Goal: Task Accomplishment & Management: Use online tool/utility

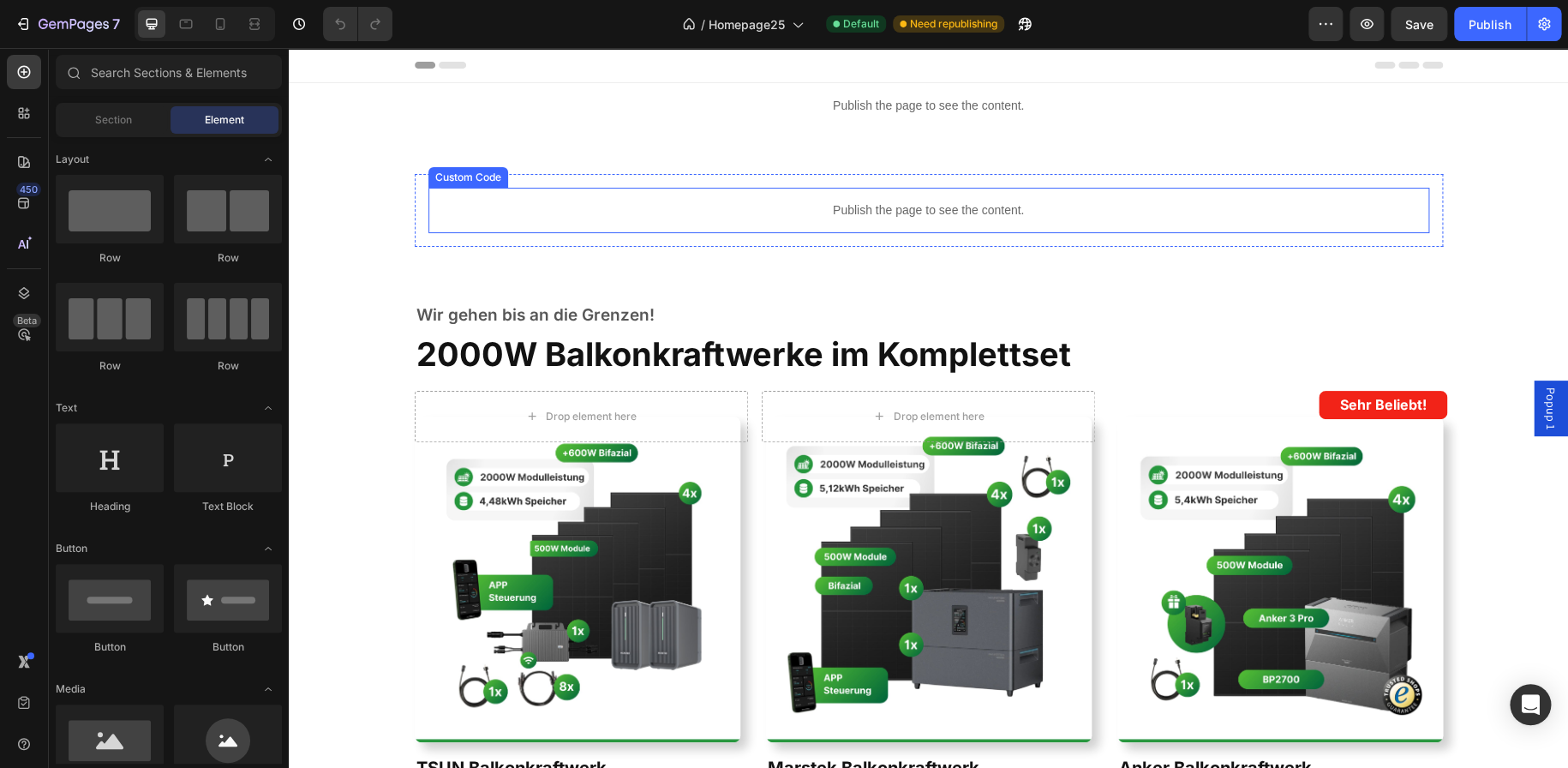
click at [860, 206] on p "Publish the page to see the content." at bounding box center [929, 210] width 1001 height 18
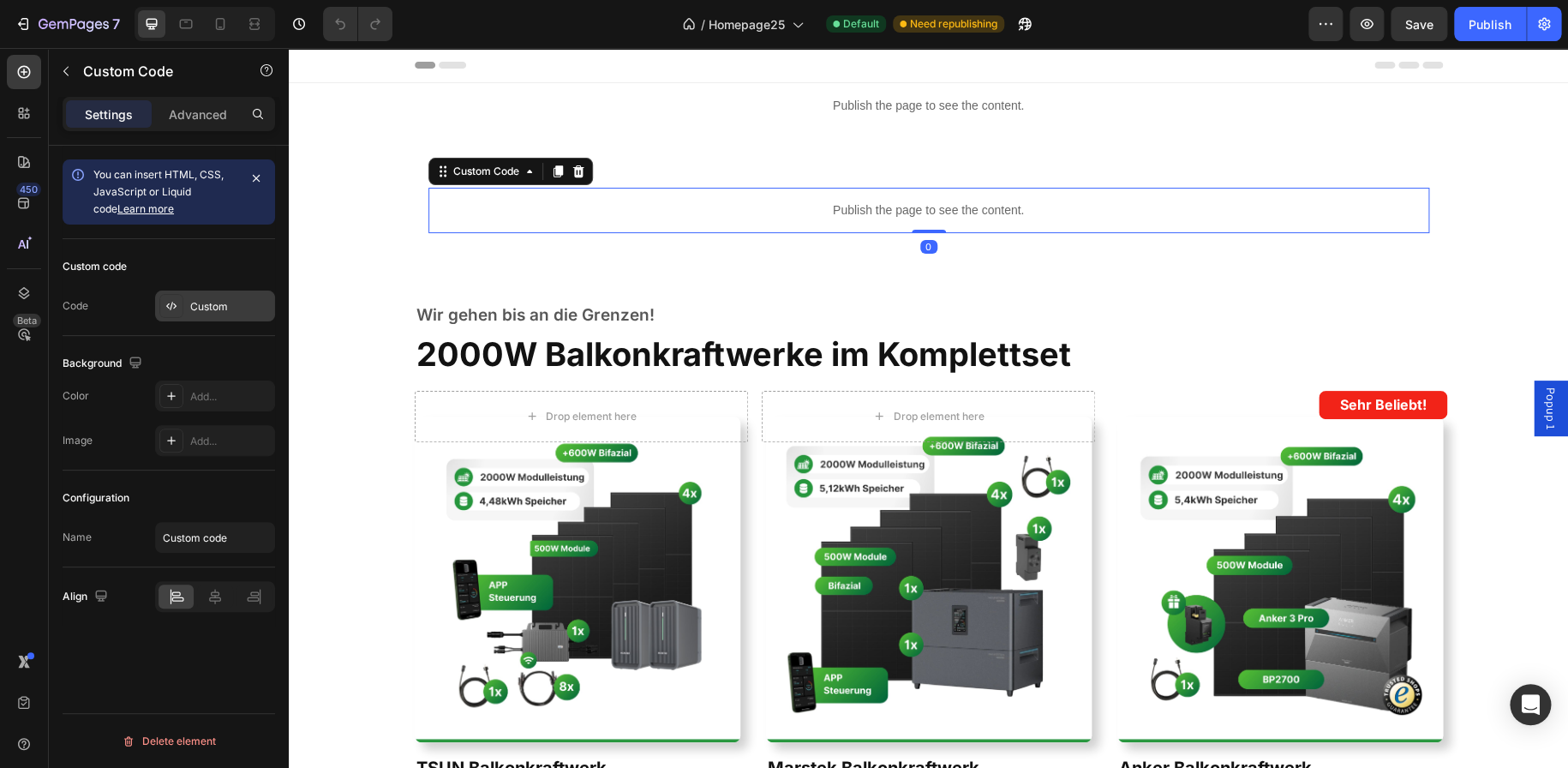
click at [179, 308] on div at bounding box center [171, 305] width 24 height 24
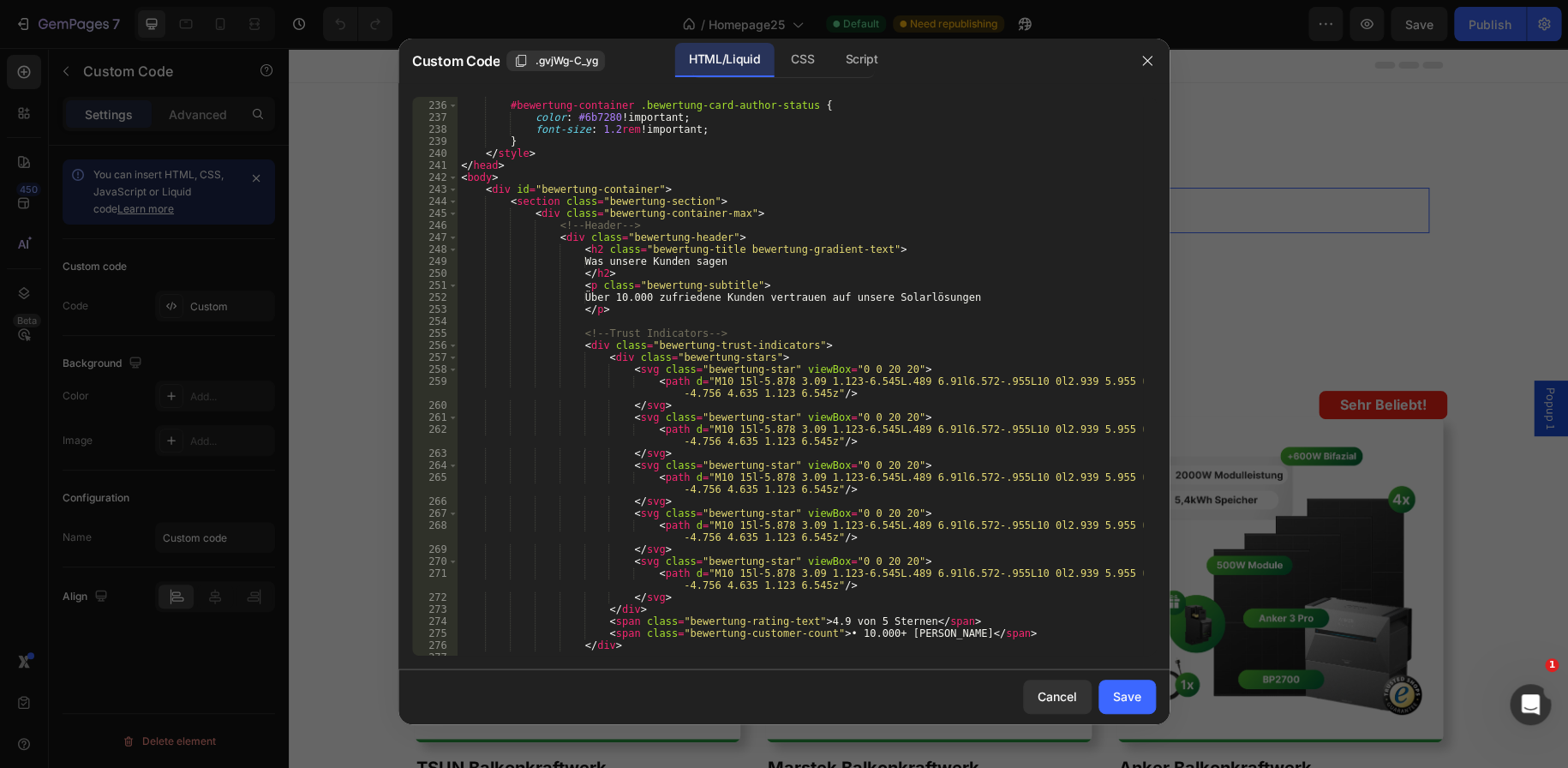
scroll to position [2815, 0]
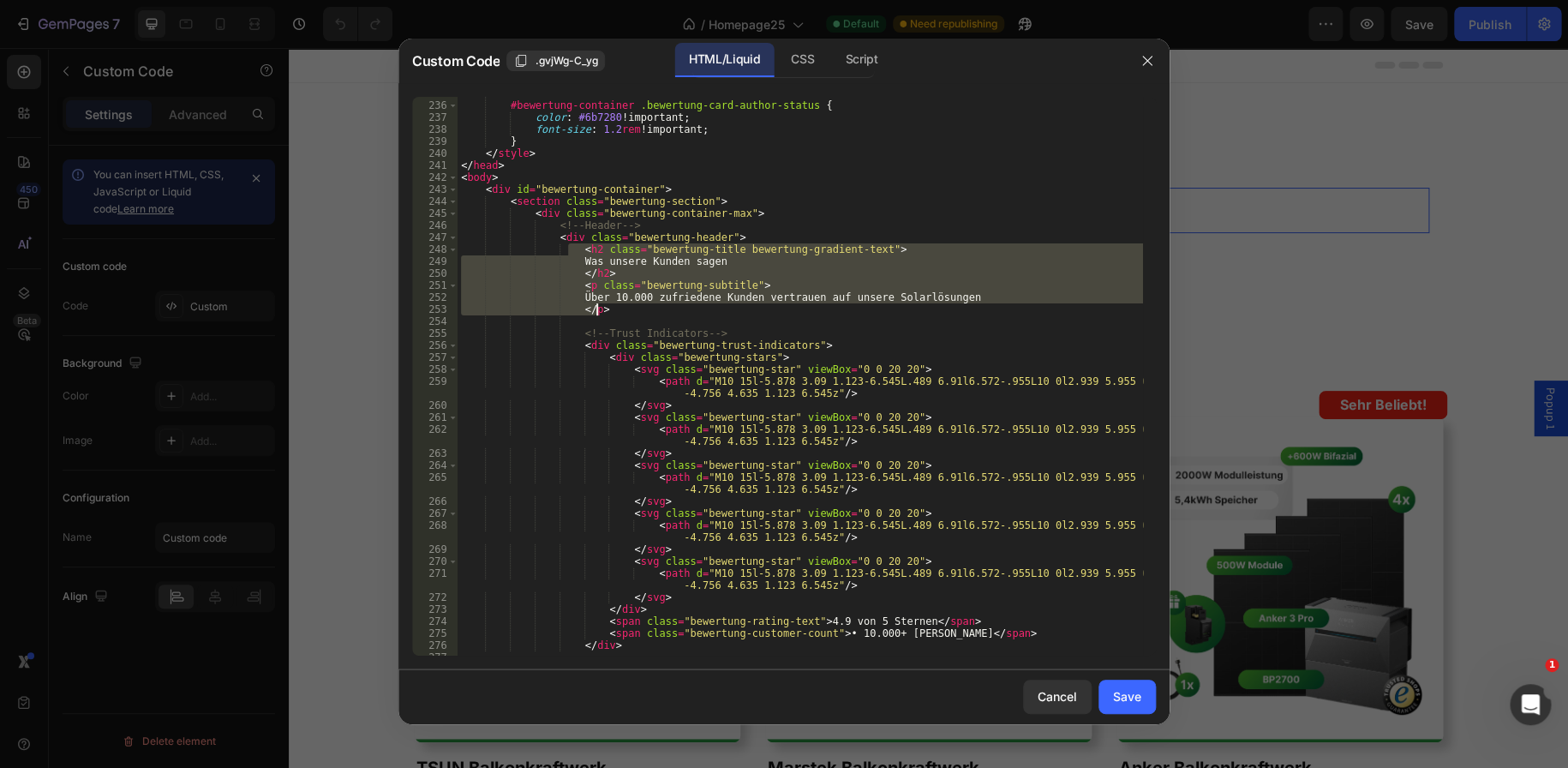
drag, startPoint x: 571, startPoint y: 248, endPoint x: 621, endPoint y: 311, distance: 80.4
click at [621, 311] on div "#bewertung-container .bewertung-card-author-status { color : #6b7280 !important…" at bounding box center [800, 379] width 686 height 582
type textarea "Über 10.000 zufriedene Kunden vertrauen auf unsere Solarlösungen </p>"
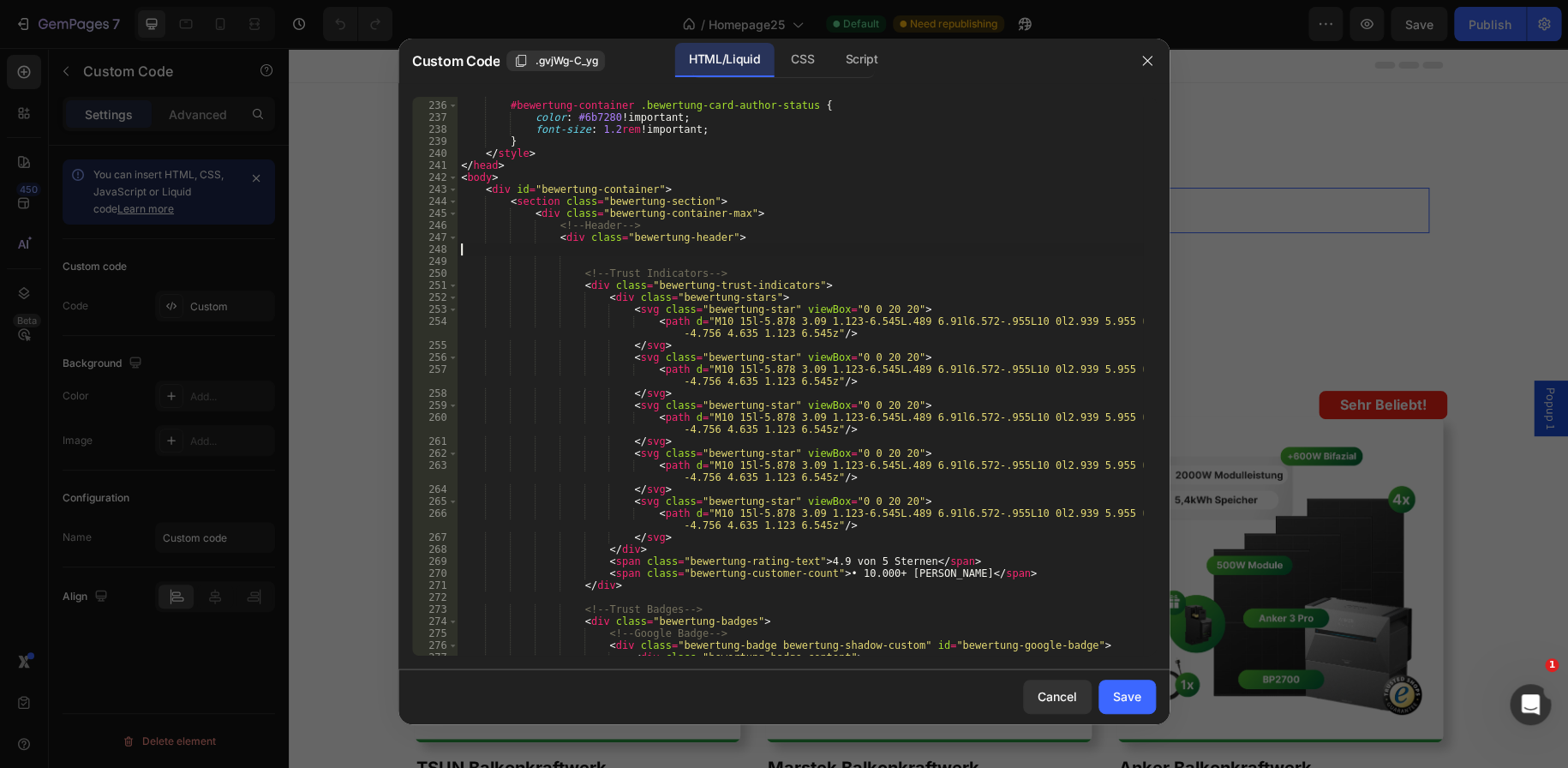
type textarea "<div class="bewertung-header">"
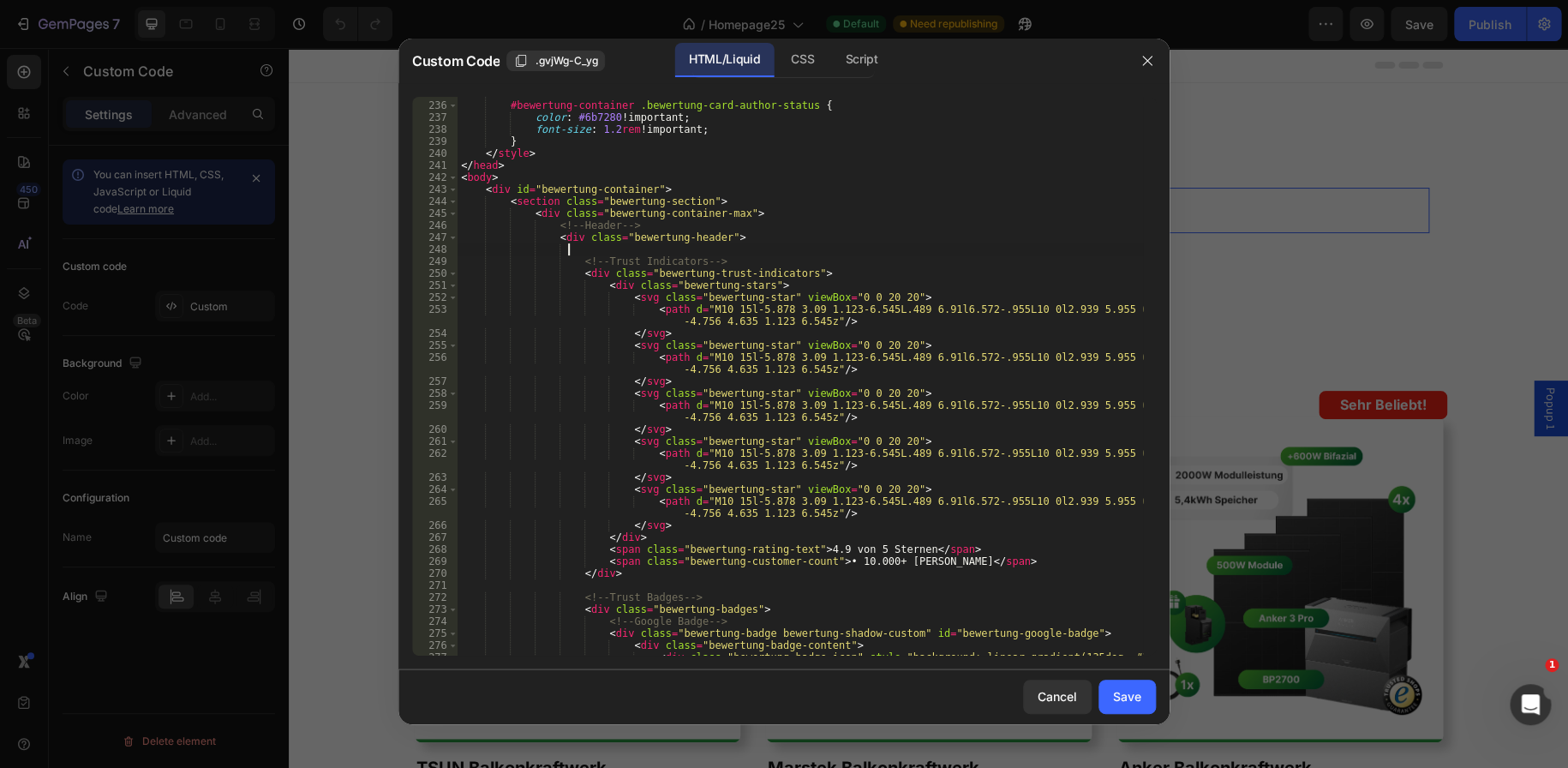
click at [570, 250] on div "#bewertung-container .bewertung-card-author-status { color : #6b7280 !important…" at bounding box center [800, 385] width 686 height 594
type textarea "<div class="bewertung-header">"
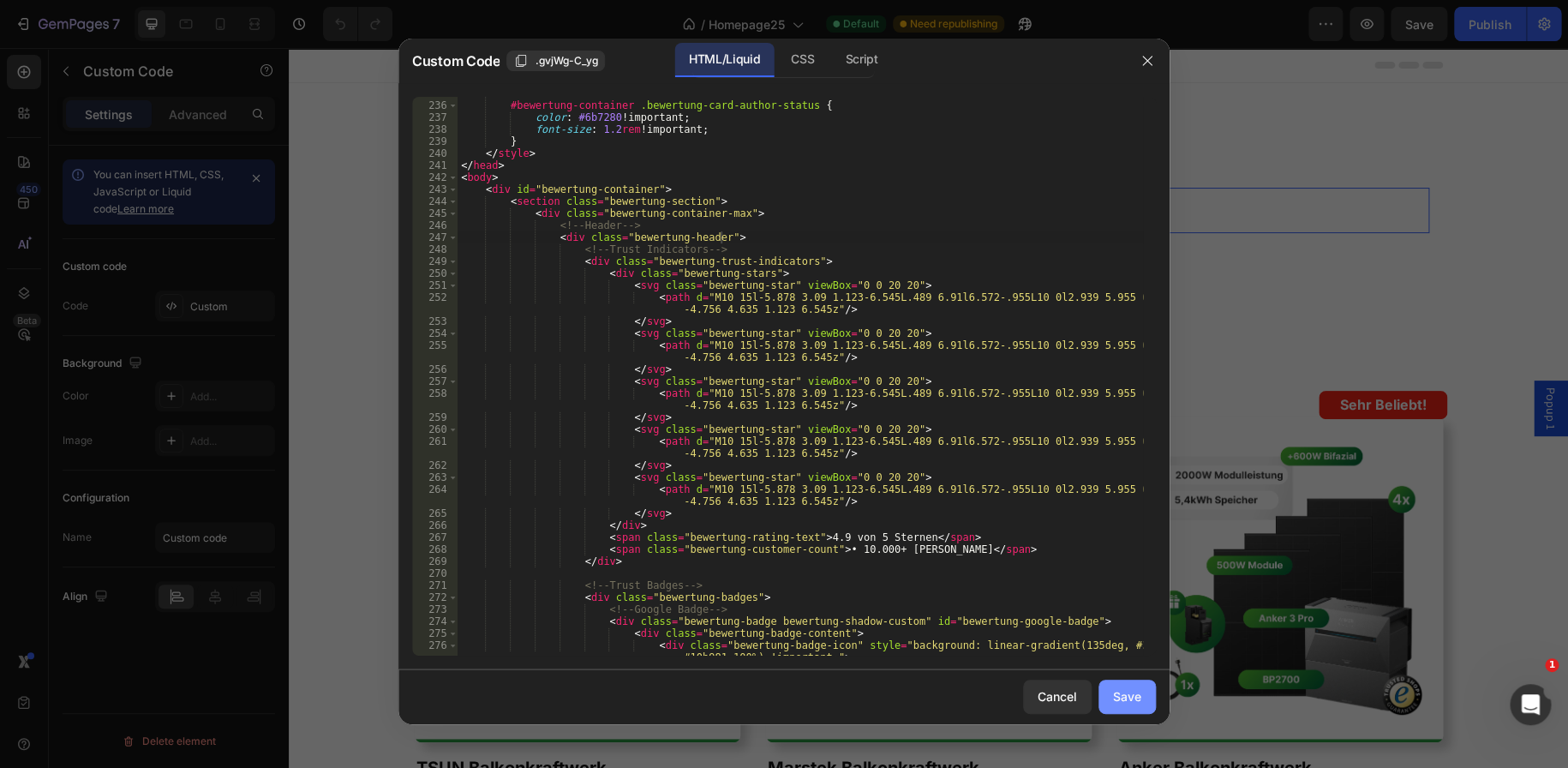
click at [1127, 699] on div "Save" at bounding box center [1126, 697] width 28 height 18
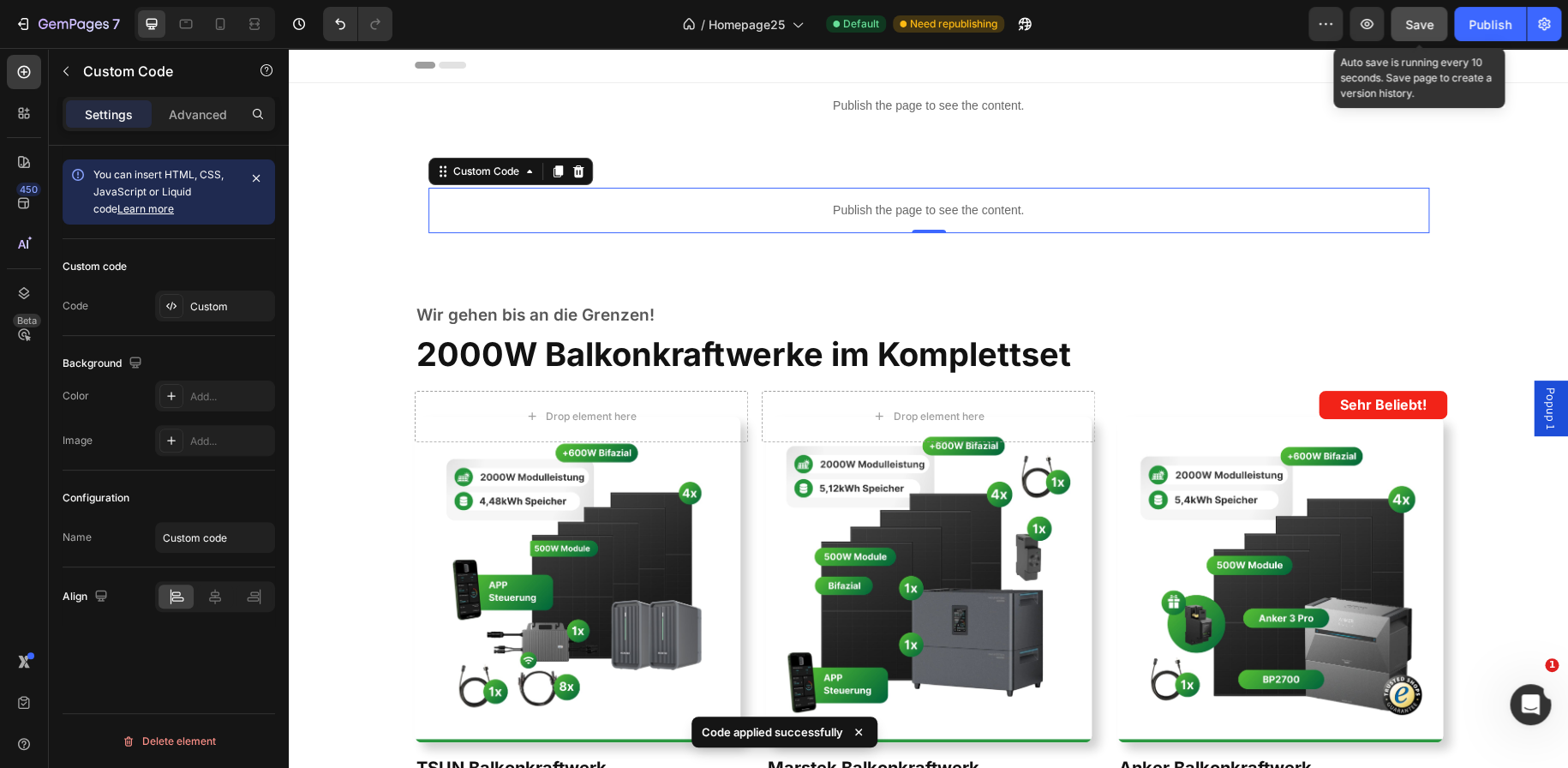
click at [1404, 34] on button "Save" at bounding box center [1419, 23] width 57 height 34
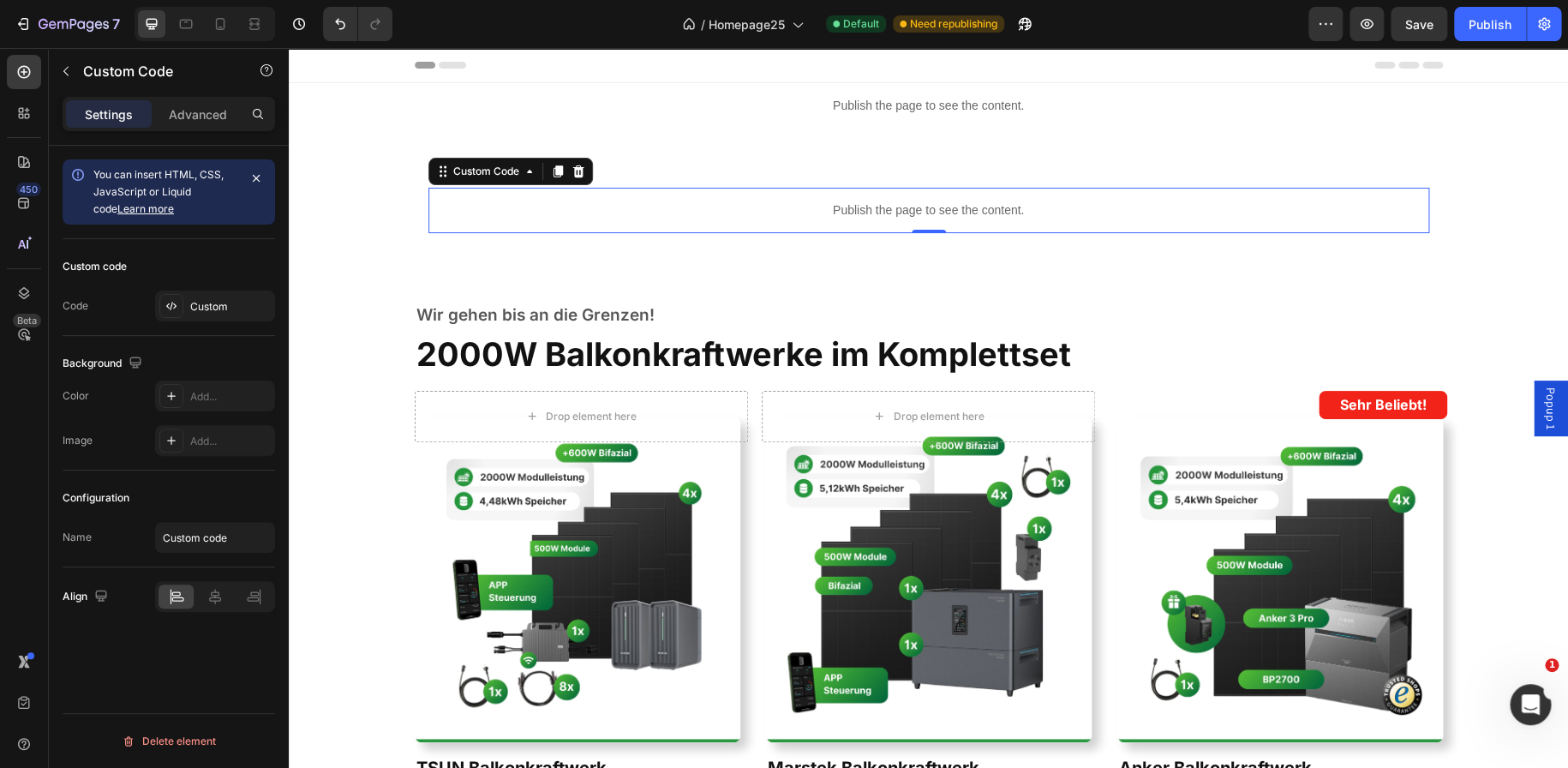
click at [216, 287] on div "Custom code Code Custom" at bounding box center [168, 287] width 212 height 97
click at [216, 294] on div "Custom" at bounding box center [215, 306] width 120 height 31
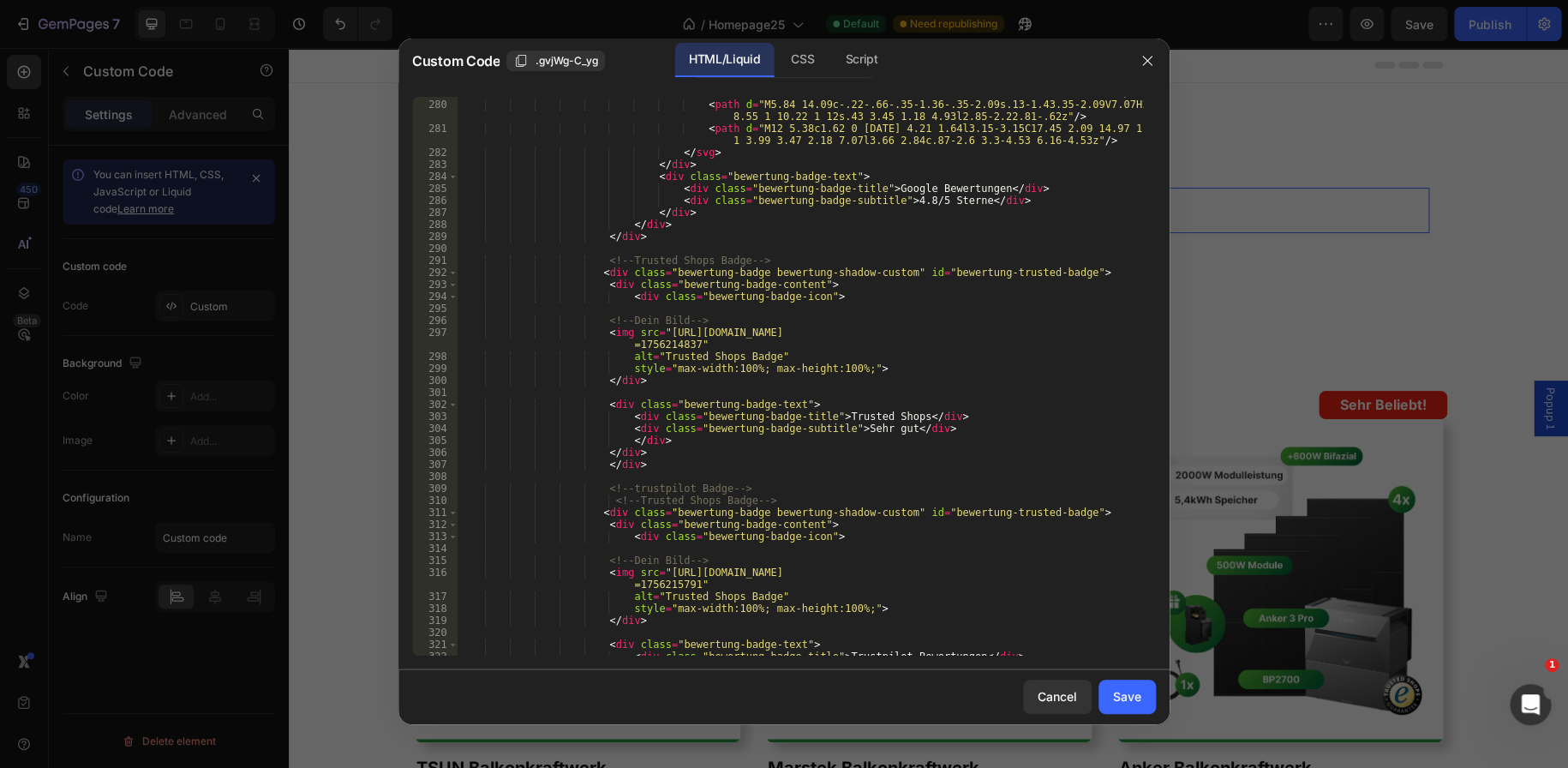
scroll to position [3441, 0]
click at [877, 428] on div "< path d = "M12 23c2.97 0 5.46-.98 7.28-2.66l-3.57-2.77c-.98.66-2.23 1.06-3.71 …" at bounding box center [800, 371] width 686 height 594
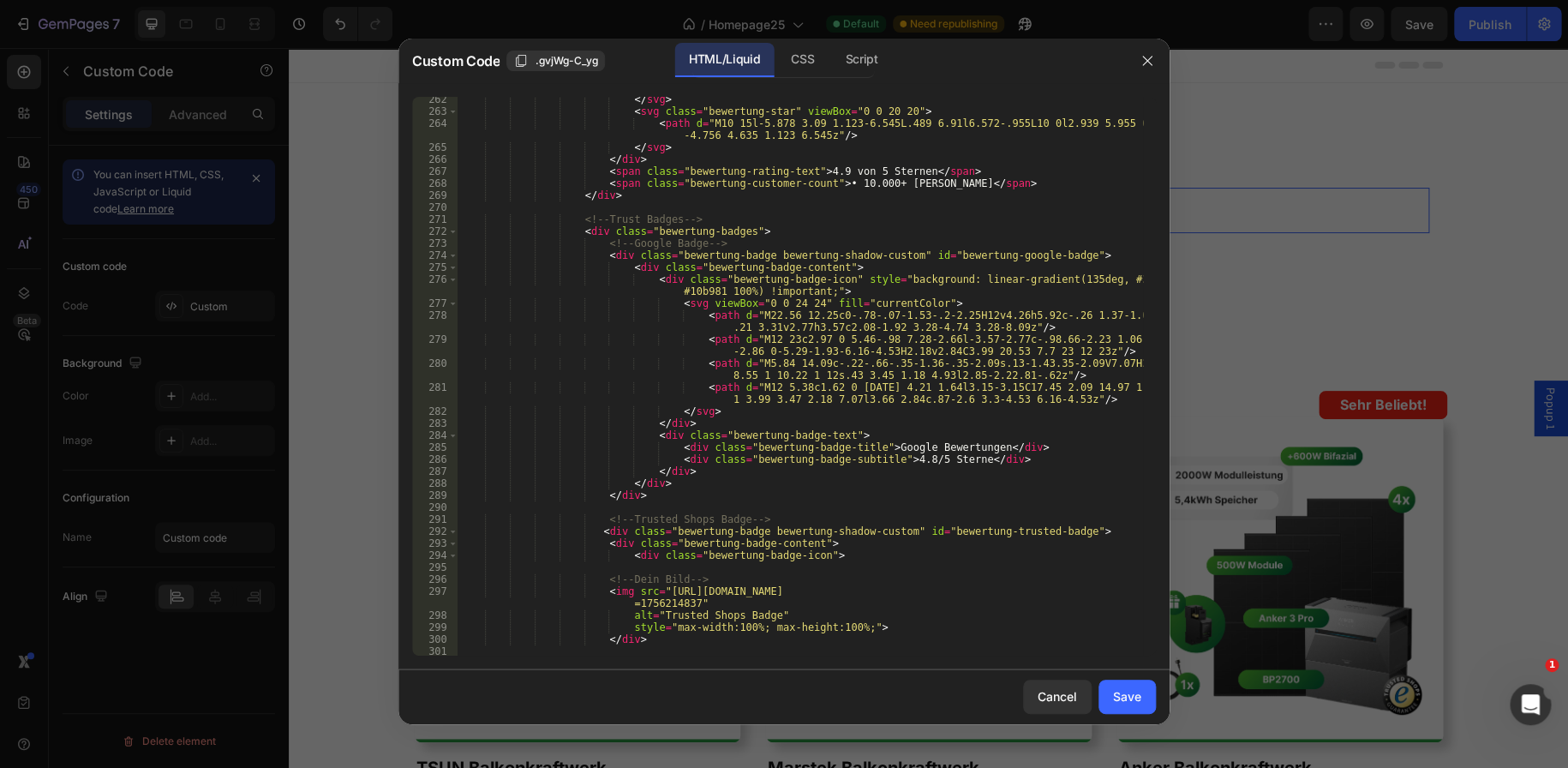
scroll to position [3155, 0]
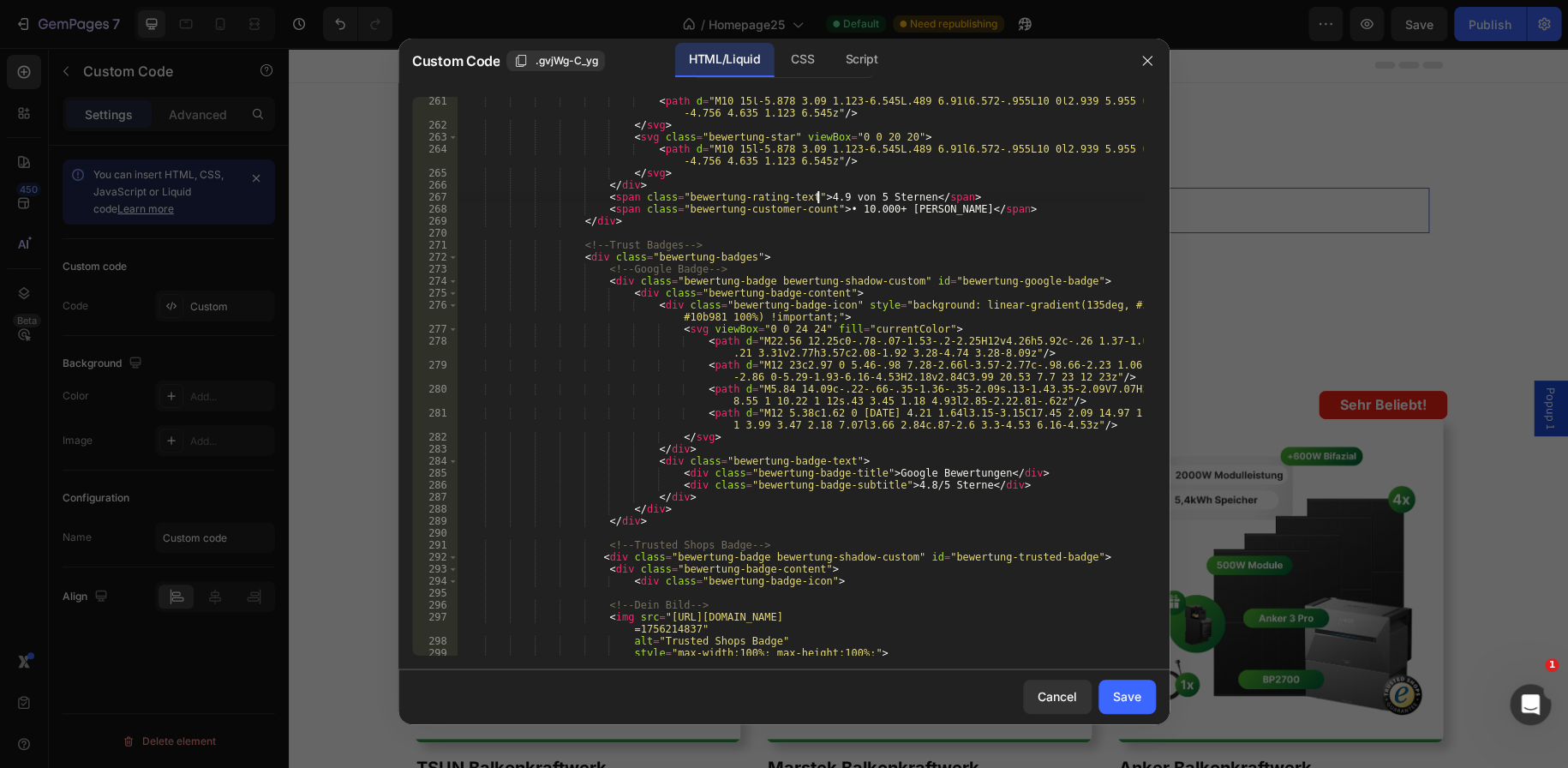
click at [814, 197] on div "< path d = "M10 15l-5.878 3.09 1.123-6.545L.489 6.91l6.572-.955L10 0l2.939 5.95…" at bounding box center [800, 392] width 686 height 594
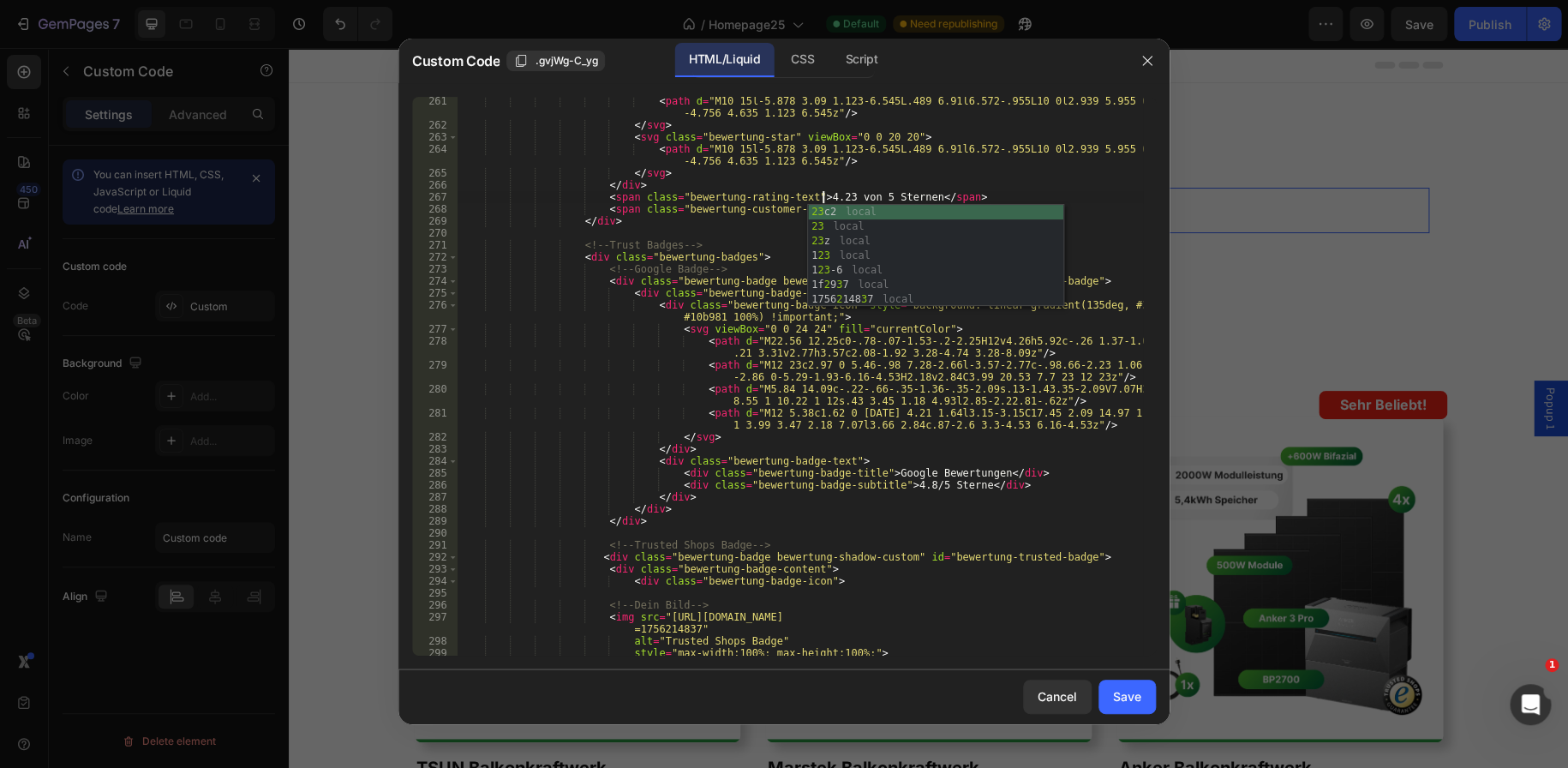
click at [878, 179] on div "< path d = "M10 15l-5.878 3.09 1.123-6.545L.489 6.91l6.572-.955L10 0l2.939 5.95…" at bounding box center [800, 392] width 686 height 594
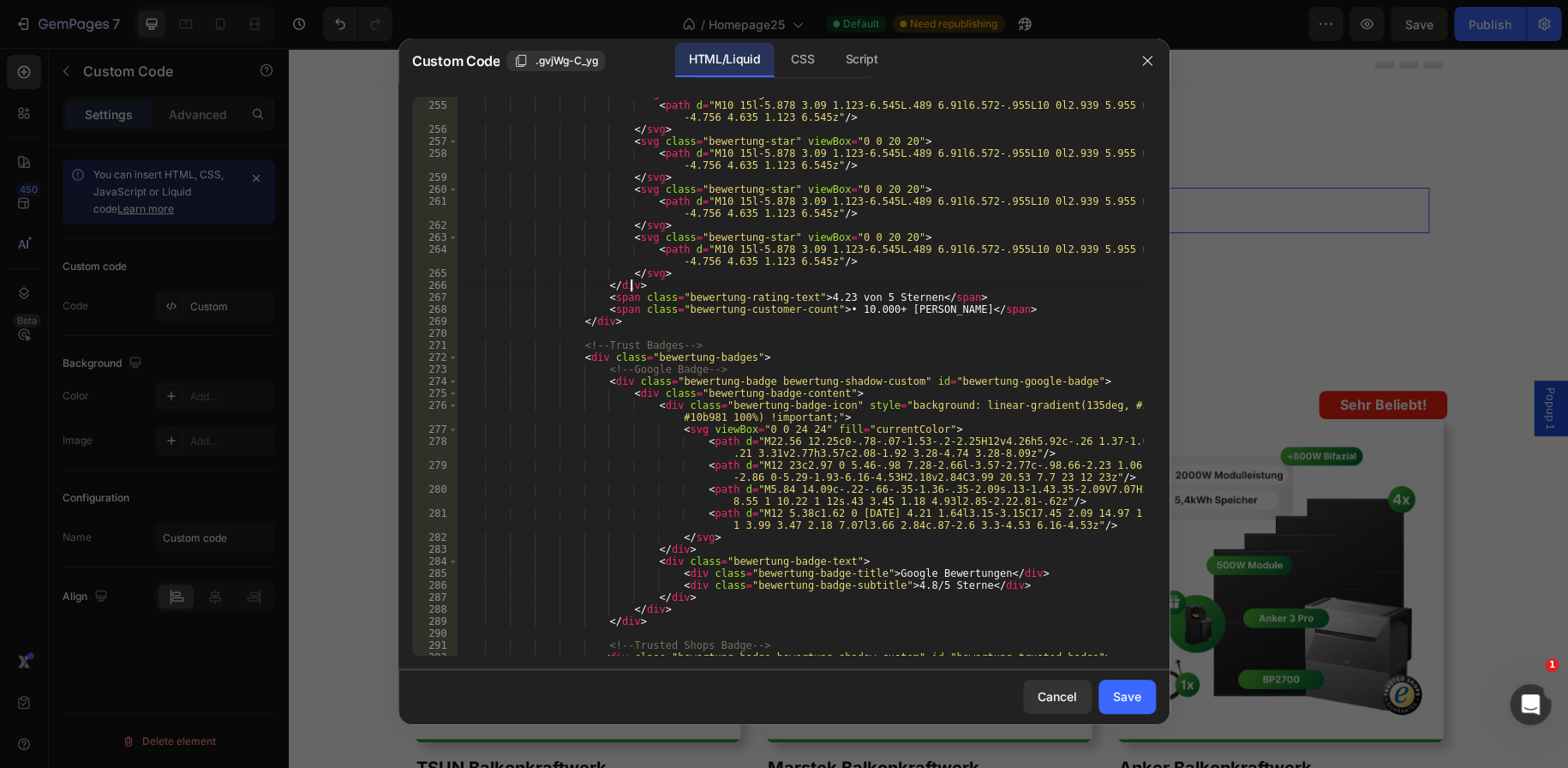
scroll to position [3054, 0]
type textarea "</div>"
click at [1102, 695] on button "Save" at bounding box center [1126, 696] width 58 height 34
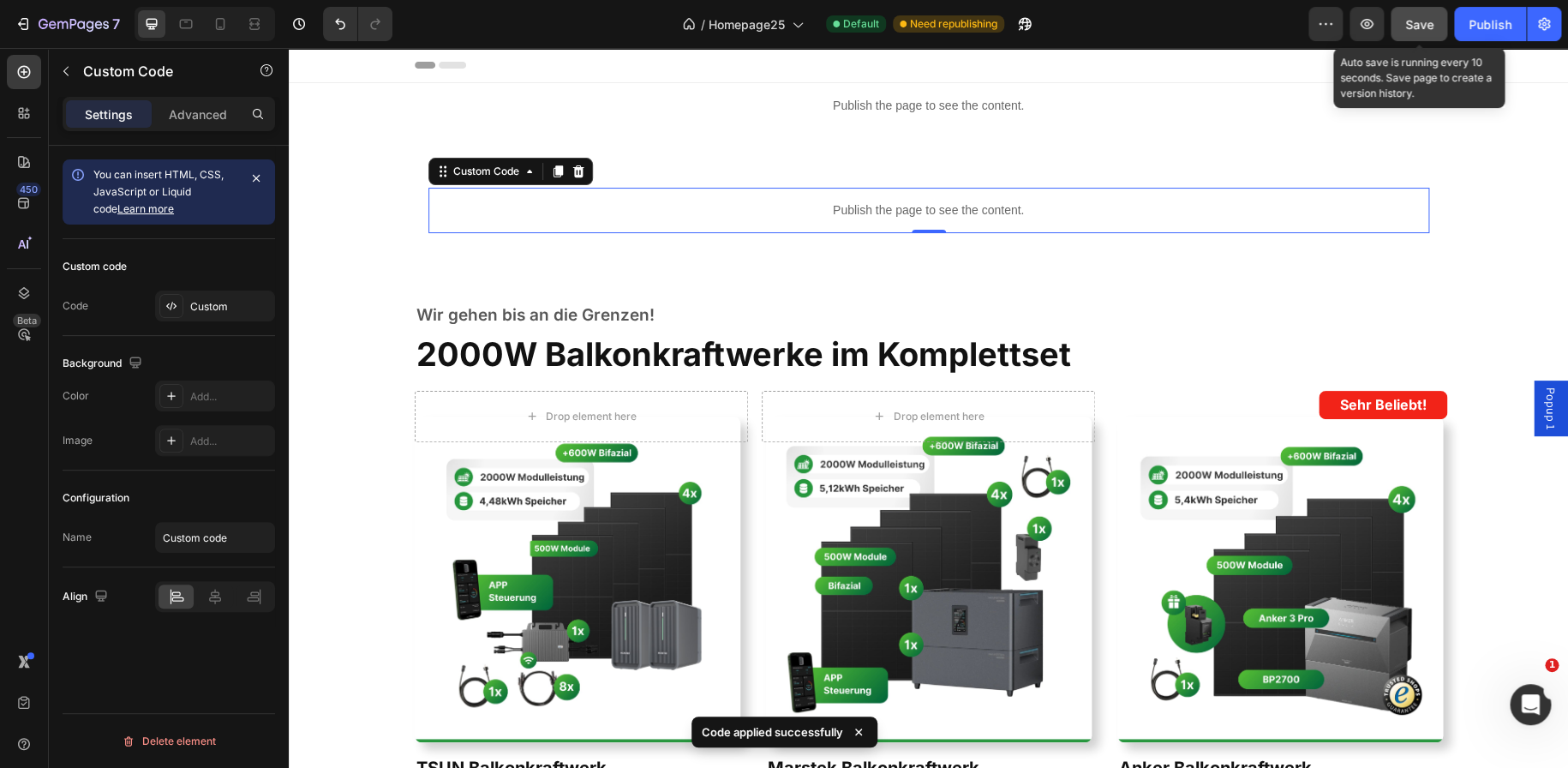
click at [1417, 27] on span "Save" at bounding box center [1419, 25] width 28 height 15
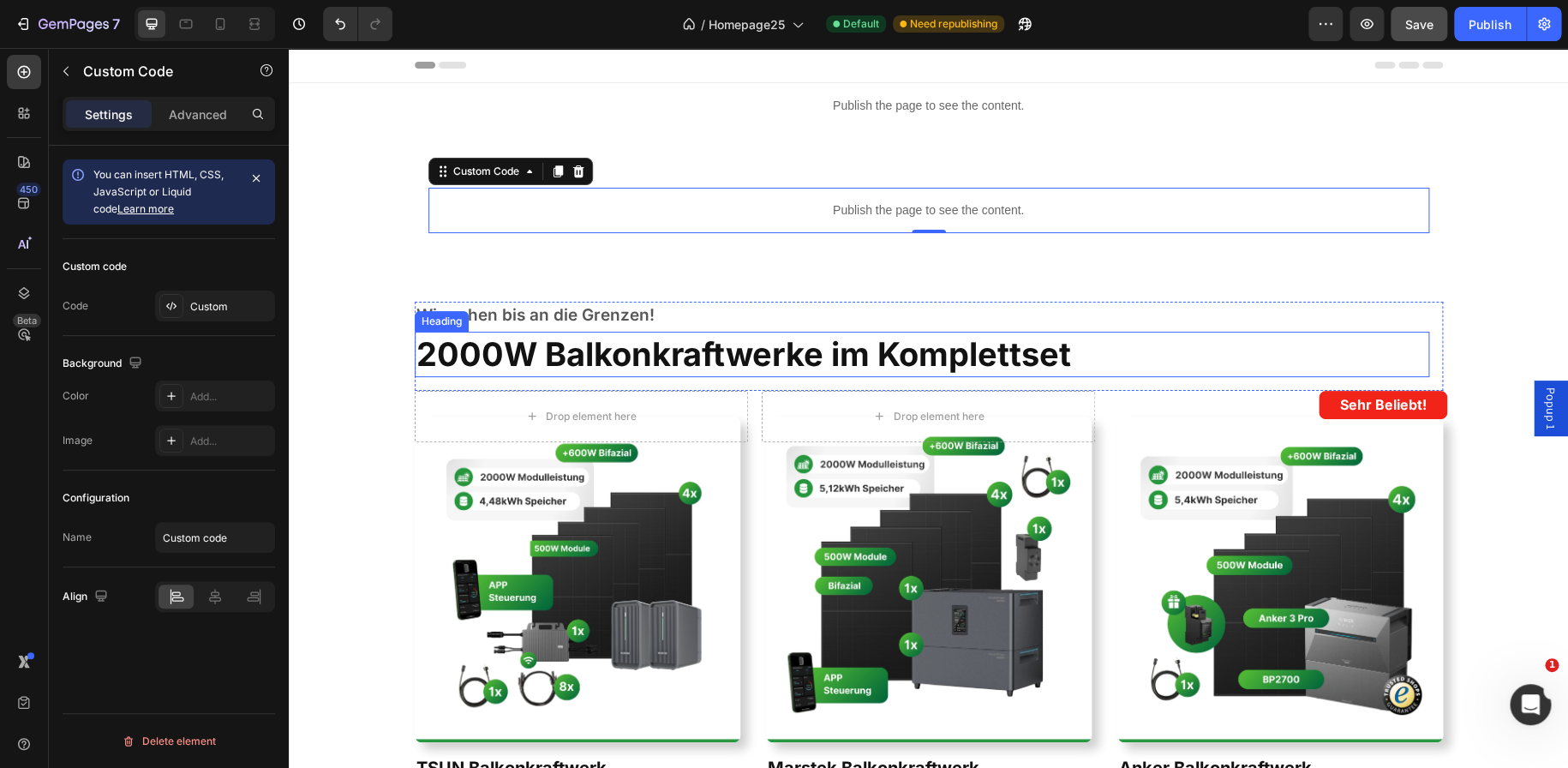
click at [533, 346] on strong "2000W Balkonkraftwerke im Komplettset" at bounding box center [743, 353] width 655 height 39
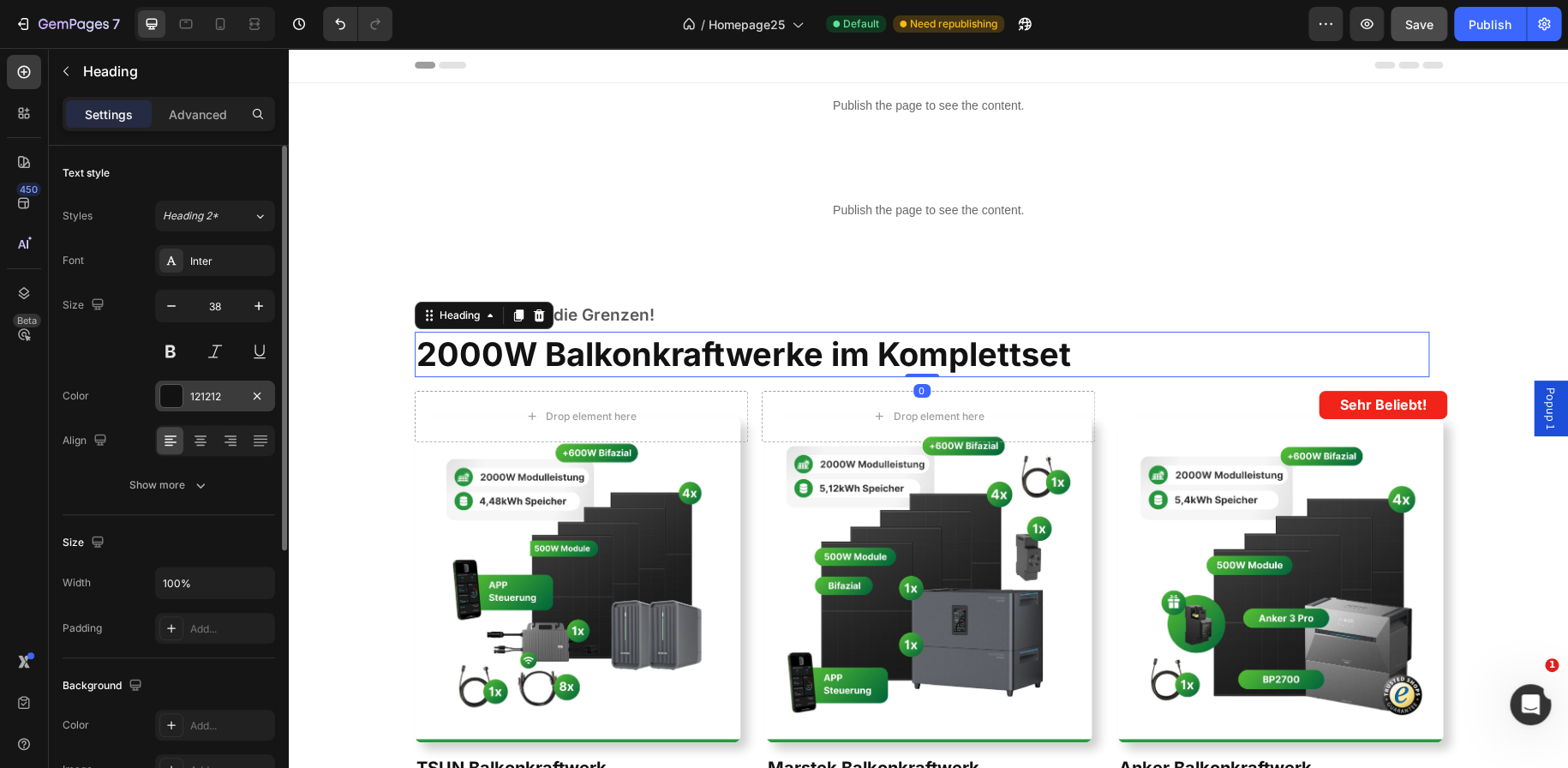
click at [176, 400] on div at bounding box center [171, 396] width 22 height 22
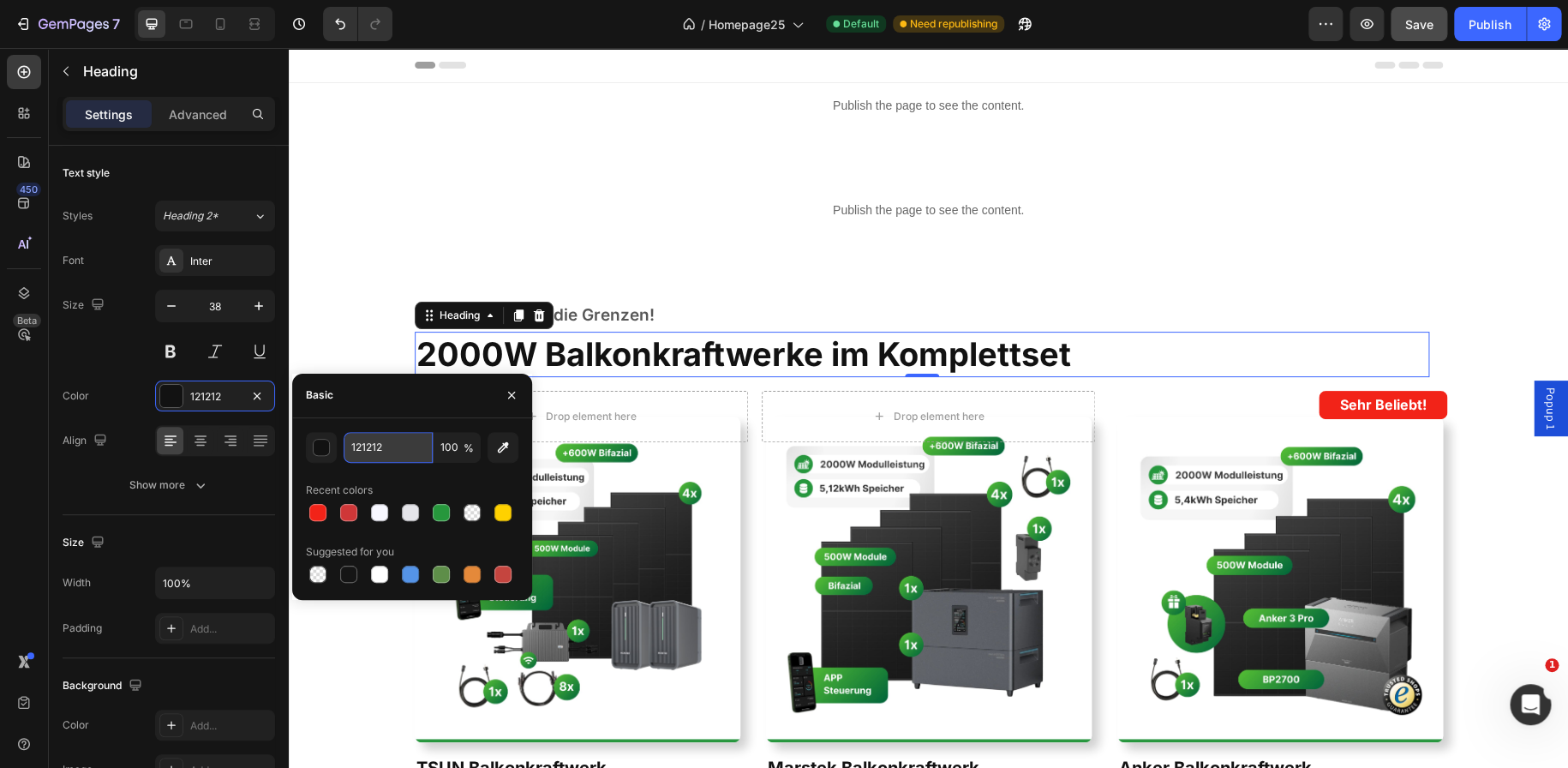
click at [371, 452] on input "121212" at bounding box center [388, 447] width 89 height 31
paste input "696969"
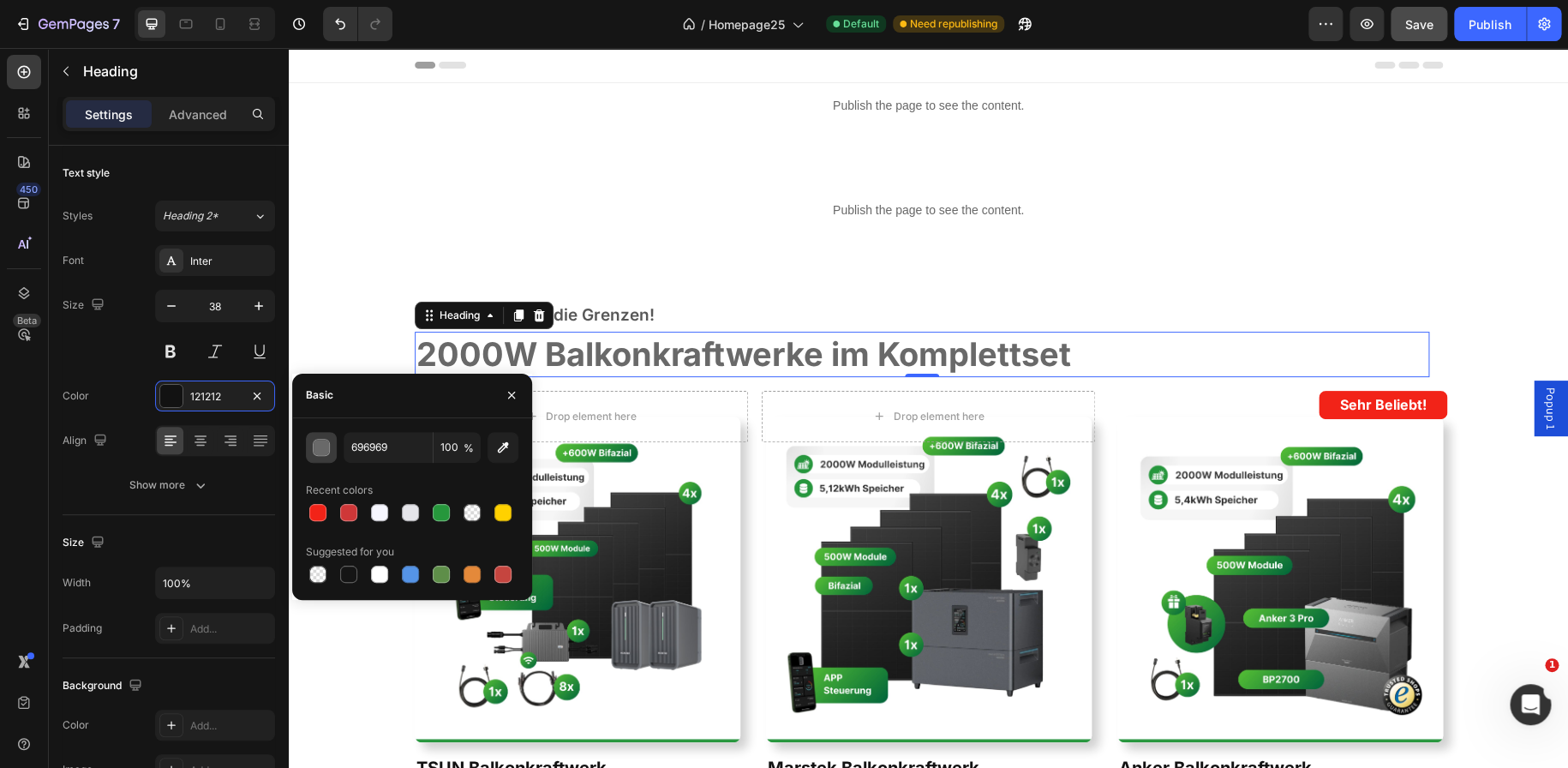
click at [322, 455] on div "button" at bounding box center [321, 447] width 17 height 17
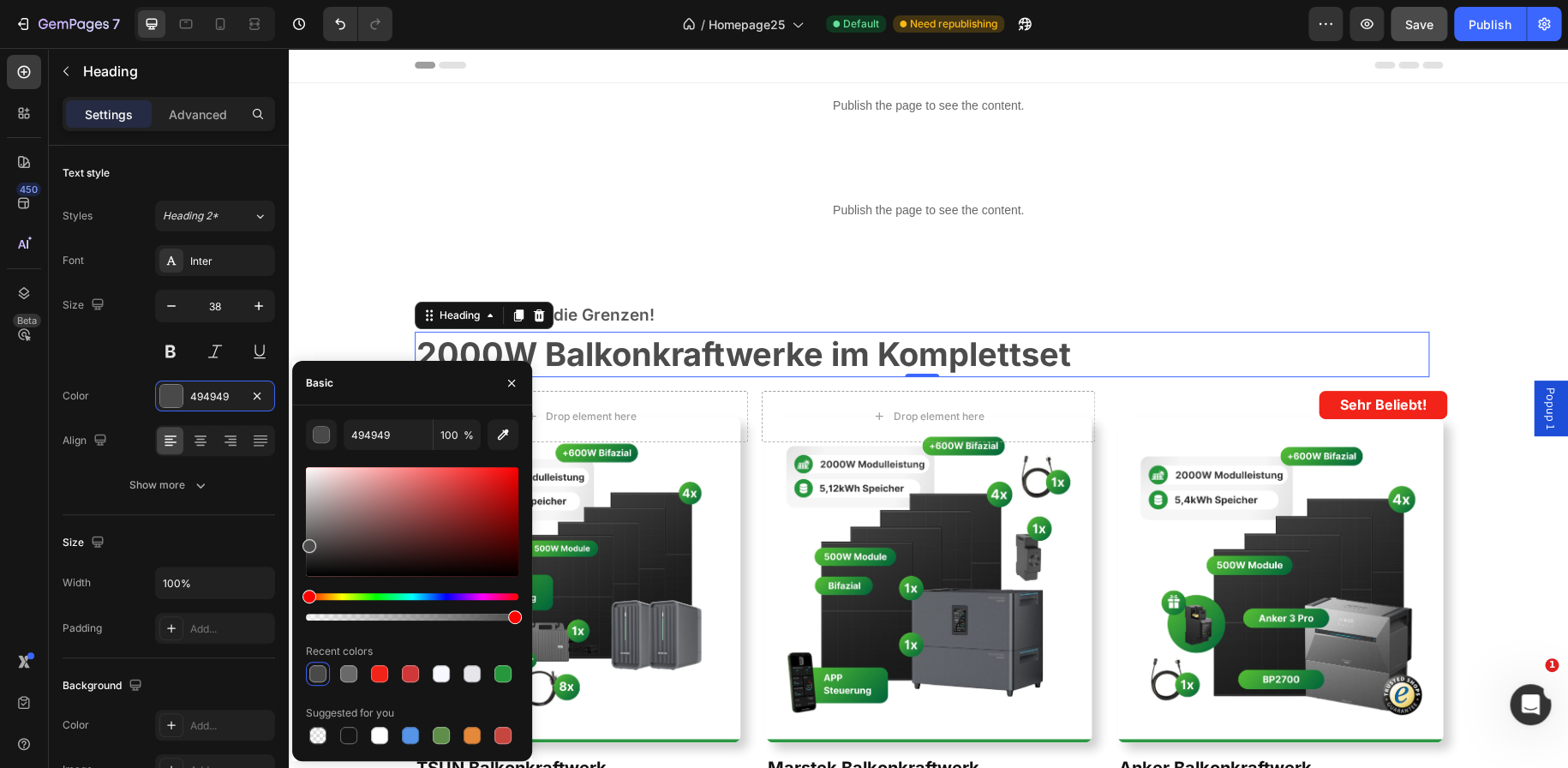
drag, startPoint x: 309, startPoint y: 535, endPoint x: 307, endPoint y: 543, distance: 8.2
click at [307, 543] on div at bounding box center [309, 545] width 14 height 14
type input "4C4C4C"
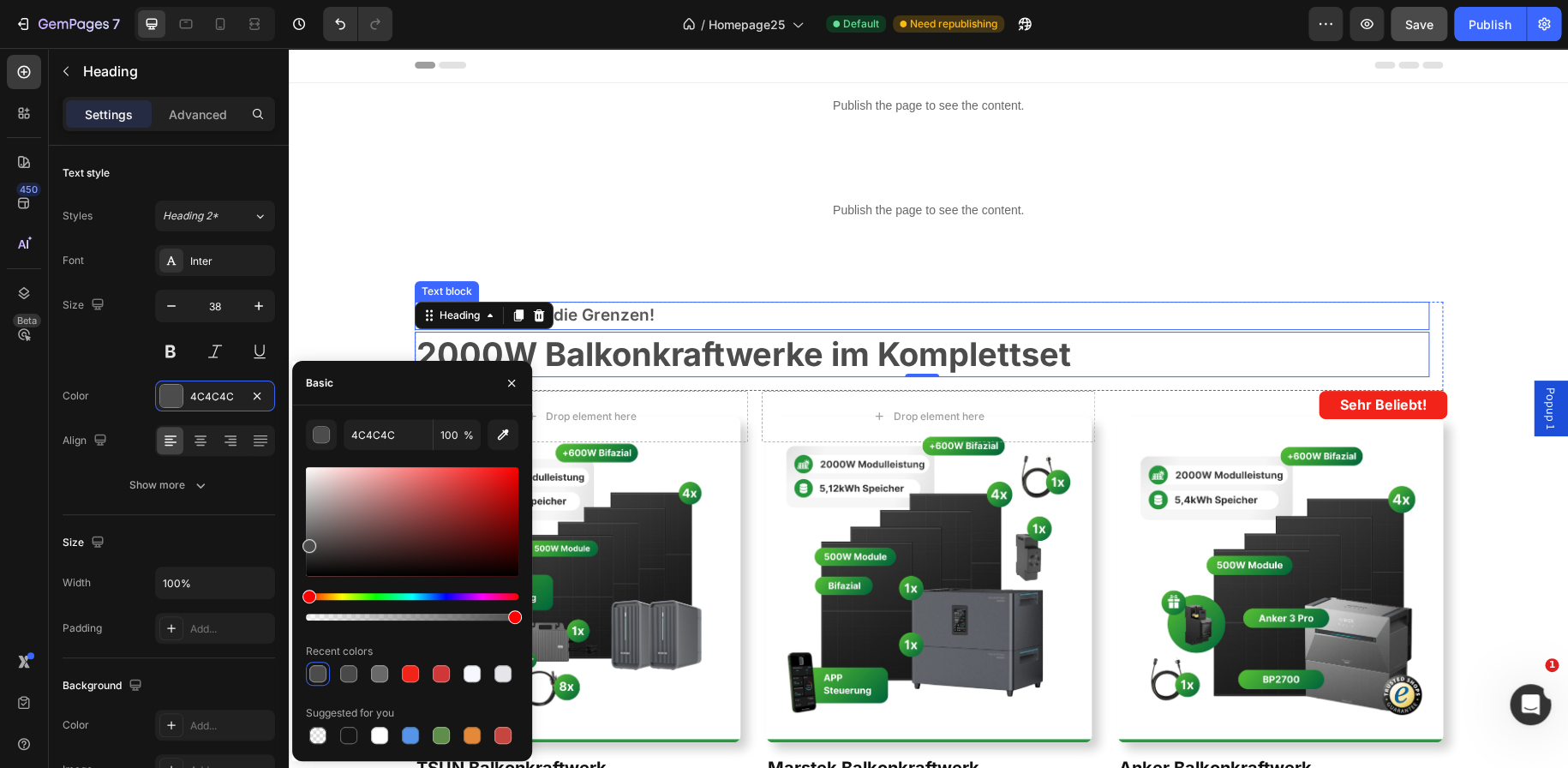
click at [624, 307] on p "Wir gehen bis an die Grenzen!" at bounding box center [922, 315] width 1011 height 25
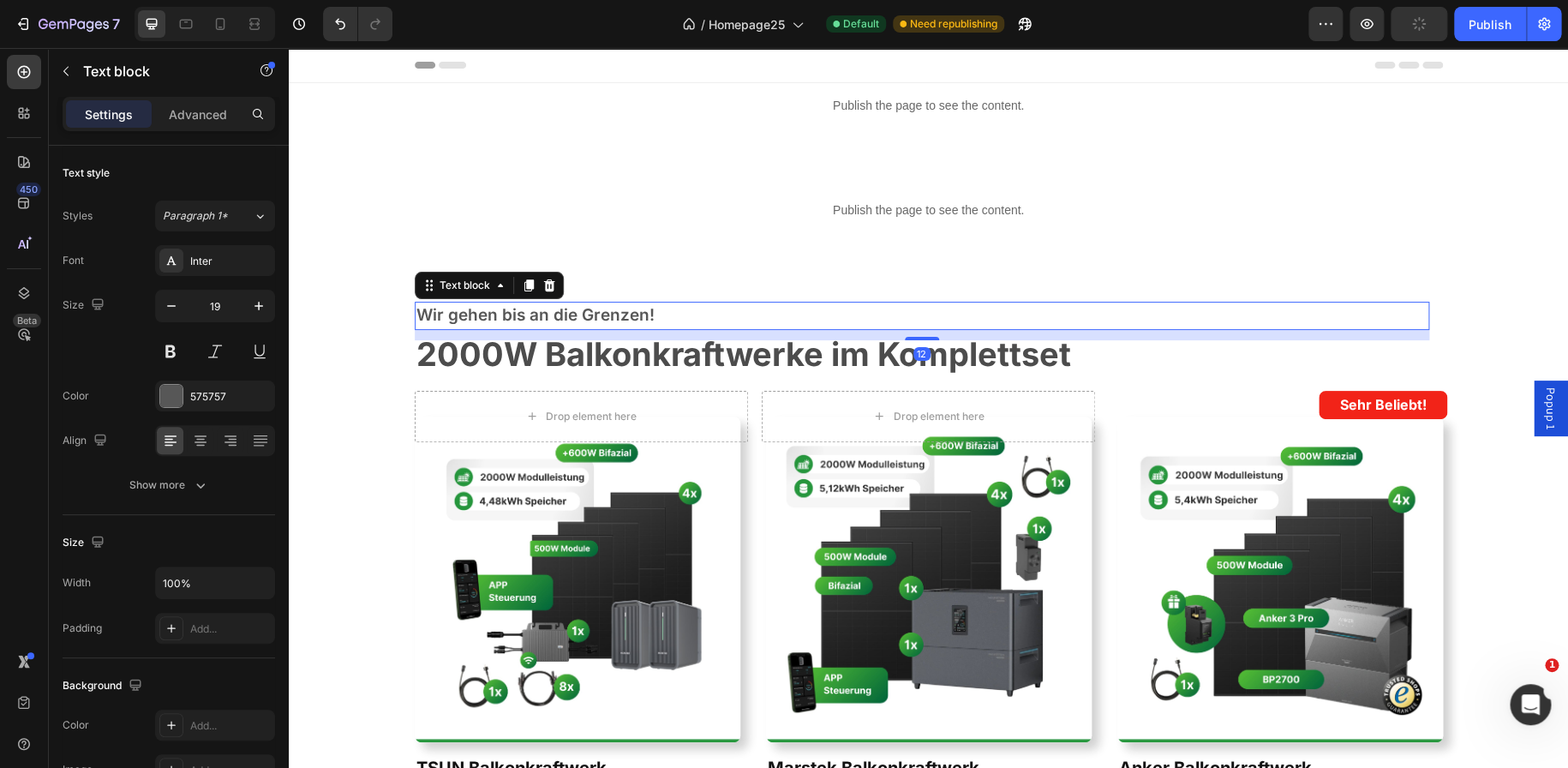
click at [624, 307] on p "Wir gehen bis an die Grenzen!" at bounding box center [922, 315] width 1011 height 25
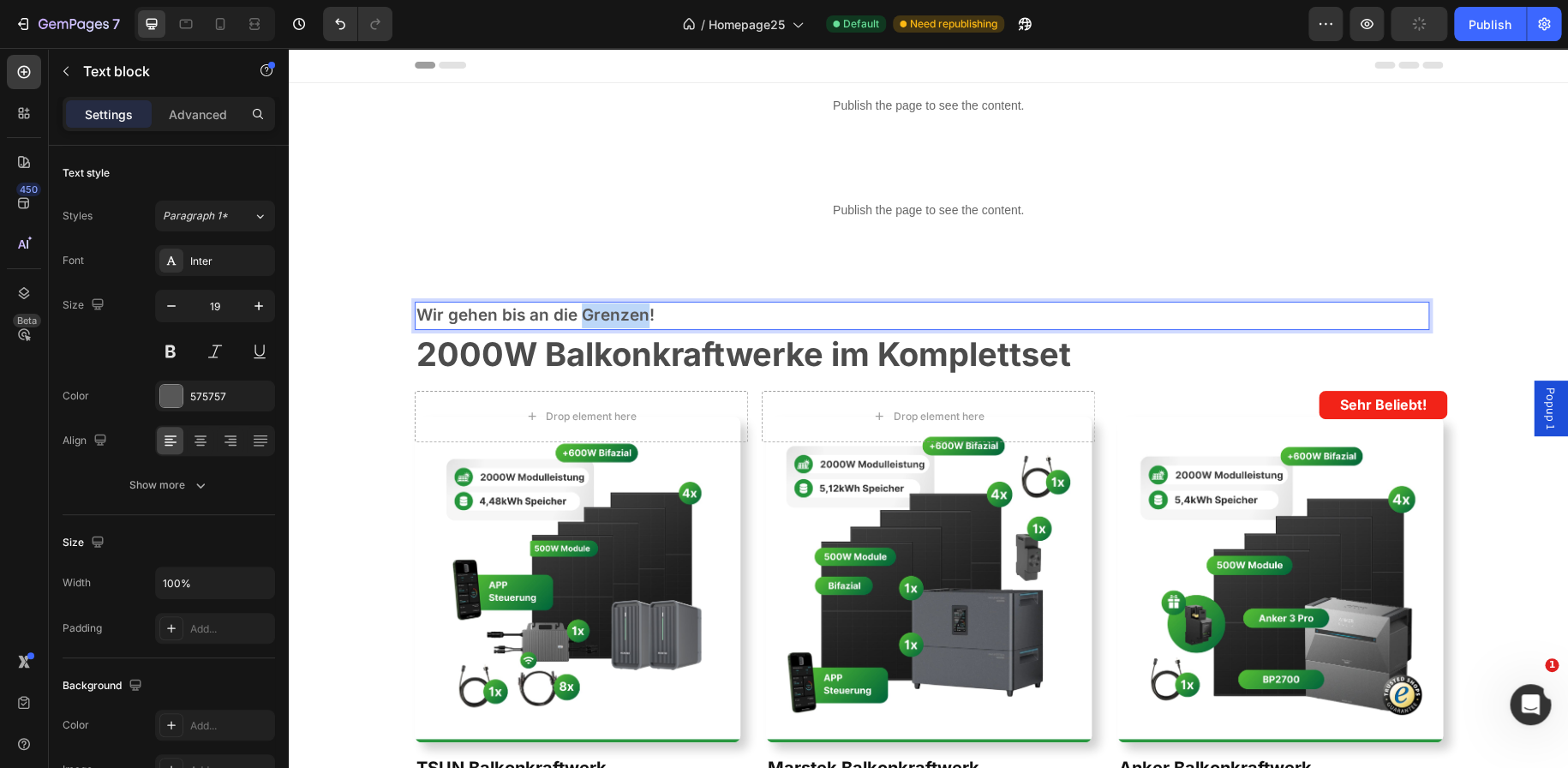
click at [624, 307] on p "Wir gehen bis an die Grenzen!" at bounding box center [922, 315] width 1011 height 25
click at [652, 347] on strong "2000W Balkonkraftwerke im Komplettset" at bounding box center [743, 353] width 655 height 39
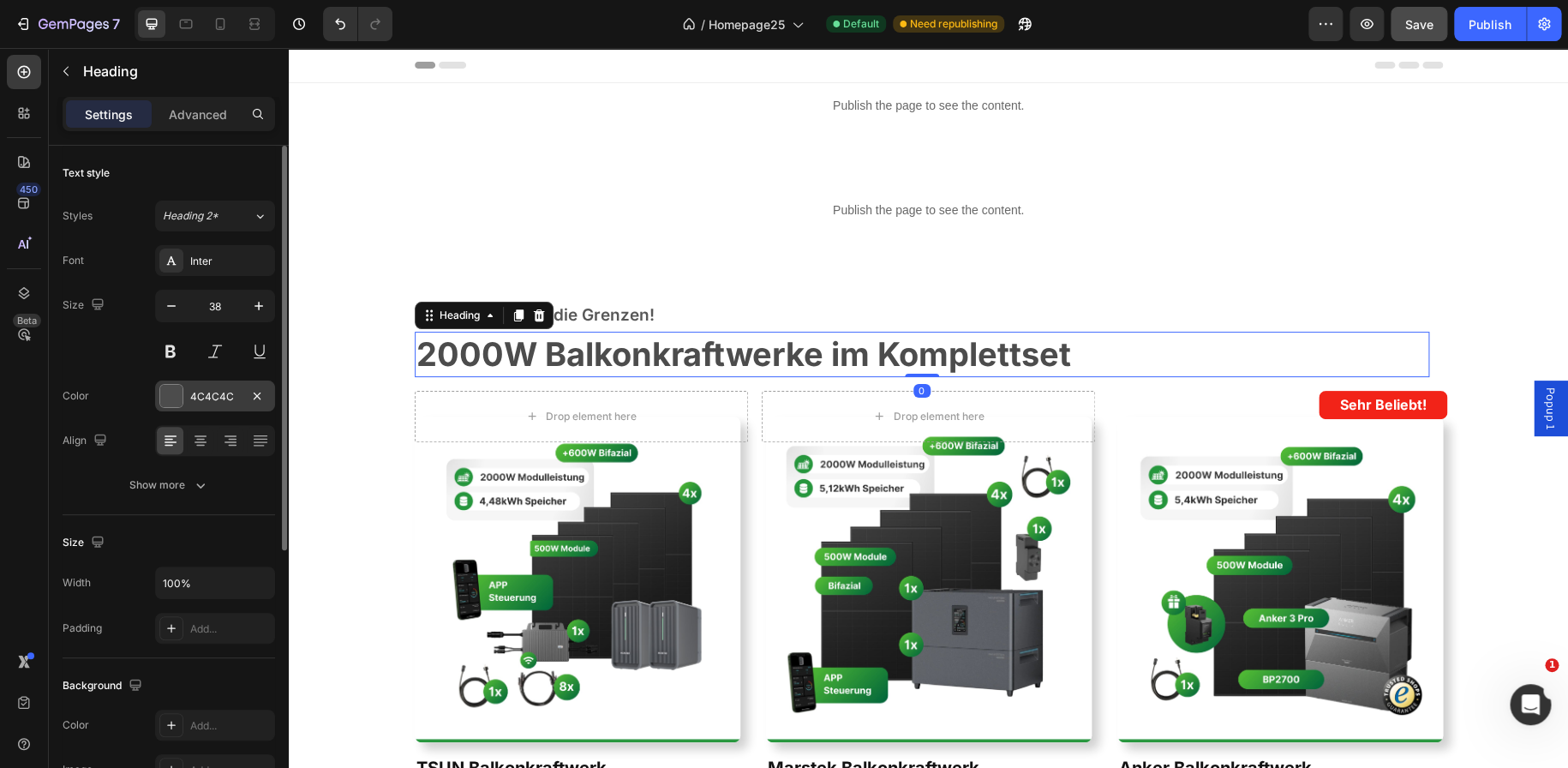
click at [209, 398] on div "4C4C4C" at bounding box center [215, 396] width 49 height 16
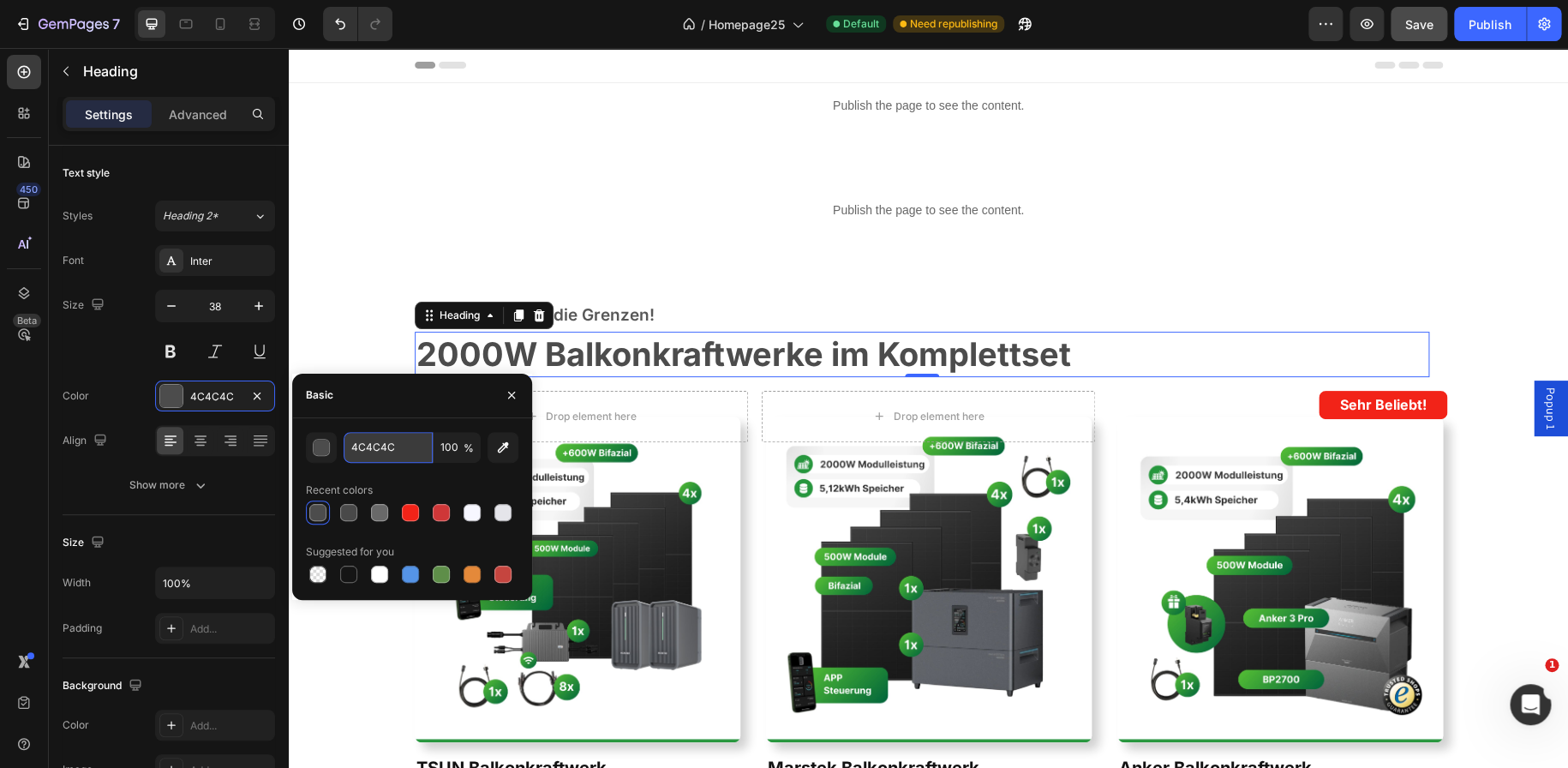
click at [377, 446] on input "4C4C4C" at bounding box center [388, 447] width 89 height 31
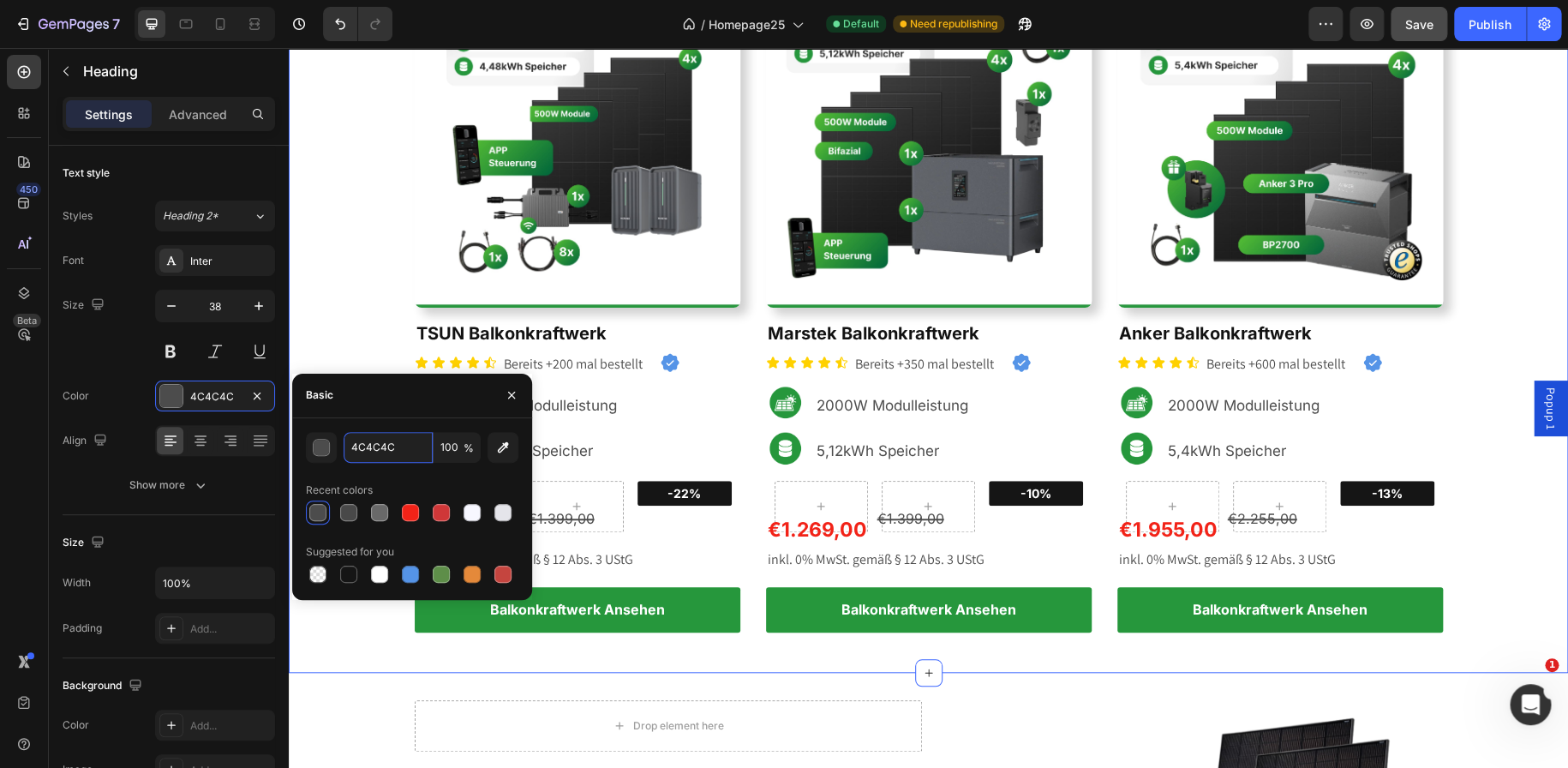
scroll to position [579, 0]
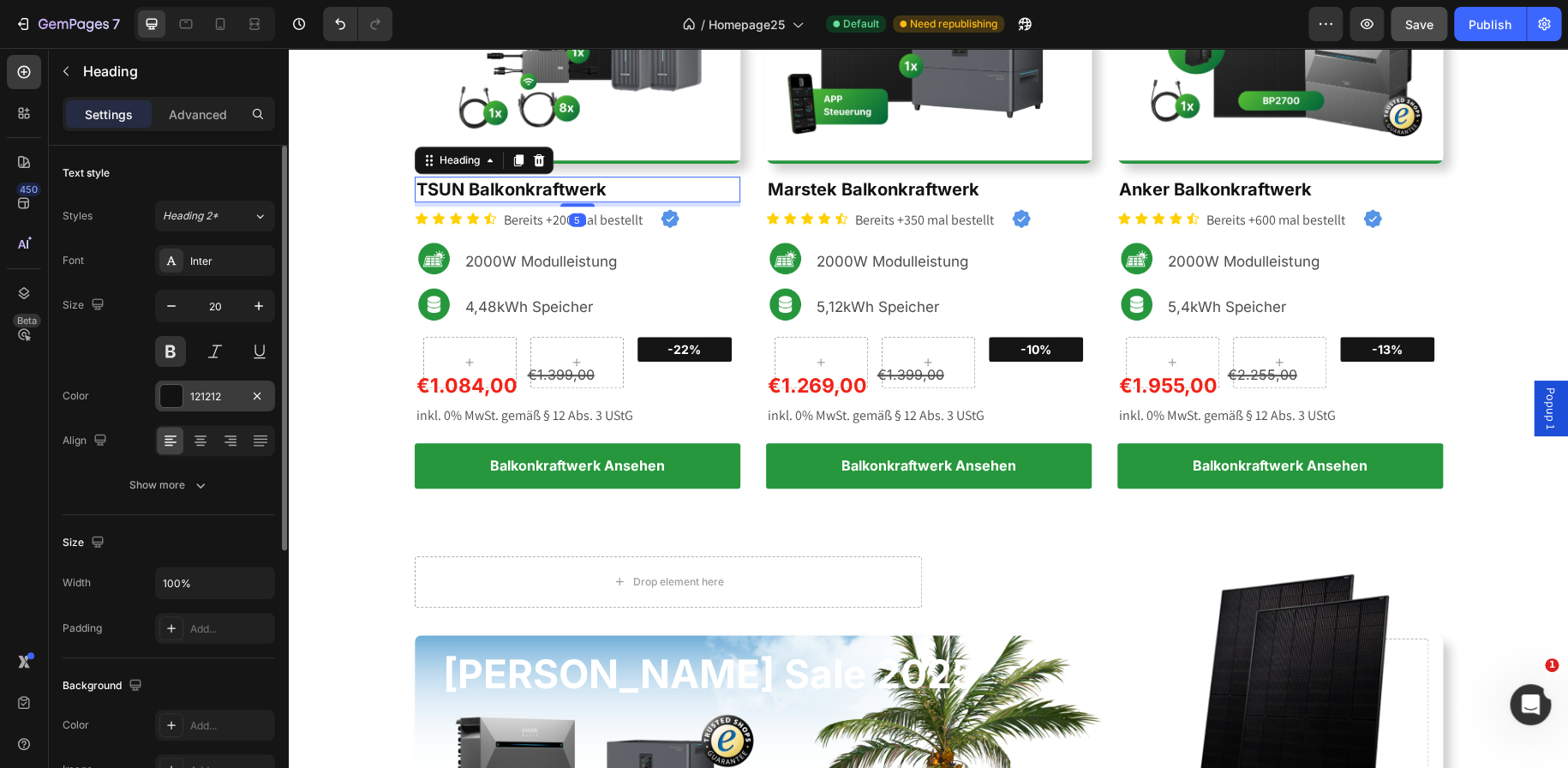
click at [206, 394] on div "121212" at bounding box center [215, 396] width 49 height 16
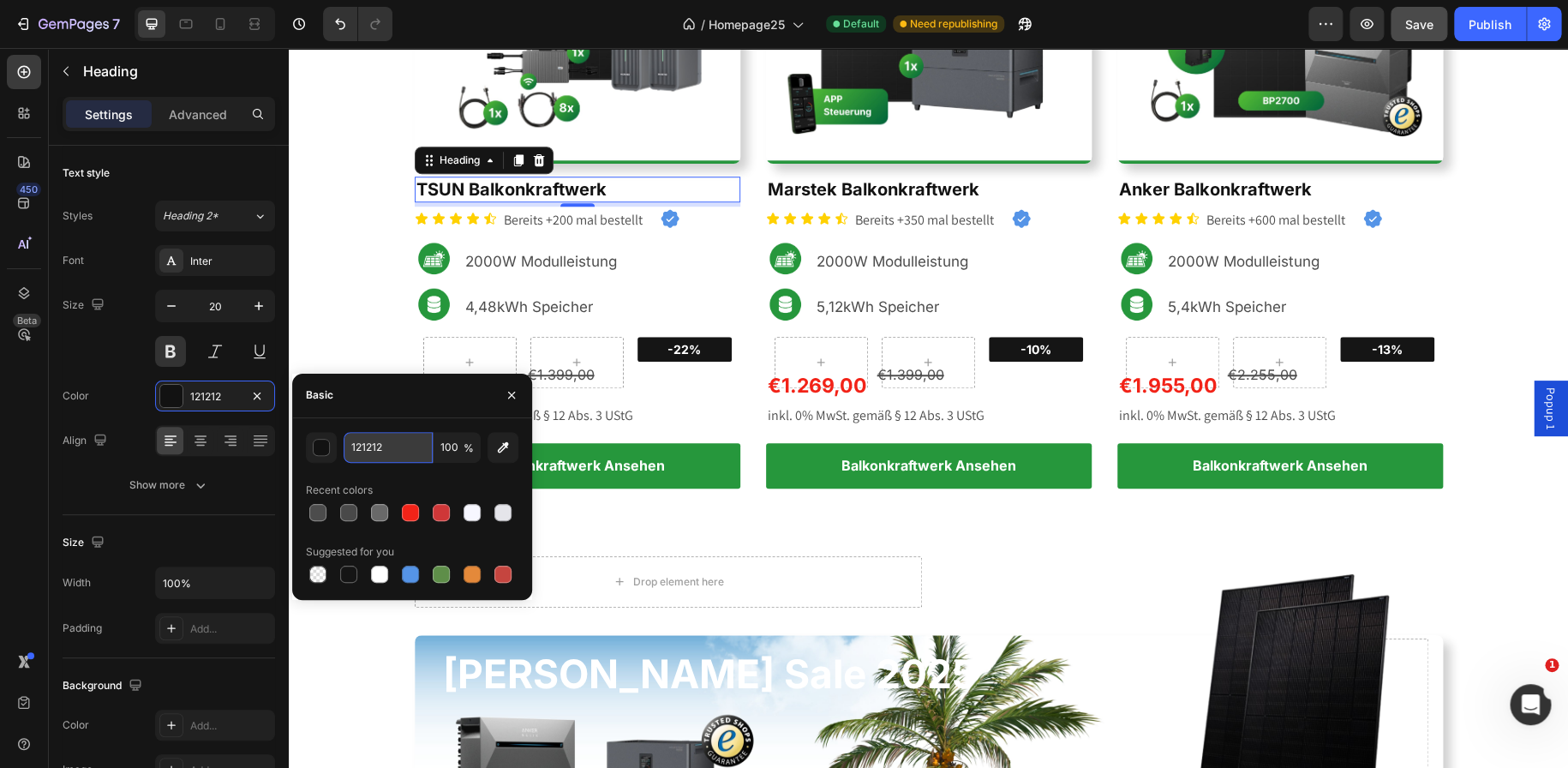
click at [390, 446] on input "121212" at bounding box center [388, 447] width 89 height 31
paste input "4C4C4C"
type input "4C4C4C"
click at [830, 188] on span "Marstek Balkonkraftwerk" at bounding box center [873, 189] width 211 height 20
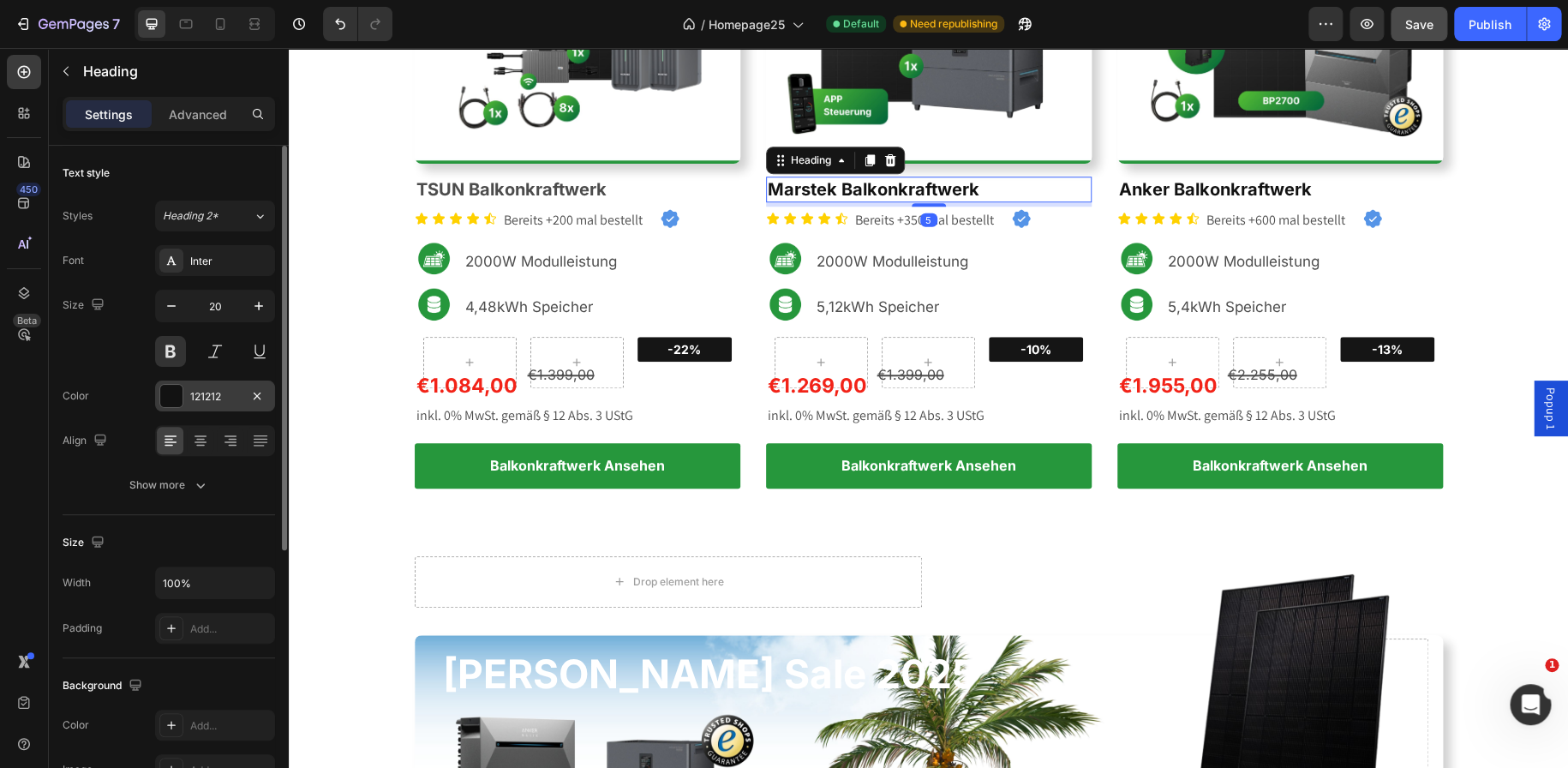
click at [212, 393] on div "121212" at bounding box center [215, 396] width 49 height 16
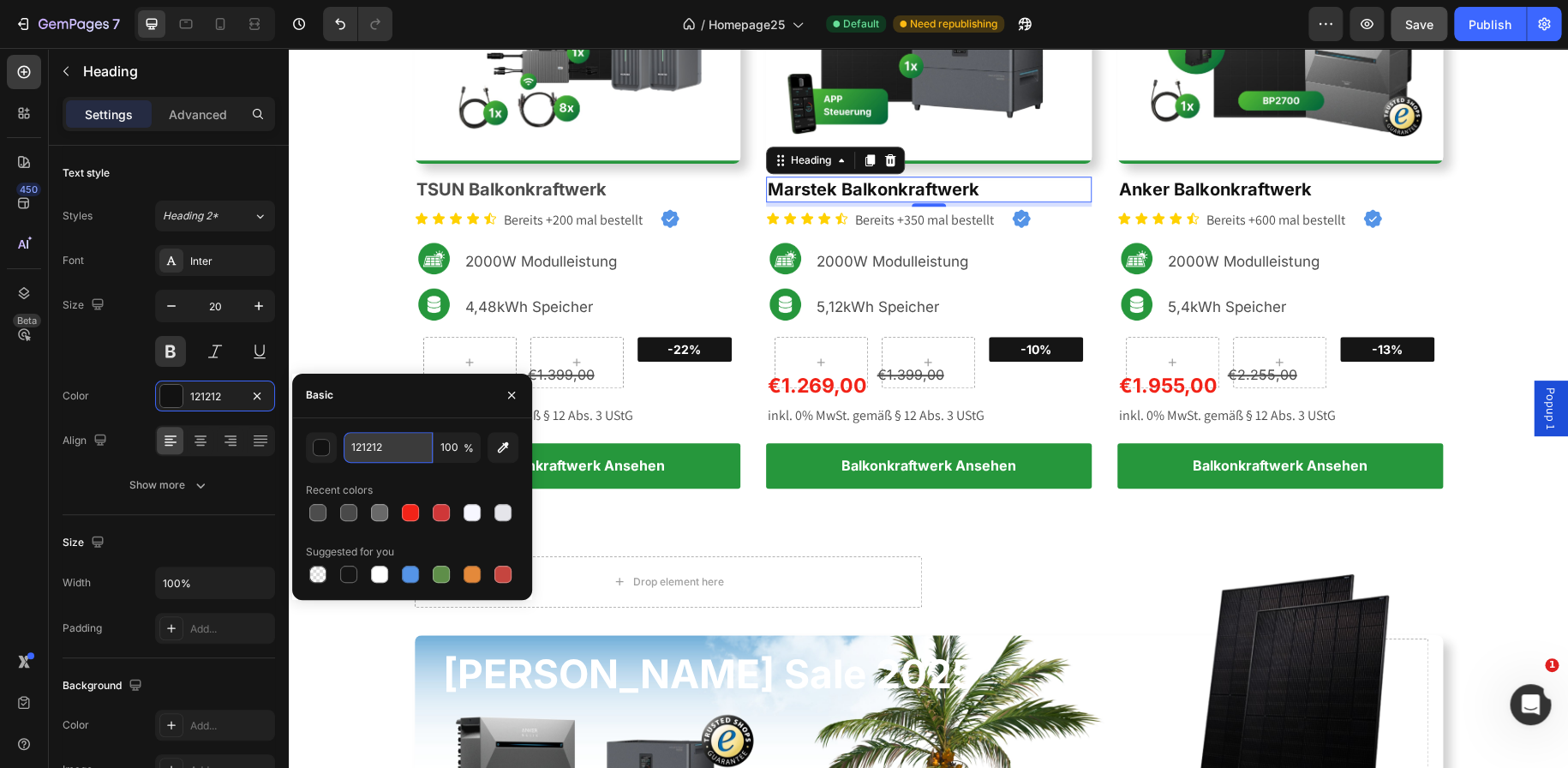
click at [364, 439] on input "121212" at bounding box center [388, 447] width 89 height 31
paste input "4C4C4C"
type input "4C4C4C"
click at [1232, 187] on span "Anker Balkonkraftwerk" at bounding box center [1215, 189] width 193 height 20
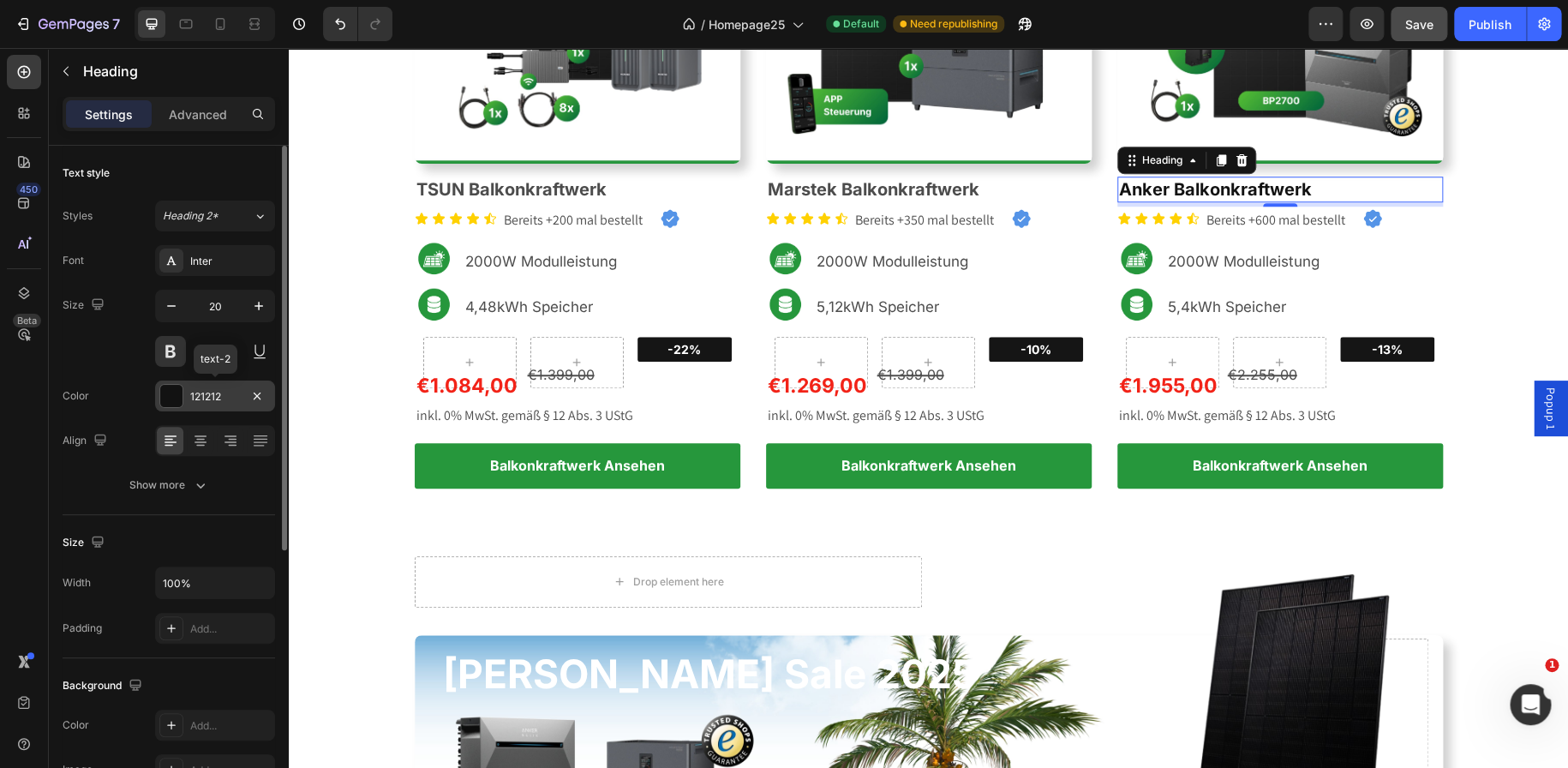
click at [208, 396] on div "121212" at bounding box center [215, 396] width 49 height 16
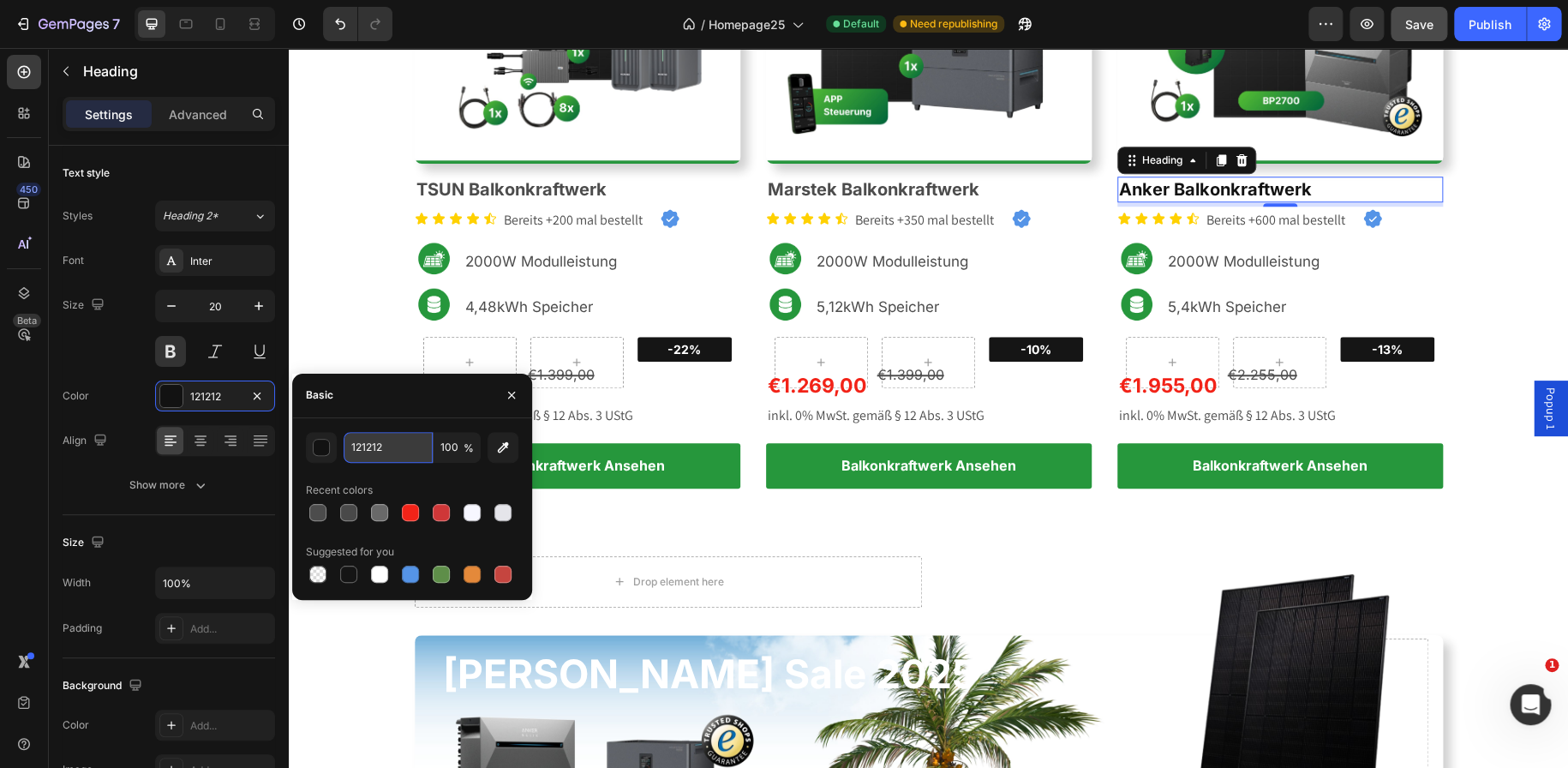
click at [376, 452] on input "121212" at bounding box center [388, 447] width 89 height 31
paste input "4C4C4C"
type input "4C4C4C"
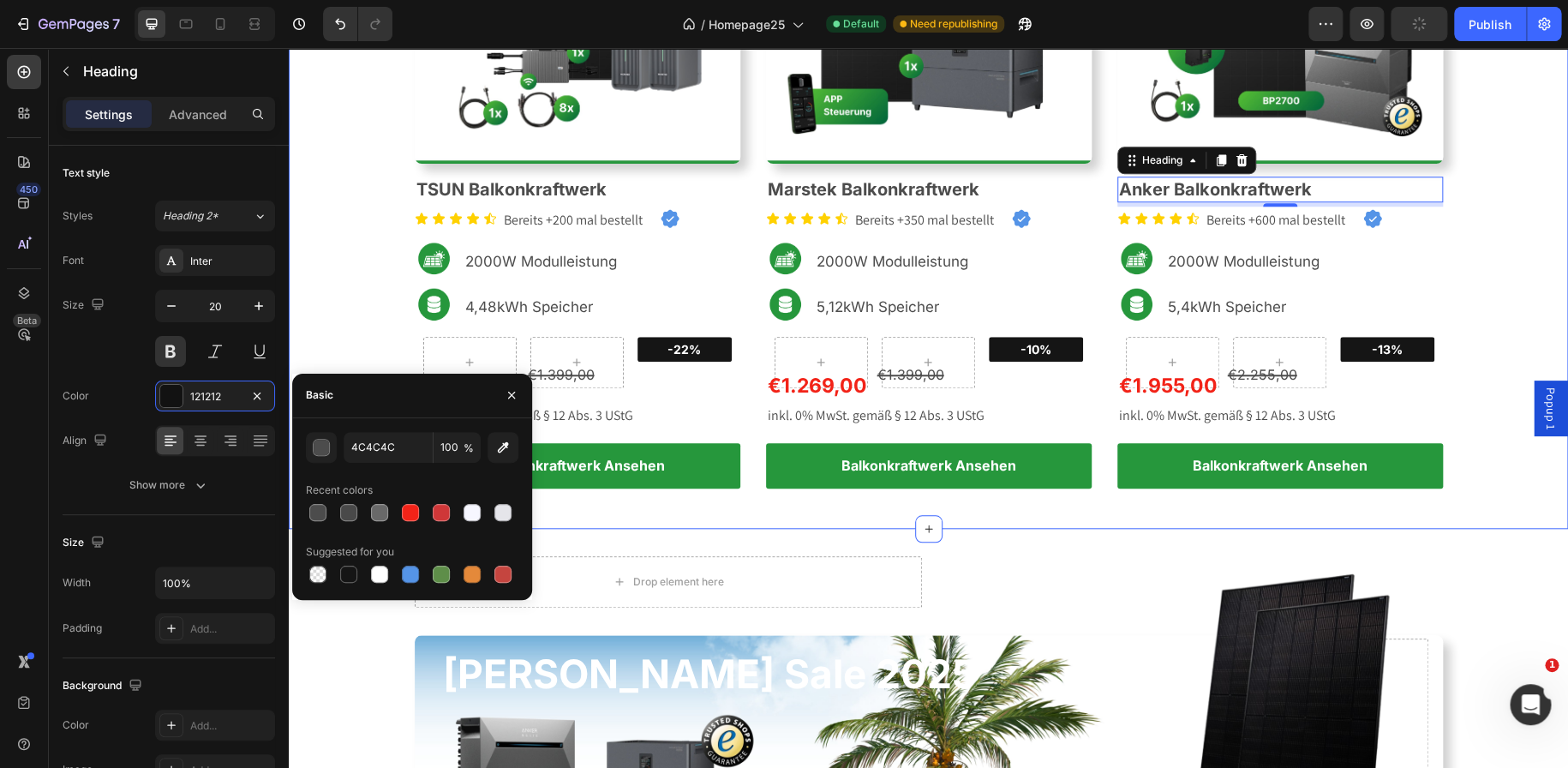
click at [943, 512] on div "Wir gehen bis an die Grenzen! Text block 2000W Balkonkraftwerke im [GEOGRAPHIC_…" at bounding box center [928, 112] width 1279 height 833
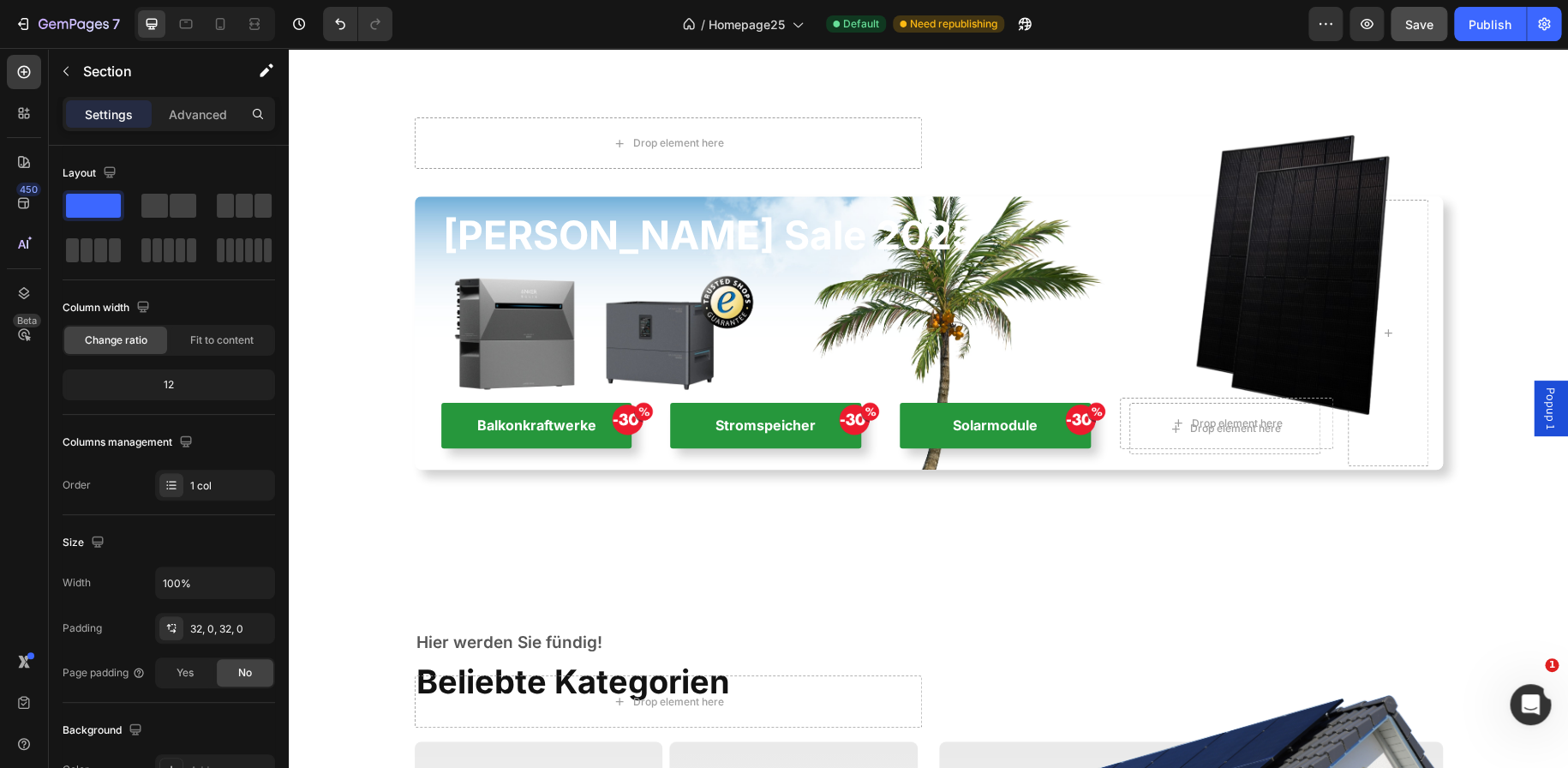
scroll to position [1360, 0]
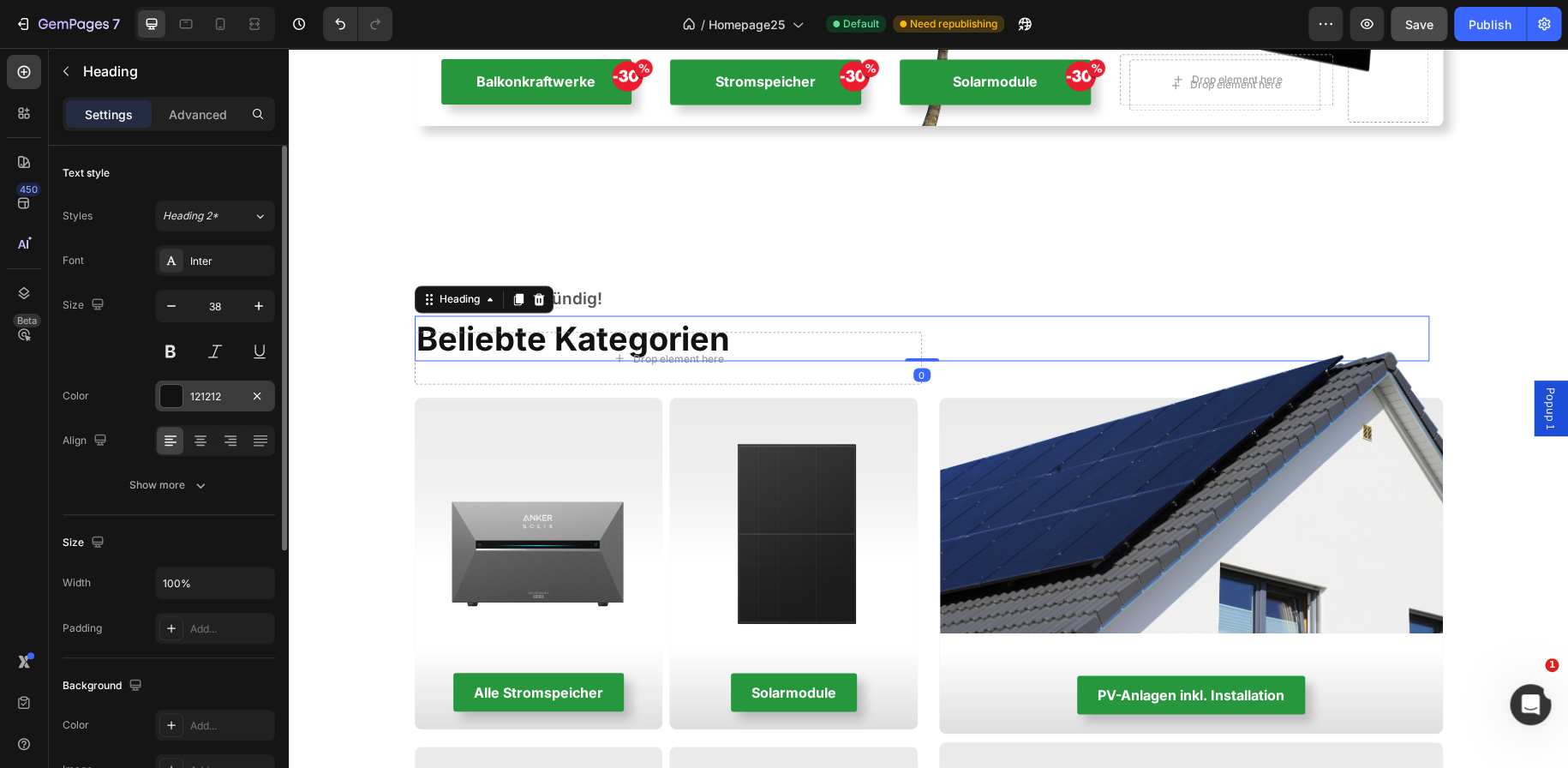
click at [214, 389] on div "121212" at bounding box center [215, 396] width 49 height 16
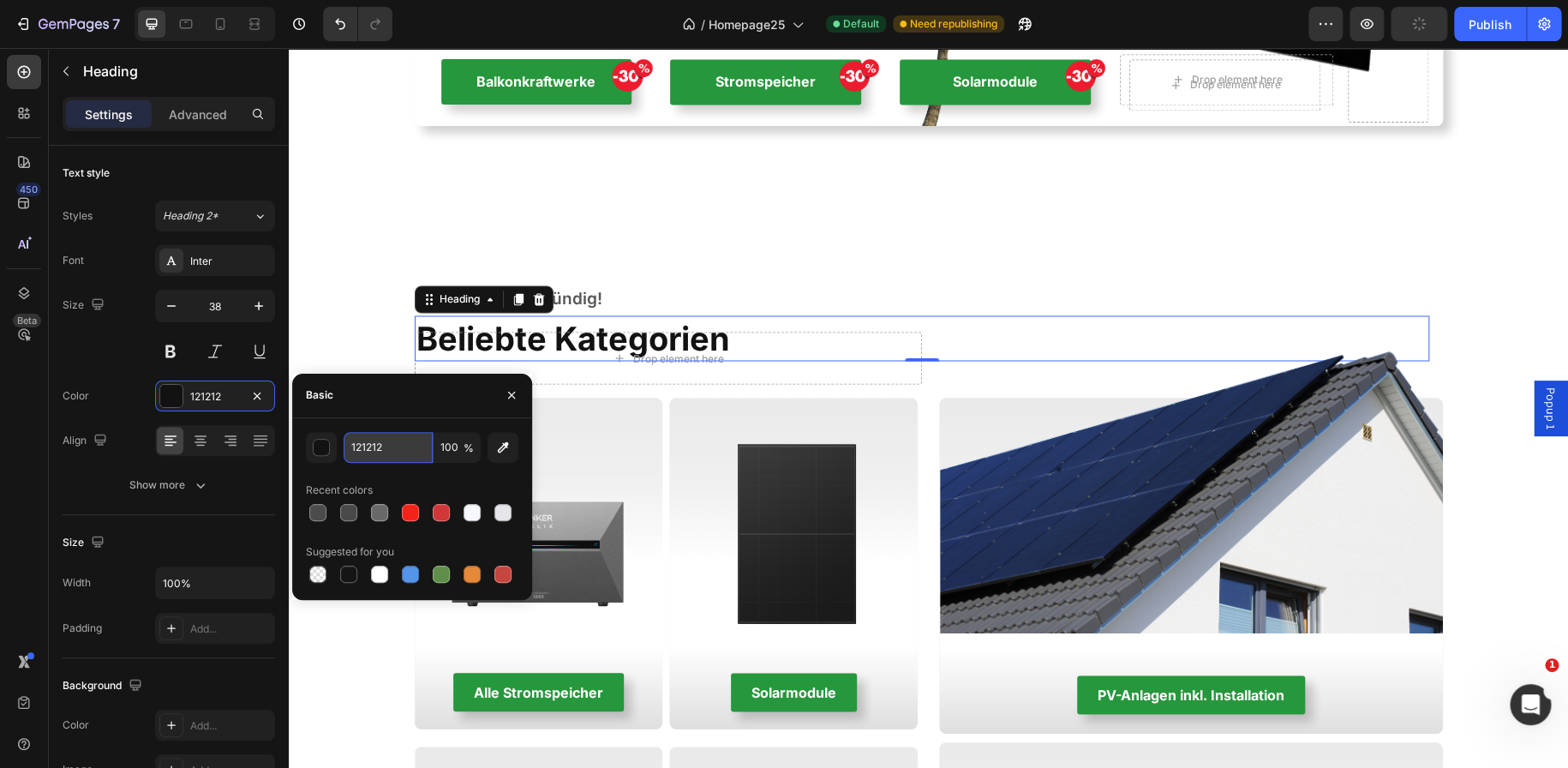
click at [394, 447] on input "121212" at bounding box center [388, 447] width 89 height 31
paste input "4C4C4C"
type input "4C4C4C"
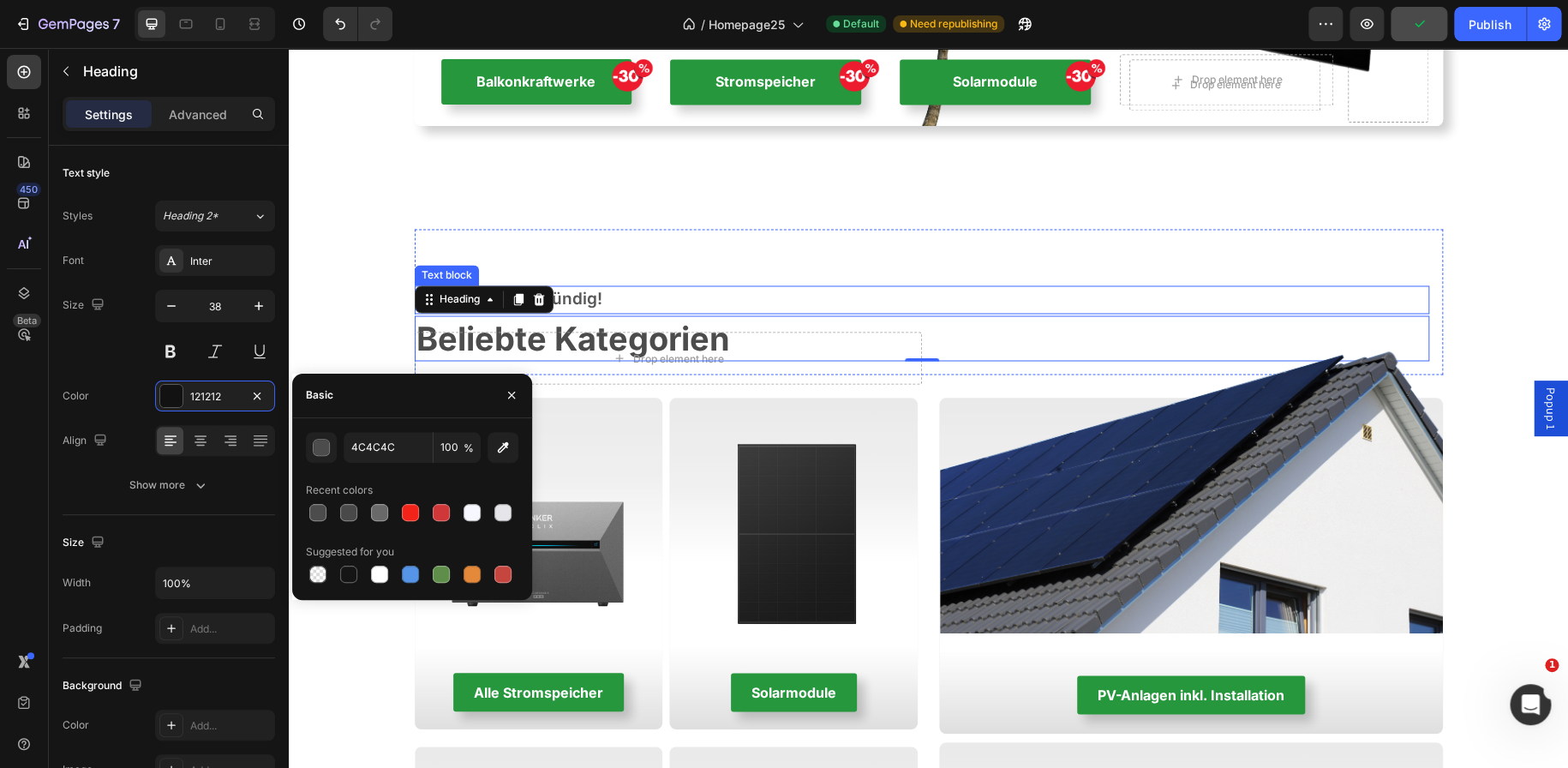
click at [769, 289] on p "Hier werden Sie fündig!" at bounding box center [922, 299] width 1011 height 25
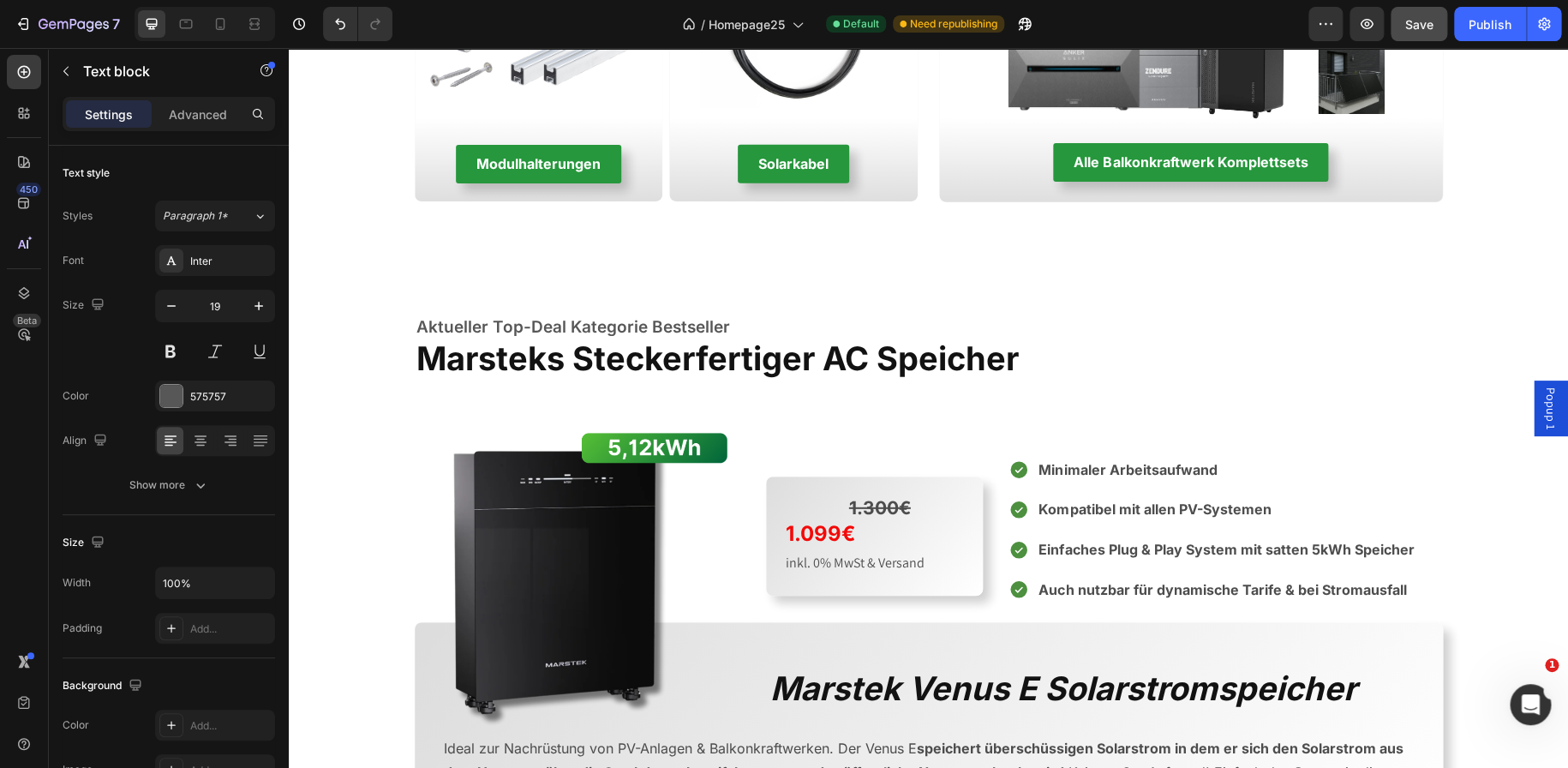
scroll to position [2235, 0]
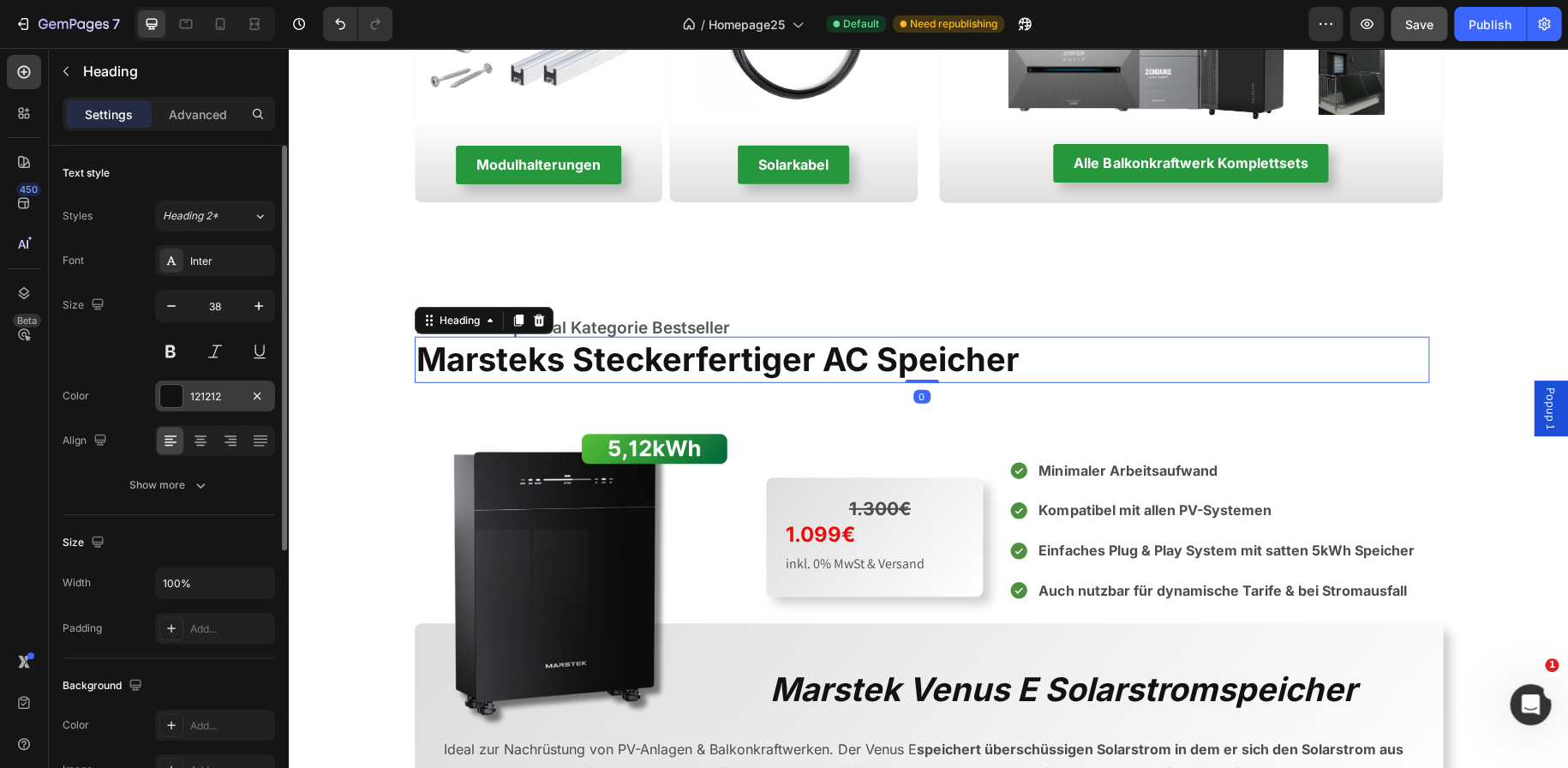
click at [209, 394] on div "121212" at bounding box center [215, 396] width 49 height 16
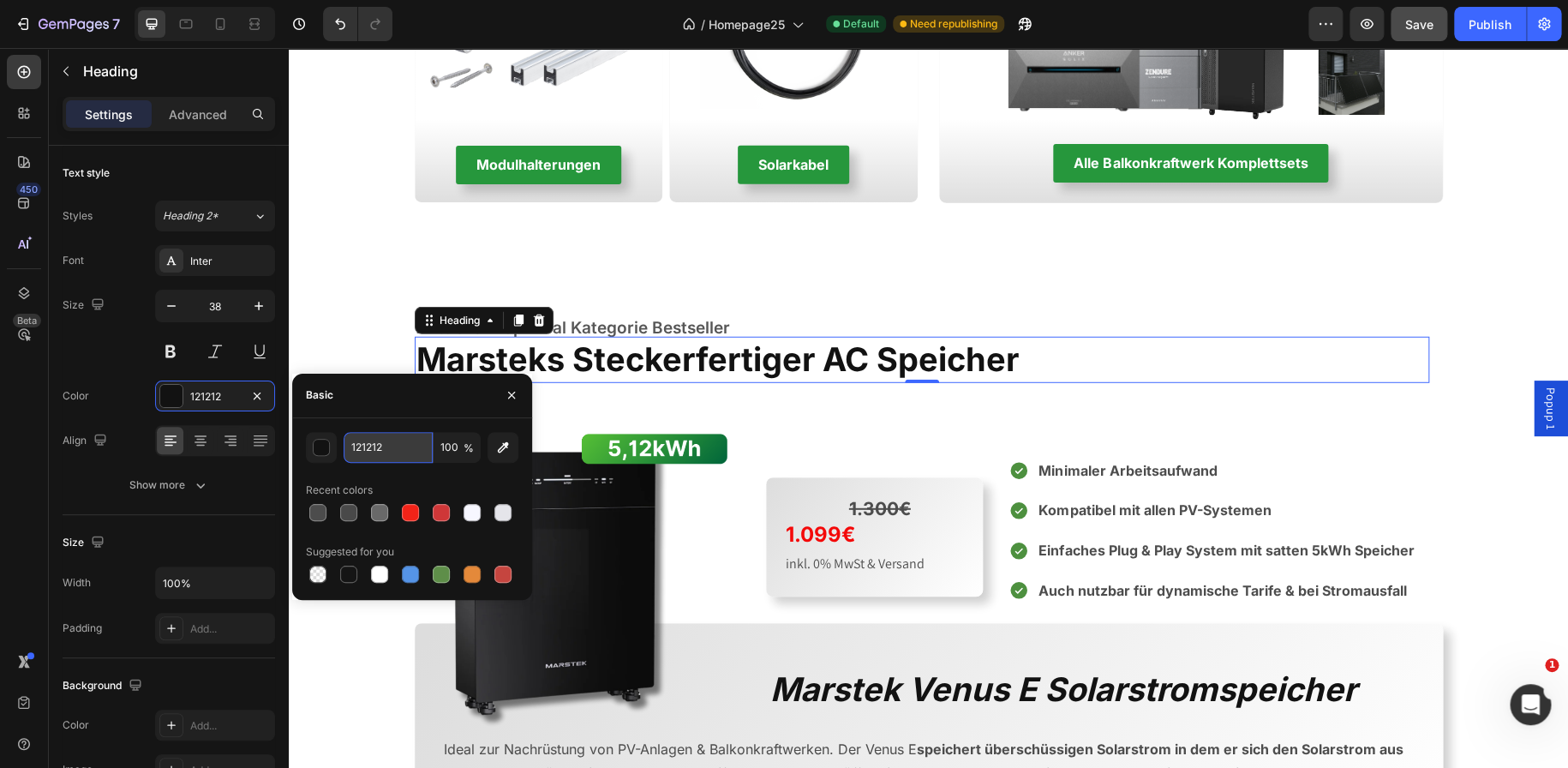
paste input "4C4C4C"
click at [375, 451] on input "121212" at bounding box center [388, 447] width 89 height 31
type input "4C4C4C"
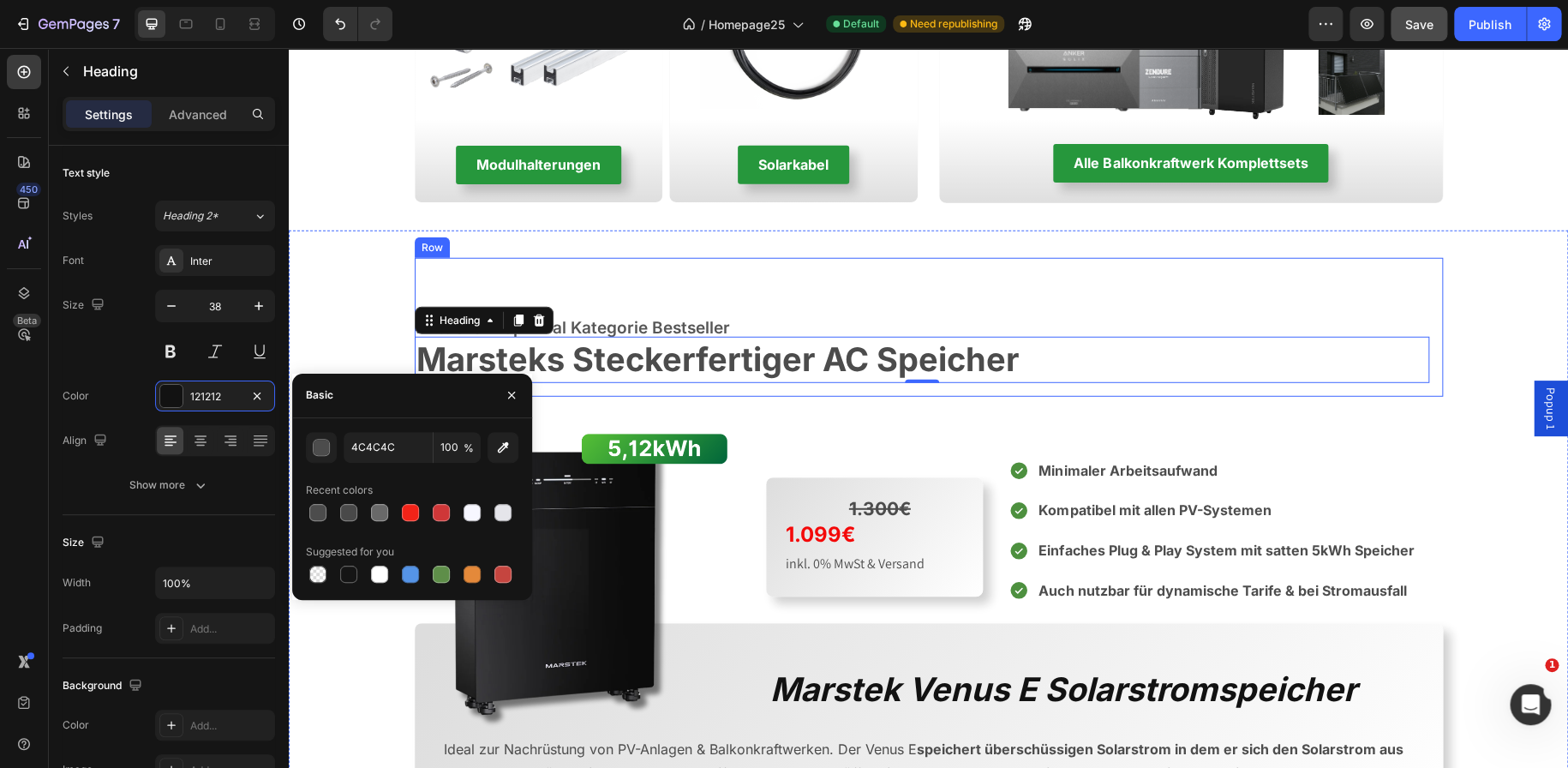
click at [904, 260] on div "Aktueller Top-Deal Kategorie Bestseller Text block Marsteks Steckerfertiger [PE…" at bounding box center [929, 327] width 1029 height 139
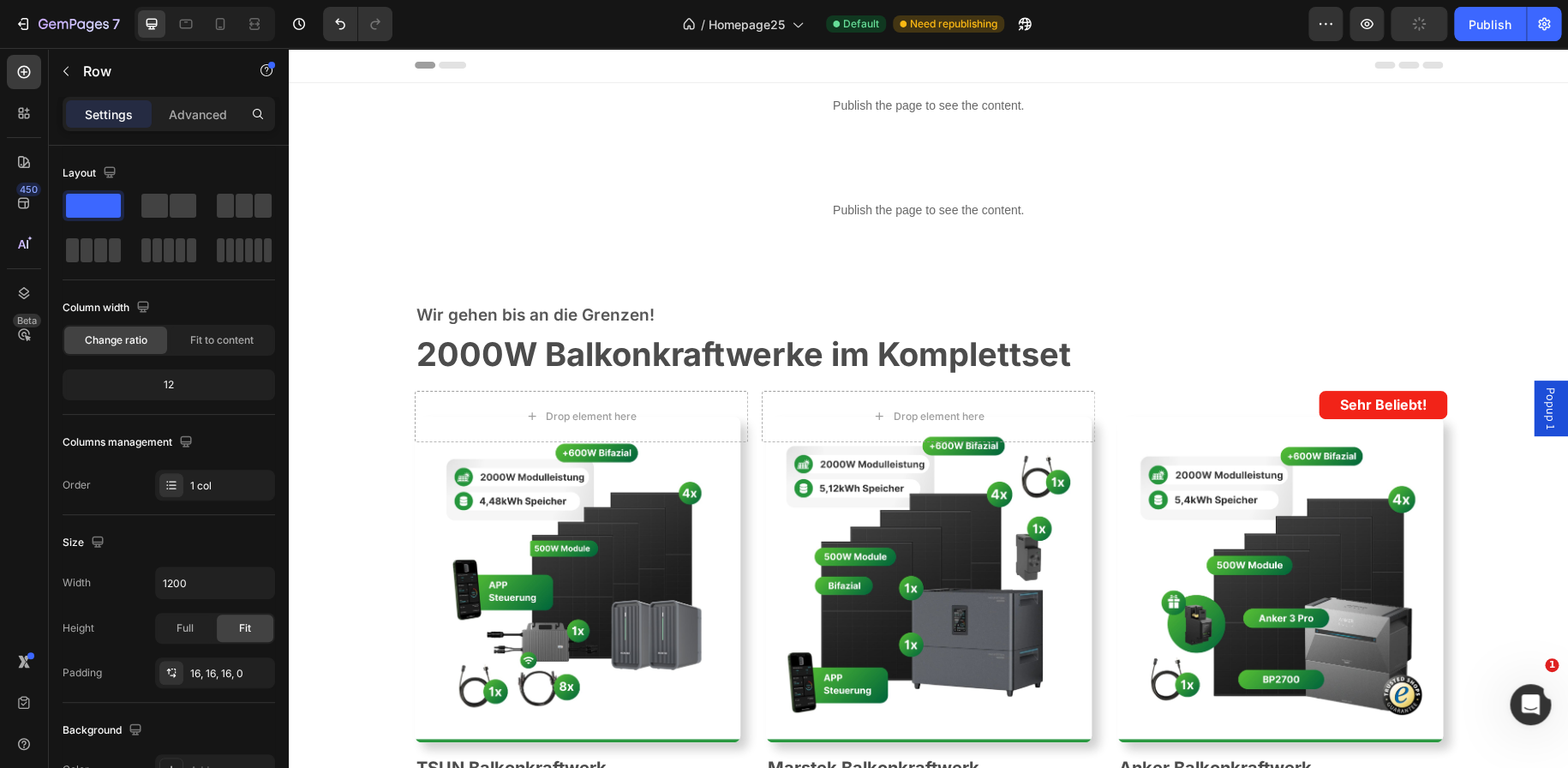
scroll to position [0, 0]
click at [1397, 25] on button "Save" at bounding box center [1419, 23] width 57 height 34
click at [67, 72] on icon "button" at bounding box center [66, 70] width 14 height 14
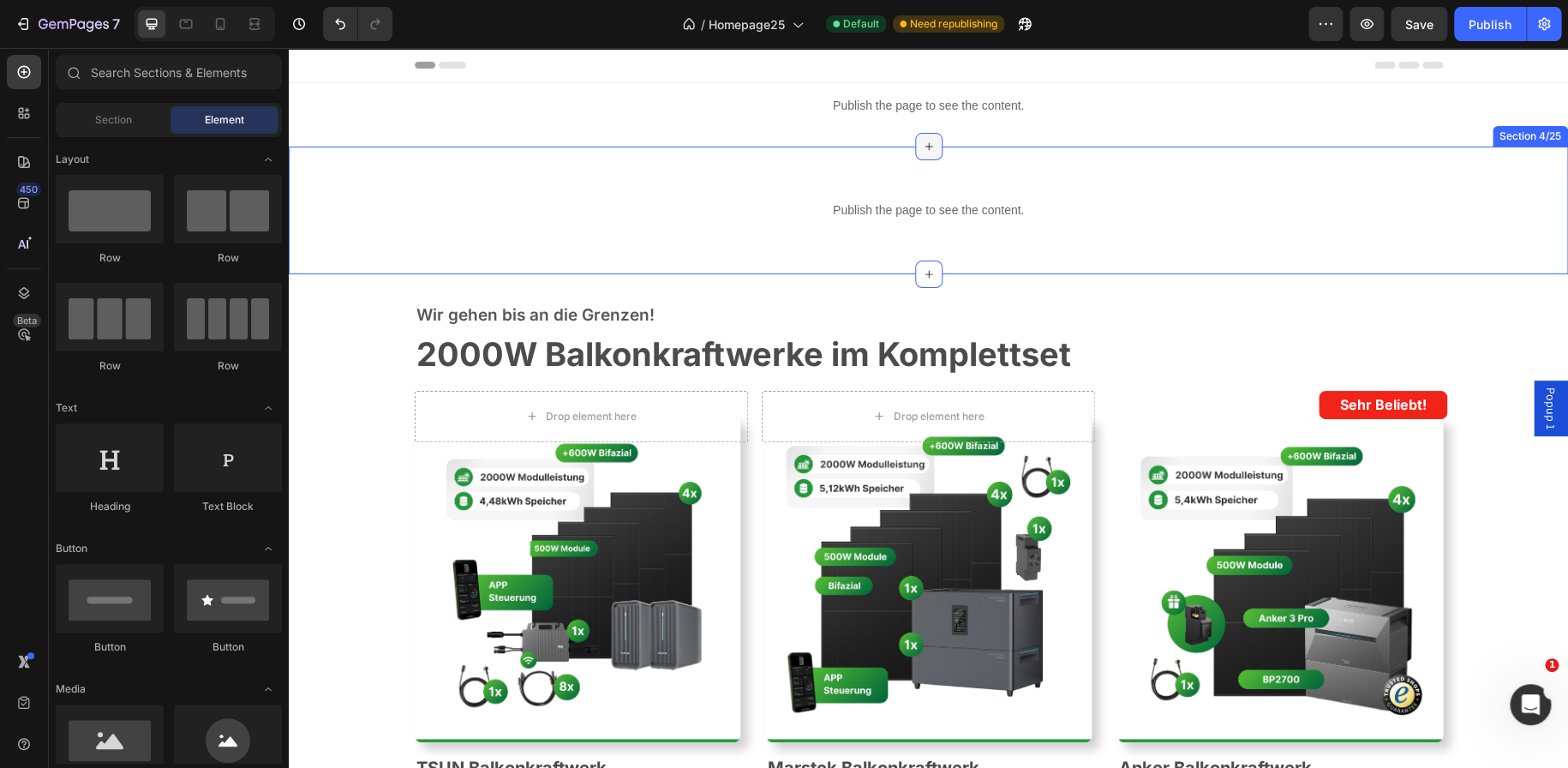
click at [922, 148] on icon at bounding box center [928, 146] width 14 height 14
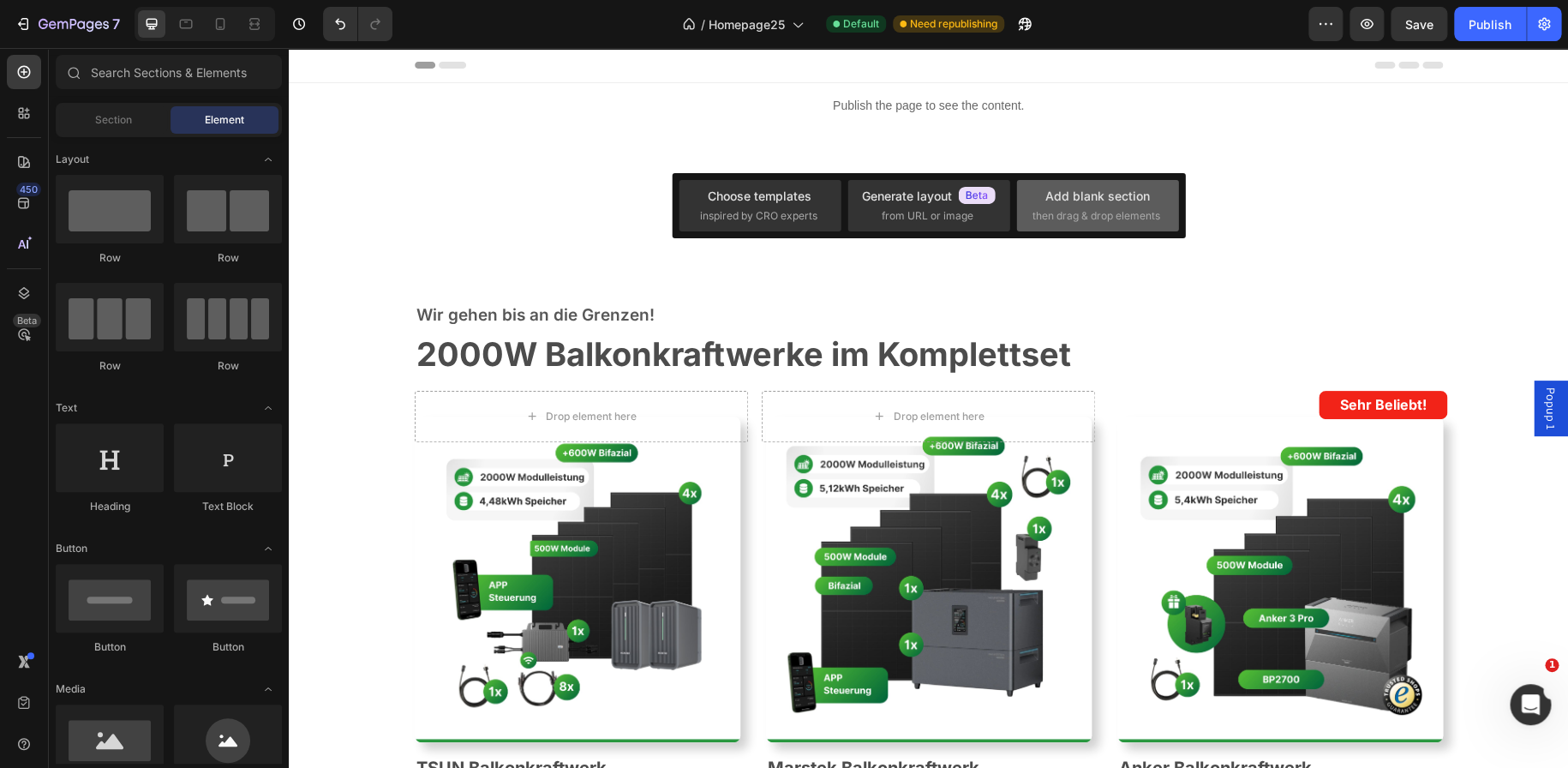
click at [1114, 188] on div "Add blank section" at bounding box center [1097, 196] width 104 height 18
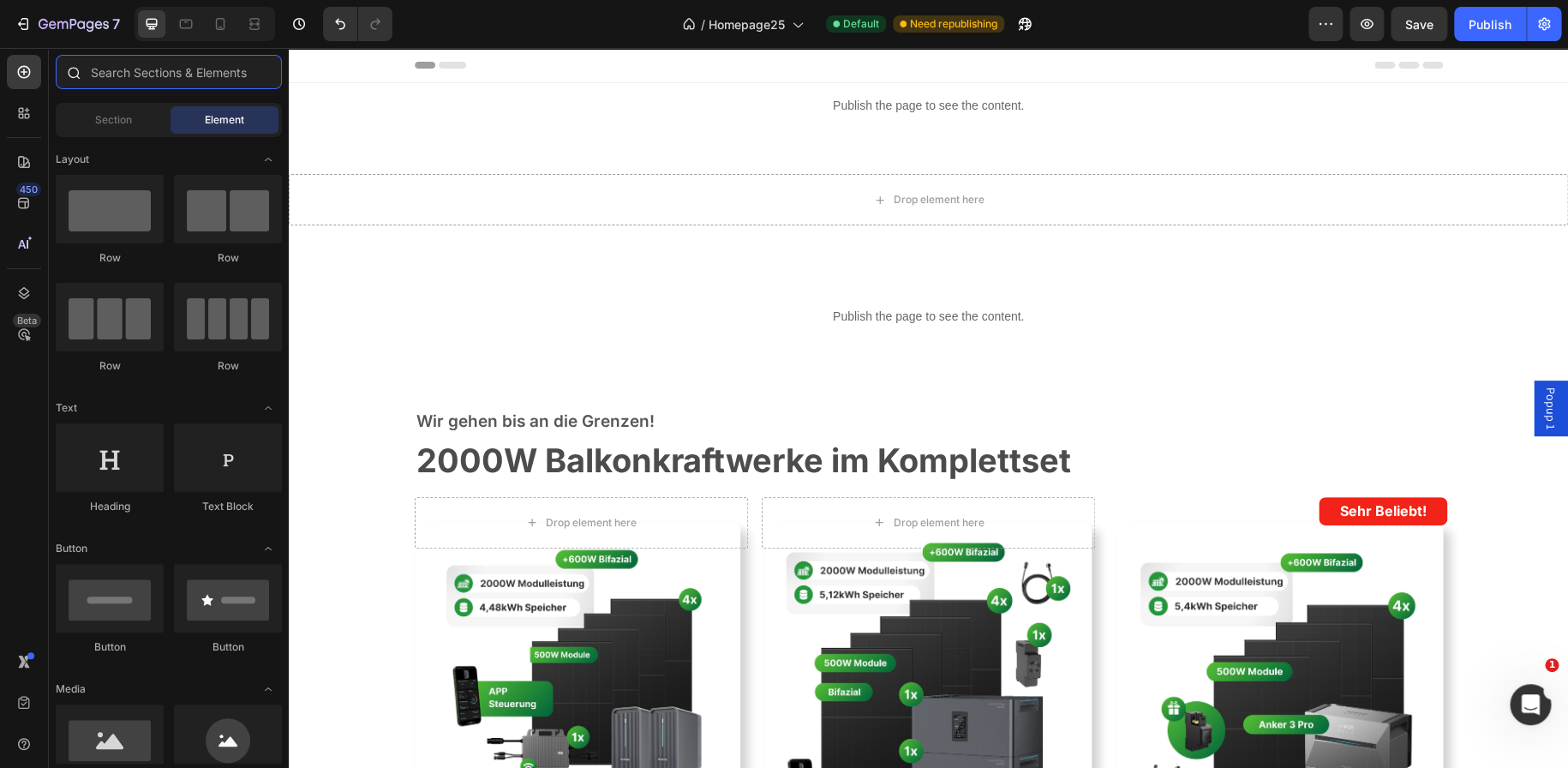
click at [146, 82] on input "text" at bounding box center [168, 71] width 226 height 34
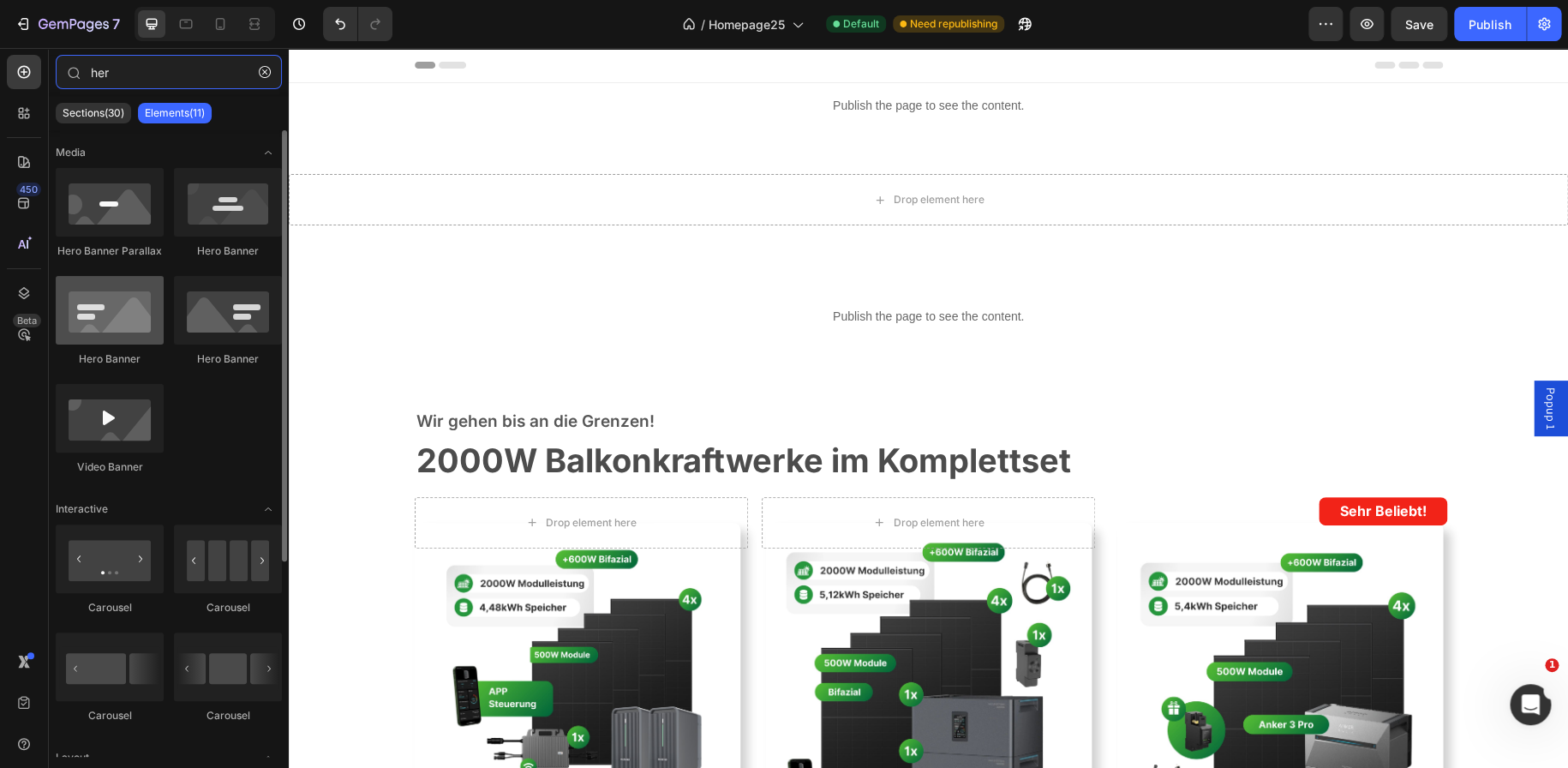
type input "her"
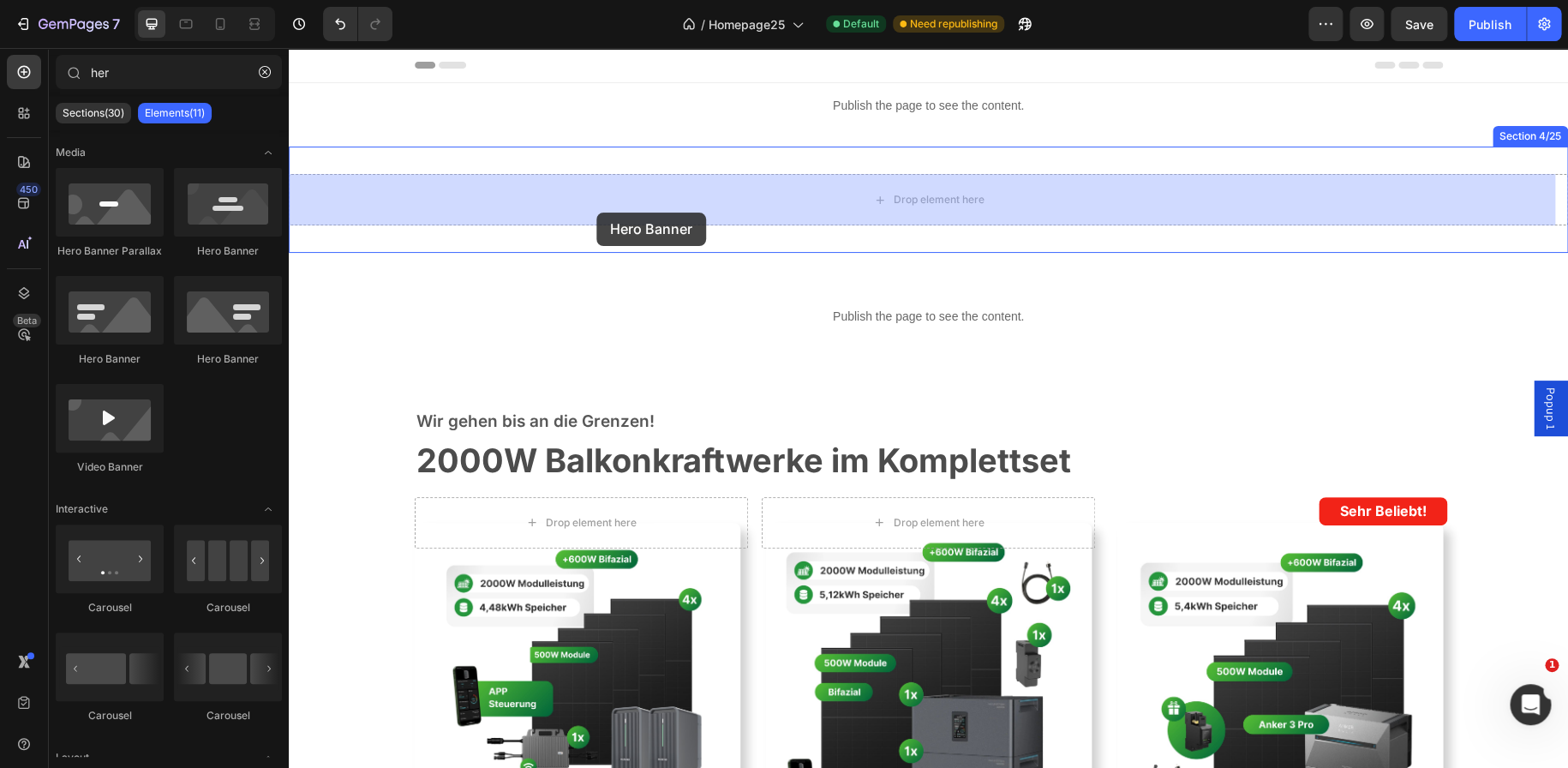
drag, startPoint x: 414, startPoint y: 379, endPoint x: 596, endPoint y: 211, distance: 247.7
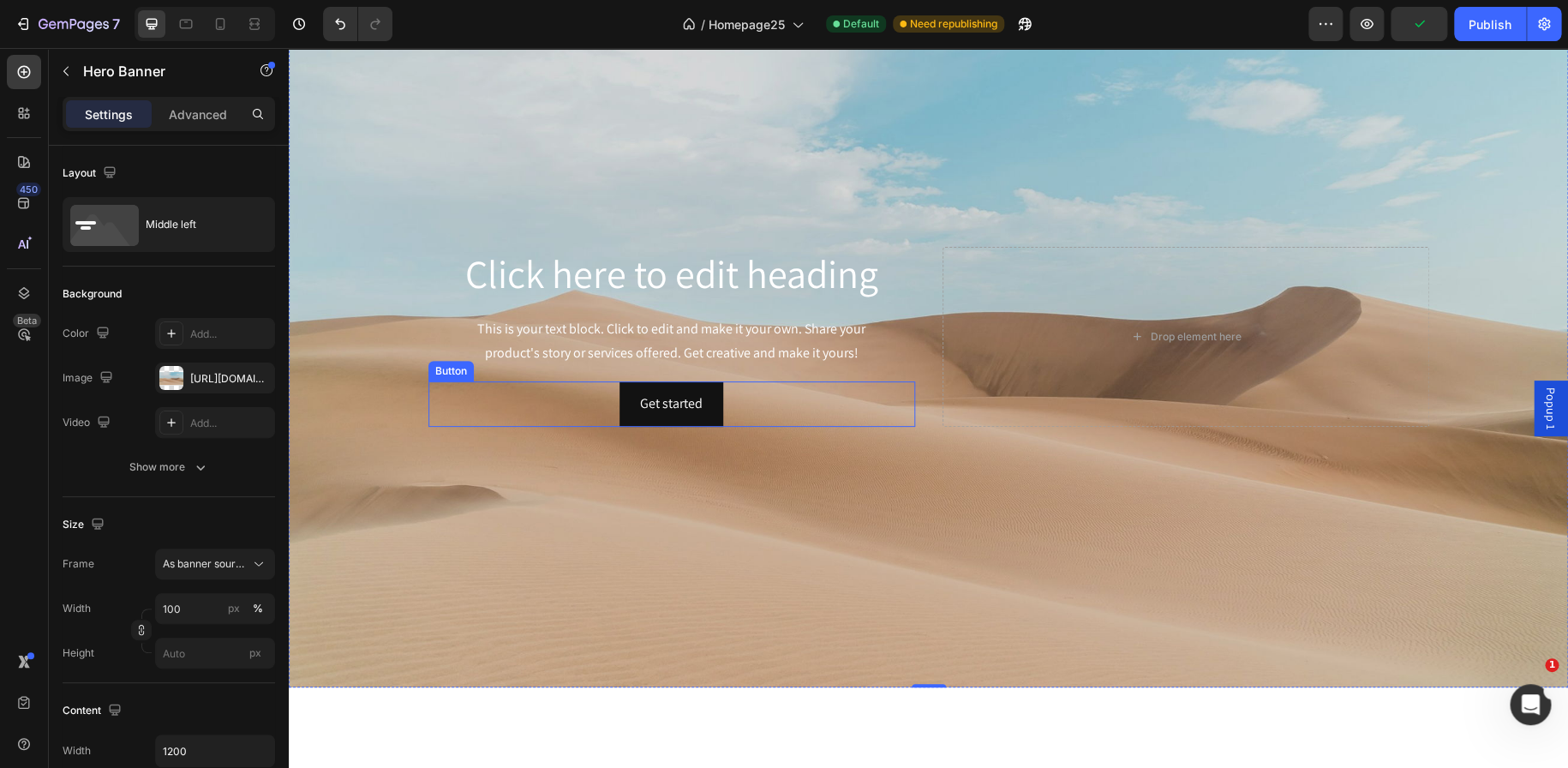
scroll to position [430, 0]
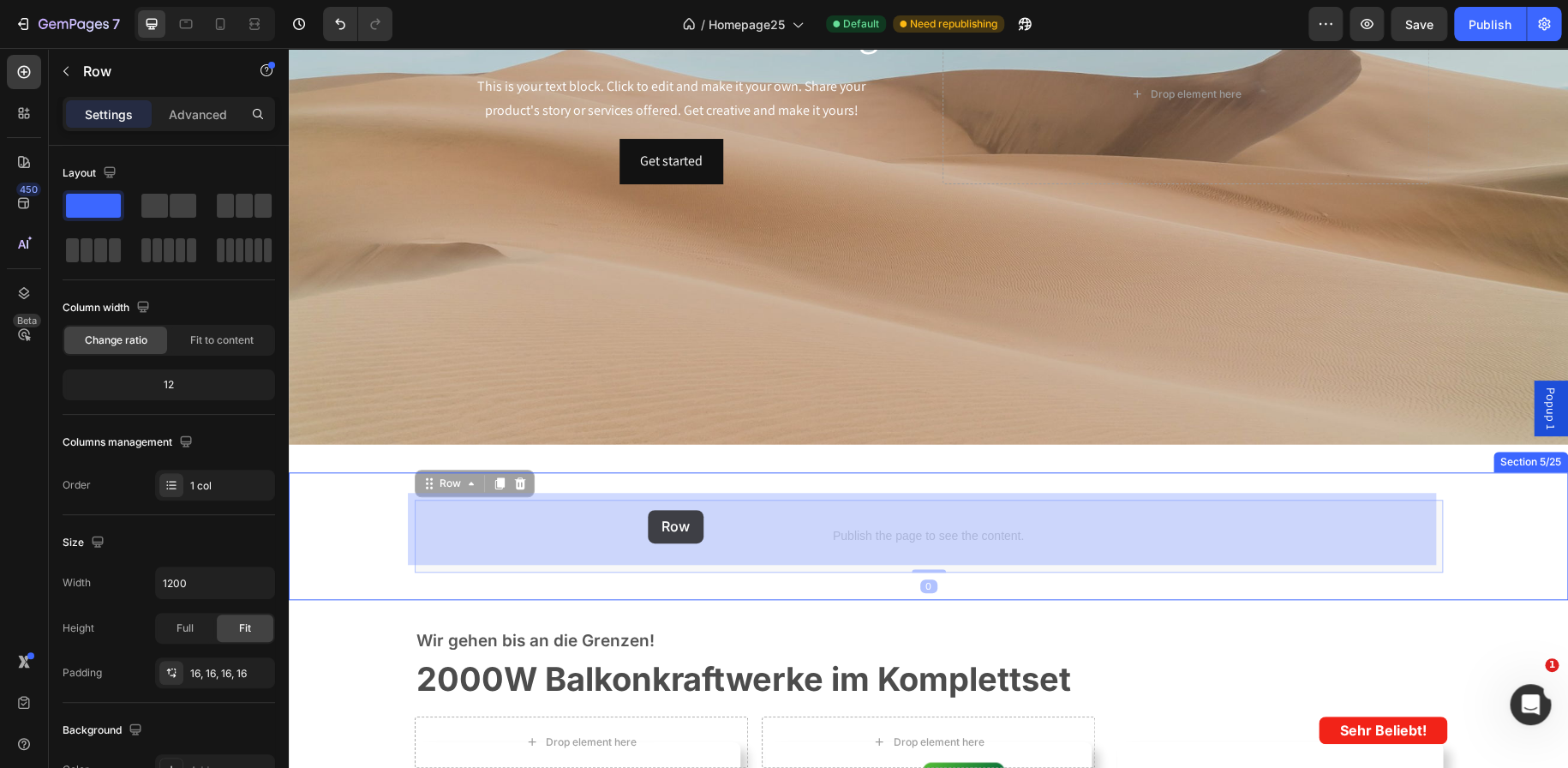
drag, startPoint x: 778, startPoint y: 499, endPoint x: 650, endPoint y: 494, distance: 128.1
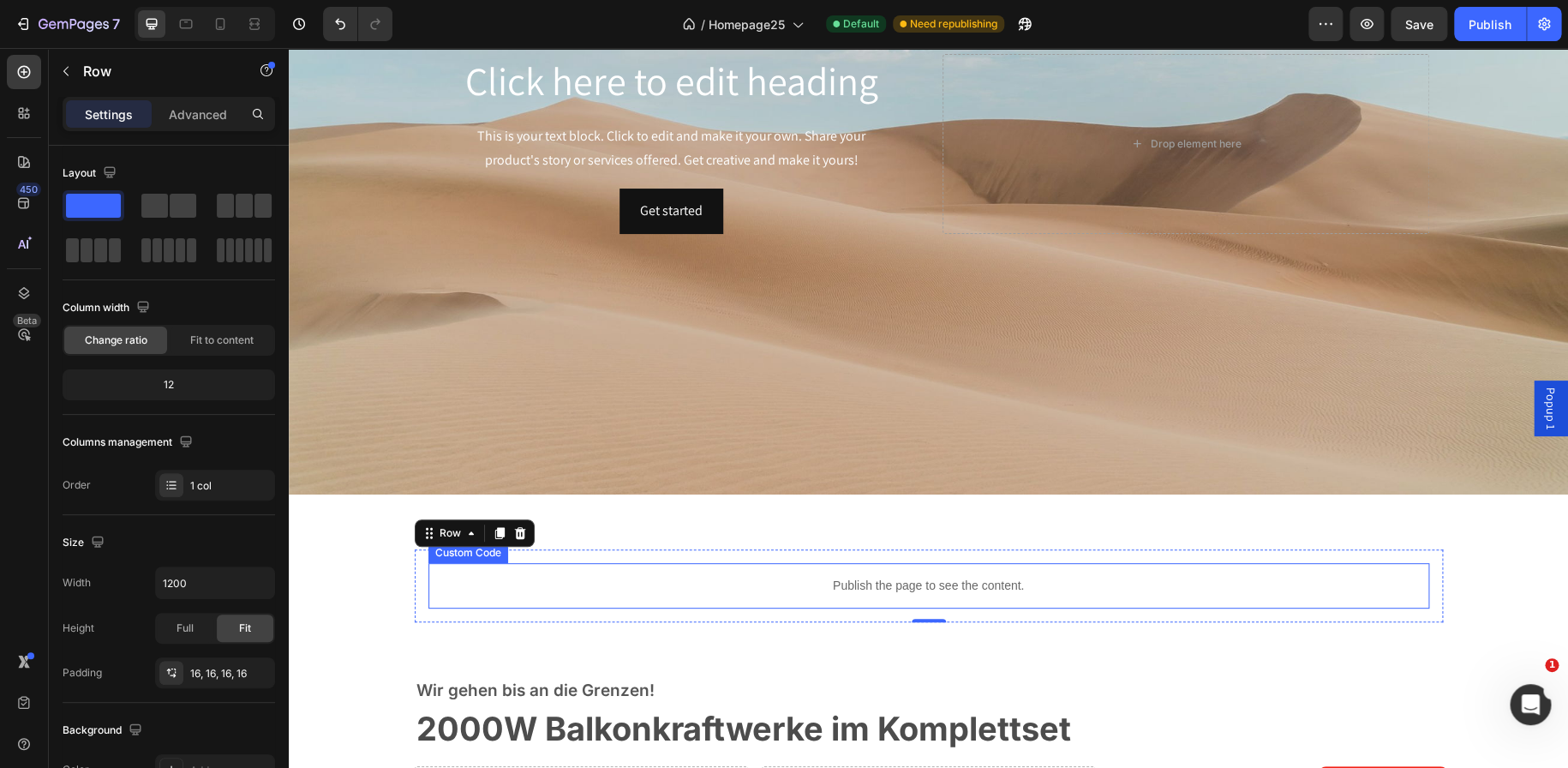
scroll to position [379, 0]
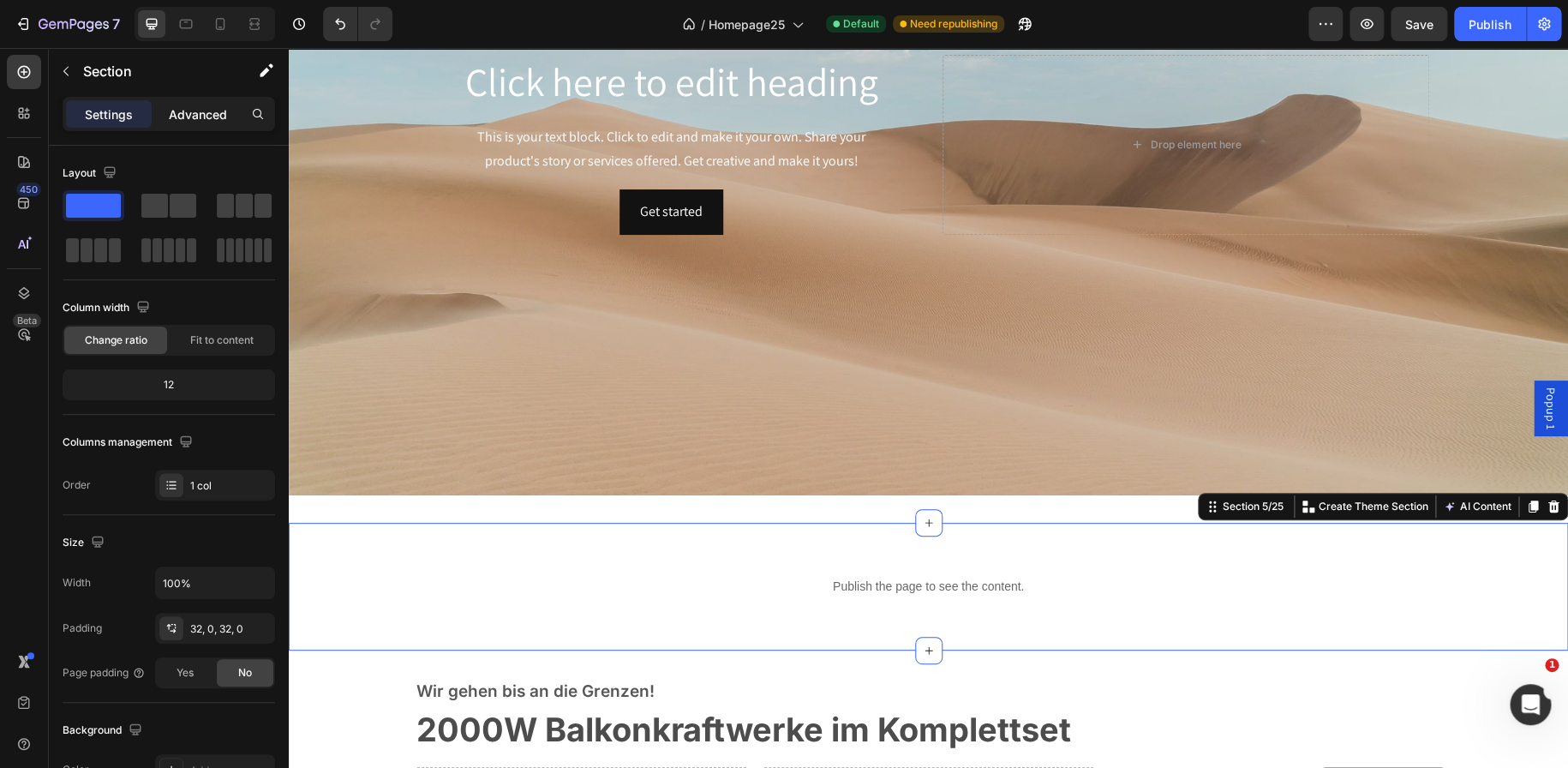
click at [188, 102] on div "Advanced" at bounding box center [198, 114] width 86 height 27
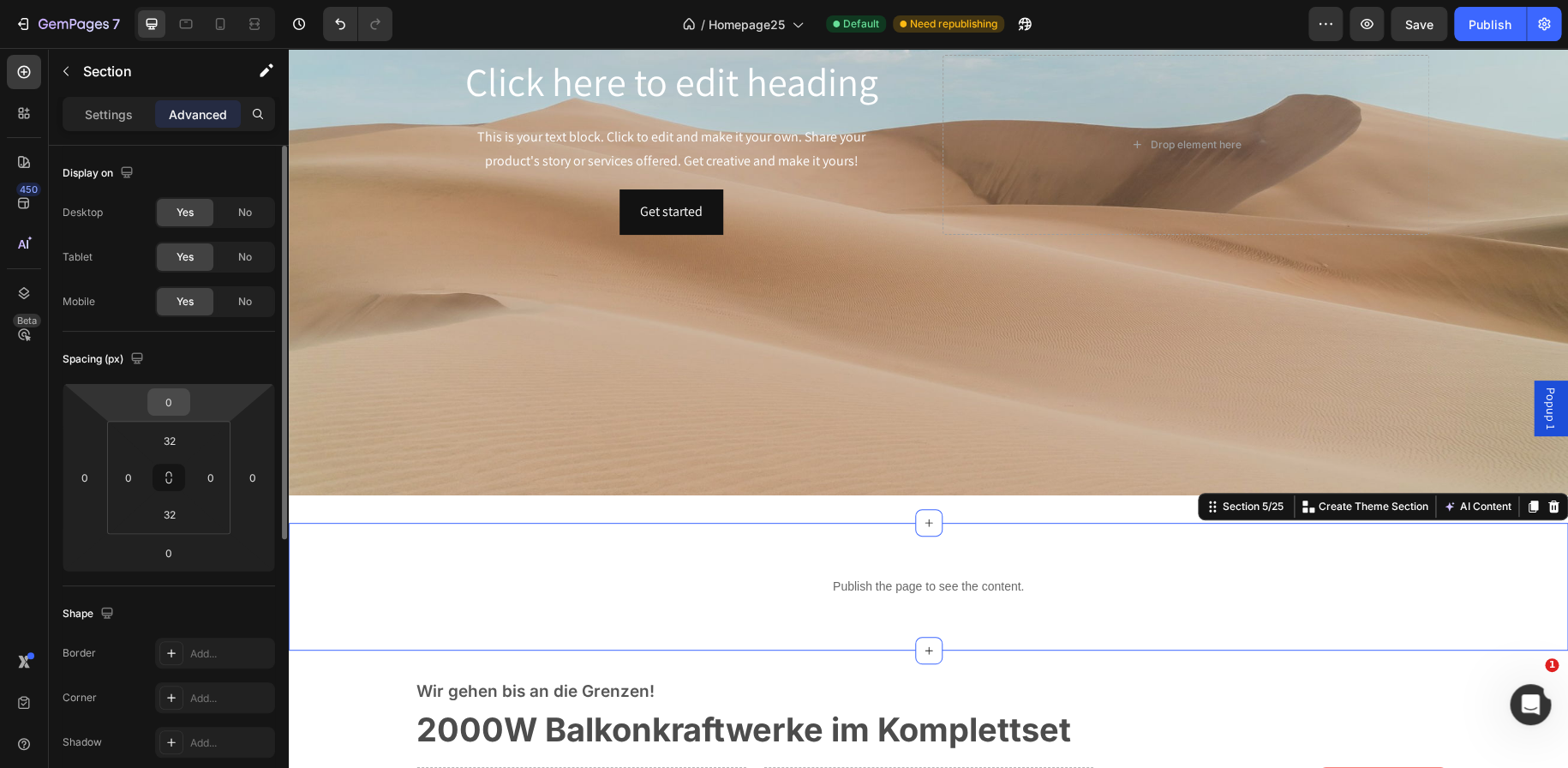
click at [167, 411] on input "0" at bounding box center [168, 401] width 34 height 26
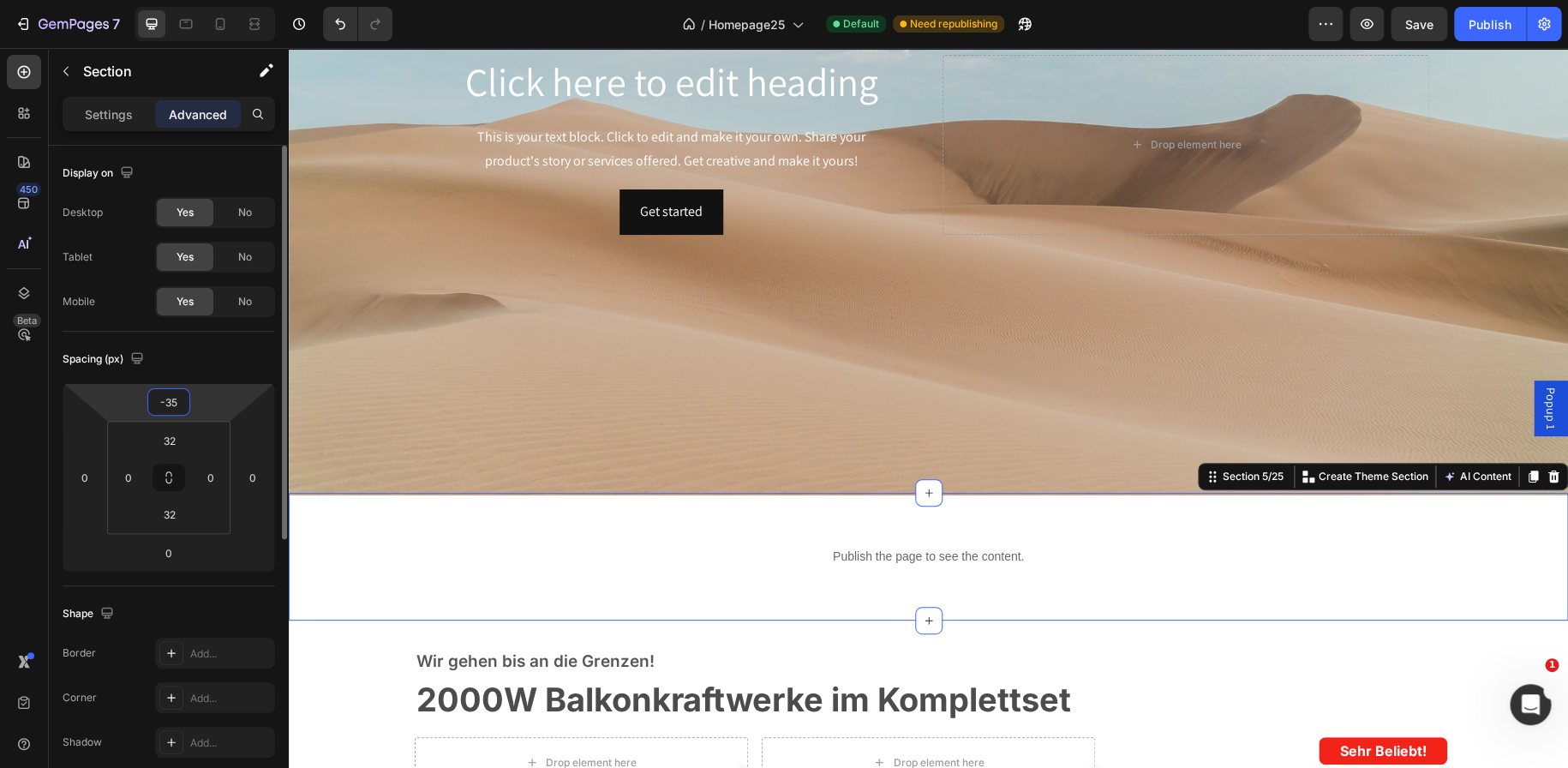
type input "-3"
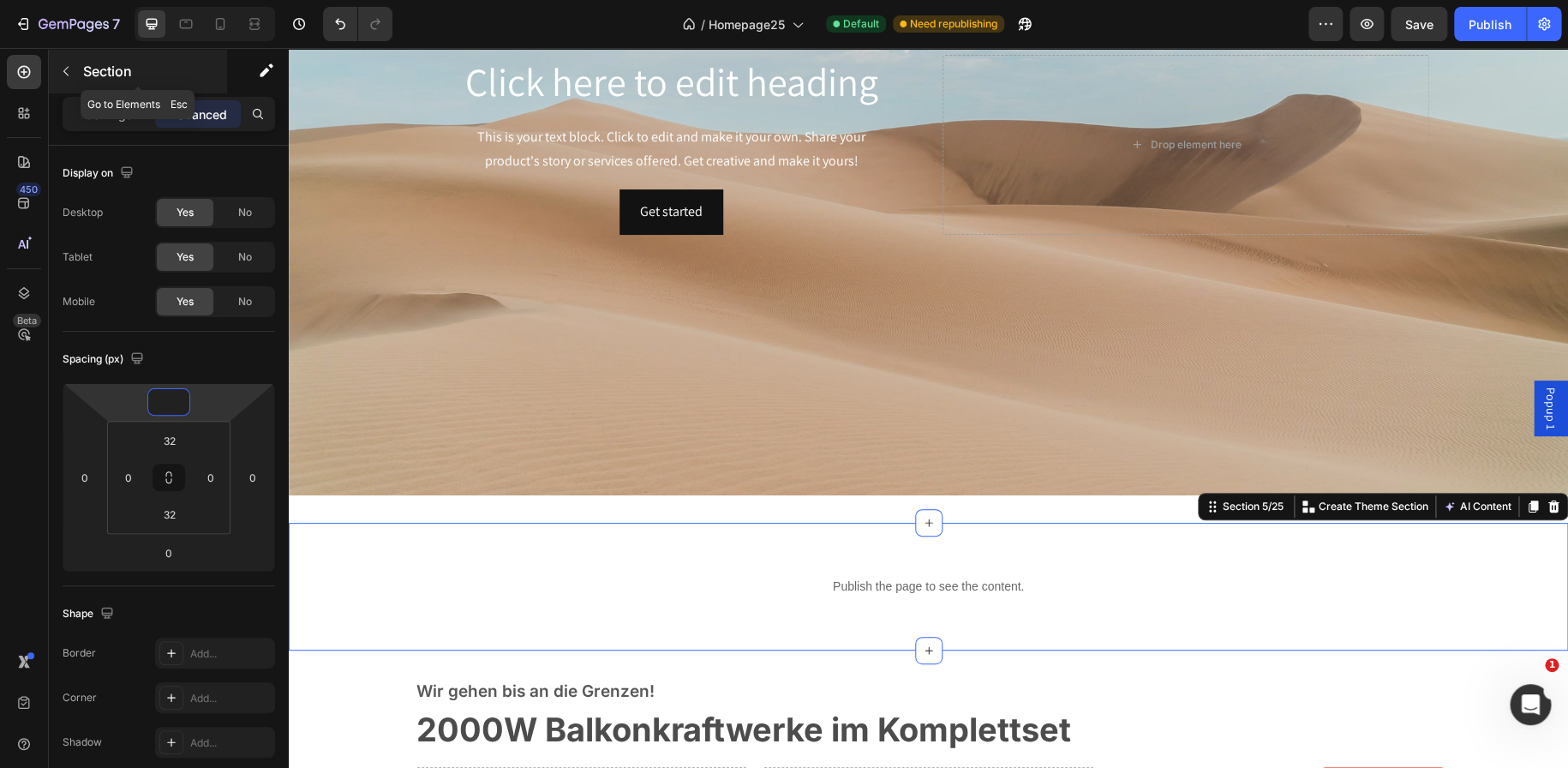
click at [61, 75] on icon "button" at bounding box center [66, 70] width 14 height 14
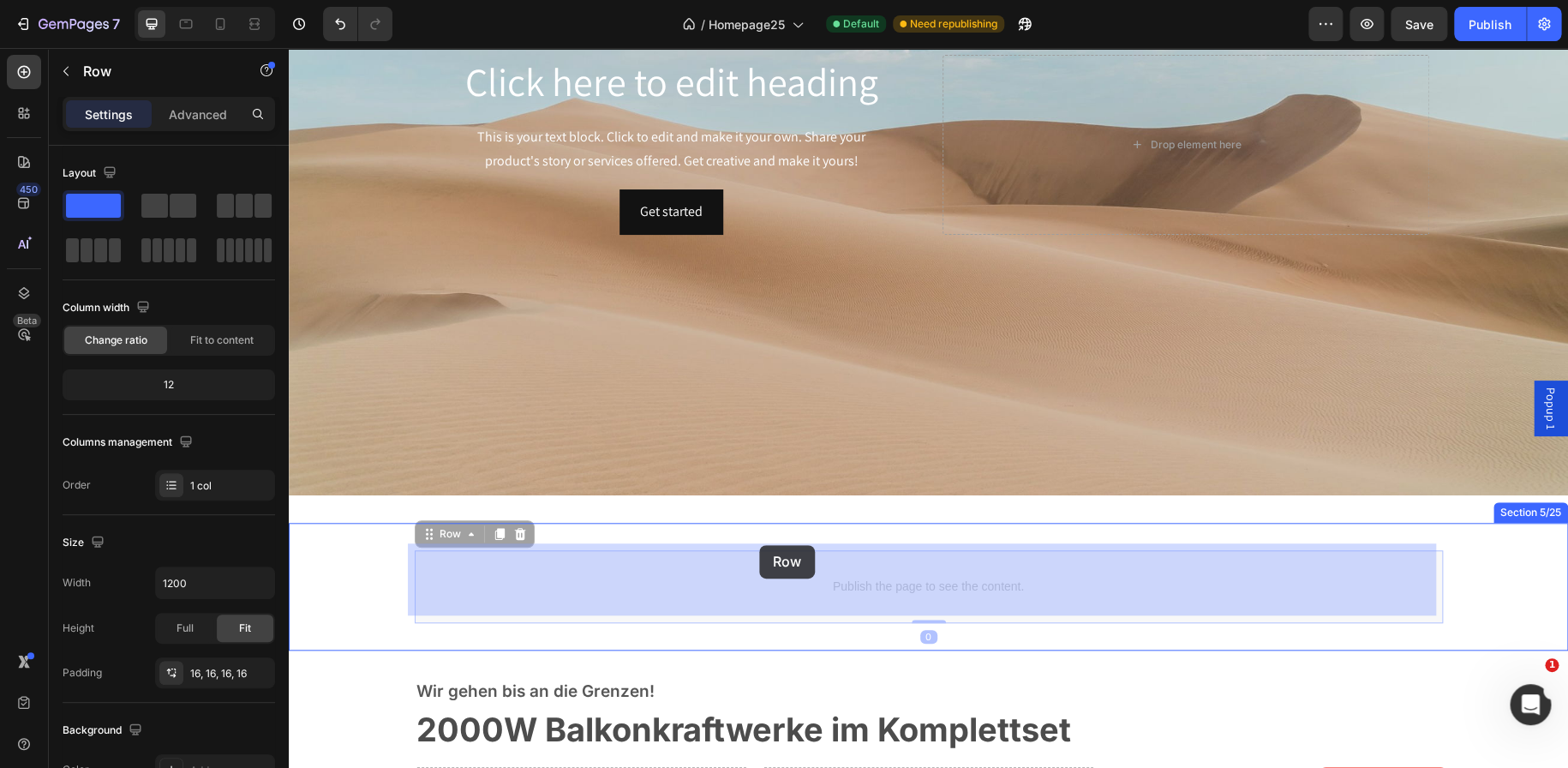
drag, startPoint x: 795, startPoint y: 606, endPoint x: 756, endPoint y: 560, distance: 60.3
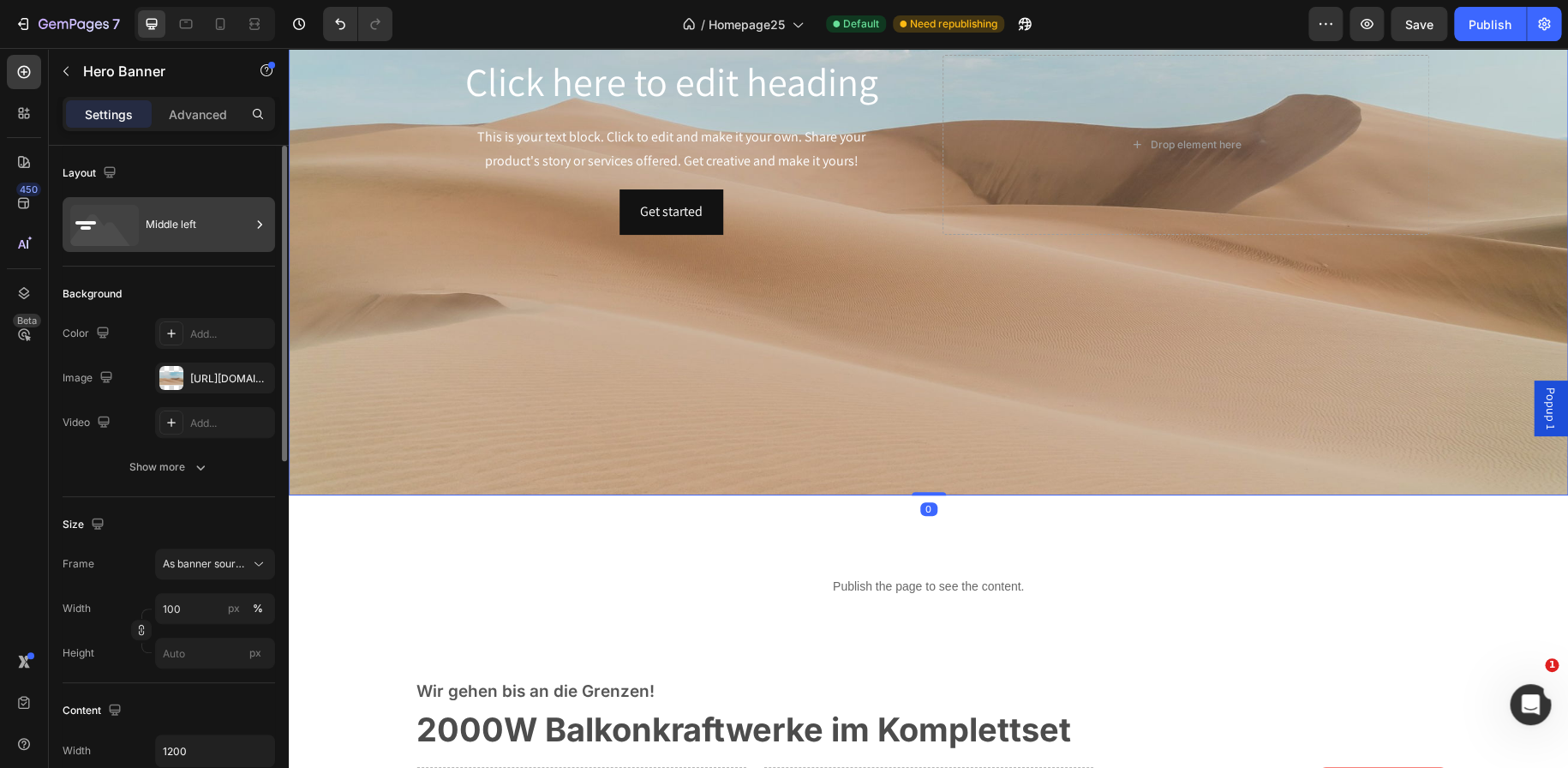
click at [174, 225] on div "Middle left" at bounding box center [197, 224] width 104 height 39
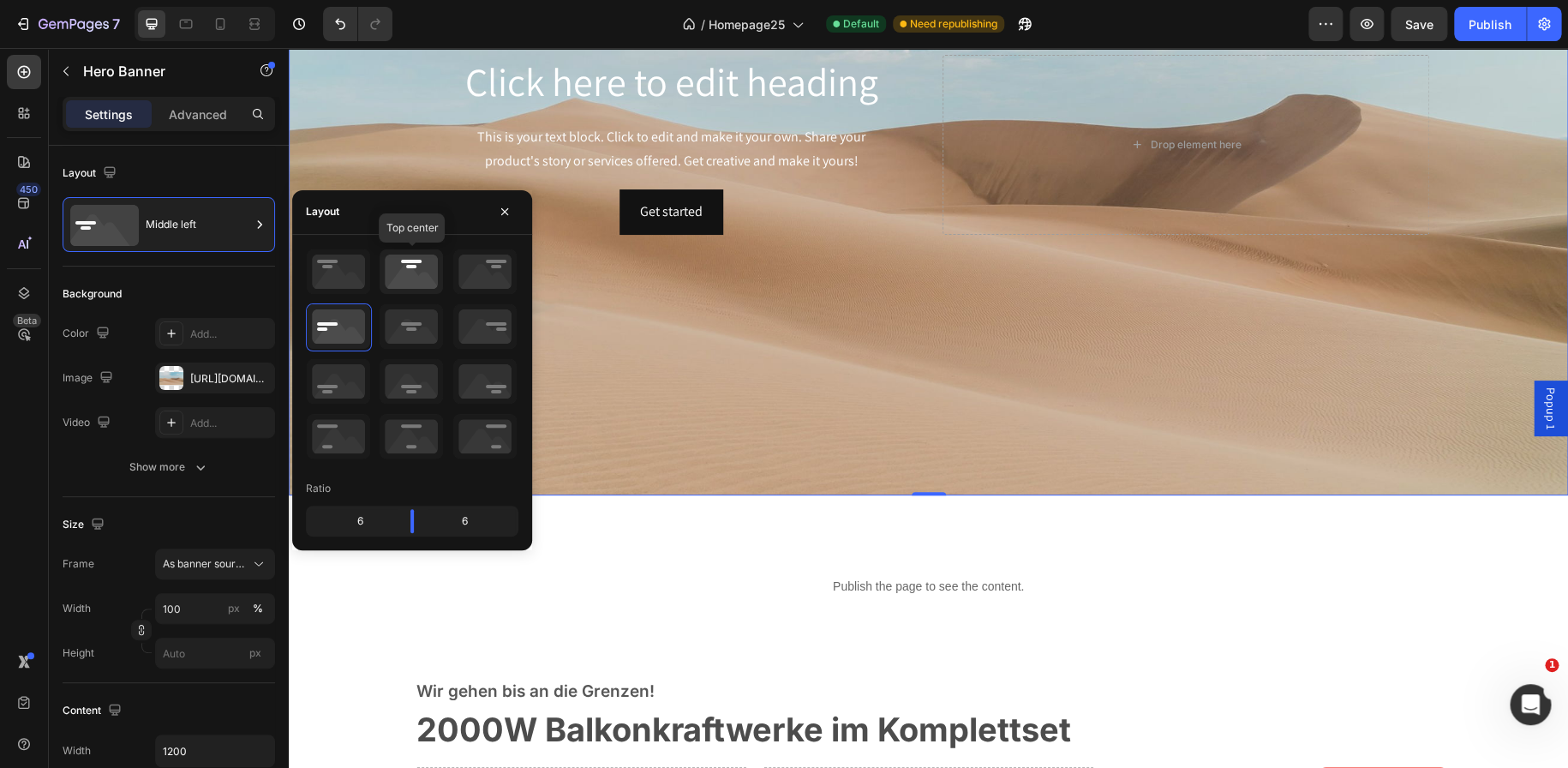
click at [398, 279] on icon at bounding box center [411, 272] width 63 height 45
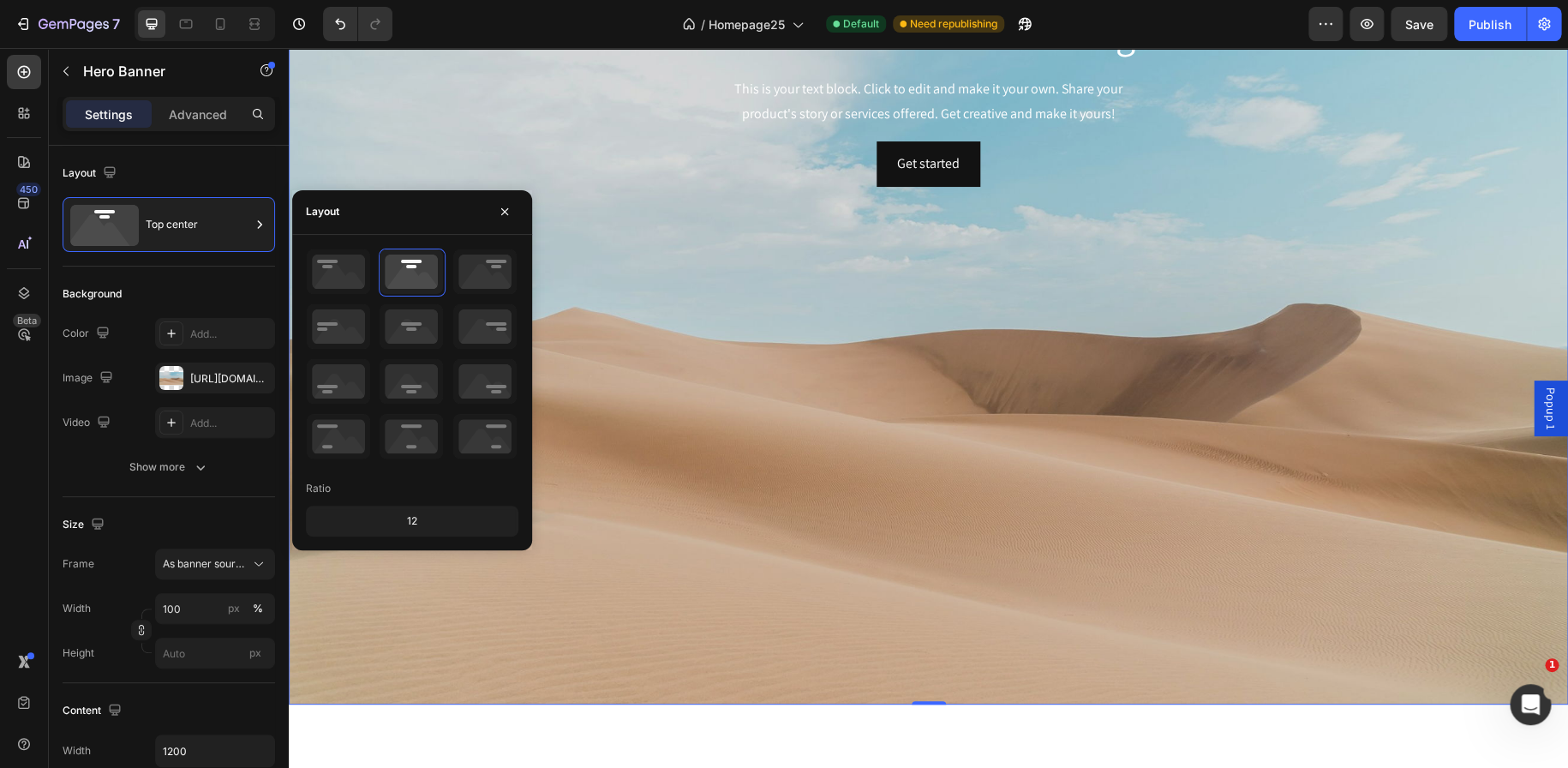
scroll to position [237, 0]
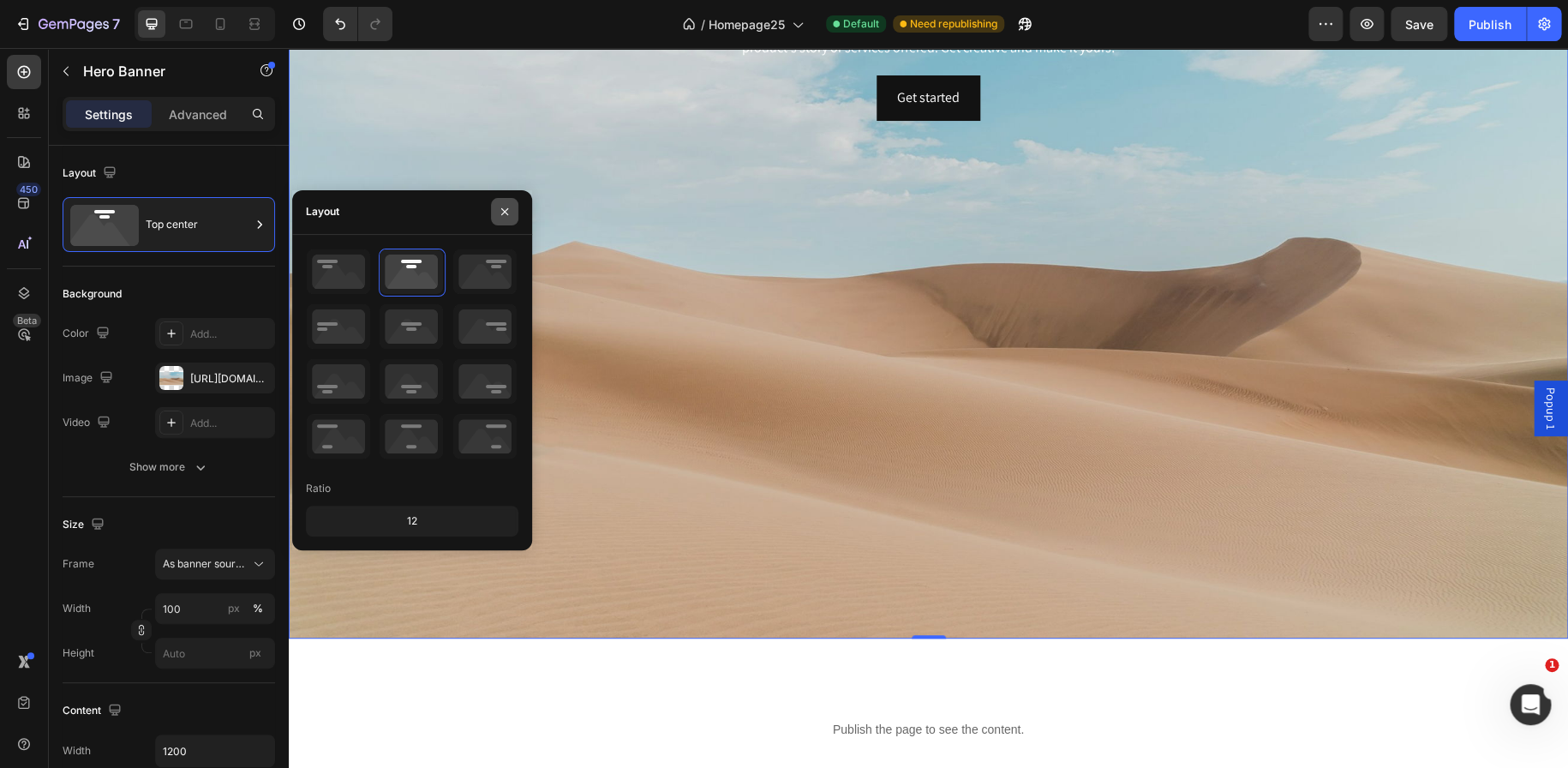
click at [501, 217] on icon "button" at bounding box center [504, 211] width 14 height 14
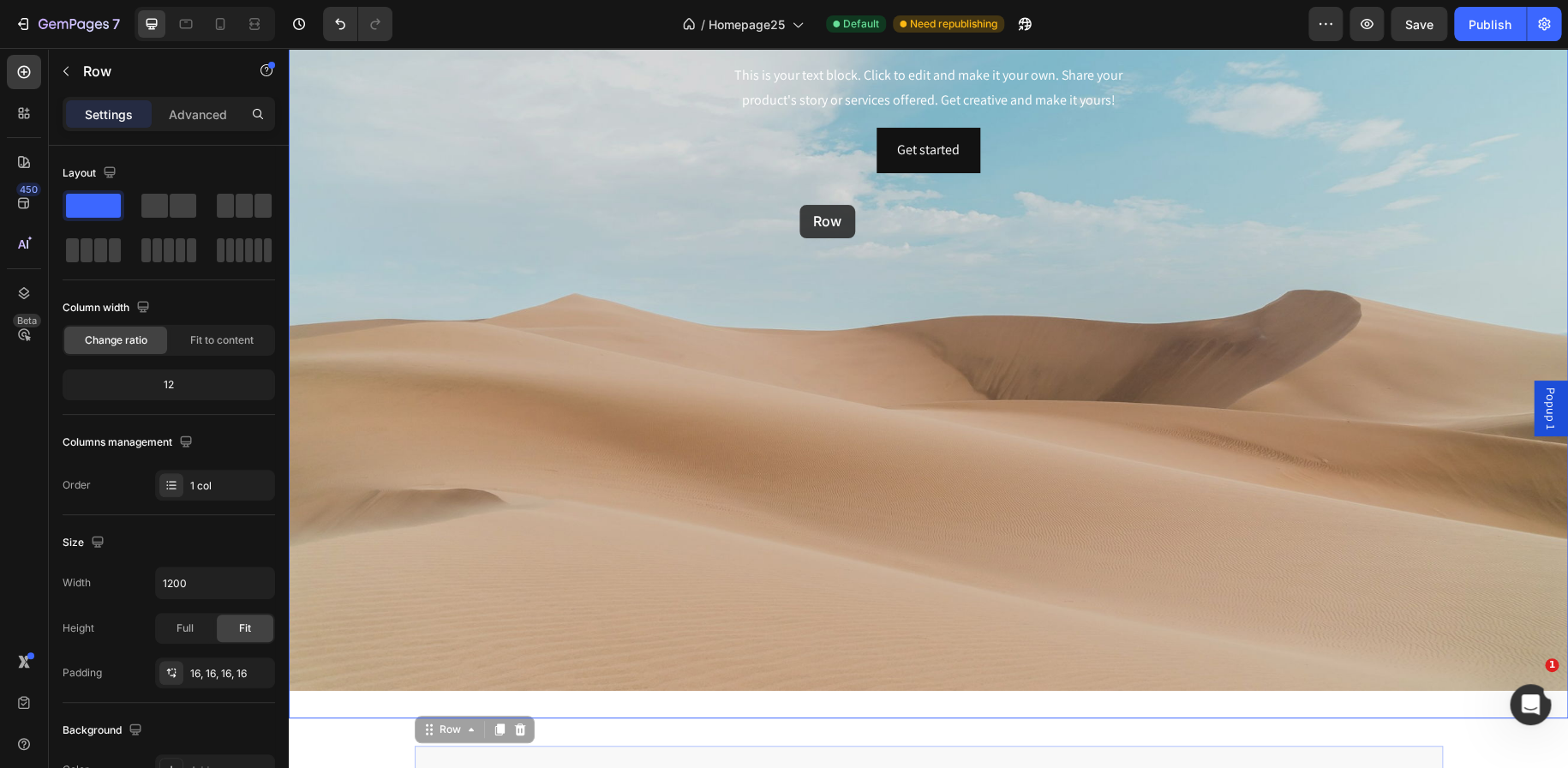
drag, startPoint x: 651, startPoint y: 696, endPoint x: 799, endPoint y: 205, distance: 512.8
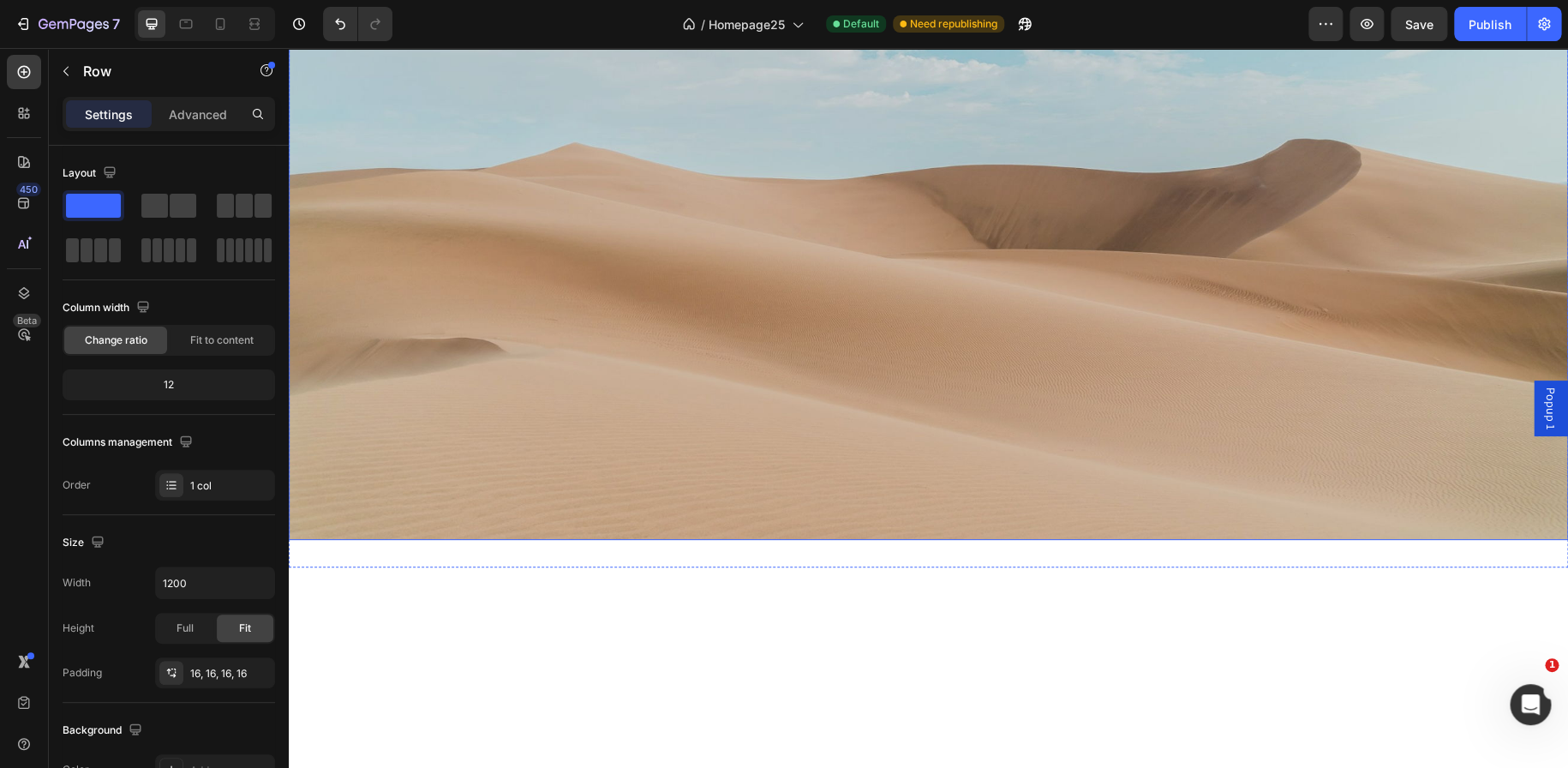
scroll to position [0, 0]
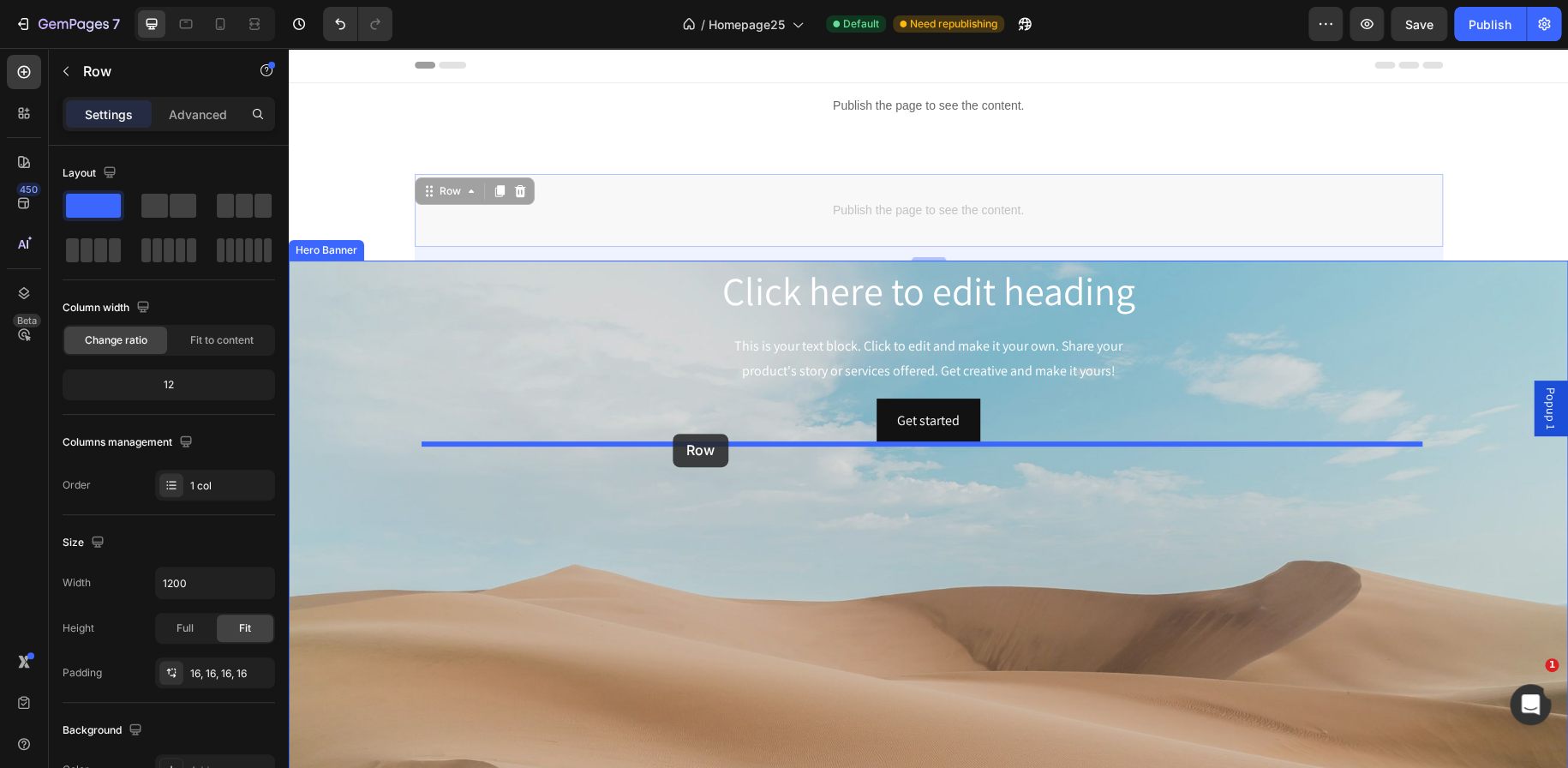
drag, startPoint x: 421, startPoint y: 189, endPoint x: 673, endPoint y: 433, distance: 350.8
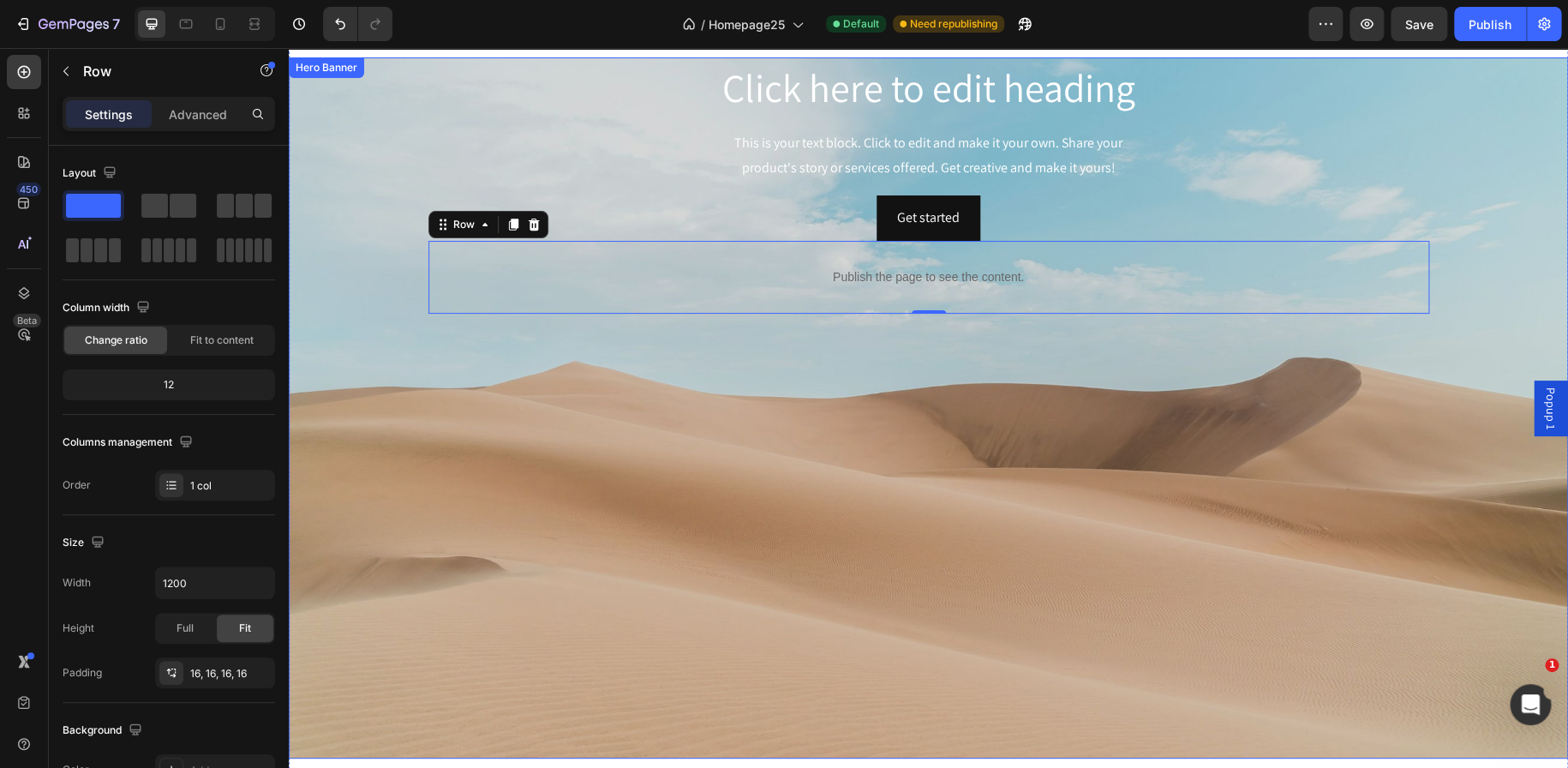
scroll to position [6, 0]
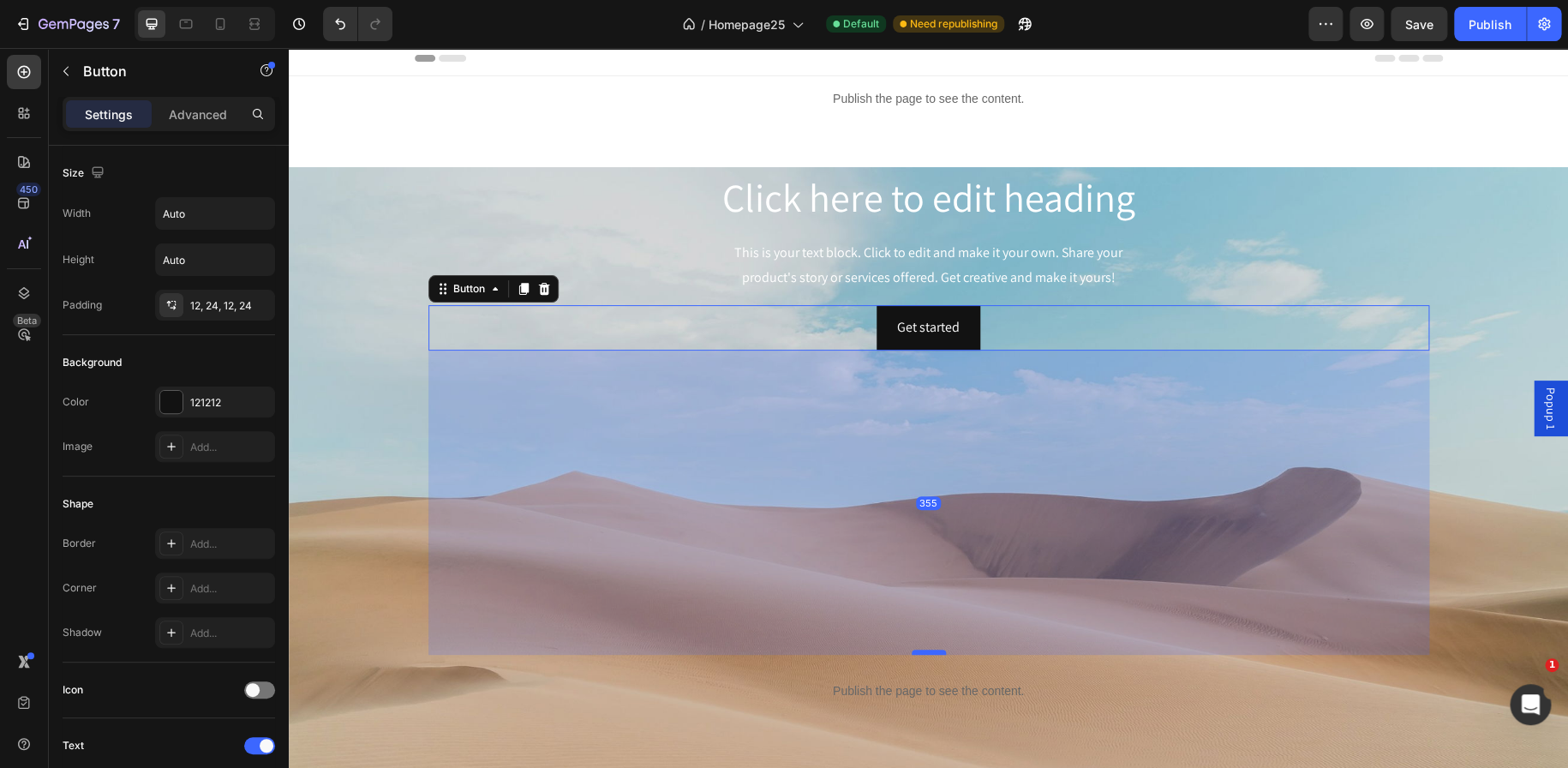
drag, startPoint x: 919, startPoint y: 347, endPoint x: 931, endPoint y: 651, distance: 304.2
click at [931, 651] on div at bounding box center [928, 652] width 34 height 5
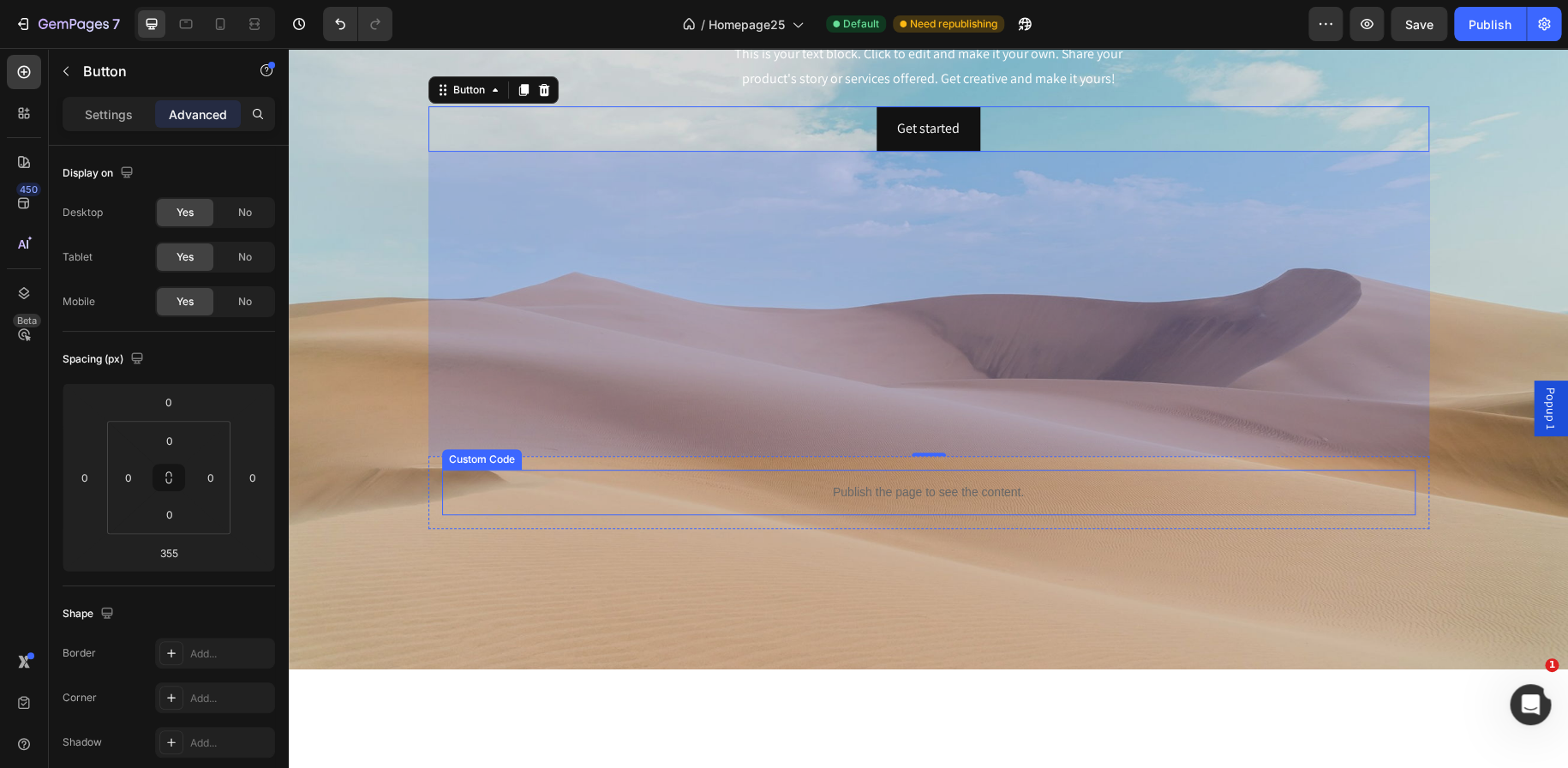
scroll to position [2, 0]
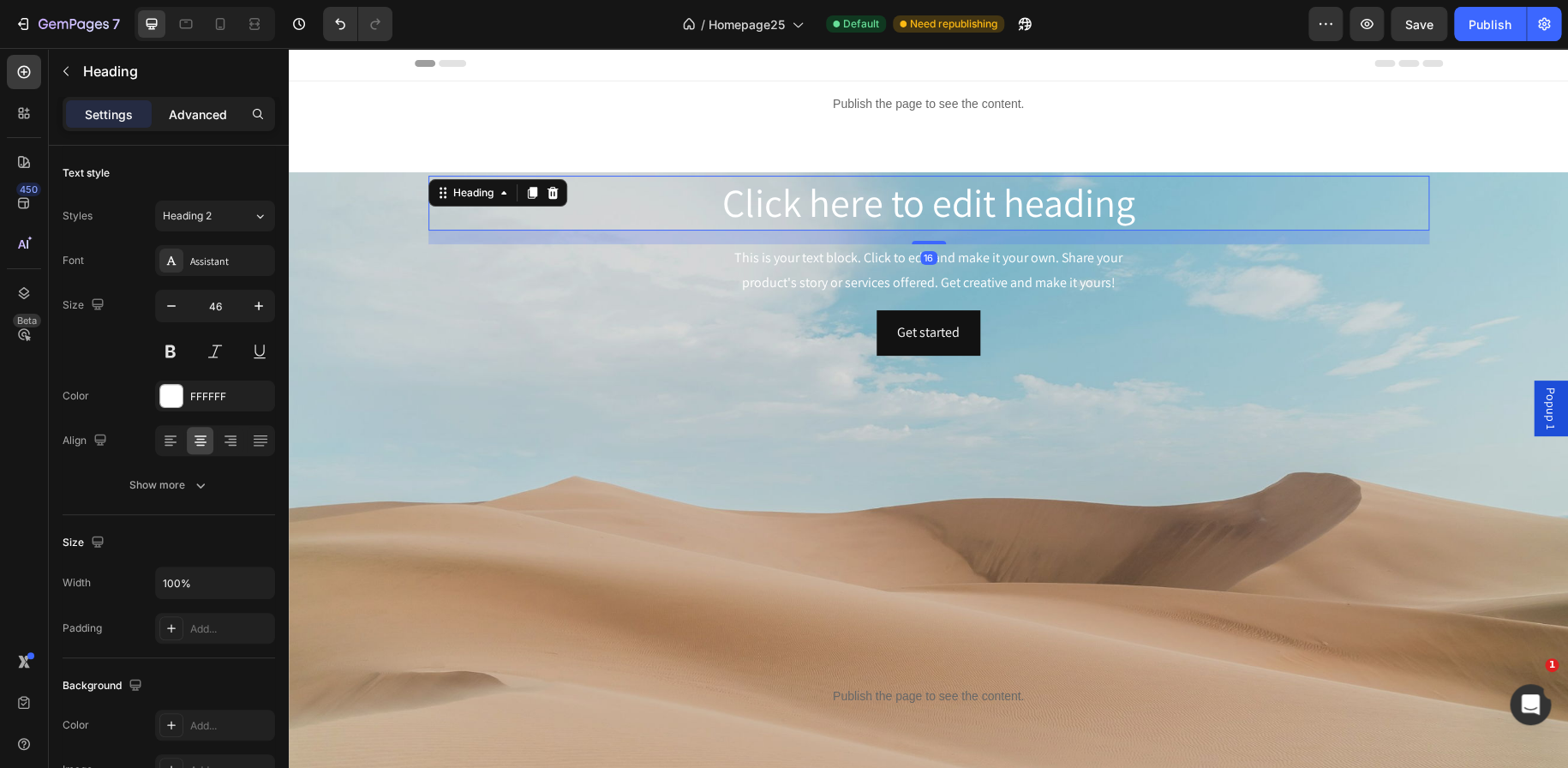
click at [221, 108] on p "Advanced" at bounding box center [198, 114] width 59 height 18
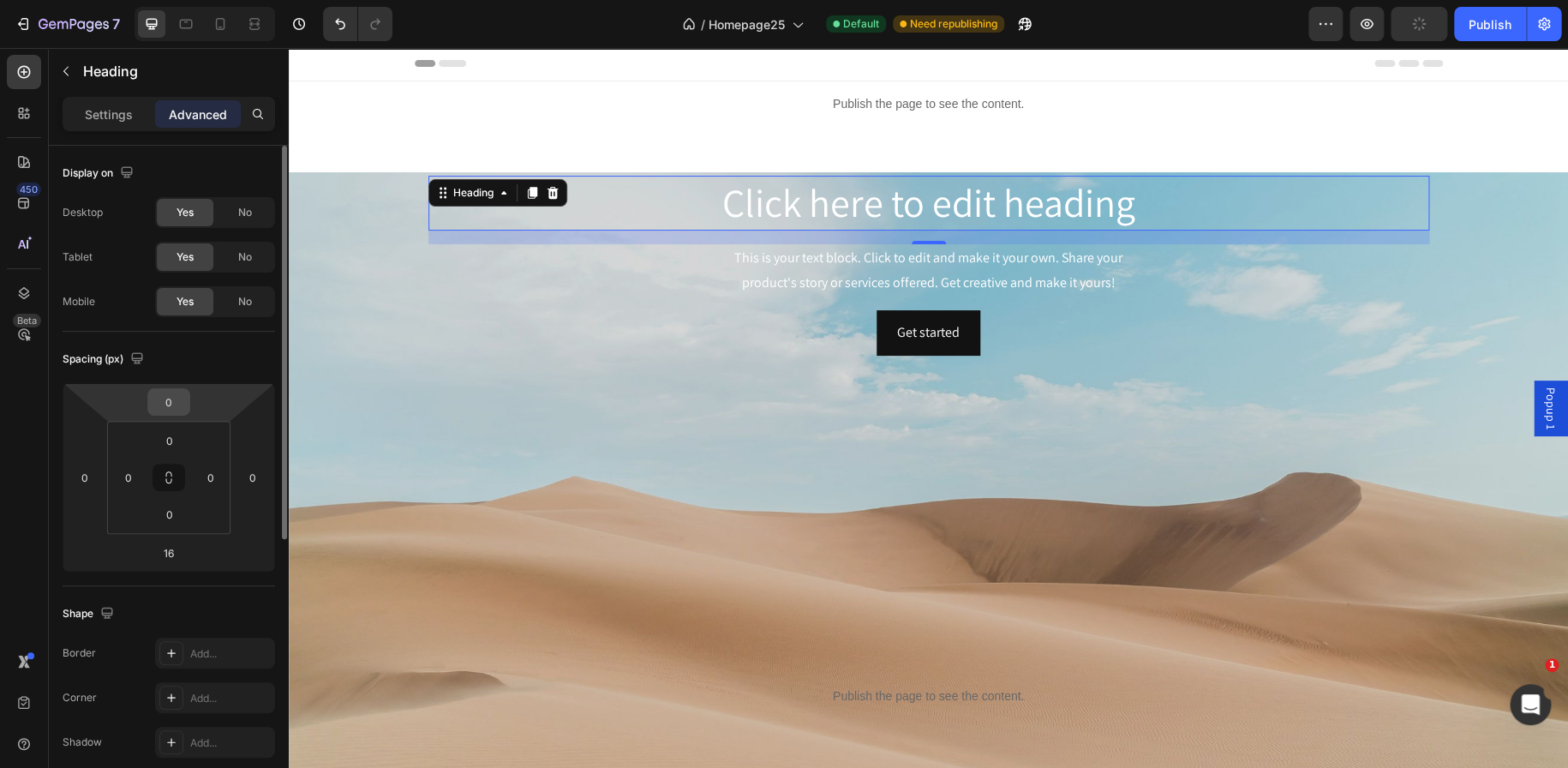
click at [180, 398] on input "0" at bounding box center [168, 401] width 34 height 26
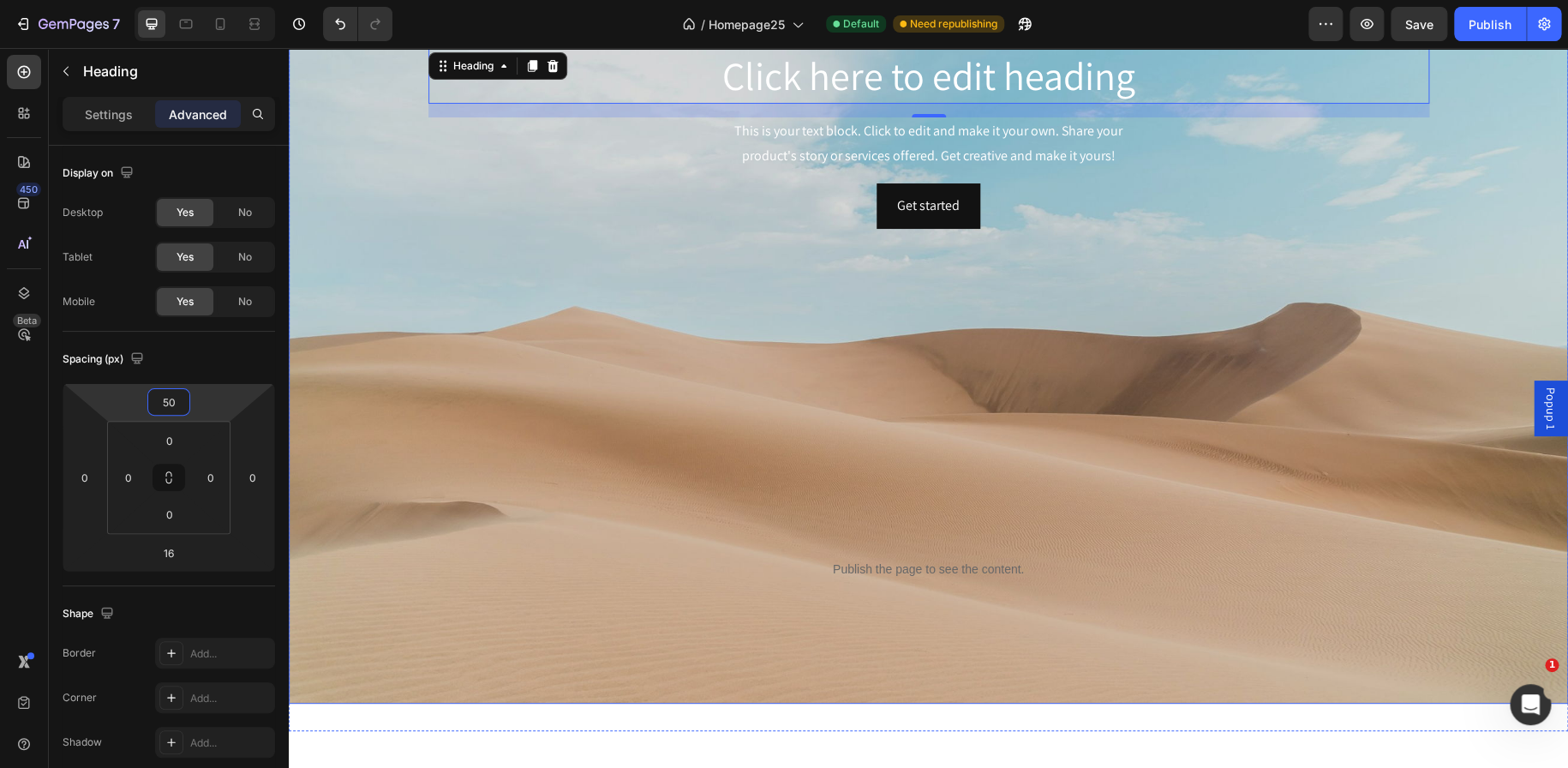
scroll to position [121, 0]
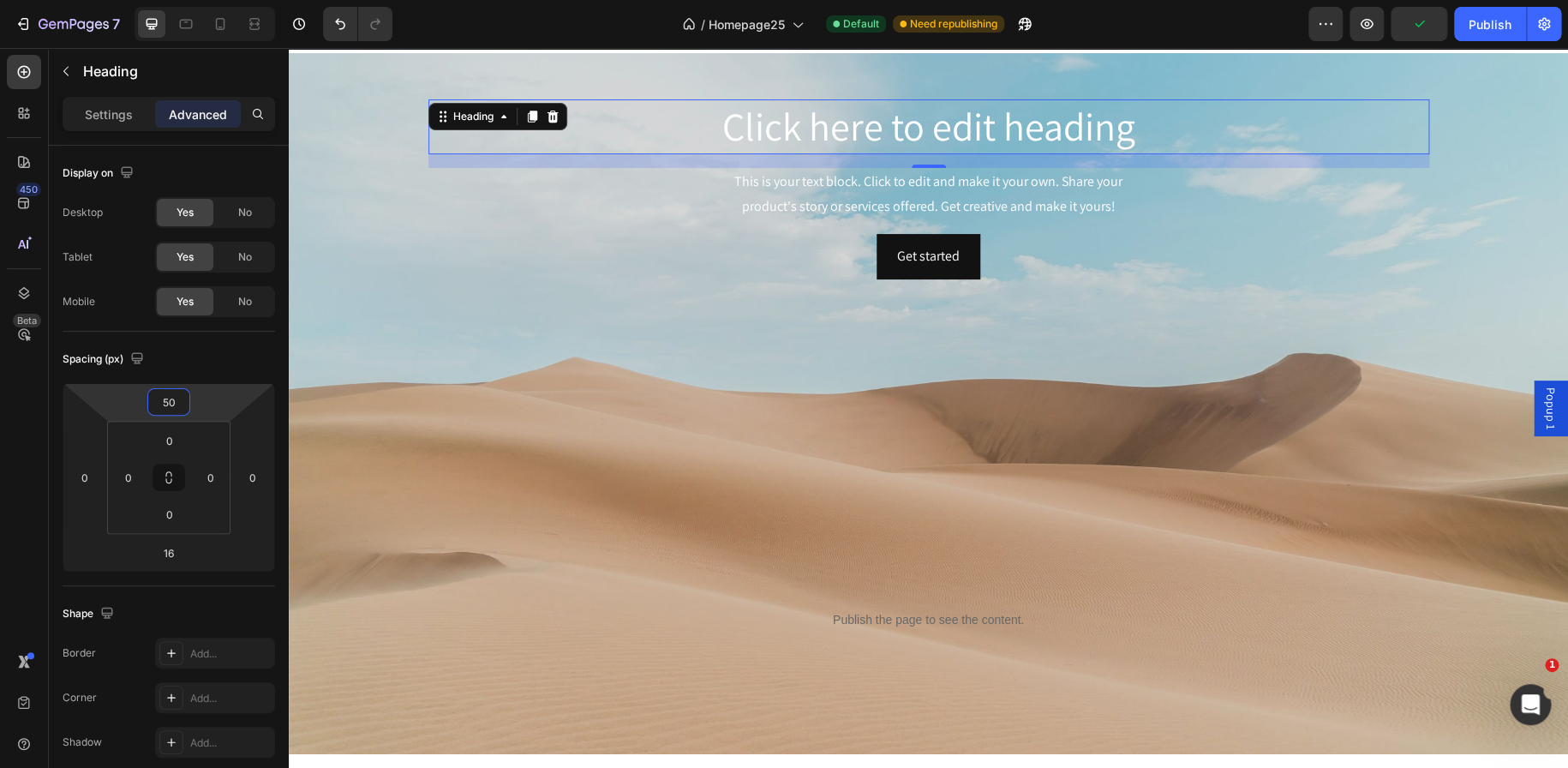
type input "50"
click at [852, 619] on p "Publish the page to see the content." at bounding box center [929, 620] width 974 height 18
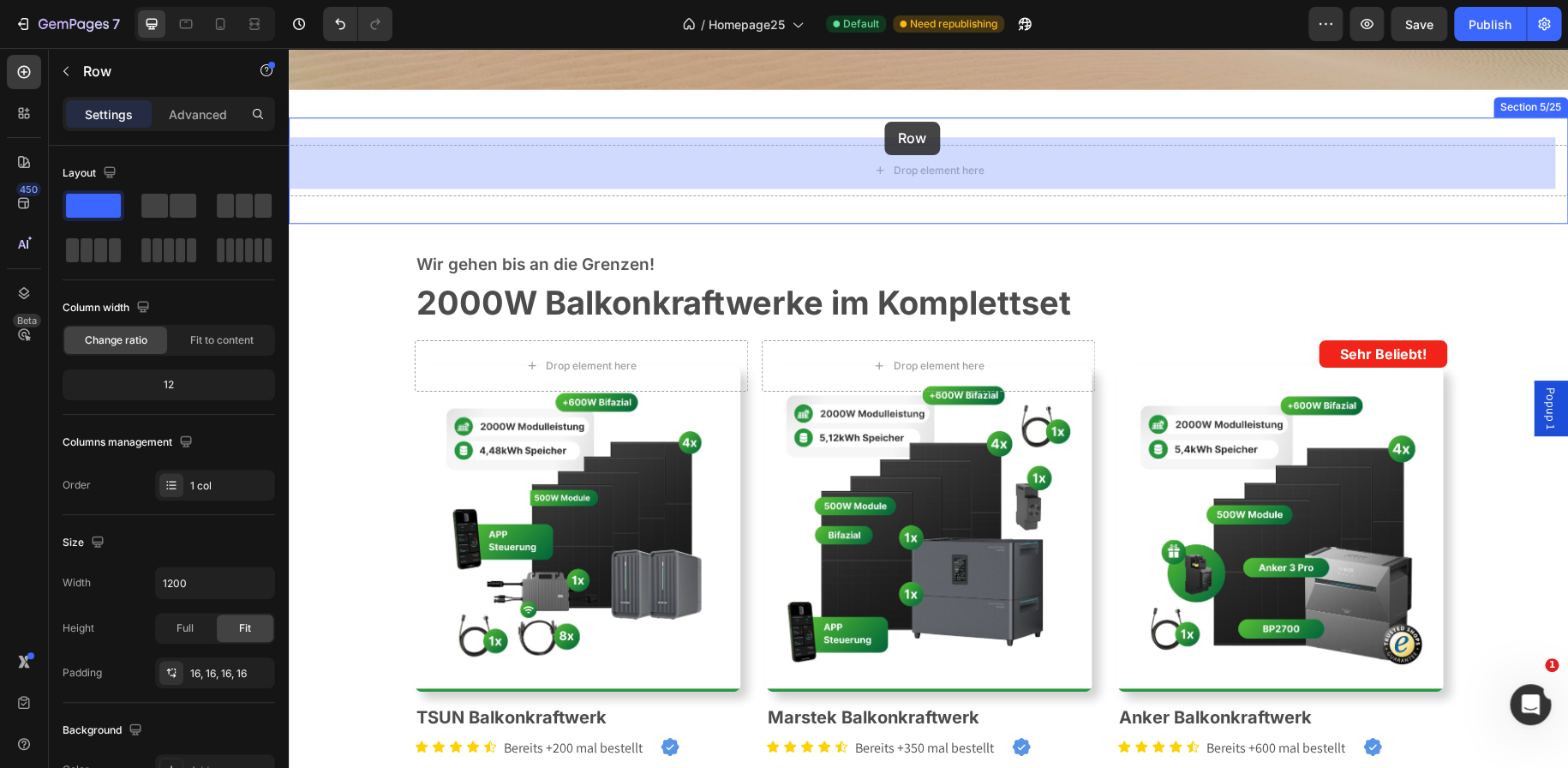
scroll to position [762, 0]
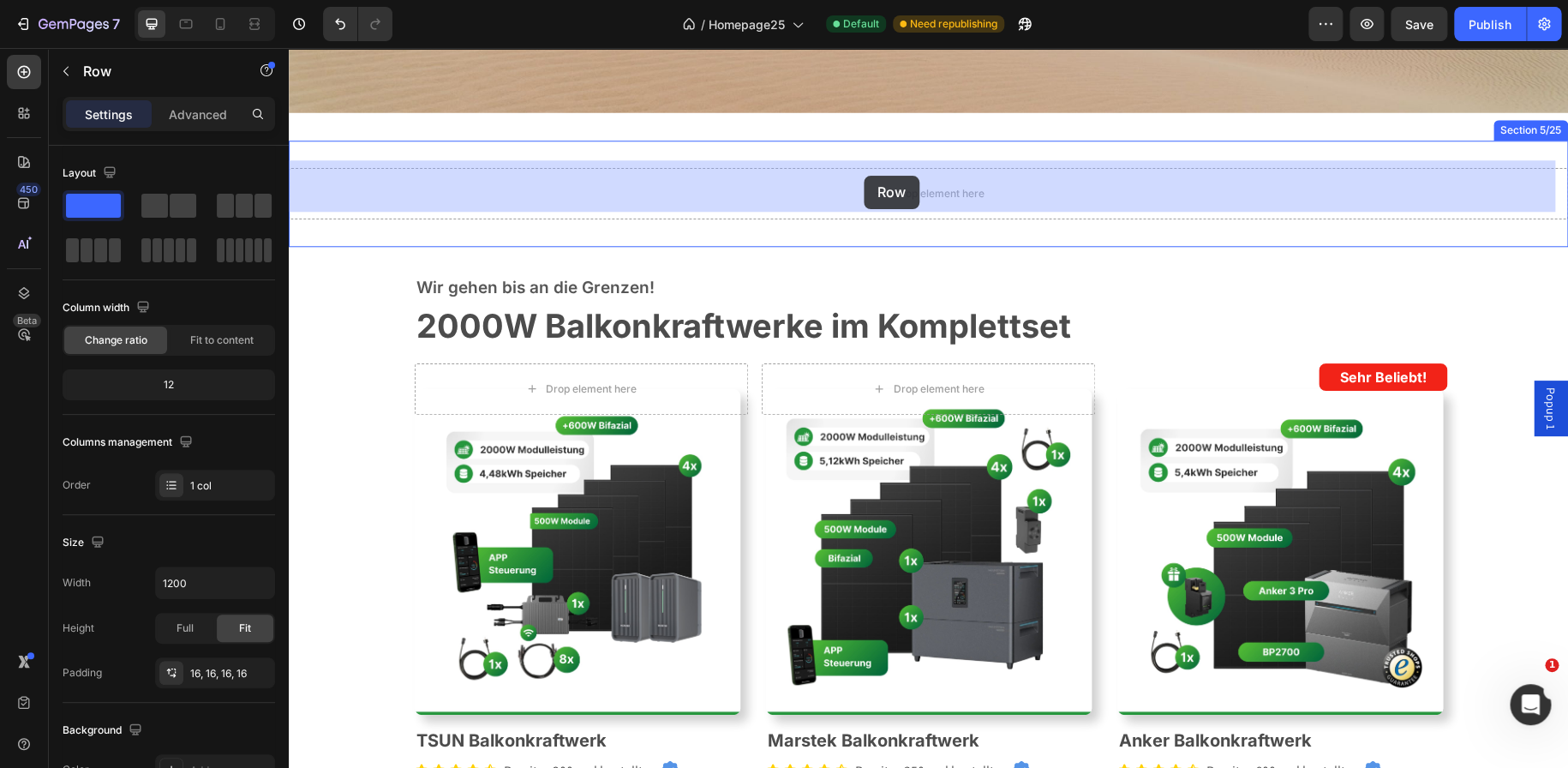
drag, startPoint x: 834, startPoint y: 586, endPoint x: 863, endPoint y: 173, distance: 414.0
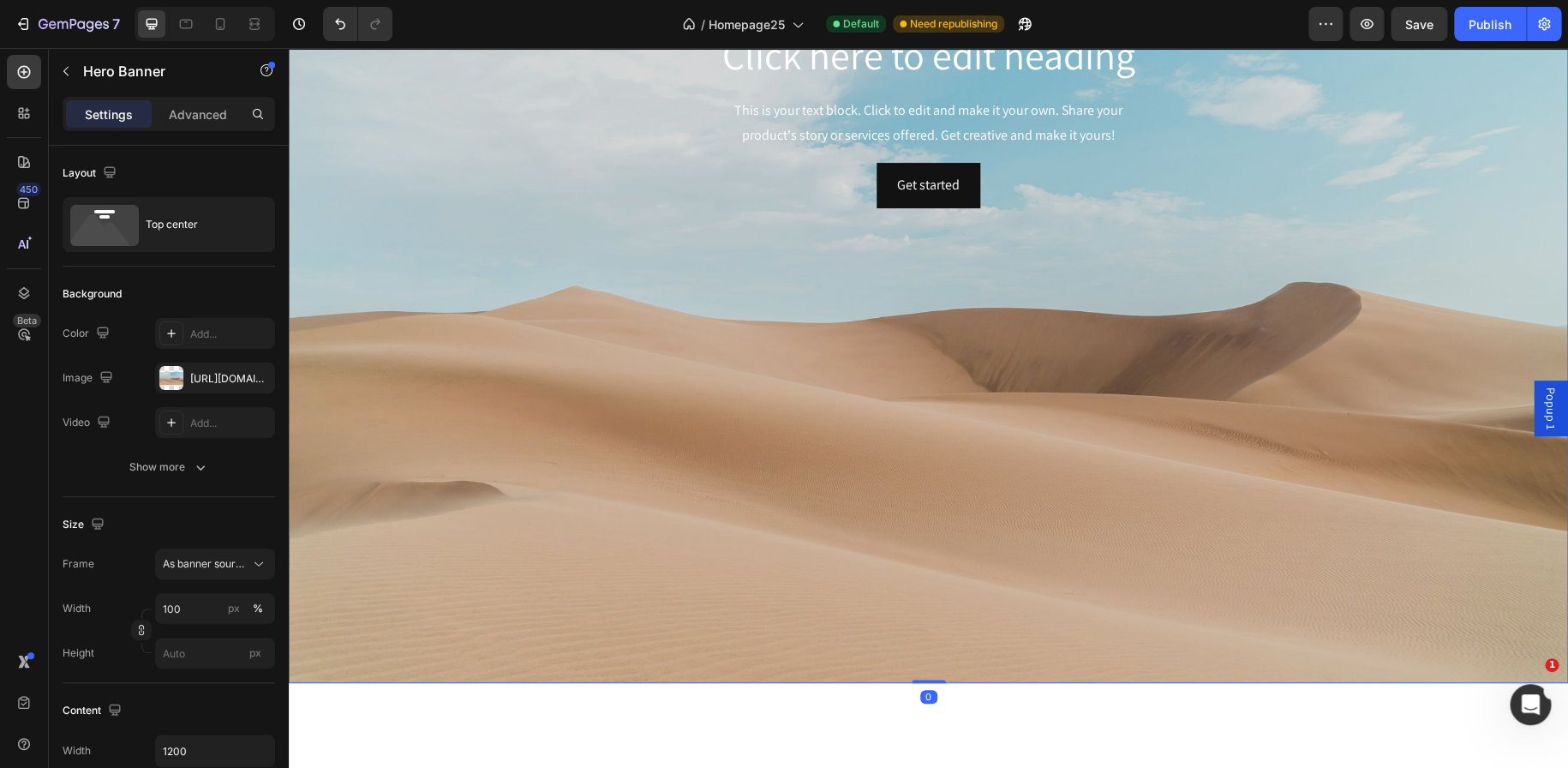
scroll to position [0, 0]
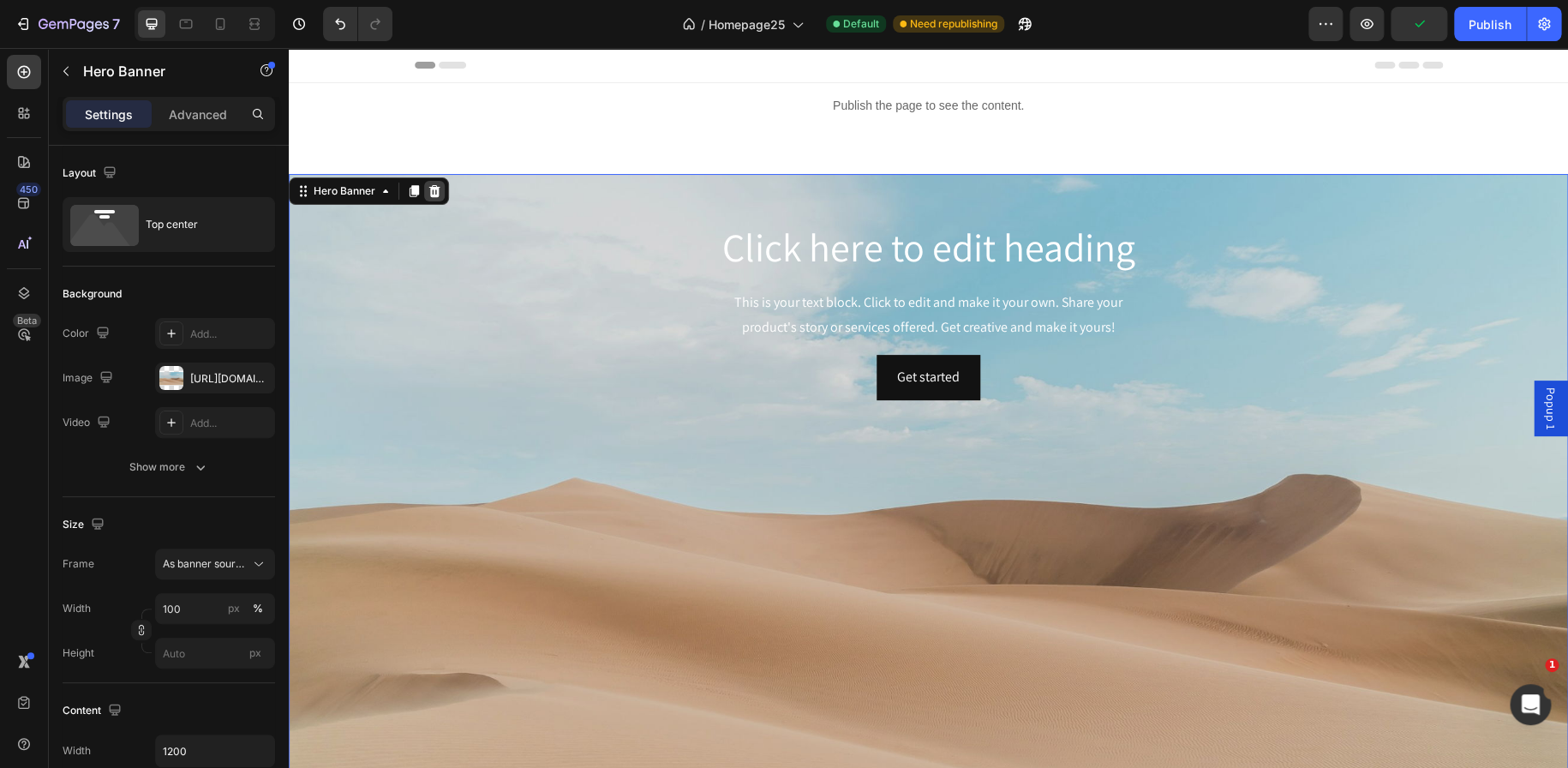
click at [432, 197] on icon at bounding box center [434, 190] width 11 height 12
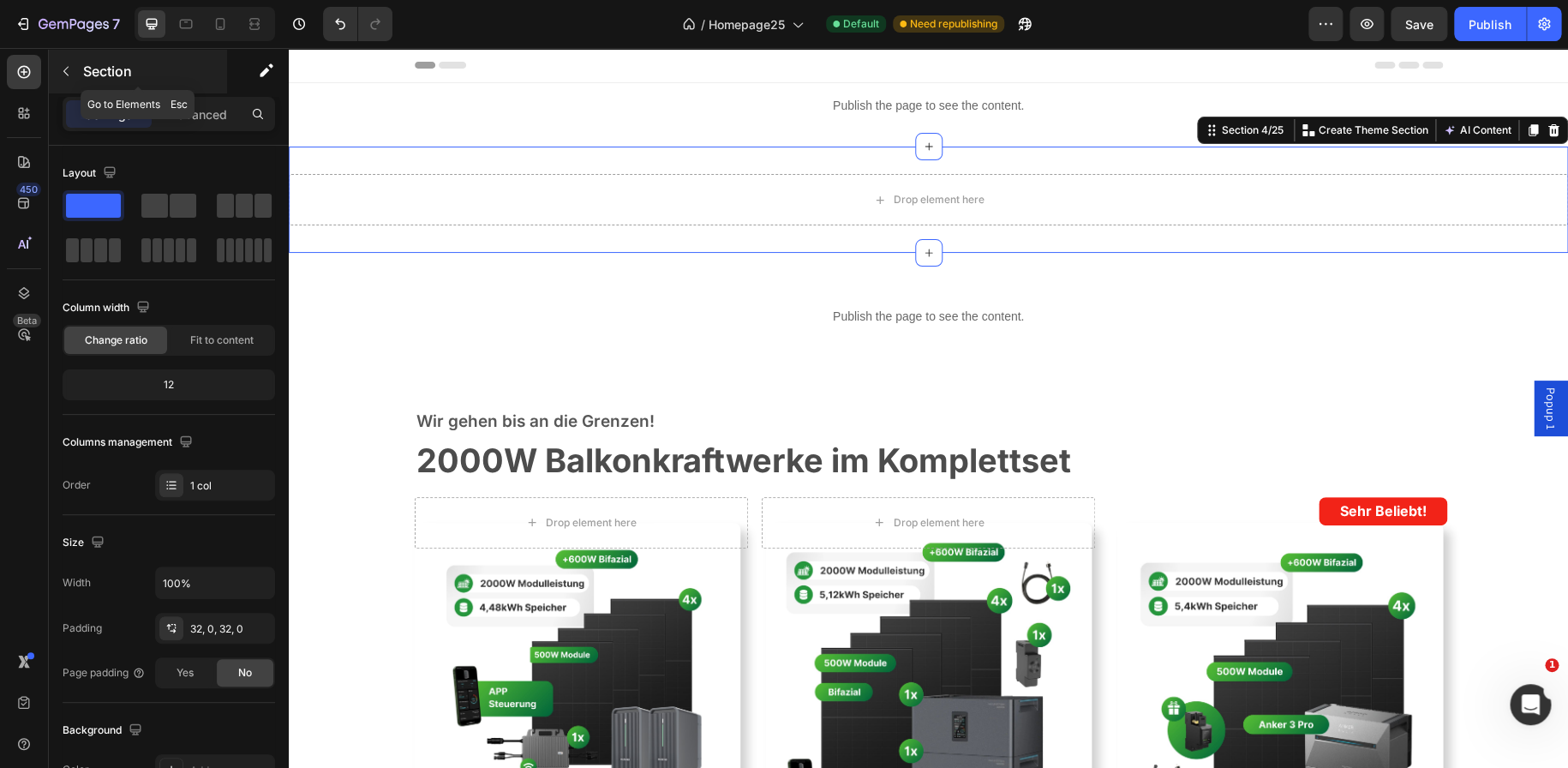
click at [69, 77] on icon "button" at bounding box center [66, 70] width 14 height 14
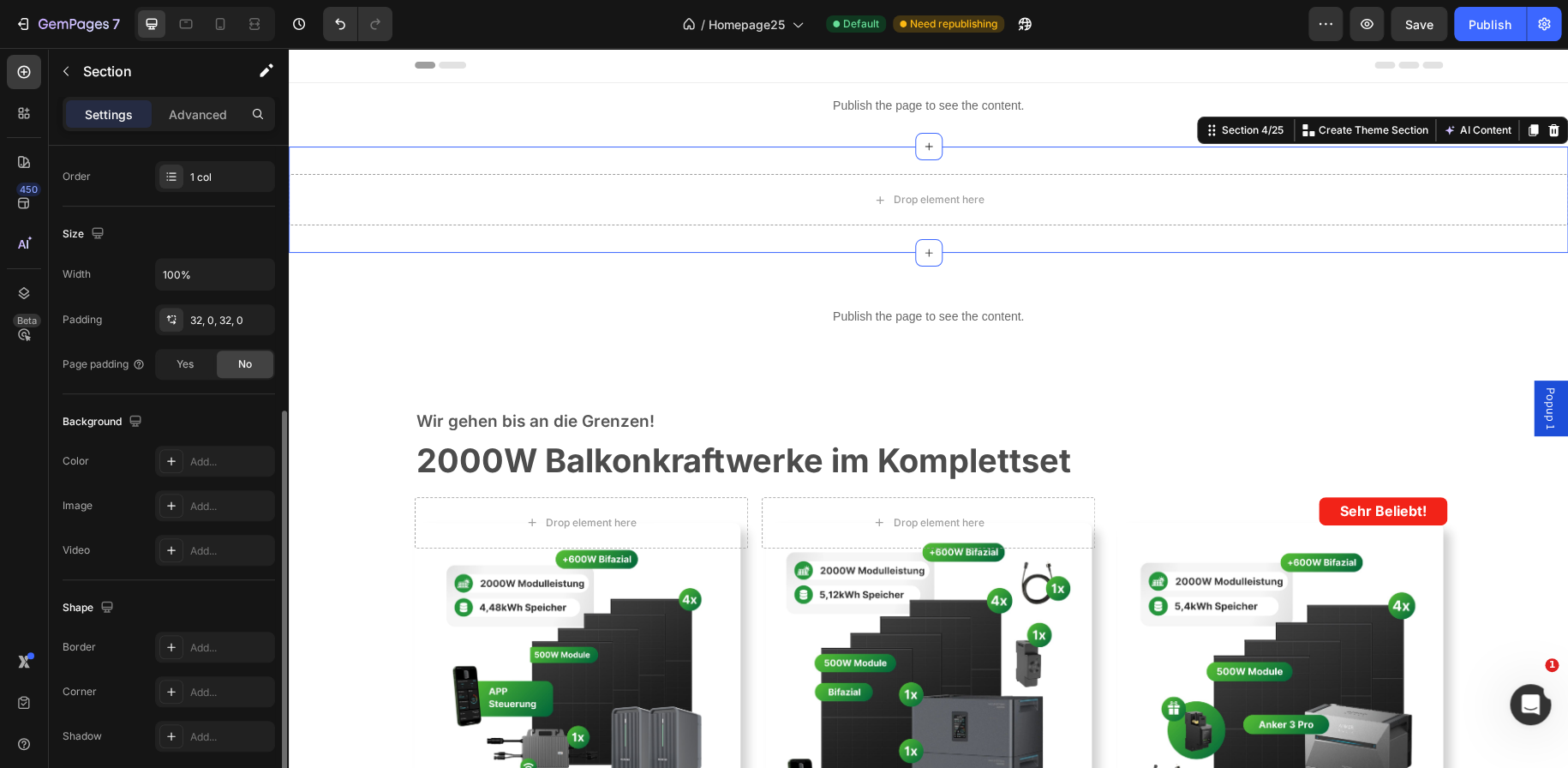
scroll to position [374, 0]
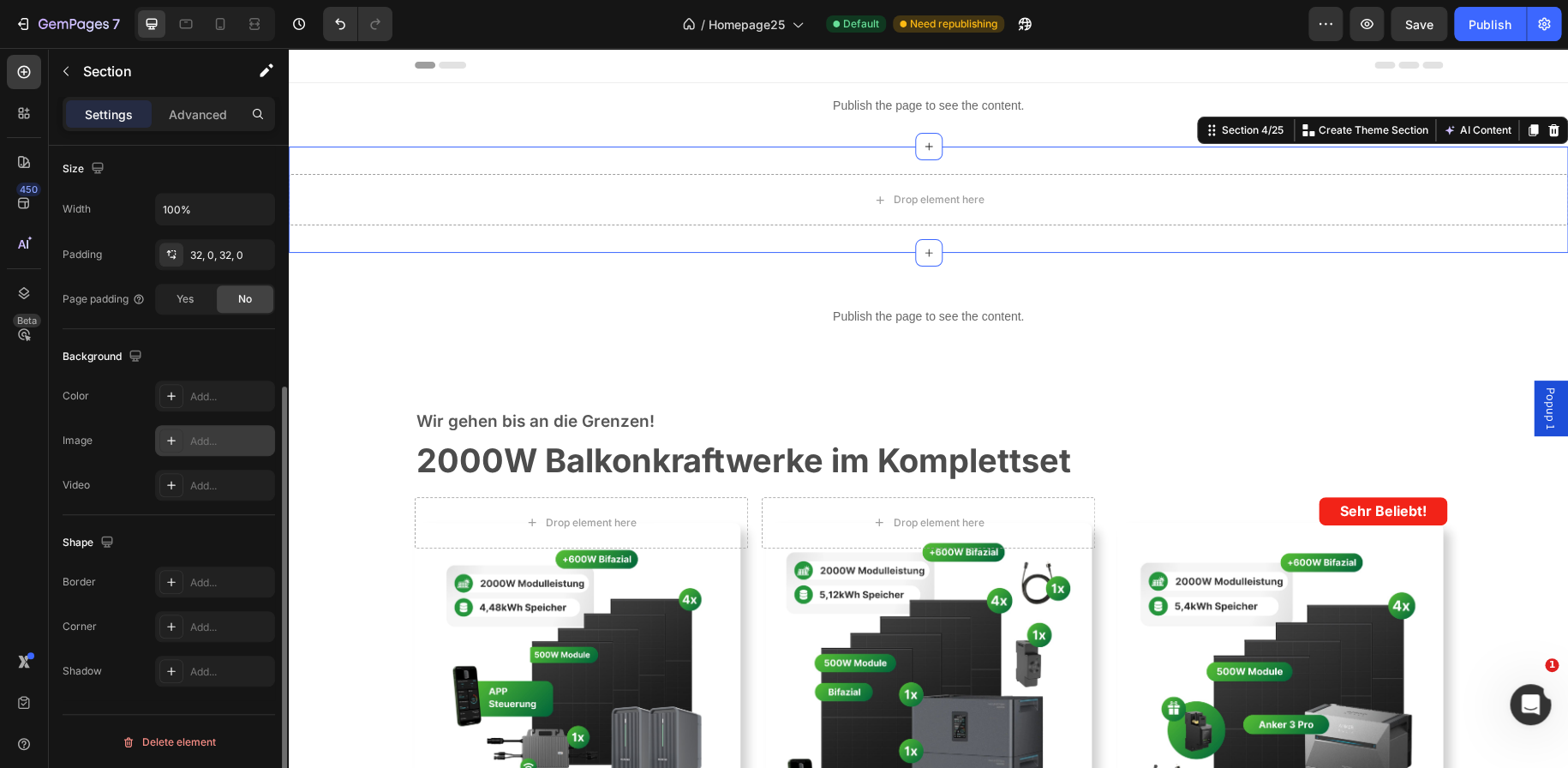
click at [171, 441] on icon at bounding box center [171, 440] width 14 height 14
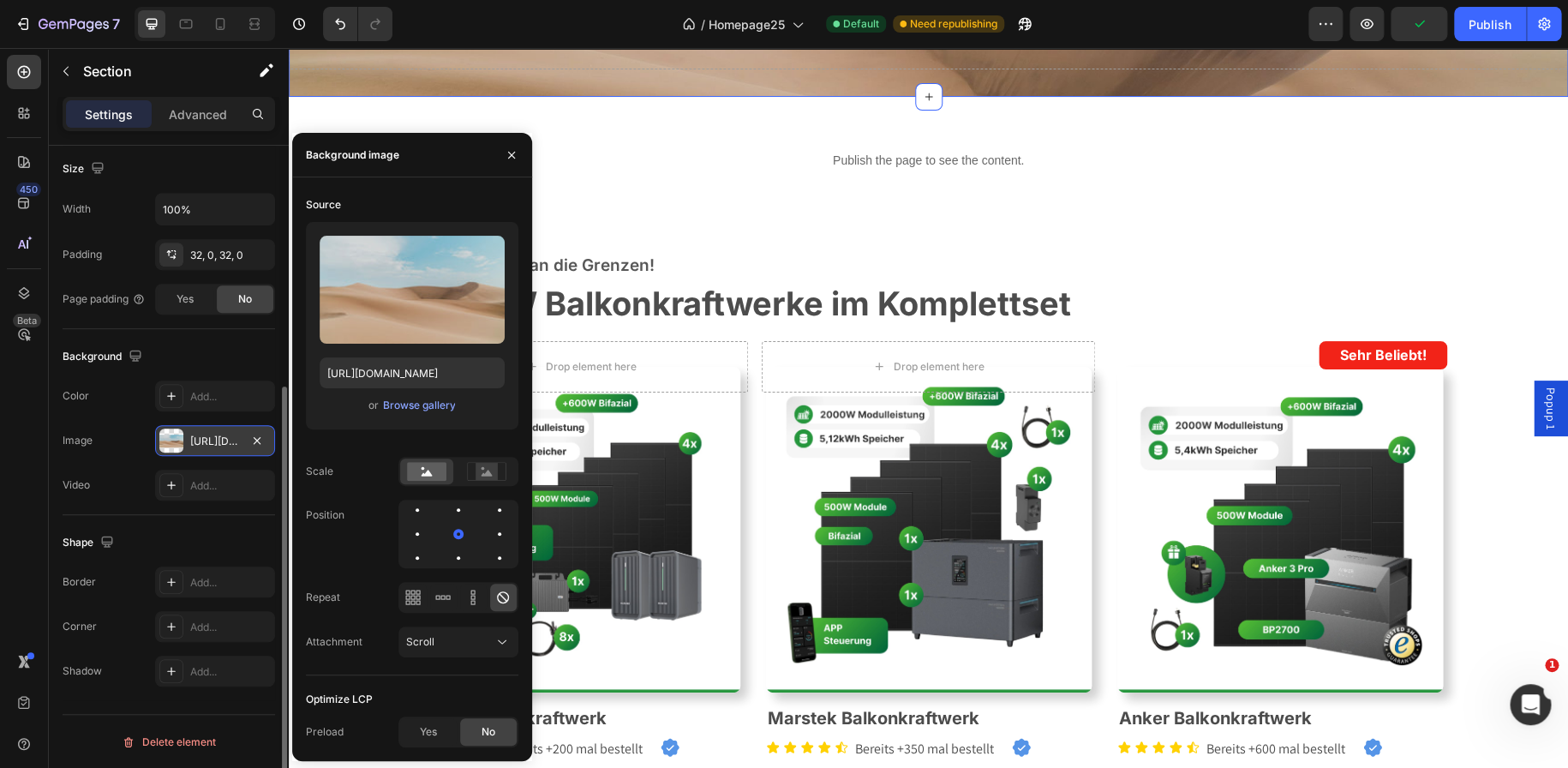
scroll to position [155, 0]
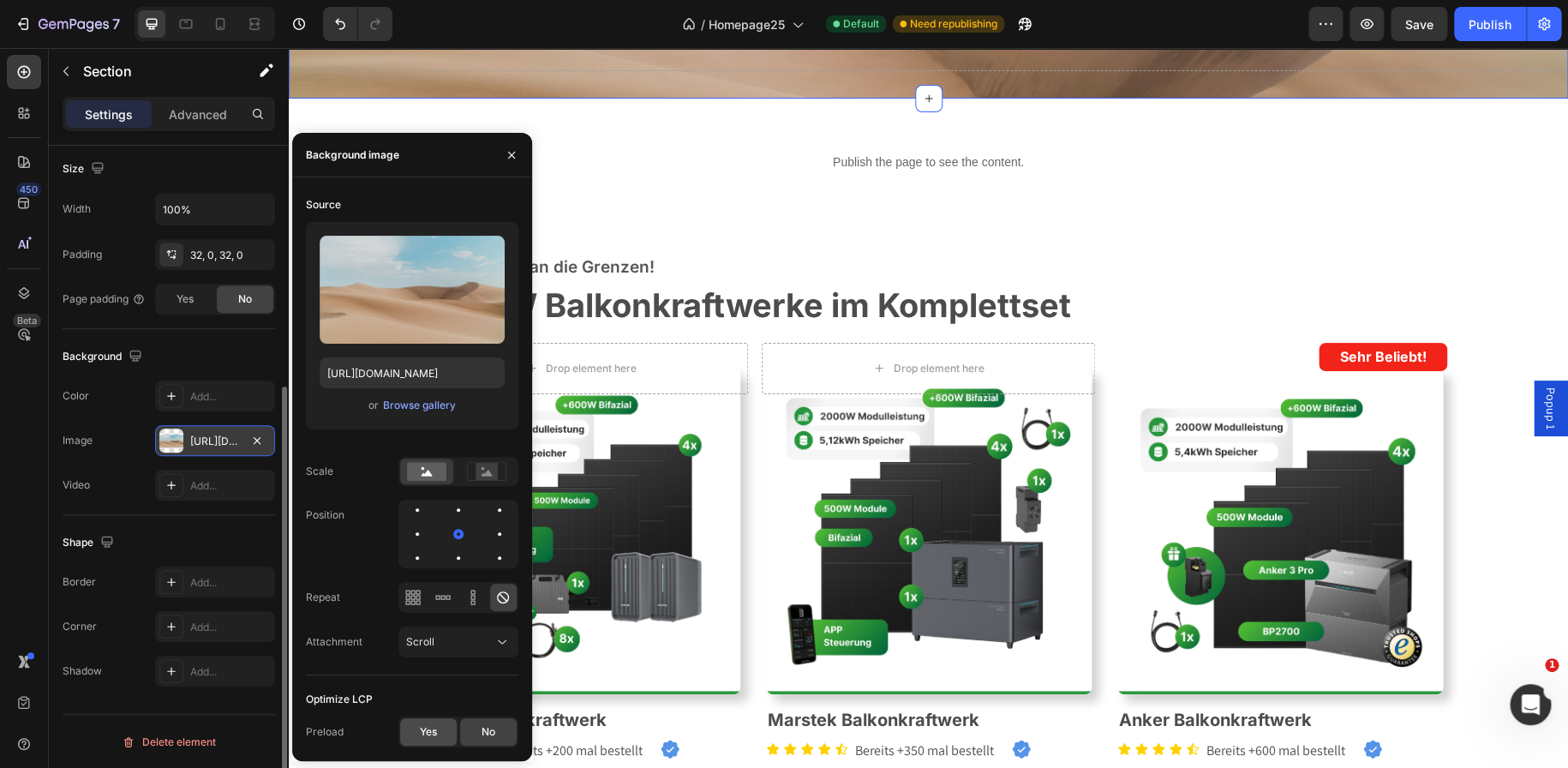
click at [429, 733] on span "Yes" at bounding box center [428, 731] width 17 height 16
click at [505, 157] on icon "button" at bounding box center [511, 155] width 14 height 14
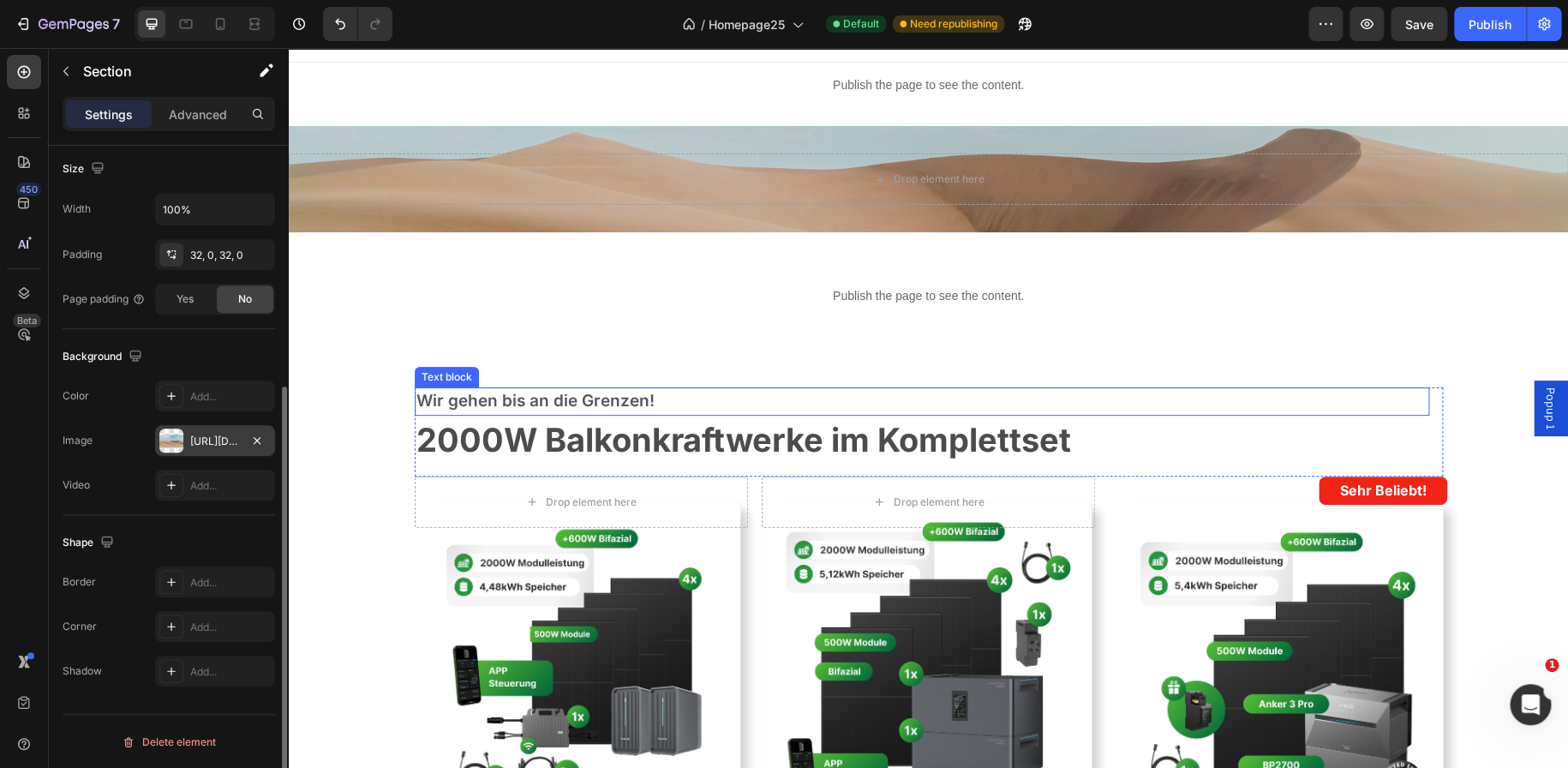
scroll to position [0, 0]
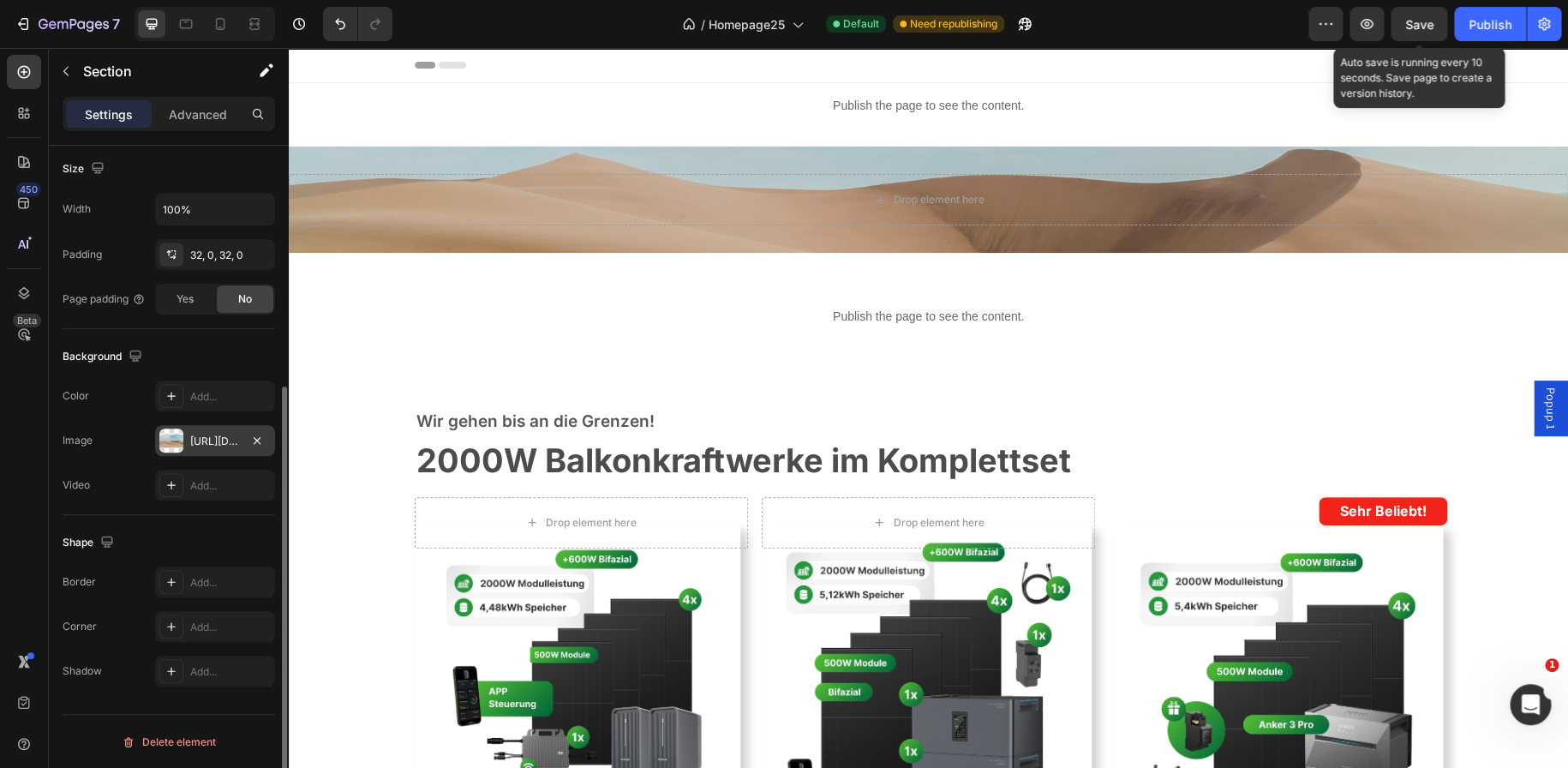
click at [1412, 24] on span "Save" at bounding box center [1419, 25] width 28 height 15
click at [592, 163] on div "Drop element here Section 4/25" at bounding box center [928, 199] width 1279 height 106
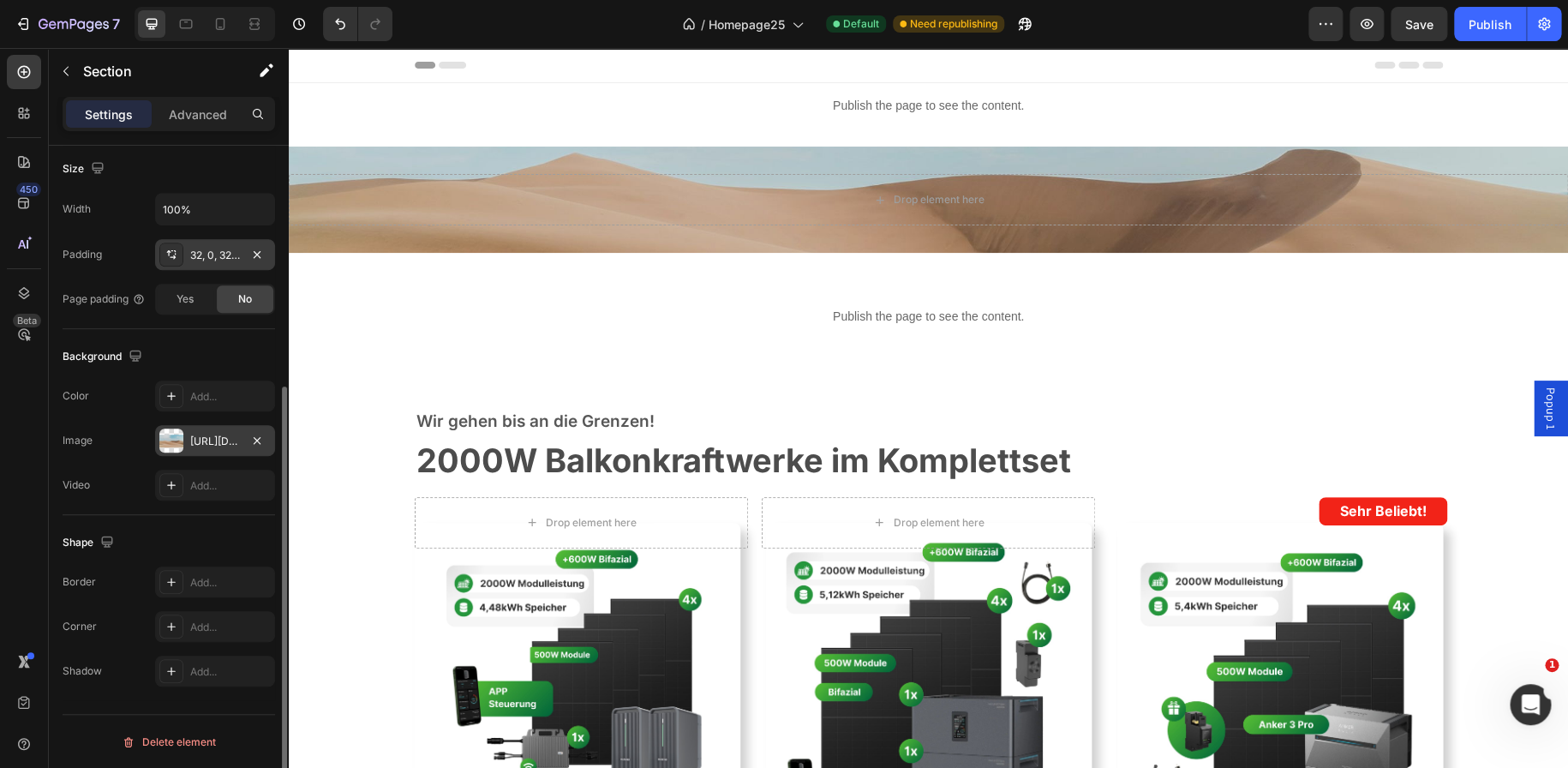
click at [204, 254] on div "32, 0, 32, 0" at bounding box center [215, 255] width 49 height 16
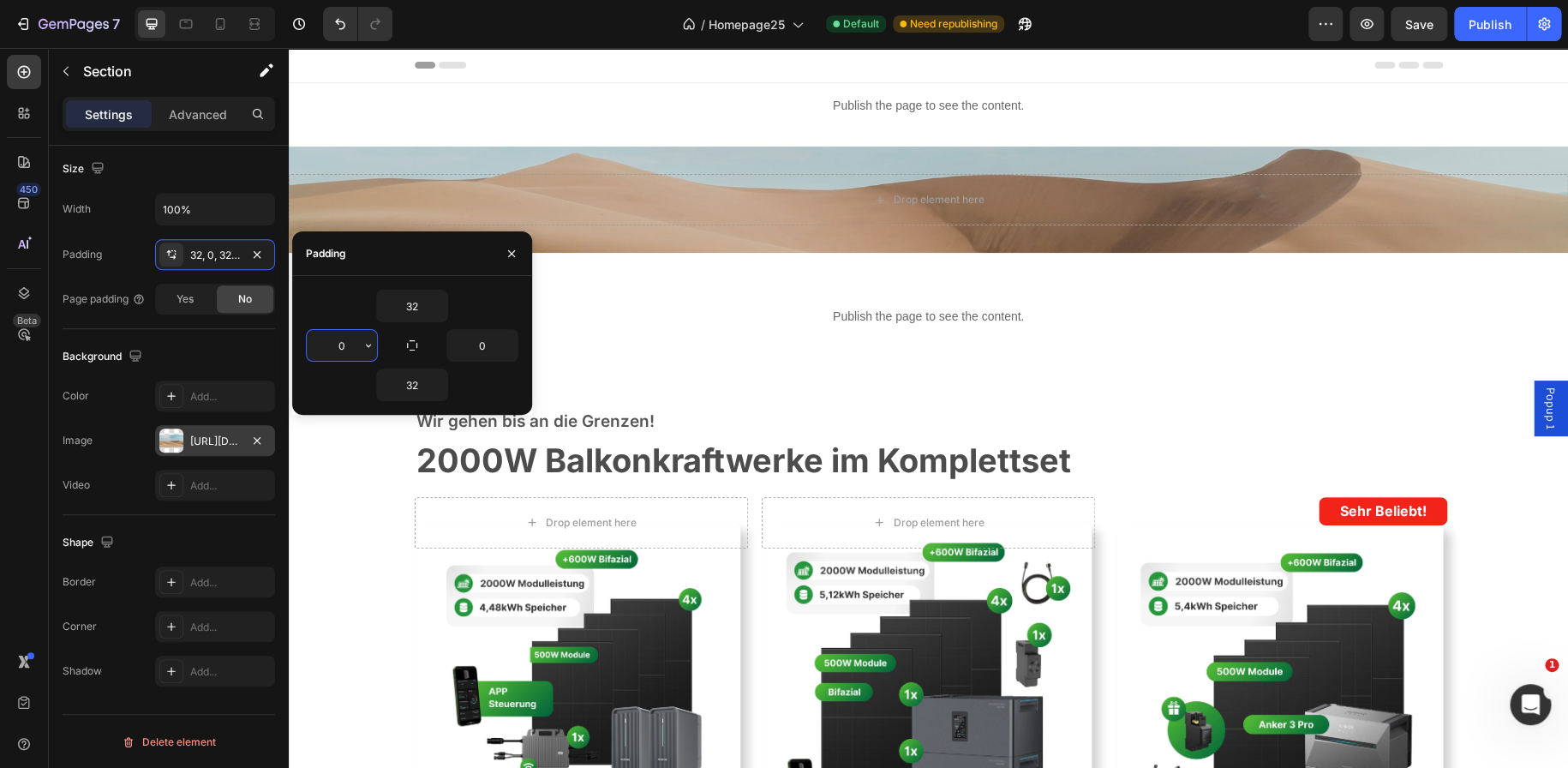
click at [338, 337] on input "0" at bounding box center [341, 346] width 70 height 31
type input "3"
click at [197, 114] on p "Advanced" at bounding box center [198, 114] width 59 height 18
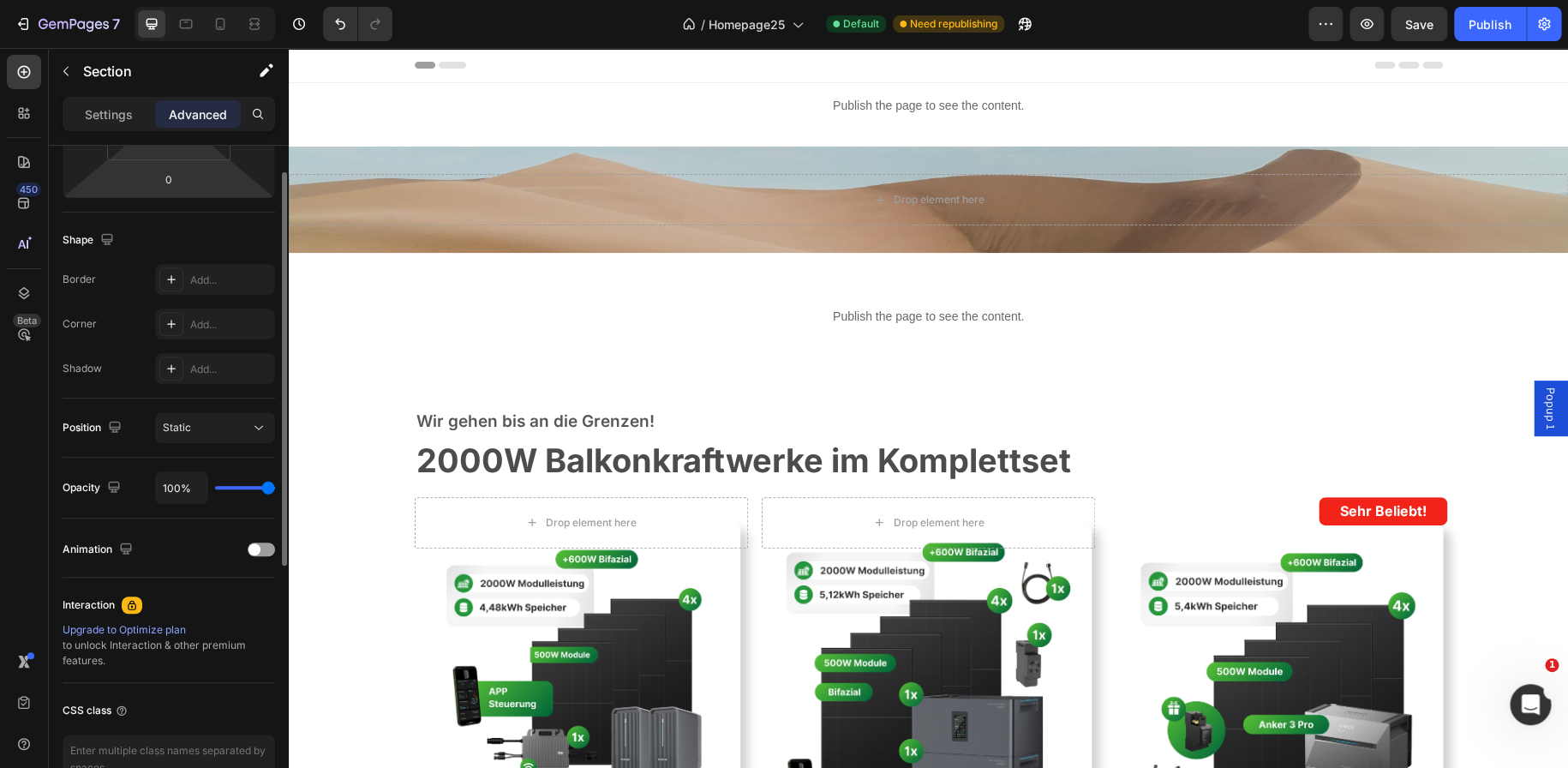
scroll to position [85, 0]
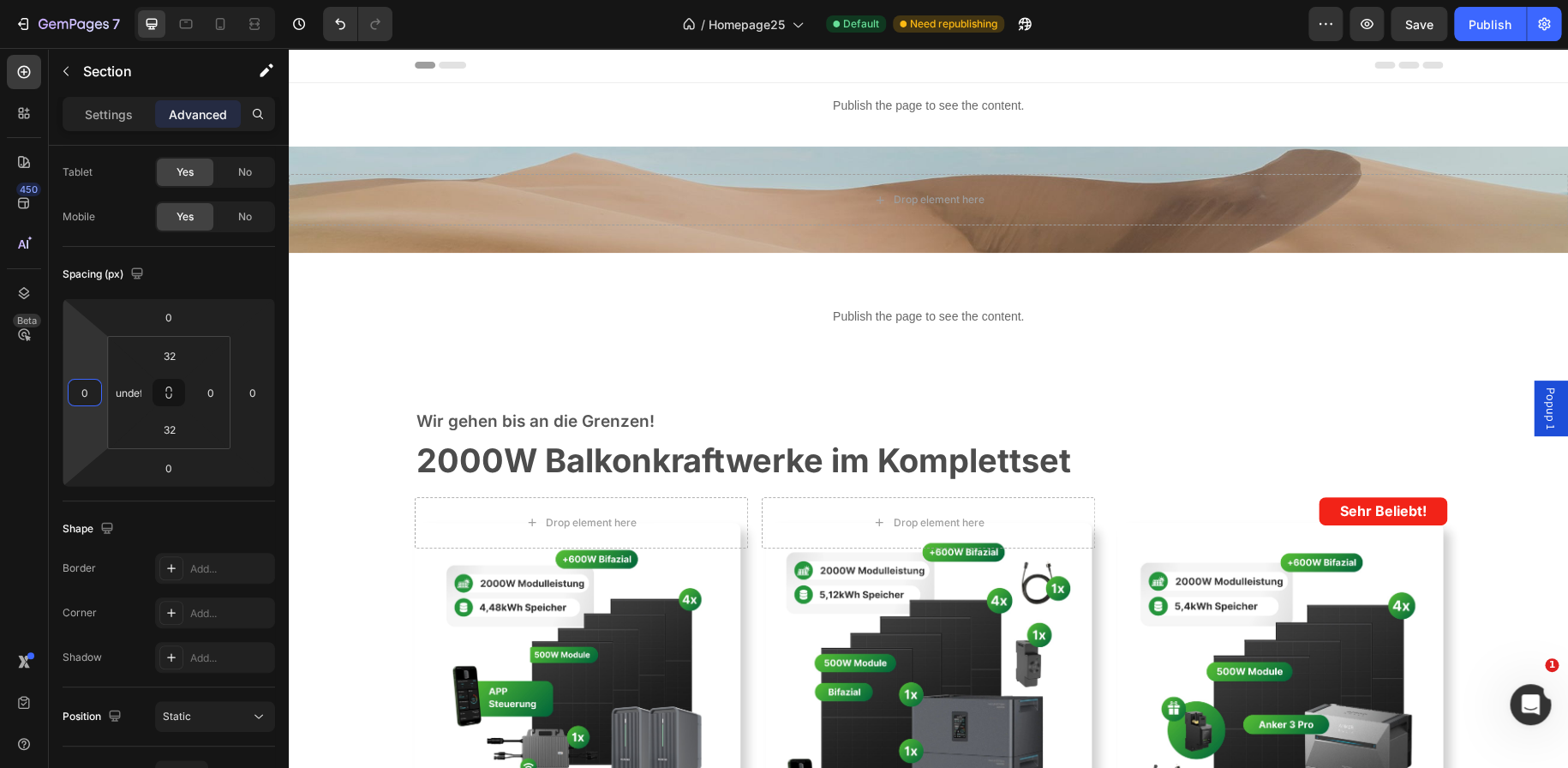
click at [92, 392] on input "0" at bounding box center [85, 392] width 26 height 26
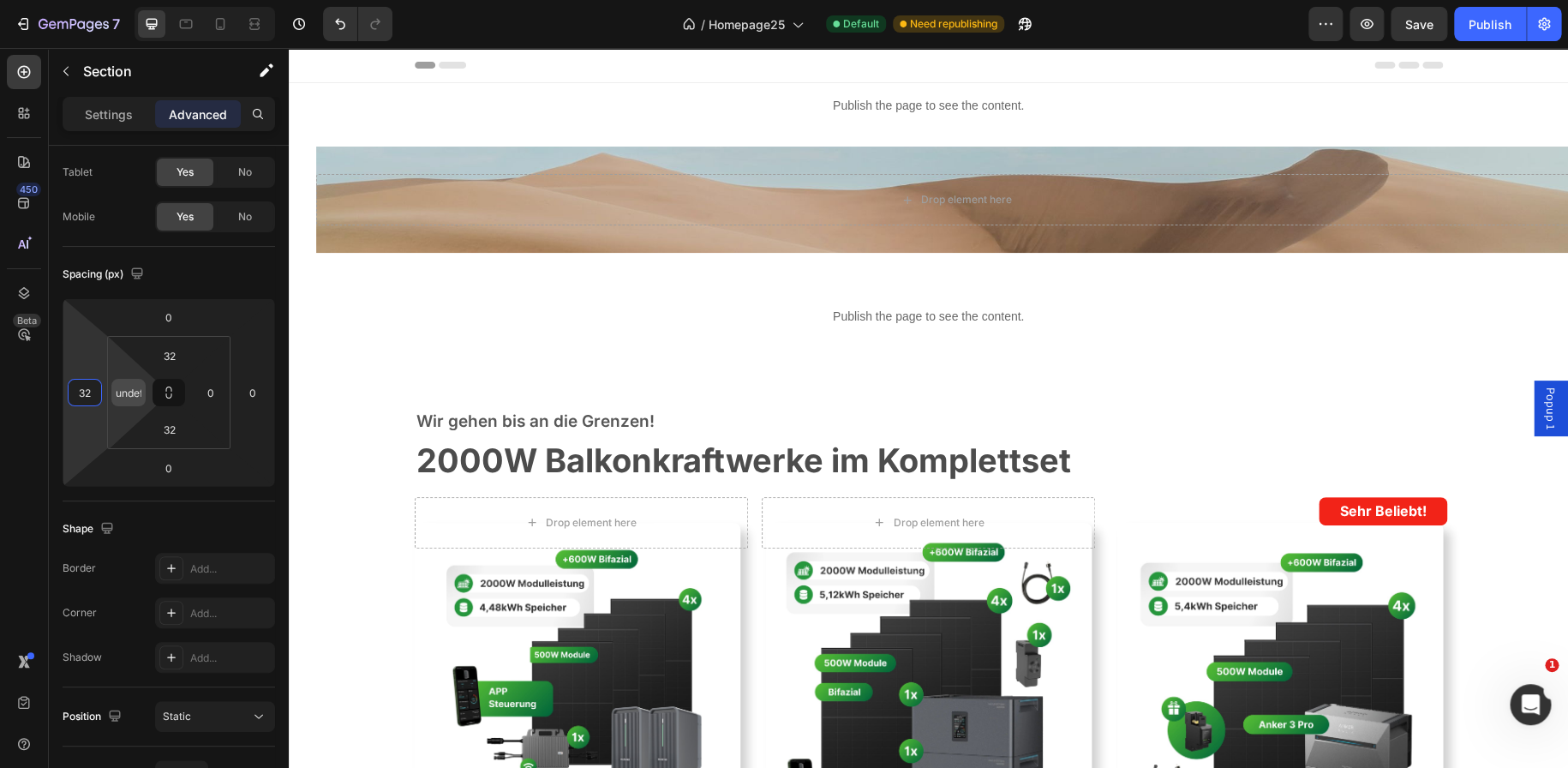
type input "3"
type input "4"
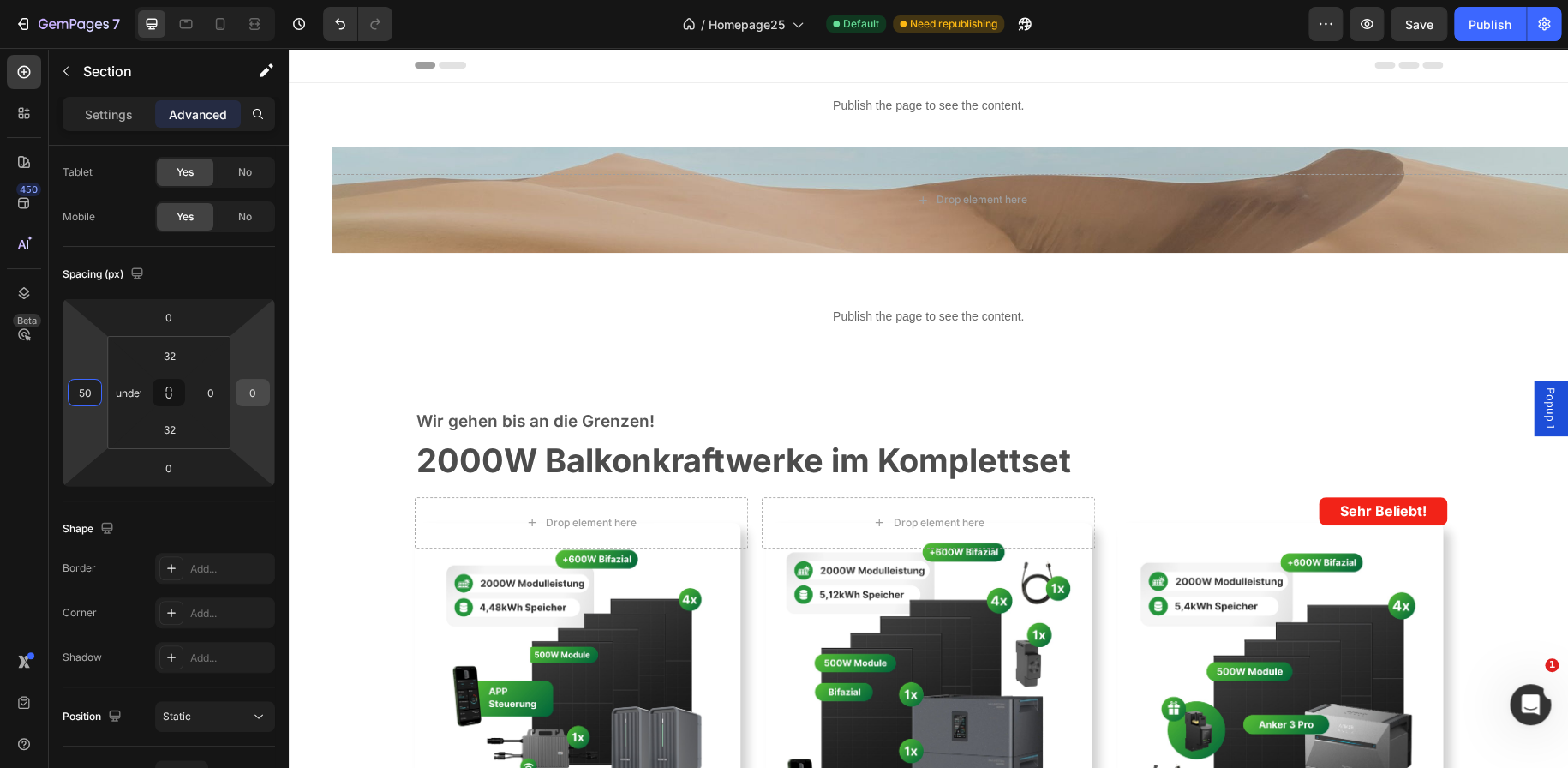
type input "50"
click at [257, 387] on input "0" at bounding box center [252, 392] width 26 height 26
type input "5"
type input "0"
click at [89, 392] on input "50" at bounding box center [85, 392] width 26 height 26
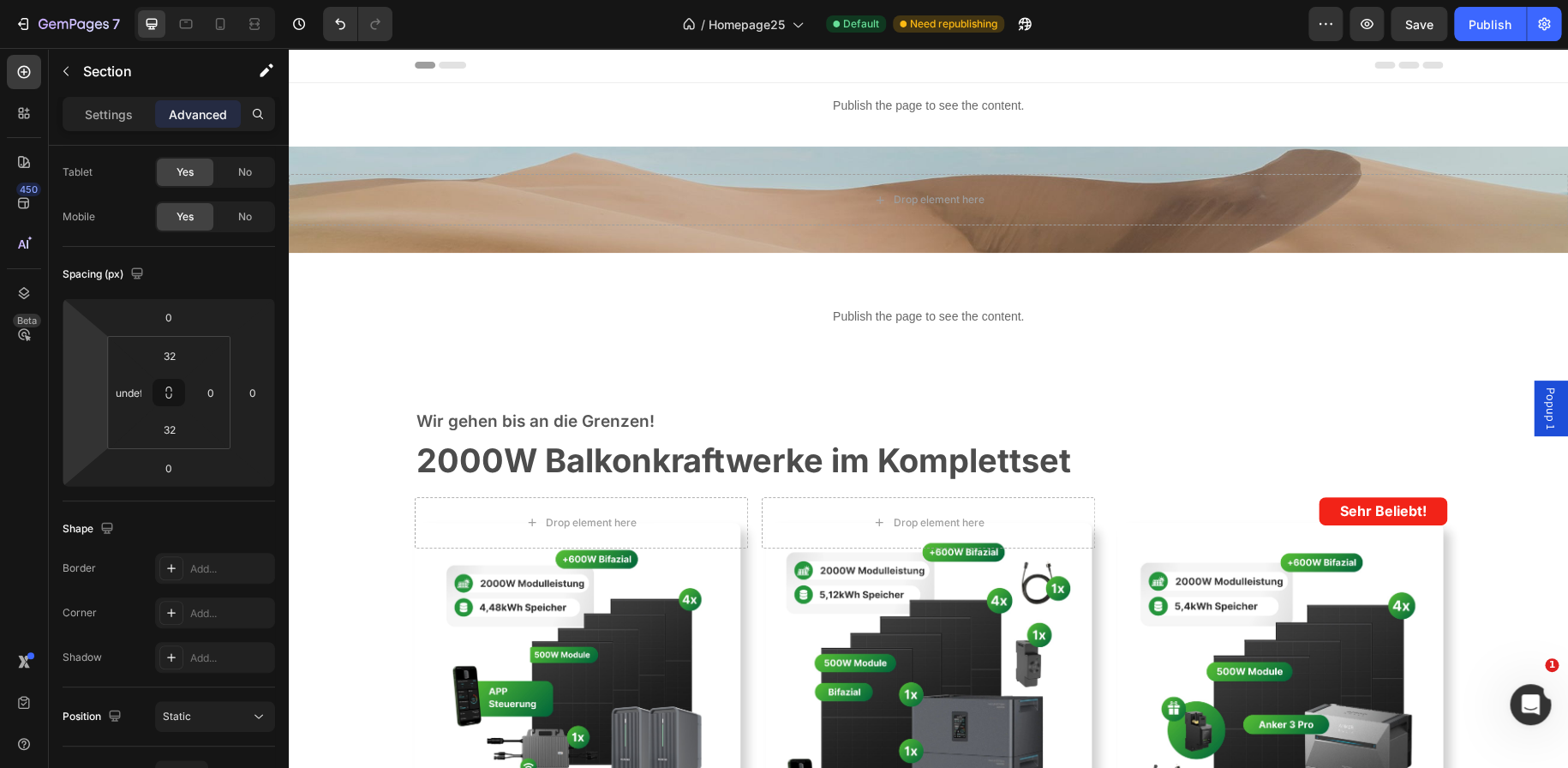
type input "0"
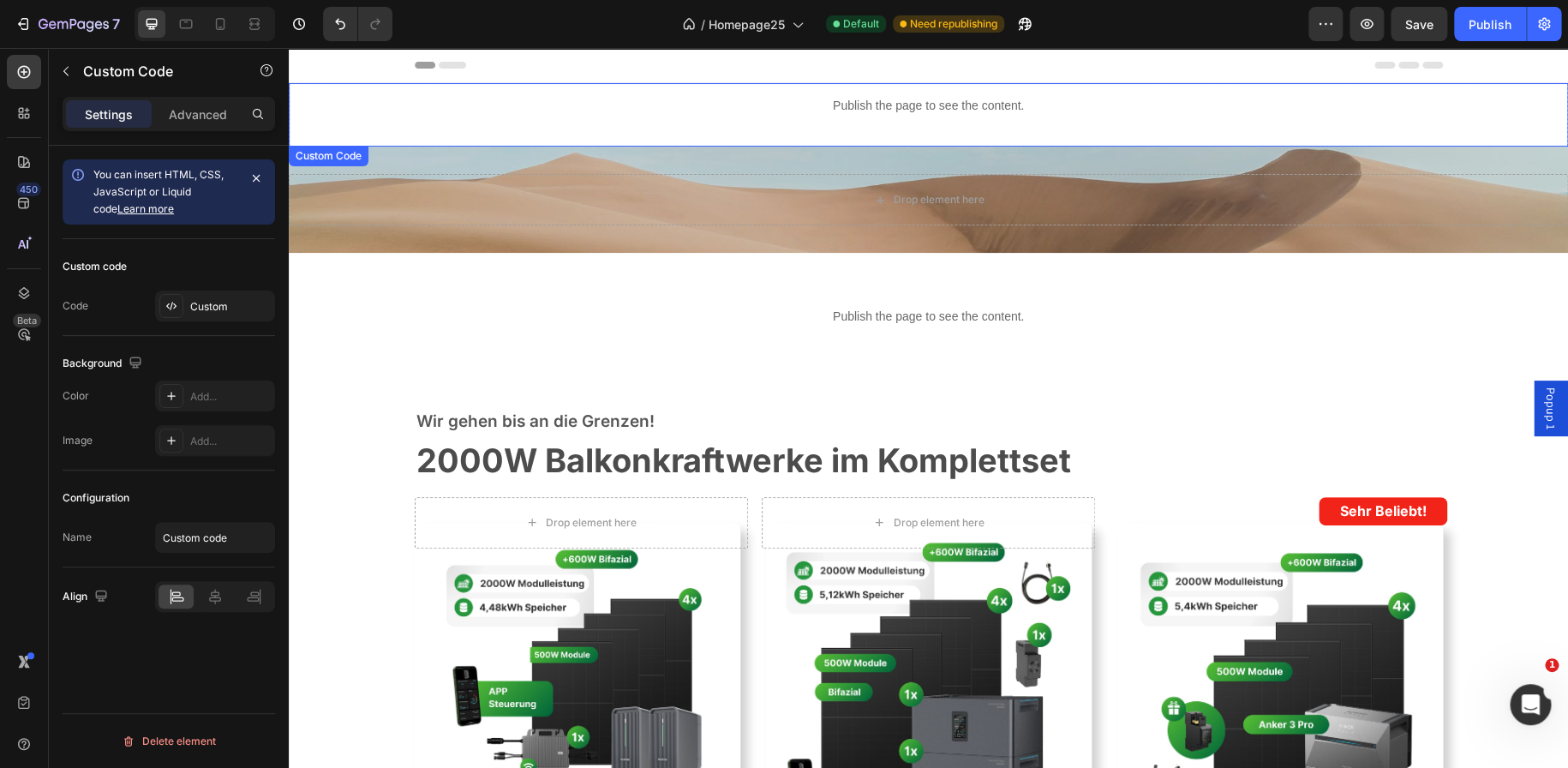
click at [819, 116] on div "Publish the page to see the content." at bounding box center [928, 106] width 1279 height 46
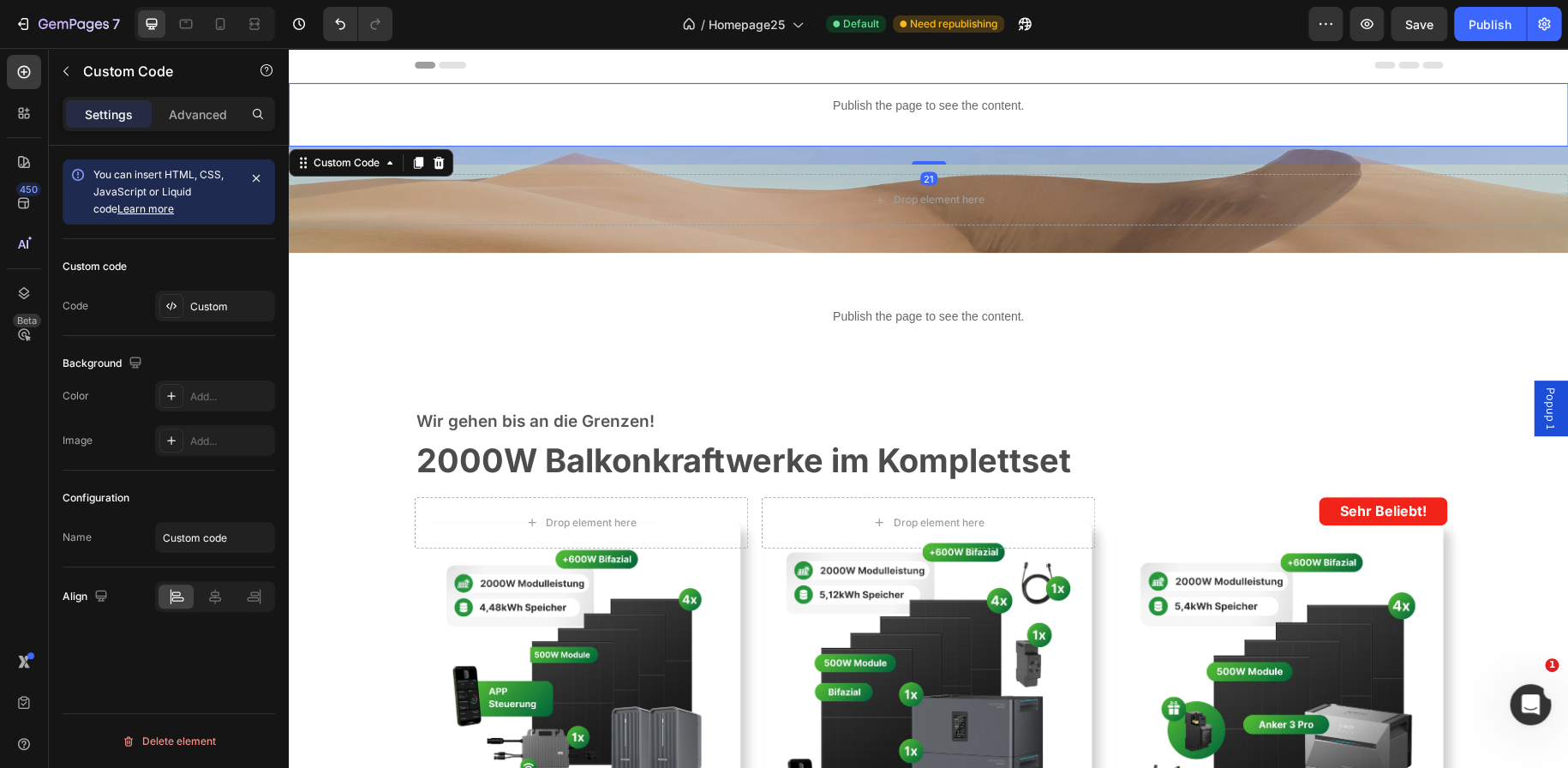
scroll to position [0, 0]
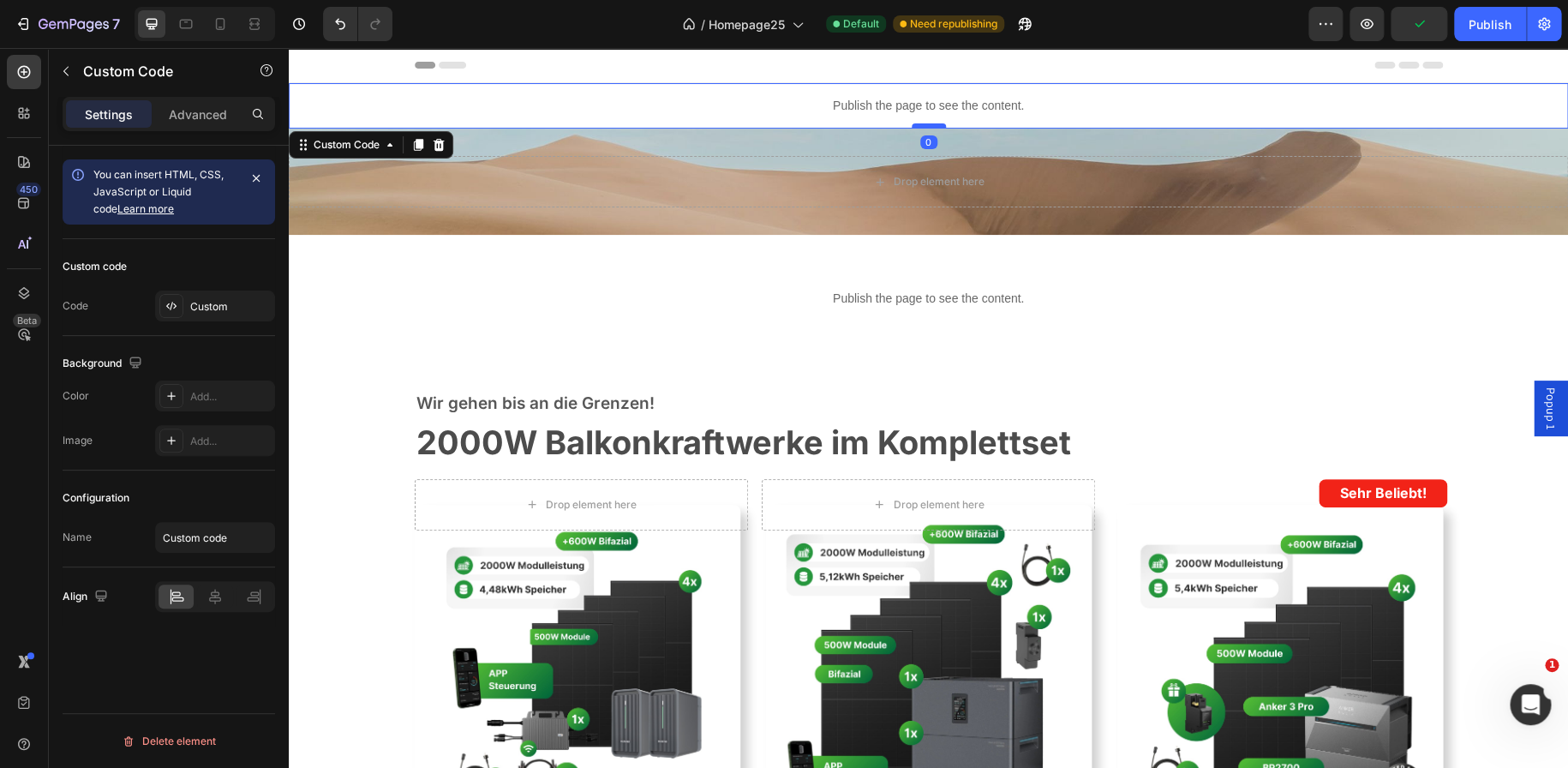
drag, startPoint x: 912, startPoint y: 161, endPoint x: 915, endPoint y: 124, distance: 37.1
click at [915, 124] on div at bounding box center [928, 126] width 34 height 5
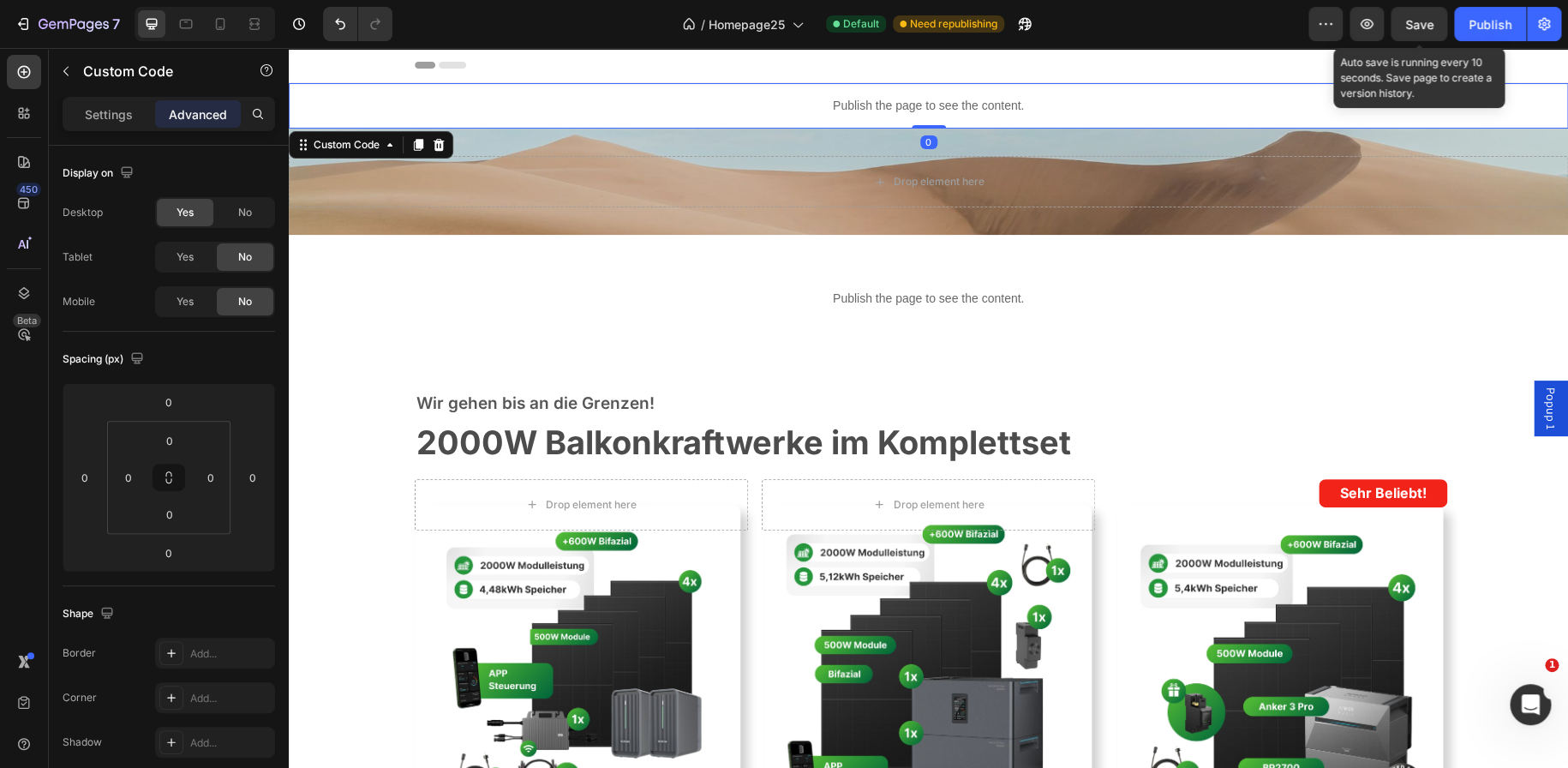
click at [1405, 17] on span "Save" at bounding box center [1419, 25] width 28 height 15
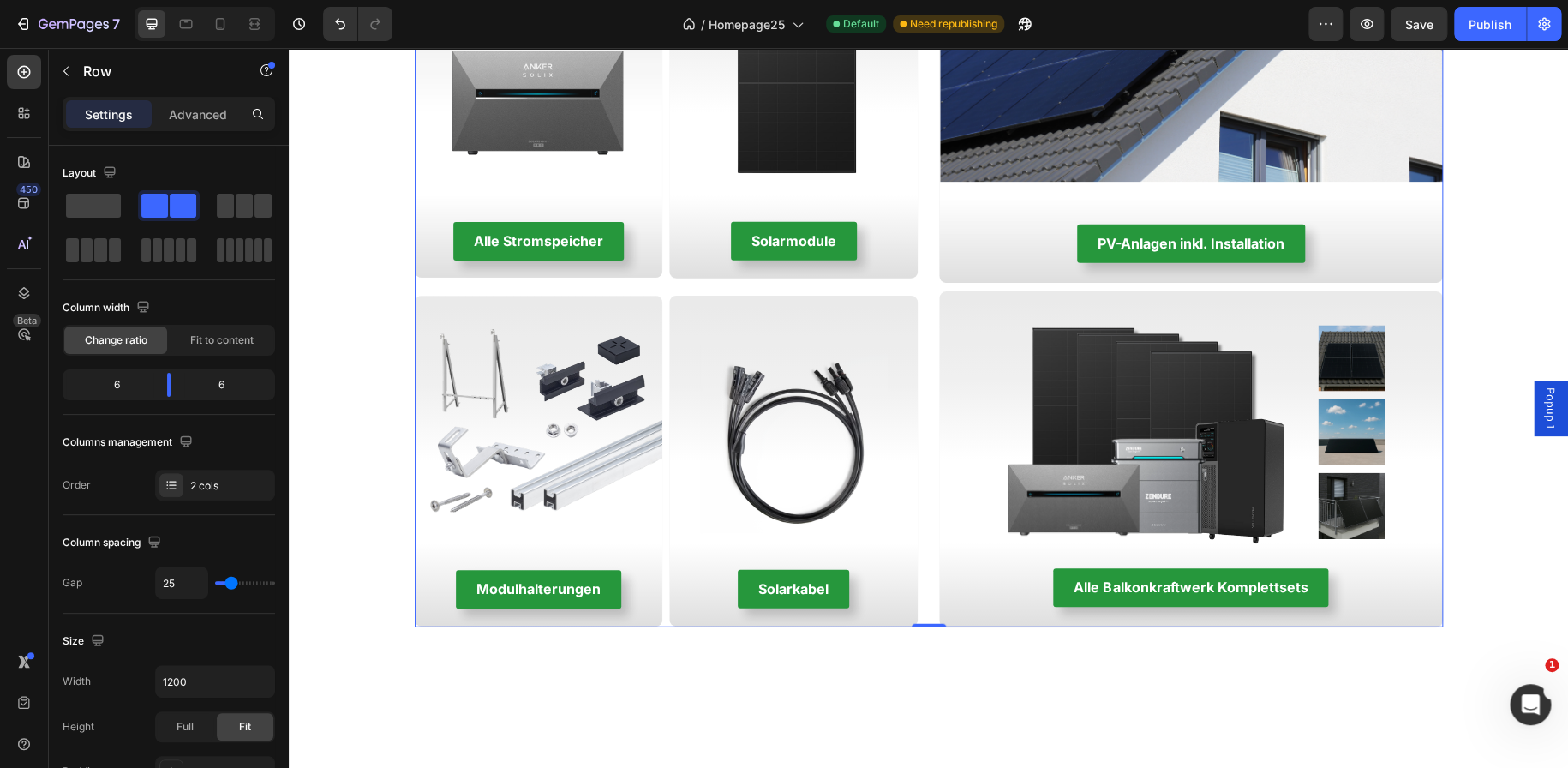
scroll to position [1674, 0]
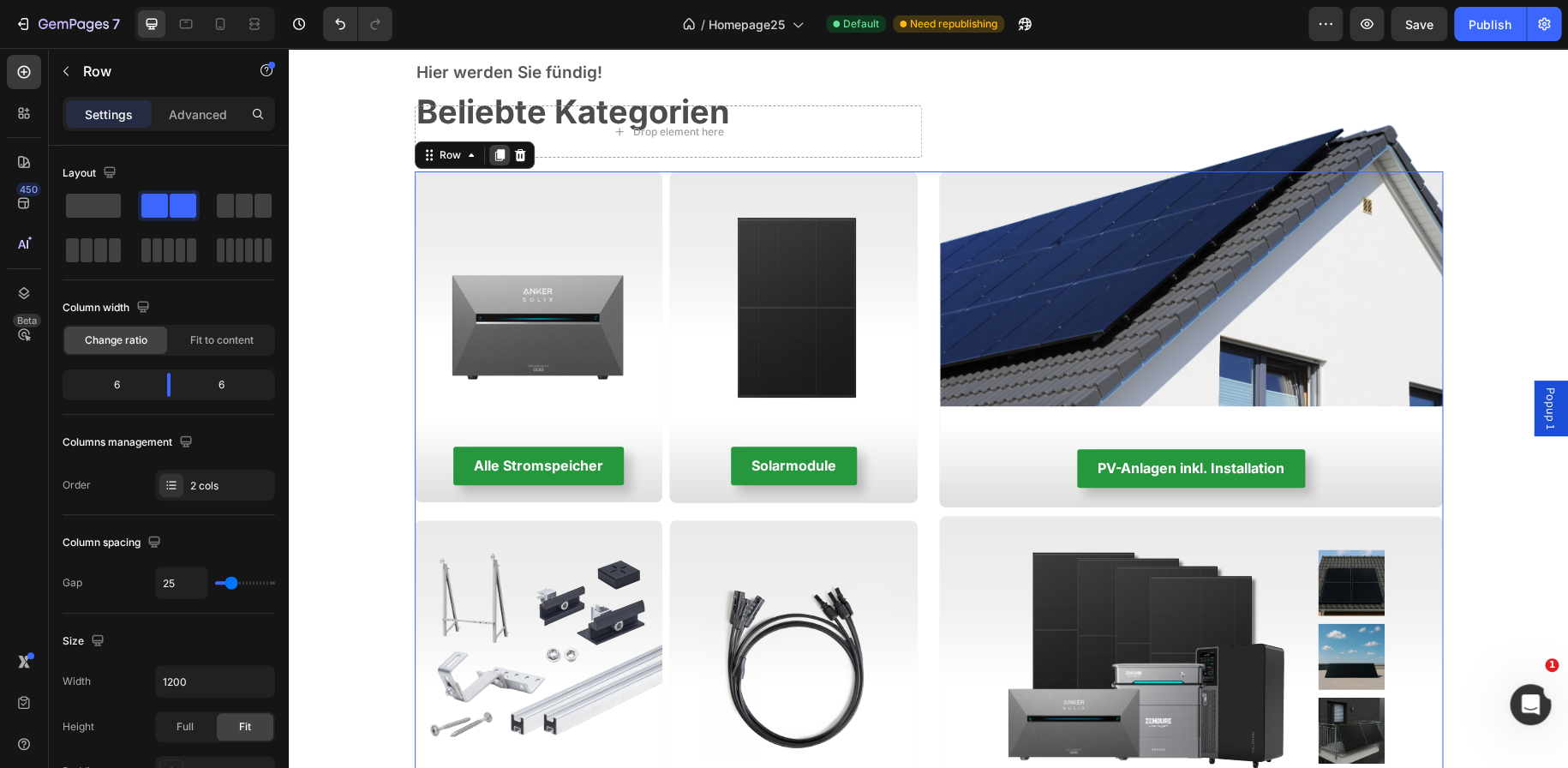
click at [495, 150] on icon at bounding box center [499, 155] width 9 height 12
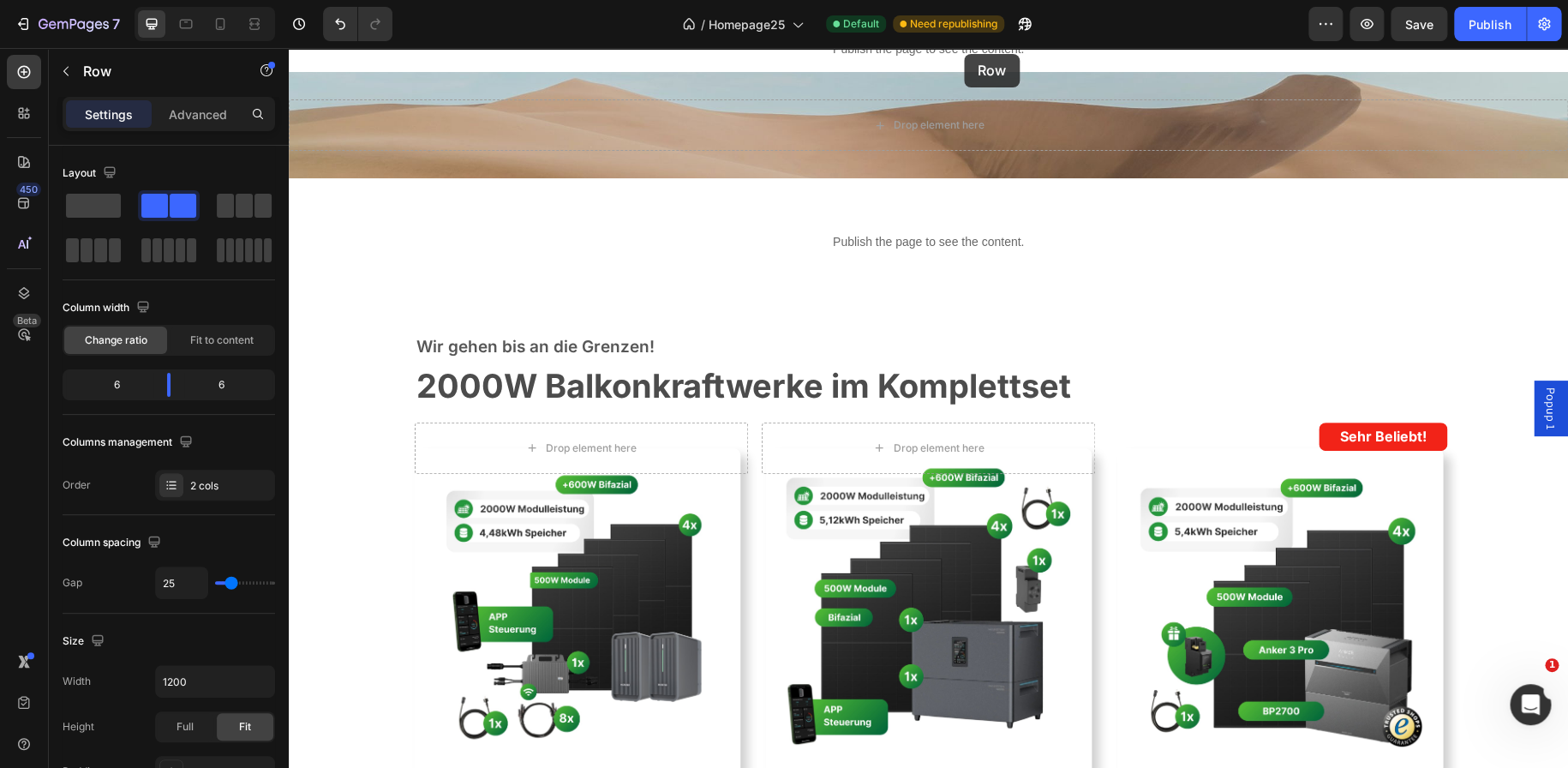
scroll to position [0, 0]
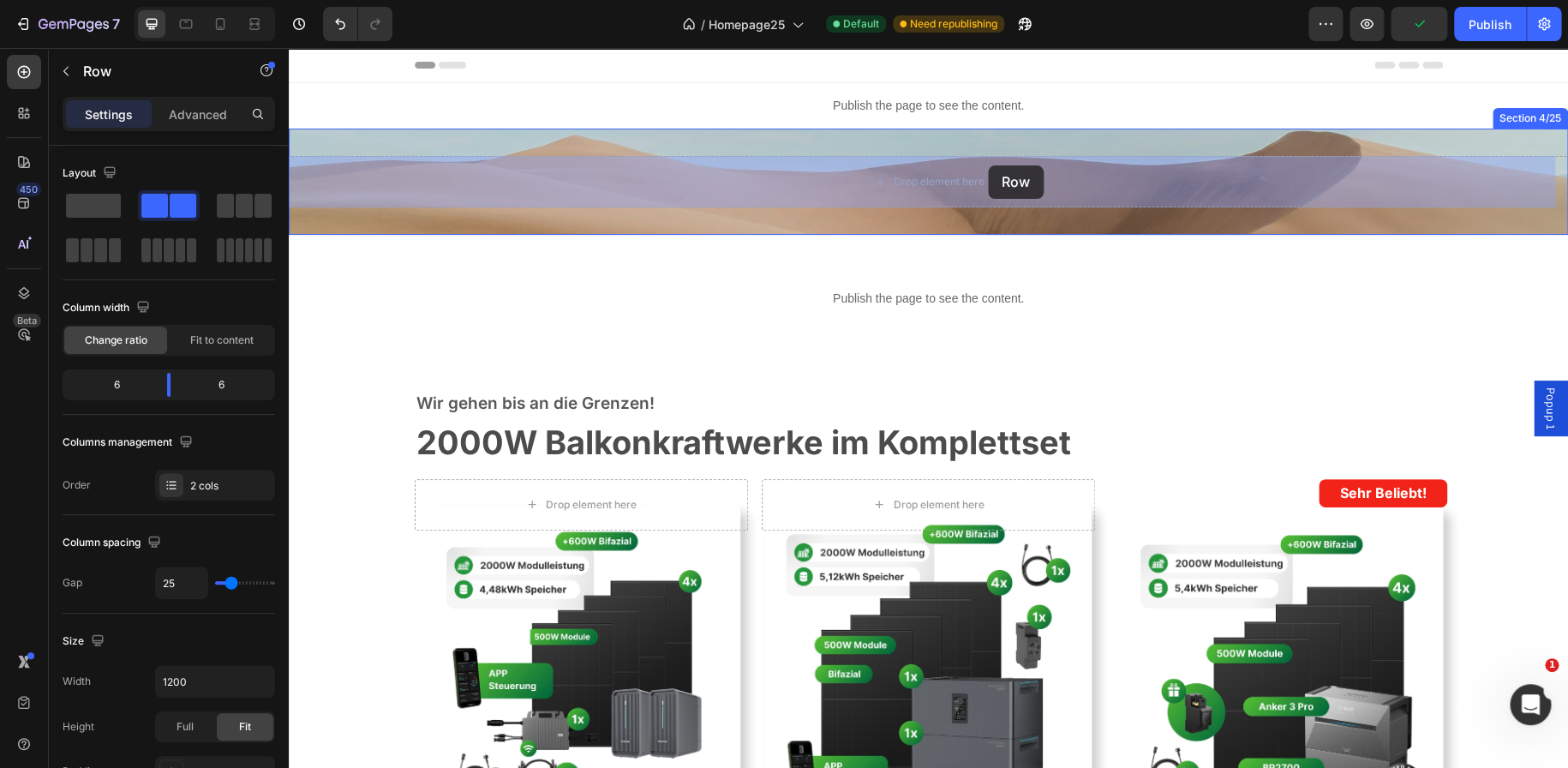
drag, startPoint x: 923, startPoint y: 446, endPoint x: 987, endPoint y: 165, distance: 288.2
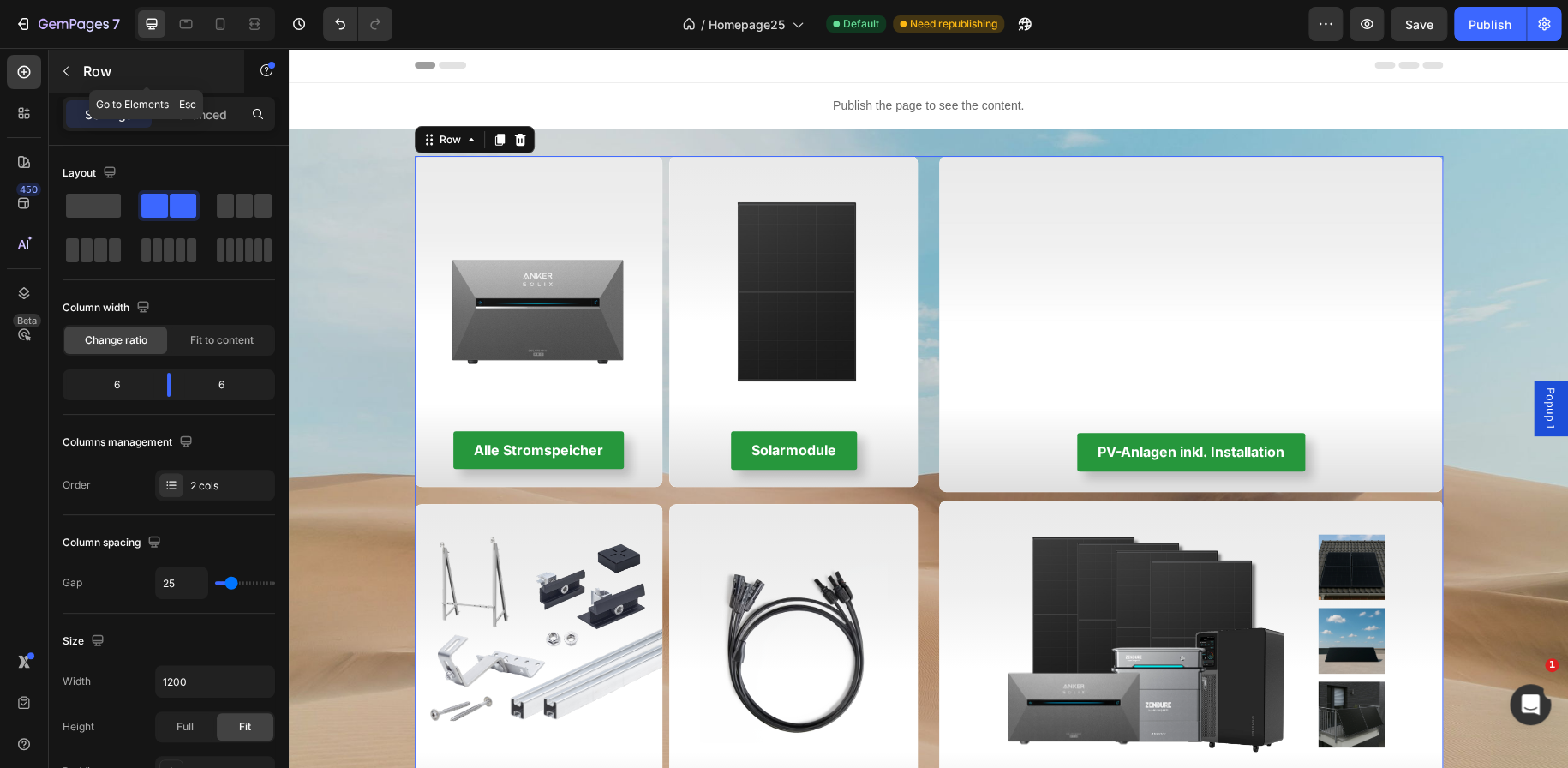
click at [56, 71] on button "button" at bounding box center [66, 71] width 27 height 27
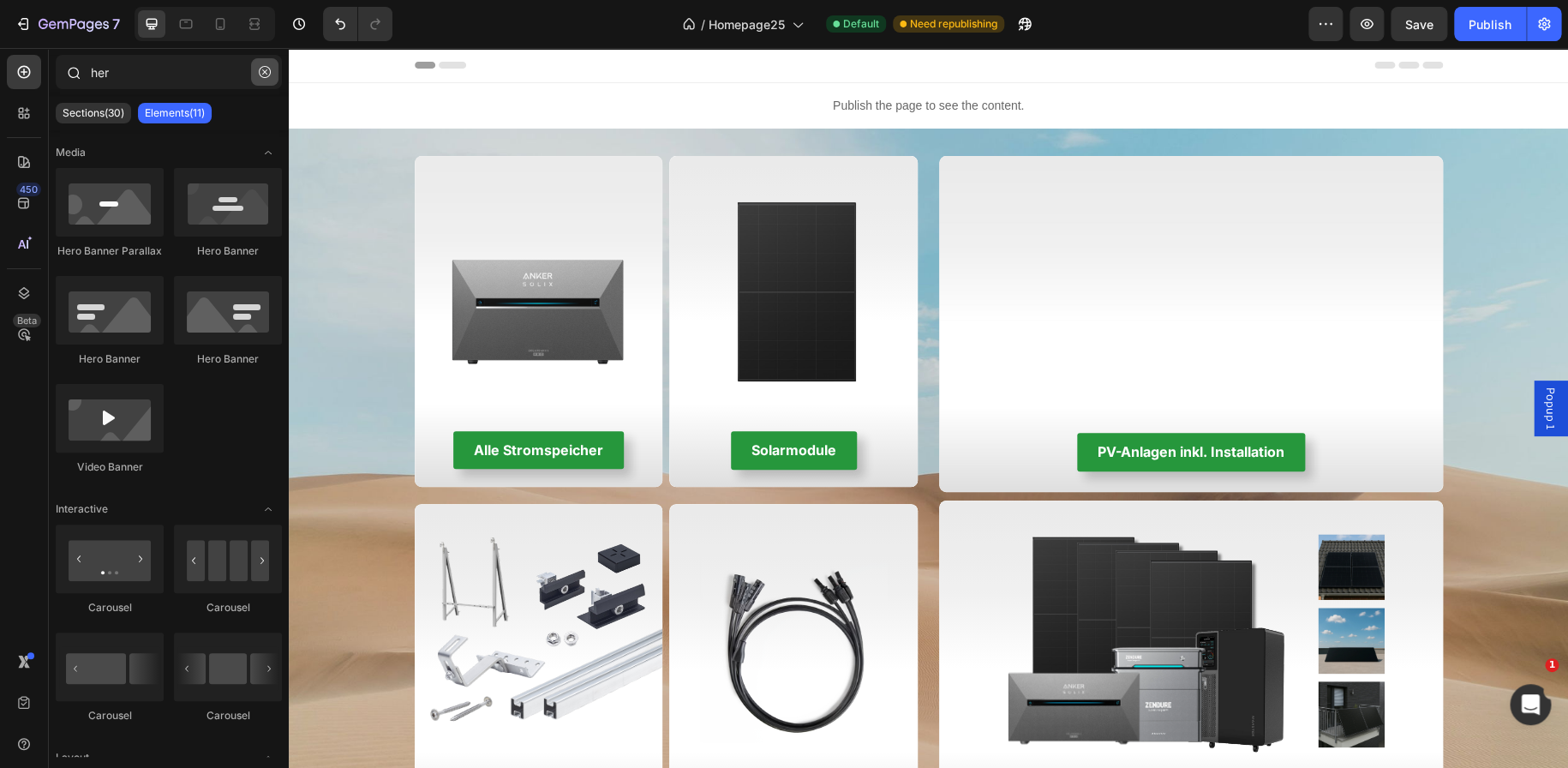
click at [266, 76] on icon "button" at bounding box center [264, 71] width 12 height 12
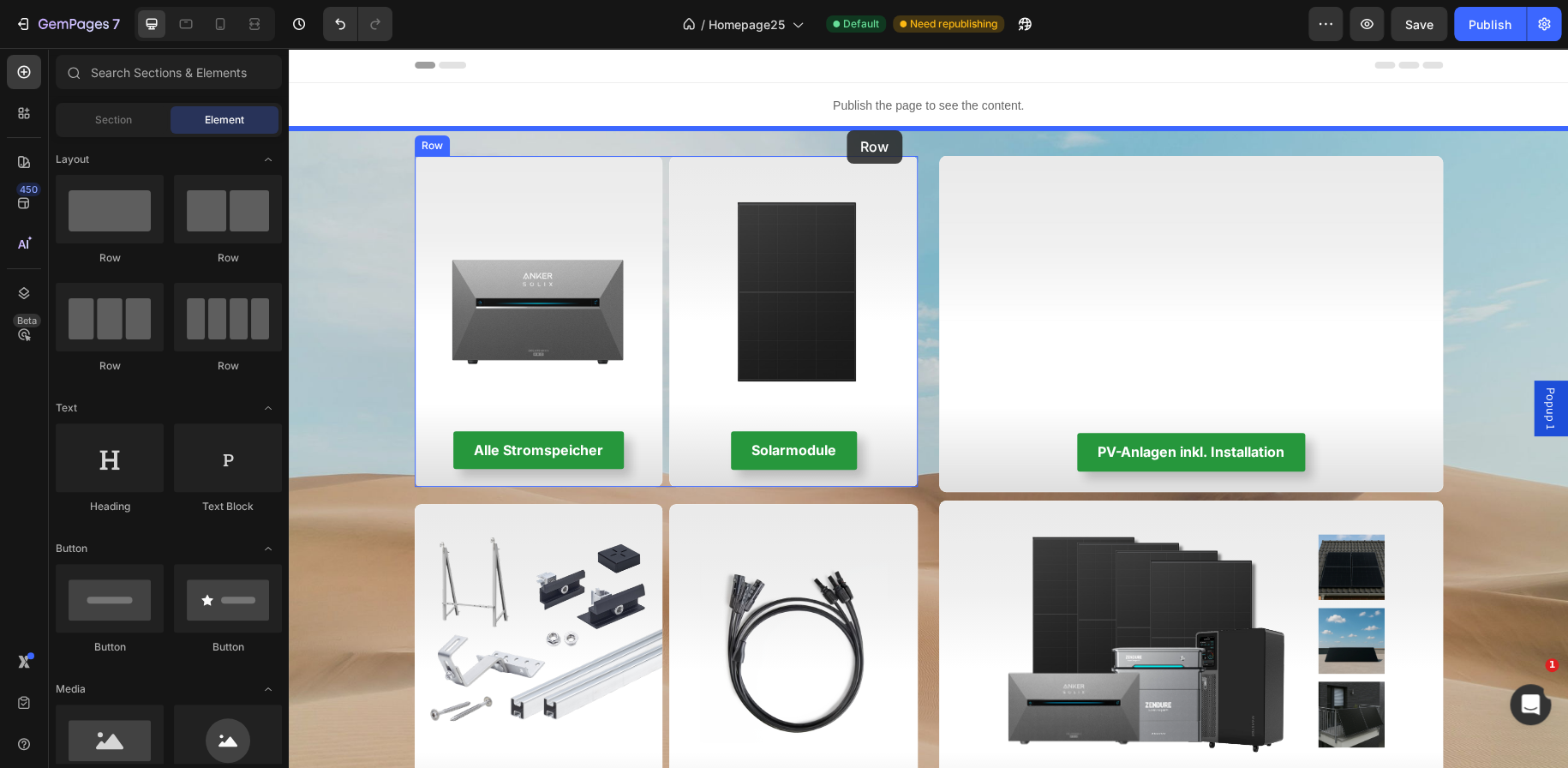
drag, startPoint x: 515, startPoint y: 266, endPoint x: 844, endPoint y: 131, distance: 355.6
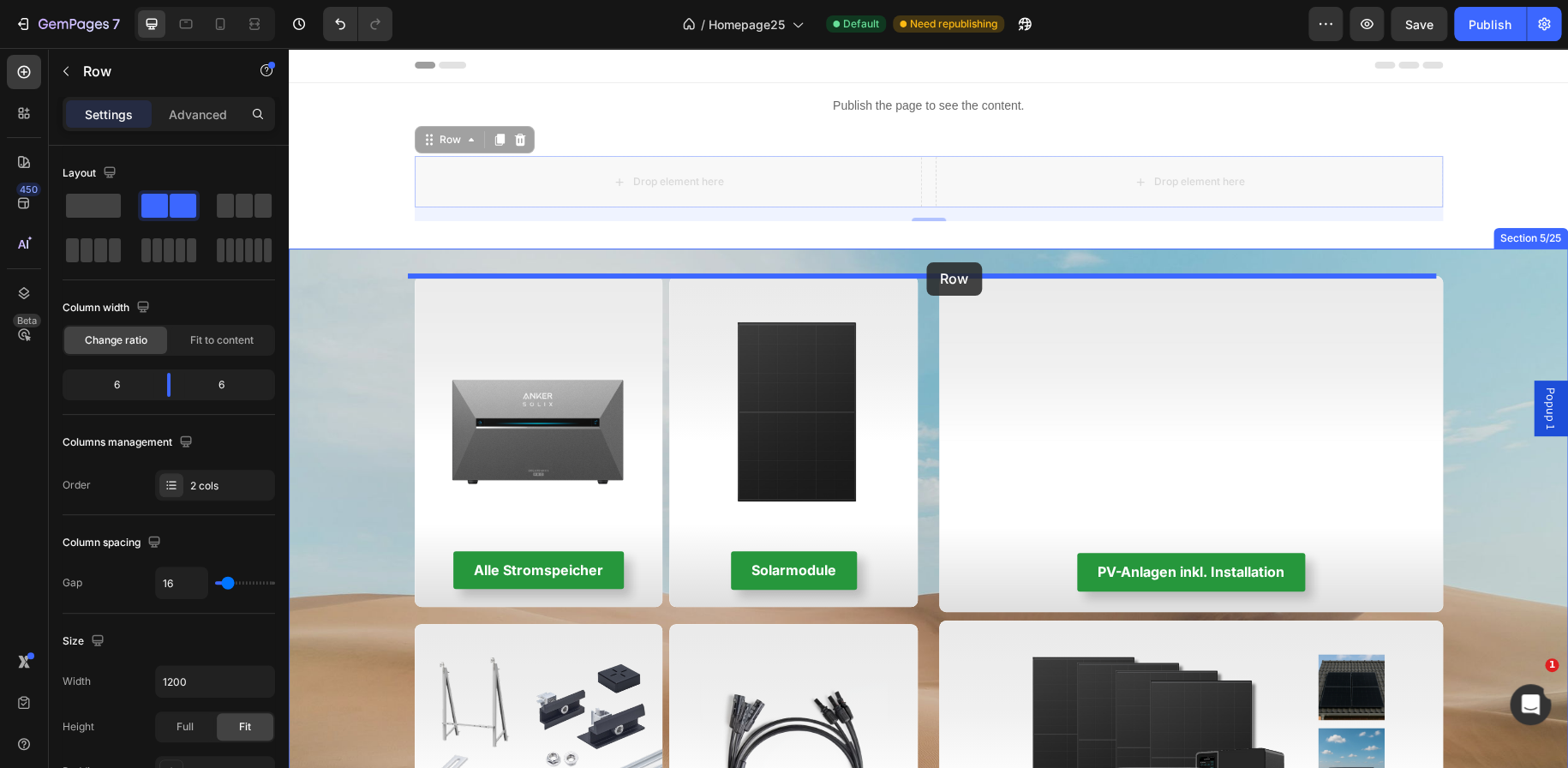
drag, startPoint x: 918, startPoint y: 183, endPoint x: 926, endPoint y: 262, distance: 79.4
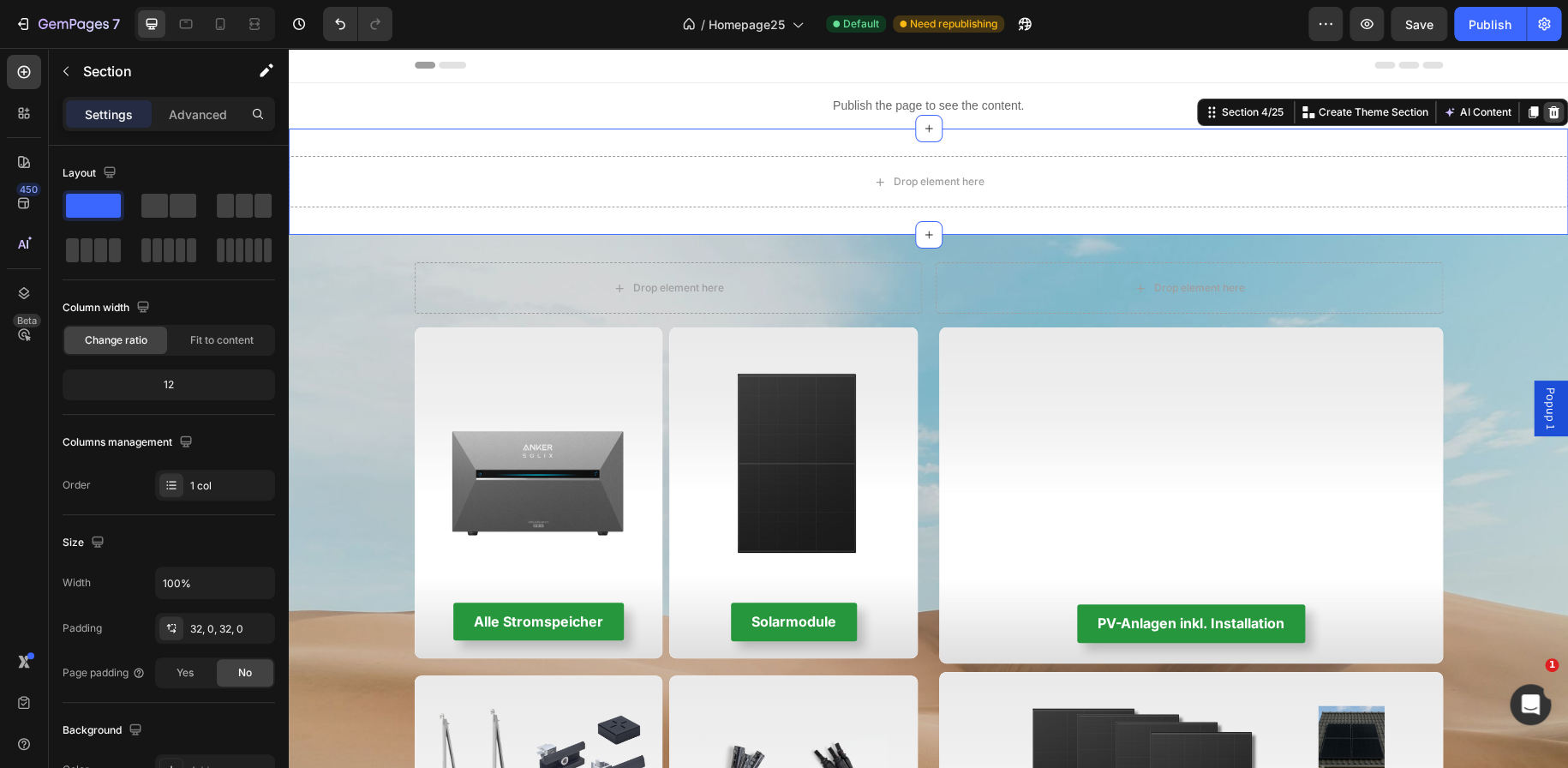
click at [1548, 116] on icon at bounding box center [1553, 112] width 11 height 12
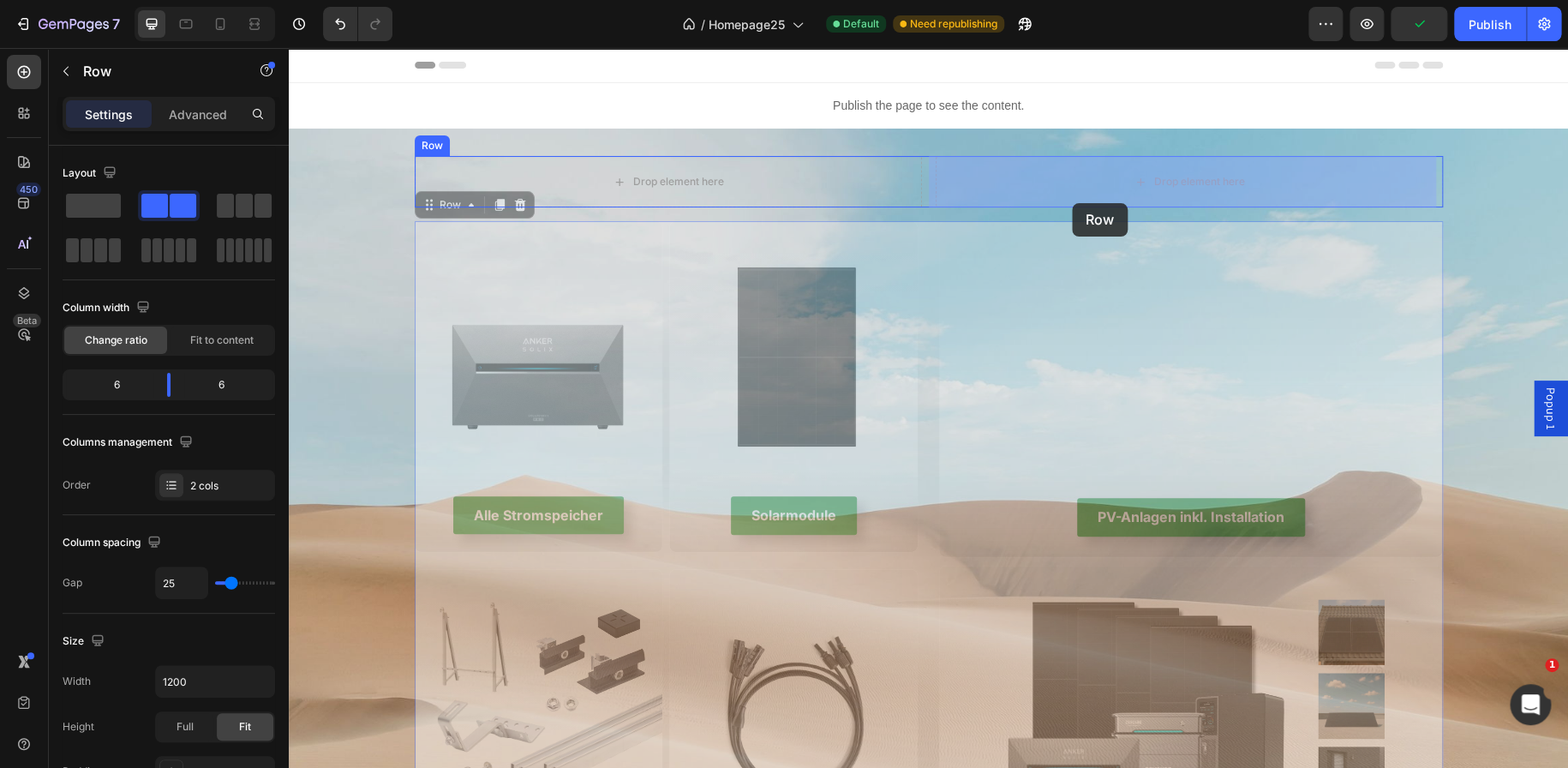
drag, startPoint x: 921, startPoint y: 559, endPoint x: 1072, endPoint y: 203, distance: 386.7
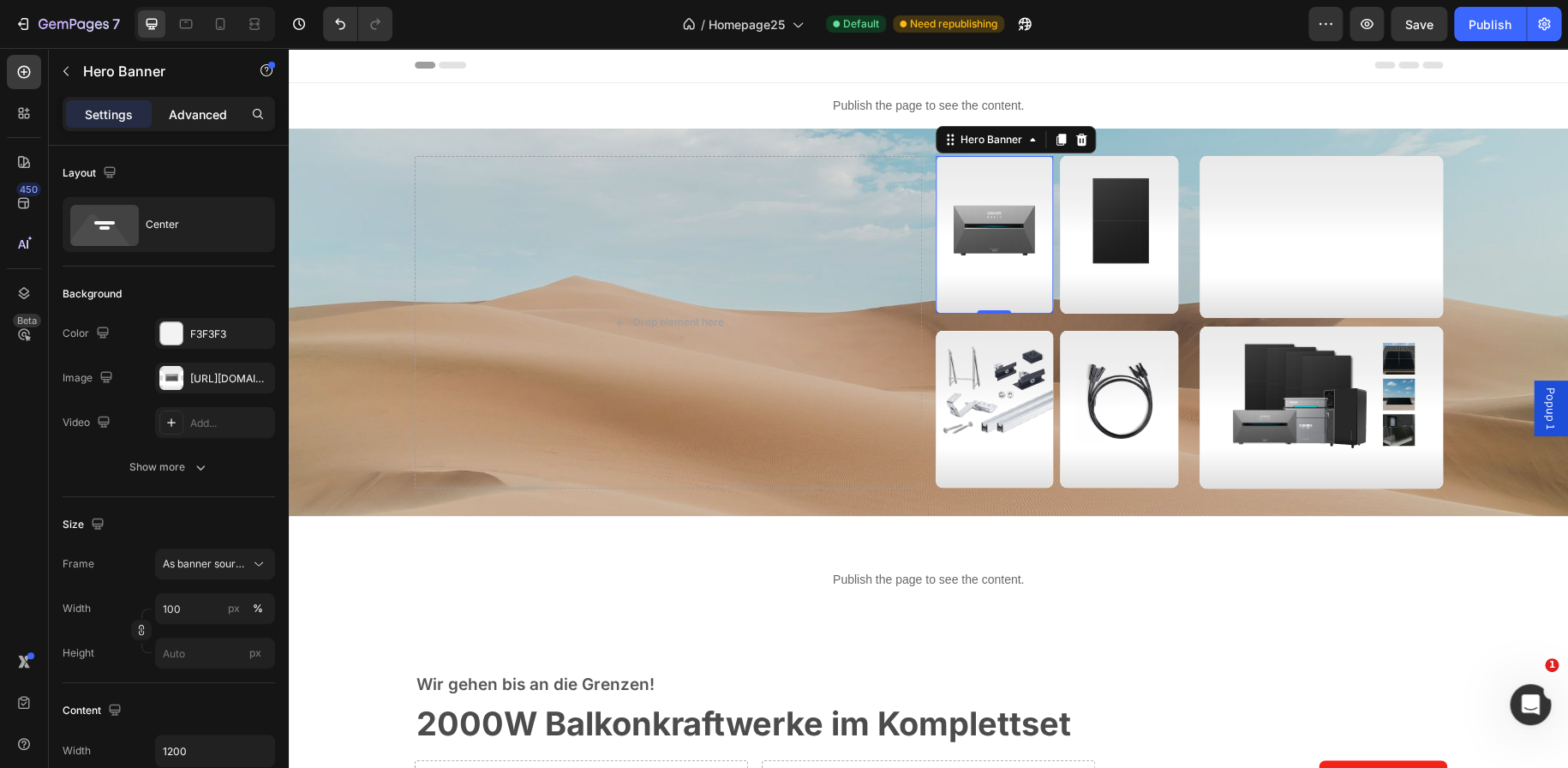
click at [206, 119] on p "Advanced" at bounding box center [198, 114] width 59 height 18
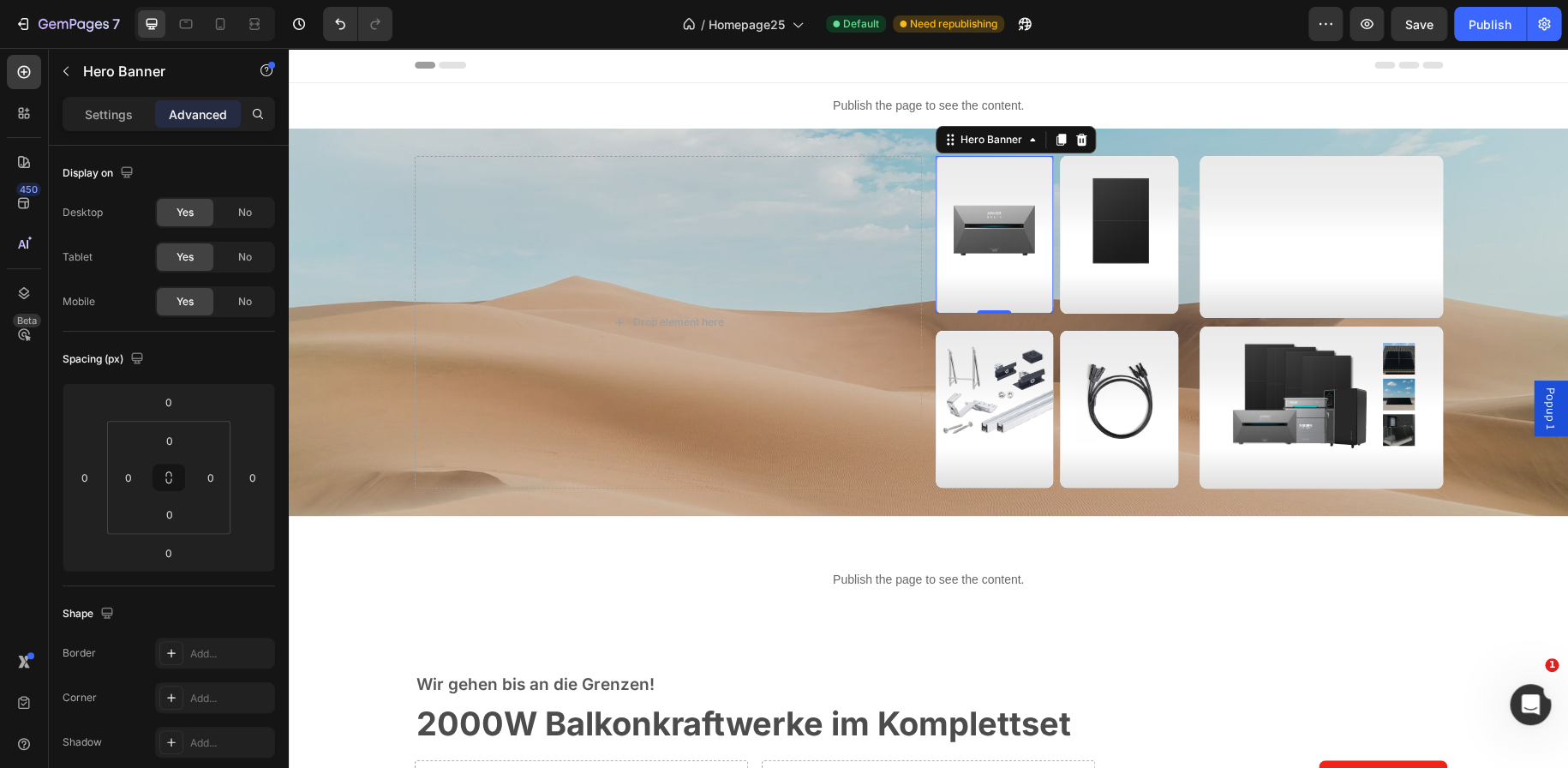
click at [971, 238] on div "Alle Stromspeicher Button" at bounding box center [994, 234] width 118 height 345
click at [20, 296] on icon at bounding box center [25, 293] width 11 height 12
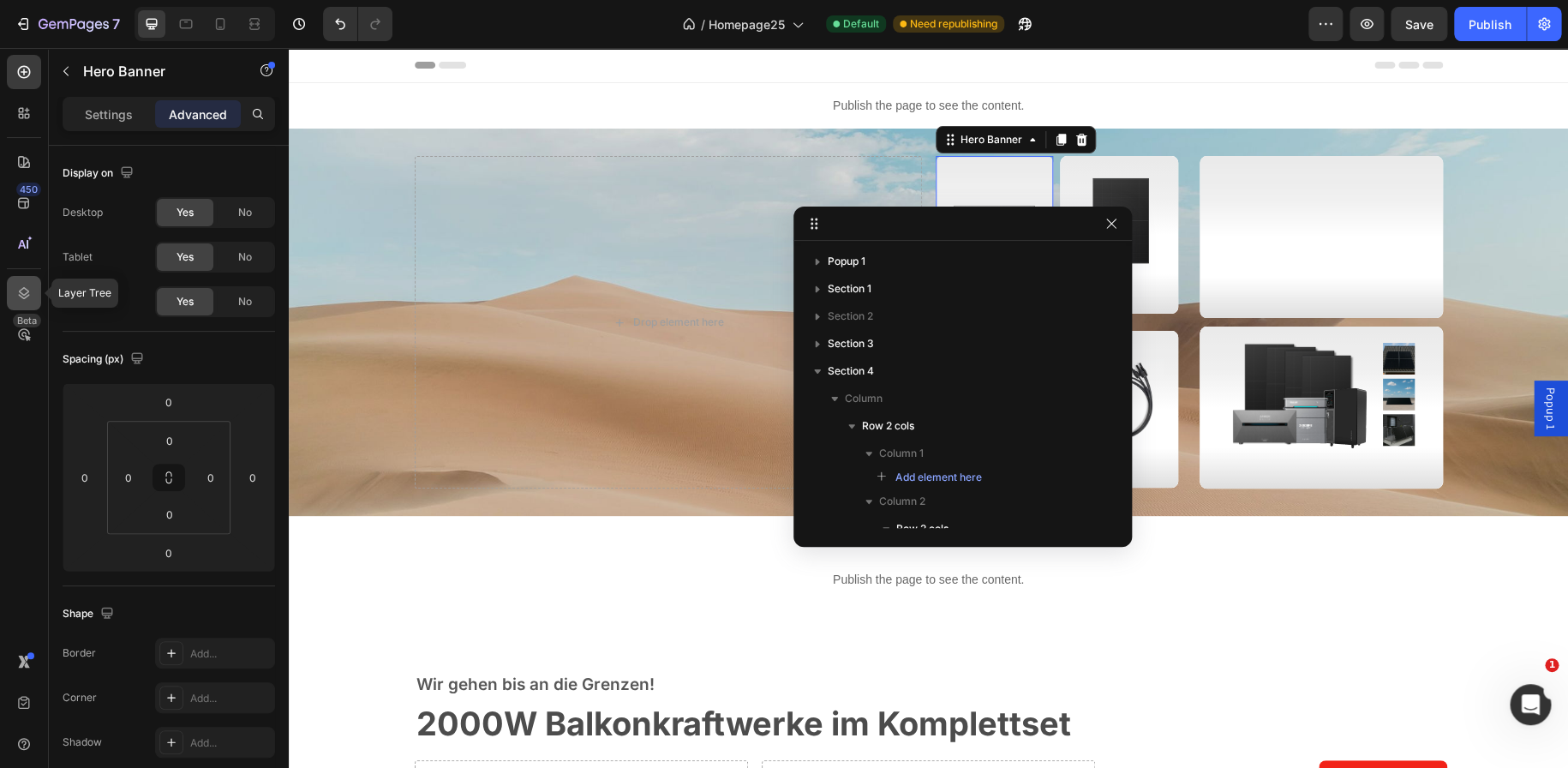
scroll to position [263, 0]
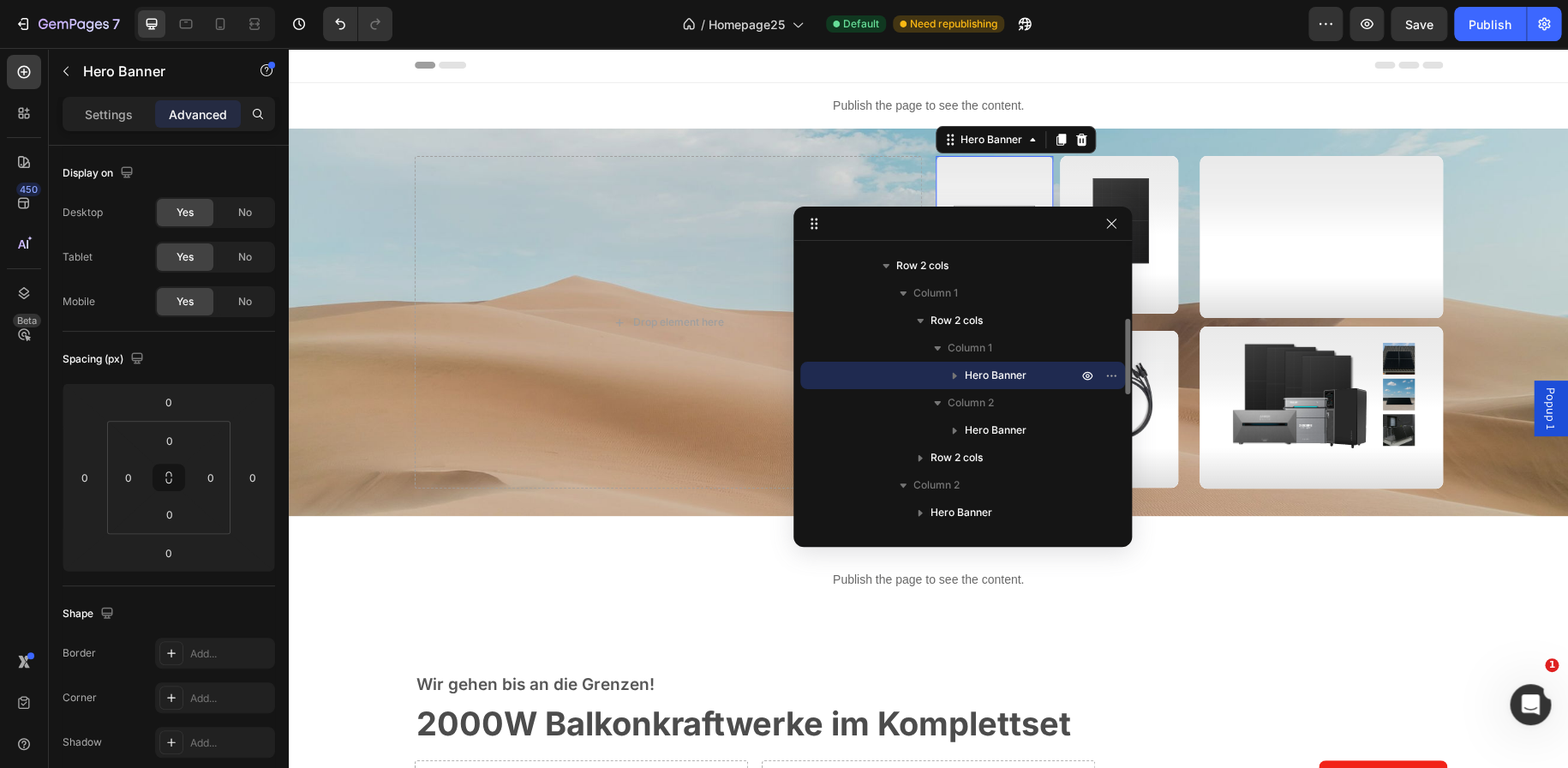
click at [955, 375] on icon "button" at bounding box center [955, 376] width 5 height 6
click at [1008, 423] on span "Button" at bounding box center [1015, 430] width 32 height 17
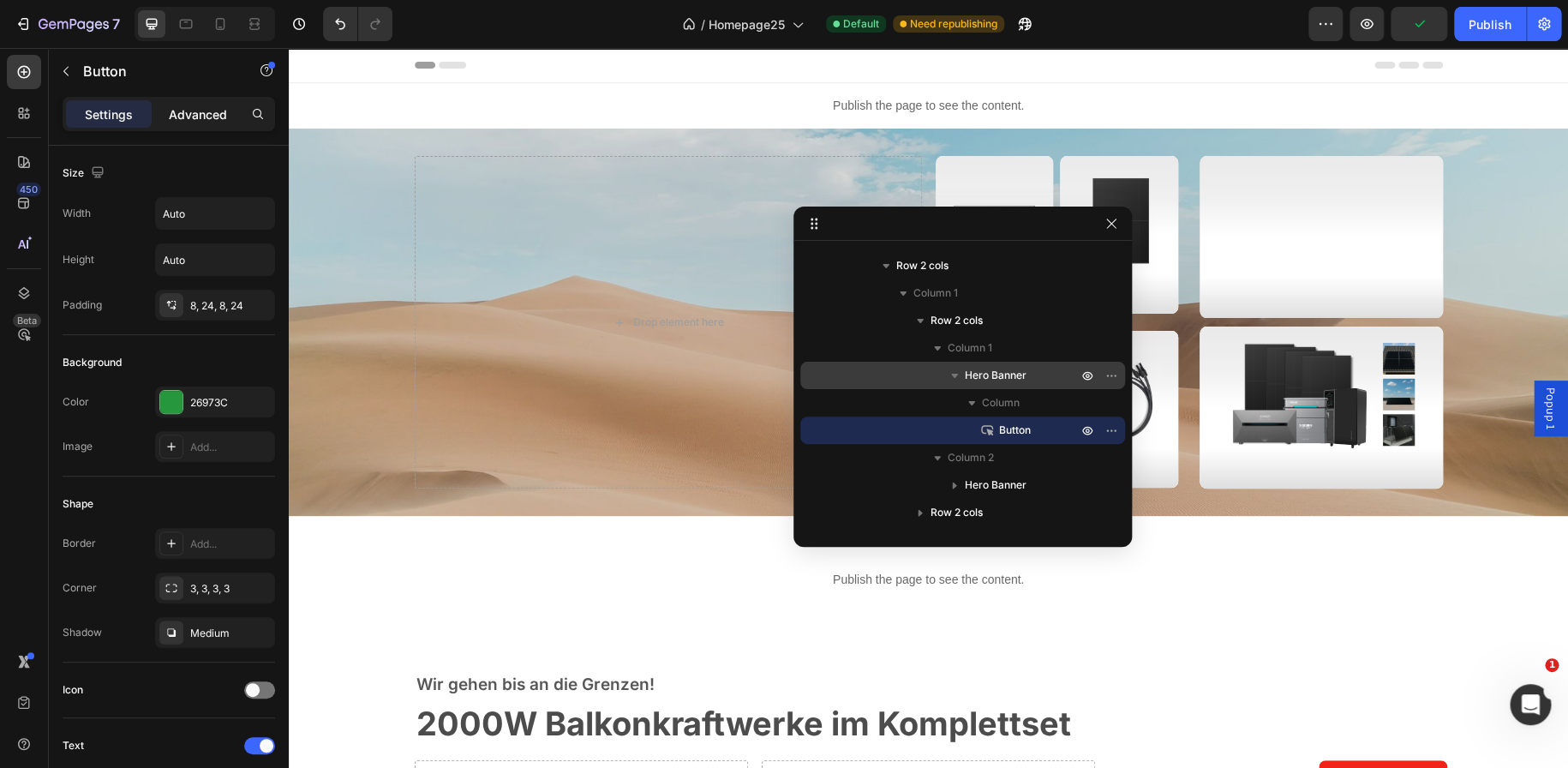
click at [216, 112] on p "Advanced" at bounding box center [198, 114] width 59 height 18
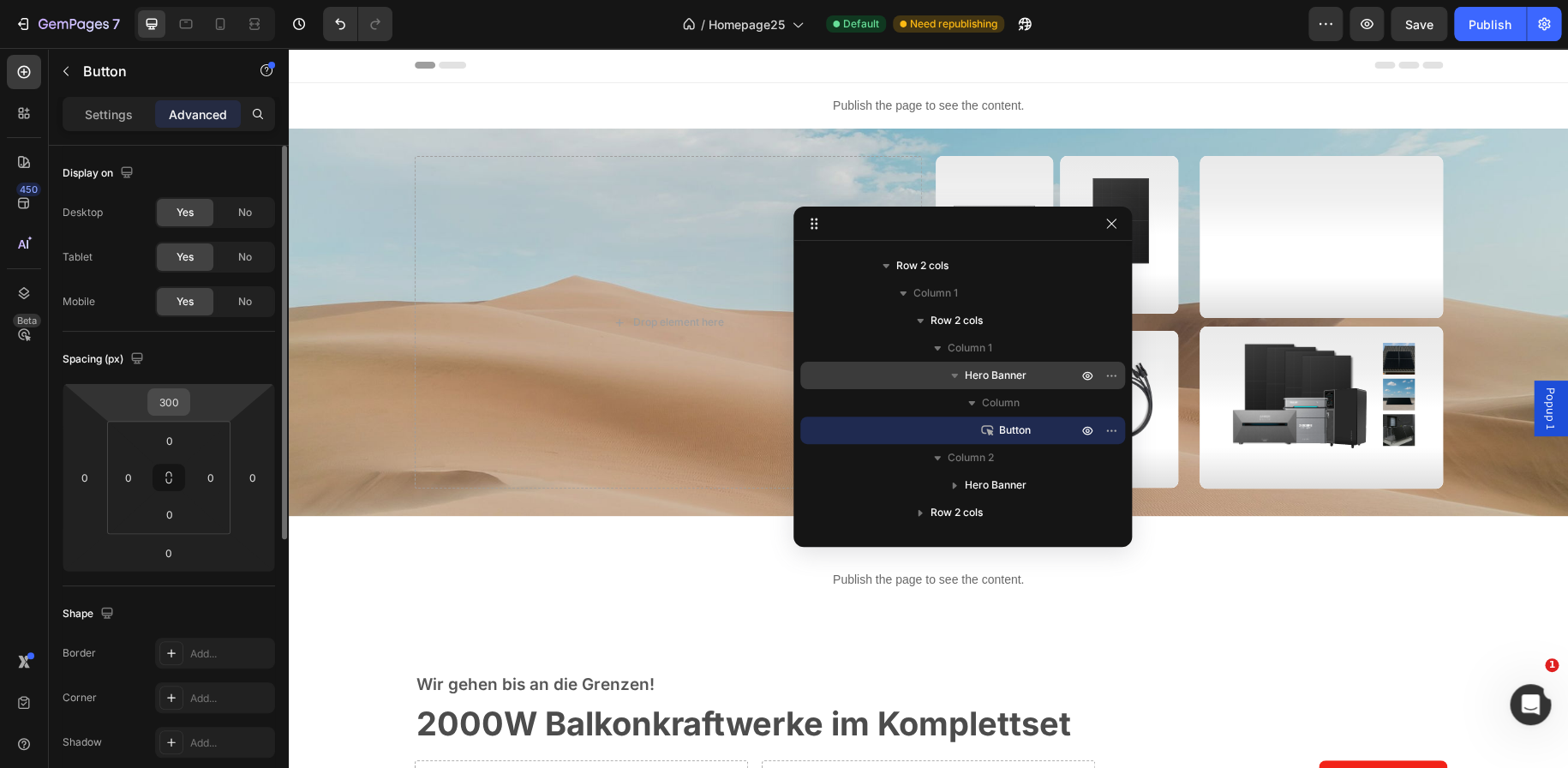
click at [163, 400] on input "300" at bounding box center [168, 401] width 34 height 26
click at [1107, 220] on icon "button" at bounding box center [1111, 223] width 14 height 14
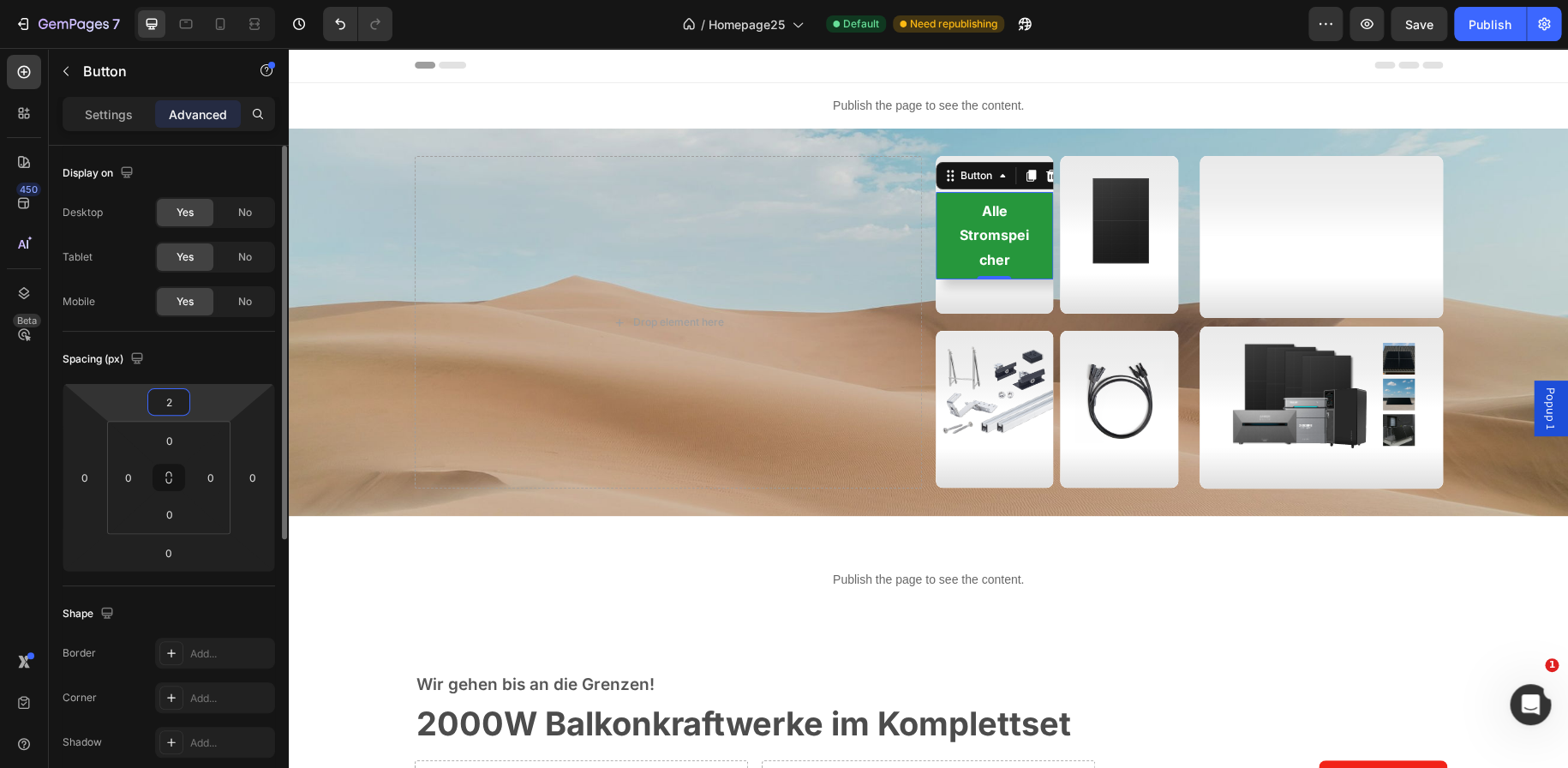
click at [183, 403] on input "2" at bounding box center [168, 401] width 34 height 26
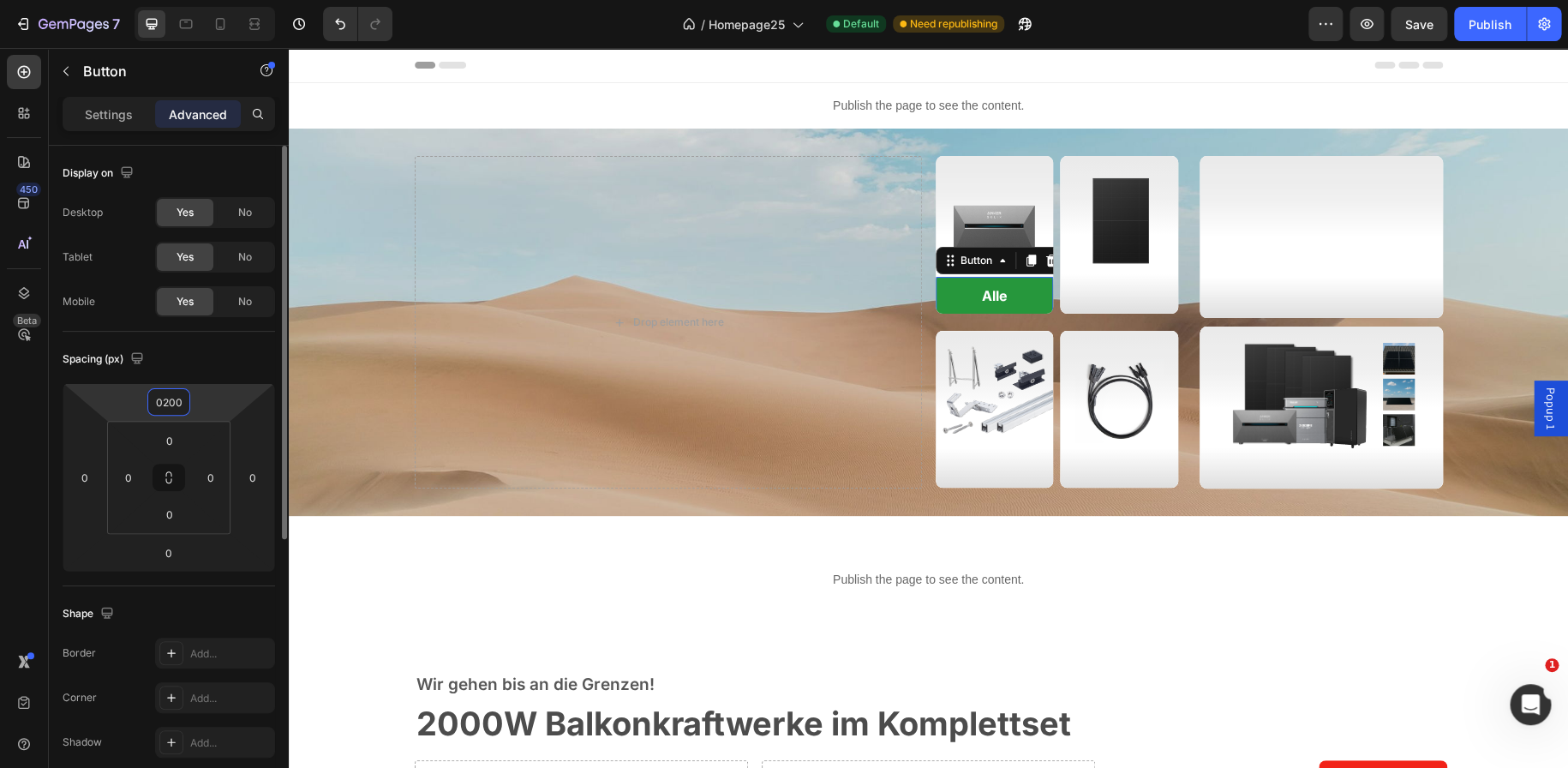
click at [164, 395] on input "0200" at bounding box center [168, 401] width 34 height 26
type input "200"
click at [97, 110] on p "Settings" at bounding box center [109, 114] width 48 height 18
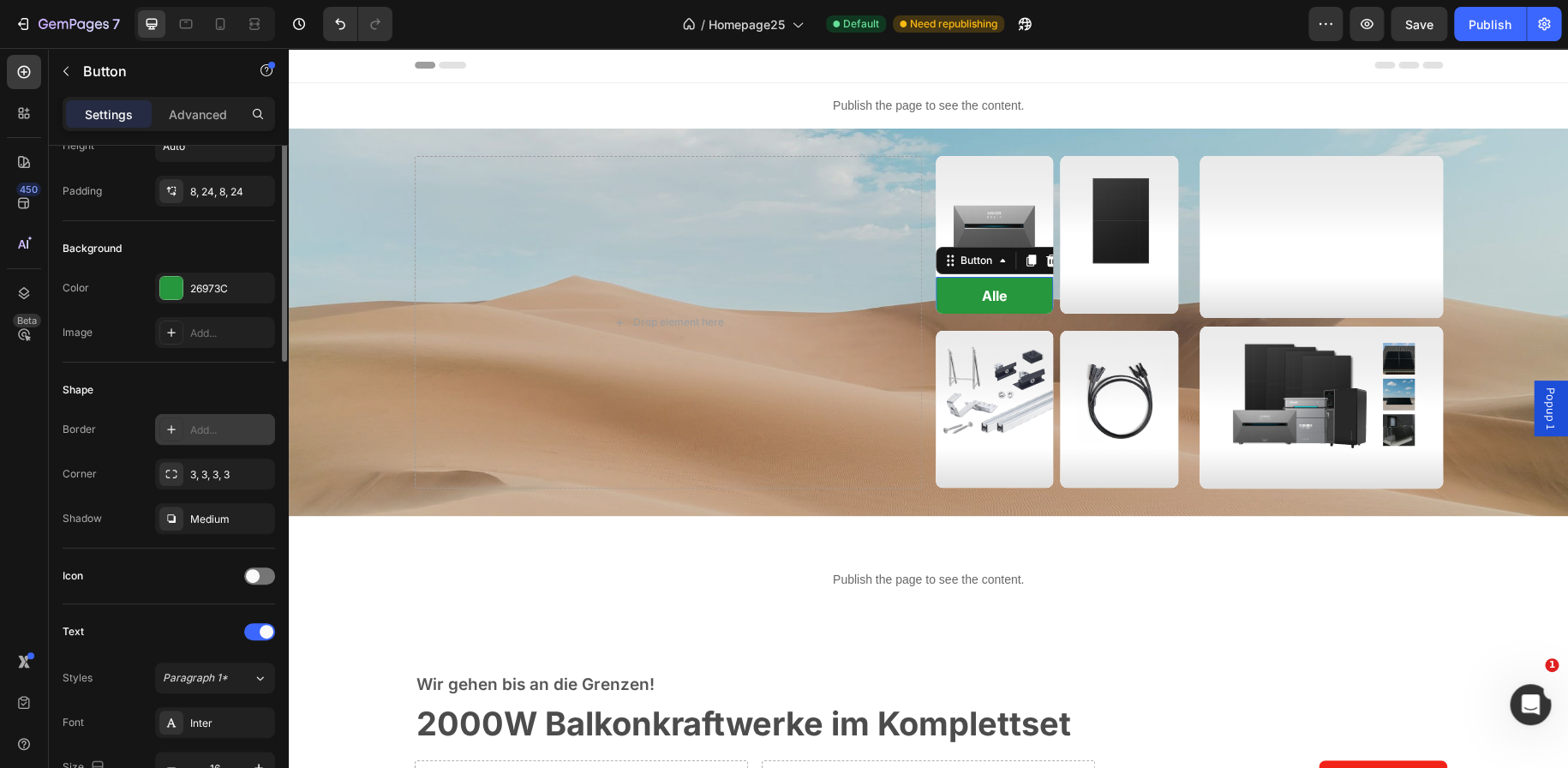
scroll to position [0, 0]
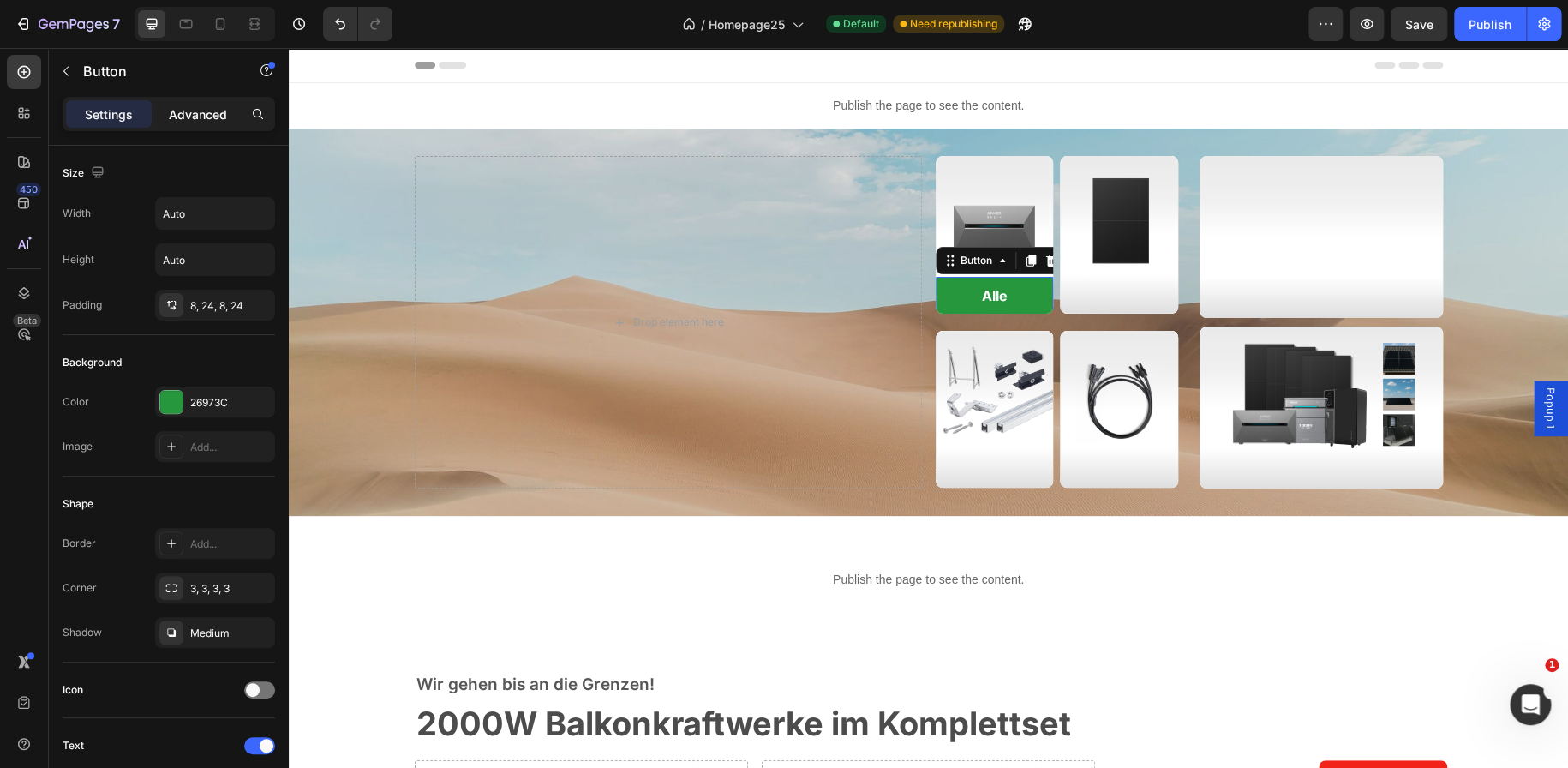
click at [191, 107] on p "Advanced" at bounding box center [198, 114] width 59 height 18
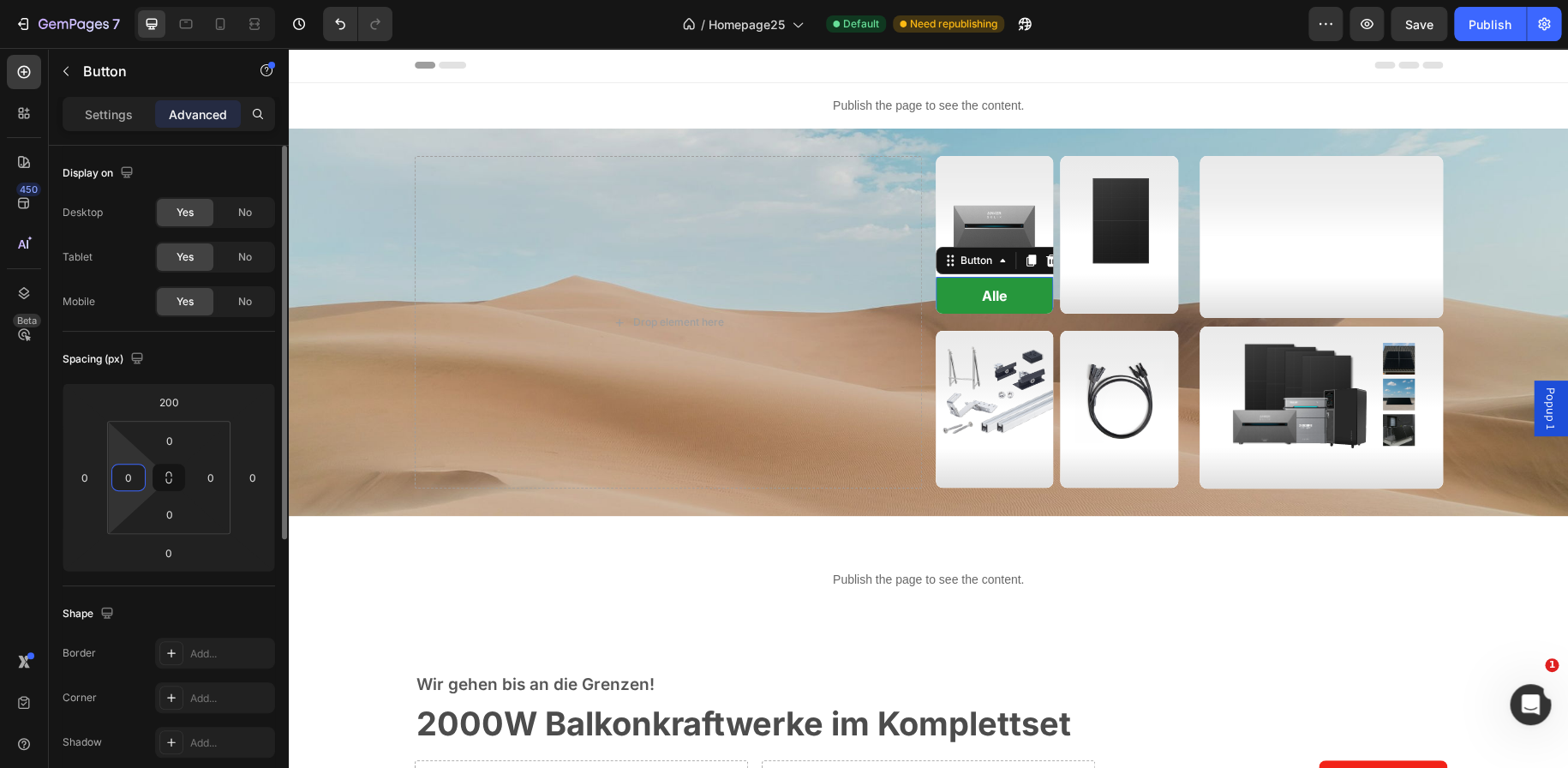
click at [131, 468] on input "0" at bounding box center [129, 477] width 26 height 26
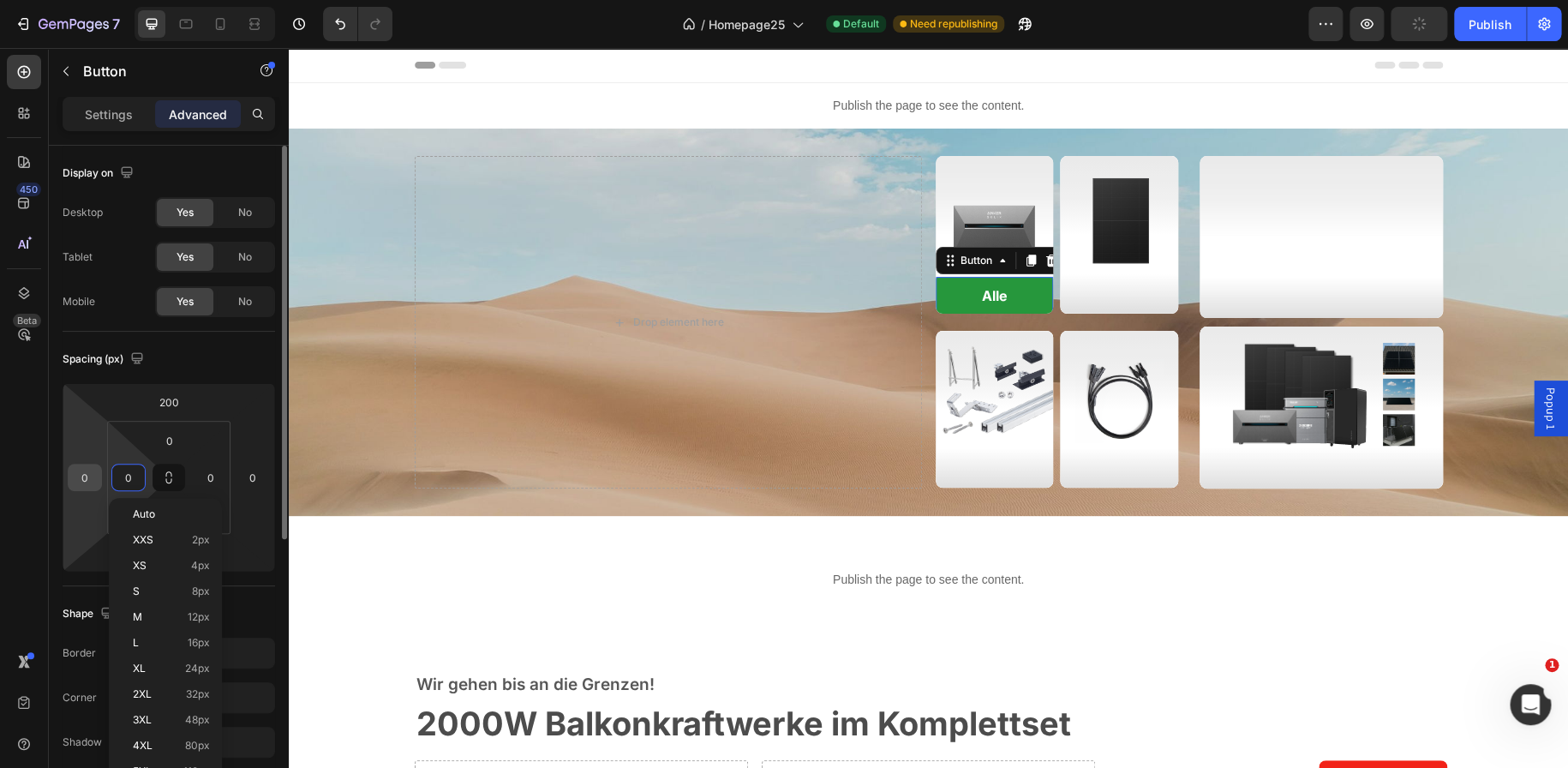
click at [85, 470] on input "0" at bounding box center [85, 477] width 26 height 26
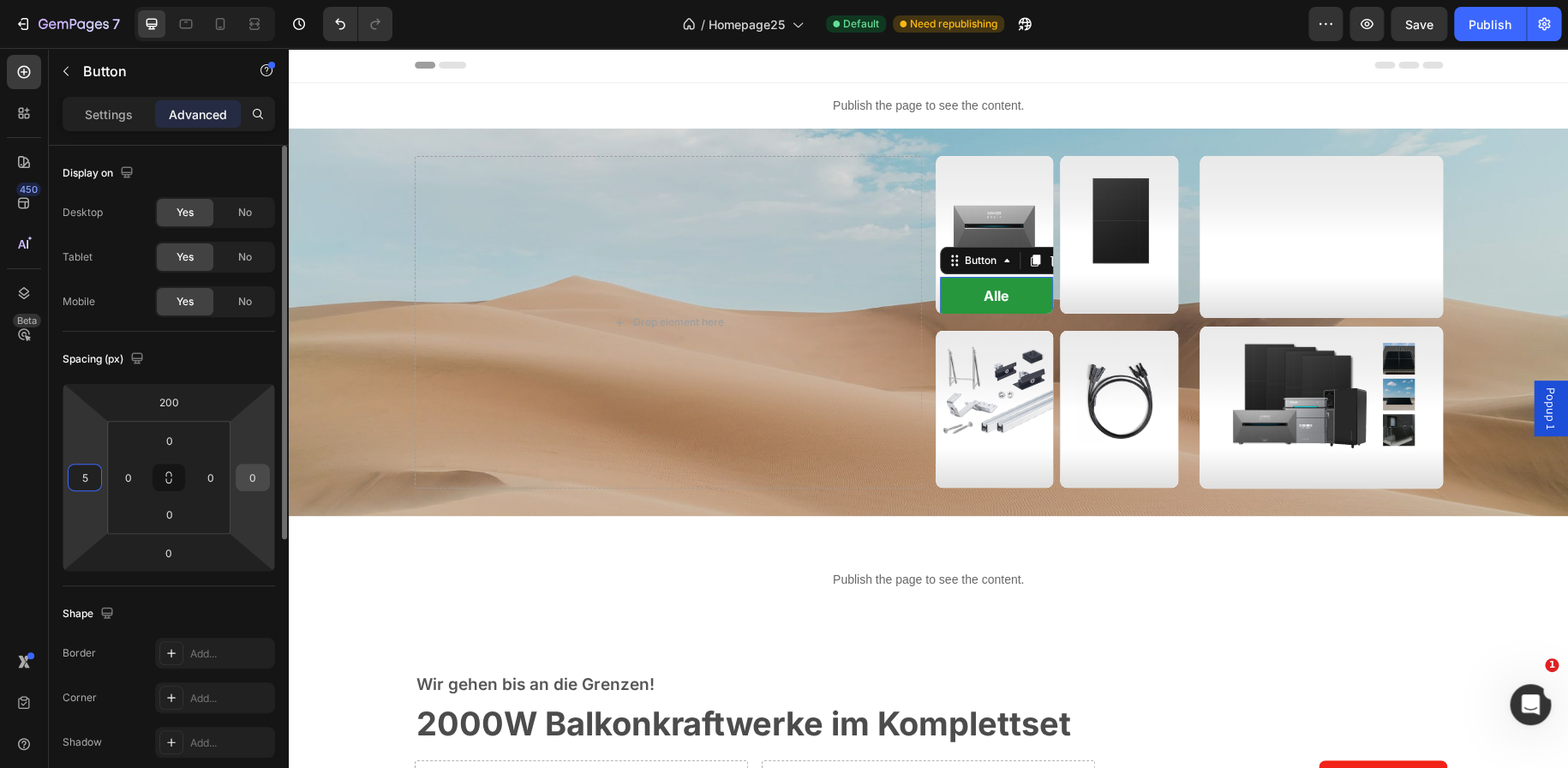
type input "5"
click at [253, 477] on input "0" at bounding box center [252, 477] width 26 height 26
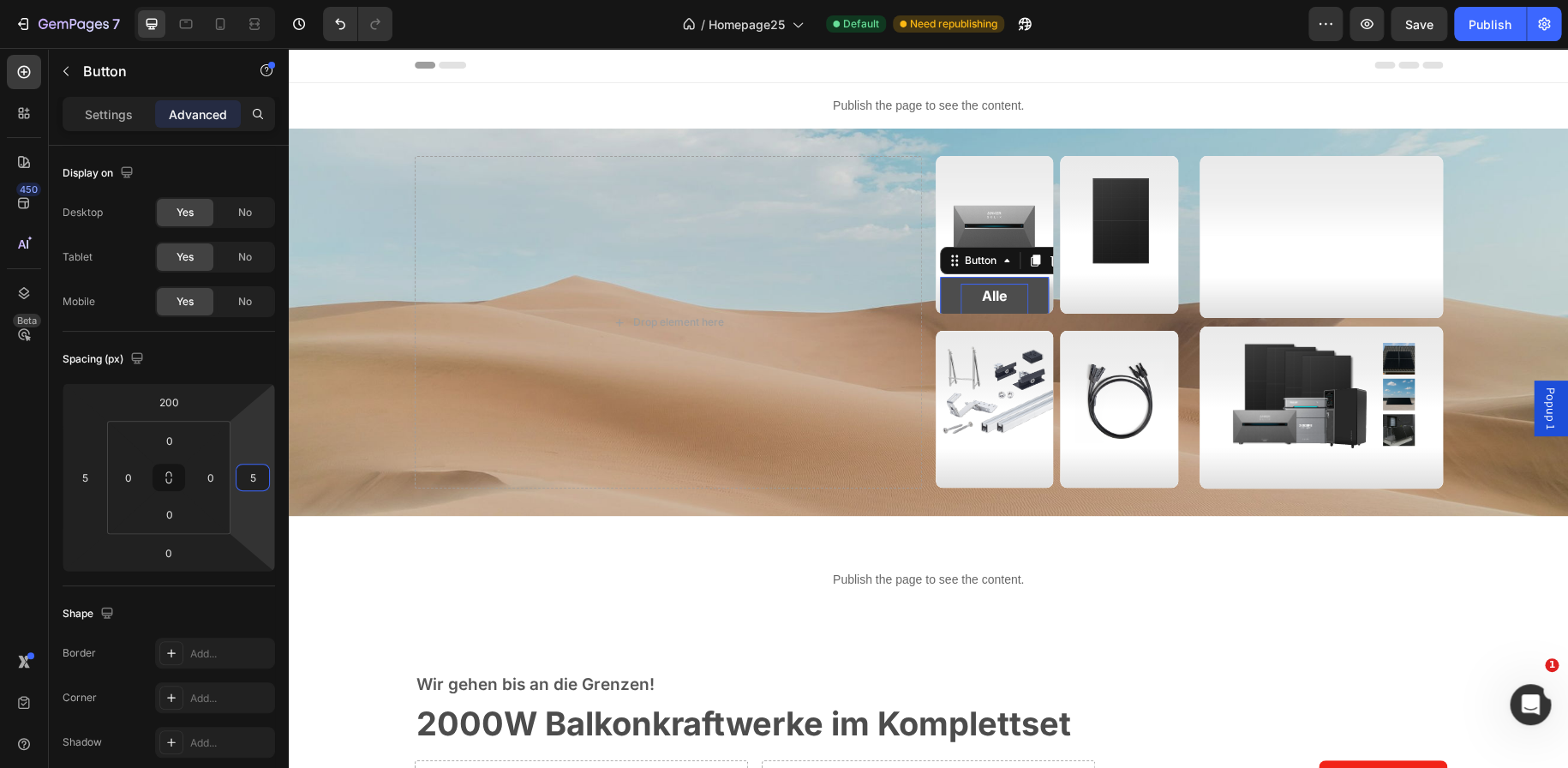
type input "5"
click at [972, 293] on p "Alle Stromspeicher" at bounding box center [995, 320] width 69 height 74
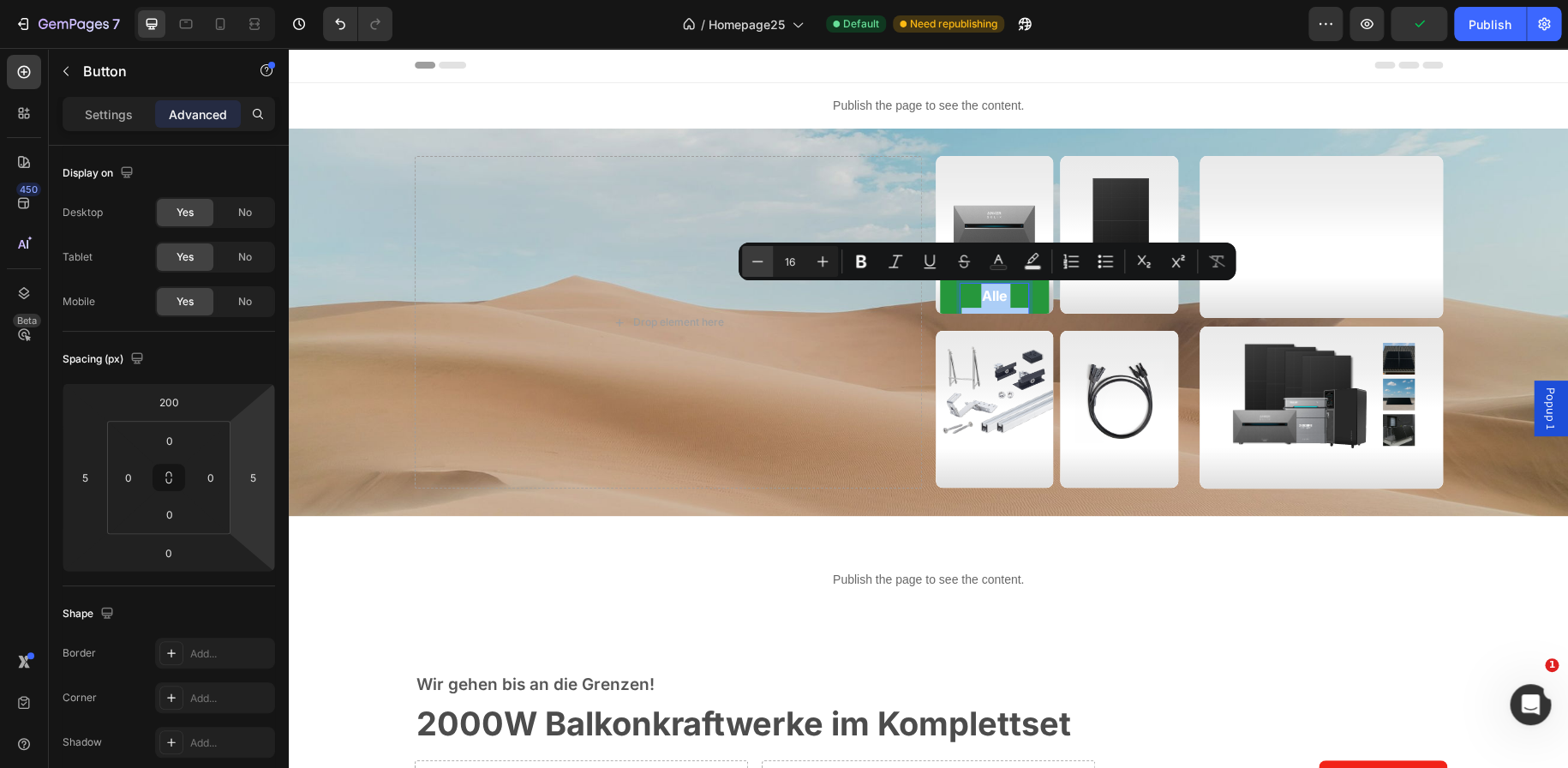
click at [765, 257] on icon "Editor contextual toolbar" at bounding box center [757, 261] width 17 height 17
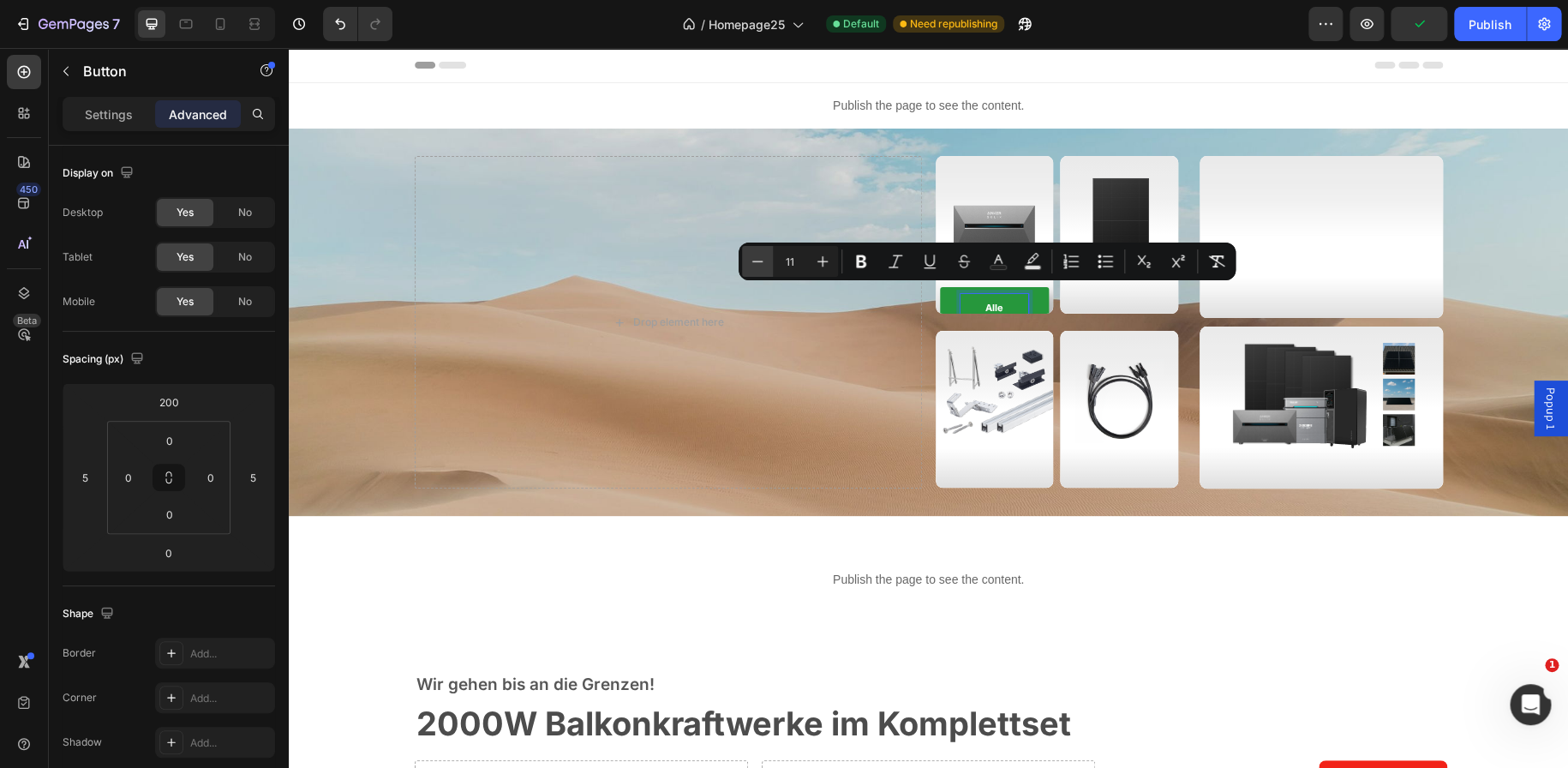
click at [765, 257] on icon "Editor contextual toolbar" at bounding box center [757, 261] width 17 height 17
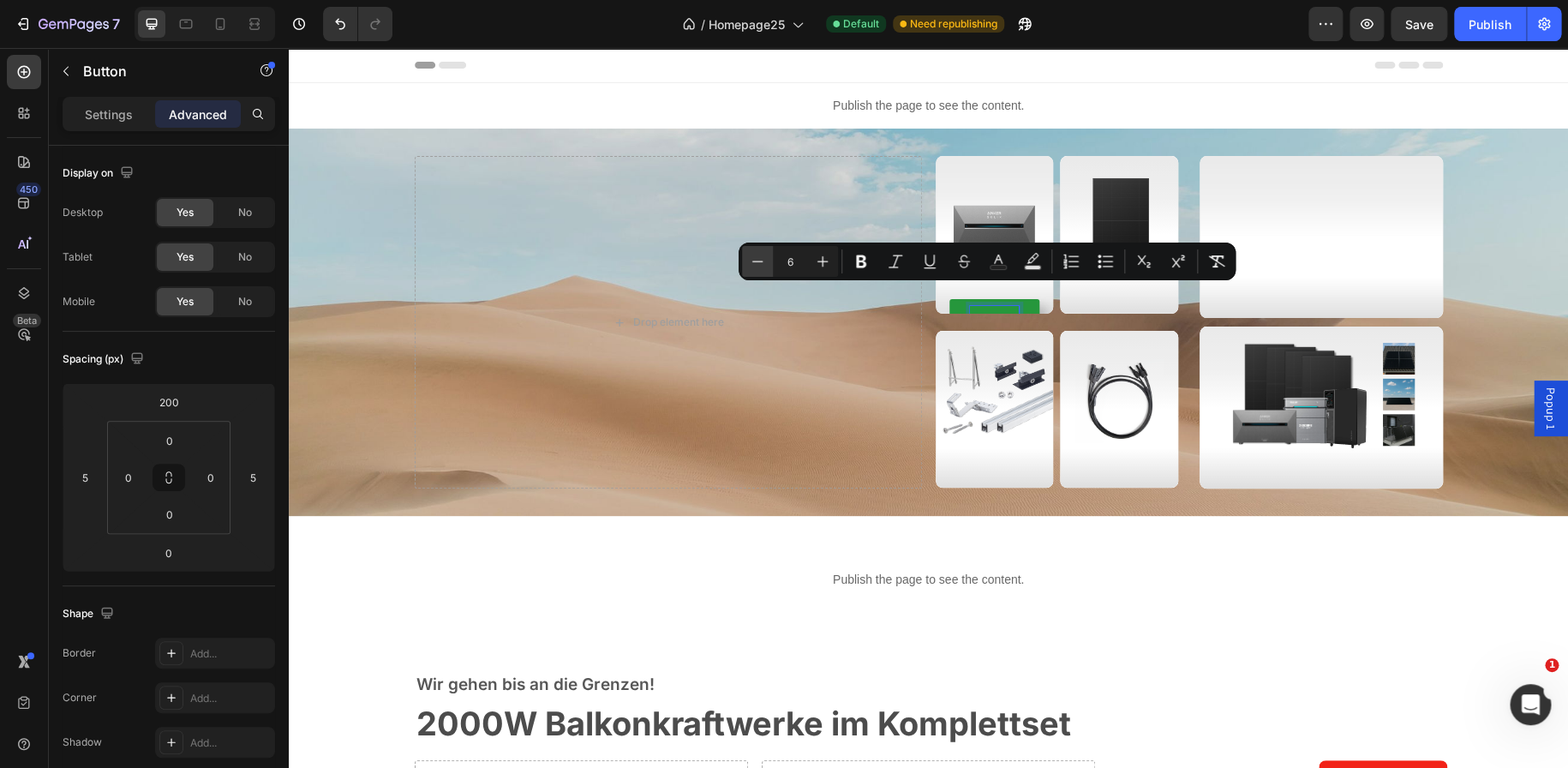
click at [765, 257] on icon "Editor contextual toolbar" at bounding box center [757, 261] width 17 height 17
type input "3"
click at [1011, 306] on link "Alle Stromspeicher" at bounding box center [994, 320] width 67 height 43
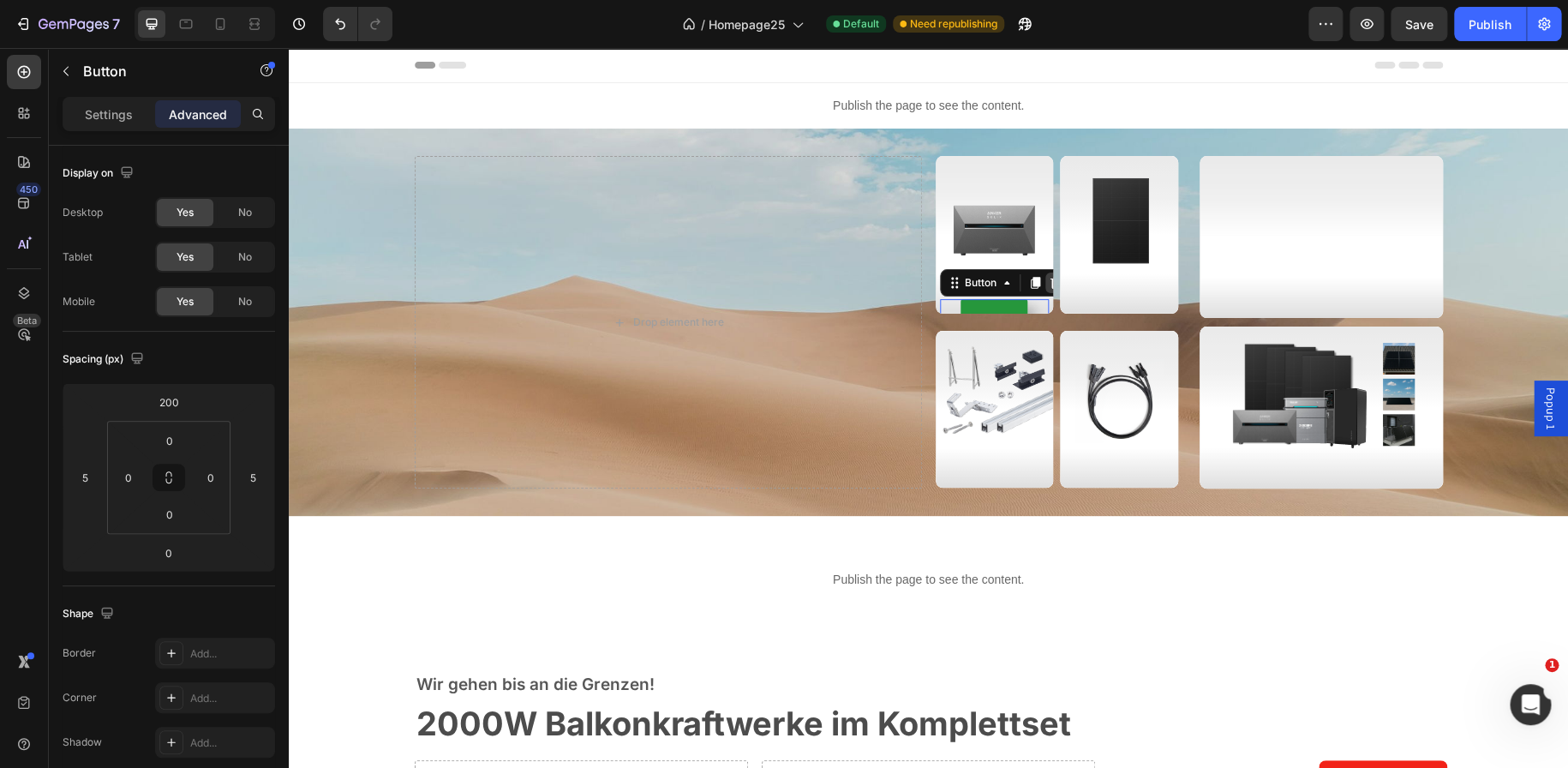
click at [1049, 286] on icon at bounding box center [1055, 283] width 14 height 14
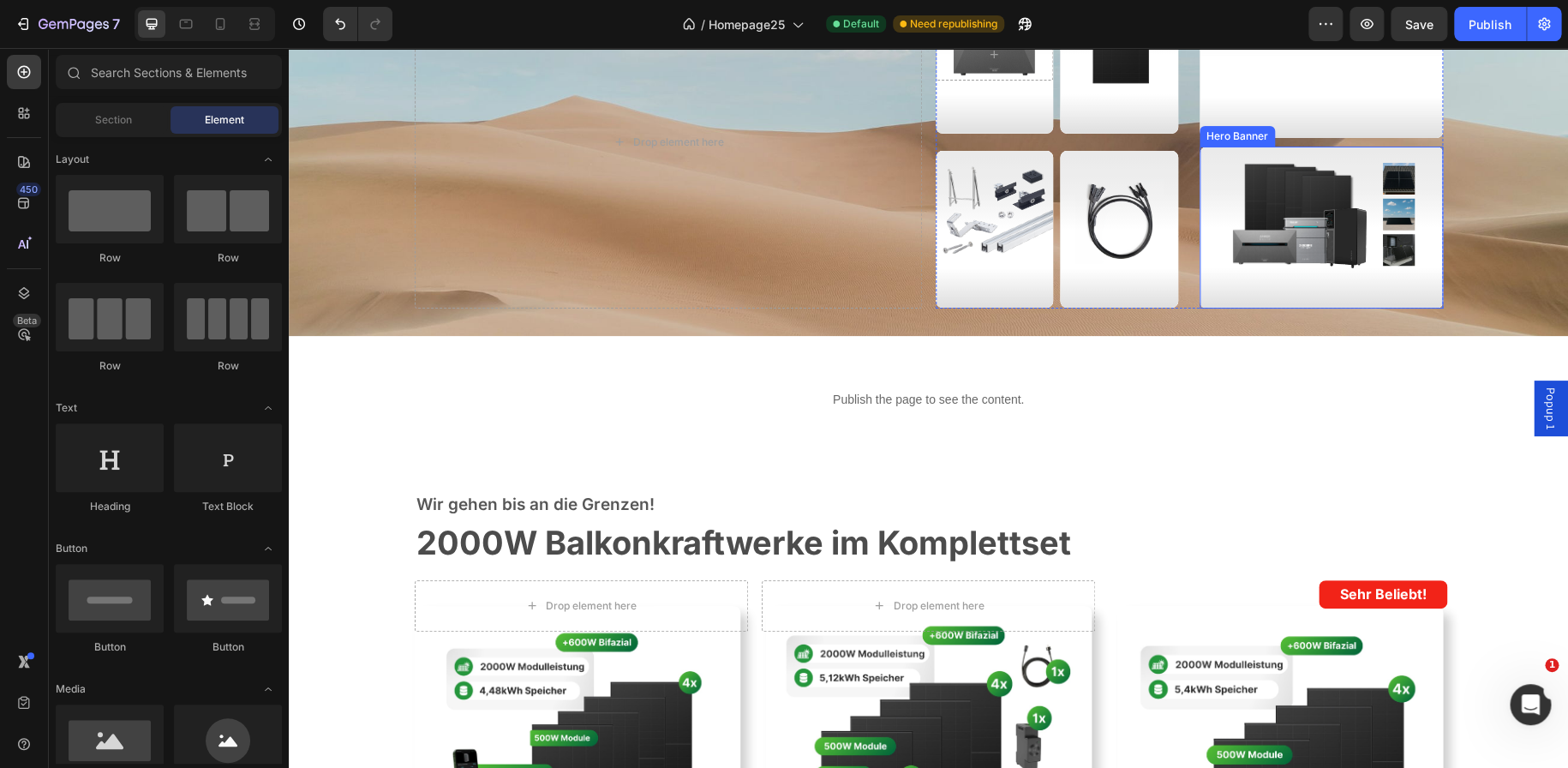
scroll to position [181, 0]
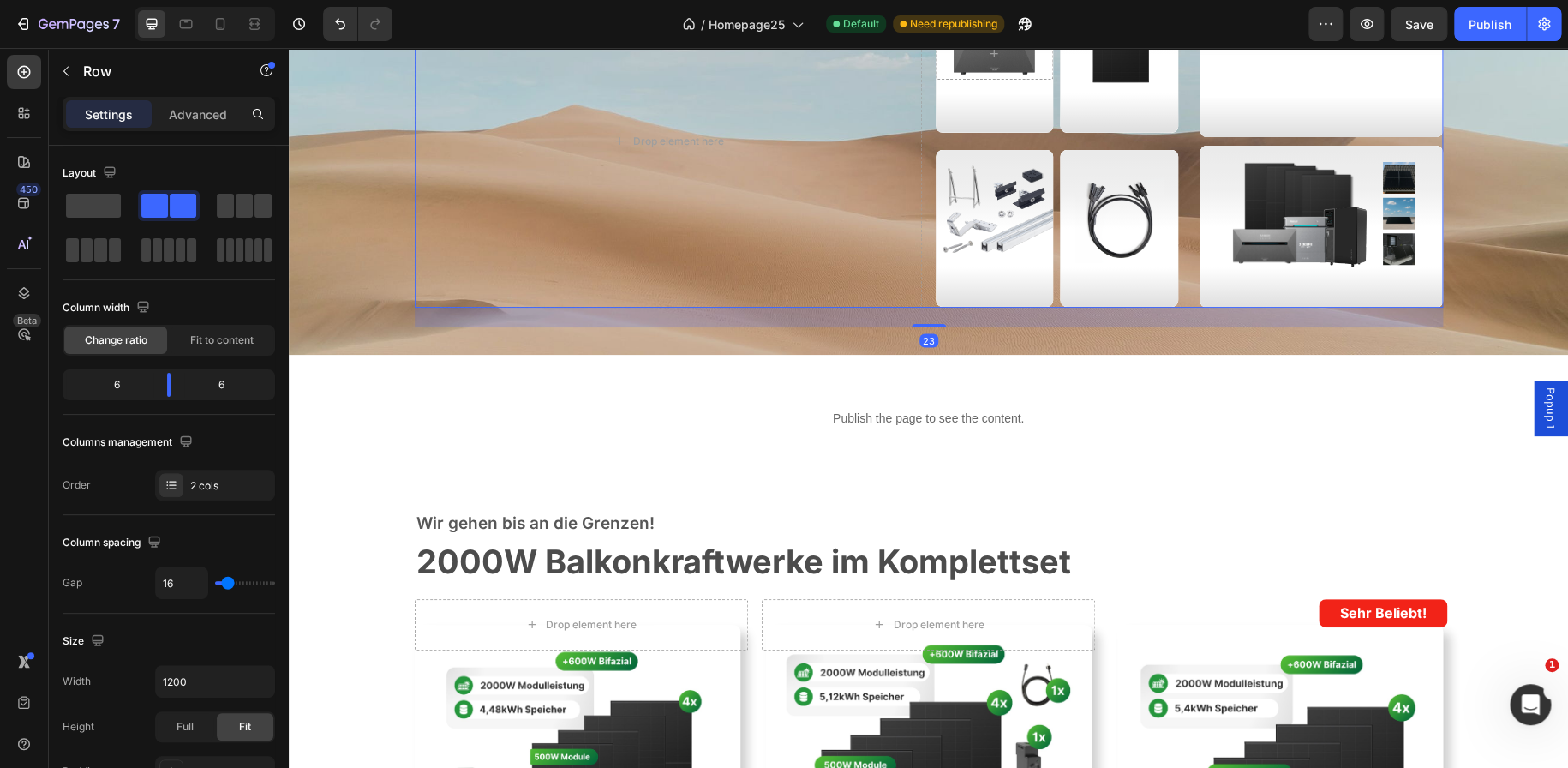
drag, startPoint x: 920, startPoint y: 306, endPoint x: 920, endPoint y: 325, distance: 19.0
click at [920, 325] on div at bounding box center [928, 325] width 34 height 4
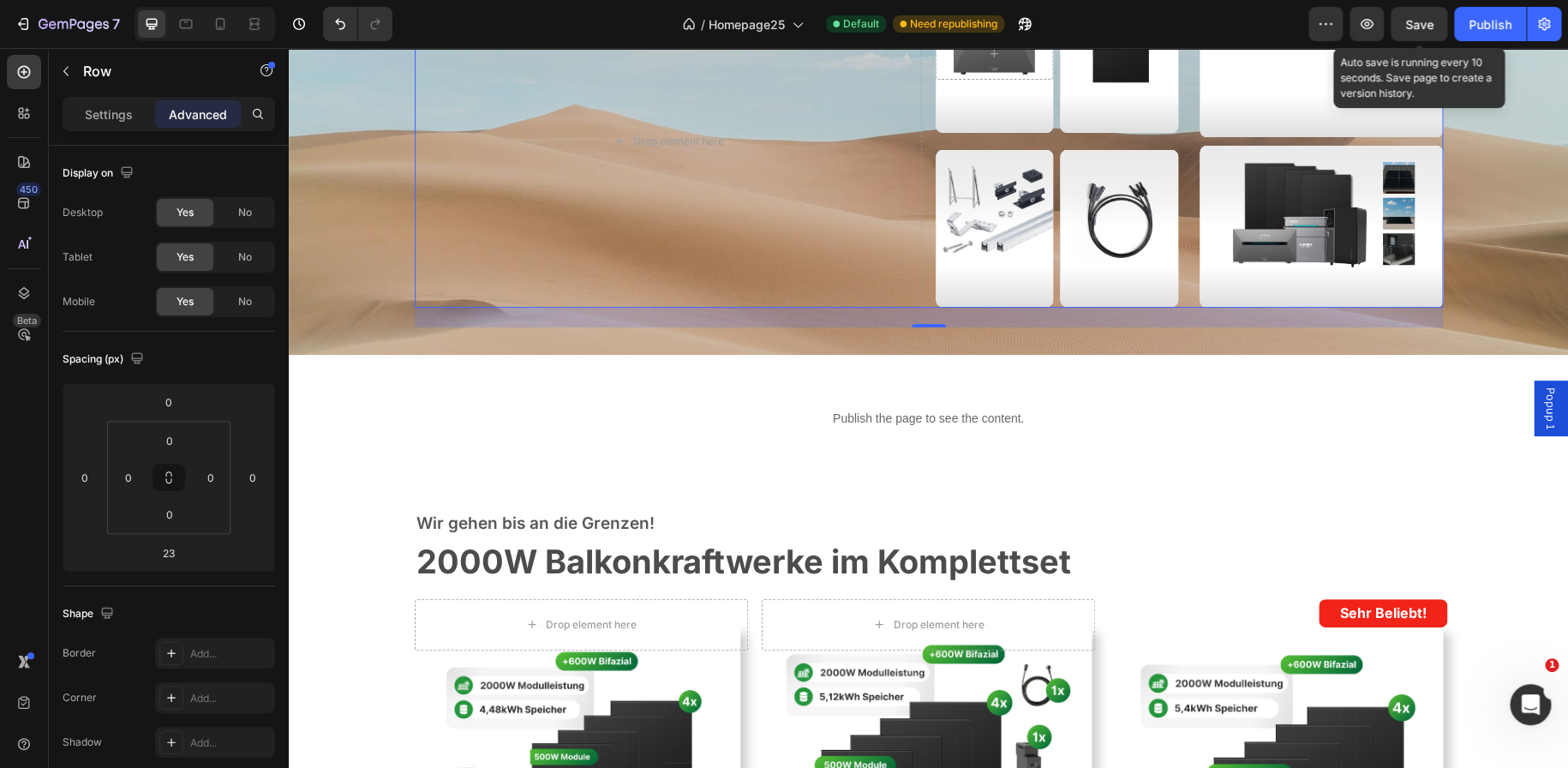
click at [1411, 24] on span "Save" at bounding box center [1419, 25] width 28 height 15
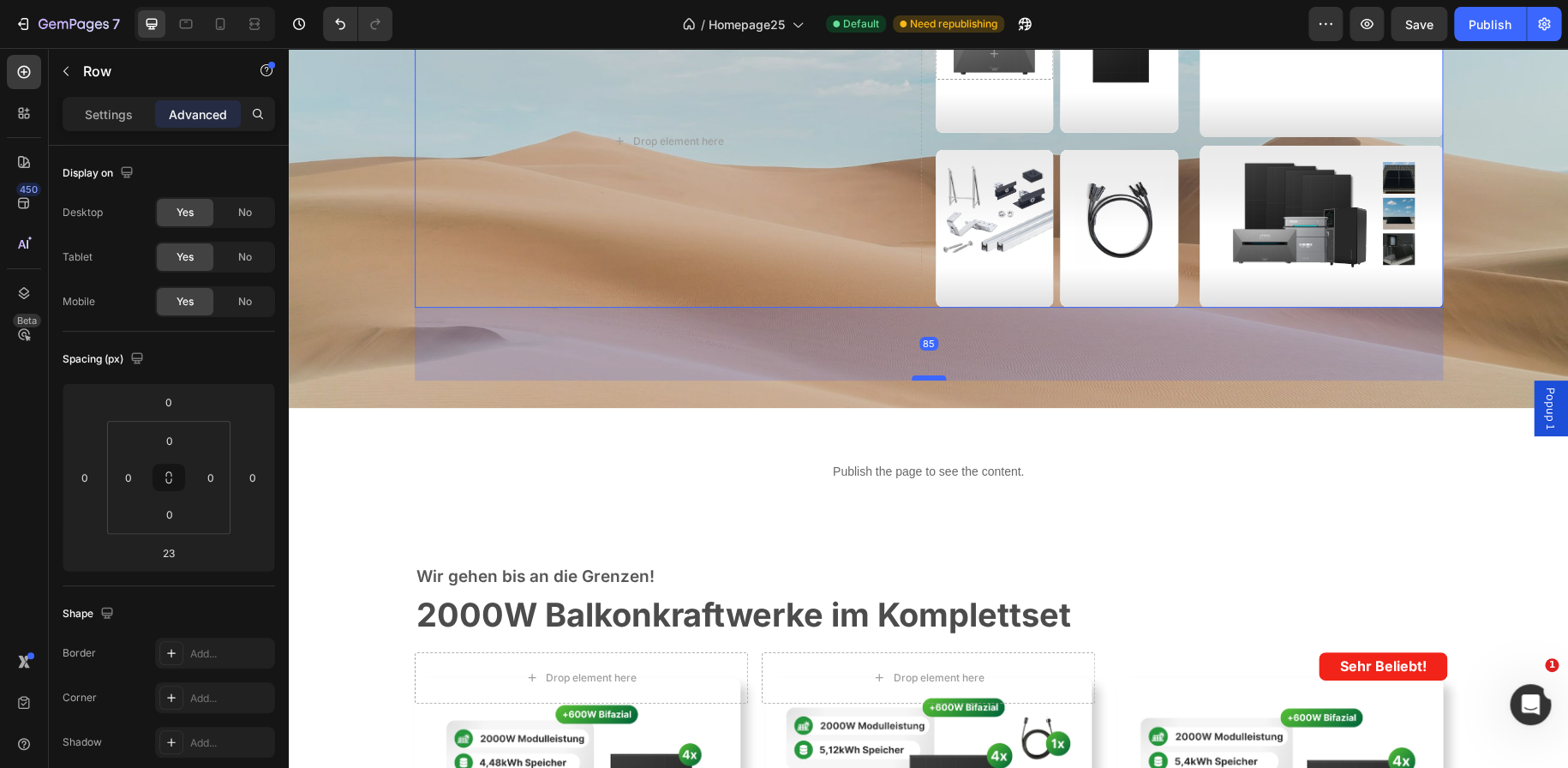
drag, startPoint x: 914, startPoint y: 324, endPoint x: 920, endPoint y: 377, distance: 53.3
click at [920, 377] on div at bounding box center [928, 378] width 34 height 5
type input "85"
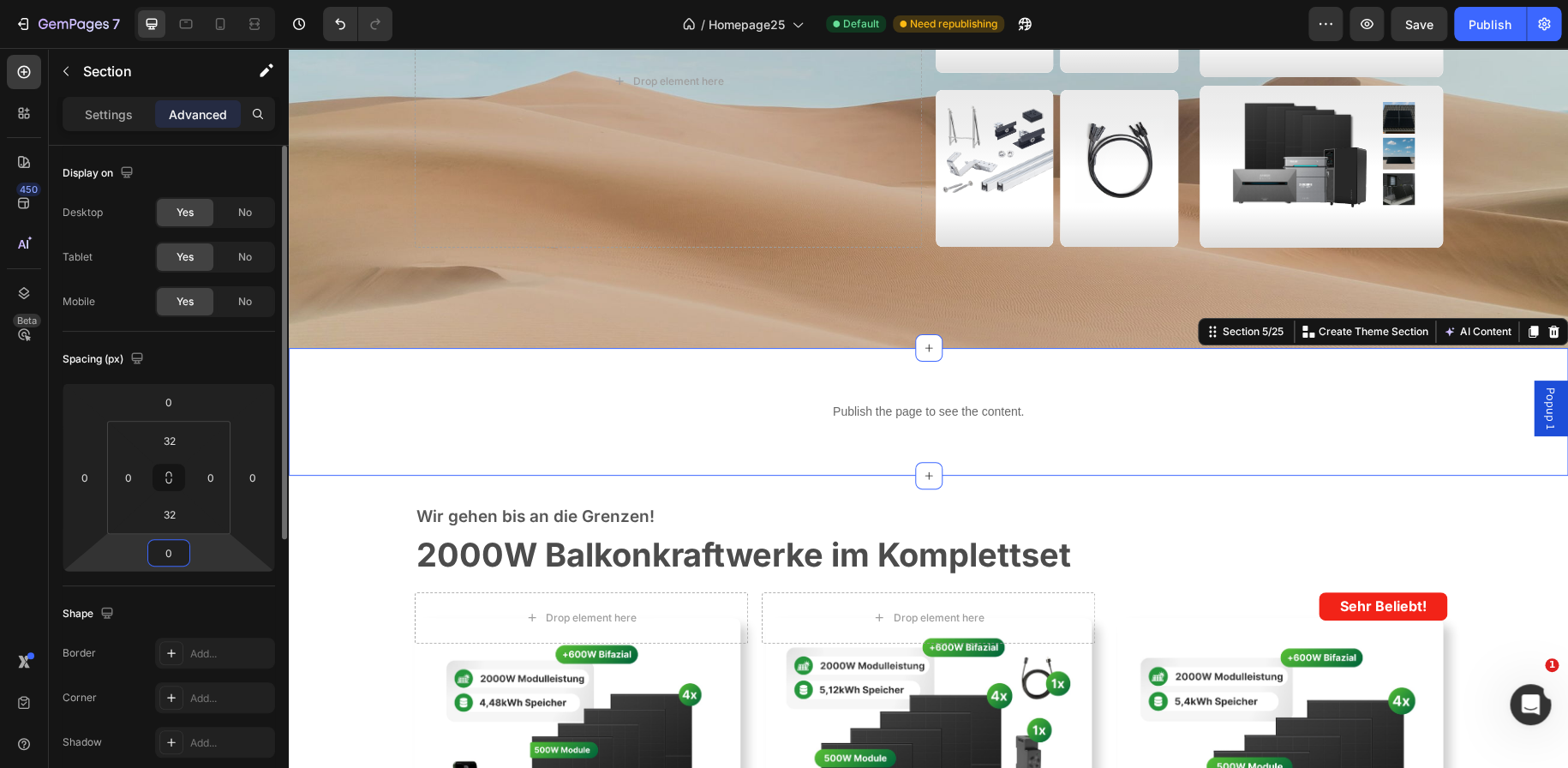
click at [171, 555] on input "0" at bounding box center [168, 552] width 34 height 26
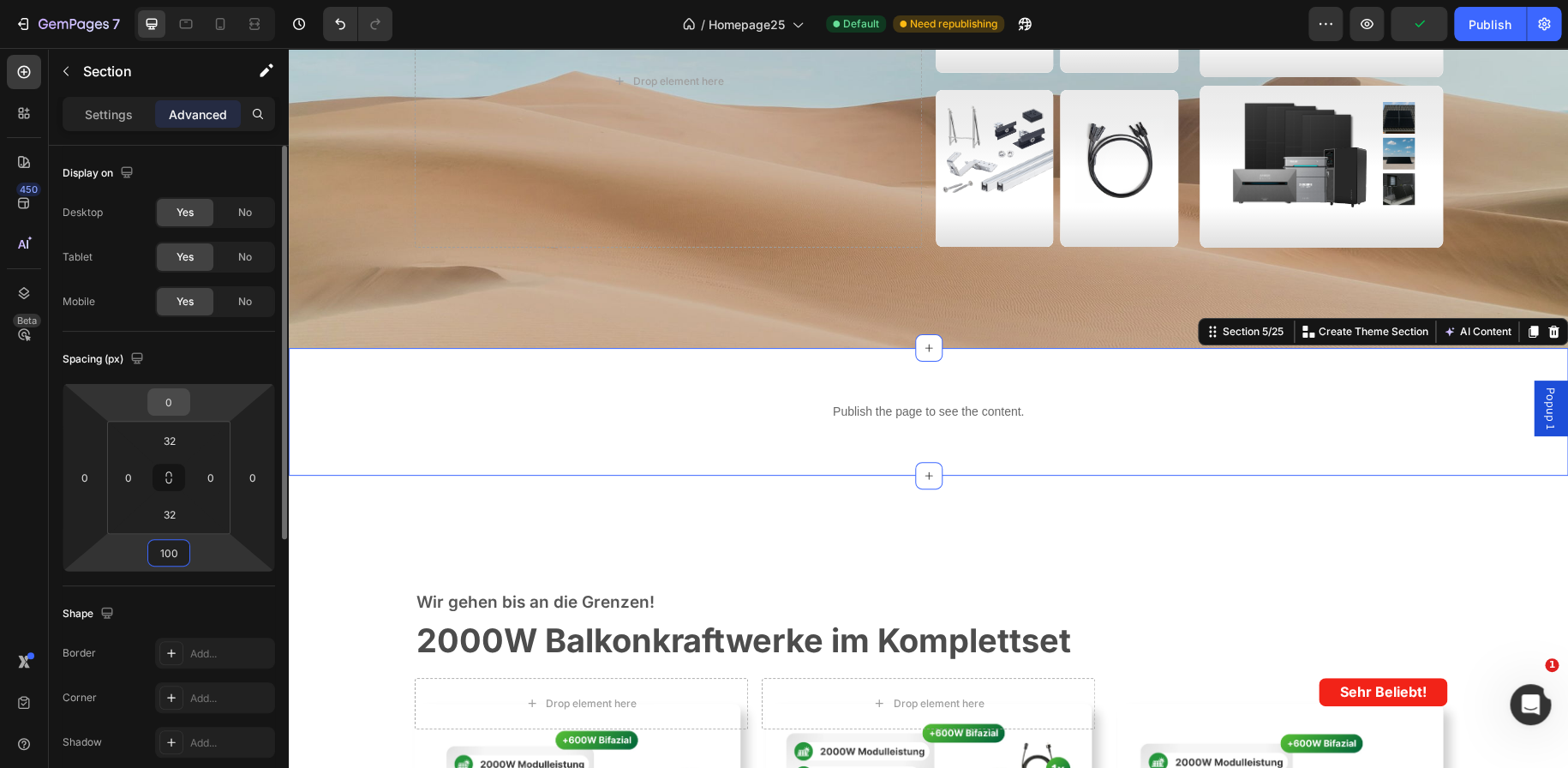
type input "100"
click at [168, 400] on input "0" at bounding box center [168, 401] width 34 height 26
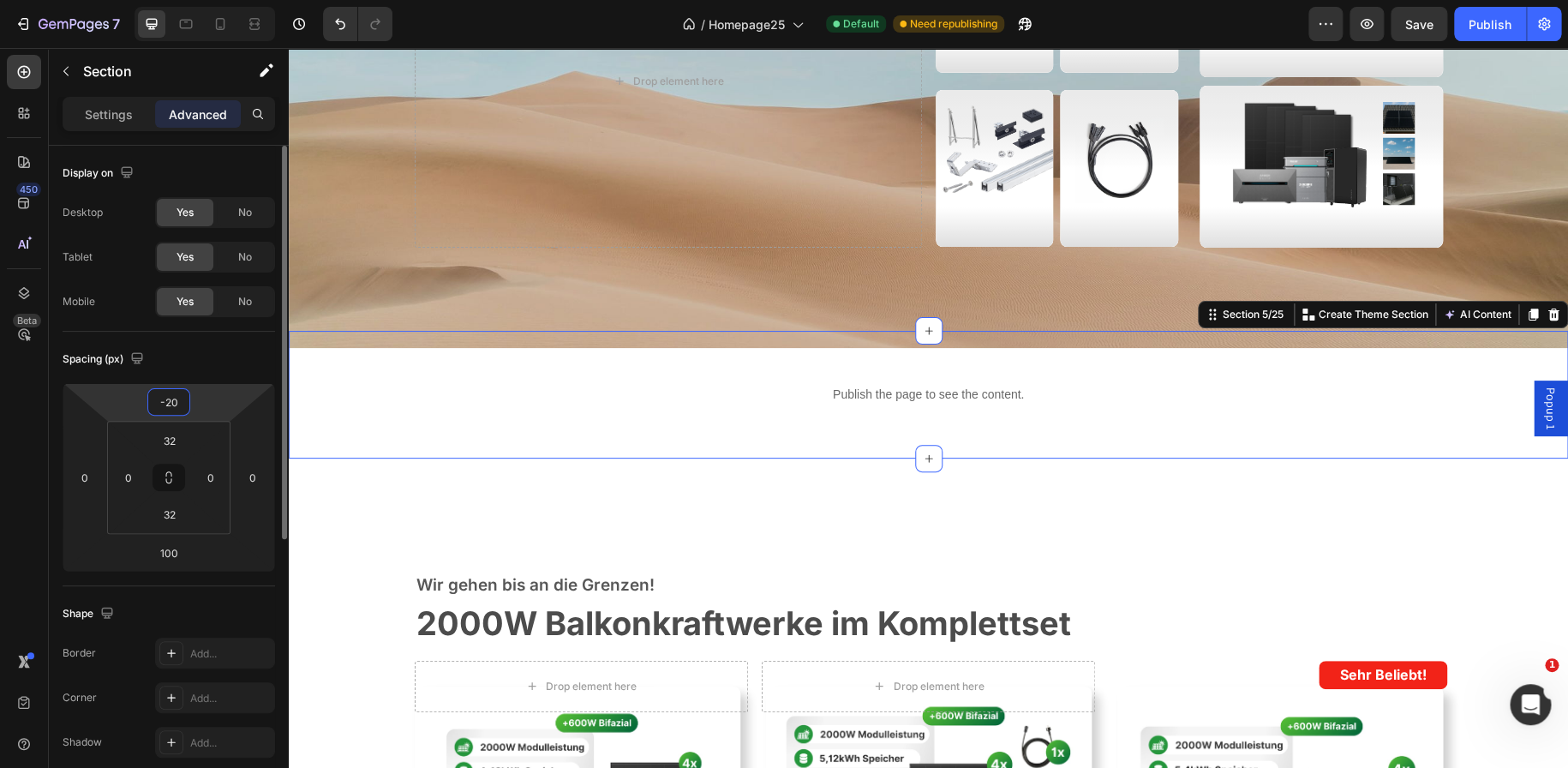
type input "-2"
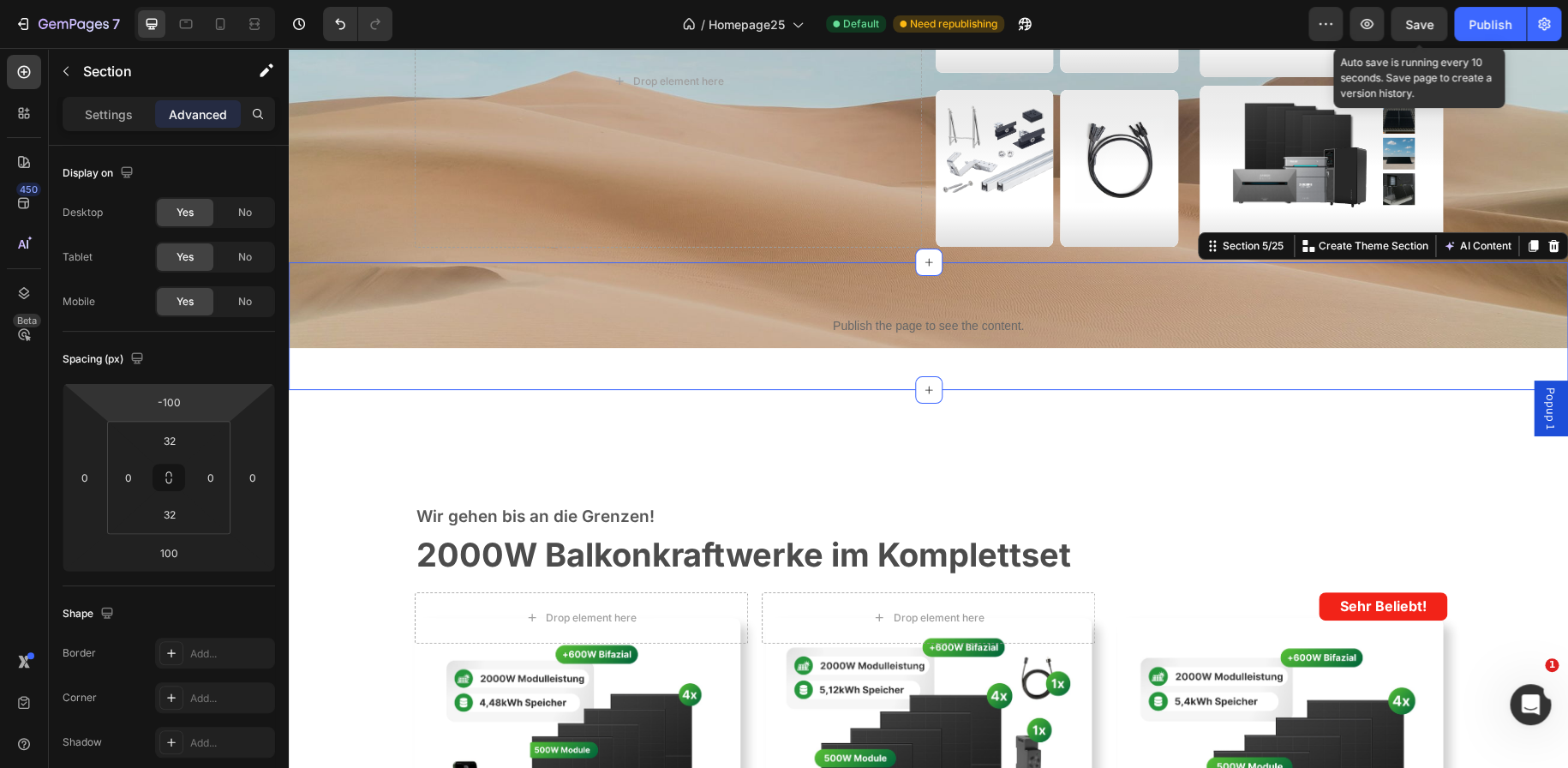
click at [1417, 21] on span "Save" at bounding box center [1419, 25] width 28 height 15
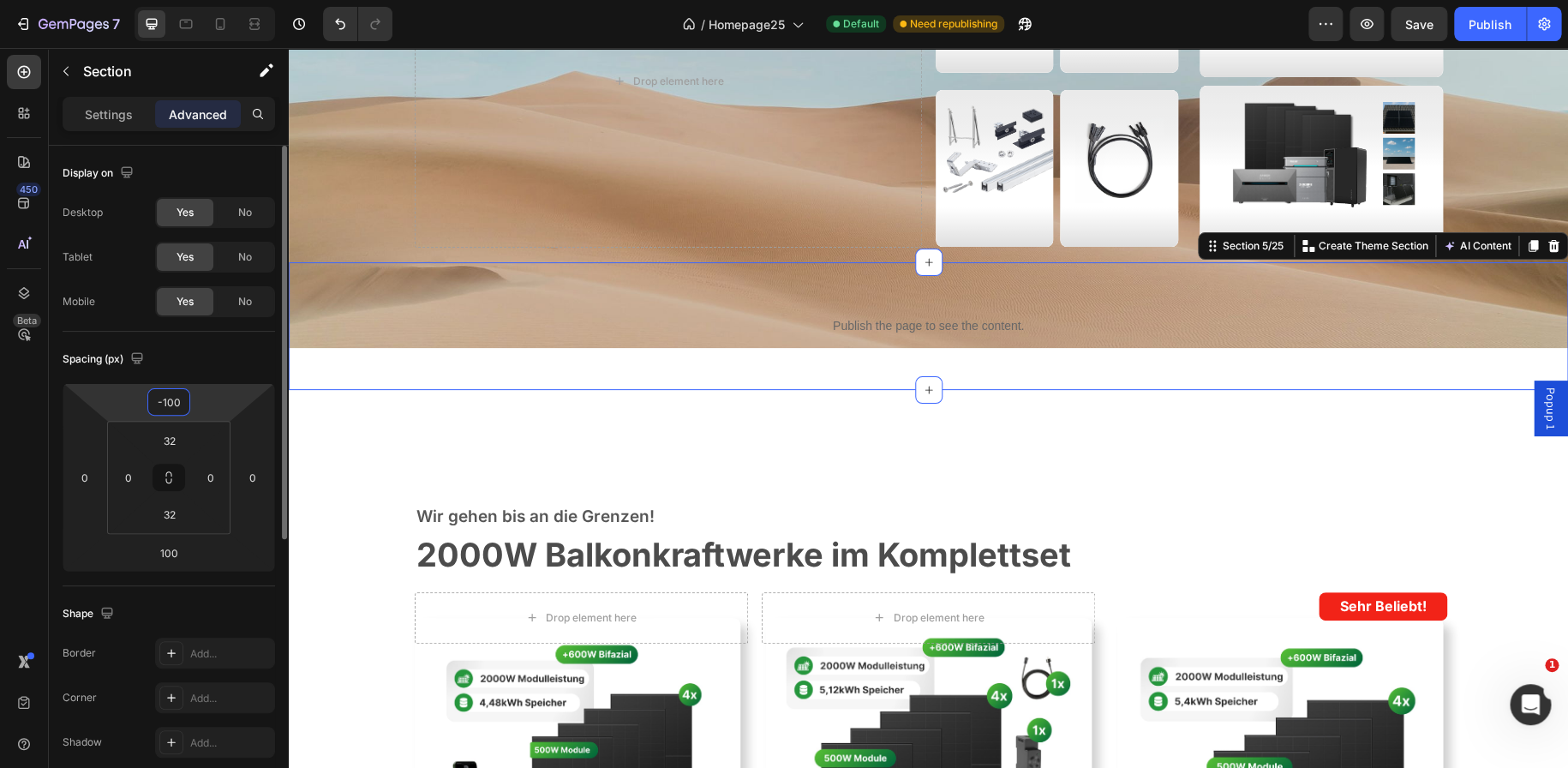
click at [167, 398] on input "-100" at bounding box center [168, 401] width 34 height 26
type input "0"
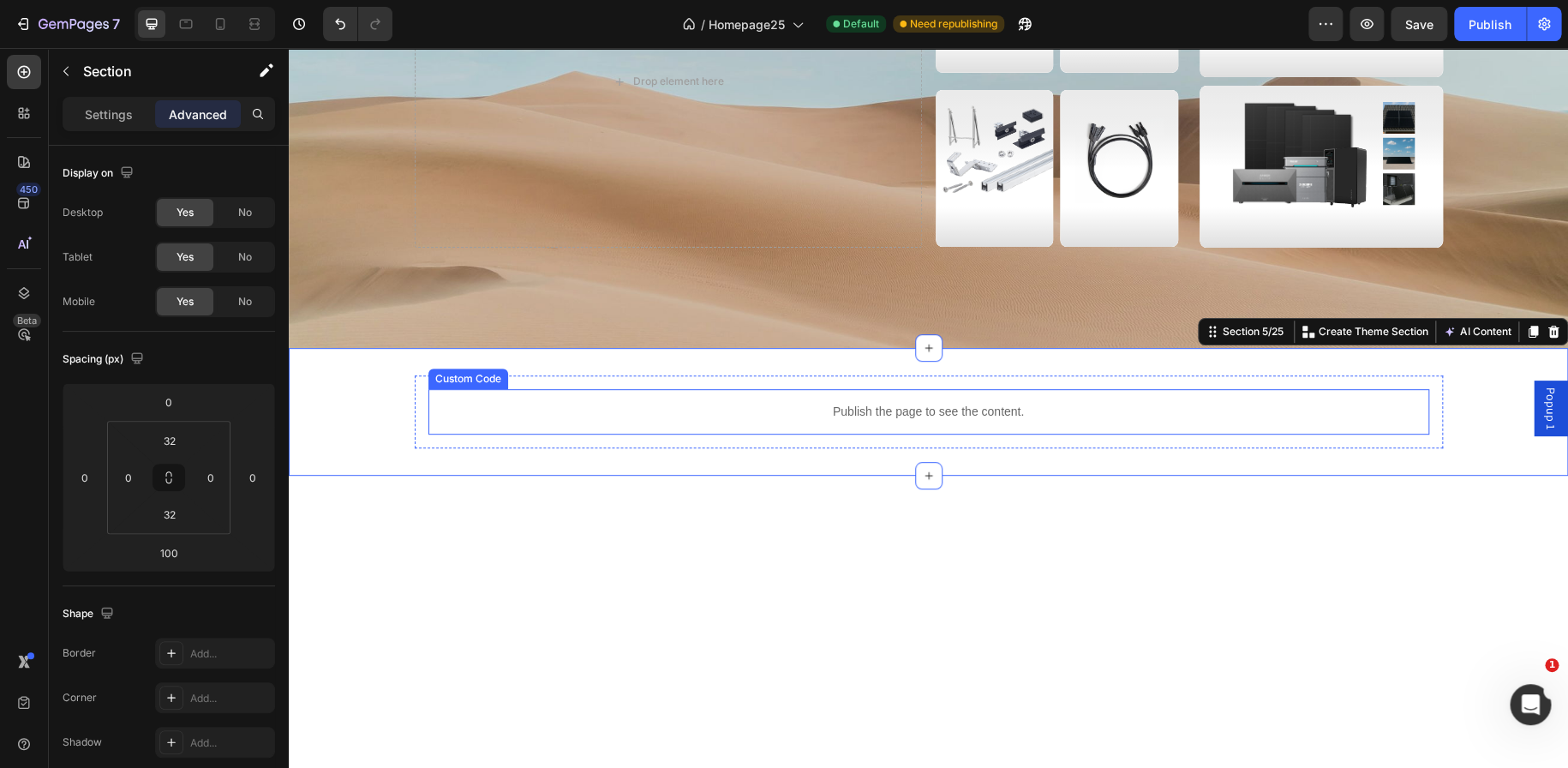
scroll to position [0, 0]
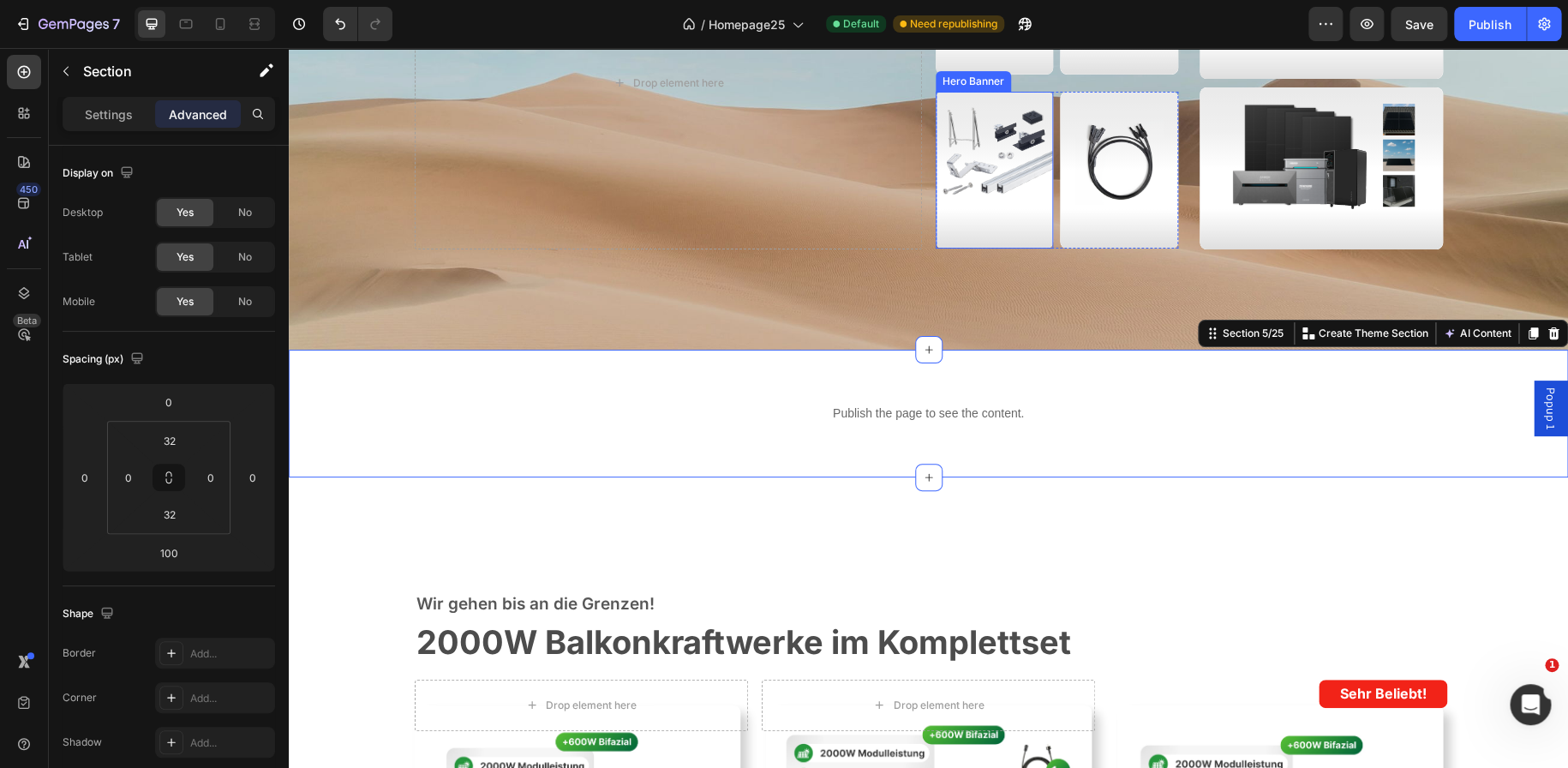
scroll to position [240, 0]
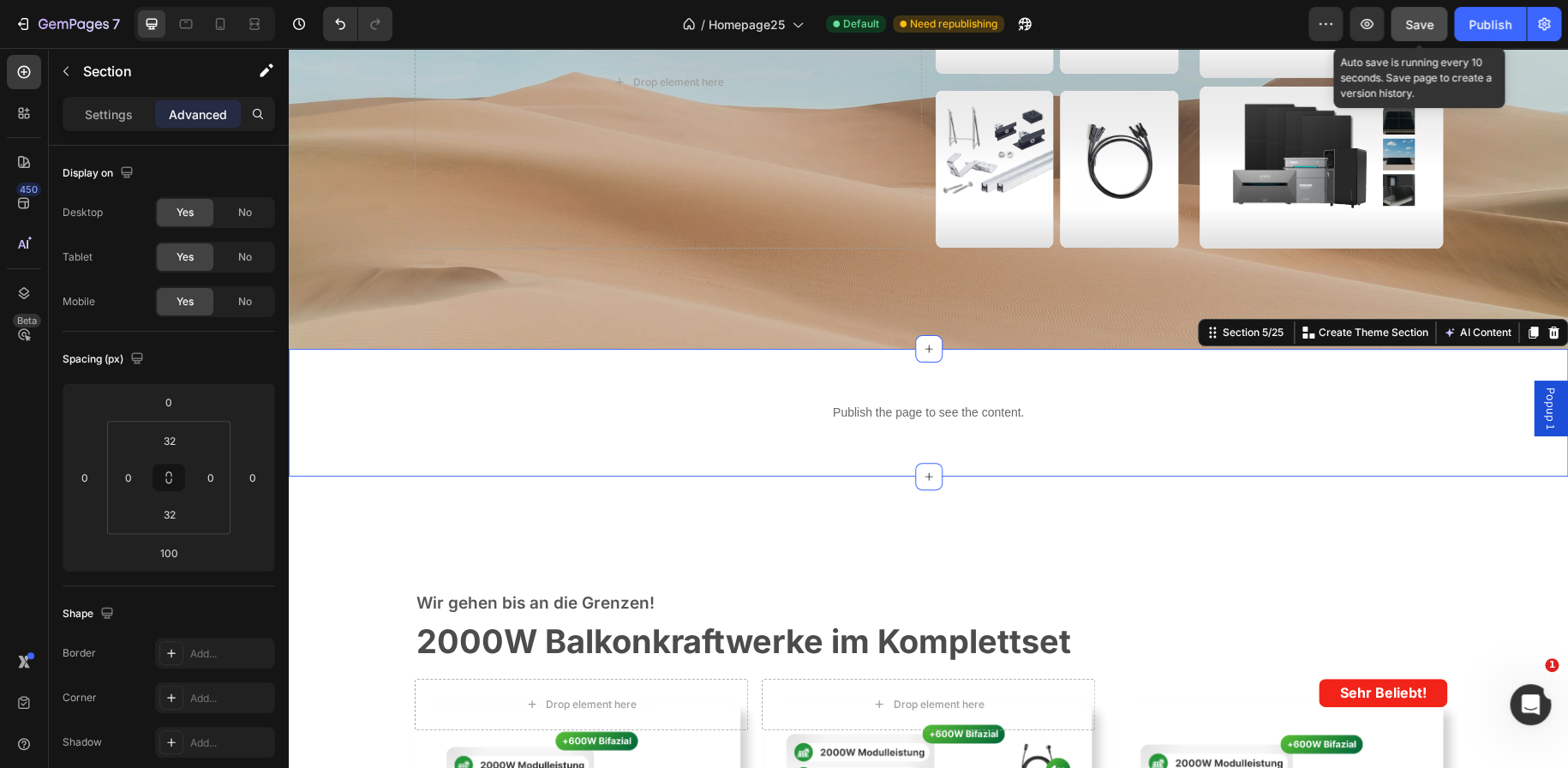
click at [1413, 17] on span "Save" at bounding box center [1419, 25] width 28 height 15
click at [919, 219] on div "Drop element here Hero Banner Solarmodule Button Hero Banner Row Modulhalterung…" at bounding box center [929, 82] width 1029 height 333
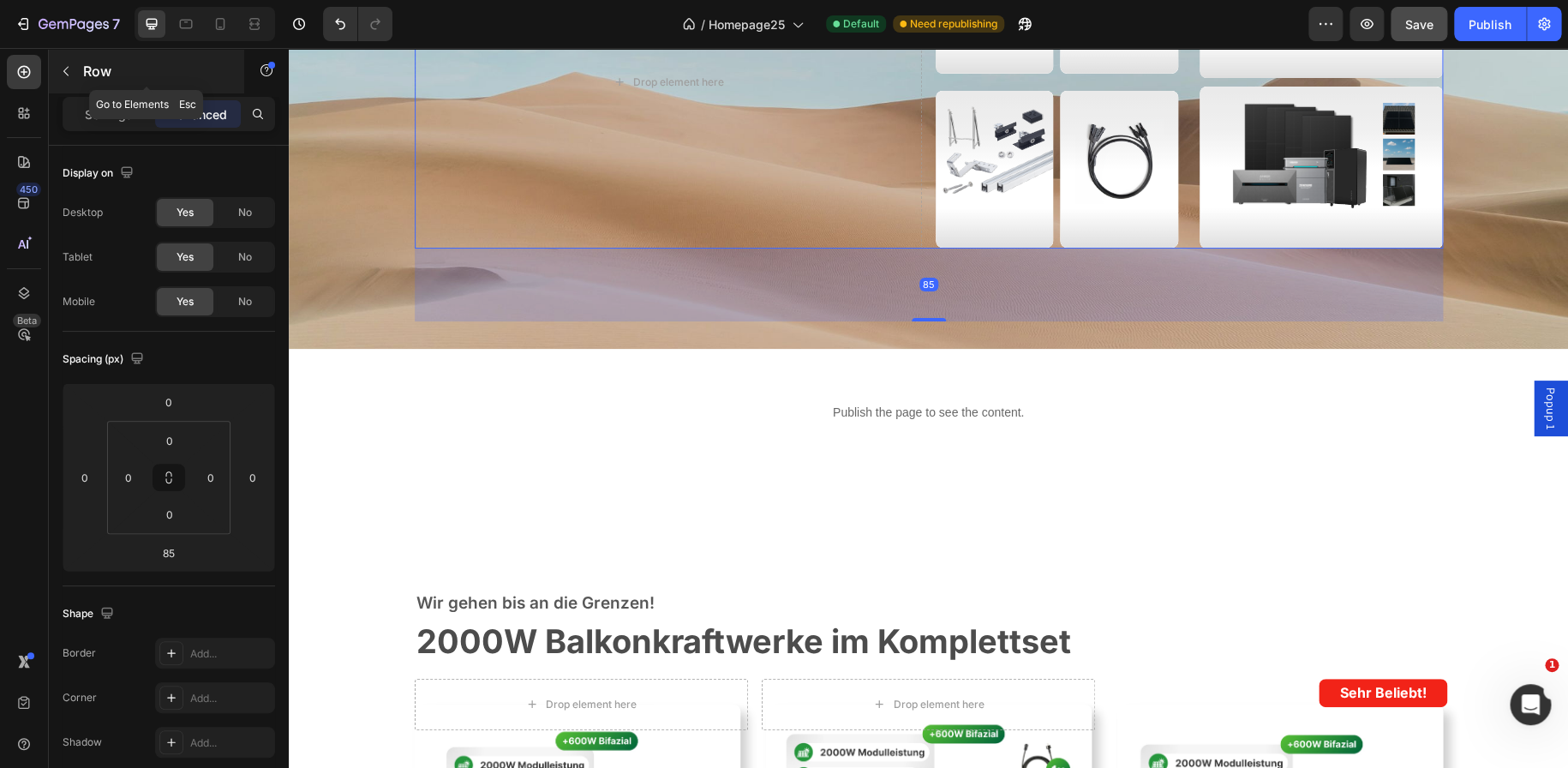
click at [72, 75] on icon "button" at bounding box center [66, 70] width 14 height 14
click at [123, 113] on p "Settings" at bounding box center [109, 114] width 48 height 18
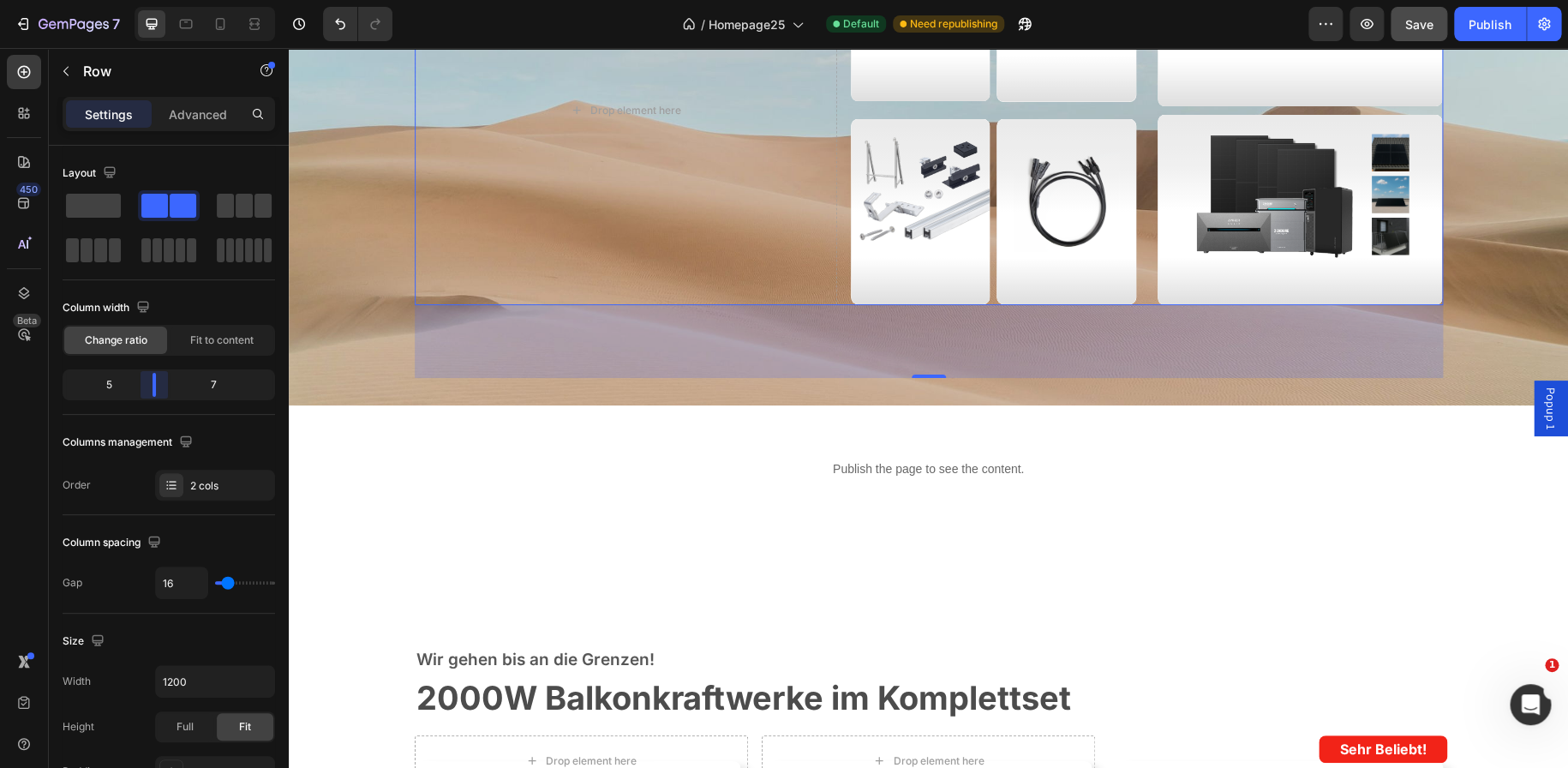
drag, startPoint x: 165, startPoint y: 385, endPoint x: 450, endPoint y: 248, distance: 316.2
click at [155, 0] on body "7 Version history / Homepage25 Default Need republishing Preview Save Publish 4…" at bounding box center [784, 0] width 1568 height 0
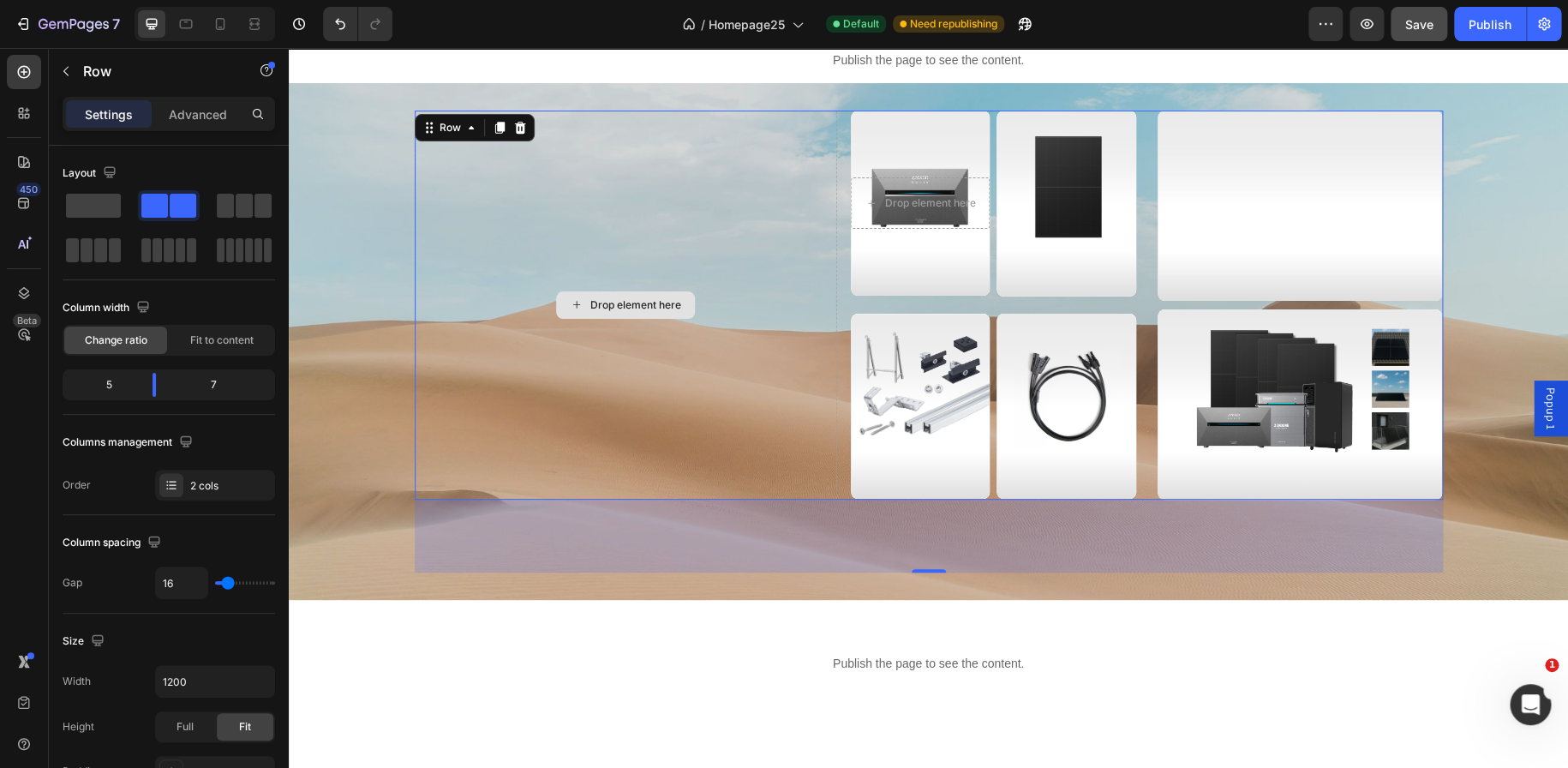
scroll to position [0, 0]
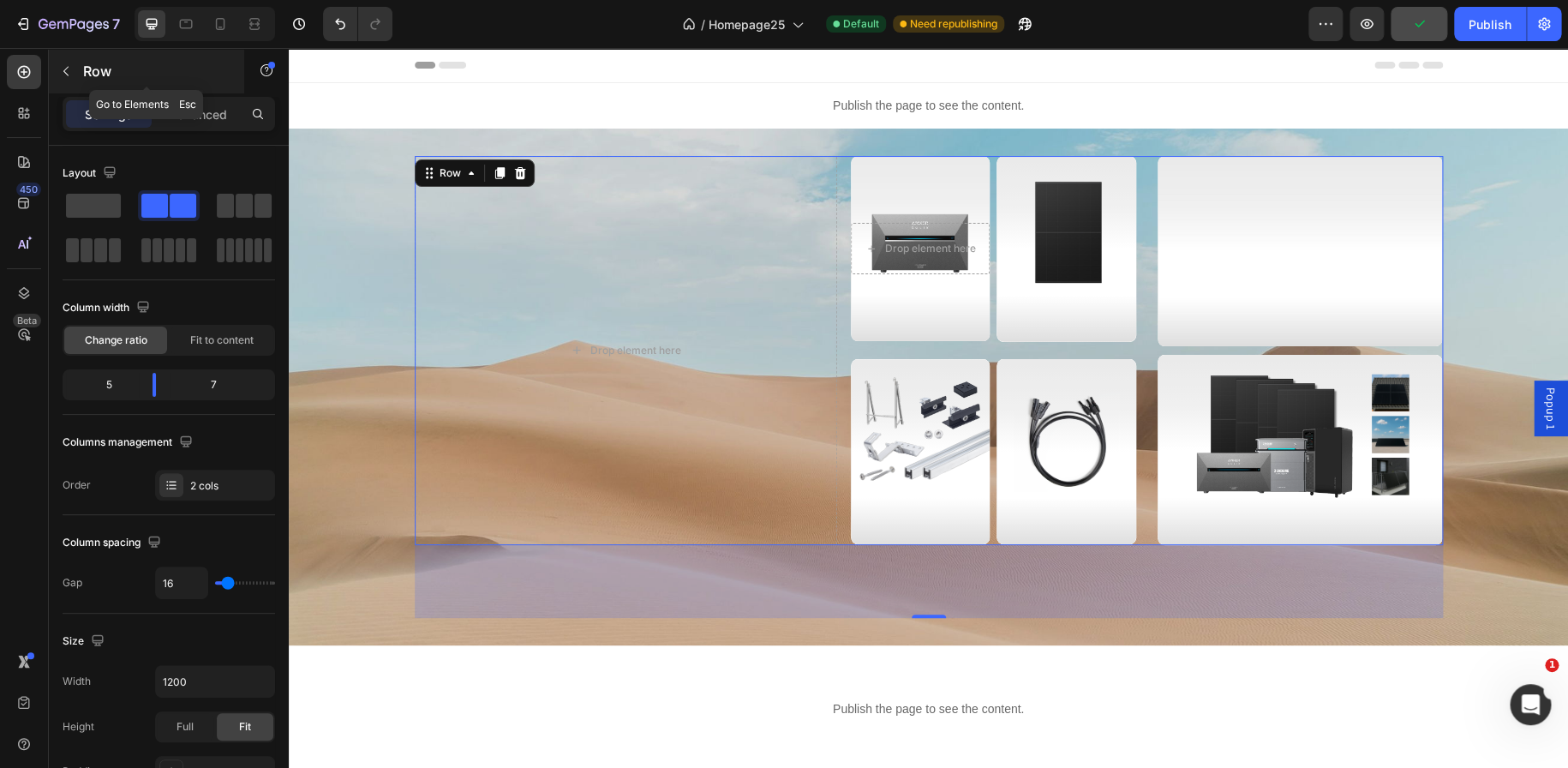
click at [75, 78] on button "button" at bounding box center [66, 71] width 27 height 27
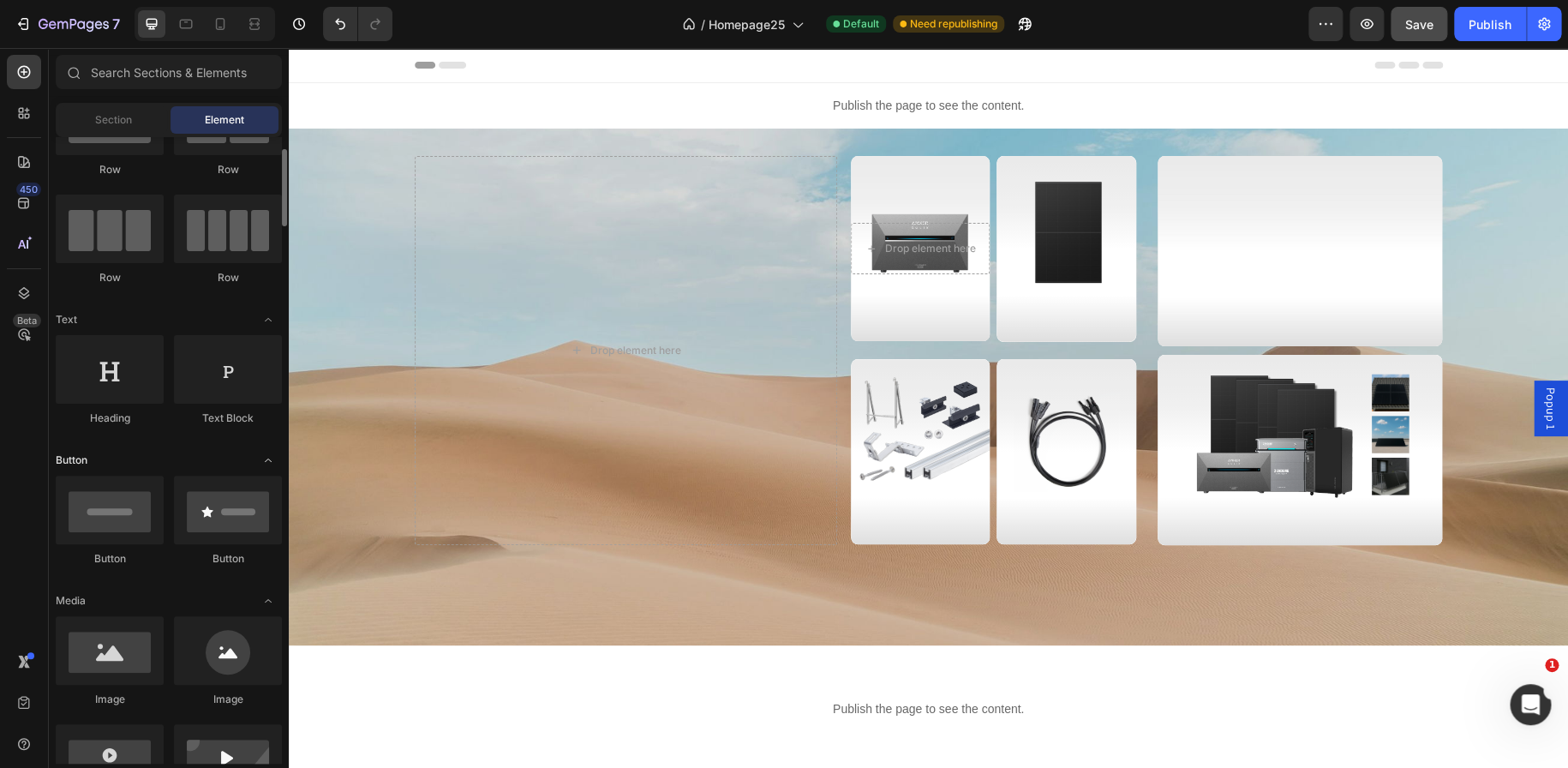
scroll to position [90, 0]
drag, startPoint x: 394, startPoint y: 576, endPoint x: 889, endPoint y: 262, distance: 586.2
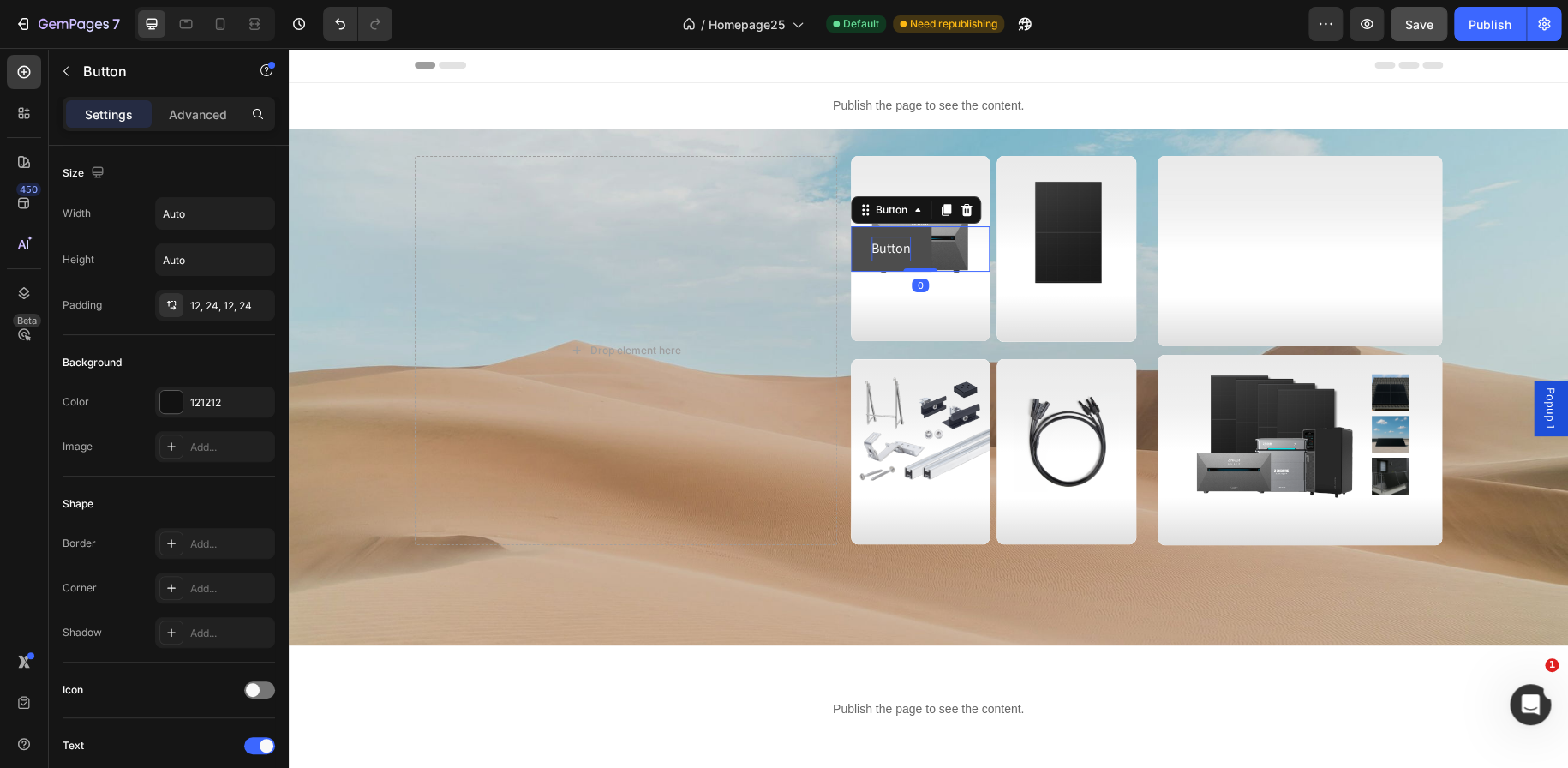
click at [889, 251] on p "Button" at bounding box center [891, 249] width 39 height 25
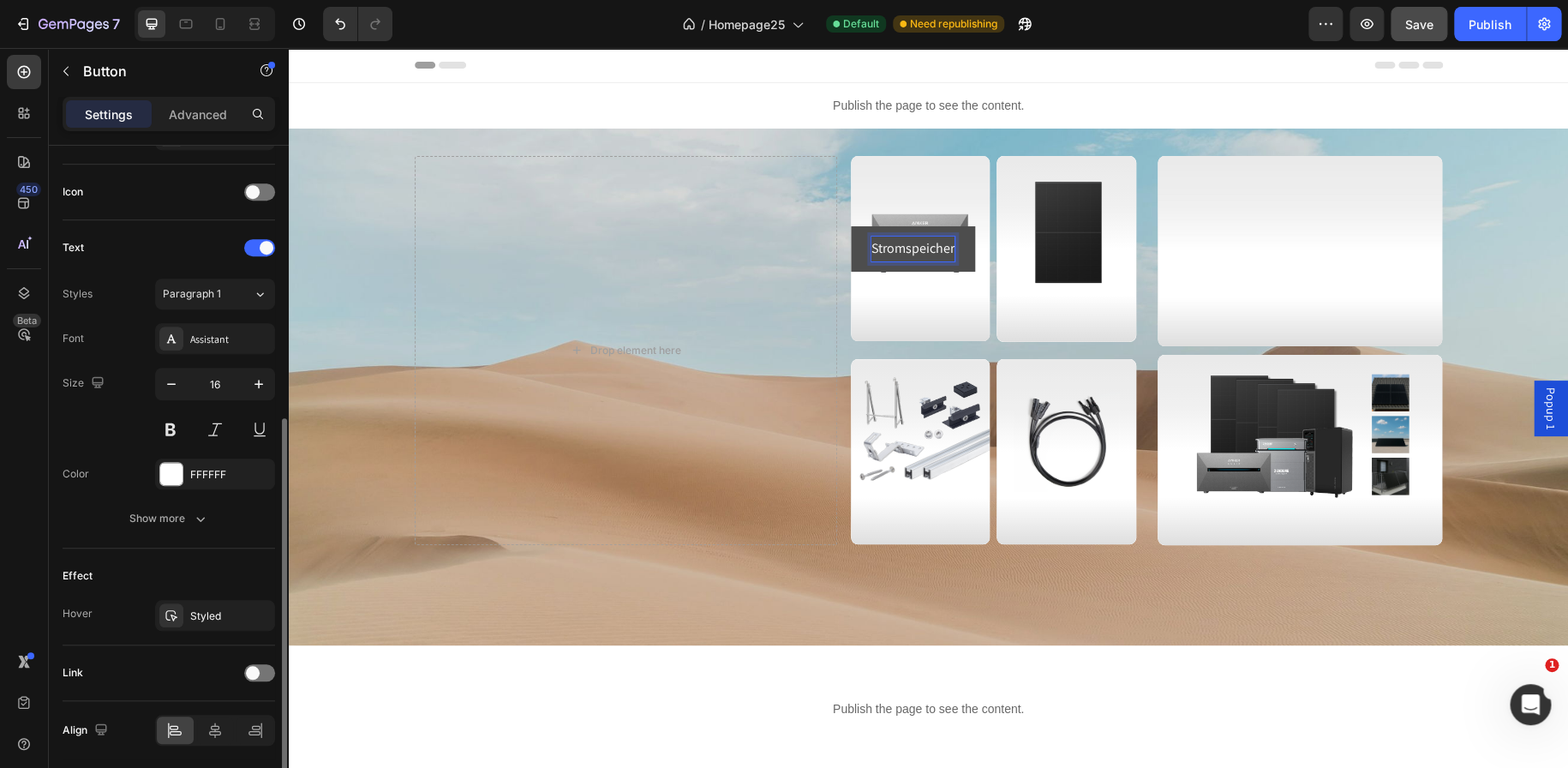
scroll to position [557, 0]
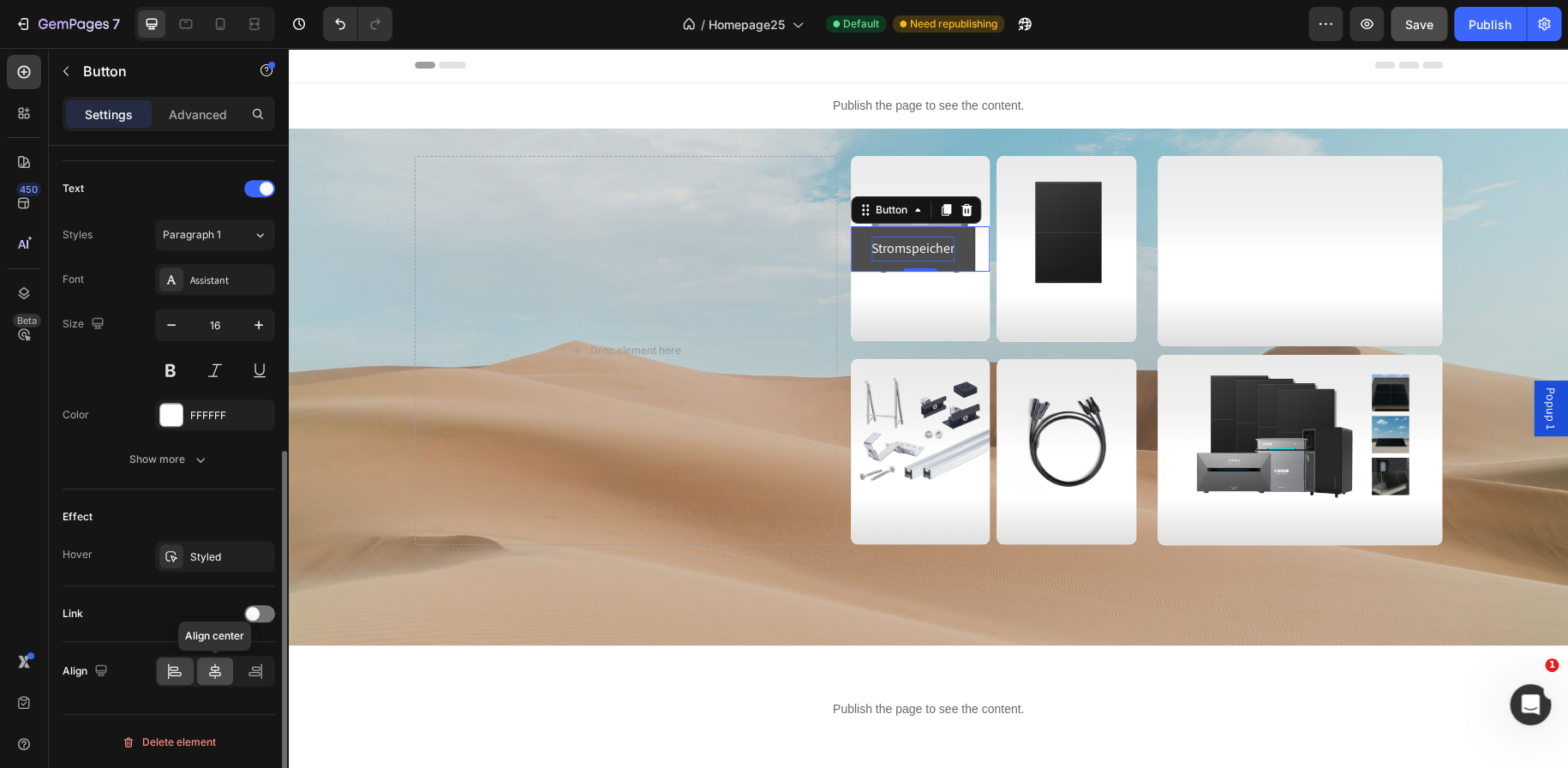
click at [209, 657] on div at bounding box center [216, 671] width 37 height 27
click at [211, 283] on div "Assistant" at bounding box center [230, 280] width 80 height 16
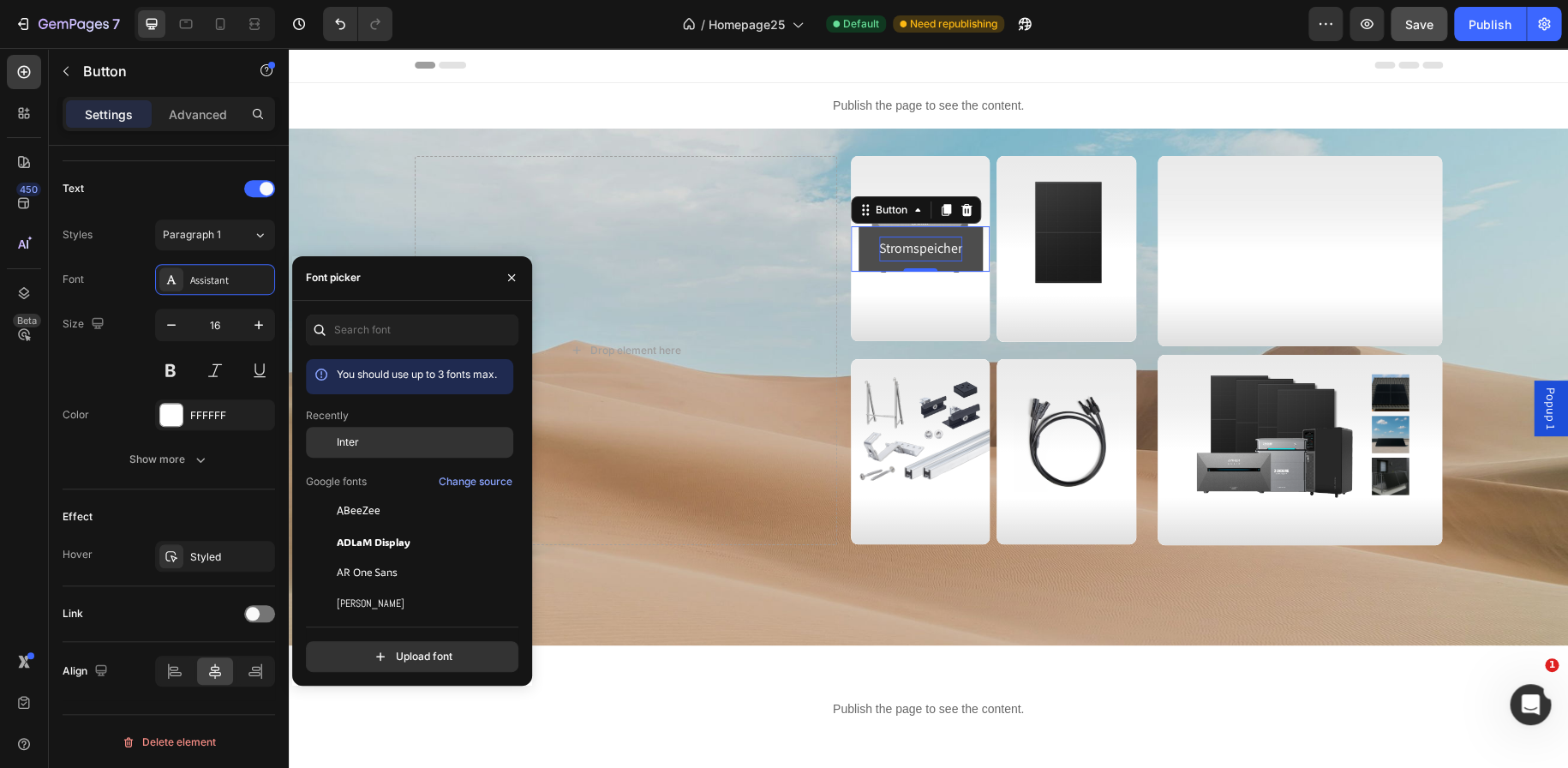
click at [386, 442] on div "Inter" at bounding box center [422, 442] width 173 height 16
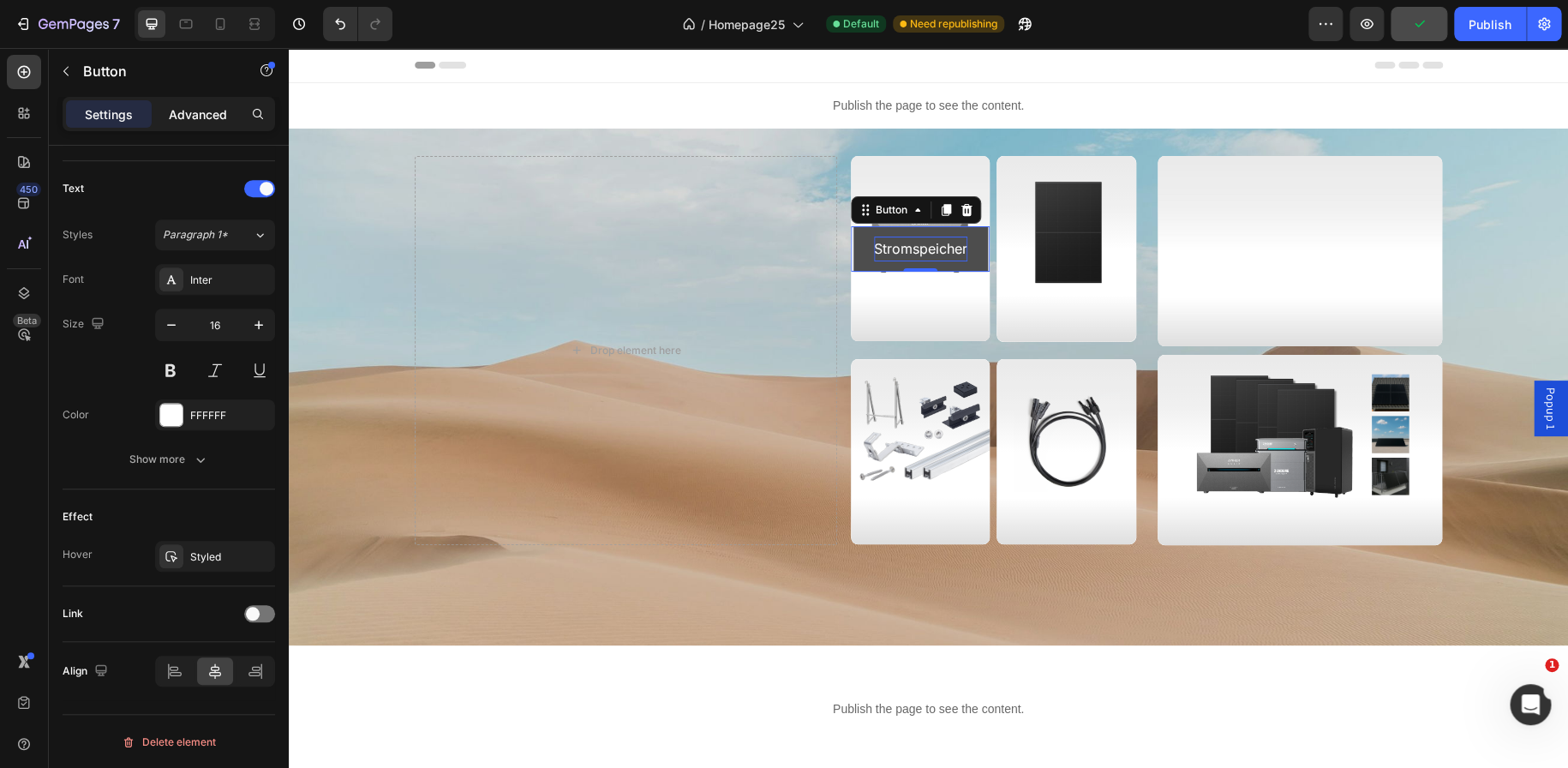
click at [209, 123] on div "Advanced" at bounding box center [198, 114] width 86 height 27
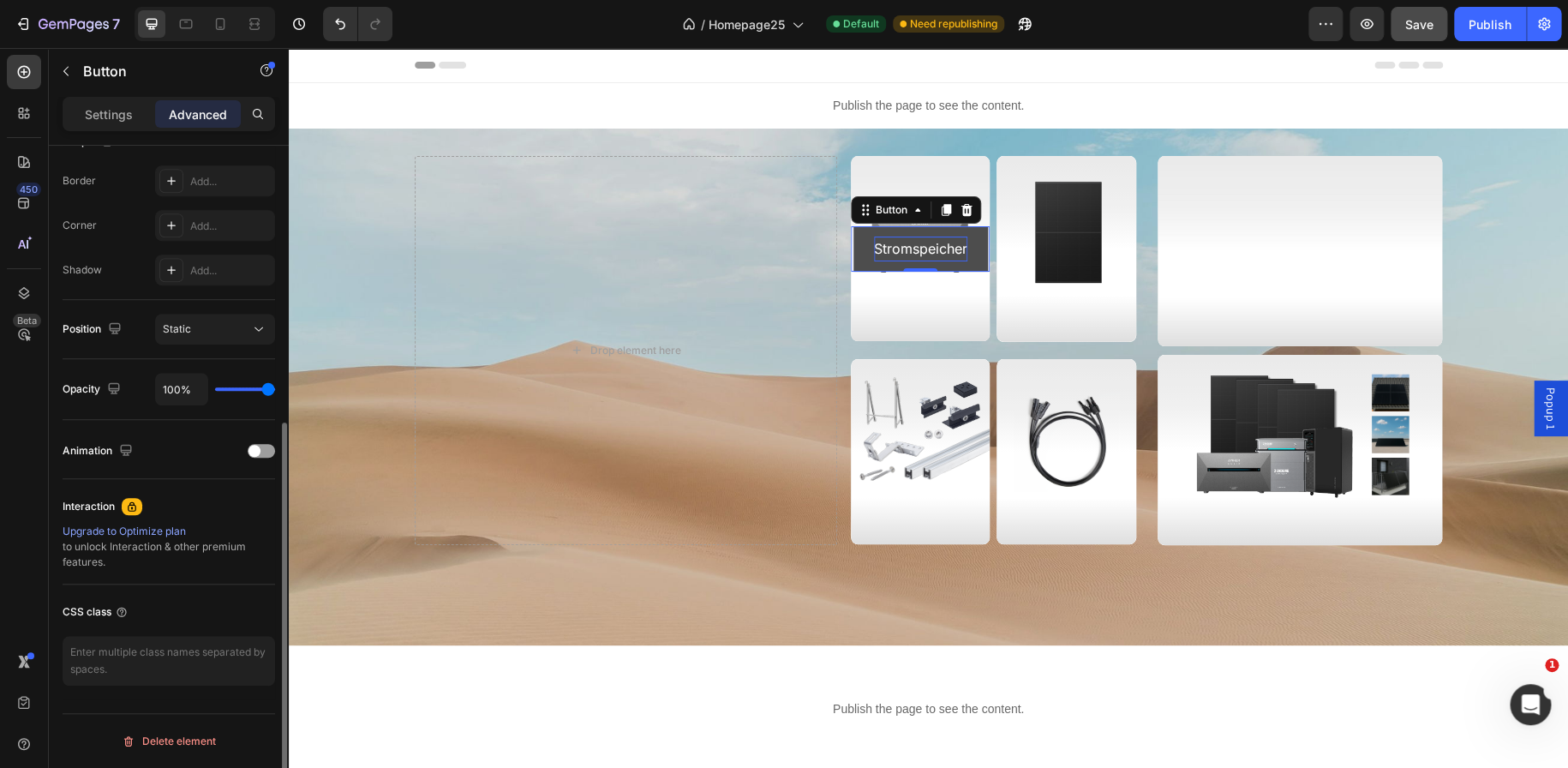
scroll to position [471, 0]
click at [123, 126] on div "Settings" at bounding box center [109, 114] width 86 height 27
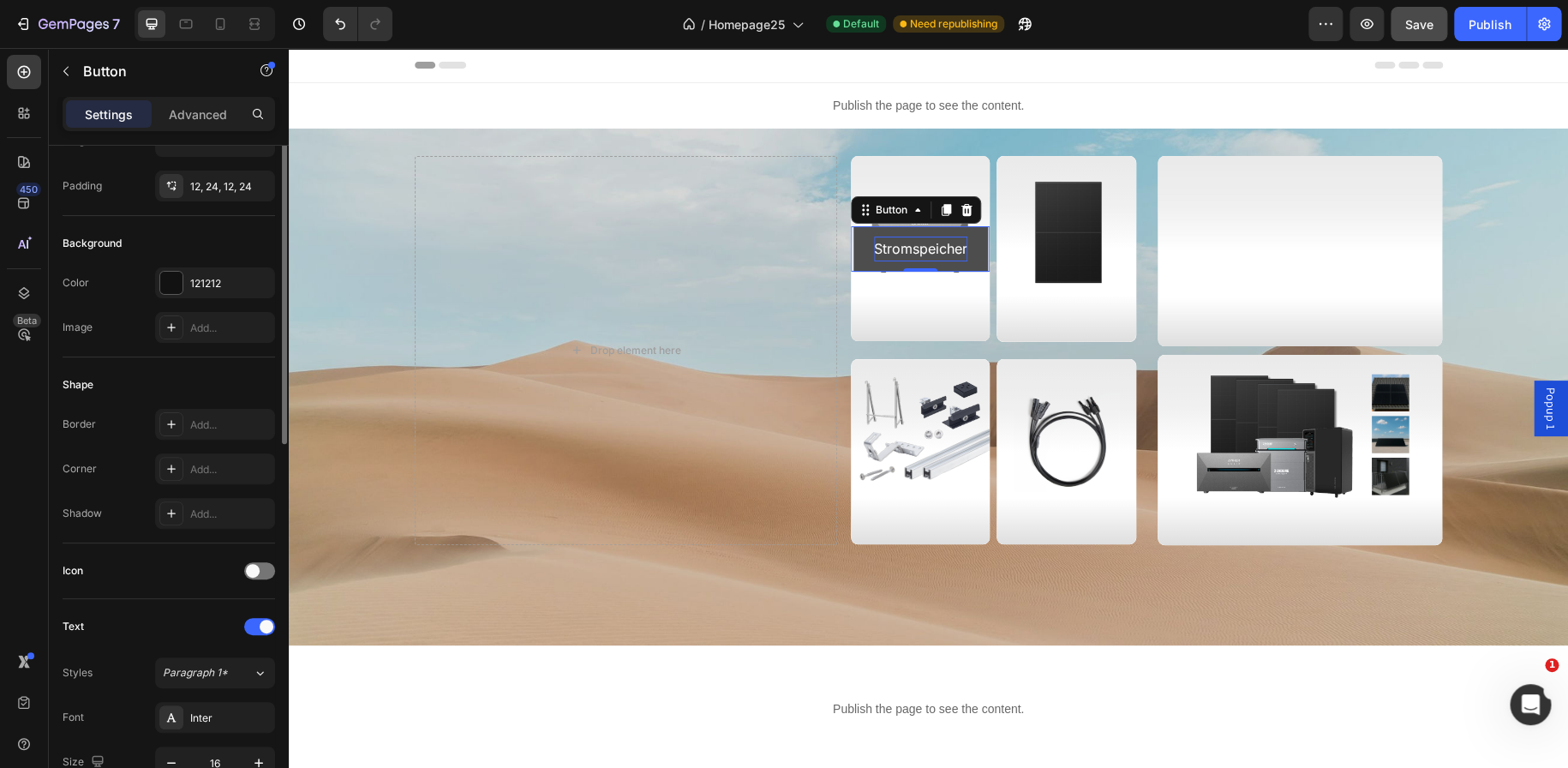
scroll to position [29, 0]
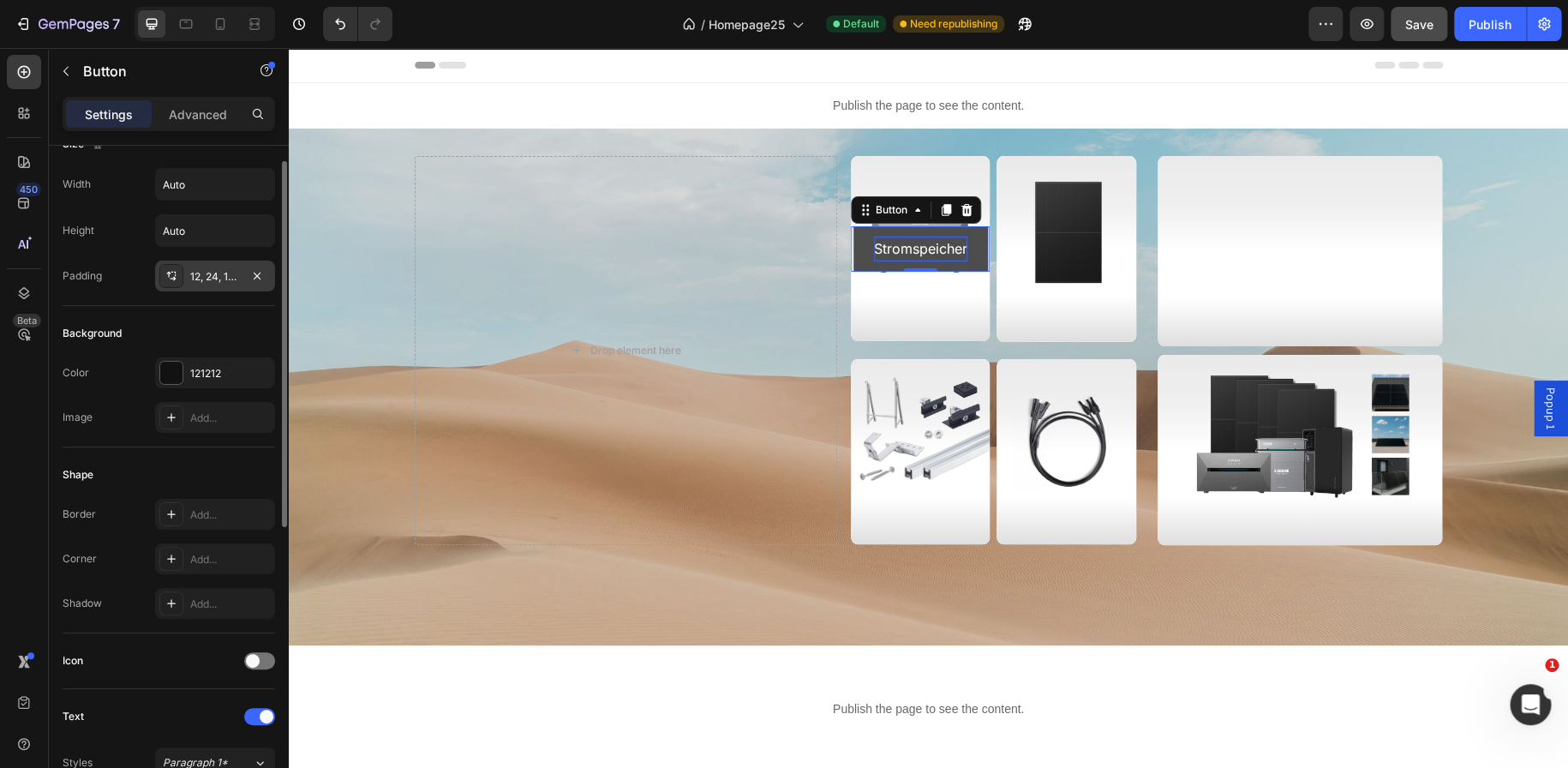
click at [190, 276] on div "12, 24, 12, 24" at bounding box center [215, 276] width 49 height 16
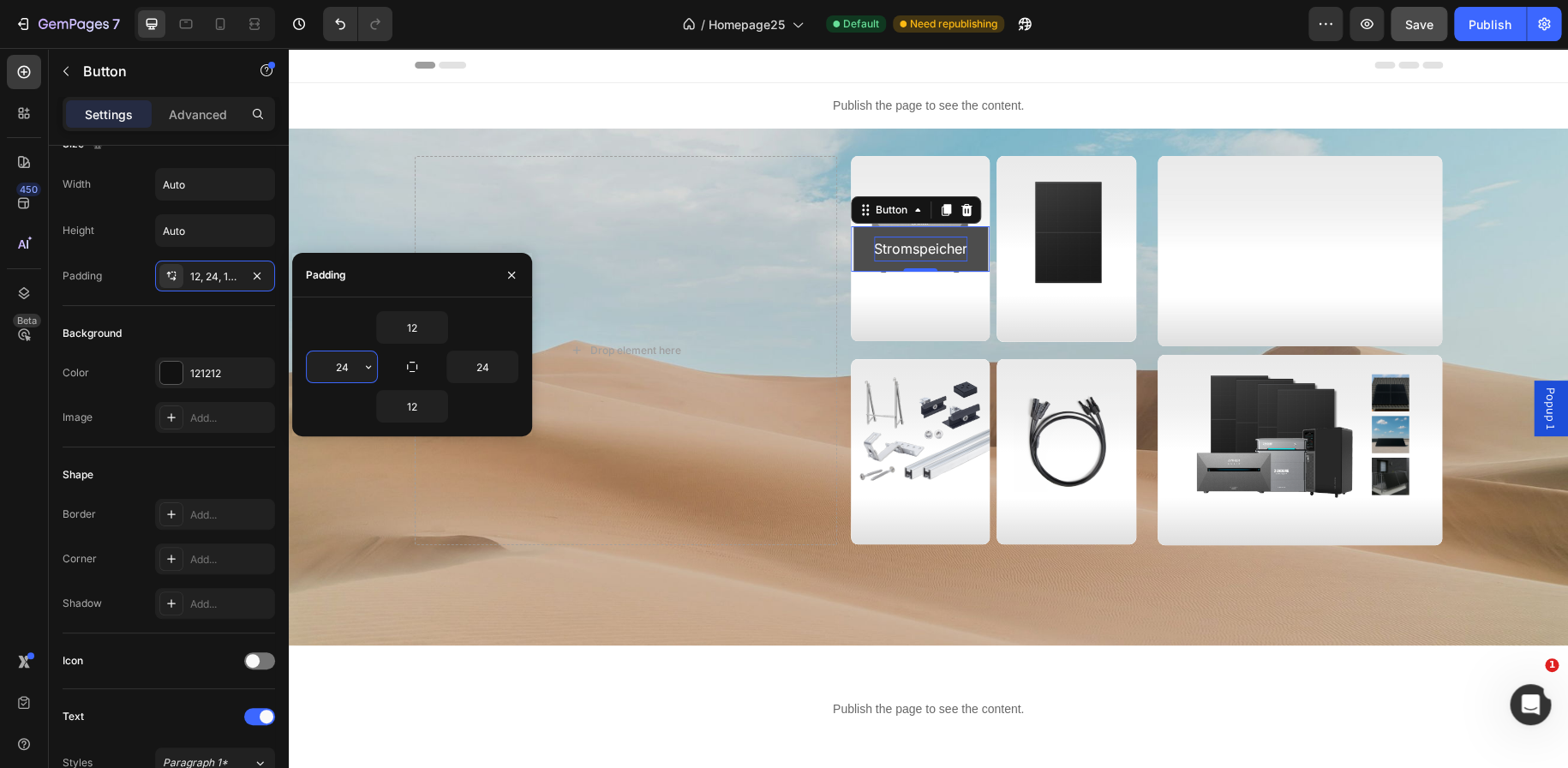
click at [338, 368] on input "24" at bounding box center [341, 367] width 70 height 31
type input "10"
click at [485, 363] on input "24" at bounding box center [482, 367] width 70 height 31
type input "12"
click at [349, 365] on input "10" at bounding box center [341, 367] width 70 height 31
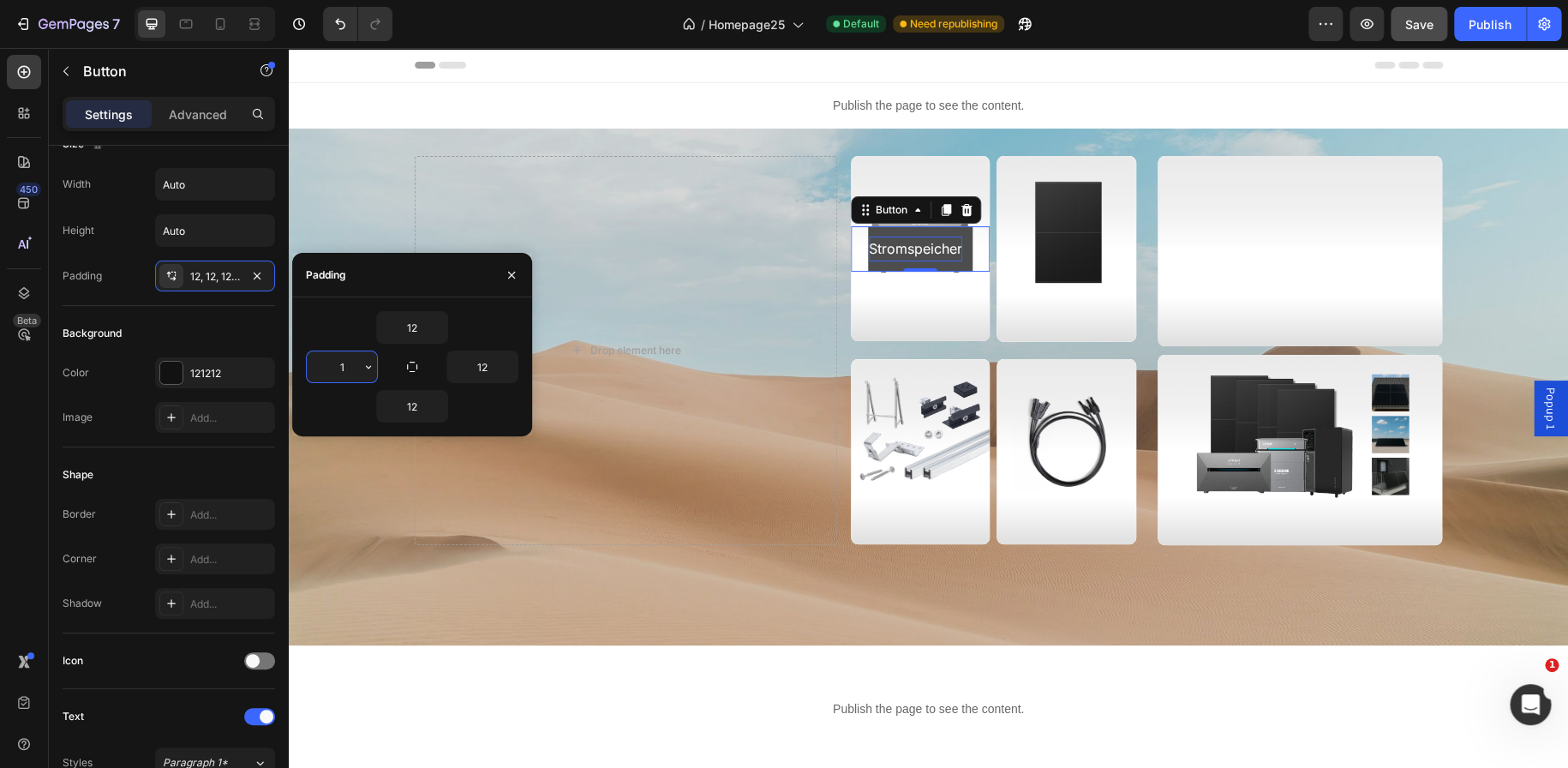
type input "12"
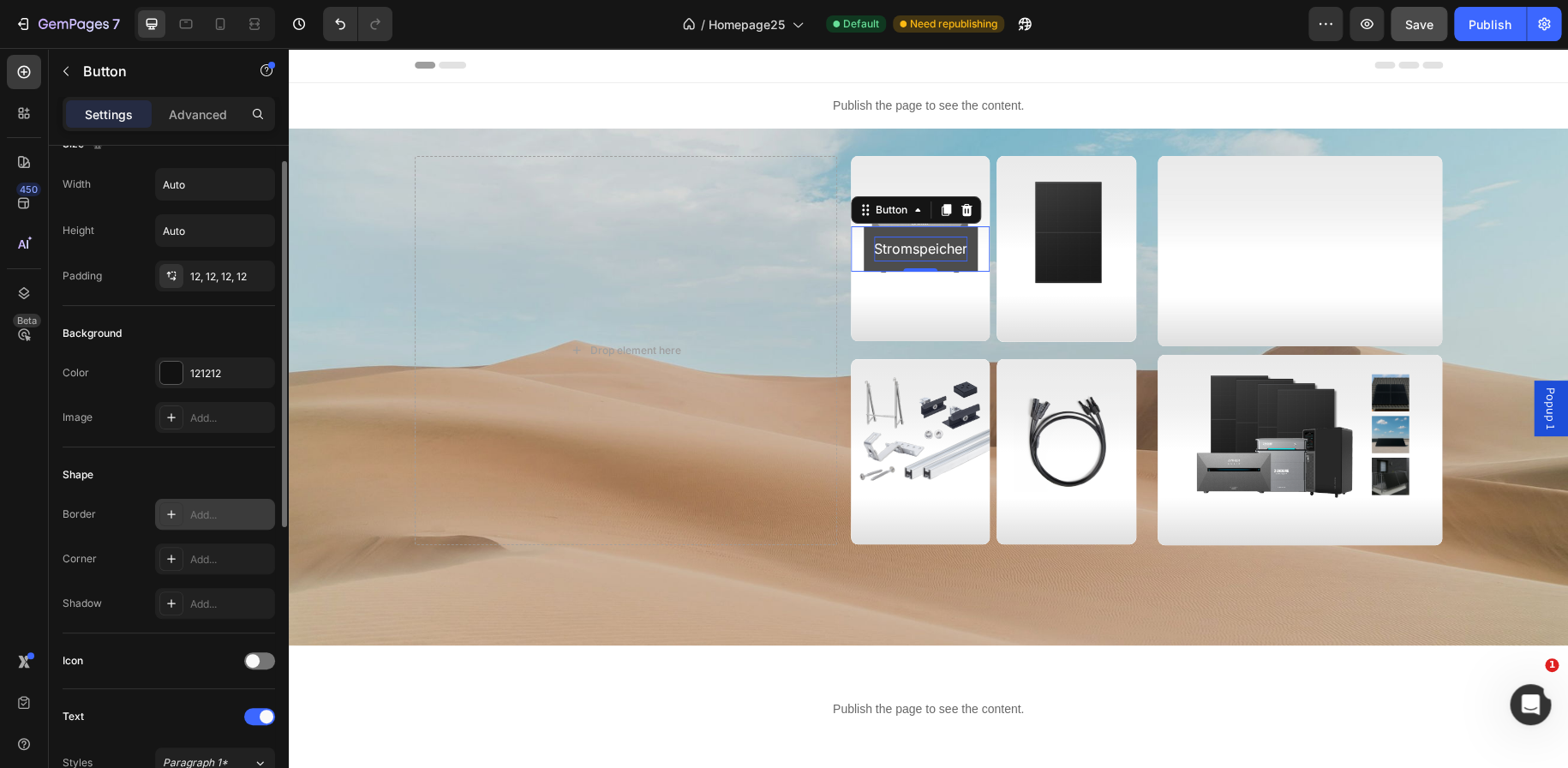
click at [196, 511] on div "Add..." at bounding box center [230, 515] width 80 height 16
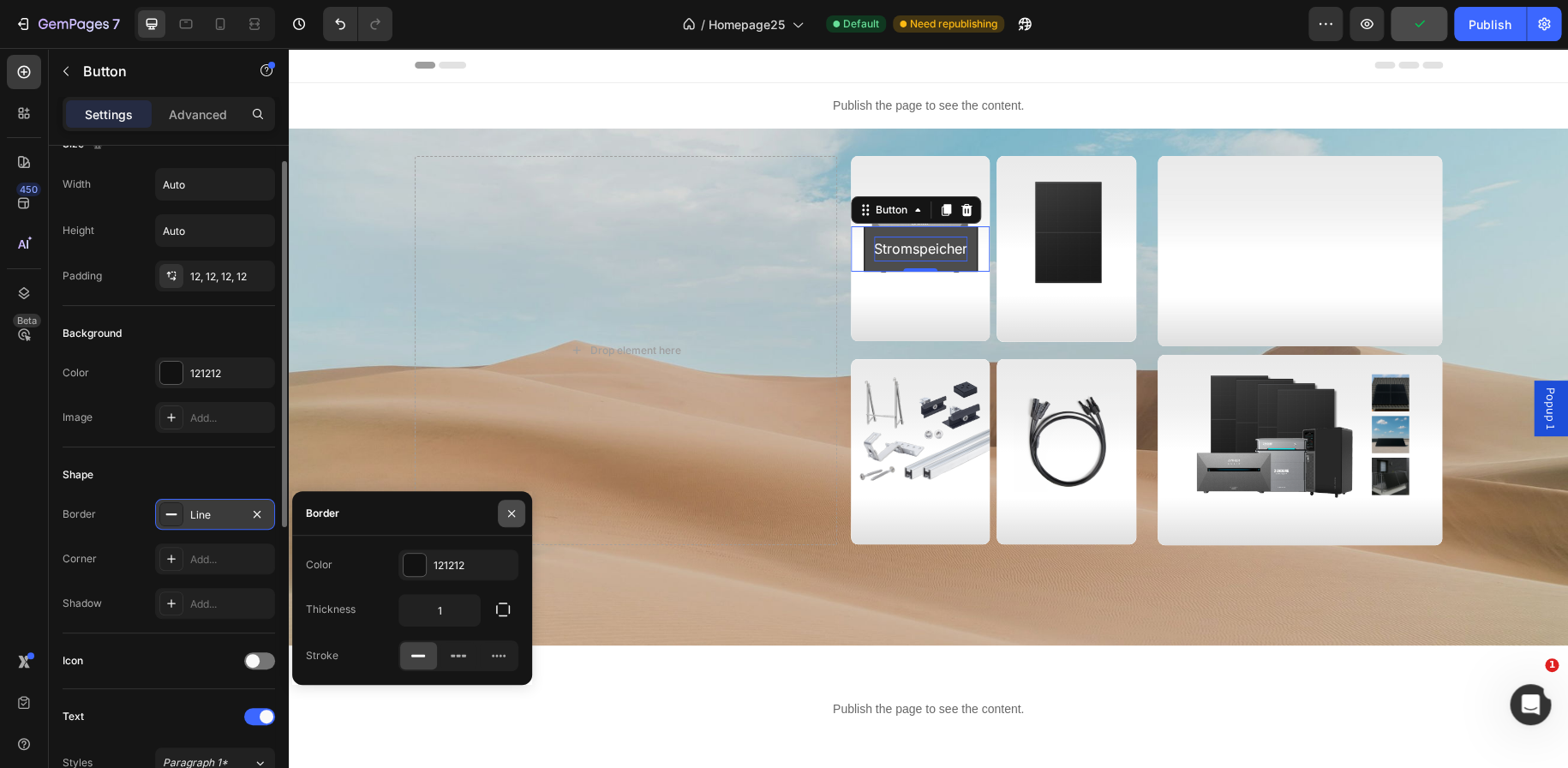
click at [517, 515] on icon "button" at bounding box center [511, 513] width 14 height 14
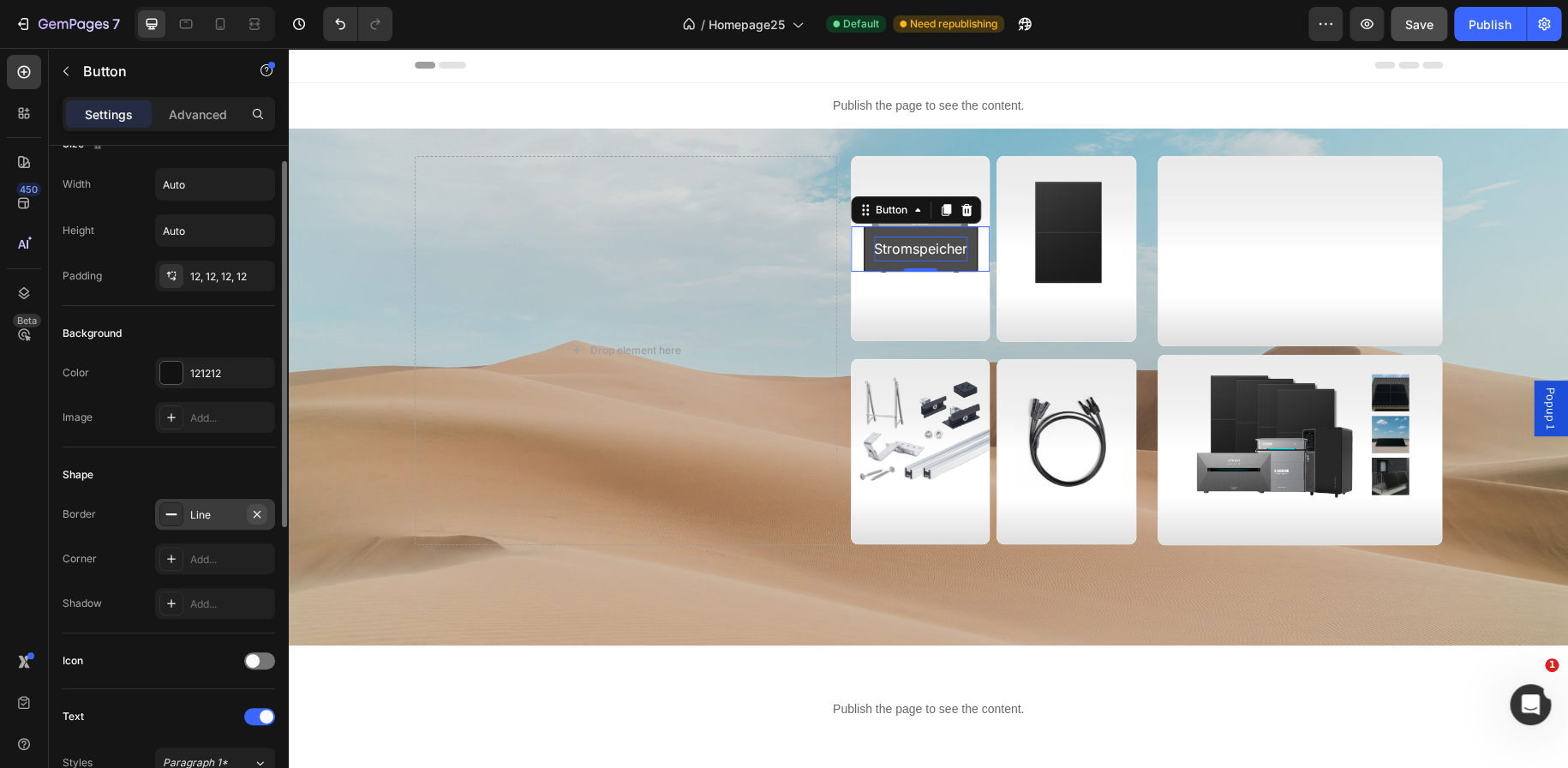
click at [251, 509] on icon "button" at bounding box center [257, 514] width 14 height 14
click at [220, 566] on div "Add..." at bounding box center [215, 559] width 120 height 31
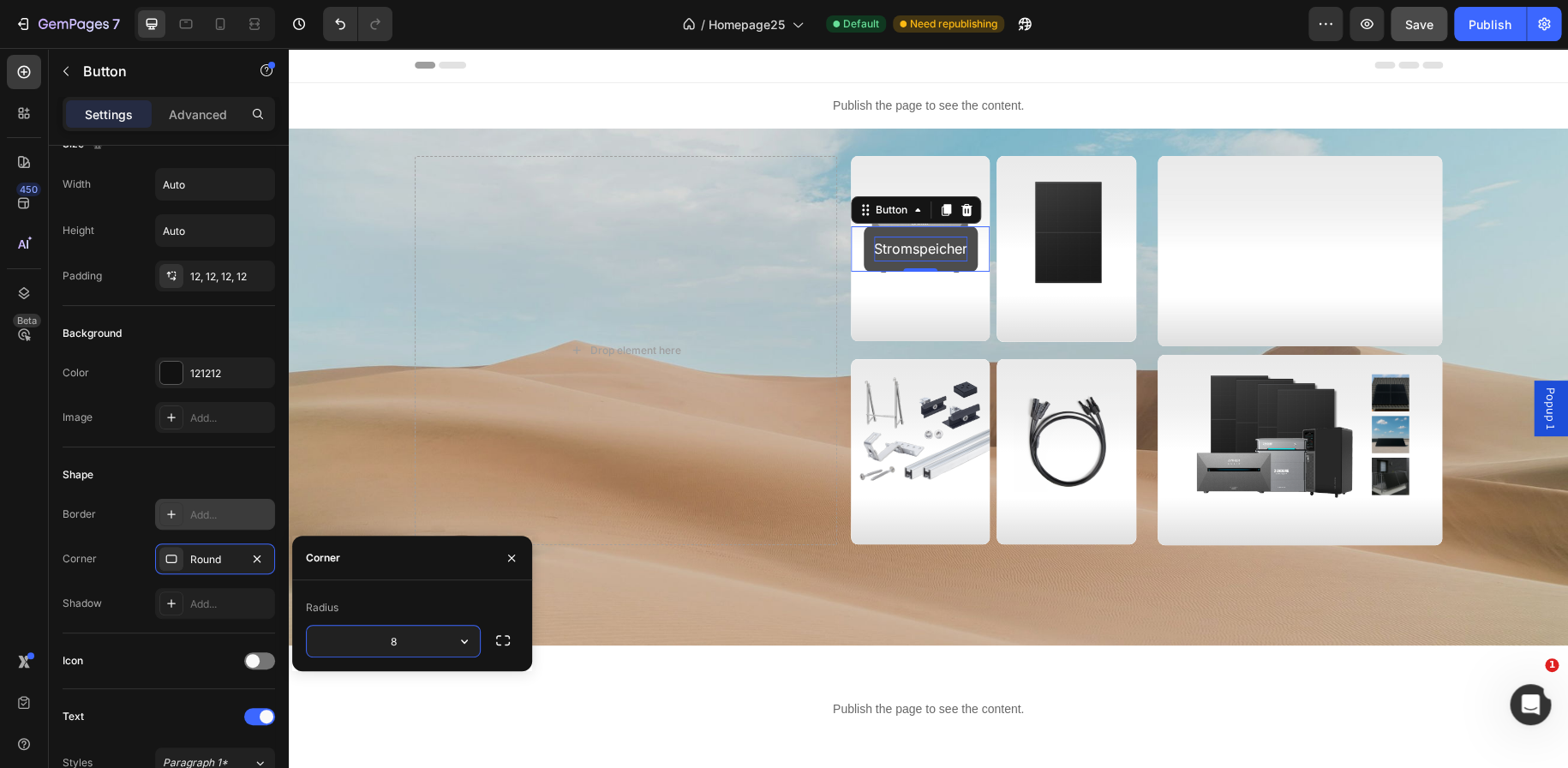
type input "3"
type input "4"
type input "5"
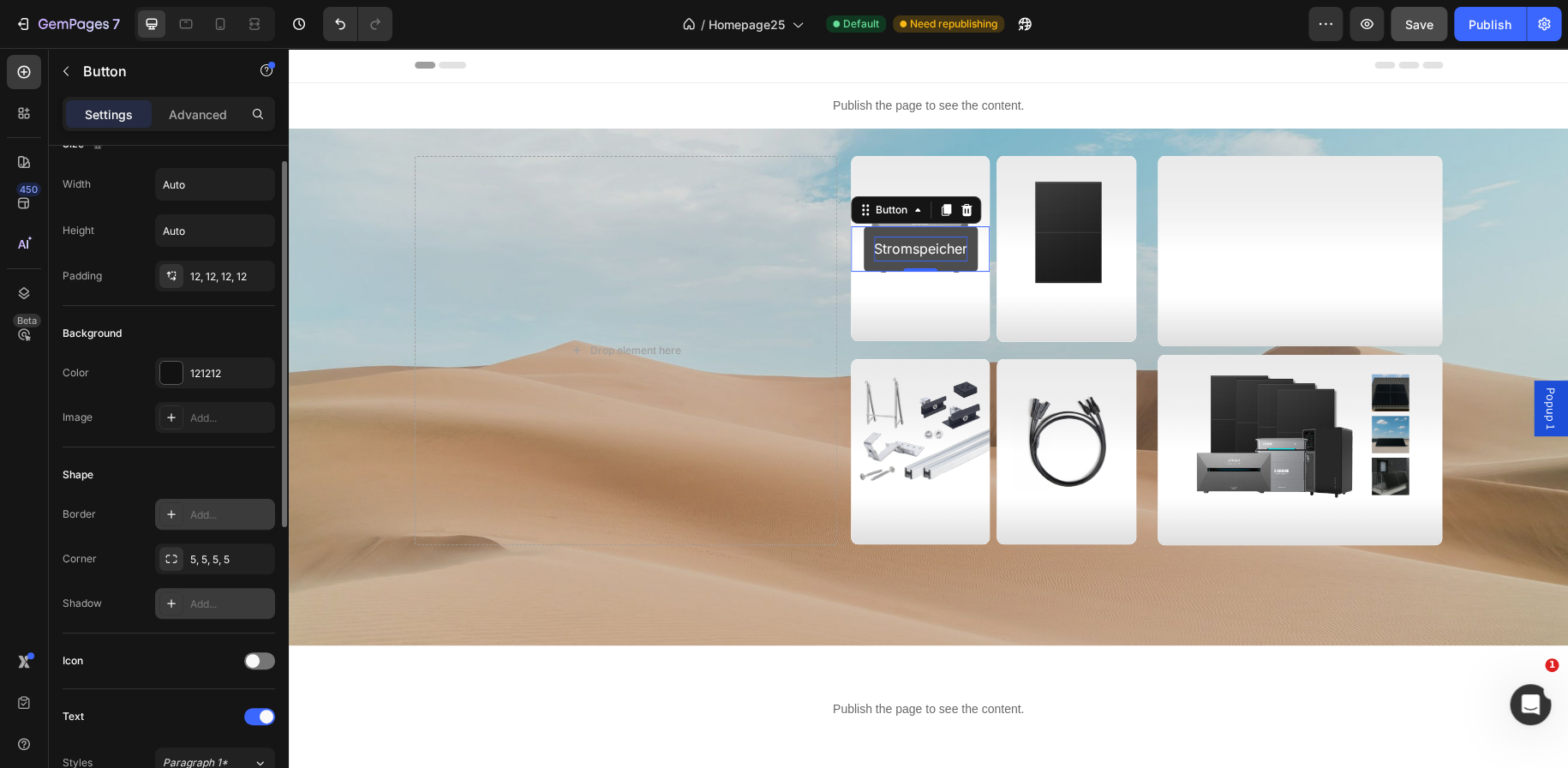
click at [202, 606] on div "Add..." at bounding box center [230, 603] width 80 height 16
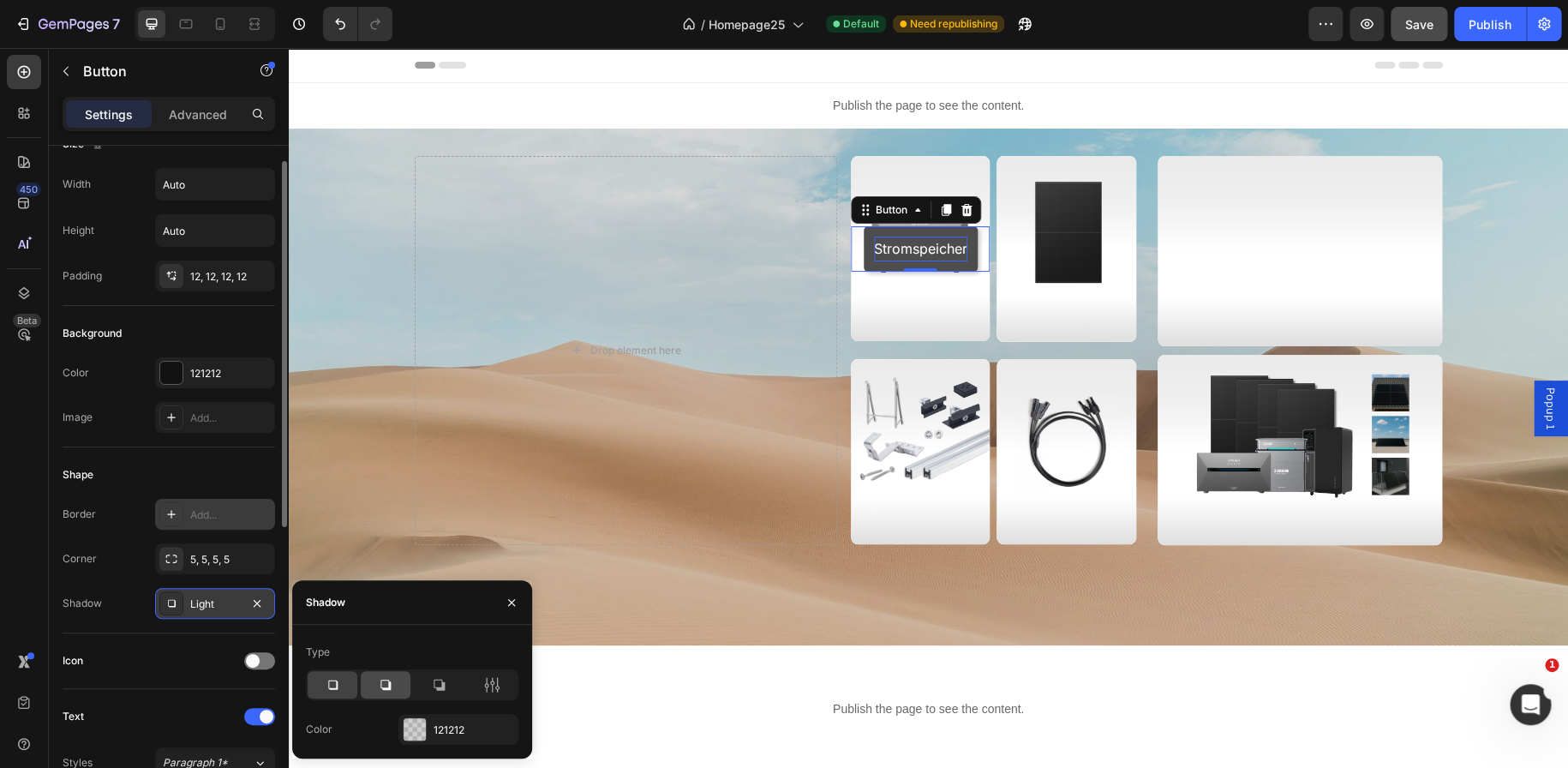
click at [389, 686] on icon at bounding box center [385, 684] width 10 height 10
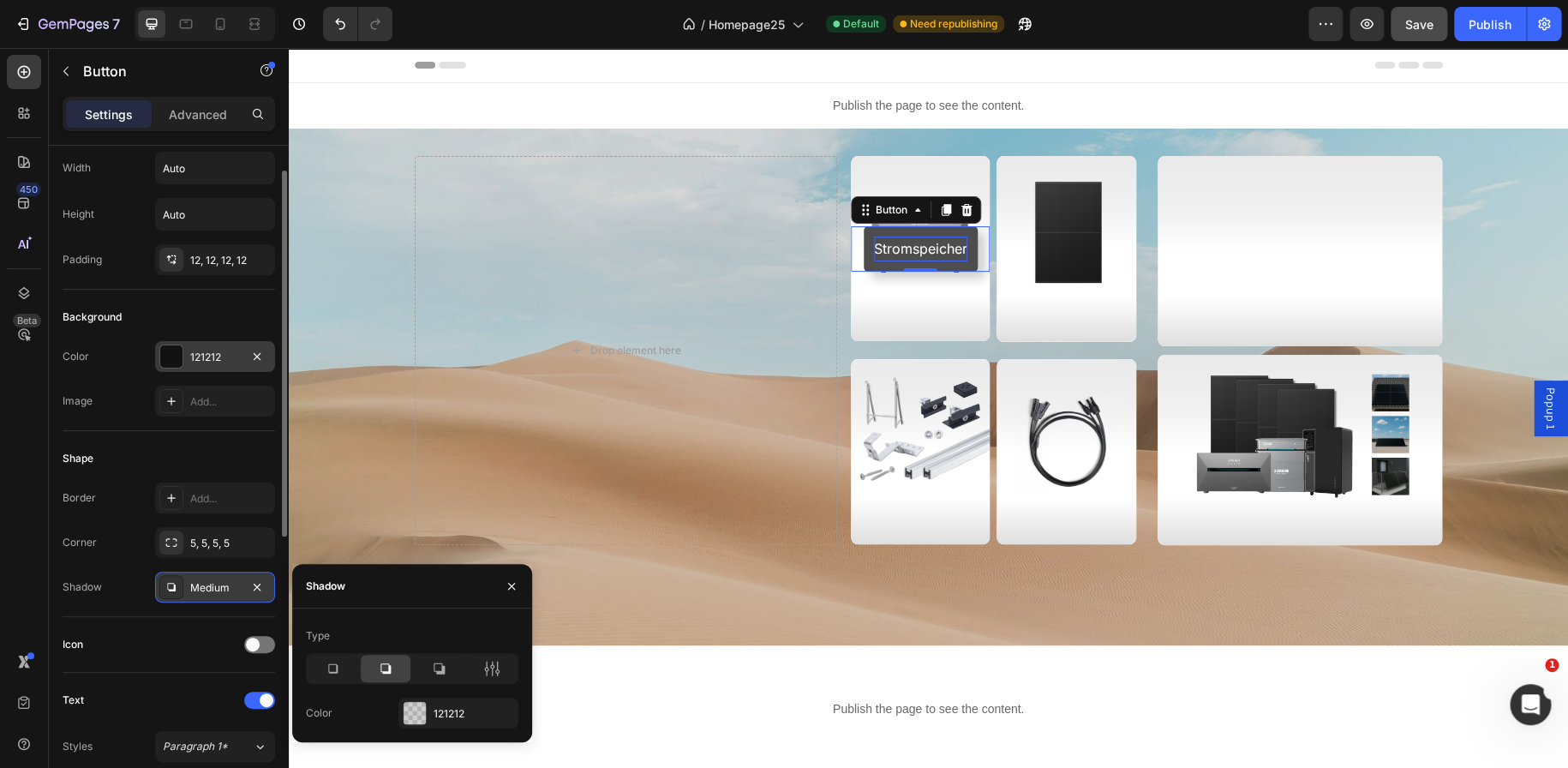
click at [171, 358] on div at bounding box center [171, 357] width 22 height 22
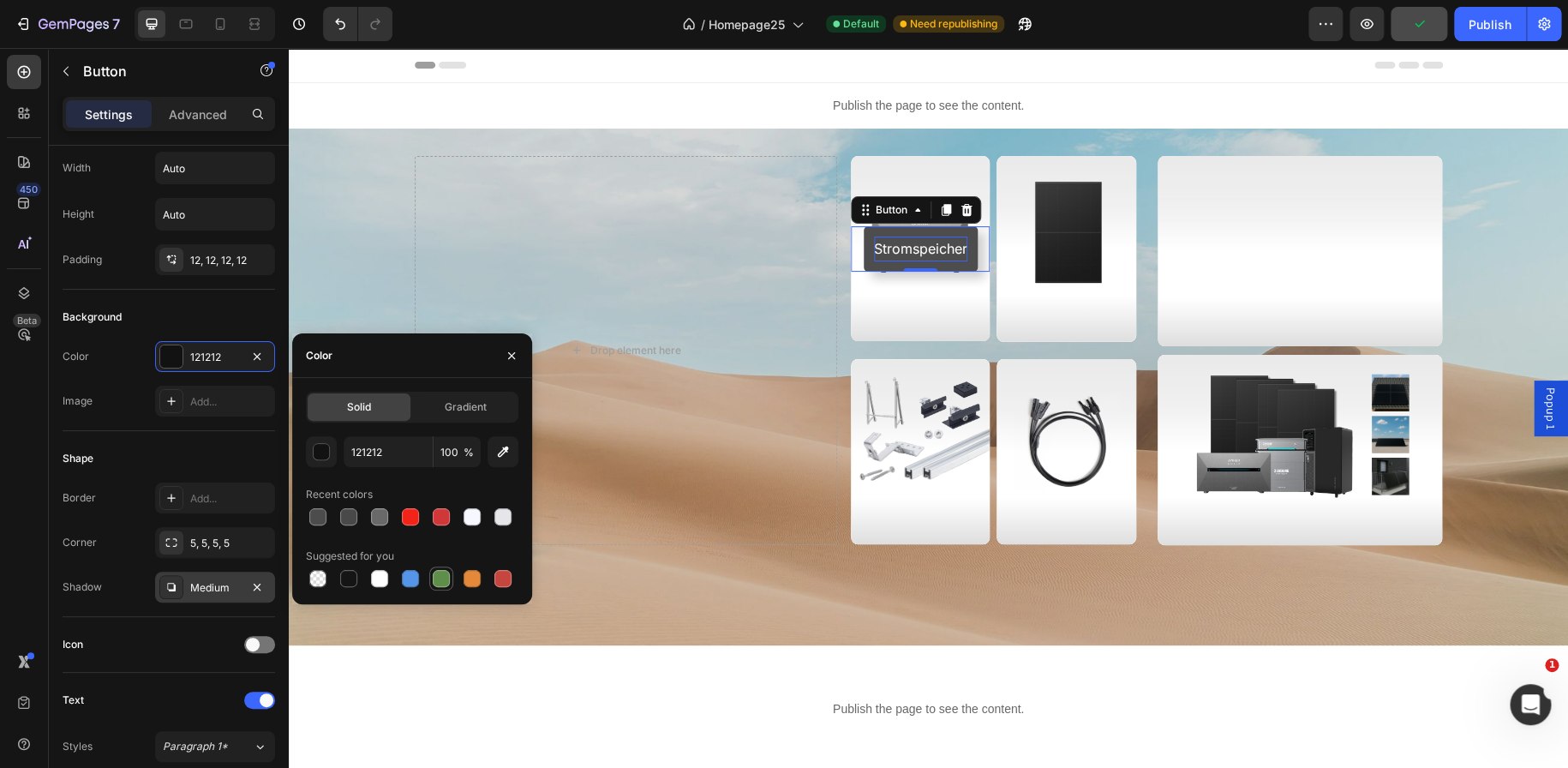
click at [437, 577] on div at bounding box center [441, 578] width 17 height 17
type input "5E8E49"
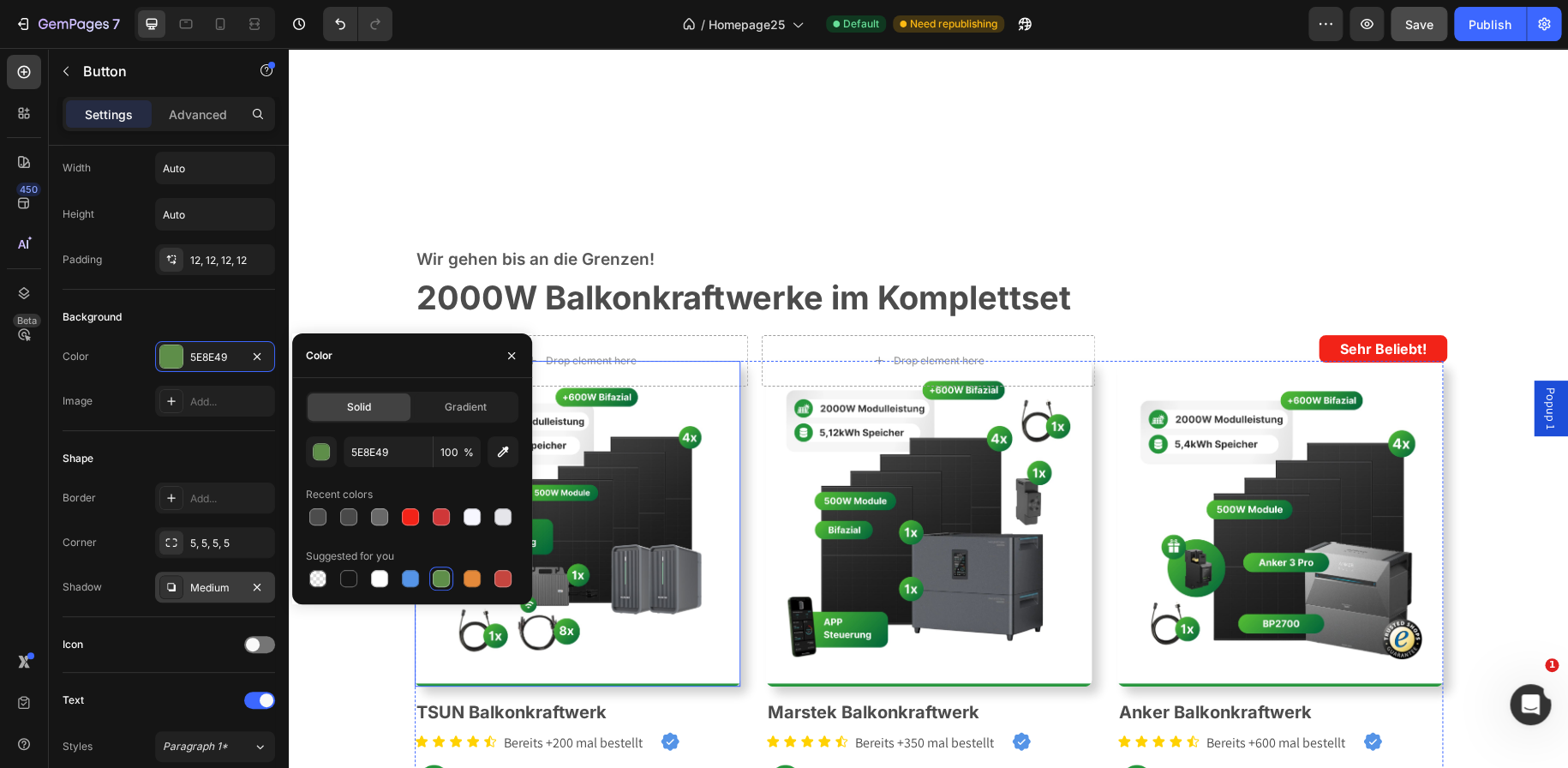
scroll to position [965, 0]
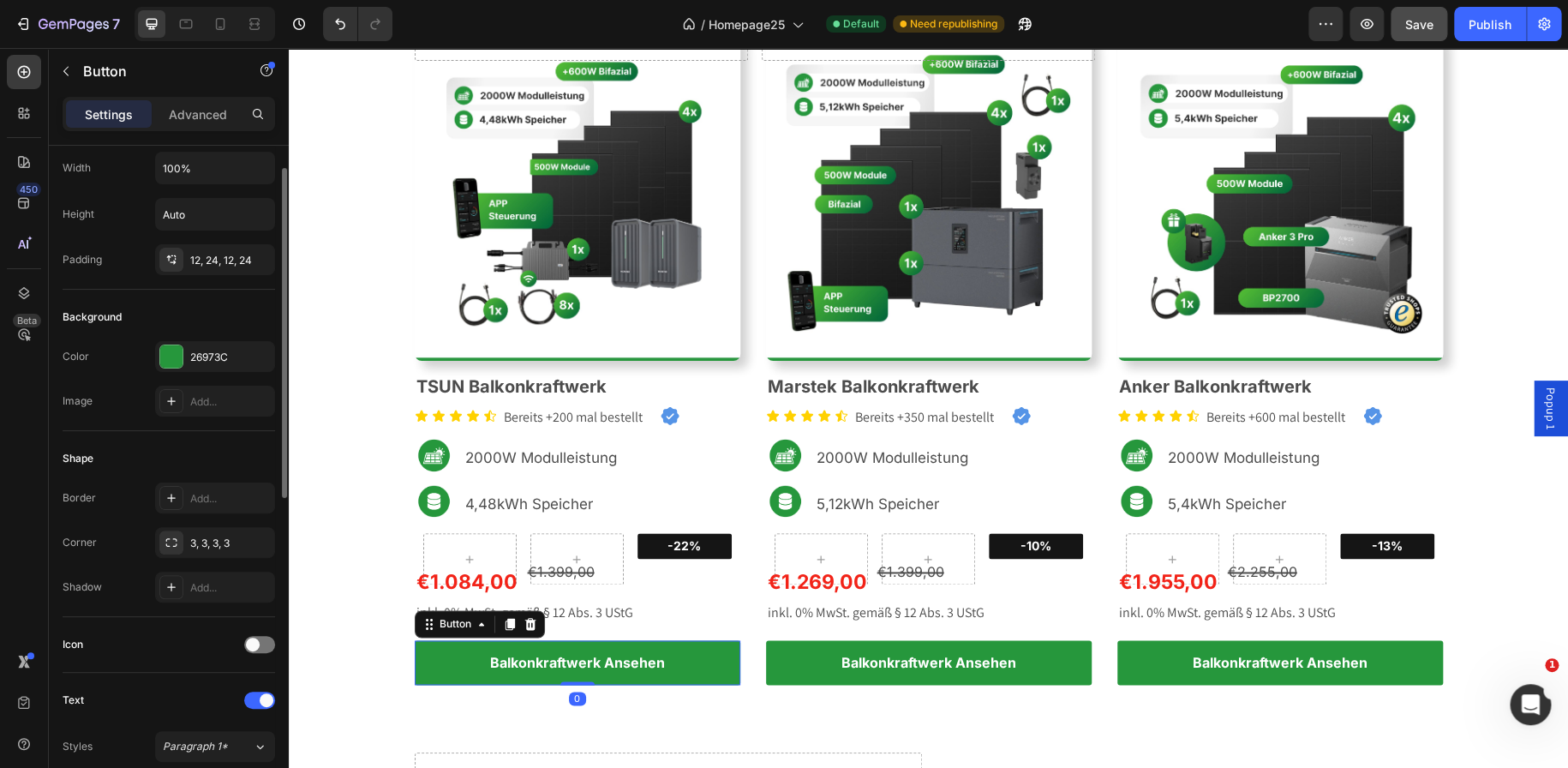
click at [222, 353] on div "26973C" at bounding box center [215, 357] width 49 height 16
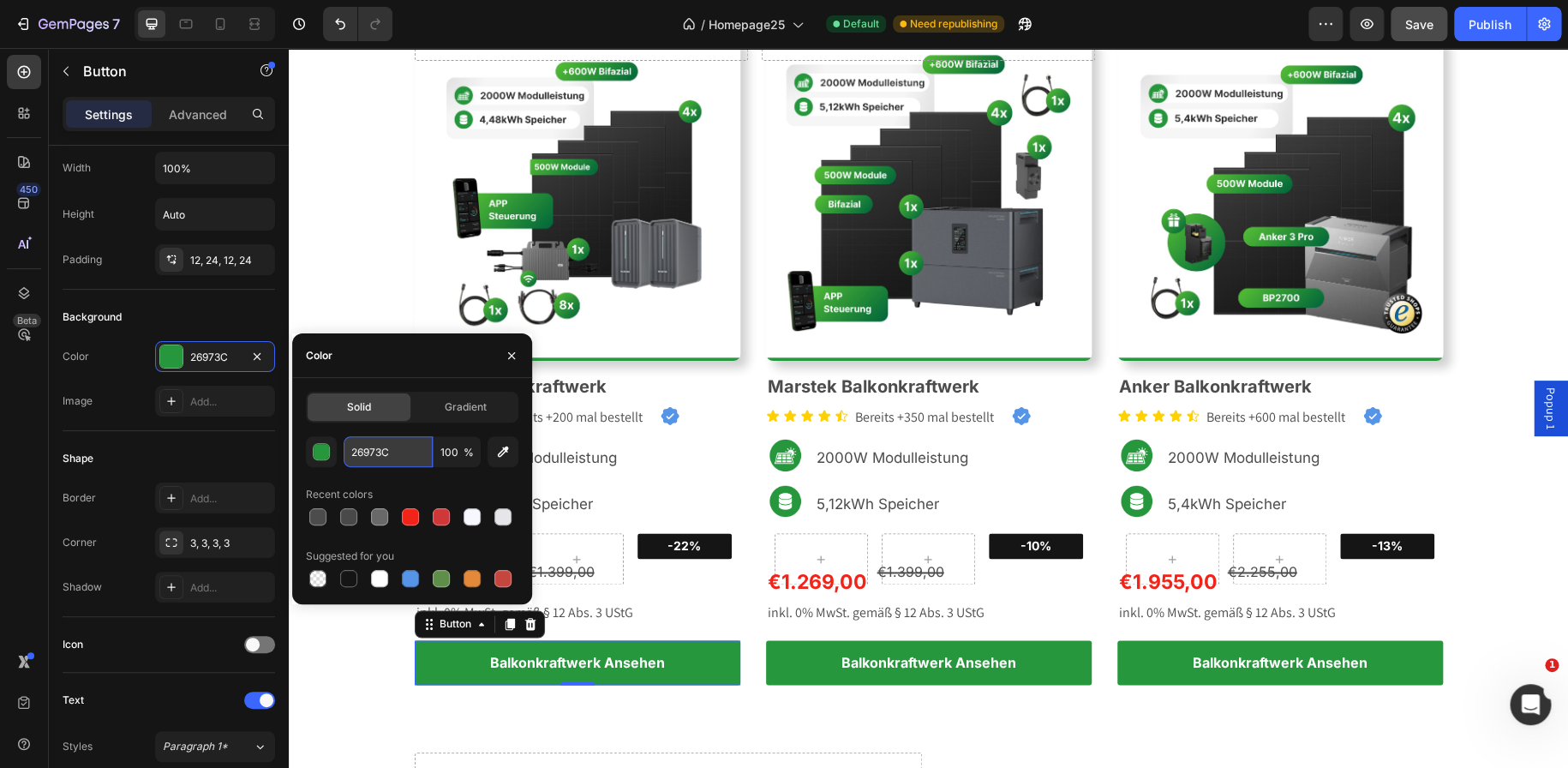
click at [385, 447] on input "26973C" at bounding box center [388, 452] width 89 height 31
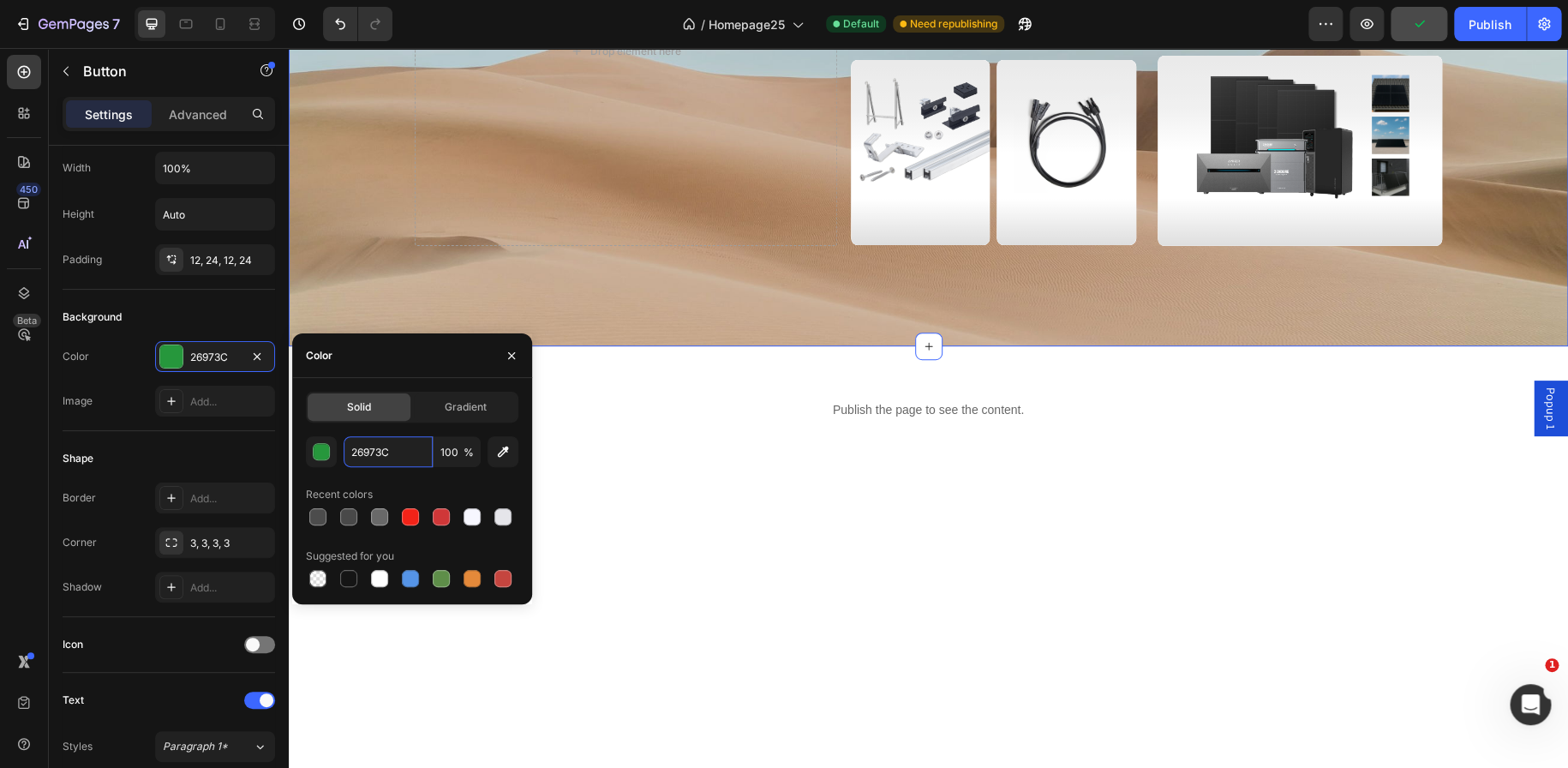
scroll to position [79, 0]
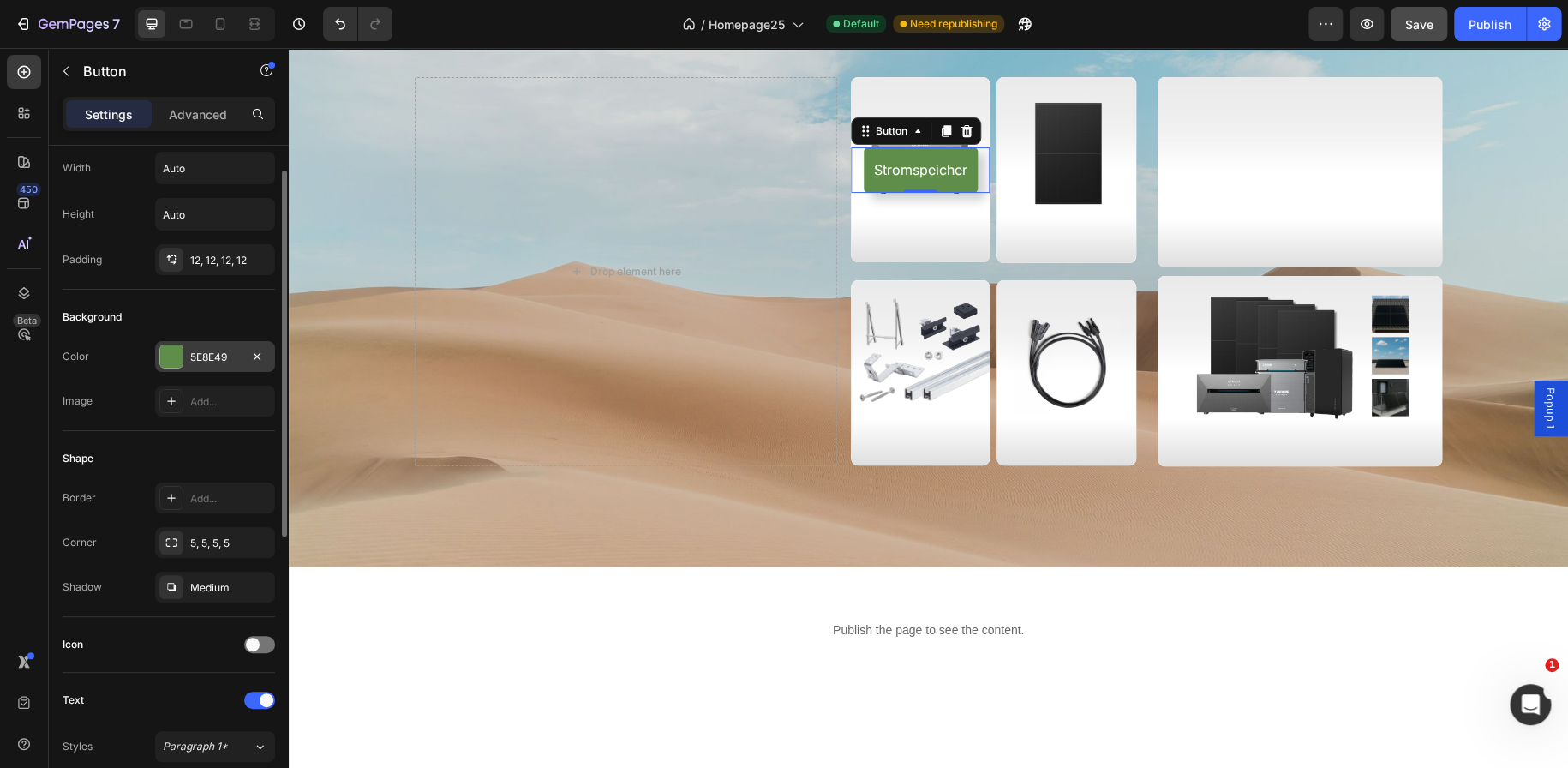
click at [204, 341] on div "5E8E49" at bounding box center [215, 357] width 120 height 31
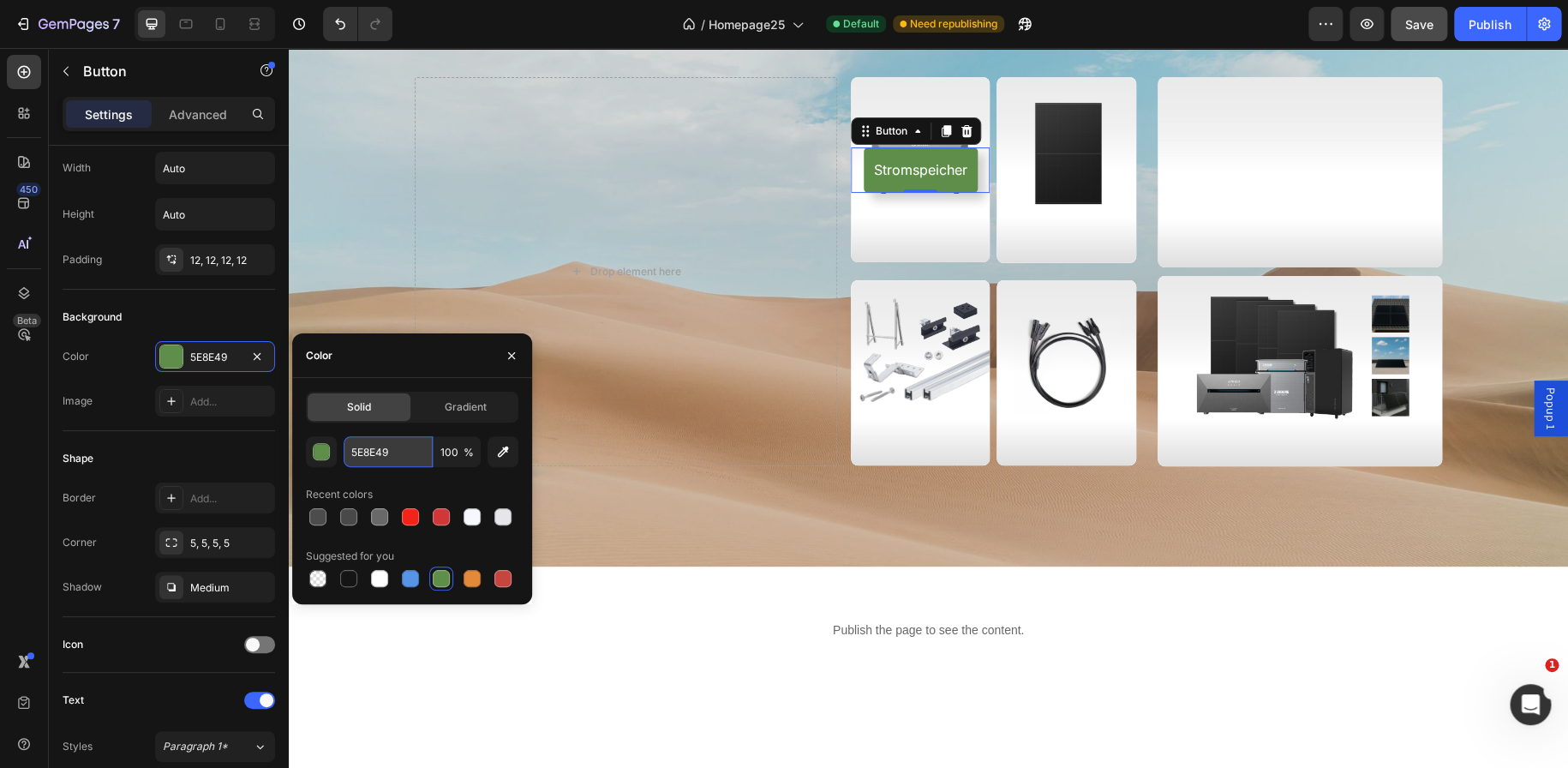
click at [377, 451] on input "5E8E49" at bounding box center [388, 452] width 89 height 31
paste input "26973C"
type input "26973C"
click at [197, 113] on p "Advanced" at bounding box center [198, 114] width 59 height 18
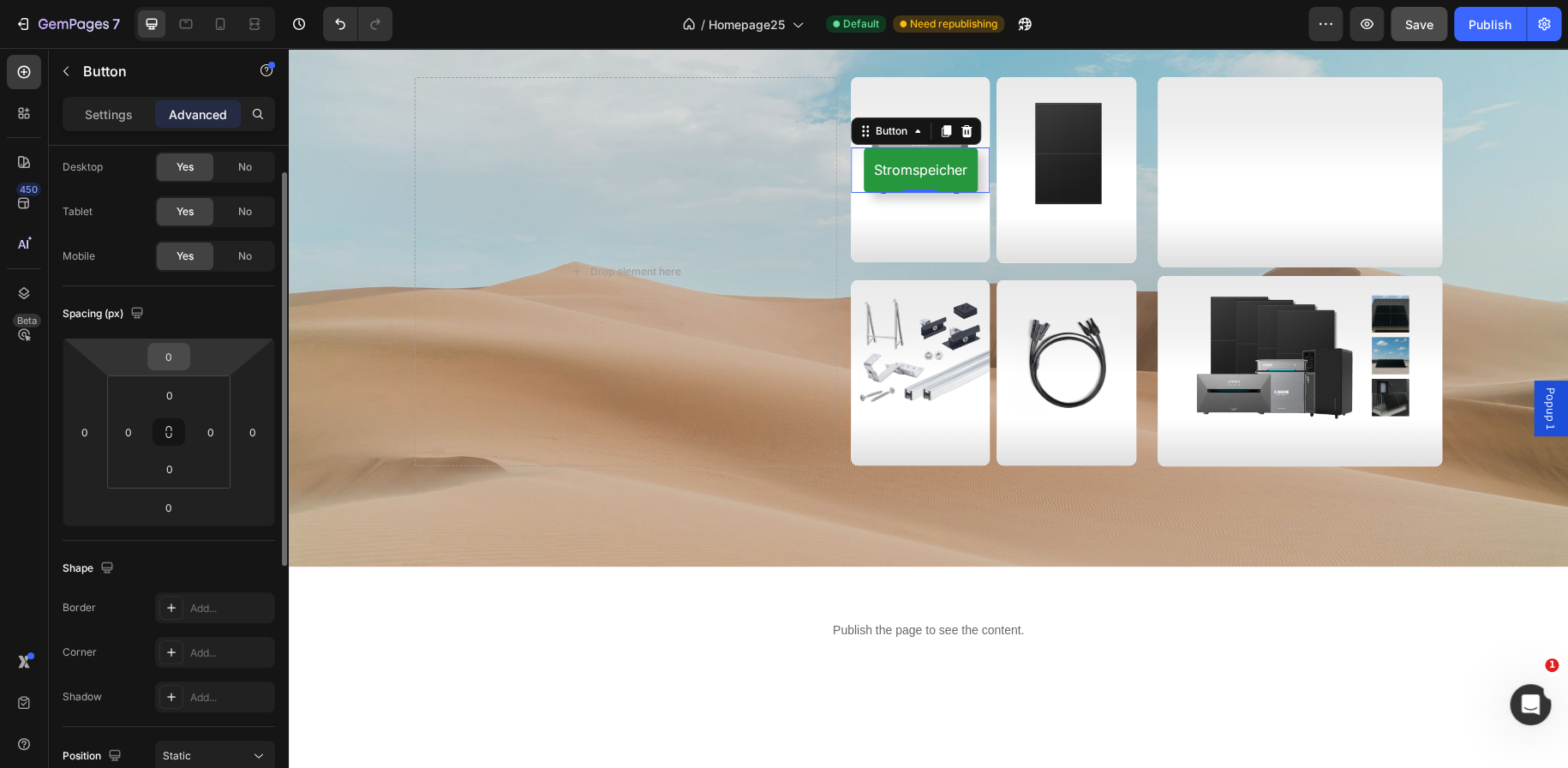
click at [174, 350] on input "0" at bounding box center [168, 357] width 34 height 26
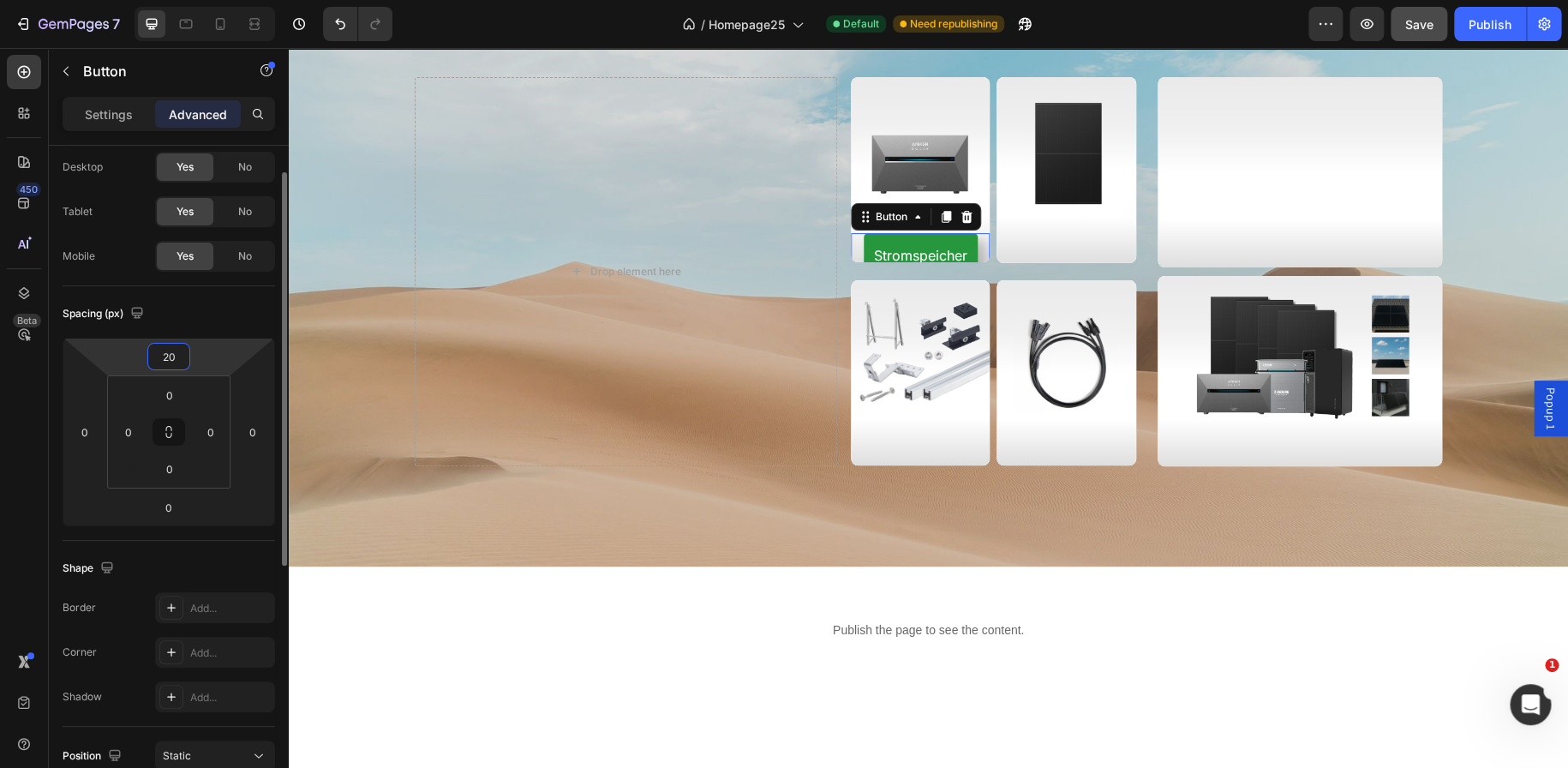
type input "2"
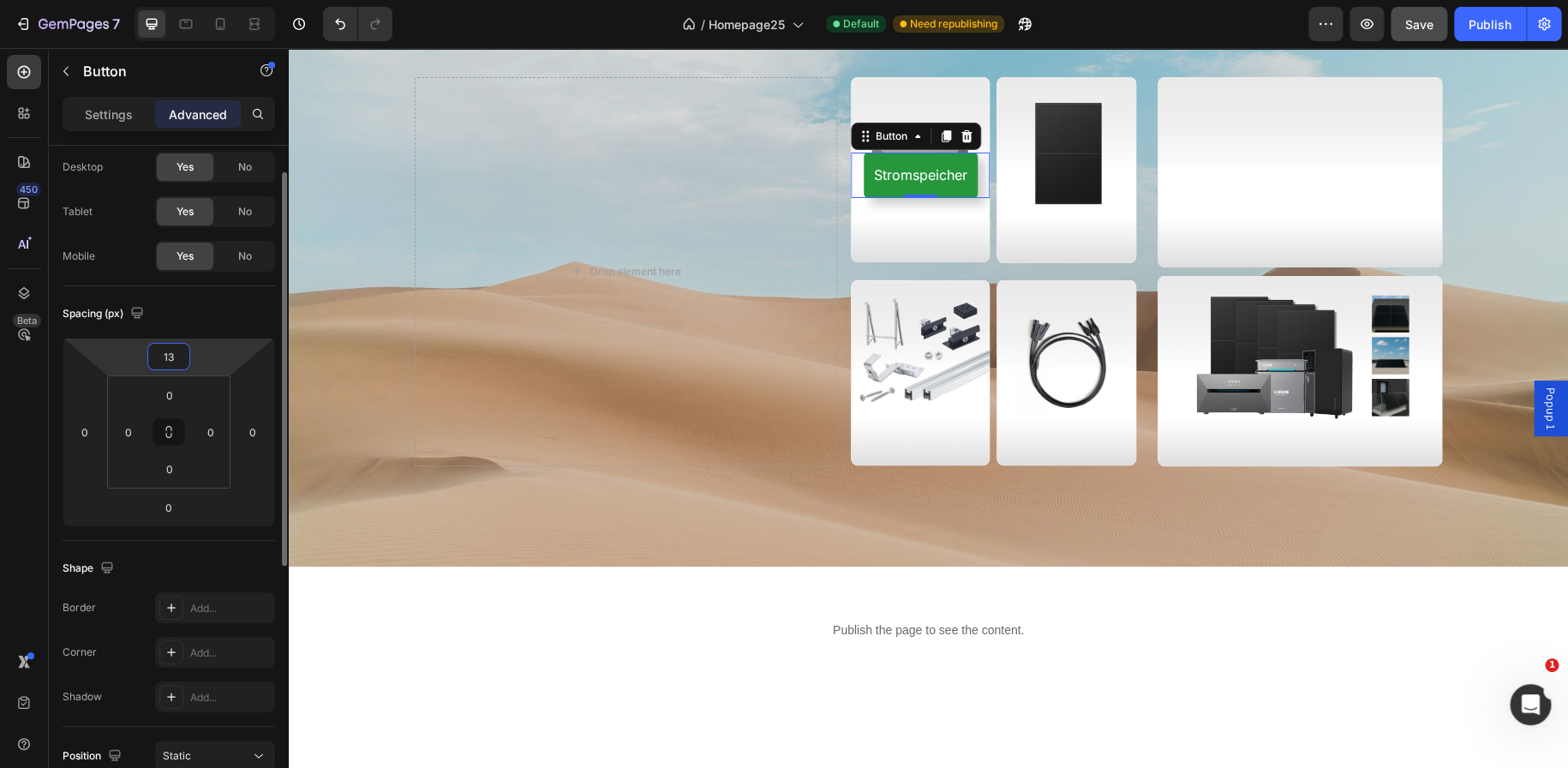
type input "130"
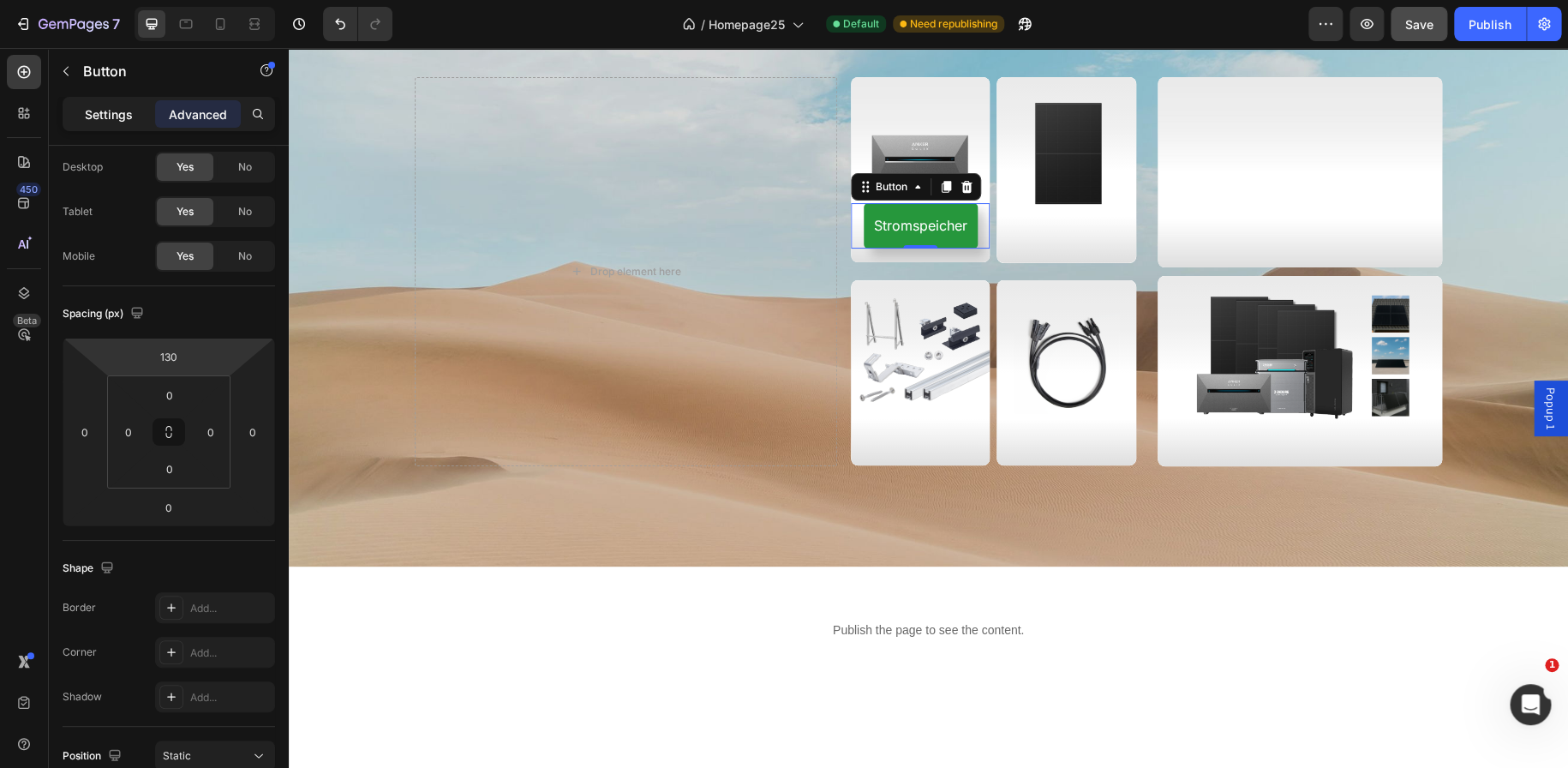
click at [114, 122] on p "Settings" at bounding box center [109, 114] width 48 height 18
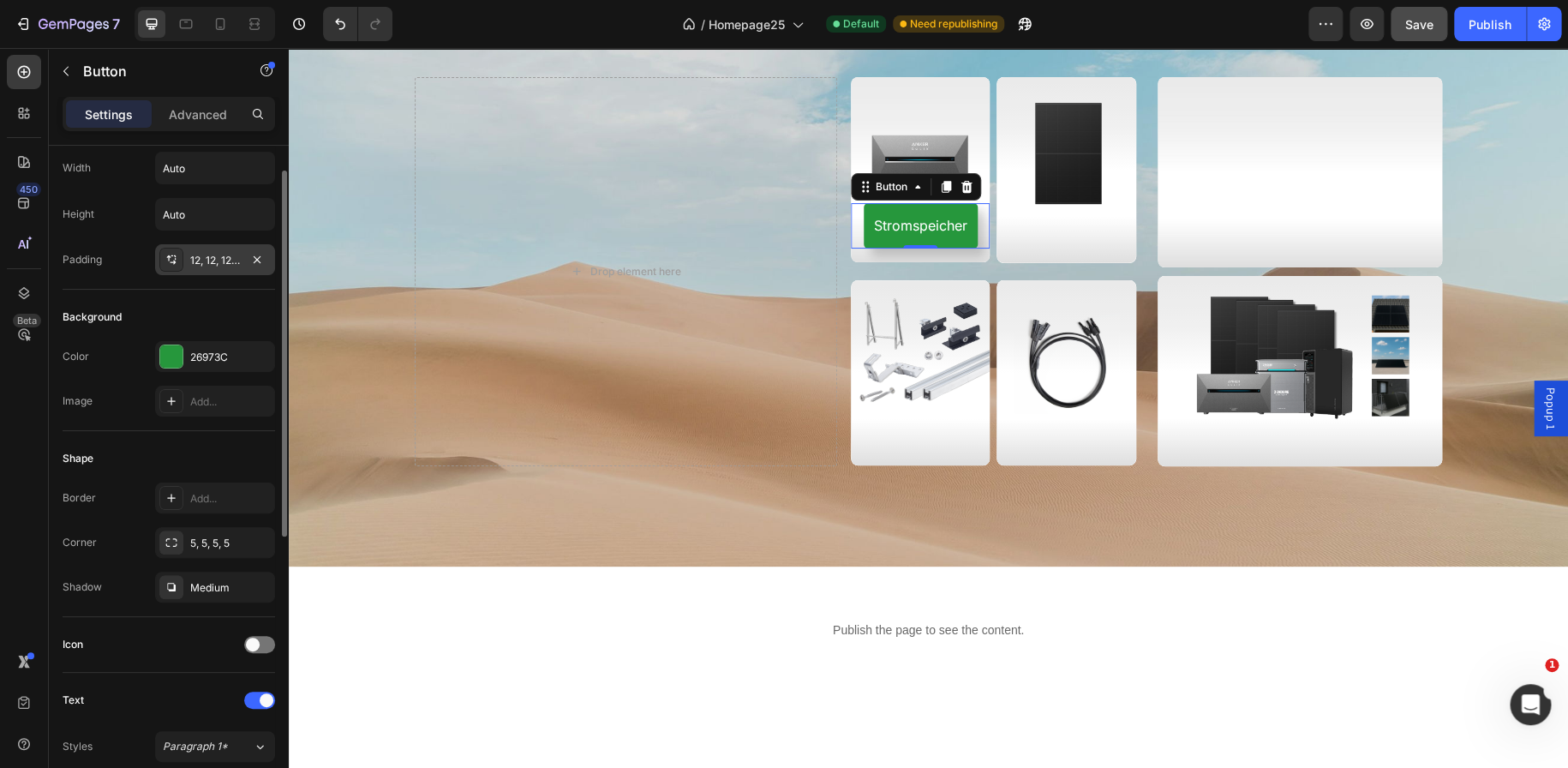
click at [185, 265] on div "12, 12, 12, 12" at bounding box center [215, 260] width 120 height 31
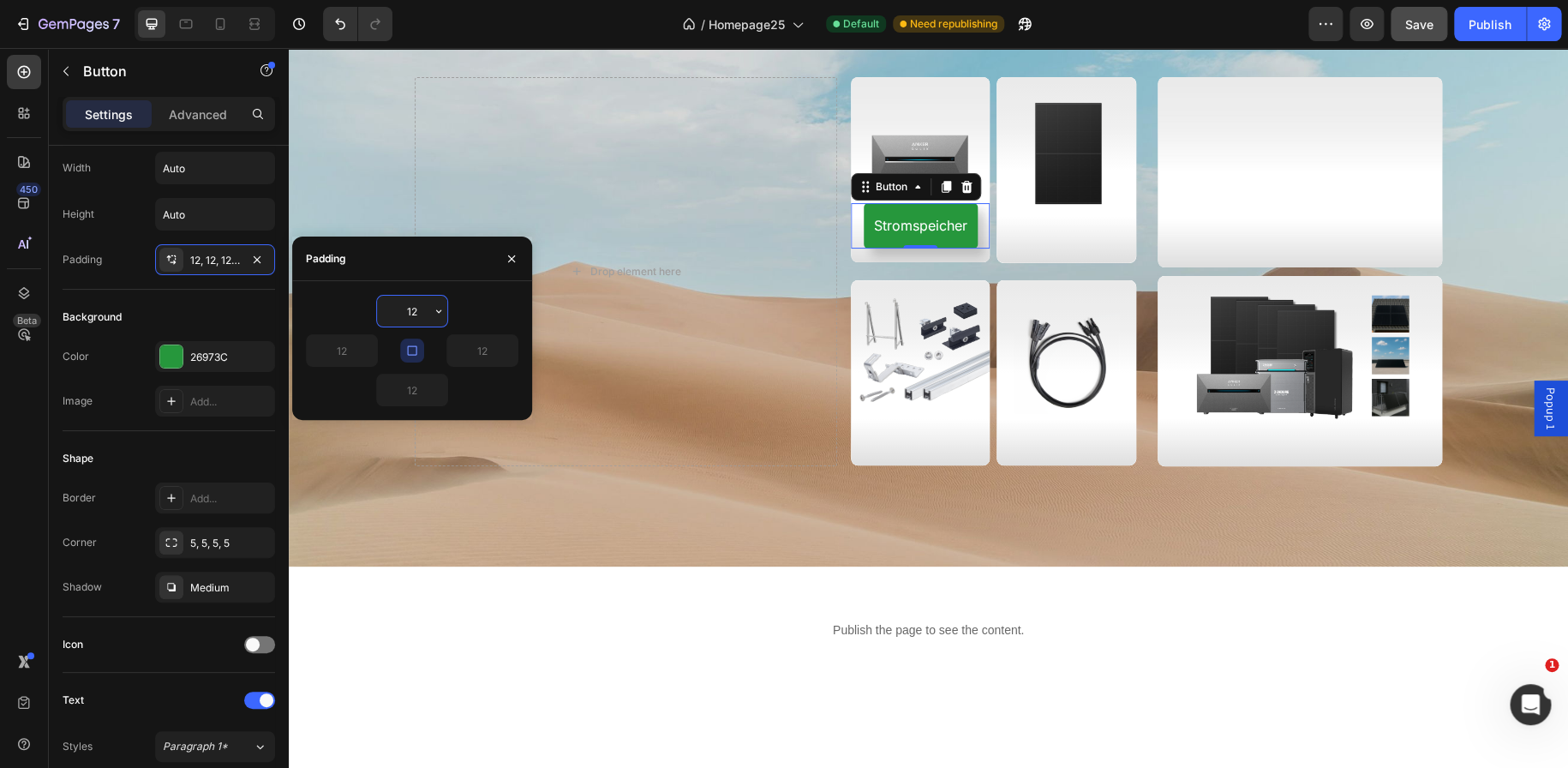
click at [410, 310] on input "12" at bounding box center [411, 311] width 70 height 31
click at [127, 252] on div "Padding 12, 12, 12, 12" at bounding box center [168, 260] width 212 height 31
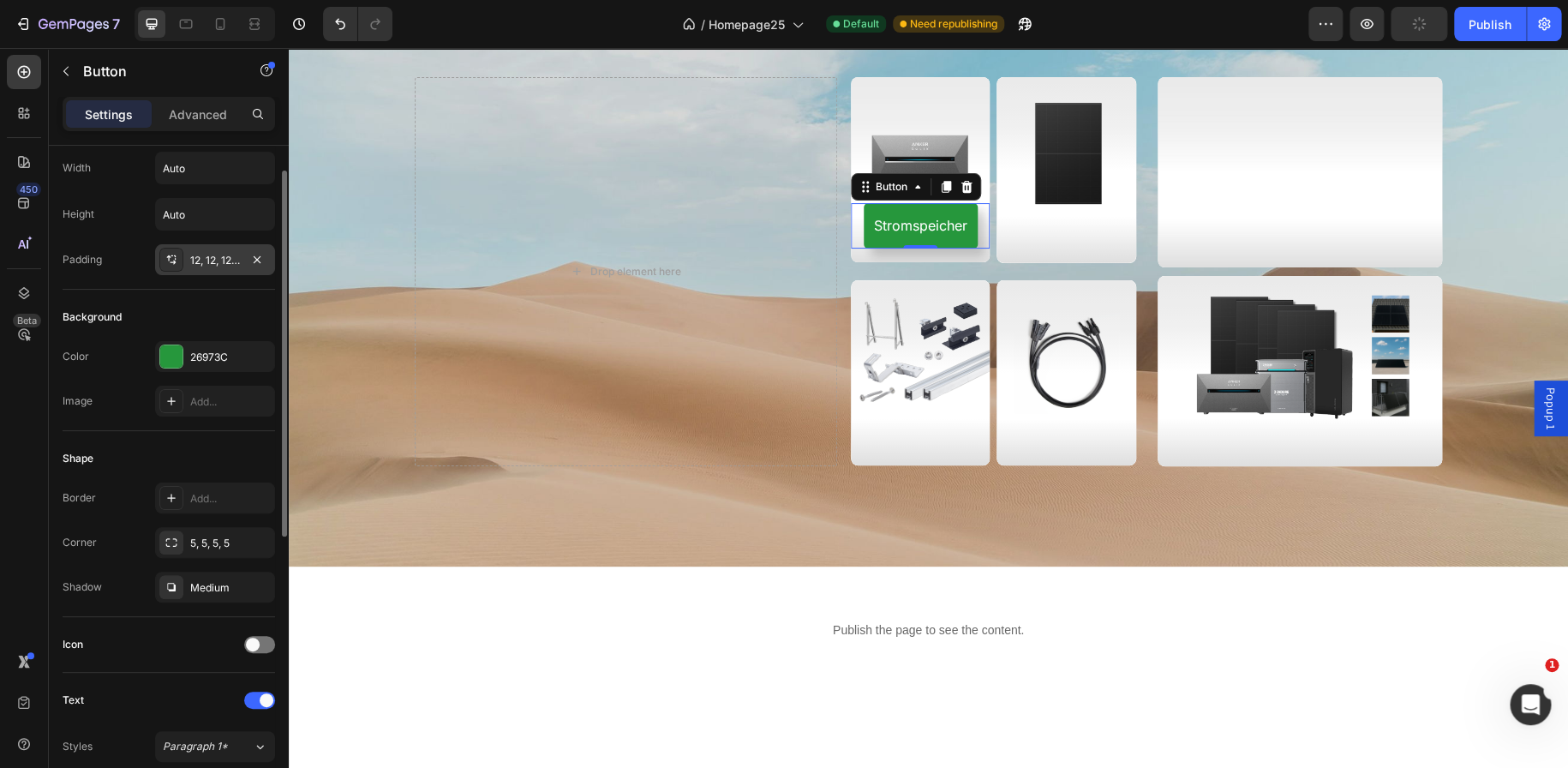
click at [223, 262] on div "12, 12, 12, 12" at bounding box center [215, 260] width 49 height 16
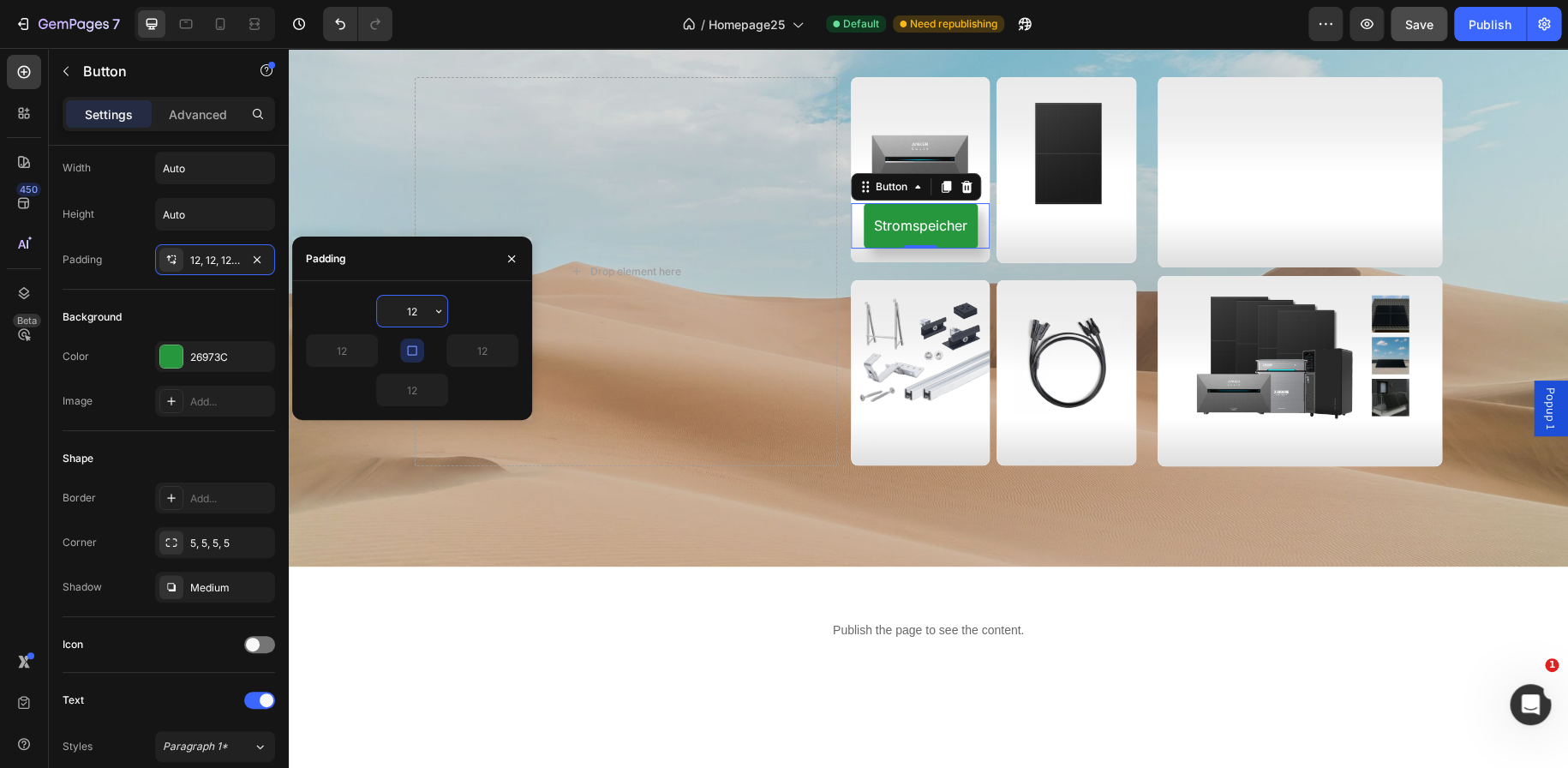
click at [416, 310] on input "12" at bounding box center [411, 311] width 70 height 31
type input "1"
type input "5"
click at [414, 351] on icon "button" at bounding box center [411, 350] width 14 height 14
type input "0"
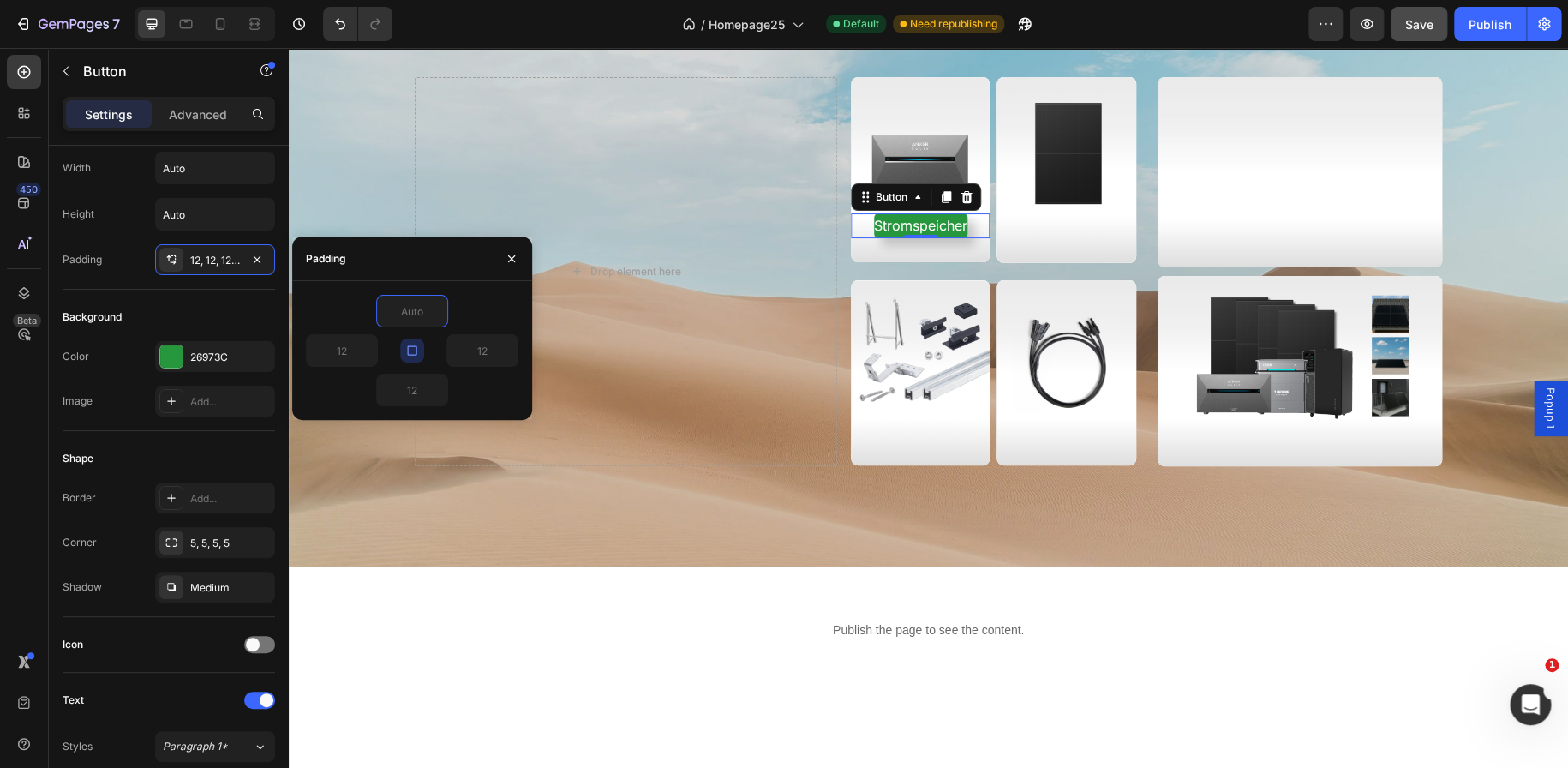
type input "0"
click at [409, 313] on input "0" at bounding box center [411, 311] width 70 height 31
type input "5"
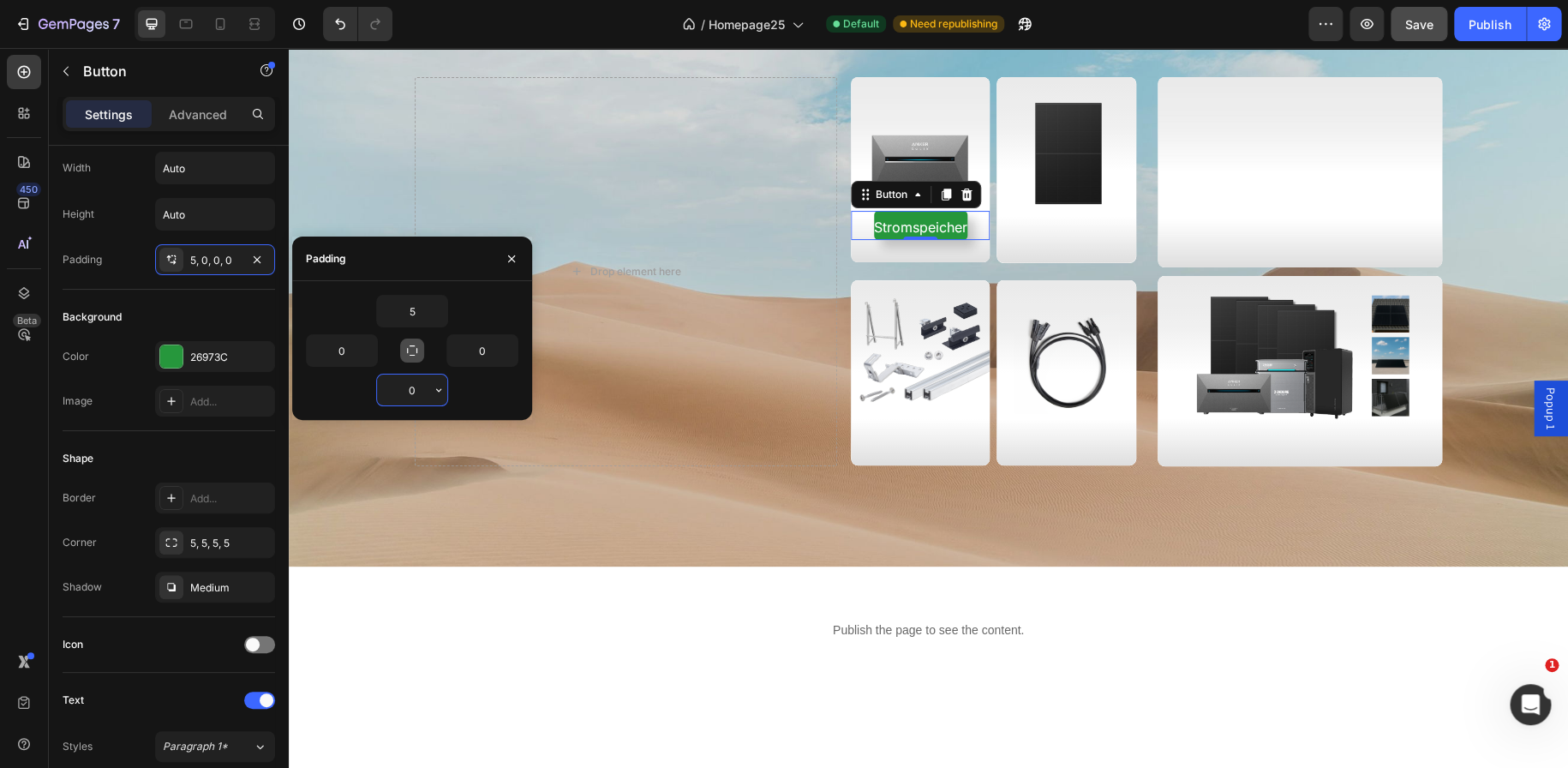
click at [412, 387] on input "0" at bounding box center [411, 390] width 70 height 31
type input "5"
click at [343, 347] on input "0" at bounding box center [341, 350] width 70 height 31
type input "10"
click at [484, 352] on input "0" at bounding box center [482, 350] width 70 height 31
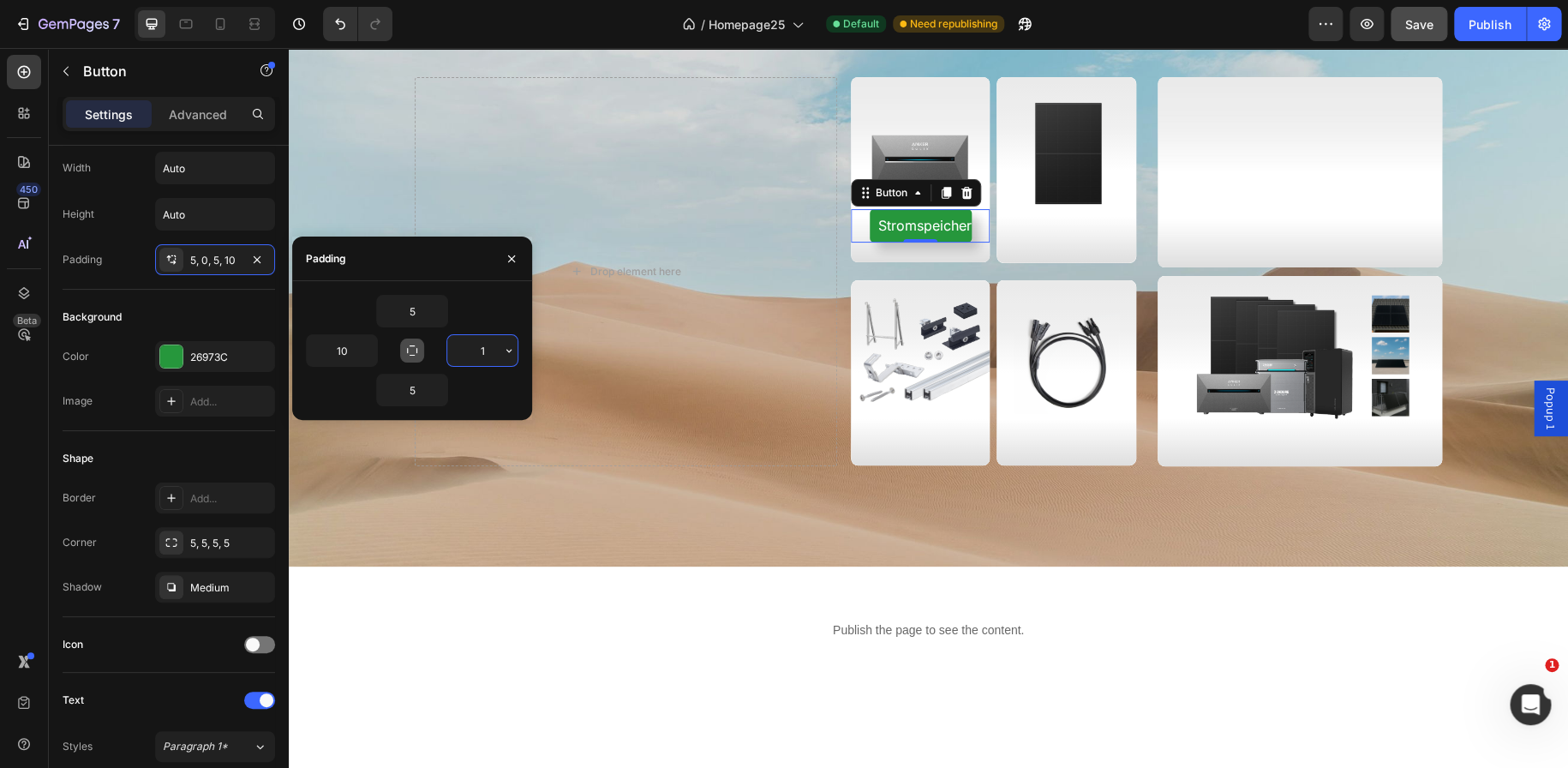
type input "10"
click at [959, 271] on div "Stromspeicher Button 0 Hero Banner Solarmodule Button Hero Banner Row Modulhalt…" at bounding box center [994, 271] width 285 height 389
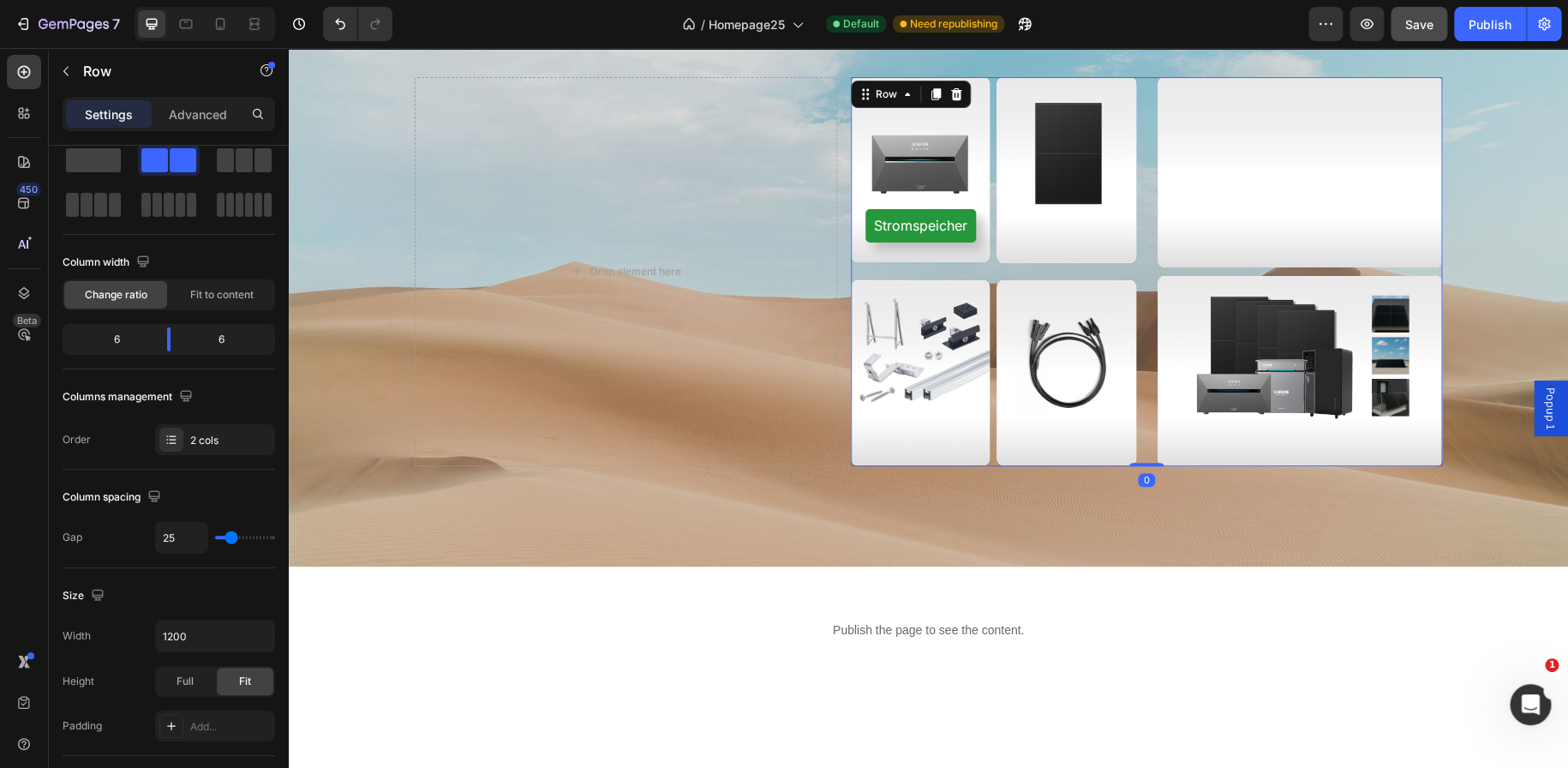
scroll to position [0, 0]
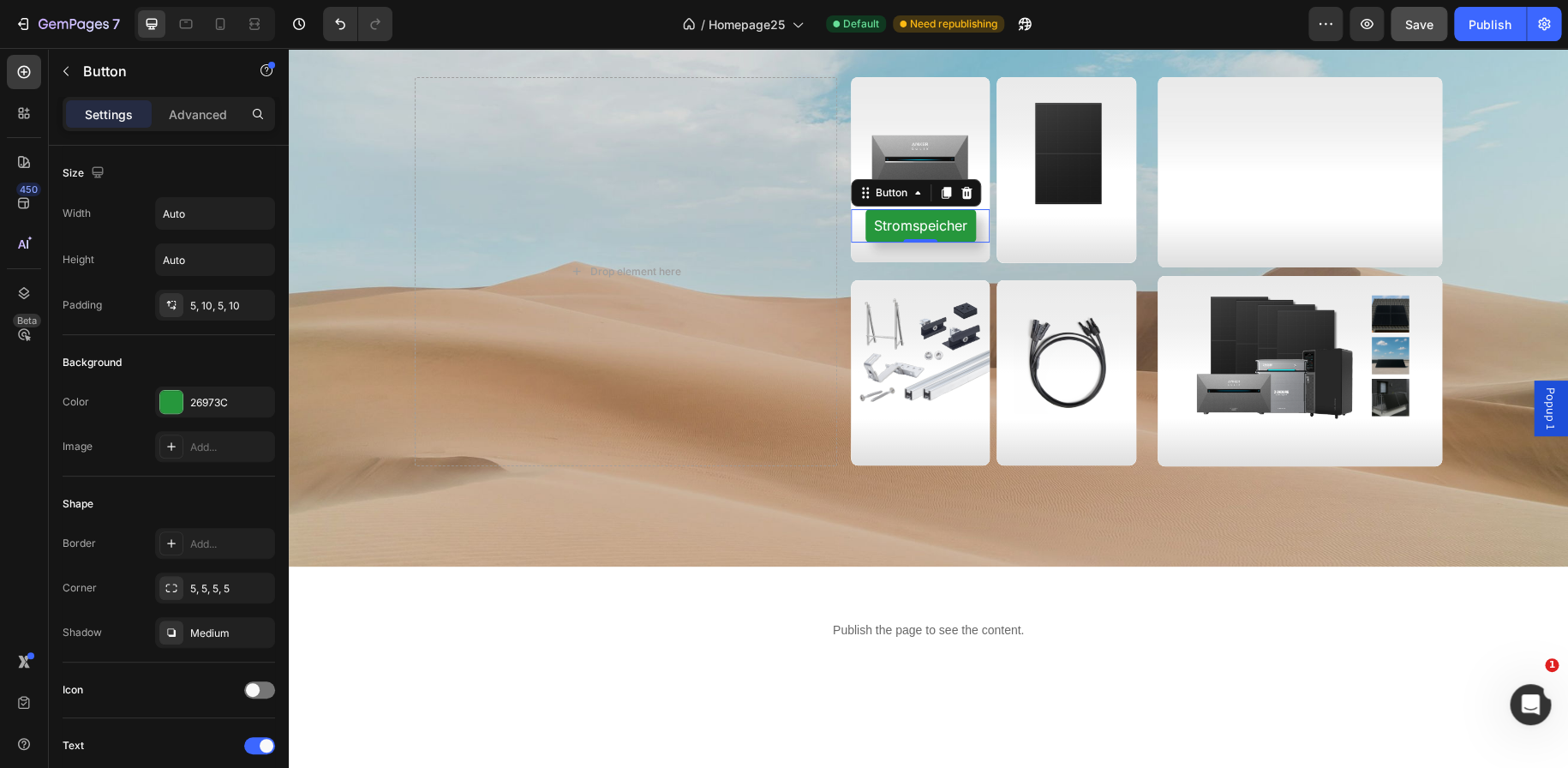
click at [208, 128] on div "Settings Advanced" at bounding box center [168, 113] width 212 height 34
click at [207, 124] on div "Advanced" at bounding box center [198, 114] width 86 height 27
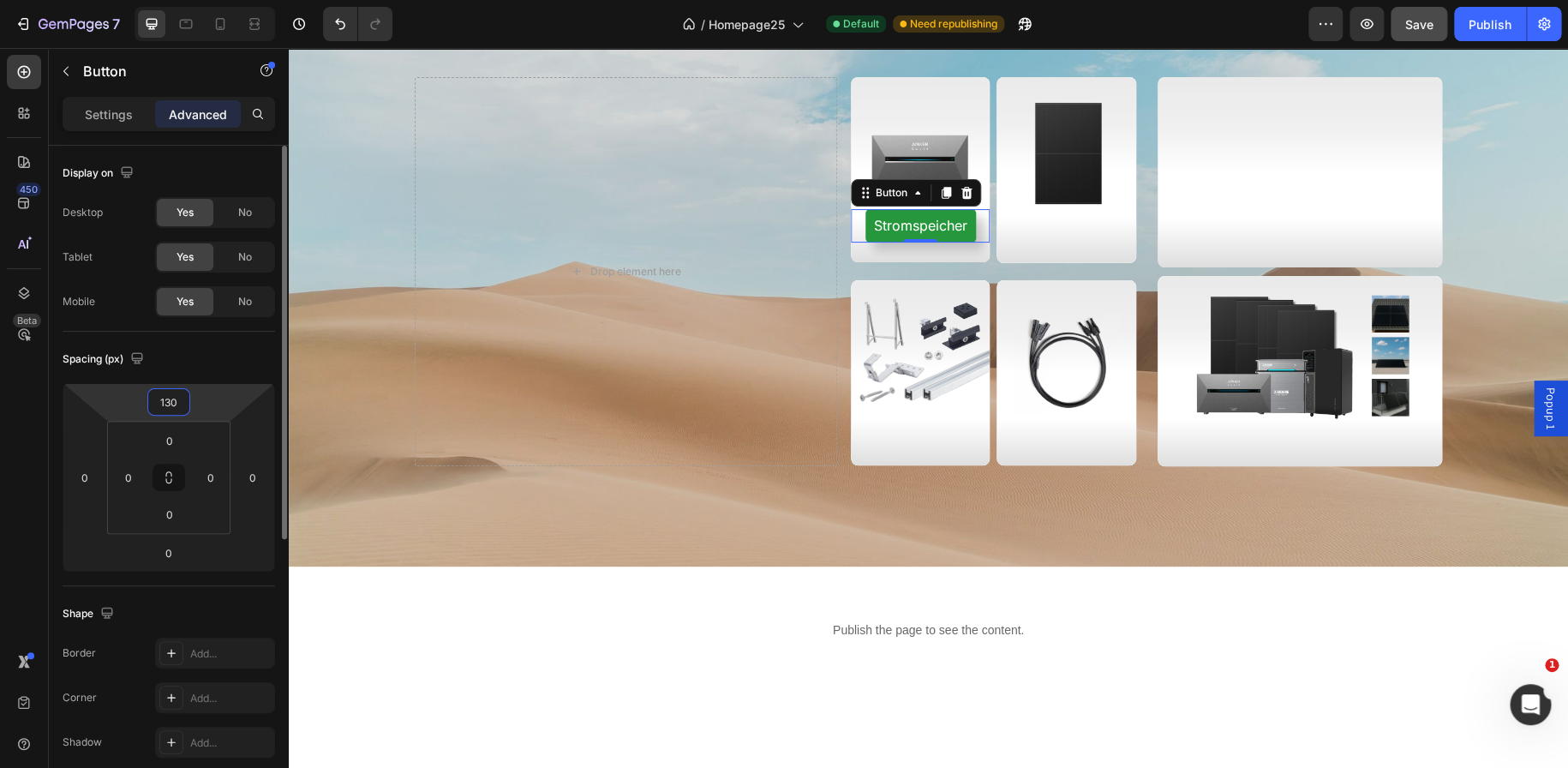
click at [173, 395] on input "130" at bounding box center [168, 401] width 34 height 26
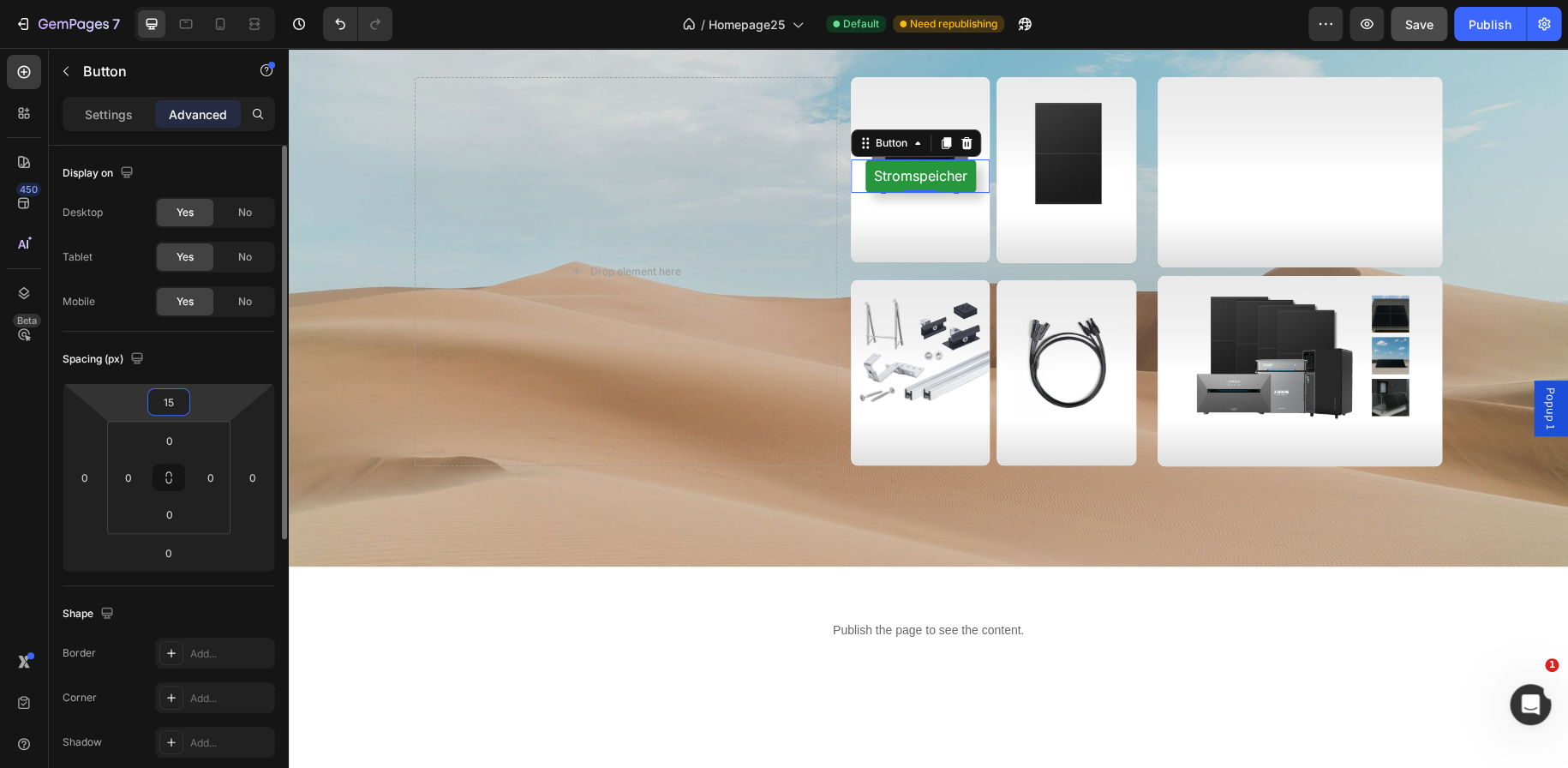
type input "150"
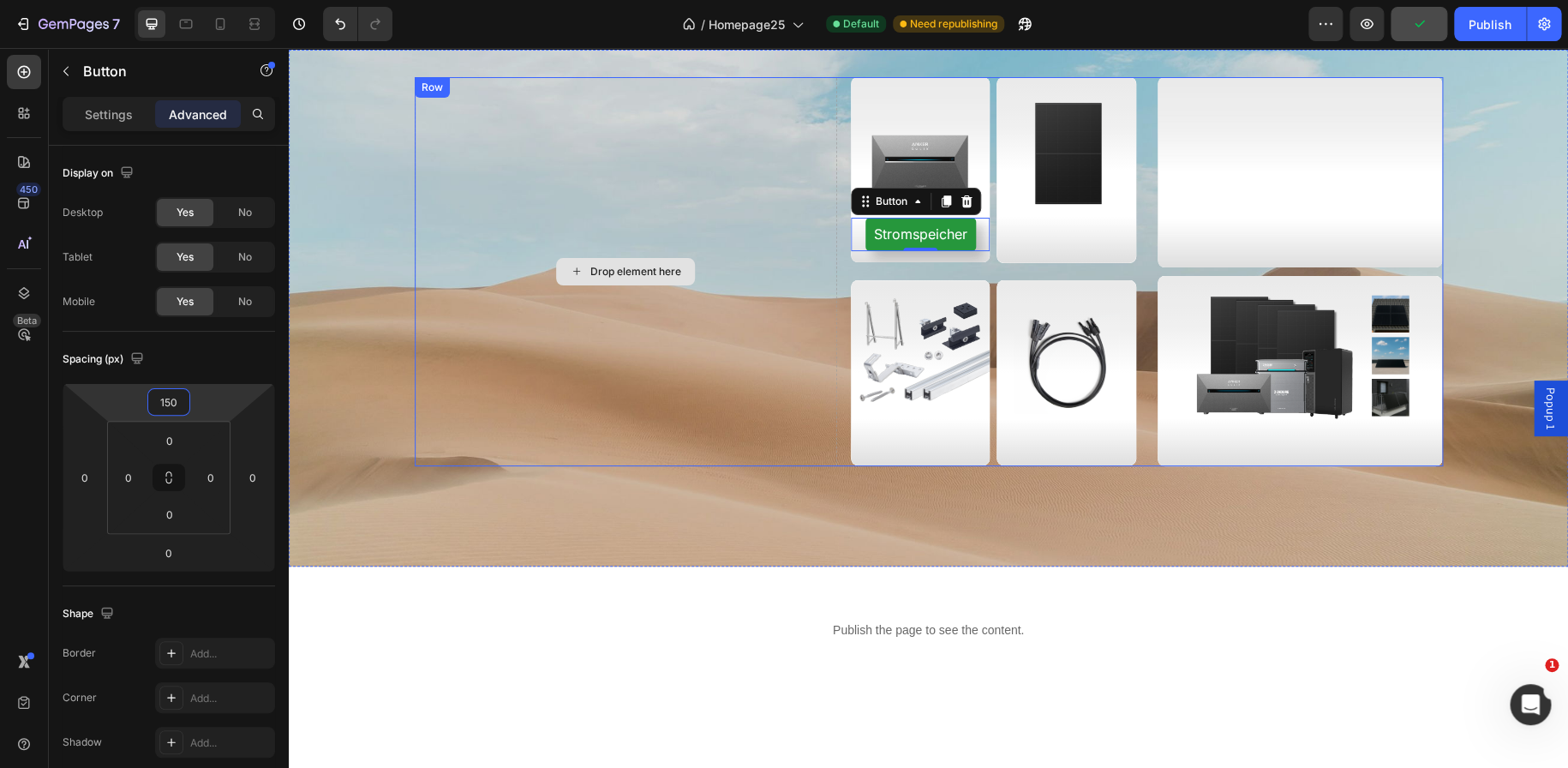
click at [702, 396] on div "Drop element here" at bounding box center [626, 271] width 422 height 389
click at [942, 202] on icon at bounding box center [946, 201] width 9 height 12
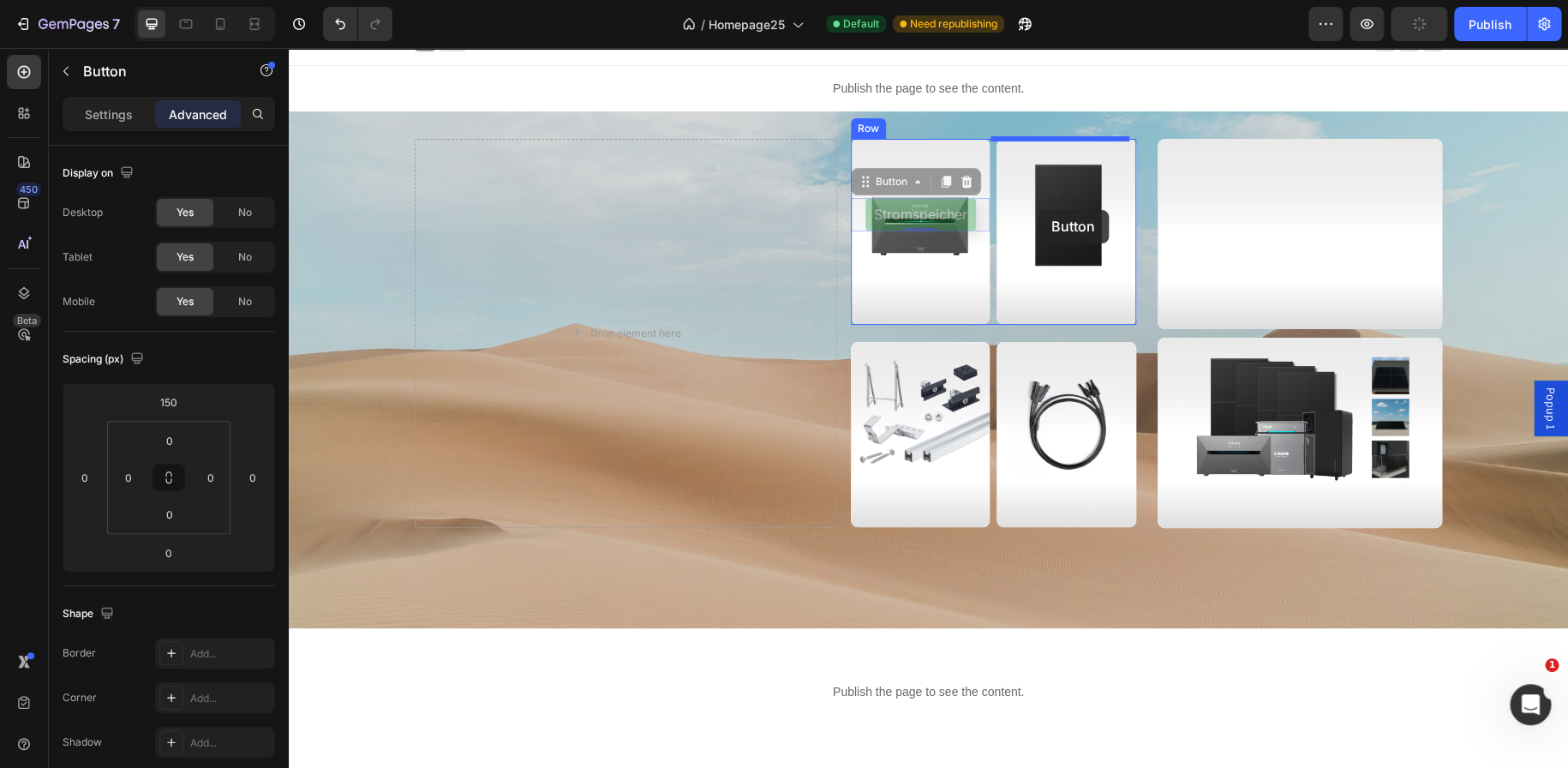
scroll to position [14, 0]
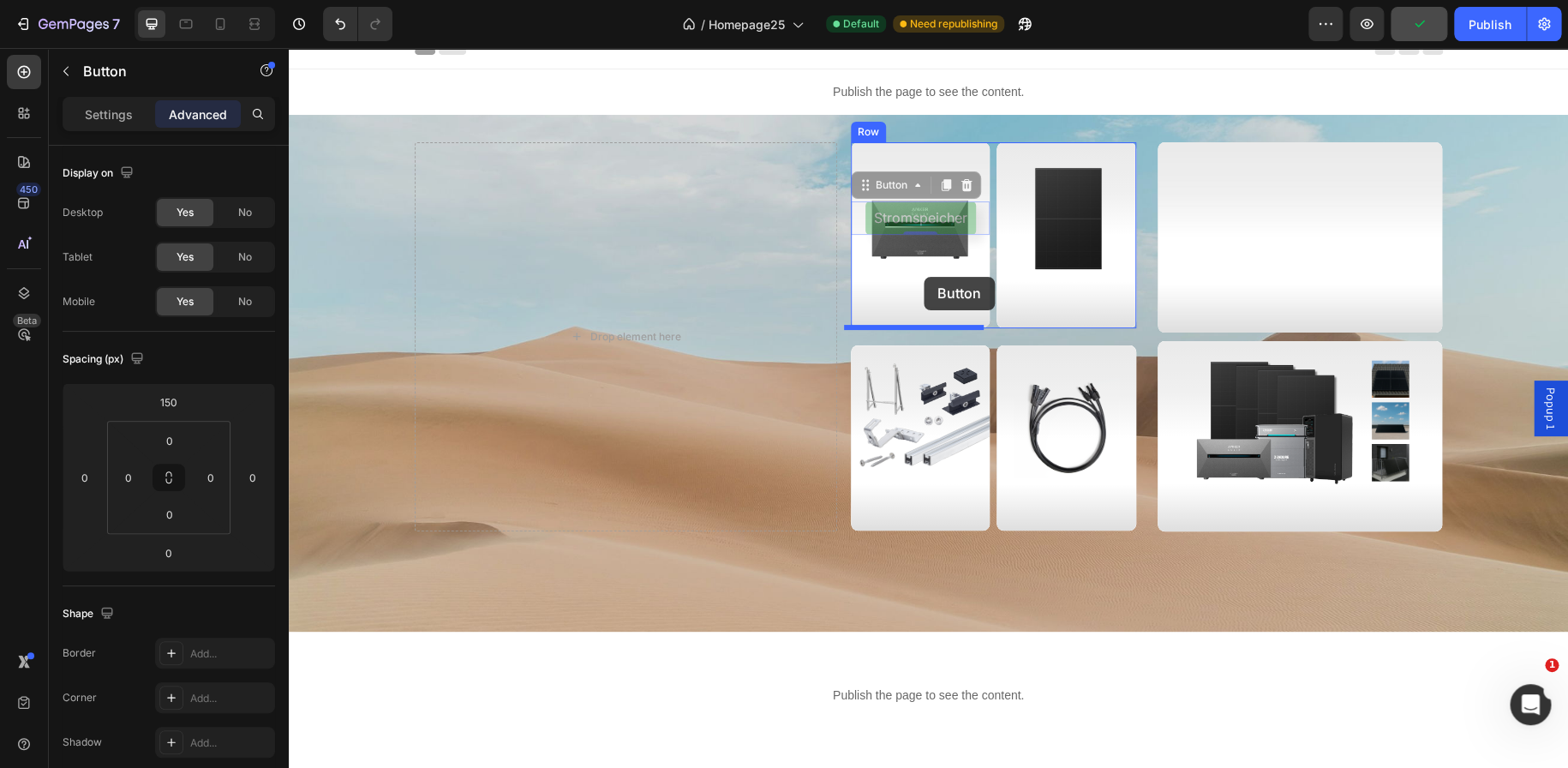
drag, startPoint x: 858, startPoint y: 155, endPoint x: 923, endPoint y: 277, distance: 138.2
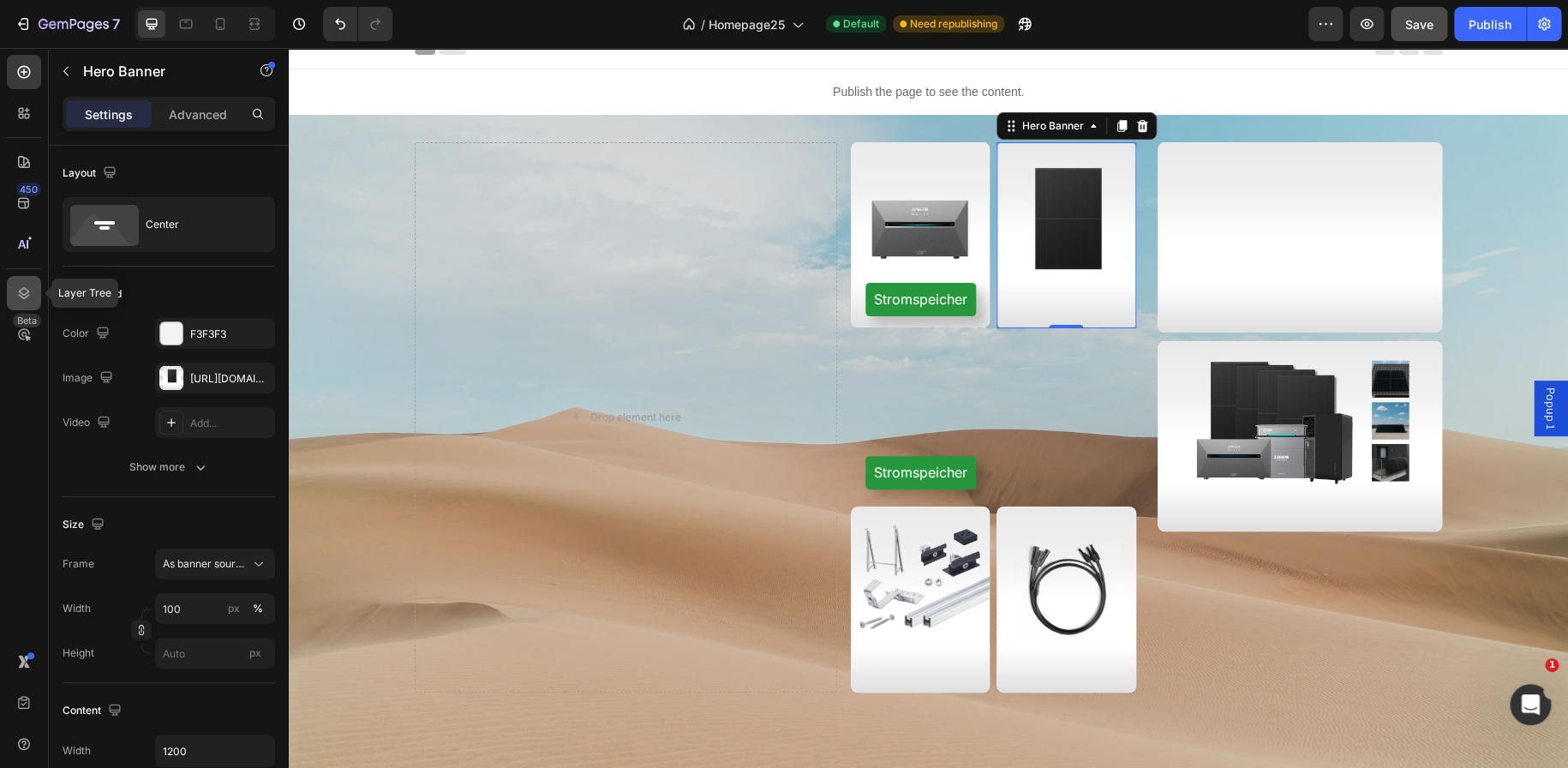
click at [27, 282] on div at bounding box center [23, 293] width 34 height 34
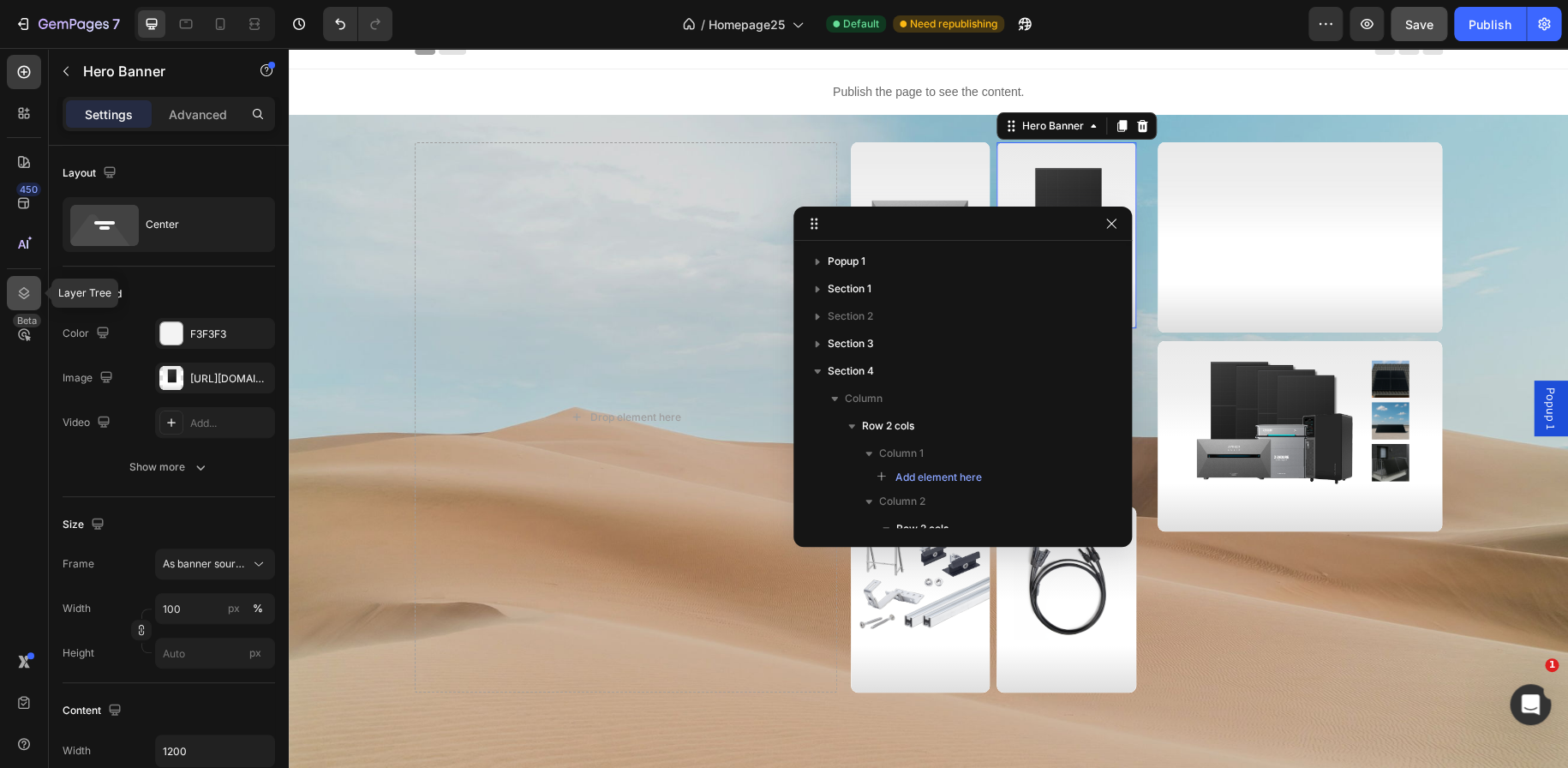
scroll to position [346, 0]
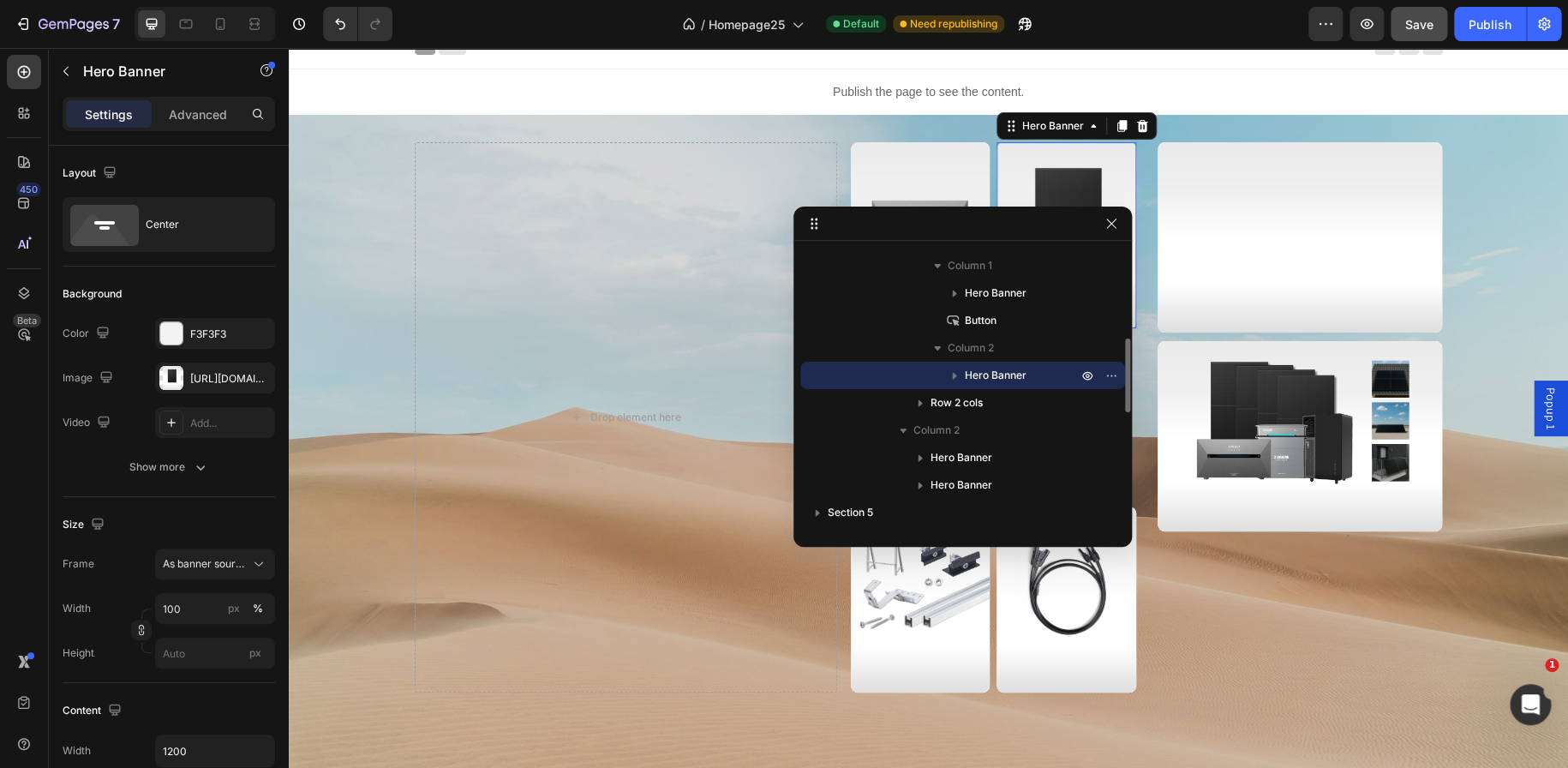
click at [954, 375] on icon "button" at bounding box center [955, 376] width 5 height 6
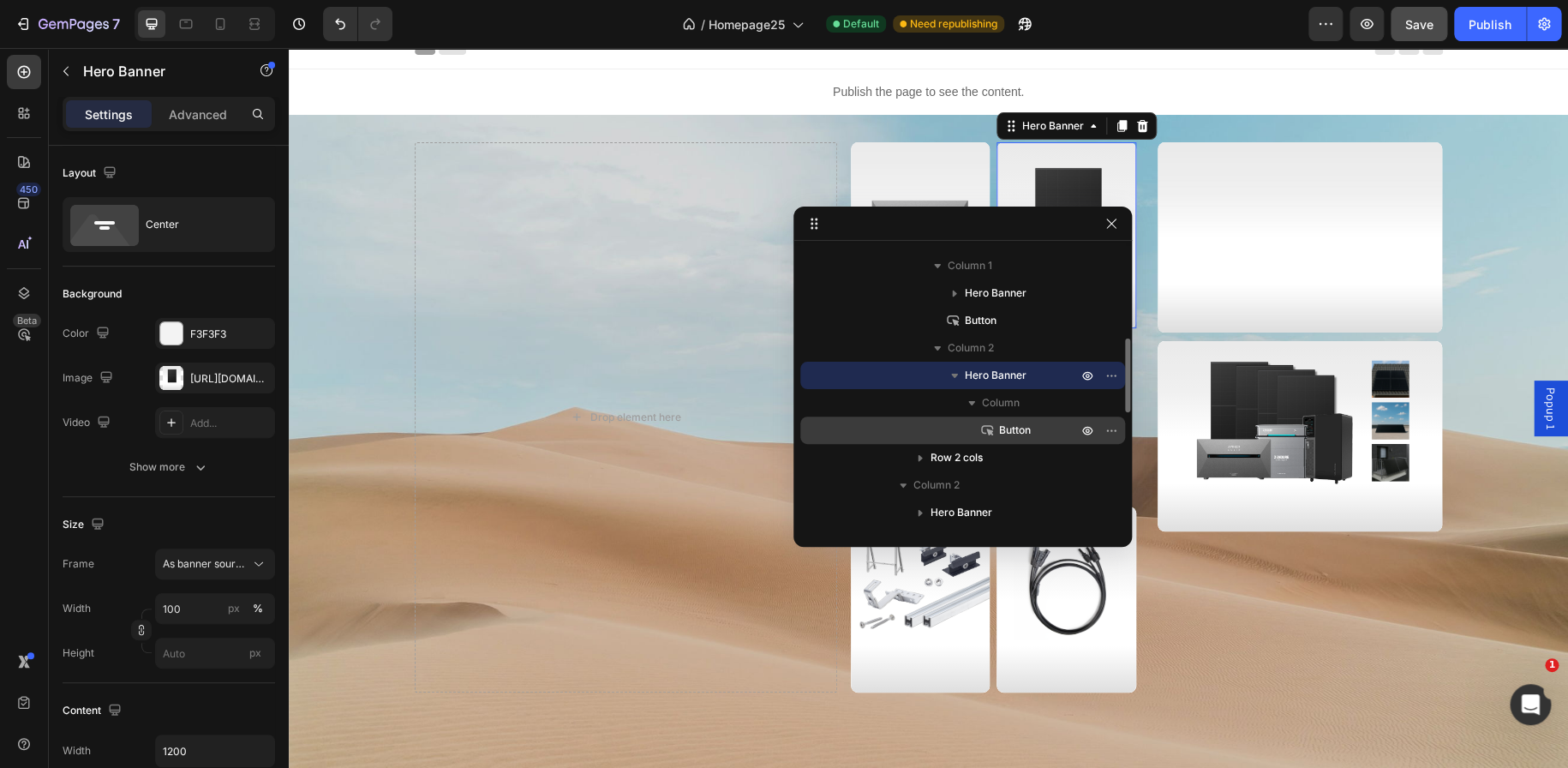
click at [997, 422] on p "Button" at bounding box center [1019, 430] width 81 height 17
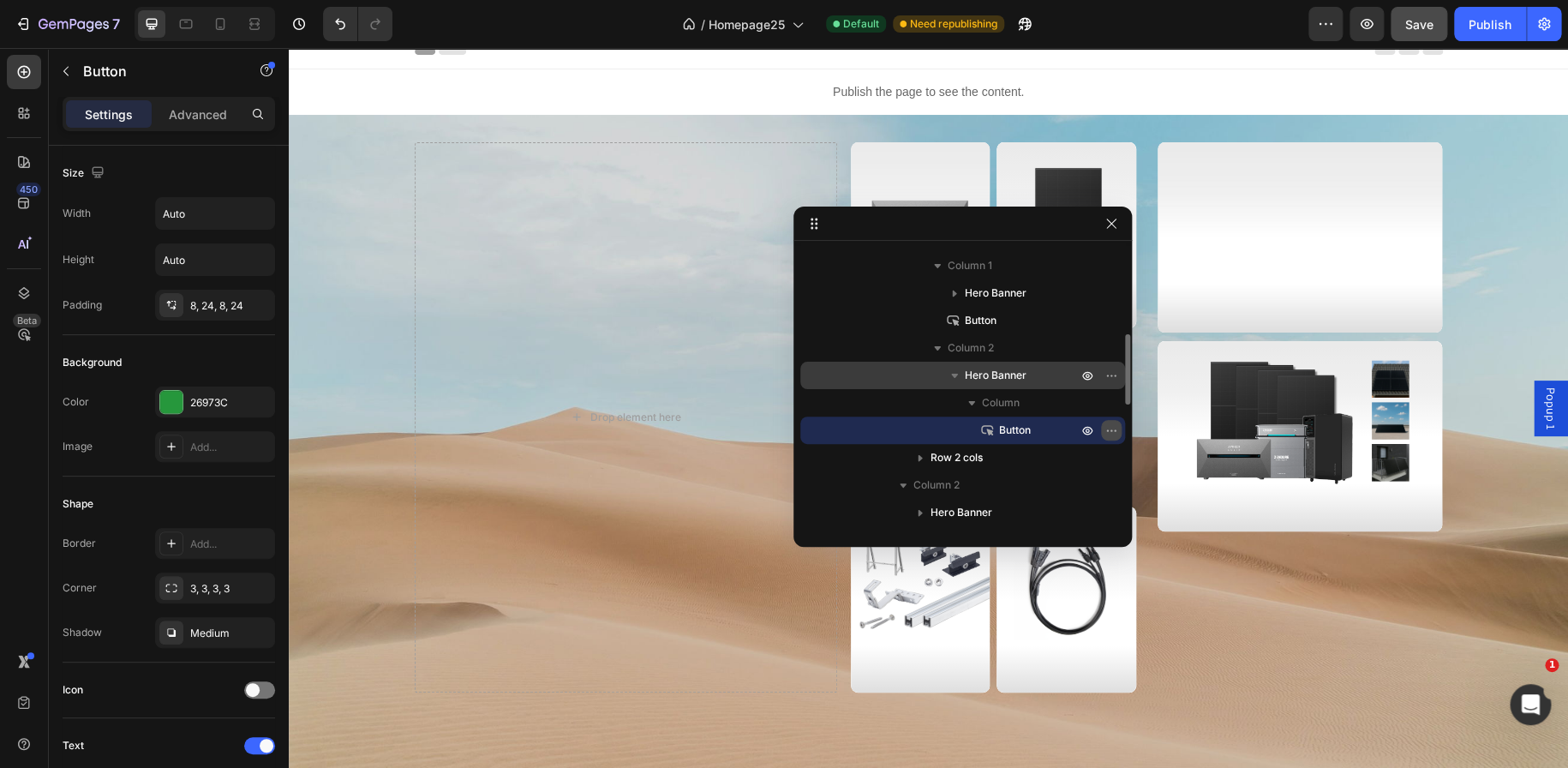
click at [1104, 431] on icon "button" at bounding box center [1111, 430] width 14 height 14
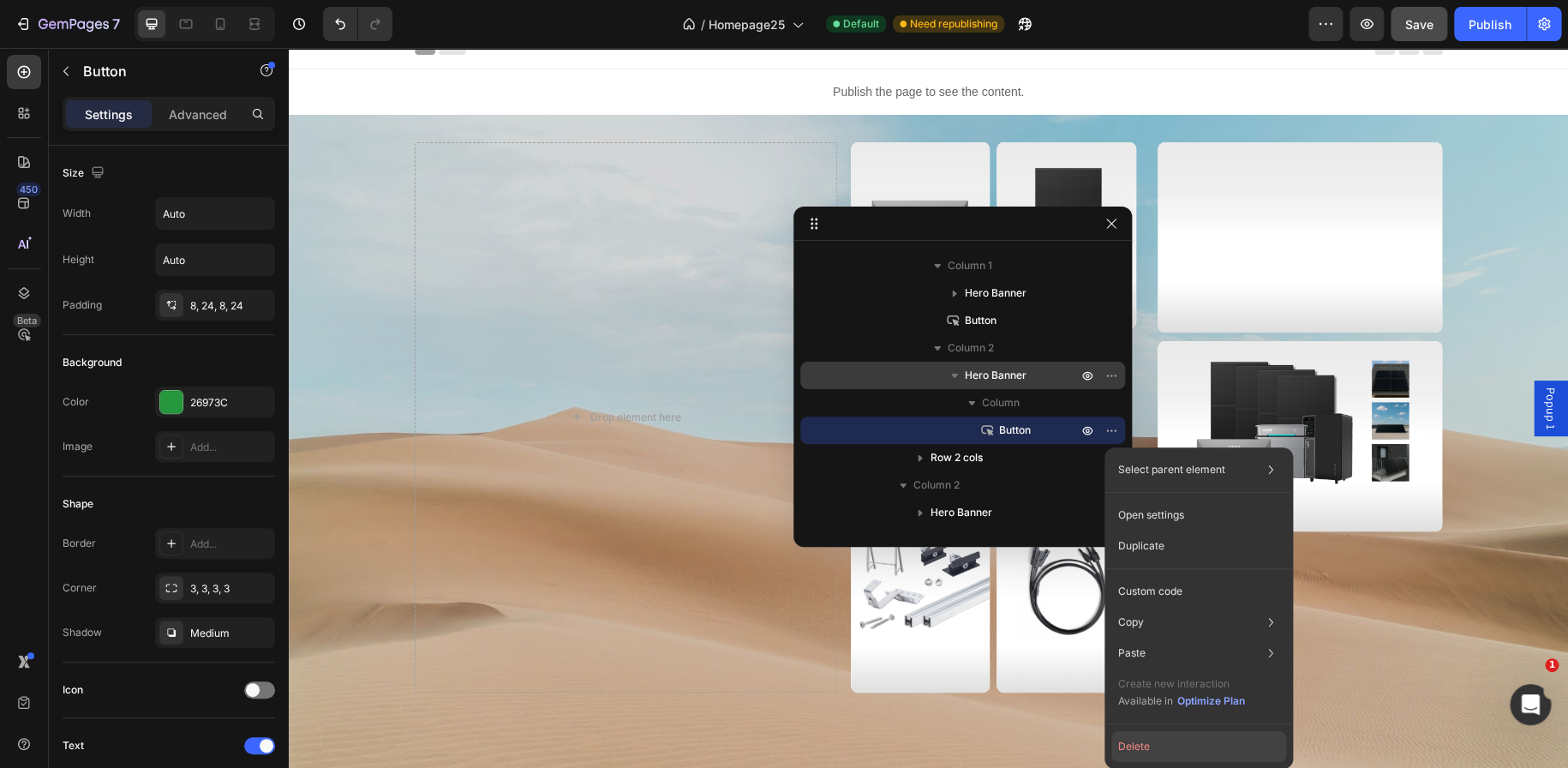
click at [1170, 747] on button "Delete" at bounding box center [1198, 746] width 175 height 31
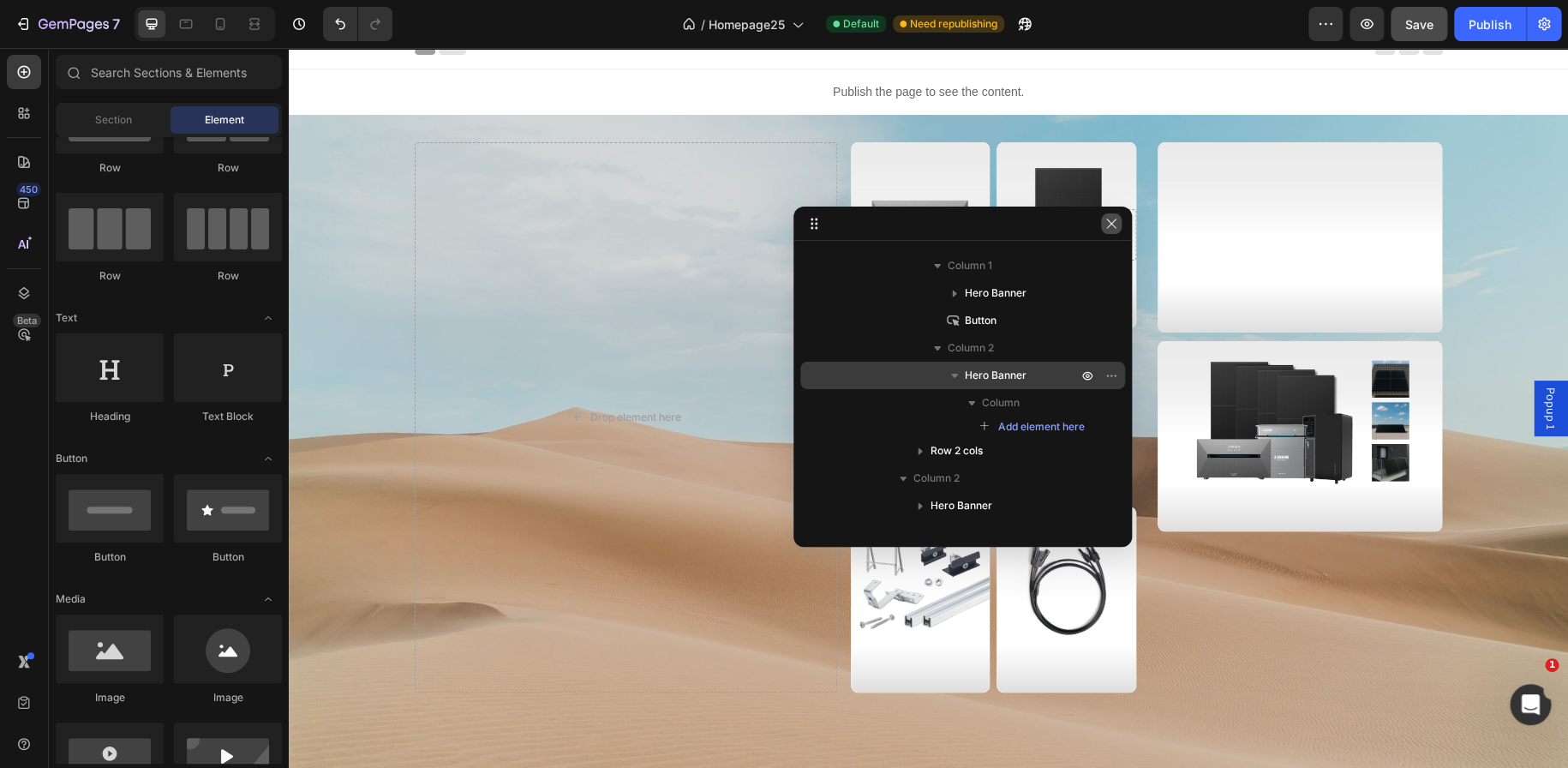
click at [1115, 225] on icon "button" at bounding box center [1111, 223] width 14 height 14
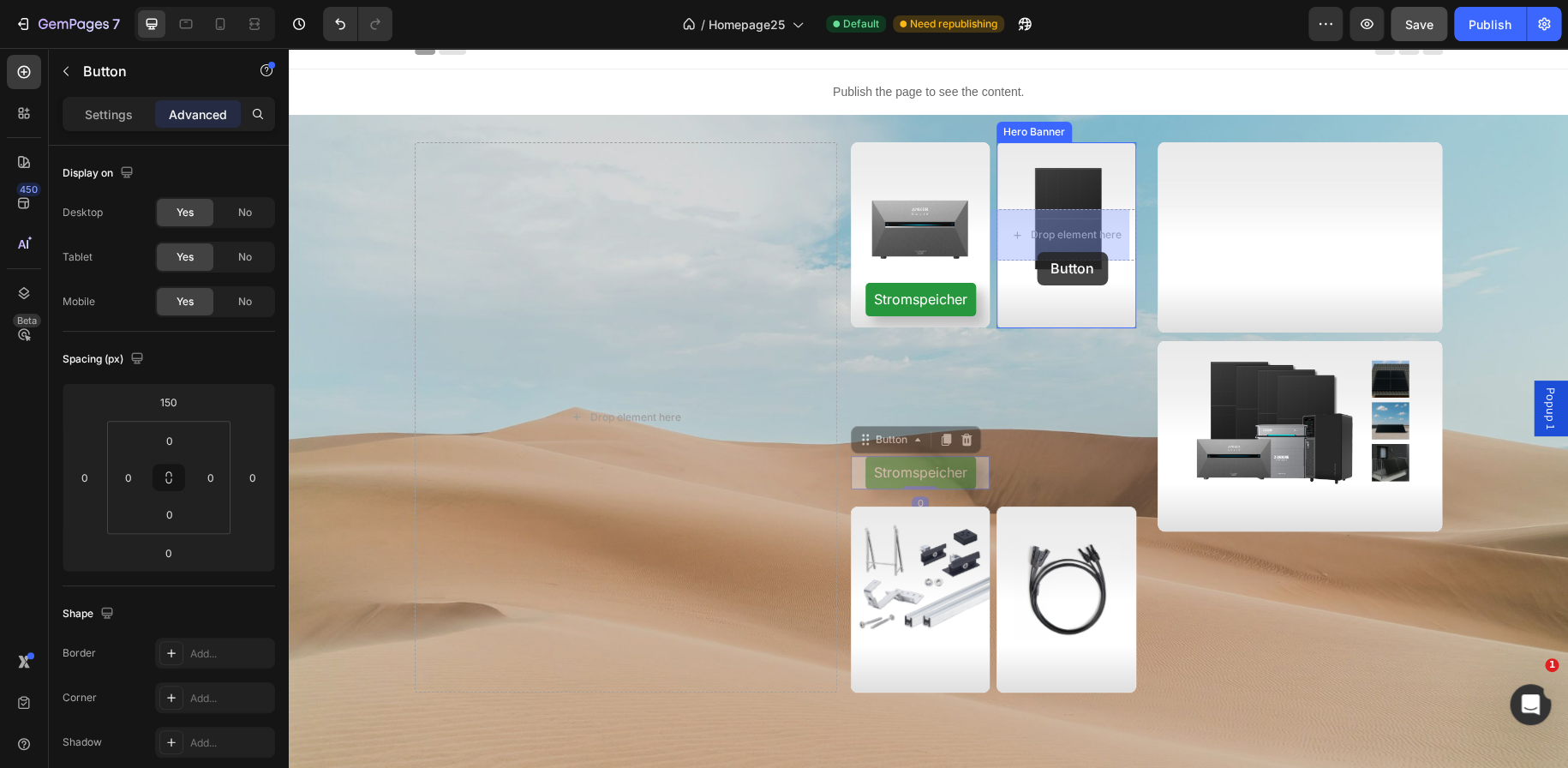
drag, startPoint x: 965, startPoint y: 474, endPoint x: 1037, endPoint y: 251, distance: 234.3
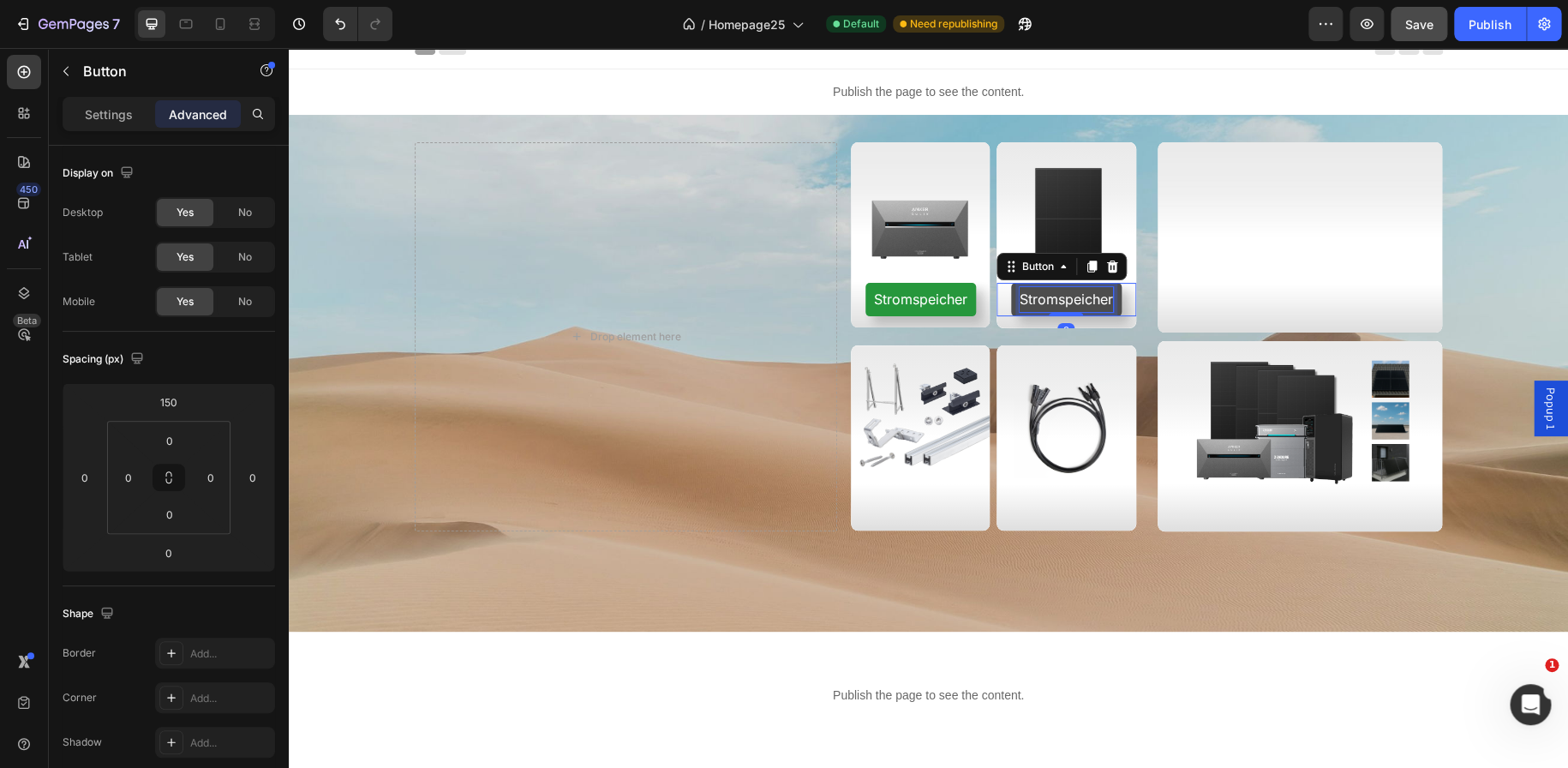
click at [1042, 303] on p "Stromspeicher" at bounding box center [1066, 299] width 93 height 25
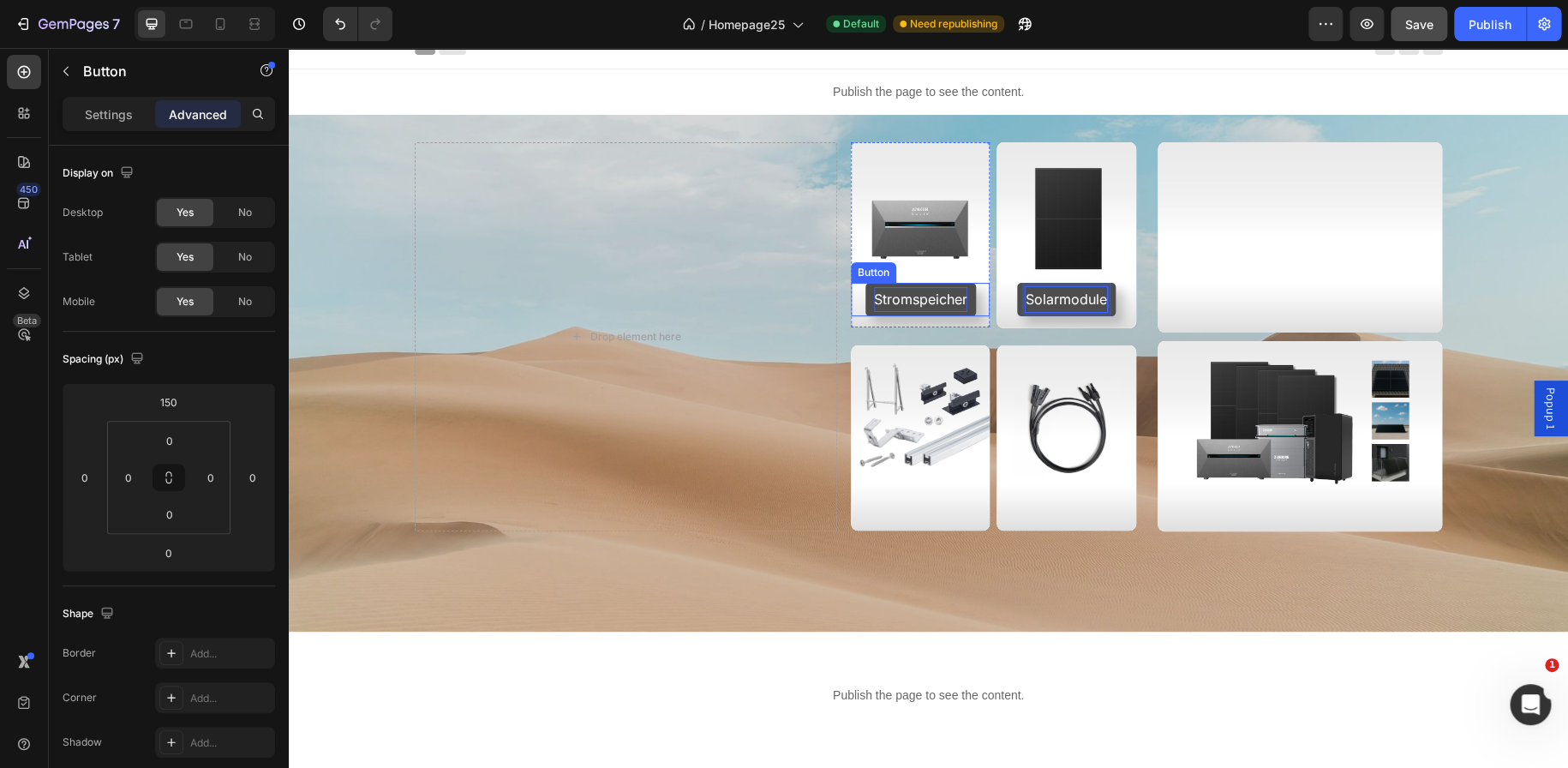
click at [943, 300] on p "Stromspeicher" at bounding box center [921, 299] width 93 height 25
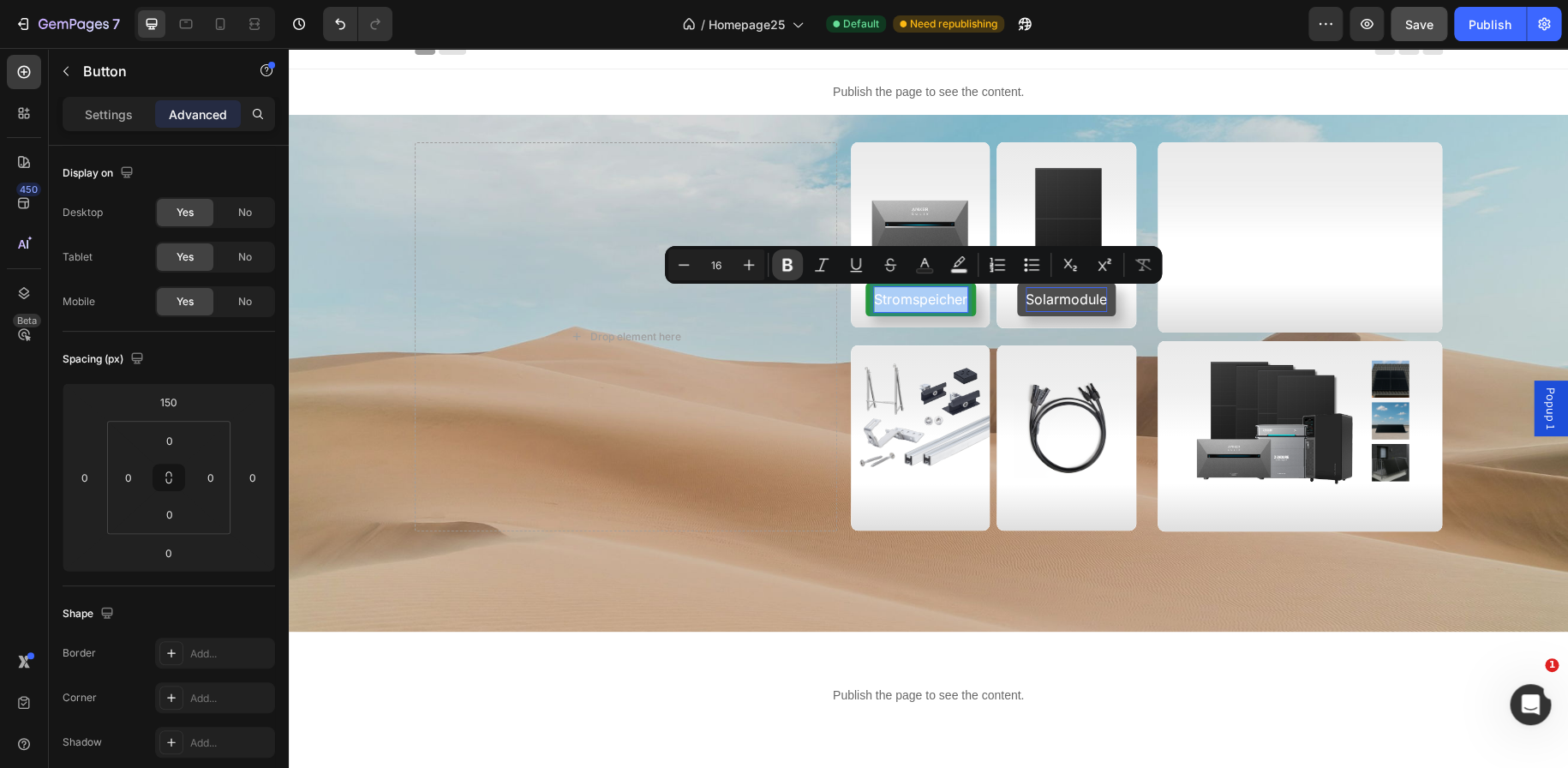
click at [781, 267] on icon "Editor contextual toolbar" at bounding box center [787, 264] width 17 height 17
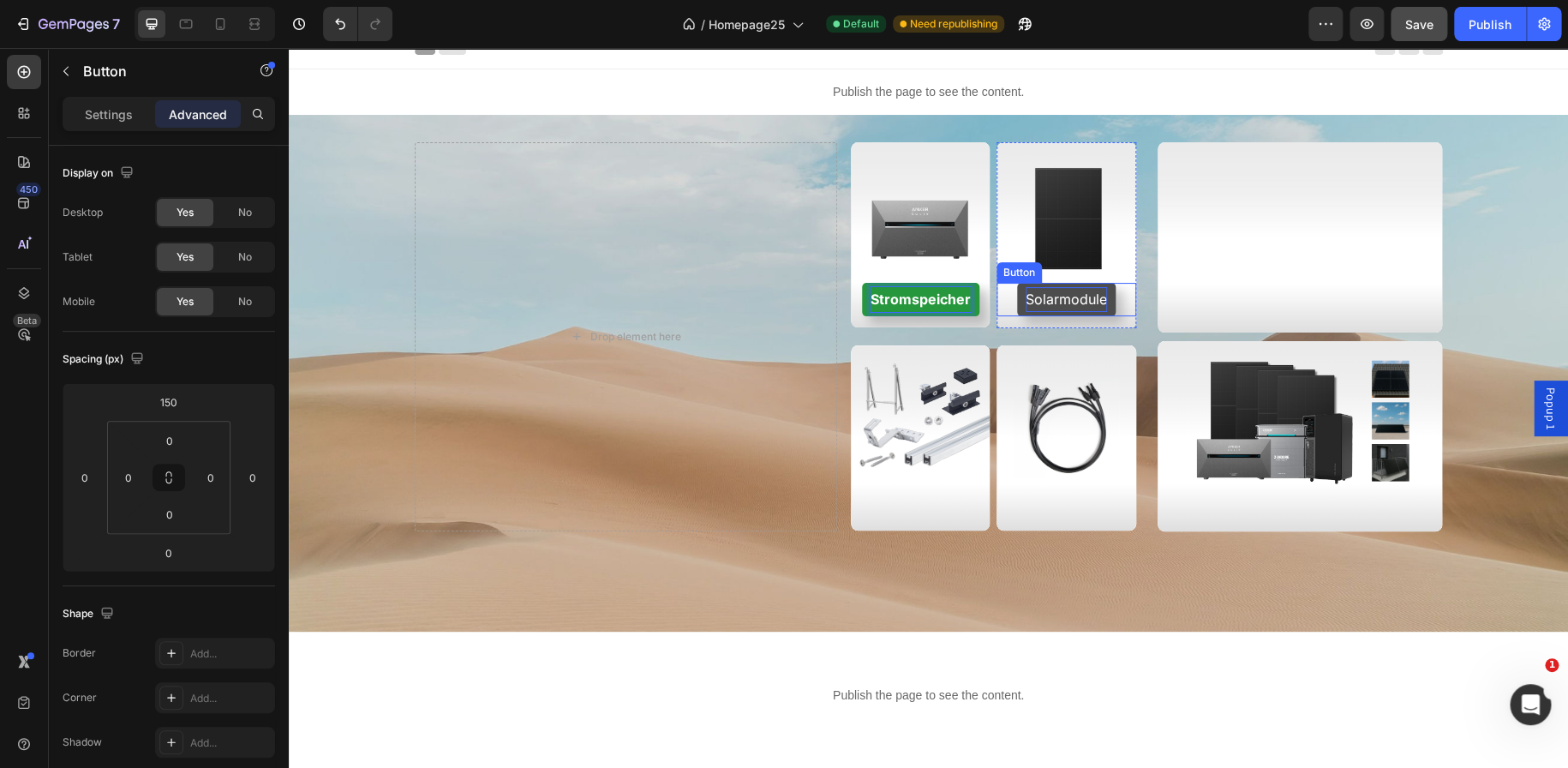
click at [1071, 298] on p "Solarmodule" at bounding box center [1066, 299] width 81 height 25
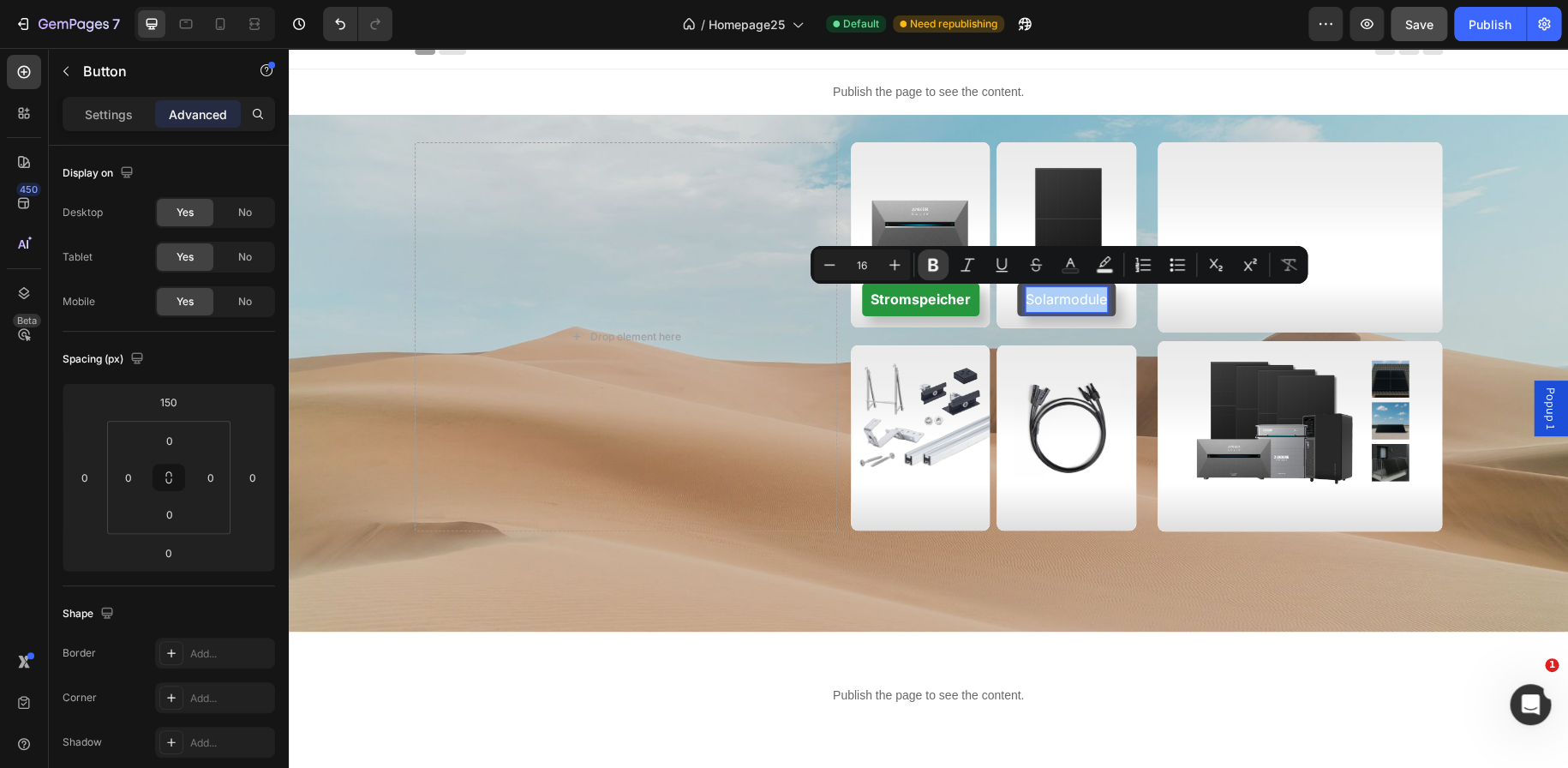
click at [930, 265] on icon "Editor contextual toolbar" at bounding box center [933, 265] width 10 height 13
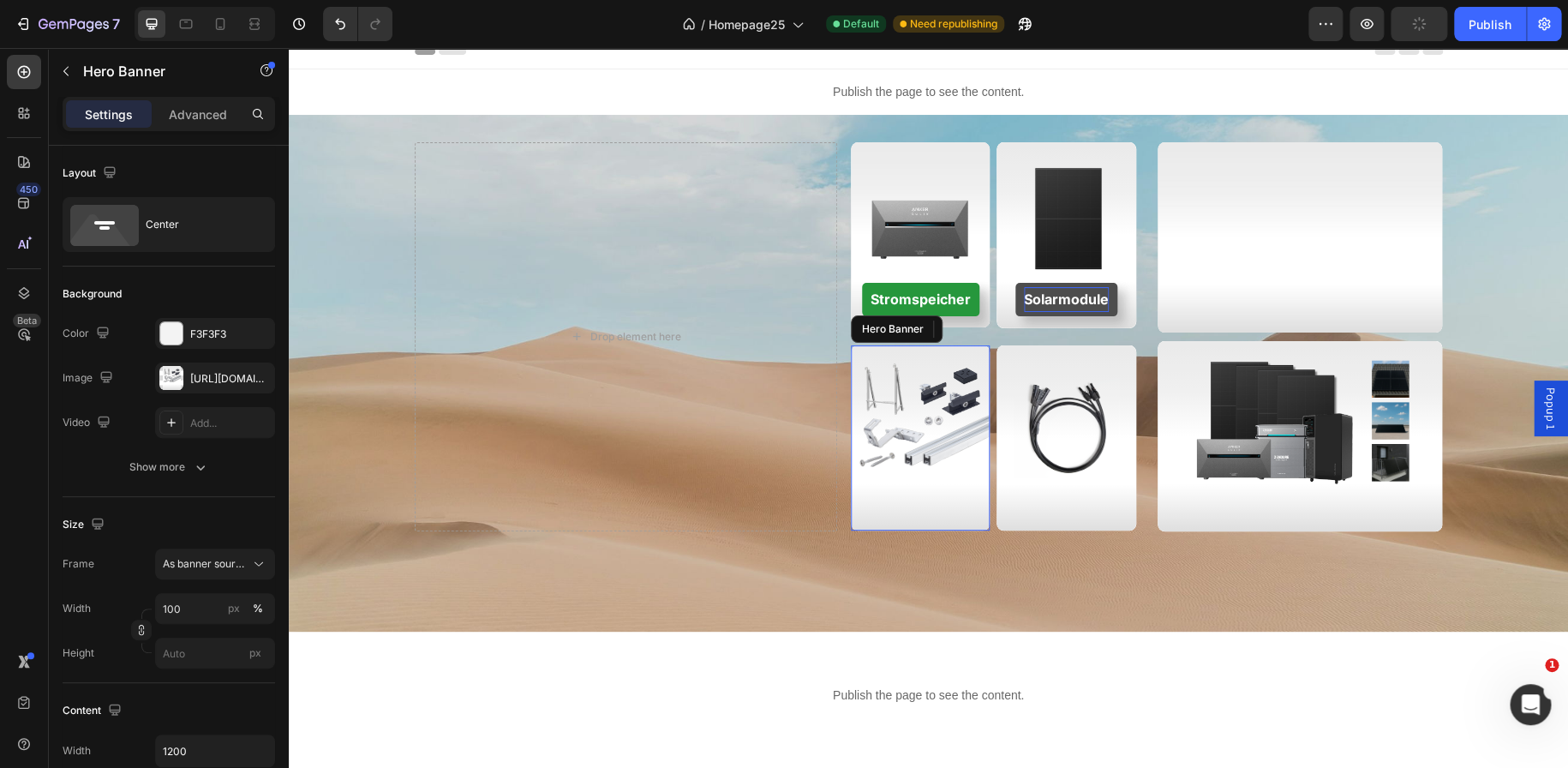
click at [949, 460] on div "Modulhalterungen Button" at bounding box center [921, 438] width 139 height 320
click at [21, 287] on icon at bounding box center [24, 293] width 17 height 17
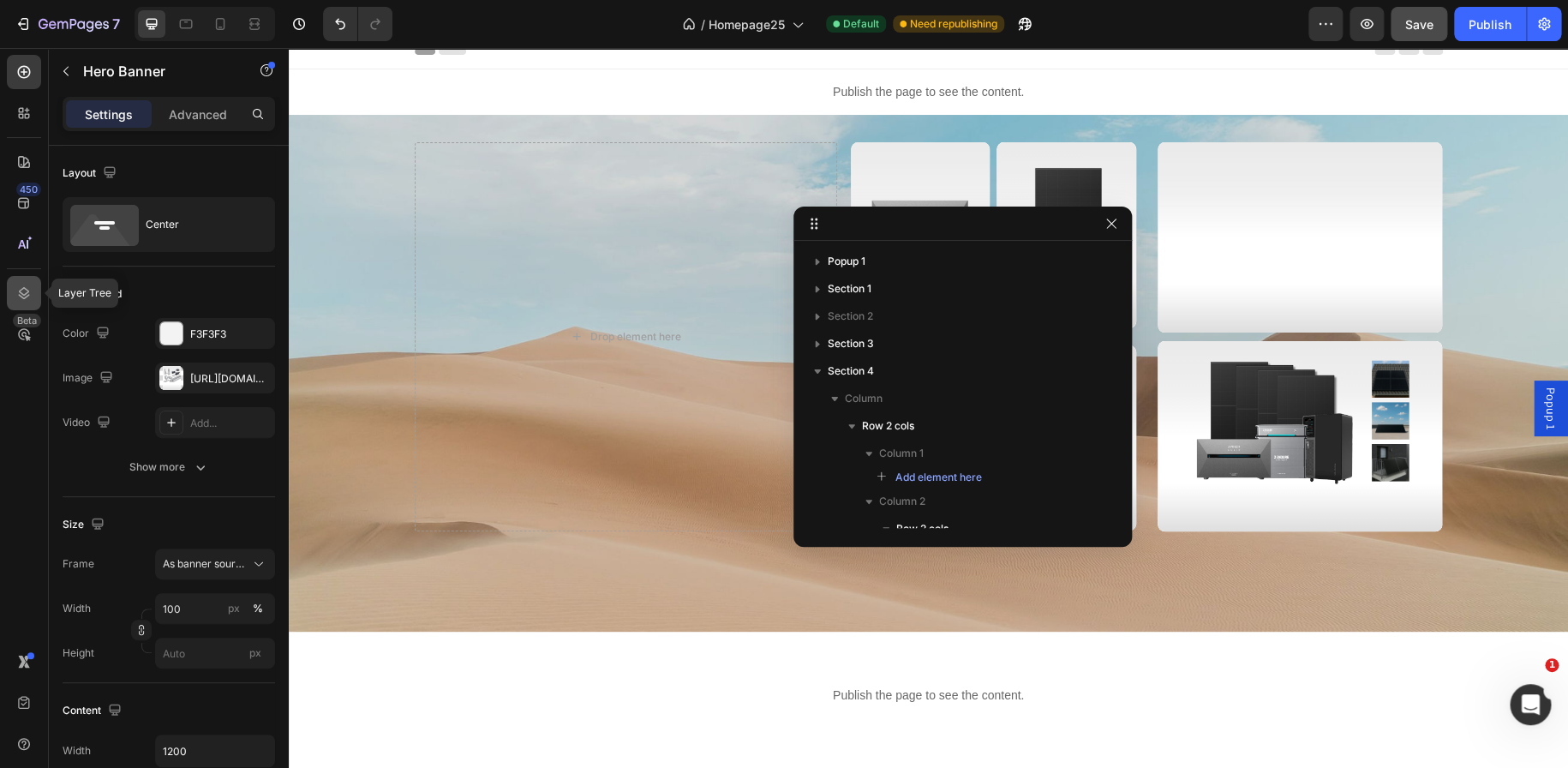
scroll to position [292, 0]
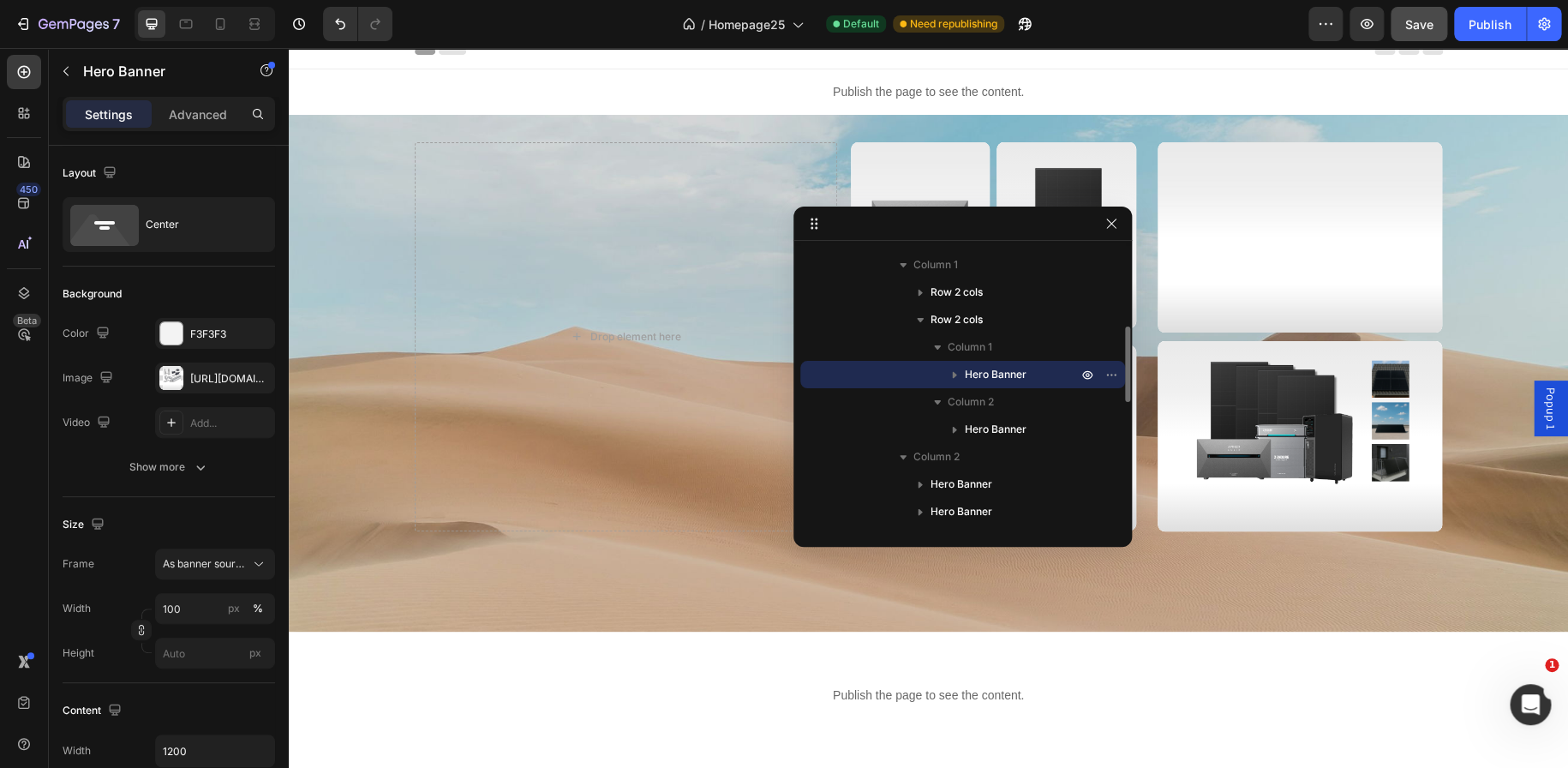
click at [955, 367] on icon "button" at bounding box center [955, 374] width 17 height 17
click at [1008, 421] on span "Button" at bounding box center [1015, 429] width 32 height 17
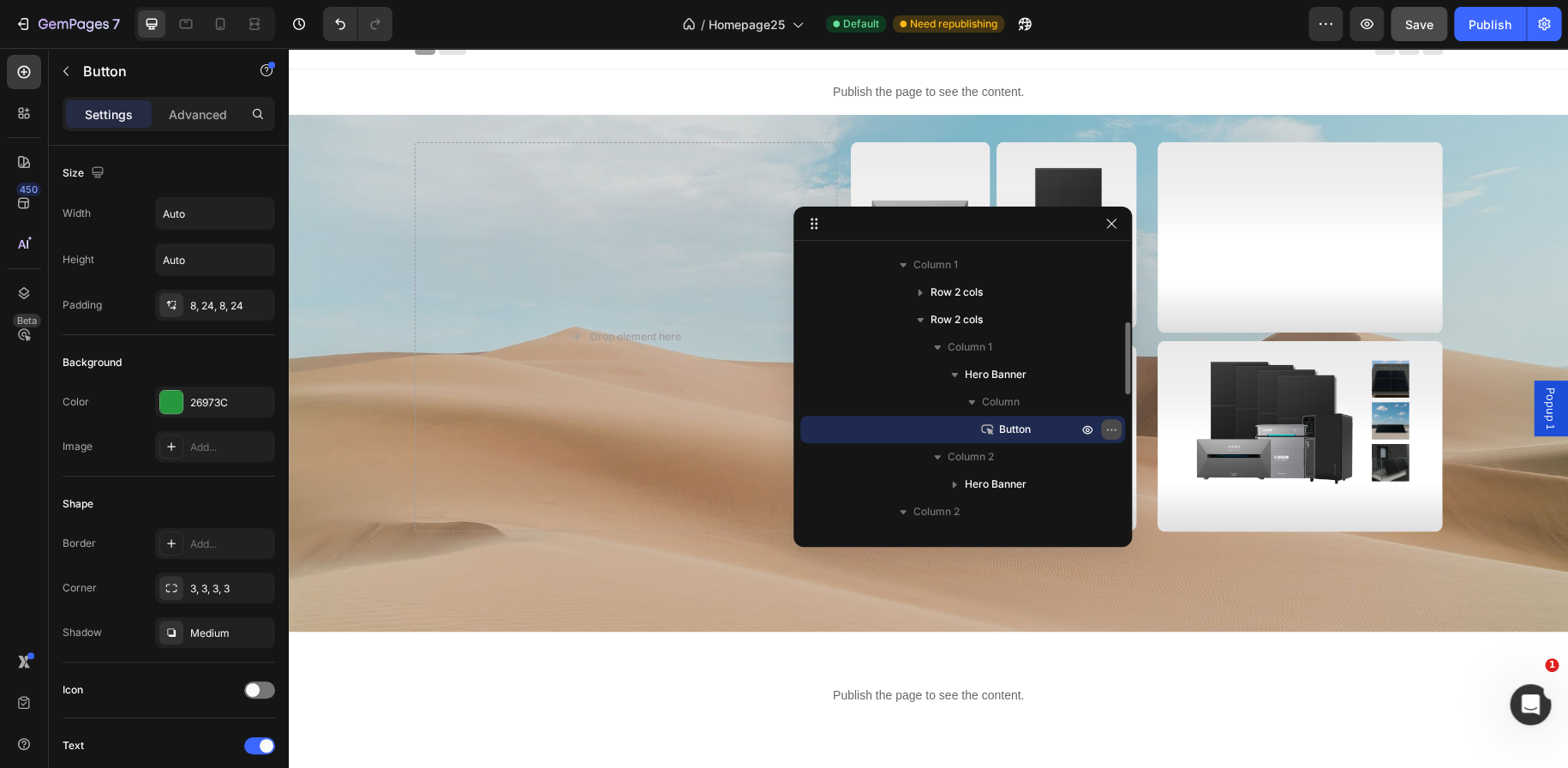
click at [1115, 430] on icon "button" at bounding box center [1111, 429] width 14 height 14
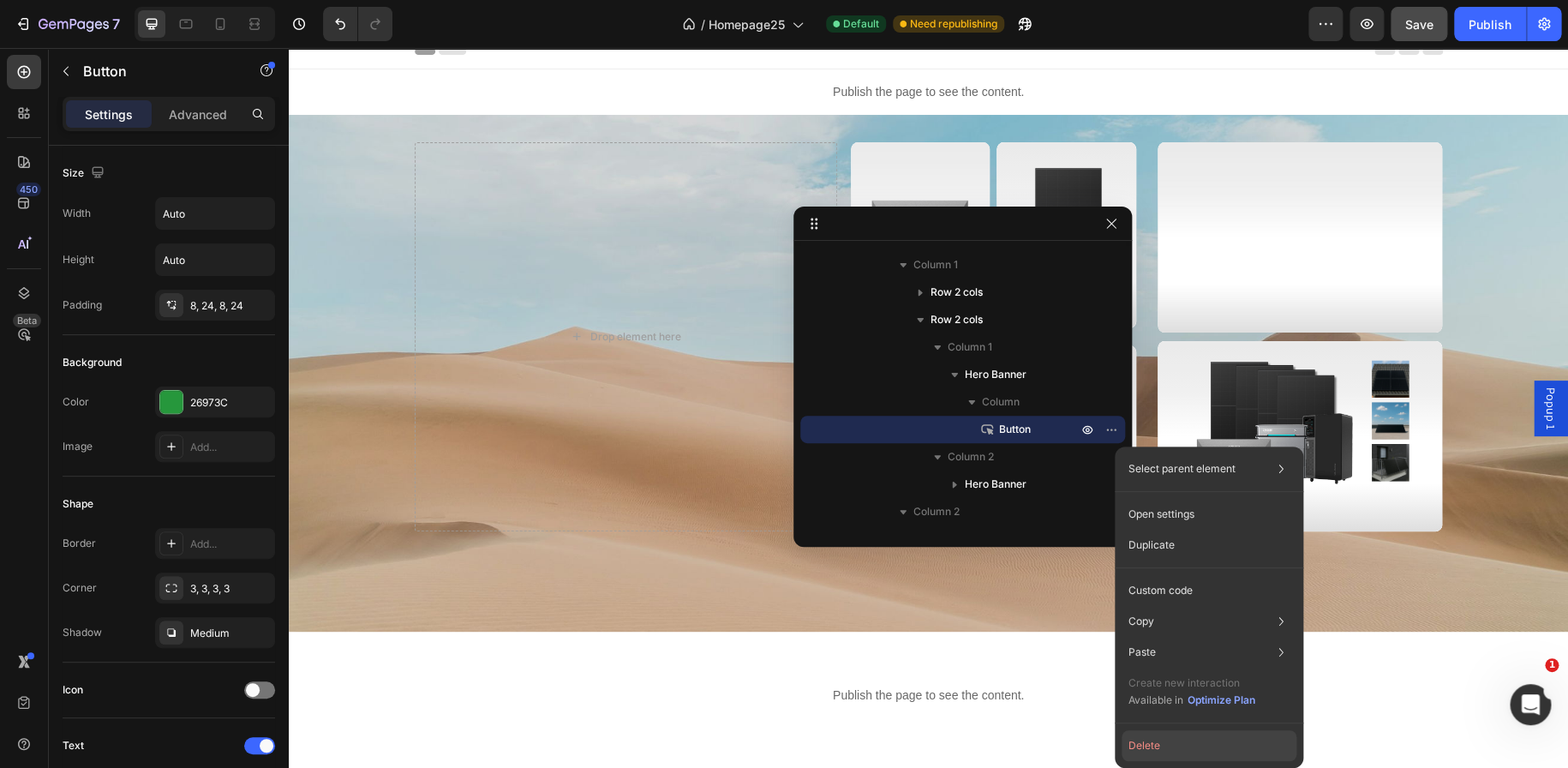
click at [1163, 753] on button "Delete" at bounding box center [1209, 745] width 175 height 31
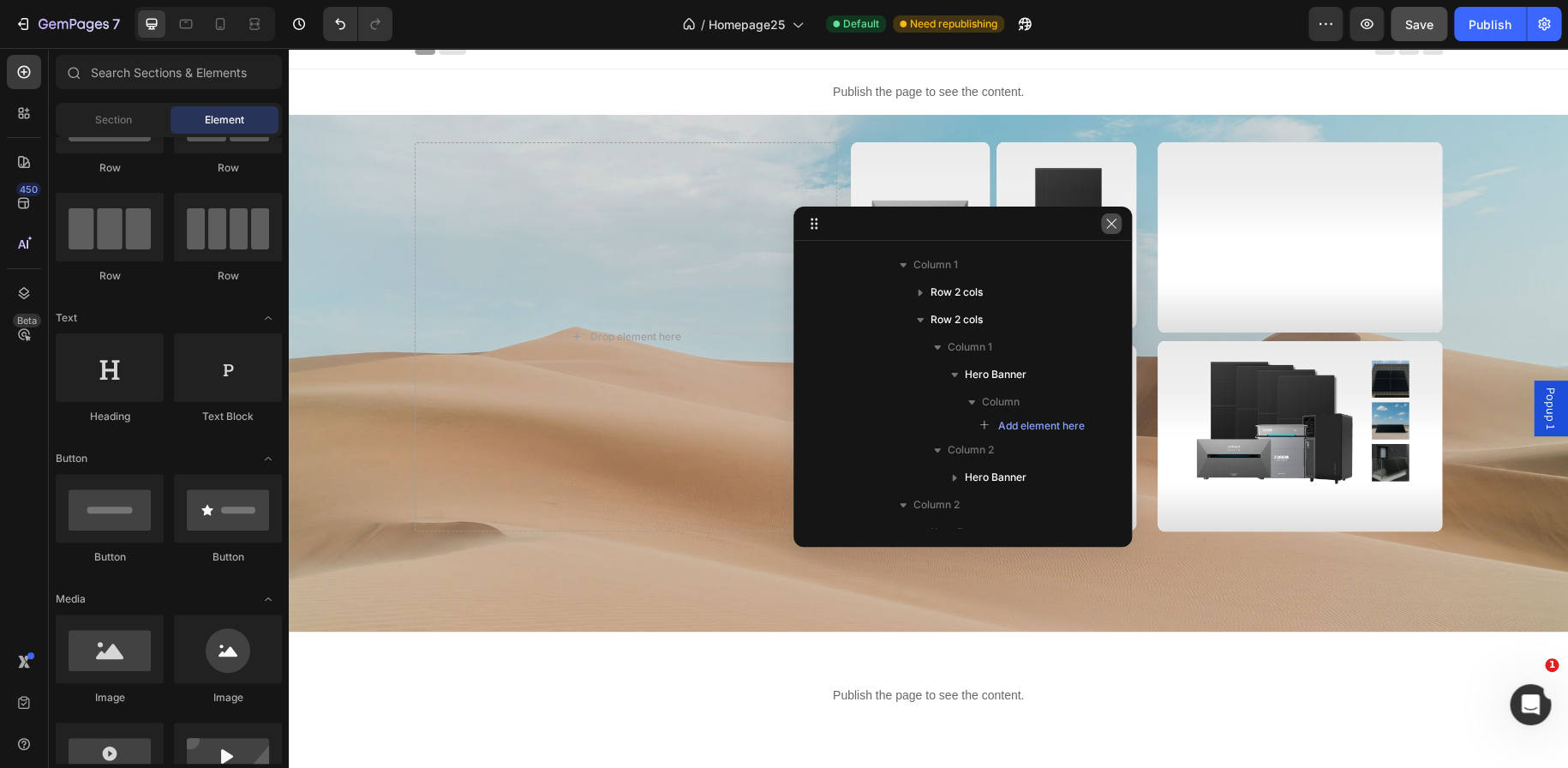
click at [1119, 222] on button "button" at bounding box center [1111, 223] width 20 height 20
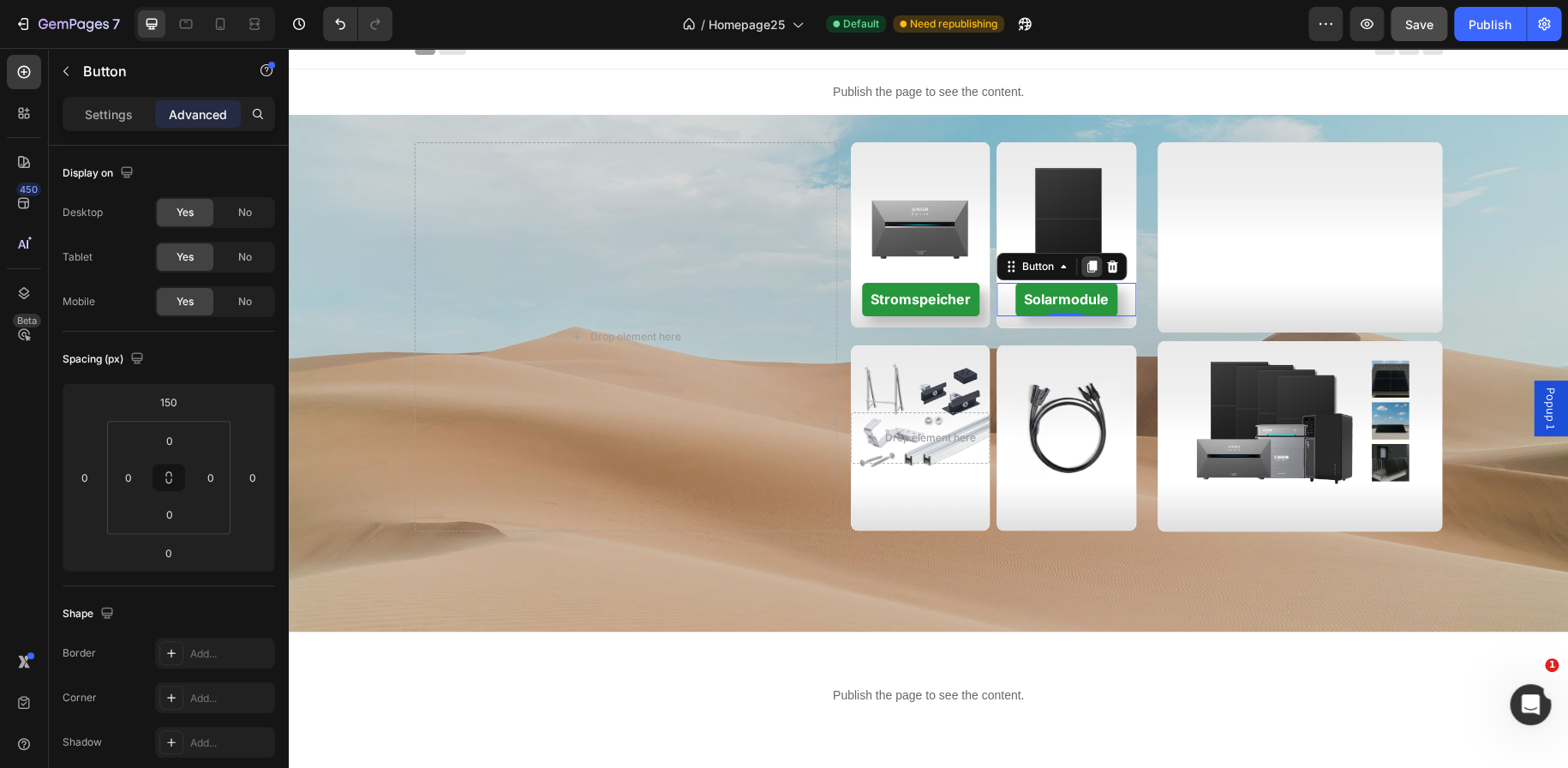
click at [1087, 268] on icon at bounding box center [1092, 266] width 9 height 12
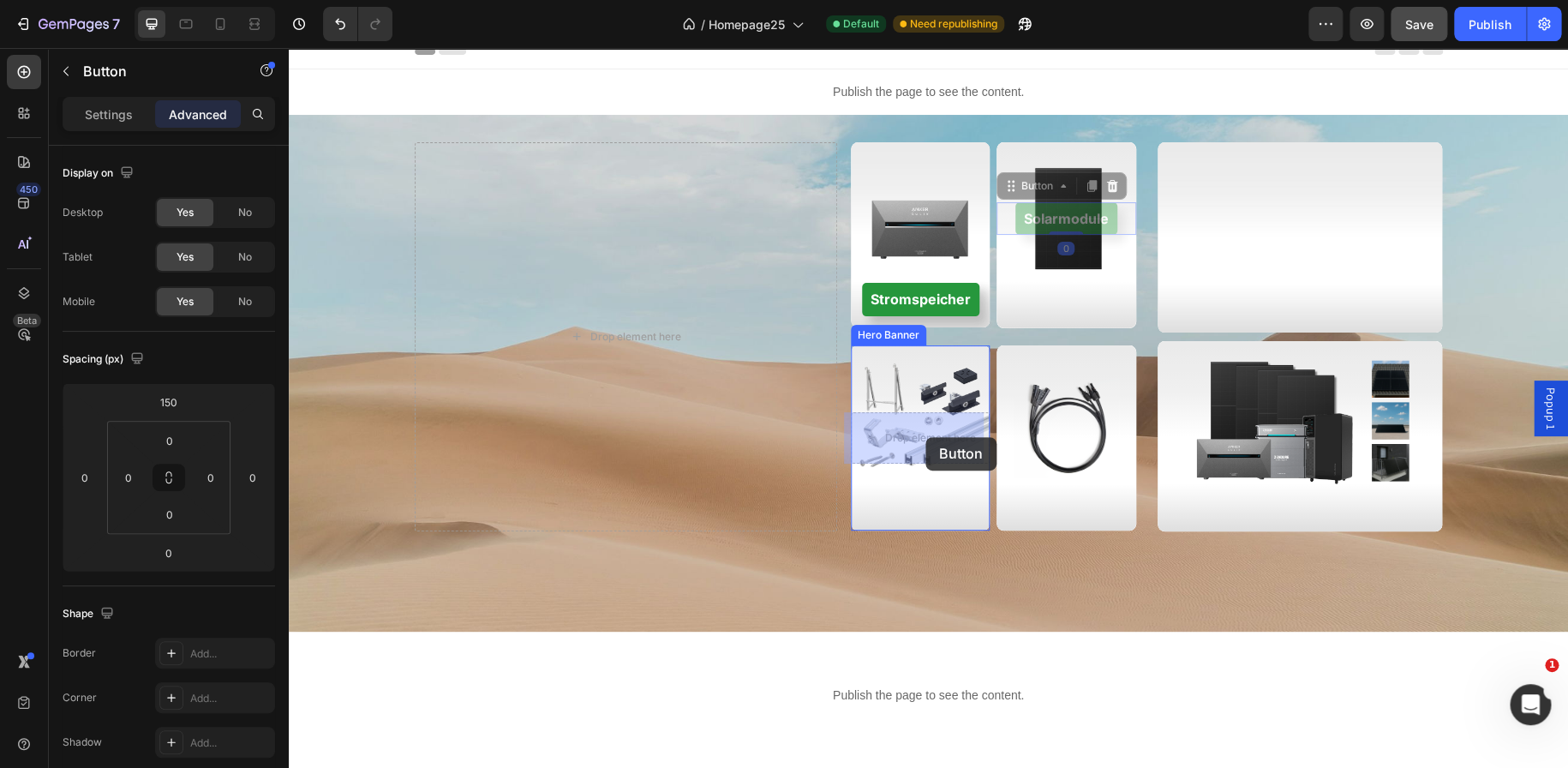
drag, startPoint x: 1007, startPoint y: 220, endPoint x: 925, endPoint y: 437, distance: 232.0
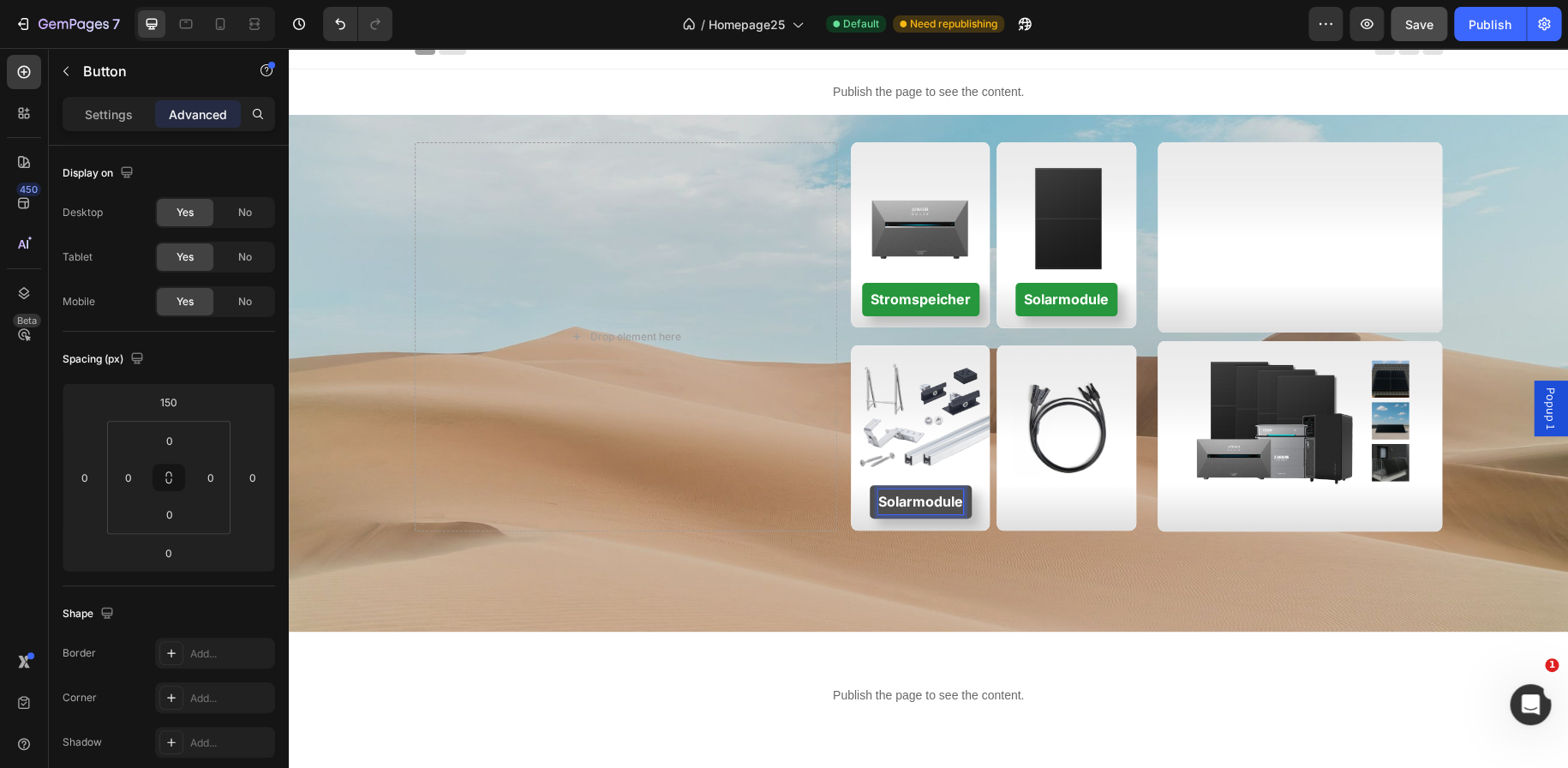
click at [906, 498] on strong "Solarmodule" at bounding box center [921, 501] width 85 height 17
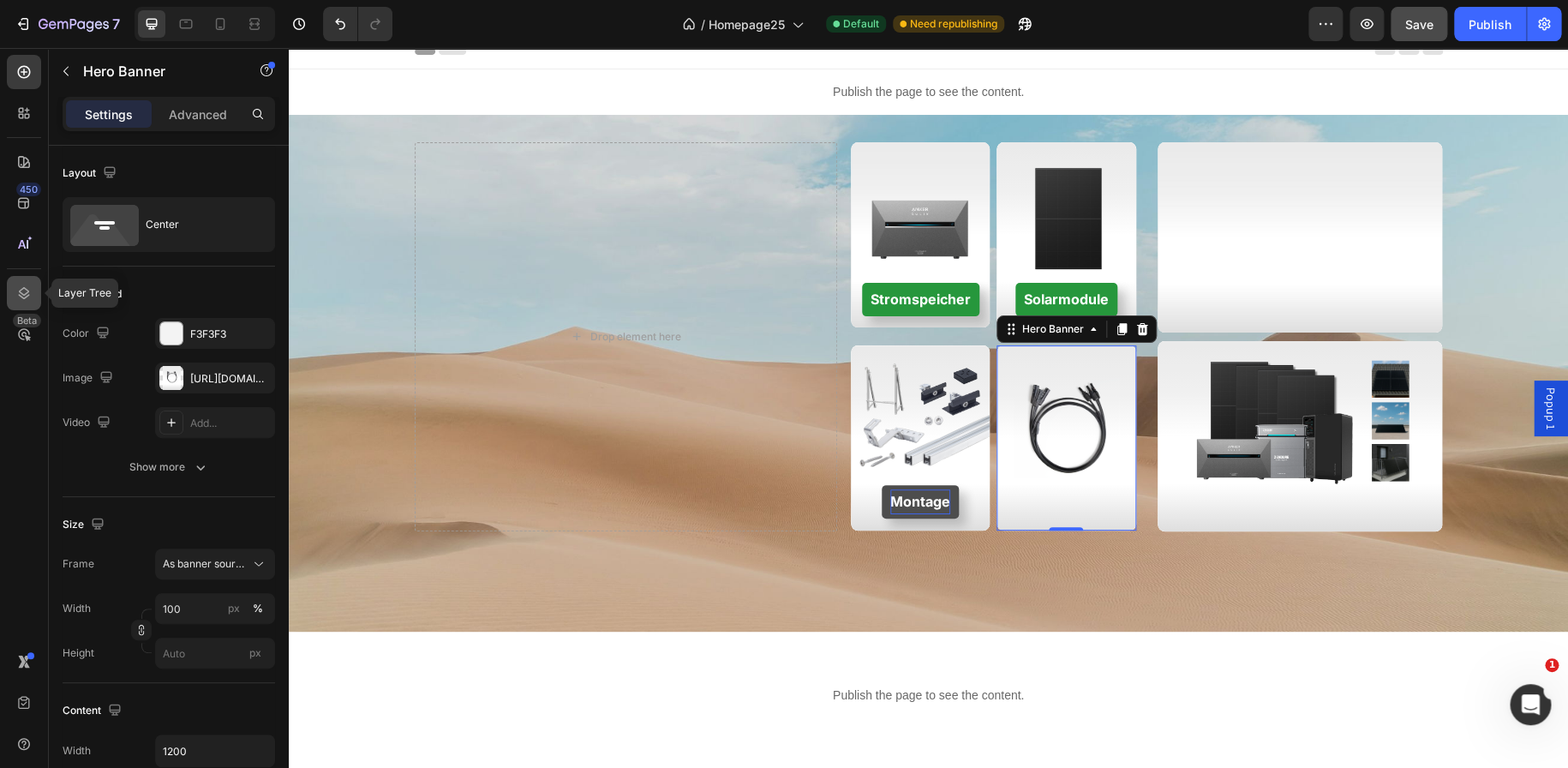
click at [26, 282] on div at bounding box center [23, 293] width 34 height 34
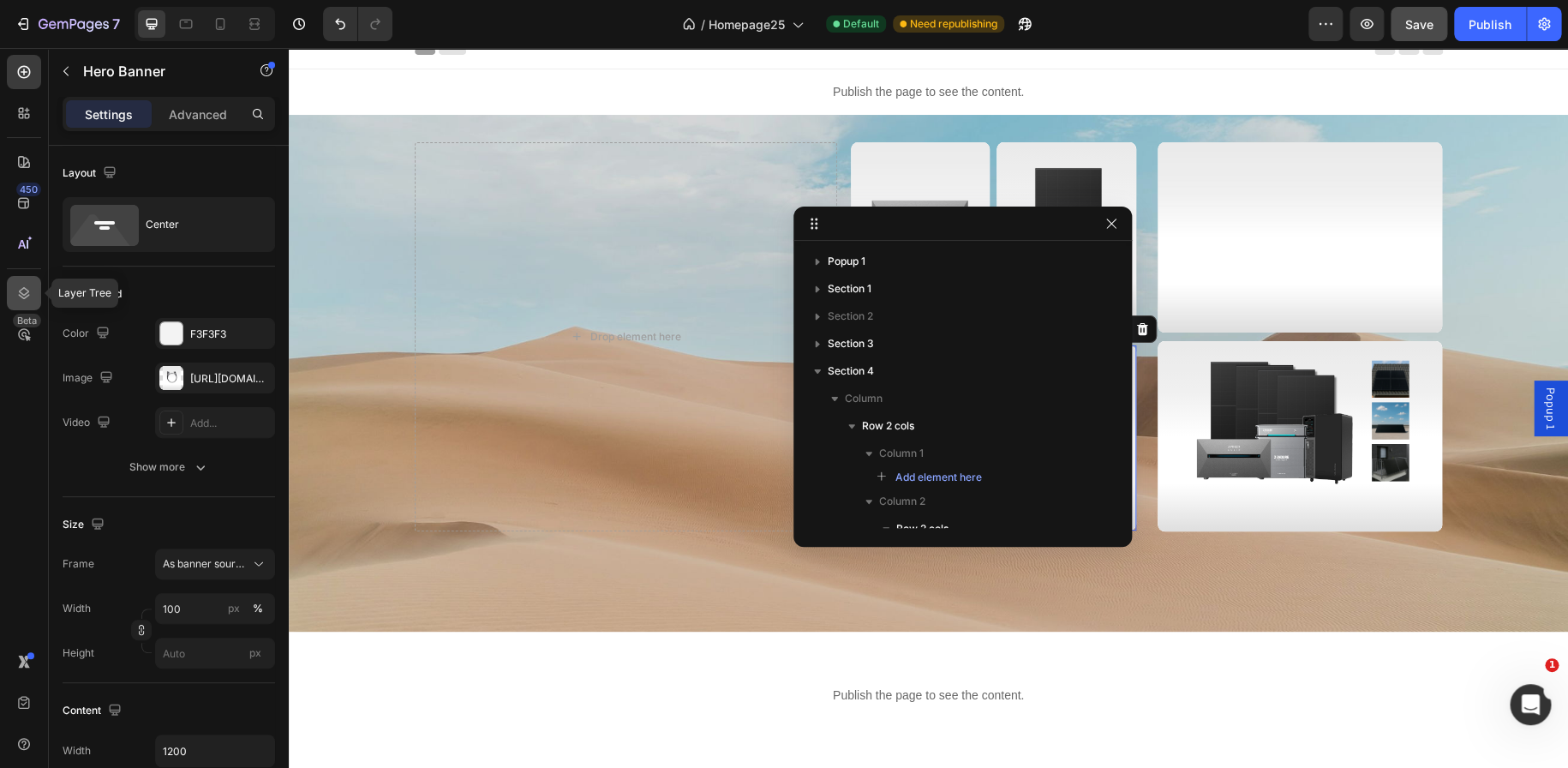
scroll to position [346, 0]
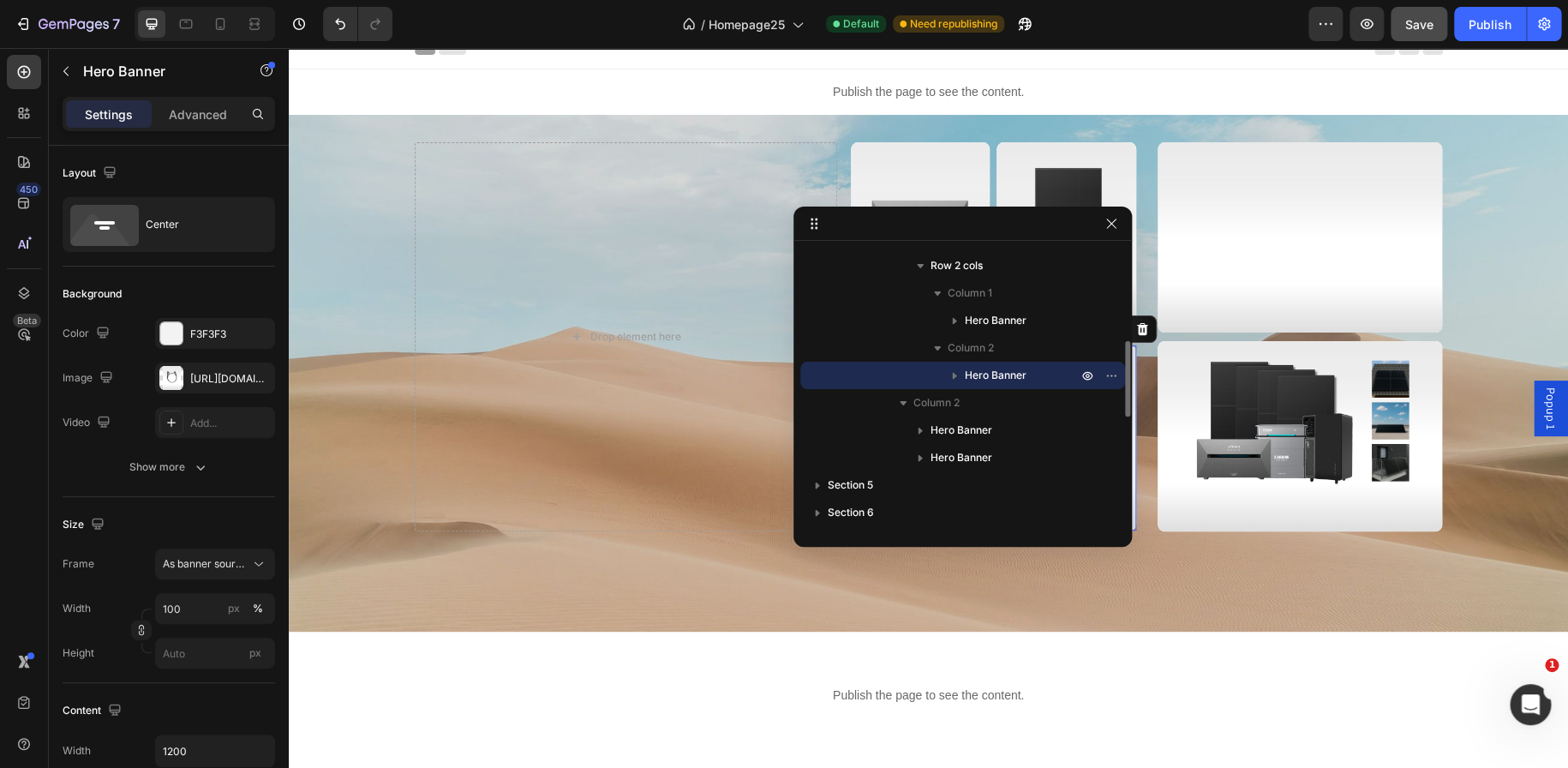
click at [954, 378] on icon "button" at bounding box center [955, 375] width 17 height 17
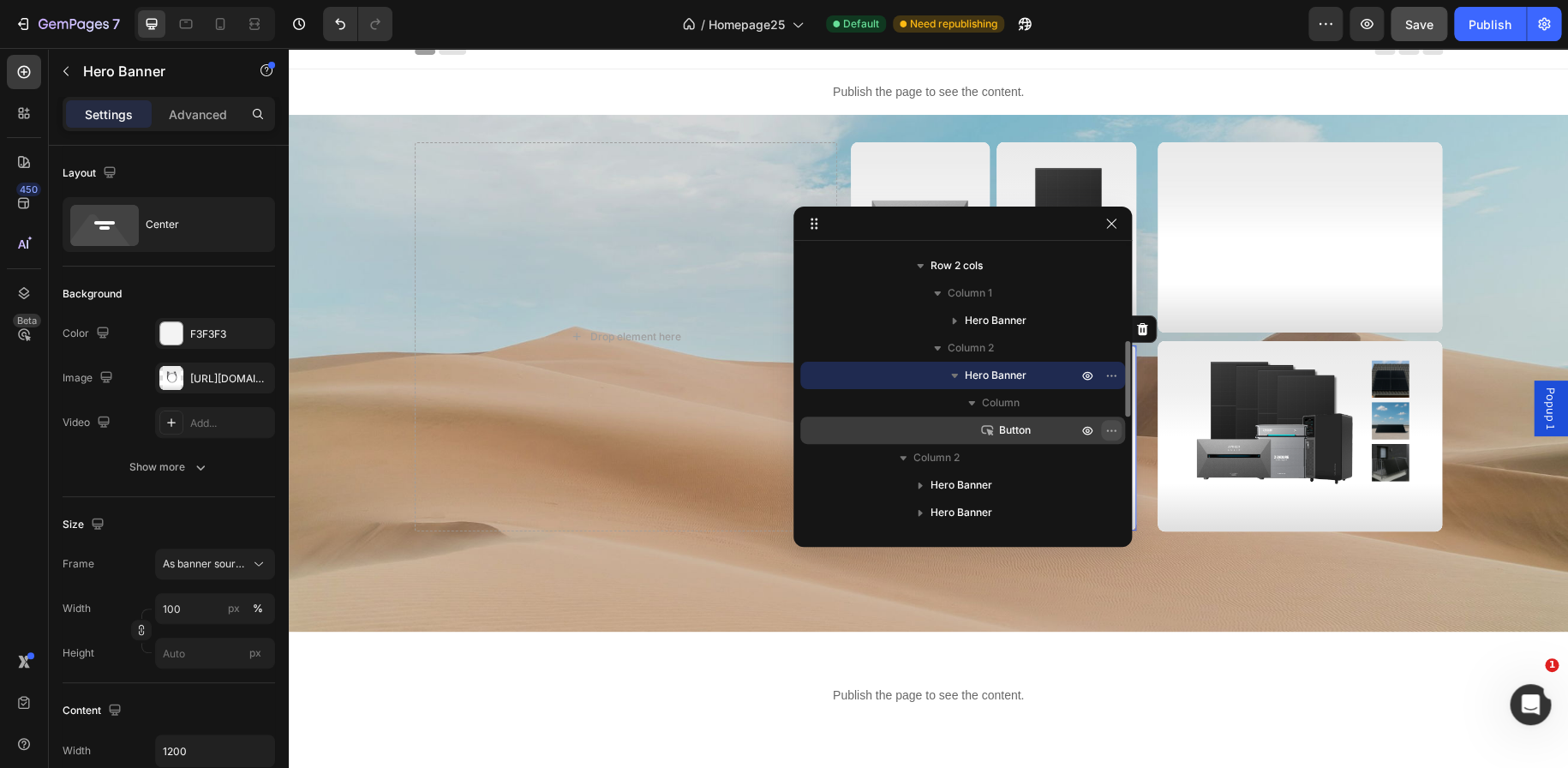
click at [1118, 429] on button "button" at bounding box center [1111, 430] width 20 height 20
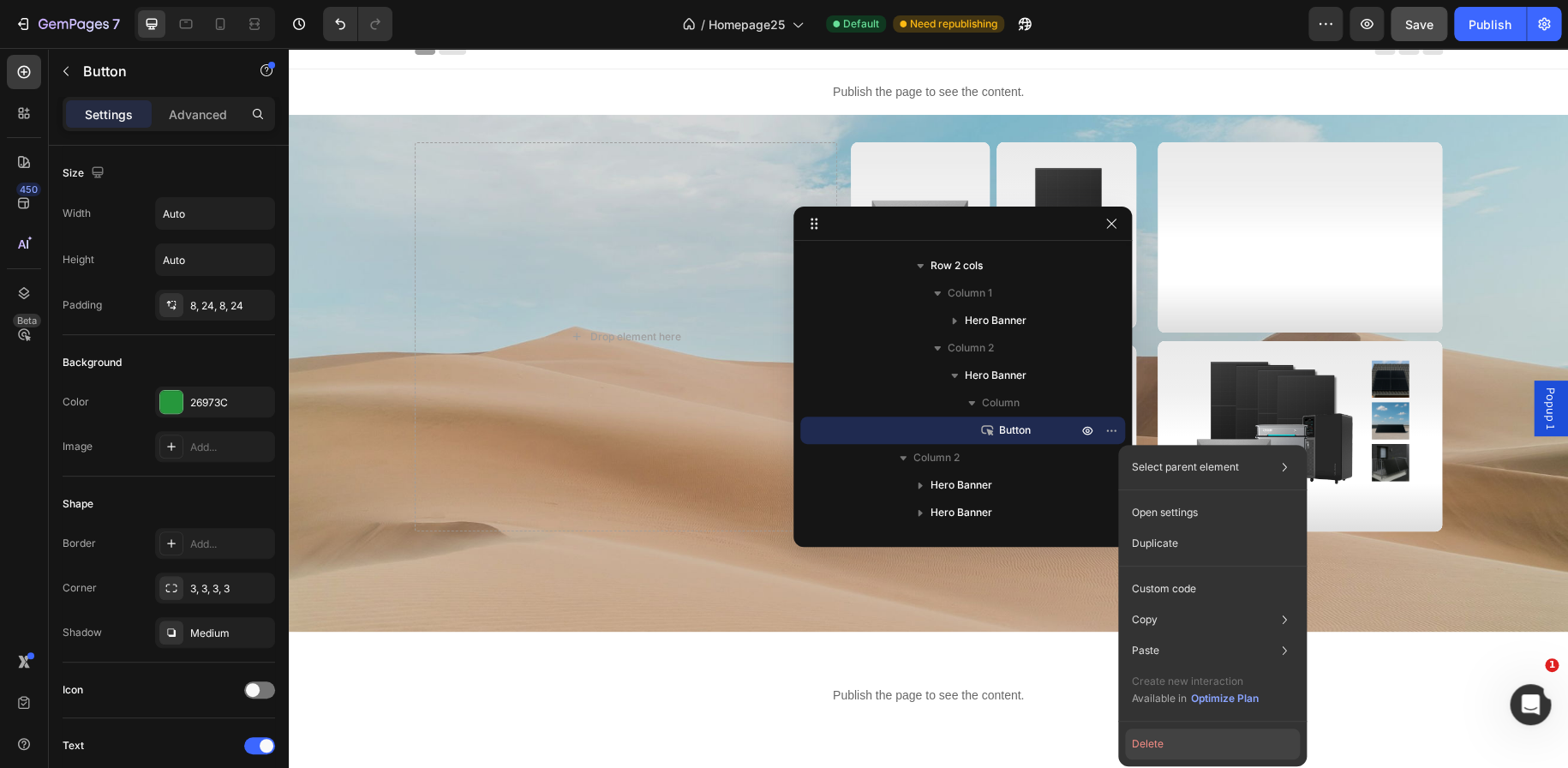
click at [1167, 742] on button "Delete" at bounding box center [1211, 744] width 175 height 31
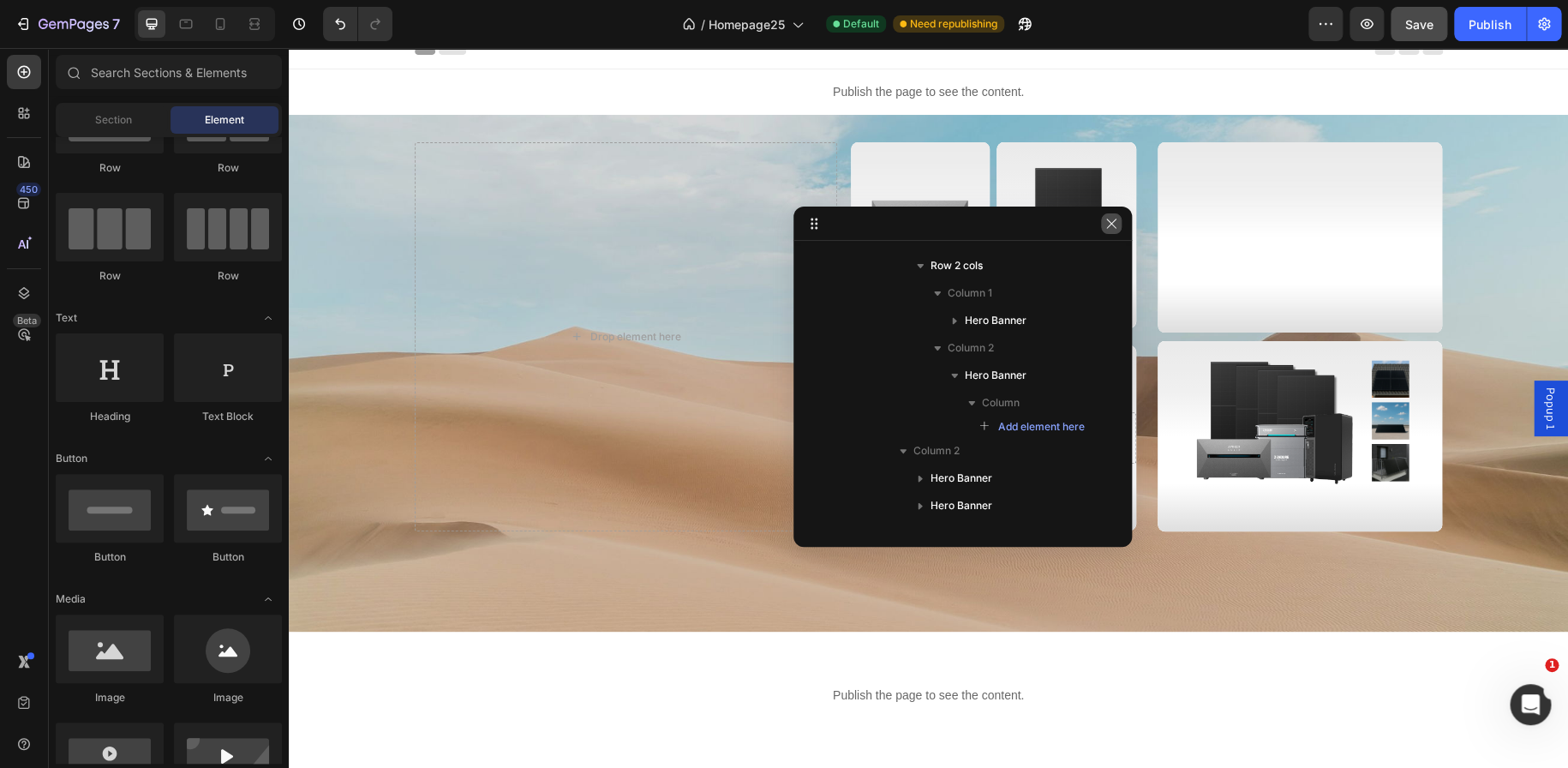
click at [1106, 229] on icon "button" at bounding box center [1111, 223] width 14 height 14
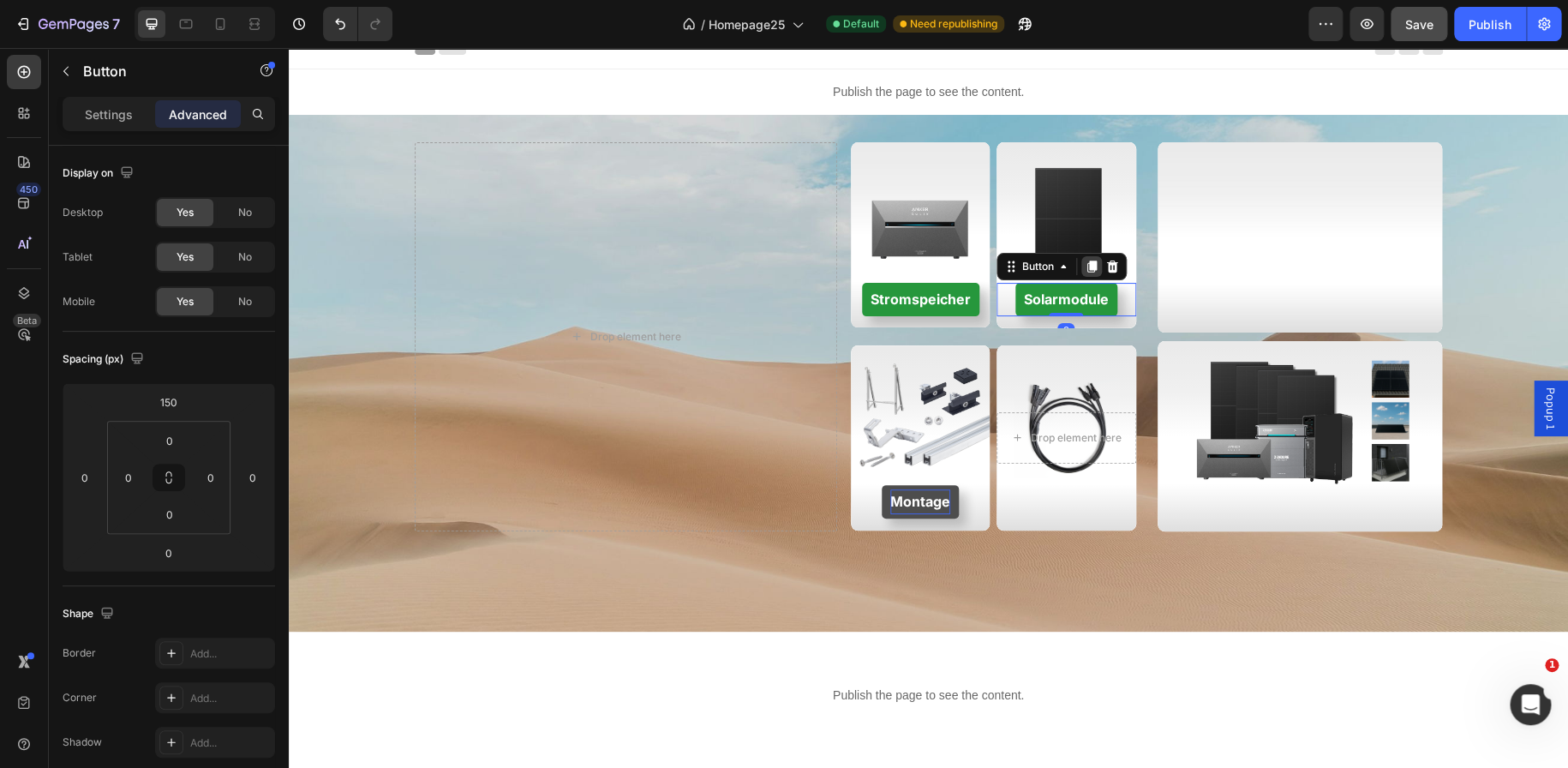
click at [1084, 267] on icon at bounding box center [1091, 266] width 14 height 14
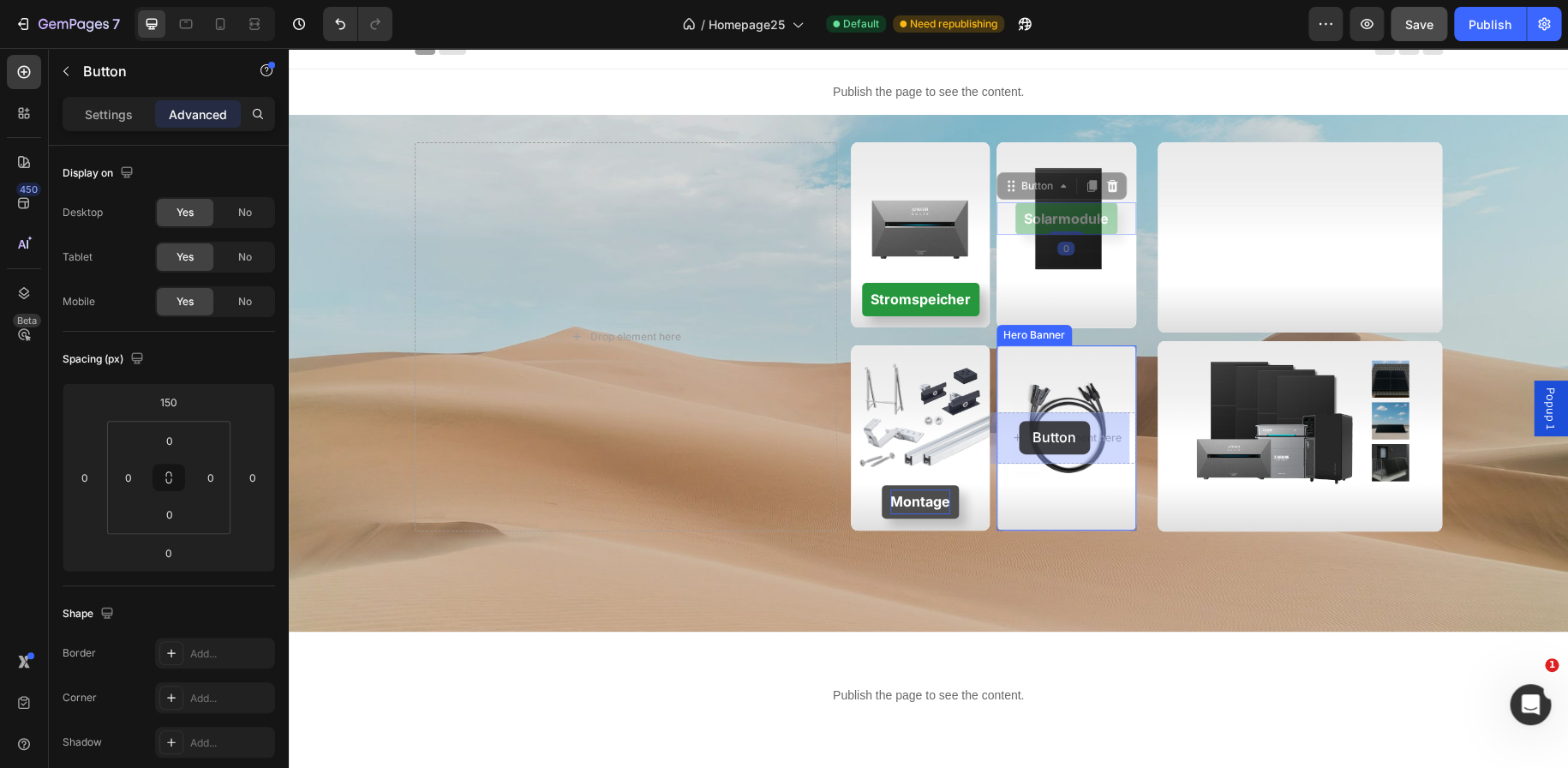
drag, startPoint x: 1008, startPoint y: 220, endPoint x: 1019, endPoint y: 421, distance: 201.3
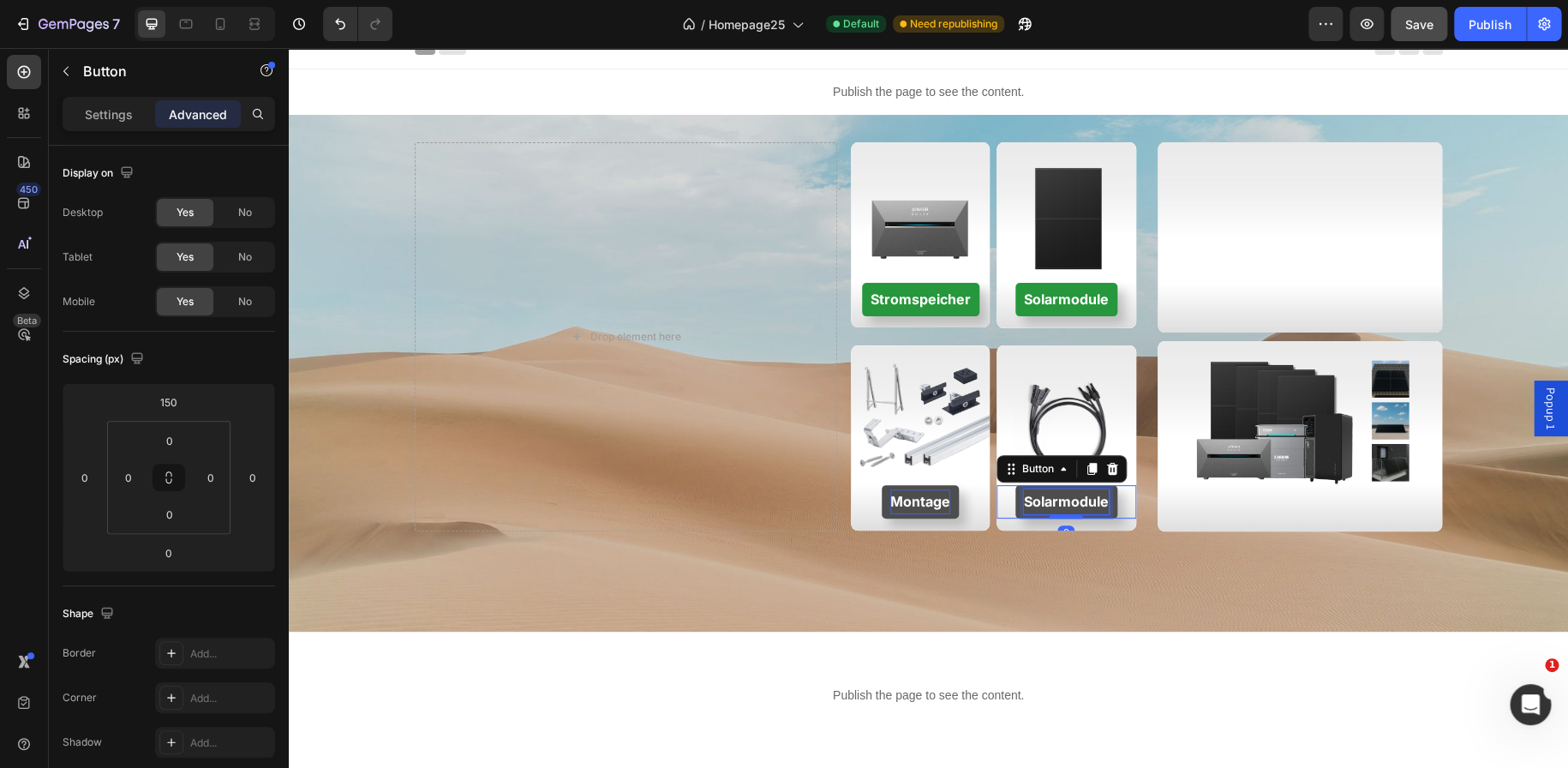
click at [1041, 497] on strong "Solarmodule" at bounding box center [1066, 501] width 85 height 17
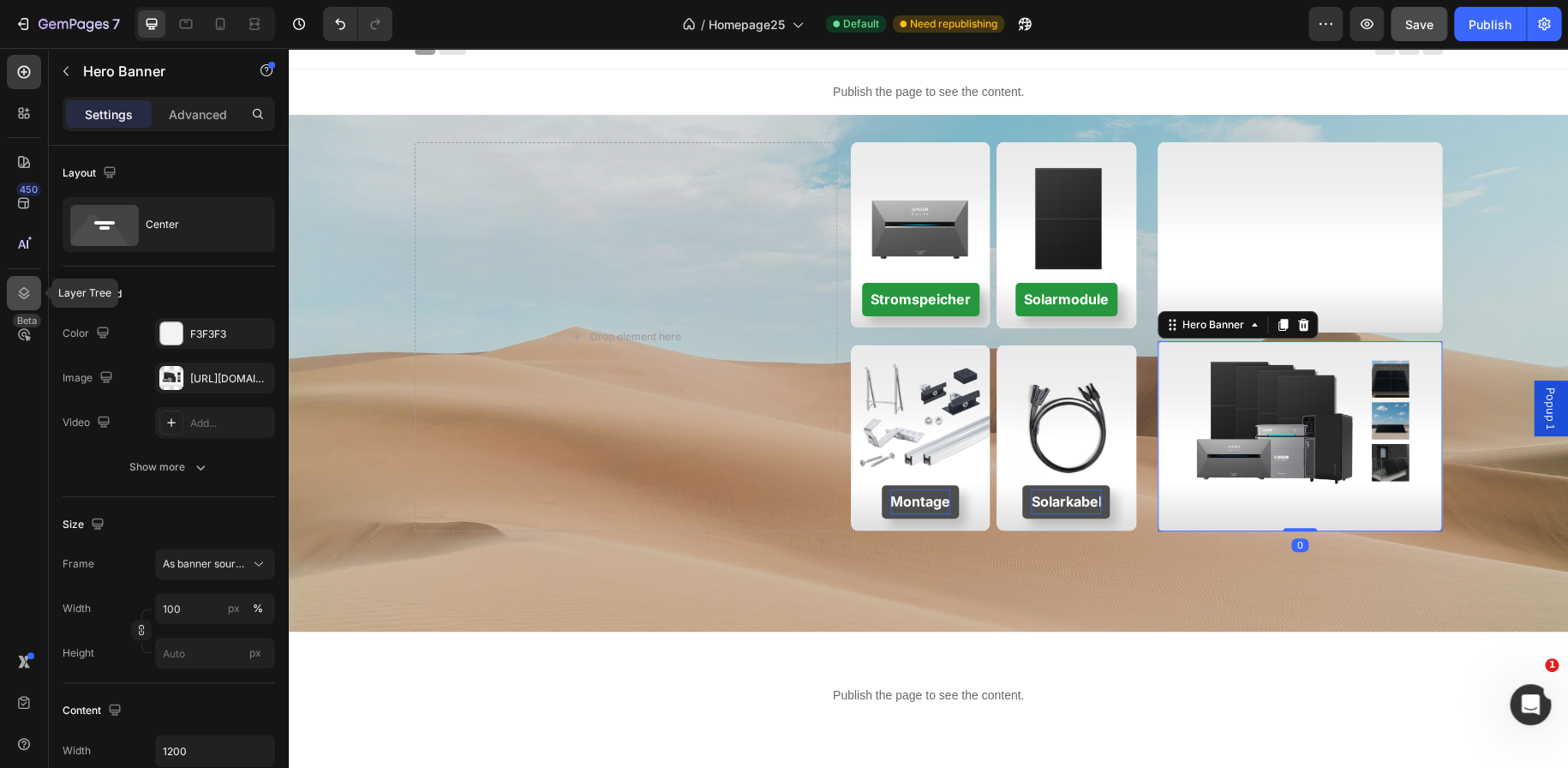
click at [18, 280] on div at bounding box center [23, 293] width 34 height 34
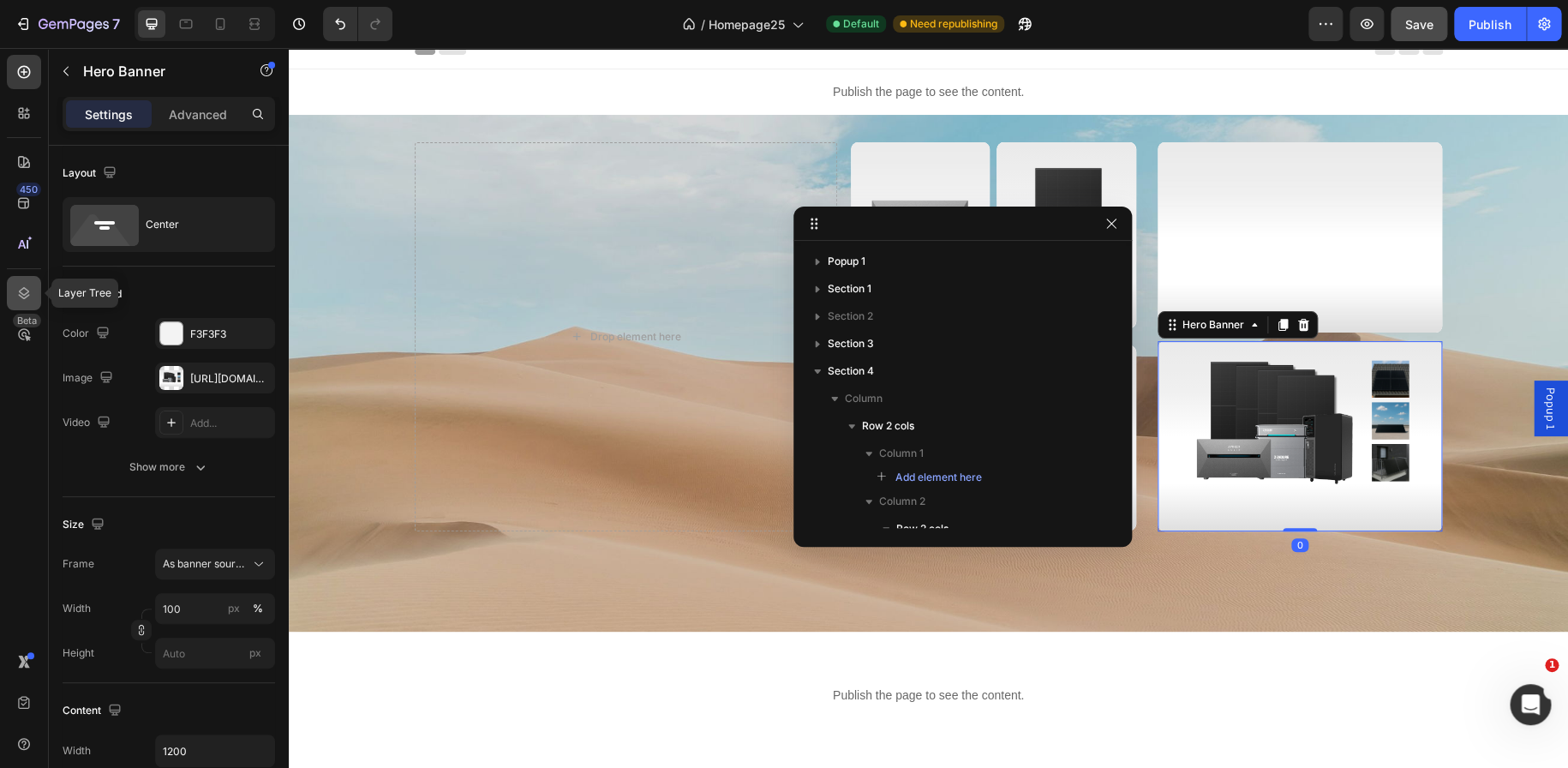
scroll to position [318, 0]
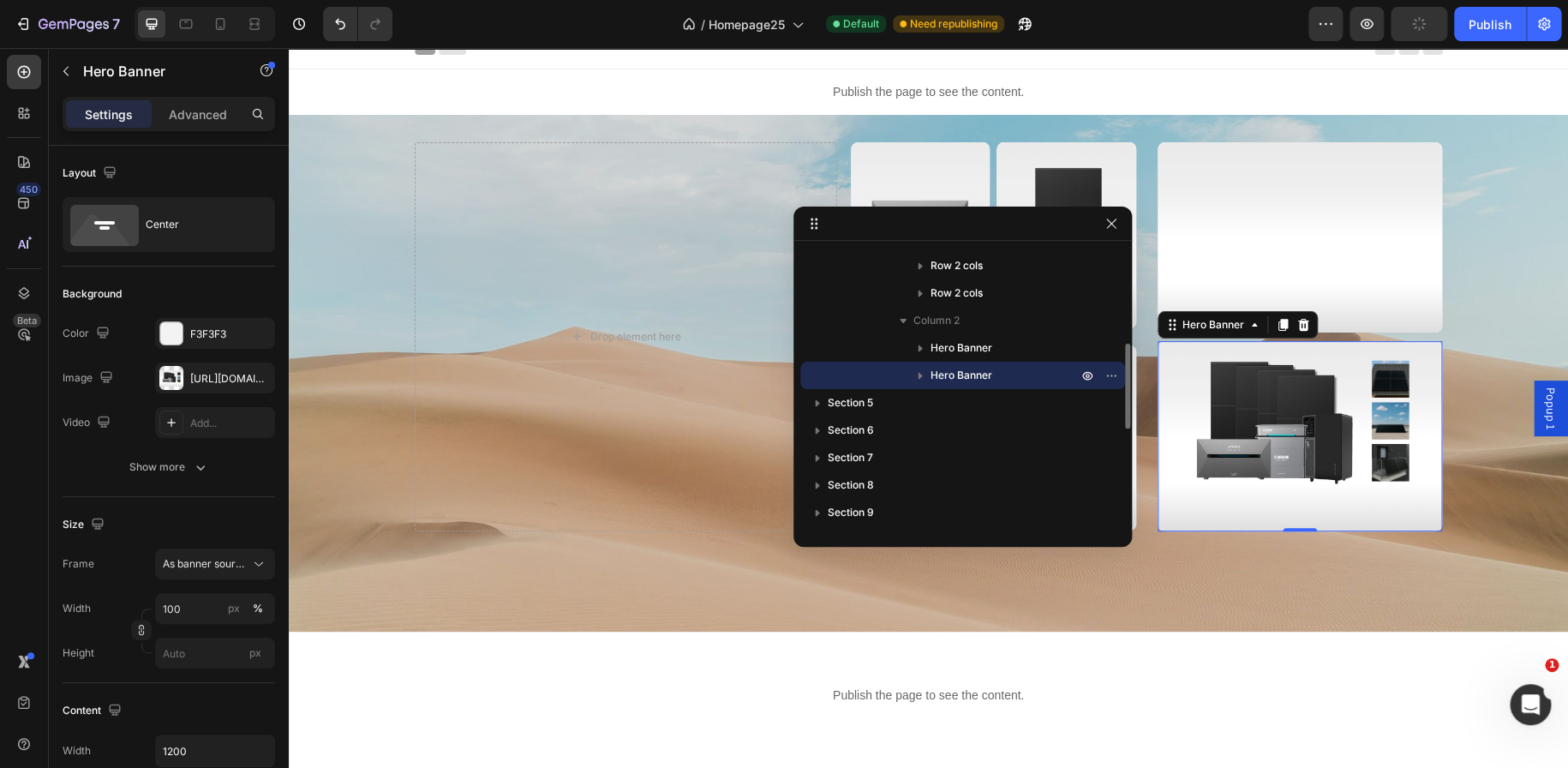
click at [915, 372] on icon "button" at bounding box center [920, 375] width 17 height 17
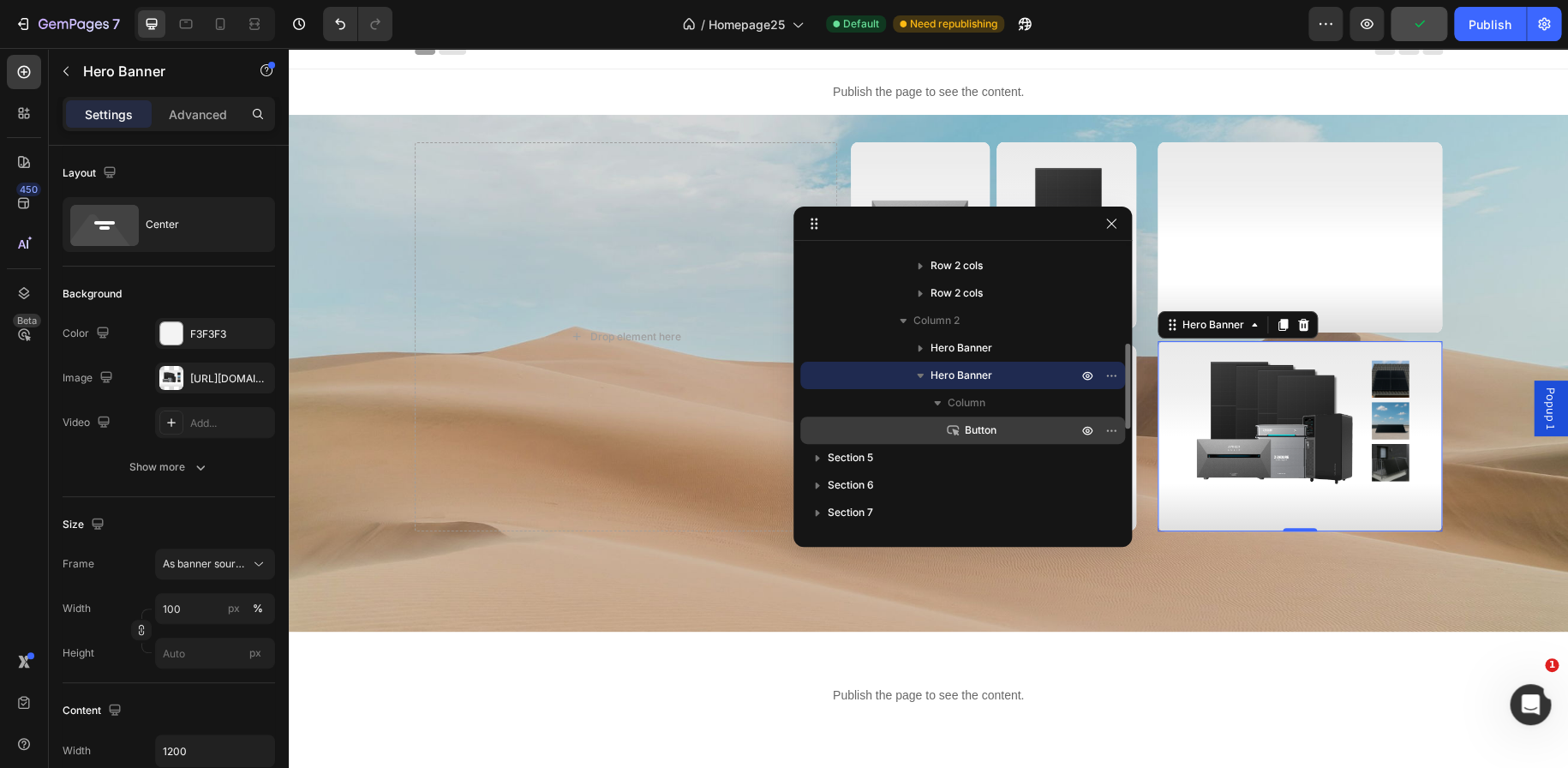
click at [1029, 426] on p "Button" at bounding box center [1002, 430] width 116 height 17
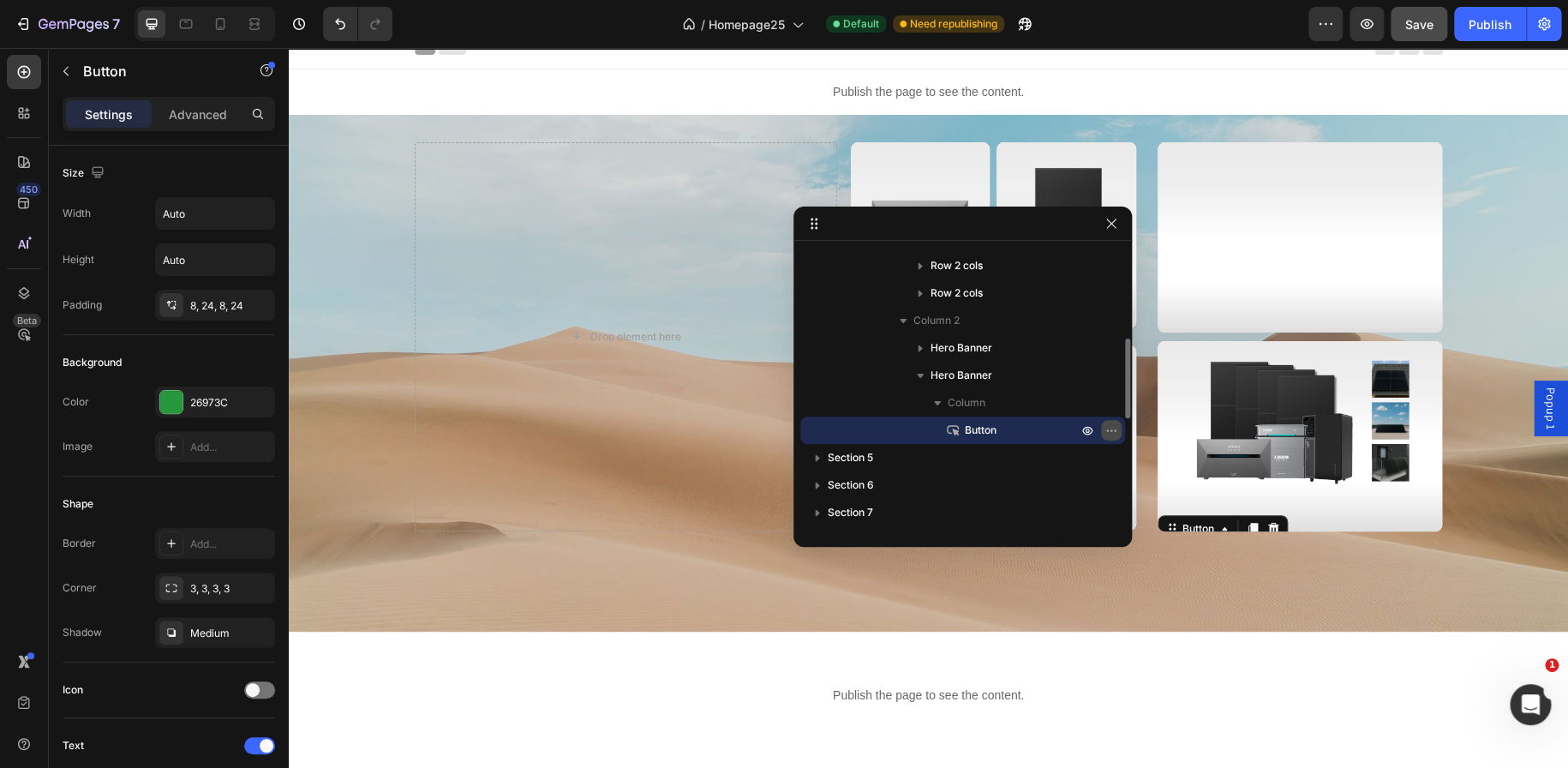
click at [1110, 426] on icon "button" at bounding box center [1111, 430] width 14 height 14
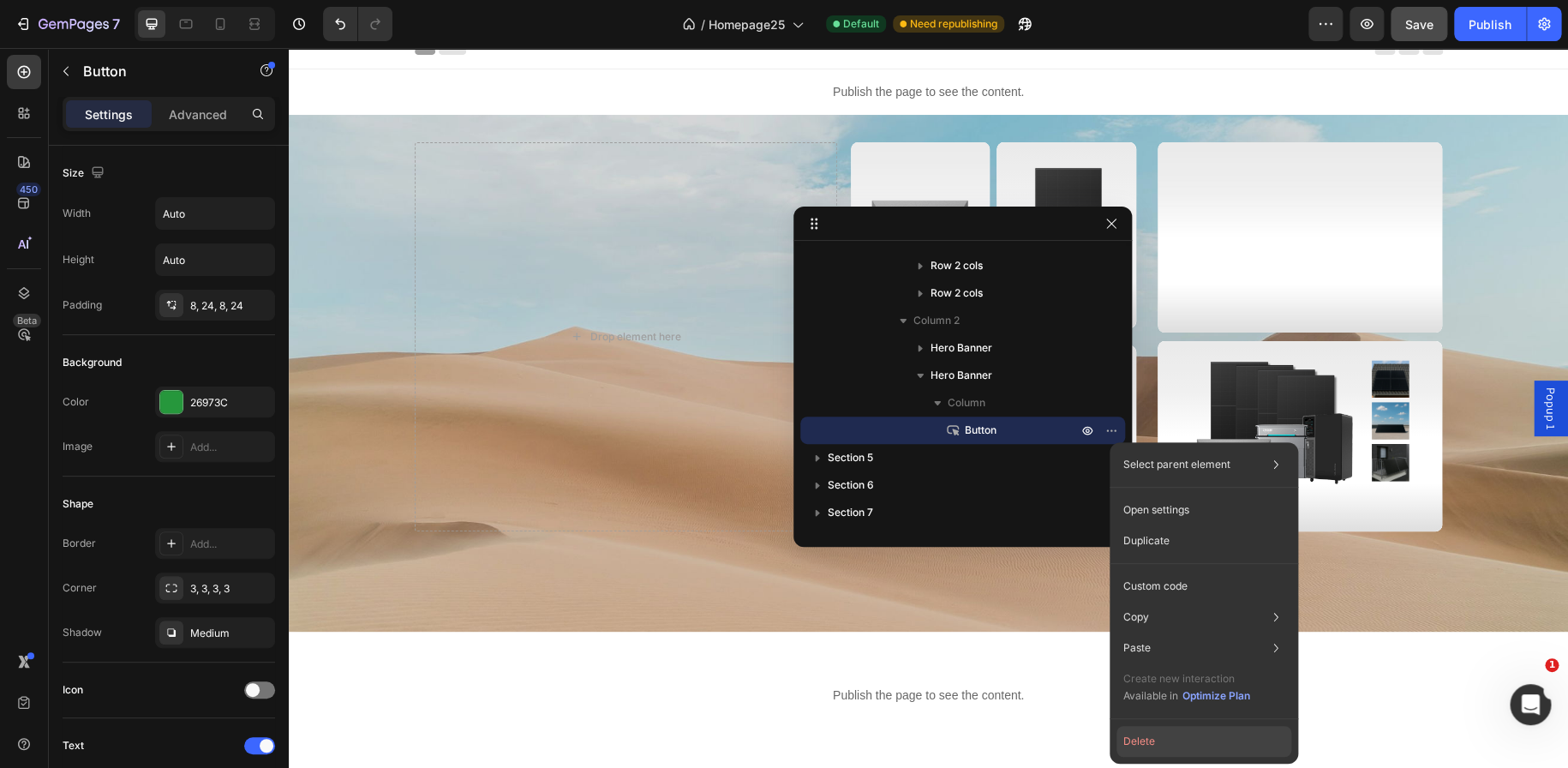
click at [1134, 734] on button "Delete" at bounding box center [1203, 741] width 175 height 31
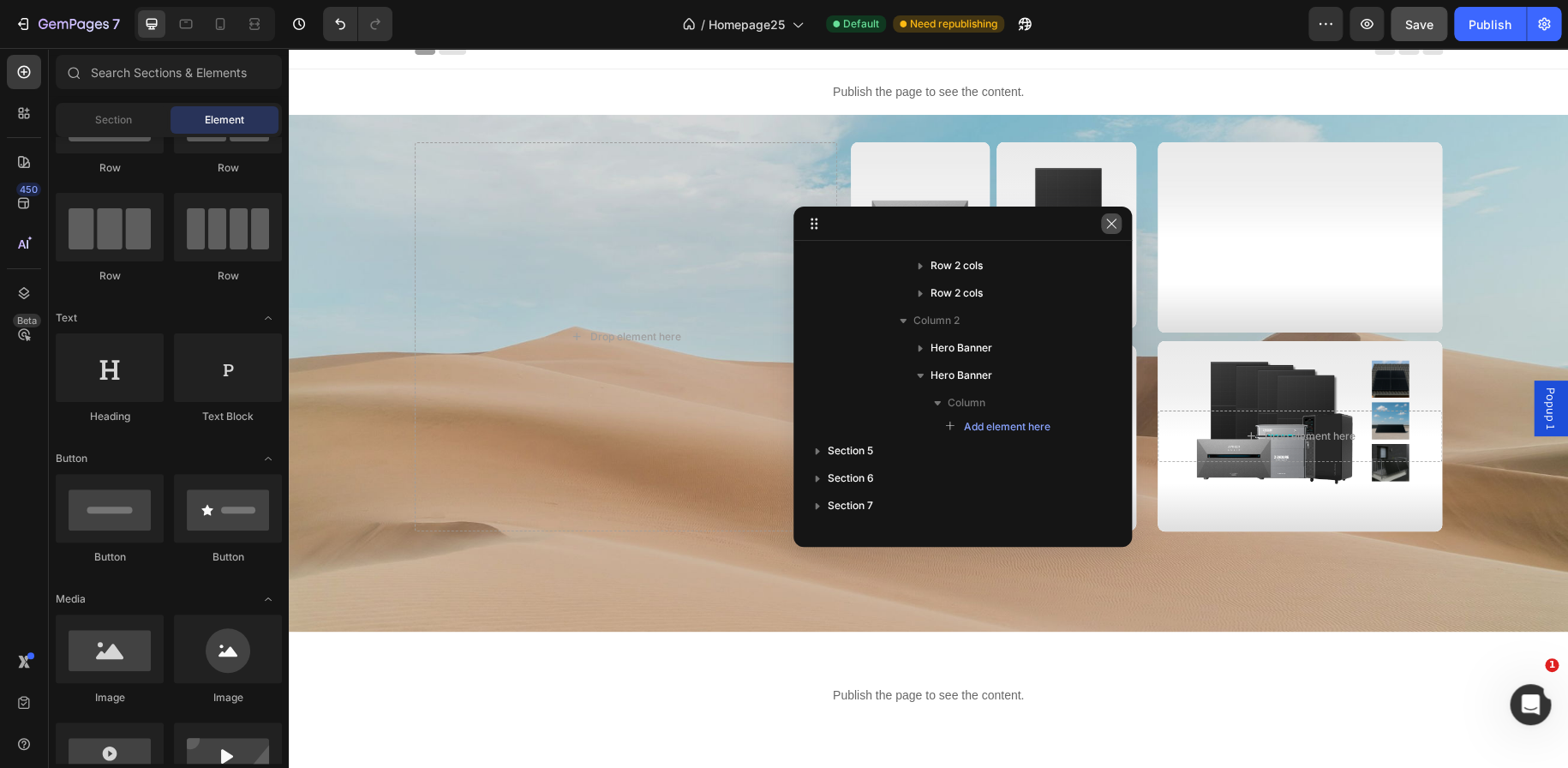
click at [1118, 225] on button "button" at bounding box center [1111, 223] width 20 height 20
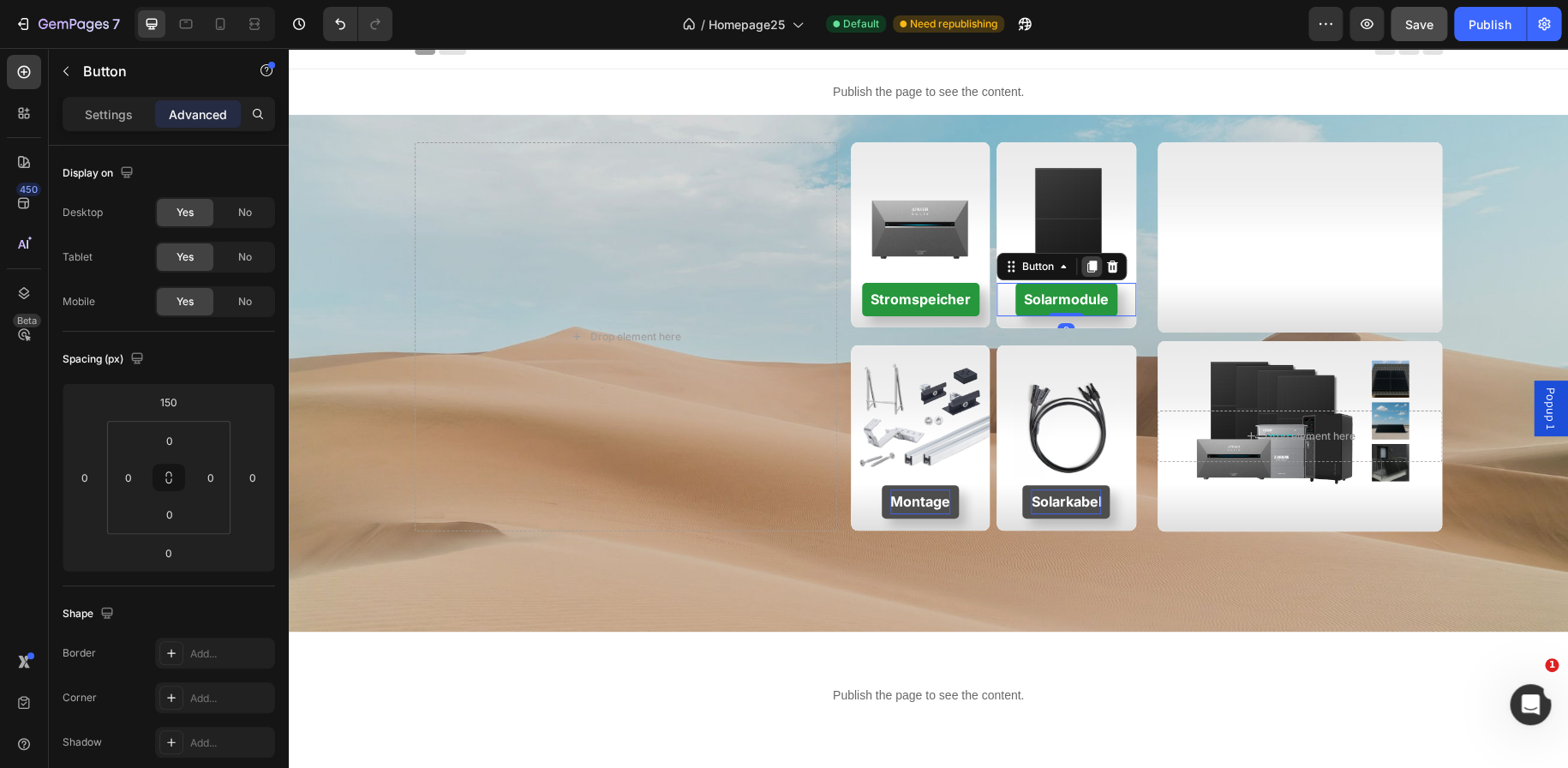
click at [1084, 266] on icon at bounding box center [1091, 266] width 14 height 14
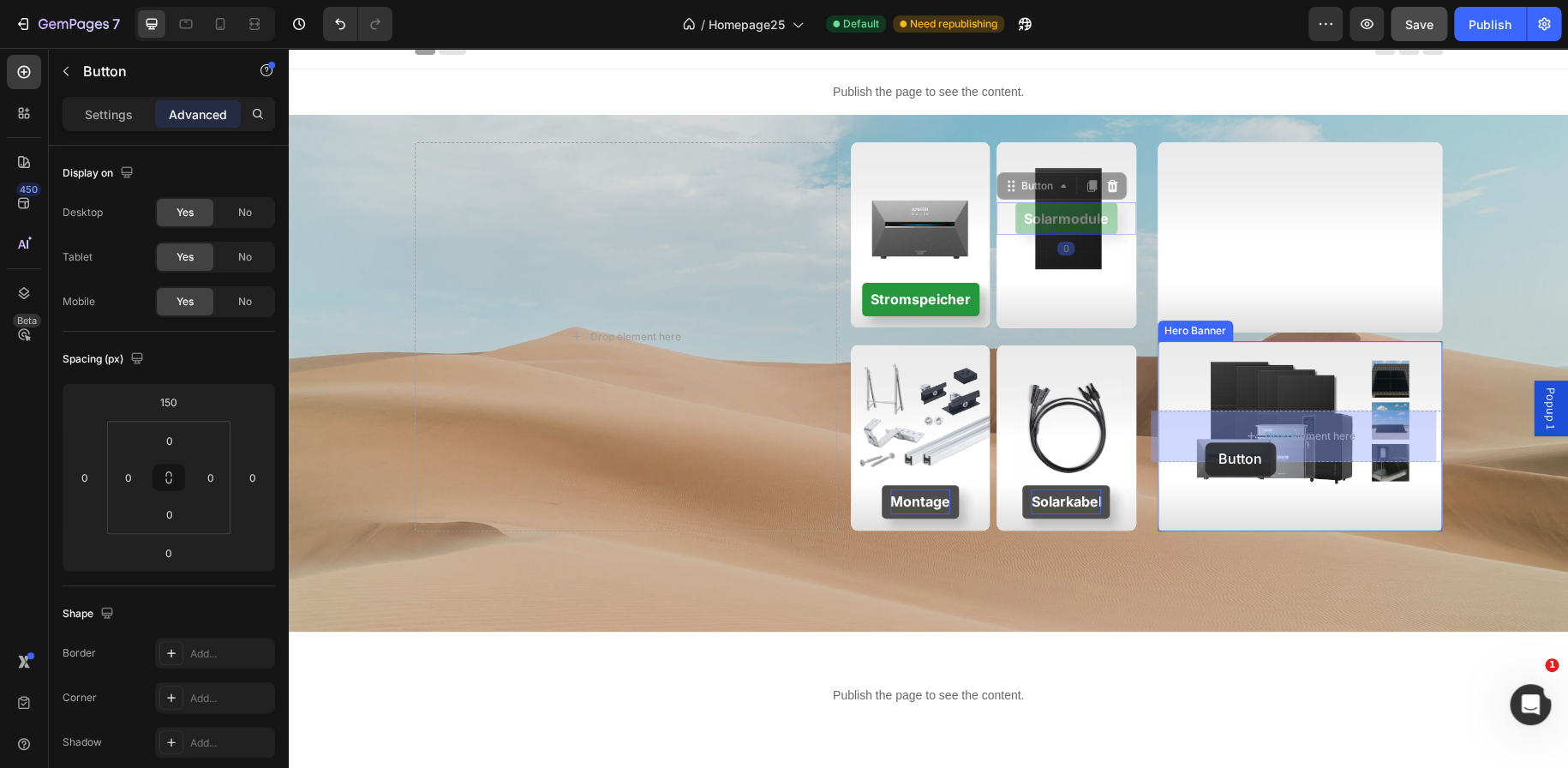
drag, startPoint x: 1013, startPoint y: 211, endPoint x: 1208, endPoint y: 442, distance: 302.3
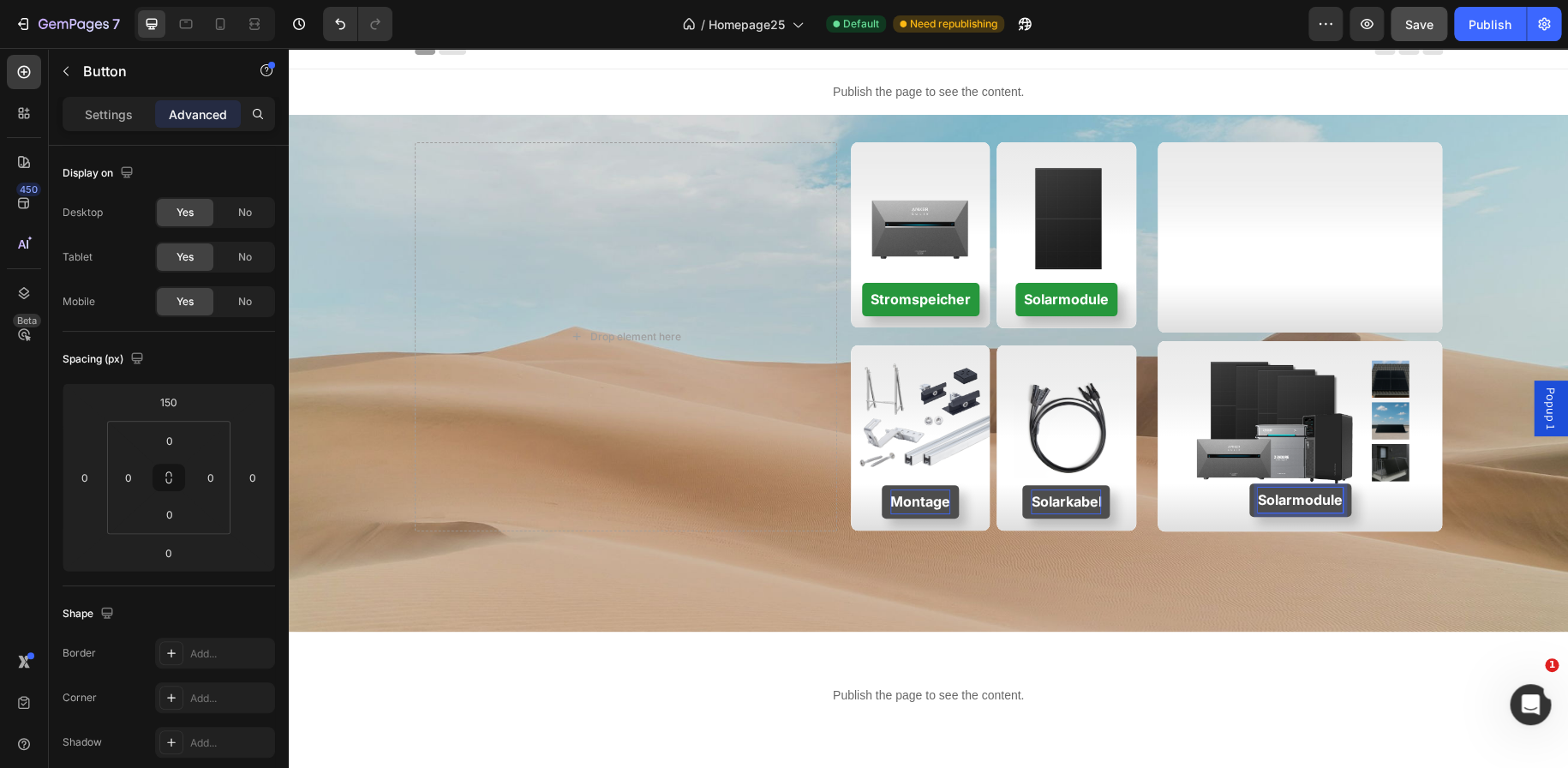
click at [1277, 496] on strong "Solarmodule" at bounding box center [1300, 499] width 85 height 17
click at [1232, 484] on button "Balkonkraftwerke" at bounding box center [1300, 500] width 136 height 34
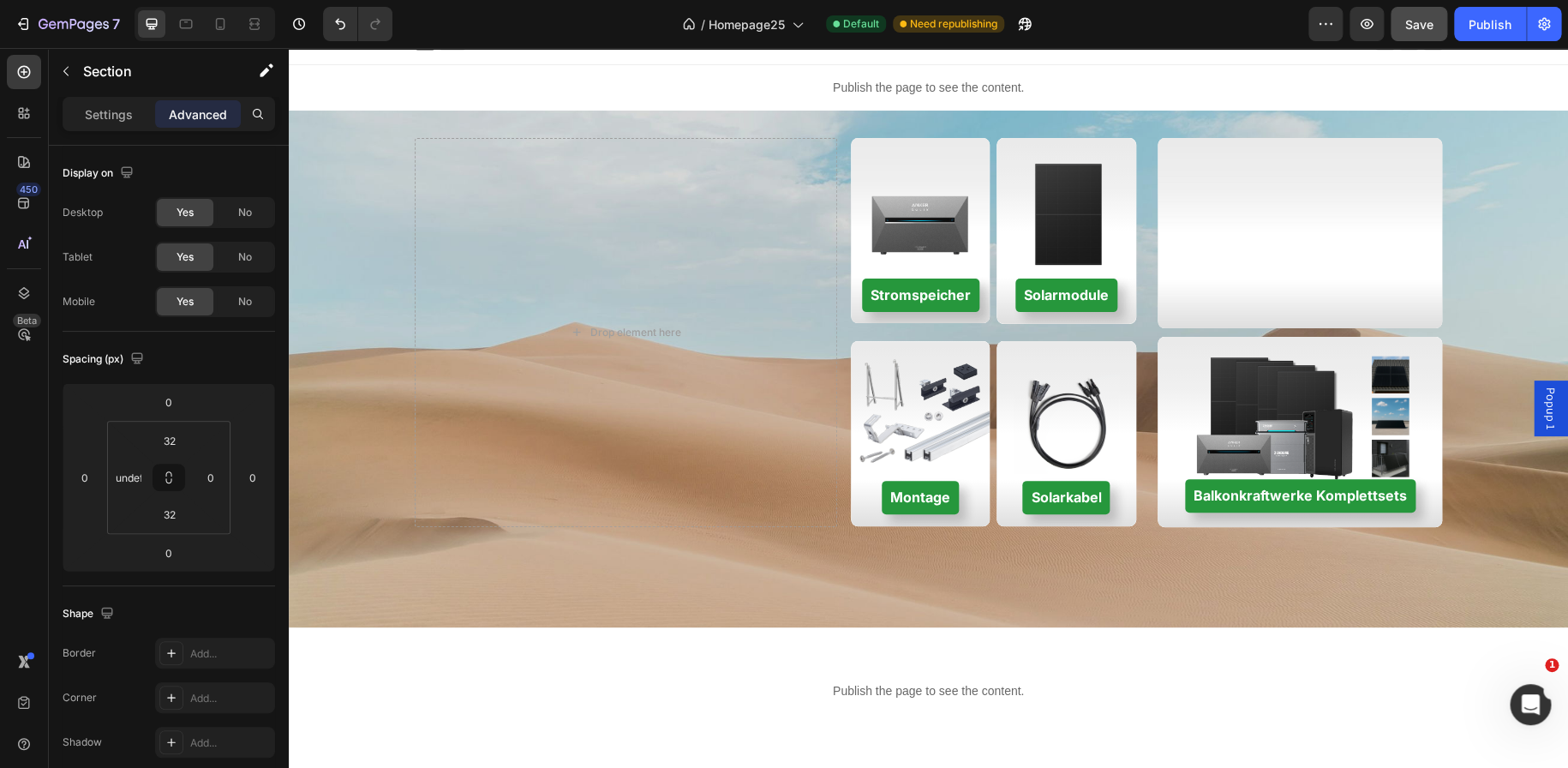
scroll to position [0, 0]
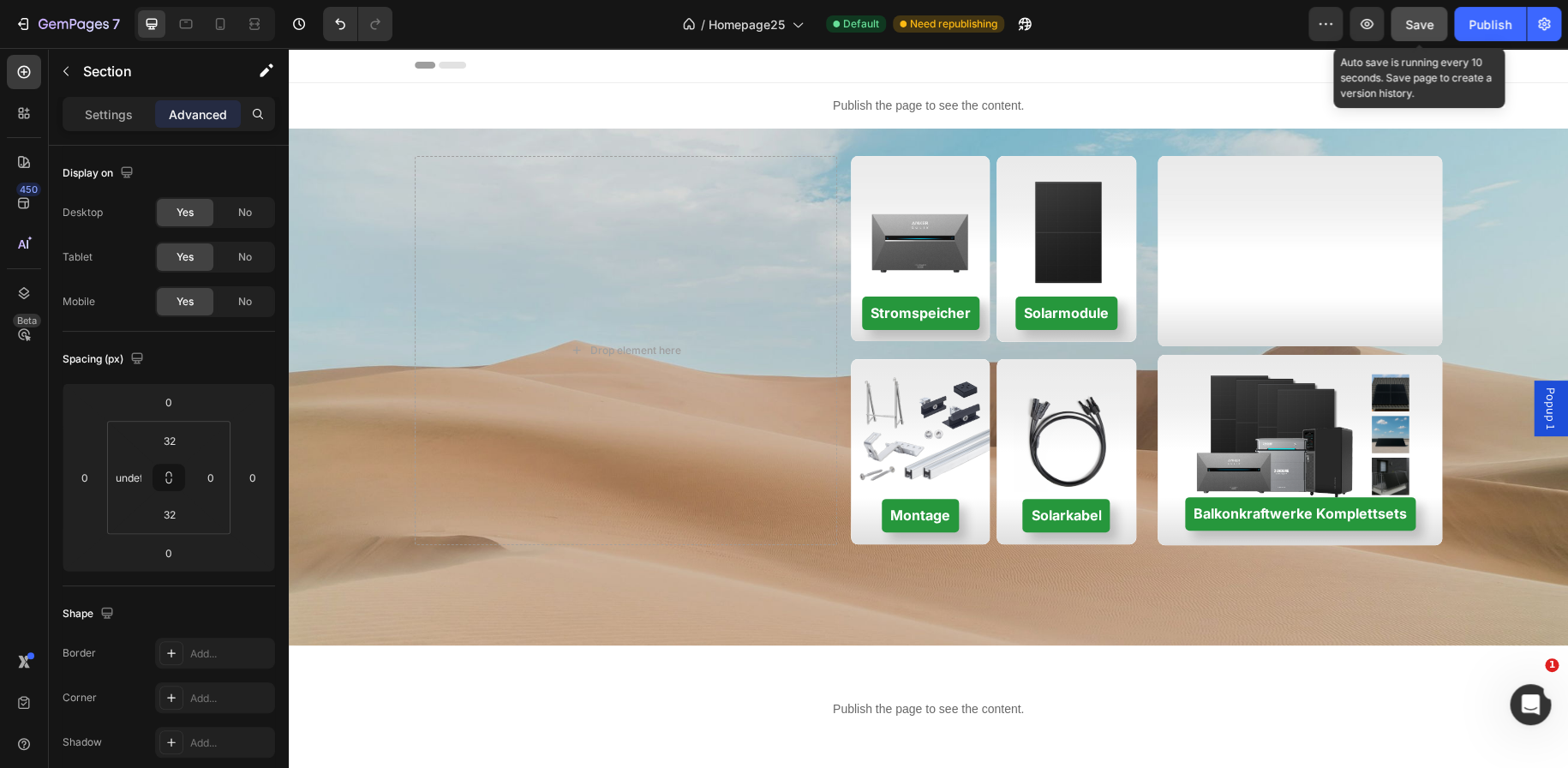
click at [1410, 26] on span "Save" at bounding box center [1419, 25] width 28 height 15
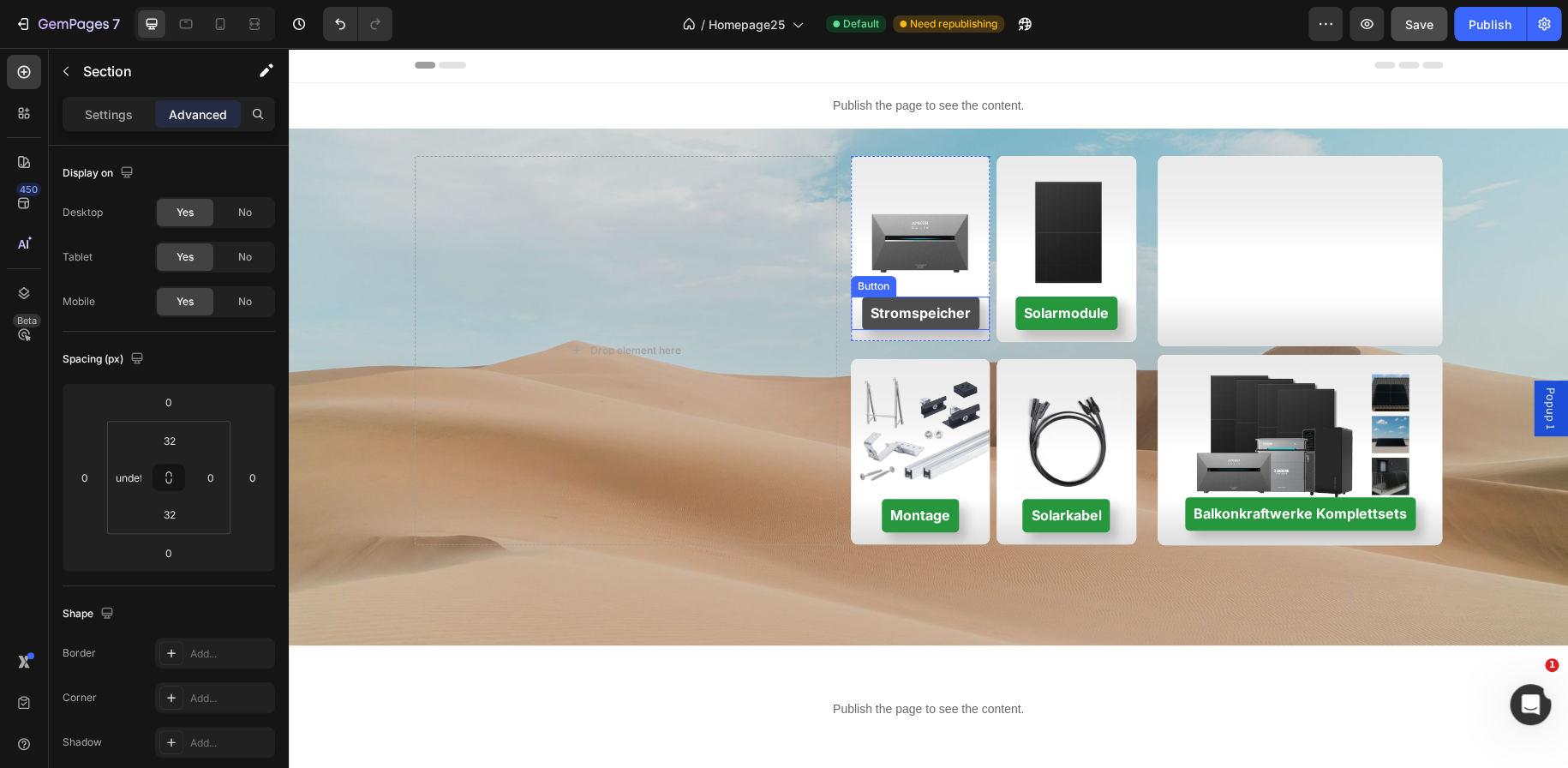
click at [868, 298] on button "Stromspeicher" at bounding box center [921, 313] width 117 height 34
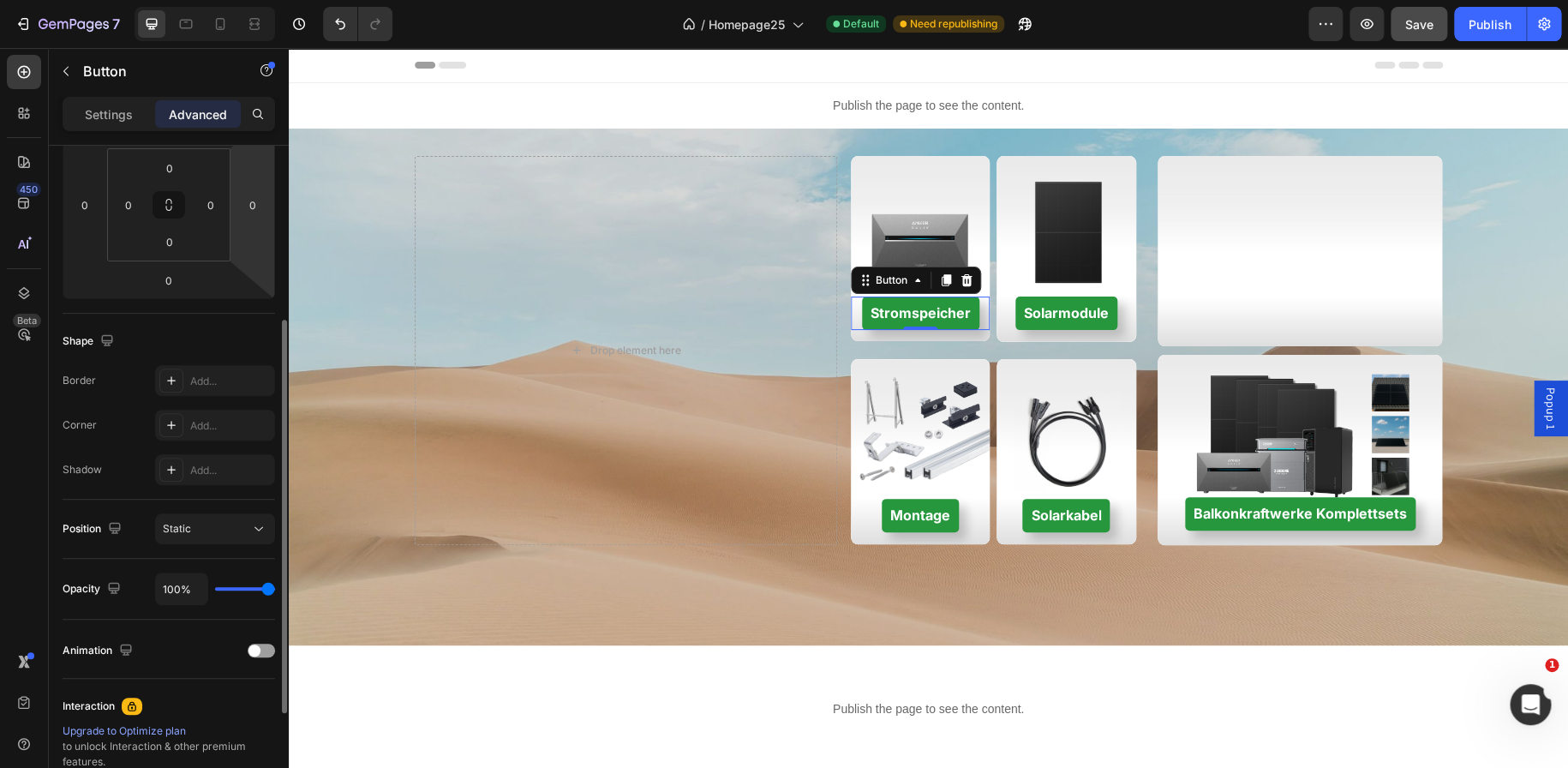
scroll to position [296, 0]
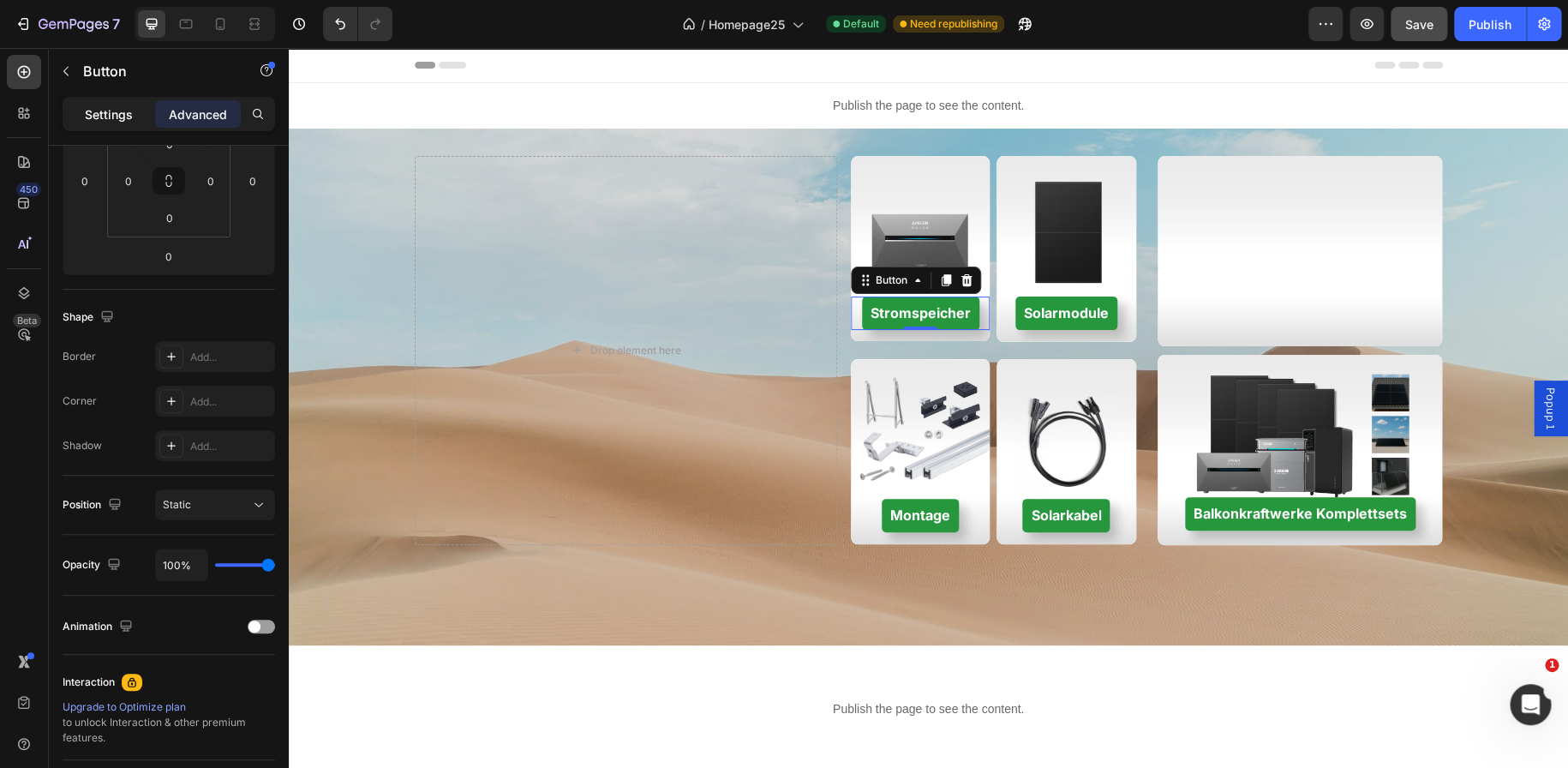
click at [110, 114] on p "Settings" at bounding box center [109, 114] width 48 height 18
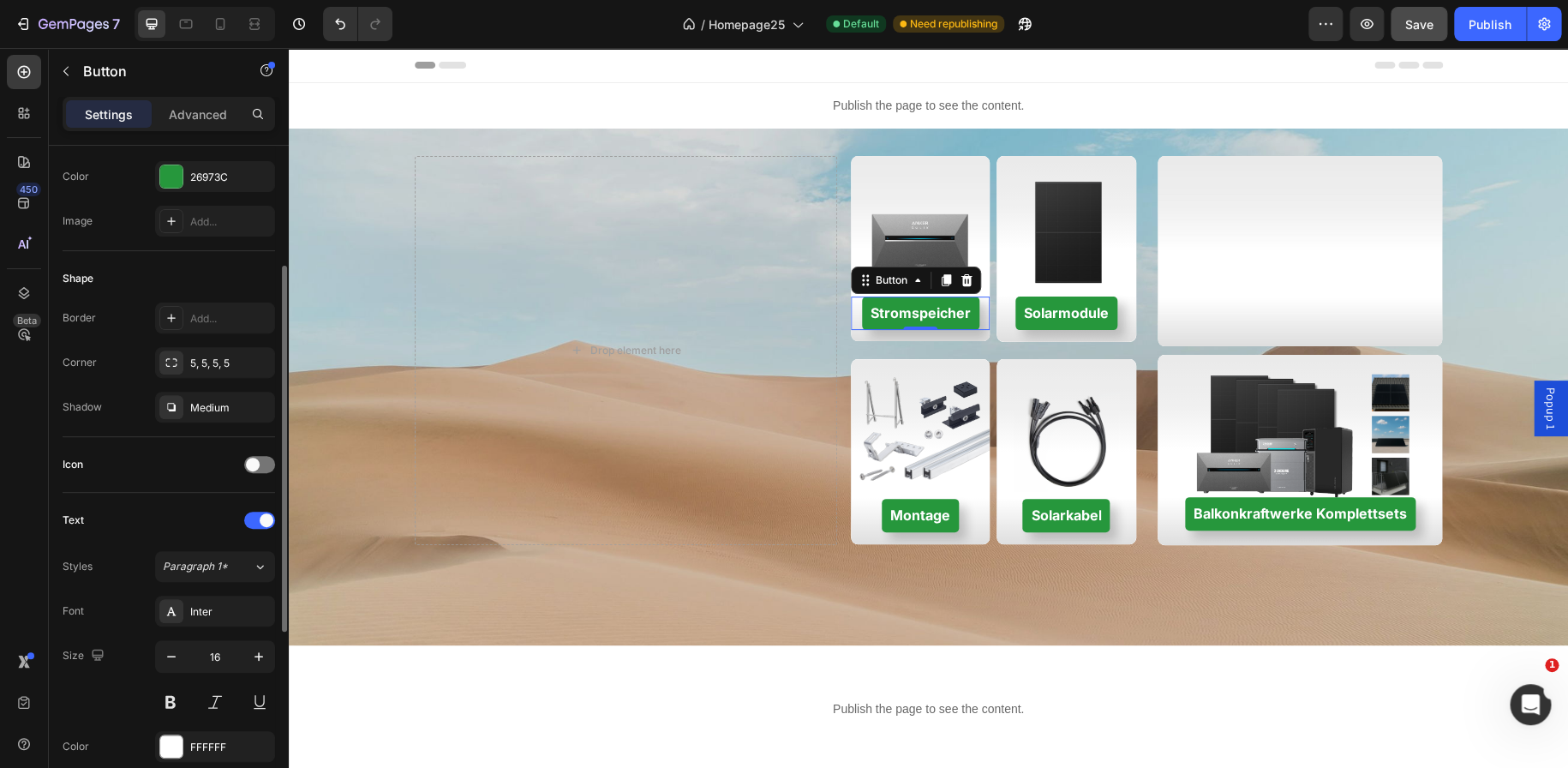
scroll to position [223, 0]
click at [178, 320] on div at bounding box center [171, 320] width 24 height 24
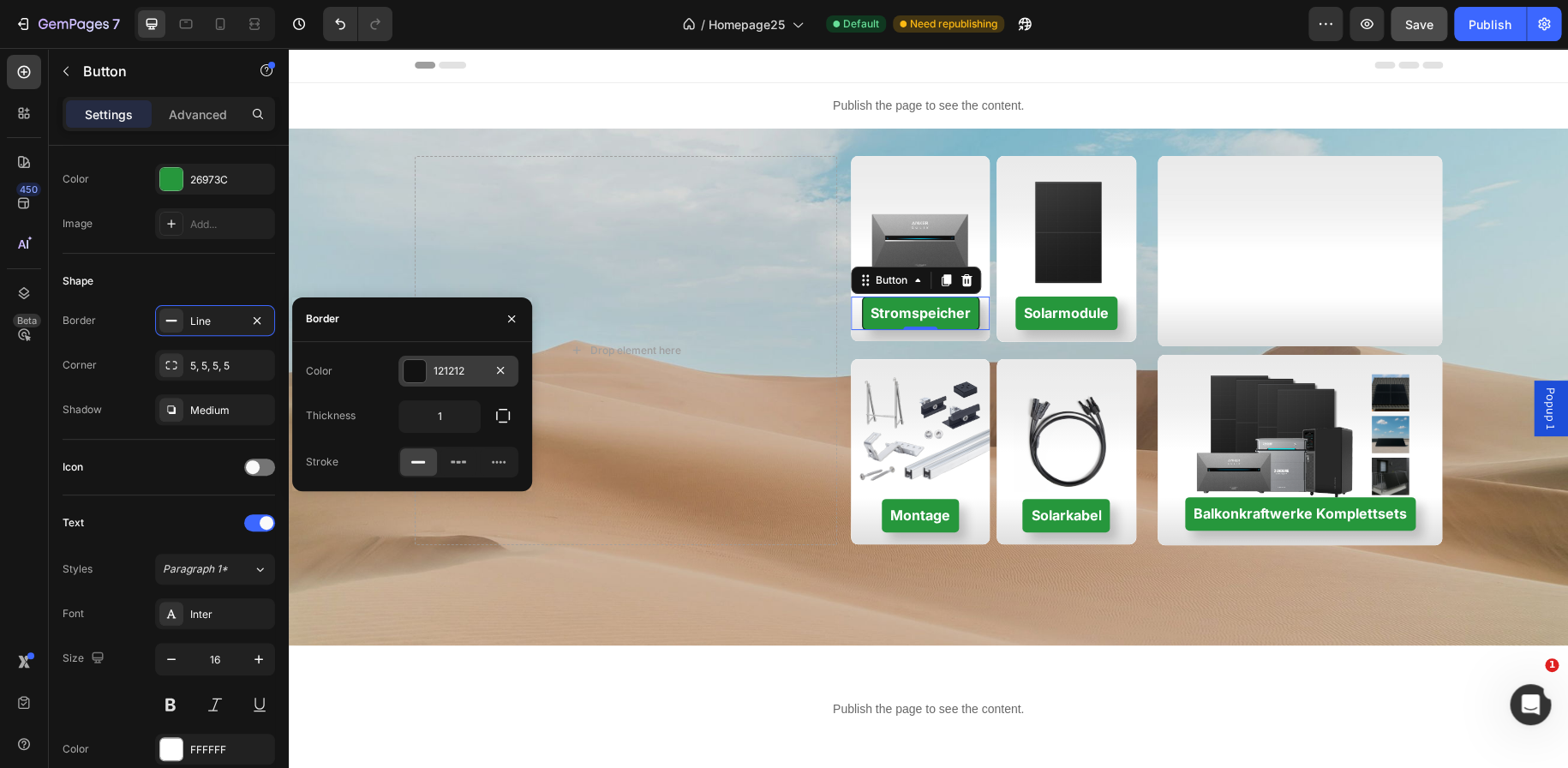
click at [405, 368] on div at bounding box center [414, 371] width 22 height 22
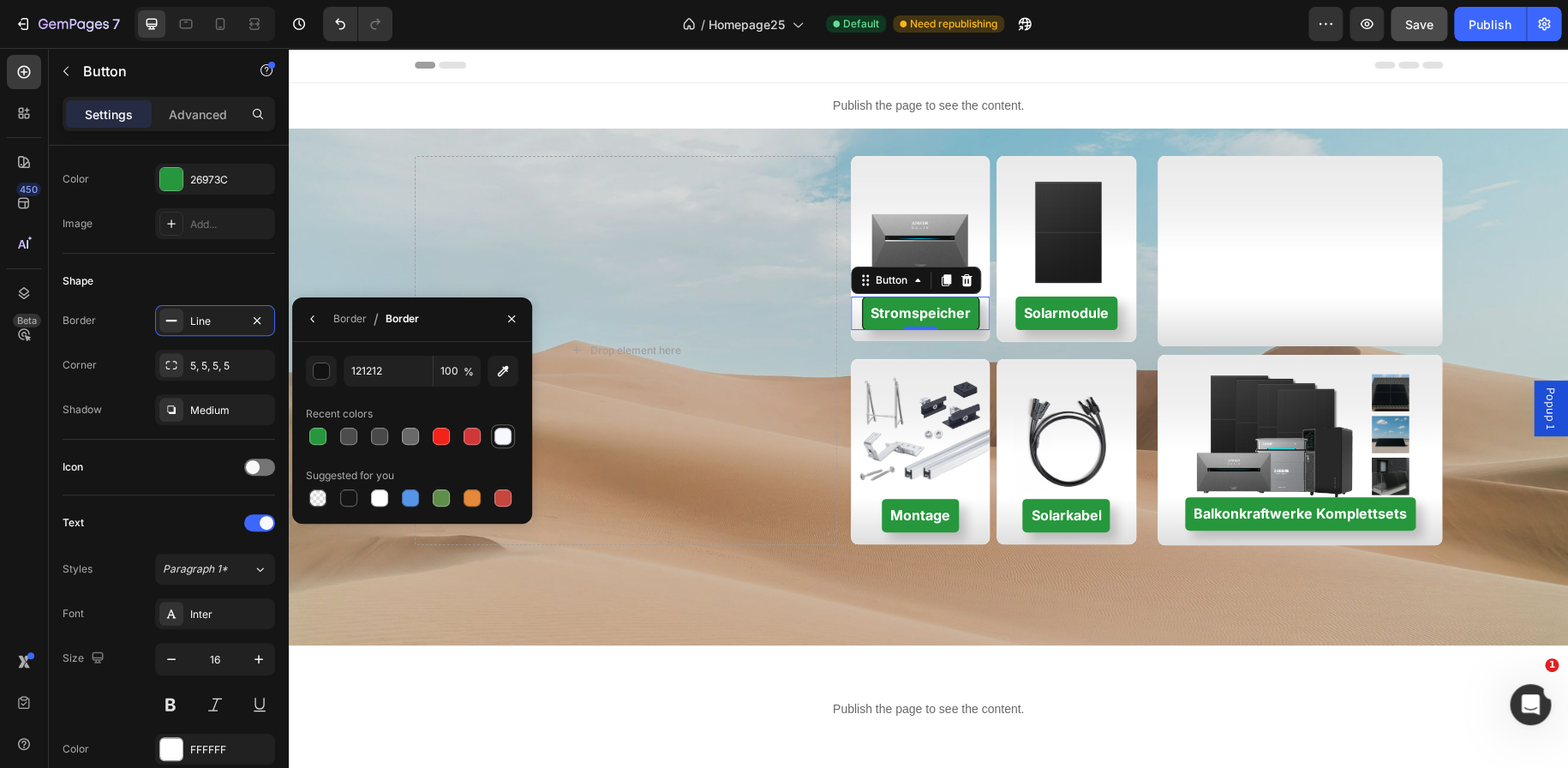
click at [501, 440] on div at bounding box center [503, 436] width 17 height 17
click at [402, 438] on div at bounding box center [411, 436] width 17 height 17
click at [382, 491] on div at bounding box center [379, 497] width 17 height 17
click at [501, 431] on div at bounding box center [503, 436] width 17 height 17
type input "F7F7FF"
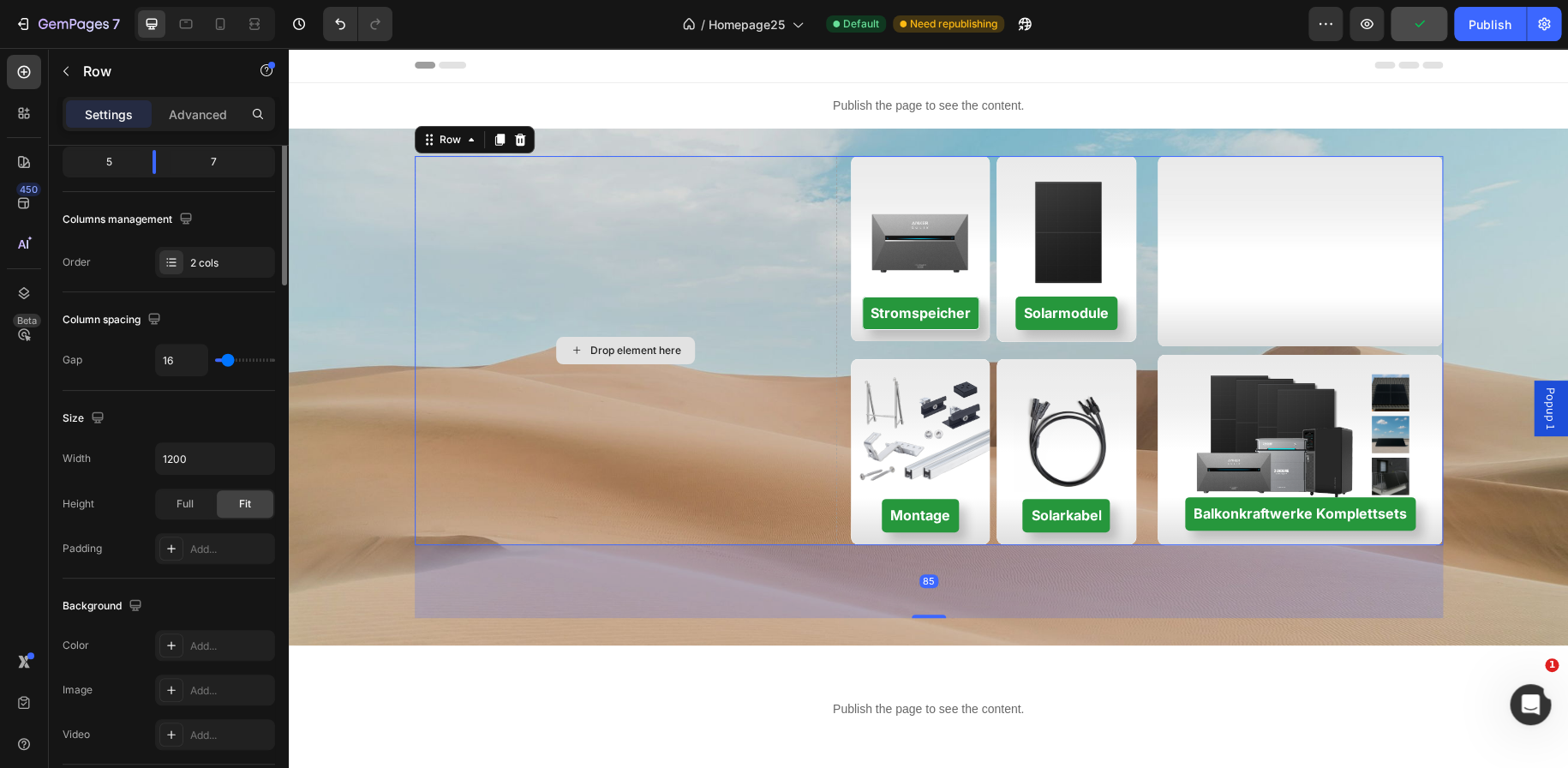
scroll to position [0, 0]
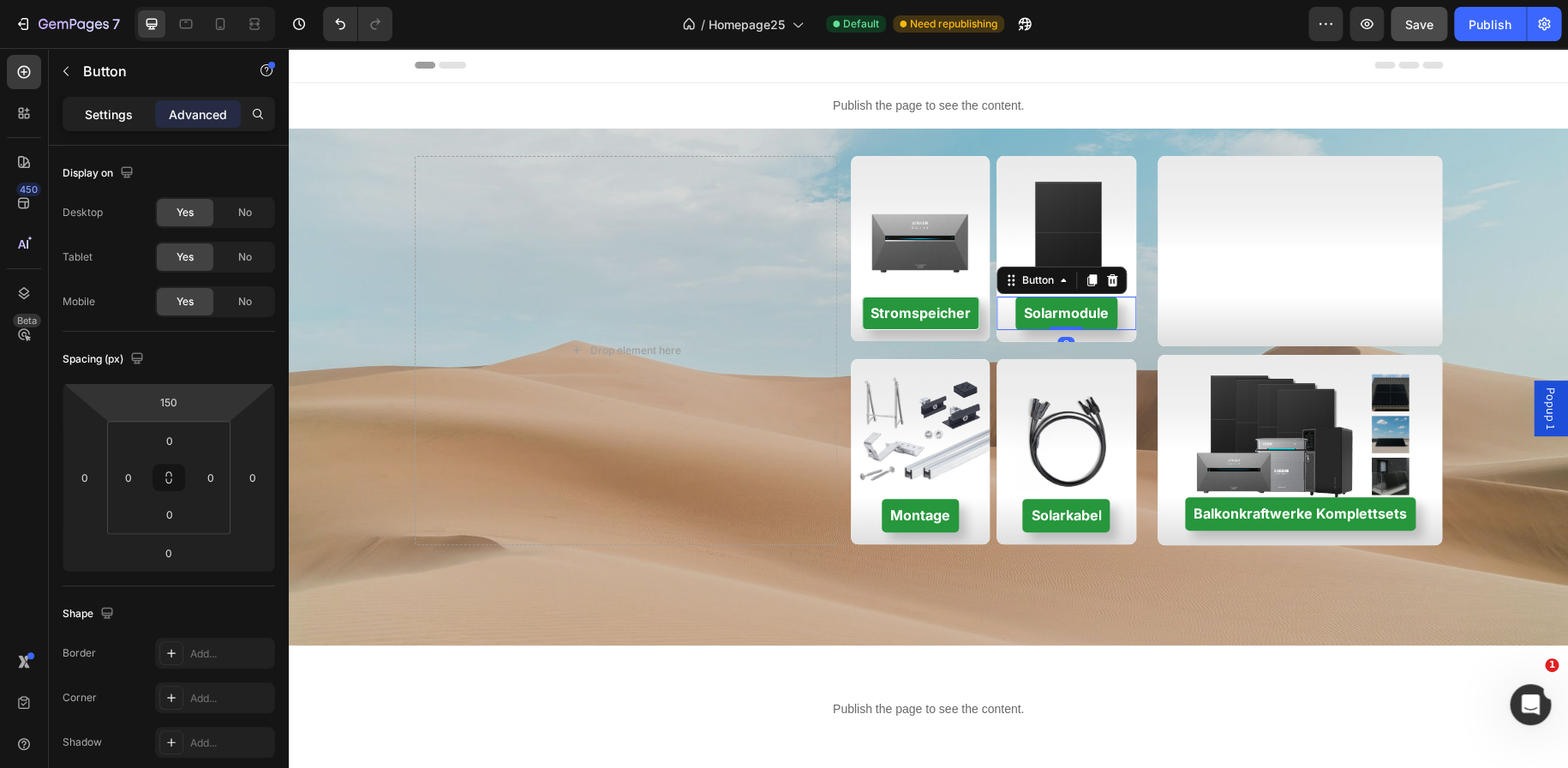
click at [120, 118] on p "Settings" at bounding box center [109, 114] width 48 height 18
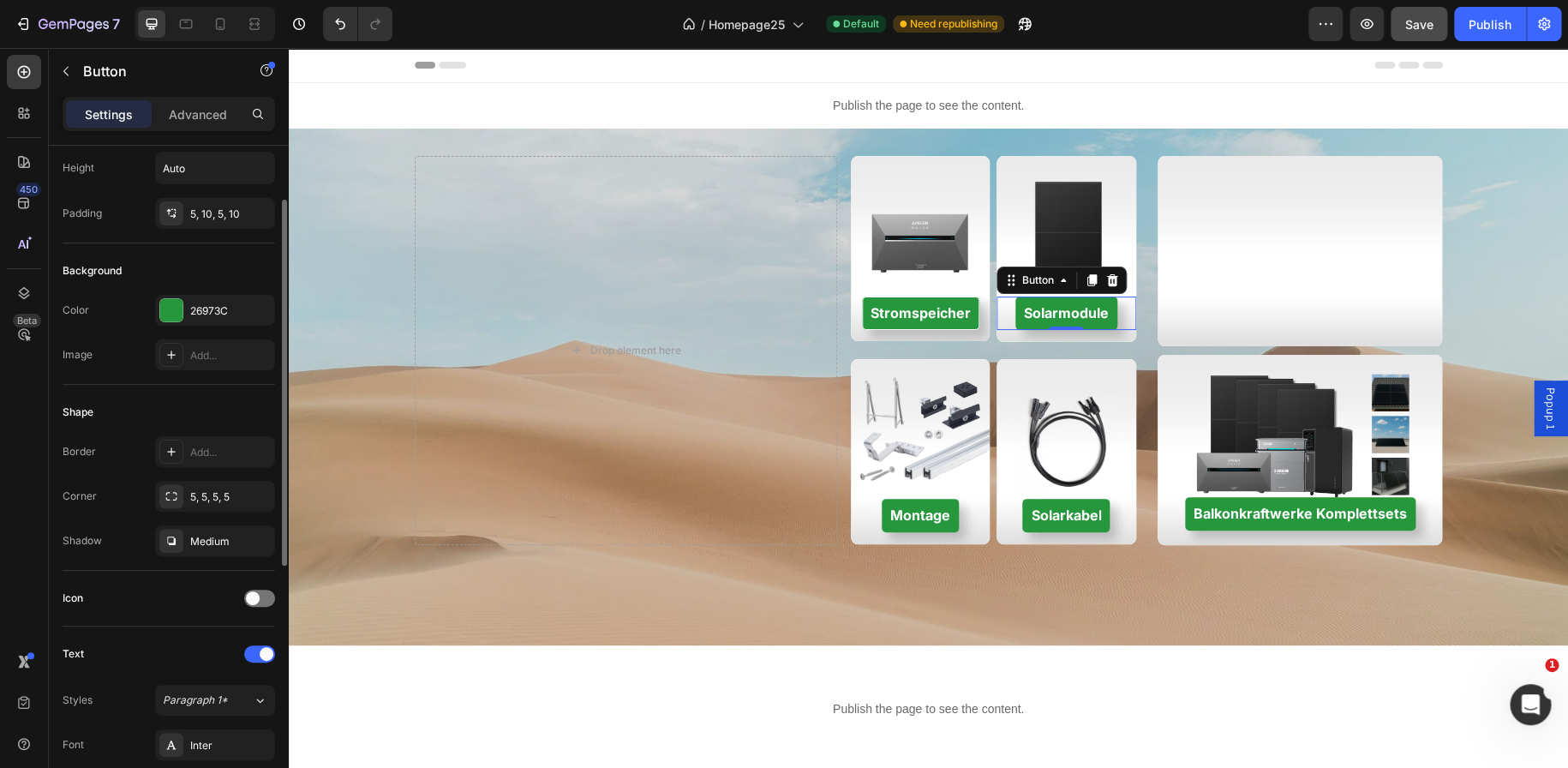
scroll to position [94, 0]
click at [189, 456] on div "Add..." at bounding box center [215, 449] width 120 height 31
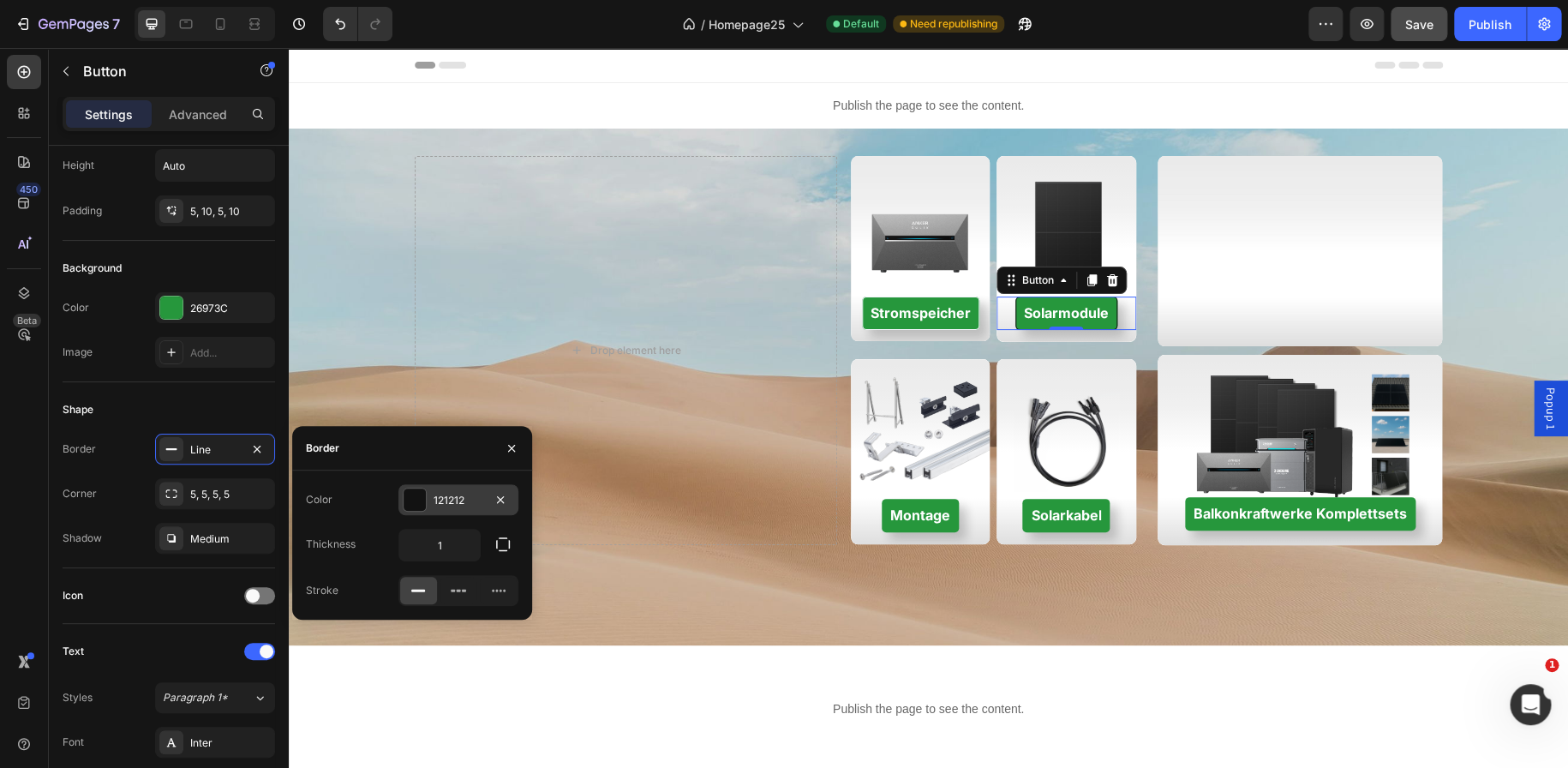
click at [415, 503] on div at bounding box center [414, 499] width 22 height 22
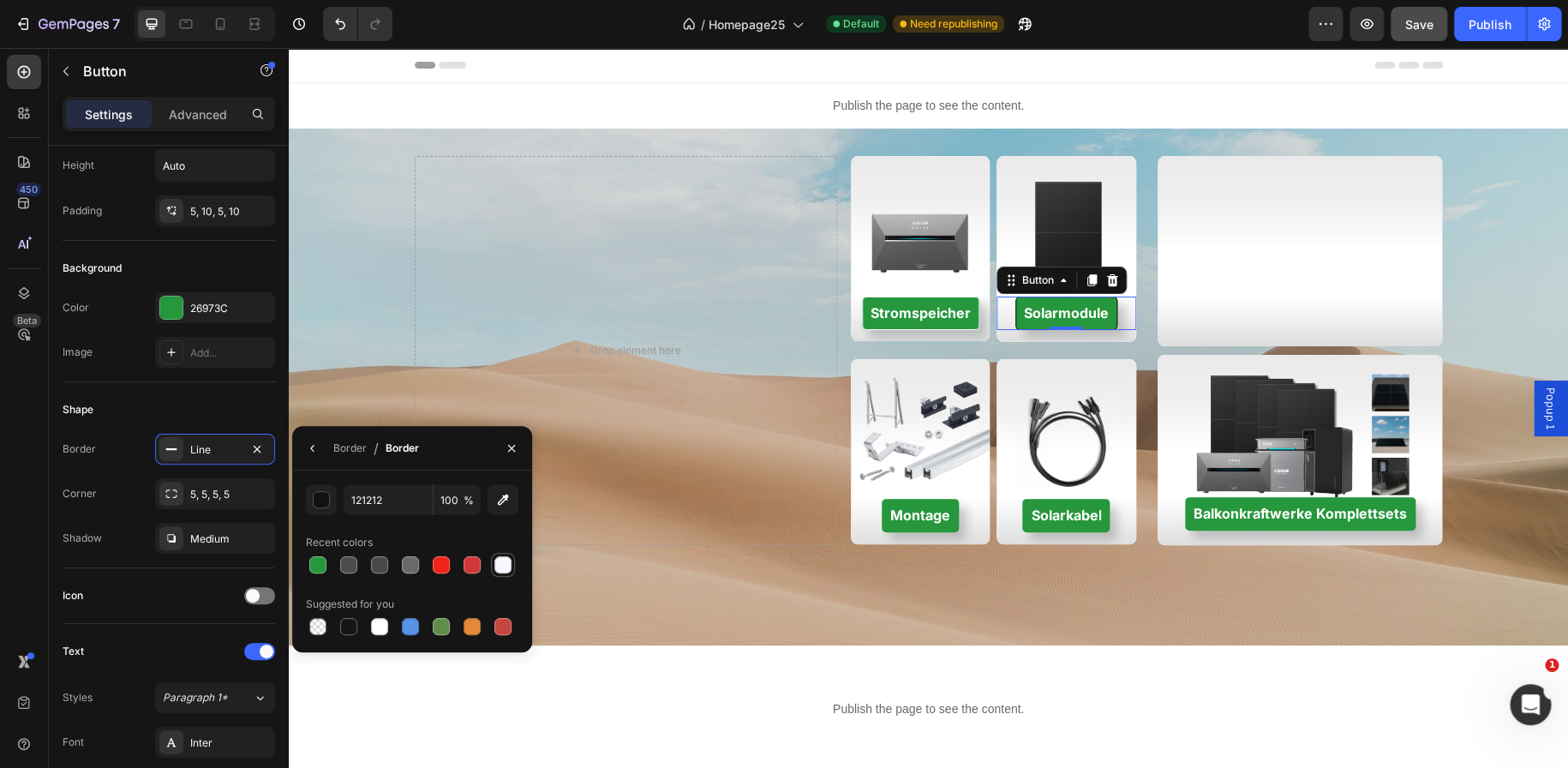
click at [499, 565] on div at bounding box center [503, 564] width 17 height 17
type input "F7F7FF"
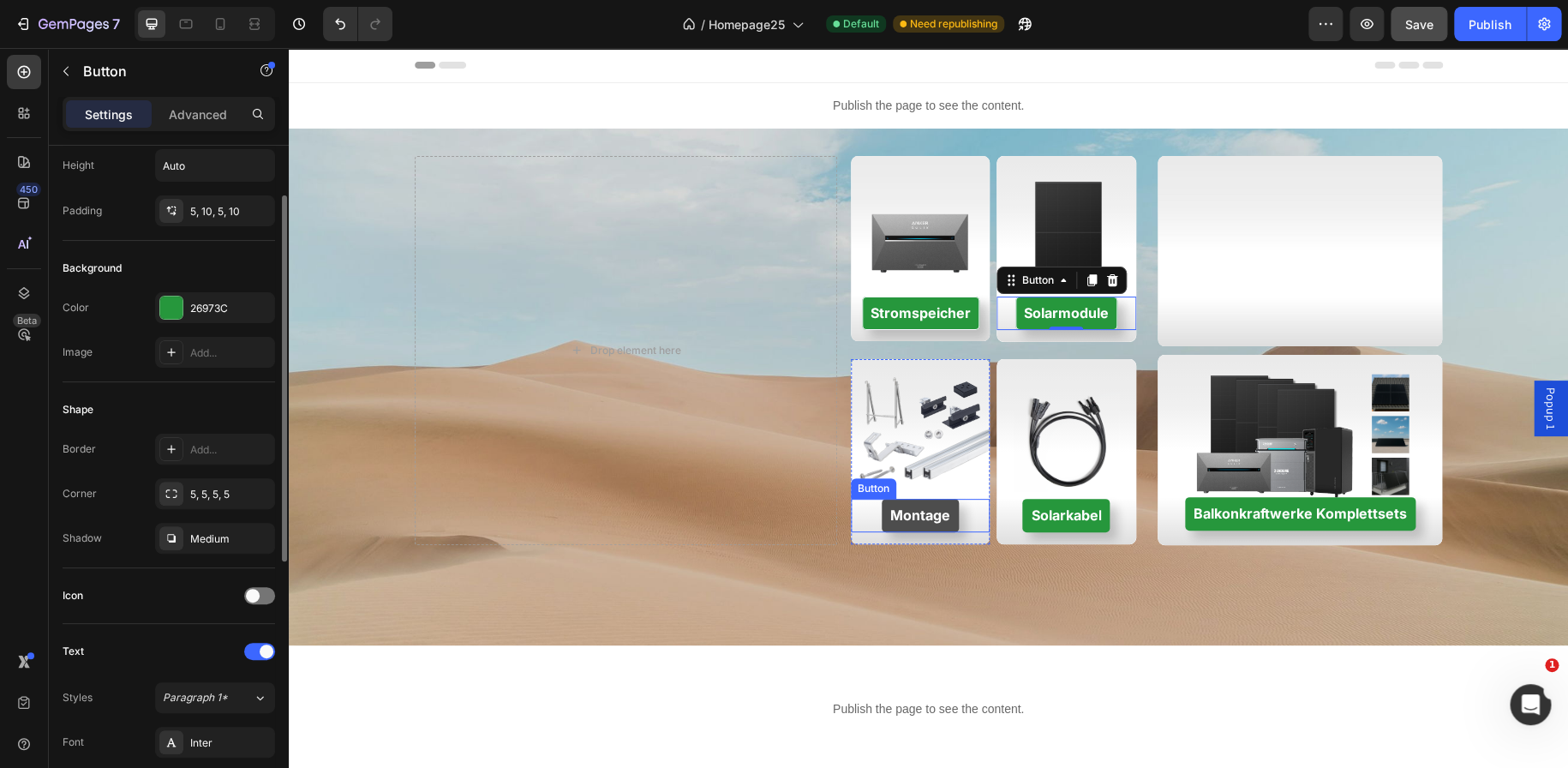
scroll to position [93, 0]
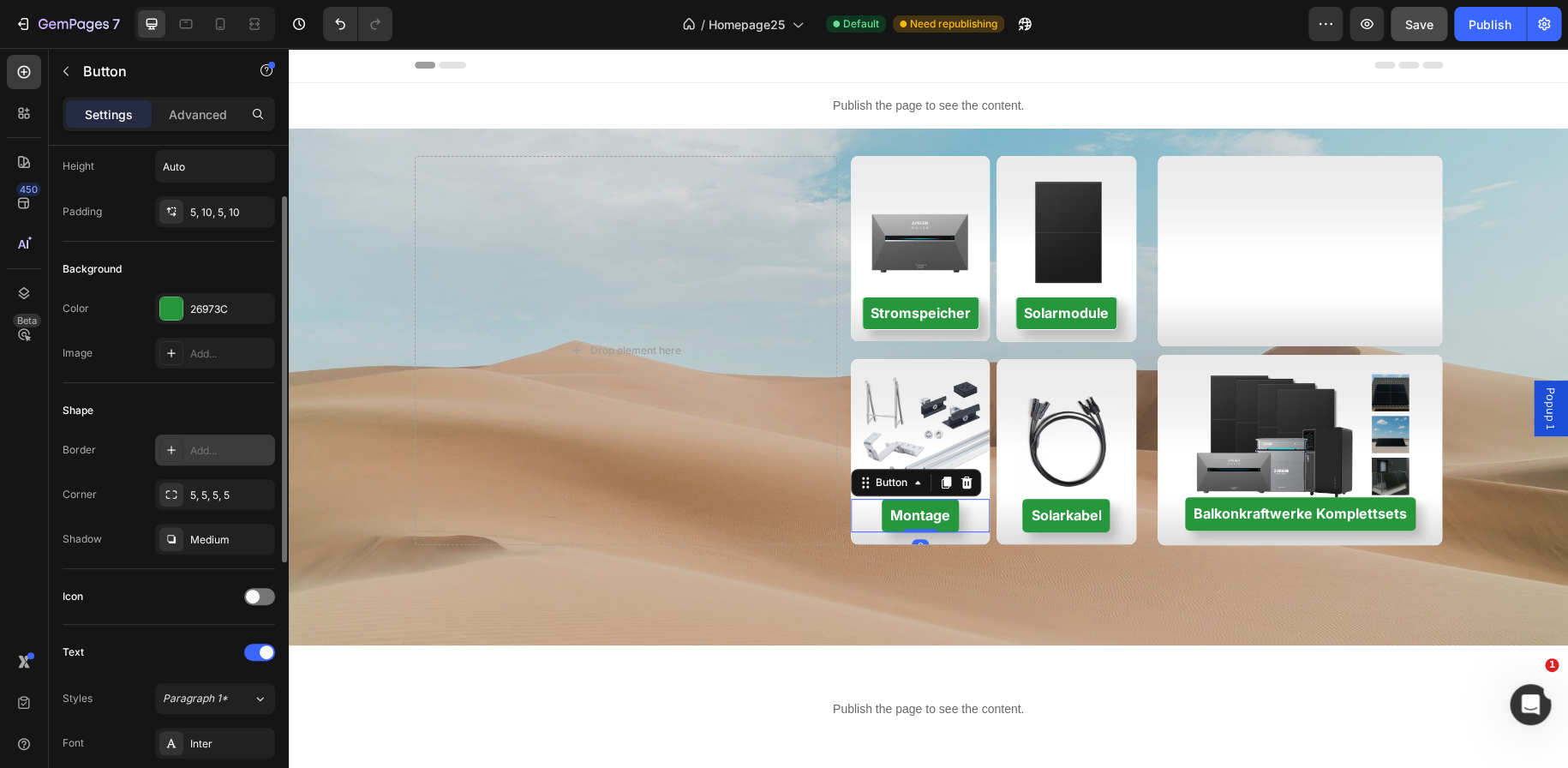
click at [219, 443] on div "Add..." at bounding box center [230, 450] width 80 height 16
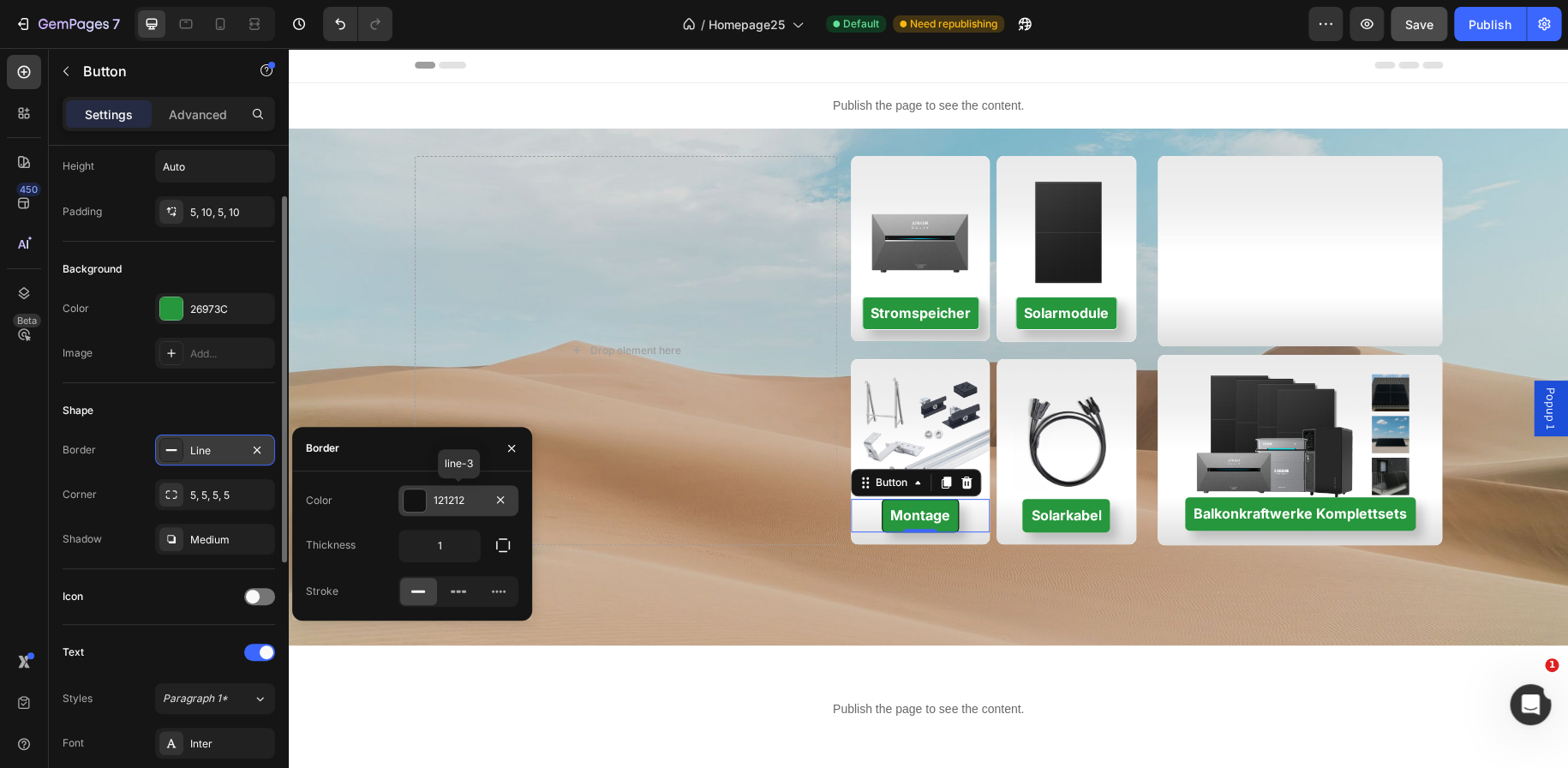
click at [458, 500] on div "121212" at bounding box center [458, 500] width 49 height 16
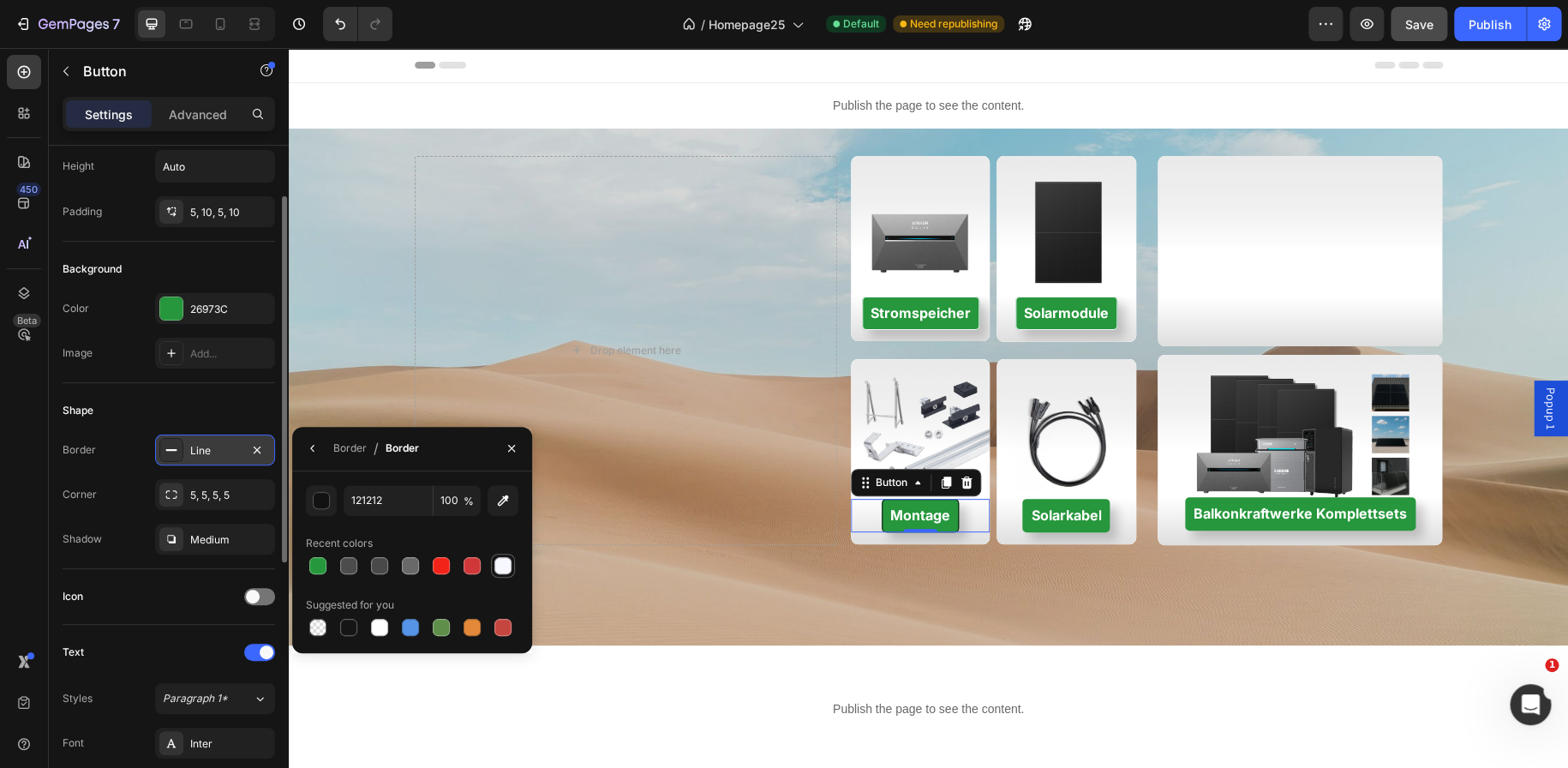
click at [509, 566] on div at bounding box center [503, 565] width 17 height 17
type input "F7F7FF"
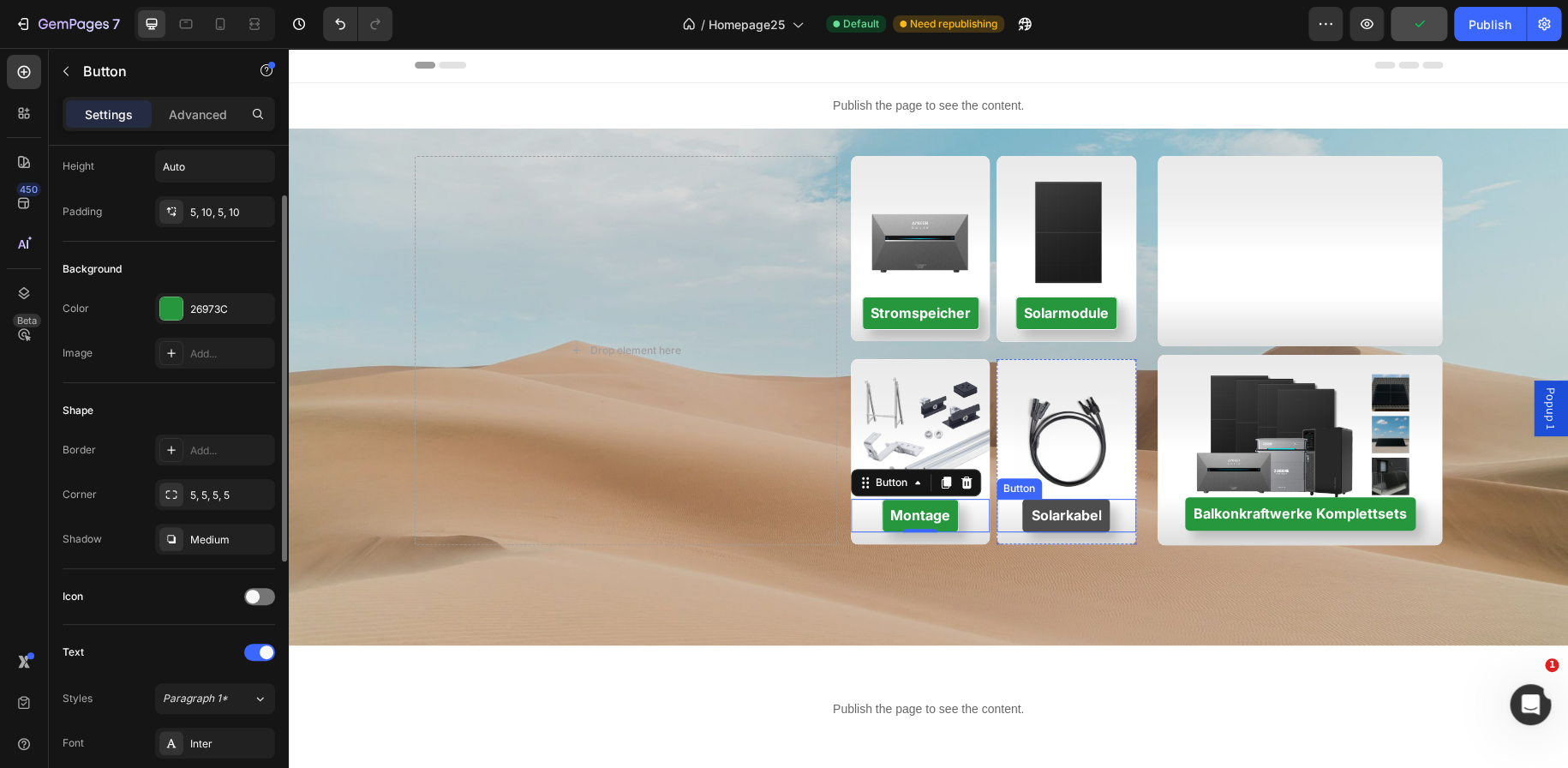
scroll to position [92, 0]
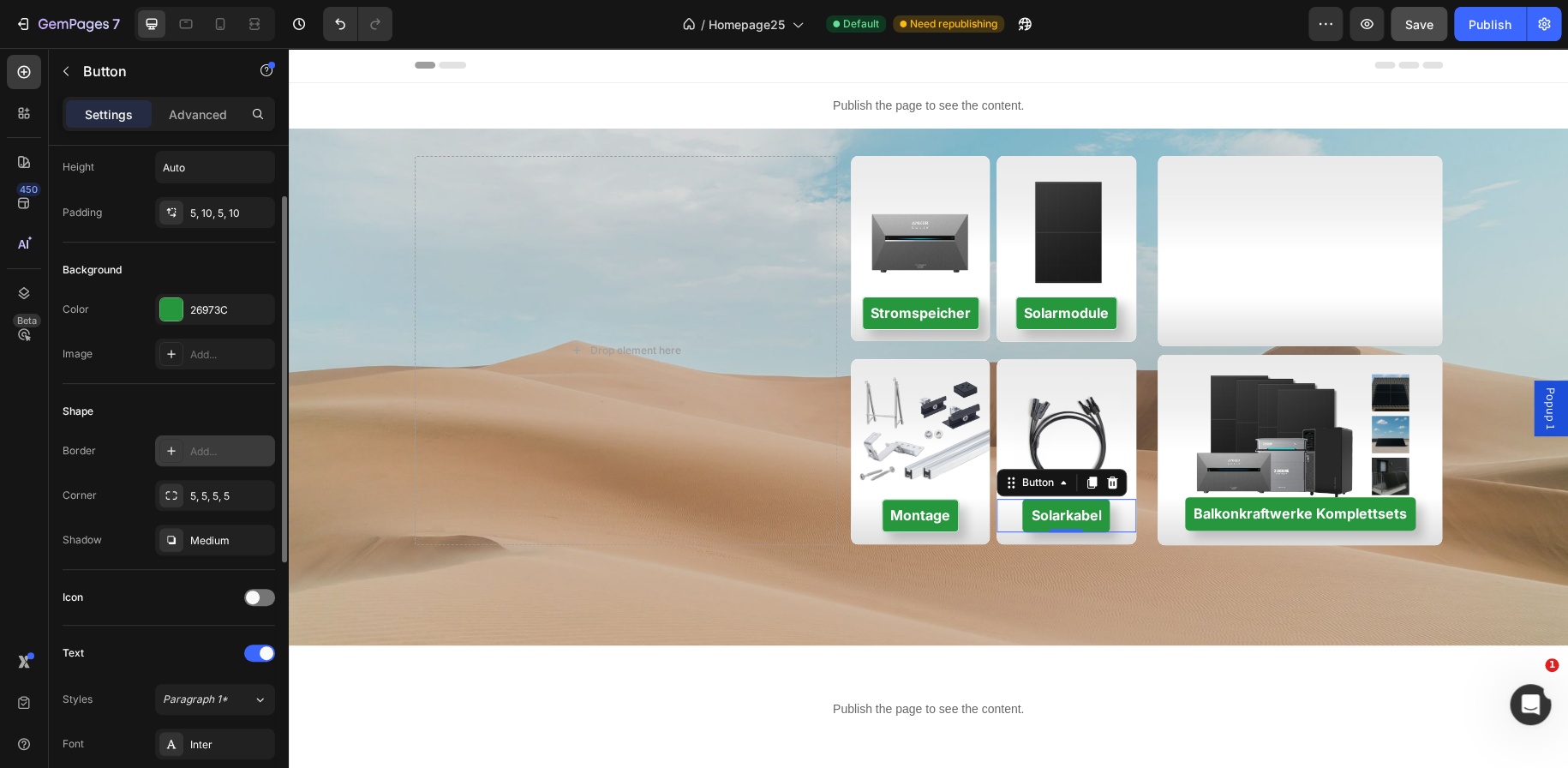
click at [179, 449] on div at bounding box center [171, 451] width 24 height 24
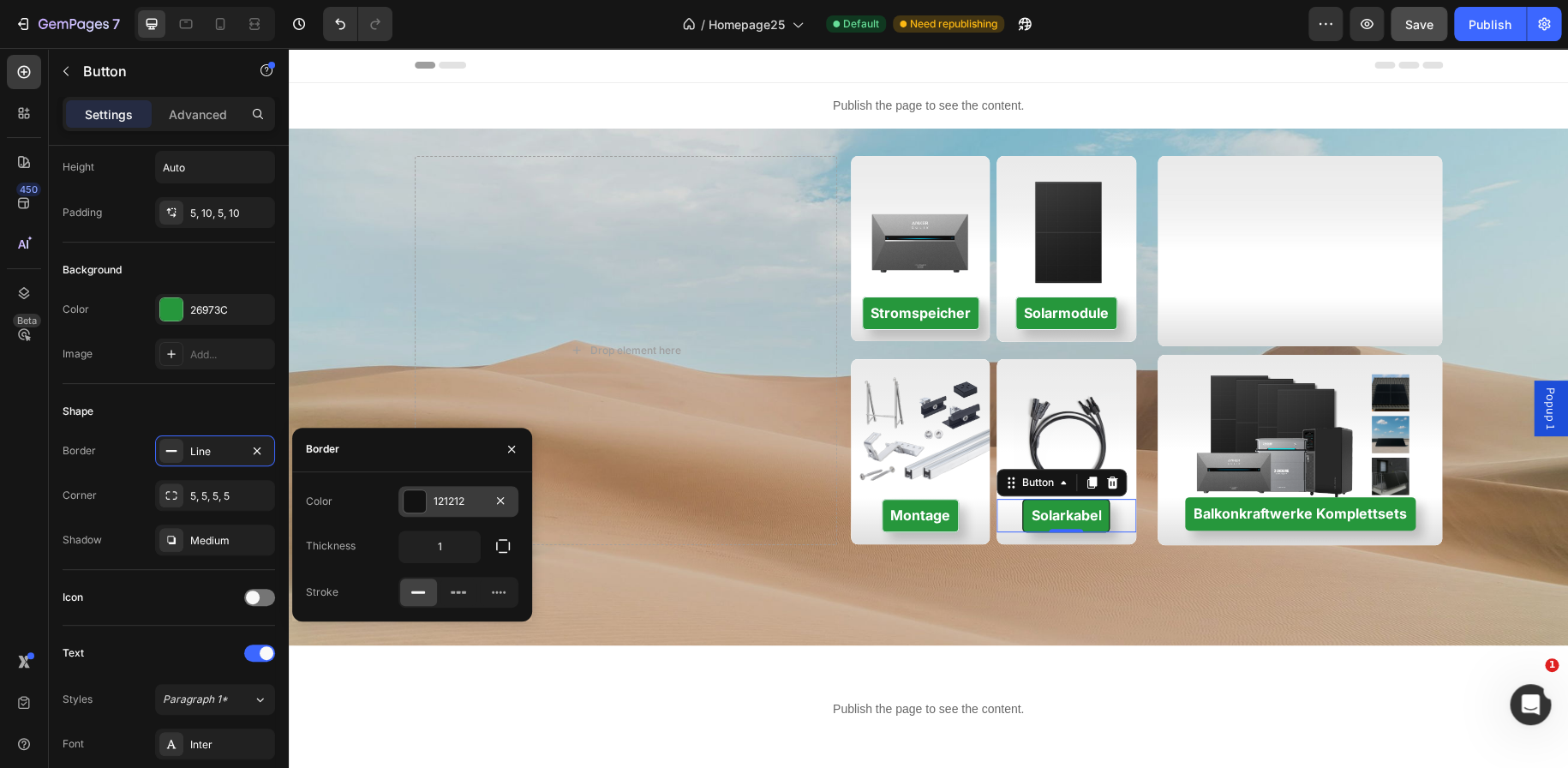
click at [411, 502] on div at bounding box center [414, 501] width 22 height 22
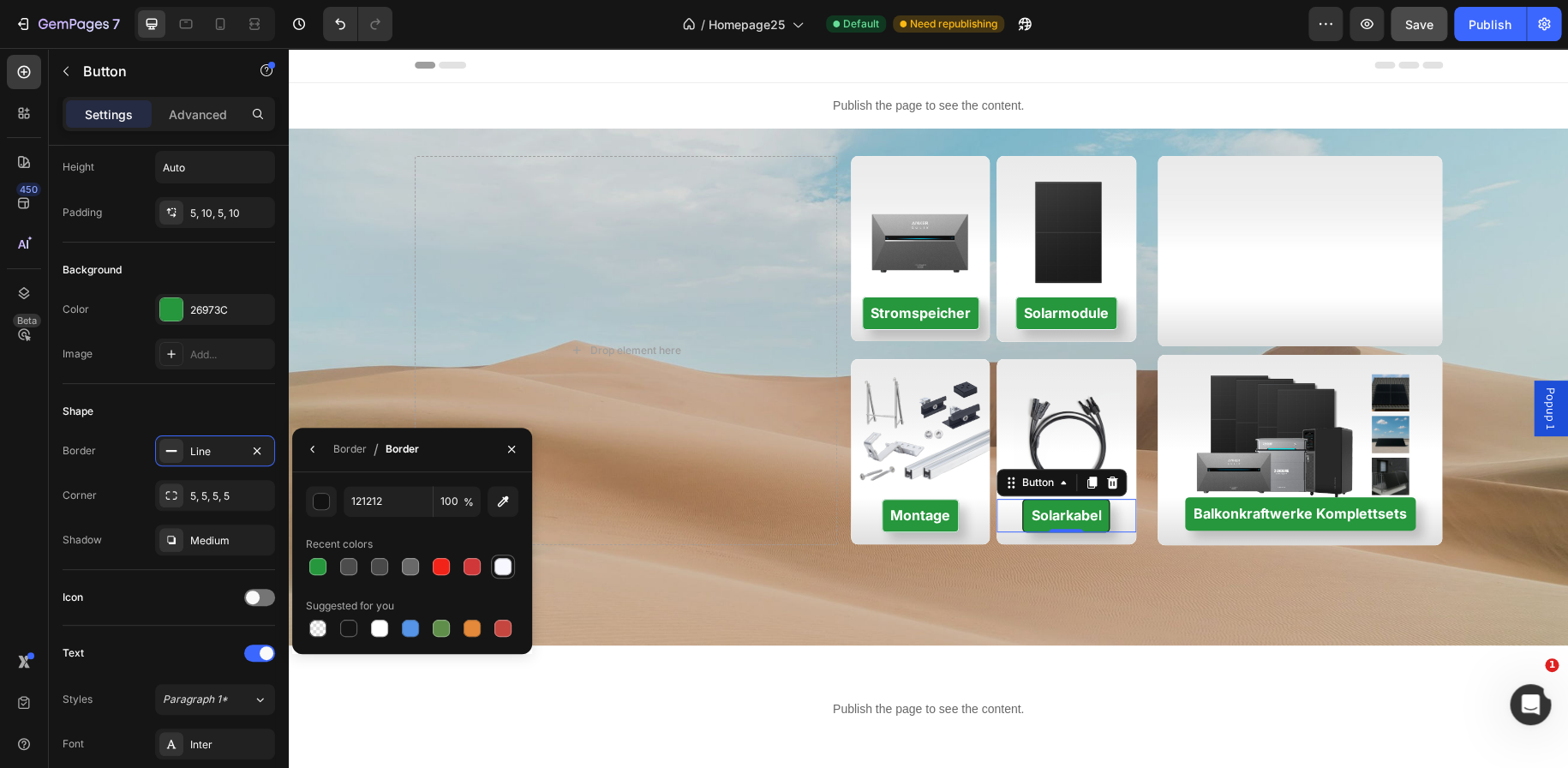
click at [509, 570] on div at bounding box center [503, 566] width 17 height 17
type input "F7F7FF"
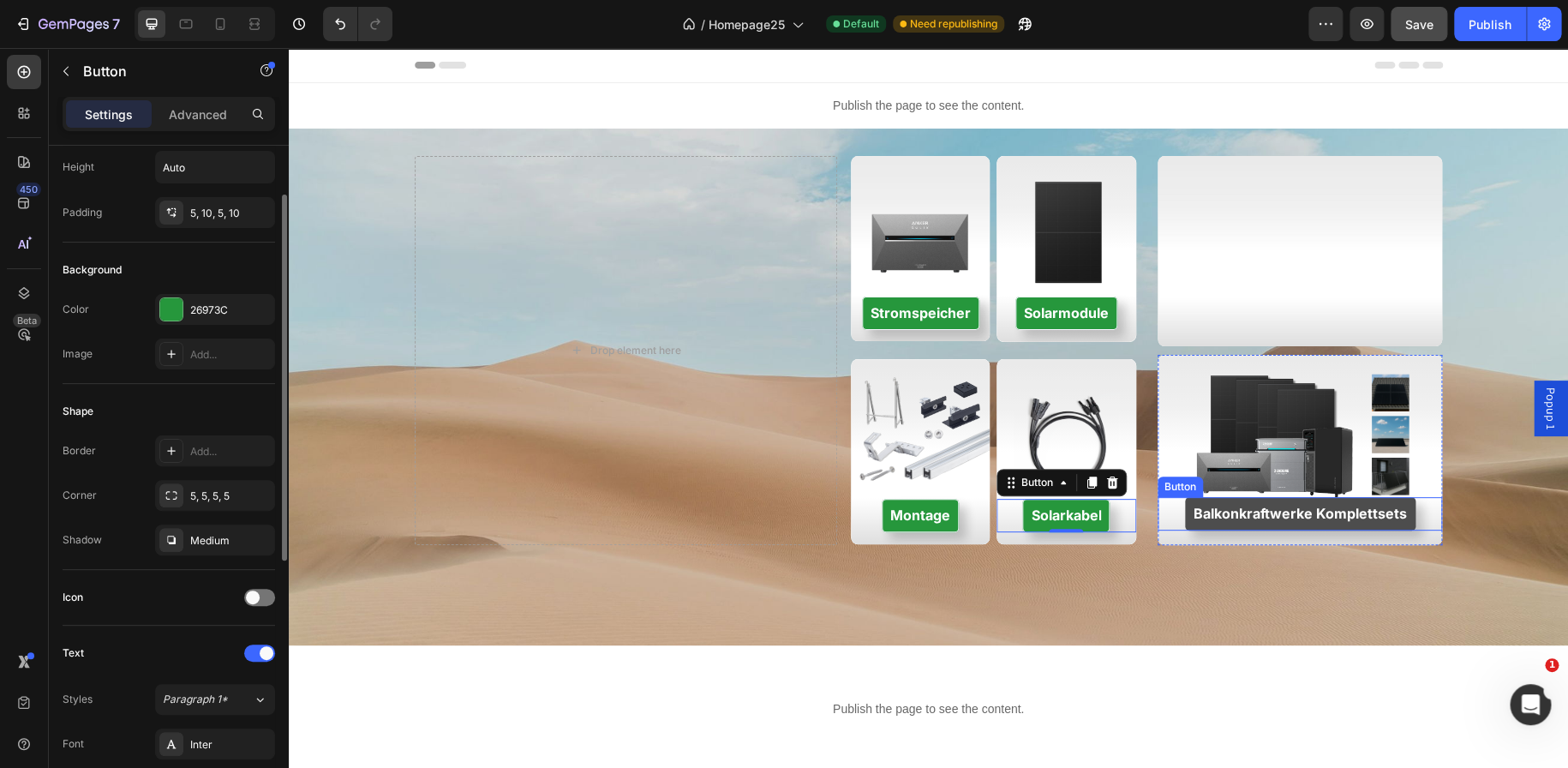
scroll to position [91, 0]
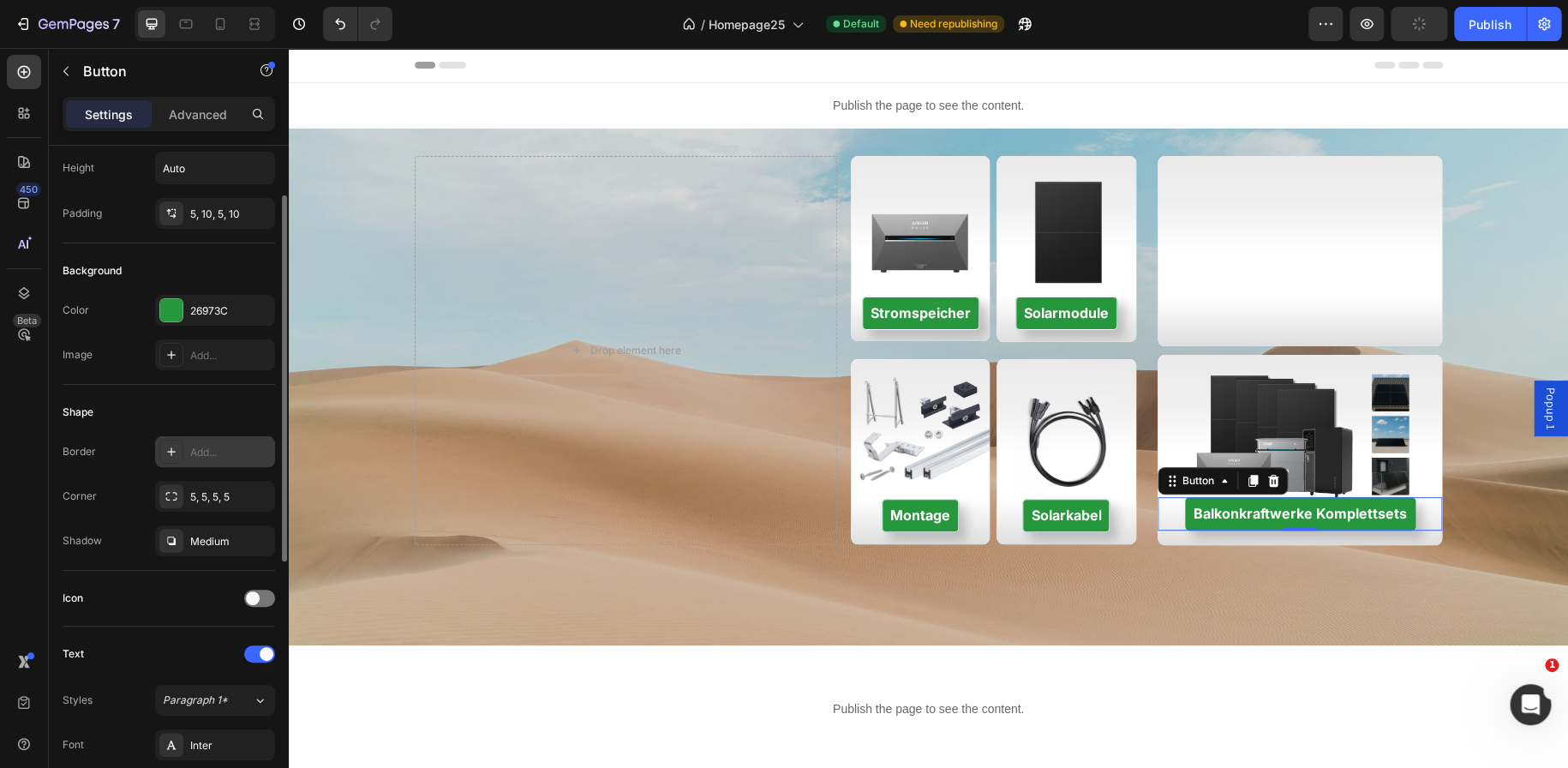
click at [179, 443] on div at bounding box center [171, 452] width 24 height 24
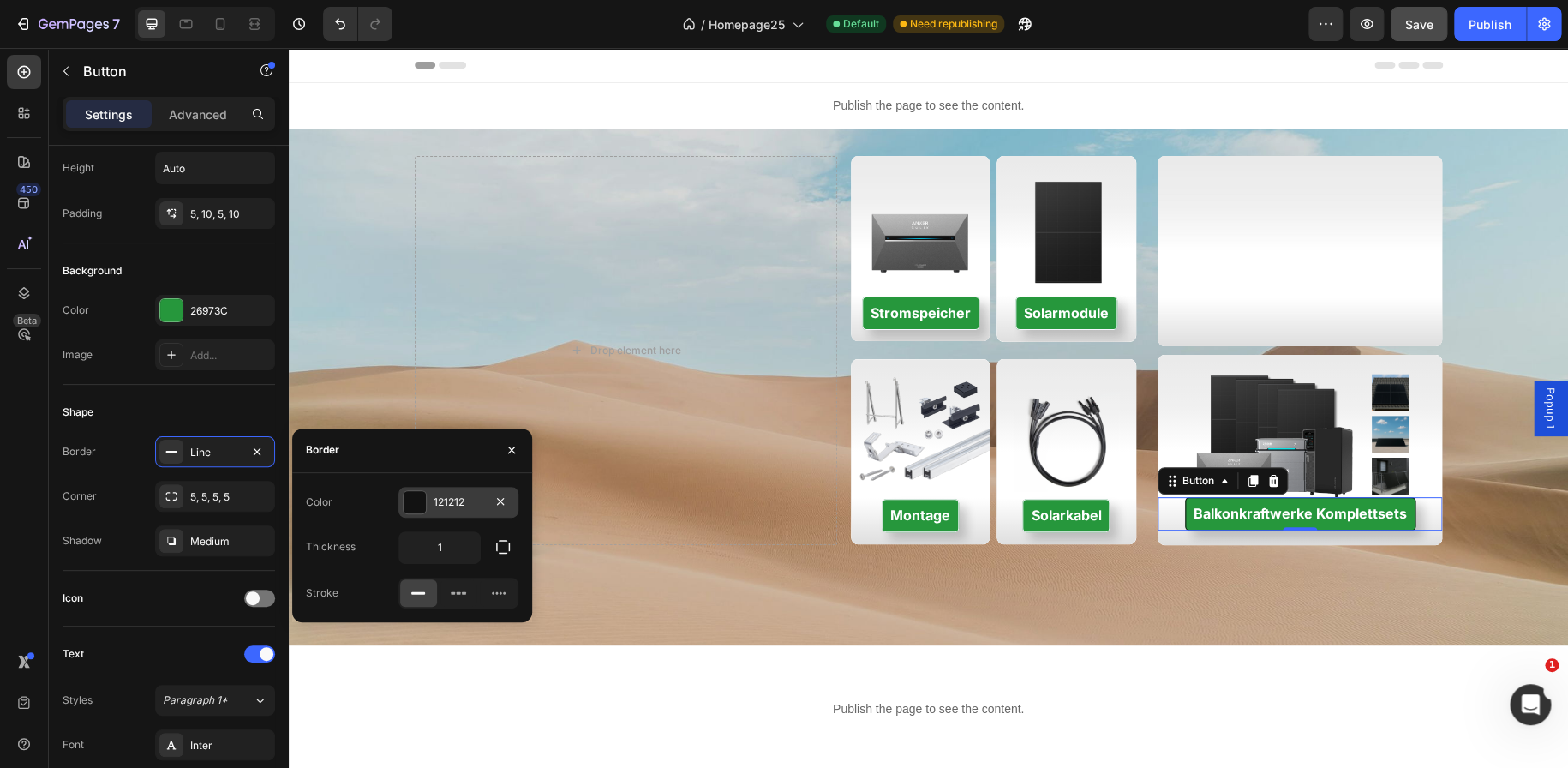
click at [406, 508] on div at bounding box center [414, 502] width 22 height 22
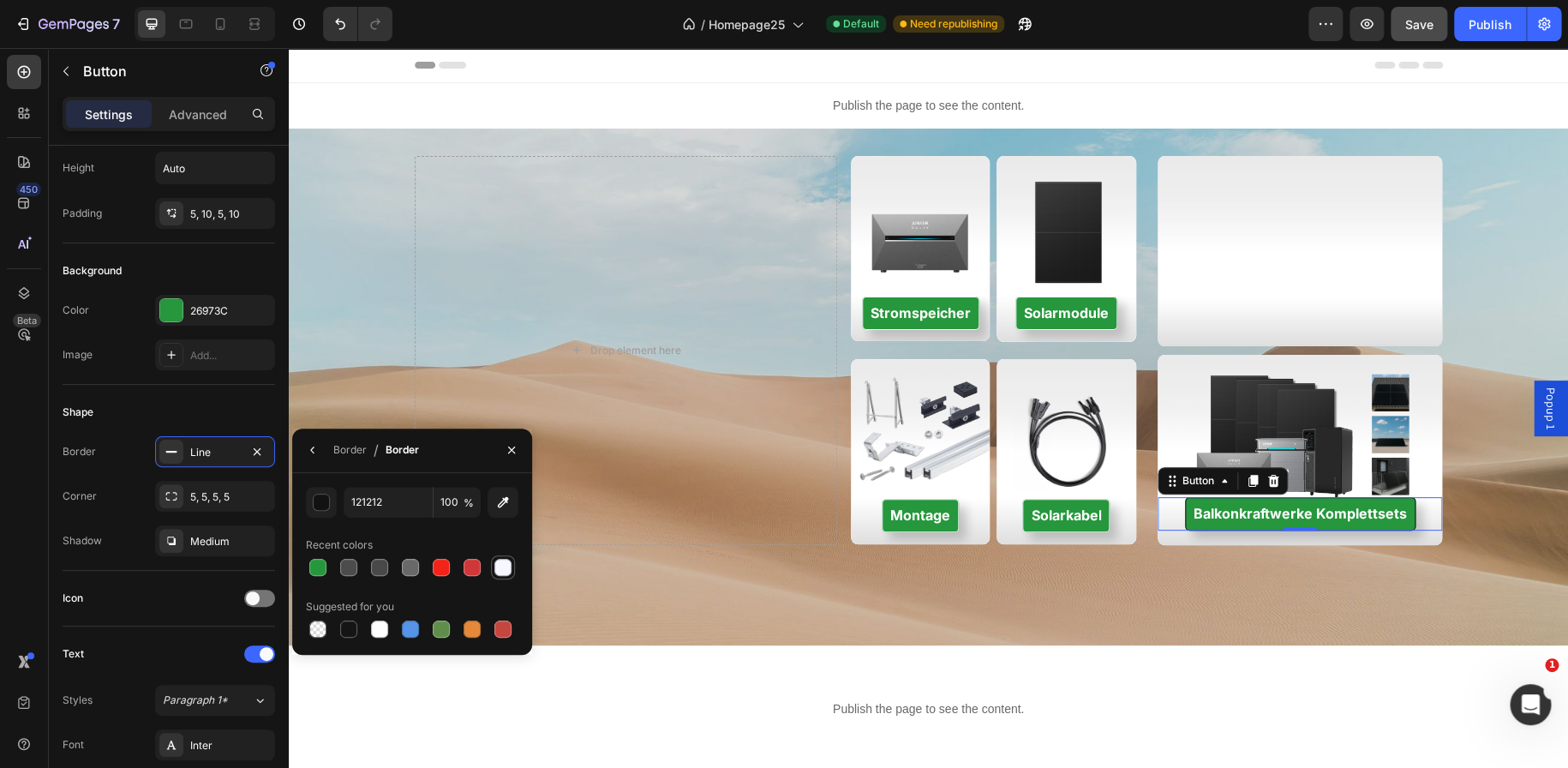
click at [501, 560] on div at bounding box center [503, 567] width 17 height 17
type input "F7F7FF"
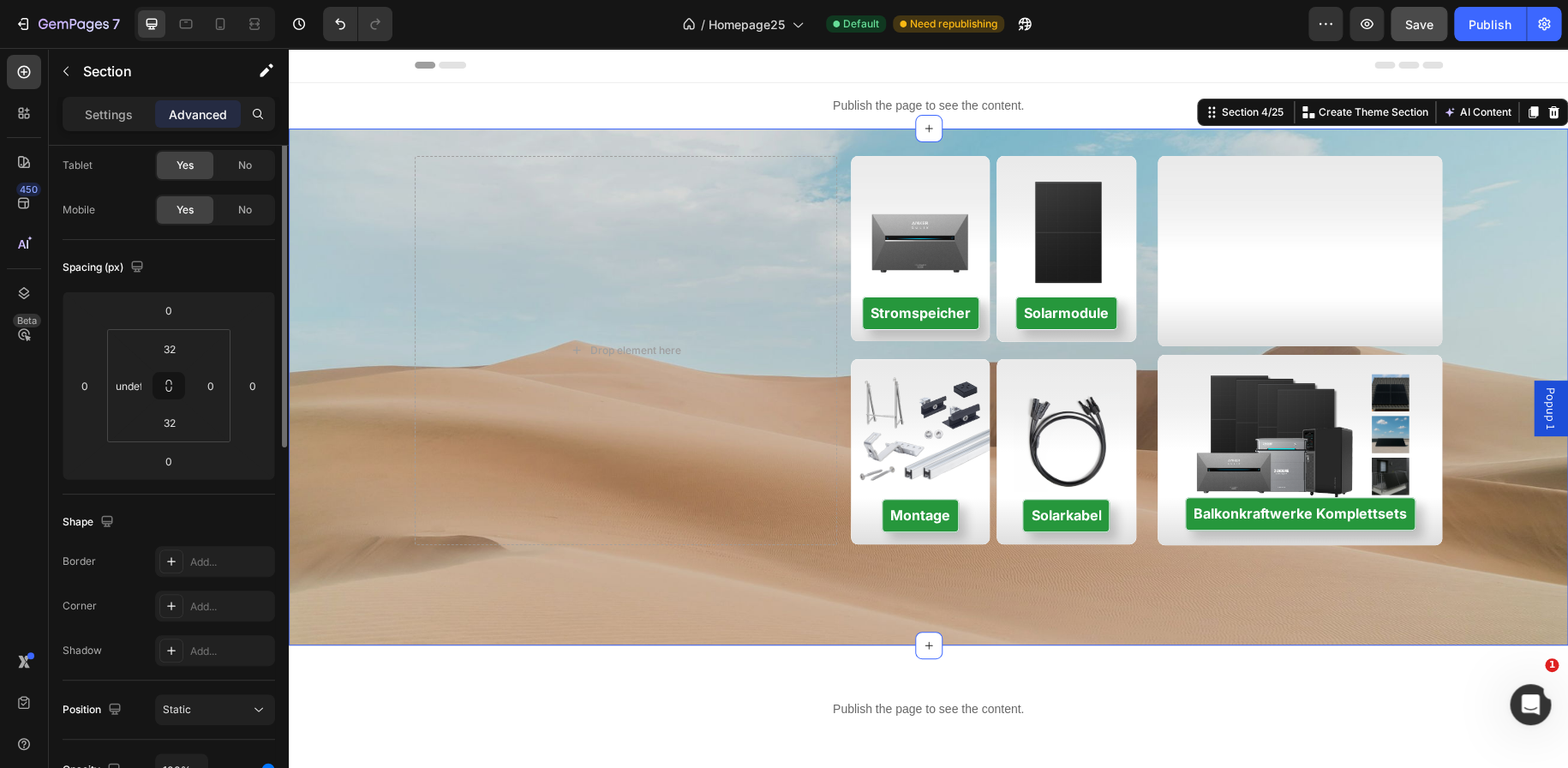
scroll to position [0, 0]
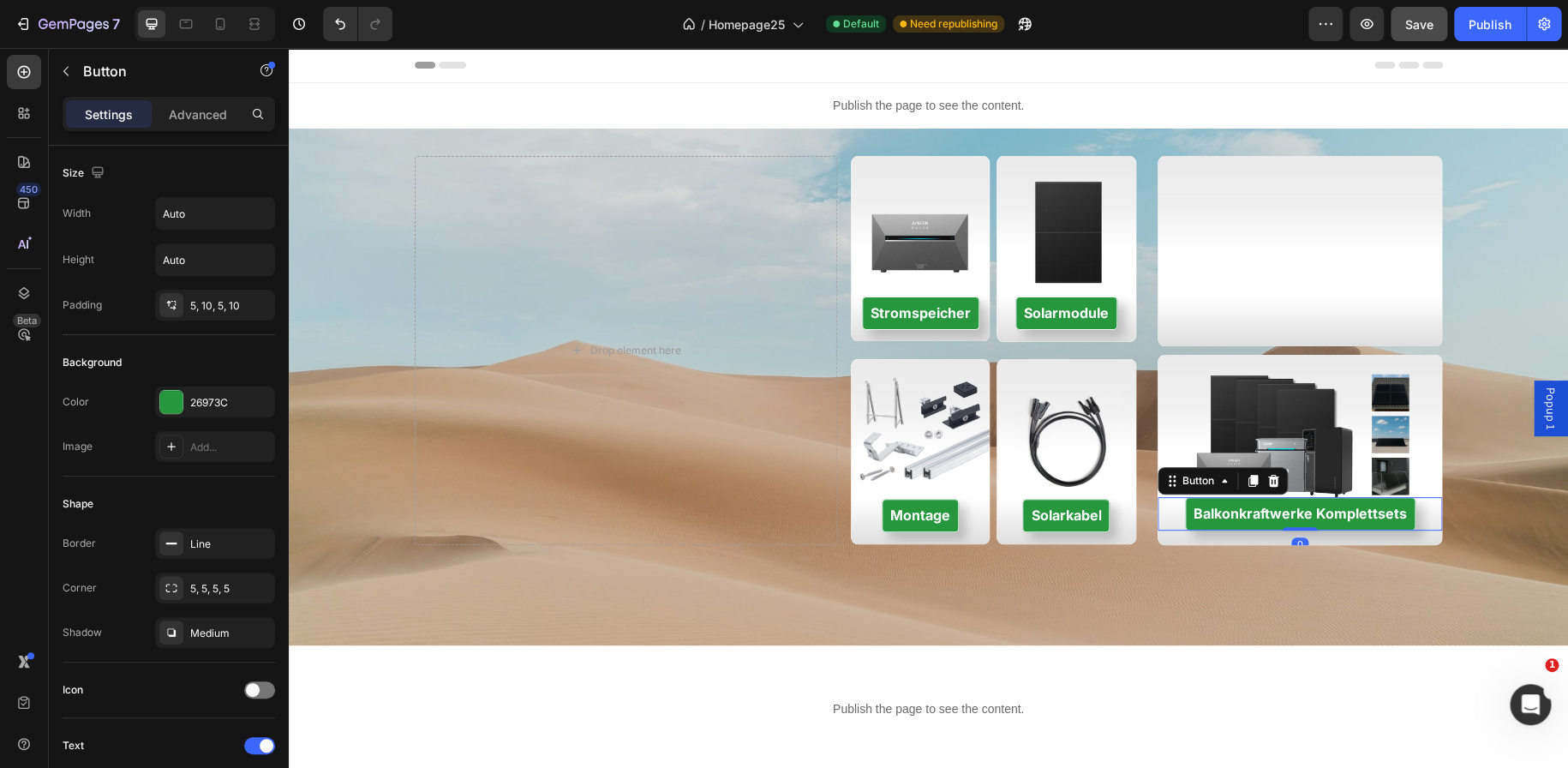
click at [166, 97] on div "Settings Advanced" at bounding box center [168, 113] width 212 height 34
click at [180, 105] on p "Advanced" at bounding box center [198, 114] width 59 height 18
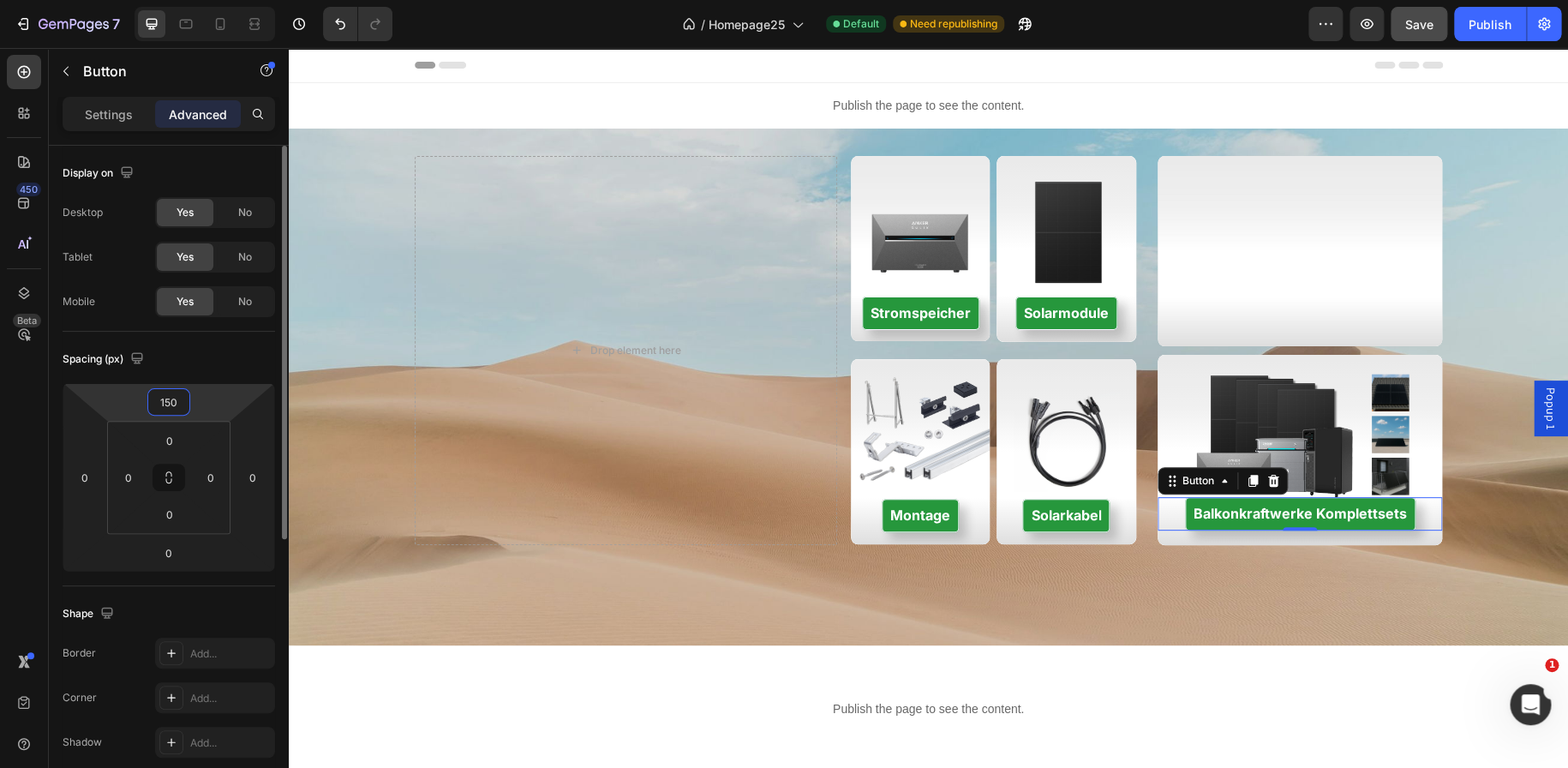
click at [170, 401] on input "150" at bounding box center [168, 401] width 34 height 26
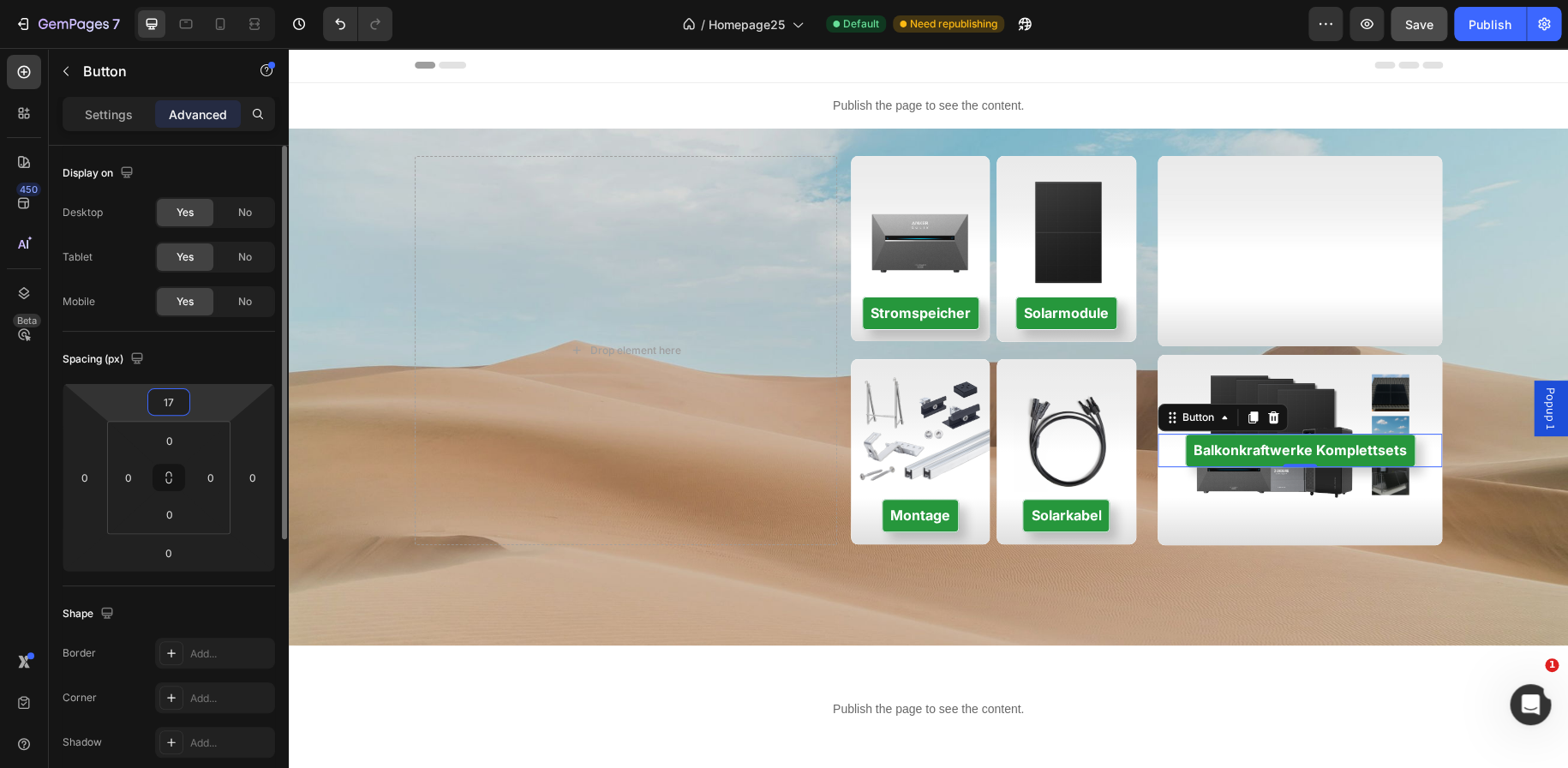
type input "170"
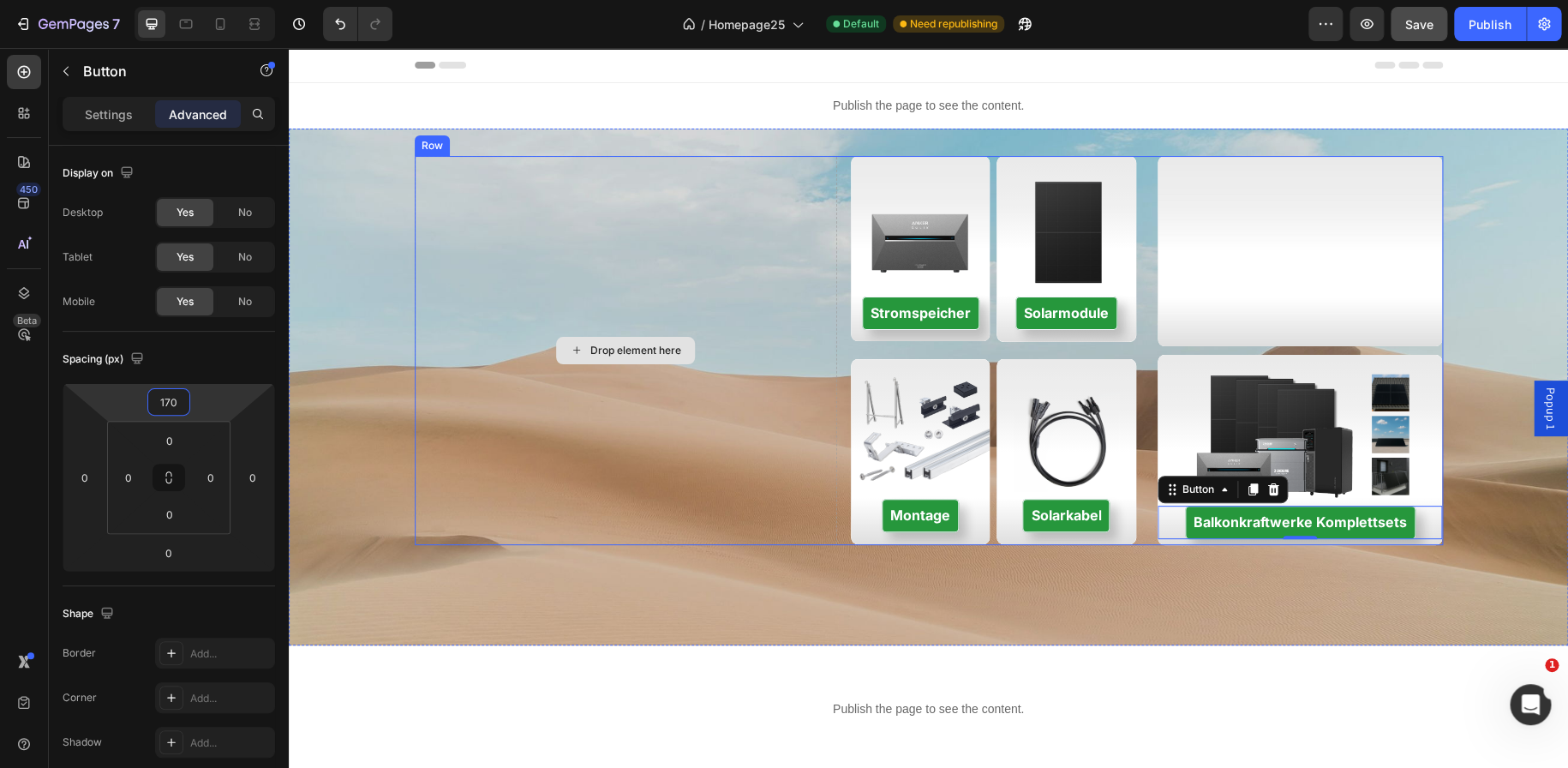
click at [748, 443] on div "Drop element here" at bounding box center [626, 350] width 422 height 389
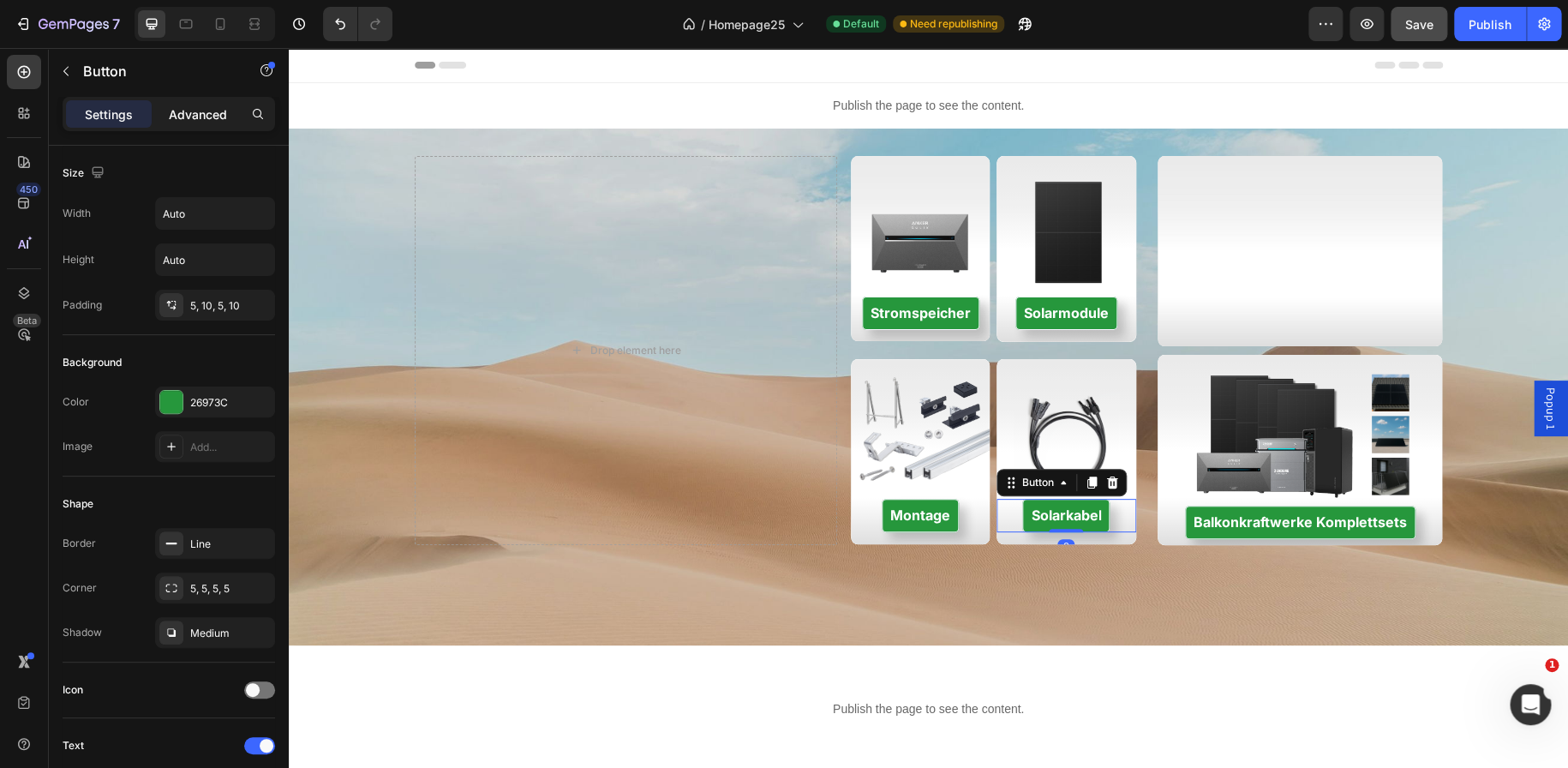
click at [209, 122] on p "Advanced" at bounding box center [198, 114] width 59 height 18
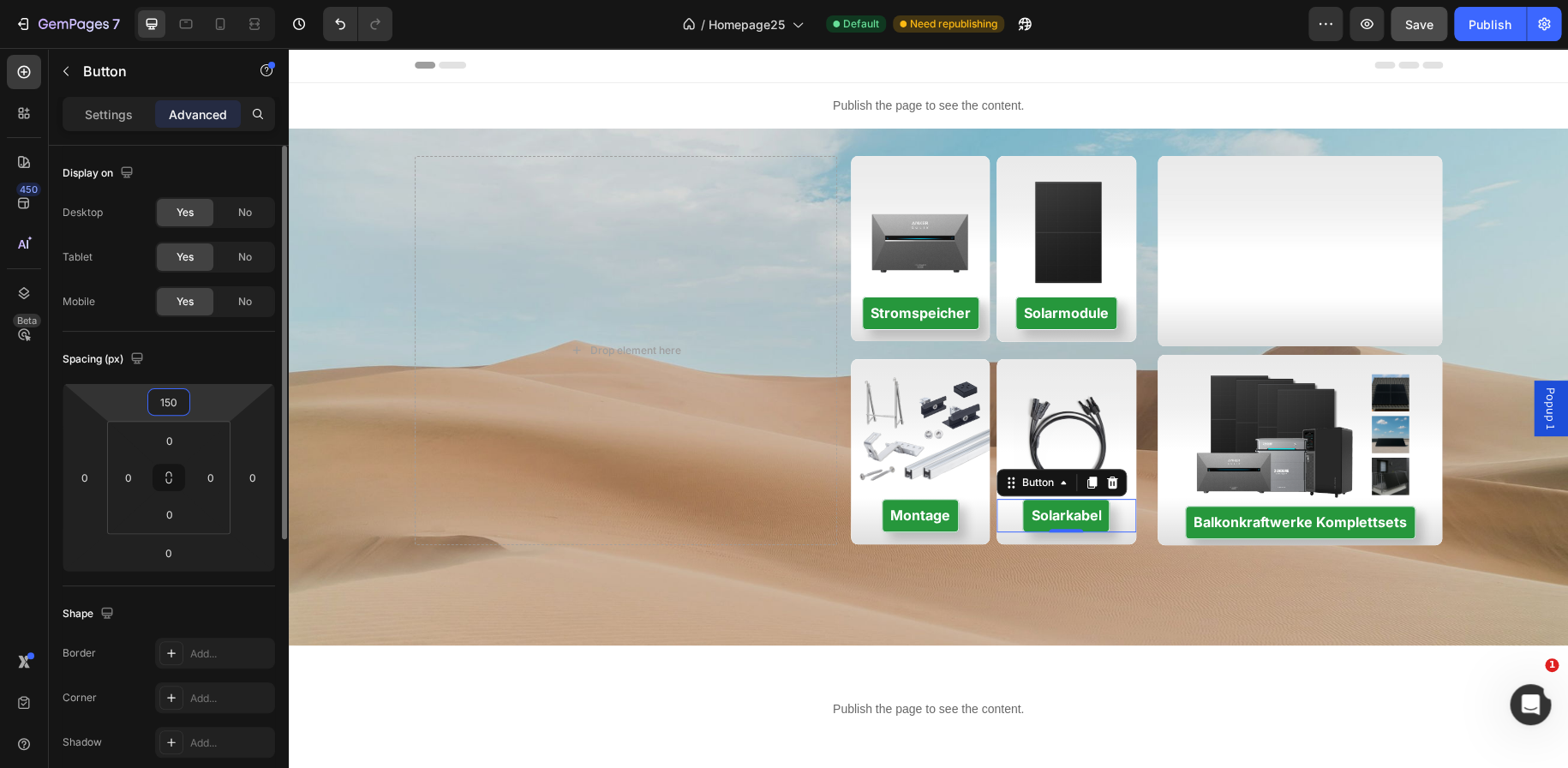
click at [176, 391] on input "150" at bounding box center [168, 401] width 34 height 26
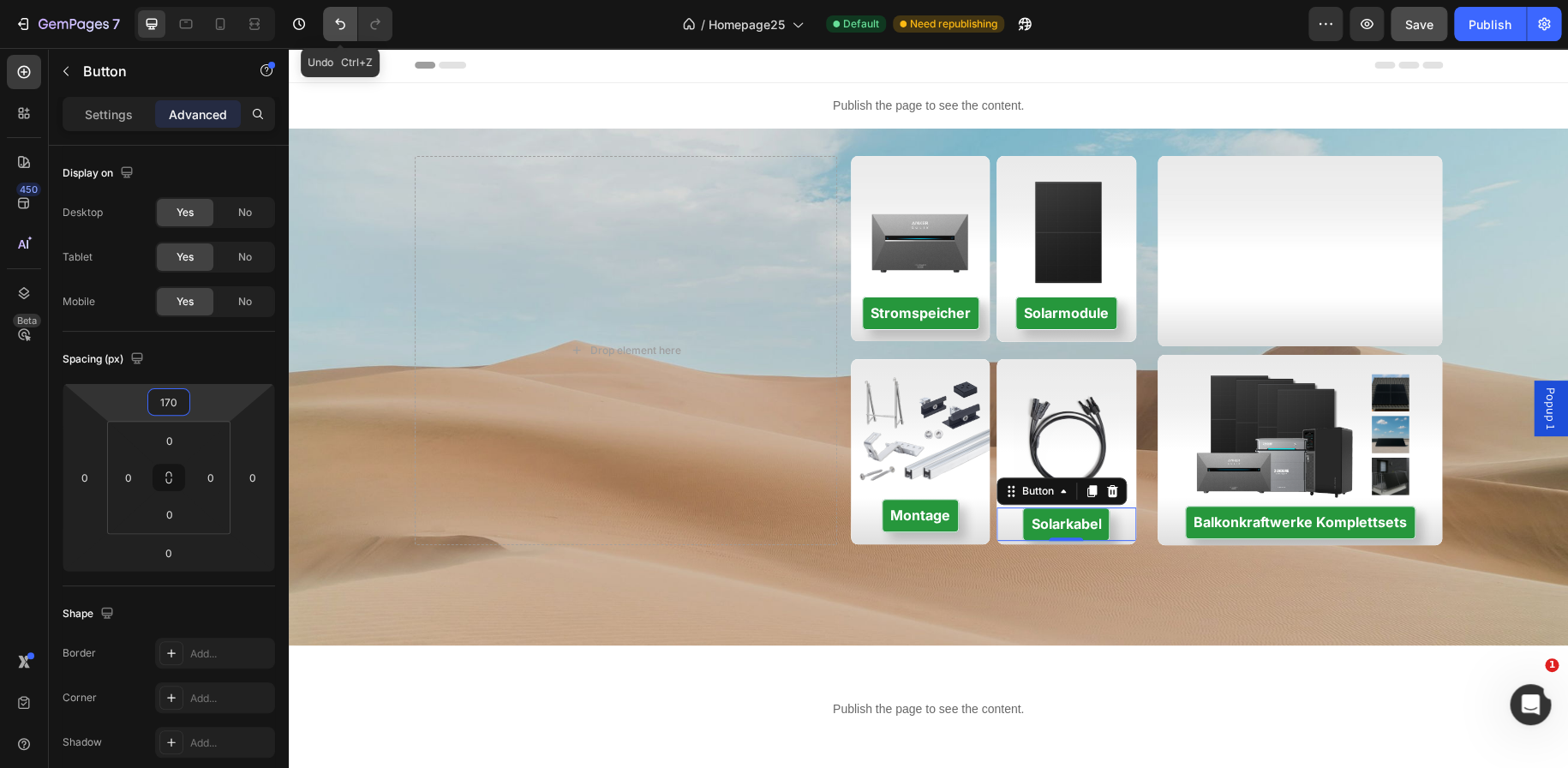
click at [341, 29] on icon "Undo/Redo" at bounding box center [340, 24] width 17 height 17
type input "150"
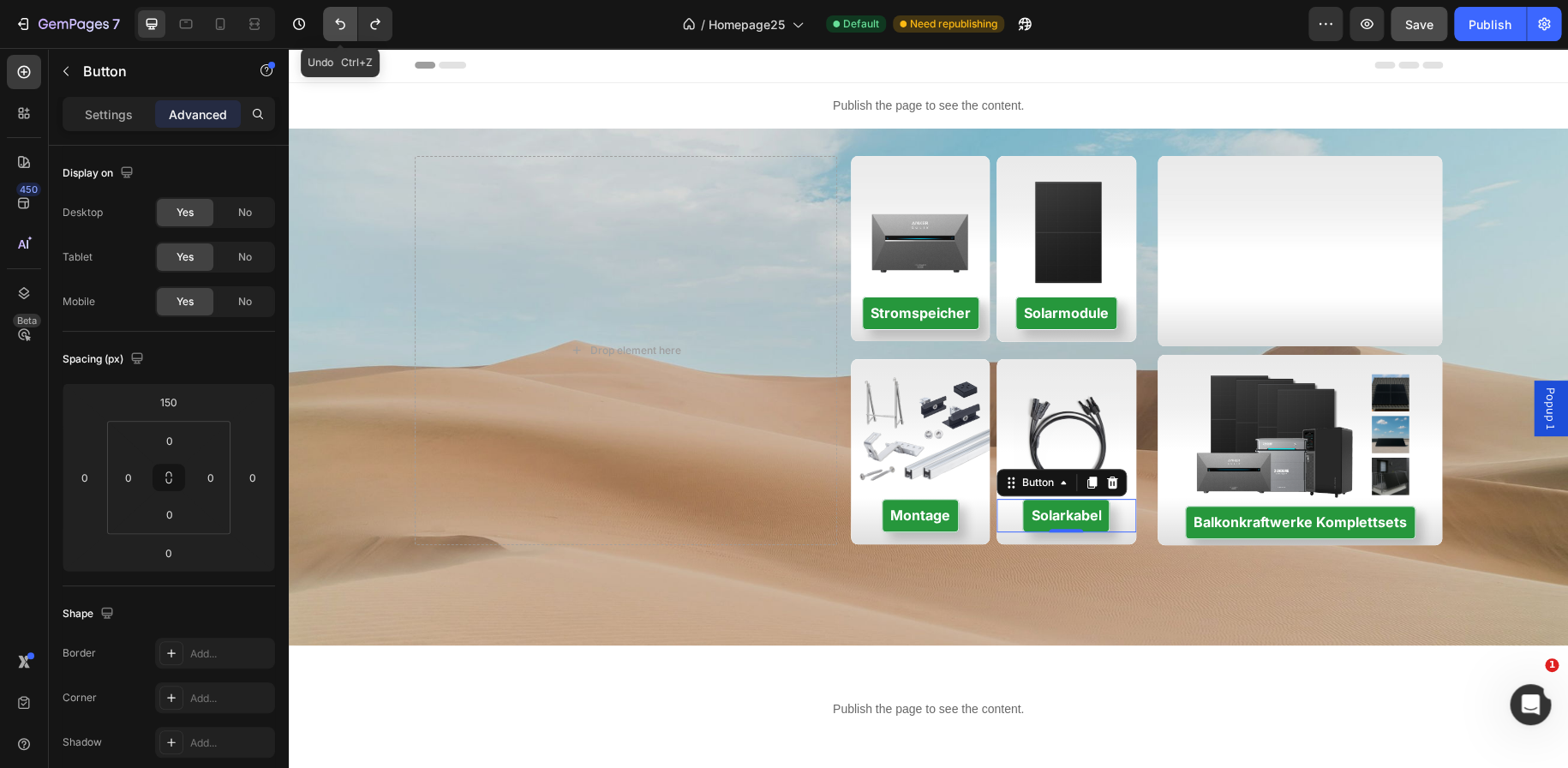
click at [341, 29] on icon "Undo/Redo" at bounding box center [340, 24] width 17 height 17
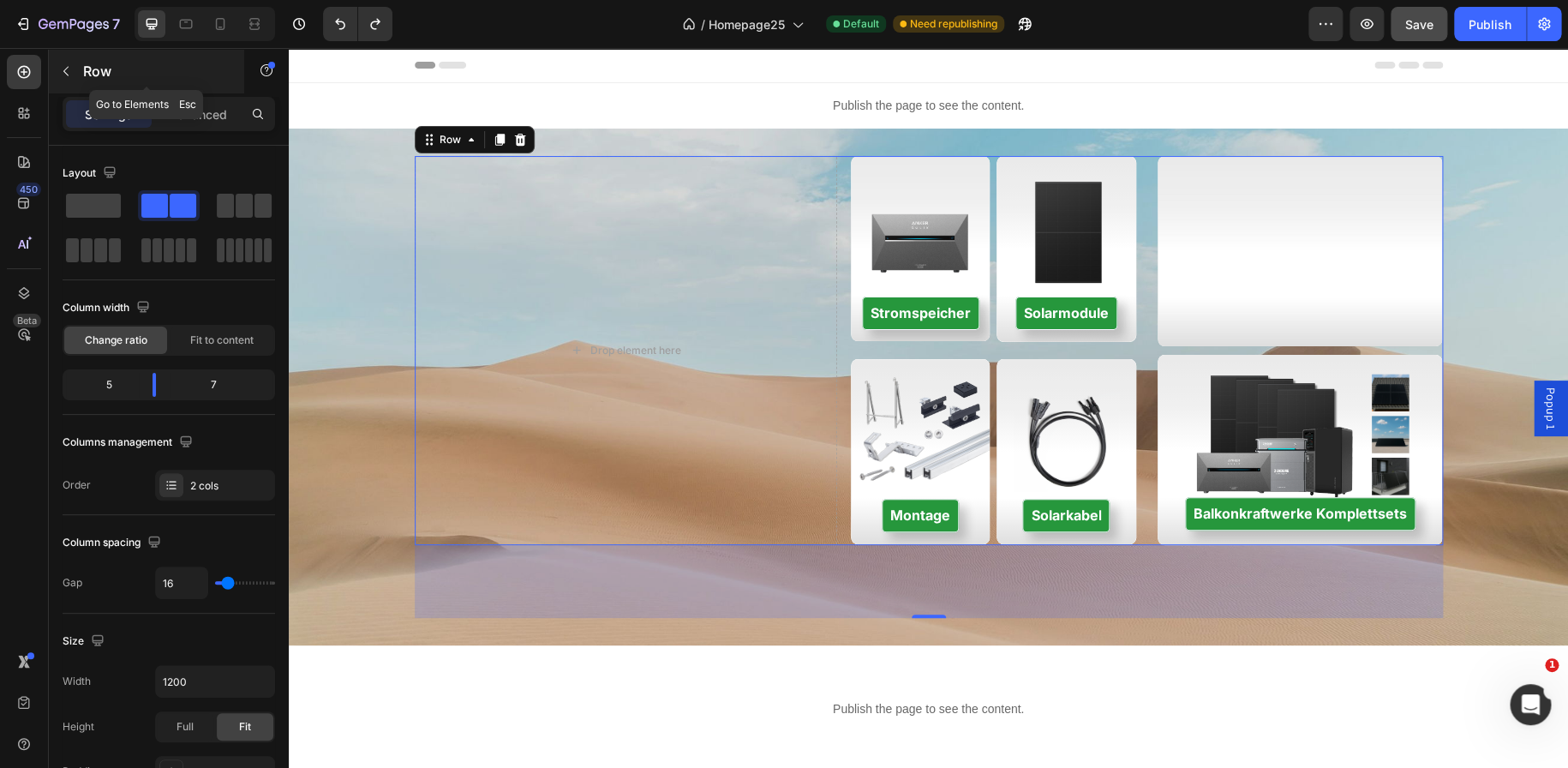
click at [68, 72] on icon "button" at bounding box center [66, 70] width 14 height 14
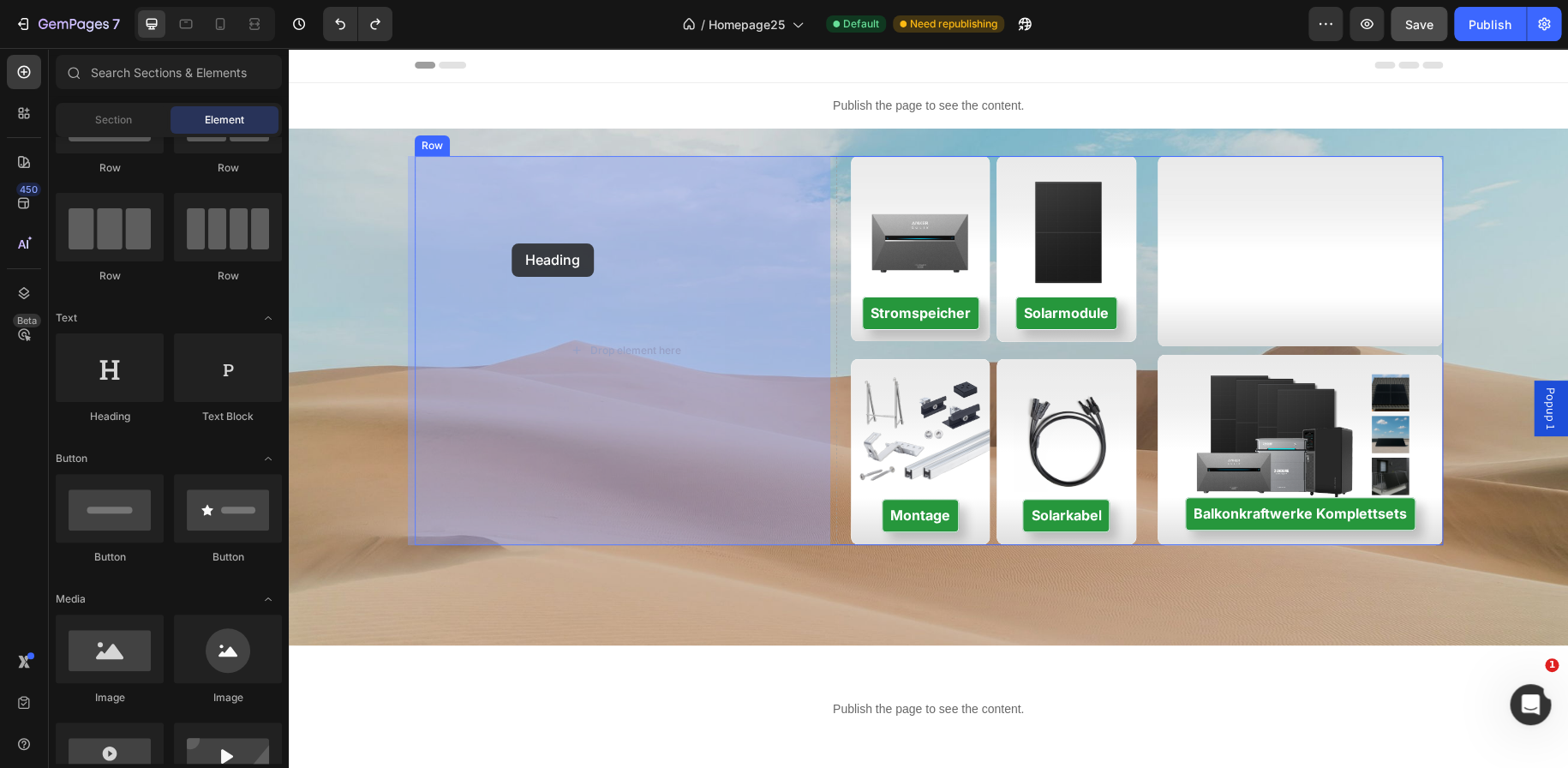
drag, startPoint x: 432, startPoint y: 416, endPoint x: 511, endPoint y: 240, distance: 192.9
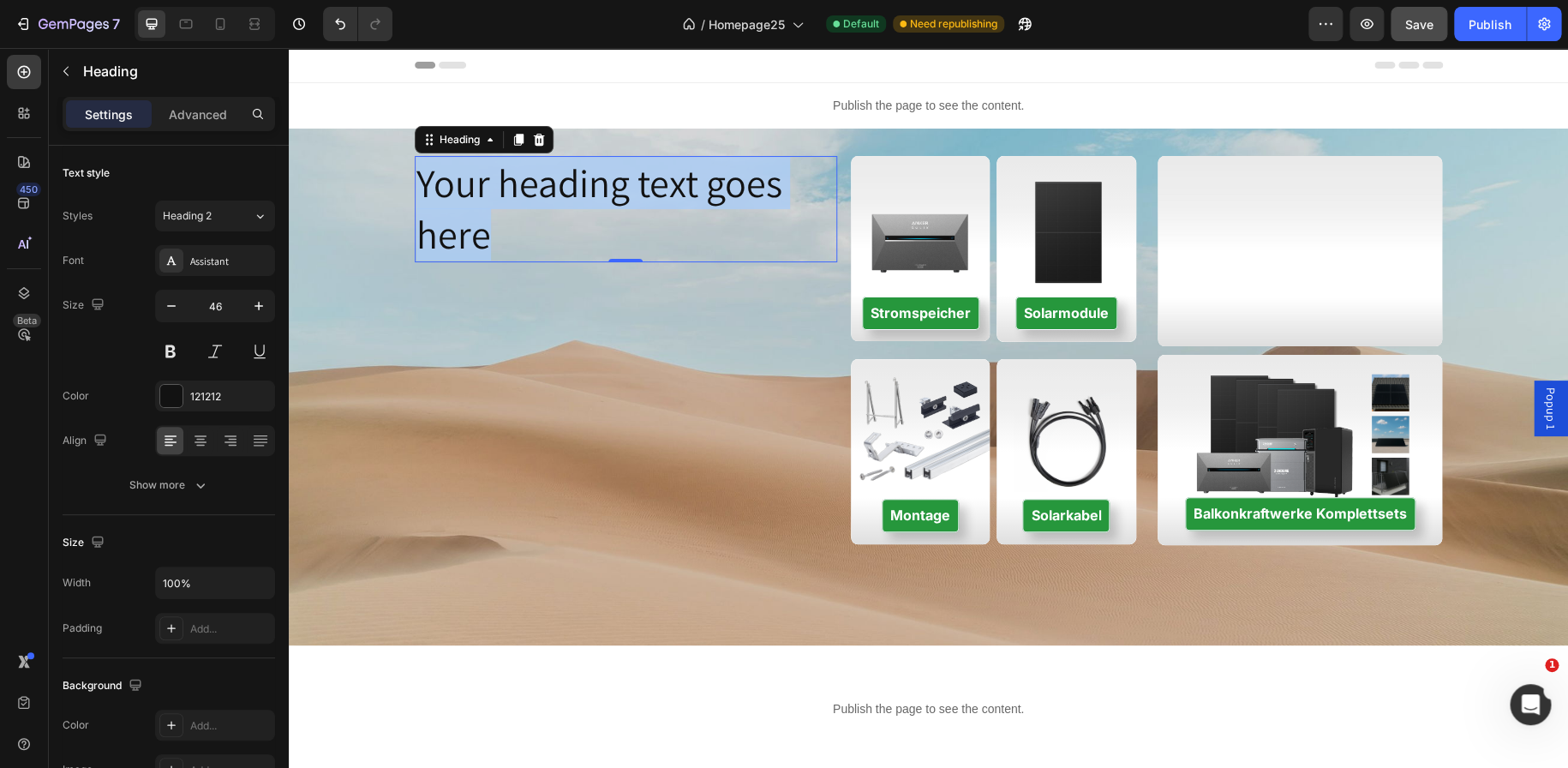
drag, startPoint x: 511, startPoint y: 240, endPoint x: 417, endPoint y: 180, distance: 111.5
click at [417, 180] on p "Your heading text goes here" at bounding box center [625, 208] width 419 height 102
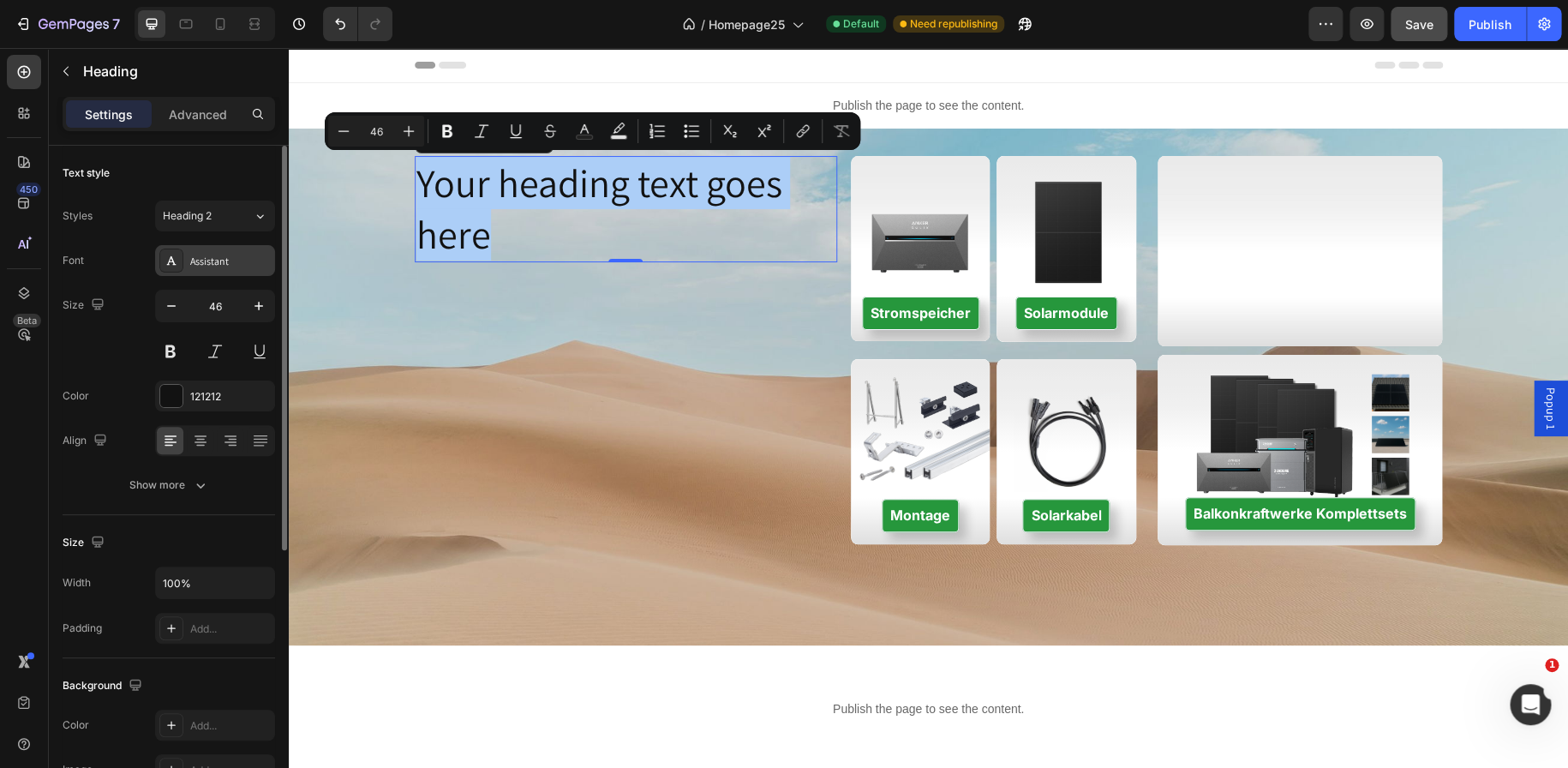
click at [248, 255] on div "Assistant" at bounding box center [230, 261] width 80 height 16
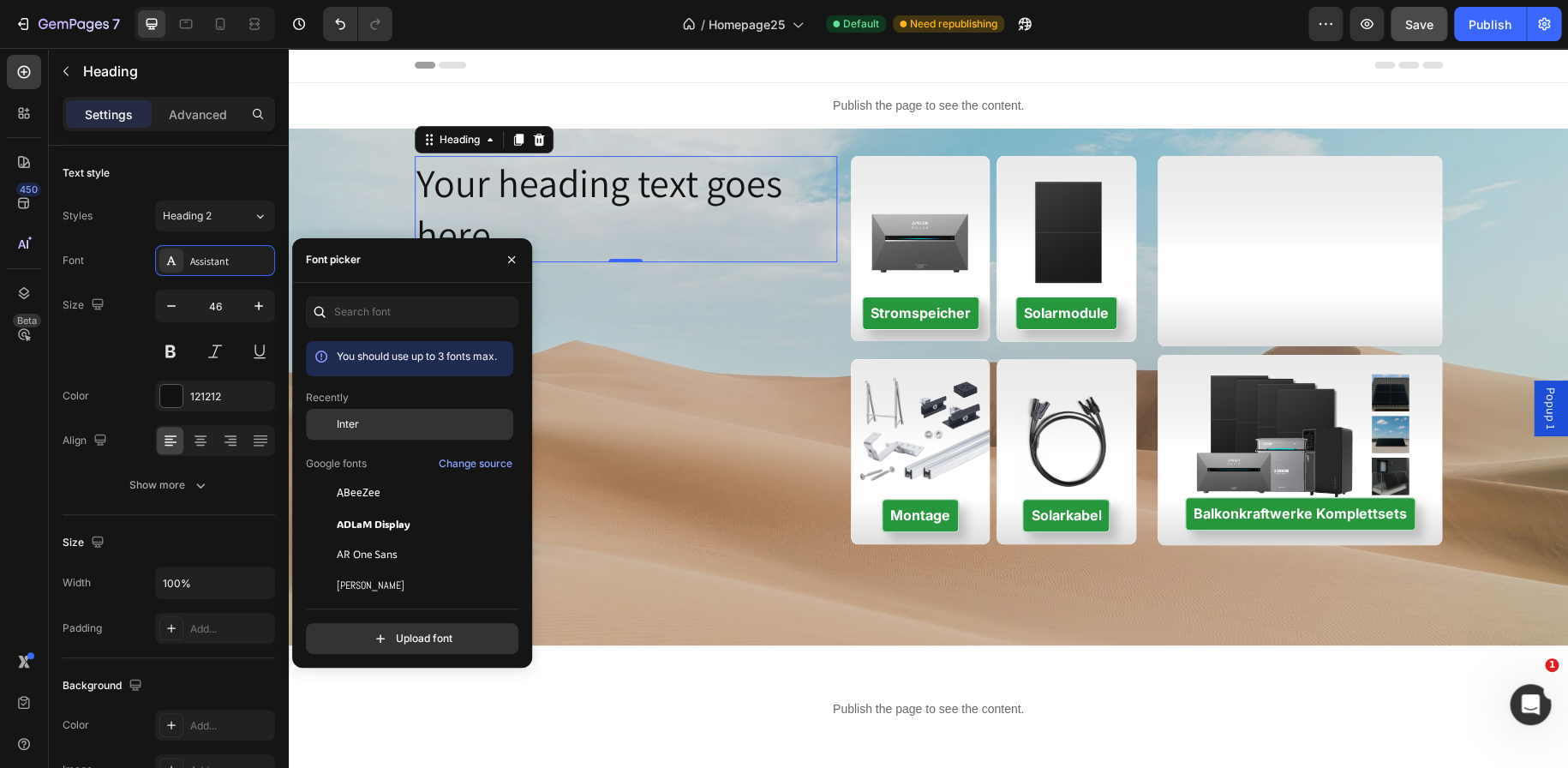
click at [375, 424] on div "Inter" at bounding box center [422, 423] width 173 height 16
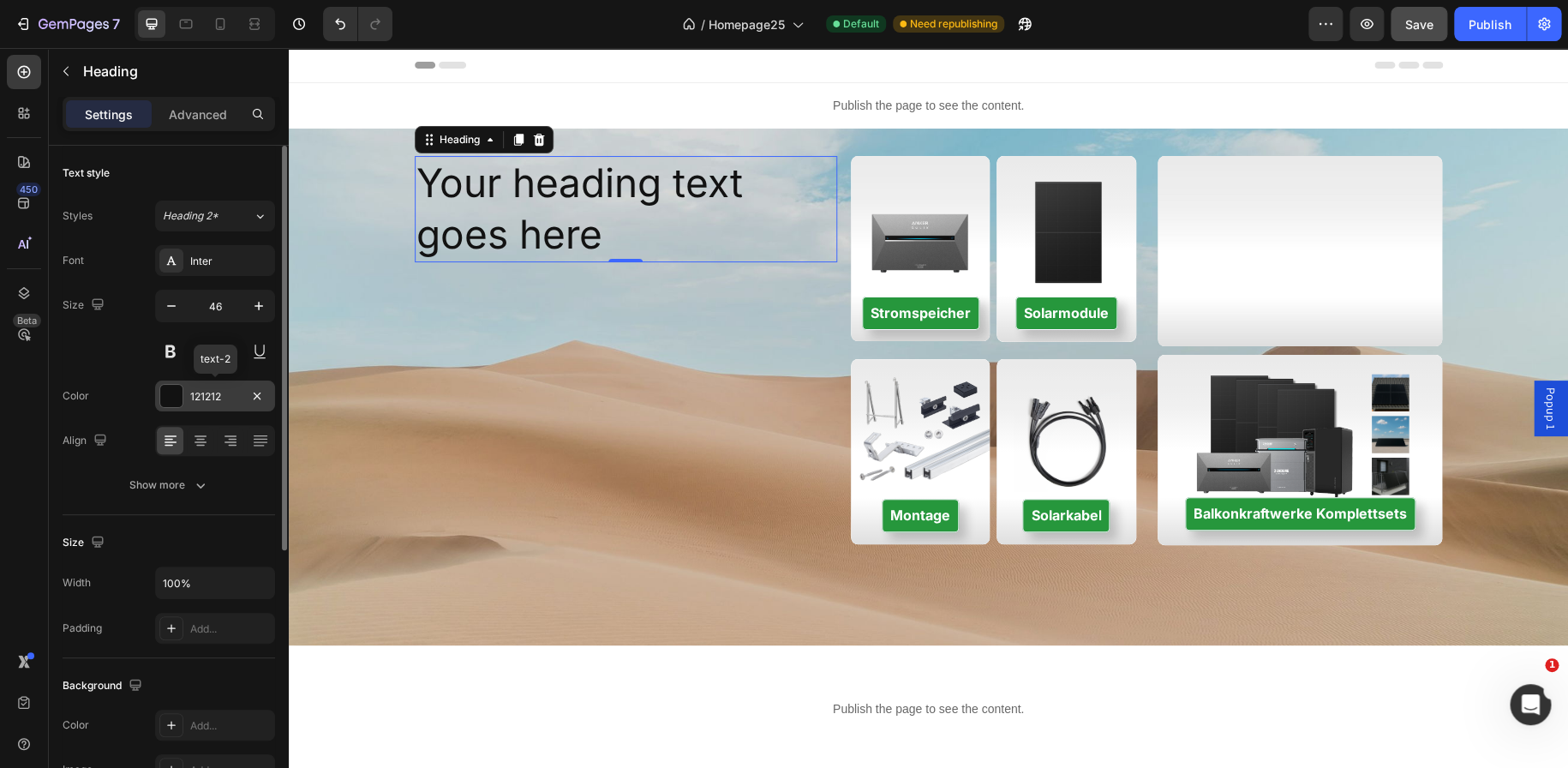
click at [175, 394] on div at bounding box center [171, 396] width 22 height 22
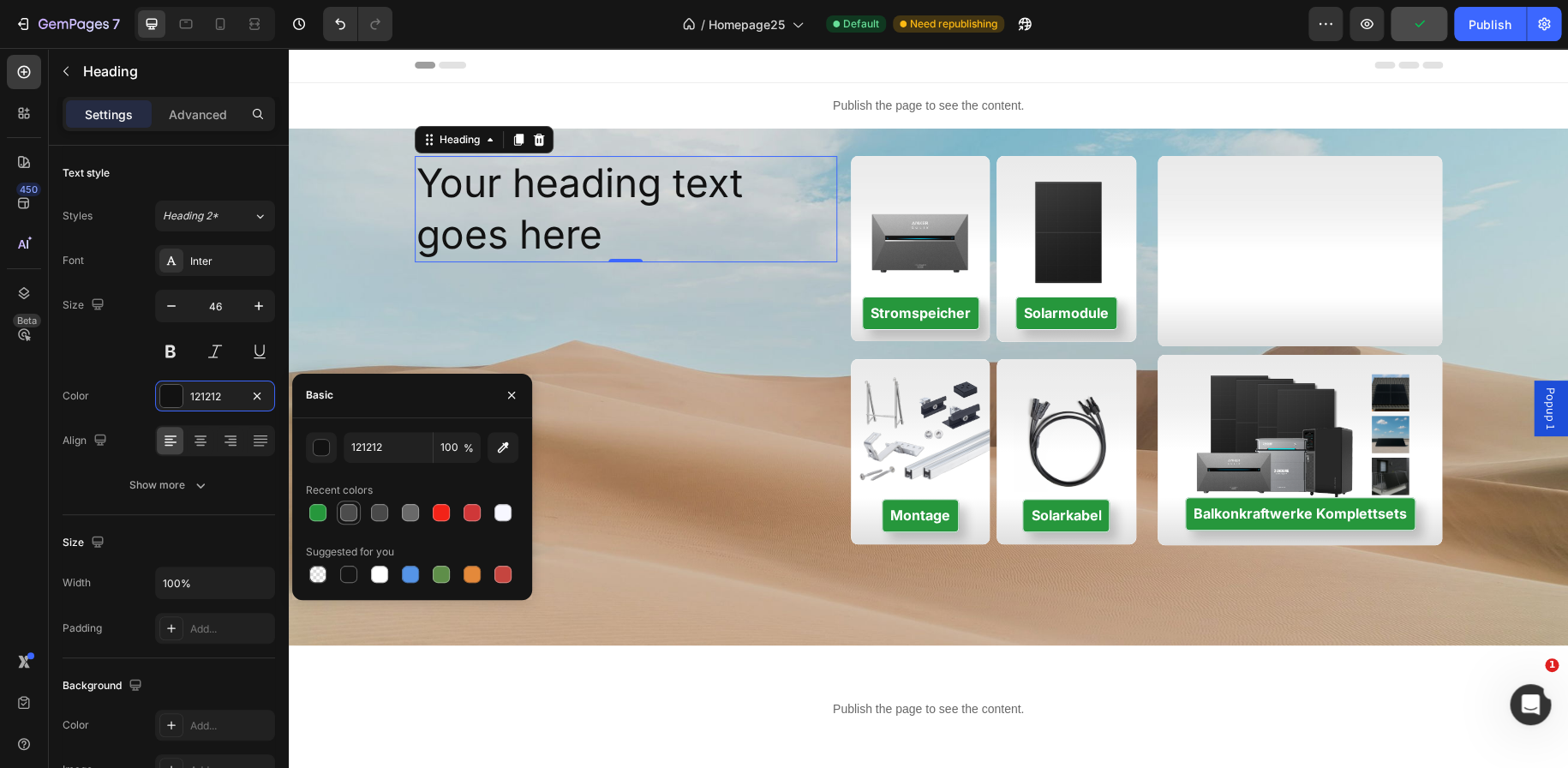
click at [349, 512] on div at bounding box center [348, 512] width 17 height 17
type input "4C4C4C"
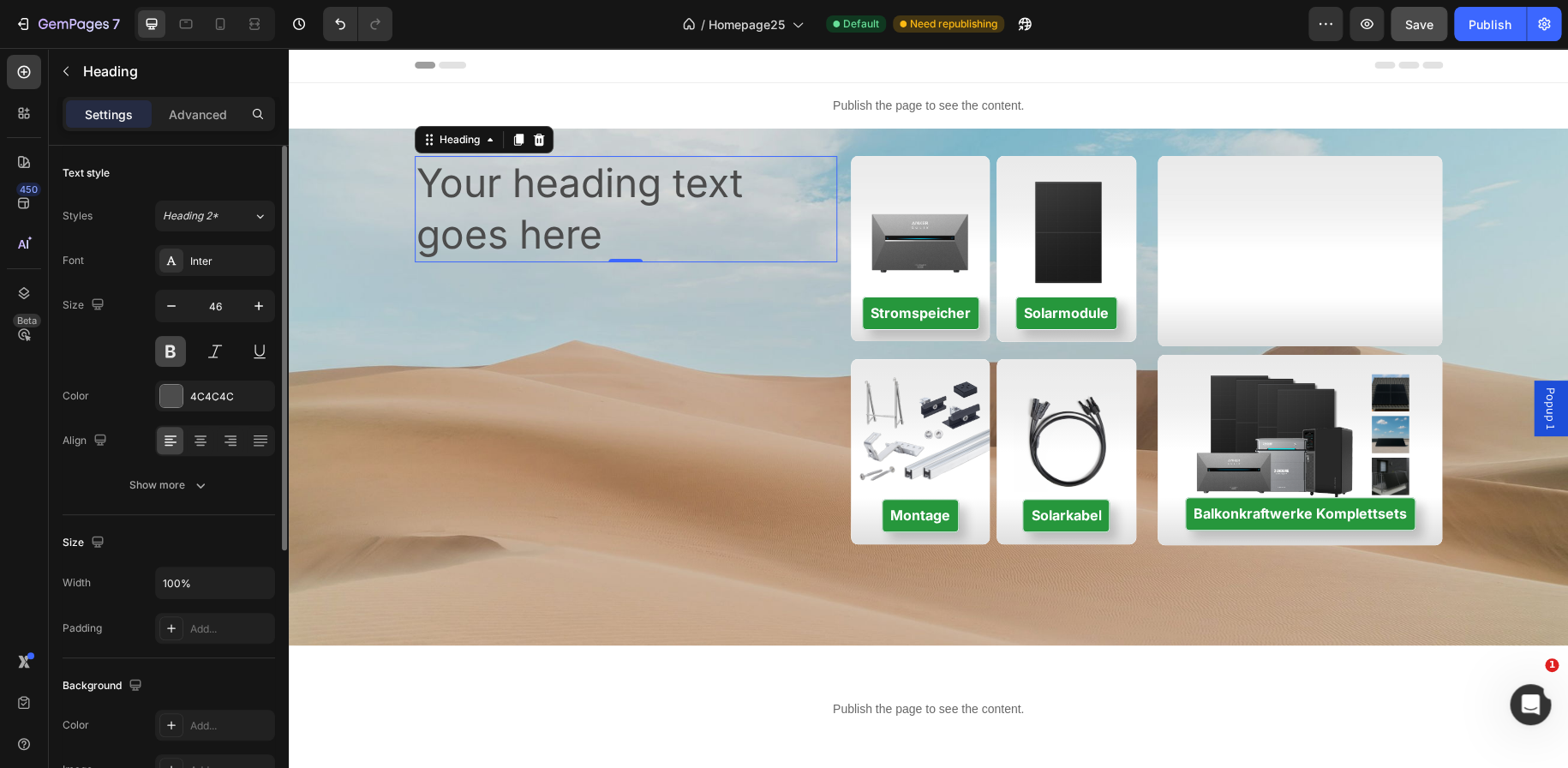
click at [178, 355] on button at bounding box center [171, 351] width 31 height 31
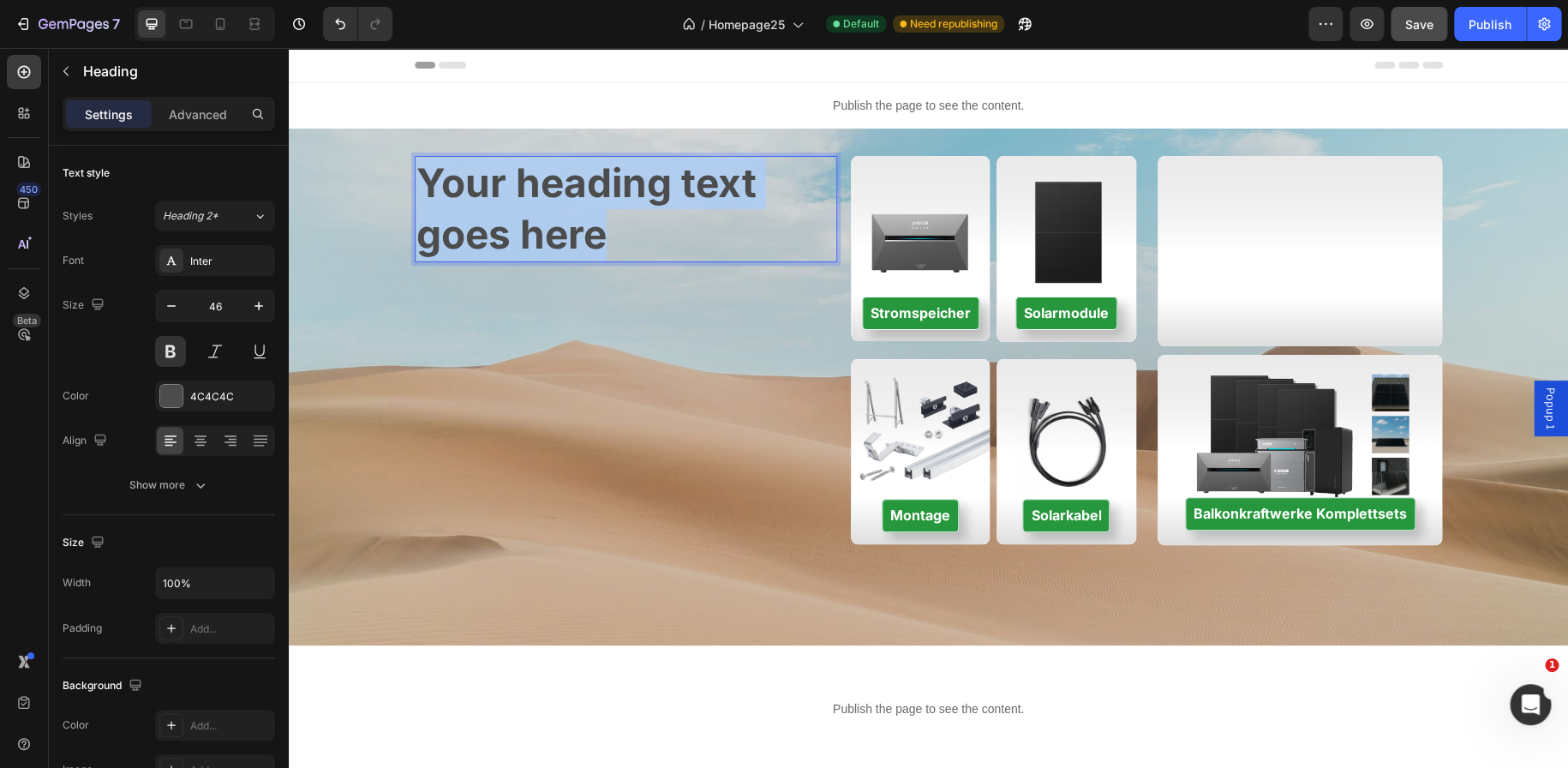
drag, startPoint x: 603, startPoint y: 249, endPoint x: 412, endPoint y: 186, distance: 201.1
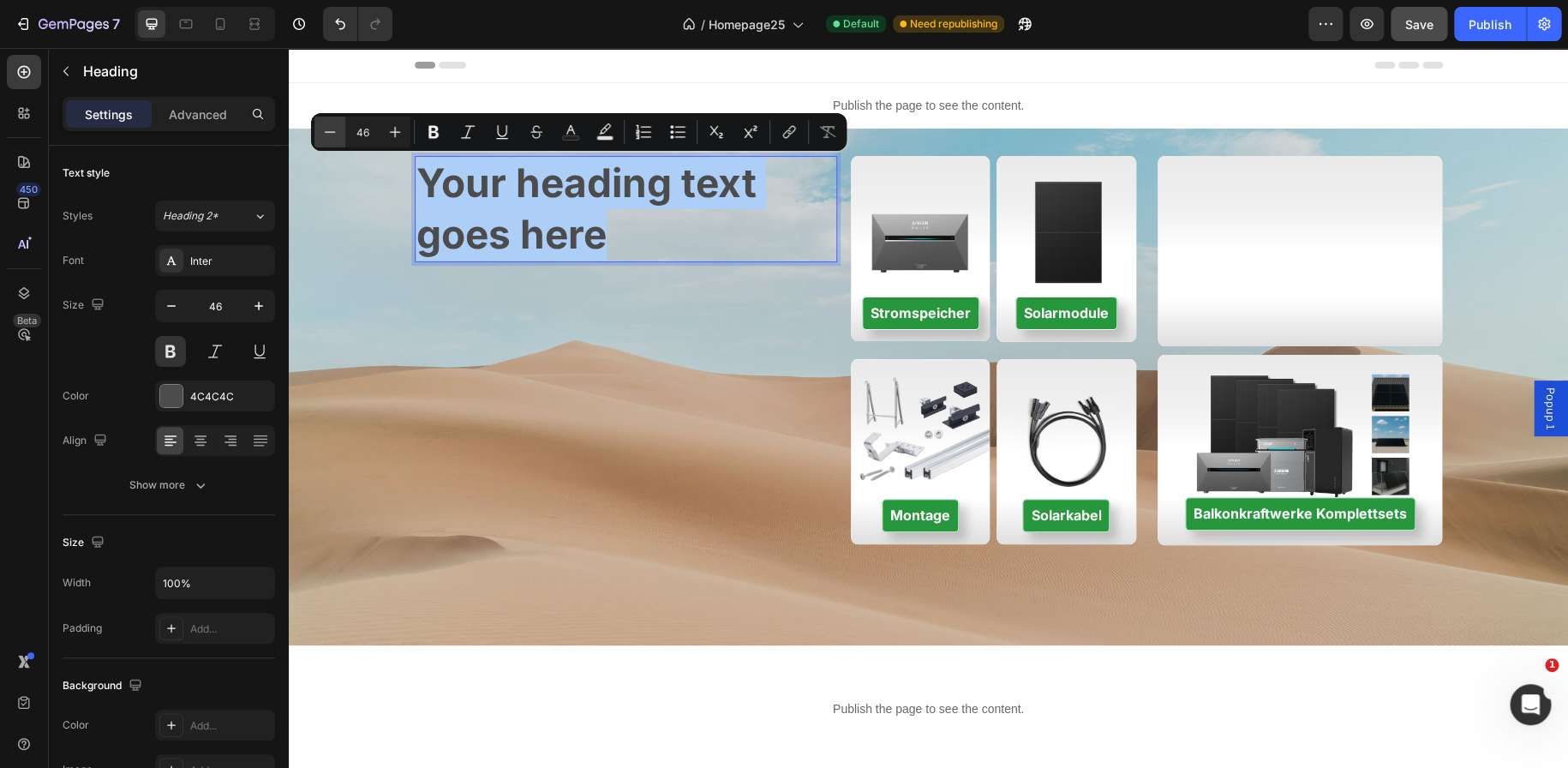
click at [343, 133] on button "Minus" at bounding box center [330, 132] width 31 height 31
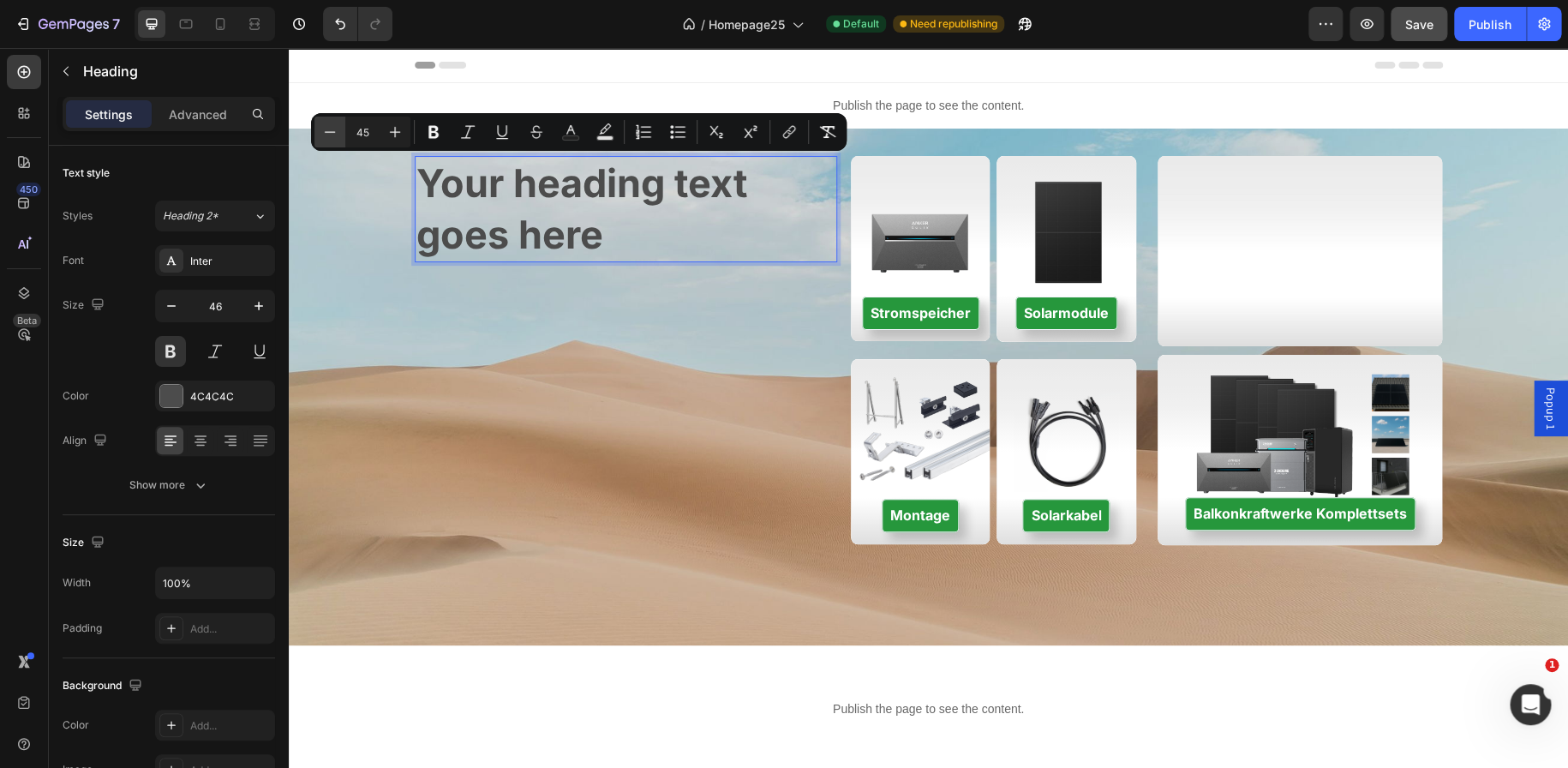
click at [343, 133] on button "Minus" at bounding box center [330, 132] width 31 height 31
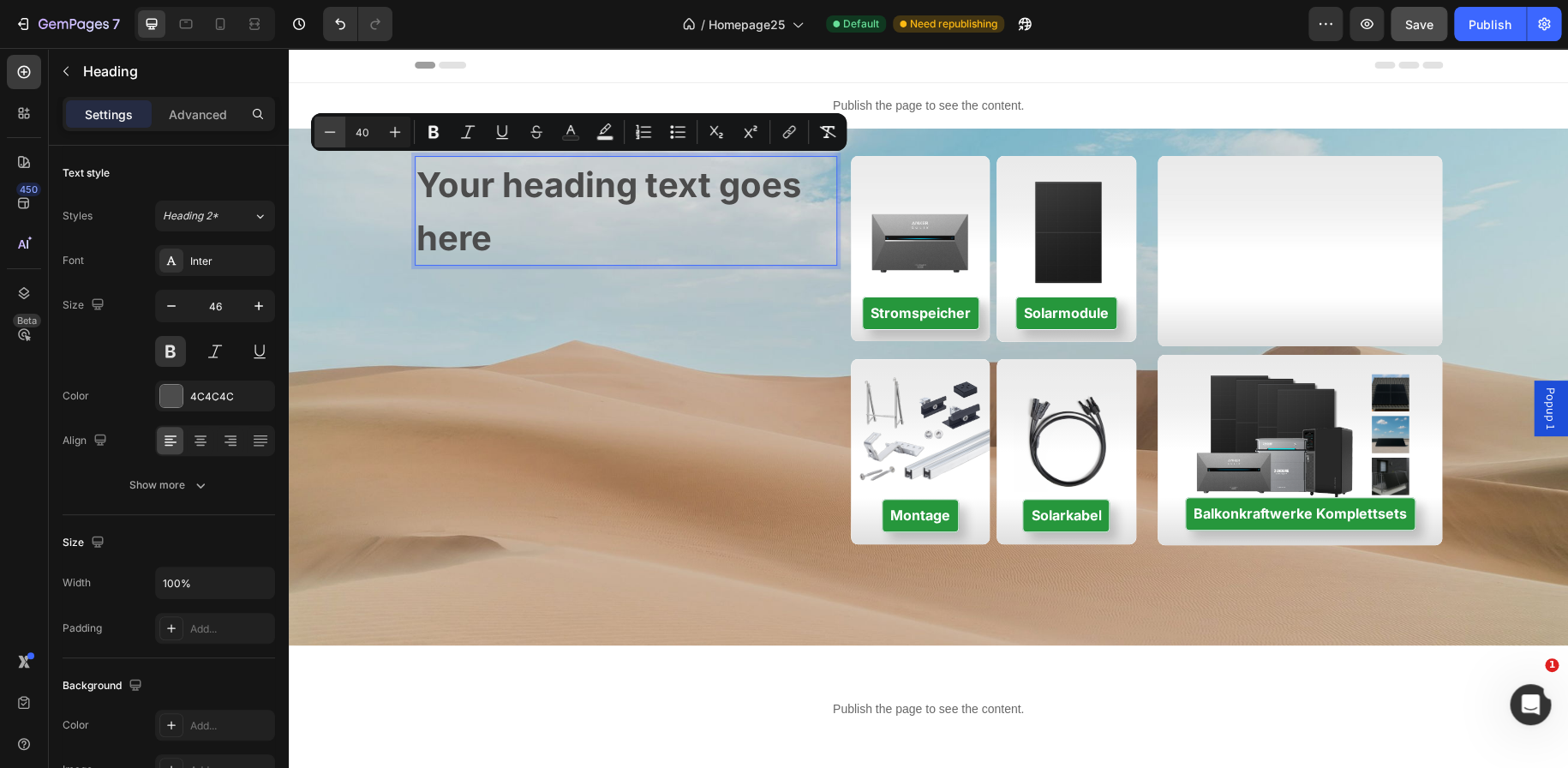
click at [343, 133] on button "Minus" at bounding box center [330, 132] width 31 height 31
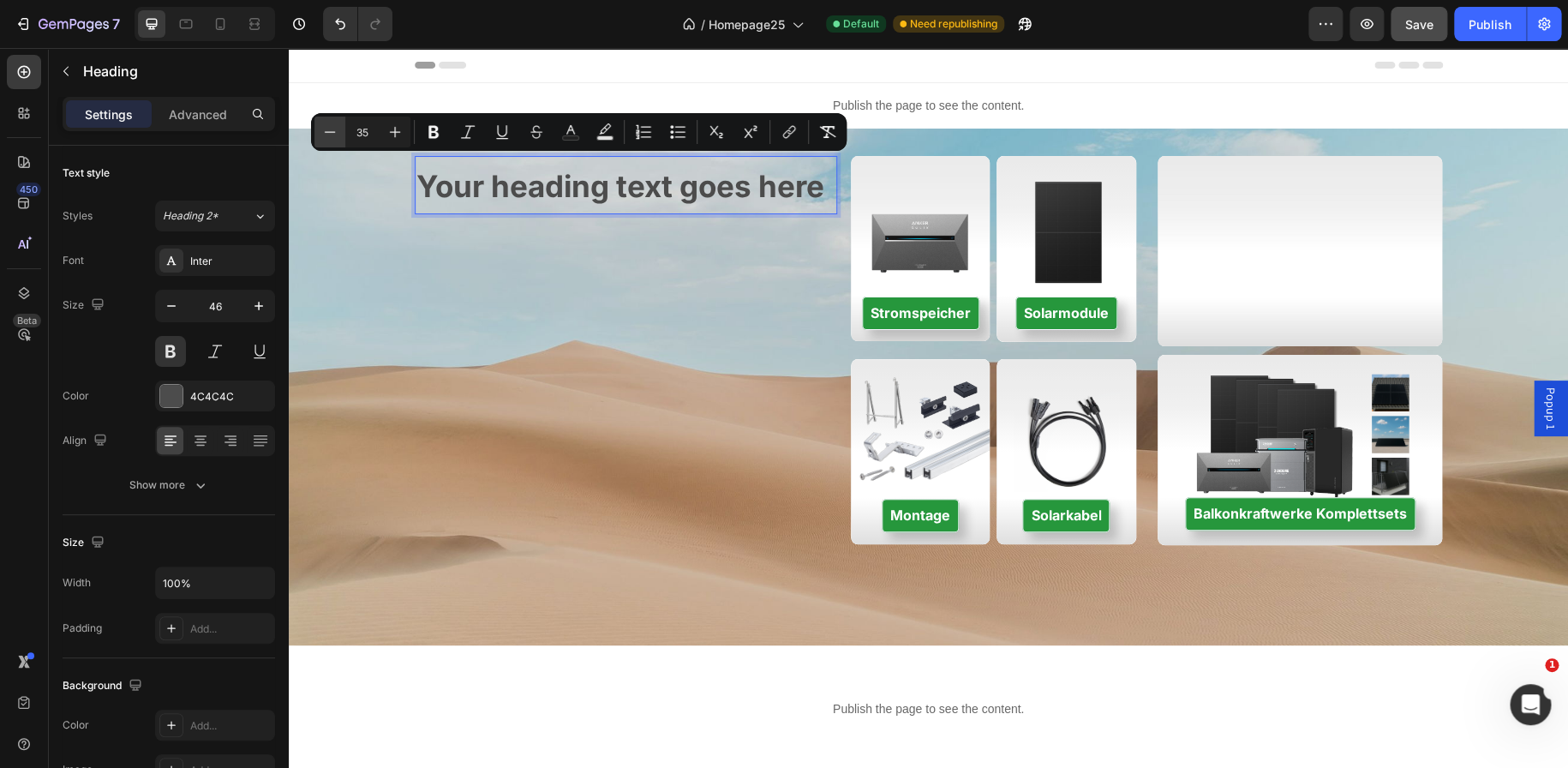
click at [343, 133] on button "Minus" at bounding box center [330, 132] width 31 height 31
type input "34"
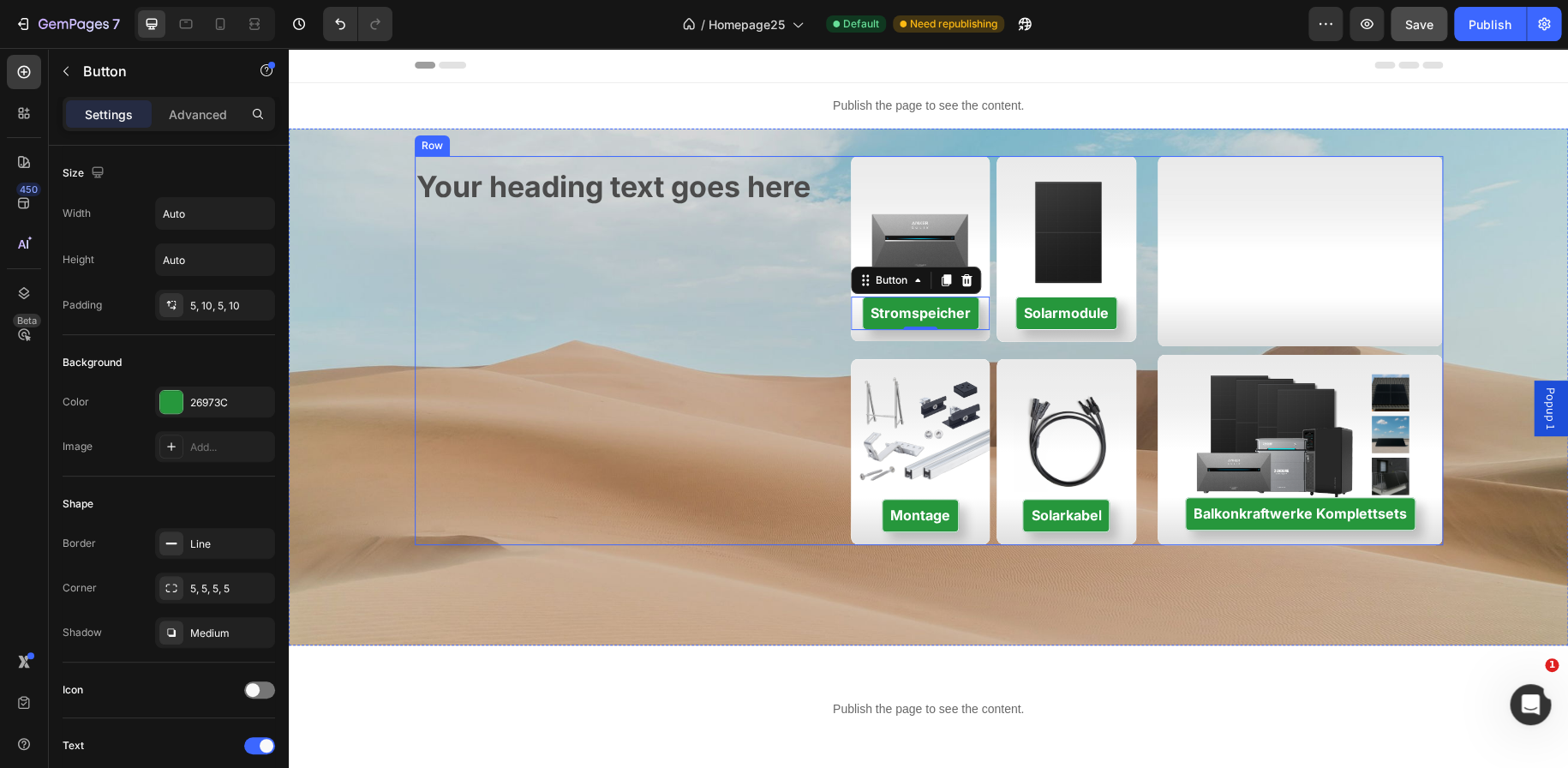
scroll to position [61, 0]
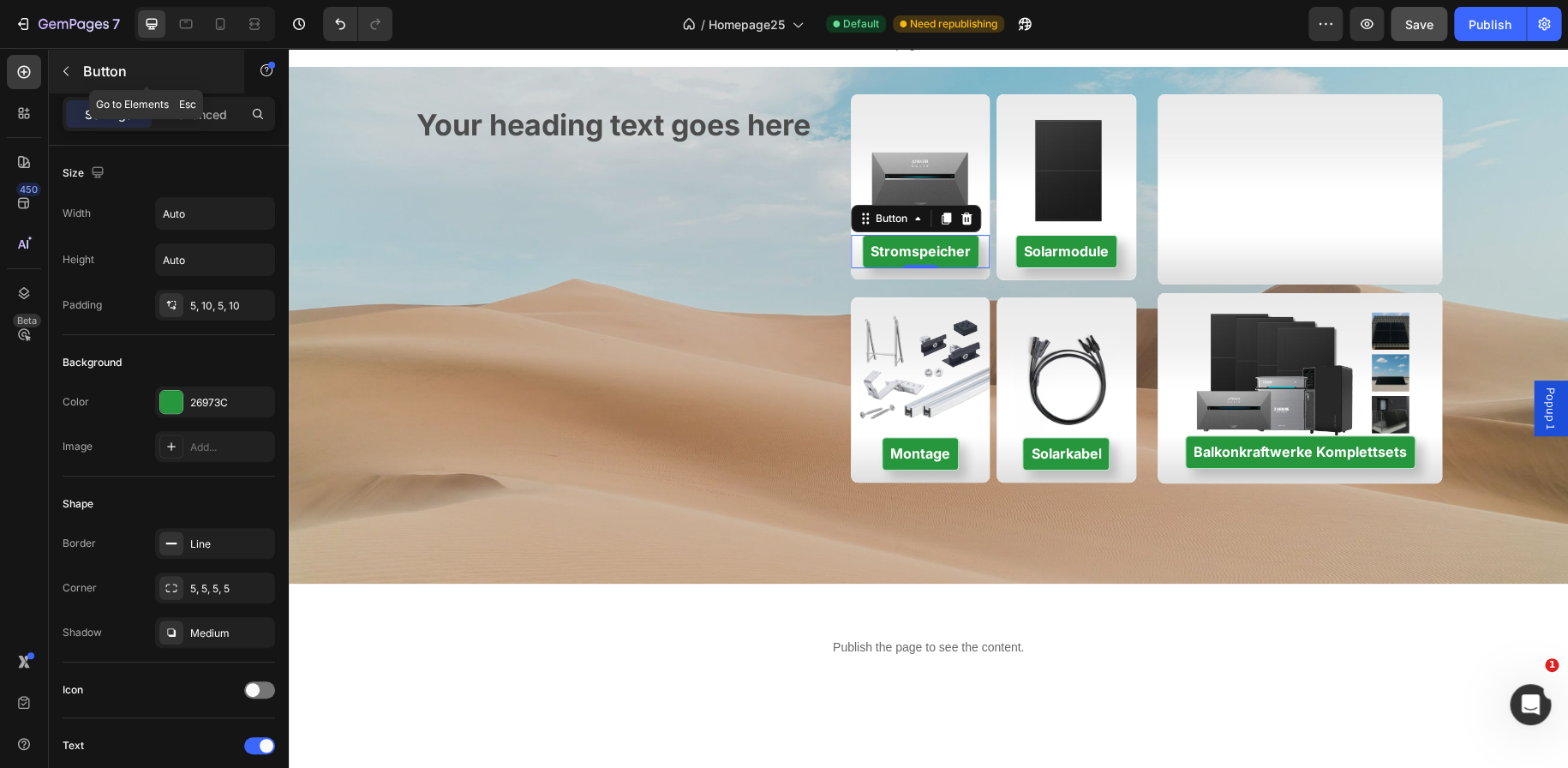
click at [69, 80] on button "button" at bounding box center [66, 71] width 27 height 27
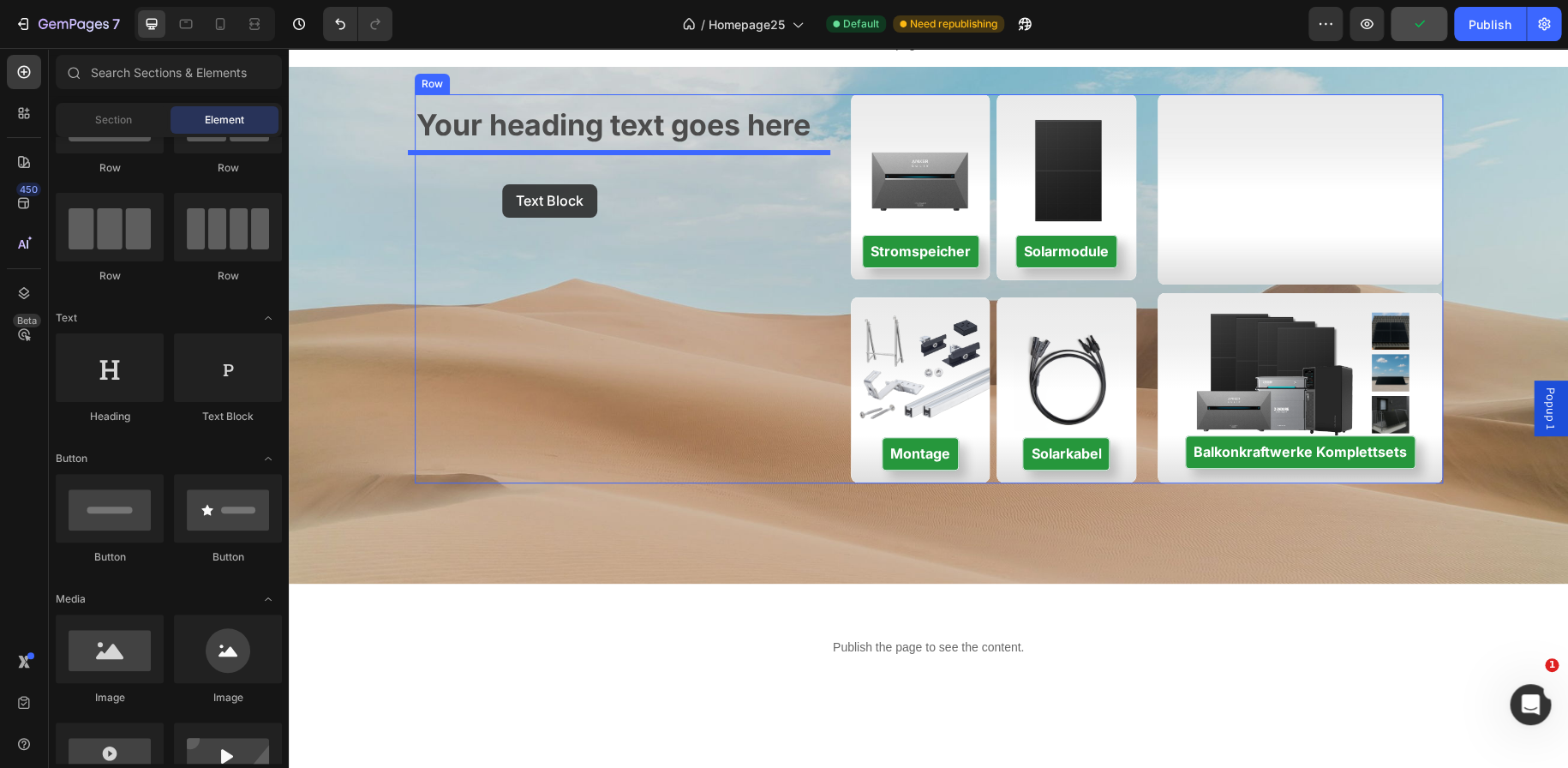
drag, startPoint x: 512, startPoint y: 420, endPoint x: 502, endPoint y: 184, distance: 236.2
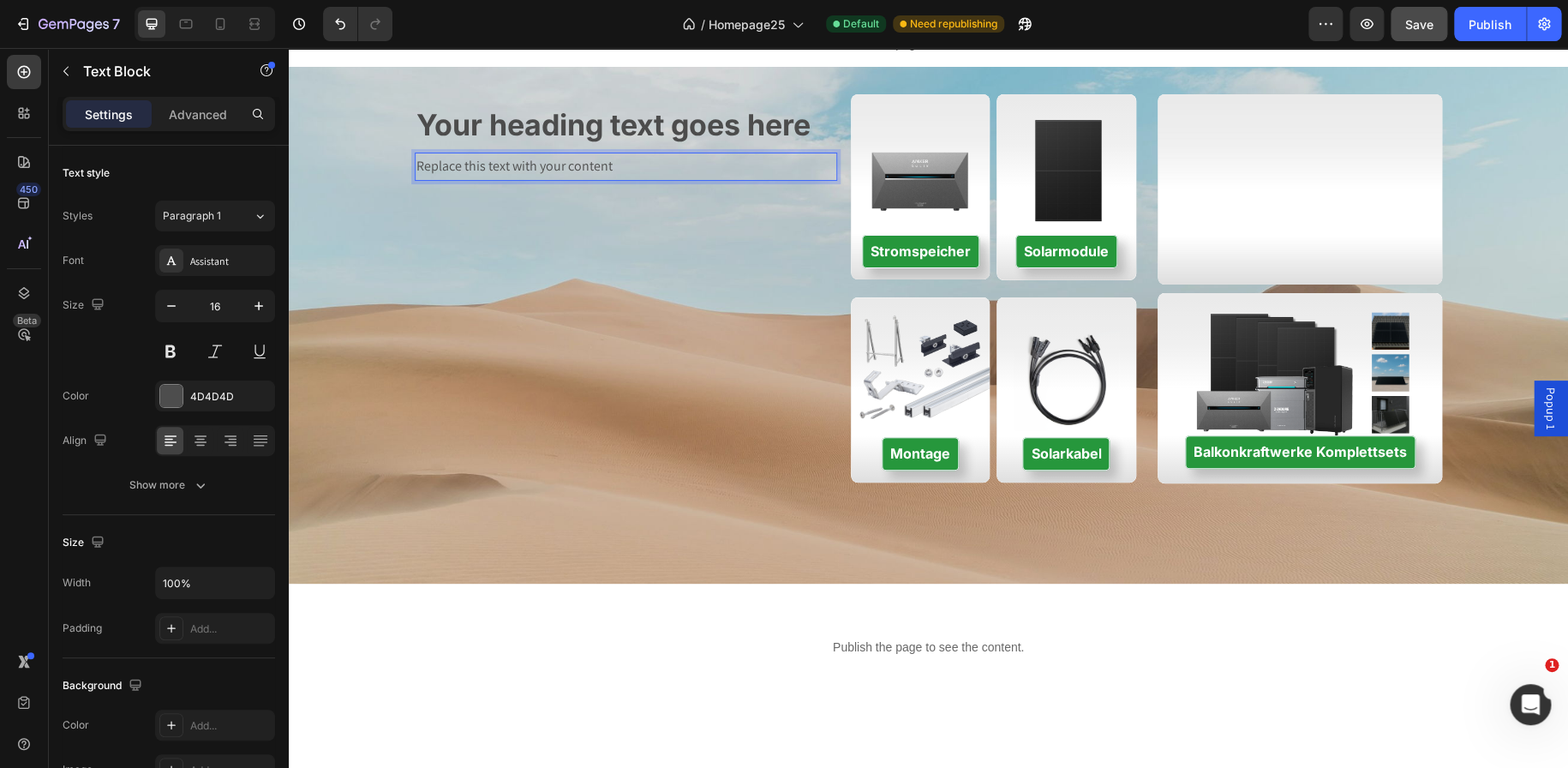
click at [513, 169] on div "Replace this text with your content" at bounding box center [626, 166] width 422 height 28
click at [513, 169] on p "Replace this text with your content" at bounding box center [625, 166] width 419 height 25
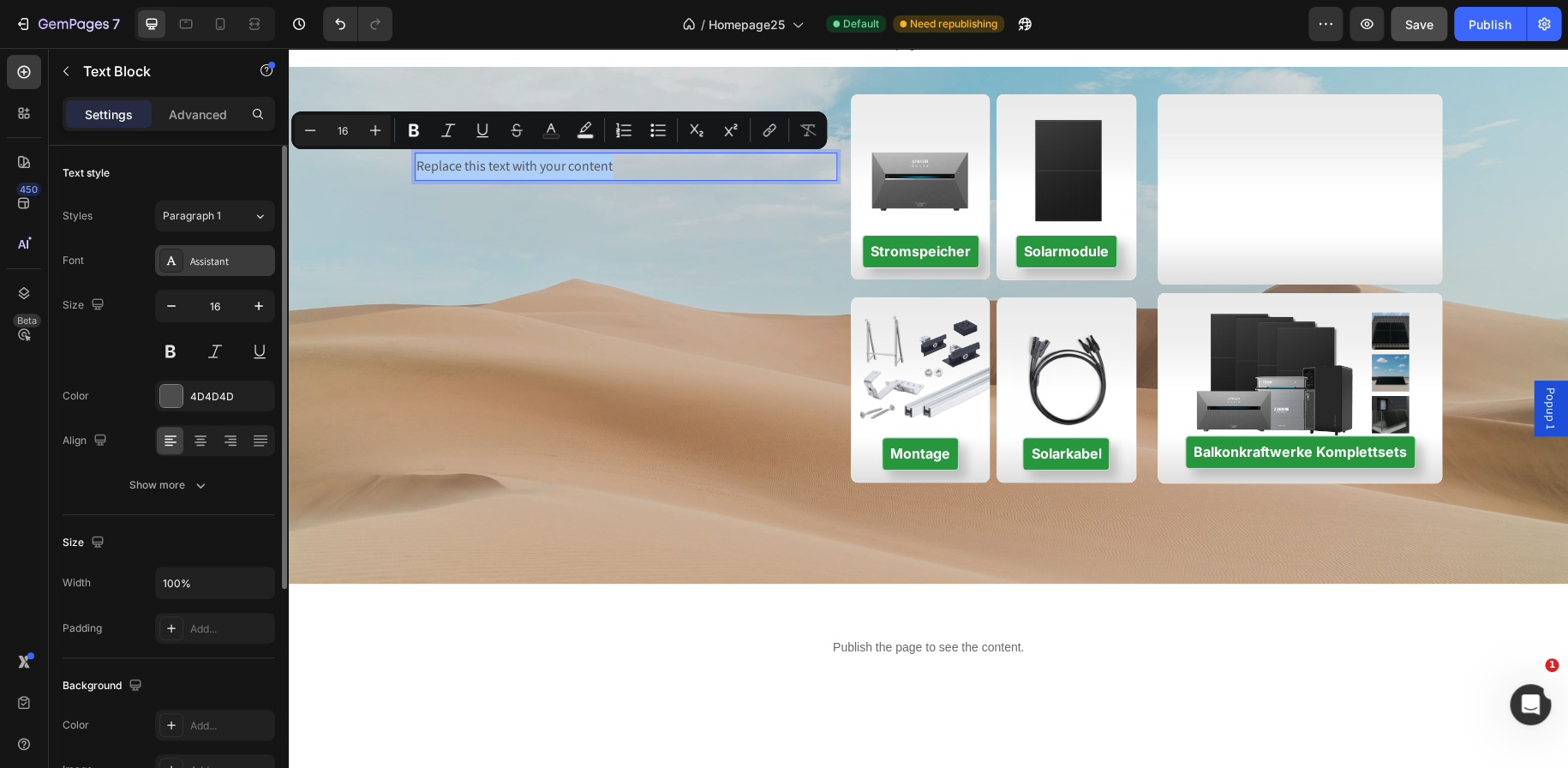
click at [213, 265] on div "Assistant" at bounding box center [230, 261] width 80 height 16
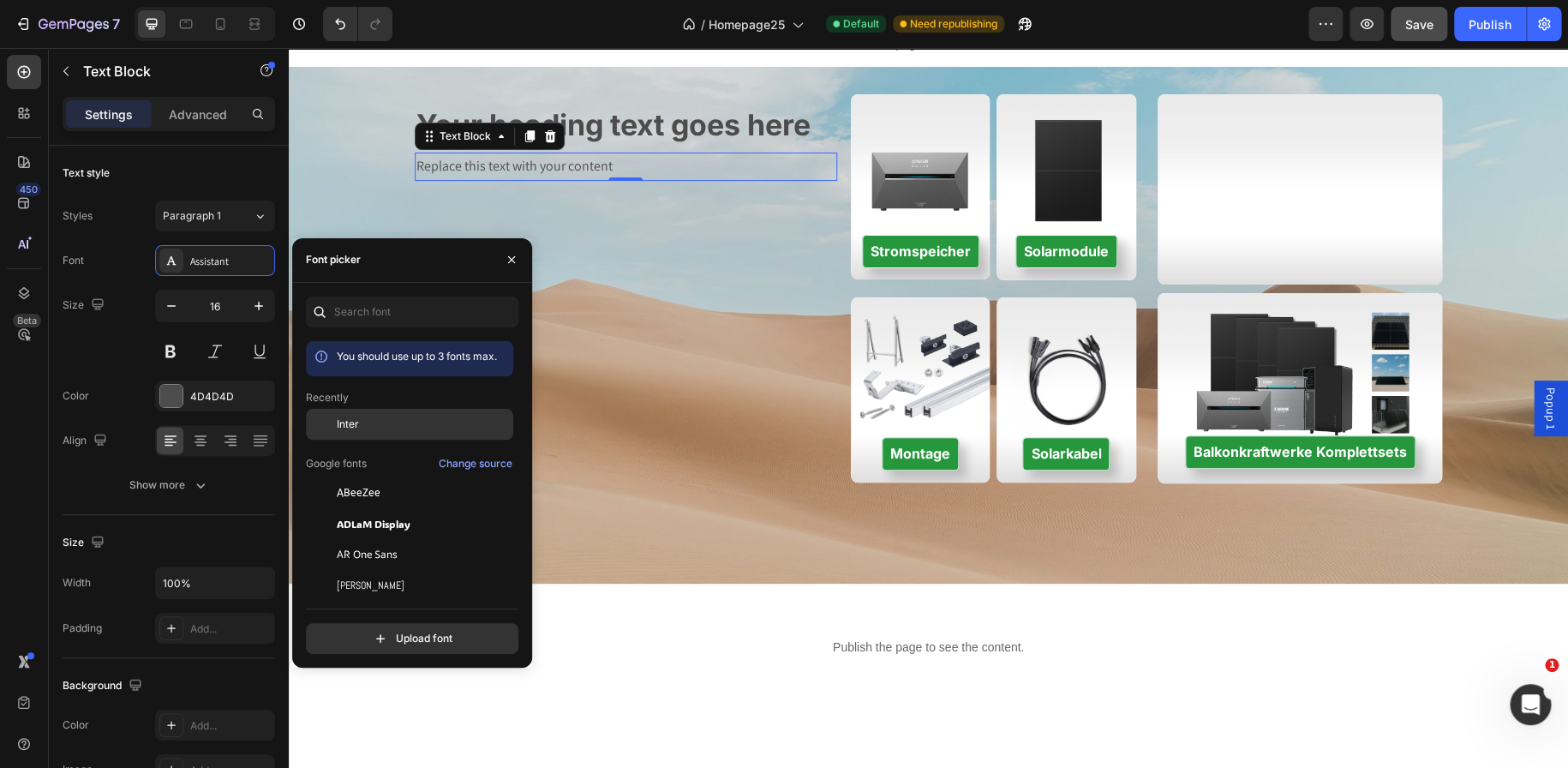
click at [341, 539] on div "Inter" at bounding box center [410, 554] width 208 height 31
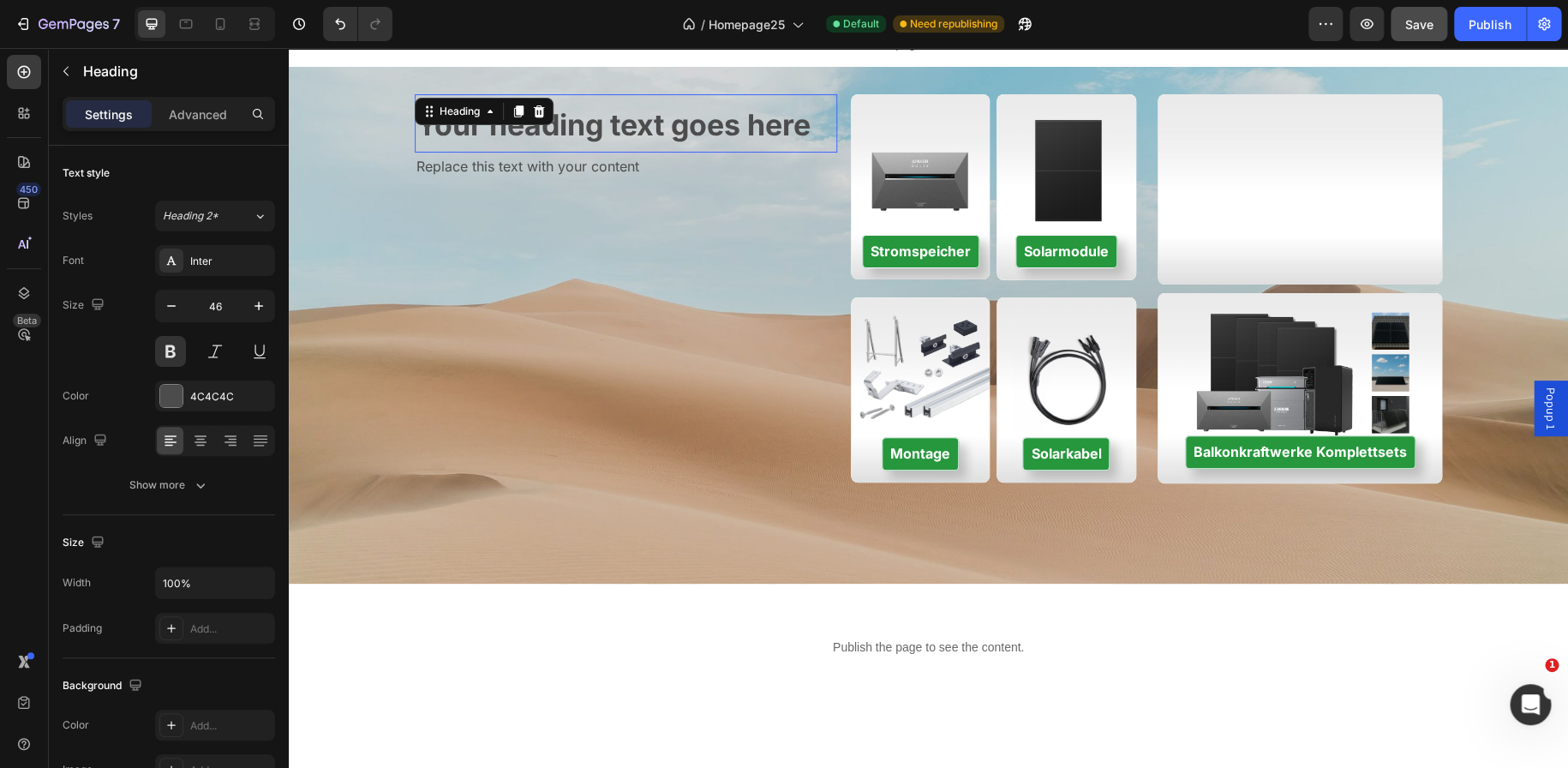
click at [739, 130] on span "Your heading text goes here" at bounding box center [613, 124] width 394 height 35
drag, startPoint x: 627, startPoint y: 150, endPoint x: 626, endPoint y: 167, distance: 17.0
click at [626, 167] on div at bounding box center [624, 167] width 34 height 5
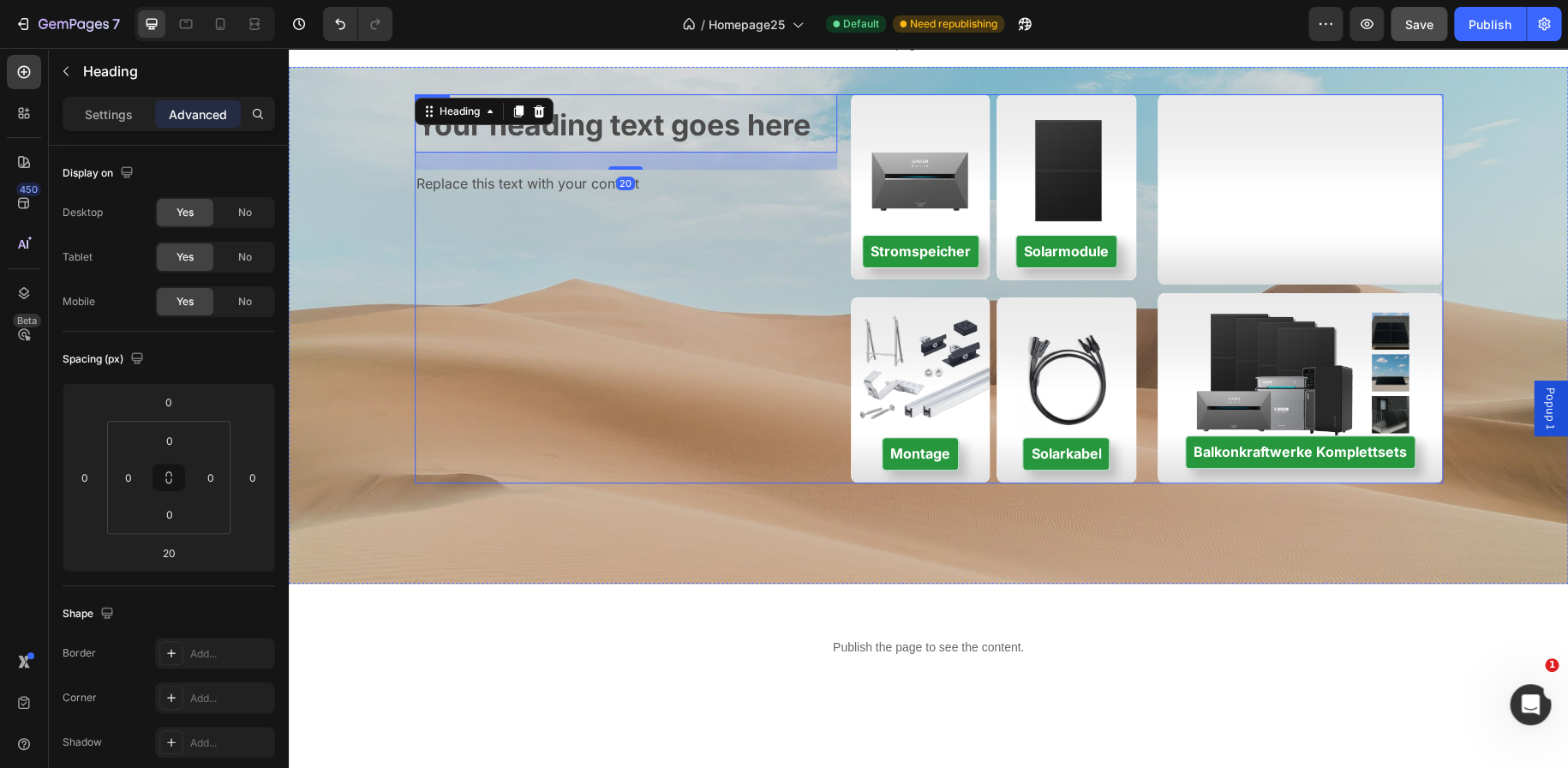
click at [656, 265] on div "⁠⁠⁠⁠⁠⁠⁠ Your heading text goes here Heading 20 Replace this text with your cont…" at bounding box center [626, 288] width 422 height 389
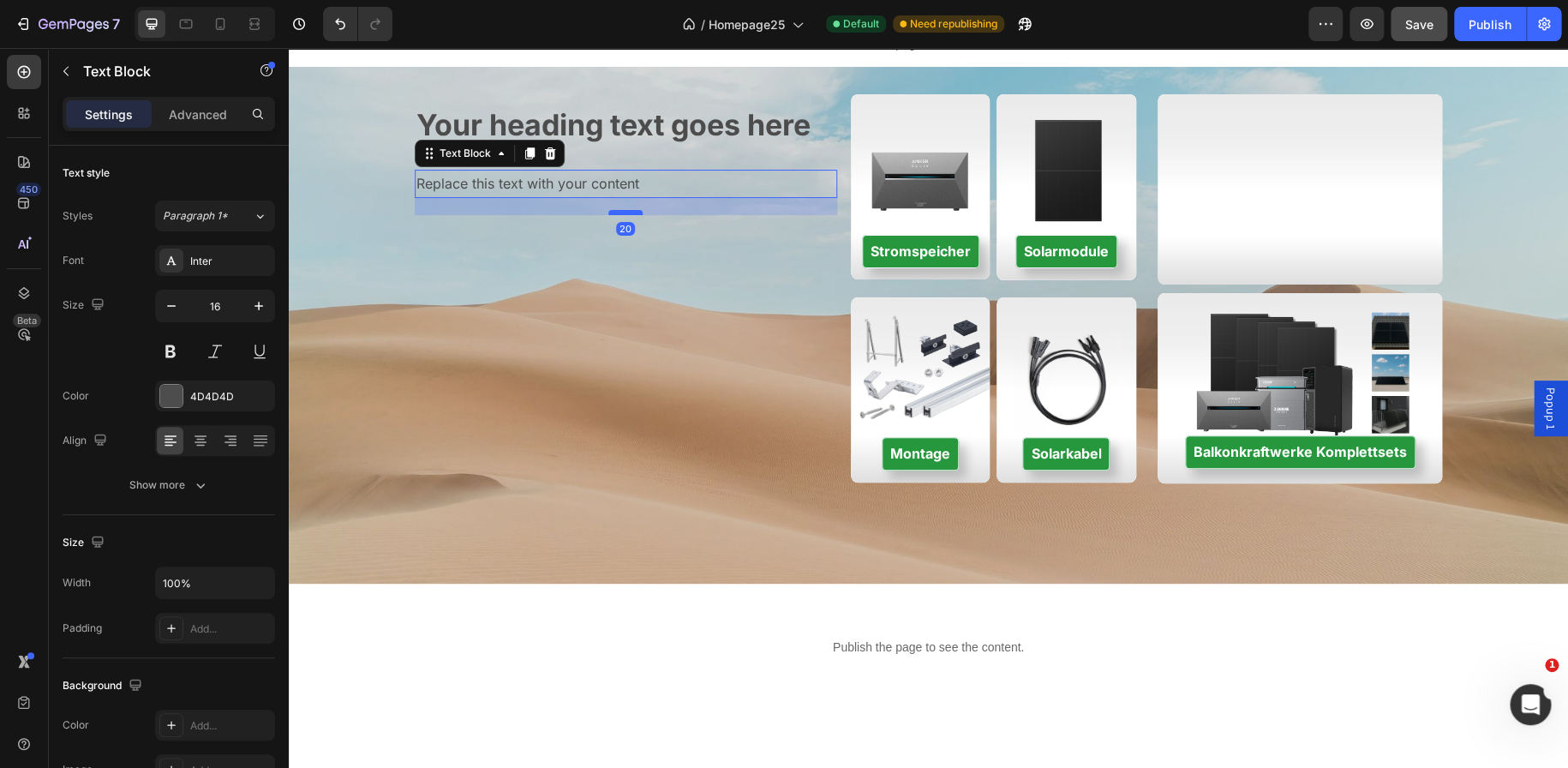
drag, startPoint x: 619, startPoint y: 196, endPoint x: 619, endPoint y: 212, distance: 16.0
click at [619, 212] on div at bounding box center [624, 213] width 34 height 5
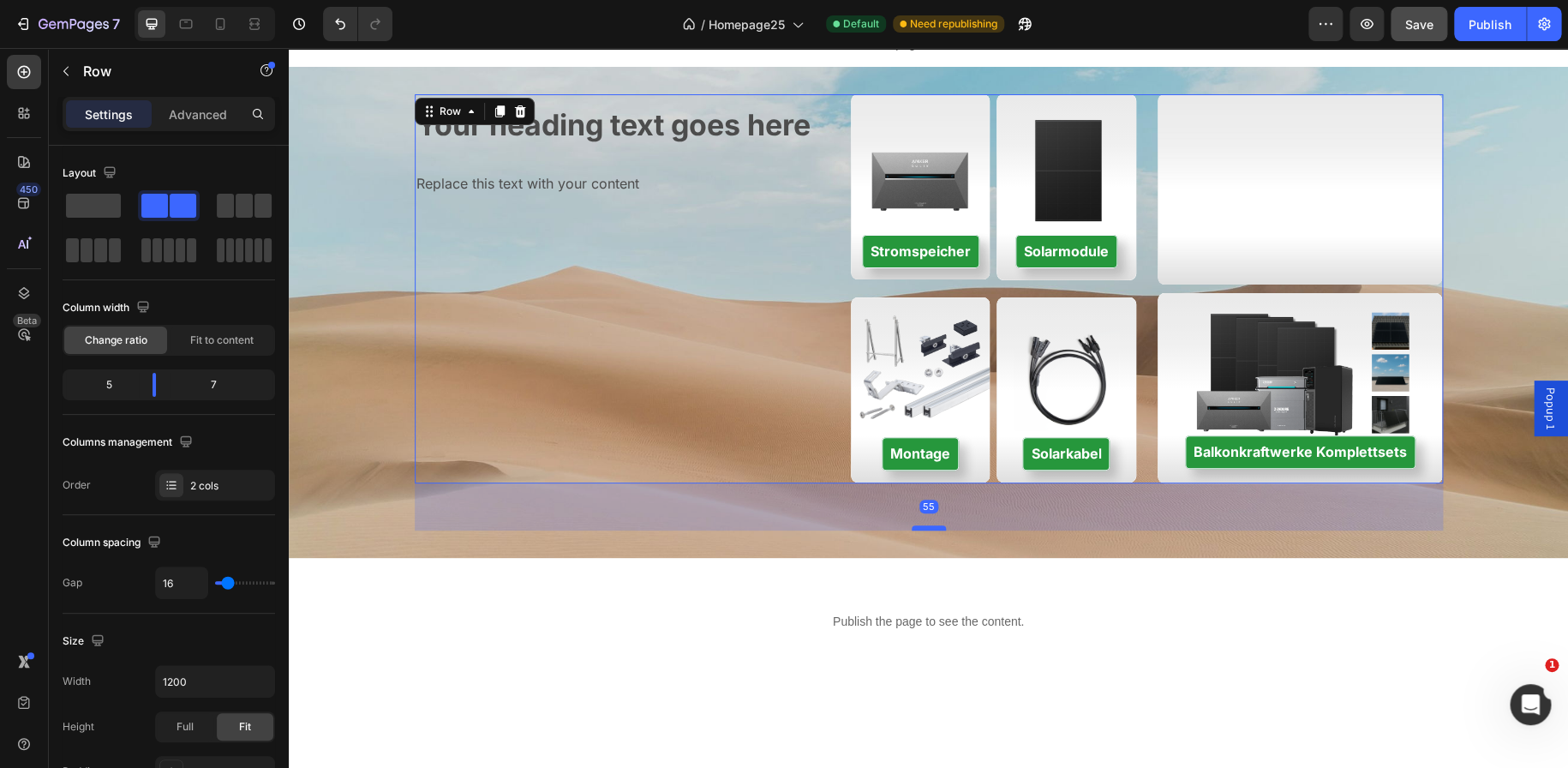
drag, startPoint x: 912, startPoint y: 552, endPoint x: 911, endPoint y: 527, distance: 25.0
click at [912, 527] on div at bounding box center [928, 528] width 34 height 5
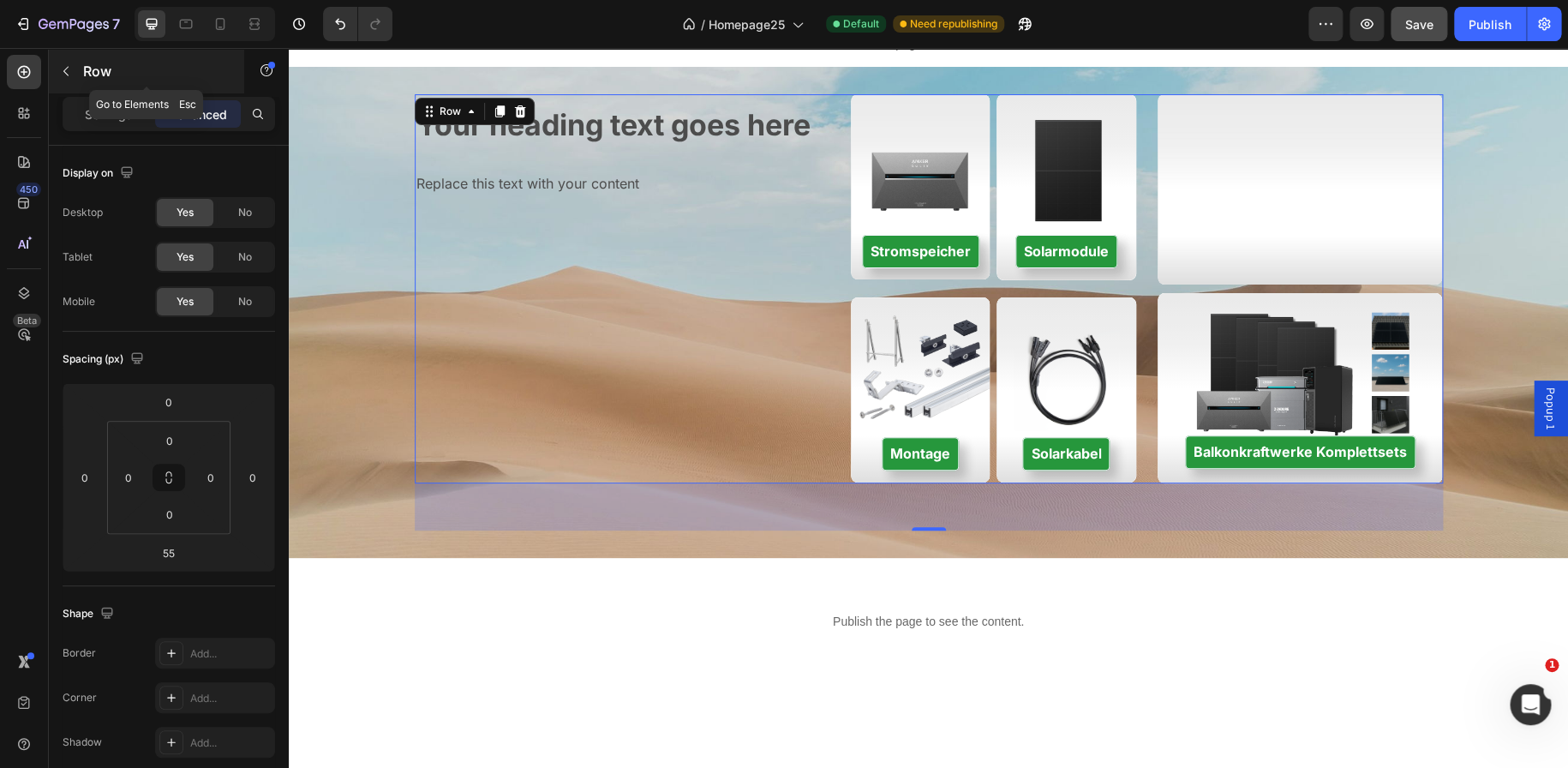
click at [59, 72] on icon "button" at bounding box center [66, 70] width 14 height 14
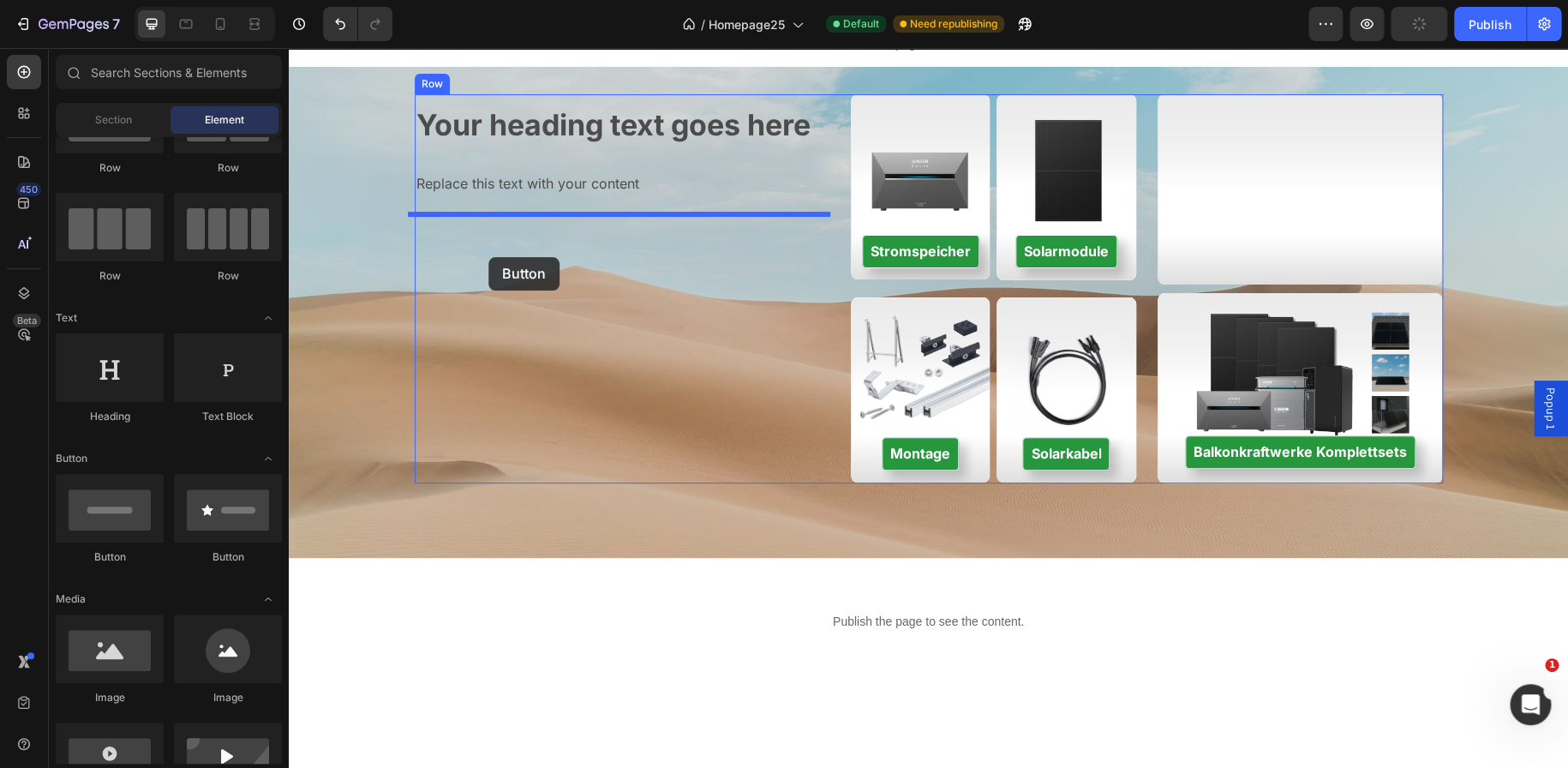
drag, startPoint x: 397, startPoint y: 571, endPoint x: 488, endPoint y: 257, distance: 326.9
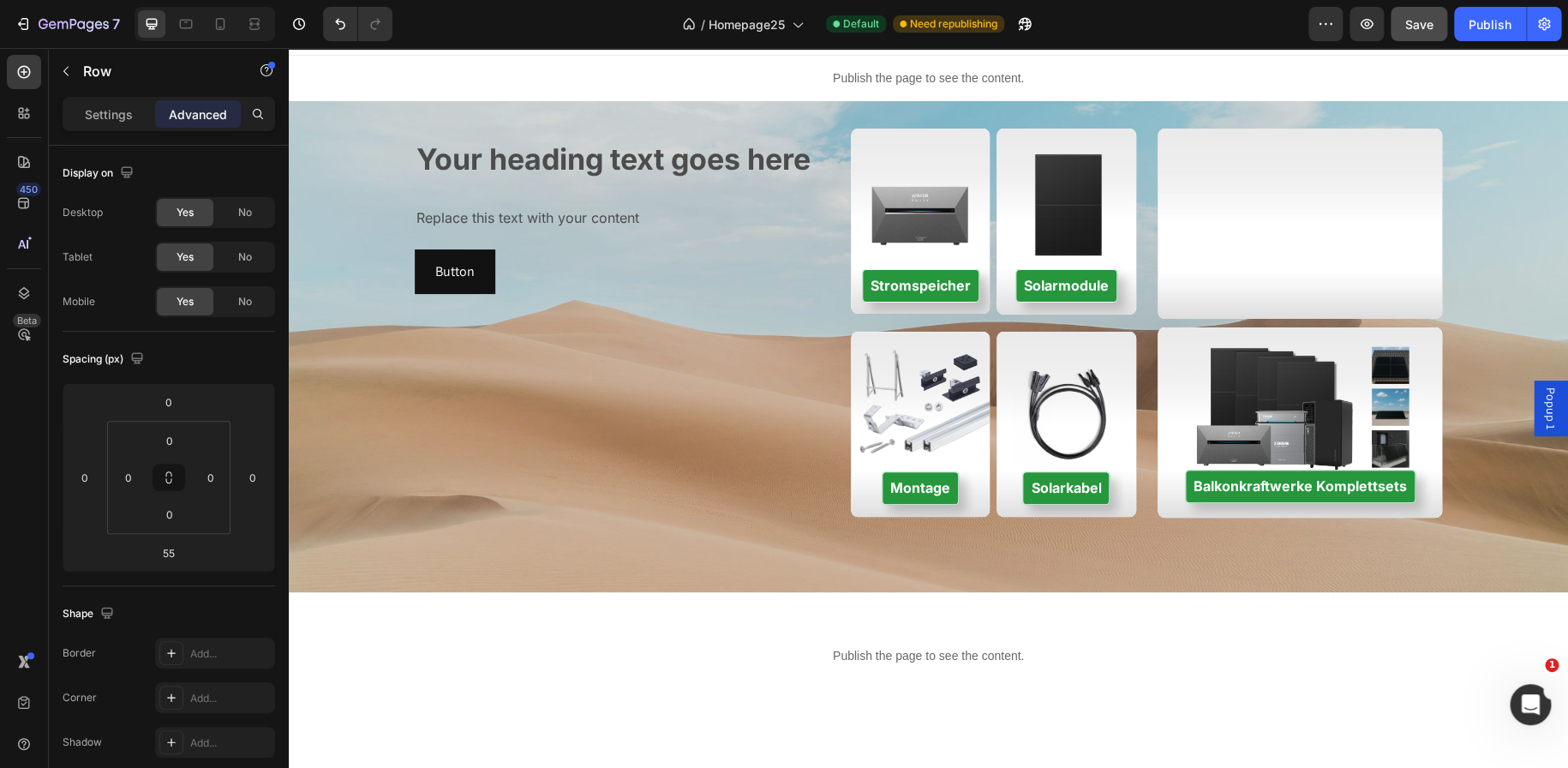
scroll to position [27, 0]
click at [923, 188] on div "Stromspeicher Button" at bounding box center [921, 222] width 139 height 162
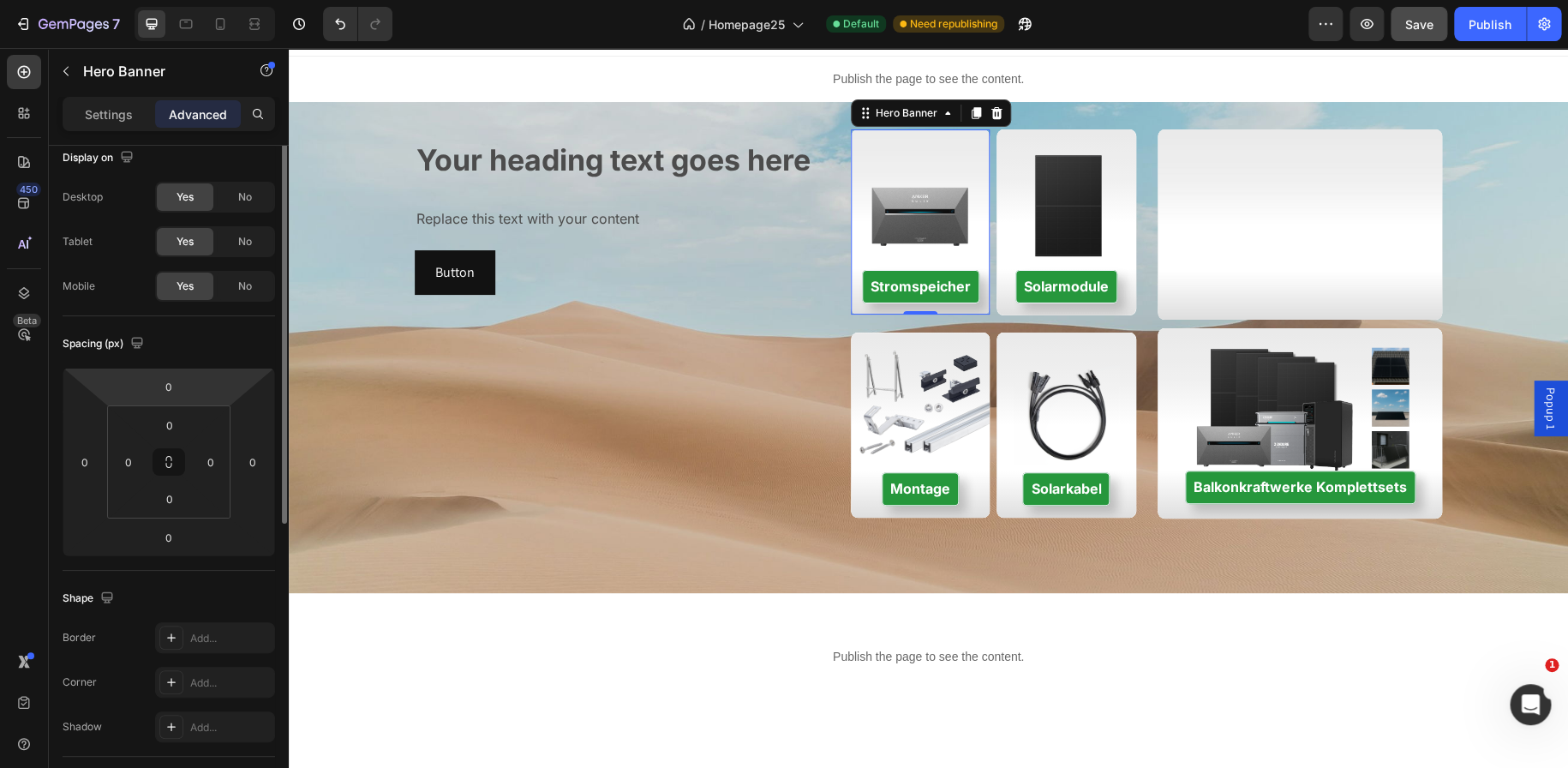
scroll to position [0, 0]
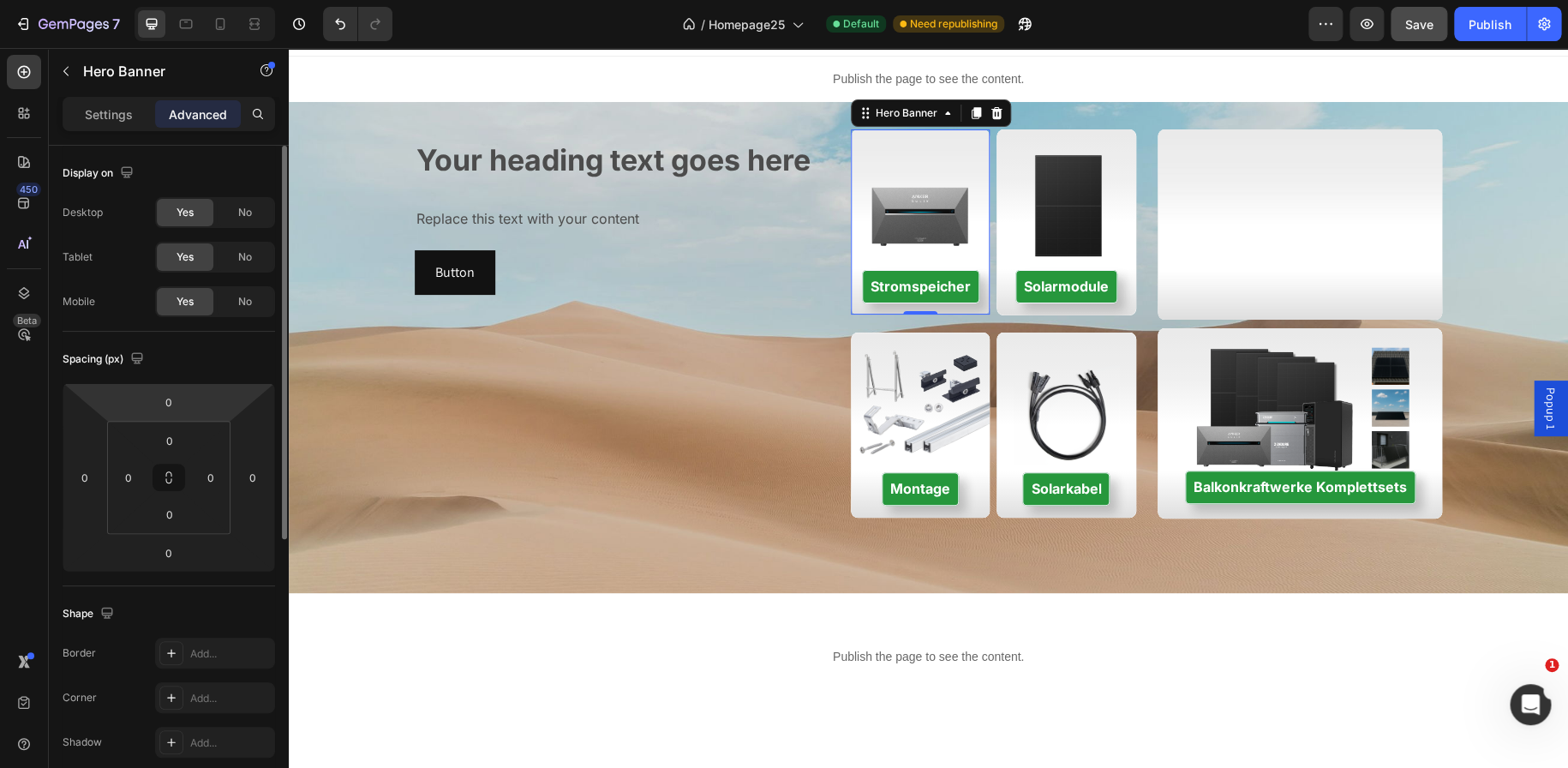
click at [101, 130] on div "Settings Advanced" at bounding box center [168, 113] width 212 height 34
click at [101, 127] on div "Settings" at bounding box center [109, 114] width 86 height 27
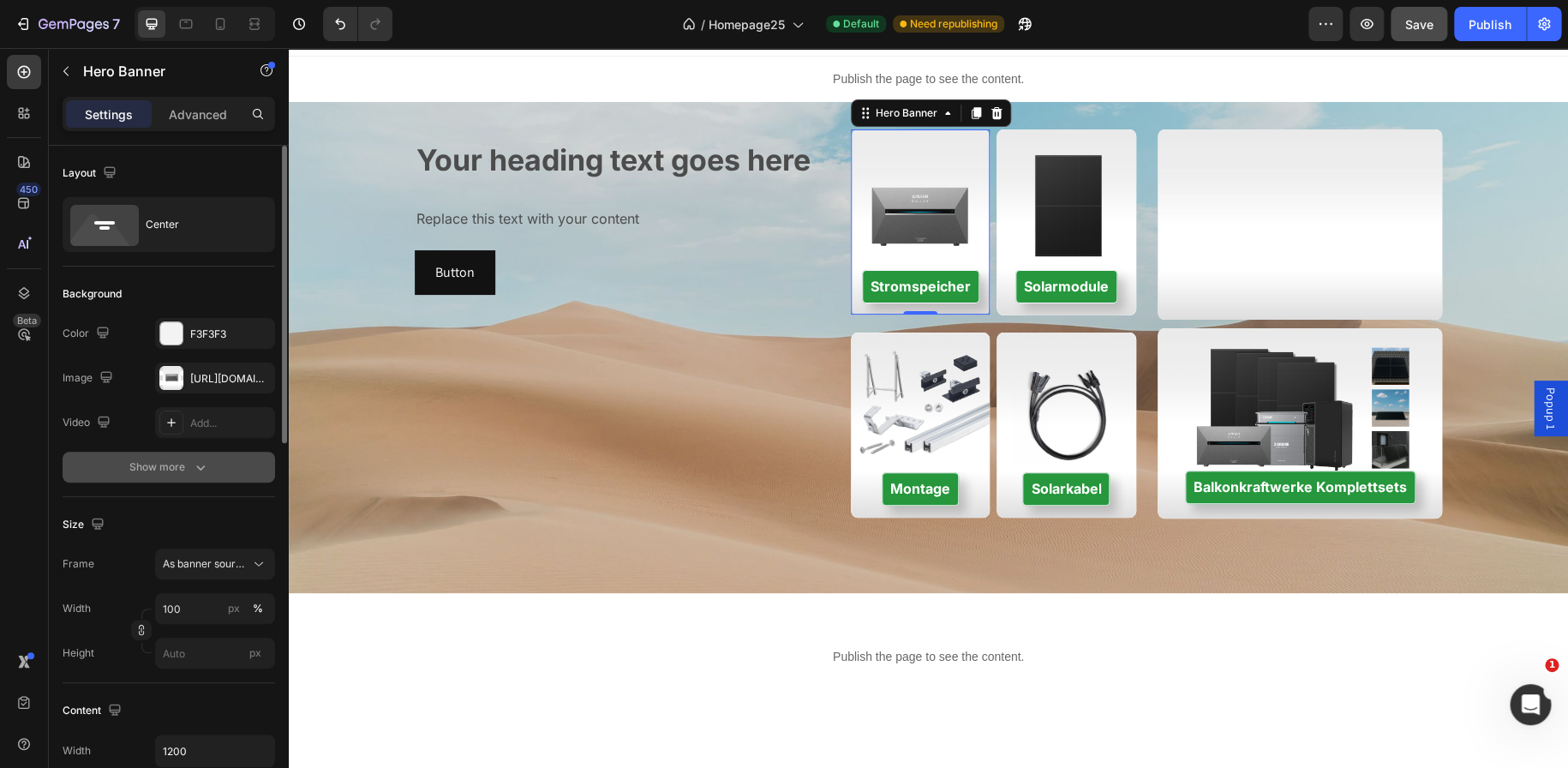
click at [180, 461] on div "Show more" at bounding box center [169, 466] width 80 height 17
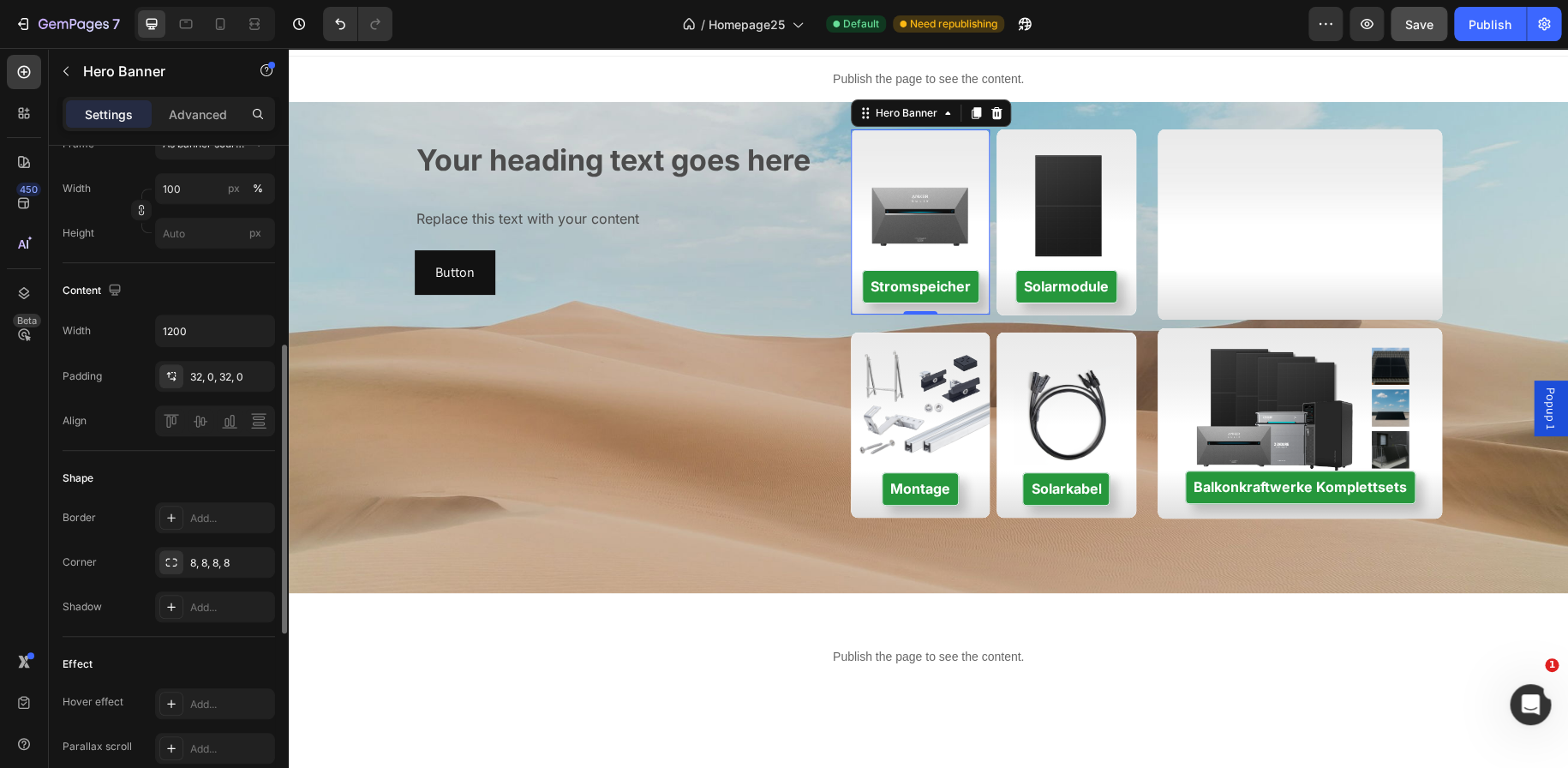
scroll to position [464, 0]
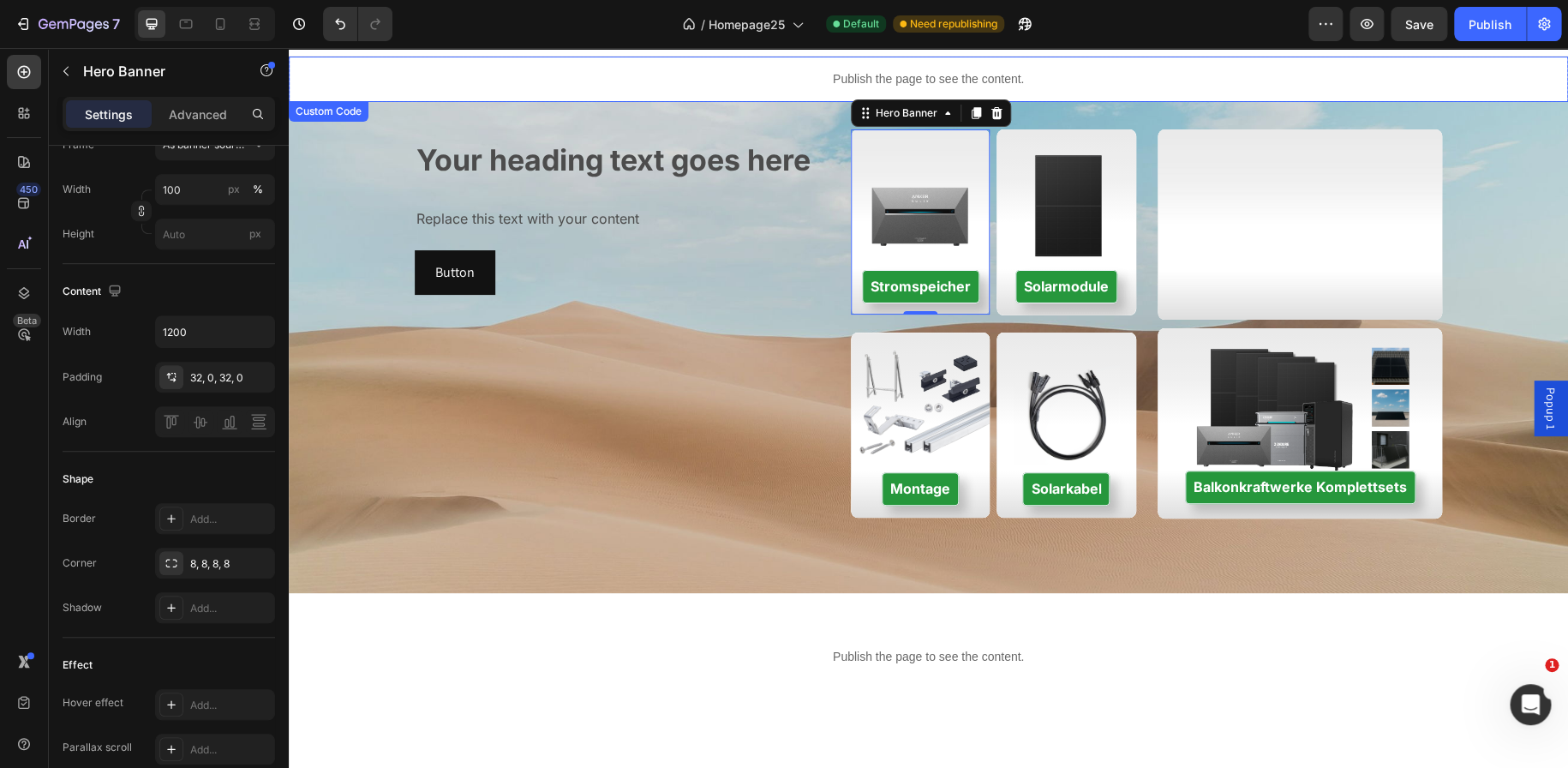
click at [305, 86] on p "Publish the page to see the content." at bounding box center [928, 80] width 1279 height 18
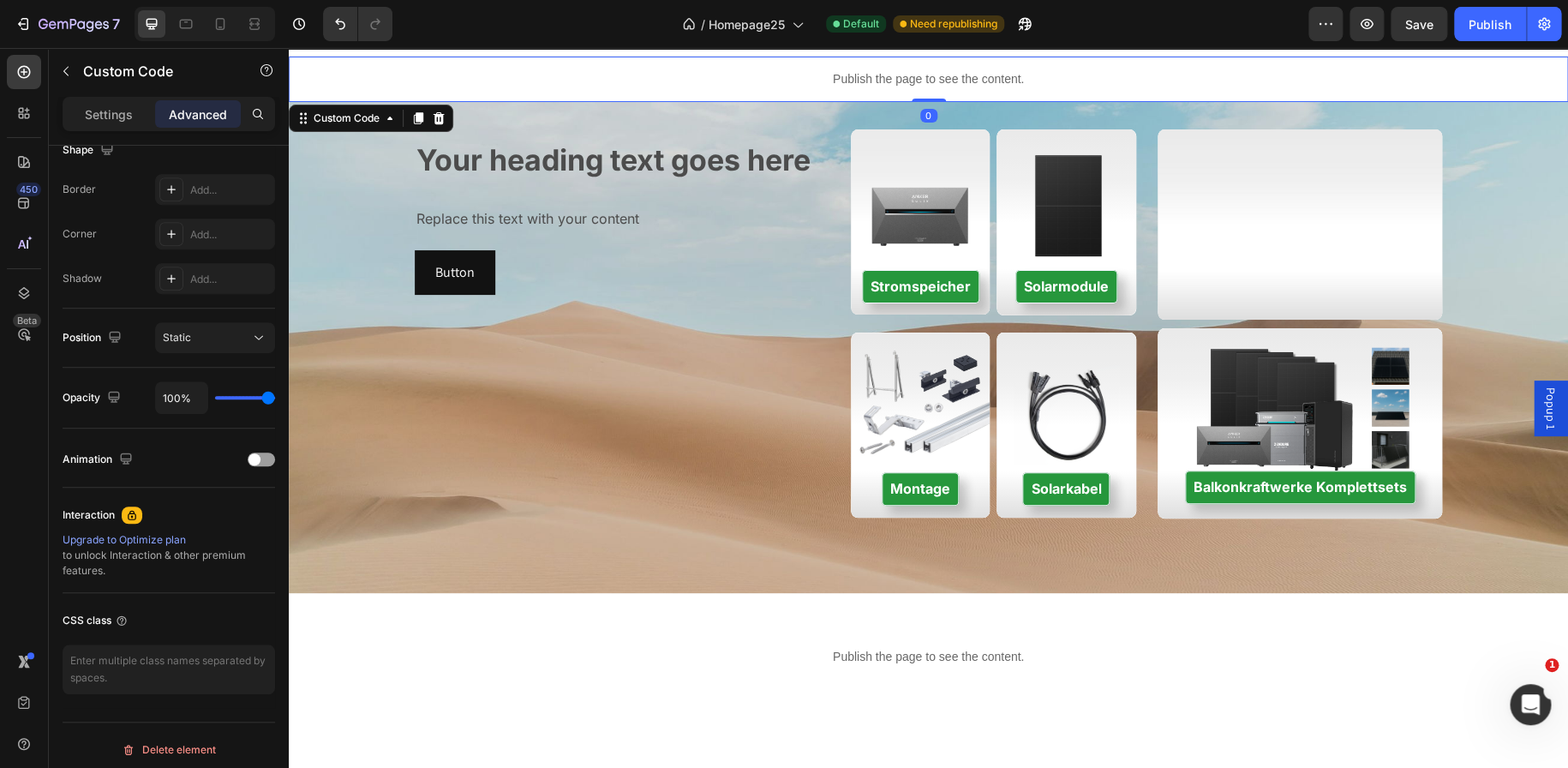
scroll to position [0, 0]
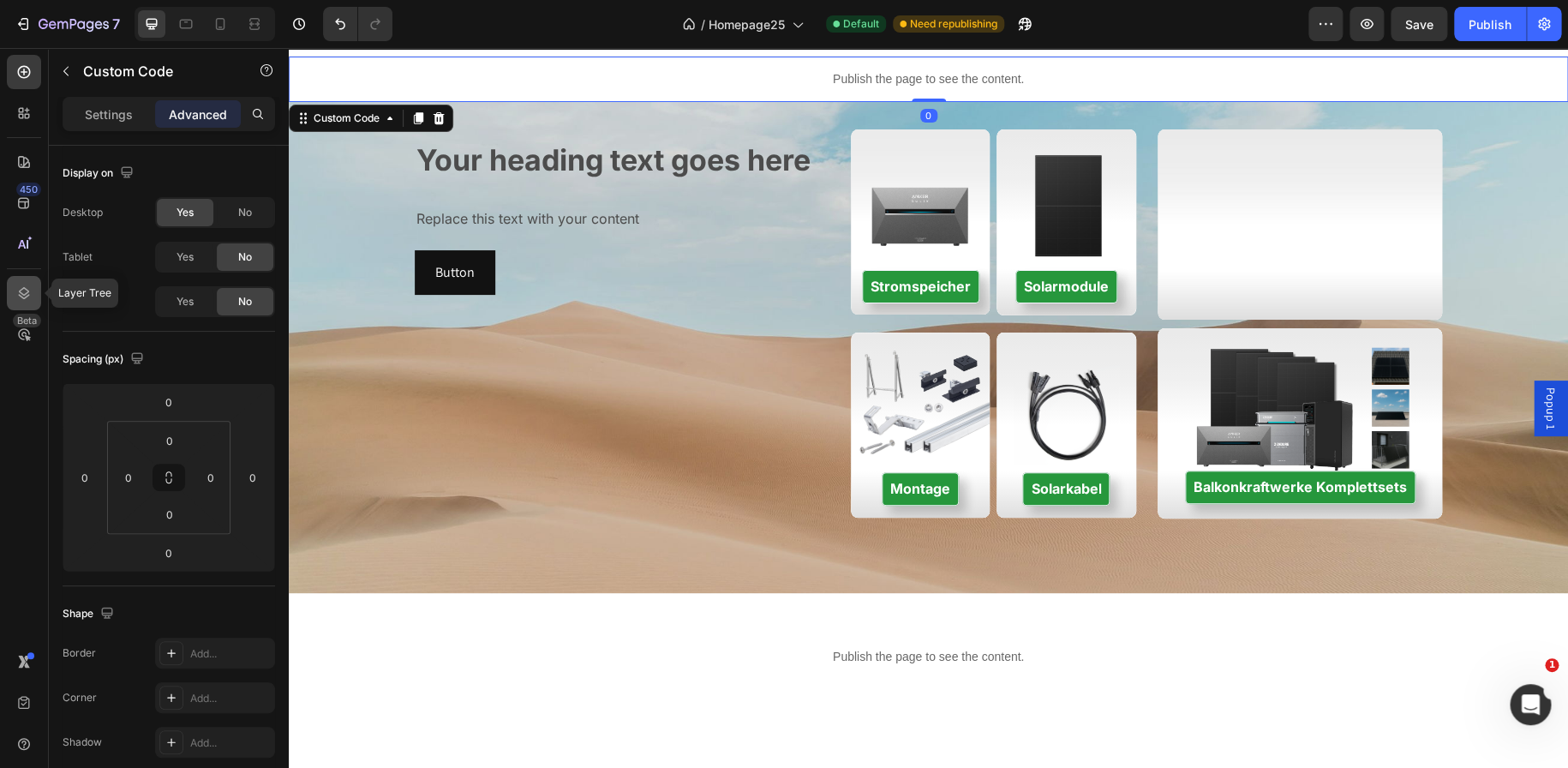
click at [12, 290] on div at bounding box center [23, 293] width 34 height 34
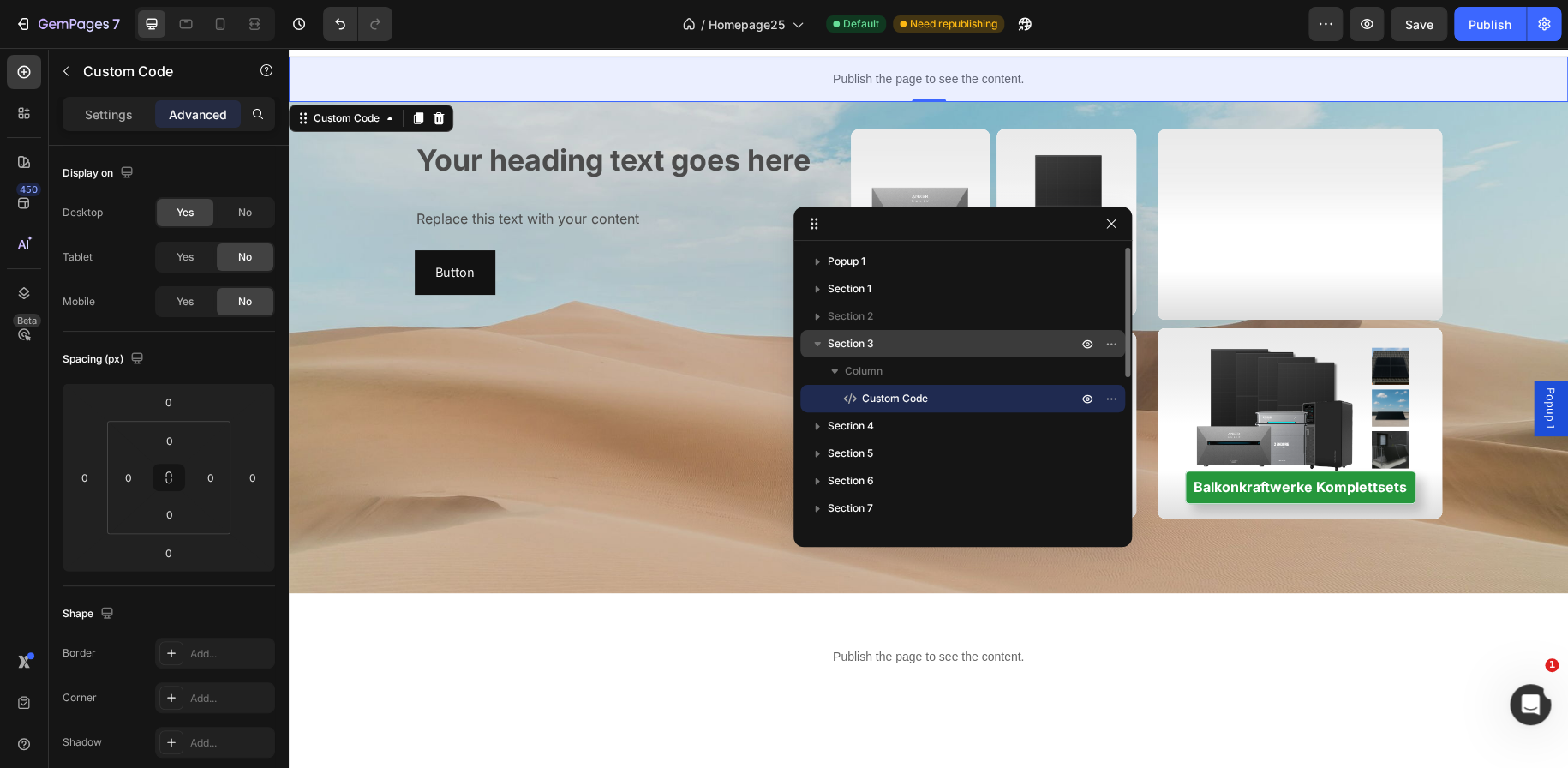
click at [866, 342] on span "Section 3" at bounding box center [850, 343] width 47 height 17
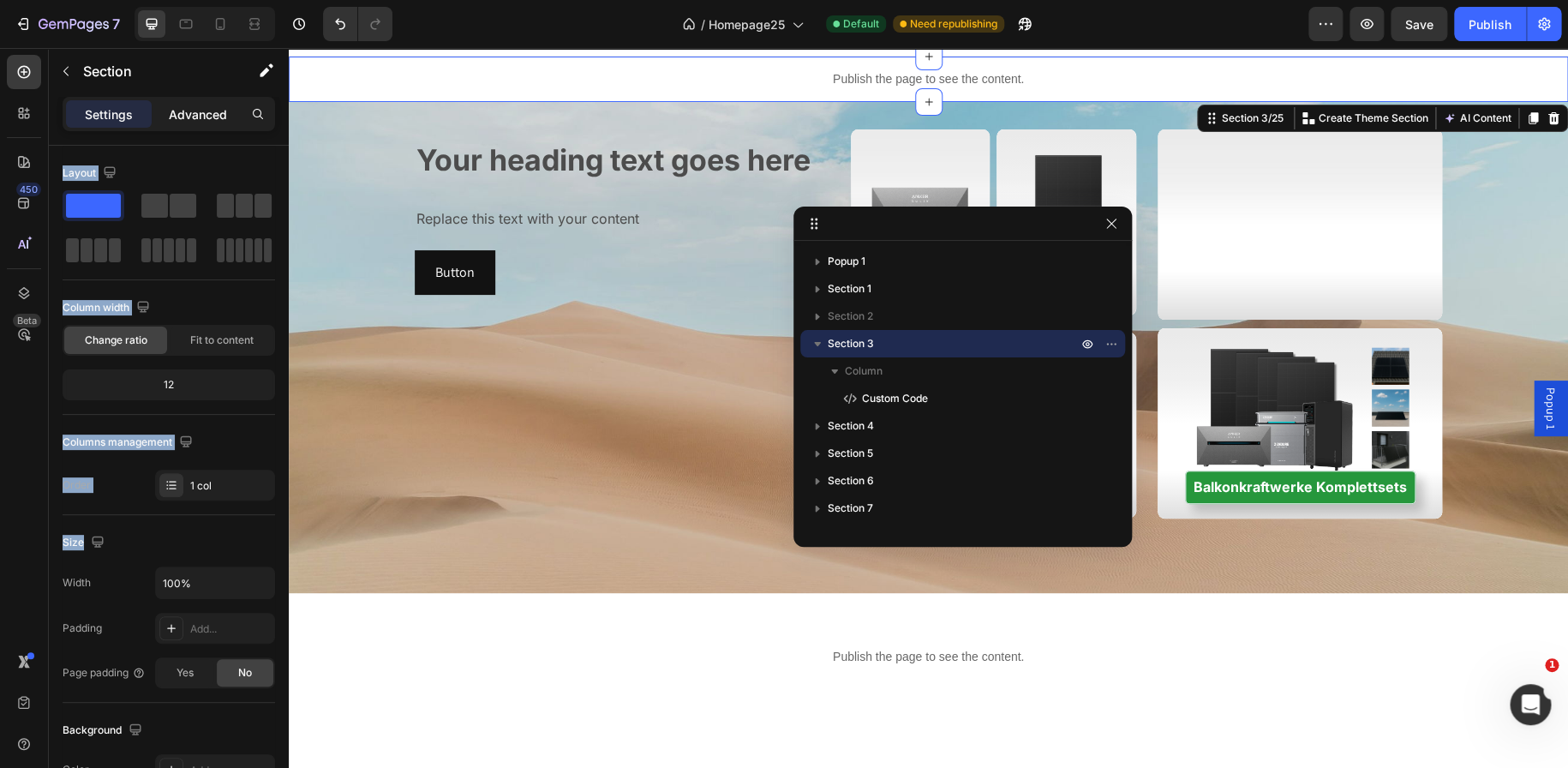
drag, startPoint x: 188, startPoint y: 551, endPoint x: 203, endPoint y: 106, distance: 445.3
click at [203, 106] on div "Settings Advanced Layout Column width Change ratio Fit to content 12 Columns ma…" at bounding box center [168, 456] width 240 height 720
click at [203, 106] on p "Advanced" at bounding box center [198, 114] width 59 height 18
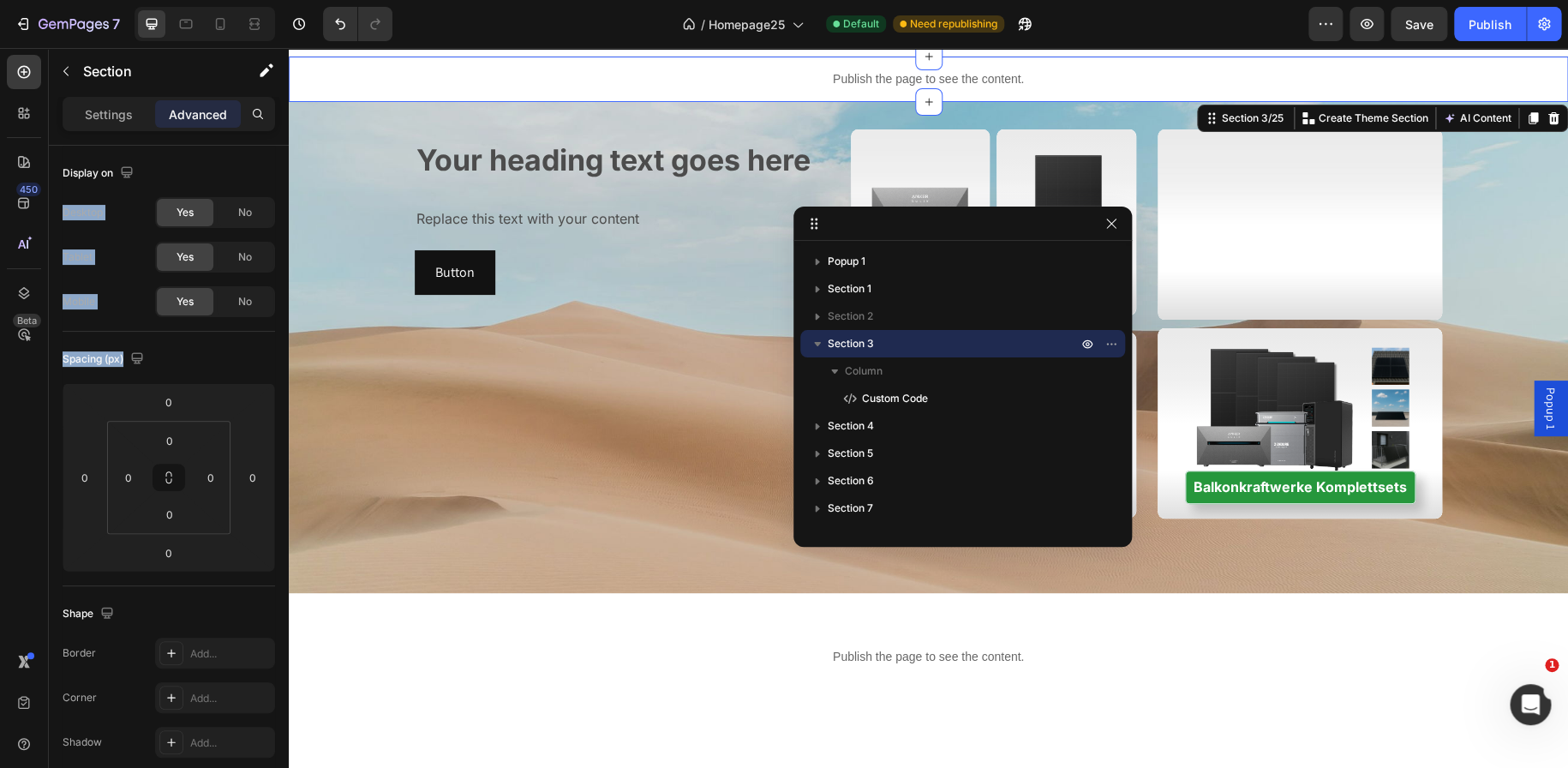
scroll to position [471, 0]
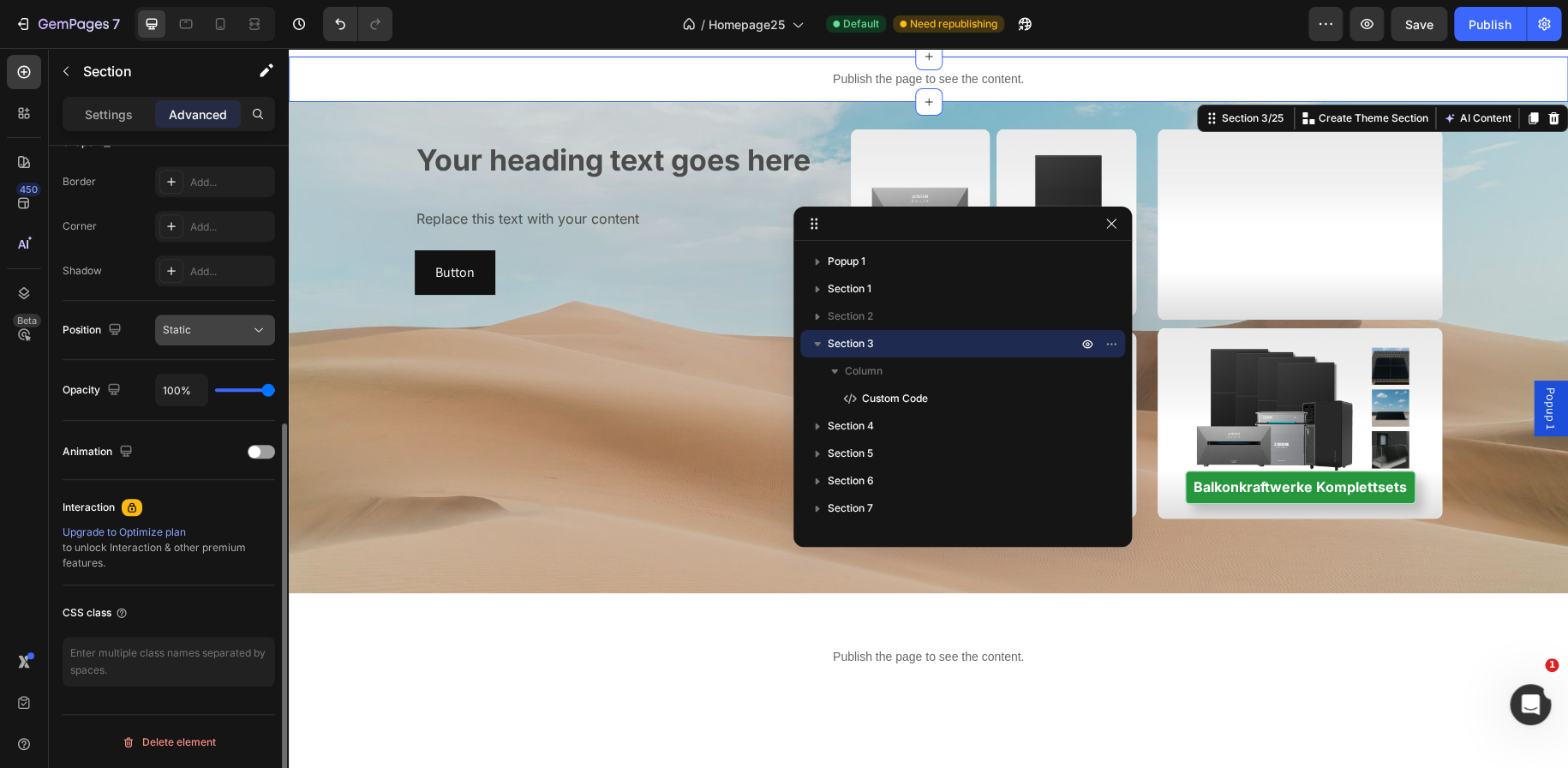
click at [240, 326] on div "Static" at bounding box center [207, 329] width 88 height 16
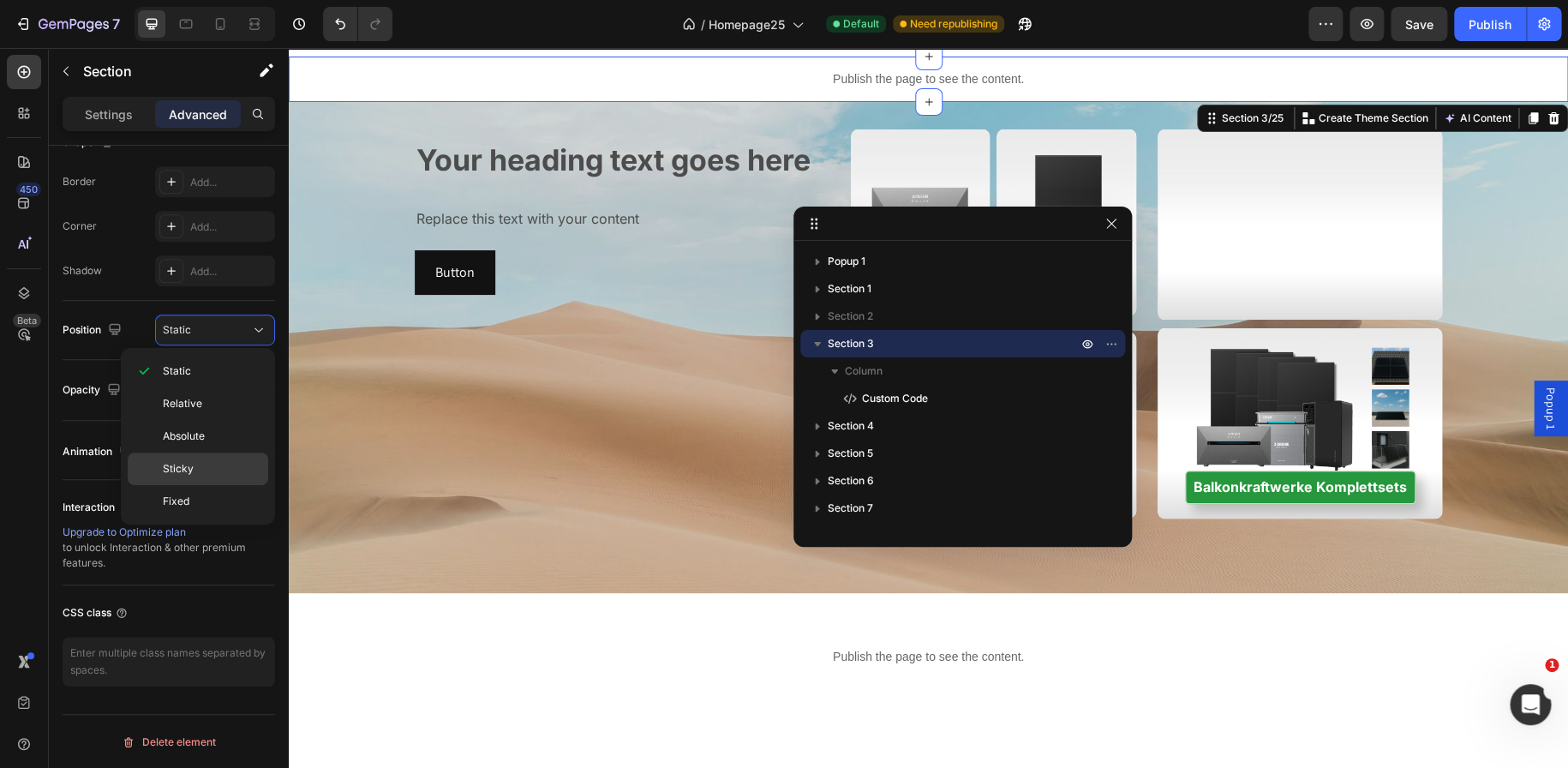
click at [197, 485] on div "Sticky" at bounding box center [198, 501] width 141 height 33
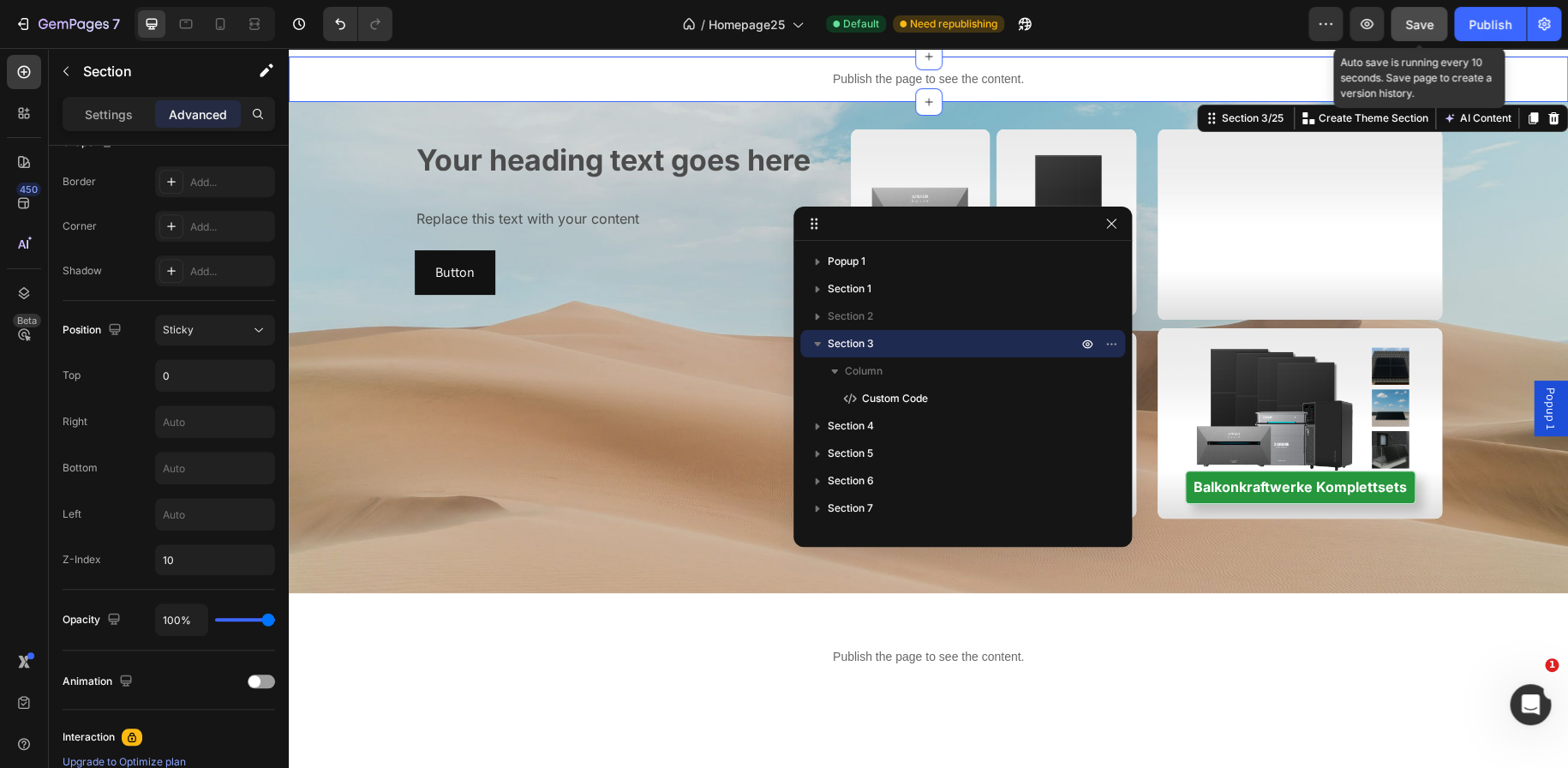
click at [1420, 36] on button "Save" at bounding box center [1419, 23] width 57 height 34
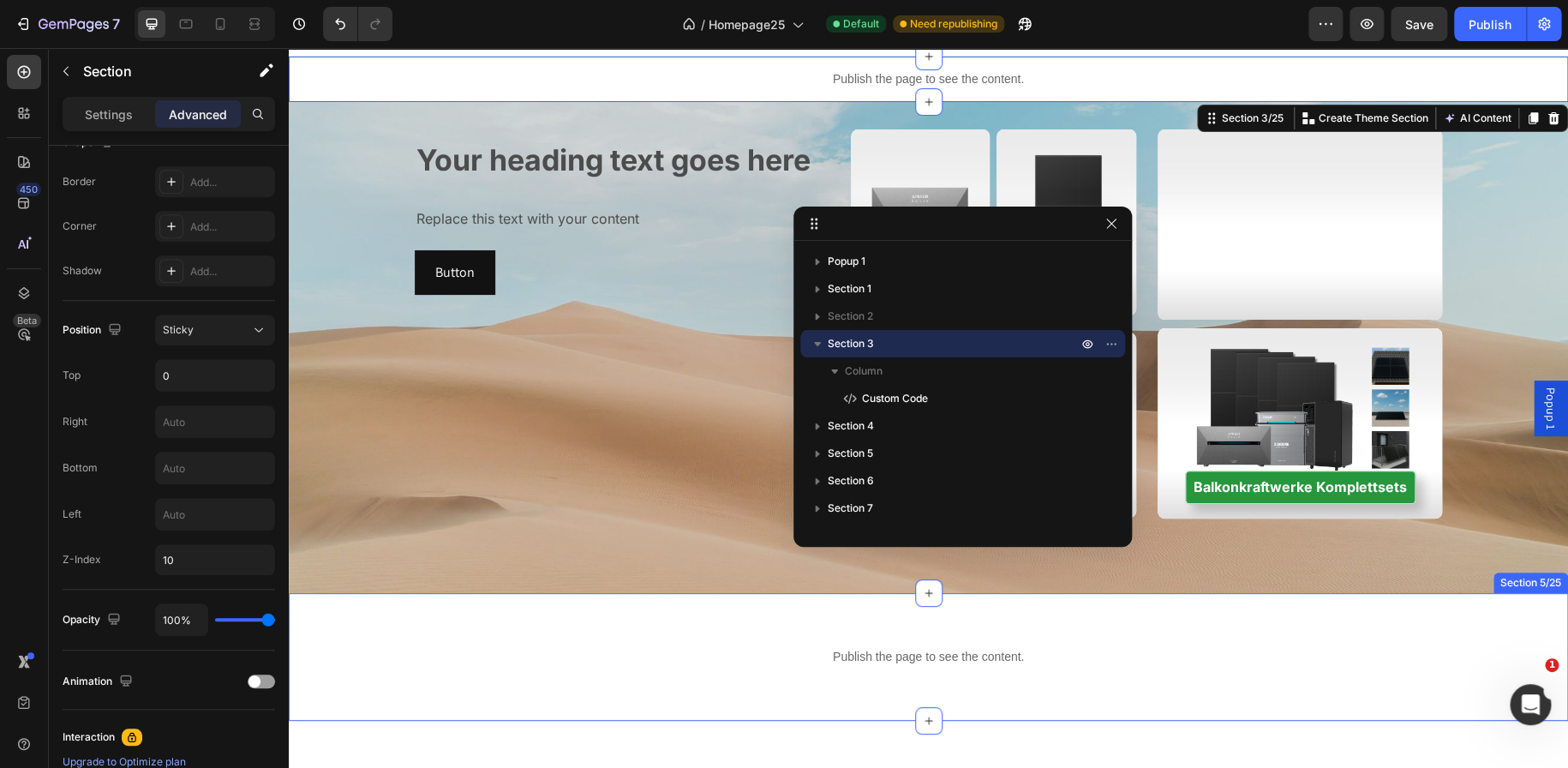
click at [892, 613] on div "Publish the page to see the content. Custom Code Row Section 5/25" at bounding box center [928, 656] width 1279 height 128
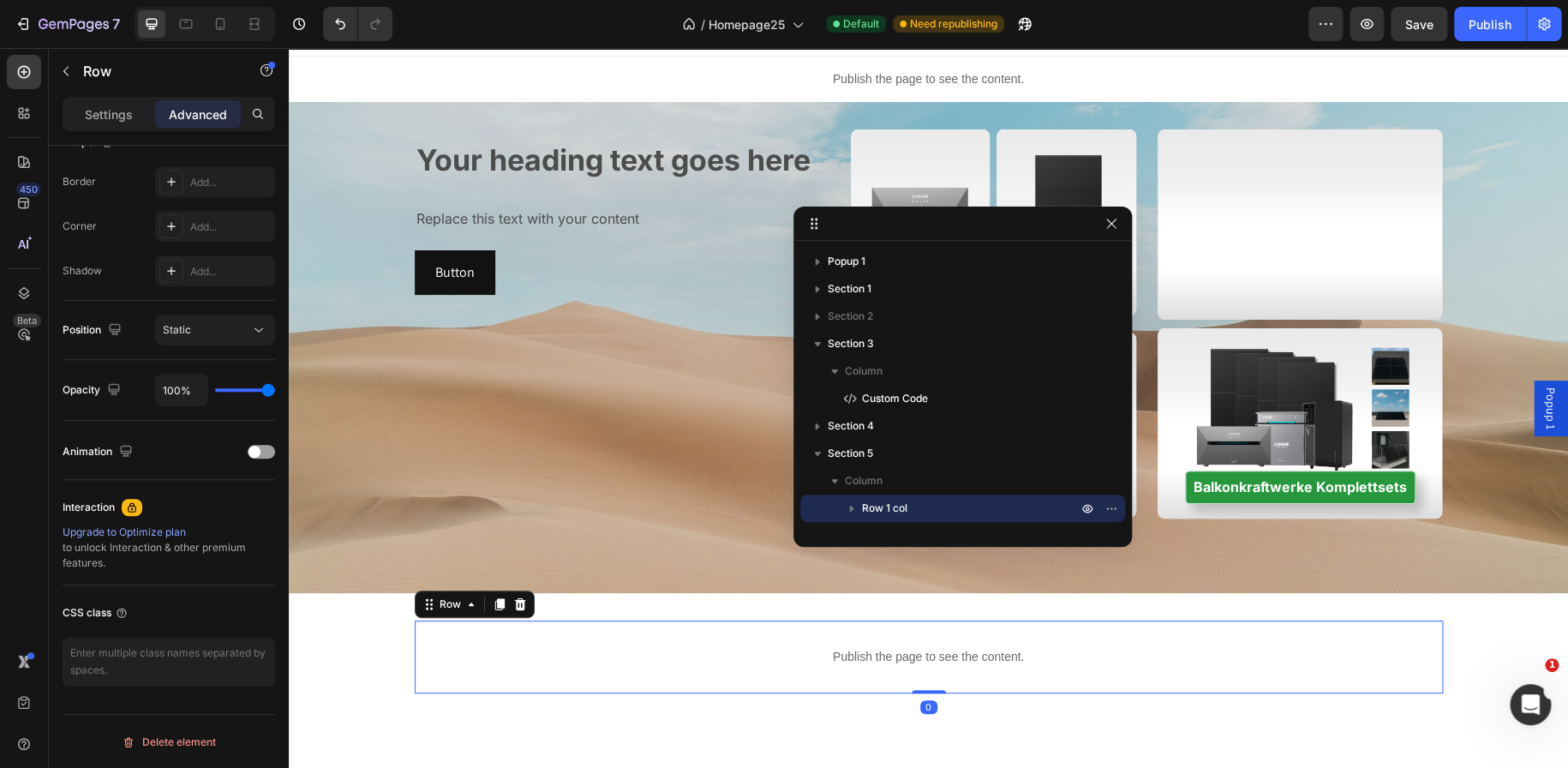
click at [786, 625] on div "Publish the page to see the content. Custom Code Row 0" at bounding box center [929, 656] width 1029 height 73
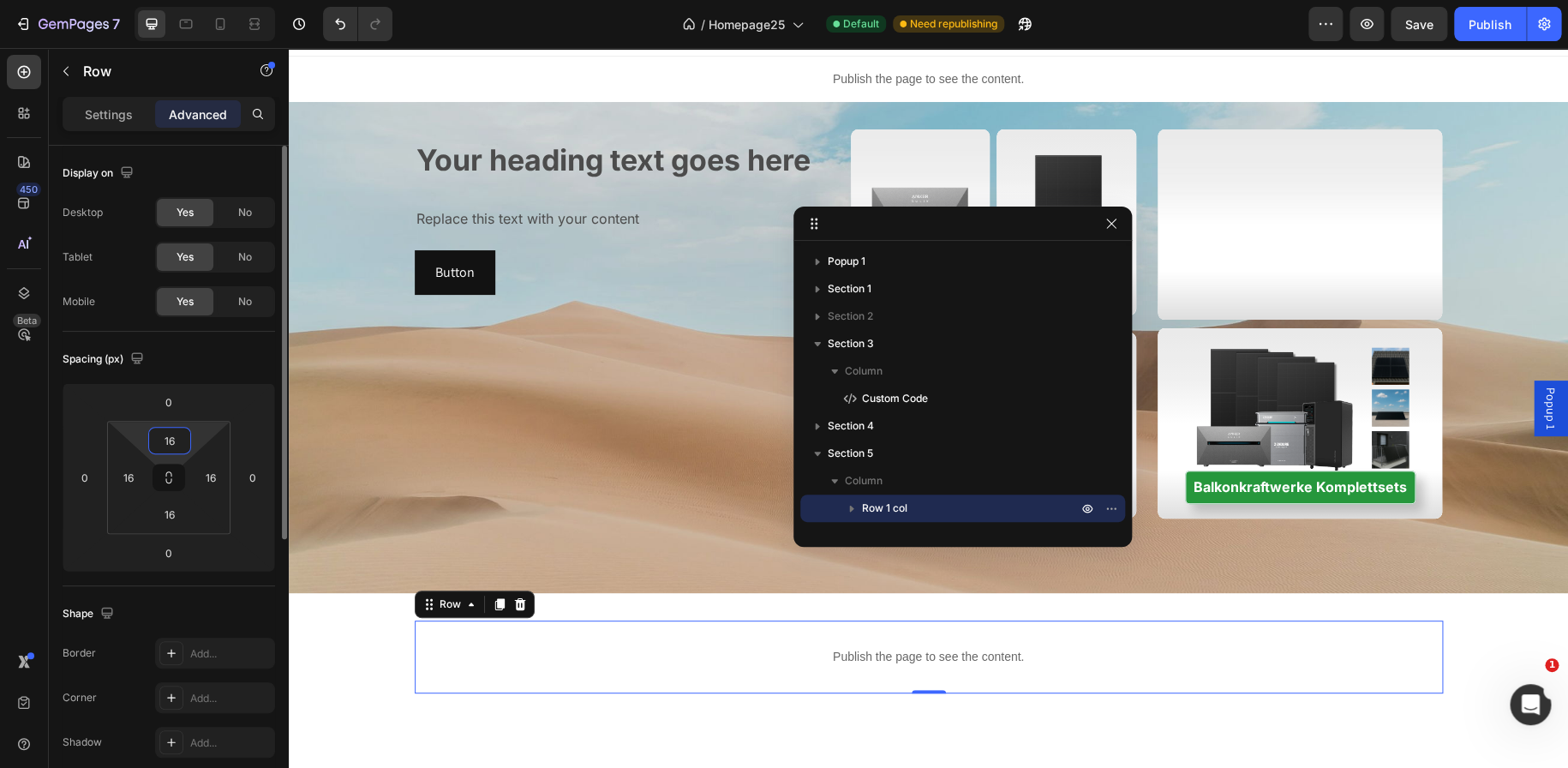
click at [162, 448] on input "16" at bounding box center [169, 441] width 34 height 26
type input "0"
click at [168, 508] on input "16" at bounding box center [169, 514] width 34 height 26
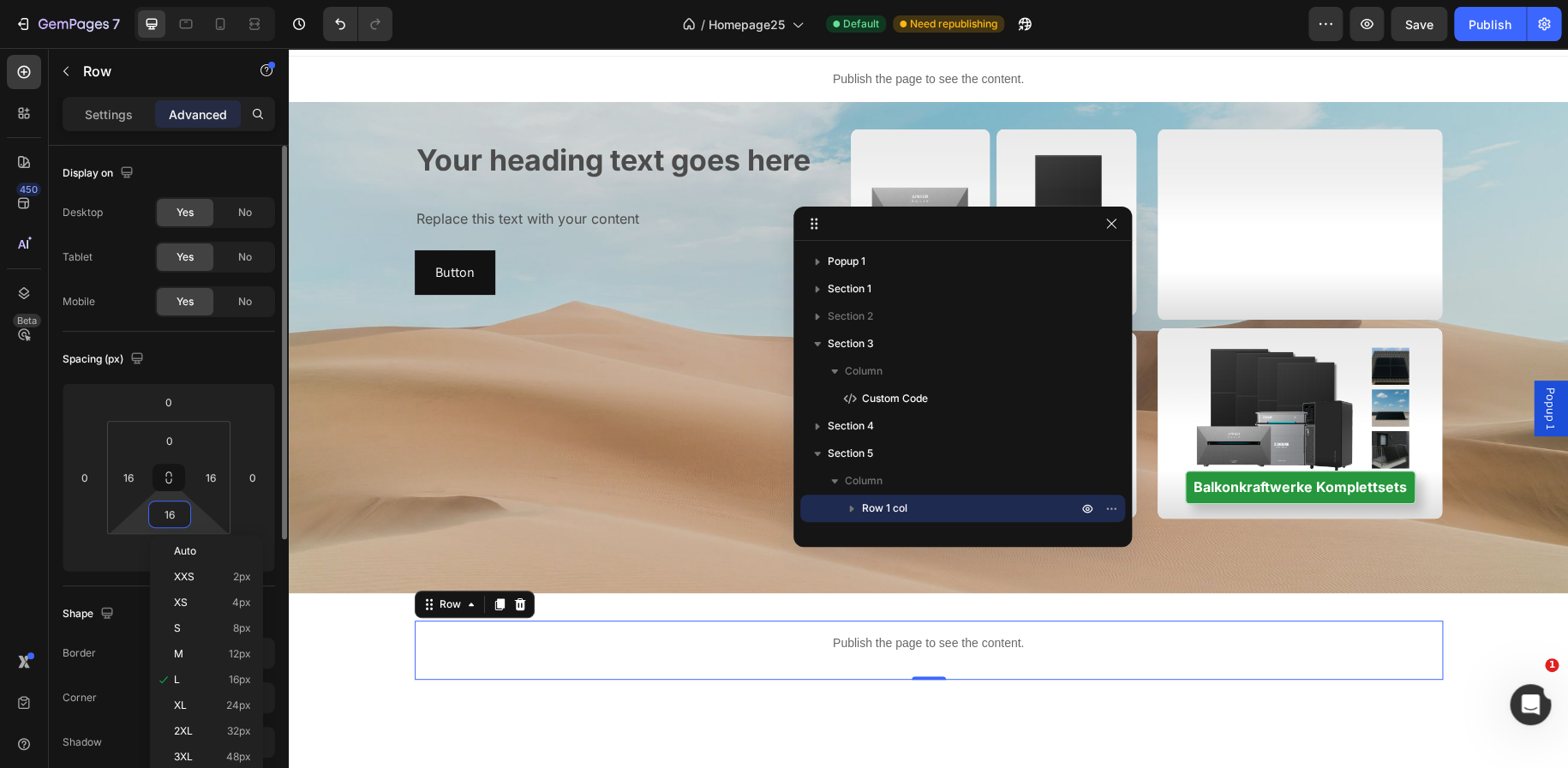
type input "0"
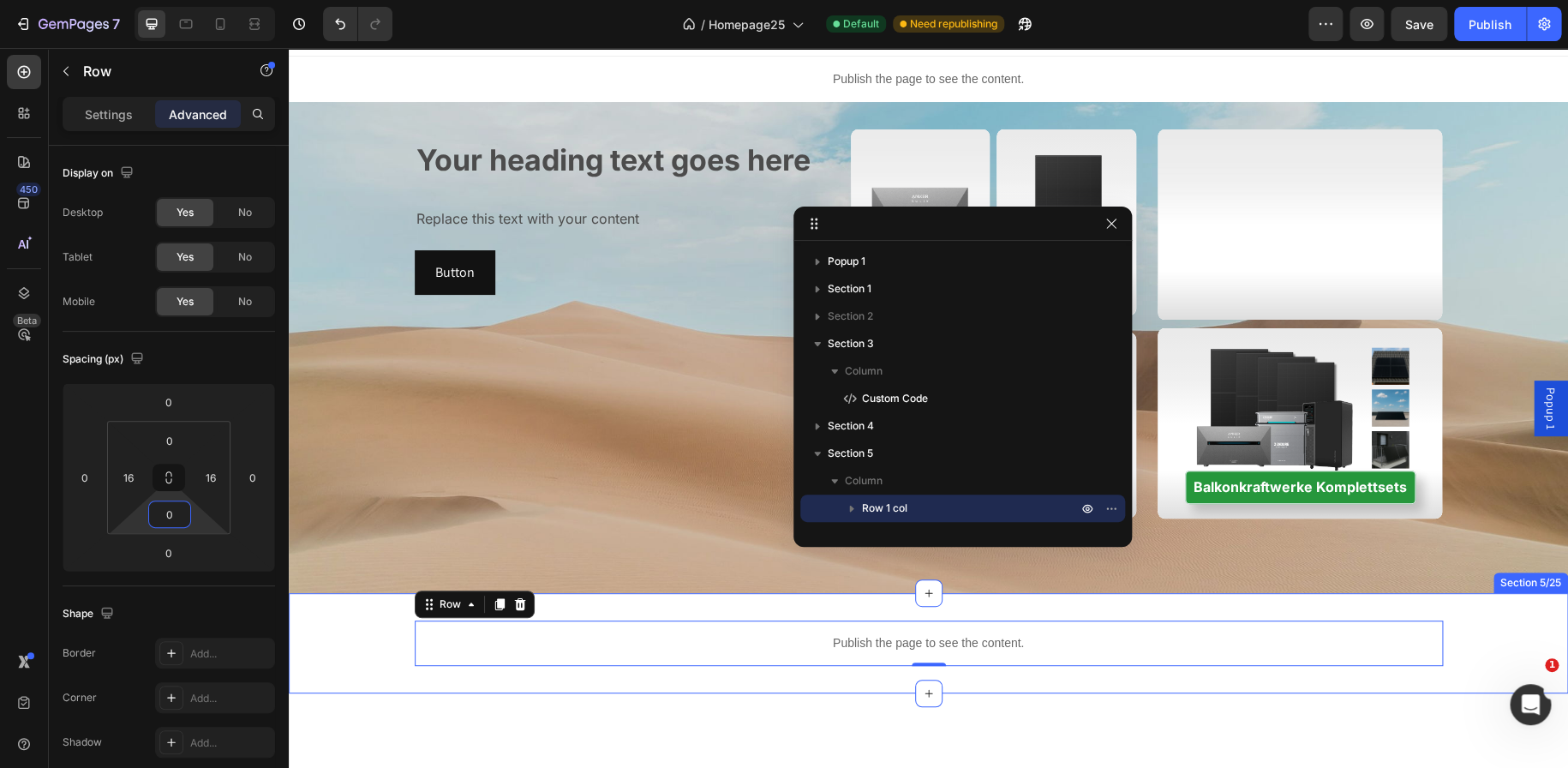
click at [710, 603] on div "Publish the page to see the content. Custom Code Row 0 Section 5/25" at bounding box center [928, 643] width 1279 height 101
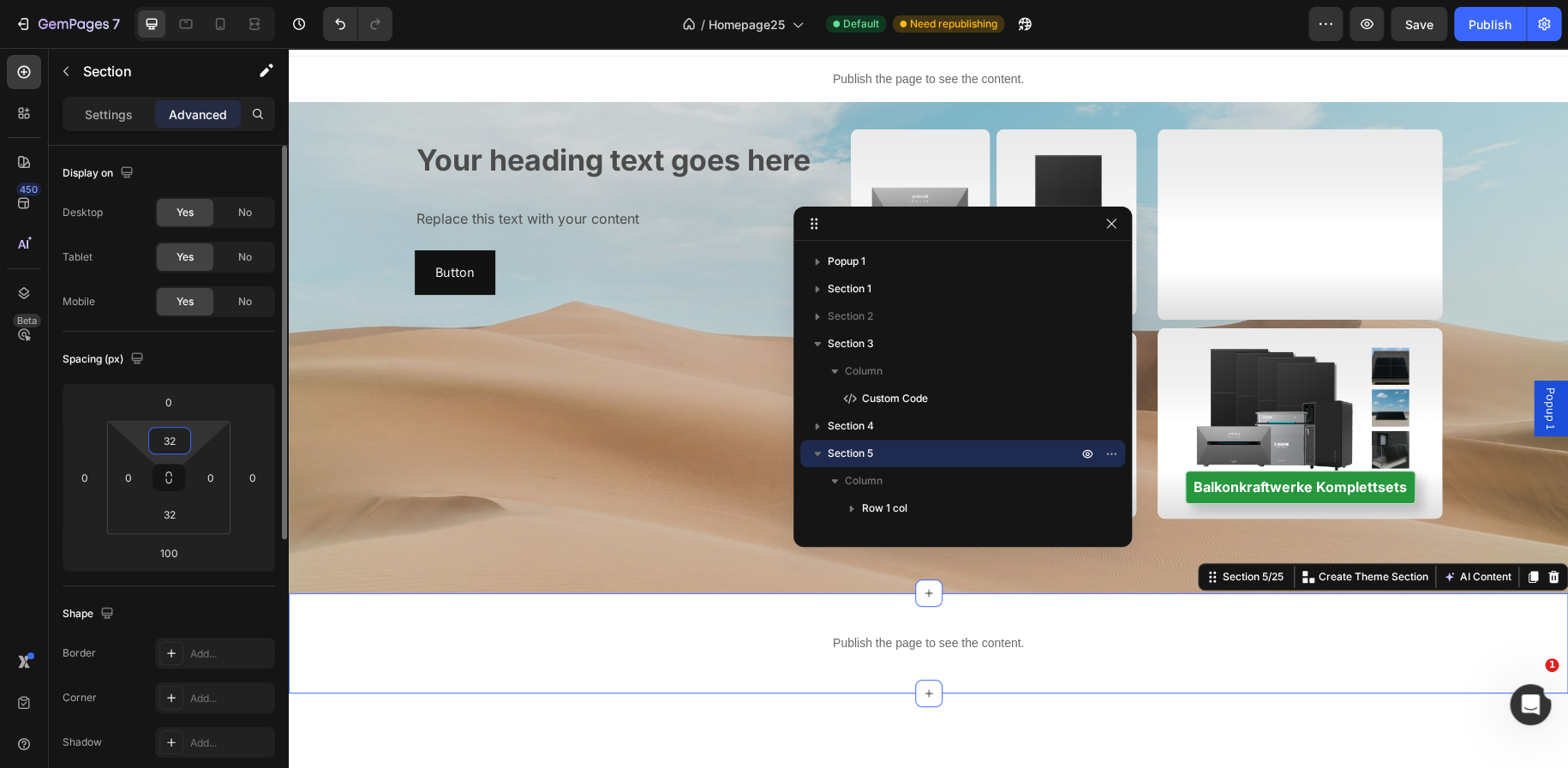
click at [171, 450] on input "32" at bounding box center [169, 441] width 34 height 26
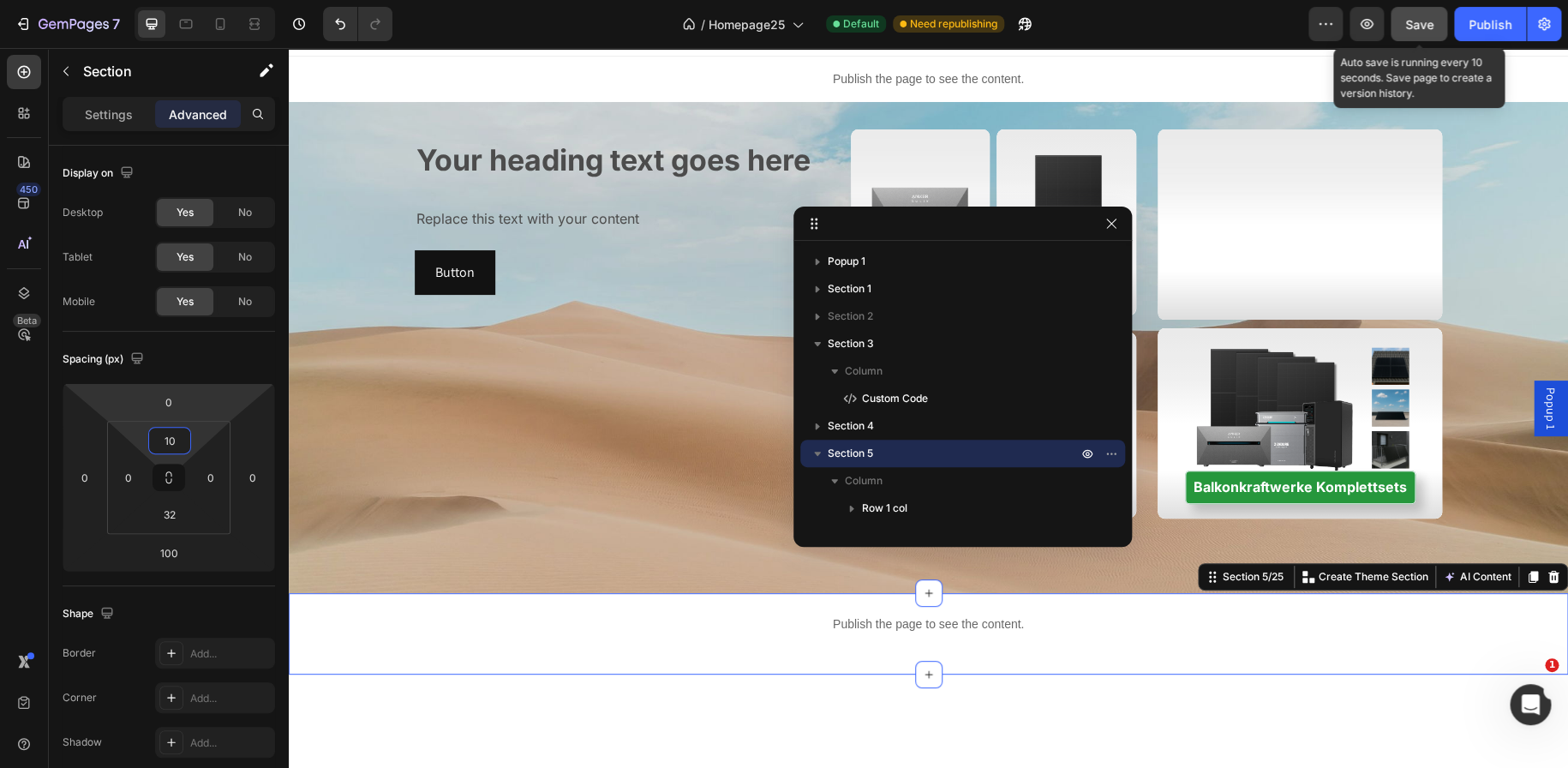
type input "10"
click at [1401, 22] on button "Save" at bounding box center [1419, 23] width 57 height 34
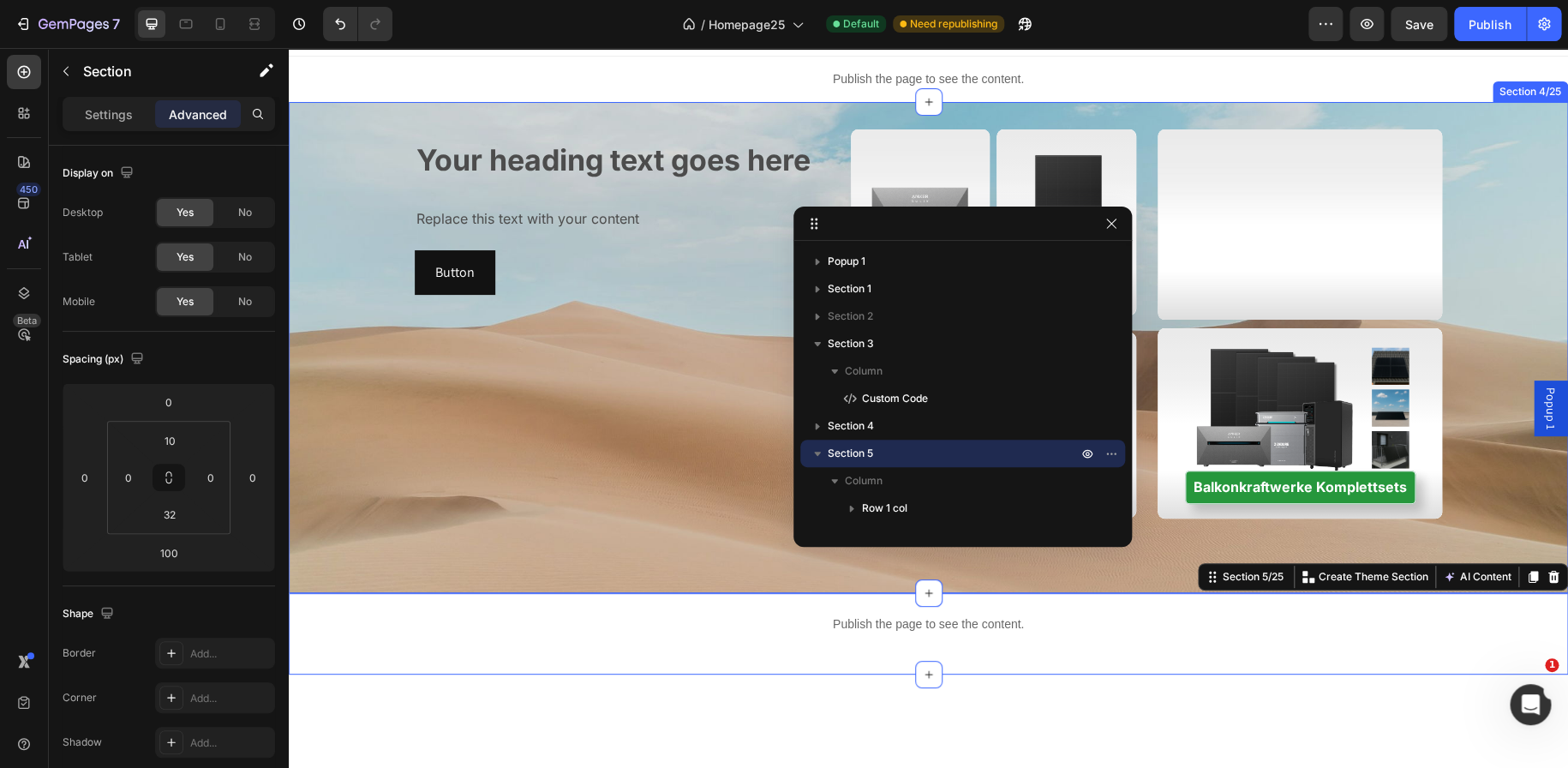
scroll to position [225, 0]
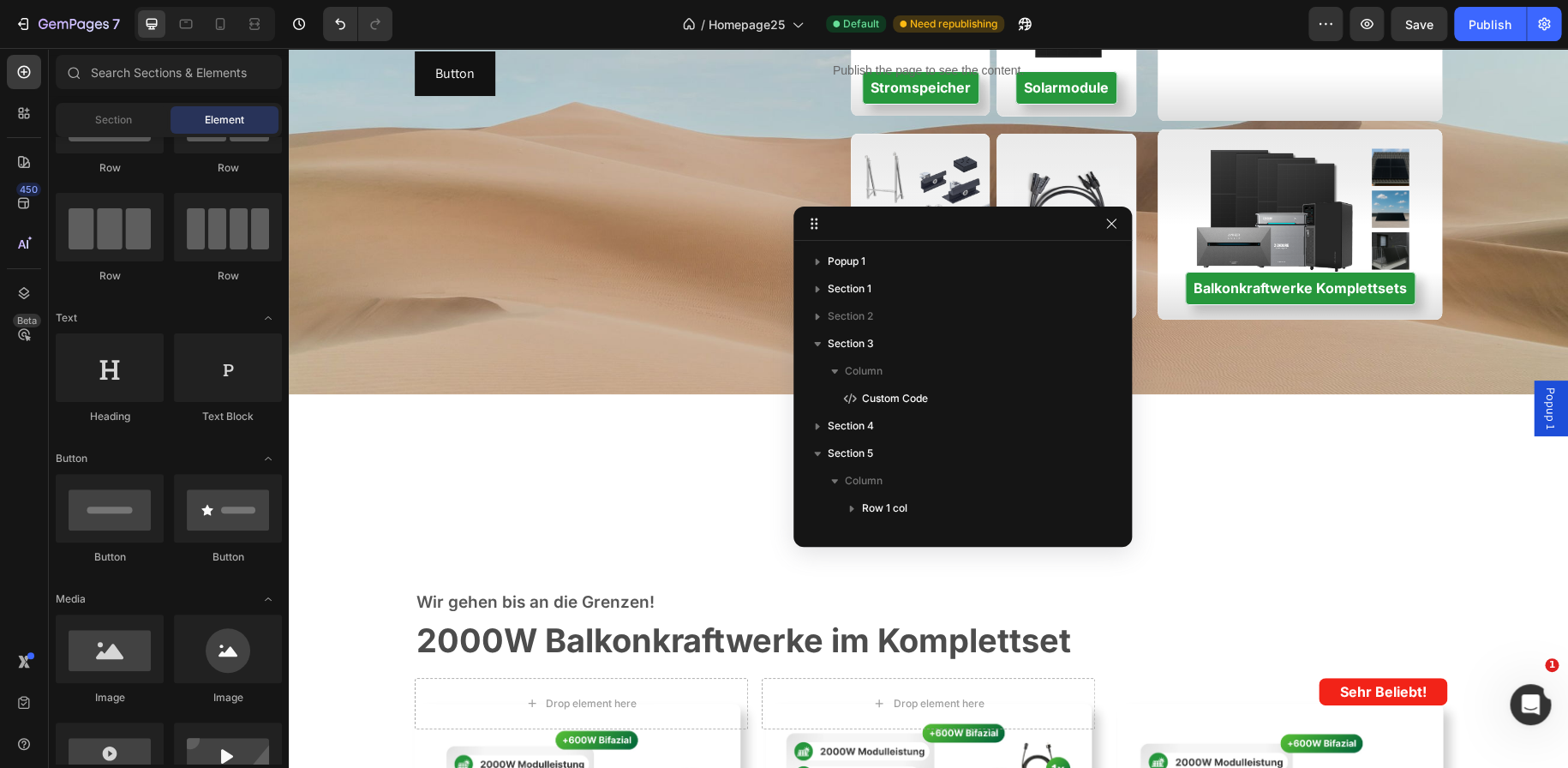
drag, startPoint x: 632, startPoint y: 541, endPoint x: 639, endPoint y: 508, distance: 33.7
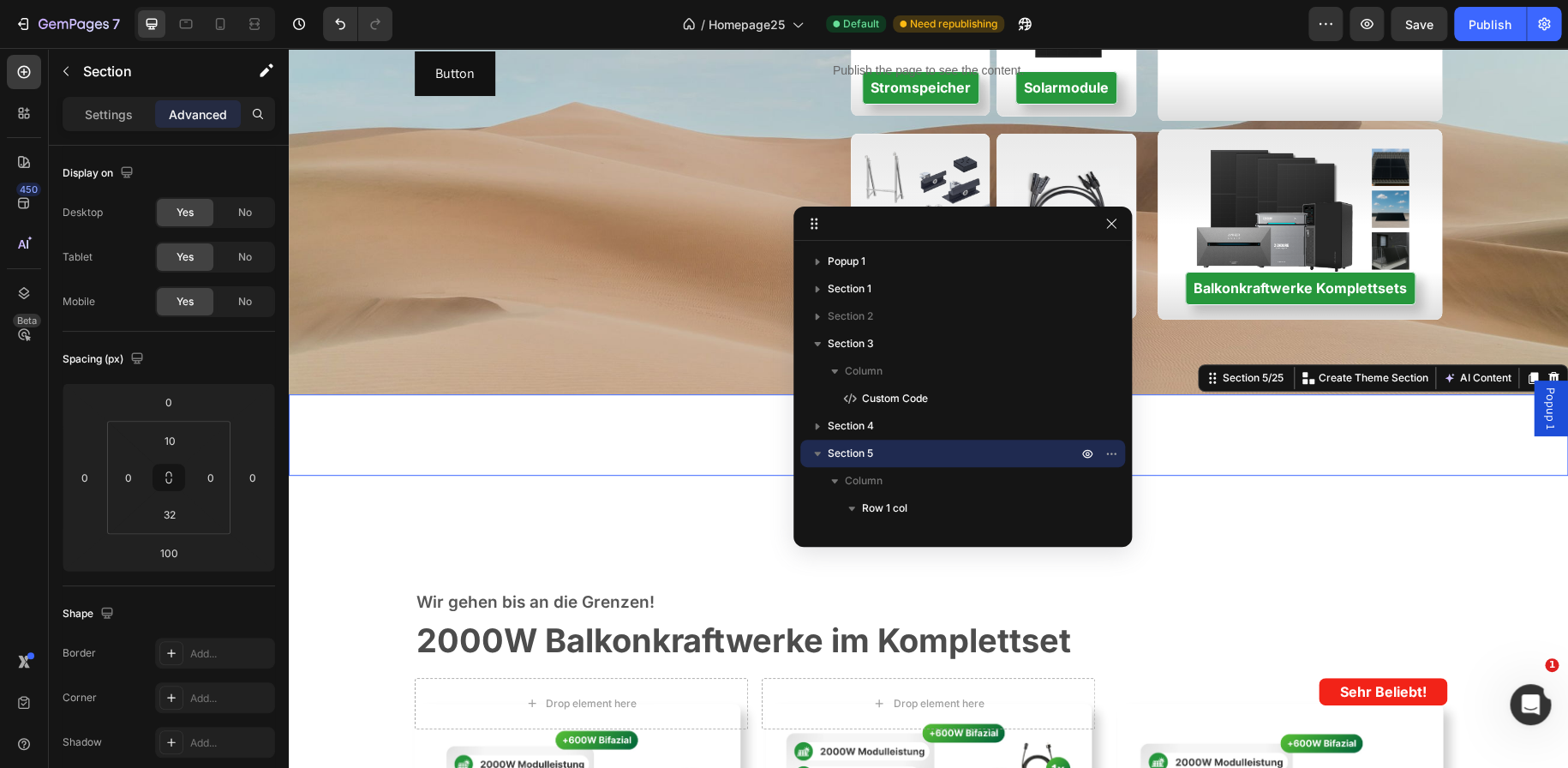
click at [651, 456] on div "Publish the page to see the content. Custom Code Row Section 5/25 Create Theme …" at bounding box center [928, 434] width 1279 height 81
click at [173, 550] on input "100" at bounding box center [168, 552] width 34 height 26
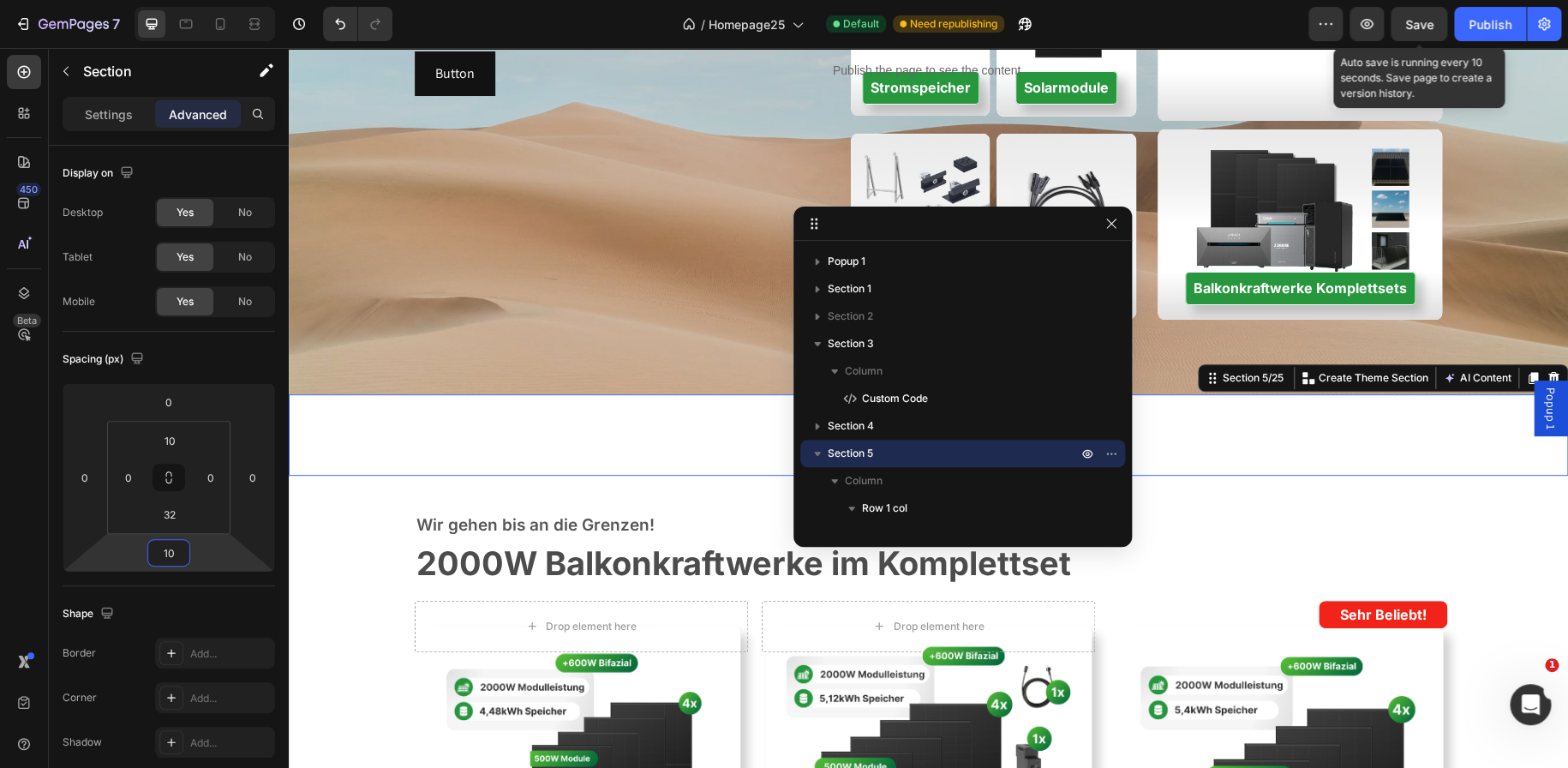
type input "10"
click at [1426, 18] on span "Save" at bounding box center [1419, 25] width 28 height 15
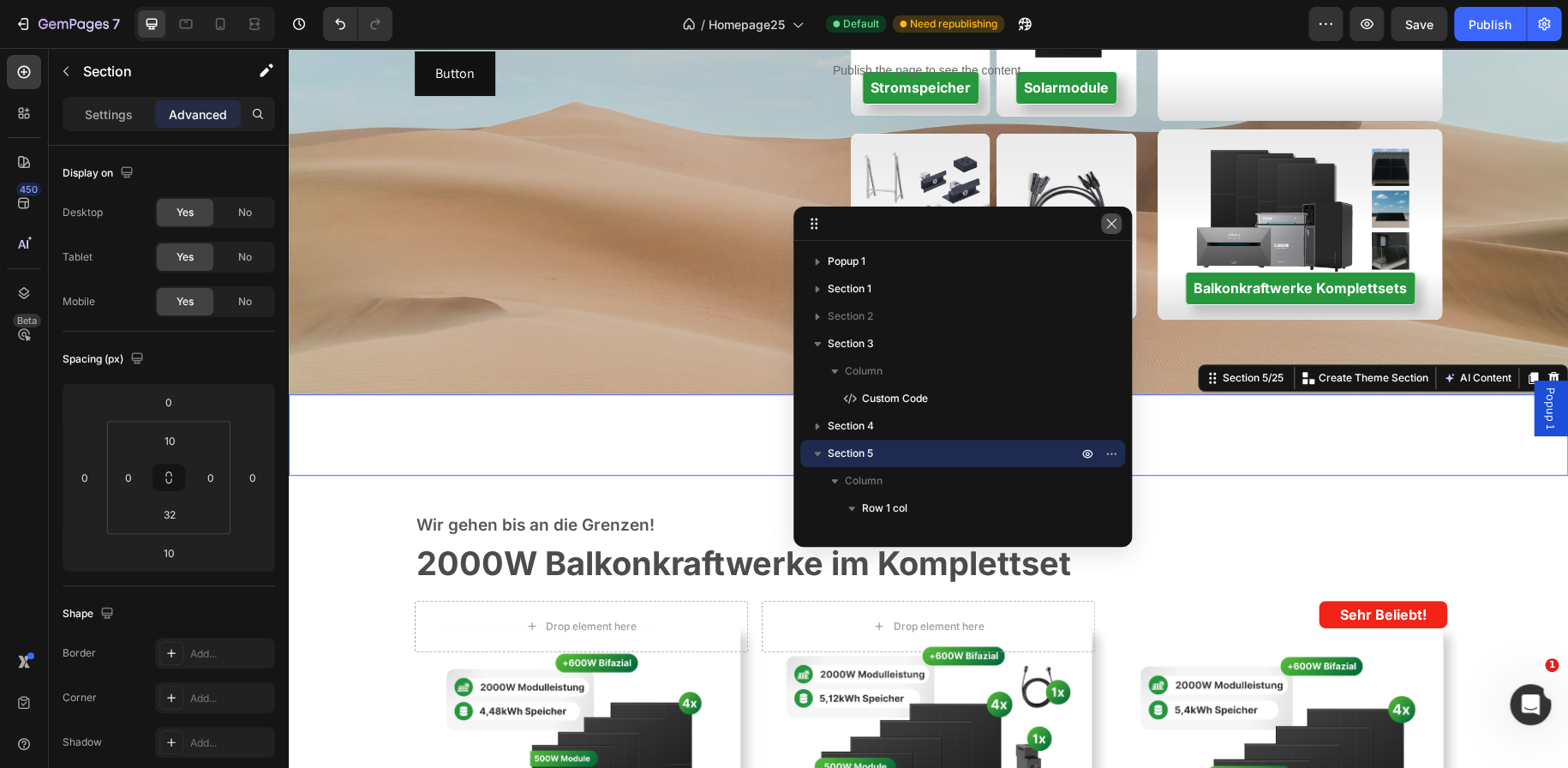
click at [1114, 227] on icon "button" at bounding box center [1111, 223] width 9 height 9
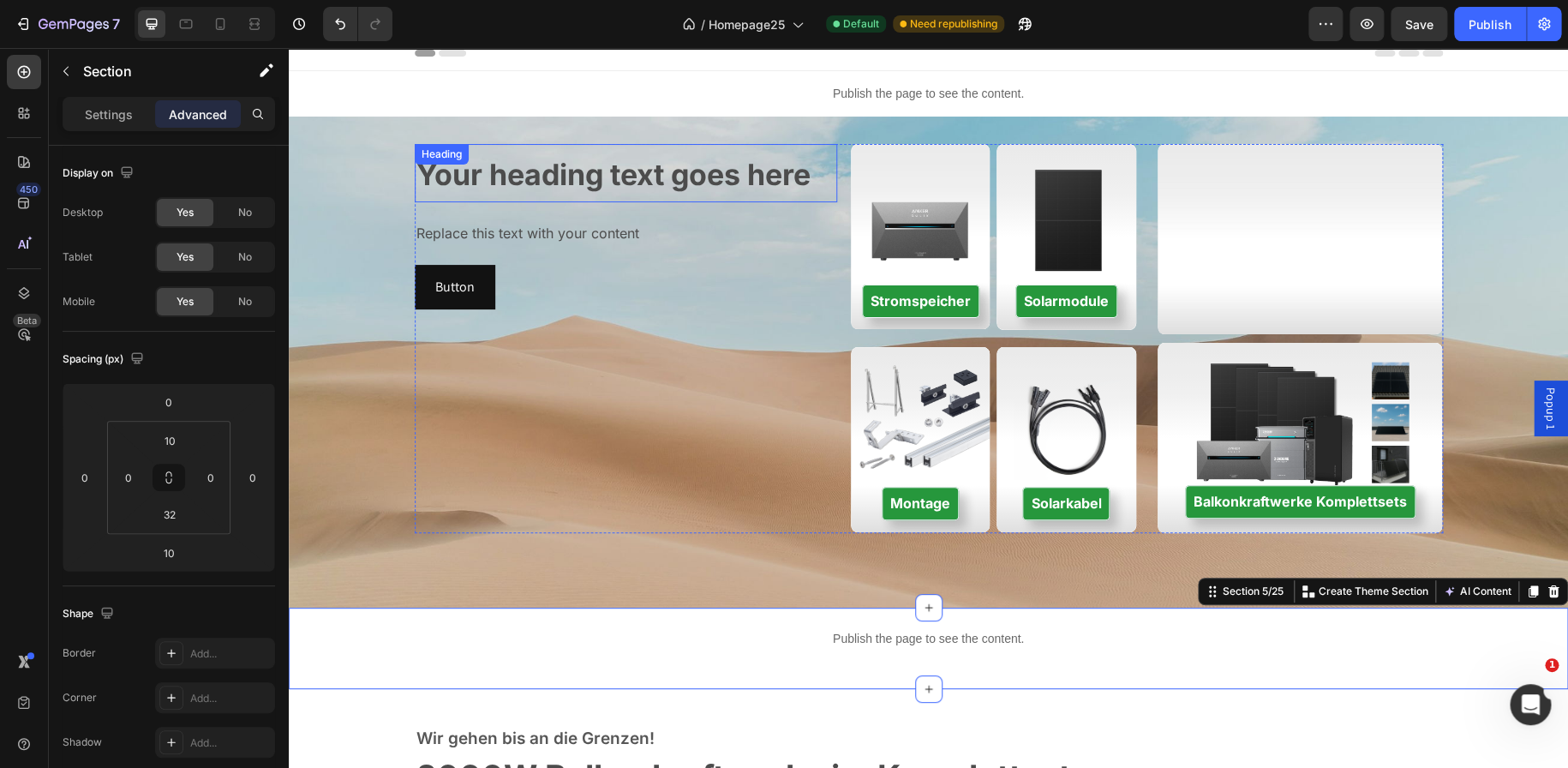
scroll to position [0, 0]
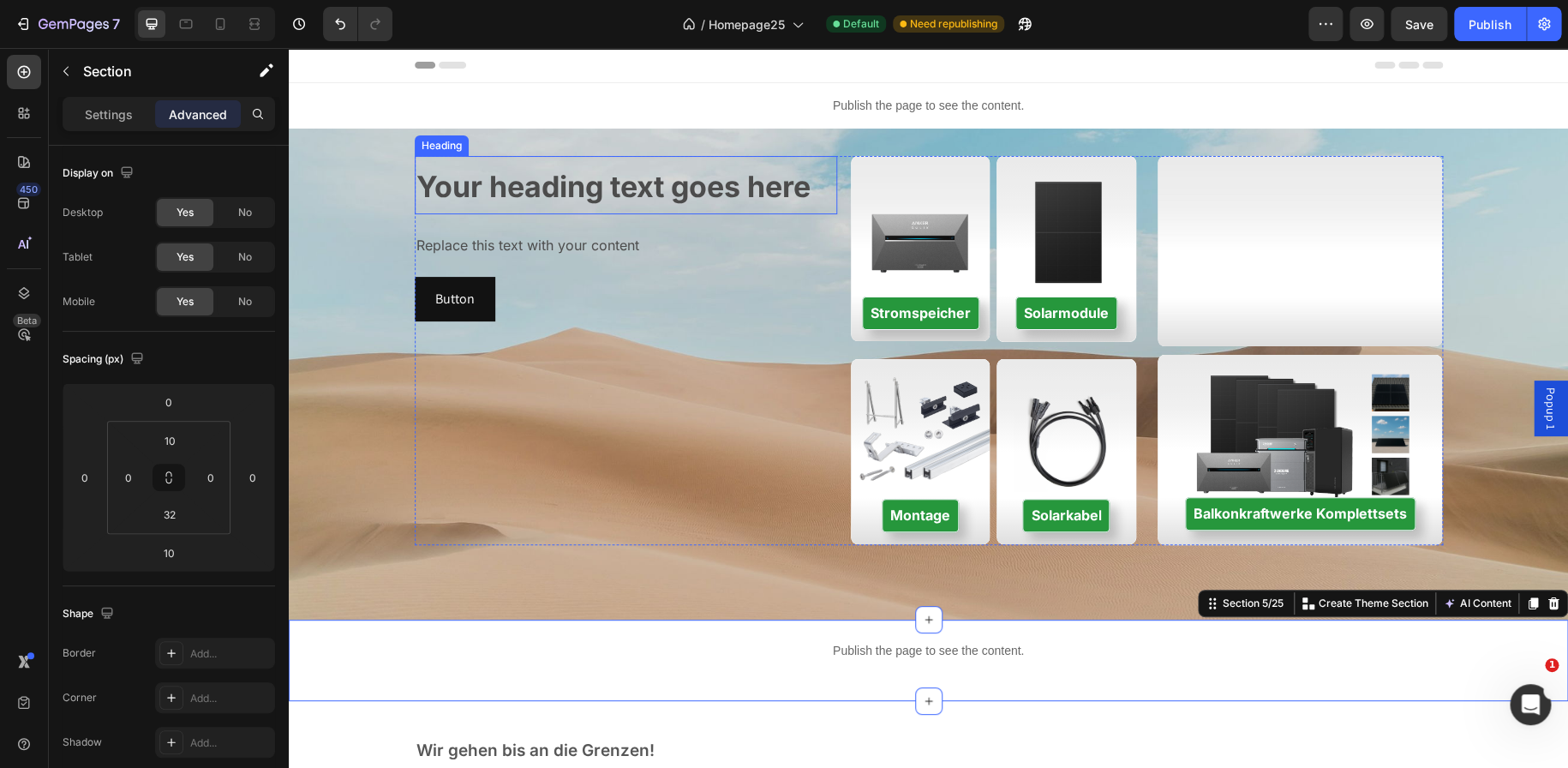
click at [635, 195] on span "Your heading text goes here" at bounding box center [613, 187] width 394 height 35
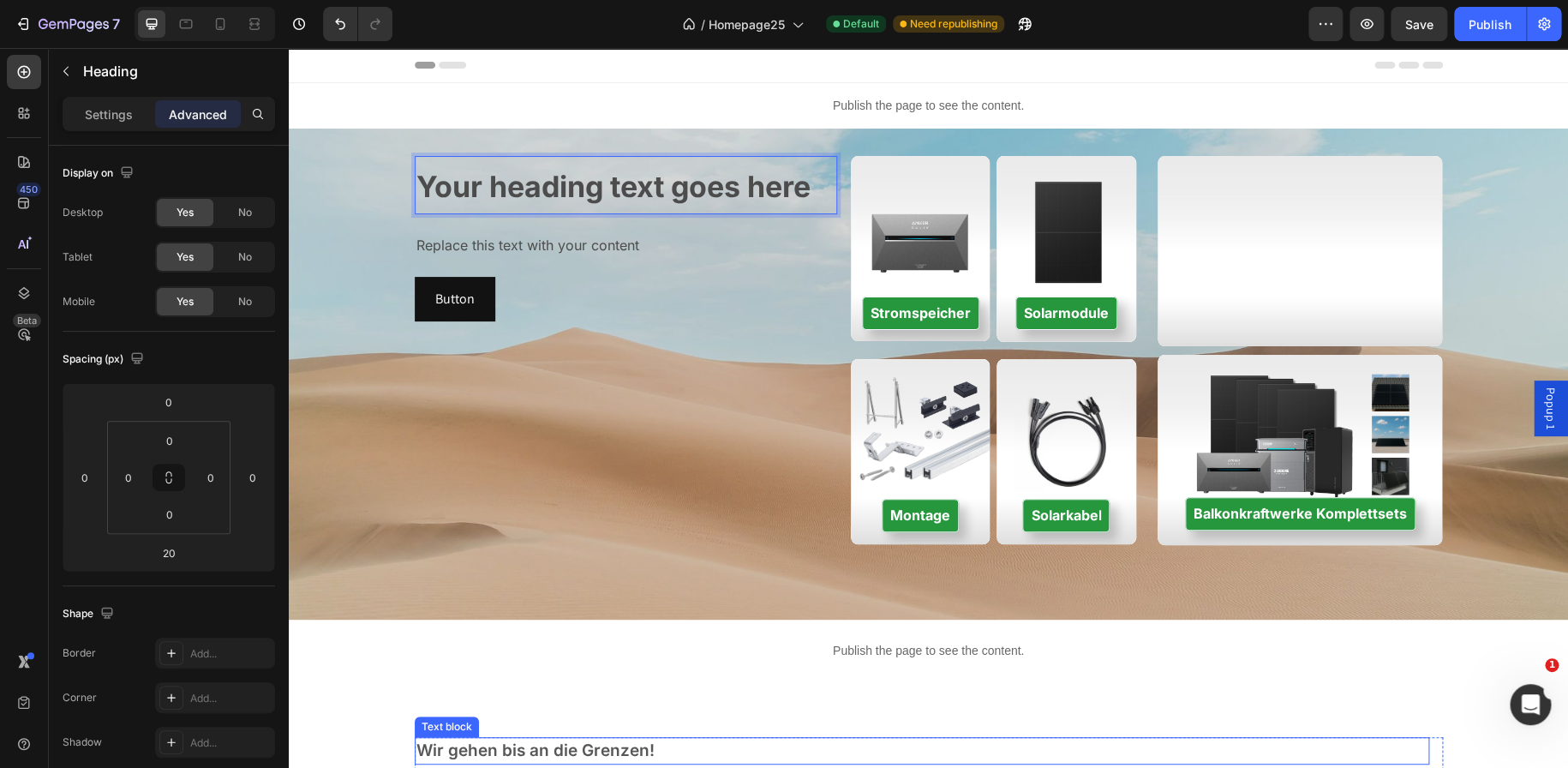
click at [515, 743] on p "Wir gehen bis an die Grenzen!" at bounding box center [922, 751] width 1011 height 25
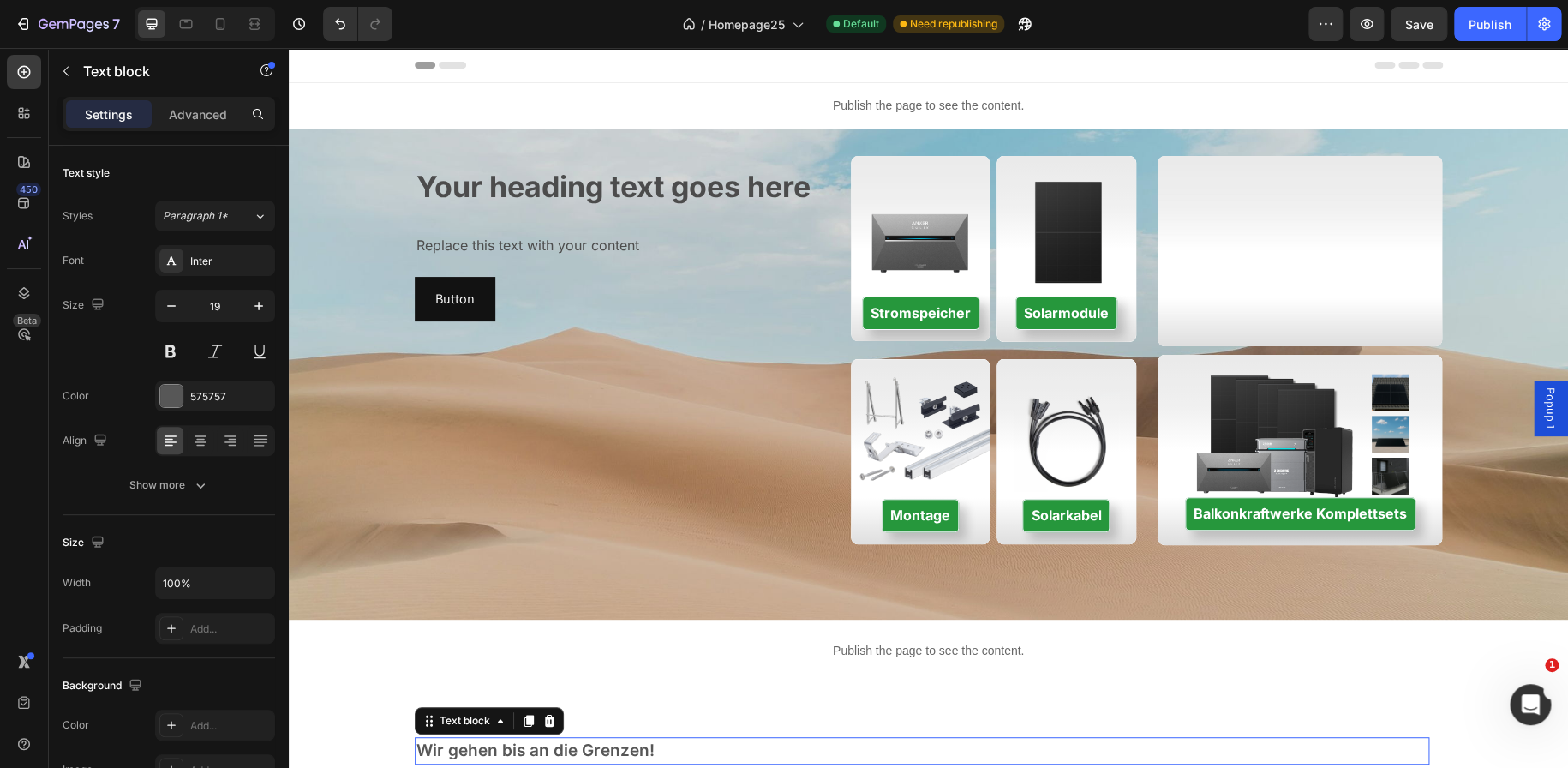
scroll to position [36, 0]
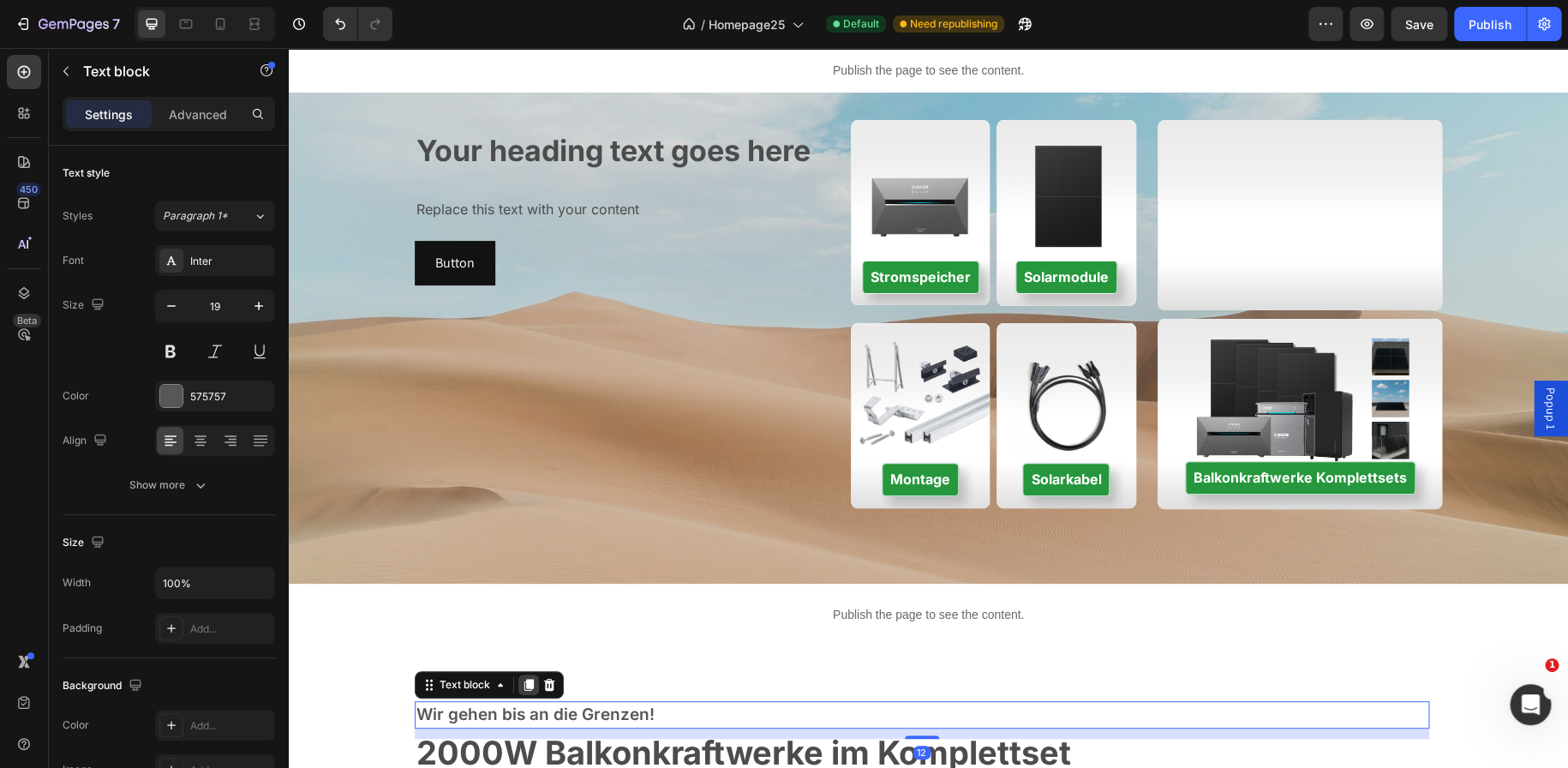
click at [524, 688] on icon at bounding box center [528, 684] width 9 height 12
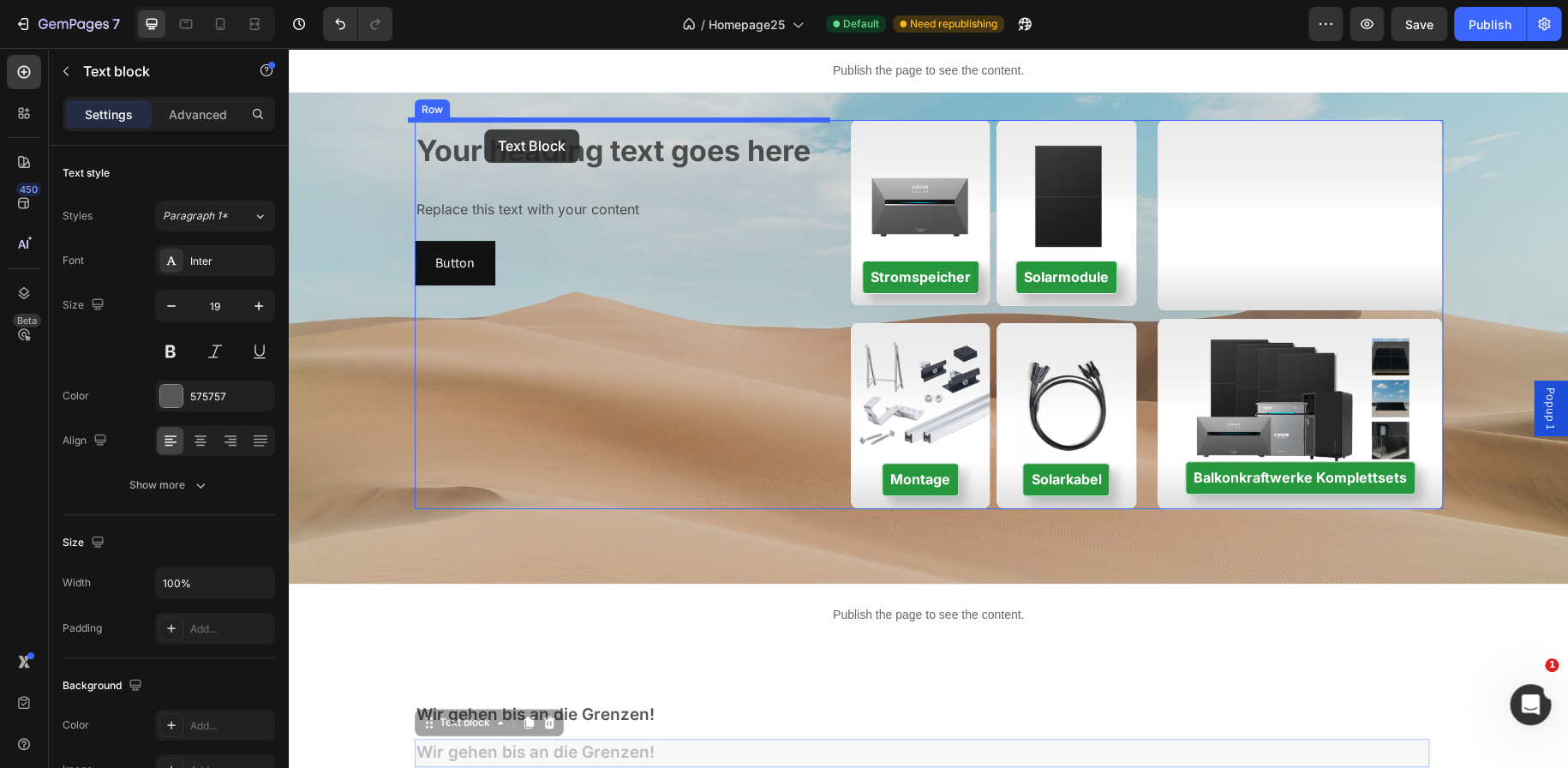
drag, startPoint x: 424, startPoint y: 724, endPoint x: 484, endPoint y: 131, distance: 596.0
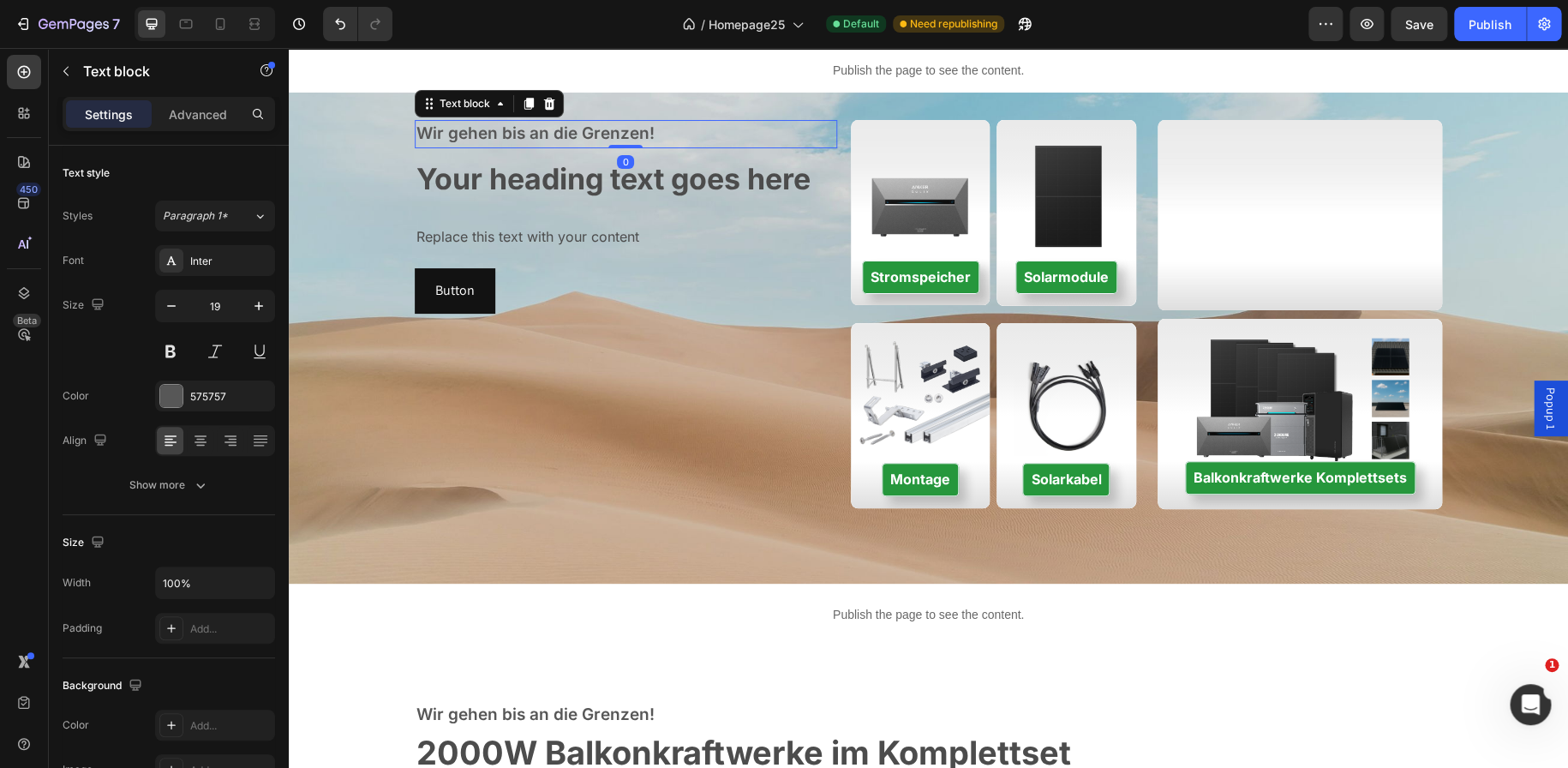
drag, startPoint x: 620, startPoint y: 155, endPoint x: 621, endPoint y: 138, distance: 17.0
click at [621, 138] on div "Wir gehen bis an die Grenzen! Text block 0" at bounding box center [626, 133] width 422 height 28
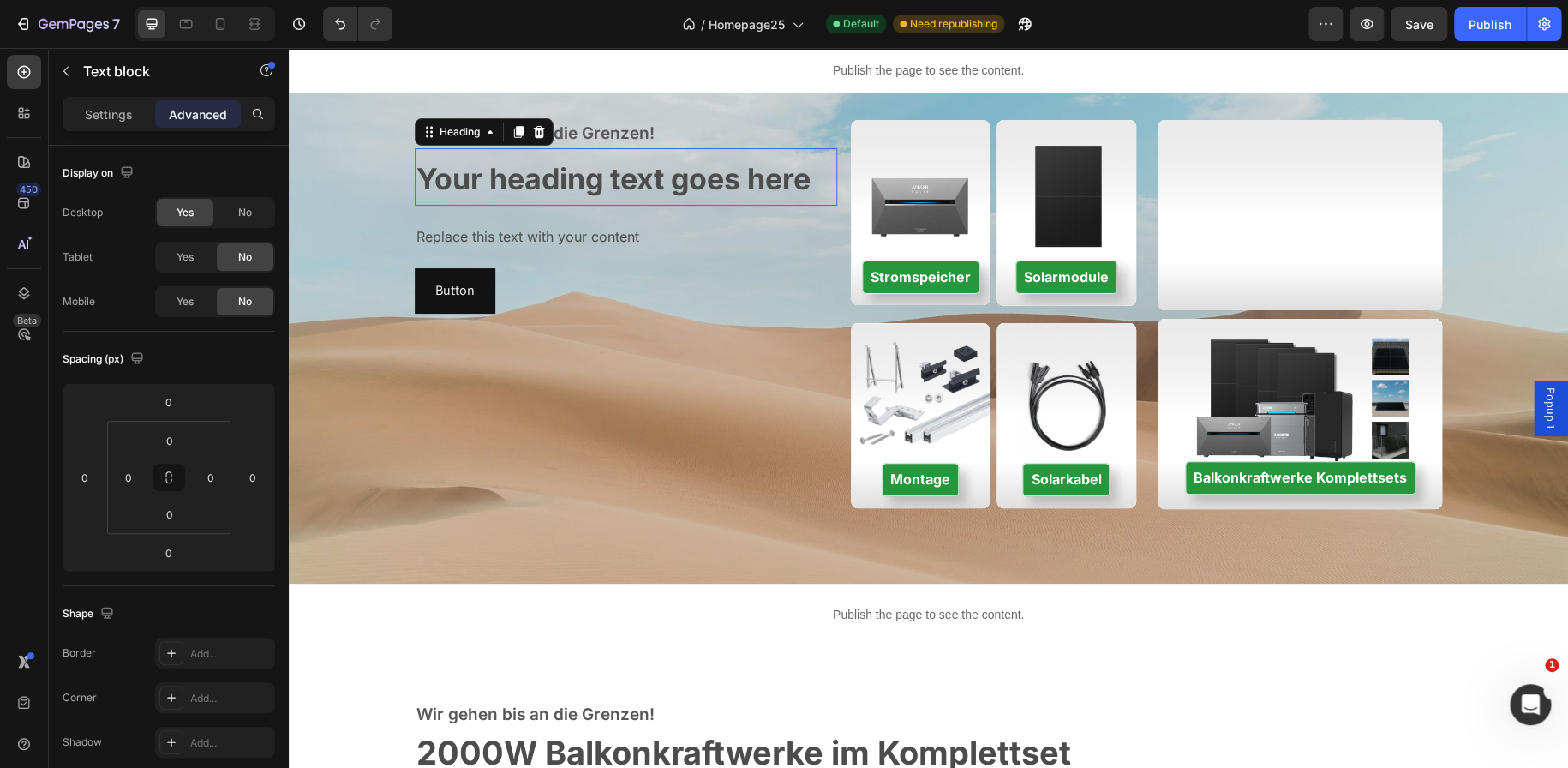
click at [554, 176] on span "Your heading text goes here" at bounding box center [613, 178] width 394 height 35
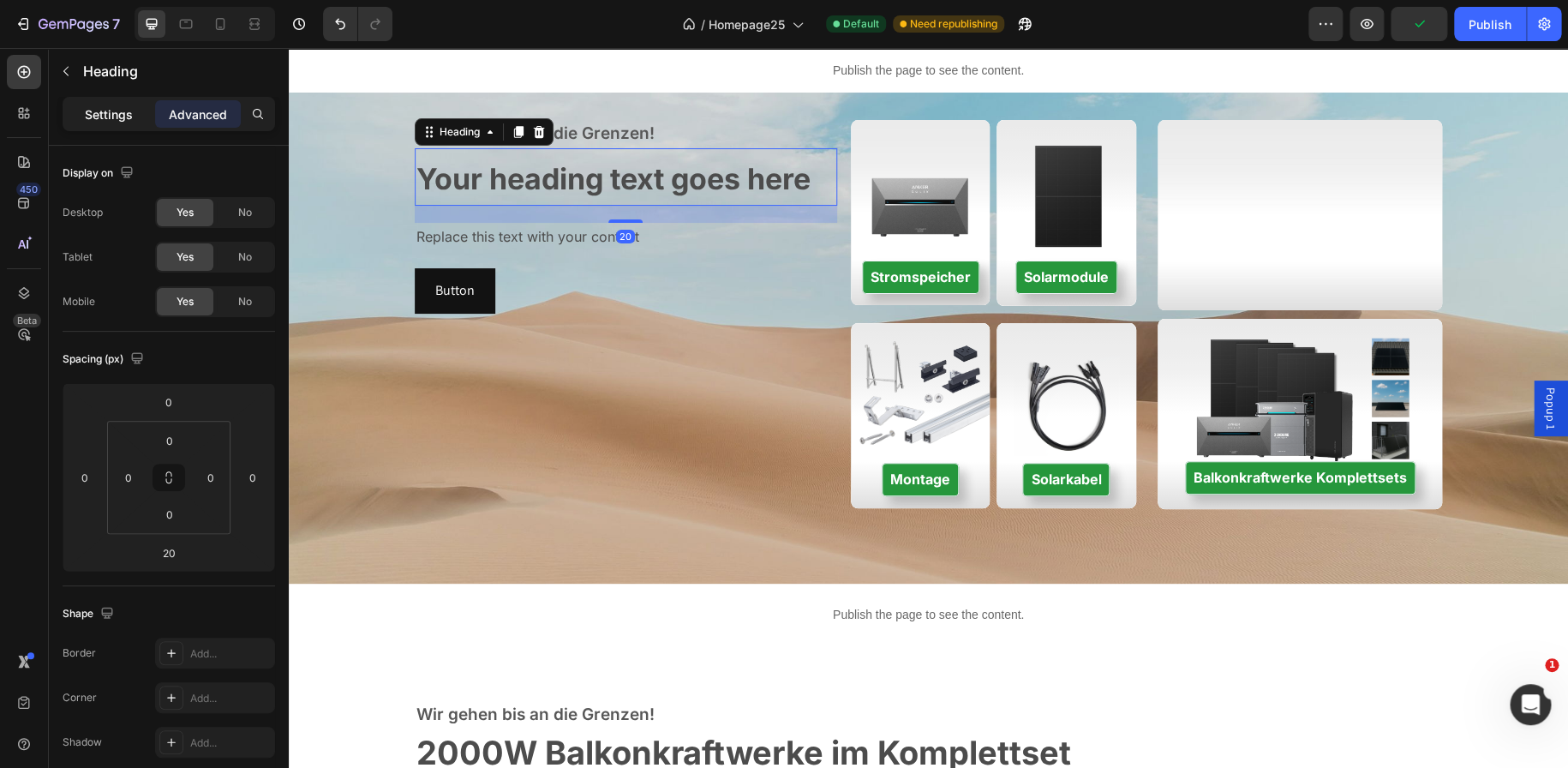
click at [129, 124] on div "Settings" at bounding box center [109, 114] width 86 height 27
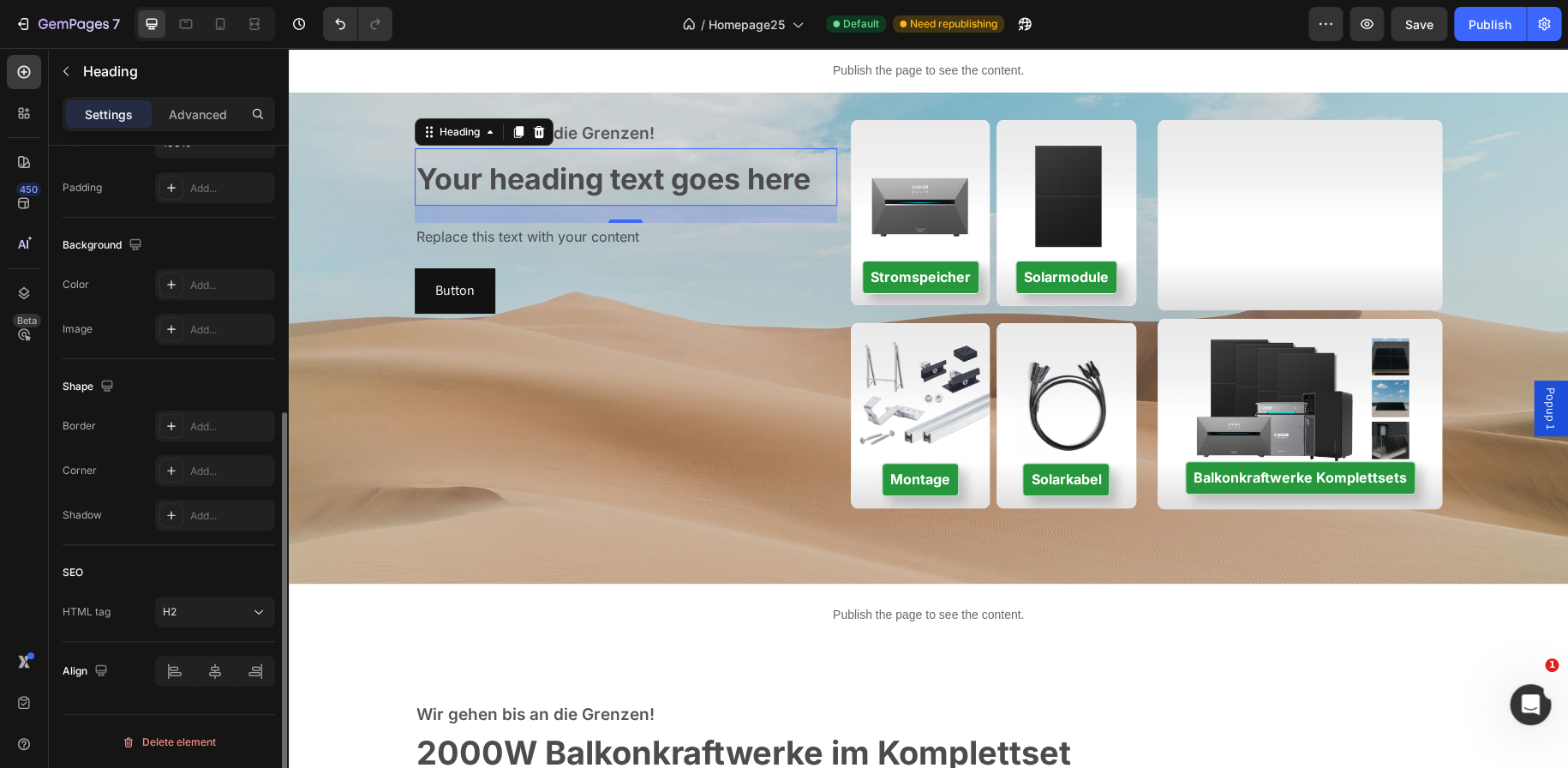
scroll to position [0, 0]
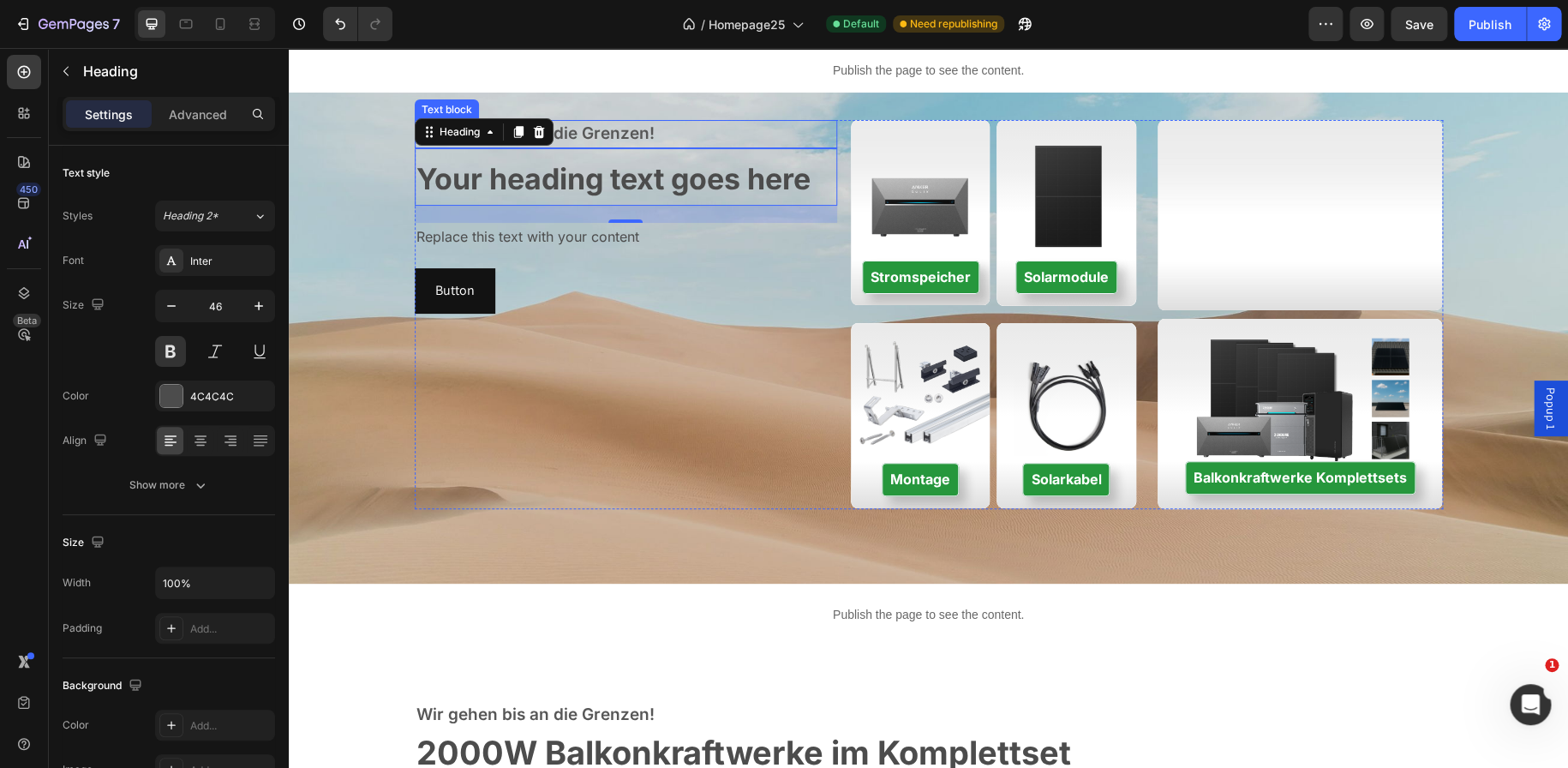
click at [633, 130] on p "Wir gehen bis an die Grenzen!" at bounding box center [625, 133] width 419 height 25
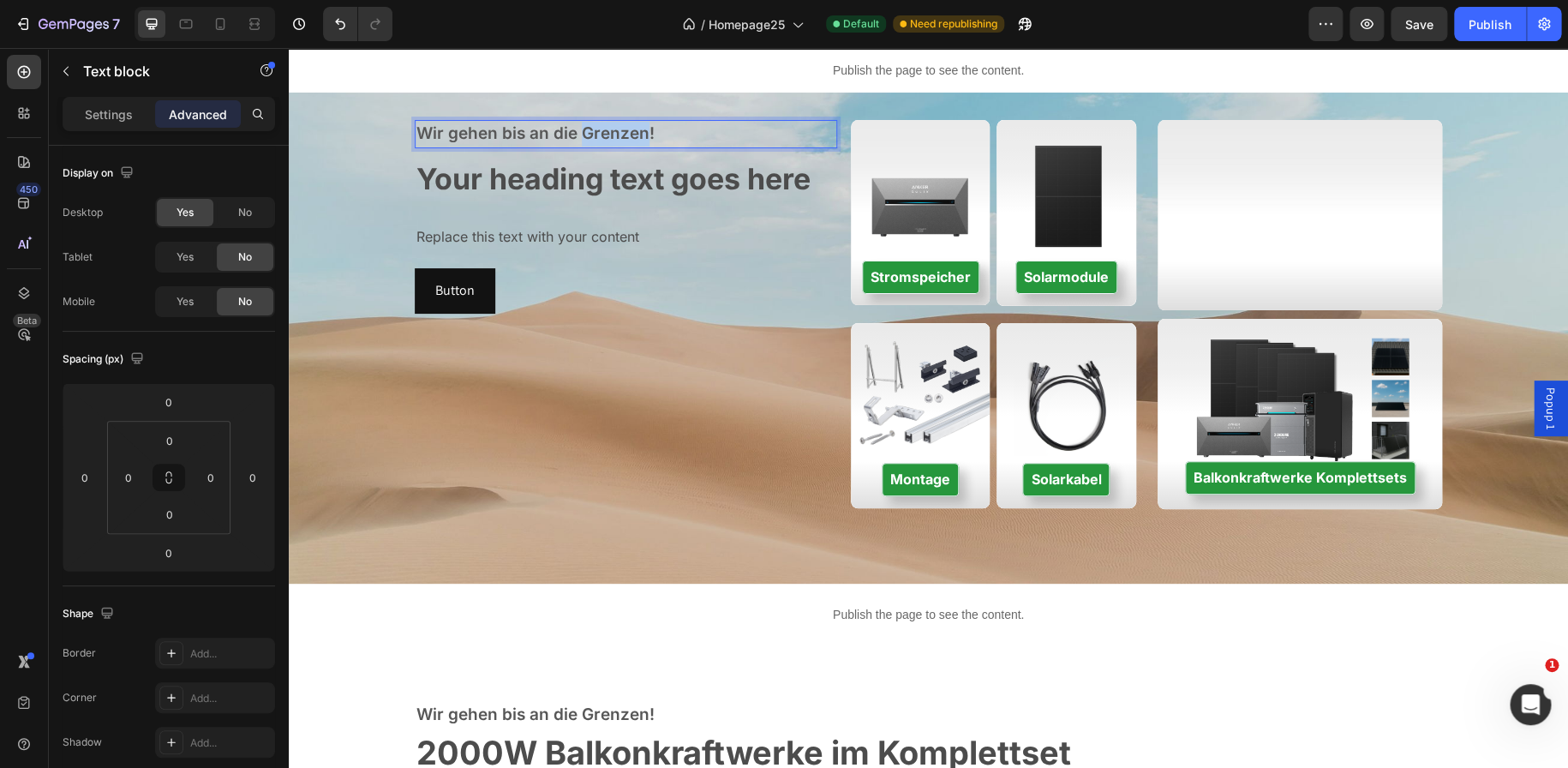
click at [633, 130] on p "Wir gehen bis an die Grenzen!" at bounding box center [625, 133] width 419 height 25
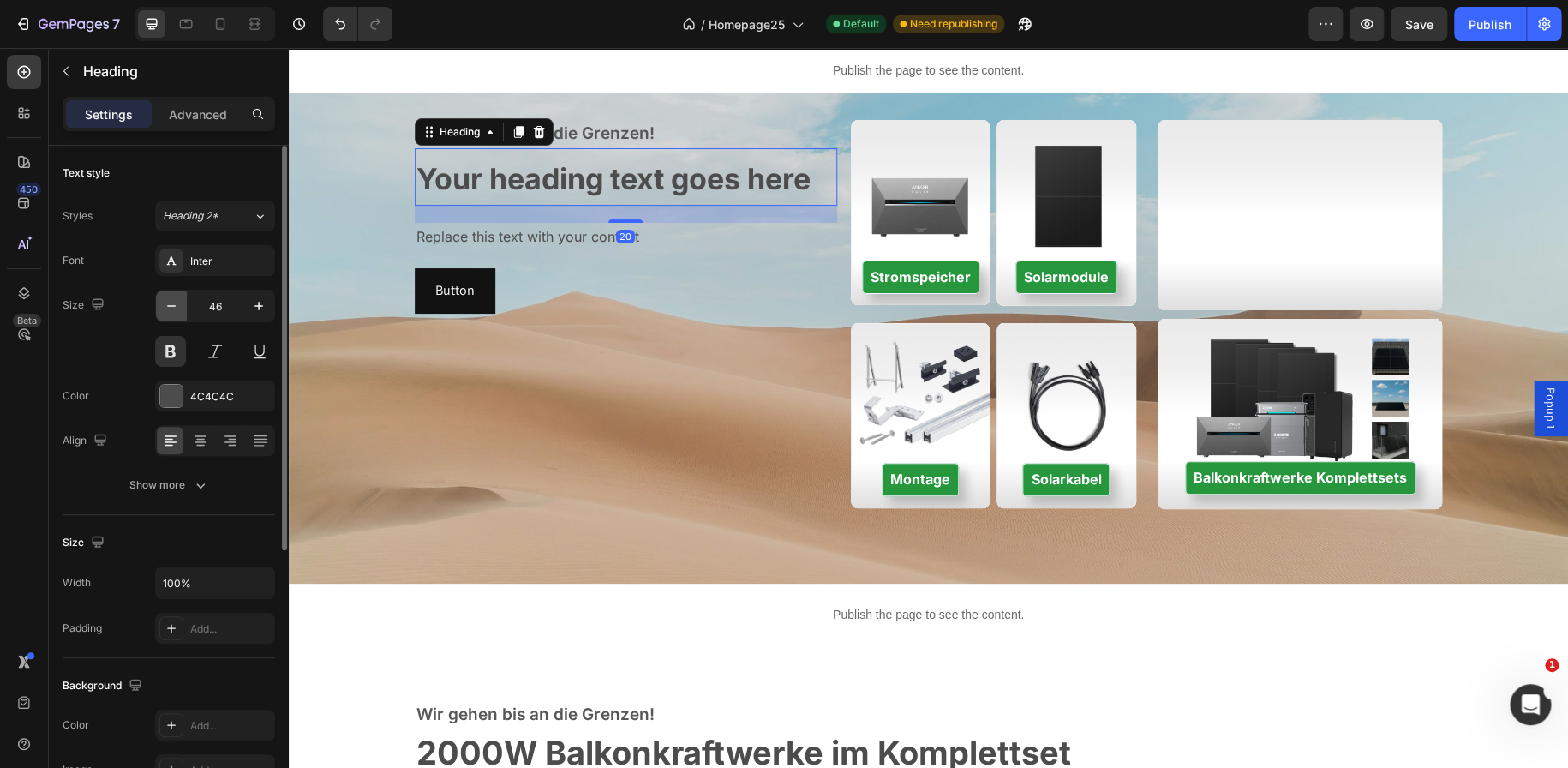
click at [173, 306] on icon "button" at bounding box center [171, 305] width 17 height 17
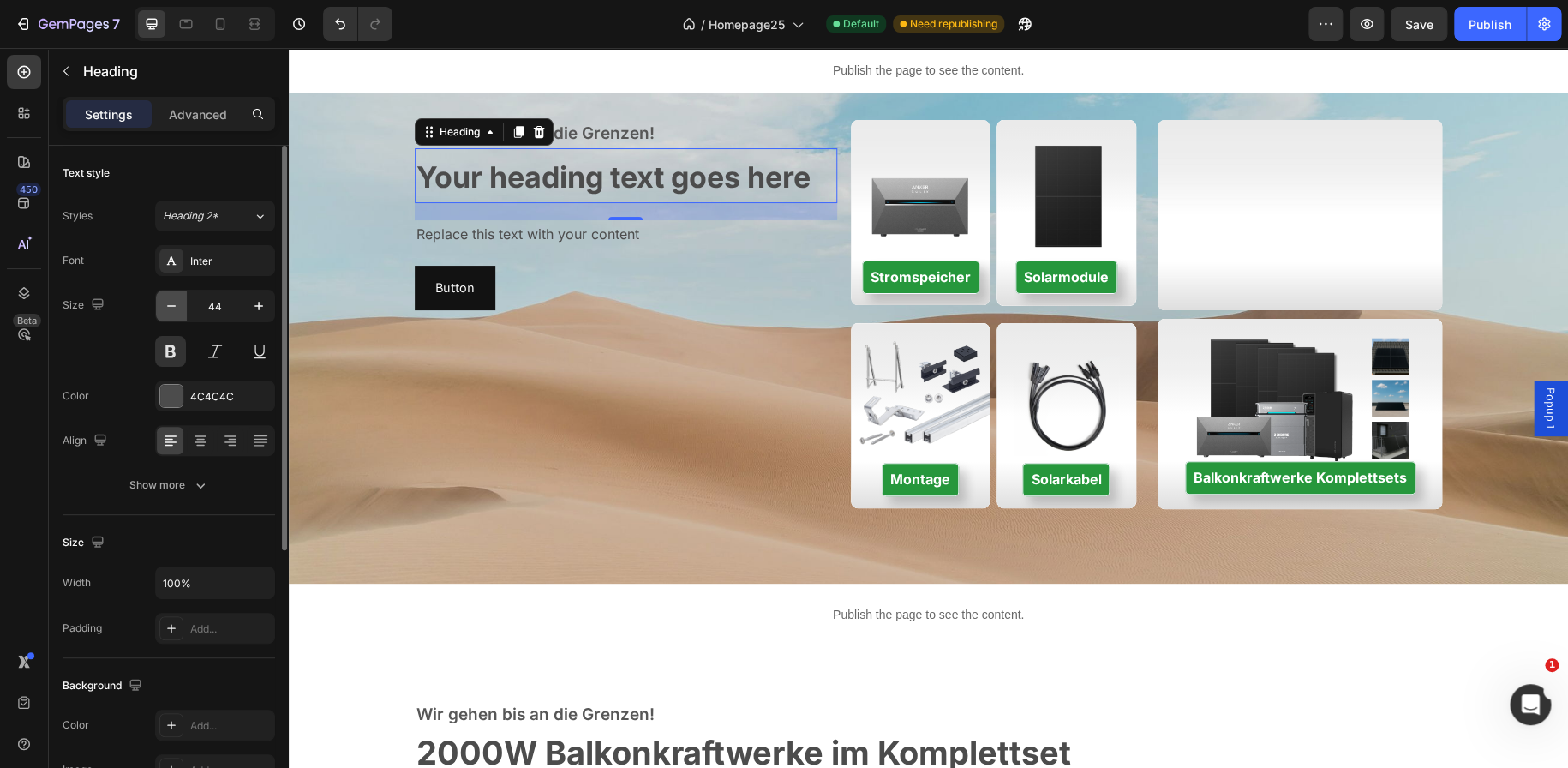
click at [173, 306] on icon "button" at bounding box center [171, 305] width 17 height 17
type input "43"
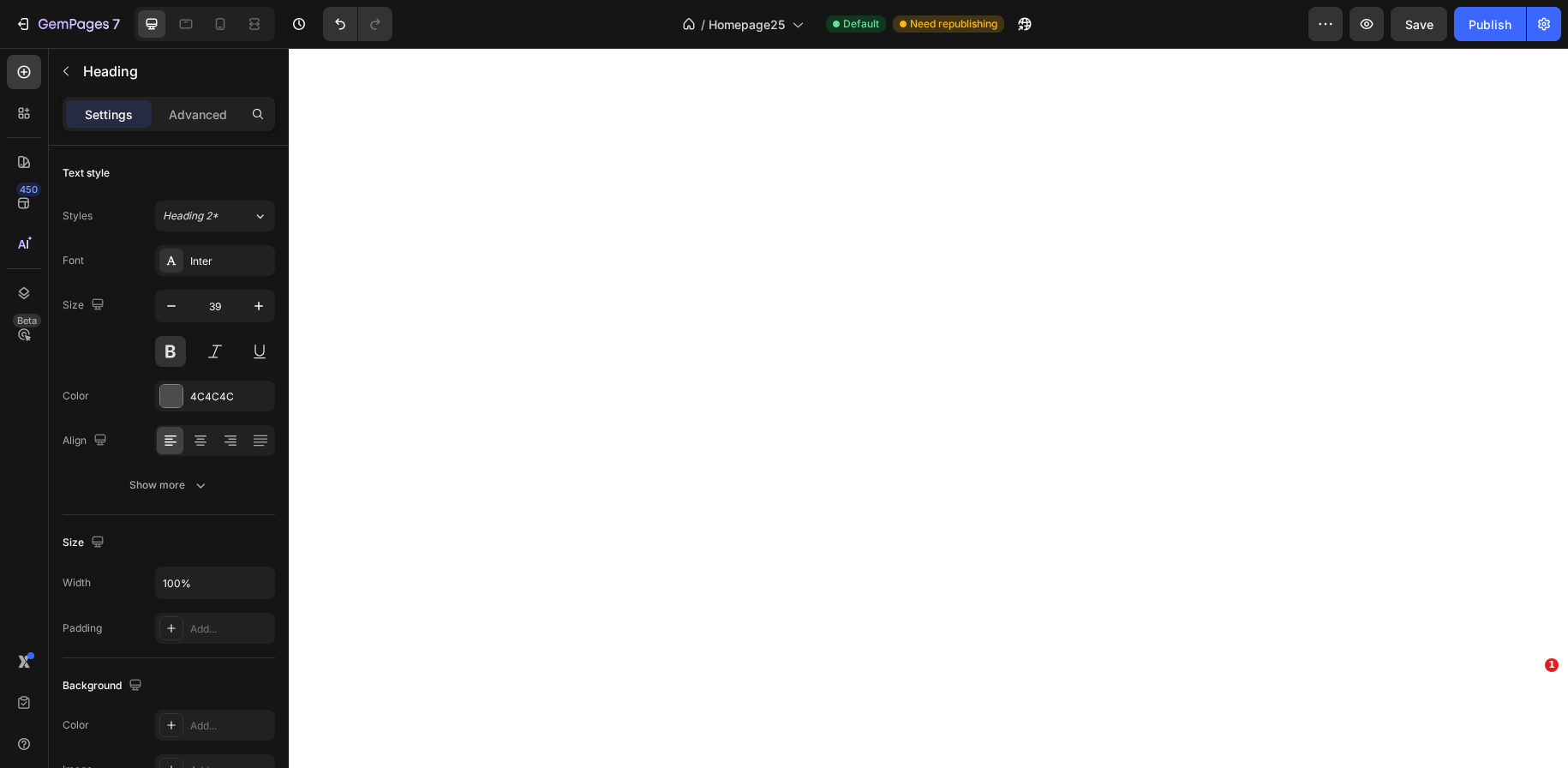
click at [173, 306] on icon "button" at bounding box center [171, 305] width 17 height 17
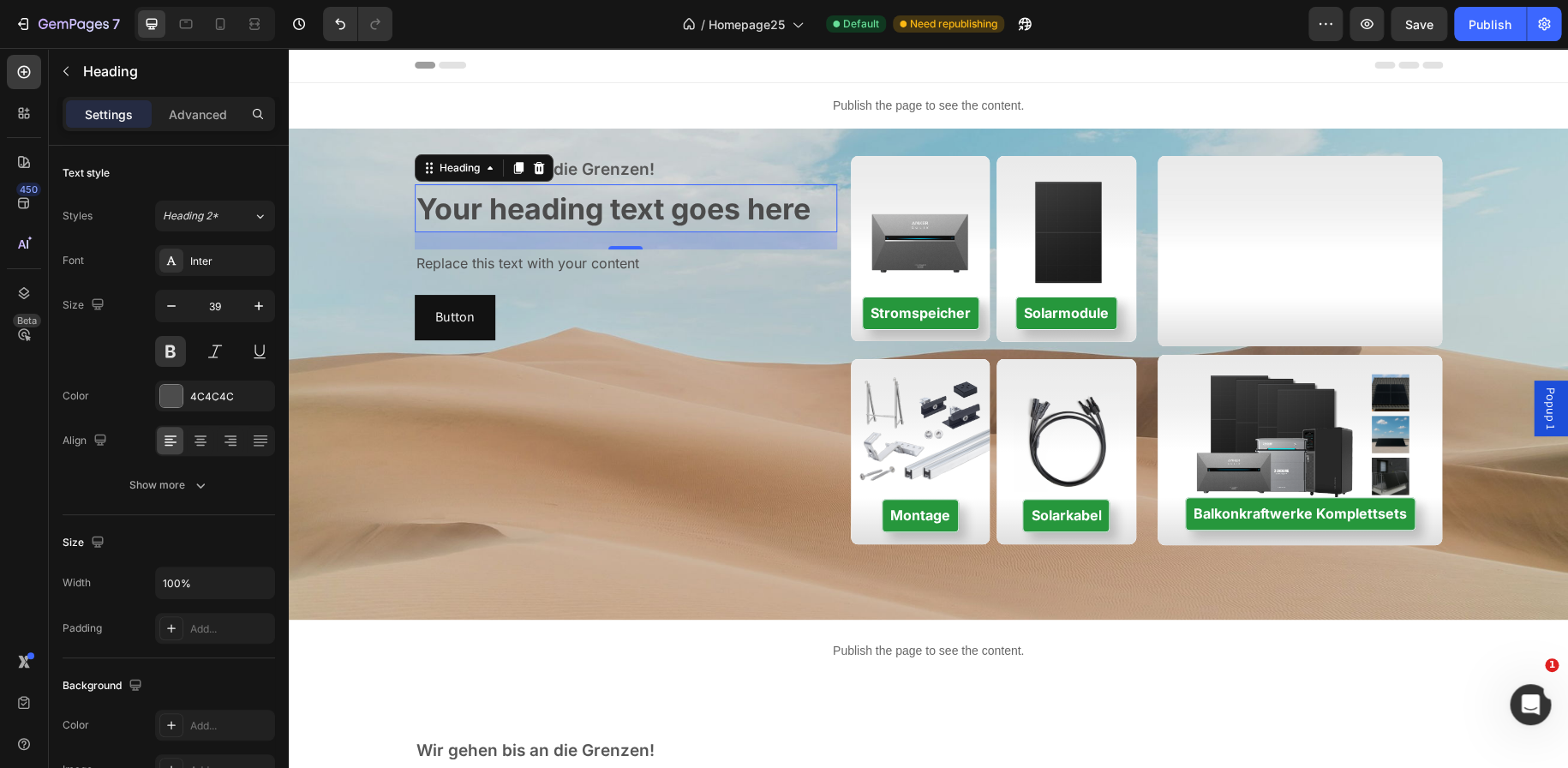
click at [173, 306] on icon "button" at bounding box center [171, 305] width 17 height 17
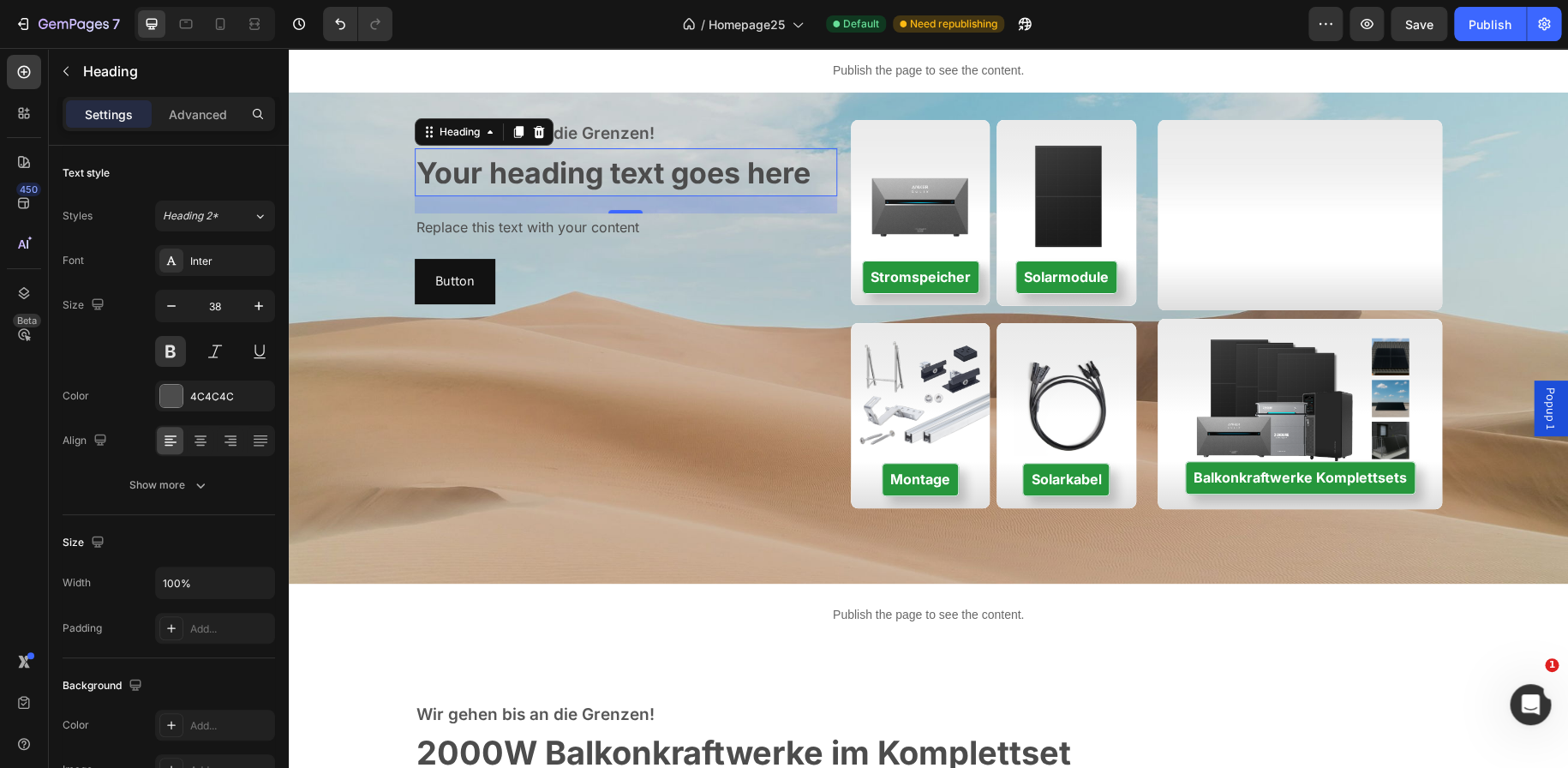
click at [173, 306] on icon "button" at bounding box center [171, 305] width 17 height 17
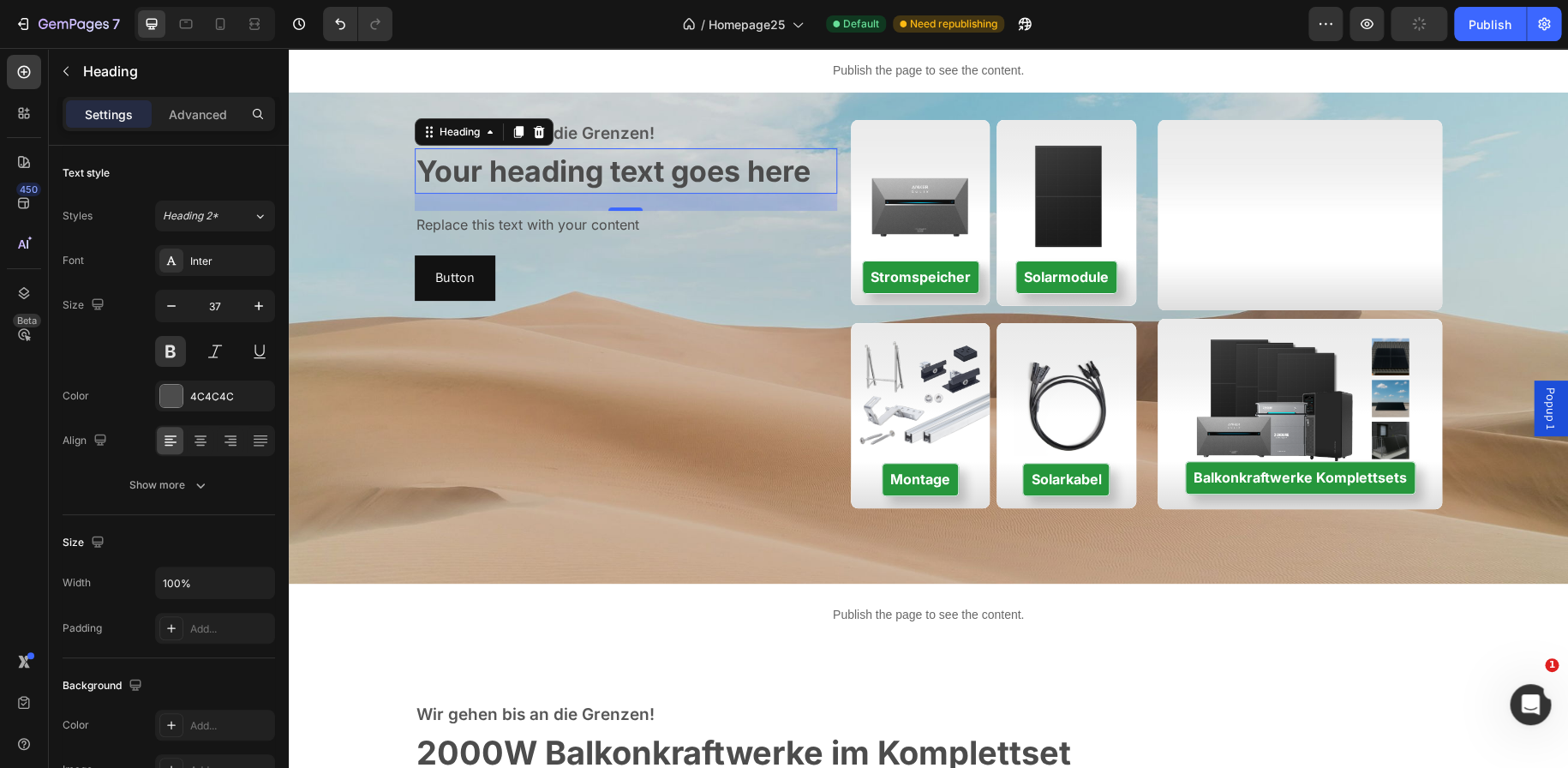
click at [173, 306] on icon "button" at bounding box center [171, 305] width 17 height 17
type input "34"
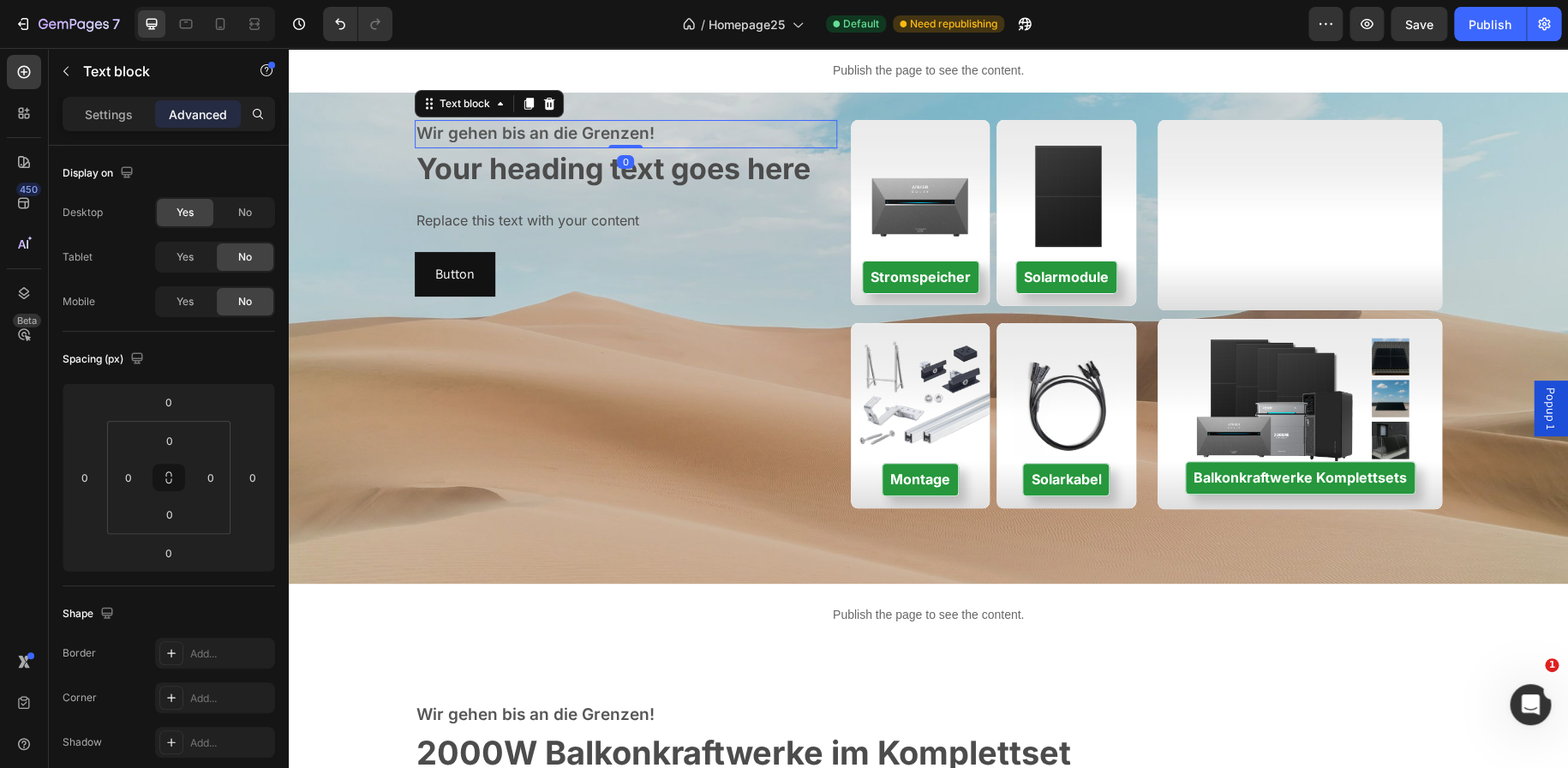
click at [596, 130] on p "Wir gehen bis an die Grenzen!" at bounding box center [625, 133] width 419 height 25
click at [620, 174] on span "Your heading text goes here" at bounding box center [613, 168] width 394 height 35
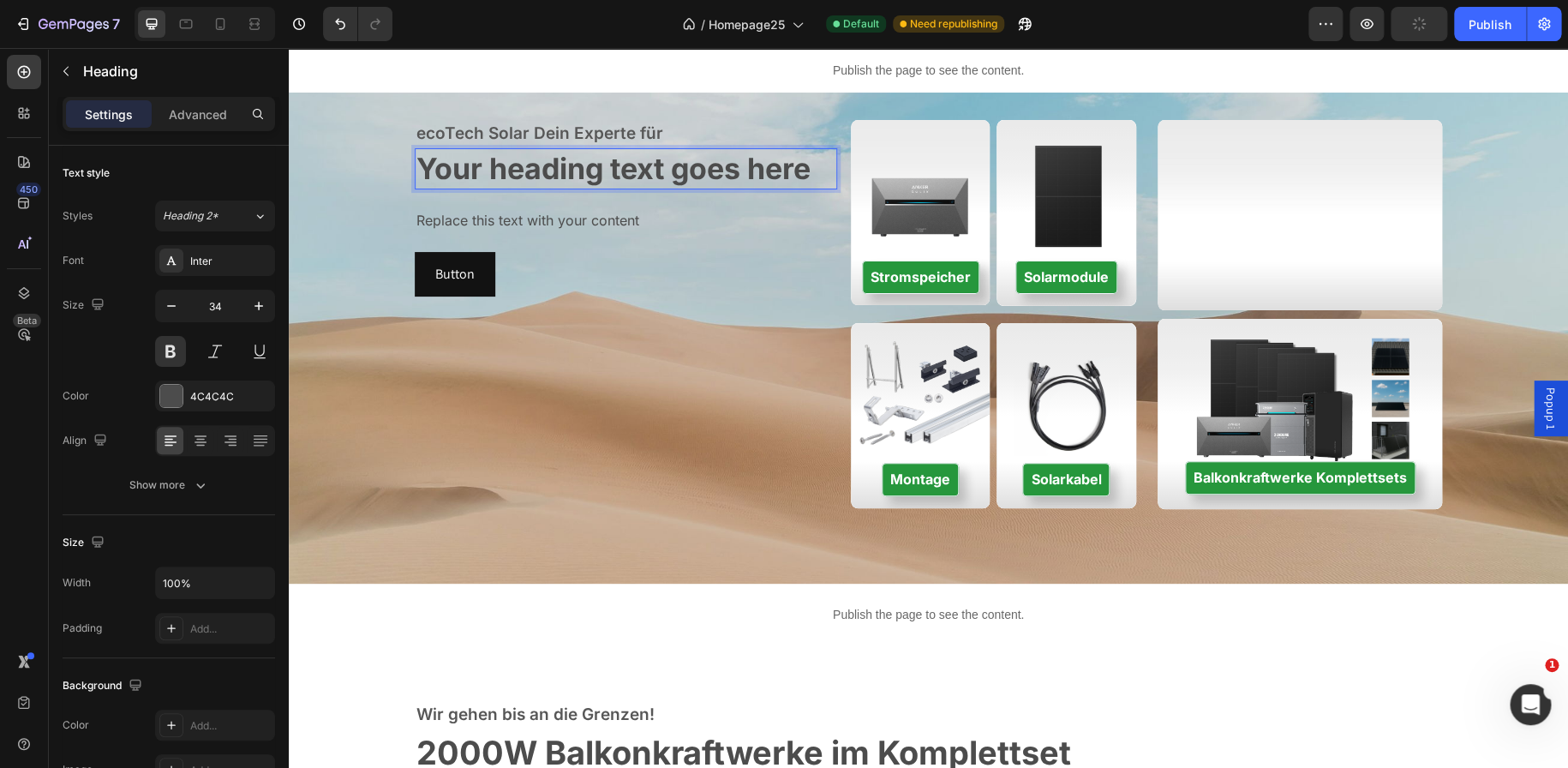
click at [620, 174] on span "Your heading text goes here" at bounding box center [613, 168] width 394 height 35
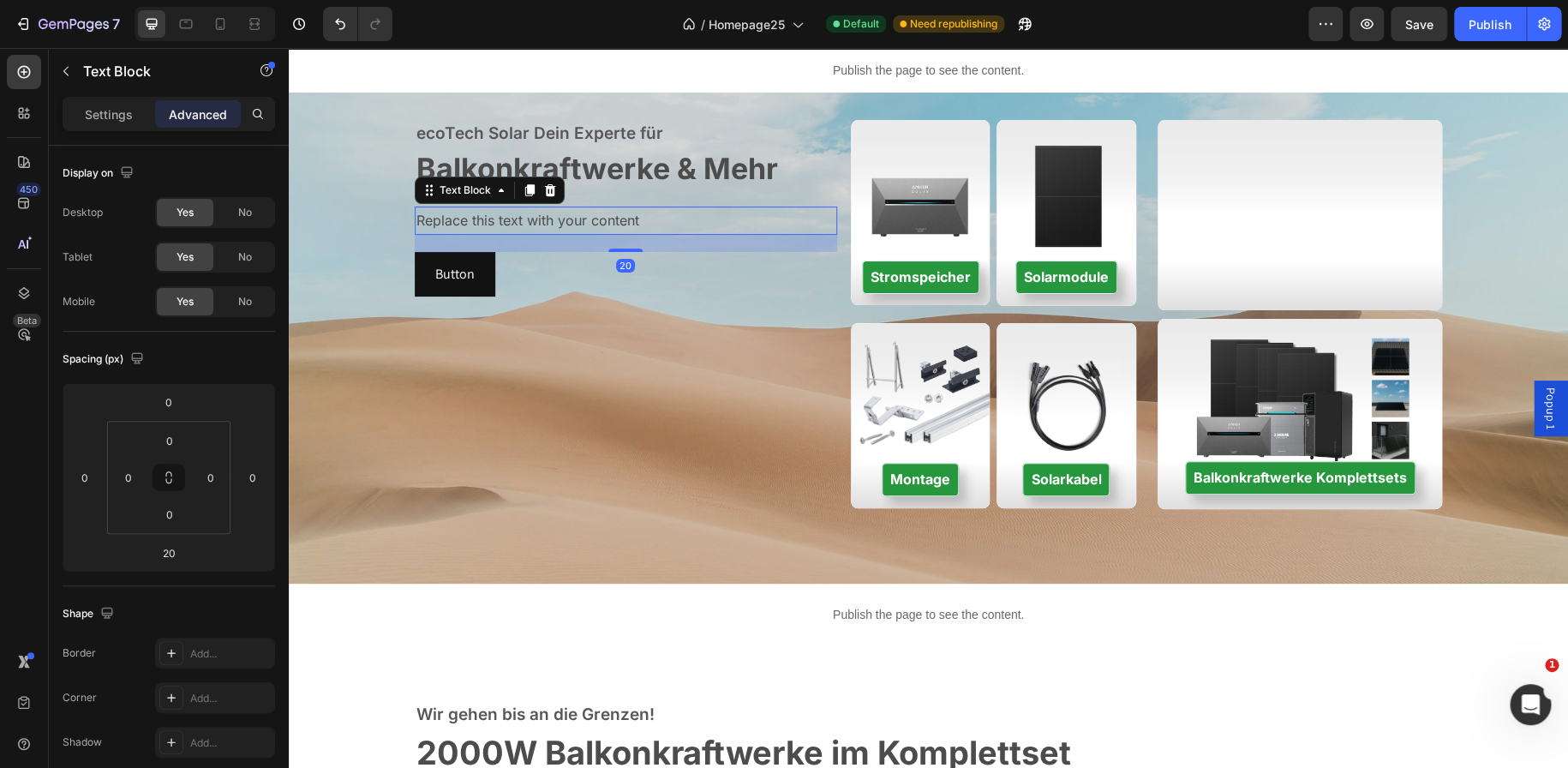
click at [581, 219] on div "Replace this text with your content" at bounding box center [626, 220] width 422 height 28
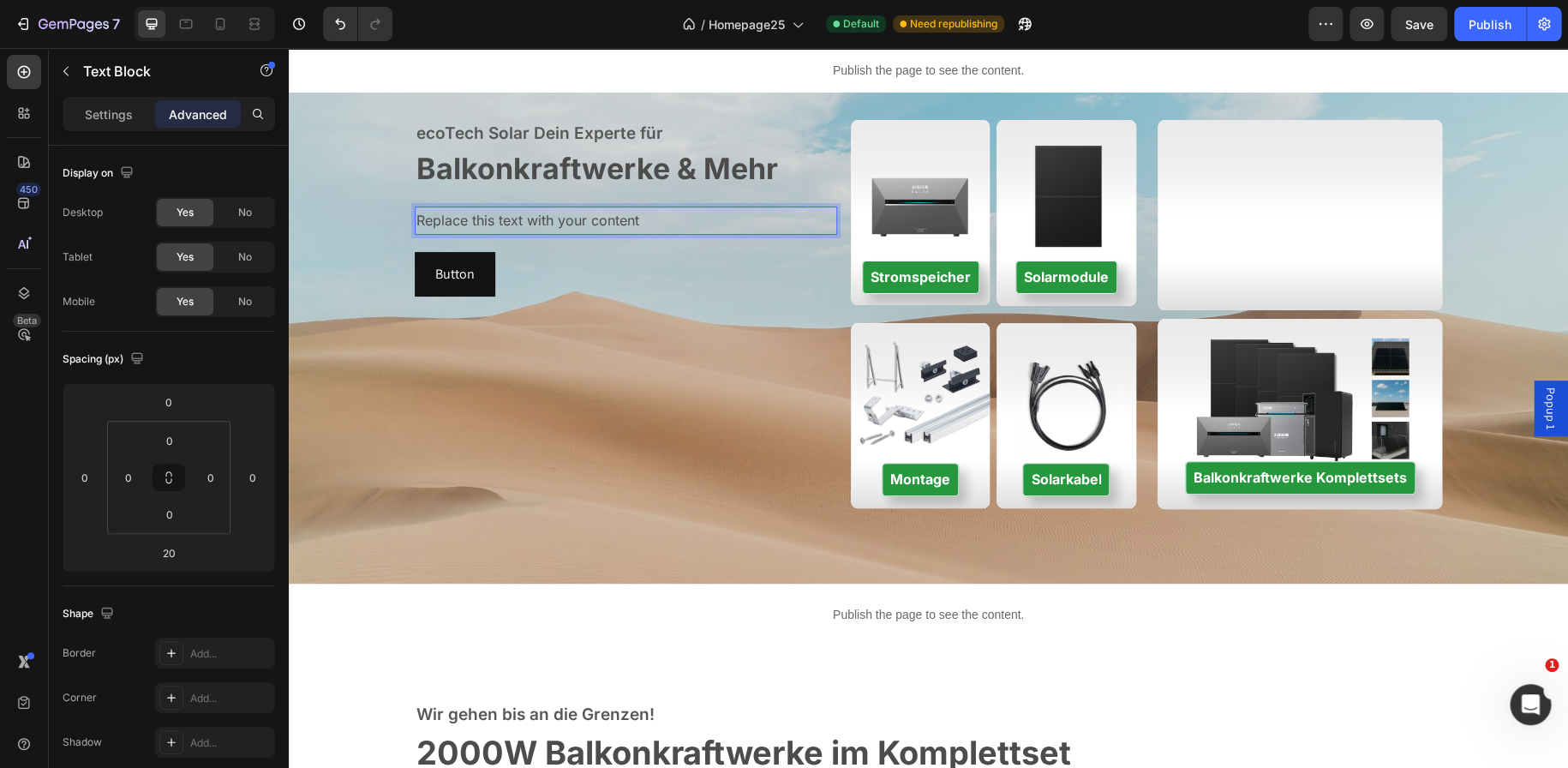
click at [581, 219] on div "Replace this text with your content" at bounding box center [626, 220] width 422 height 28
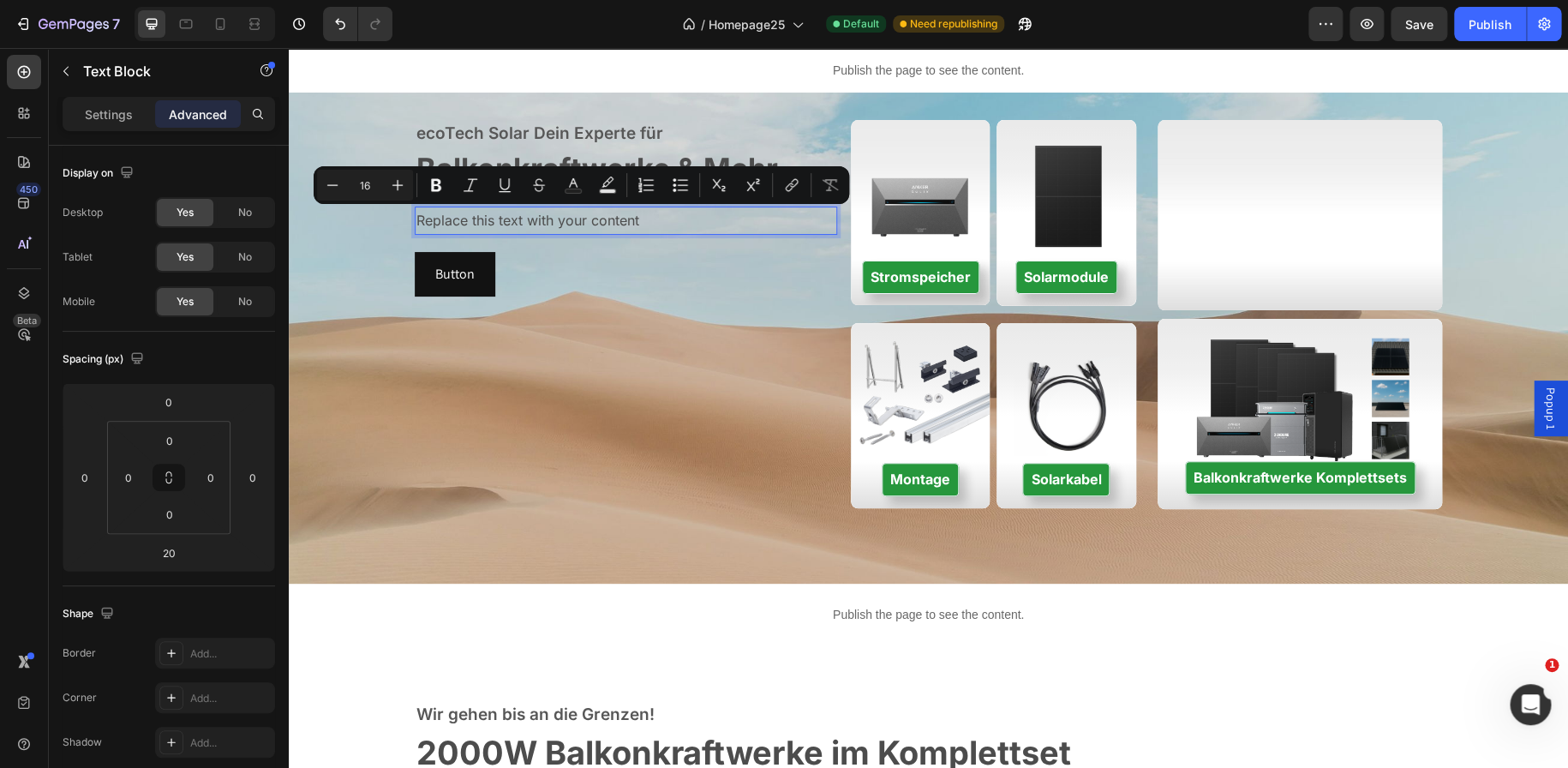
click at [581, 219] on p "Replace this text with your content" at bounding box center [625, 220] width 419 height 25
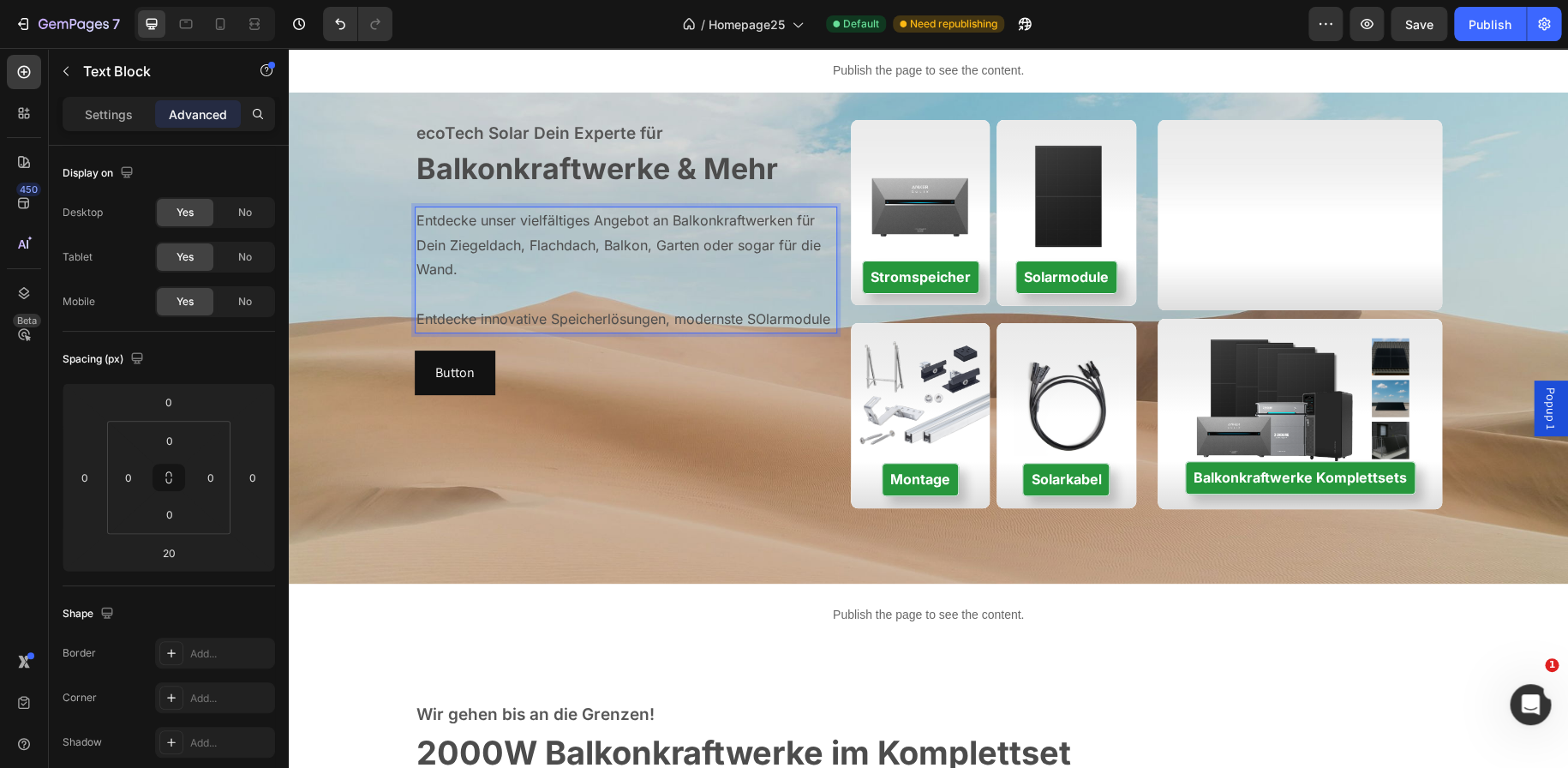
click at [758, 312] on p "Entdecke innovative Speicherlösungen, modernste SOlarmodule" at bounding box center [625, 318] width 419 height 25
click at [825, 319] on p "Entdecke innovative Speicherlösungen, modernste Solarmodule" at bounding box center [625, 318] width 419 height 25
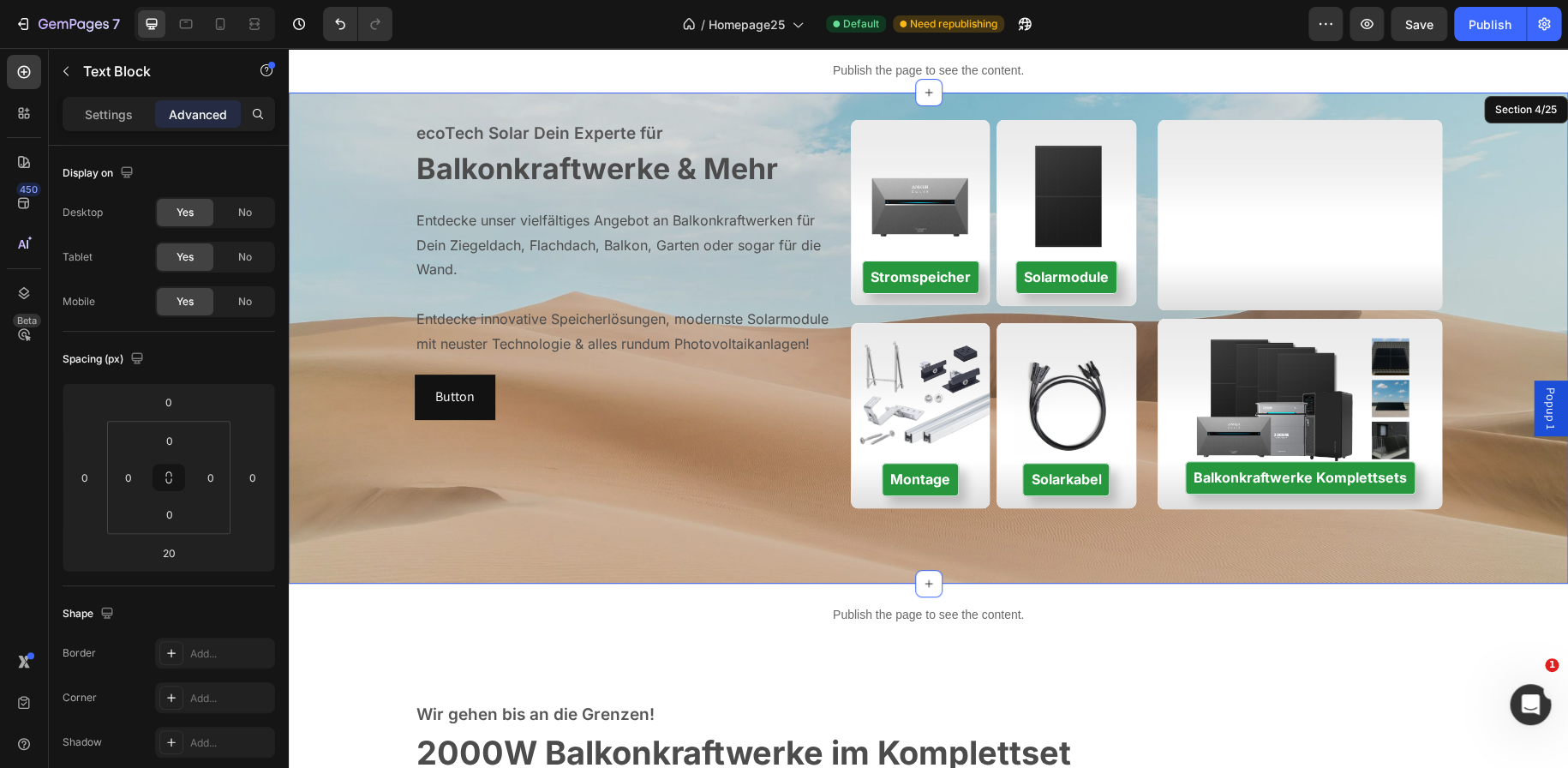
click at [684, 534] on div "ecoTech Solar Dein Experte für Text block ⁠⁠⁠⁠⁠⁠⁠ Balkonkraftwerke & Mehr Headi…" at bounding box center [928, 337] width 1279 height 436
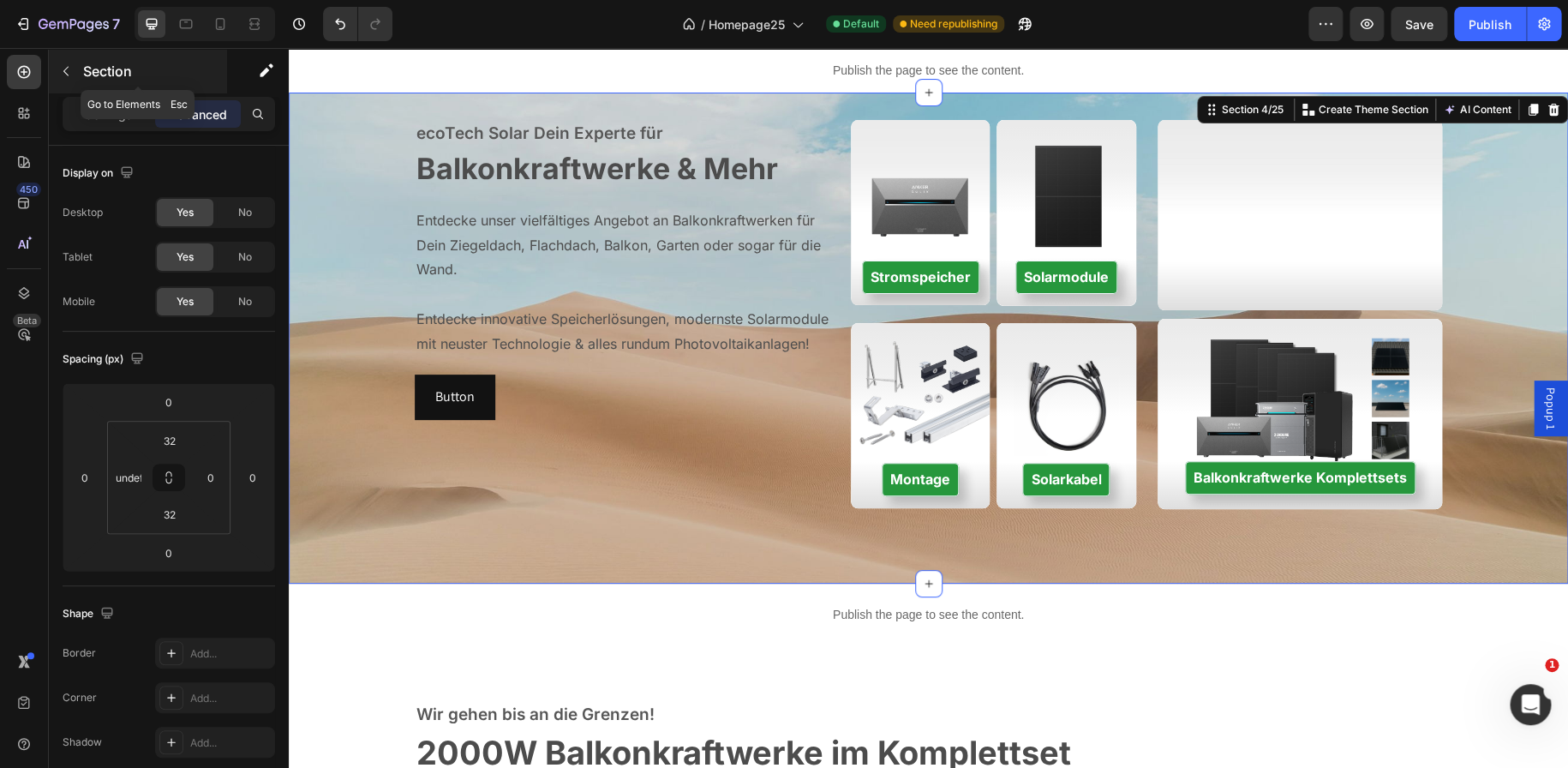
click at [66, 65] on icon "button" at bounding box center [66, 70] width 14 height 14
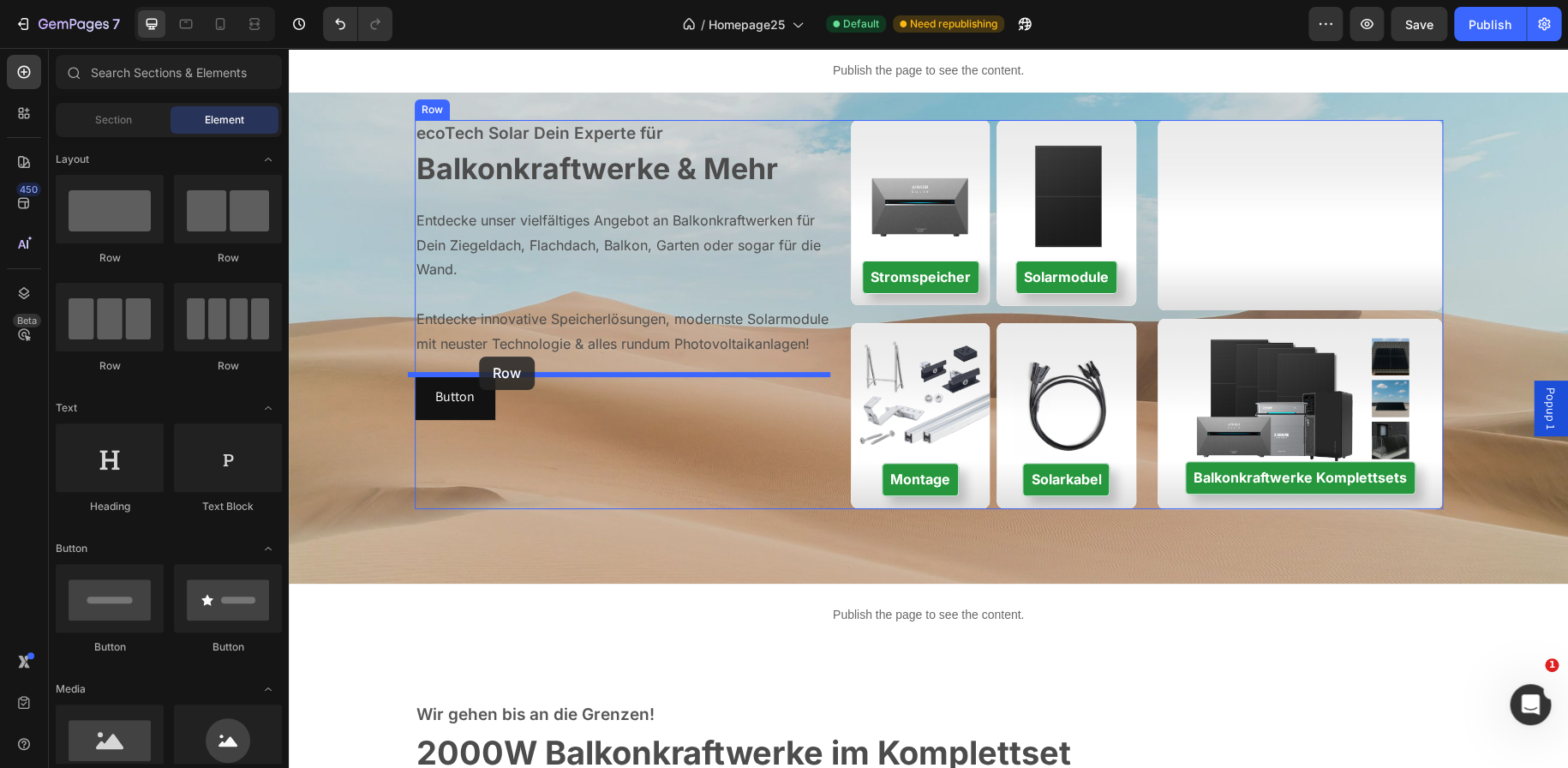
drag, startPoint x: 418, startPoint y: 294, endPoint x: 479, endPoint y: 357, distance: 87.7
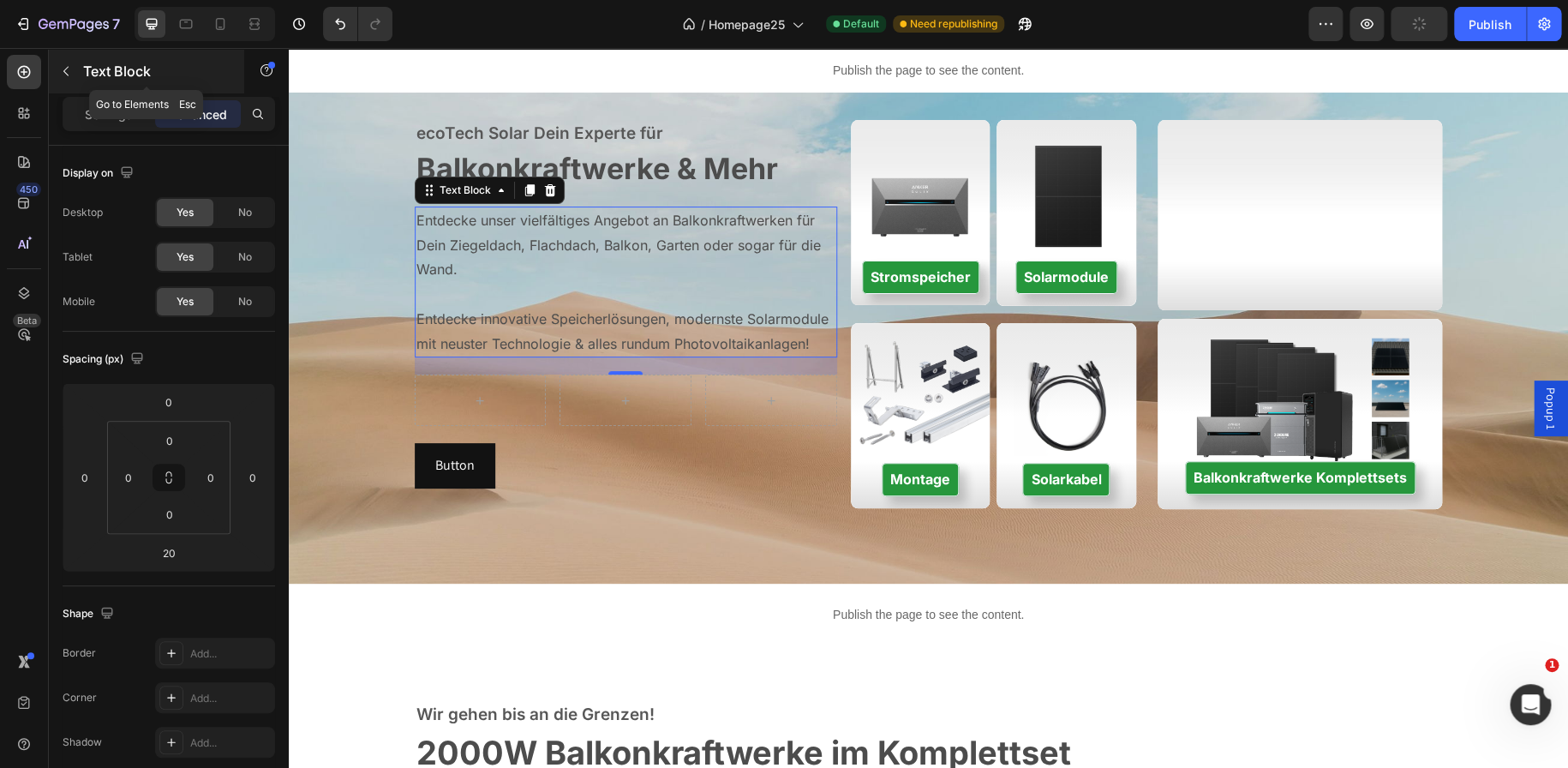
click at [53, 61] on button "button" at bounding box center [66, 71] width 27 height 27
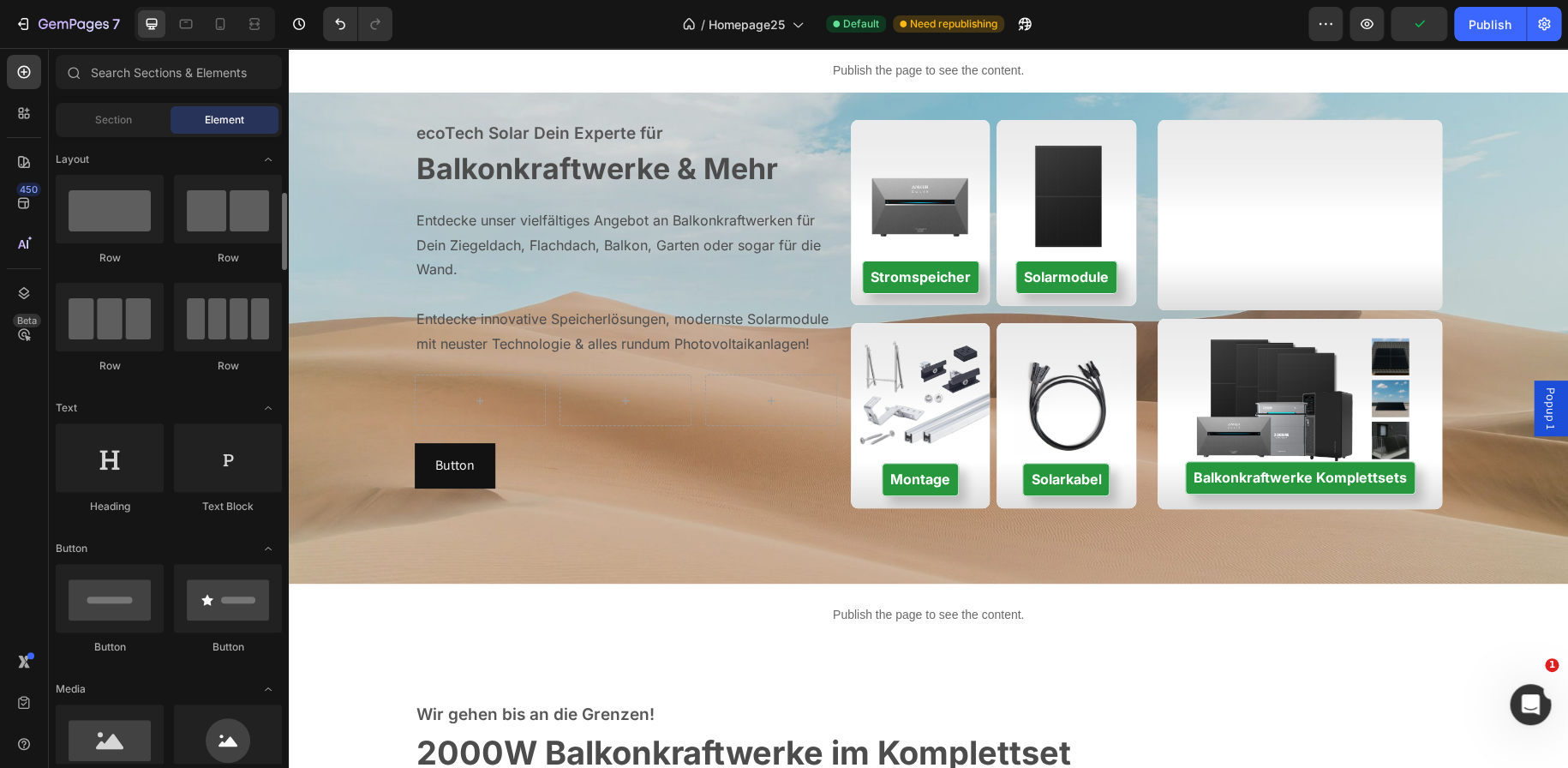
scroll to position [48, 0]
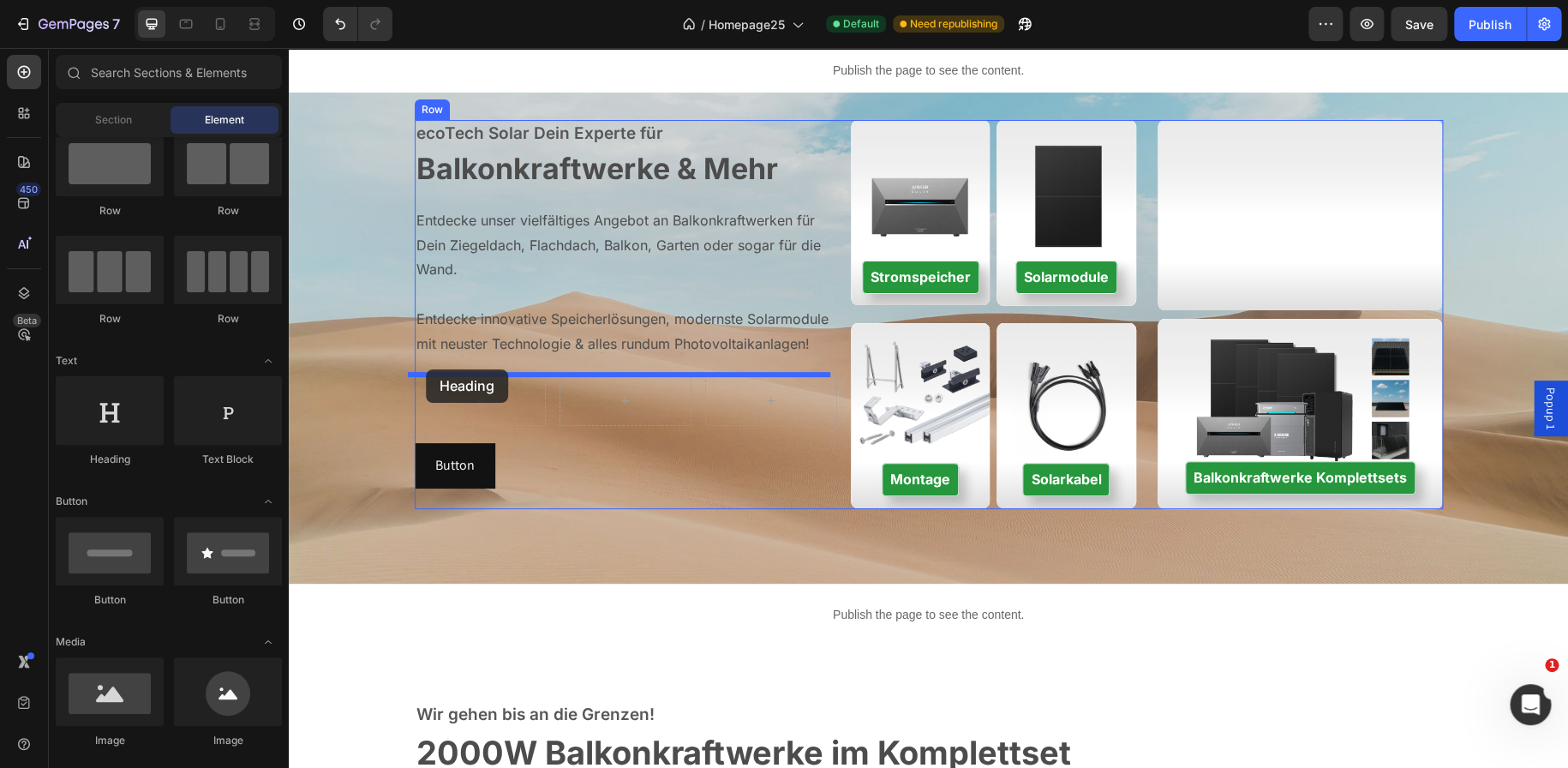
drag, startPoint x: 433, startPoint y: 478, endPoint x: 426, endPoint y: 369, distance: 109.2
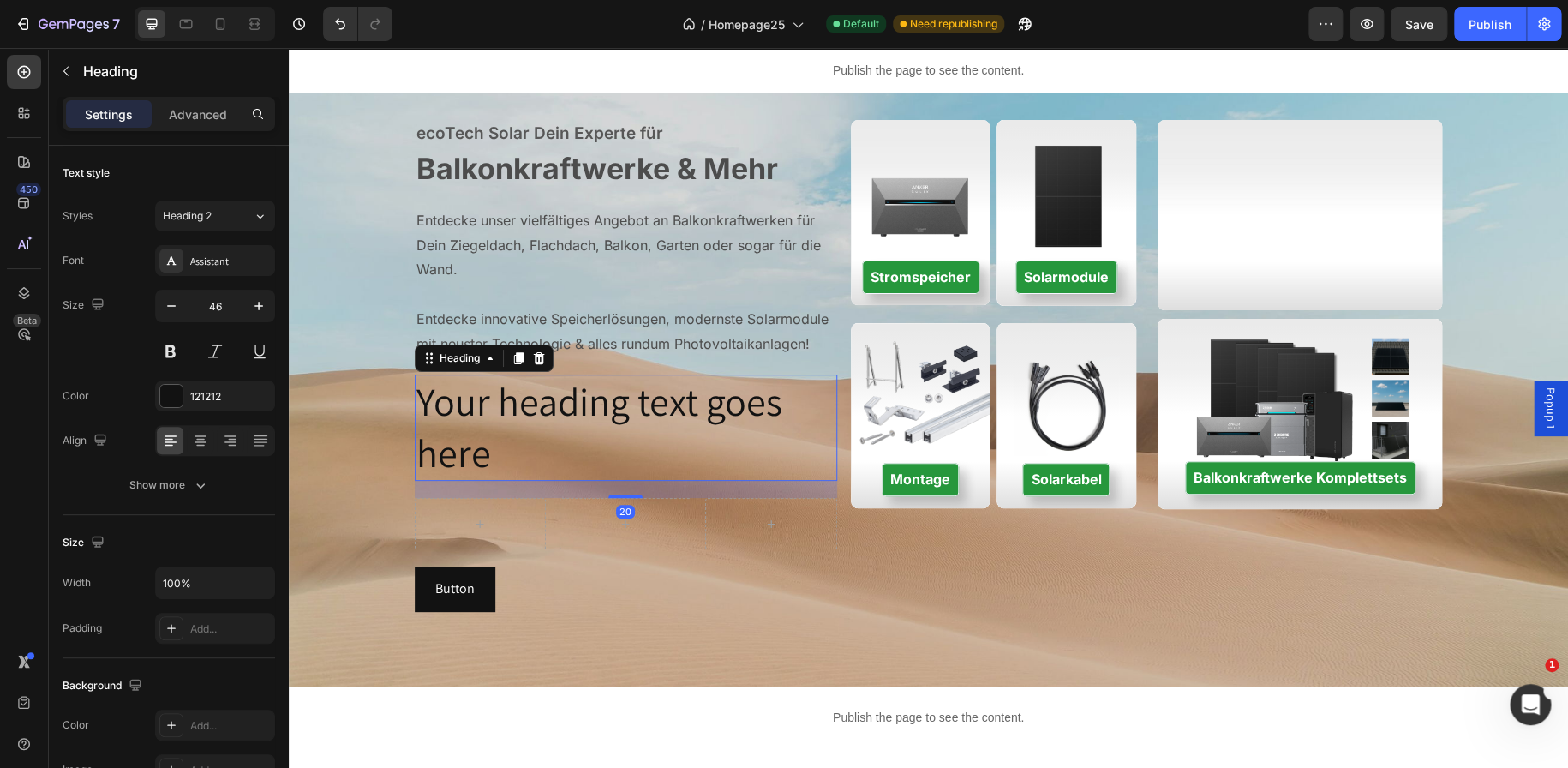
click at [499, 443] on h2 "Your heading text goes here" at bounding box center [626, 428] width 422 height 106
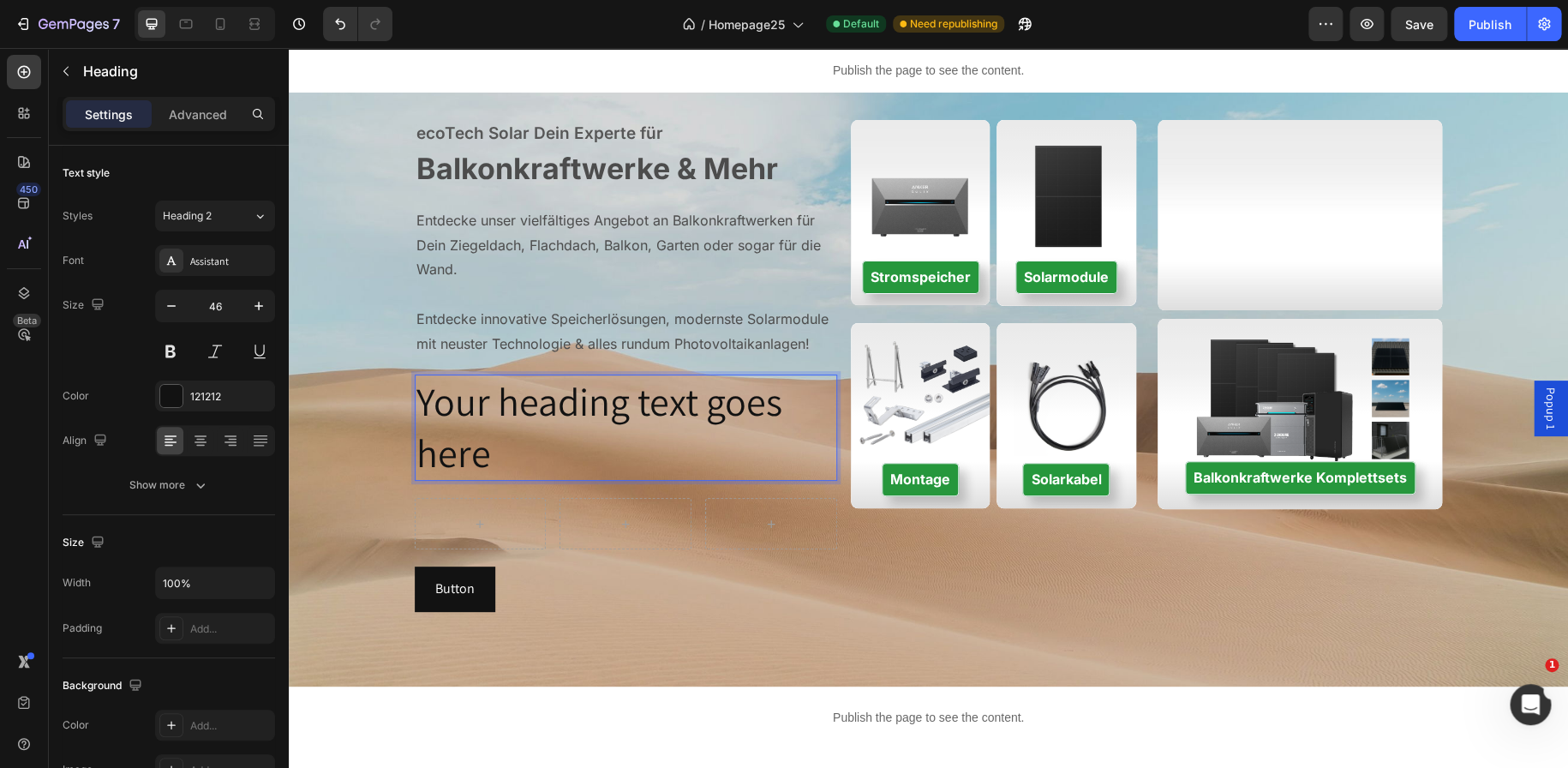
click at [499, 443] on p "Your heading text goes here" at bounding box center [625, 427] width 419 height 102
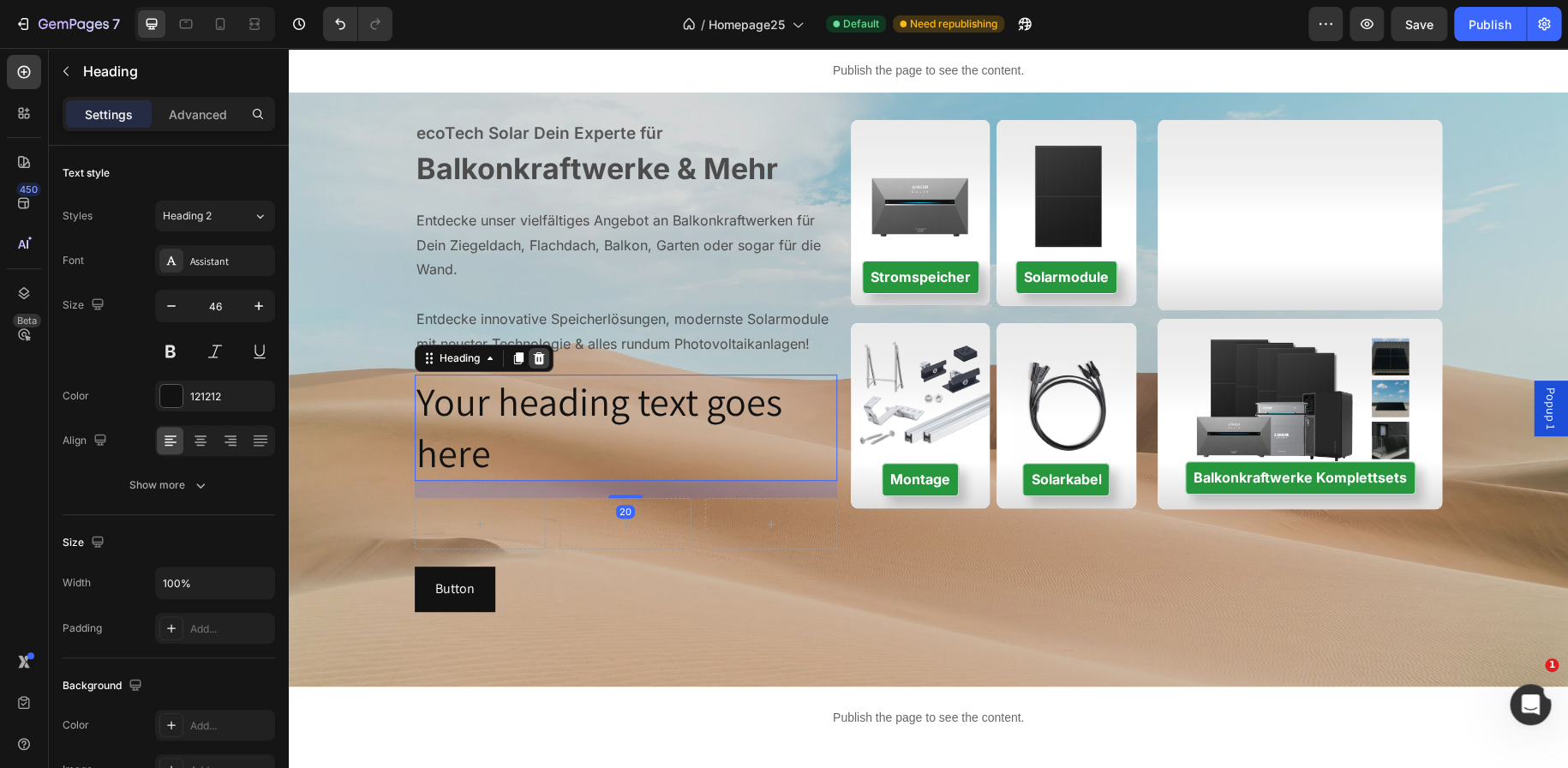
click at [535, 354] on icon at bounding box center [539, 357] width 11 height 12
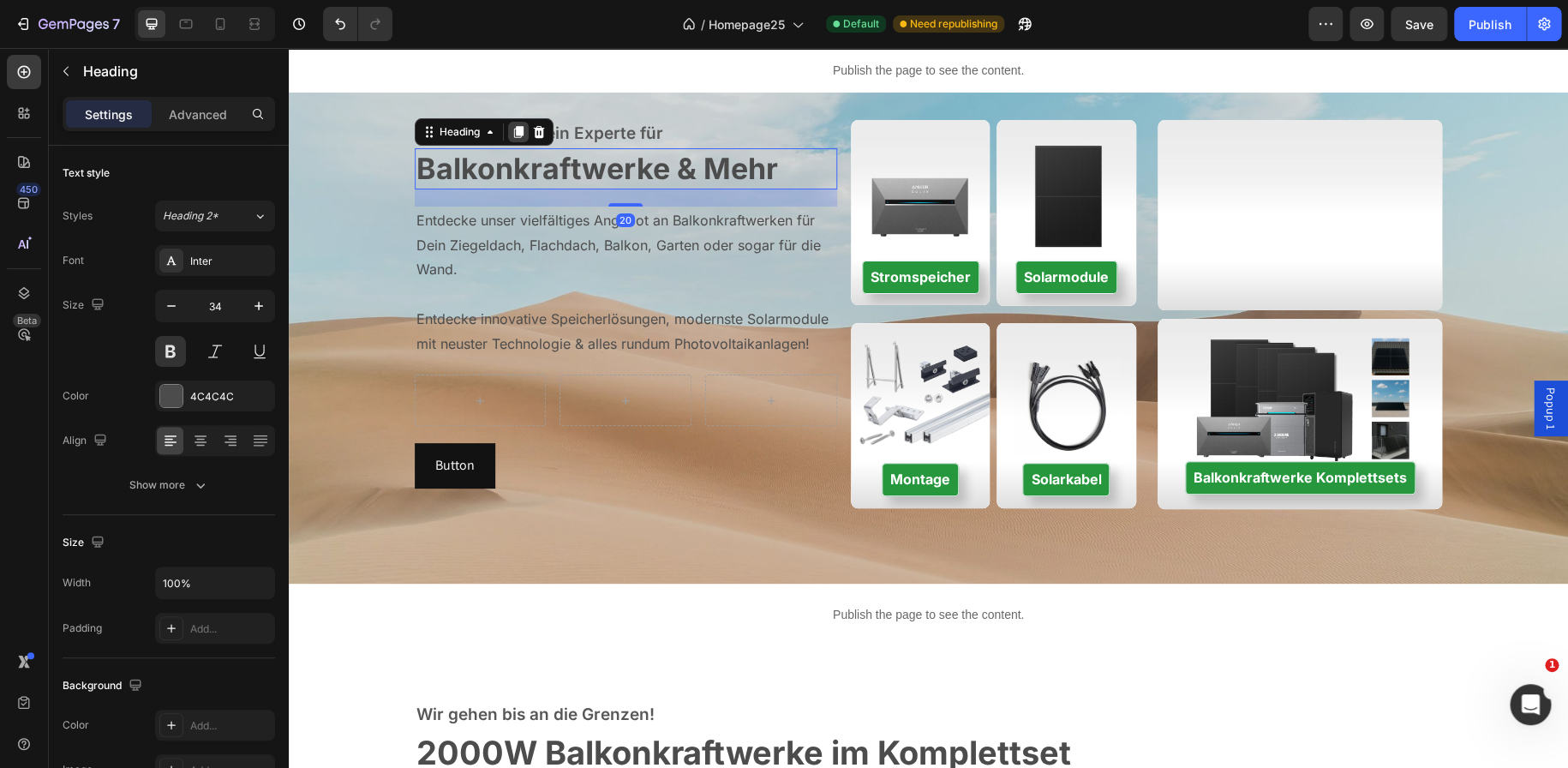
click at [513, 138] on div at bounding box center [518, 132] width 20 height 20
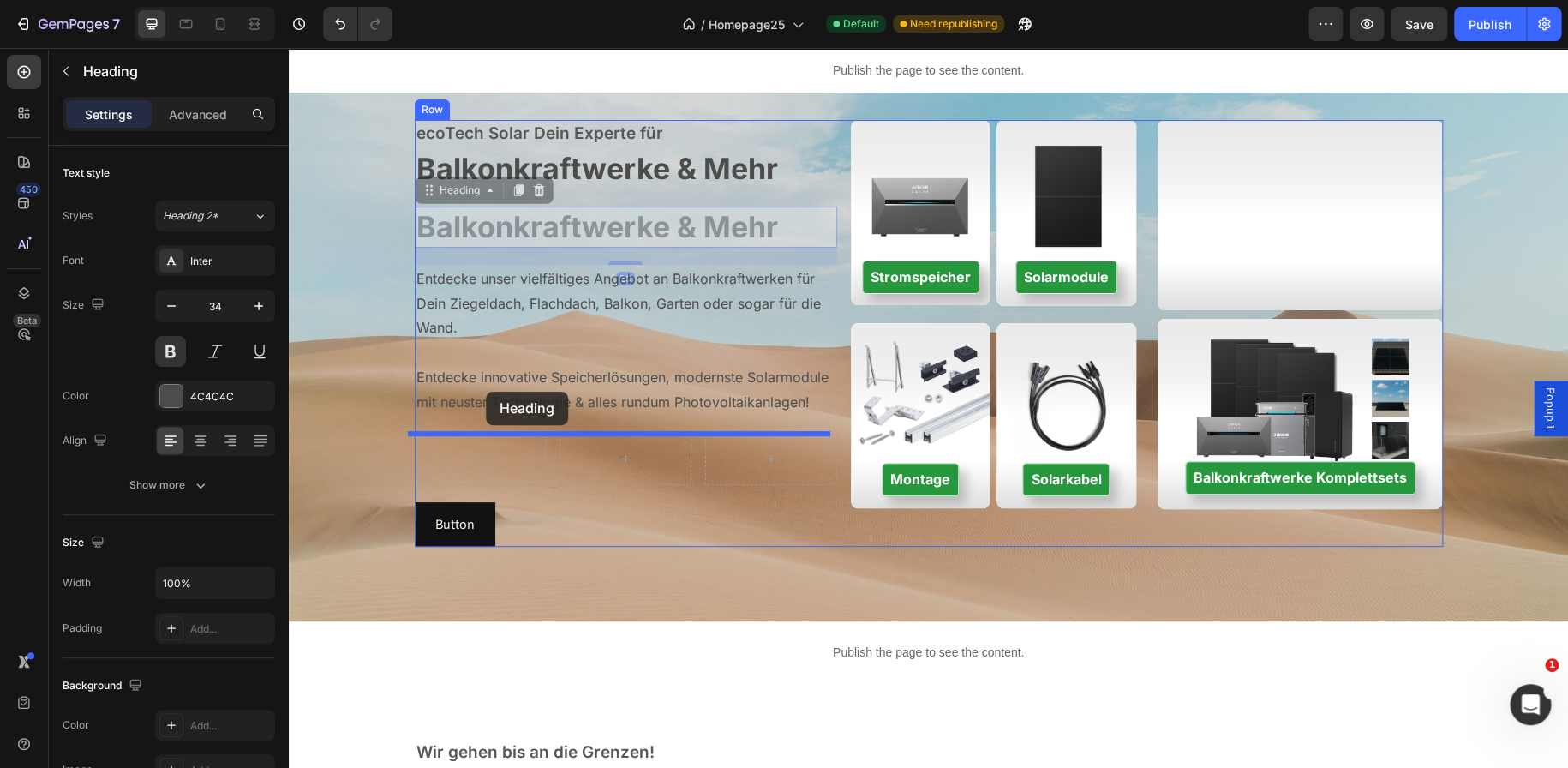
drag, startPoint x: 461, startPoint y: 197, endPoint x: 485, endPoint y: 391, distance: 195.5
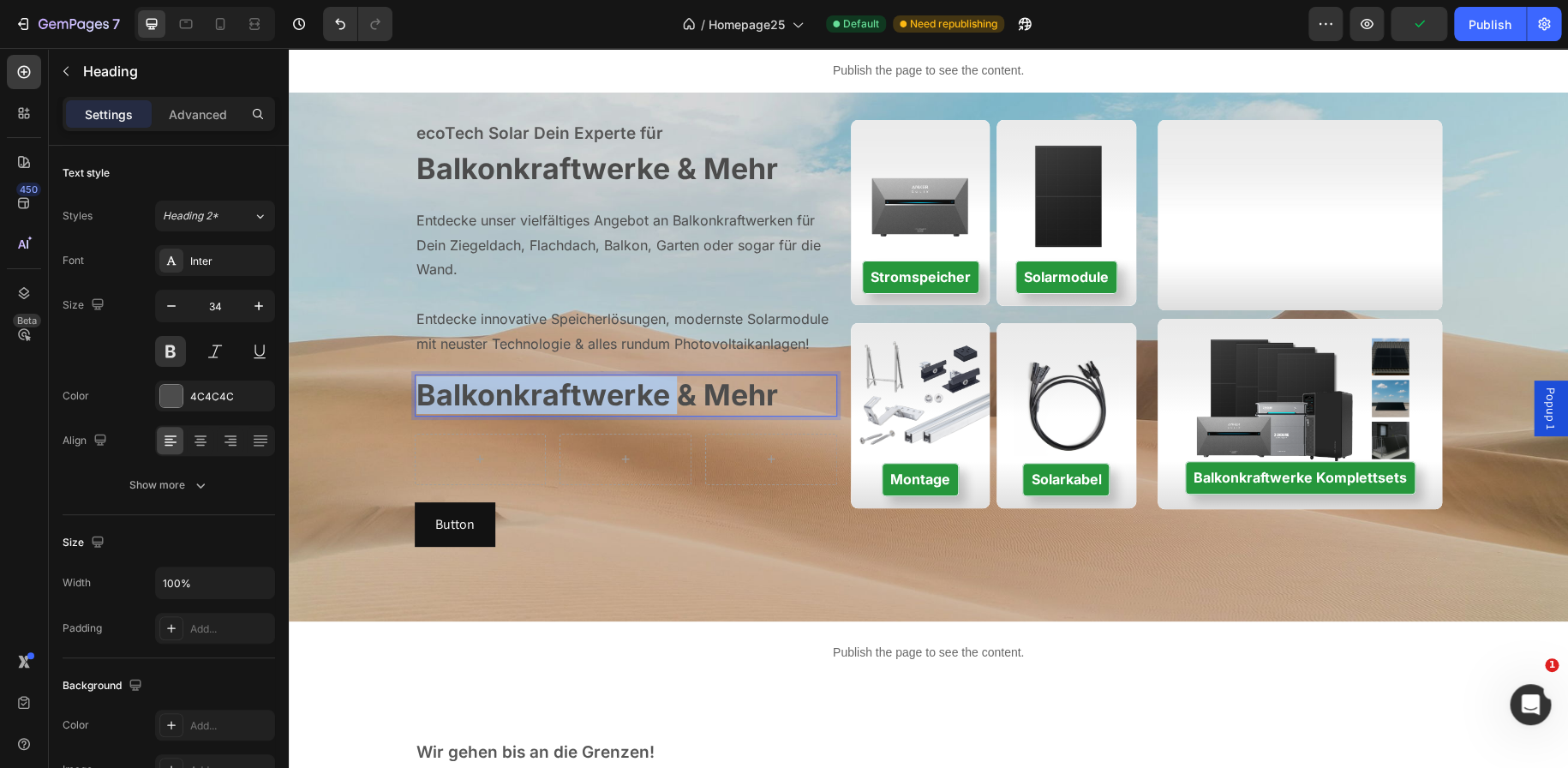
click at [522, 401] on span "Balkonkraftwerke & Mehr" at bounding box center [596, 394] width 361 height 35
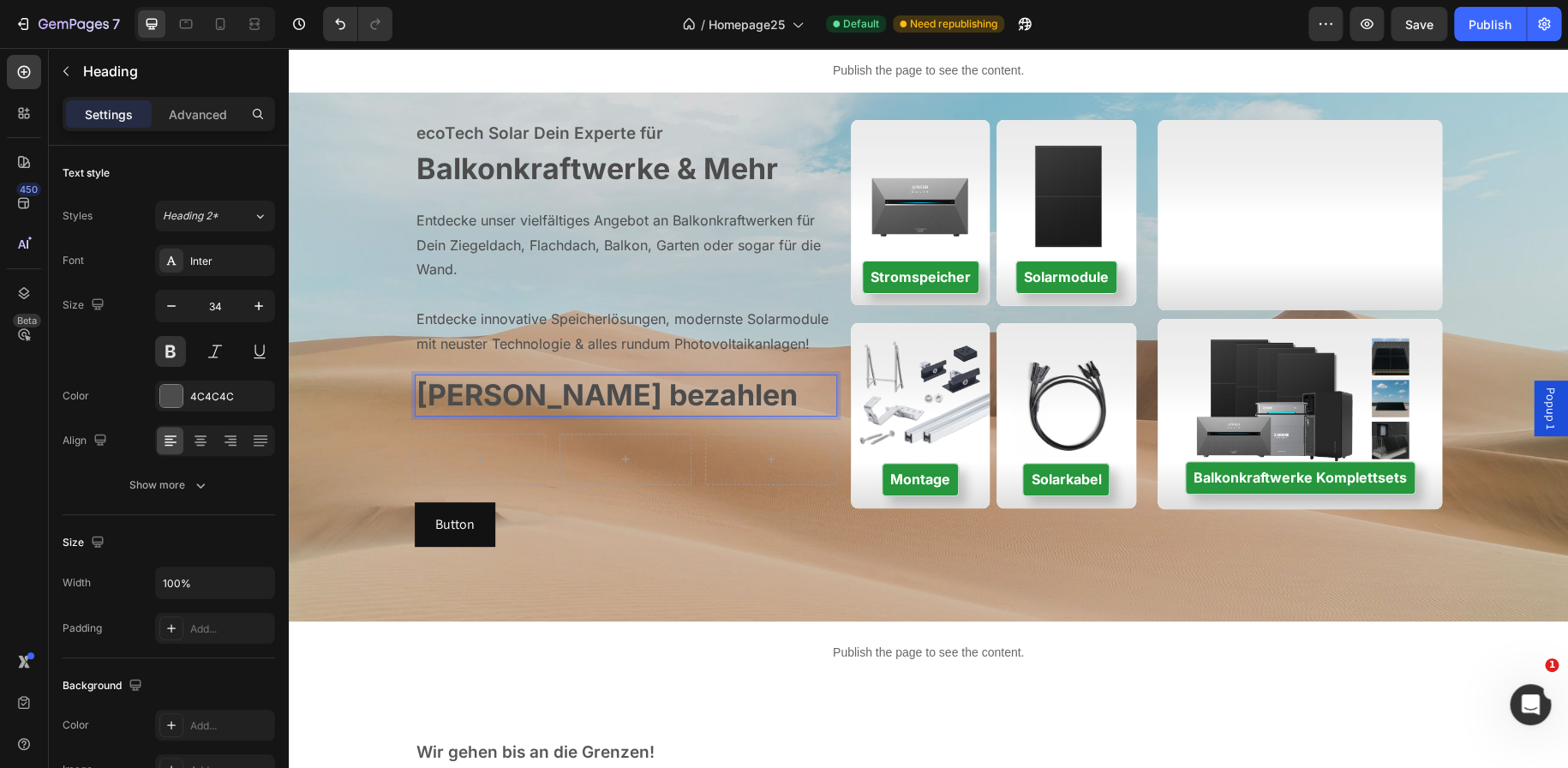
click at [421, 402] on span "Sicher bezahlen" at bounding box center [606, 394] width 381 height 35
click at [534, 398] on span "Sicher bezahlen" at bounding box center [606, 394] width 381 height 35
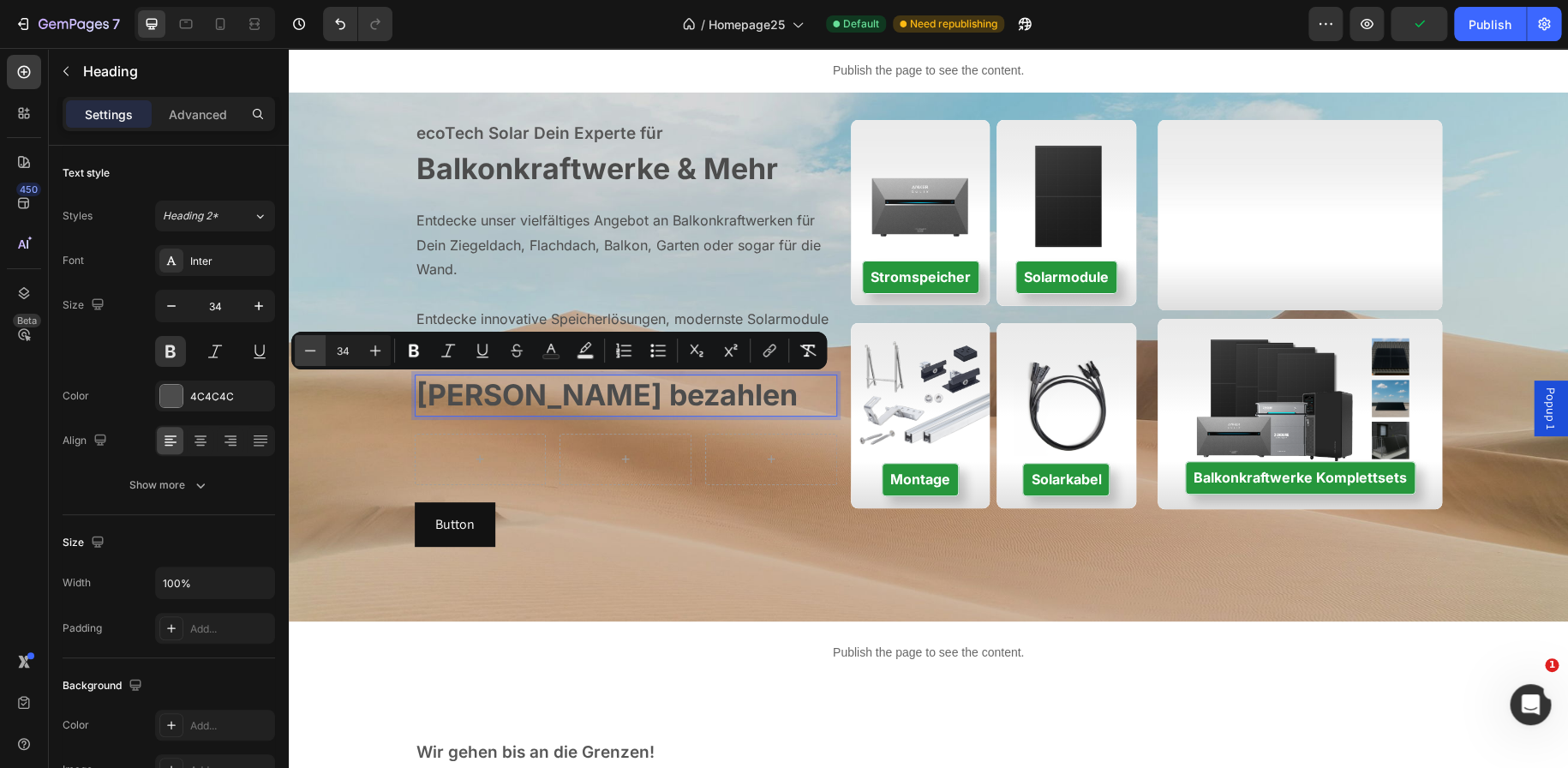
click at [315, 360] on button "Minus" at bounding box center [310, 350] width 31 height 31
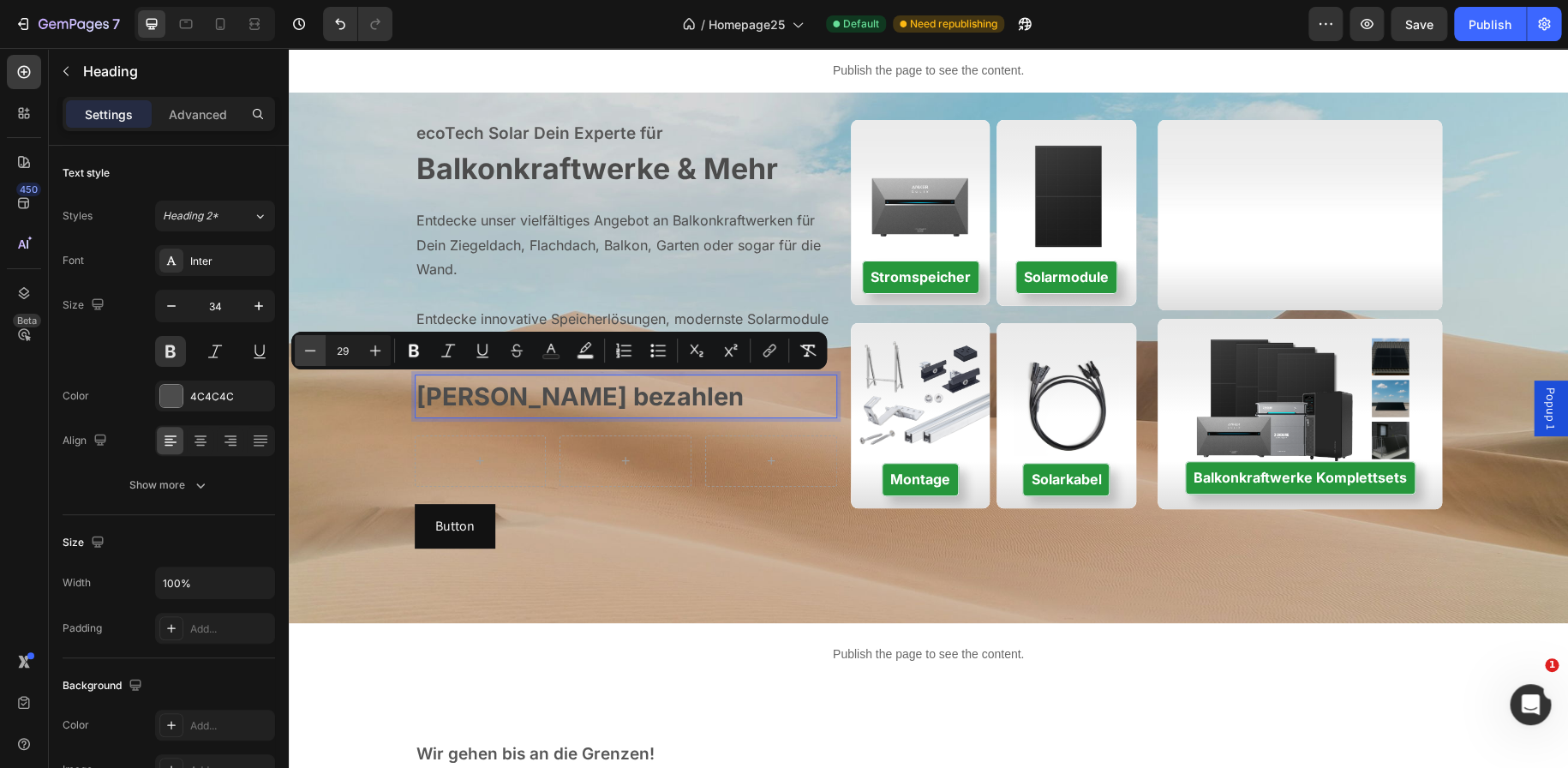
click at [315, 360] on button "Minus" at bounding box center [310, 350] width 31 height 31
type input "27"
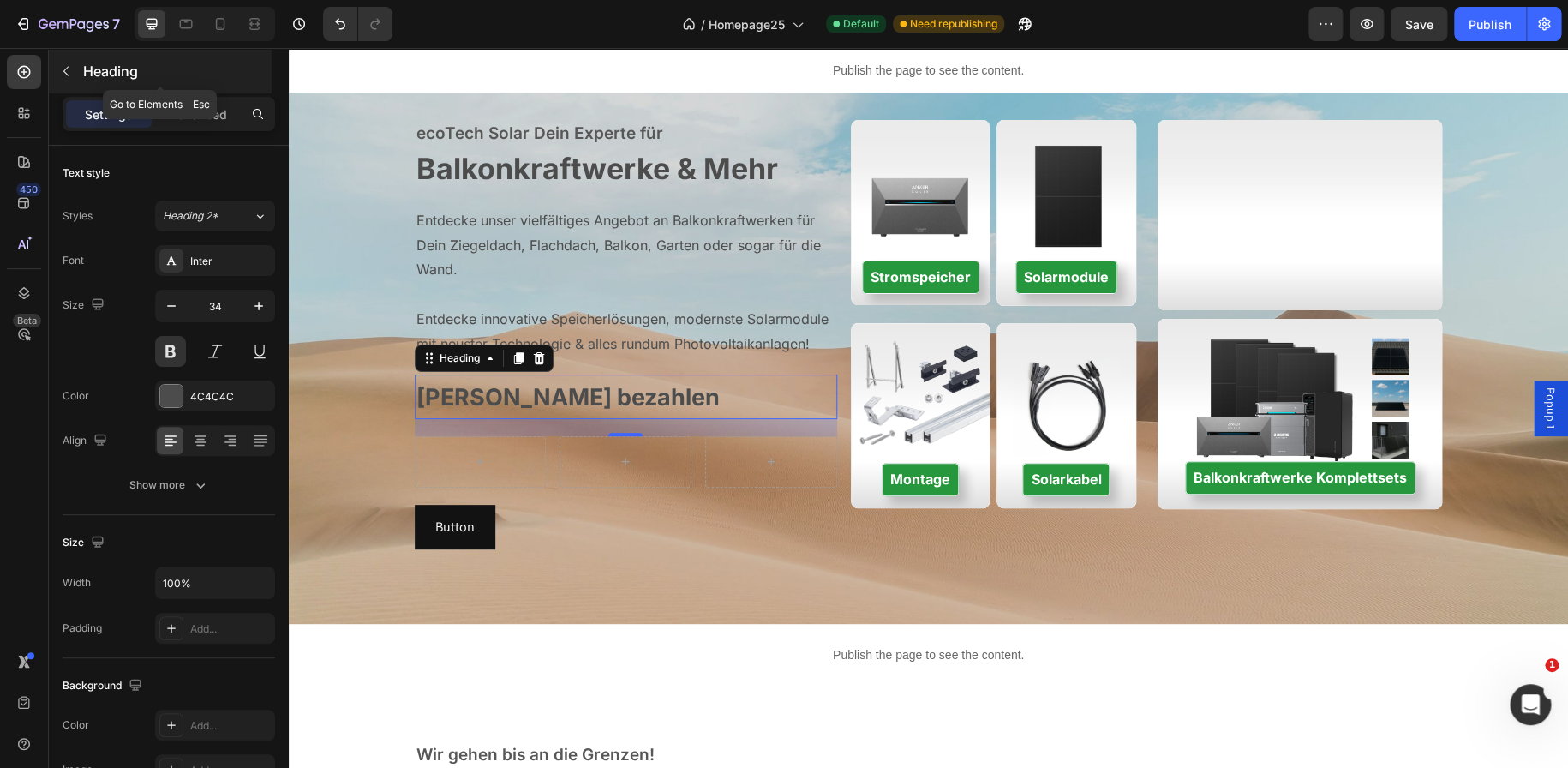
click at [68, 70] on icon "button" at bounding box center [66, 70] width 14 height 14
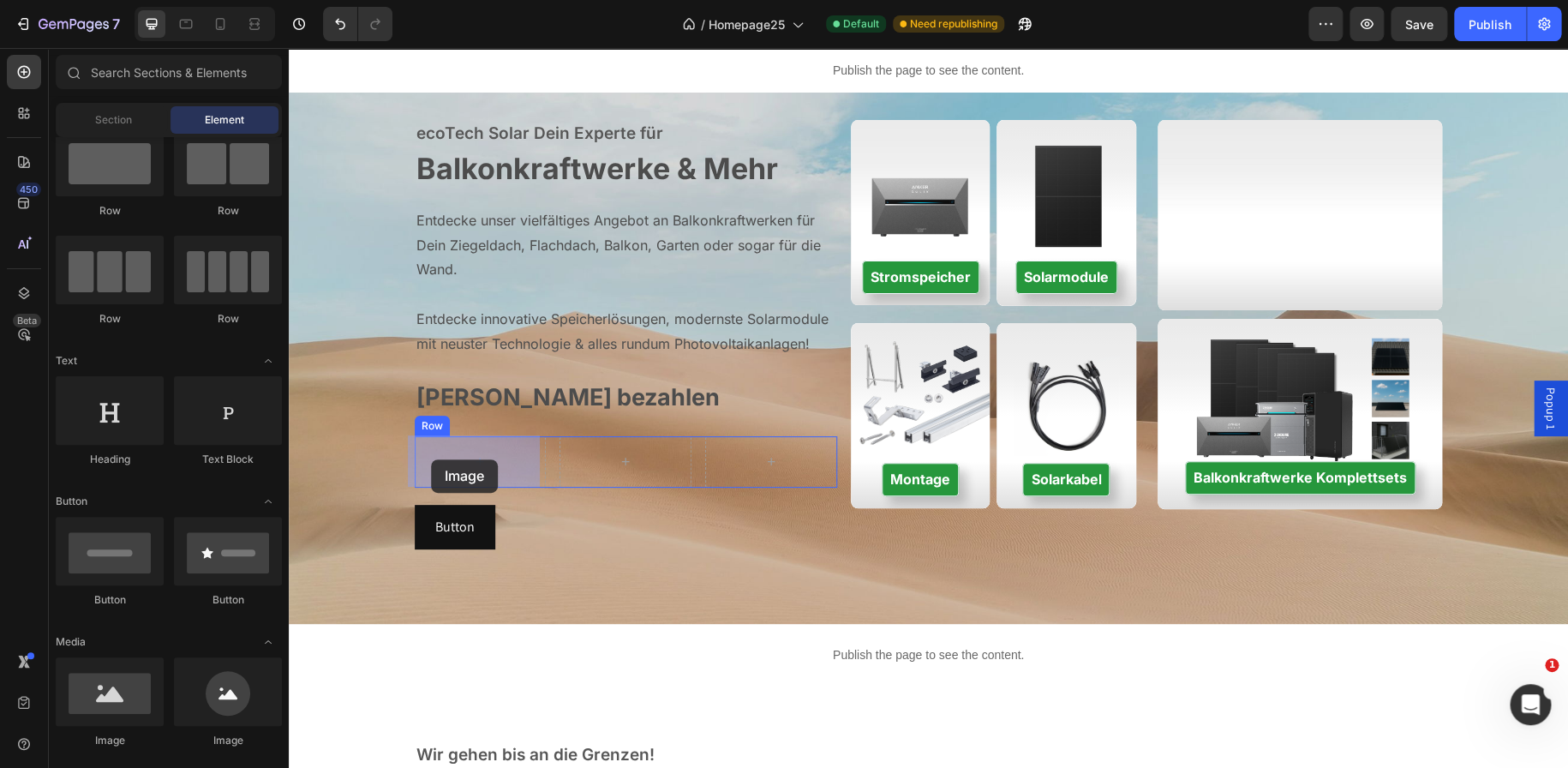
drag, startPoint x: 517, startPoint y: 733, endPoint x: 431, endPoint y: 459, distance: 287.2
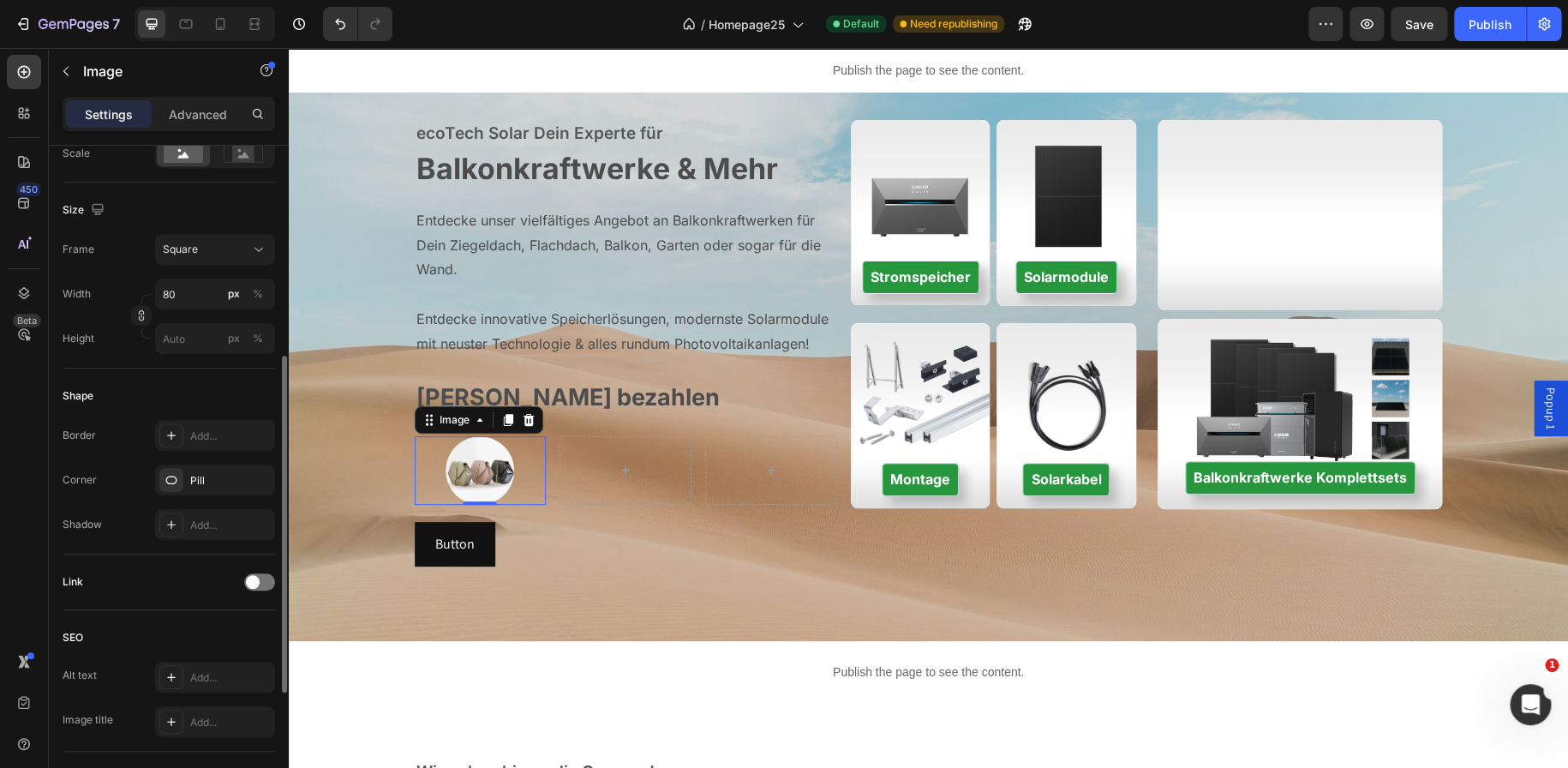
scroll to position [416, 0]
click at [501, 421] on icon at bounding box center [507, 420] width 14 height 14
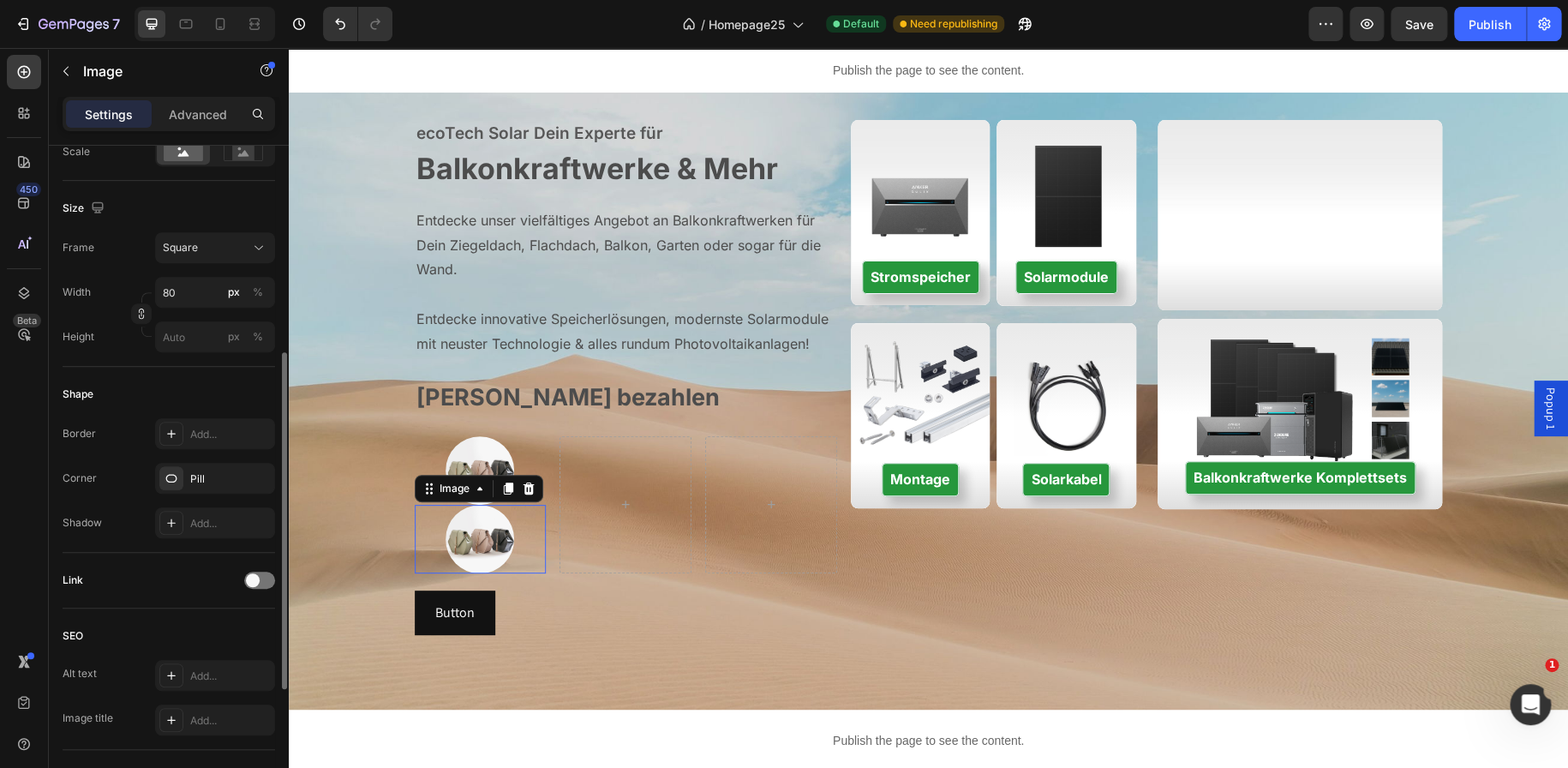
scroll to position [415, 0]
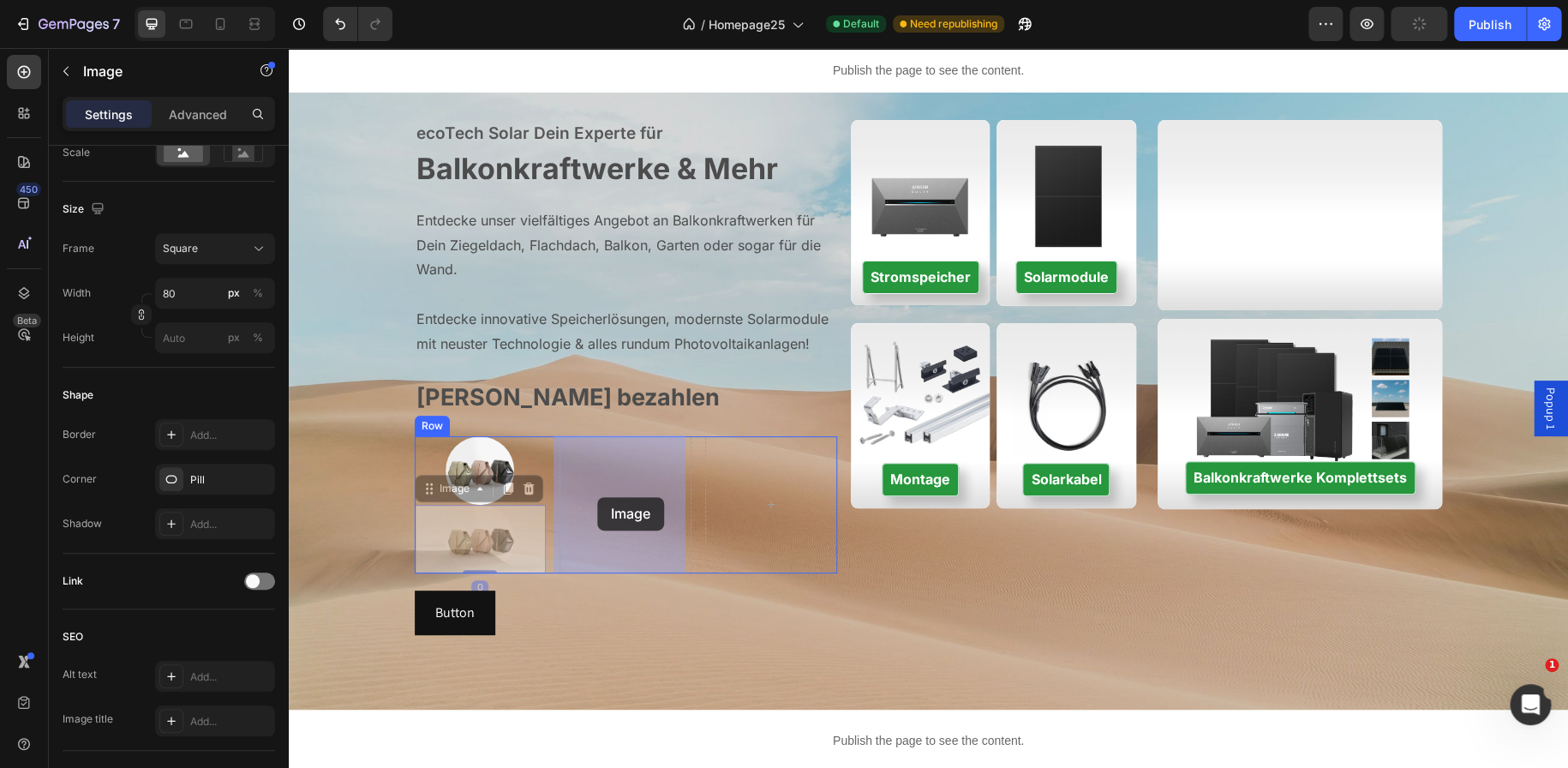
drag, startPoint x: 484, startPoint y: 546, endPoint x: 597, endPoint y: 497, distance: 123.2
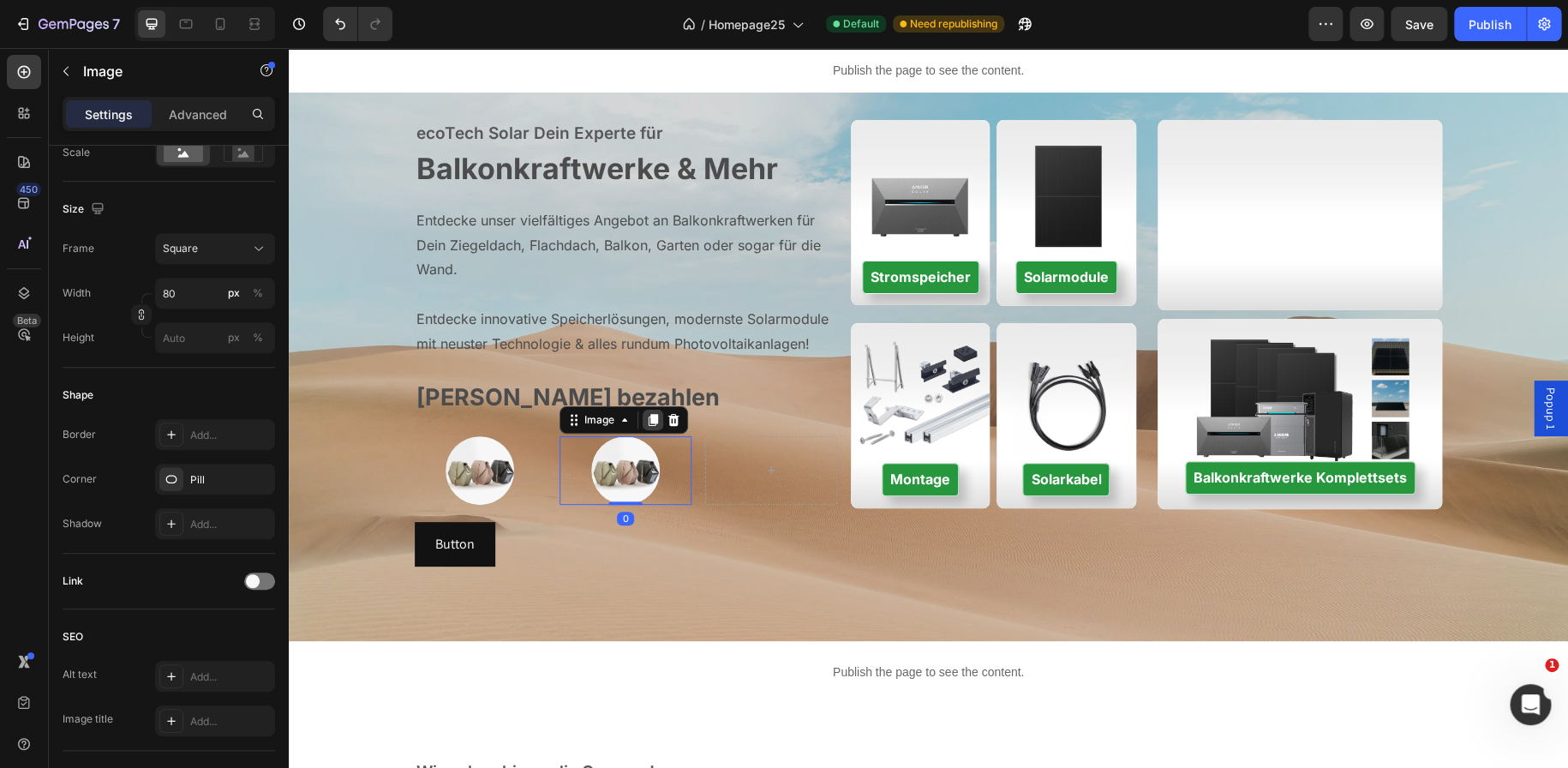
click at [646, 428] on div at bounding box center [653, 420] width 20 height 20
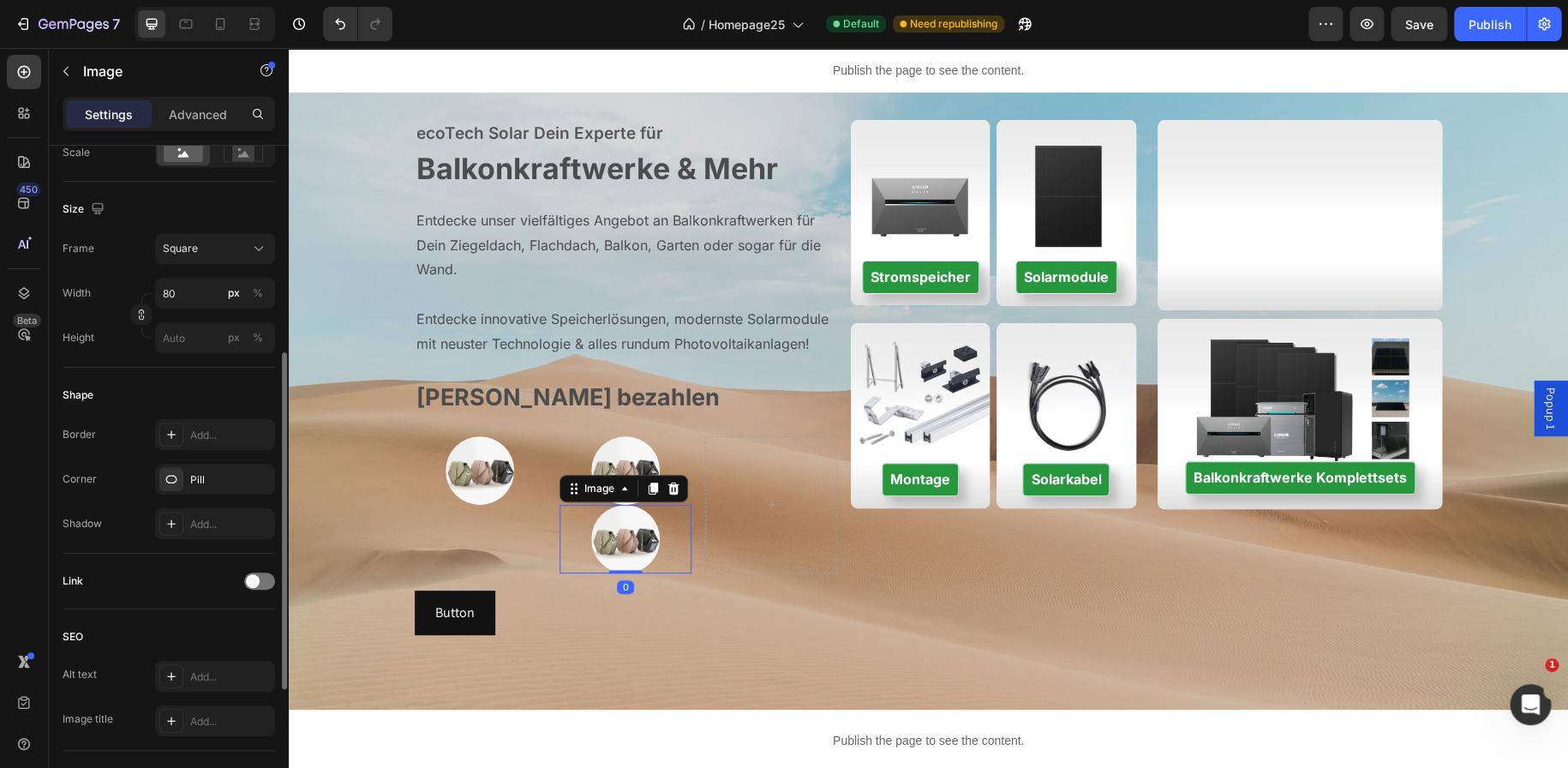
scroll to position [414, 0]
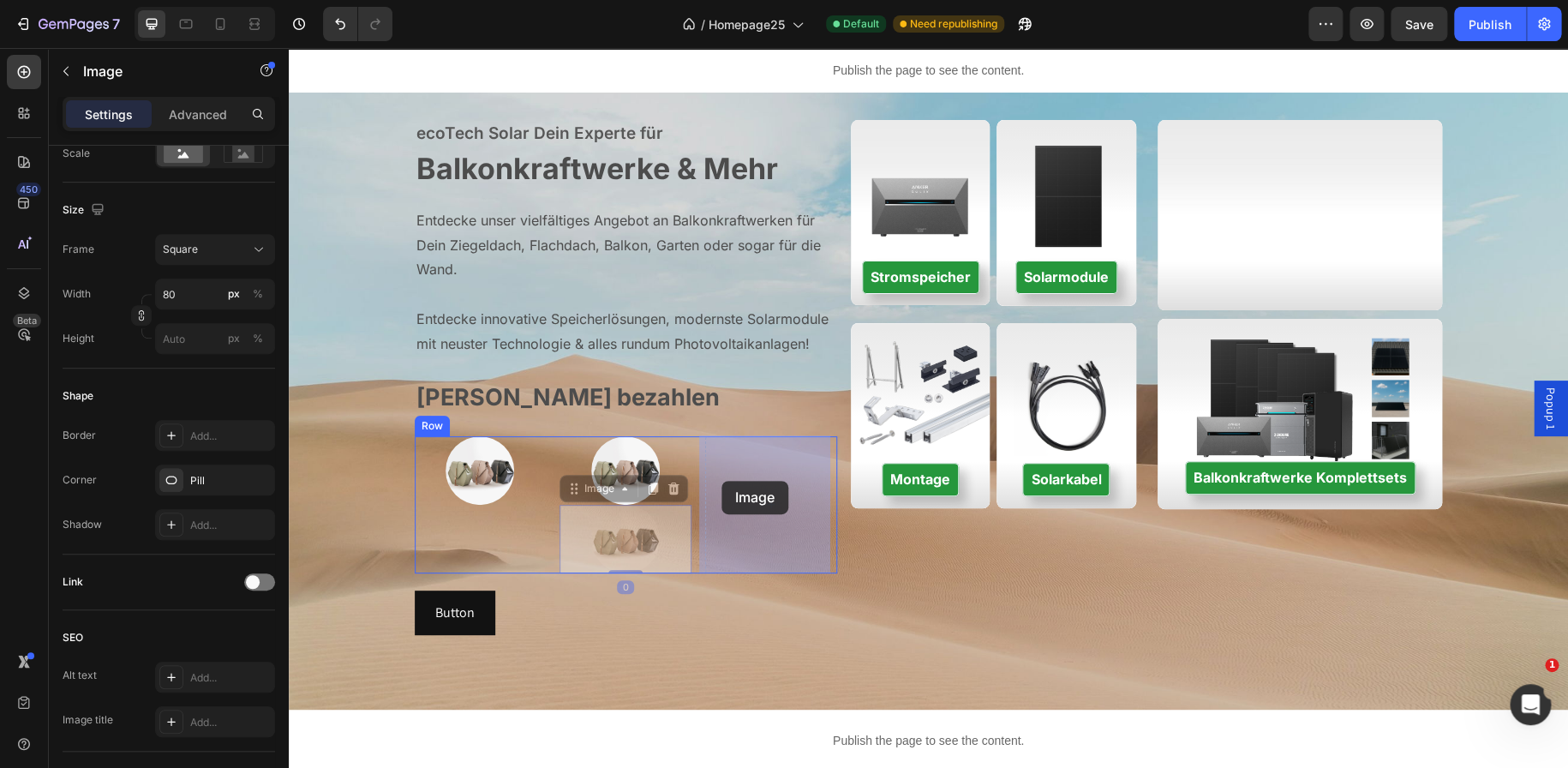
drag, startPoint x: 609, startPoint y: 539, endPoint x: 710, endPoint y: 485, distance: 114.5
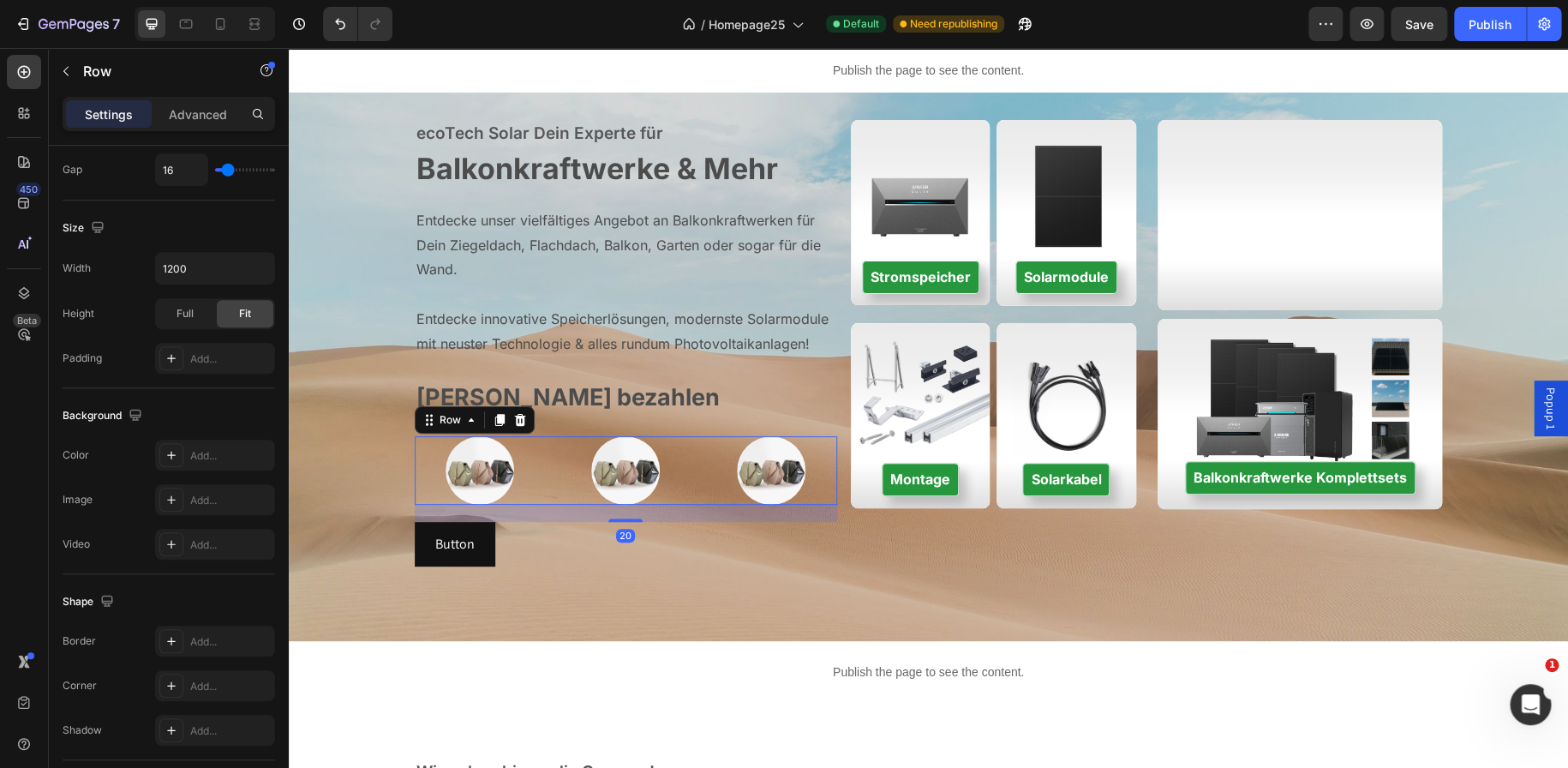
scroll to position [0, 0]
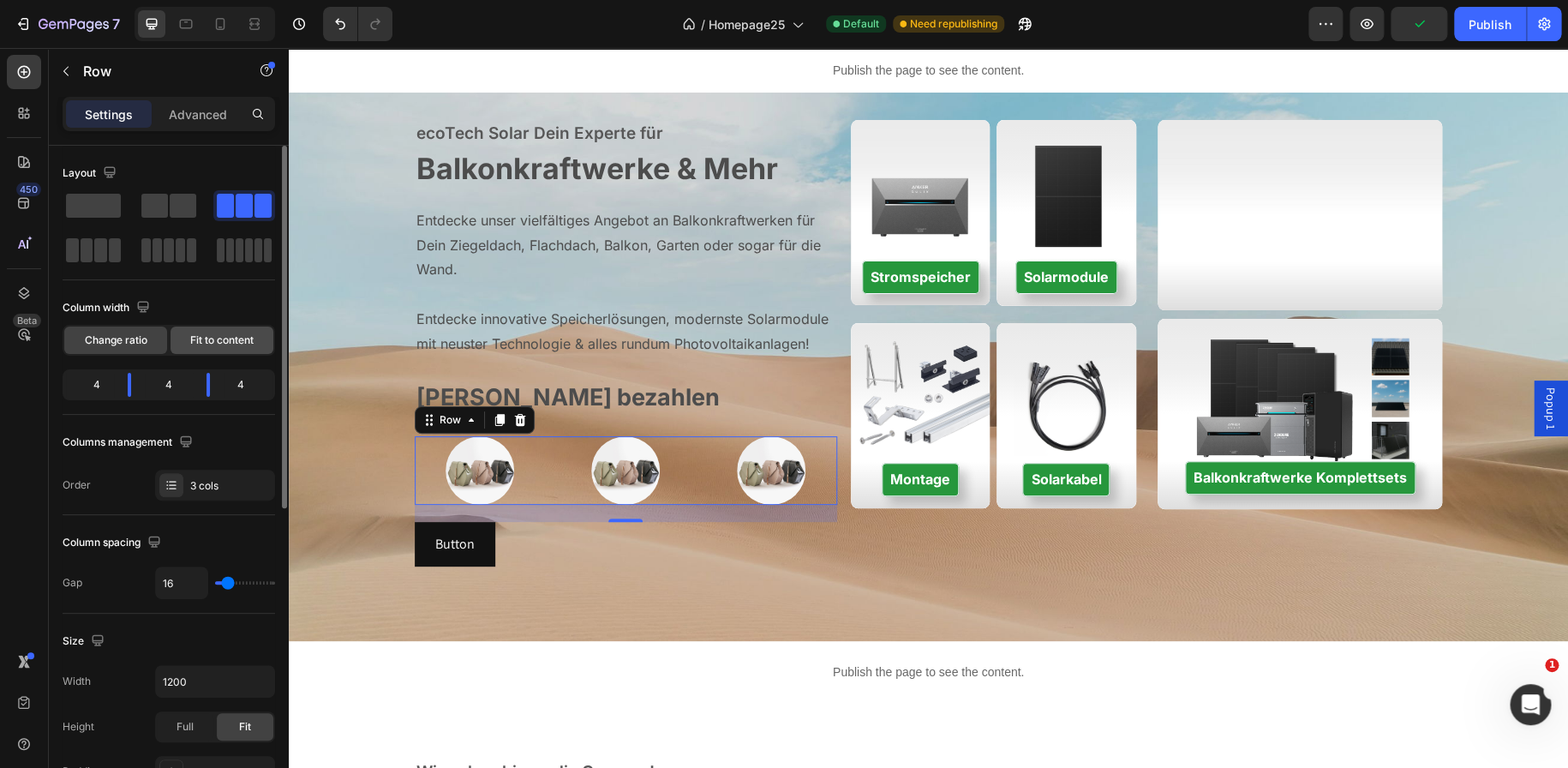
click at [200, 335] on span "Fit to content" at bounding box center [221, 340] width 63 height 16
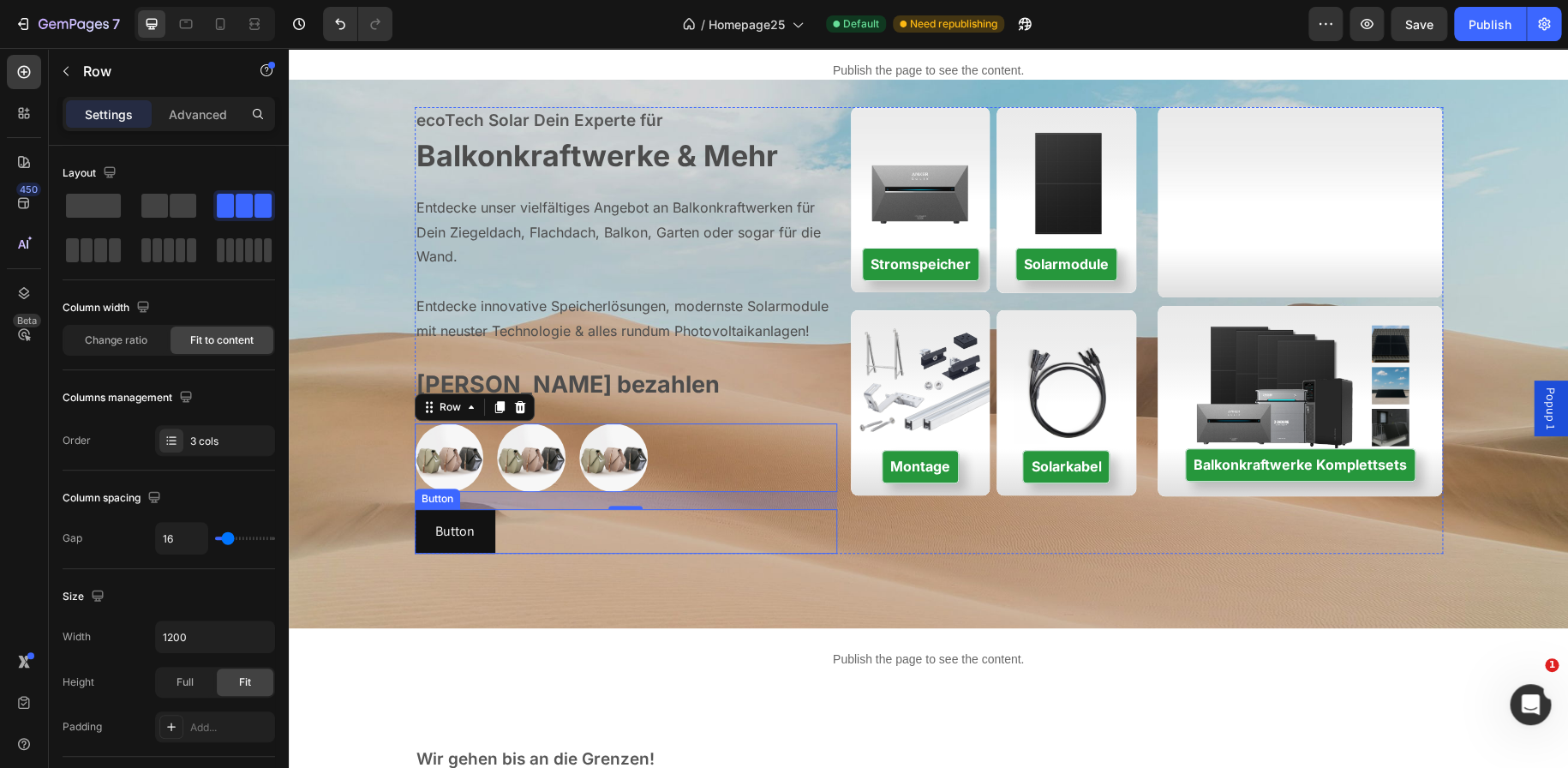
scroll to position [49, 0]
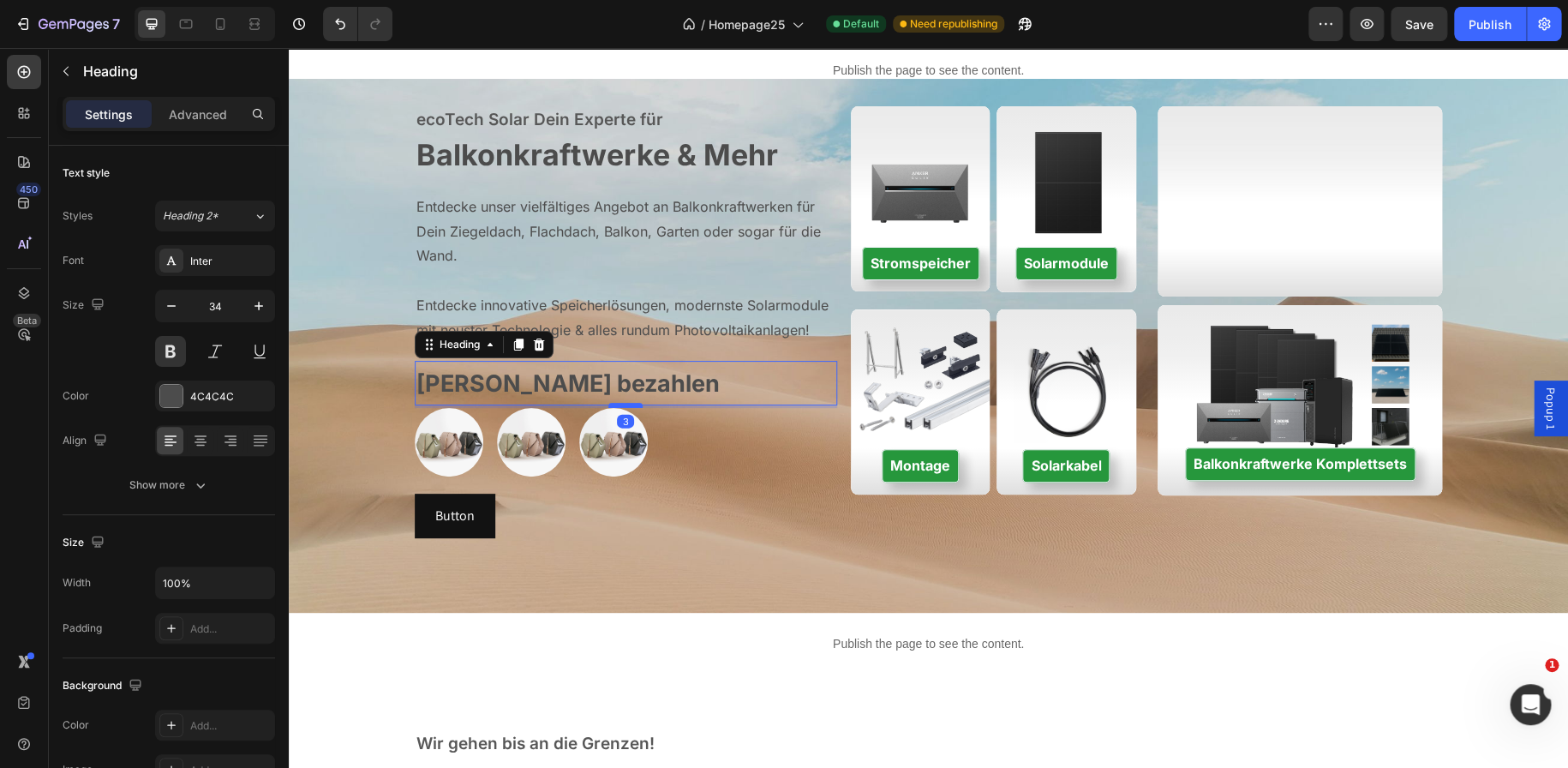
drag, startPoint x: 619, startPoint y: 420, endPoint x: 619, endPoint y: 406, distance: 14.0
click at [619, 406] on div at bounding box center [624, 405] width 34 height 5
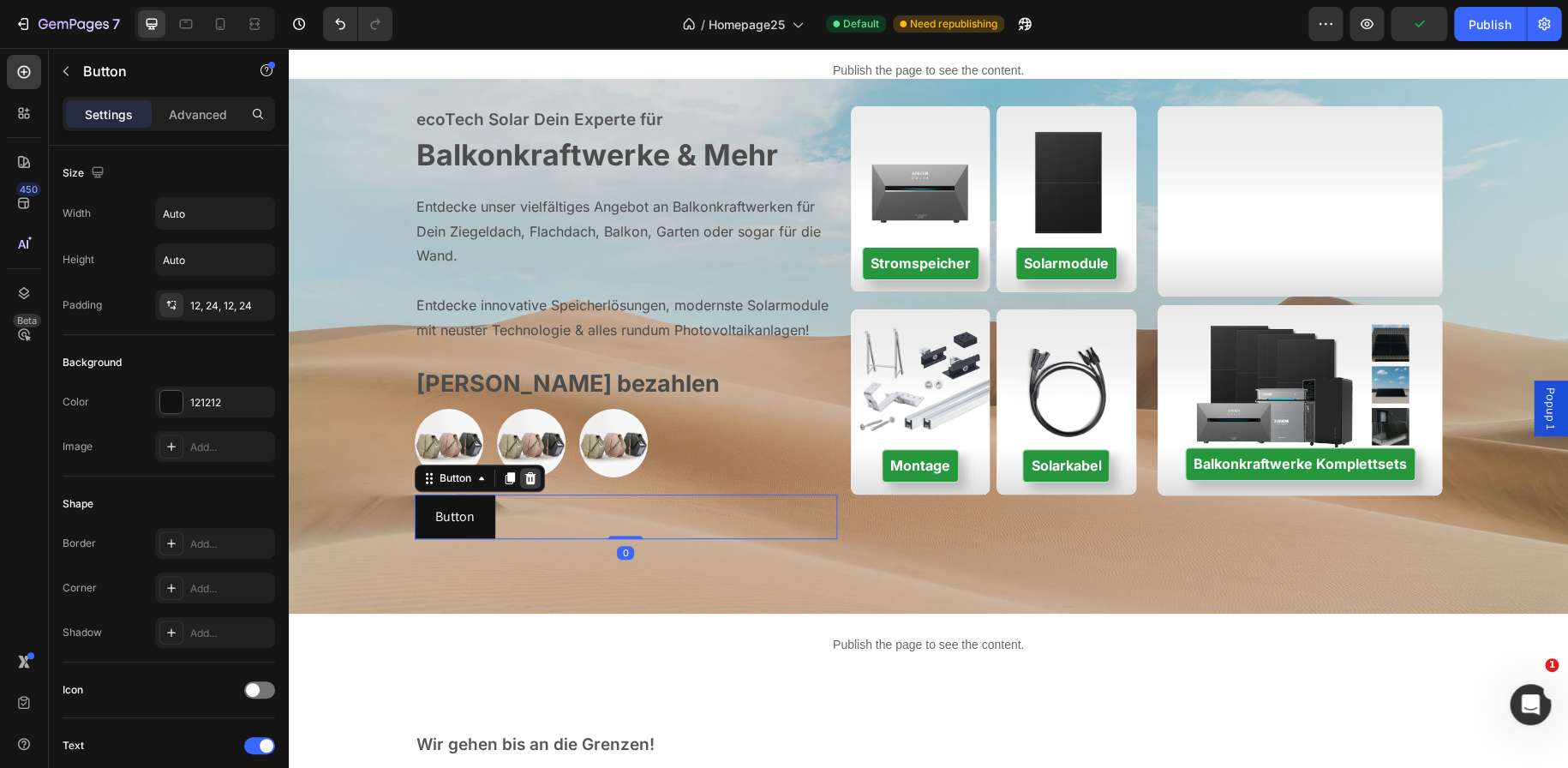
click at [520, 487] on div at bounding box center [530, 478] width 20 height 20
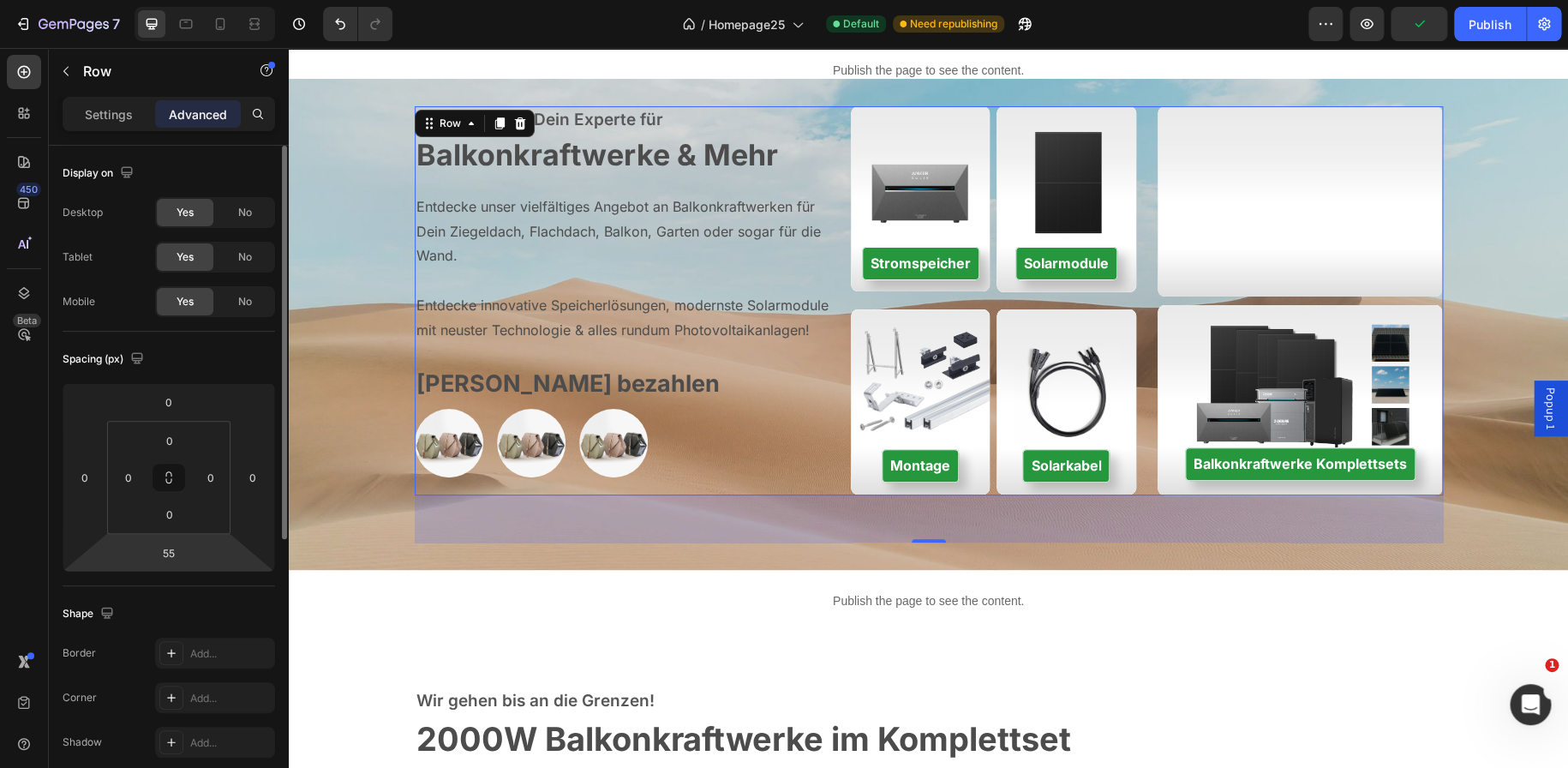
scroll to position [0, 0]
click at [109, 122] on p "Settings" at bounding box center [109, 114] width 48 height 18
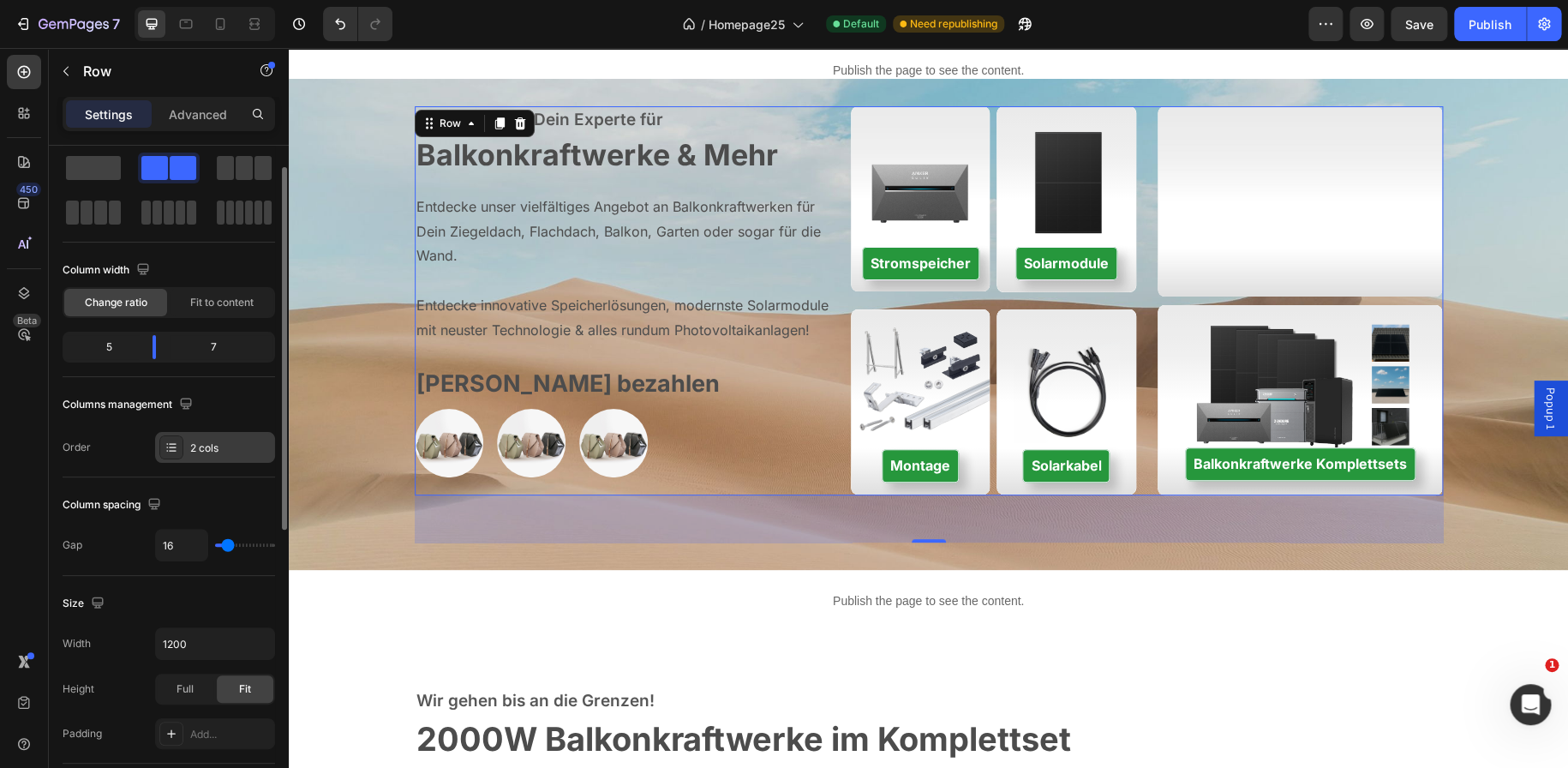
scroll to position [40, 0]
type input "26"
type input "28"
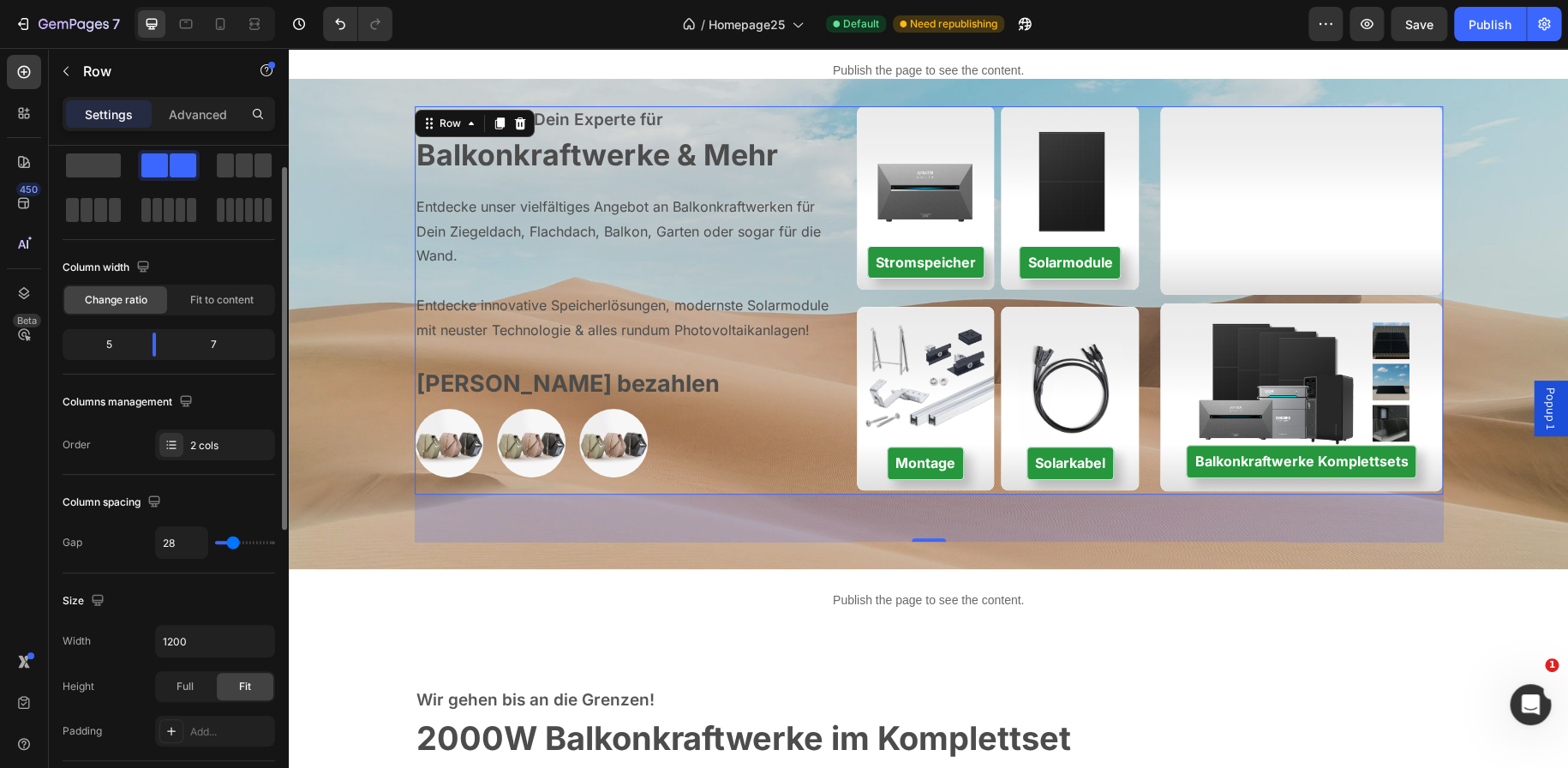
type input "30"
type input "32"
type input "34"
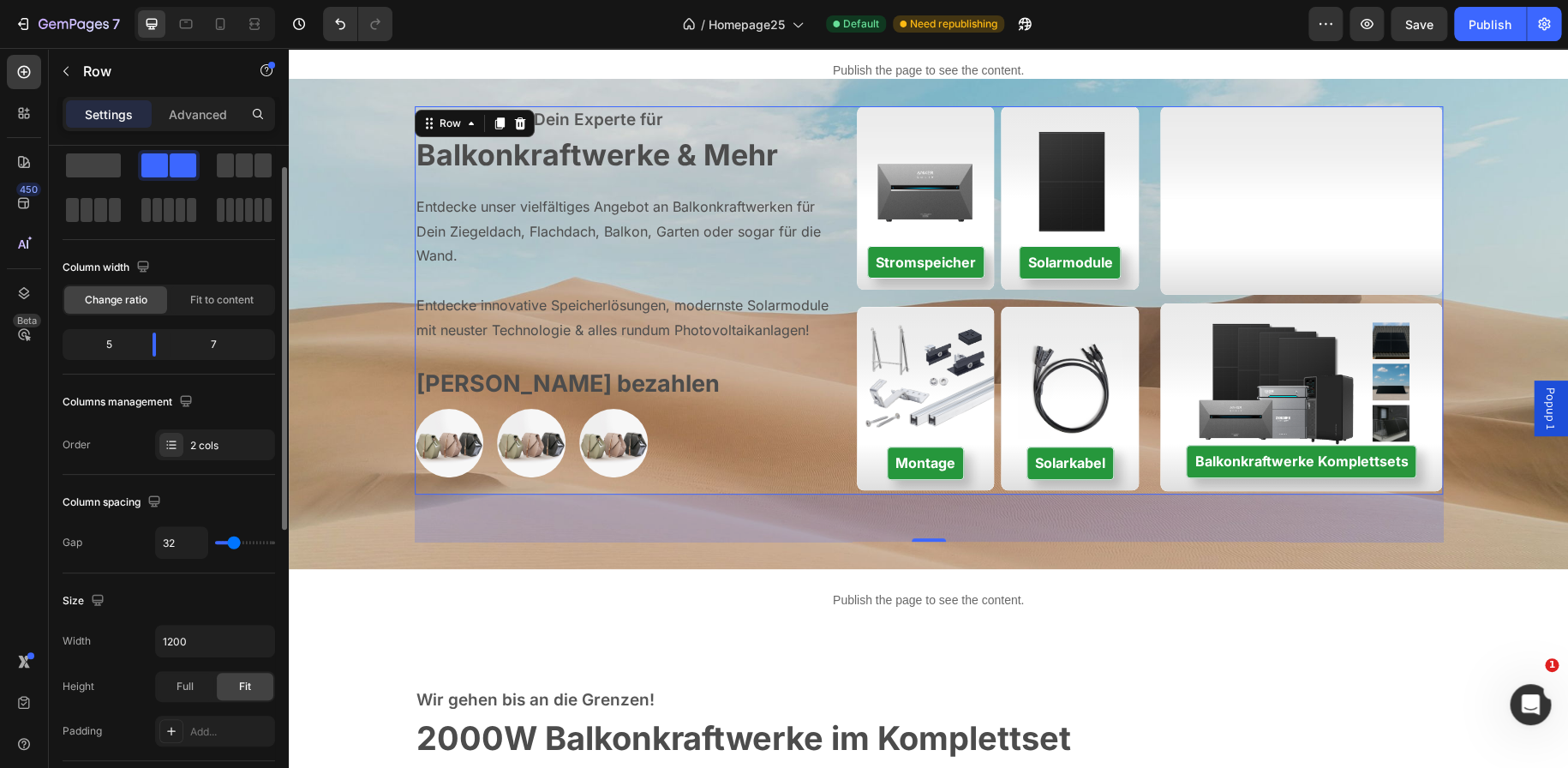
type input "34"
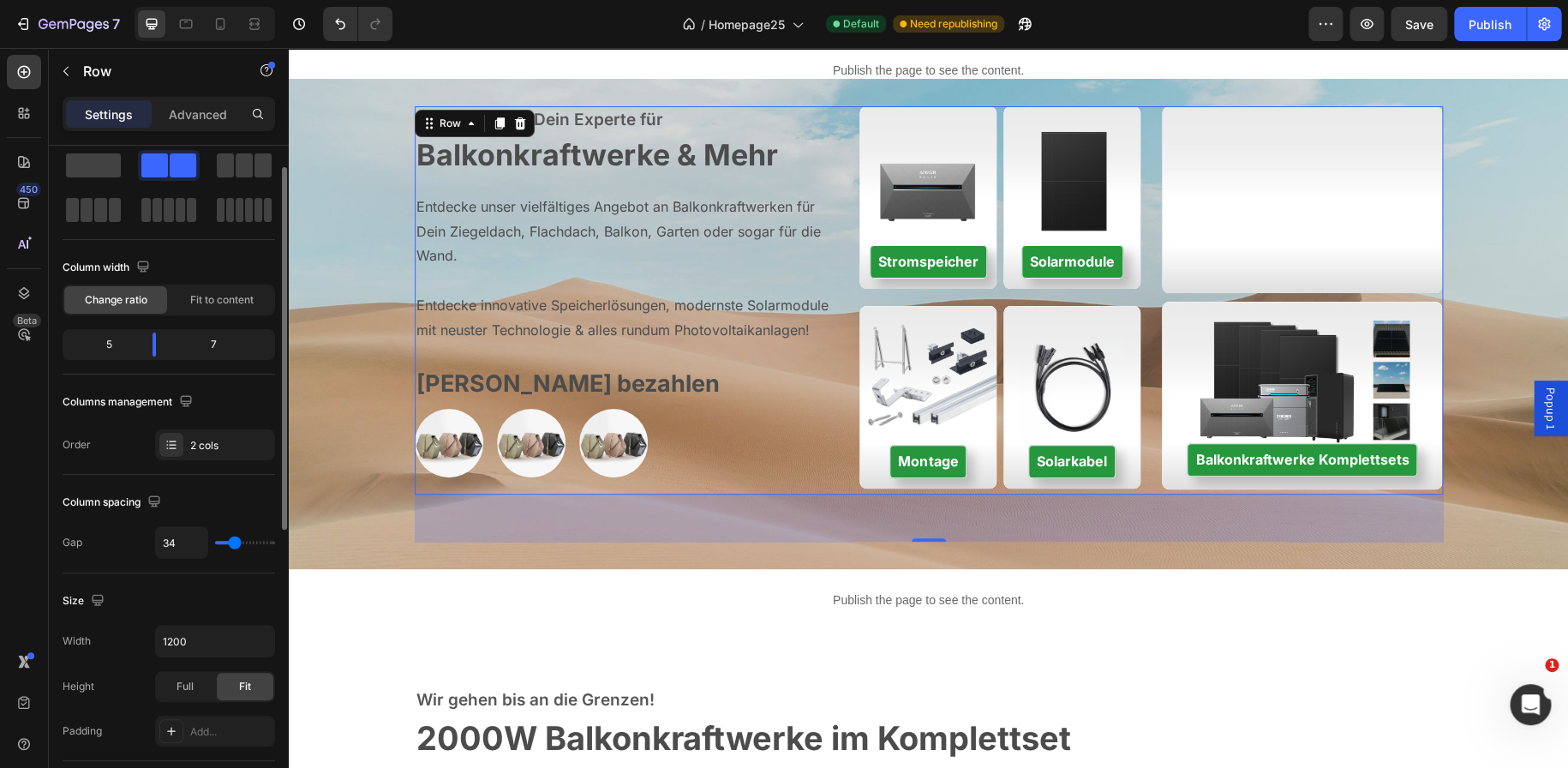
type input "32"
type input "30"
click at [233, 540] on input "range" at bounding box center [245, 542] width 60 height 4
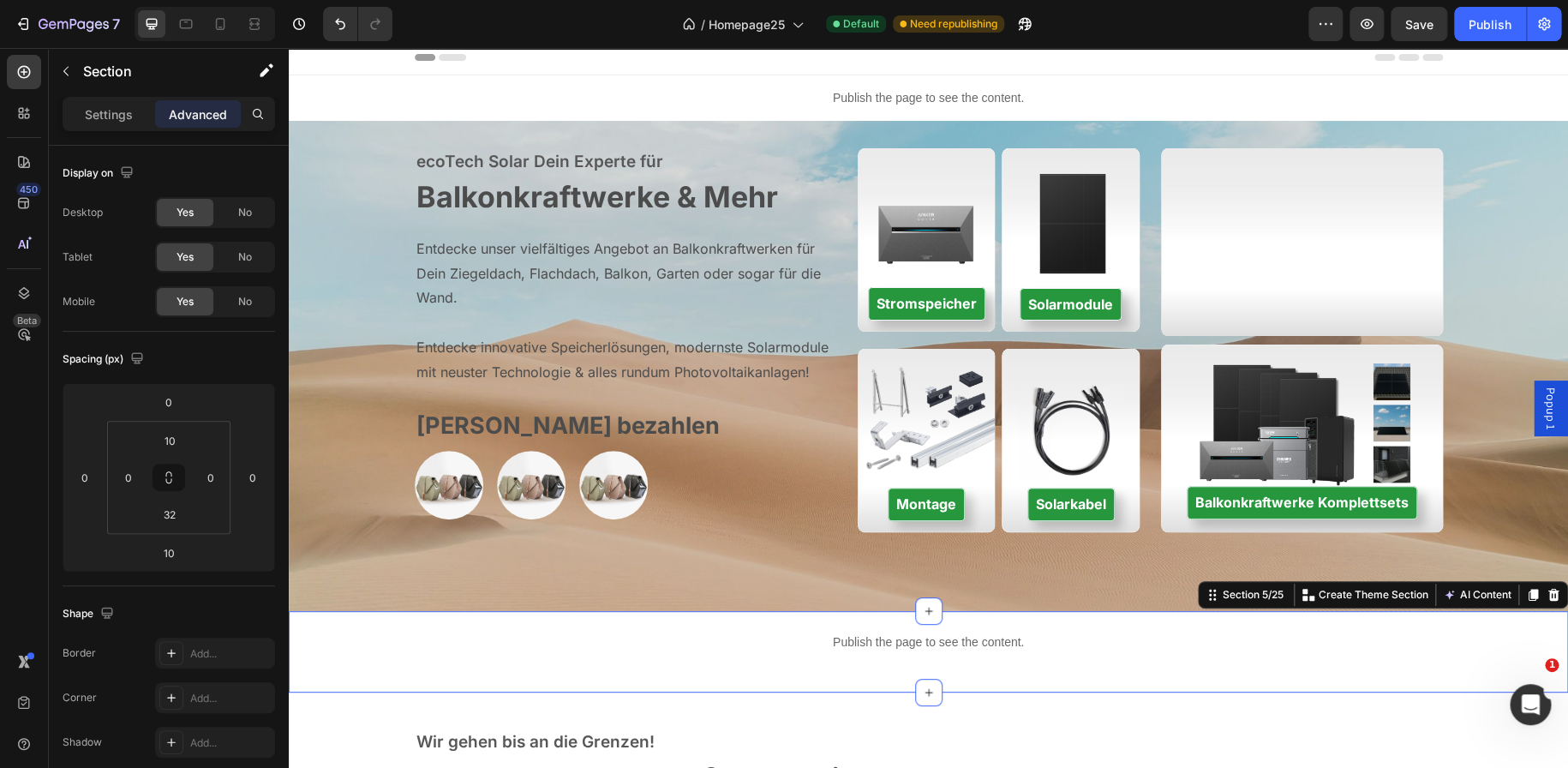
scroll to position [0, 0]
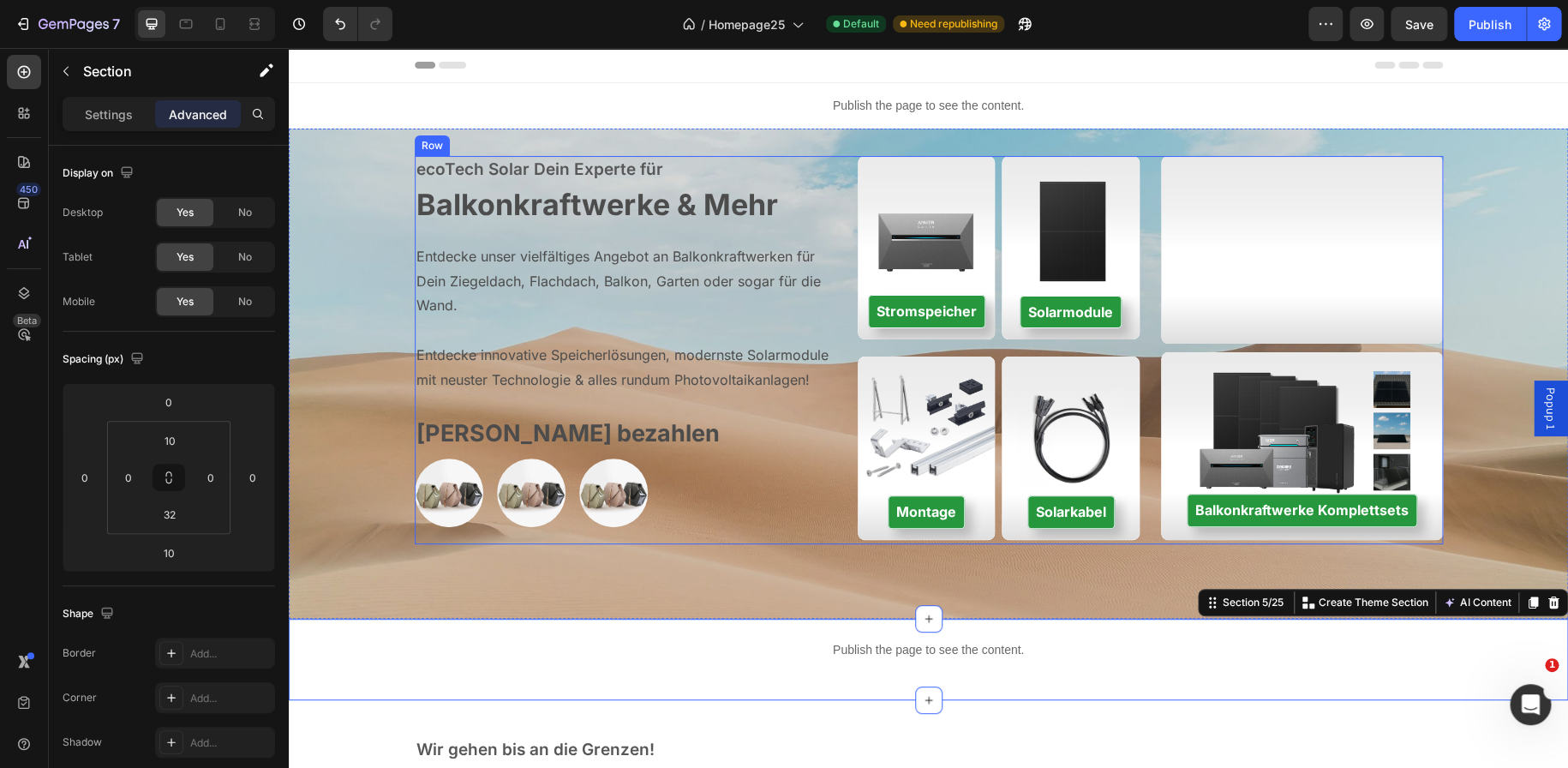
click at [836, 159] on div "ecoTech Solar Dein Experte für Text block ⁠⁠⁠⁠⁠⁠⁠ Balkonkraftwerke & Mehr Headi…" at bounding box center [929, 350] width 1029 height 389
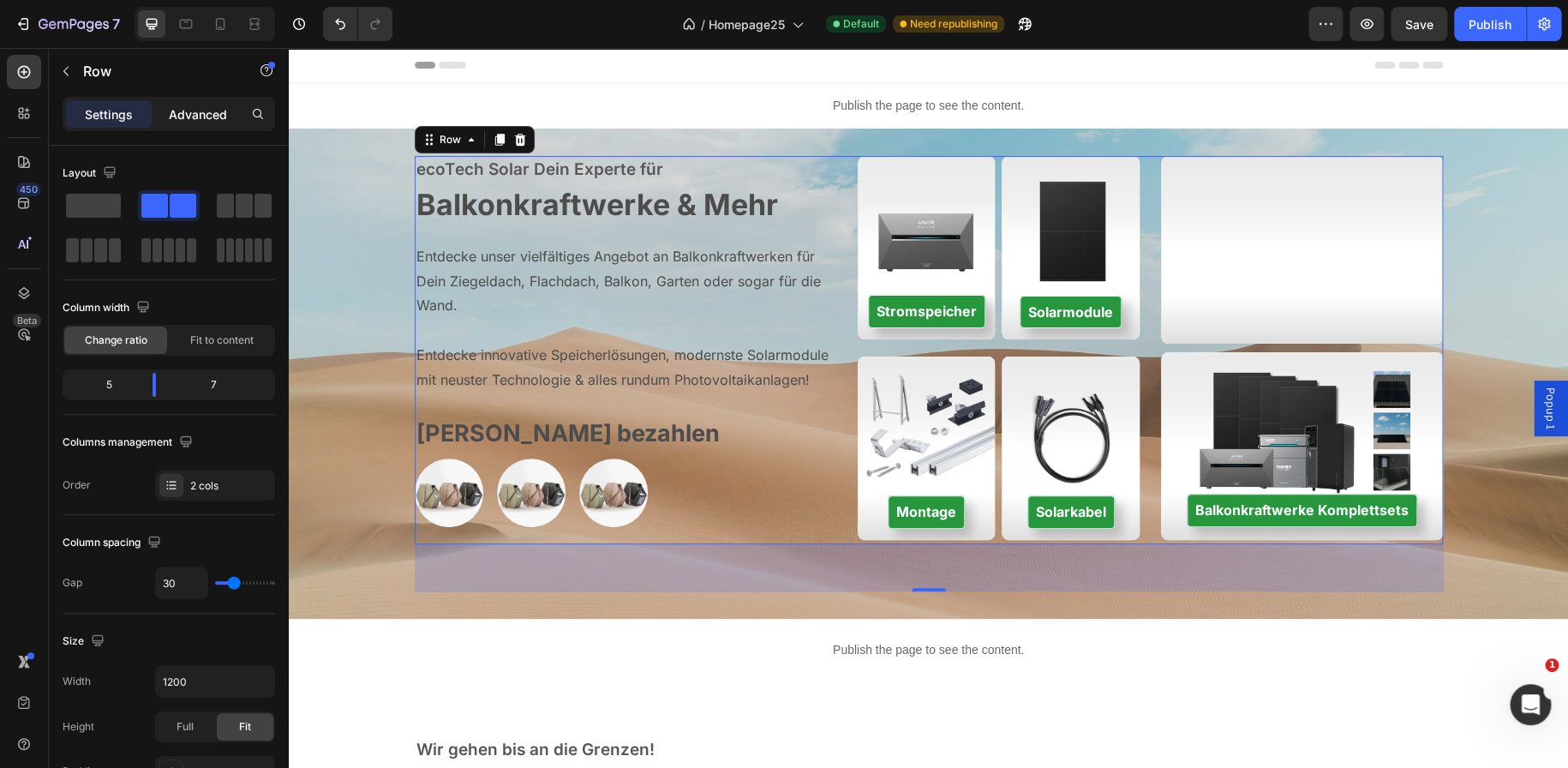
click at [184, 119] on p "Advanced" at bounding box center [198, 114] width 59 height 18
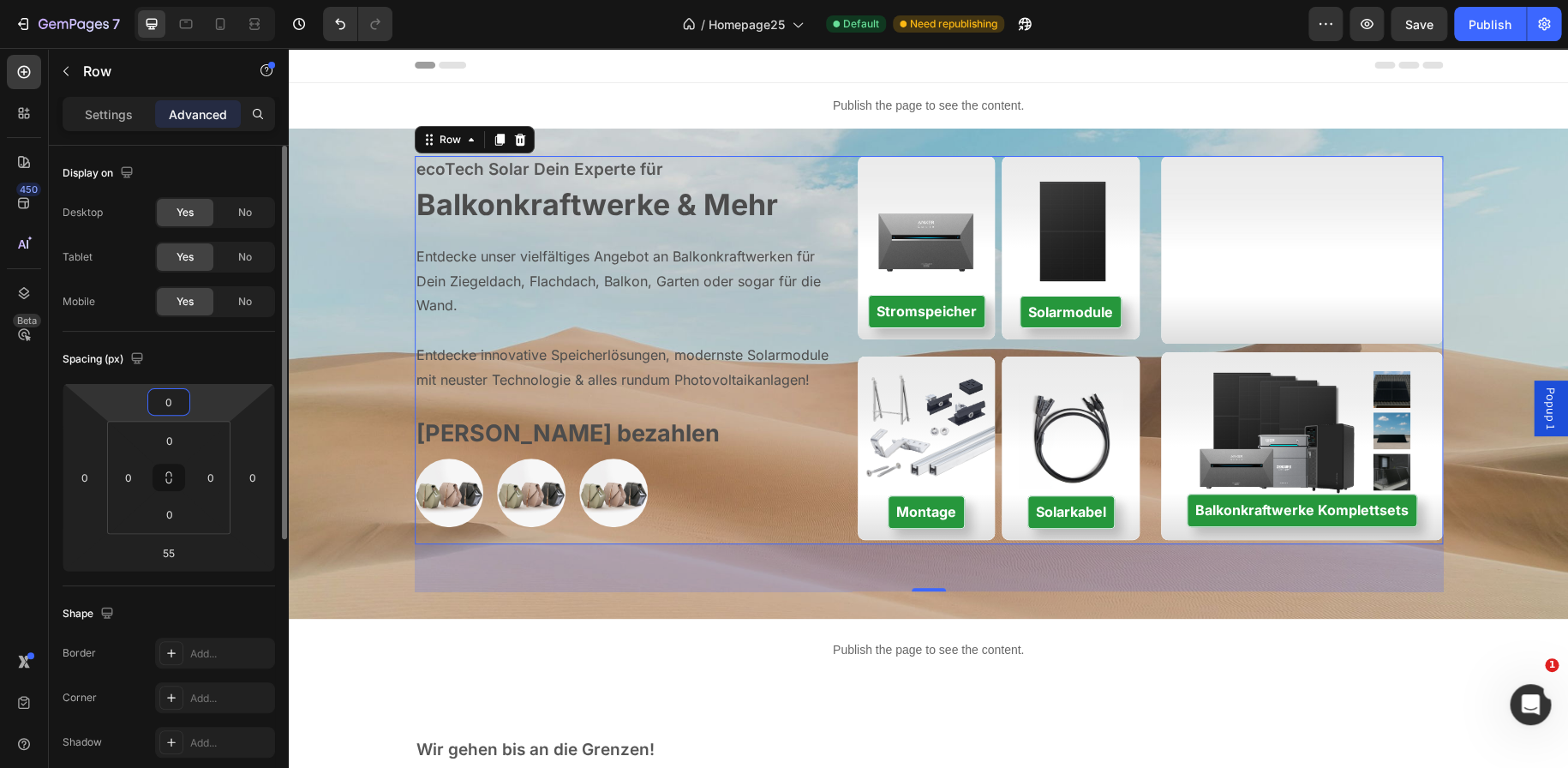
click at [171, 411] on input "0" at bounding box center [168, 401] width 34 height 26
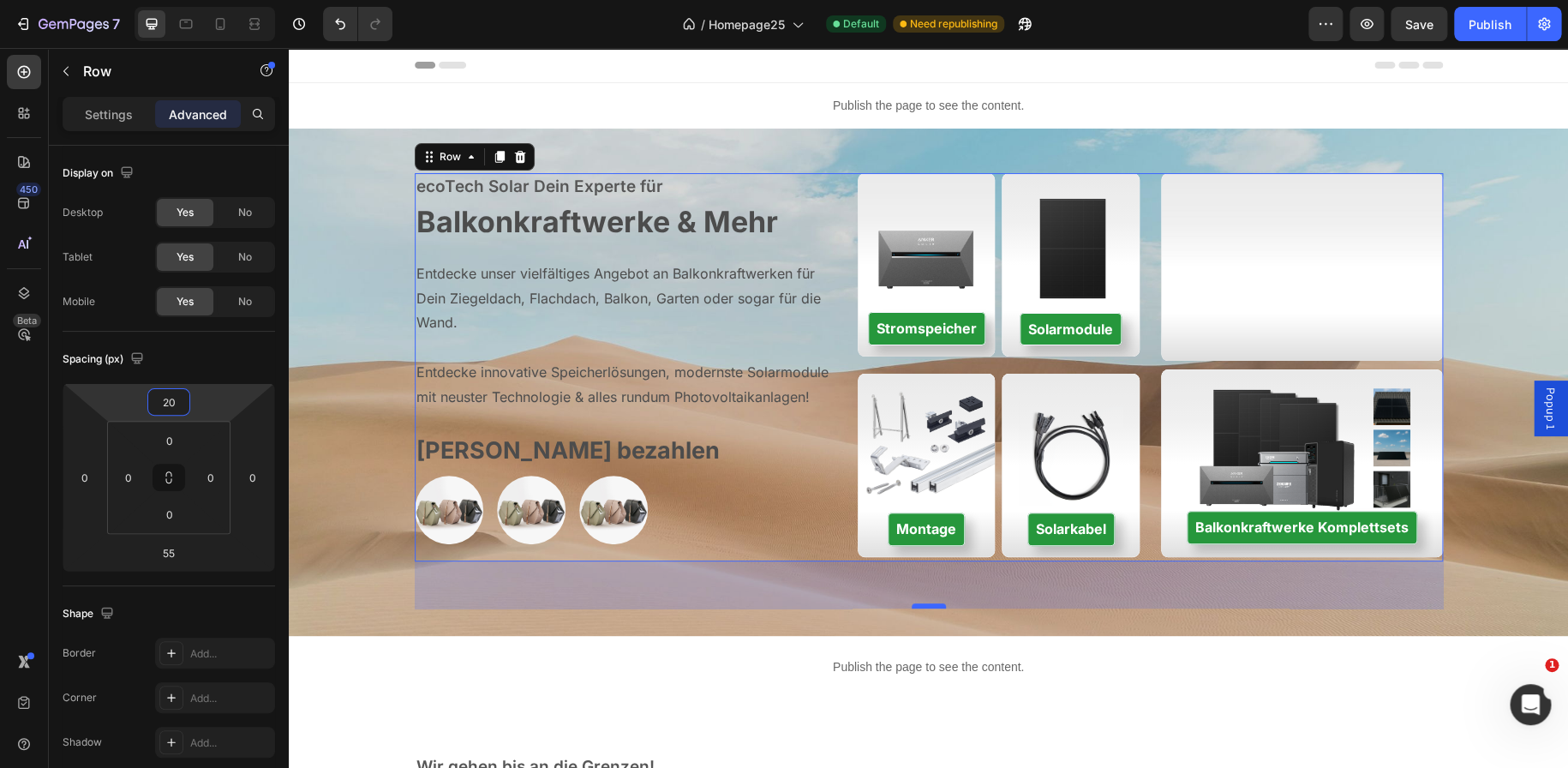
type input "20"
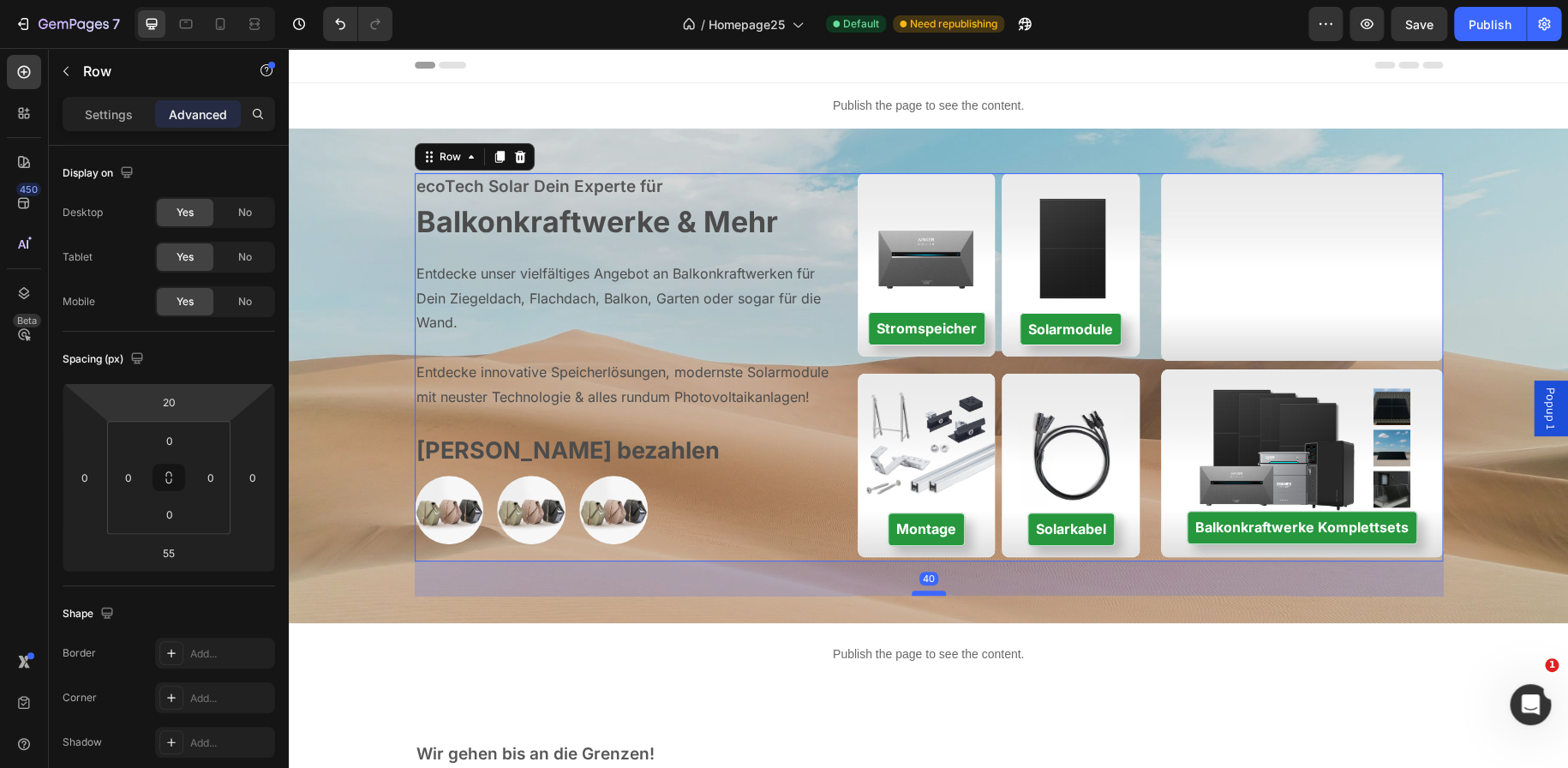
drag, startPoint x: 923, startPoint y: 603, endPoint x: 923, endPoint y: 591, distance: 12.0
click at [923, 561] on div "40" at bounding box center [929, 561] width 1029 height 0
type input "40"
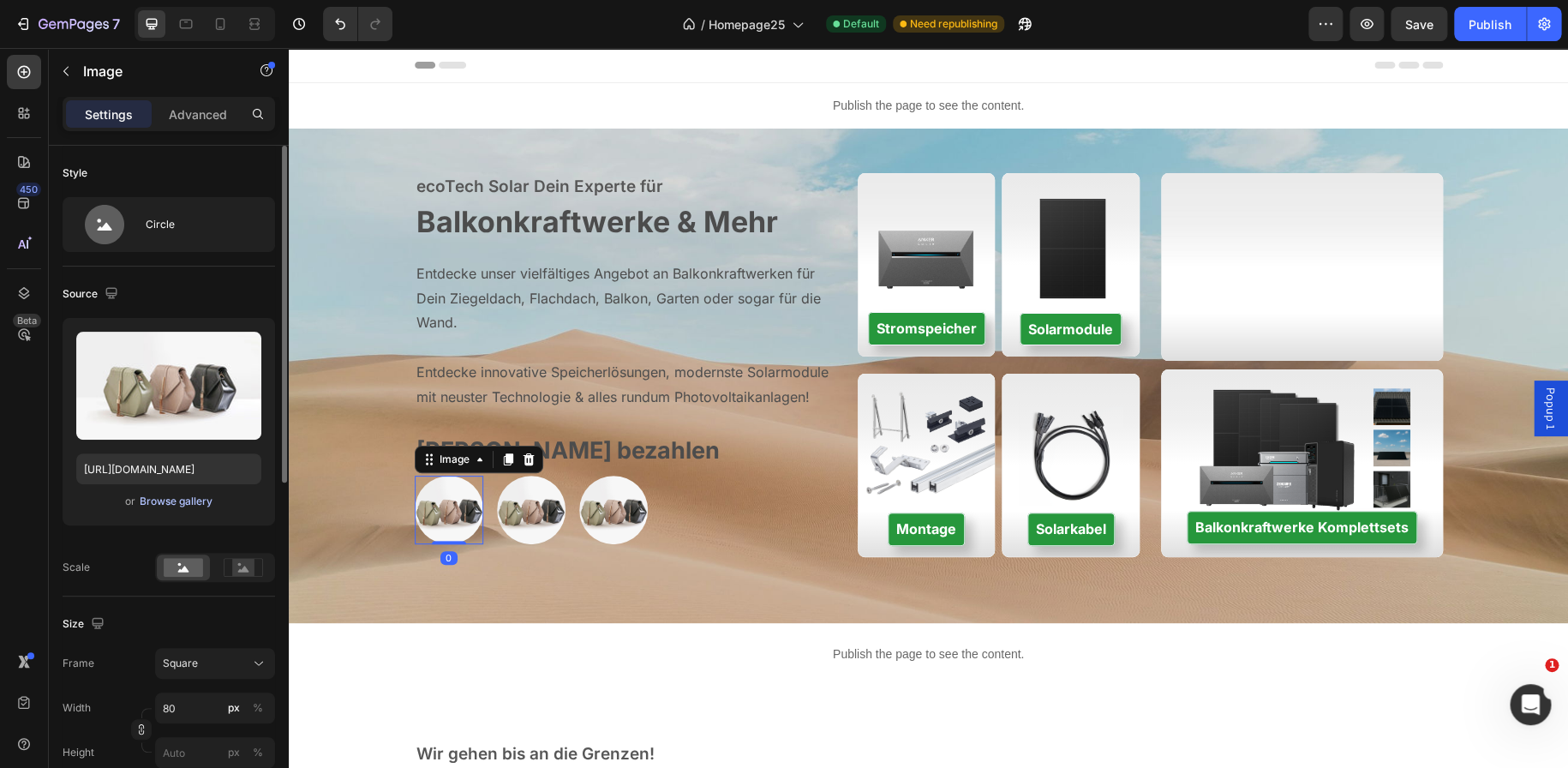
click at [197, 502] on div "Browse gallery" at bounding box center [176, 501] width 73 height 16
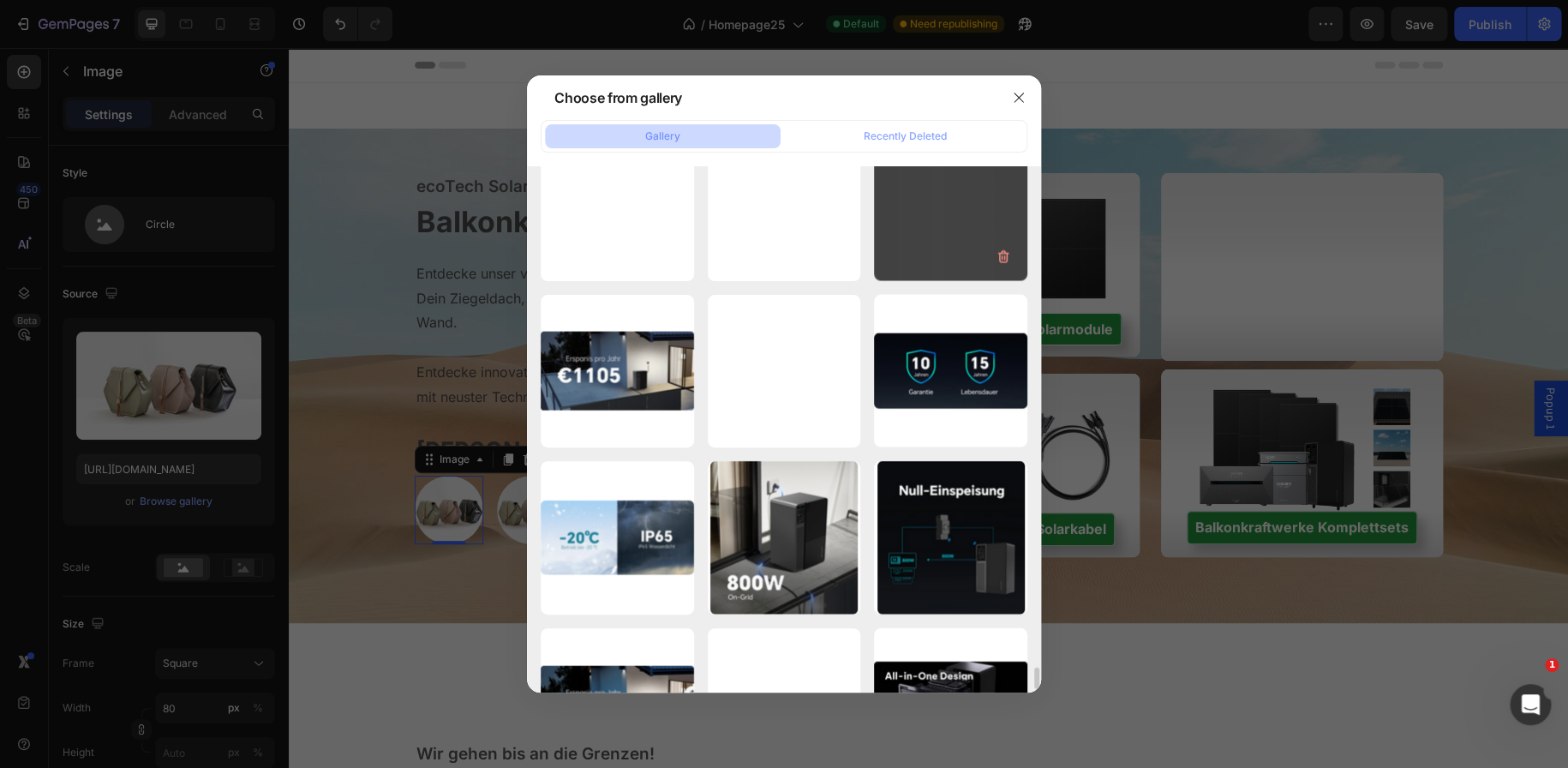
scroll to position [11719, 0]
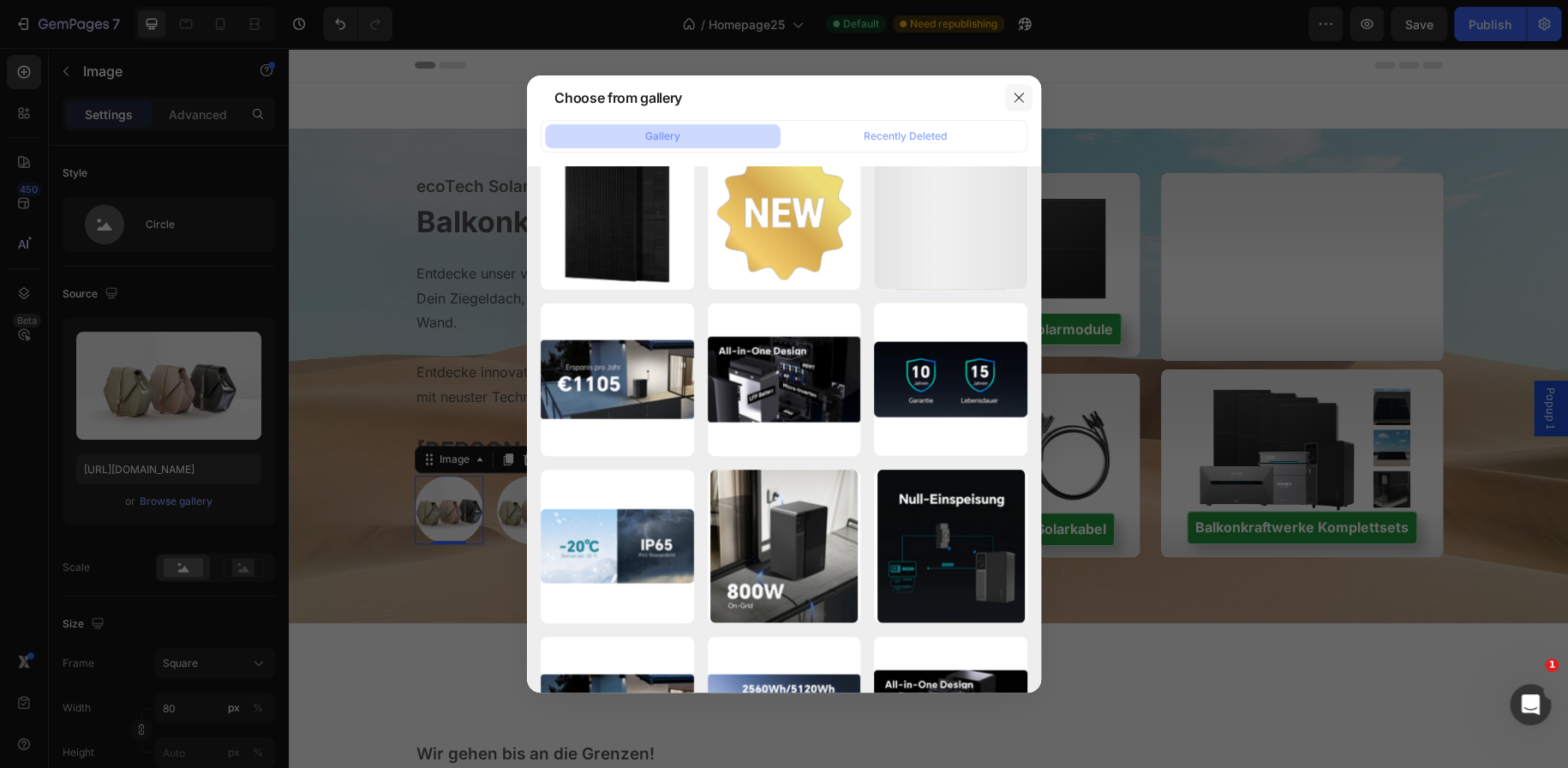
click at [1013, 104] on button "button" at bounding box center [1019, 98] width 27 height 27
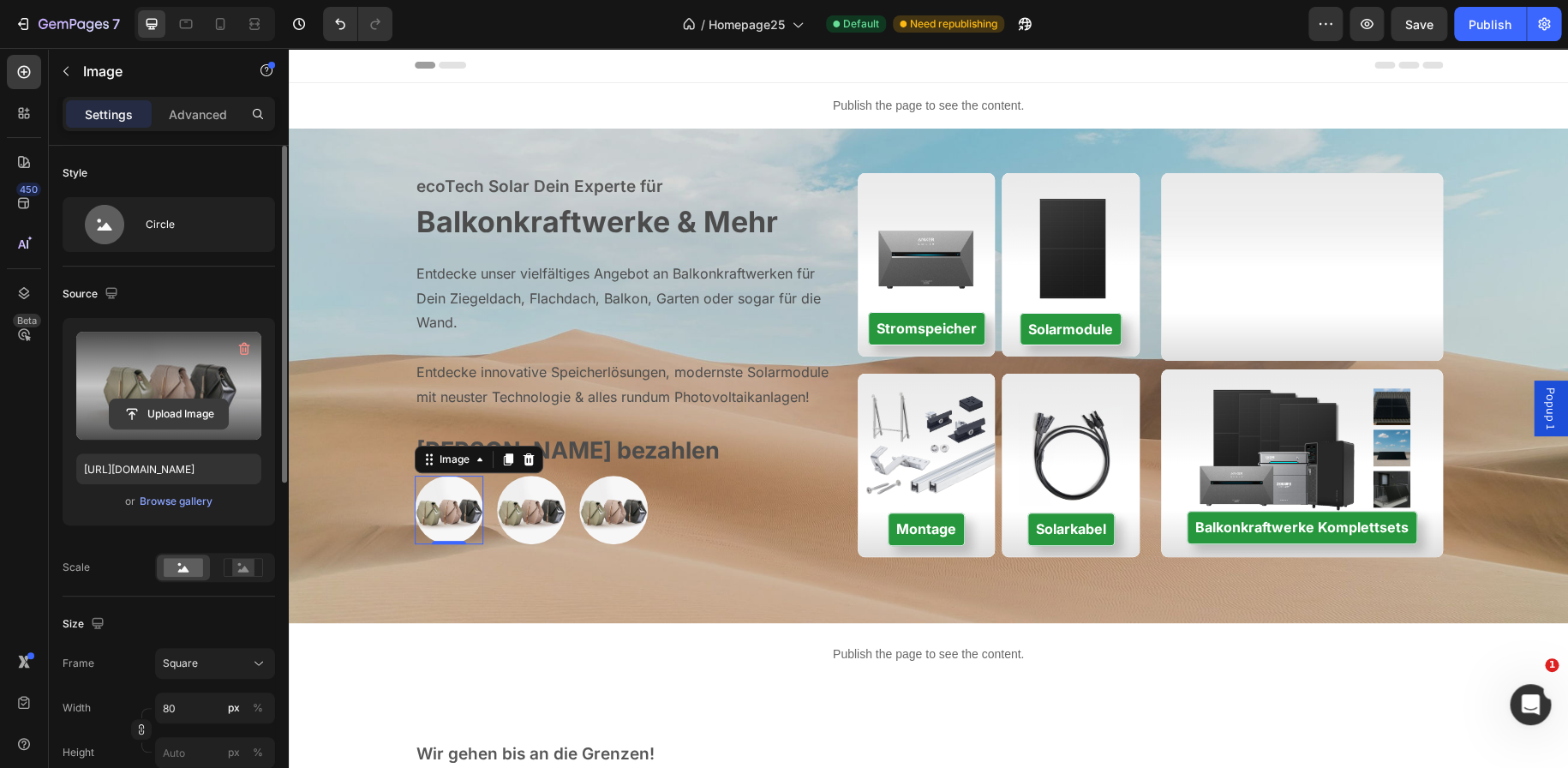
click at [189, 415] on input "file" at bounding box center [168, 414] width 118 height 29
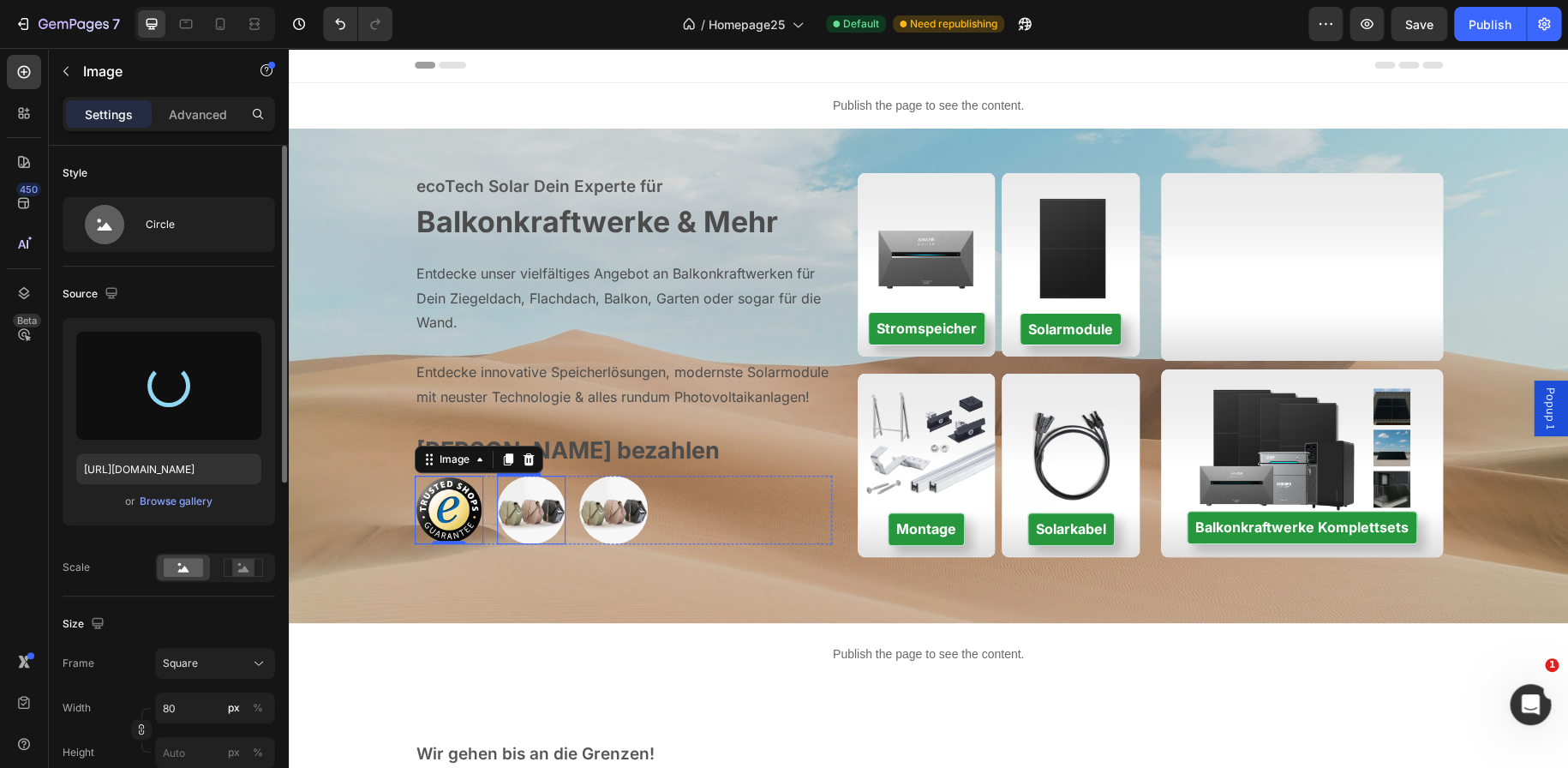
type input "https://cdn.shopify.com/s/files/1/0699/4965/3284/files/gempages_498297731022848…"
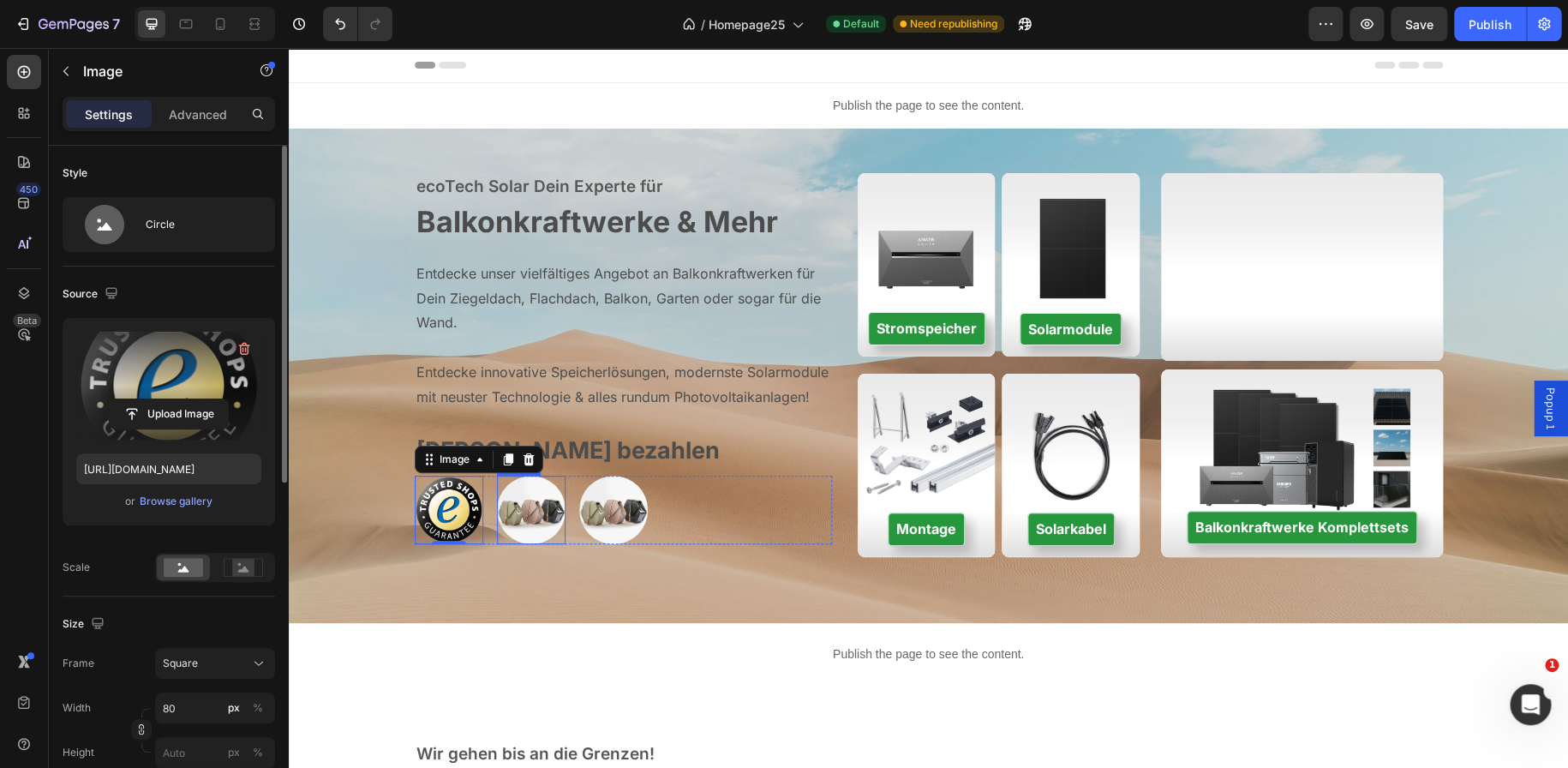
click at [513, 497] on img at bounding box center [531, 509] width 69 height 69
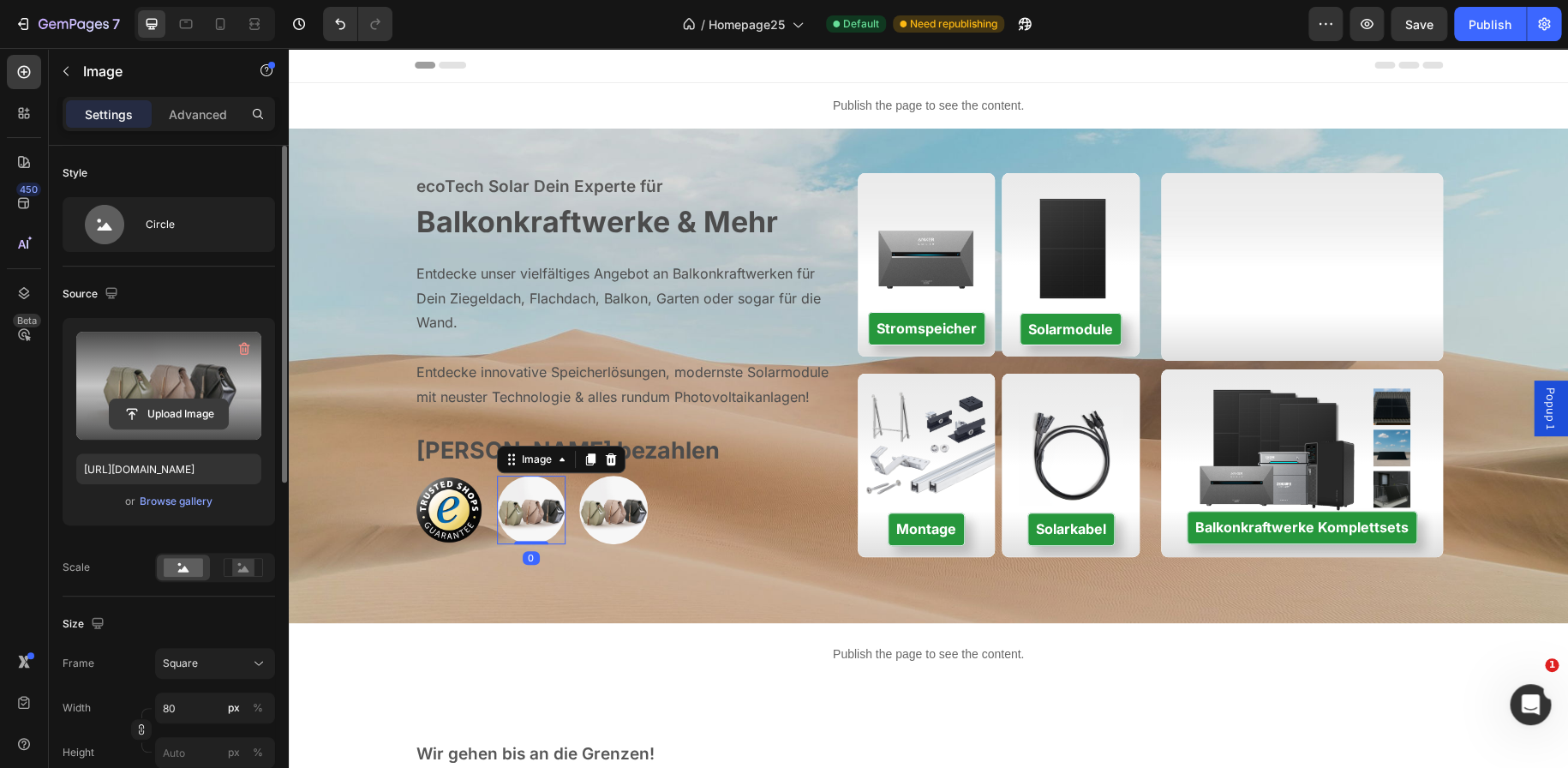
click at [166, 407] on input "file" at bounding box center [168, 414] width 118 height 29
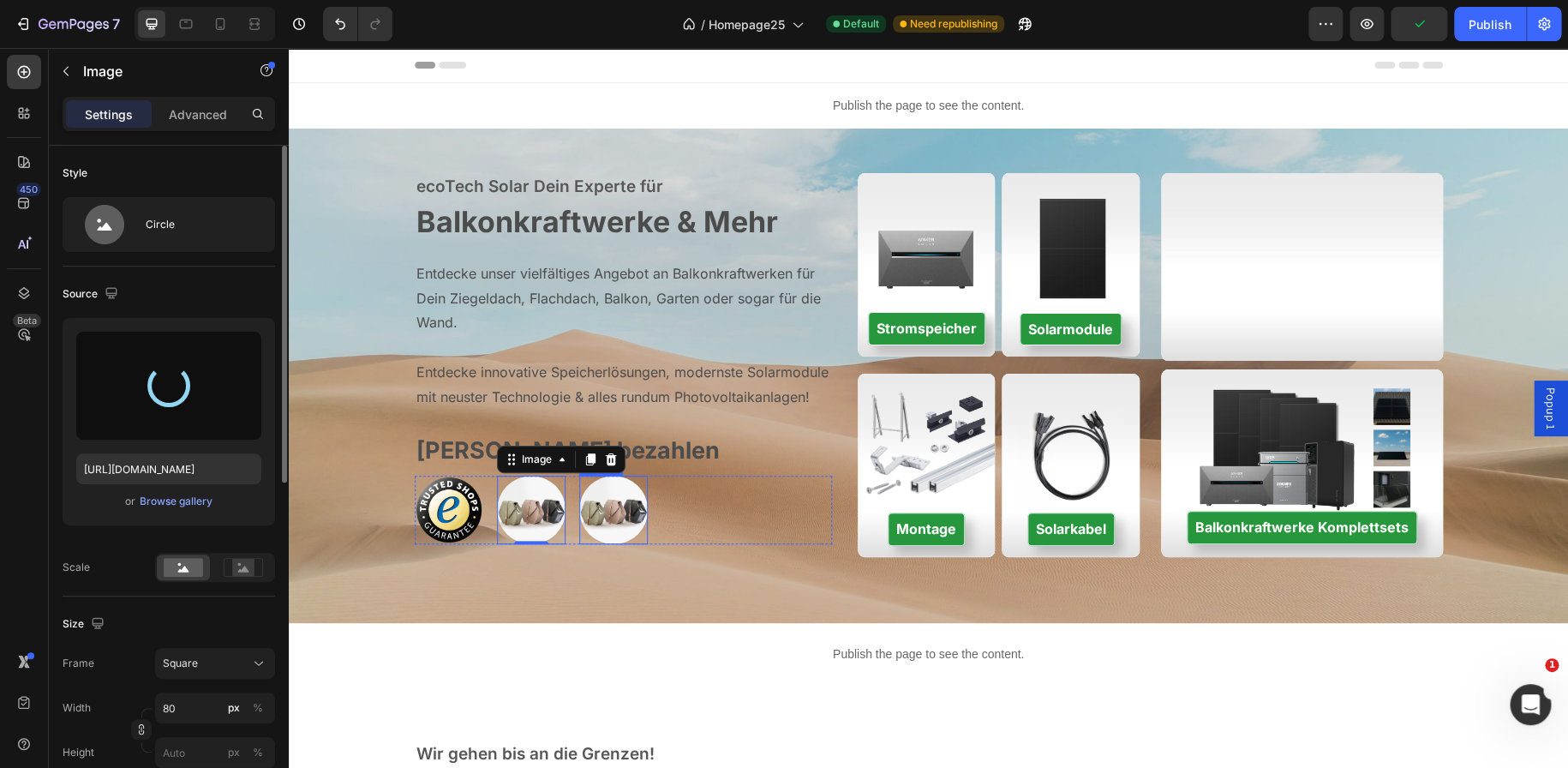
type input "https://cdn.shopify.com/s/files/1/0699/4965/3284/files/gempages_498297731022848…"
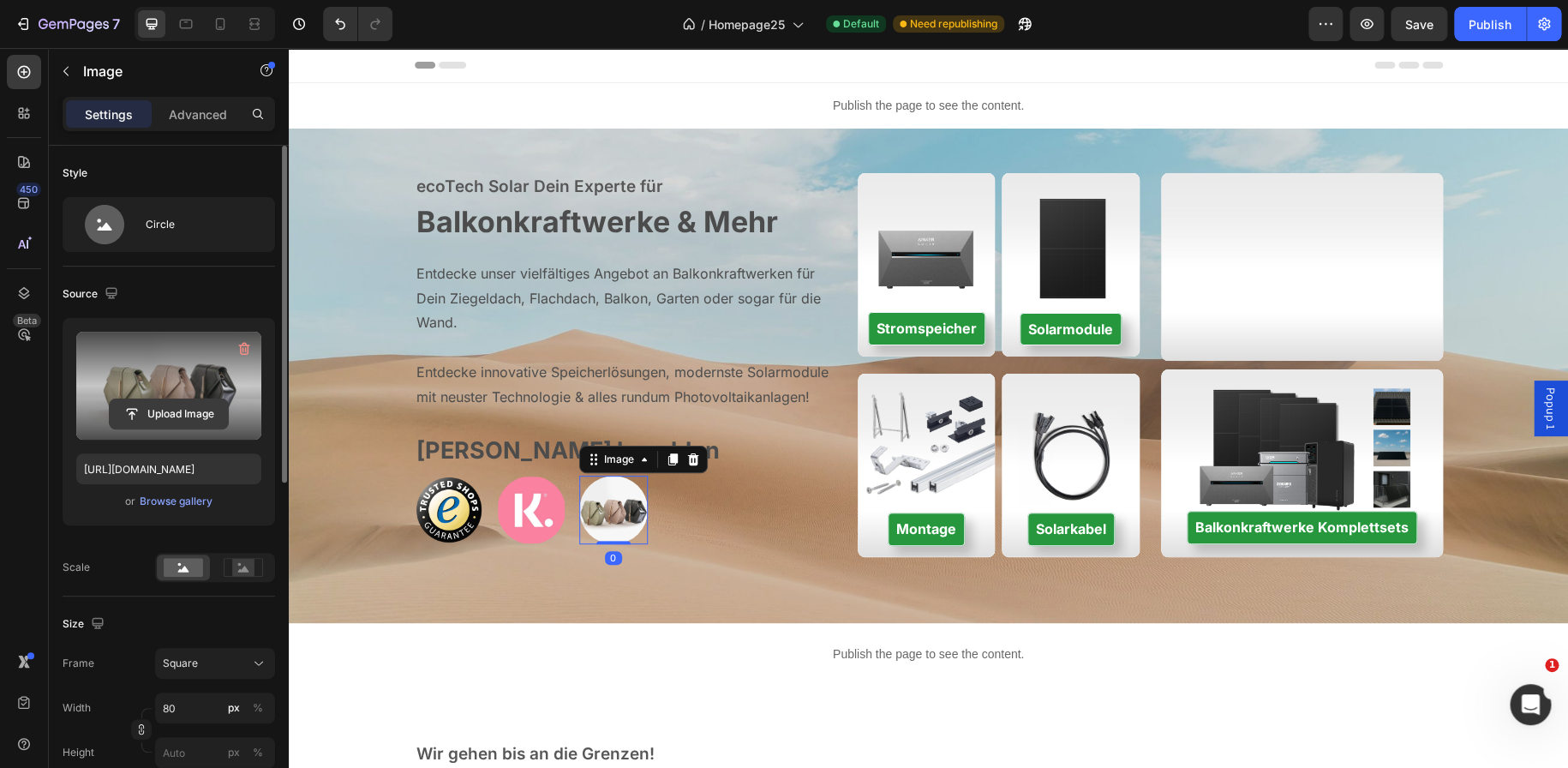
click at [137, 404] on input "file" at bounding box center [168, 414] width 118 height 29
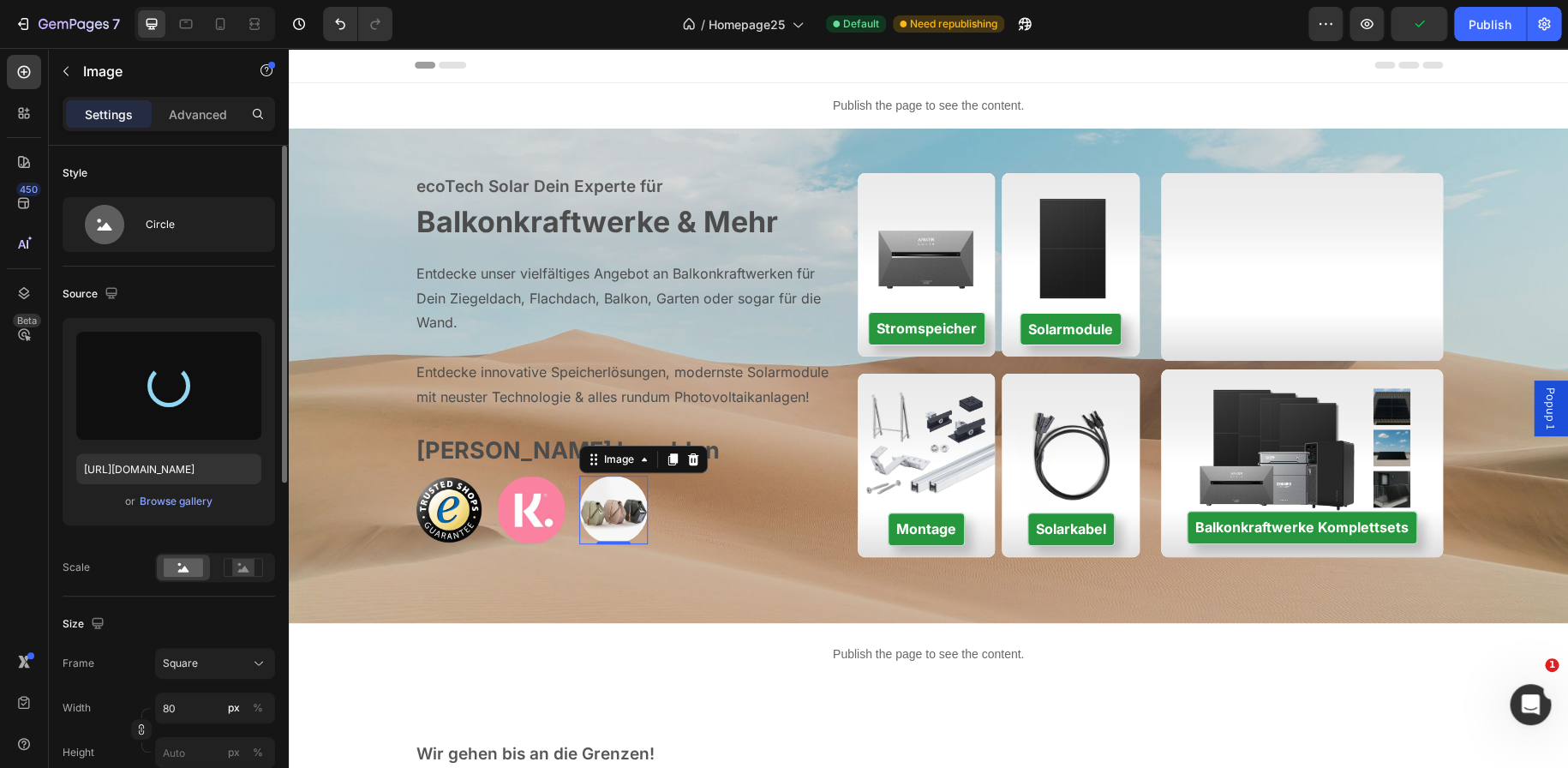
type input "https://cdn.shopify.com/s/files/1/0699/4965/3284/files/gempages_498297731022848…"
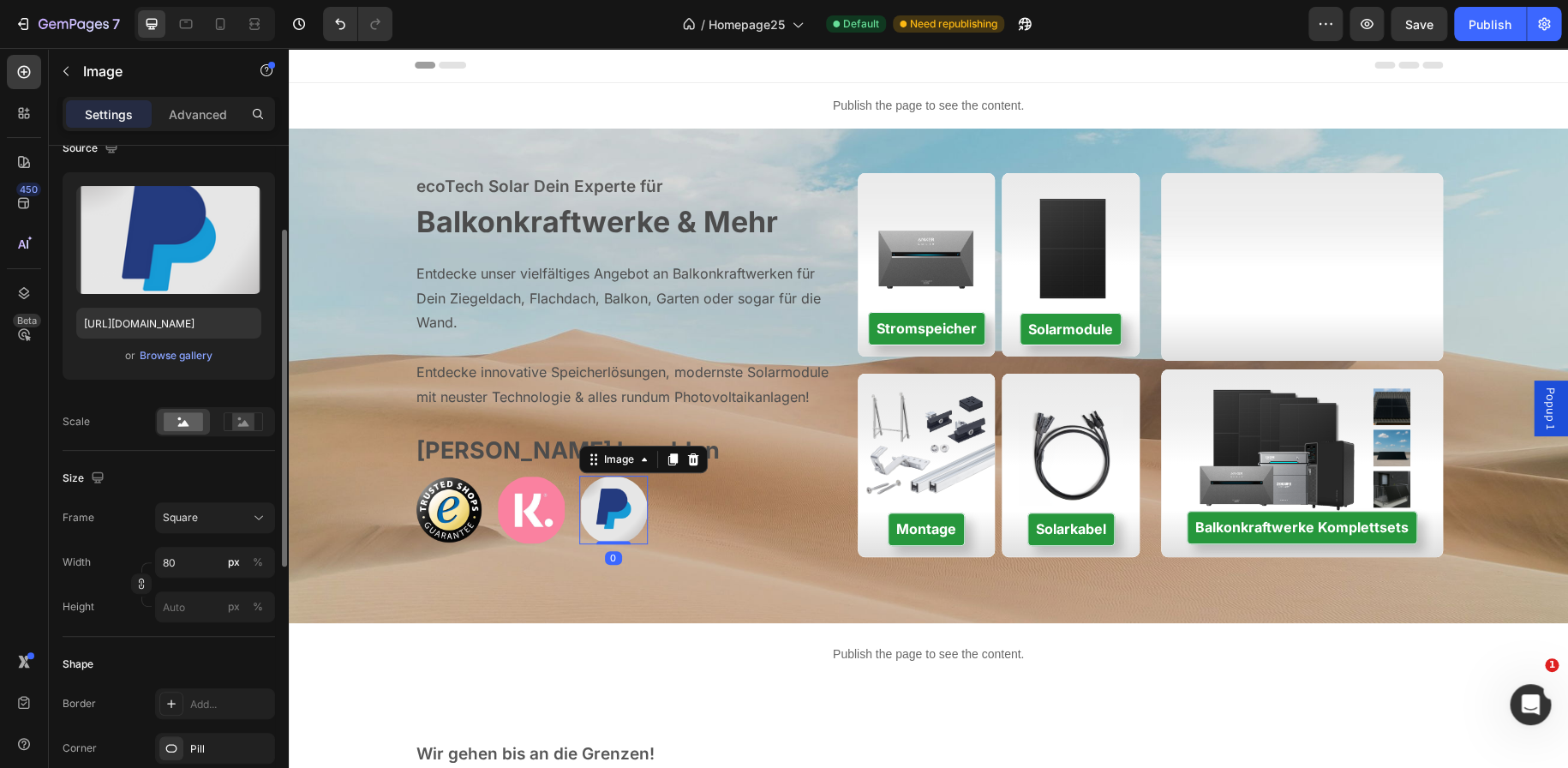
scroll to position [154, 0]
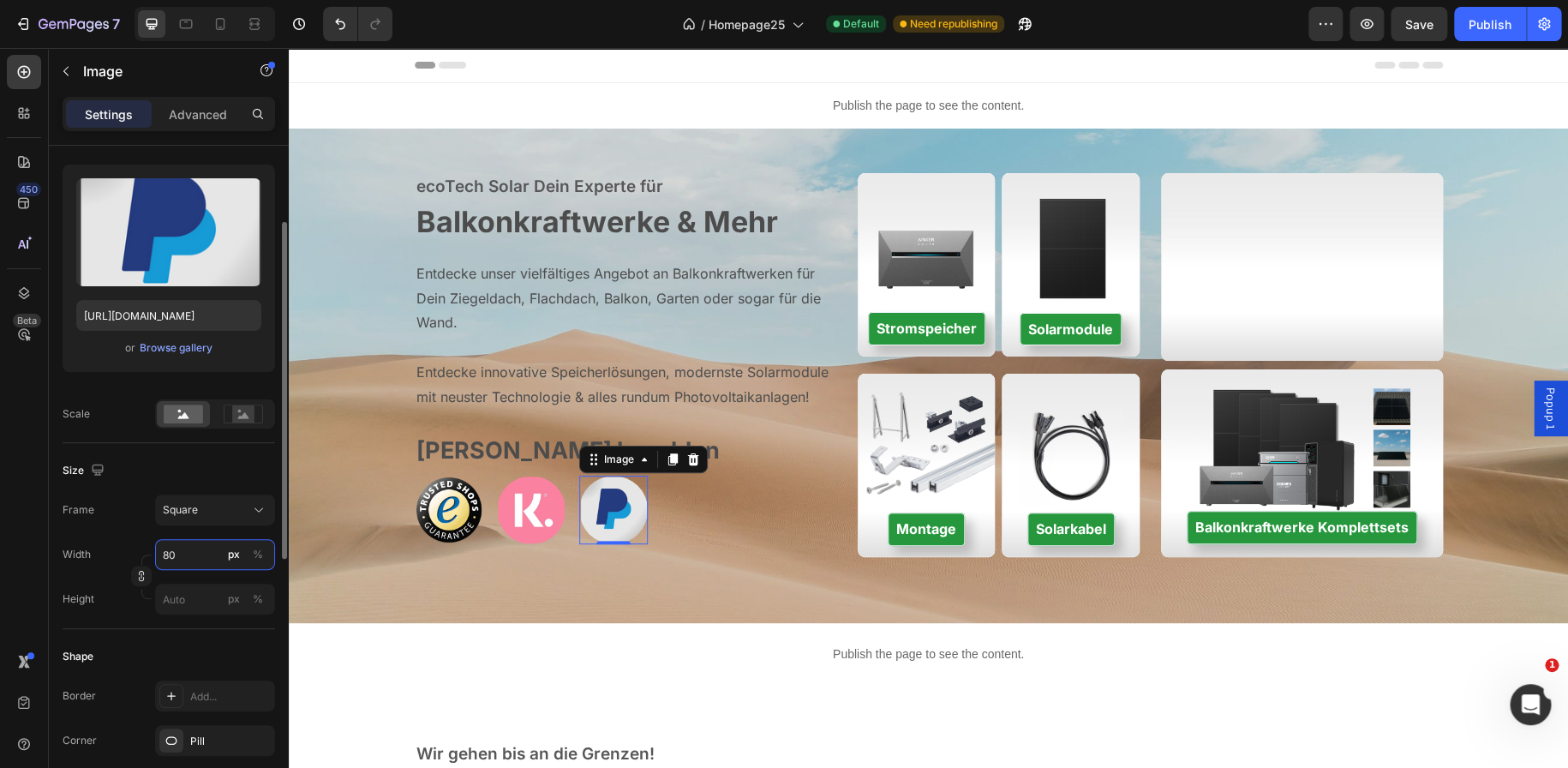
click at [176, 554] on input "80" at bounding box center [215, 554] width 120 height 31
type input "9"
type input "90"
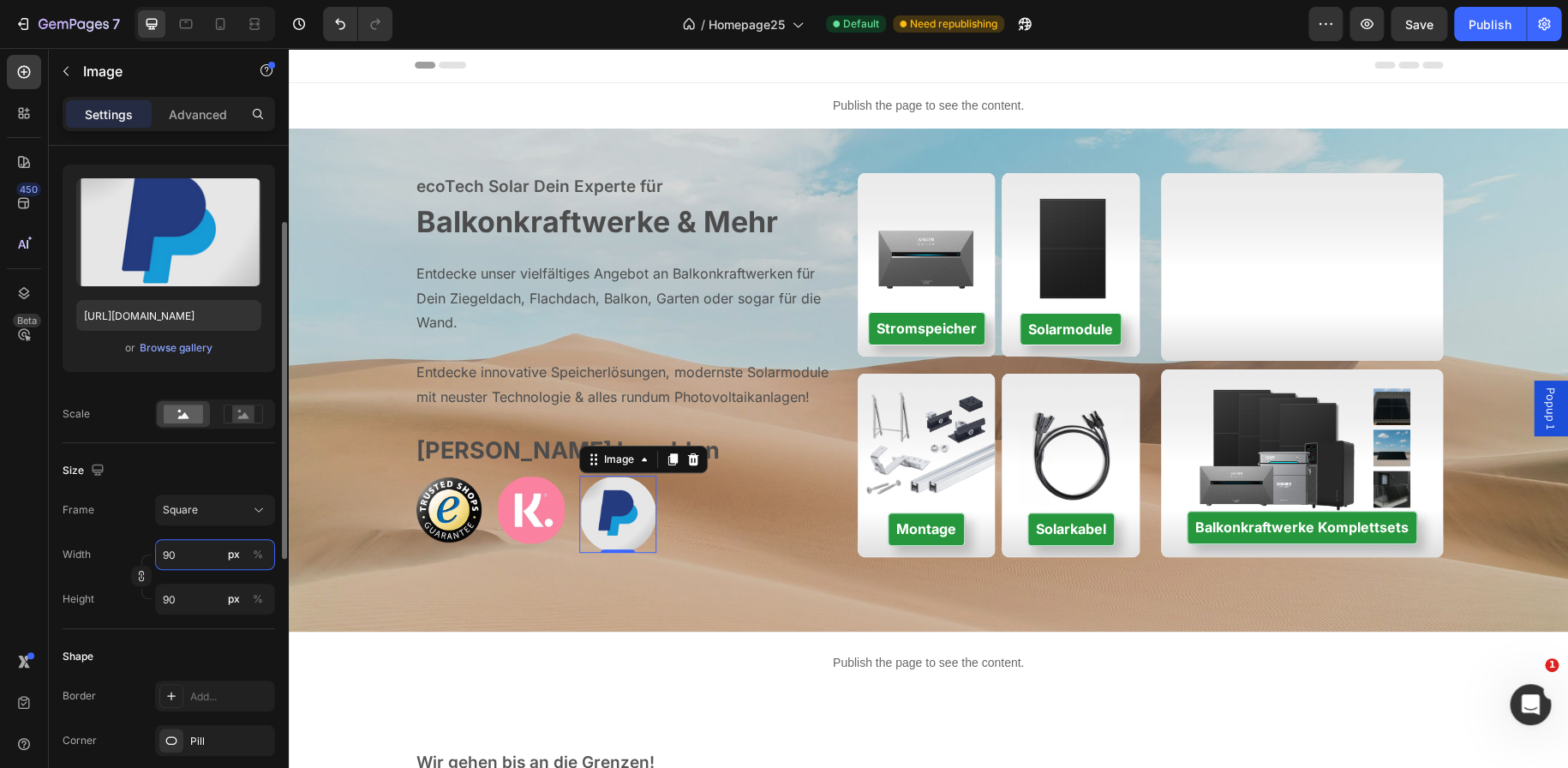
type input "9"
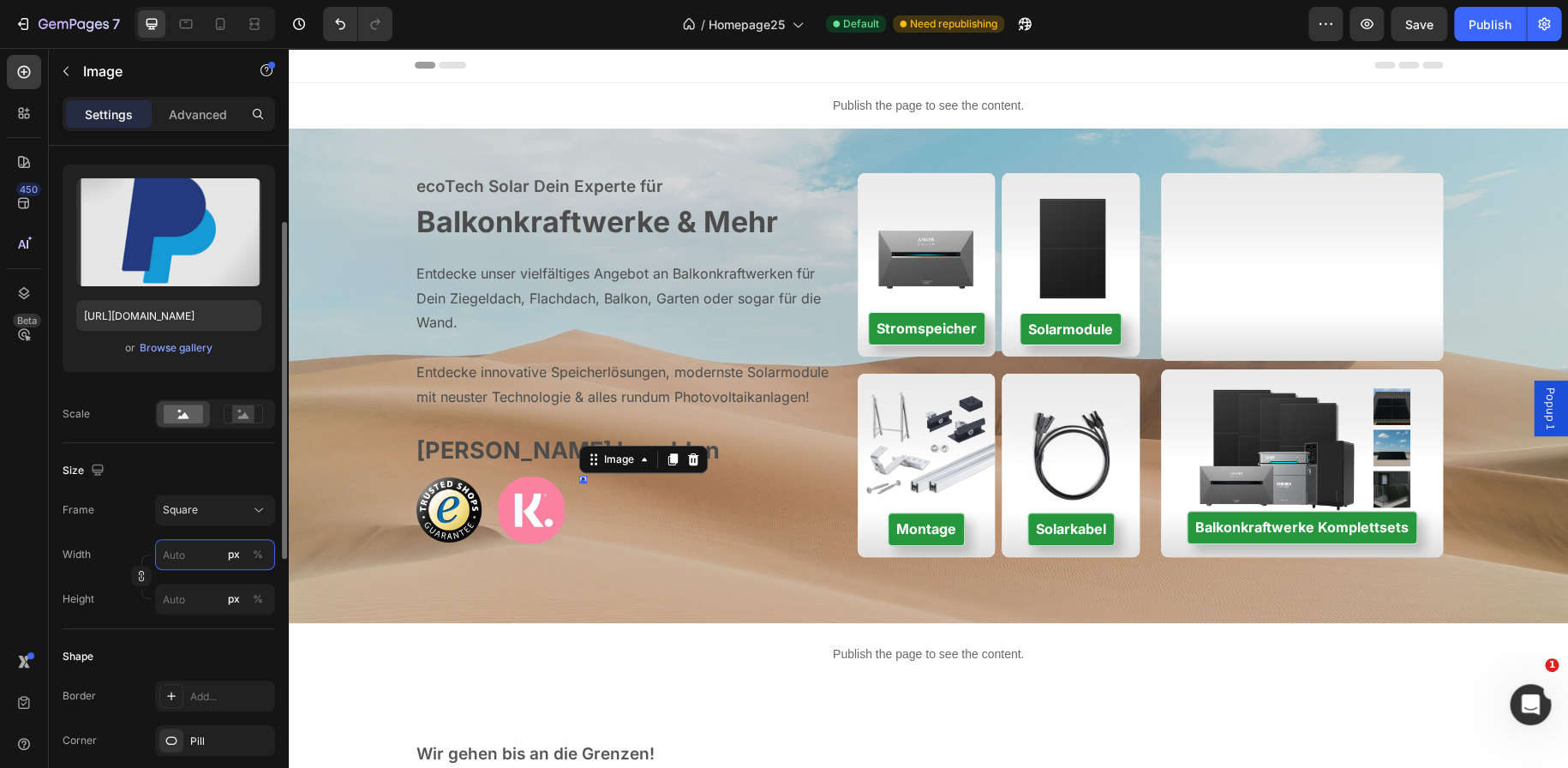
type input "8"
click at [184, 554] on input "8" at bounding box center [215, 554] width 120 height 31
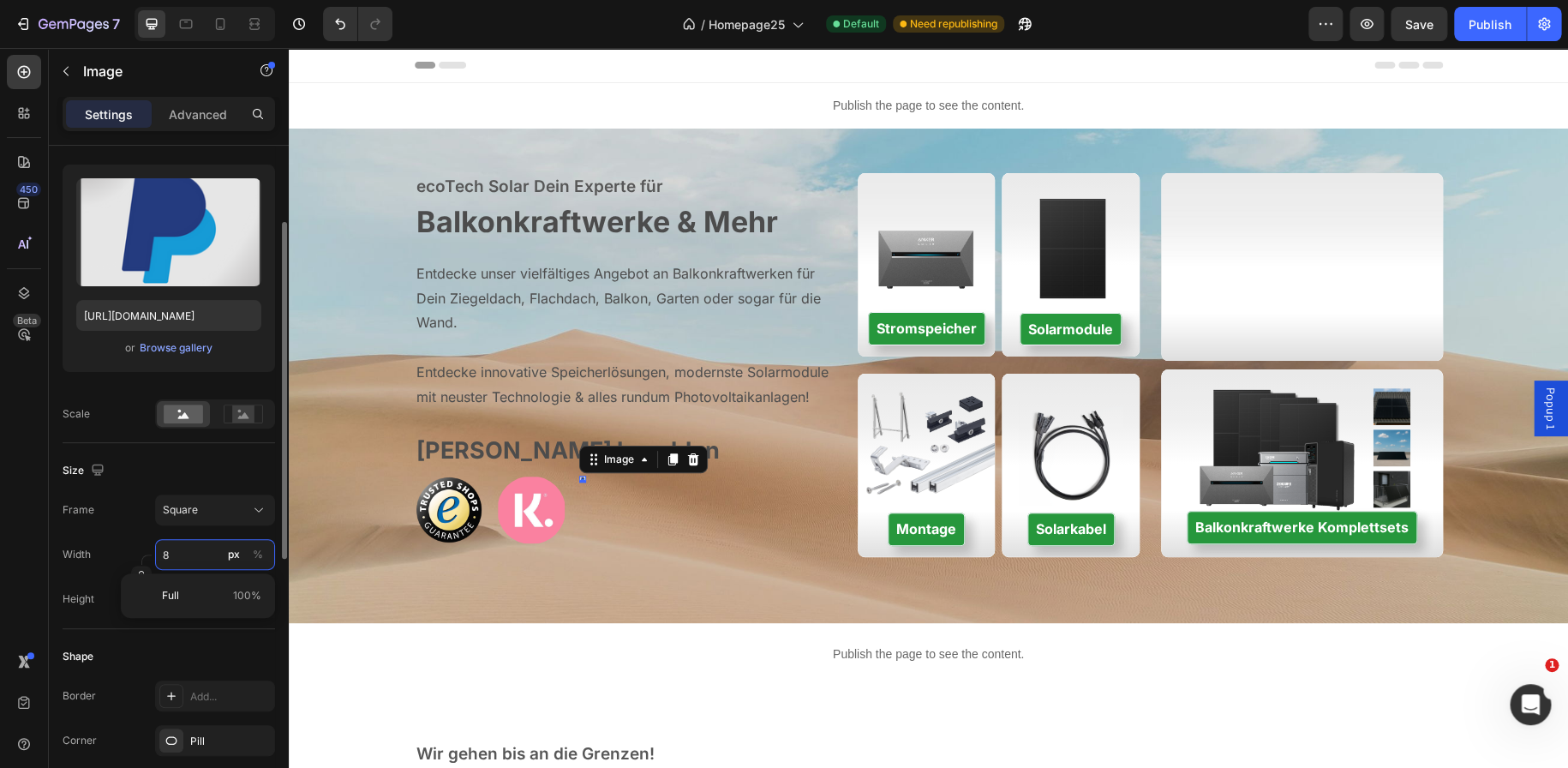
type input "0"
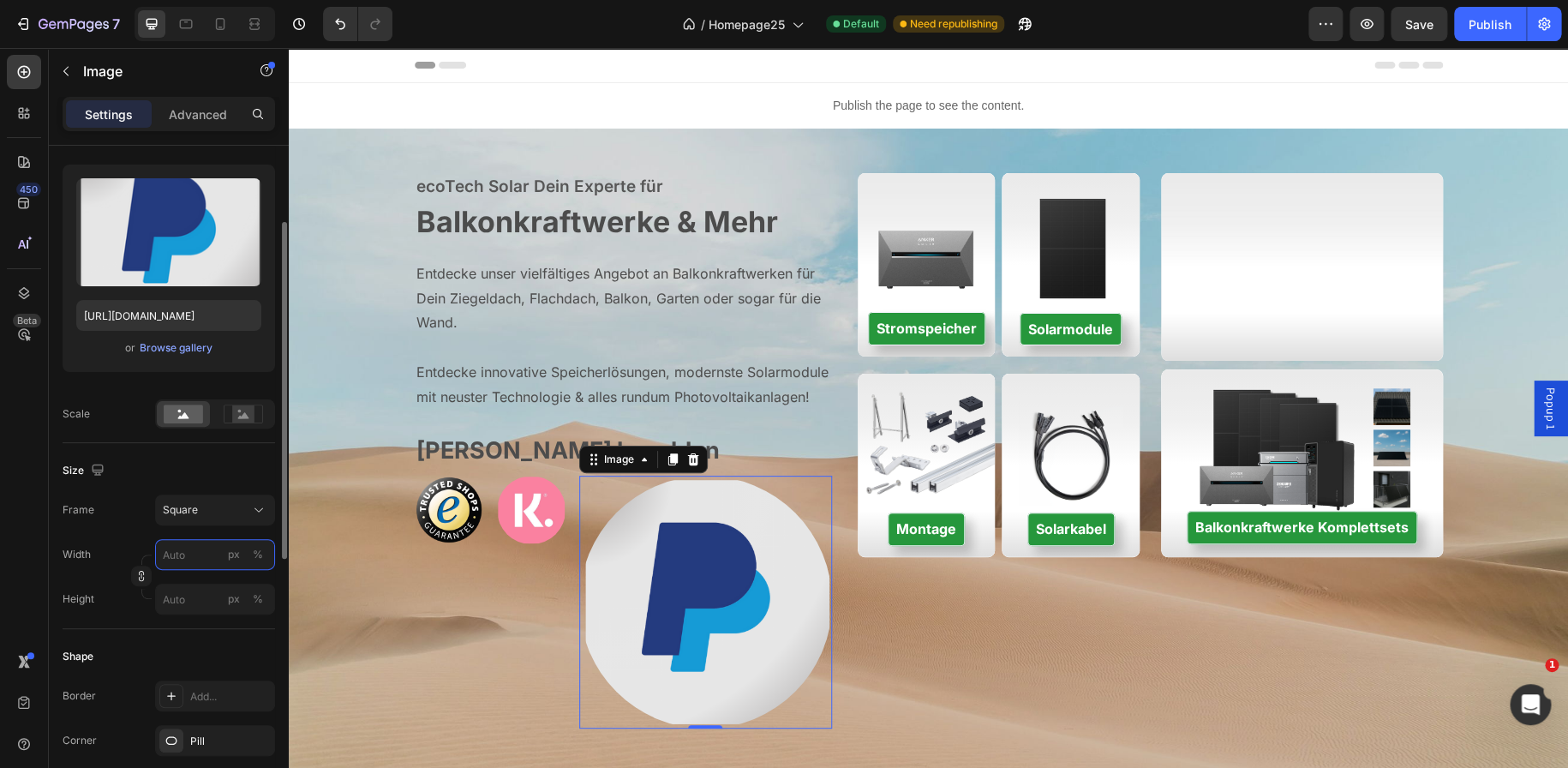
type input "8"
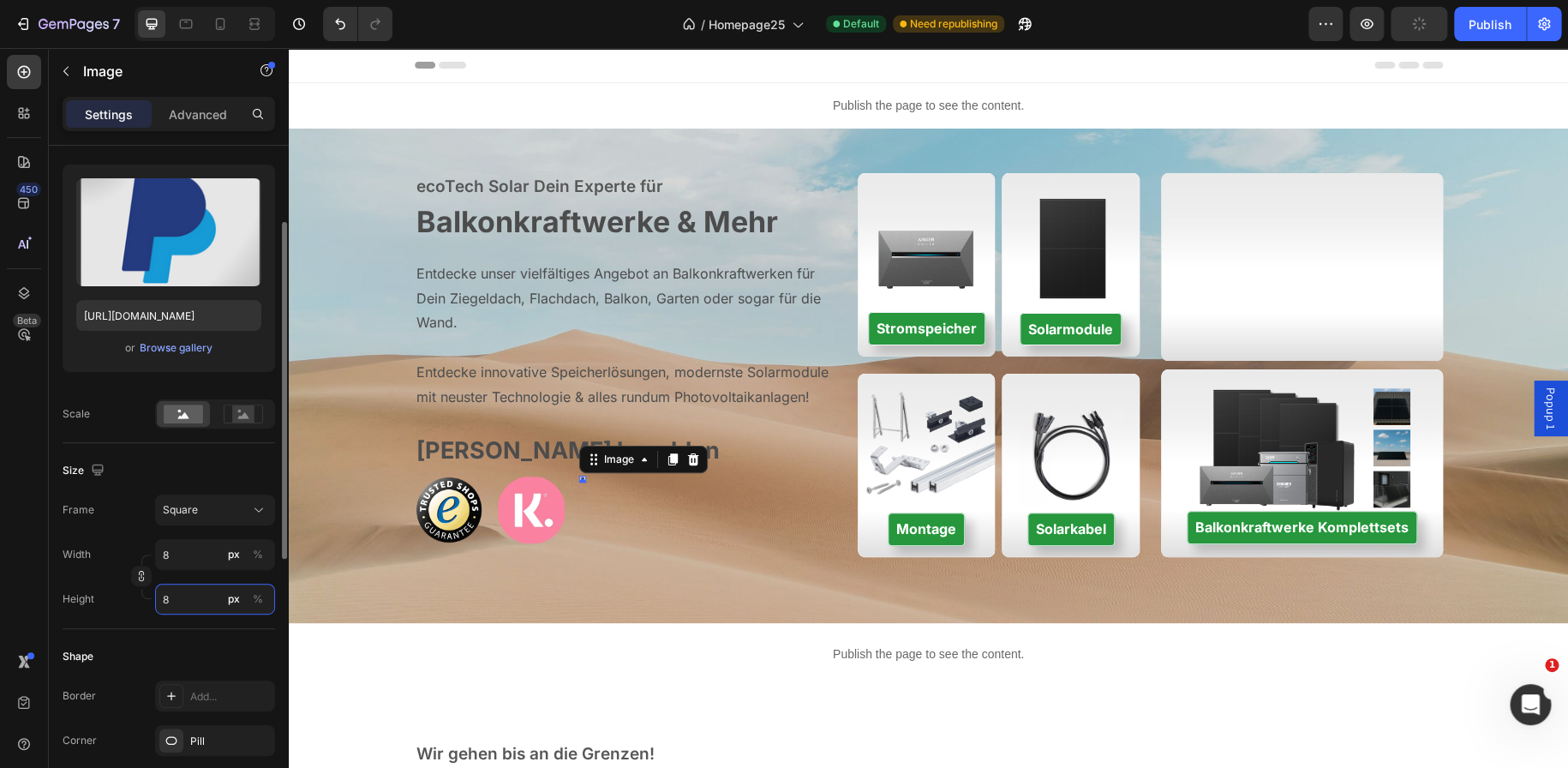
click at [176, 599] on input "8" at bounding box center [215, 599] width 120 height 31
click at [185, 567] on input "8" at bounding box center [215, 554] width 120 height 31
type input "9"
type input "90"
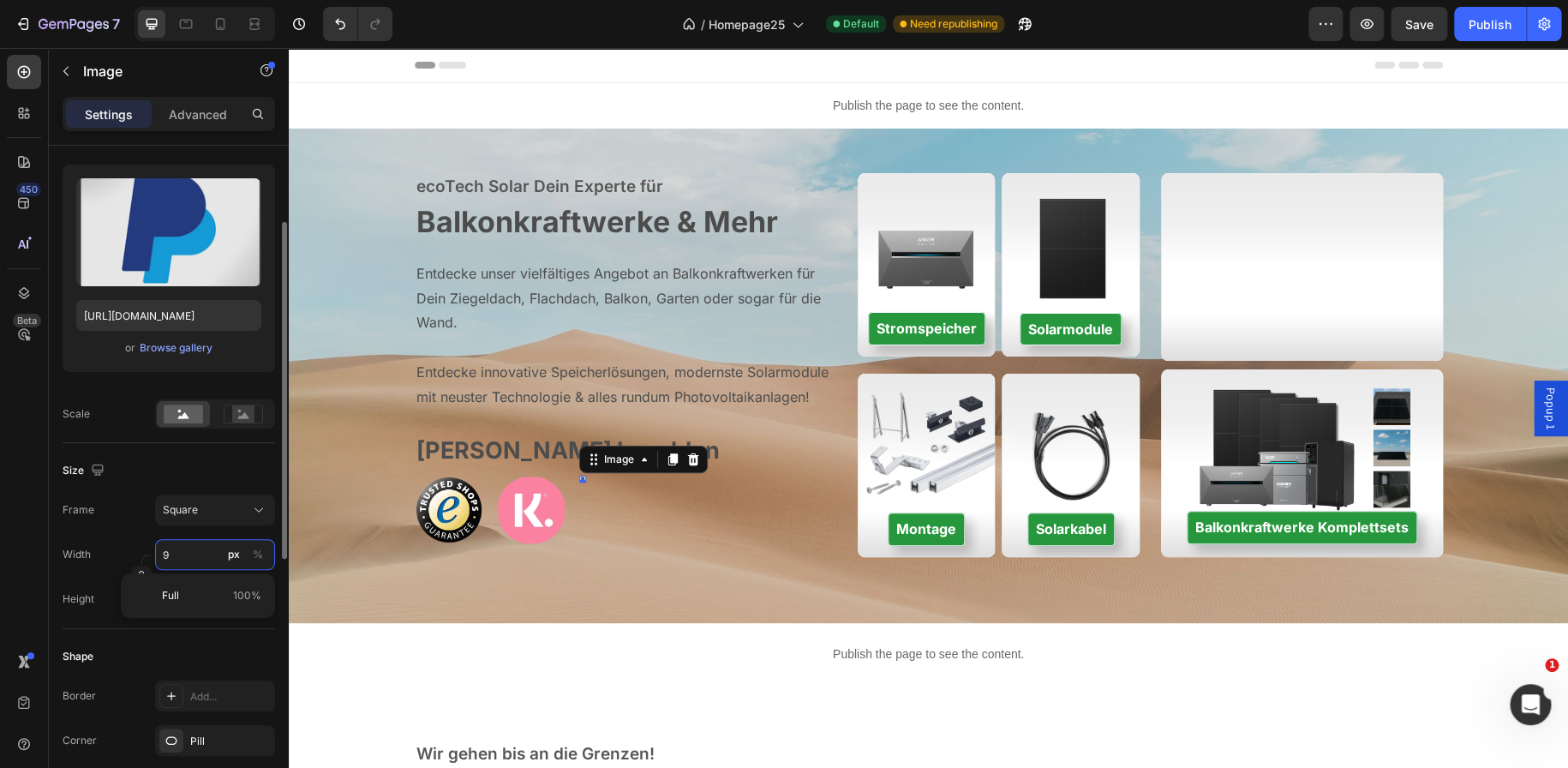
type input "90"
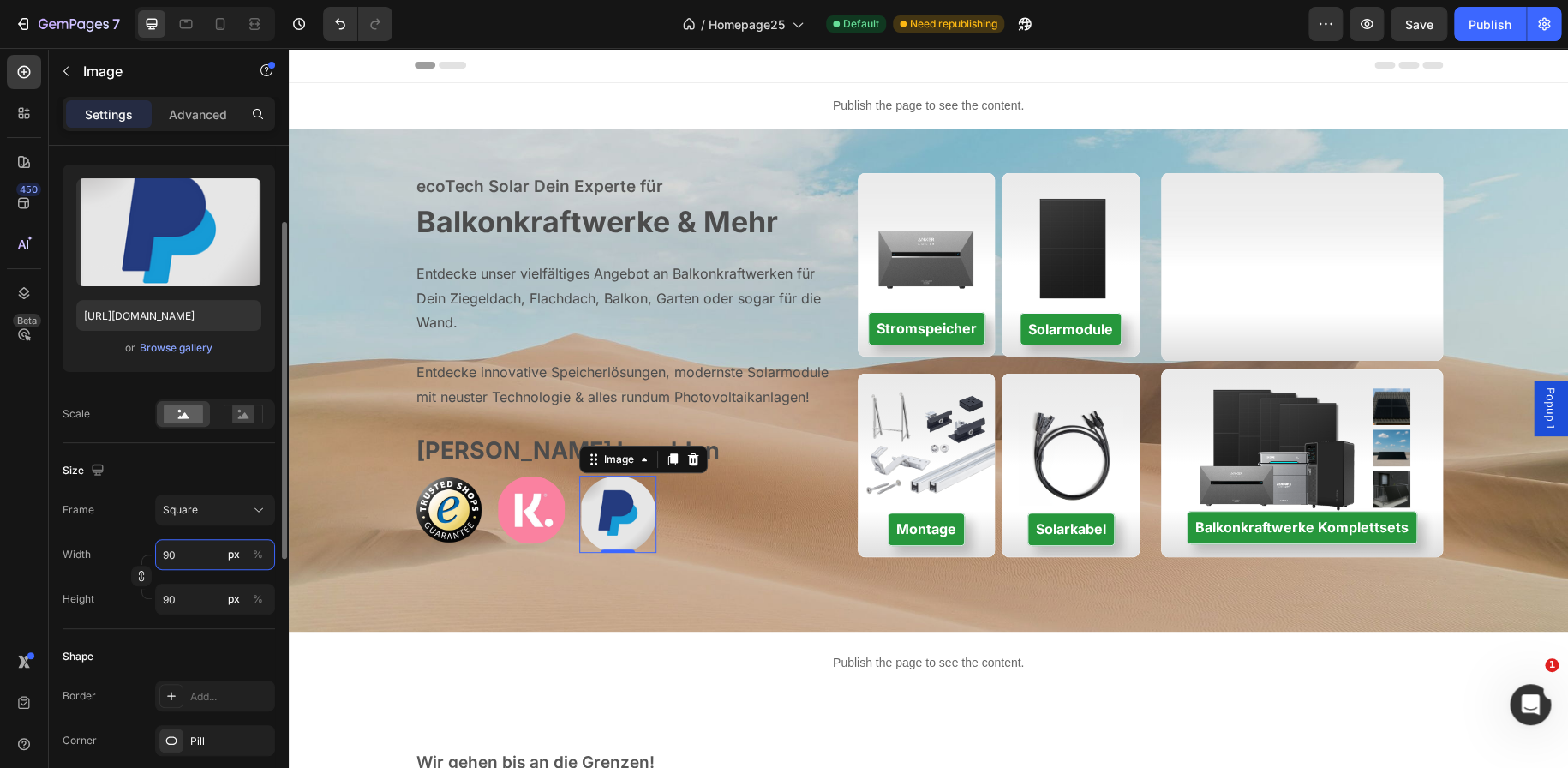
type input "9"
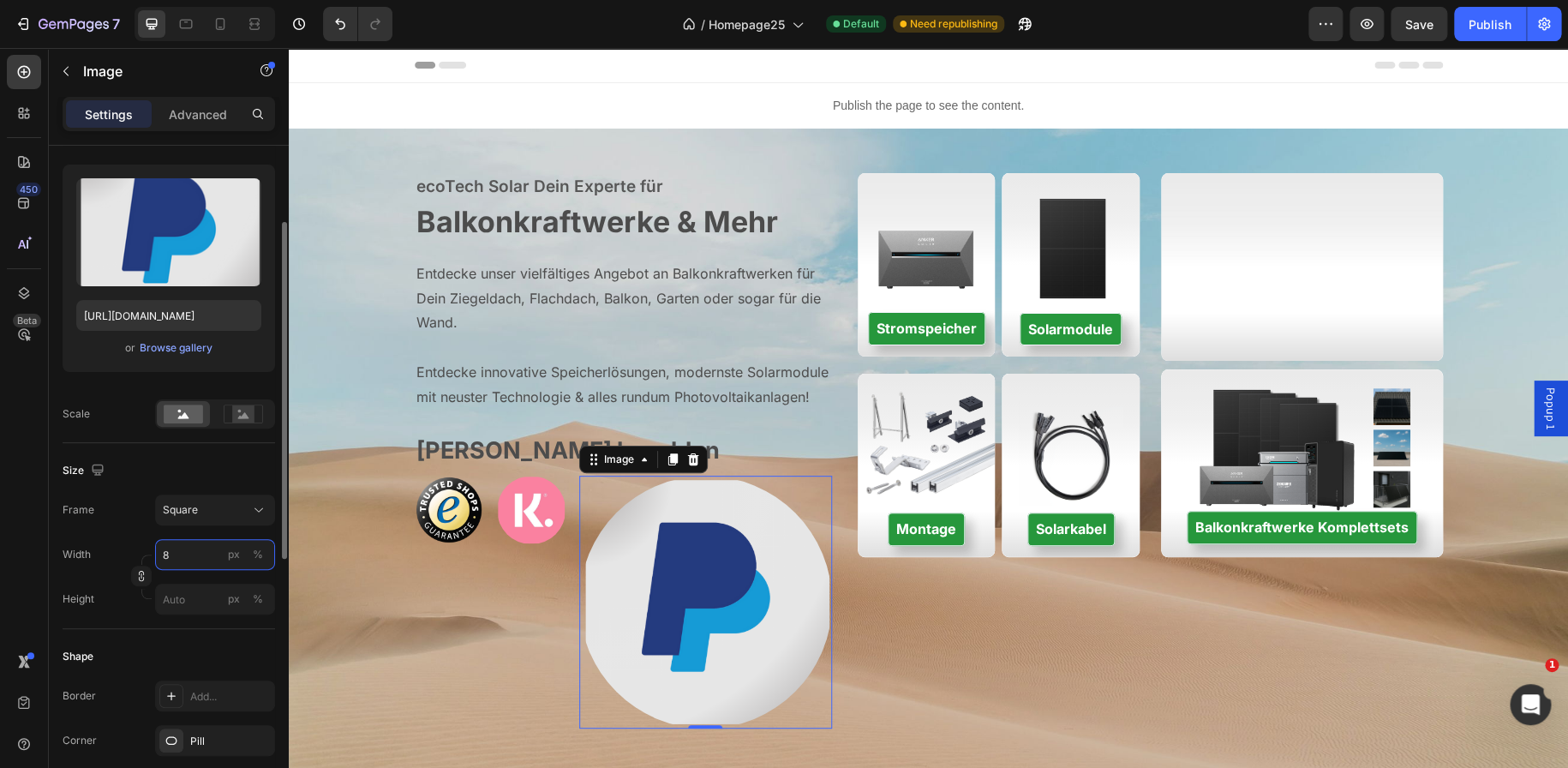
type input "80"
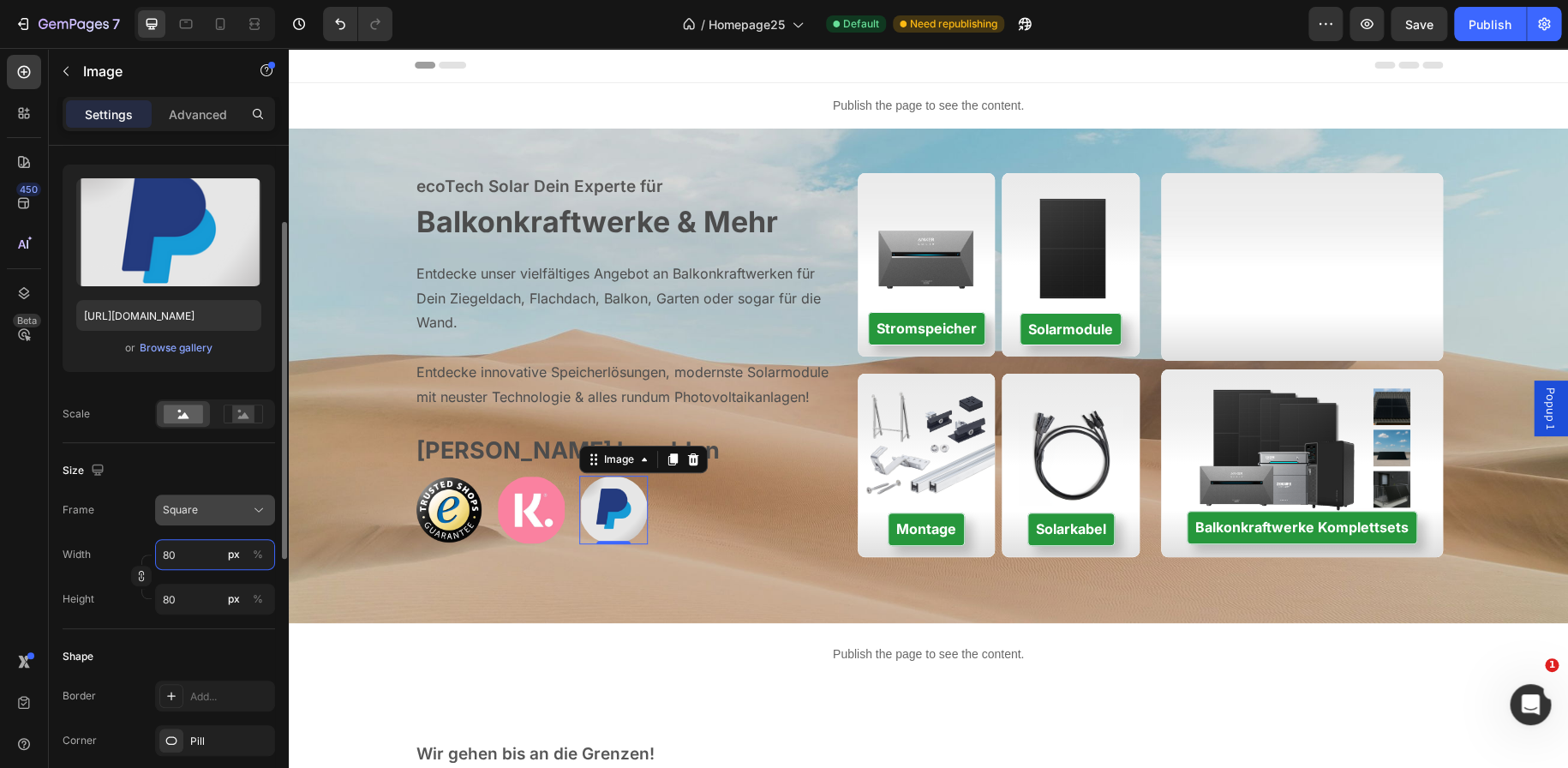
type input "80"
click at [188, 507] on span "Square" at bounding box center [180, 509] width 35 height 16
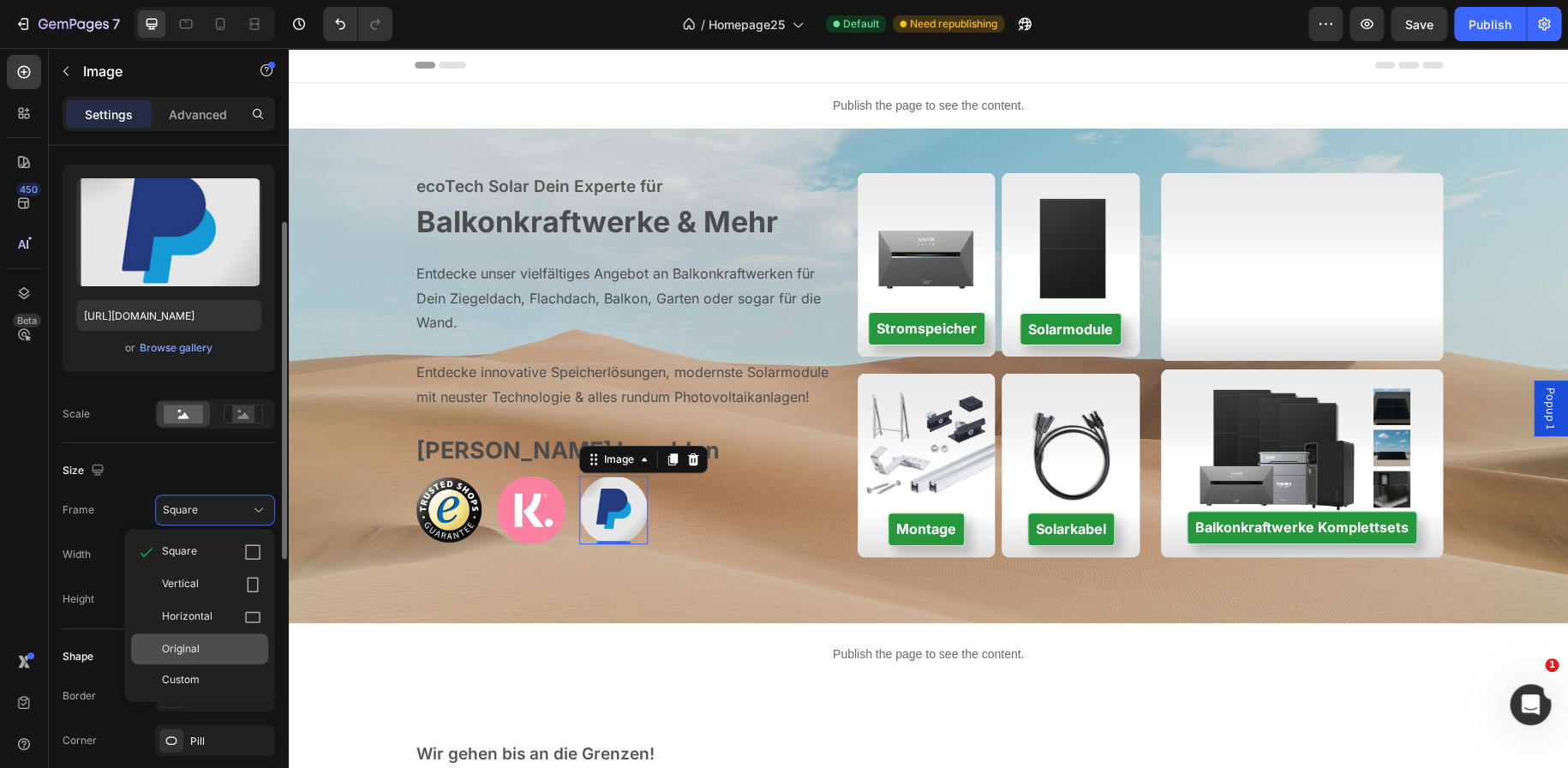
click at [229, 641] on div "Original" at bounding box center [211, 648] width 100 height 16
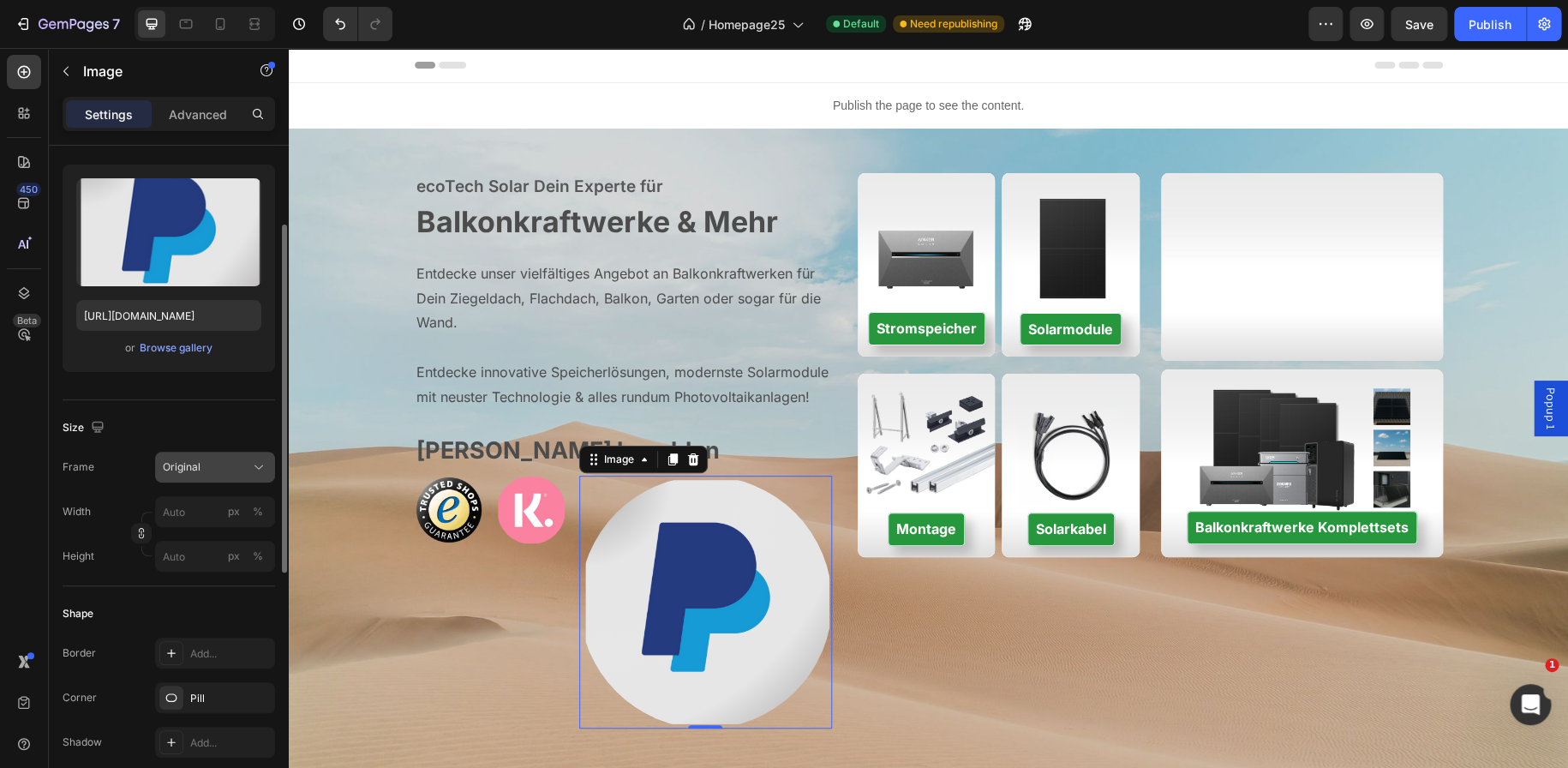
click at [210, 471] on div "Original" at bounding box center [205, 466] width 84 height 16
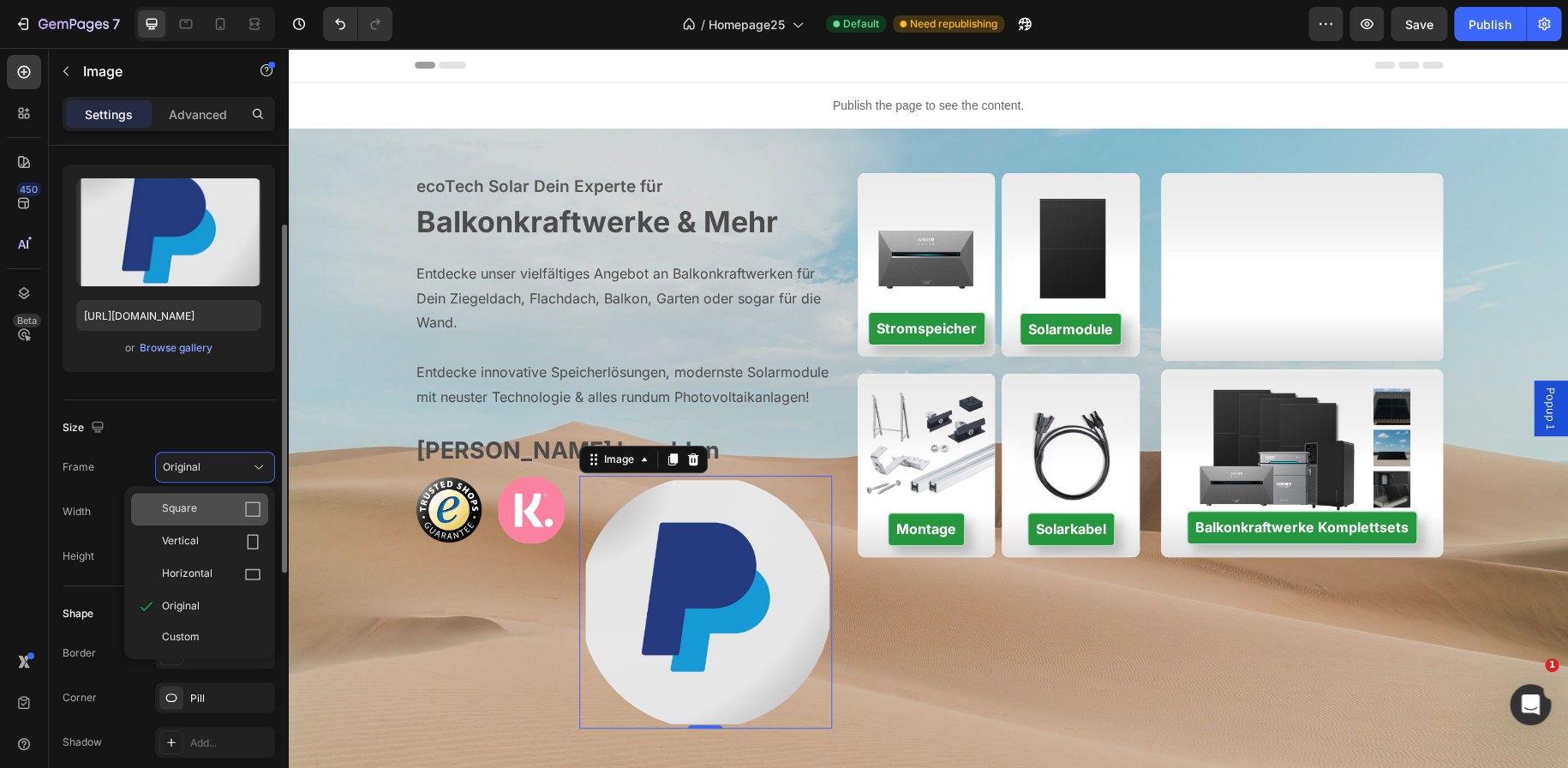
click at [213, 504] on div "Square" at bounding box center [211, 508] width 100 height 17
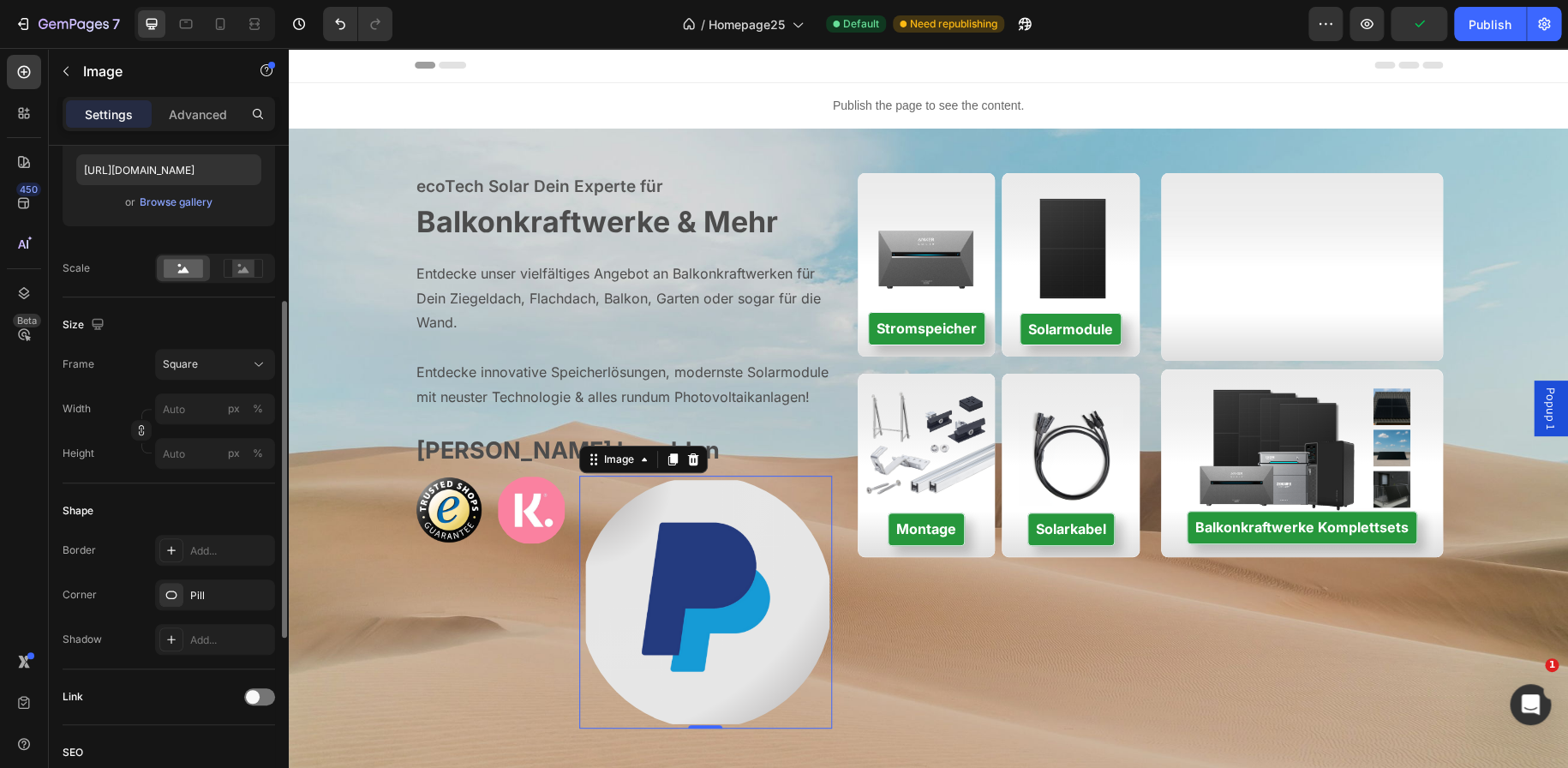
scroll to position [298, 0]
click at [339, 20] on icon "Undo/Redo" at bounding box center [340, 24] width 17 height 17
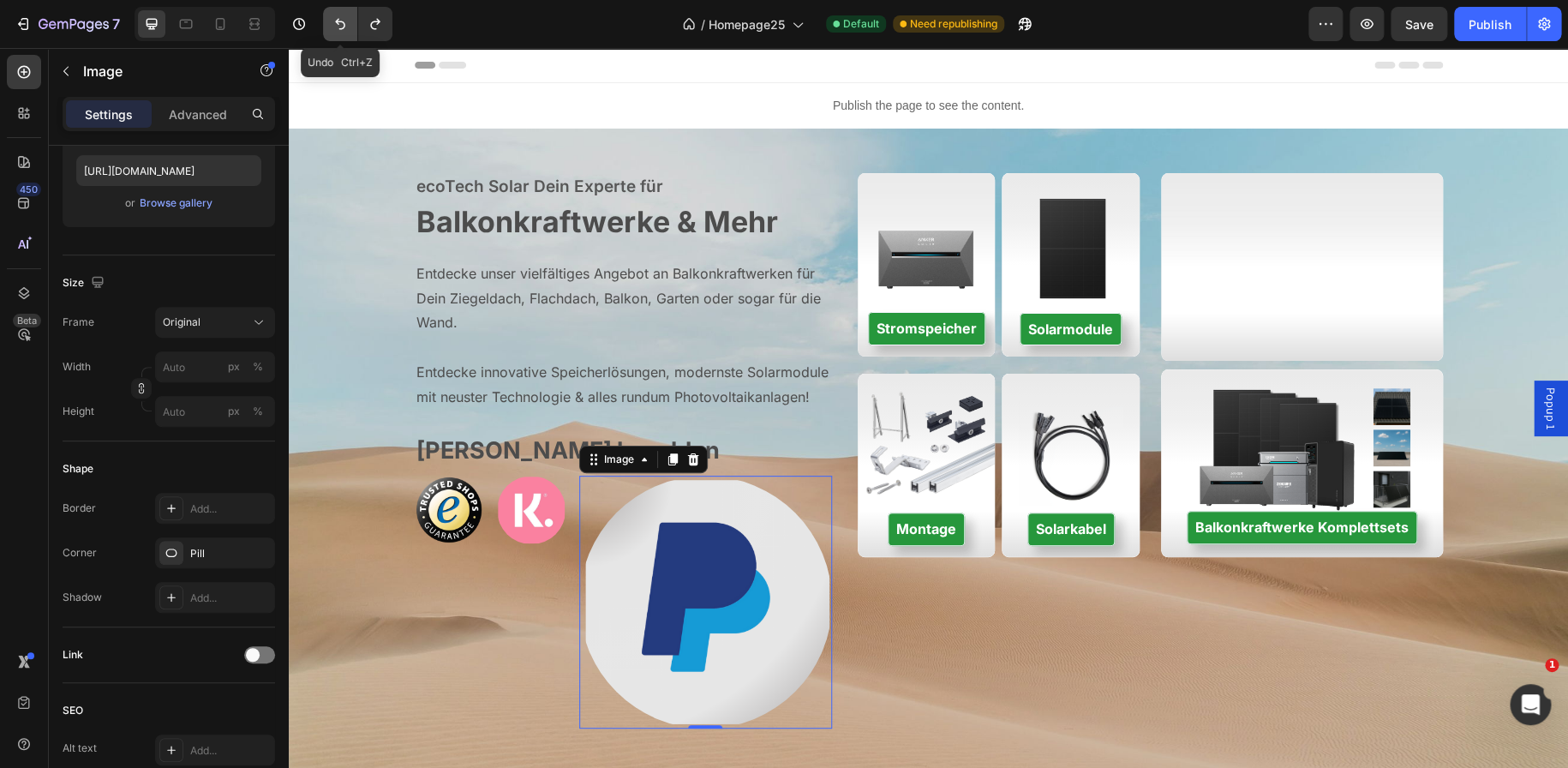
click at [339, 20] on icon "Undo/Redo" at bounding box center [340, 24] width 17 height 17
type input "80"
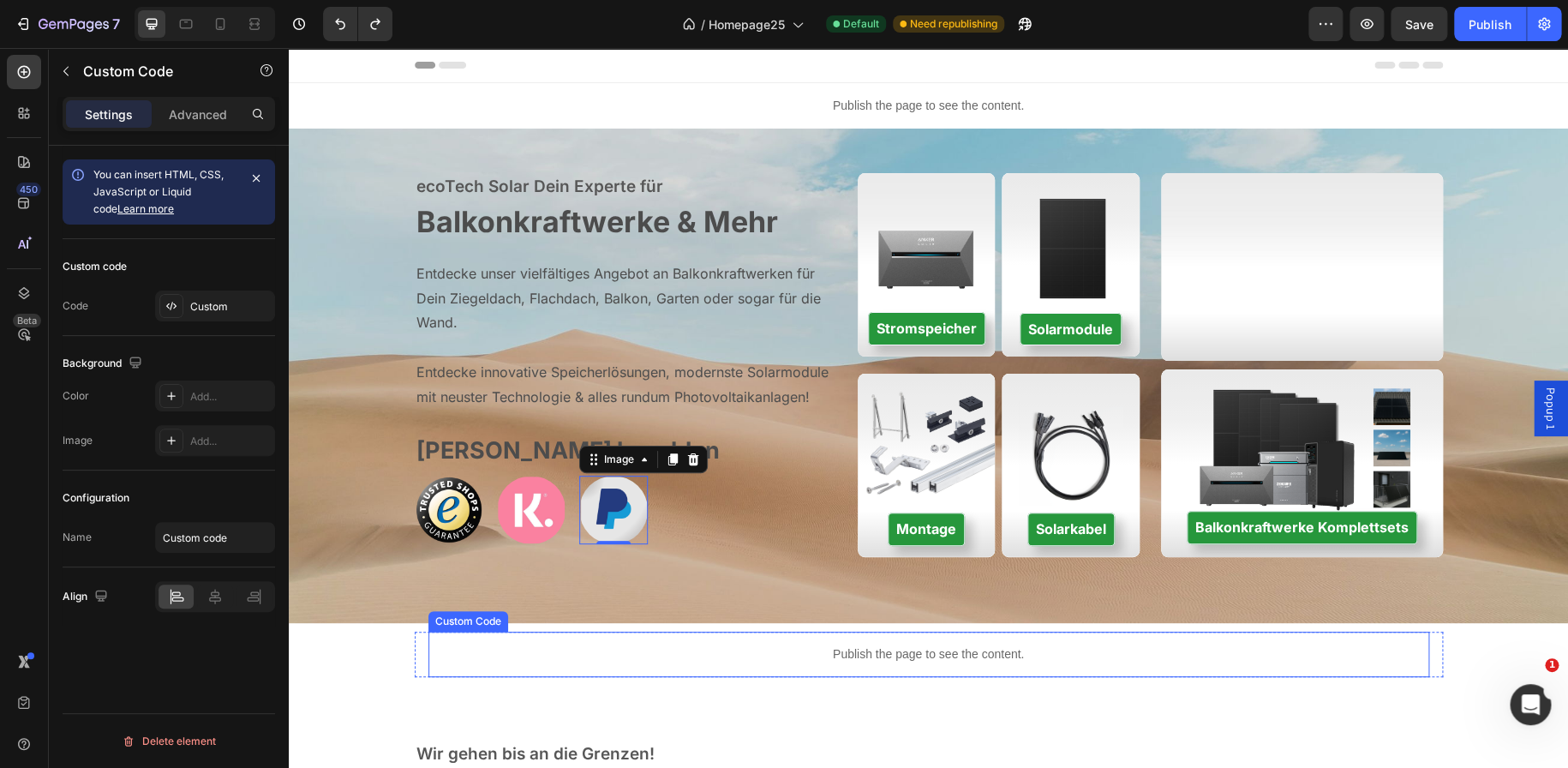
scroll to position [0, 0]
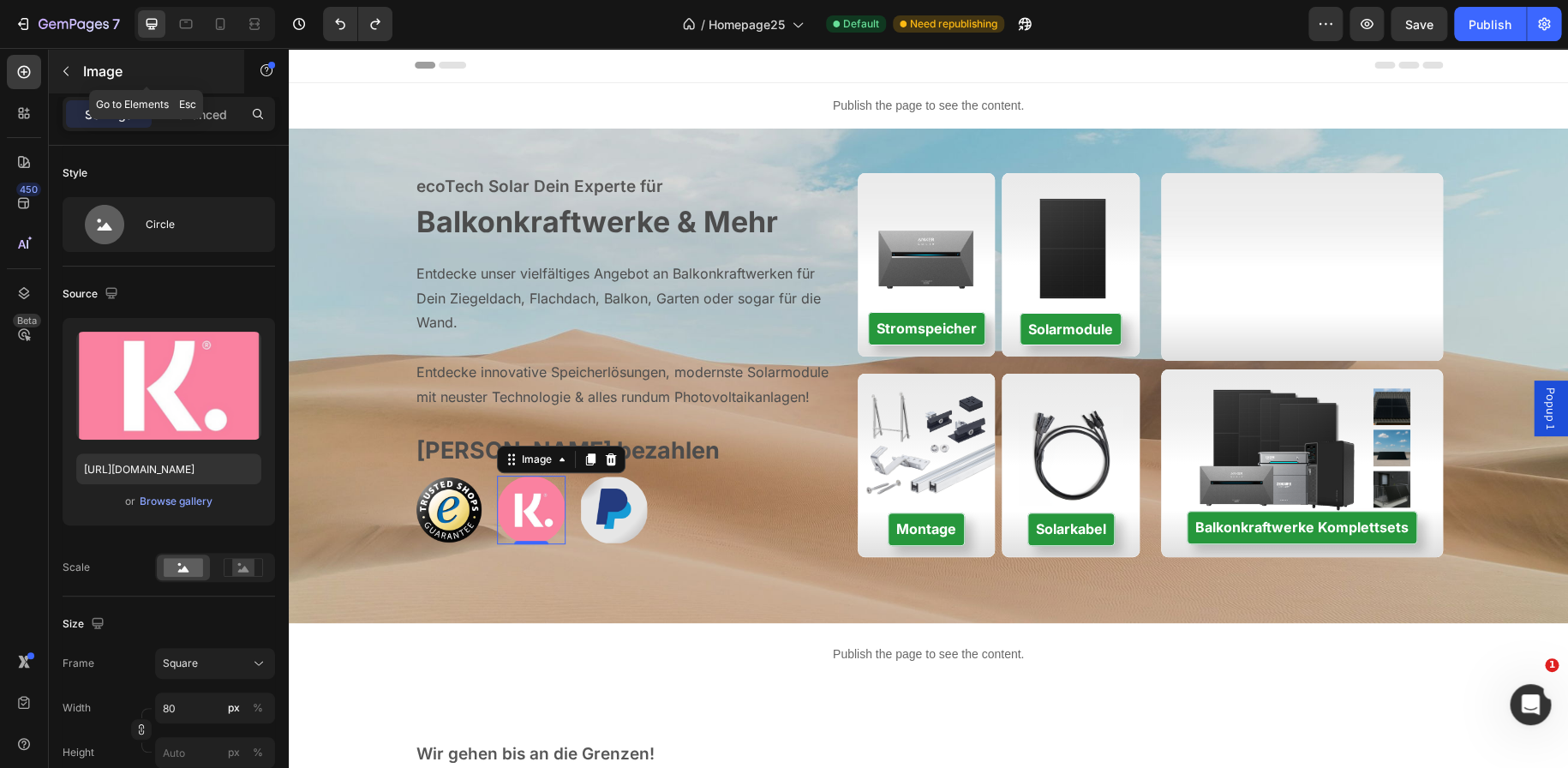
click at [87, 77] on p "Image" at bounding box center [155, 71] width 145 height 20
click at [210, 114] on p "Advanced" at bounding box center [198, 114] width 59 height 18
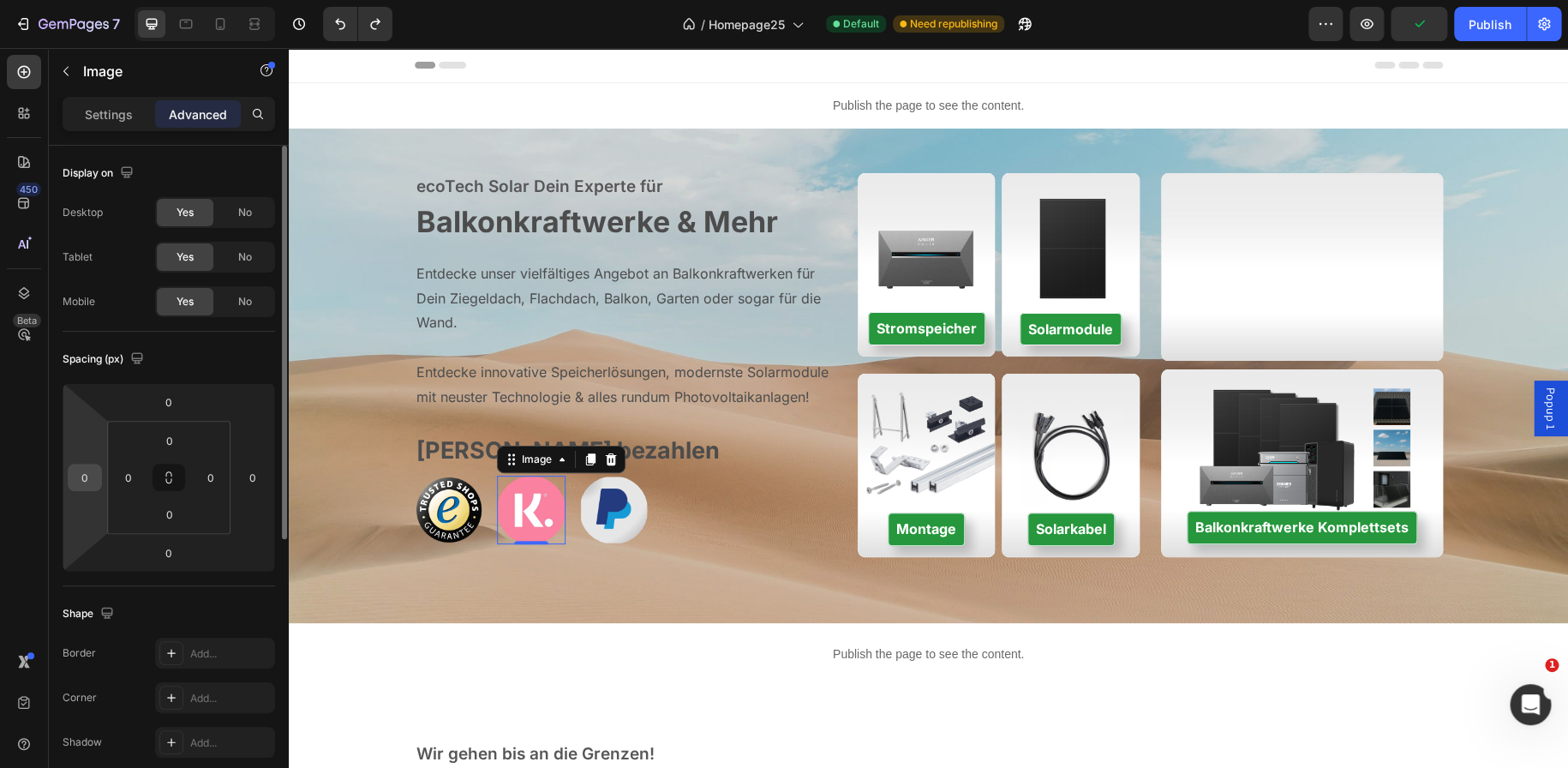
click at [91, 470] on input "0" at bounding box center [85, 477] width 26 height 26
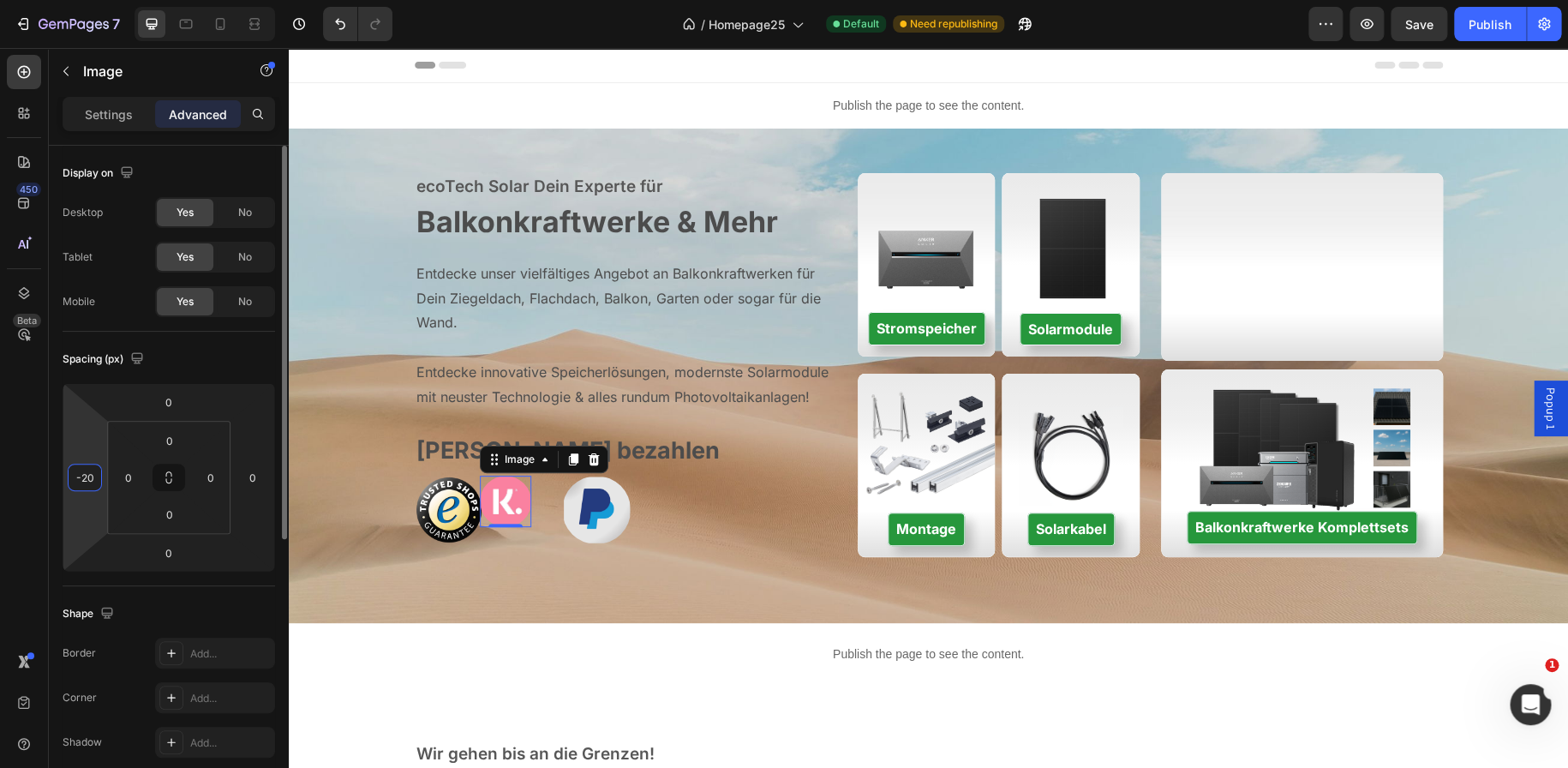
type input "-2"
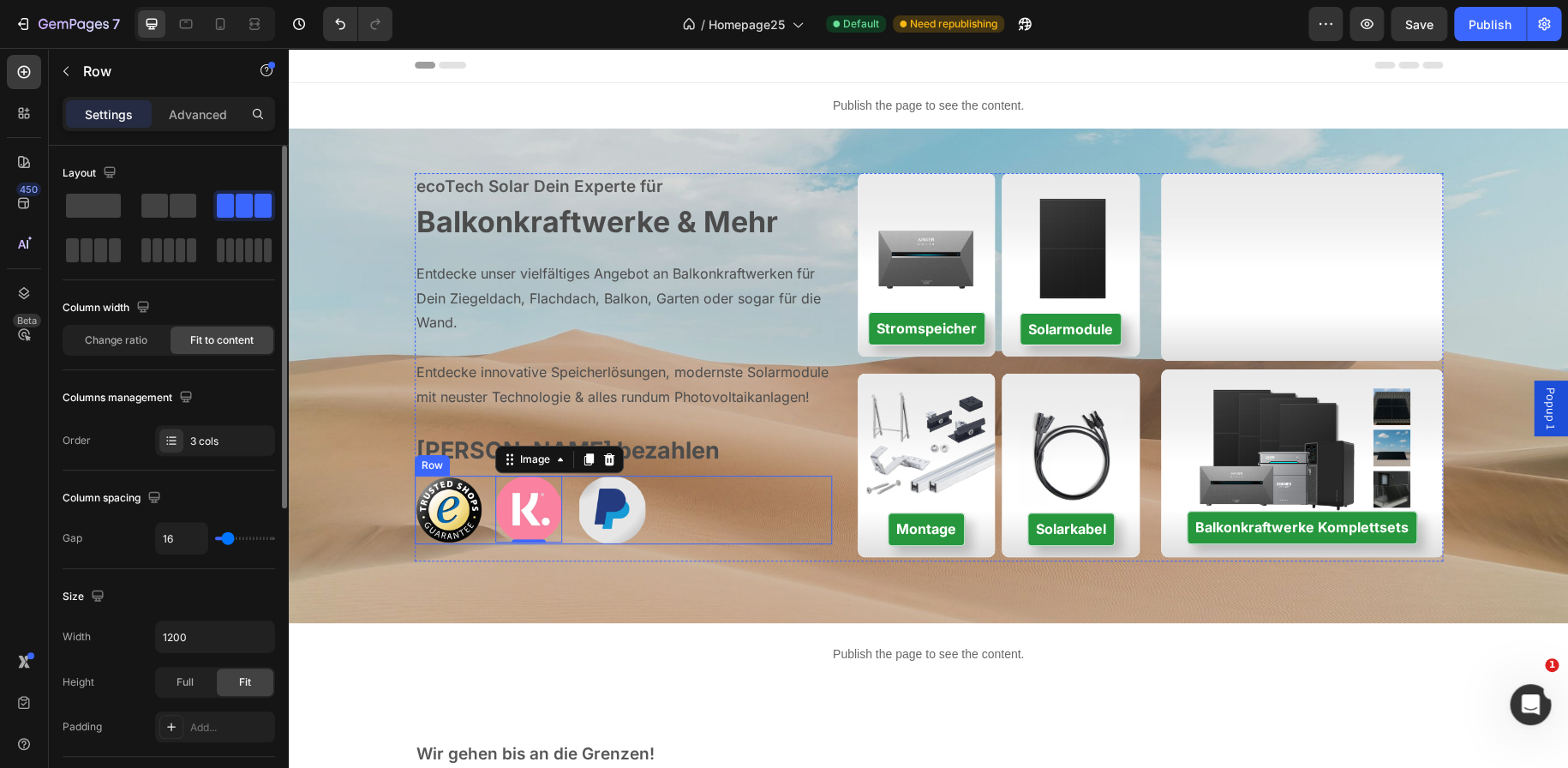
click at [477, 538] on div "Image Image 0 Image Row" at bounding box center [624, 509] width 418 height 69
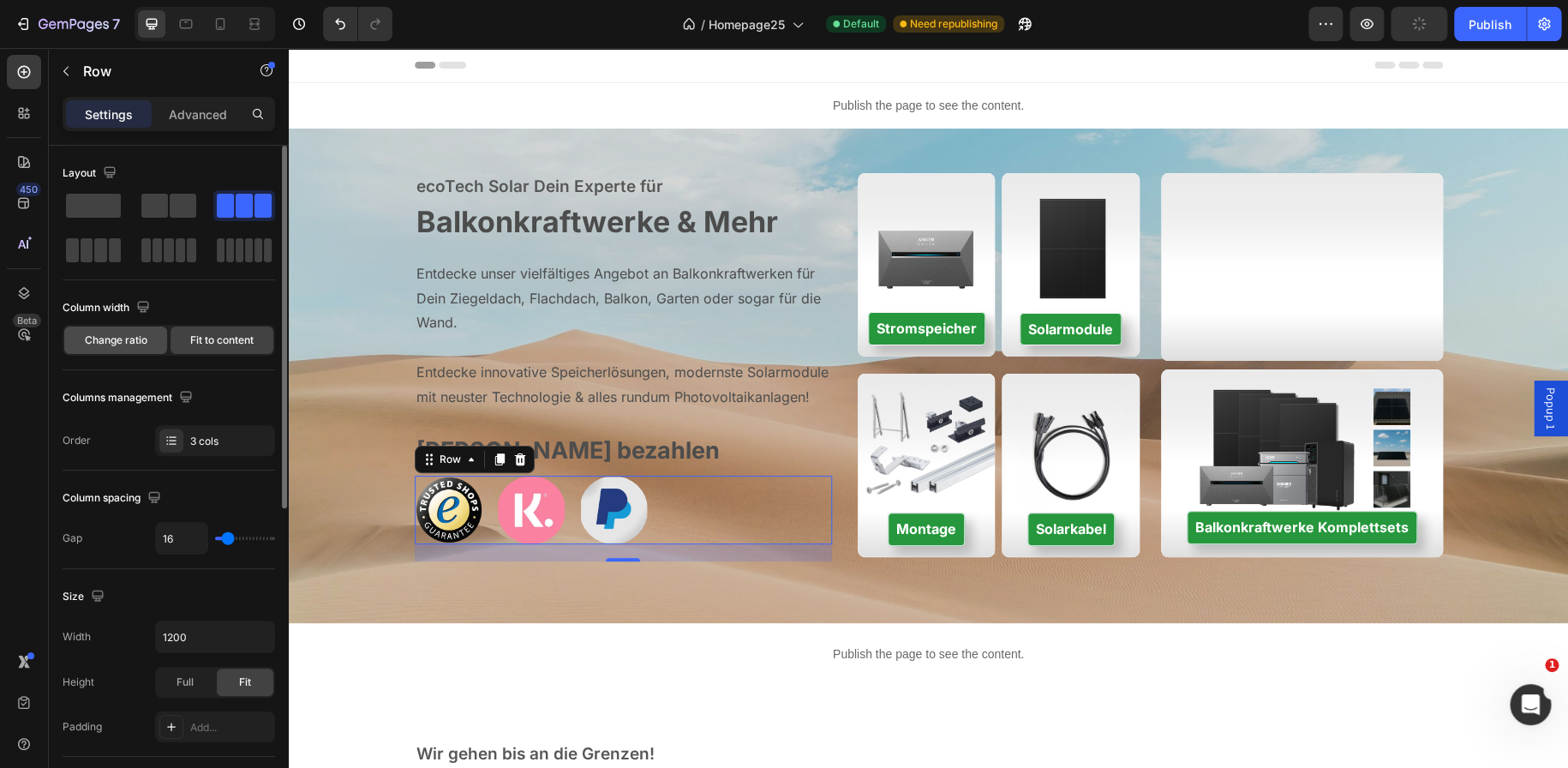
click at [157, 338] on div "Change ratio" at bounding box center [115, 340] width 102 height 27
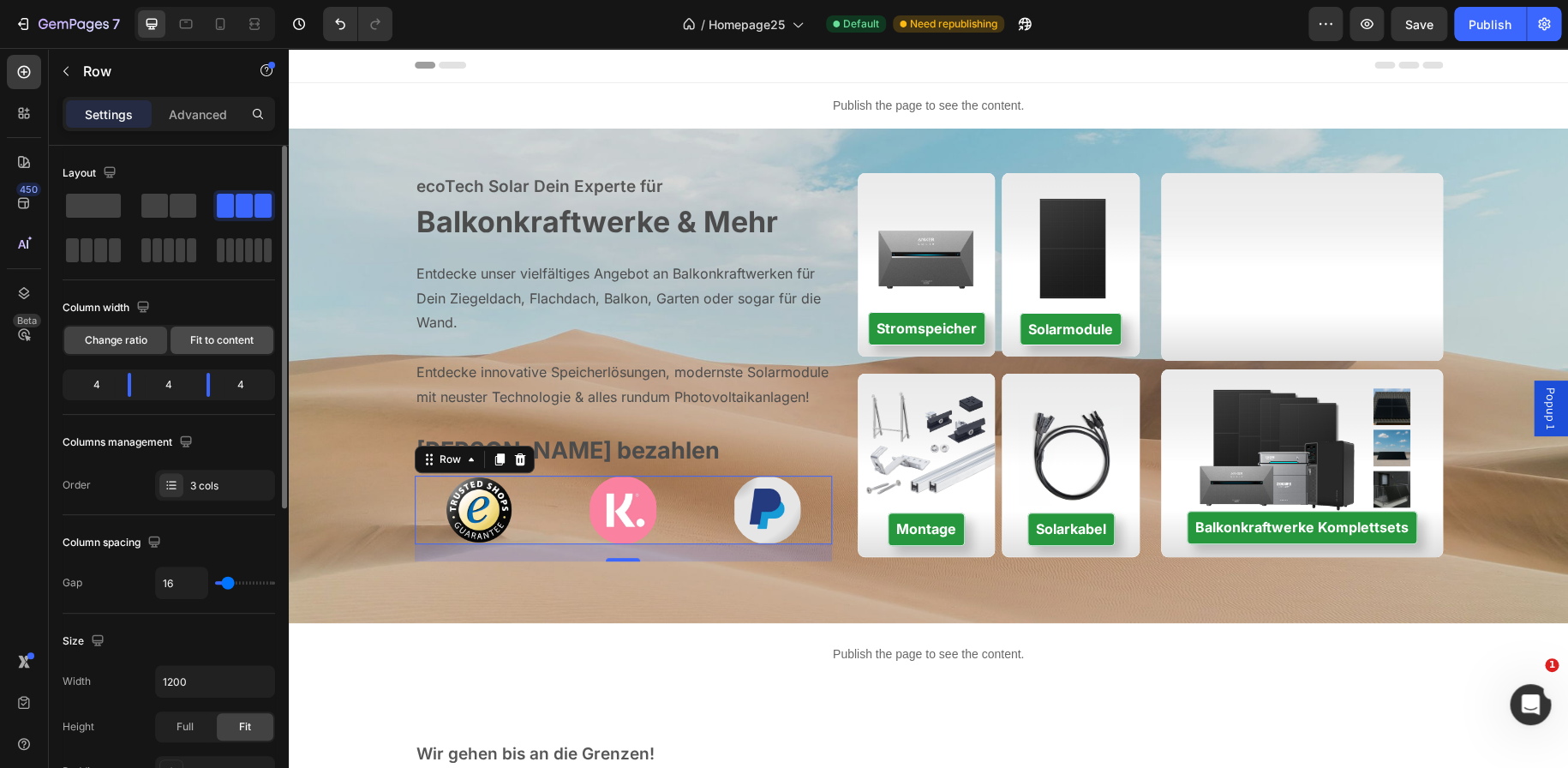
click at [205, 337] on span "Fit to content" at bounding box center [221, 340] width 63 height 16
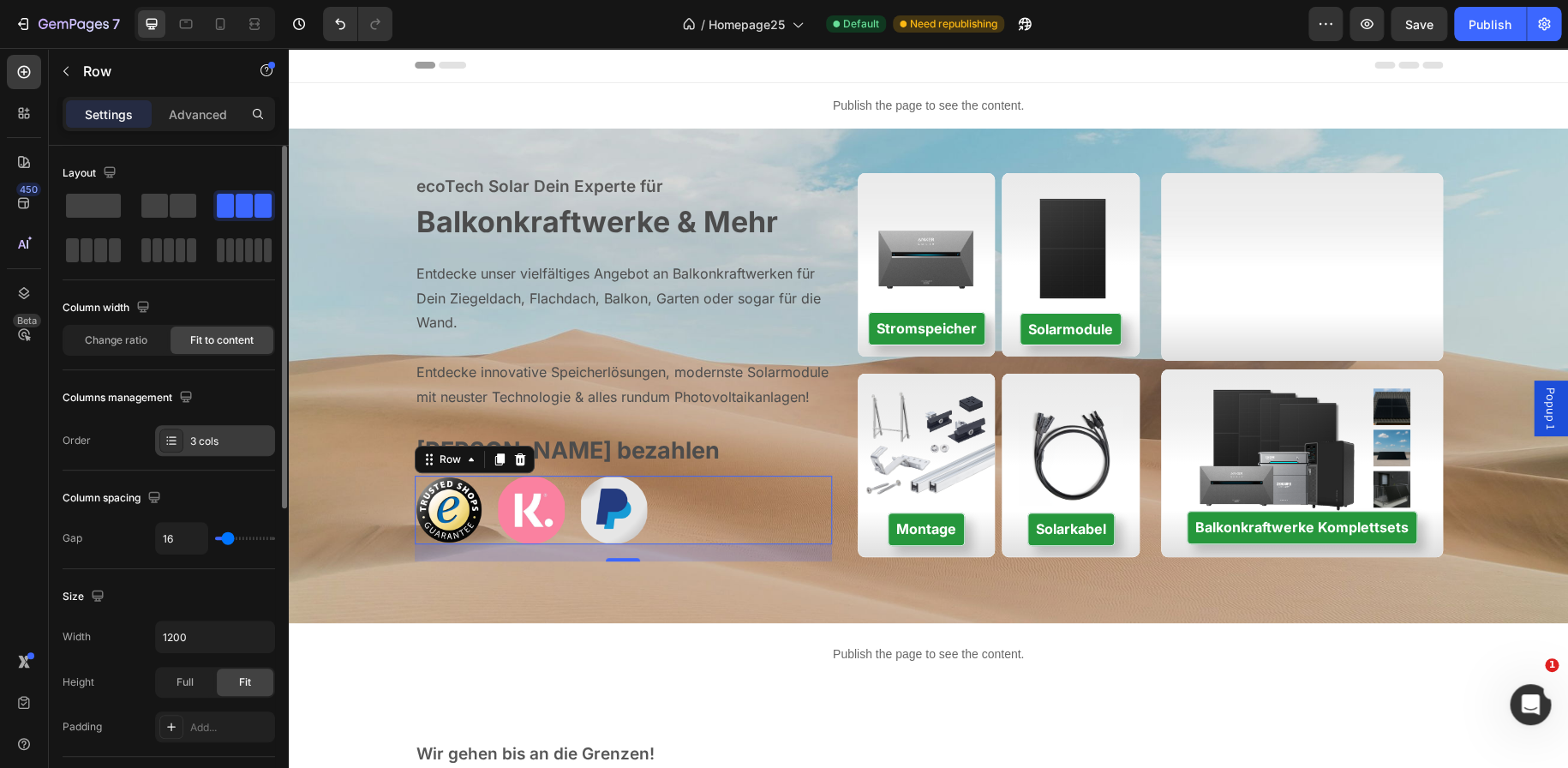
click at [199, 443] on div "3 cols" at bounding box center [230, 441] width 80 height 16
click at [193, 111] on p "Advanced" at bounding box center [198, 114] width 59 height 18
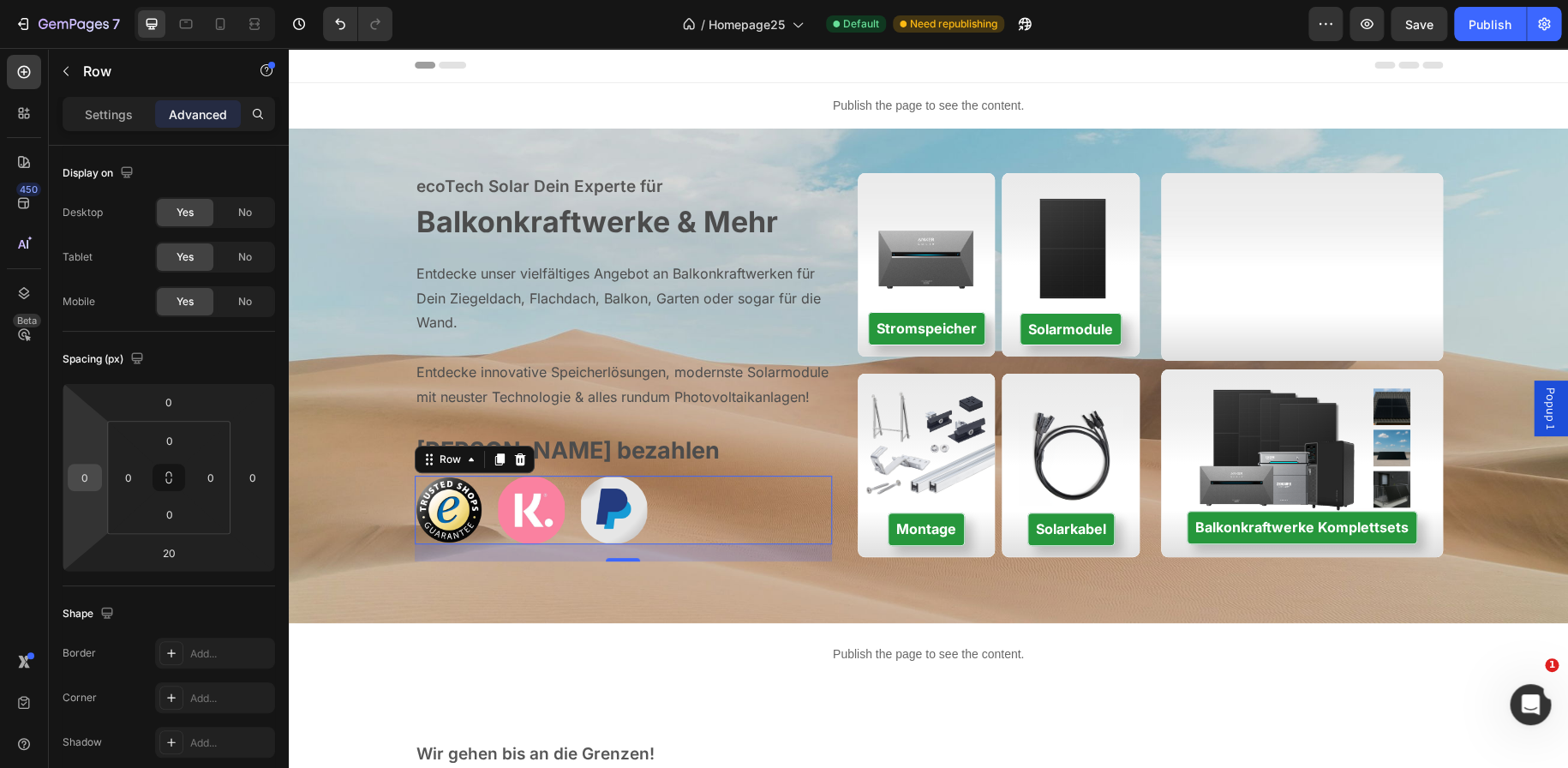
click at [89, 485] on input "0" at bounding box center [85, 477] width 26 height 26
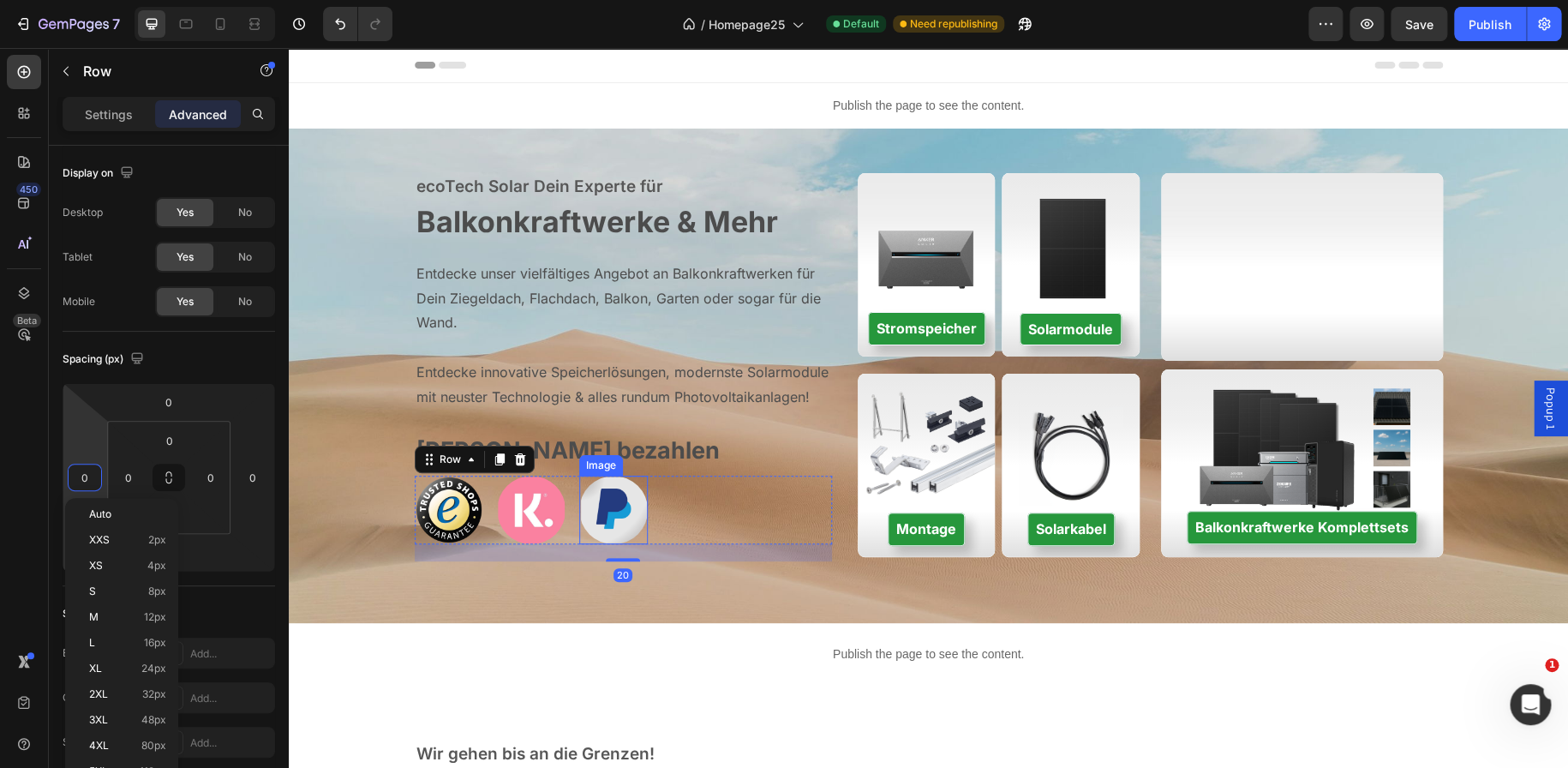
click at [587, 527] on img at bounding box center [613, 509] width 69 height 69
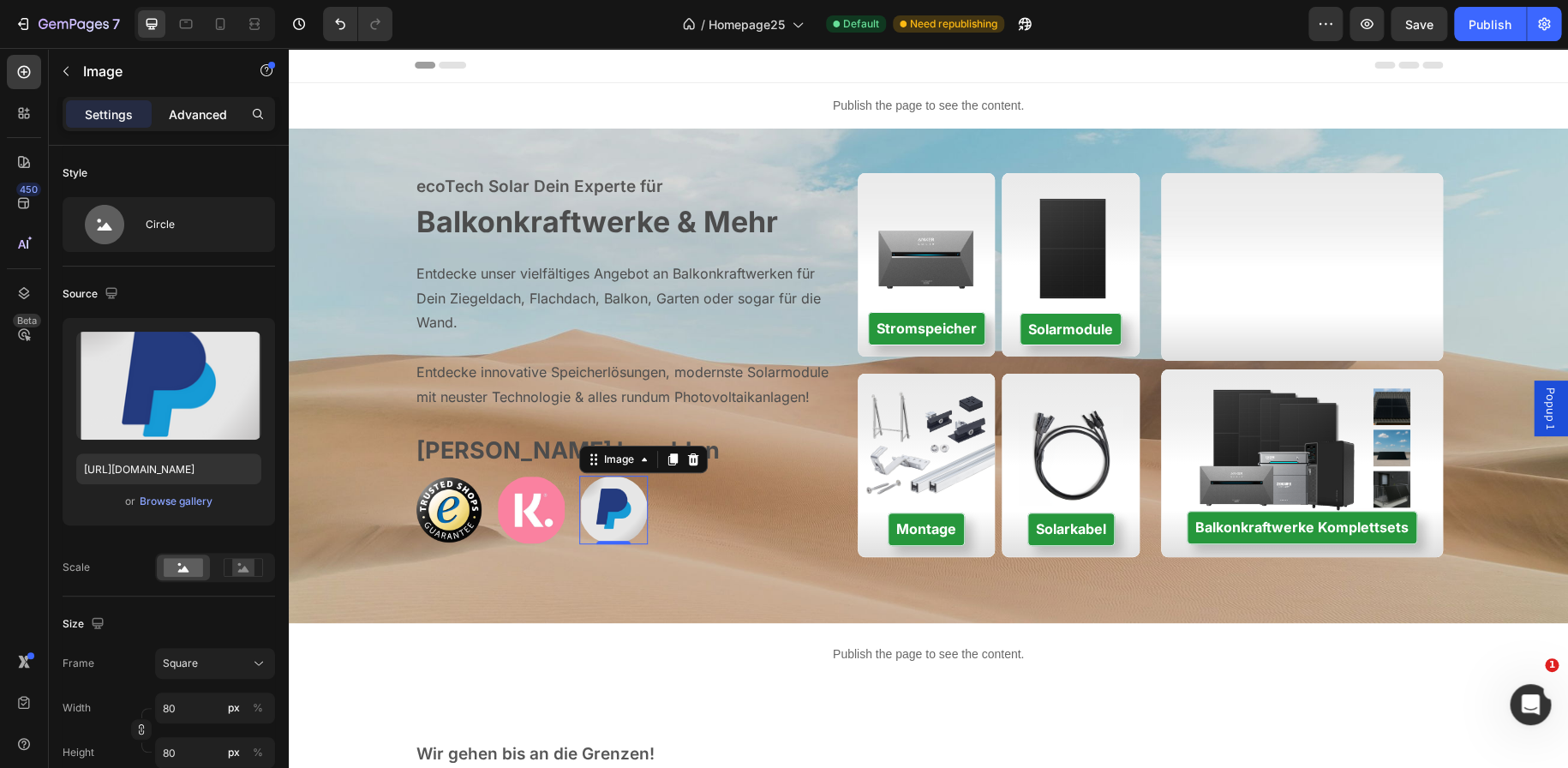
click at [197, 118] on p "Advanced" at bounding box center [198, 114] width 59 height 18
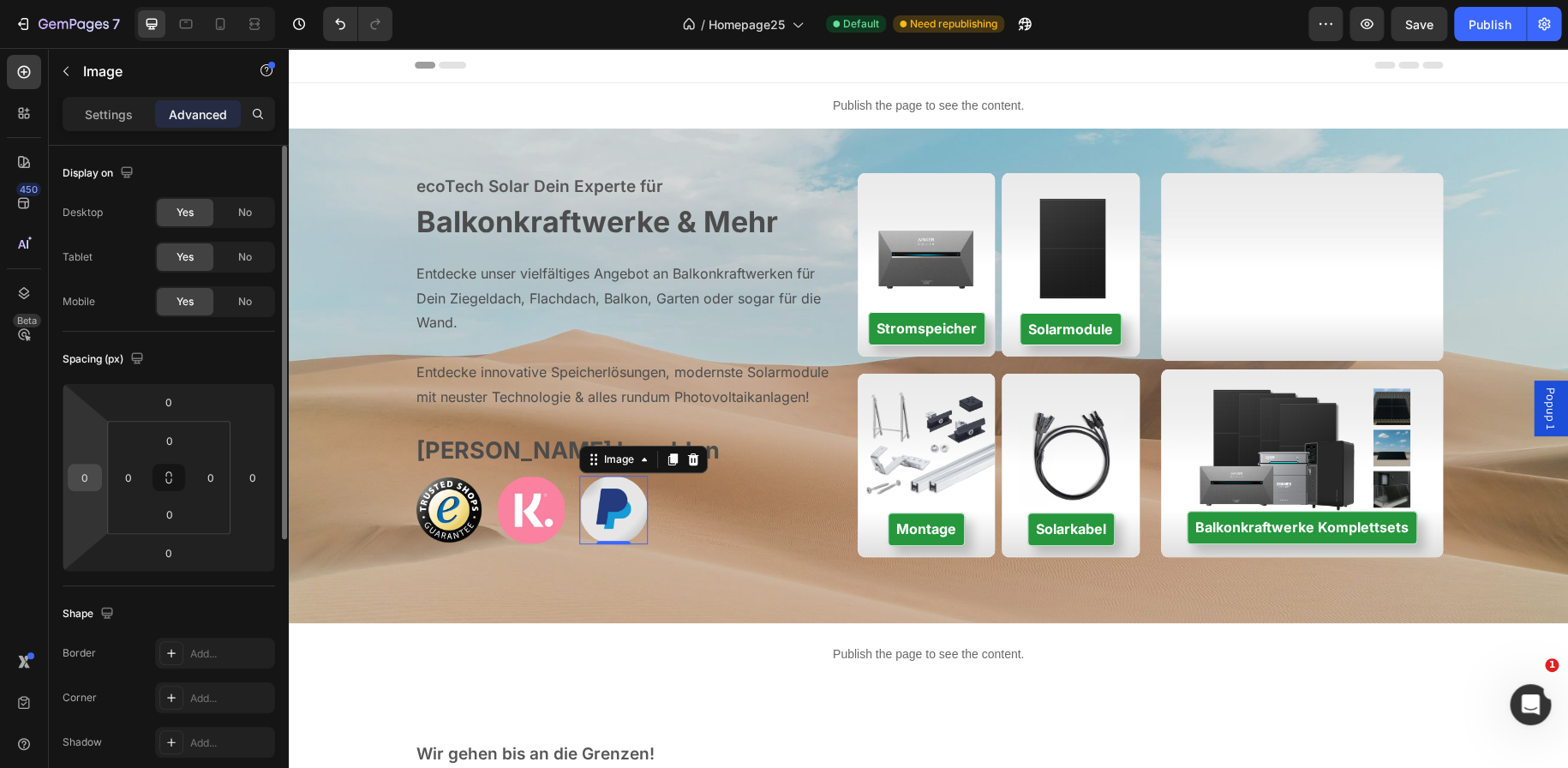
click at [85, 482] on input "0" at bounding box center [85, 477] width 26 height 26
type input "-5"
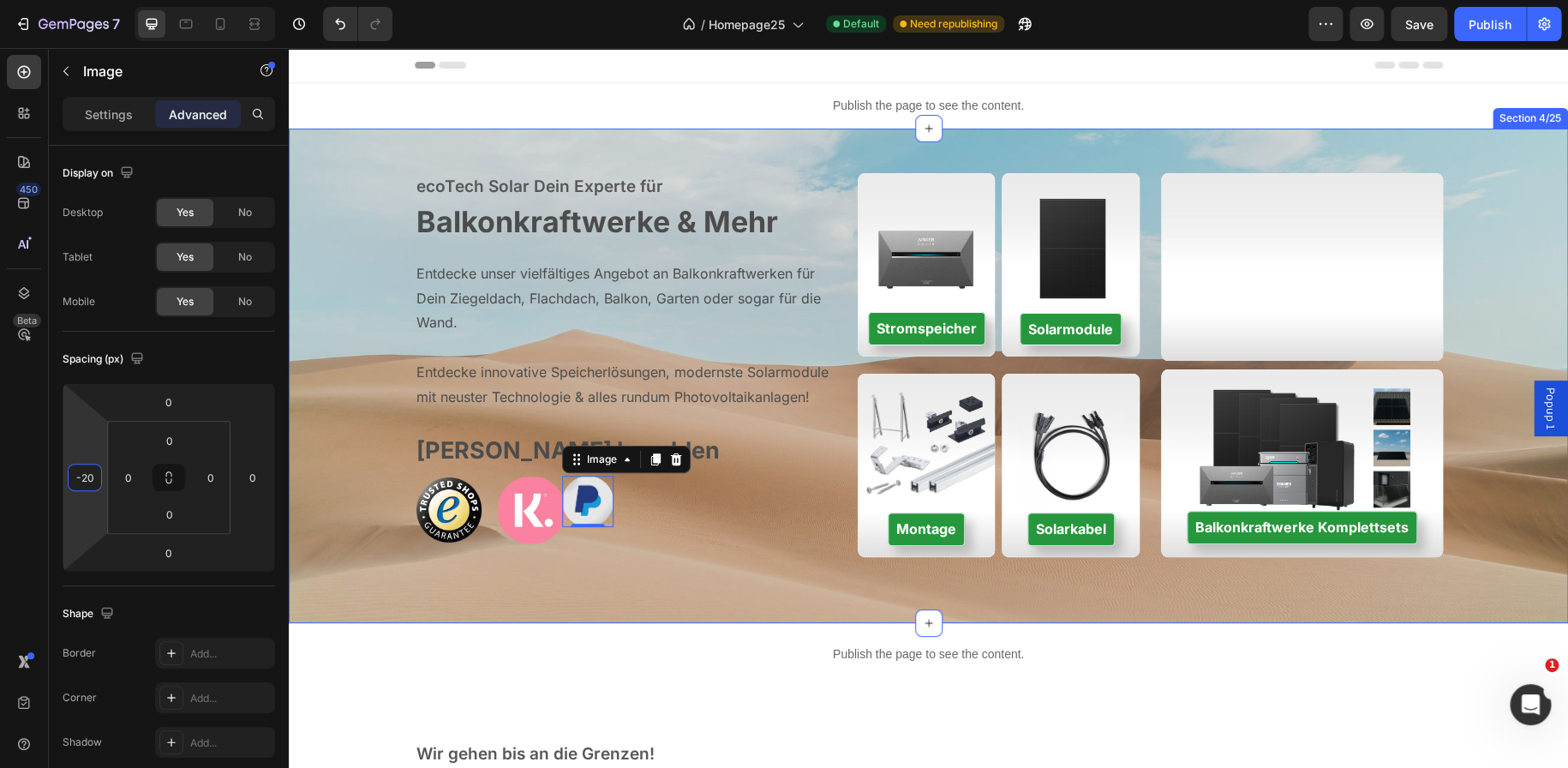
type input "-2"
click at [473, 561] on div "ecoTech Solar Dein Experte für Text block ⁠⁠⁠⁠⁠⁠⁠ Balkonkraftwerke & Mehr Headi…" at bounding box center [928, 376] width 1279 height 440
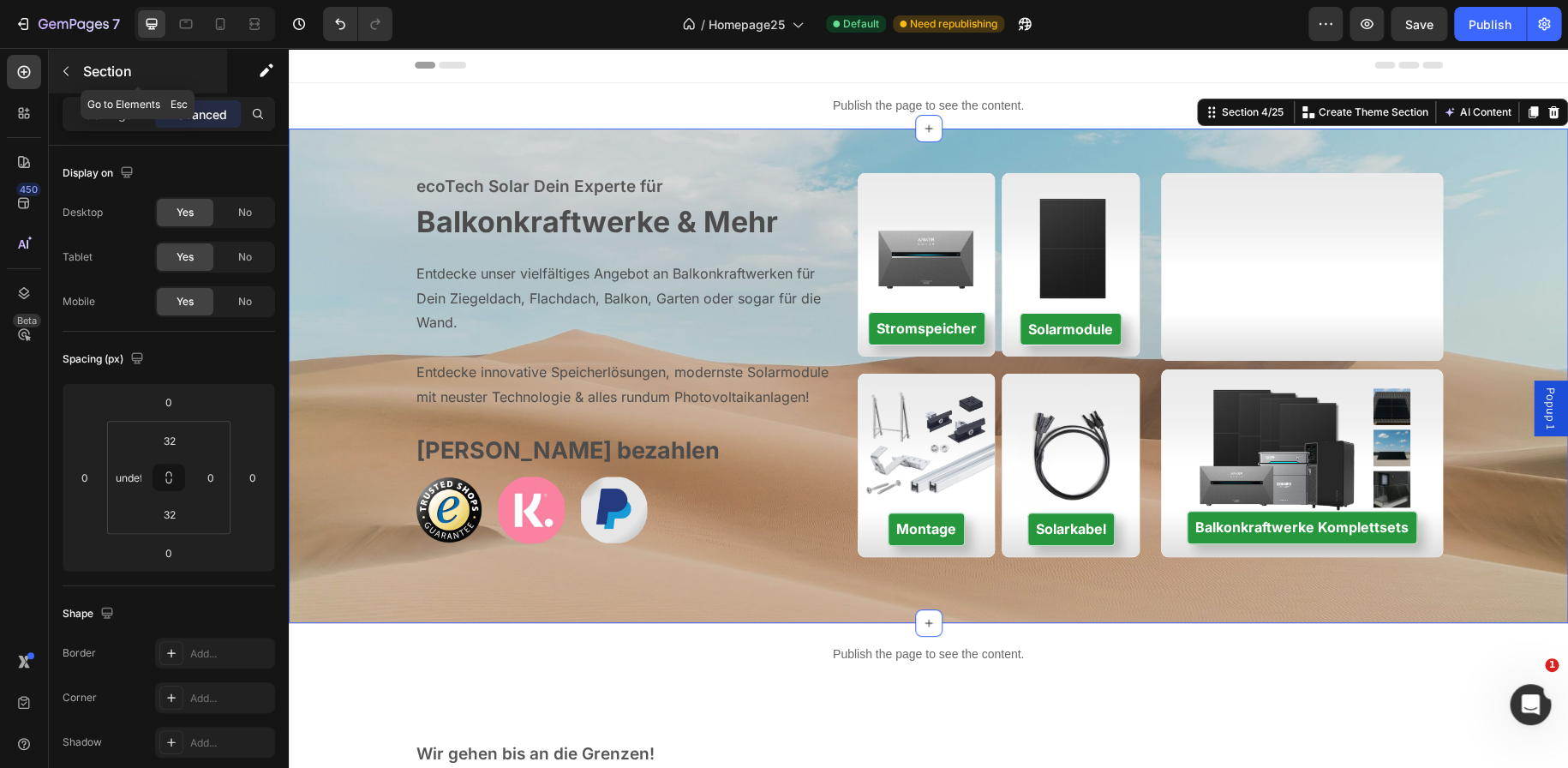
click at [65, 79] on button "button" at bounding box center [66, 71] width 27 height 27
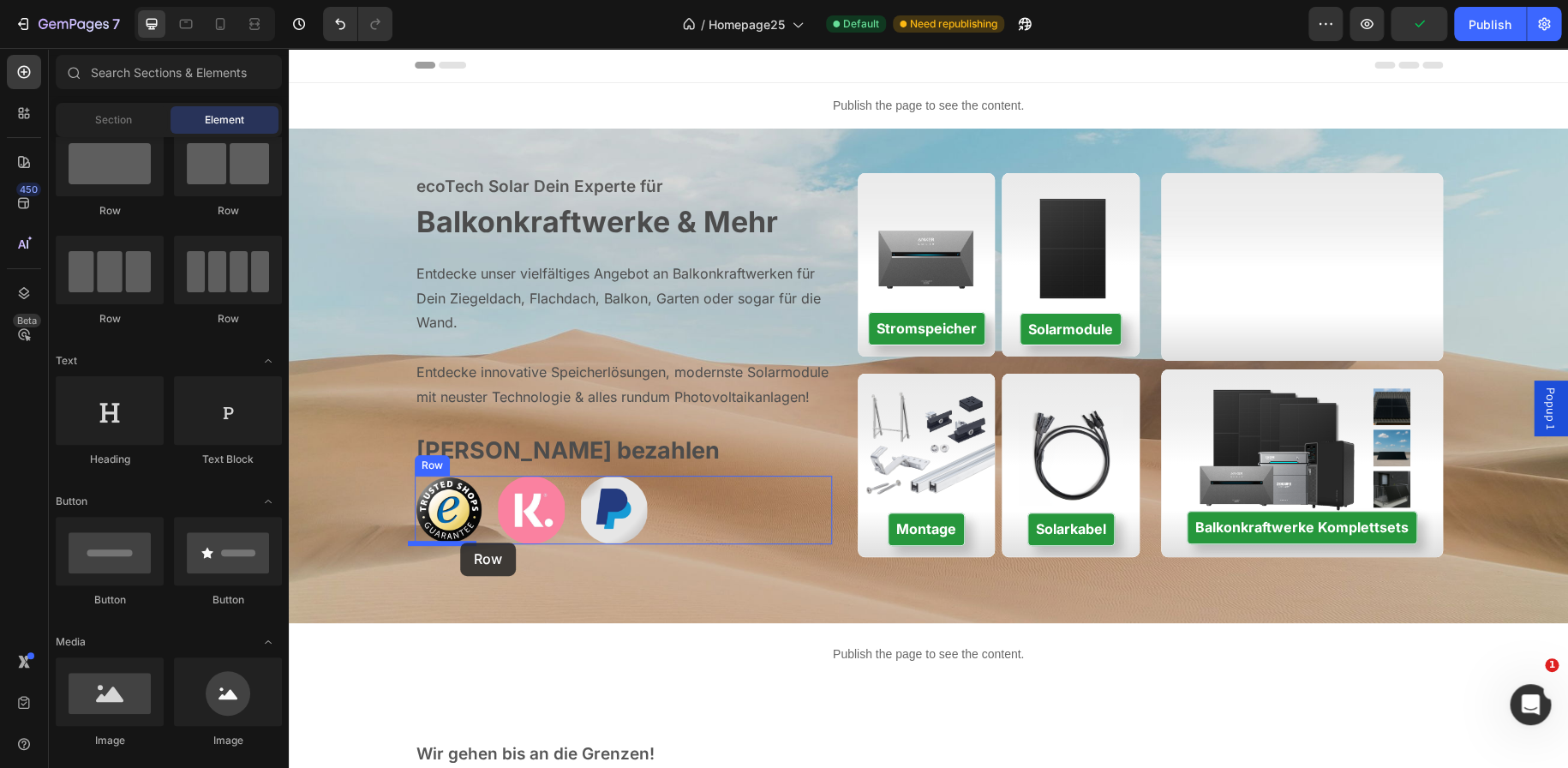
drag, startPoint x: 402, startPoint y: 238, endPoint x: 460, endPoint y: 544, distance: 311.4
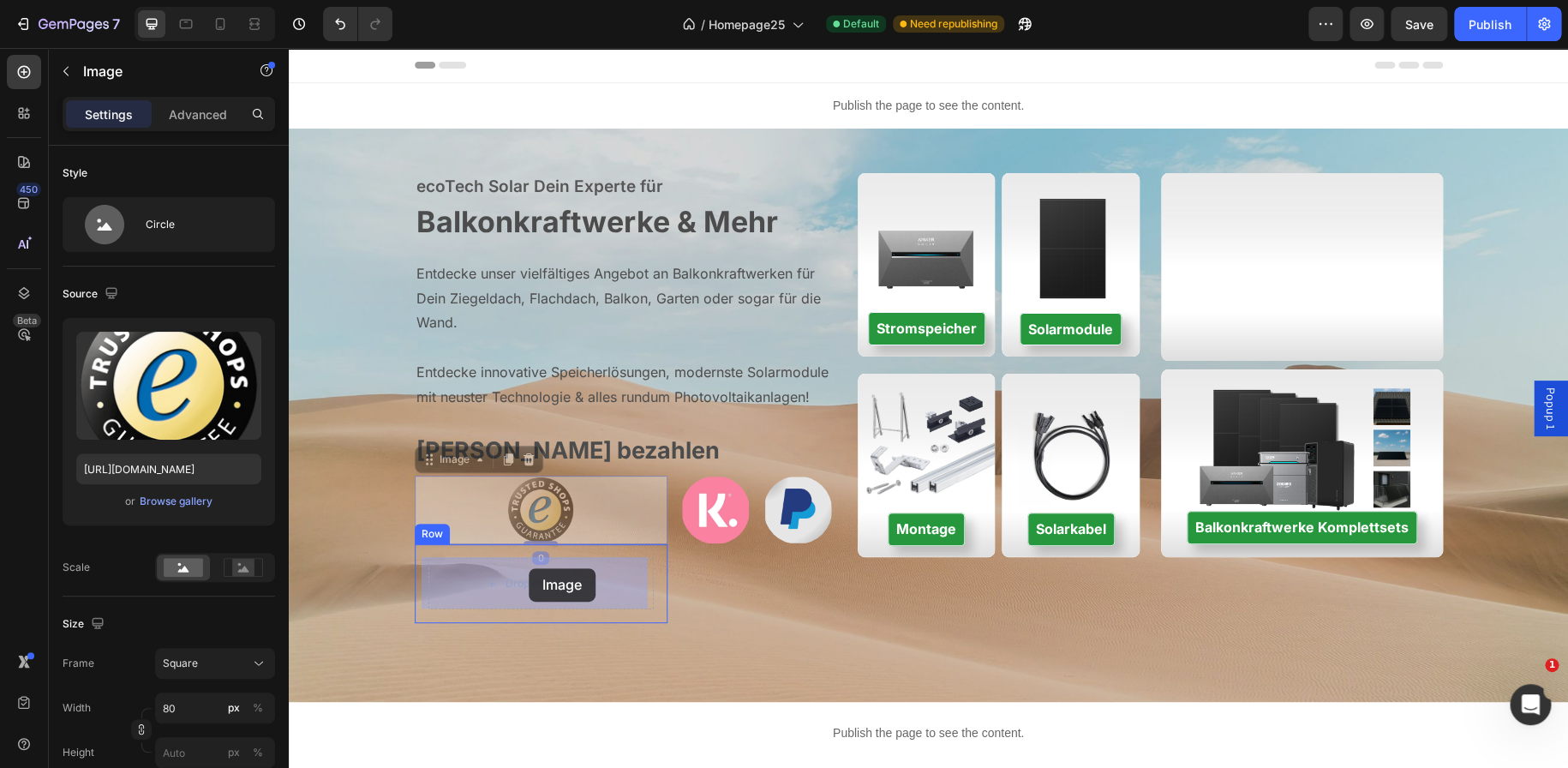
drag, startPoint x: 530, startPoint y: 498, endPoint x: 528, endPoint y: 570, distance: 72.0
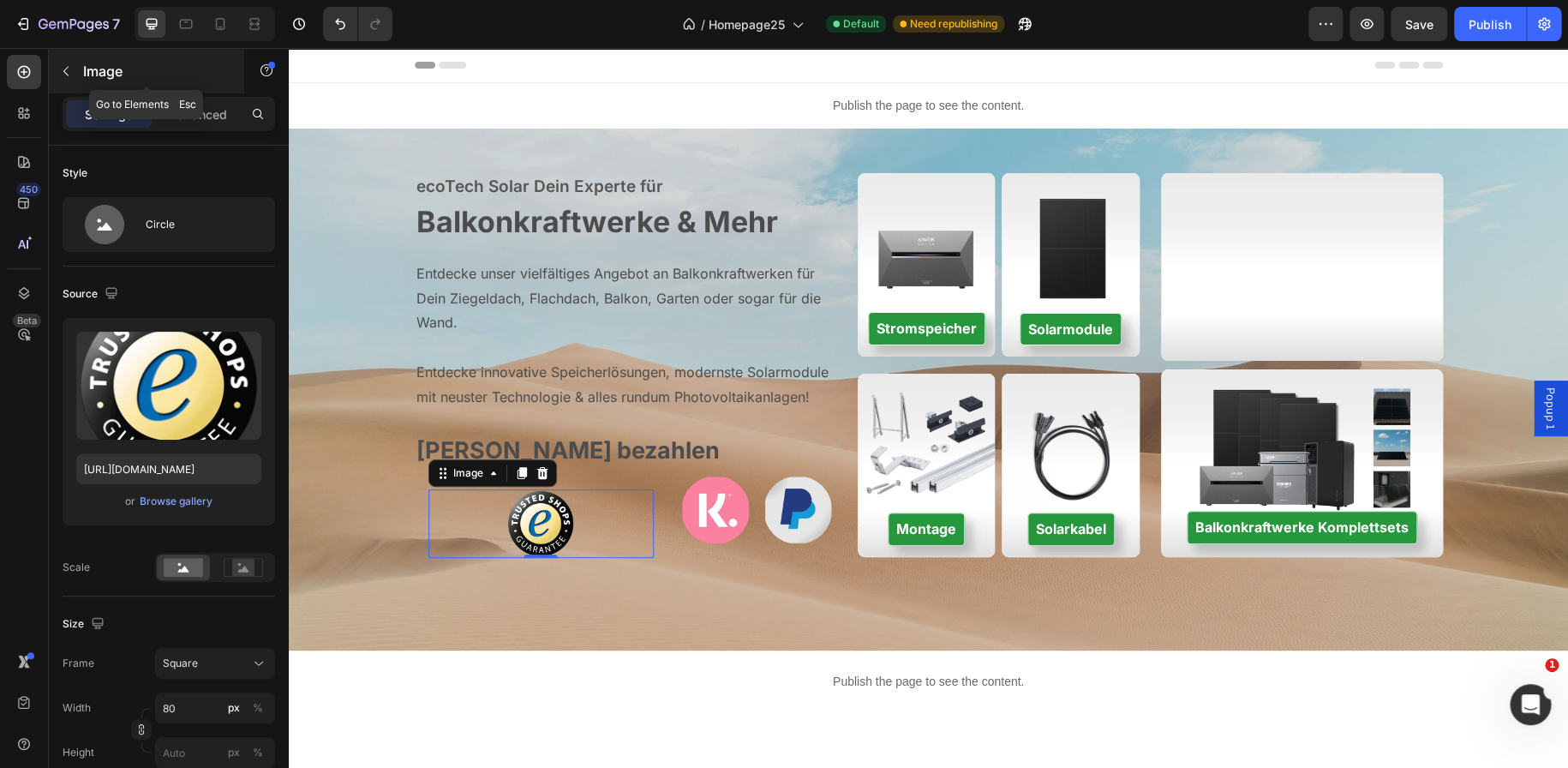
click at [70, 68] on icon "button" at bounding box center [66, 70] width 14 height 14
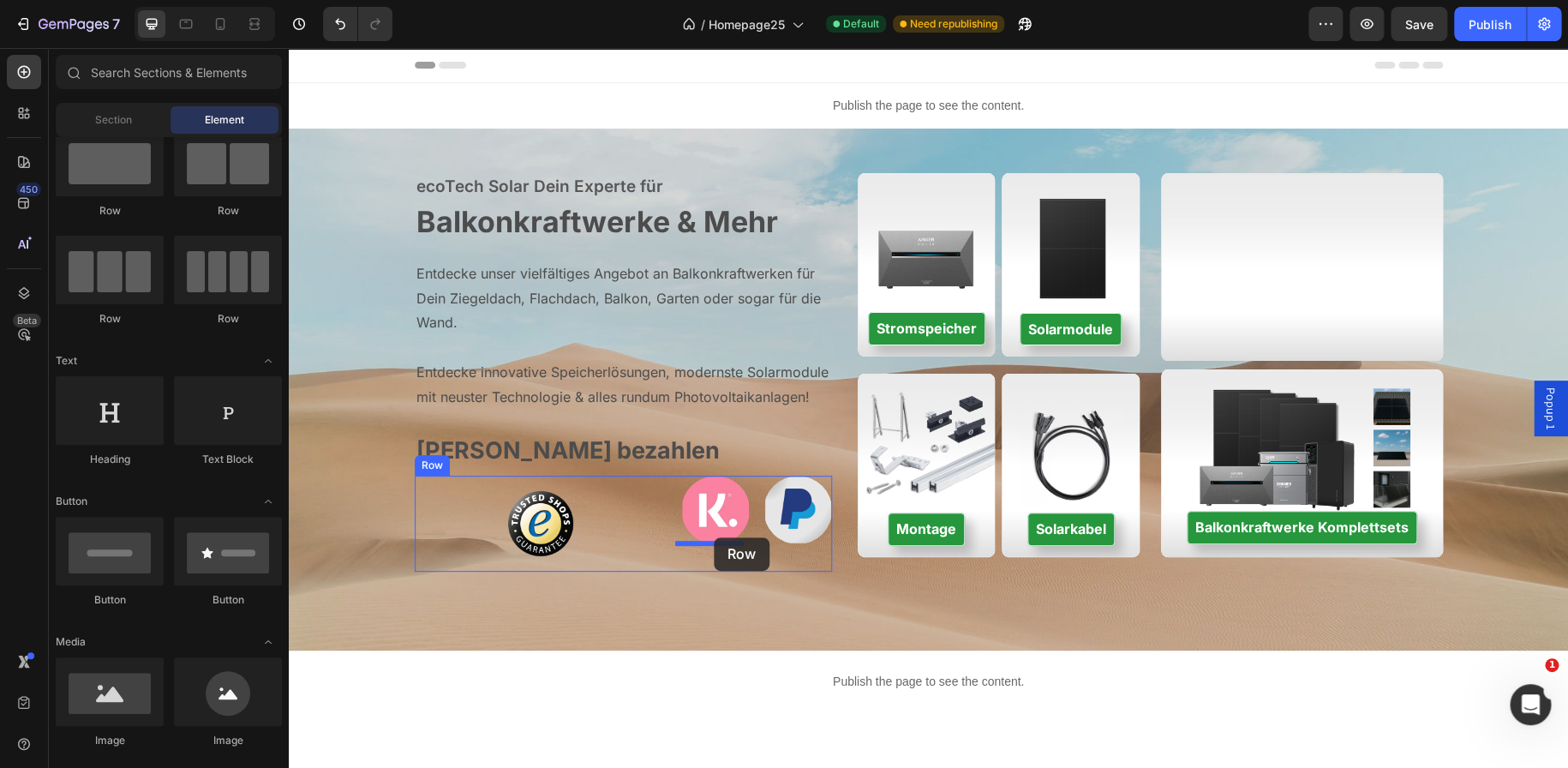
drag, startPoint x: 422, startPoint y: 233, endPoint x: 714, endPoint y: 538, distance: 422.2
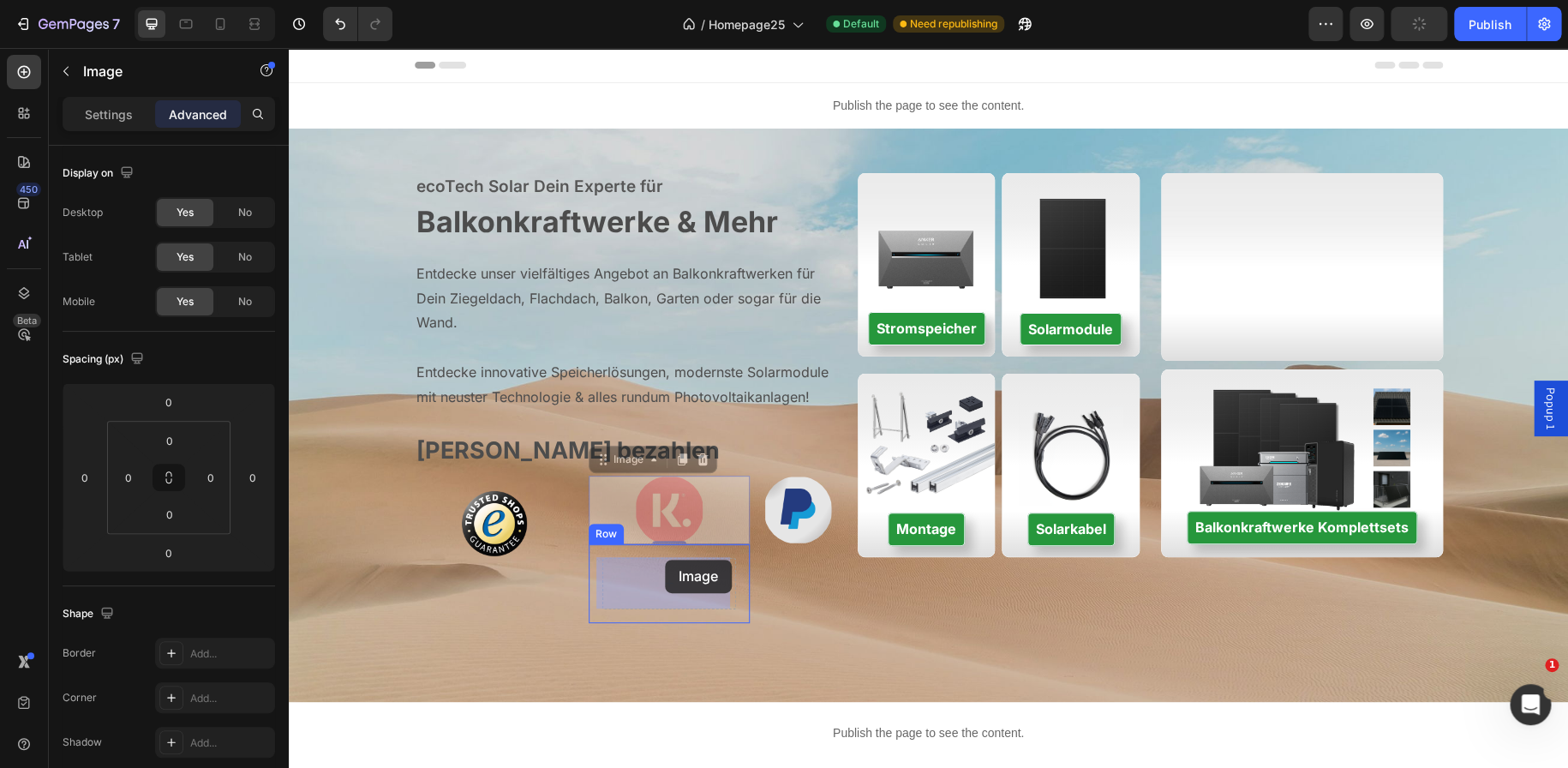
drag, startPoint x: 673, startPoint y: 498, endPoint x: 665, endPoint y: 559, distance: 61.5
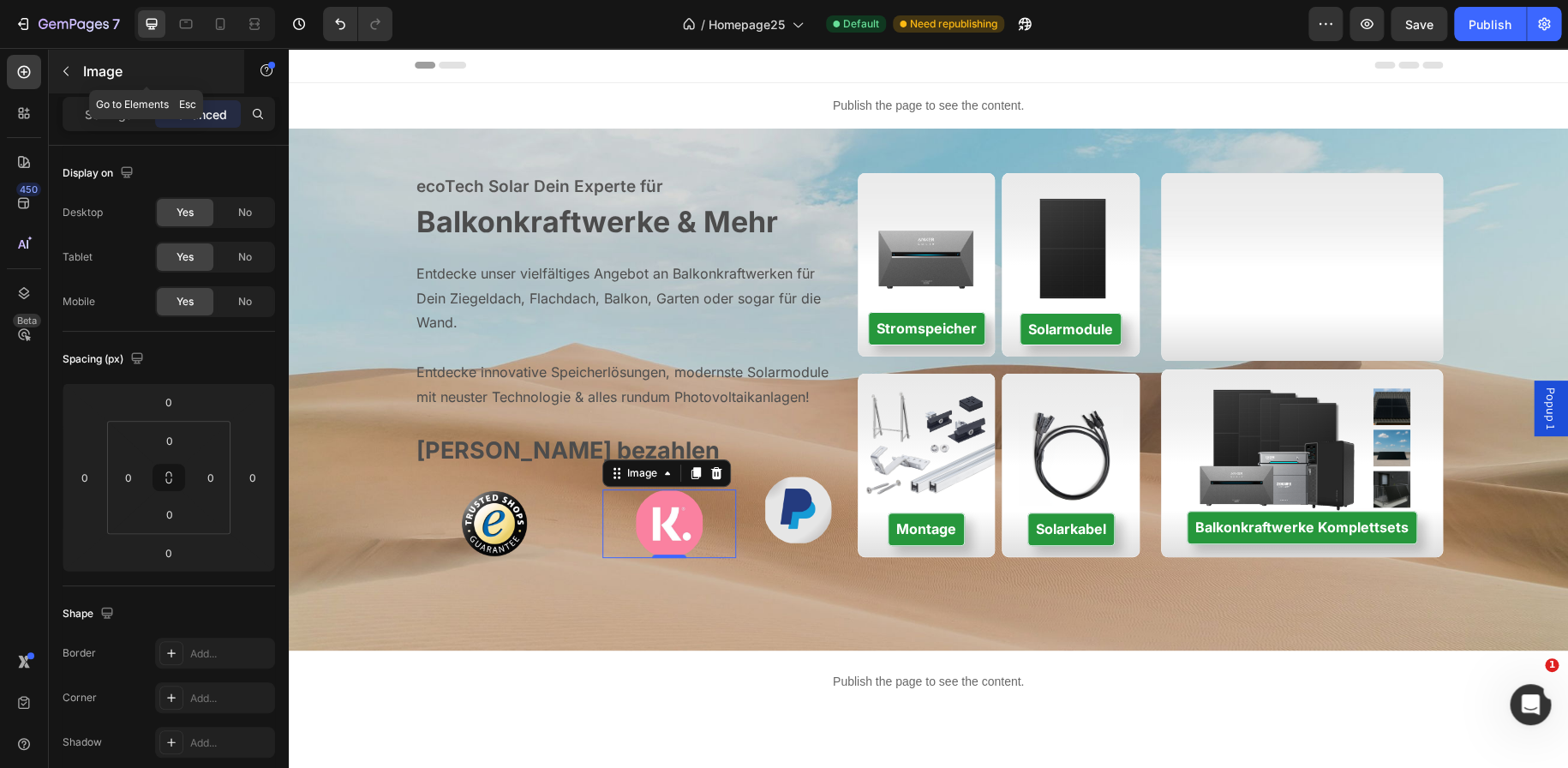
click at [90, 77] on p "Image" at bounding box center [155, 71] width 145 height 20
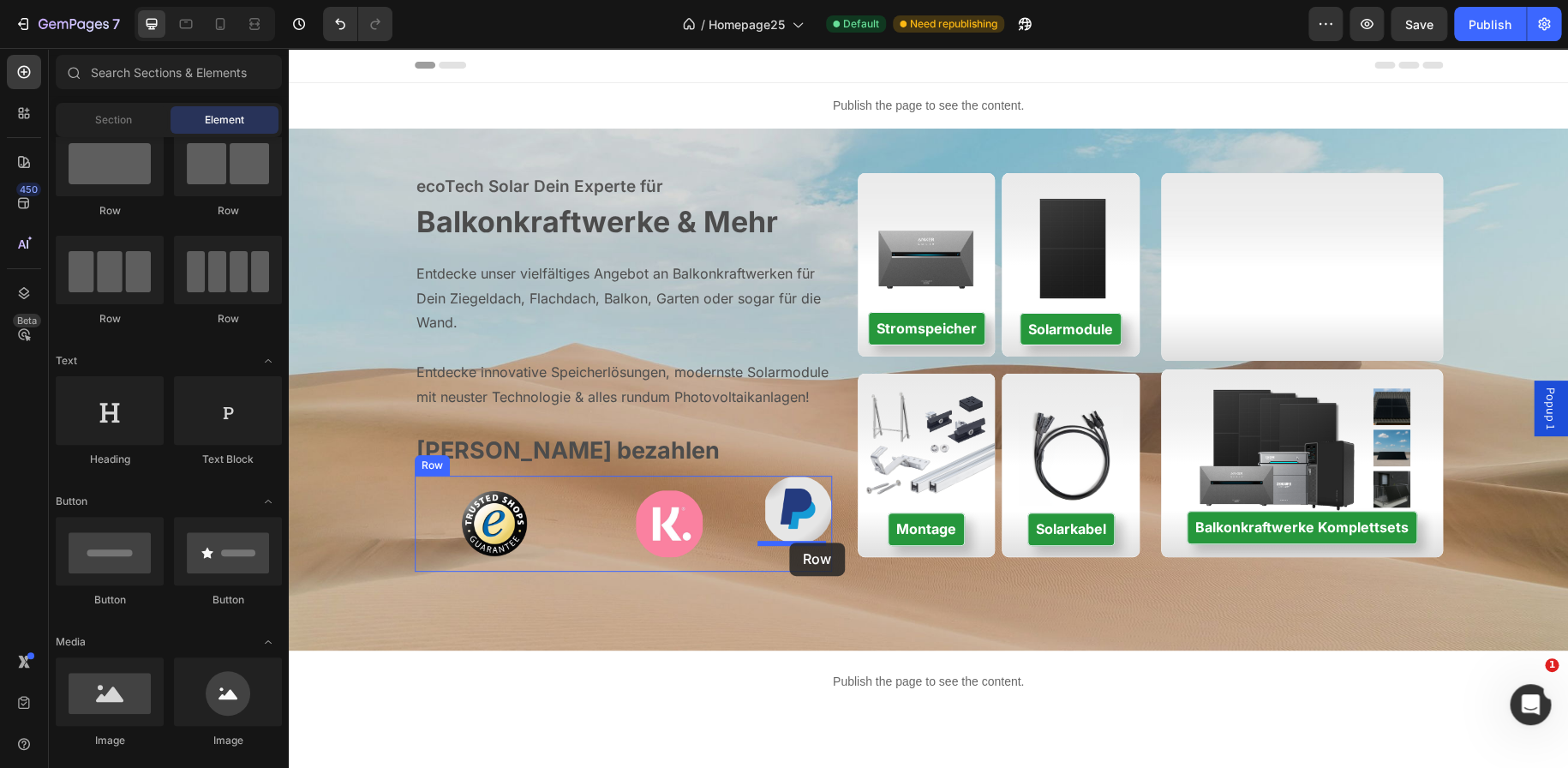
drag, startPoint x: 405, startPoint y: 234, endPoint x: 788, endPoint y: 542, distance: 491.5
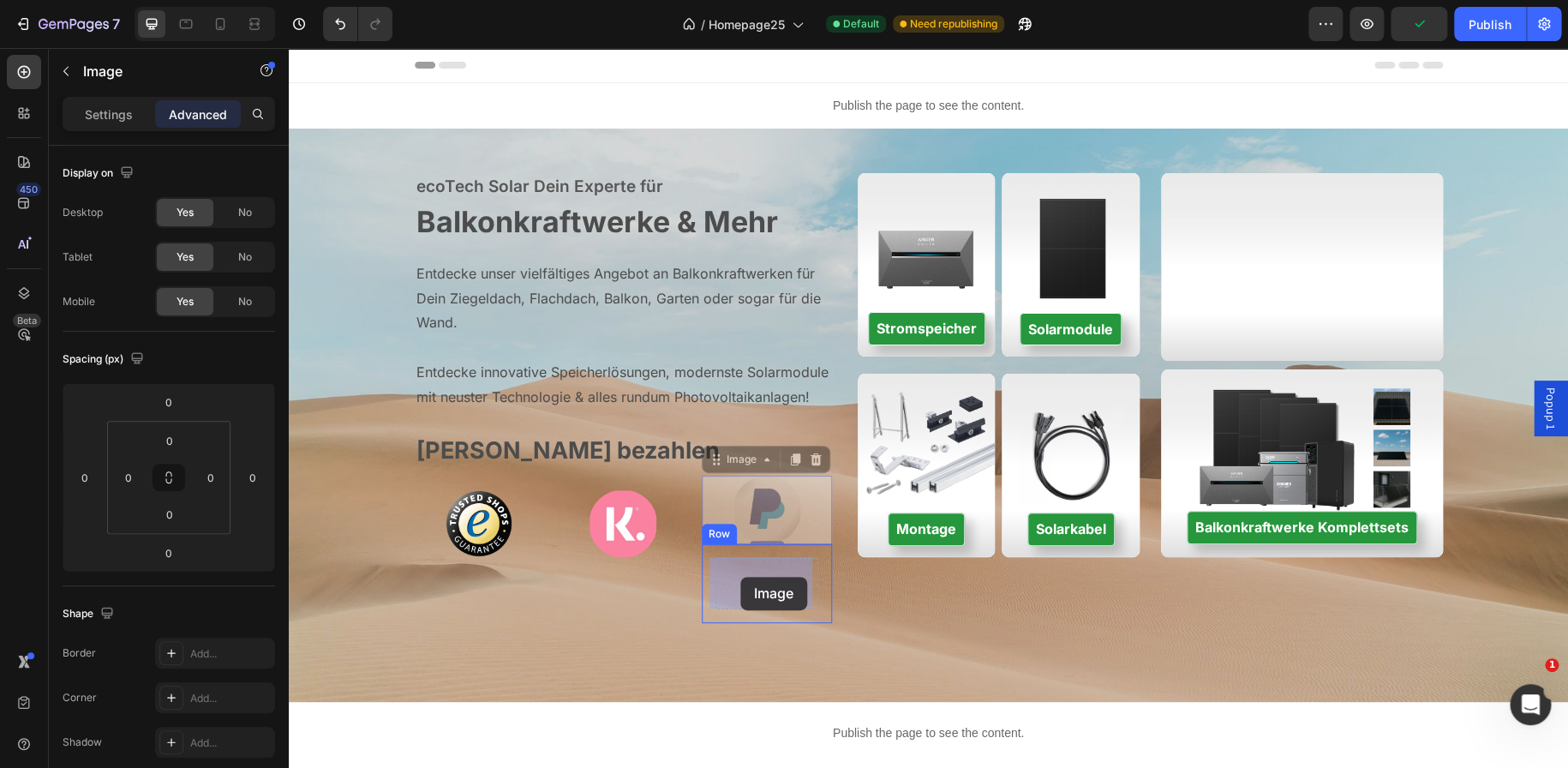
drag, startPoint x: 741, startPoint y: 504, endPoint x: 741, endPoint y: 577, distance: 73.0
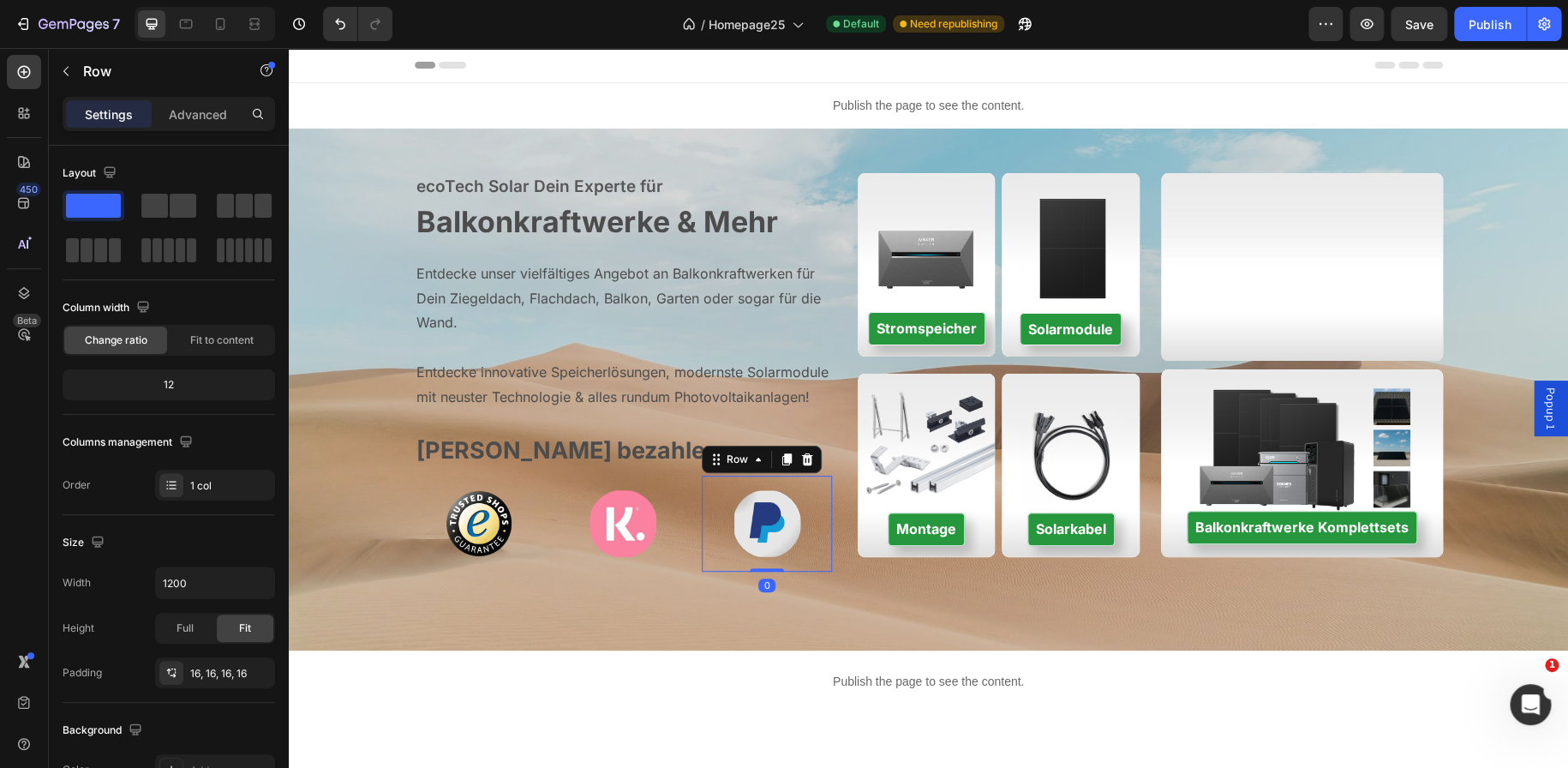
click at [701, 526] on div "Image Row 0" at bounding box center [766, 523] width 130 height 96
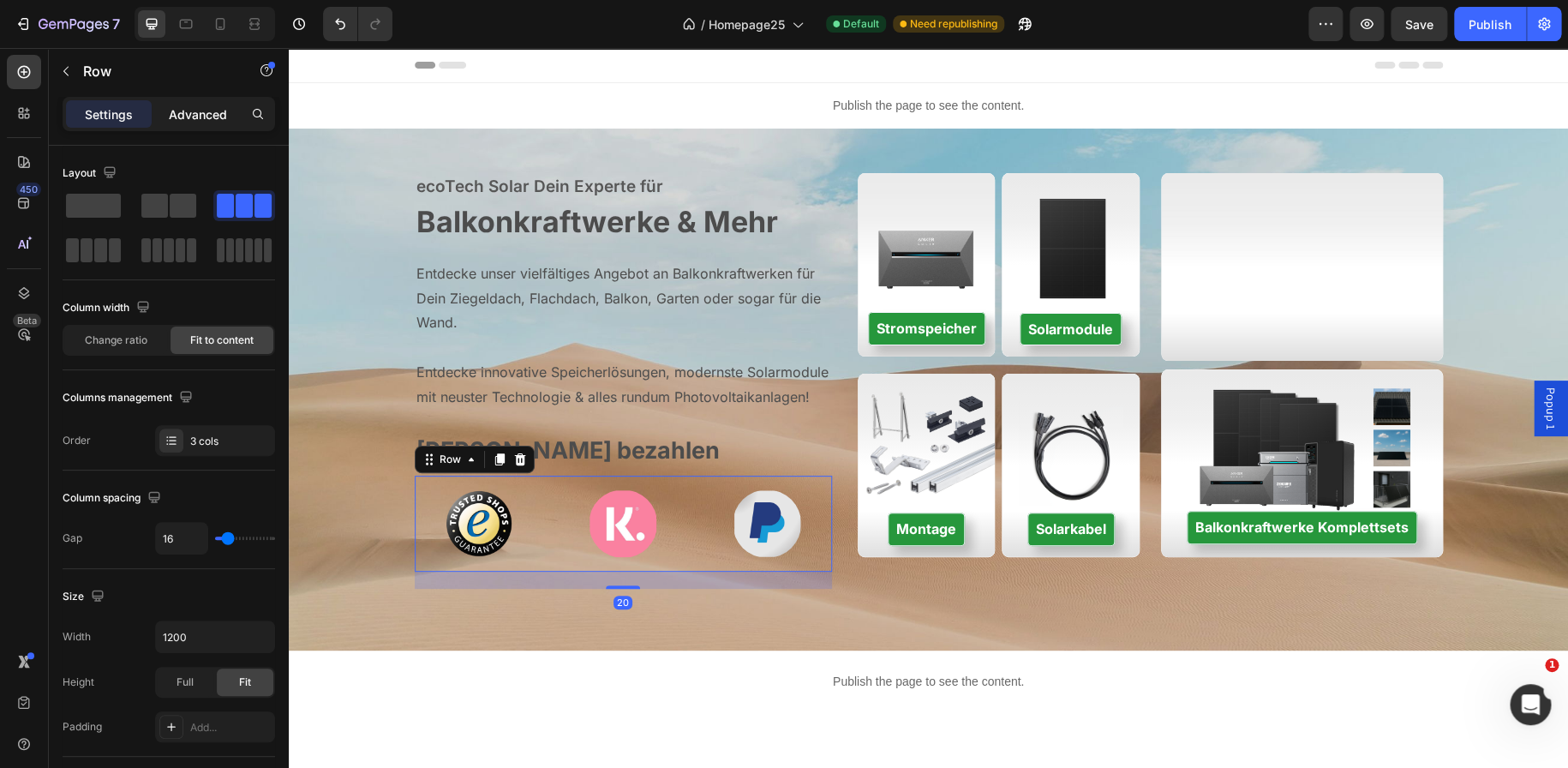
click at [187, 105] on p "Advanced" at bounding box center [198, 114] width 59 height 18
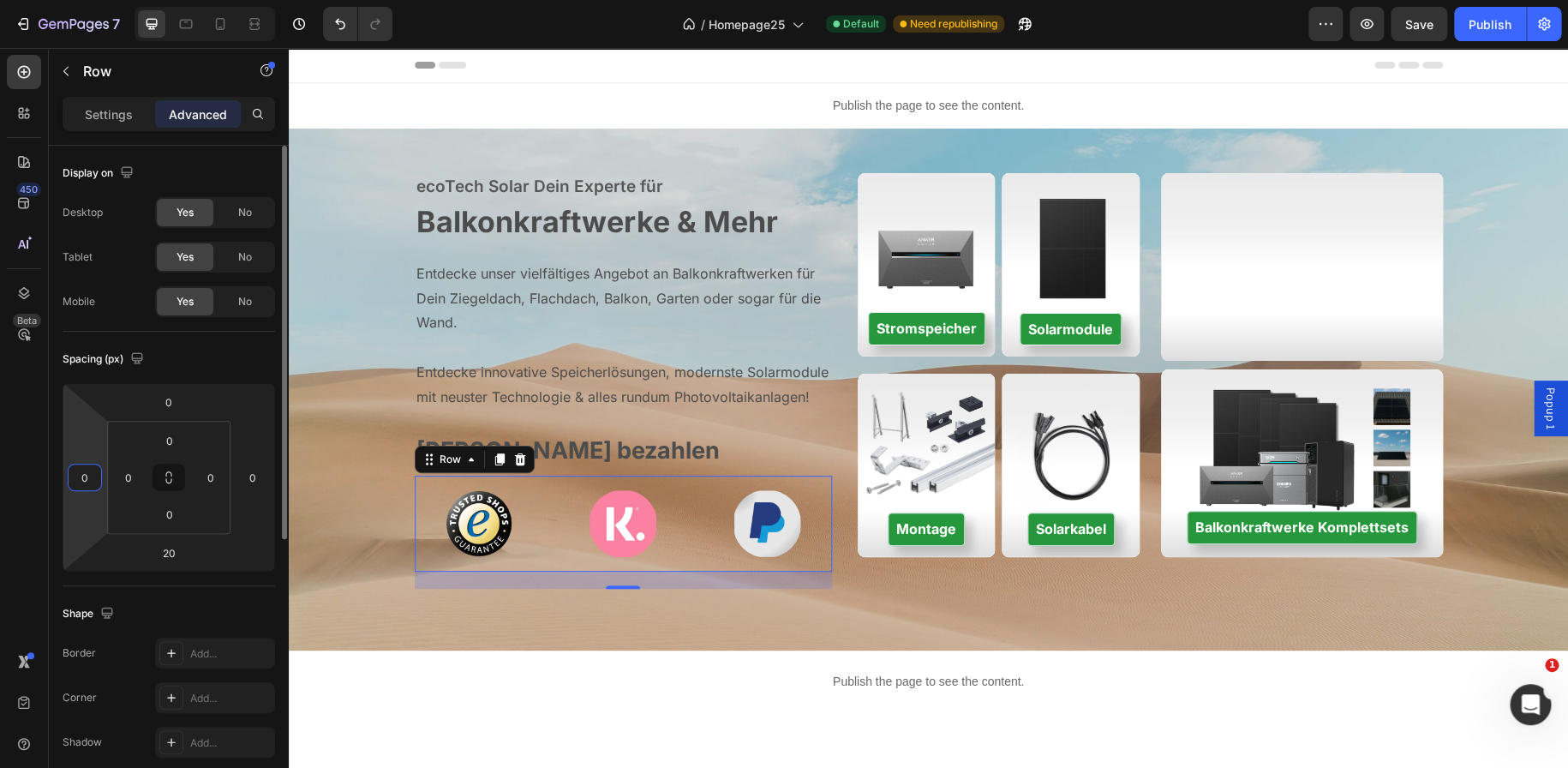
click at [91, 474] on input "0" at bounding box center [85, 477] width 26 height 26
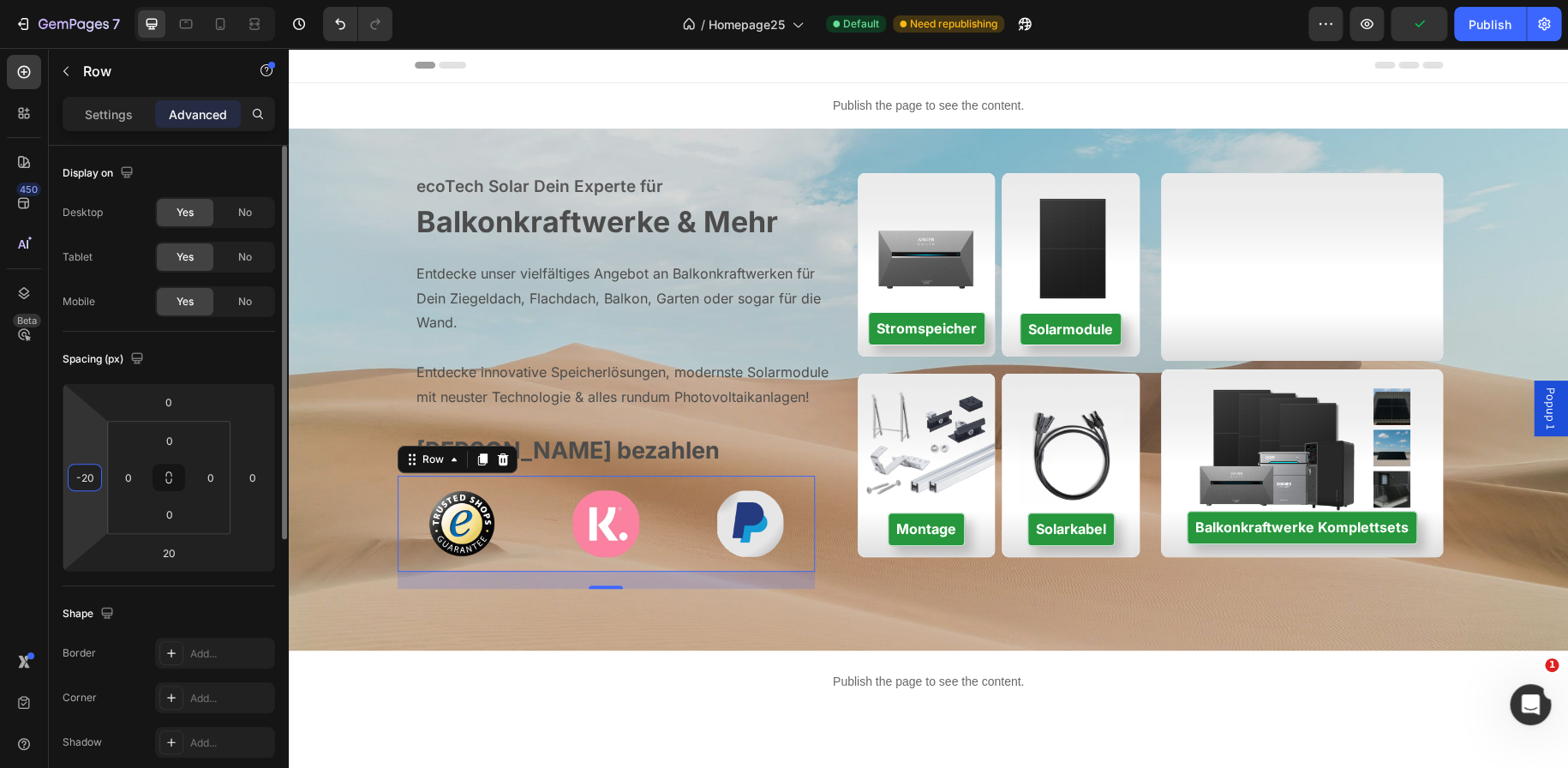
type input "-2"
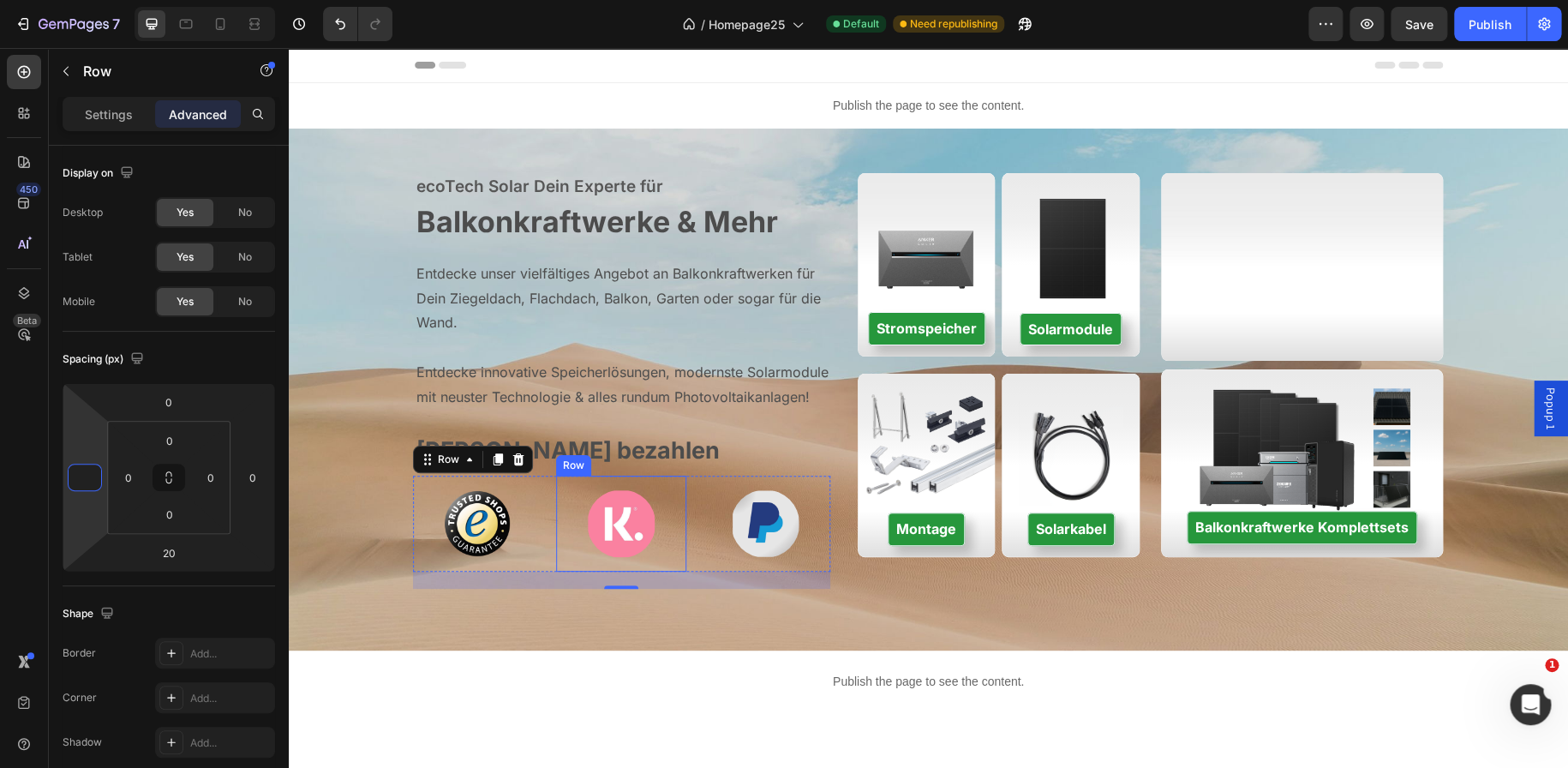
click at [621, 482] on div "Image Row" at bounding box center [621, 523] width 130 height 96
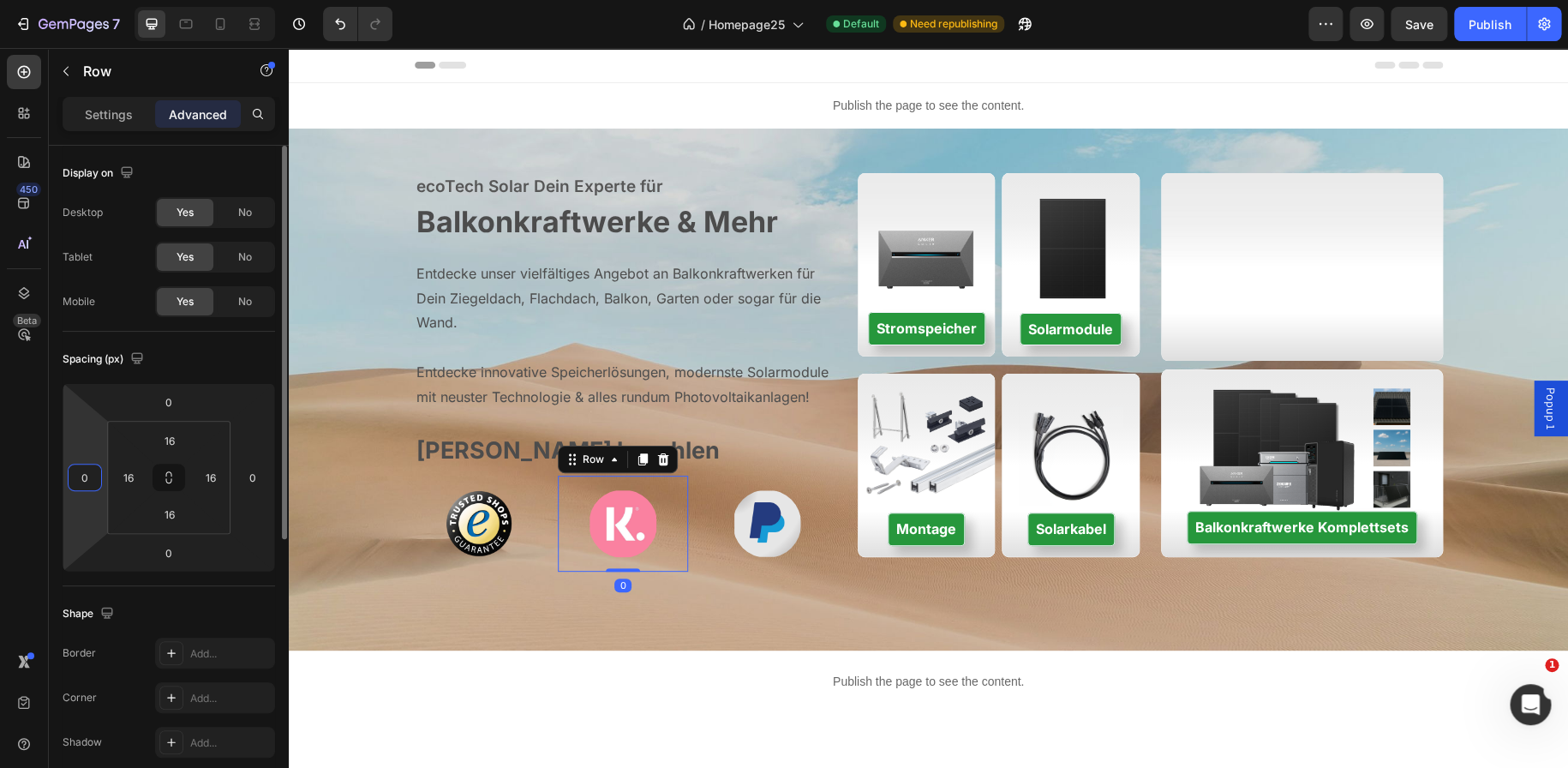
click at [92, 470] on input "0" at bounding box center [85, 477] width 26 height 26
type input "-2"
type input "-5"
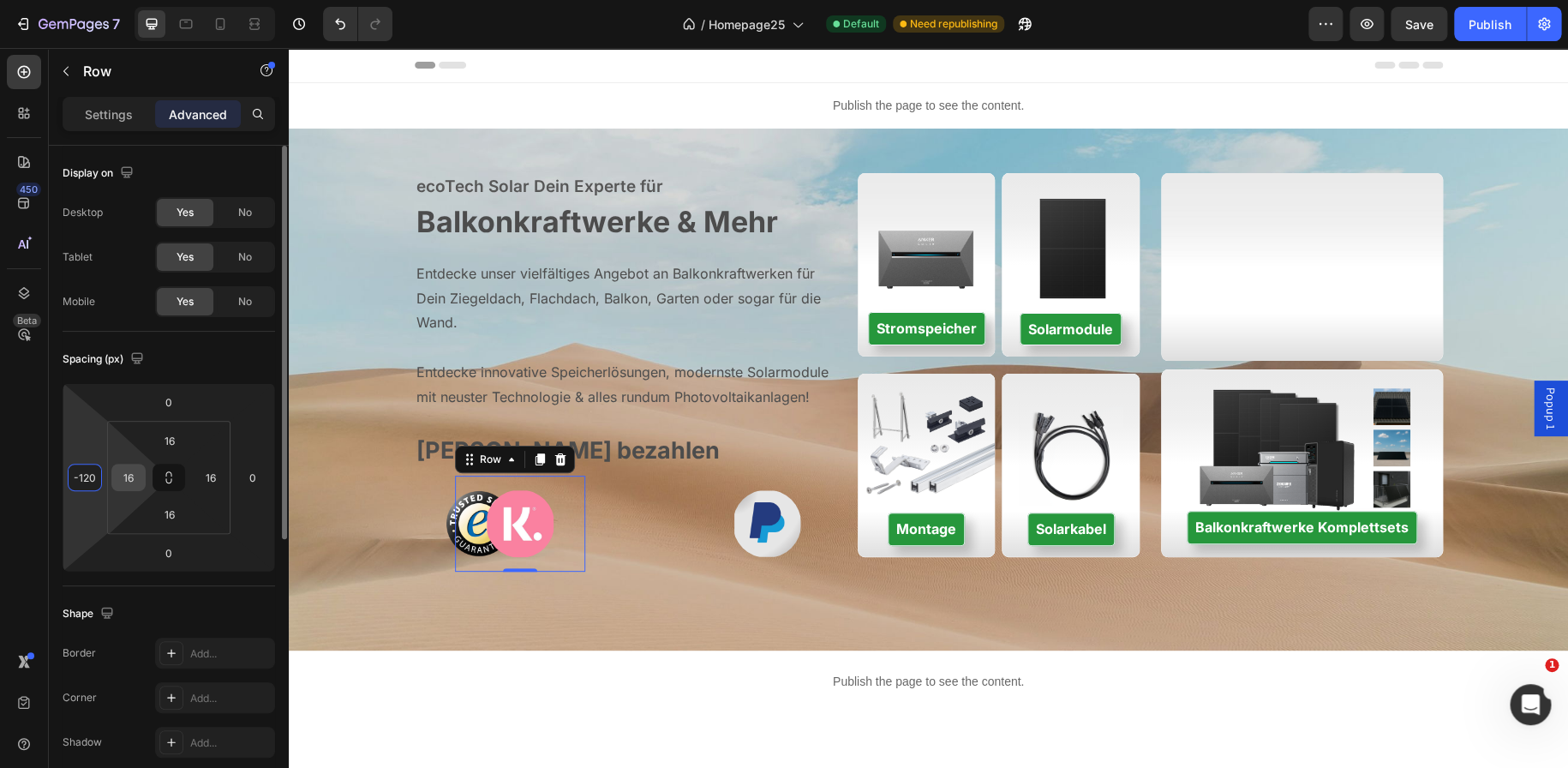
type input "-120"
click at [130, 475] on input "16" at bounding box center [129, 477] width 26 height 26
type input "0"
click at [223, 474] on div "16" at bounding box center [210, 477] width 34 height 27
click at [210, 474] on input "16" at bounding box center [210, 477] width 26 height 26
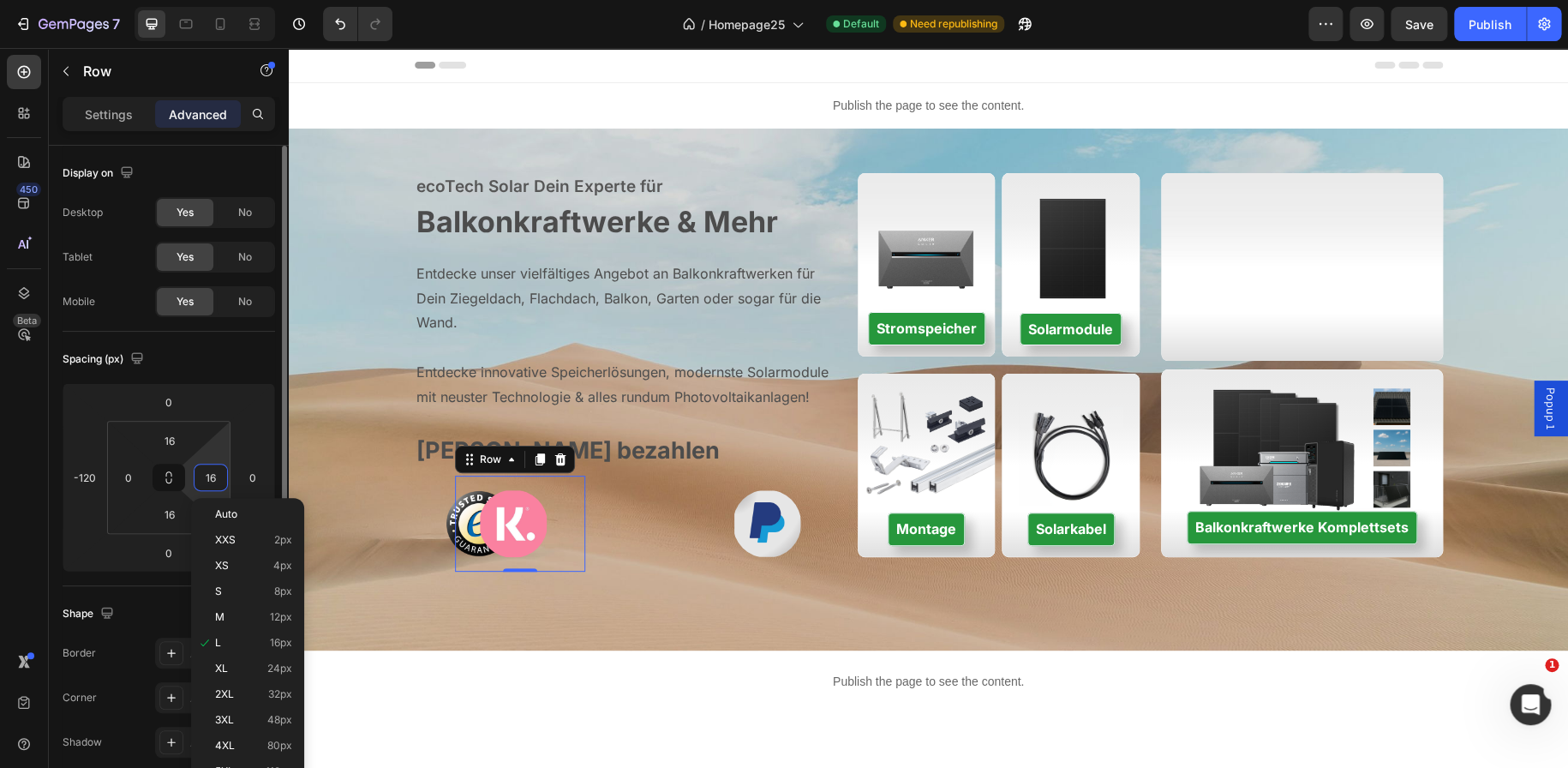
type input "0"
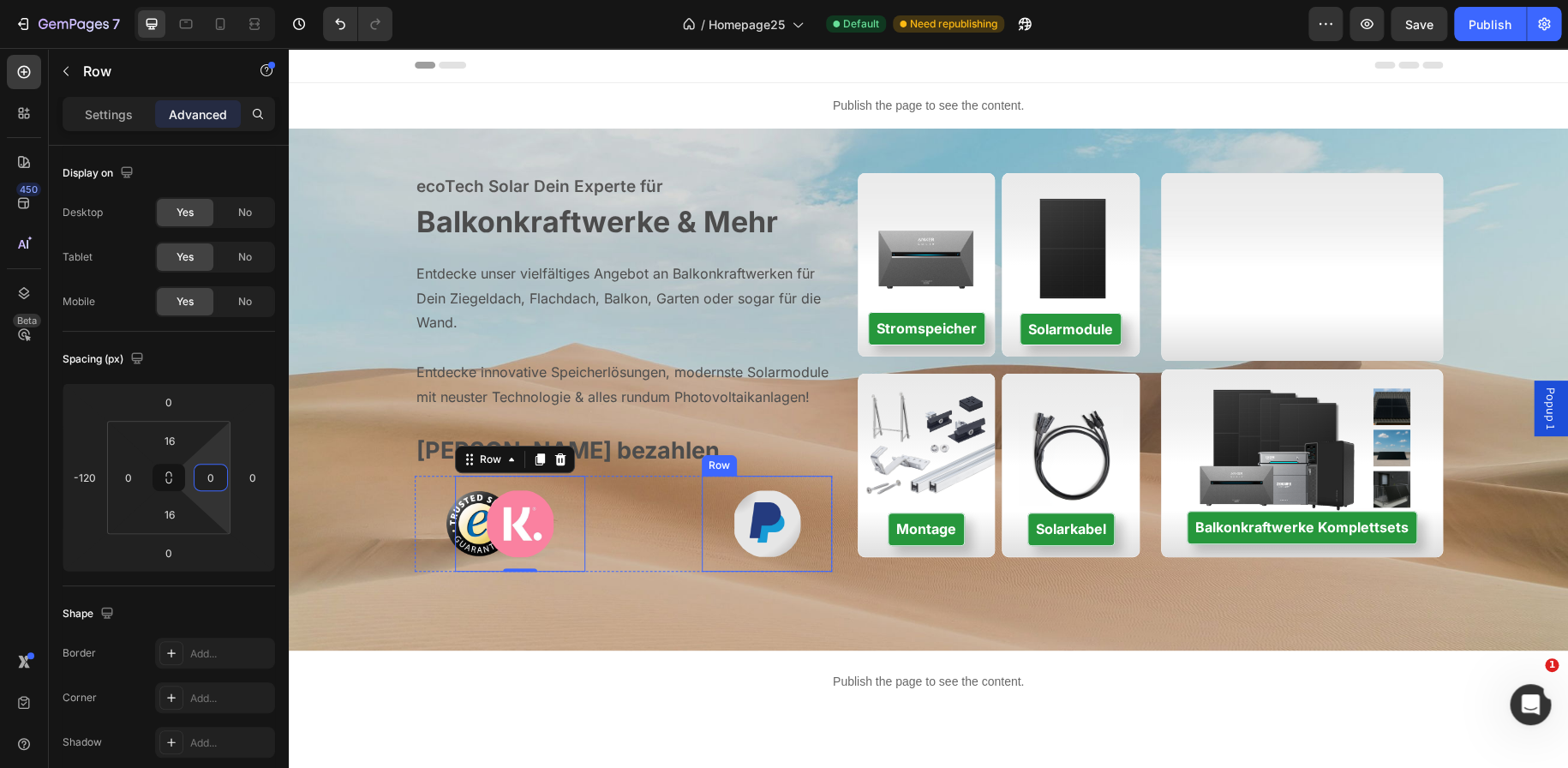
click at [706, 556] on div "Image Row" at bounding box center [766, 523] width 130 height 96
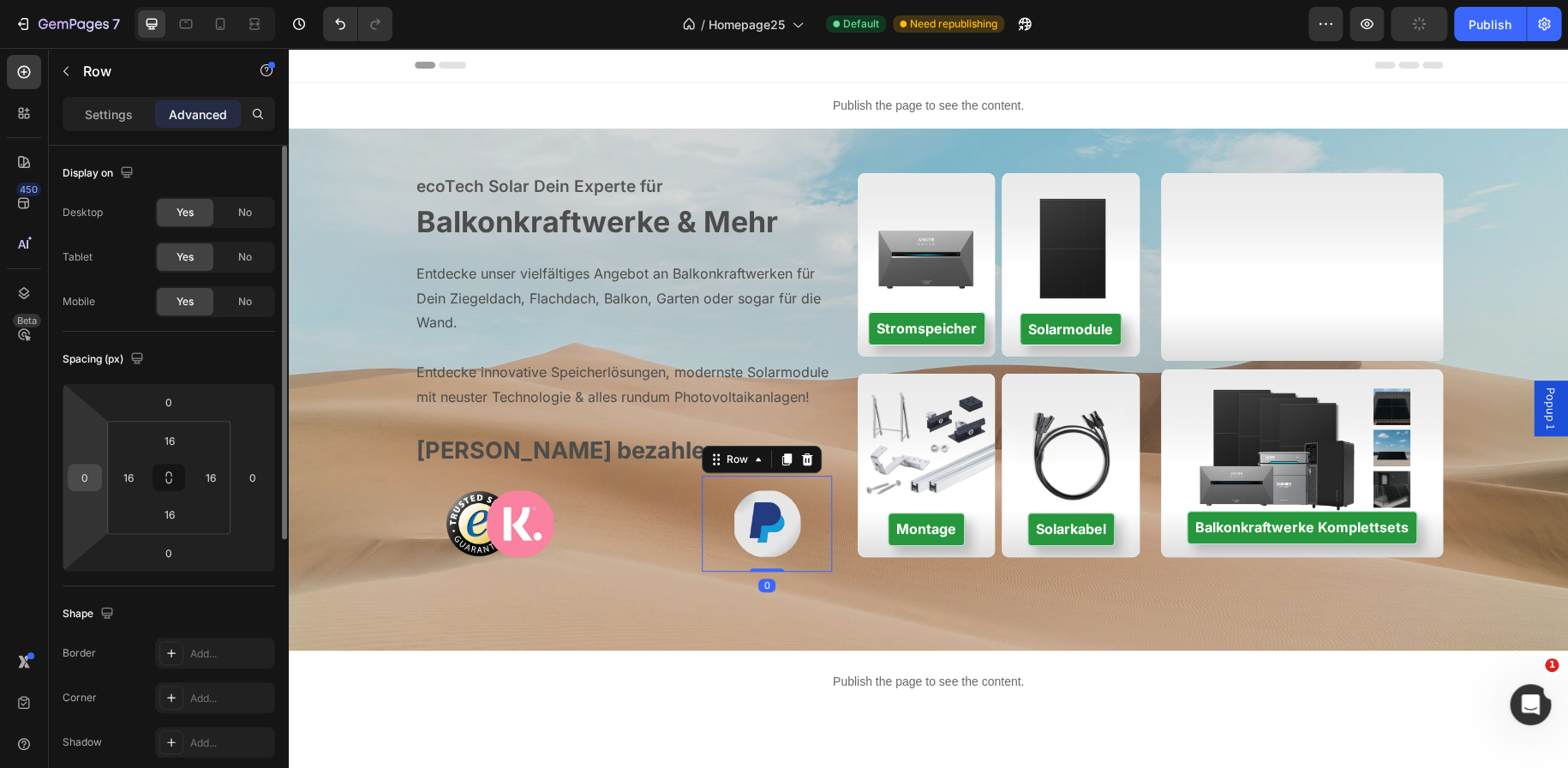
click at [91, 476] on input "0" at bounding box center [85, 477] width 26 height 26
type input "-240"
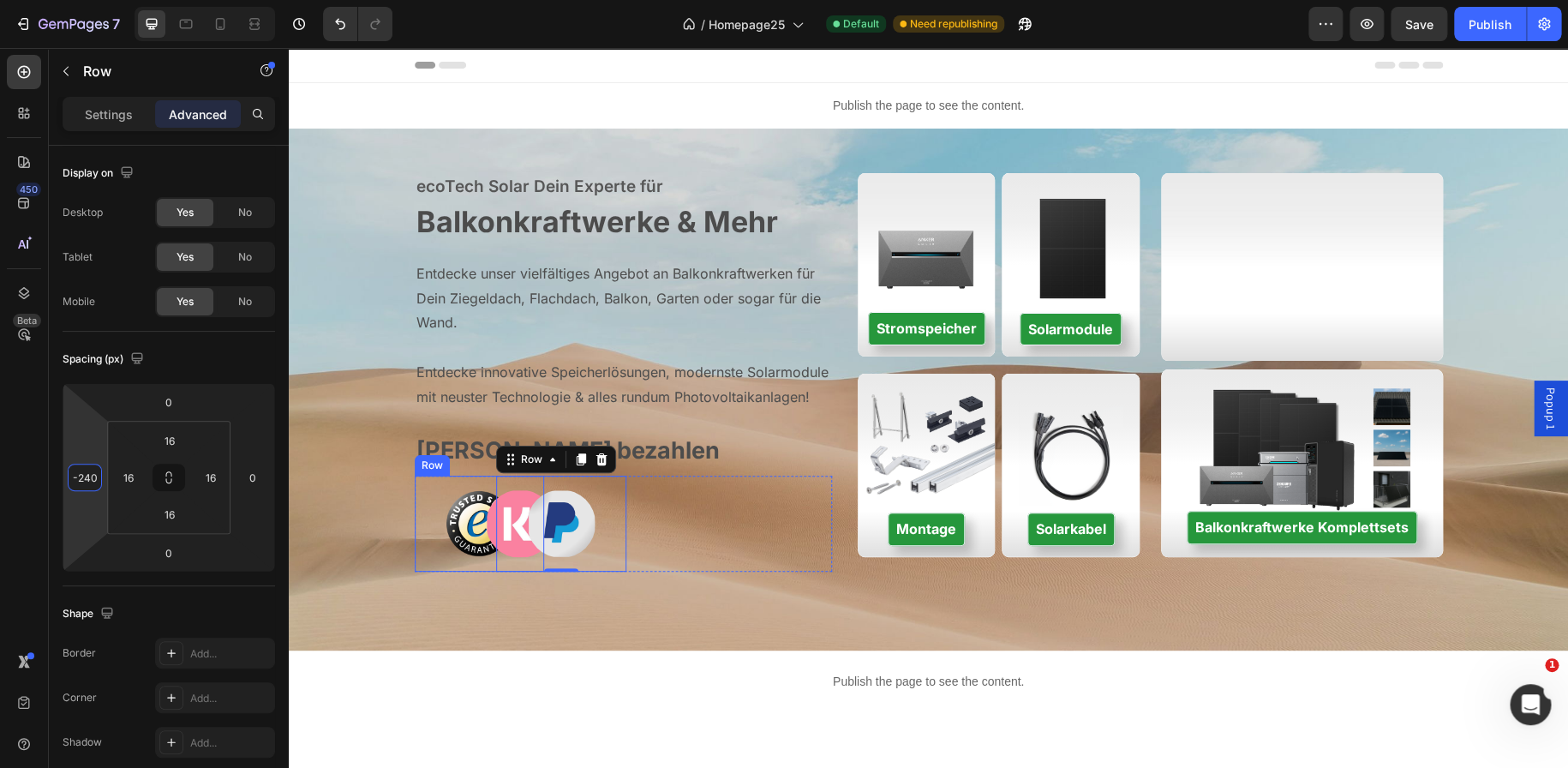
click at [415, 548] on div "Image Row" at bounding box center [480, 523] width 130 height 96
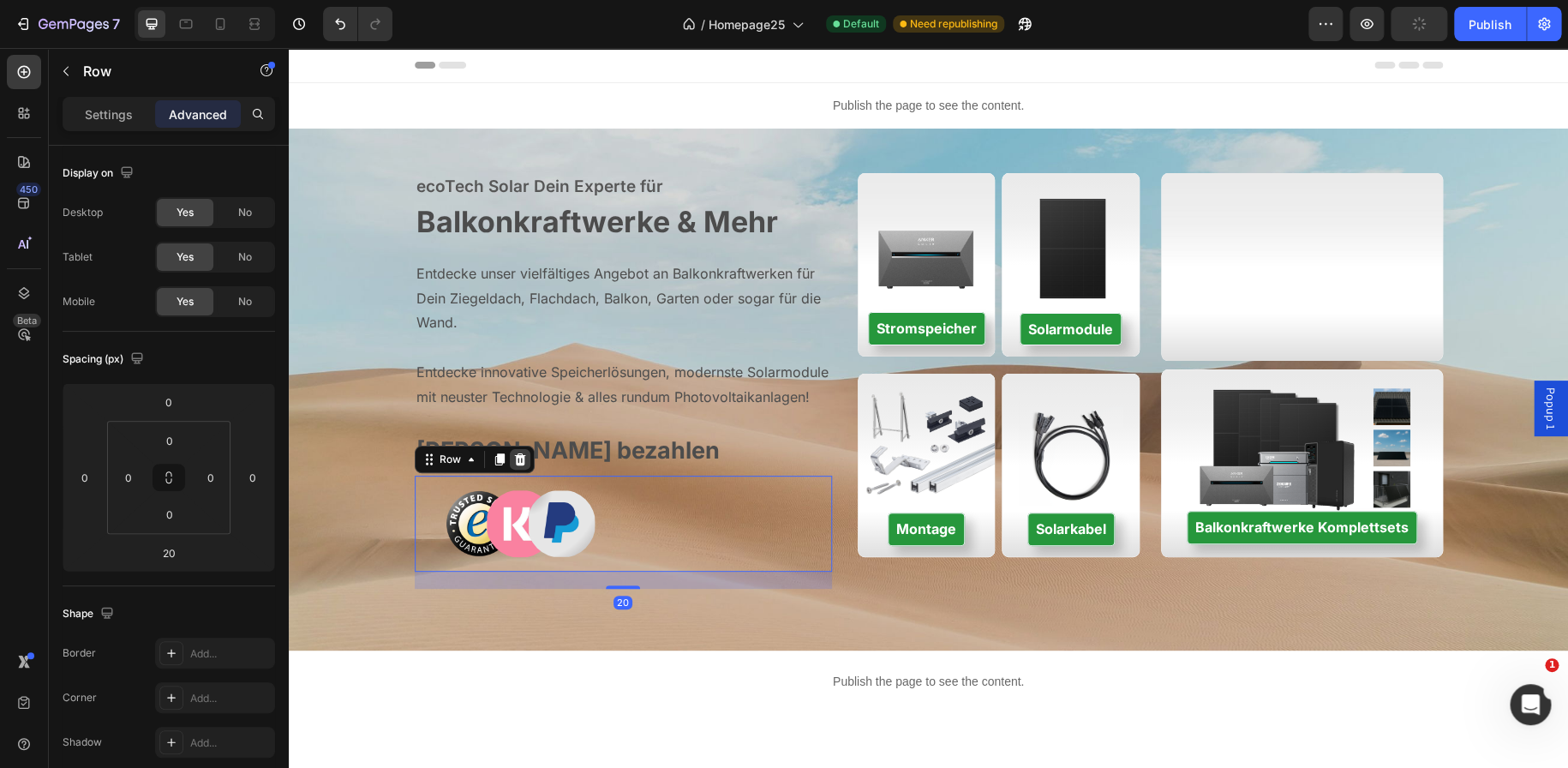
click at [514, 458] on icon at bounding box center [519, 459] width 11 height 12
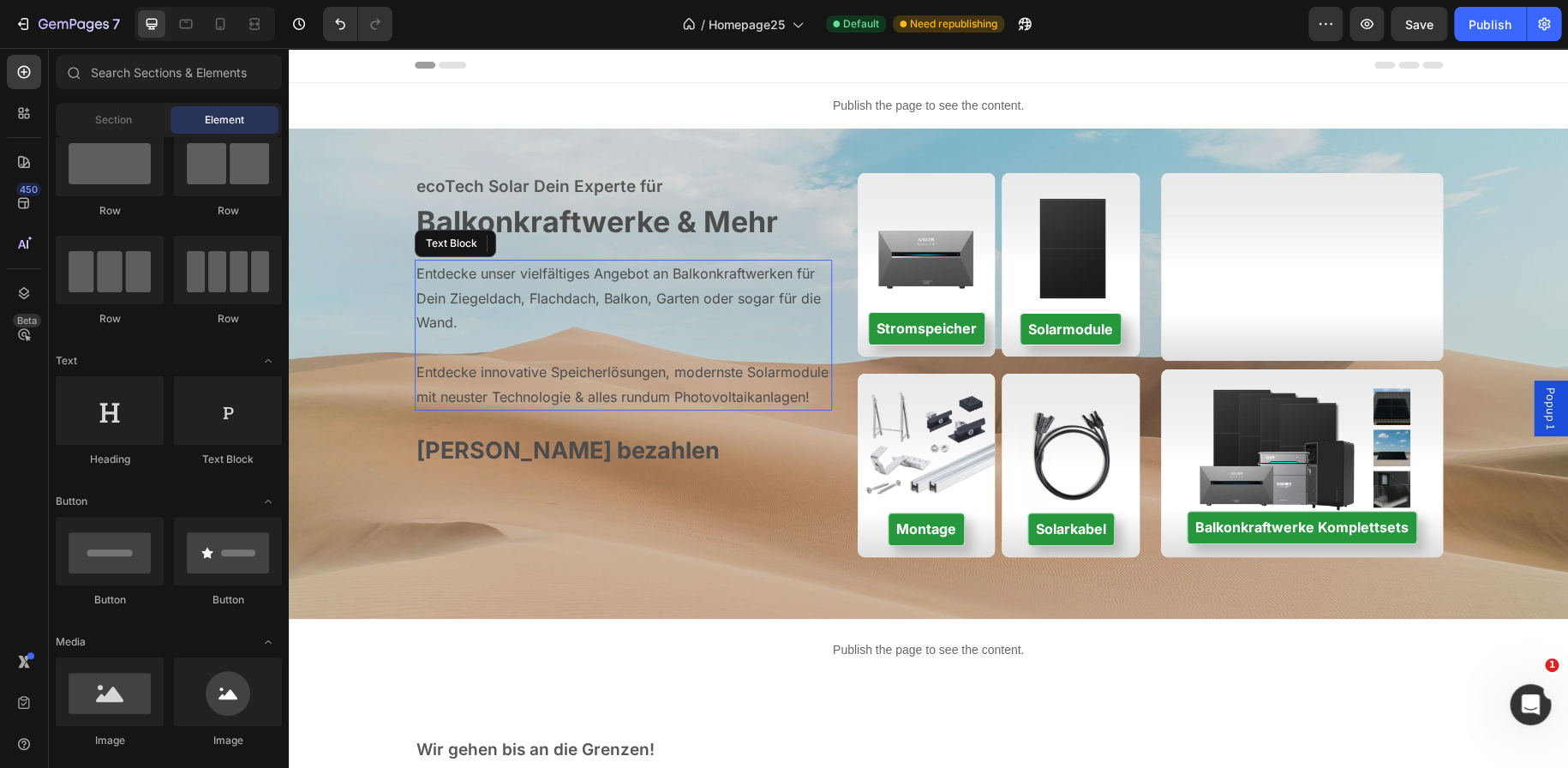
click at [766, 301] on p "Entdecke unser vielfältiges Angebot an Balkonkraftwerken für Dein Ziegeldach, F…" at bounding box center [624, 298] width 415 height 74
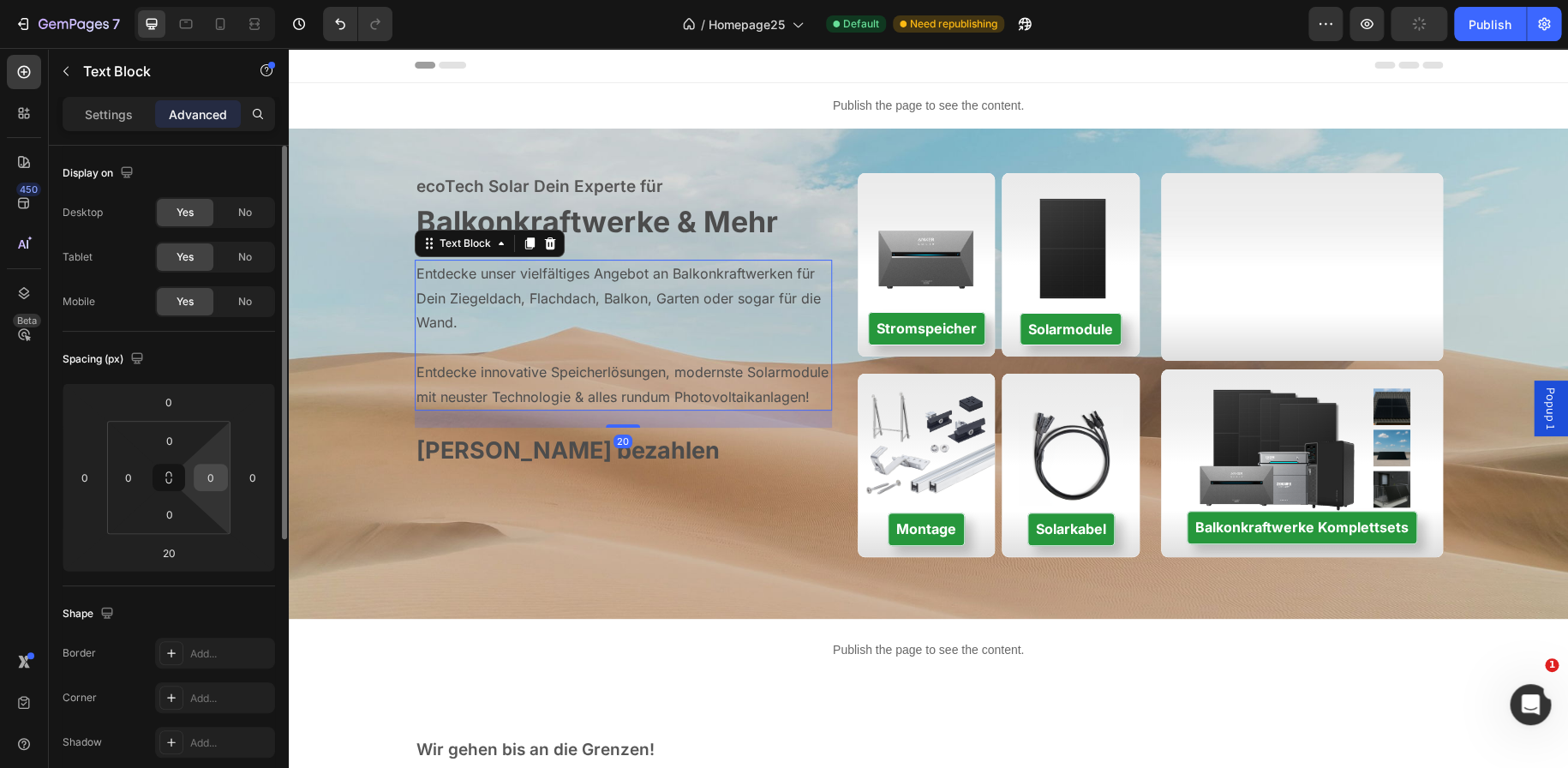
click at [225, 479] on div "0" at bounding box center [210, 477] width 34 height 27
click at [215, 476] on input "0" at bounding box center [210, 477] width 26 height 26
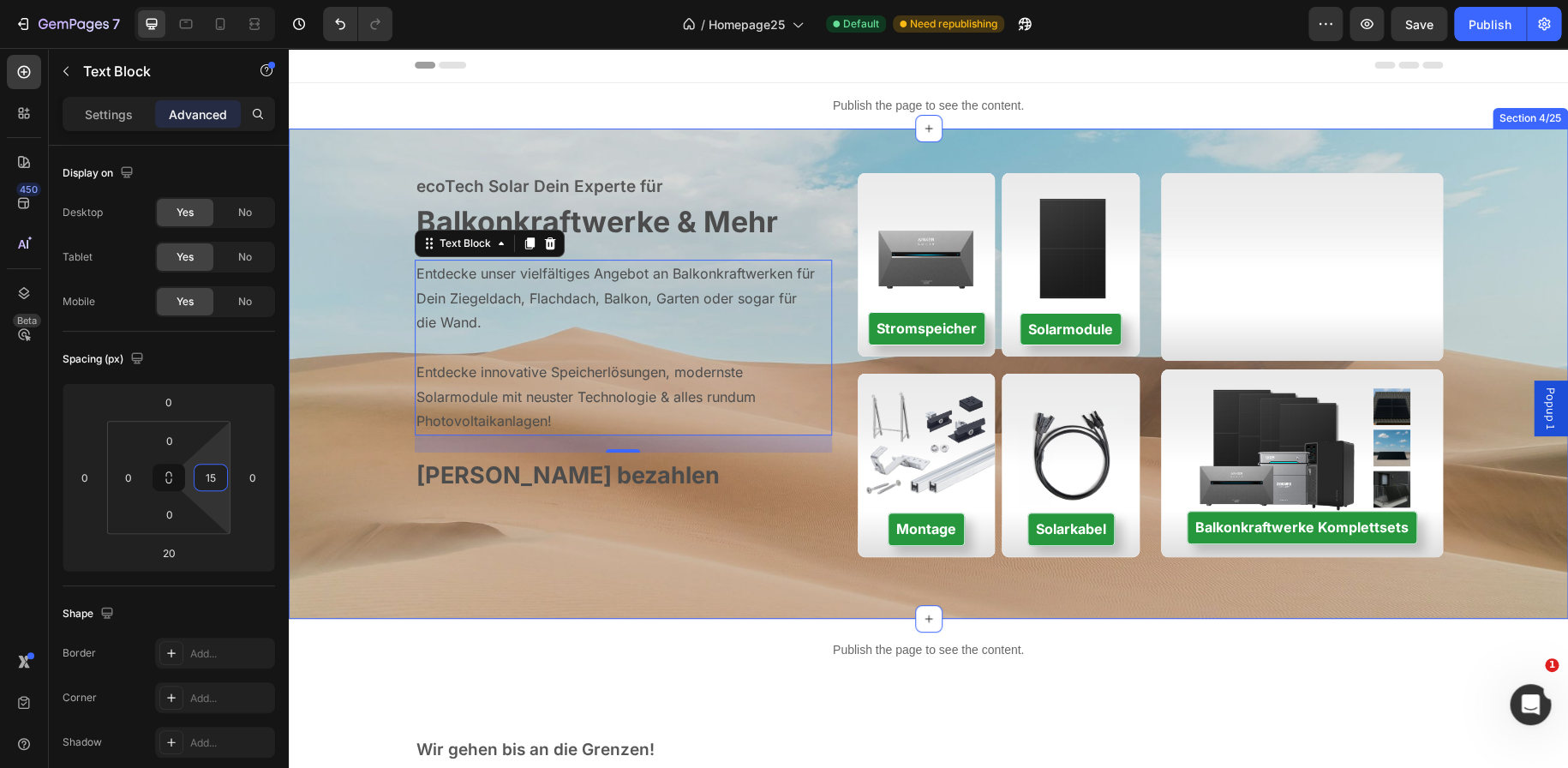
type input "1"
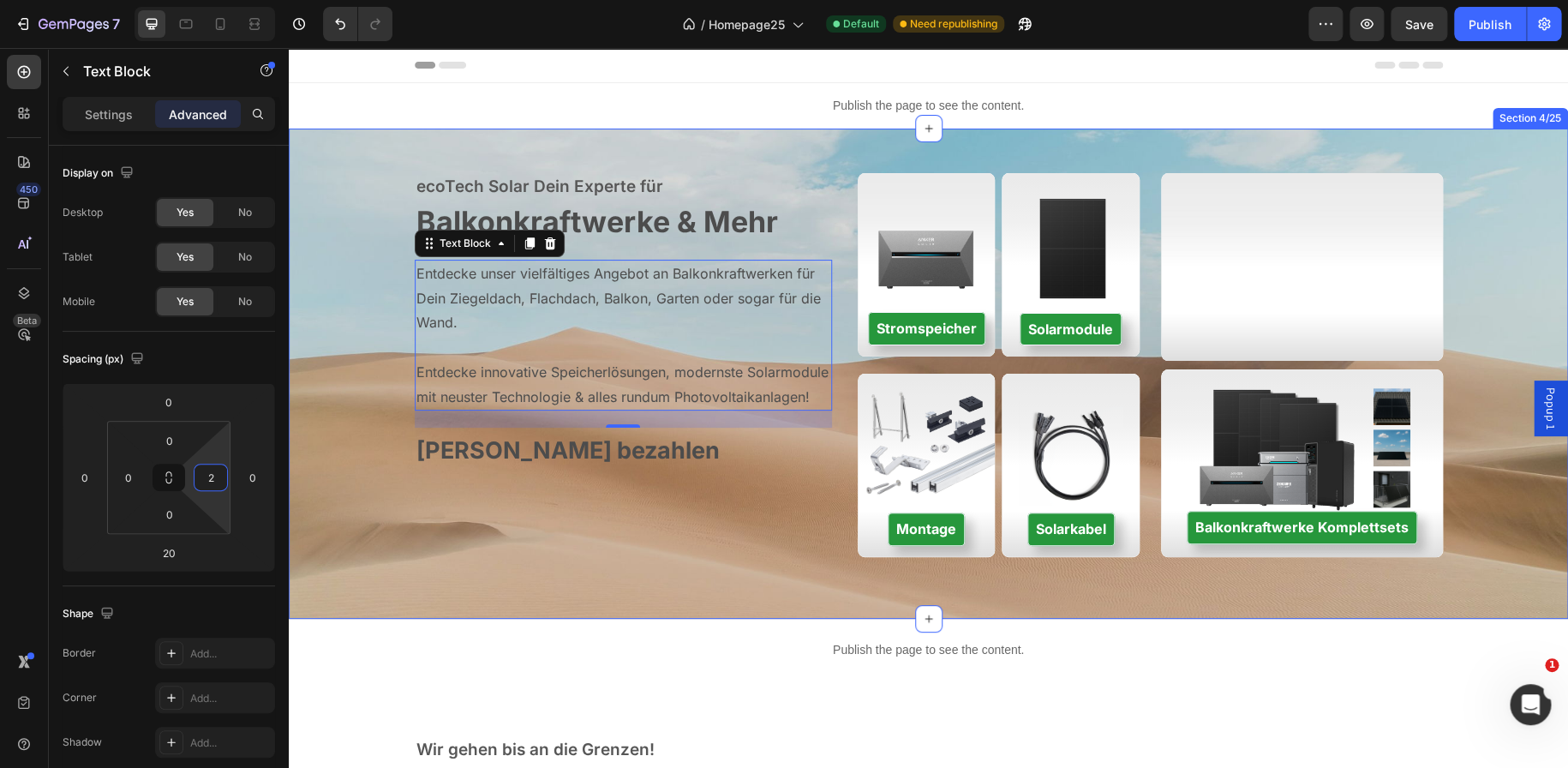
type input "20"
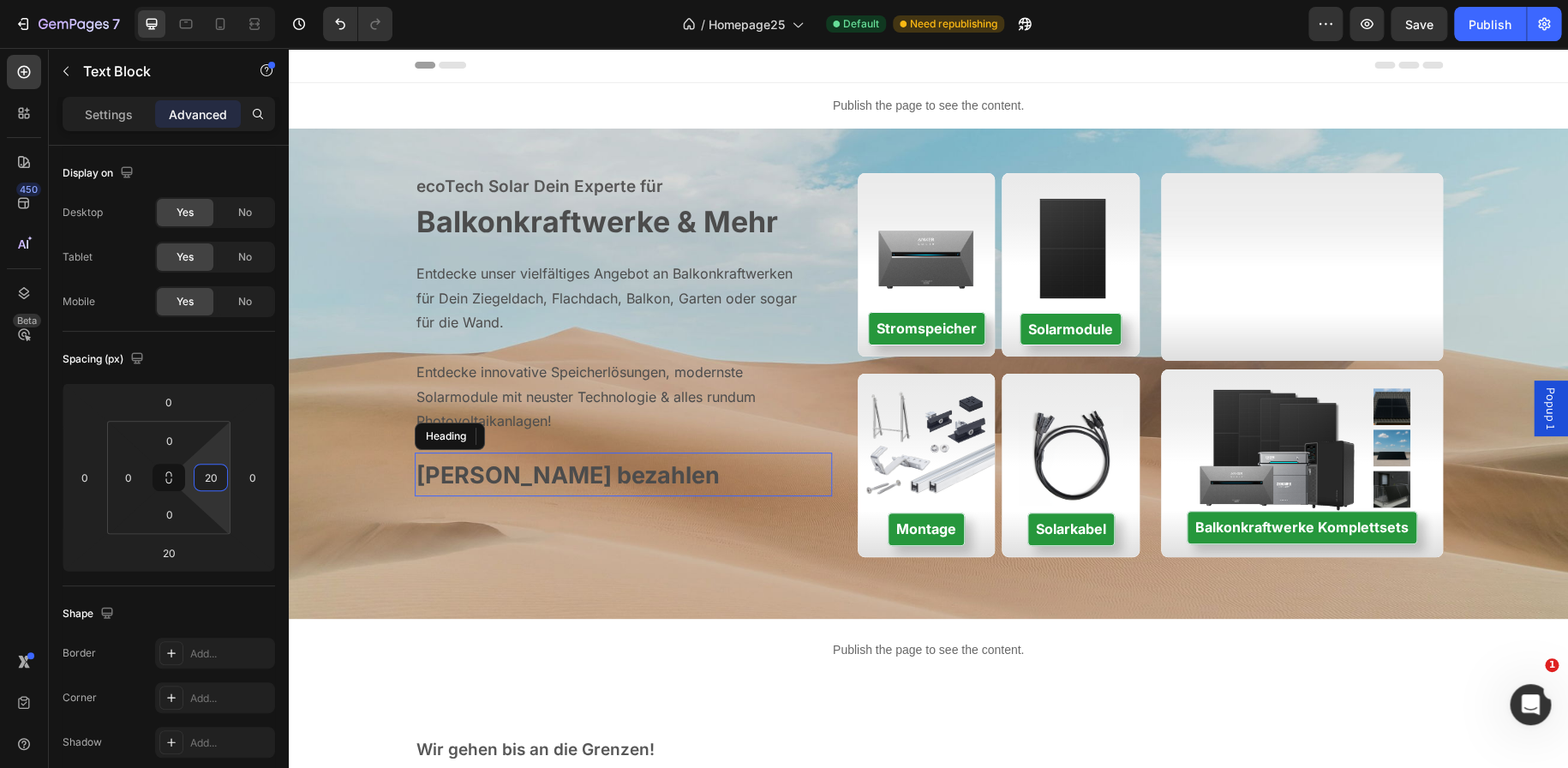
click at [702, 489] on p "⁠⁠⁠⁠⁠⁠⁠ Sicher bezahlen" at bounding box center [624, 475] width 415 height 40
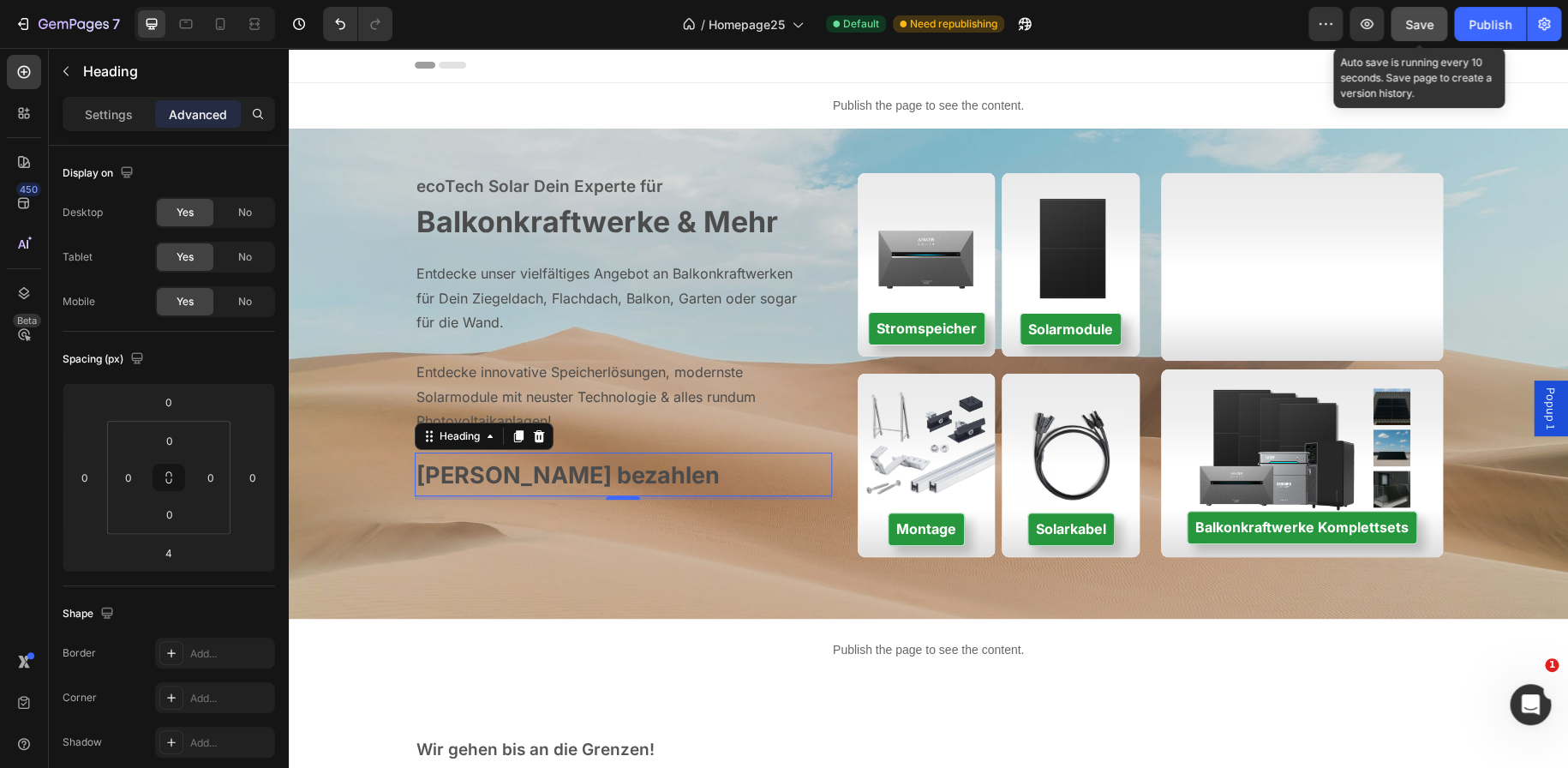
click at [1397, 19] on button "Save" at bounding box center [1419, 23] width 57 height 34
click at [1359, 36] on button "button" at bounding box center [1366, 23] width 34 height 34
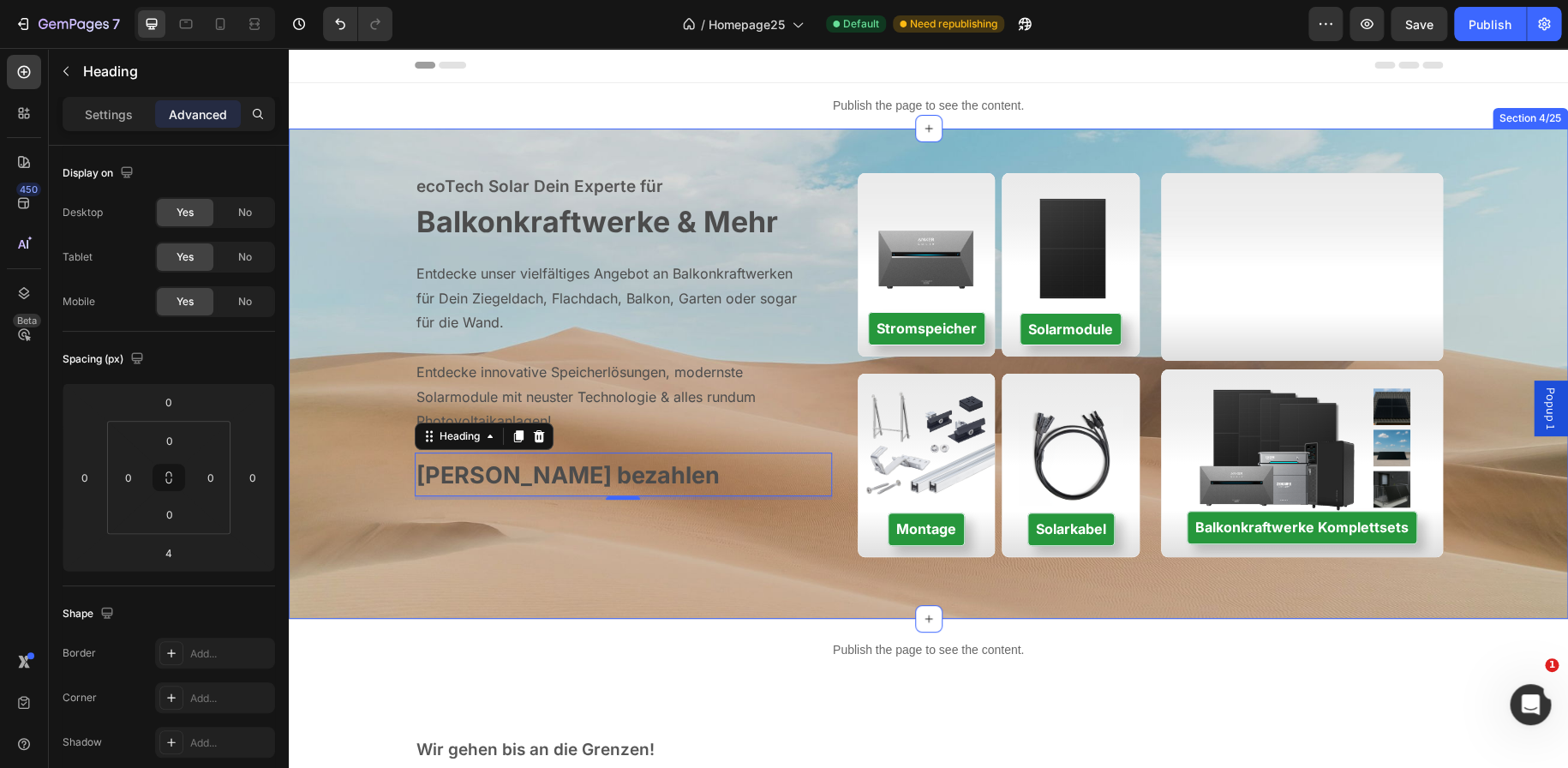
click at [348, 305] on div "ecoTech Solar Dein Experte für Text block ⁠⁠⁠⁠⁠⁠⁠ Balkonkraftwerke & Mehr Headi…" at bounding box center [928, 374] width 1279 height 435
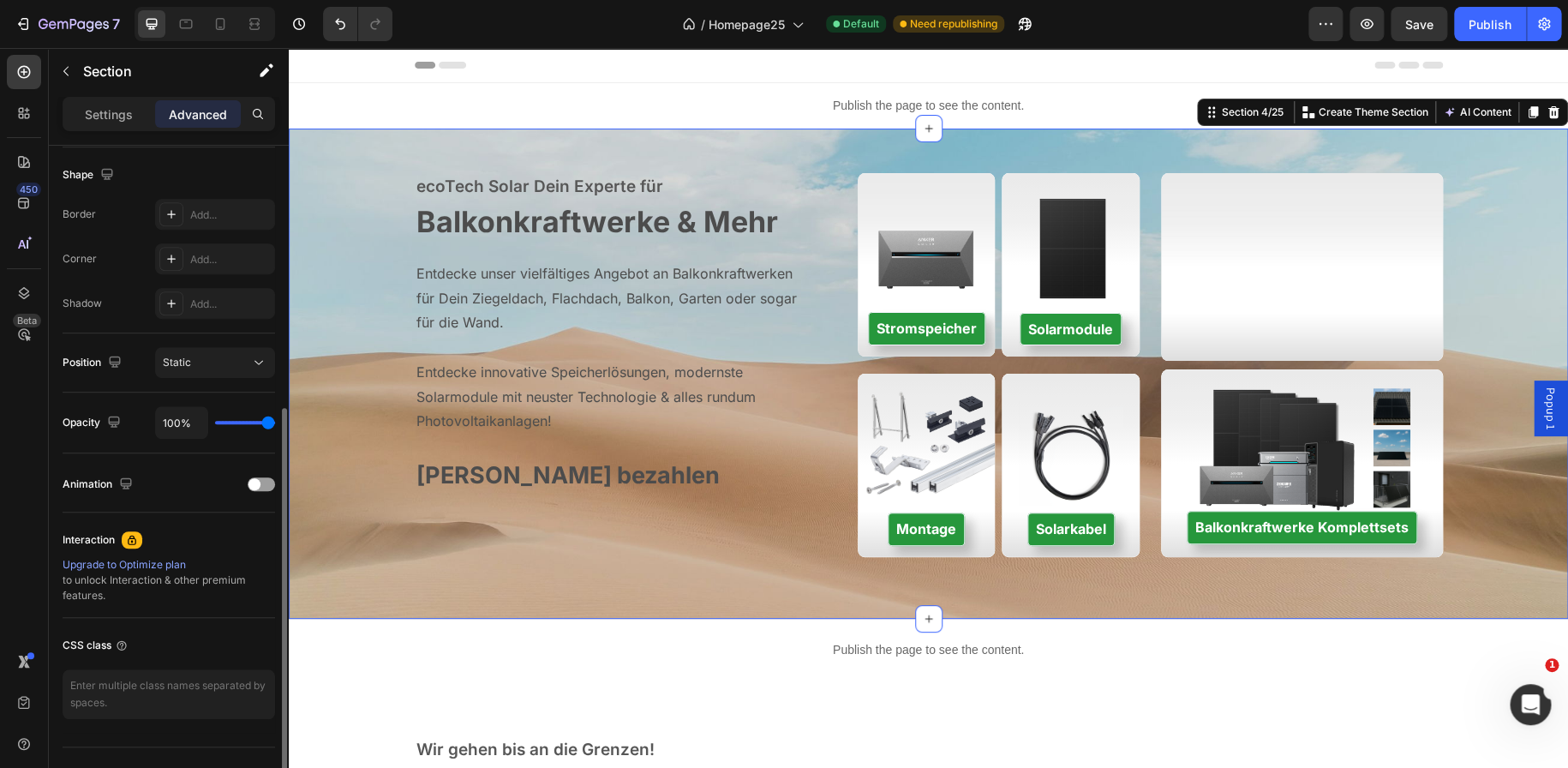
scroll to position [471, 0]
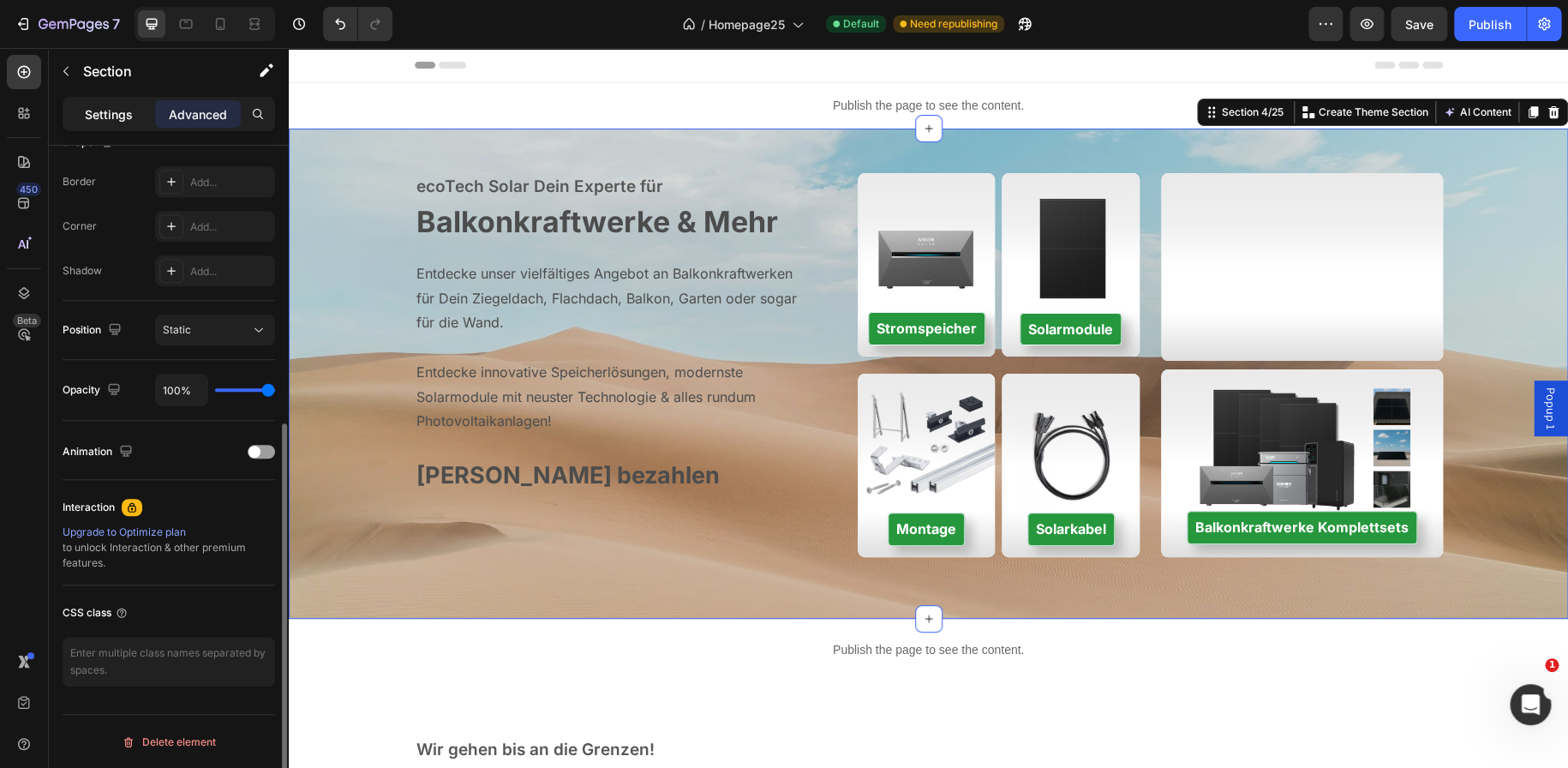
click at [127, 115] on p "Settings" at bounding box center [109, 114] width 48 height 18
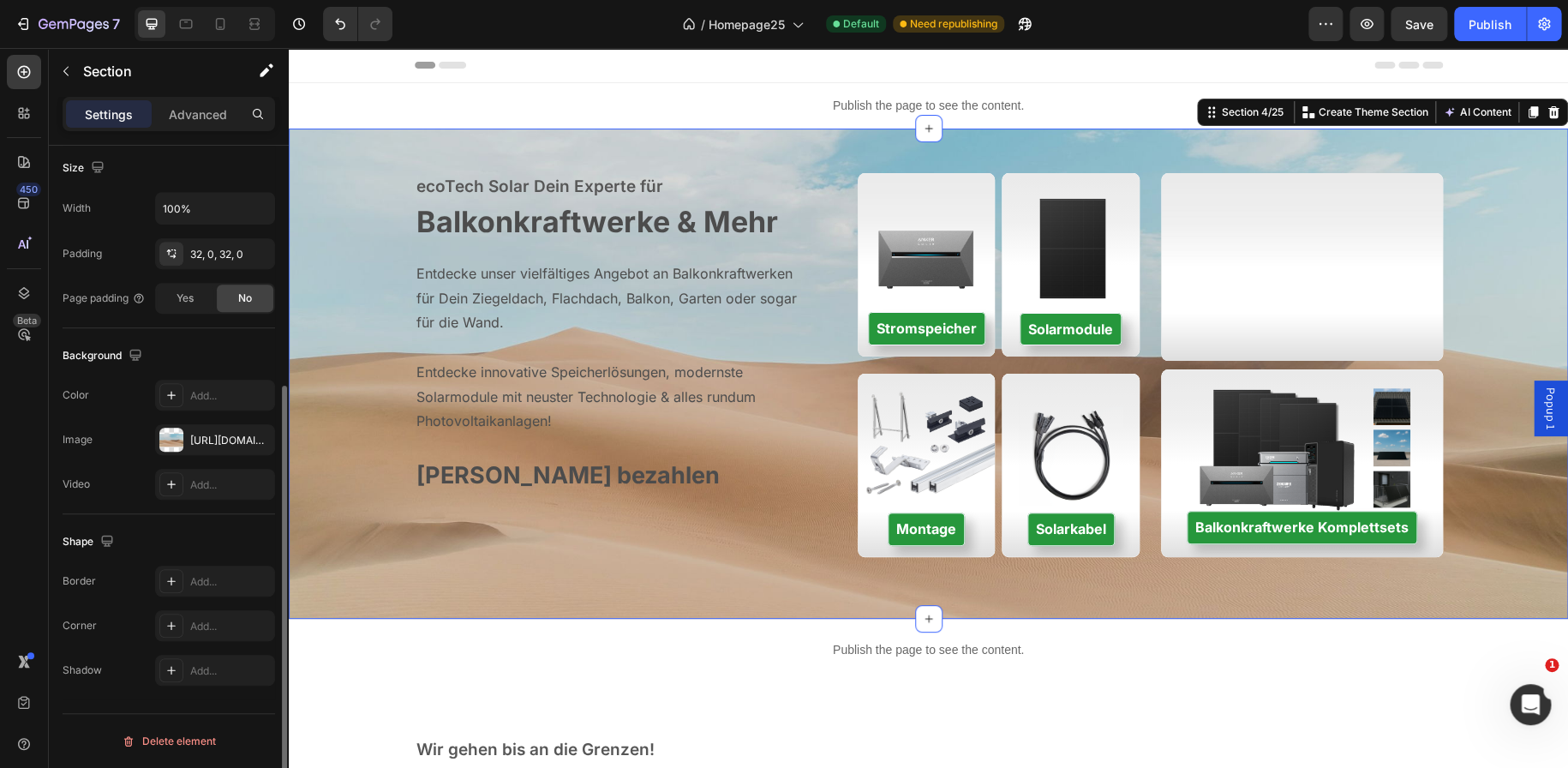
scroll to position [374, 0]
click at [174, 440] on div at bounding box center [171, 441] width 24 height 24
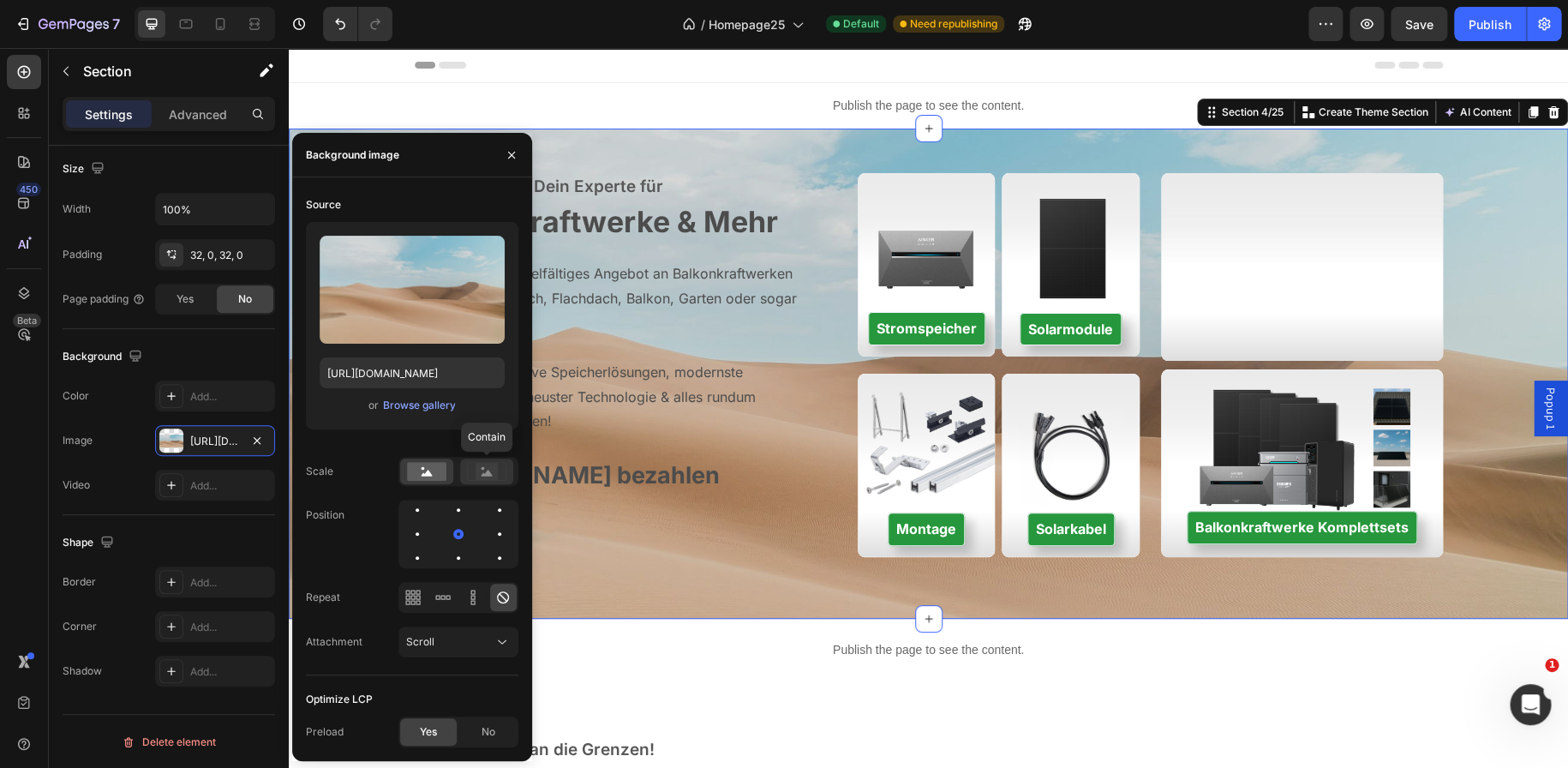
click at [489, 478] on rect at bounding box center [486, 471] width 22 height 17
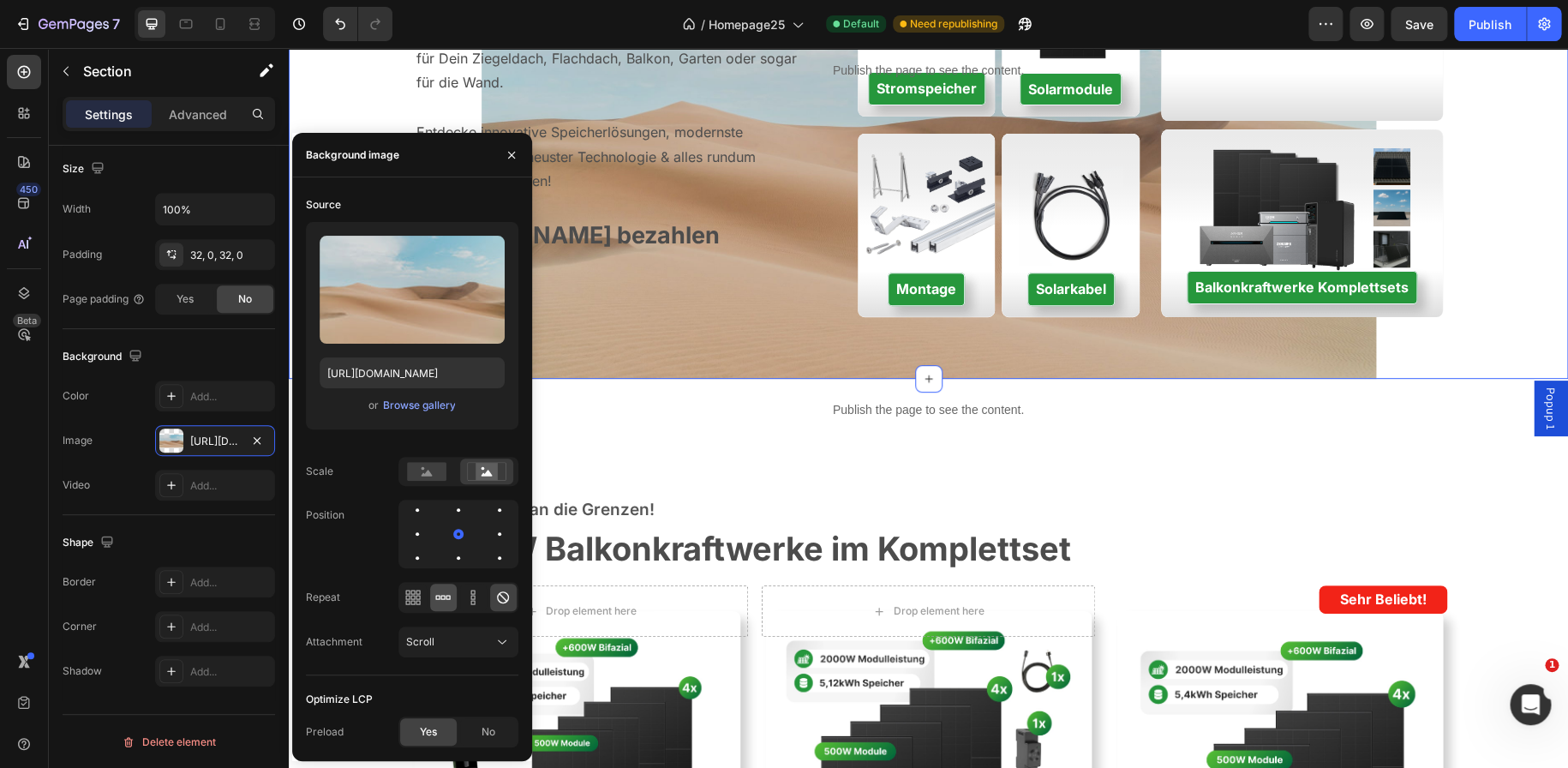
scroll to position [0, 0]
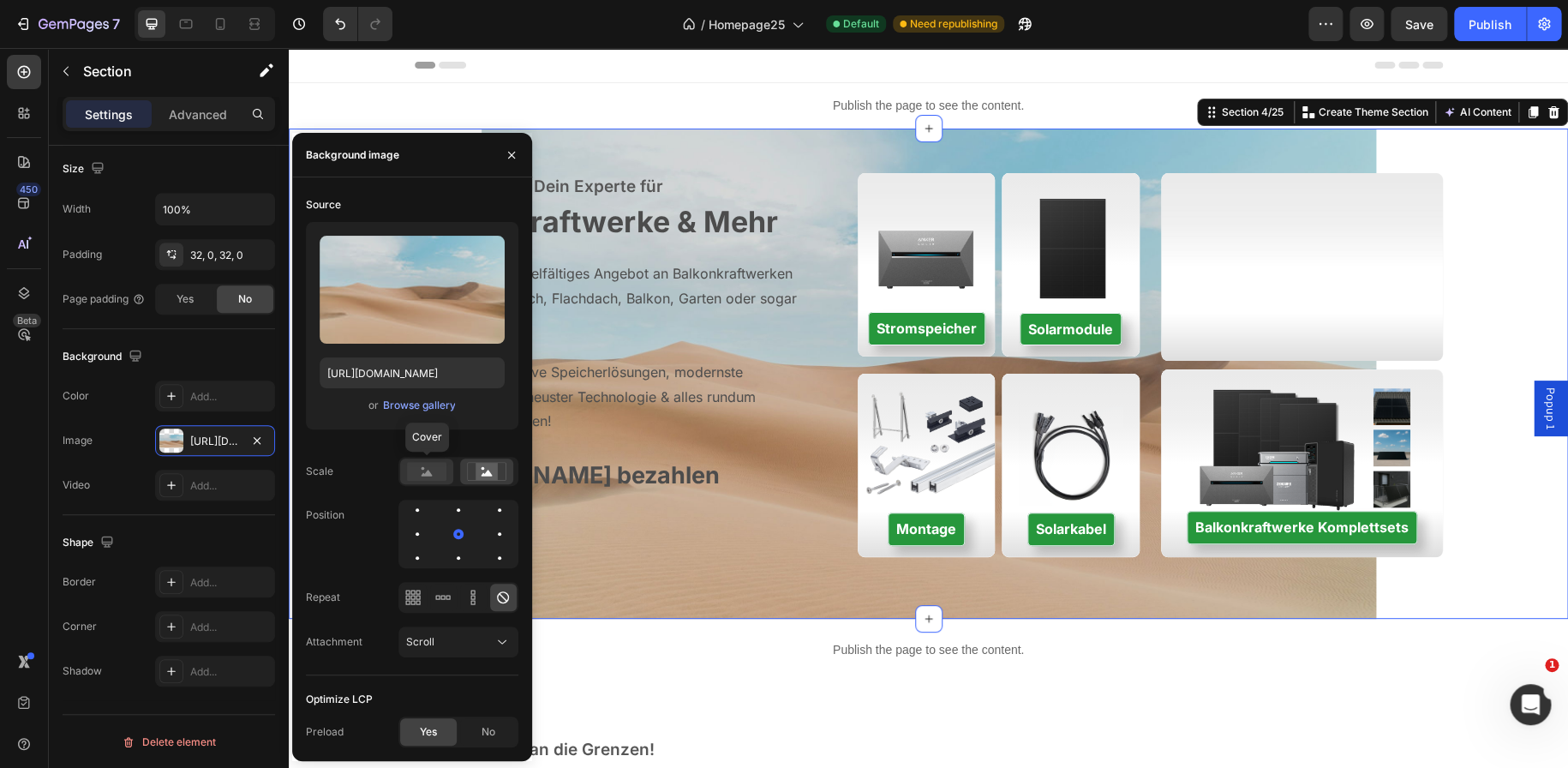
click at [421, 471] on rect at bounding box center [426, 471] width 39 height 19
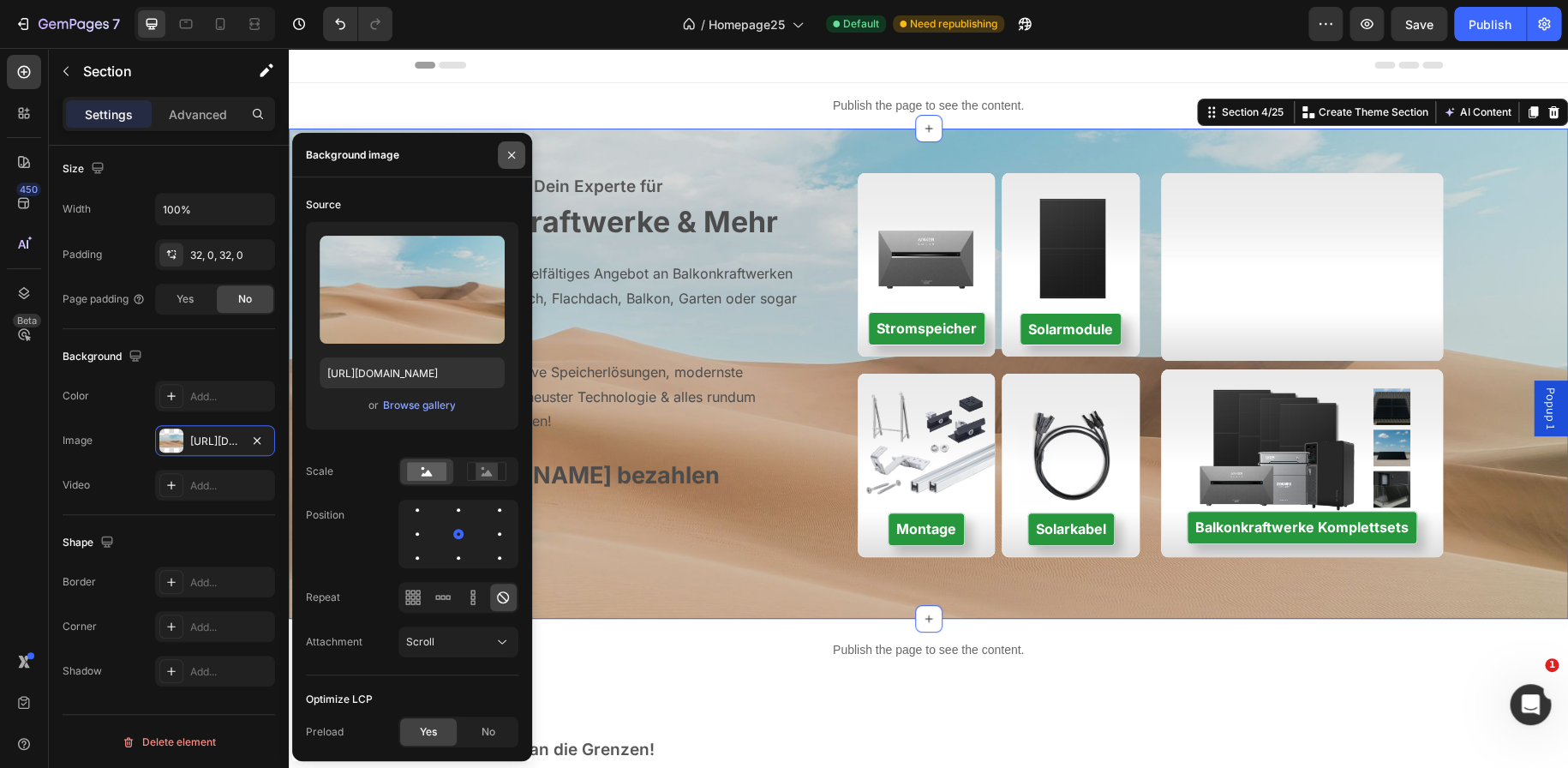
click at [512, 155] on icon "button" at bounding box center [511, 155] width 14 height 14
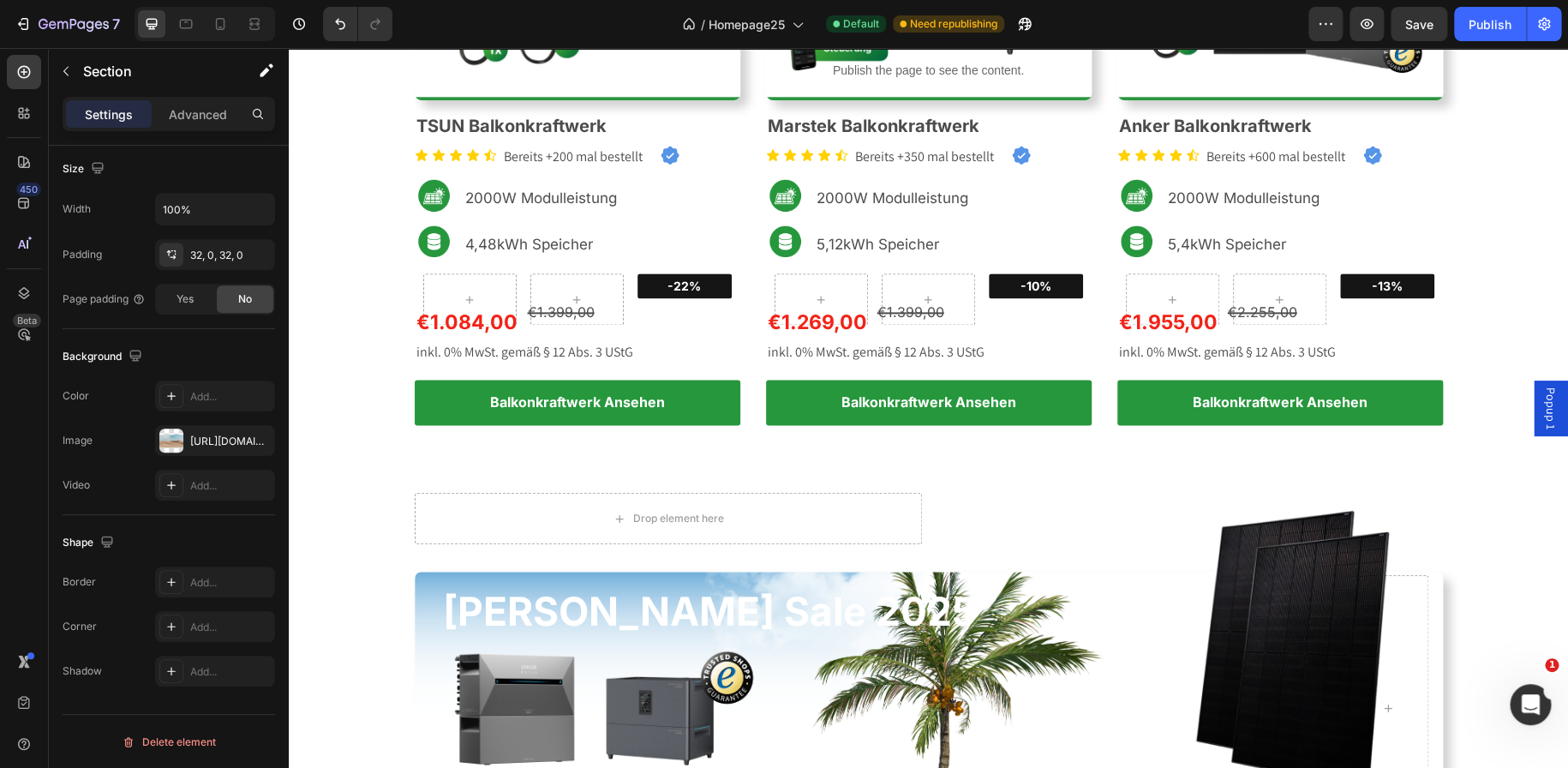
scroll to position [1137, 0]
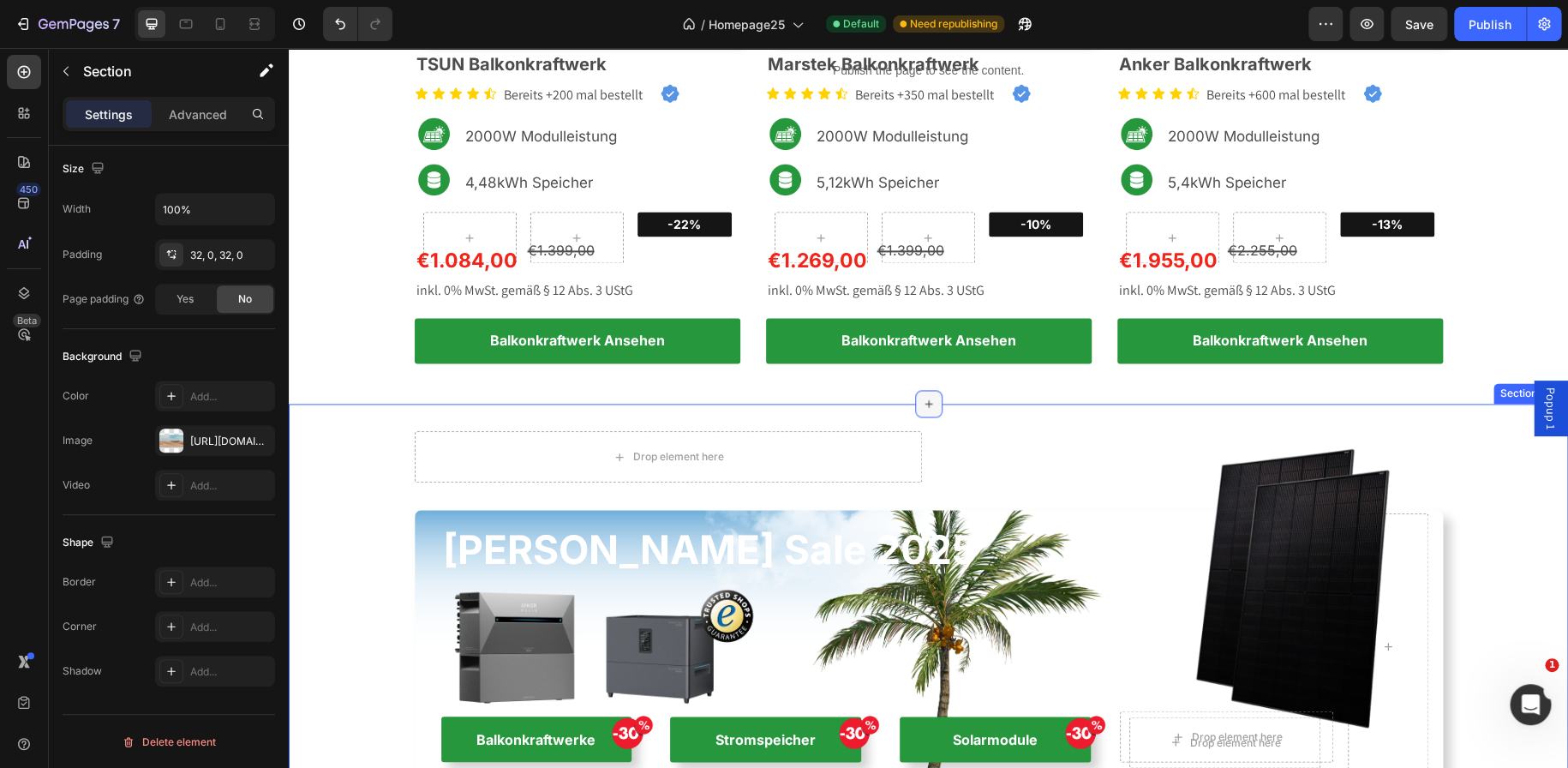
click at [924, 402] on icon at bounding box center [928, 404] width 7 height 7
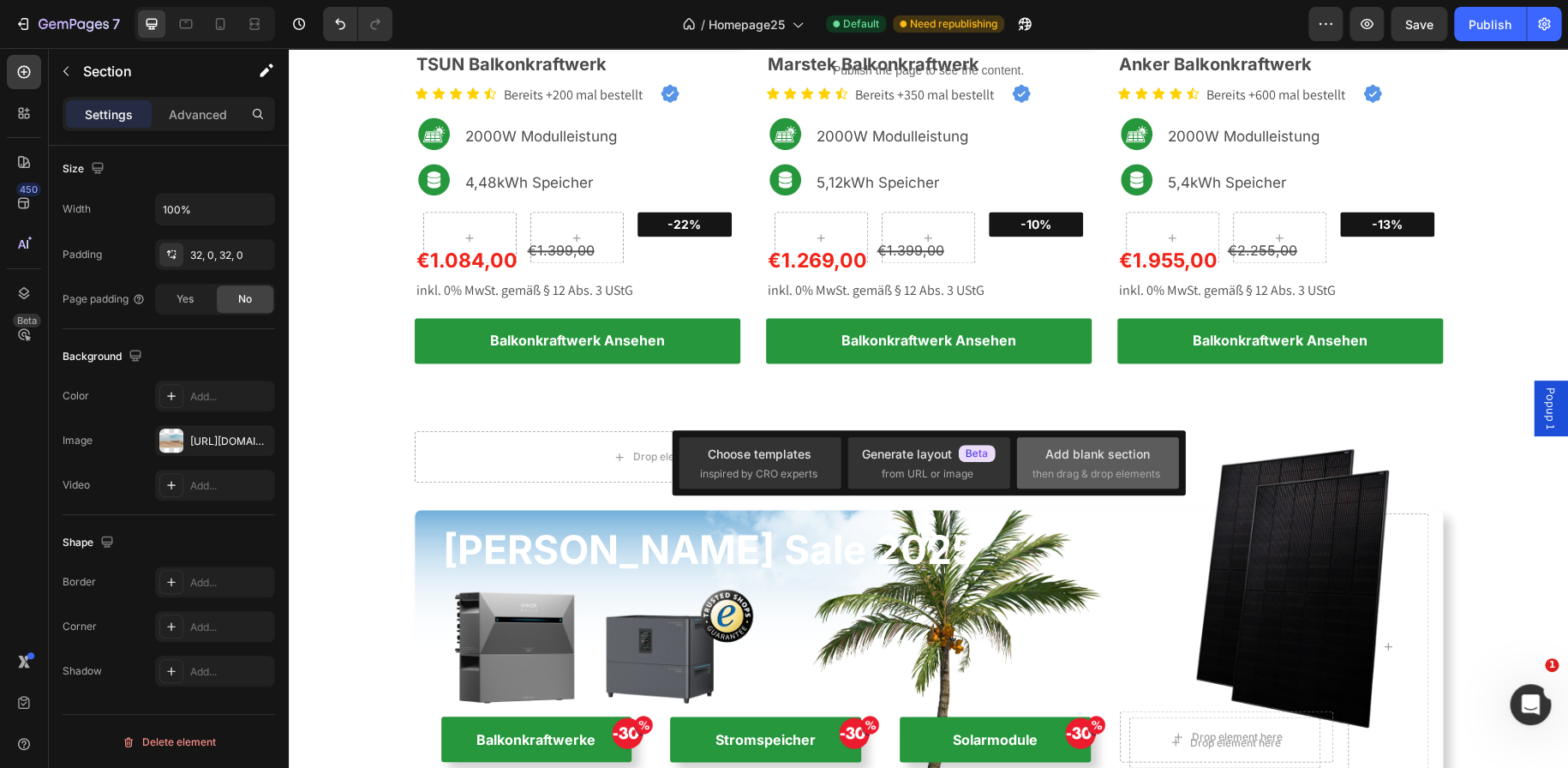
click at [1057, 472] on span "then drag & drop elements" at bounding box center [1096, 474] width 128 height 16
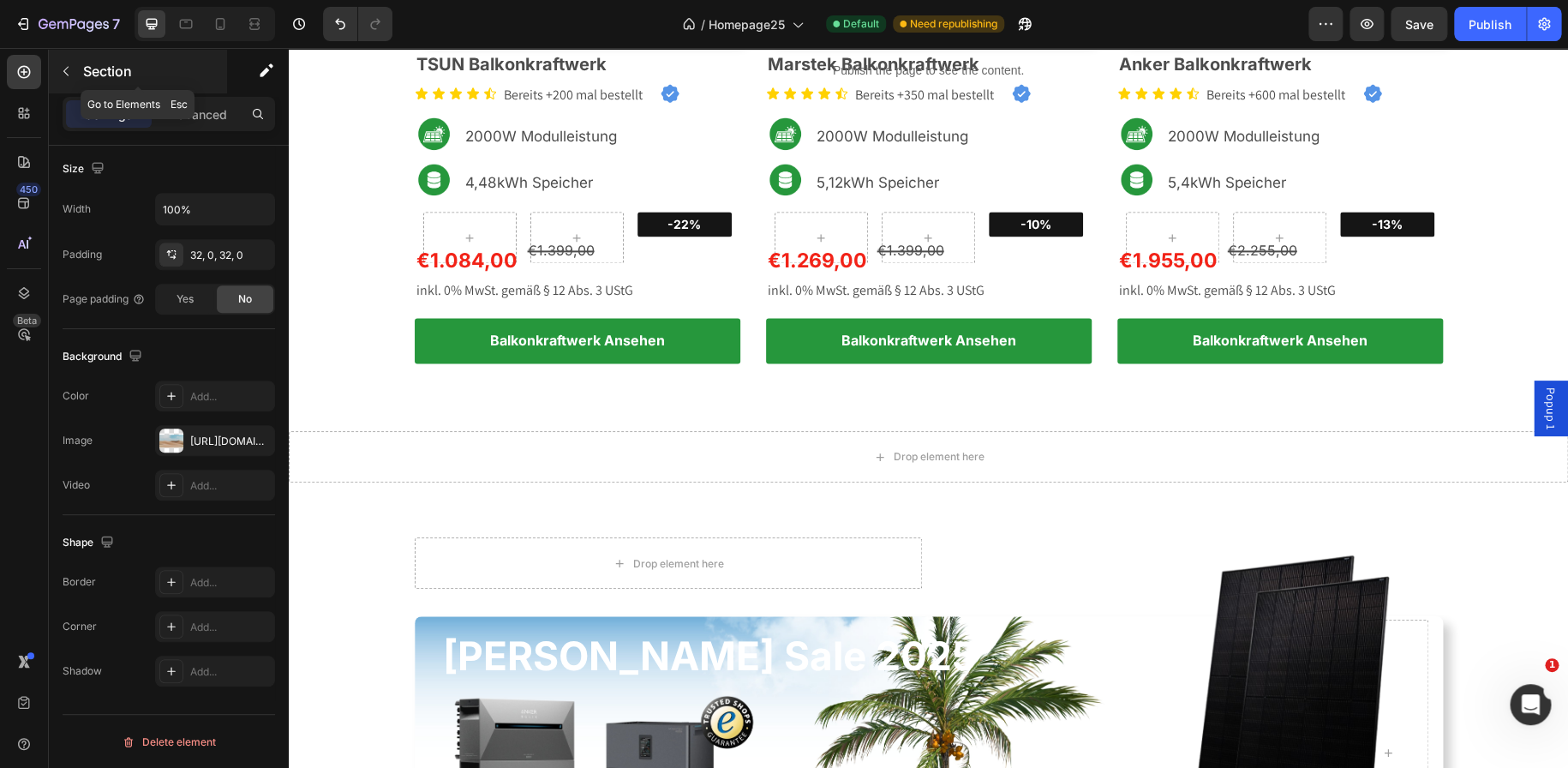
click at [64, 65] on icon "button" at bounding box center [66, 70] width 14 height 14
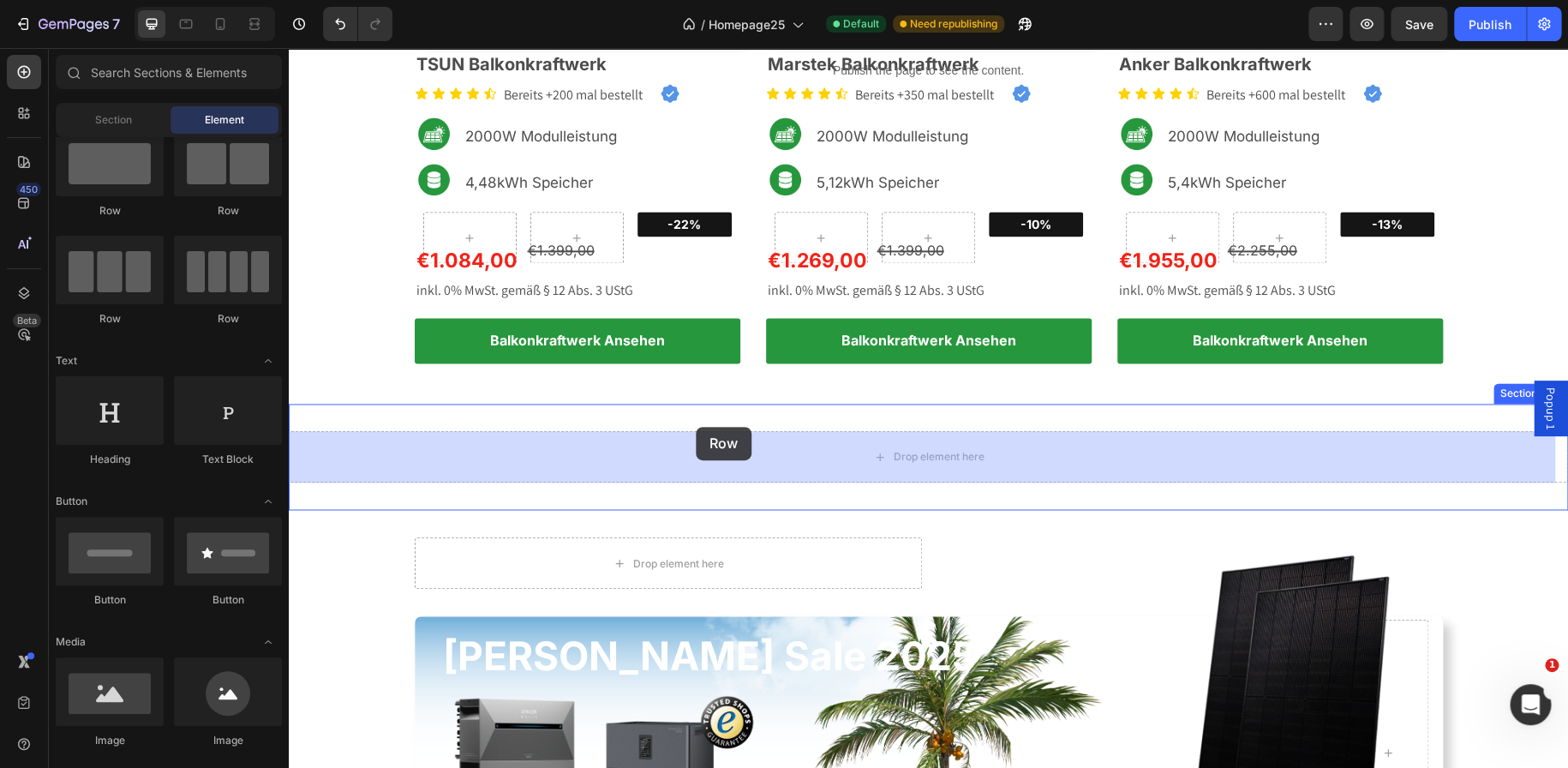
drag, startPoint x: 487, startPoint y: 238, endPoint x: 702, endPoint y: 429, distance: 287.6
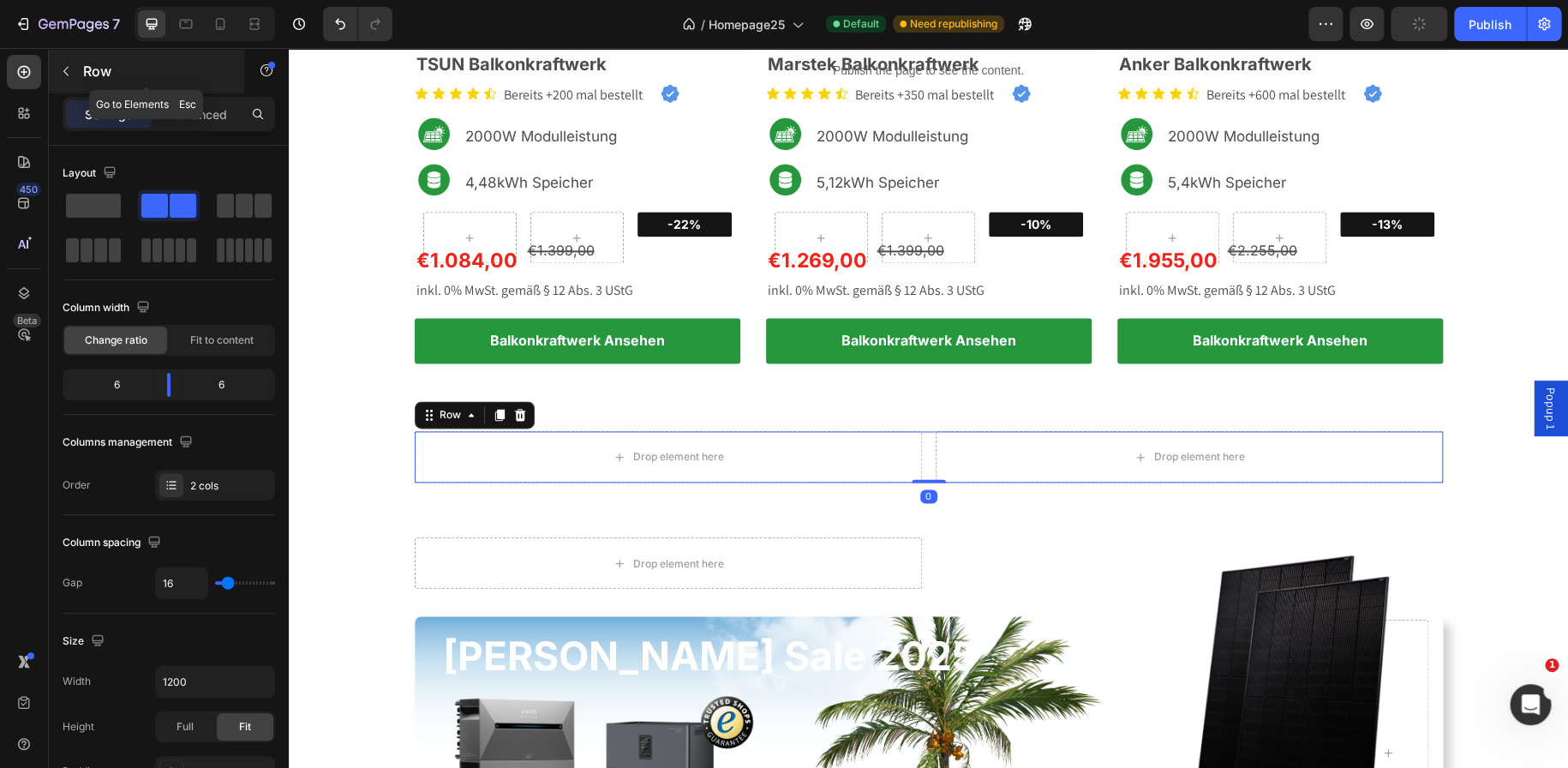
click at [65, 65] on icon "button" at bounding box center [66, 70] width 14 height 14
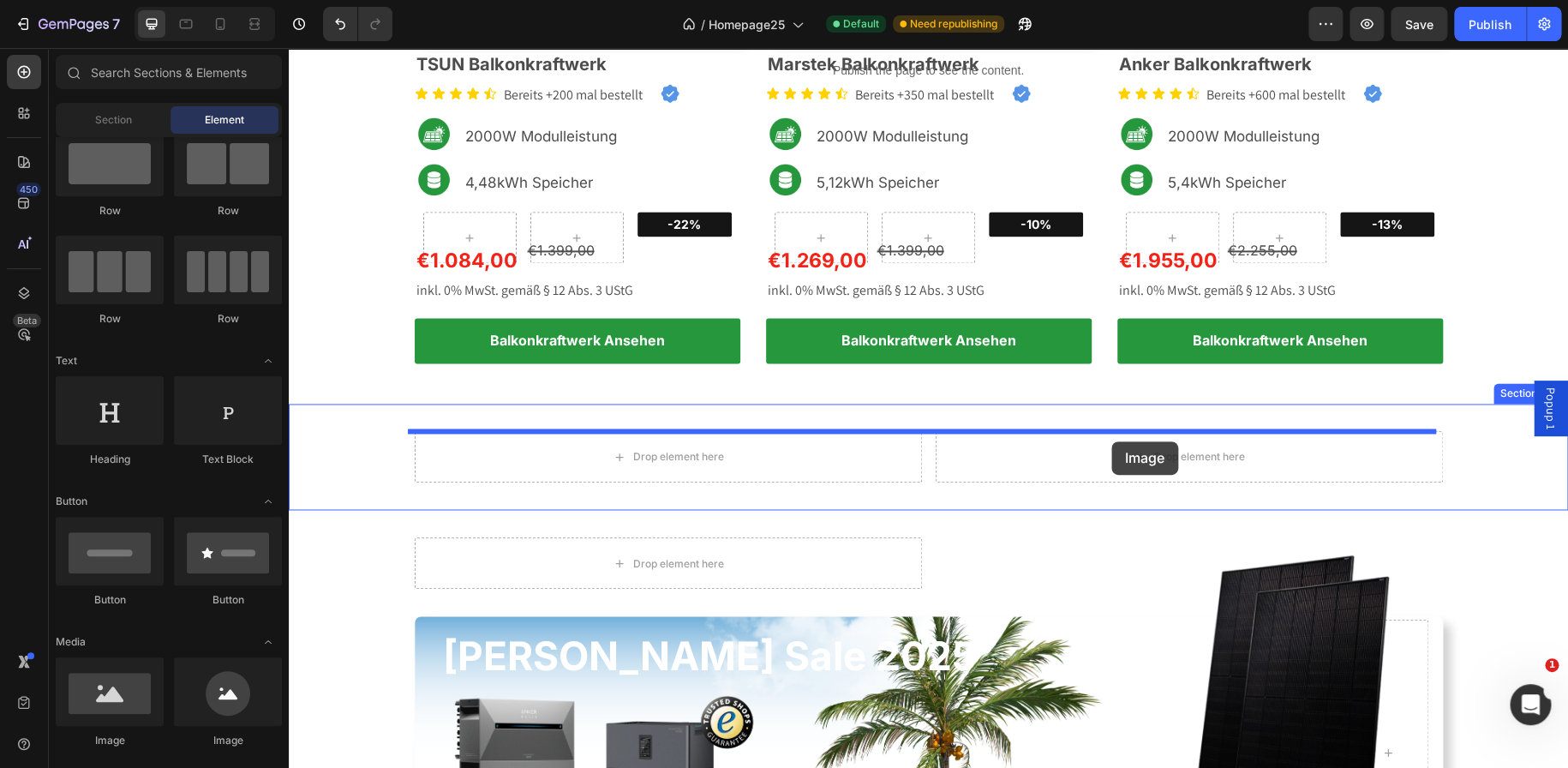
drag, startPoint x: 426, startPoint y: 719, endPoint x: 1111, endPoint y: 442, distance: 738.9
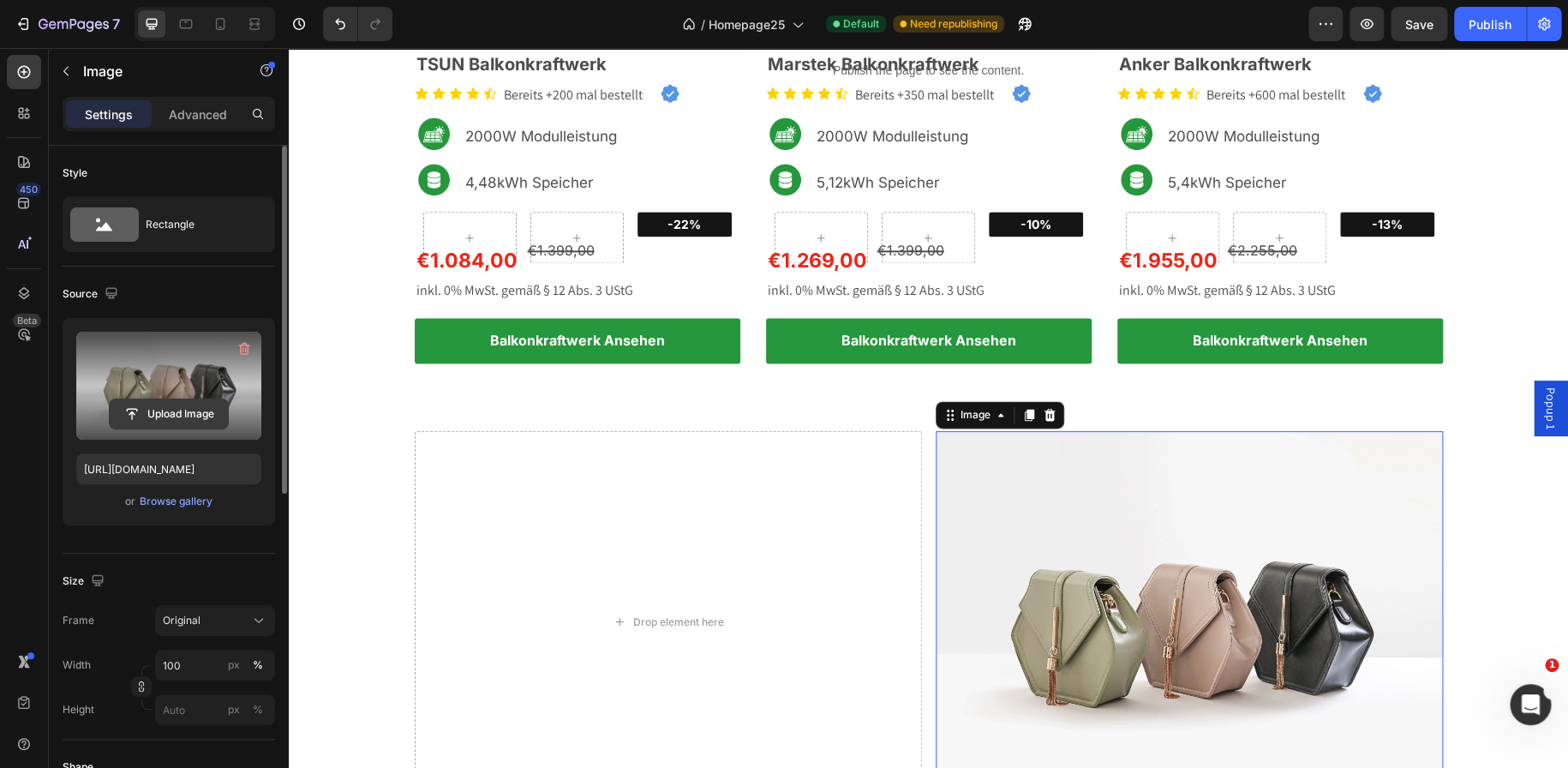
click at [158, 406] on input "file" at bounding box center [168, 414] width 118 height 29
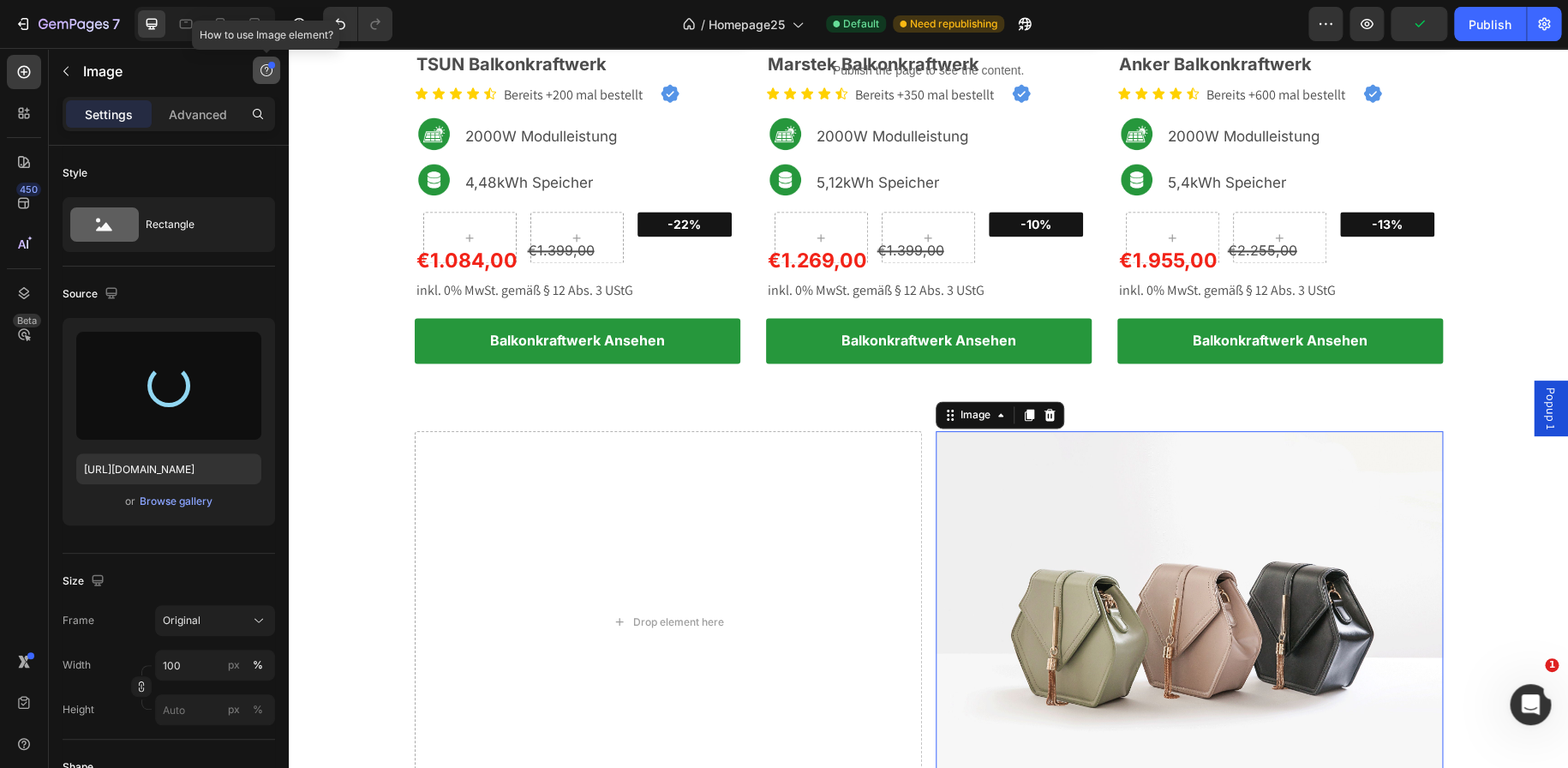
type input "https://cdn.shopify.com/s/files/1/0699/4965/3284/files/gempages_498297731022848…"
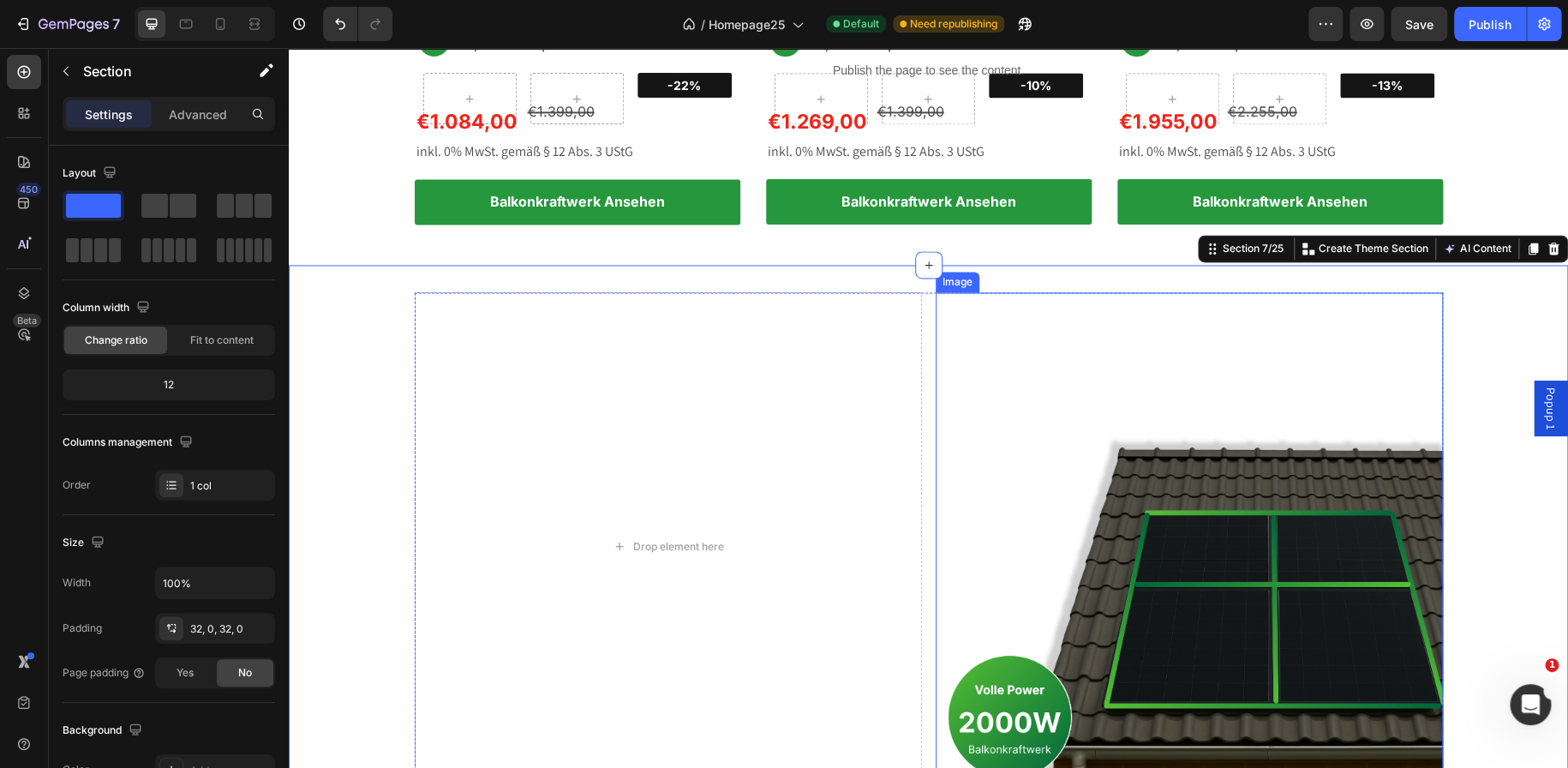
scroll to position [1201, 0]
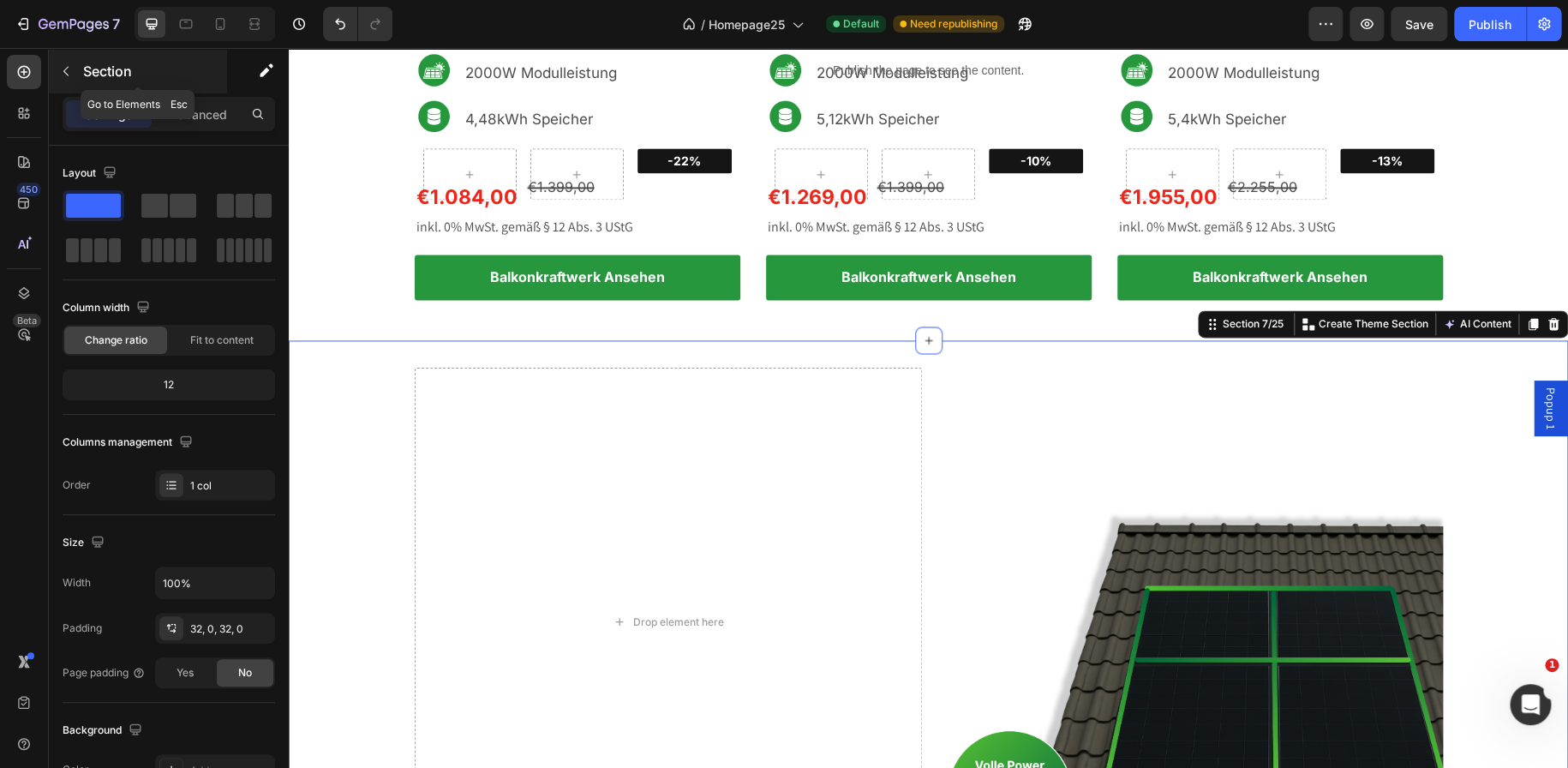
click at [74, 75] on button "button" at bounding box center [66, 71] width 27 height 27
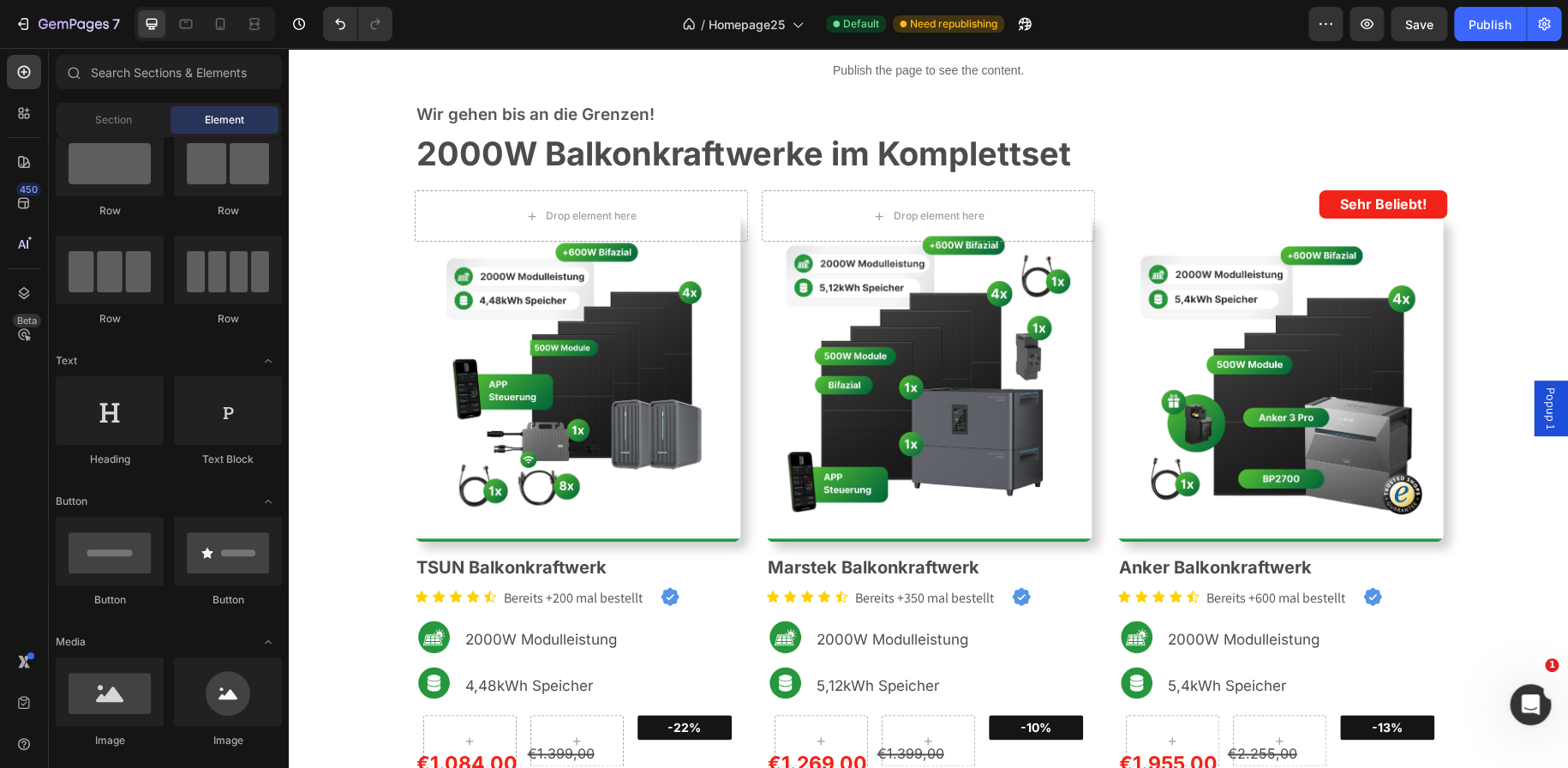
scroll to position [612, 0]
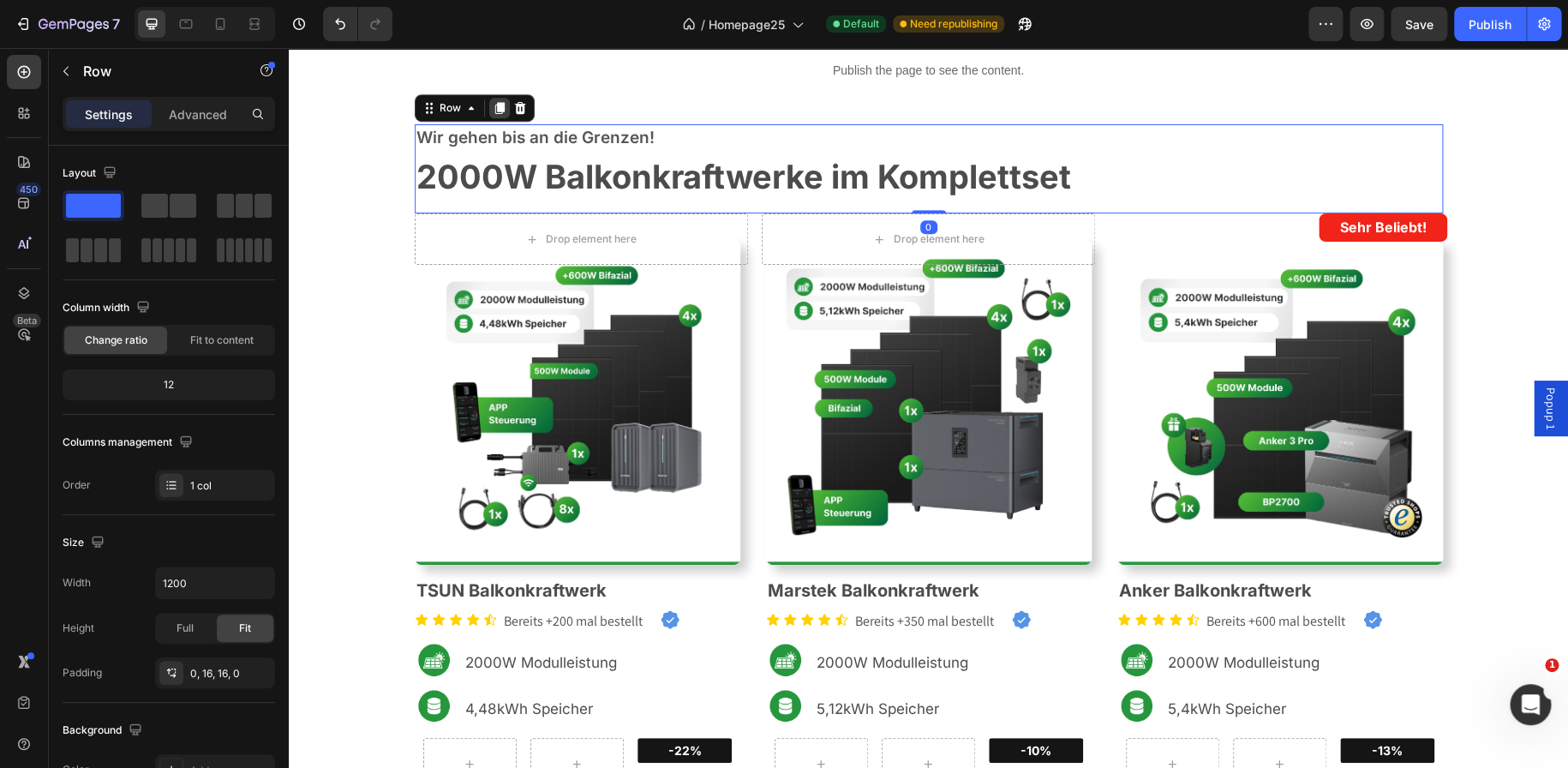
click at [497, 101] on icon at bounding box center [499, 108] width 14 height 14
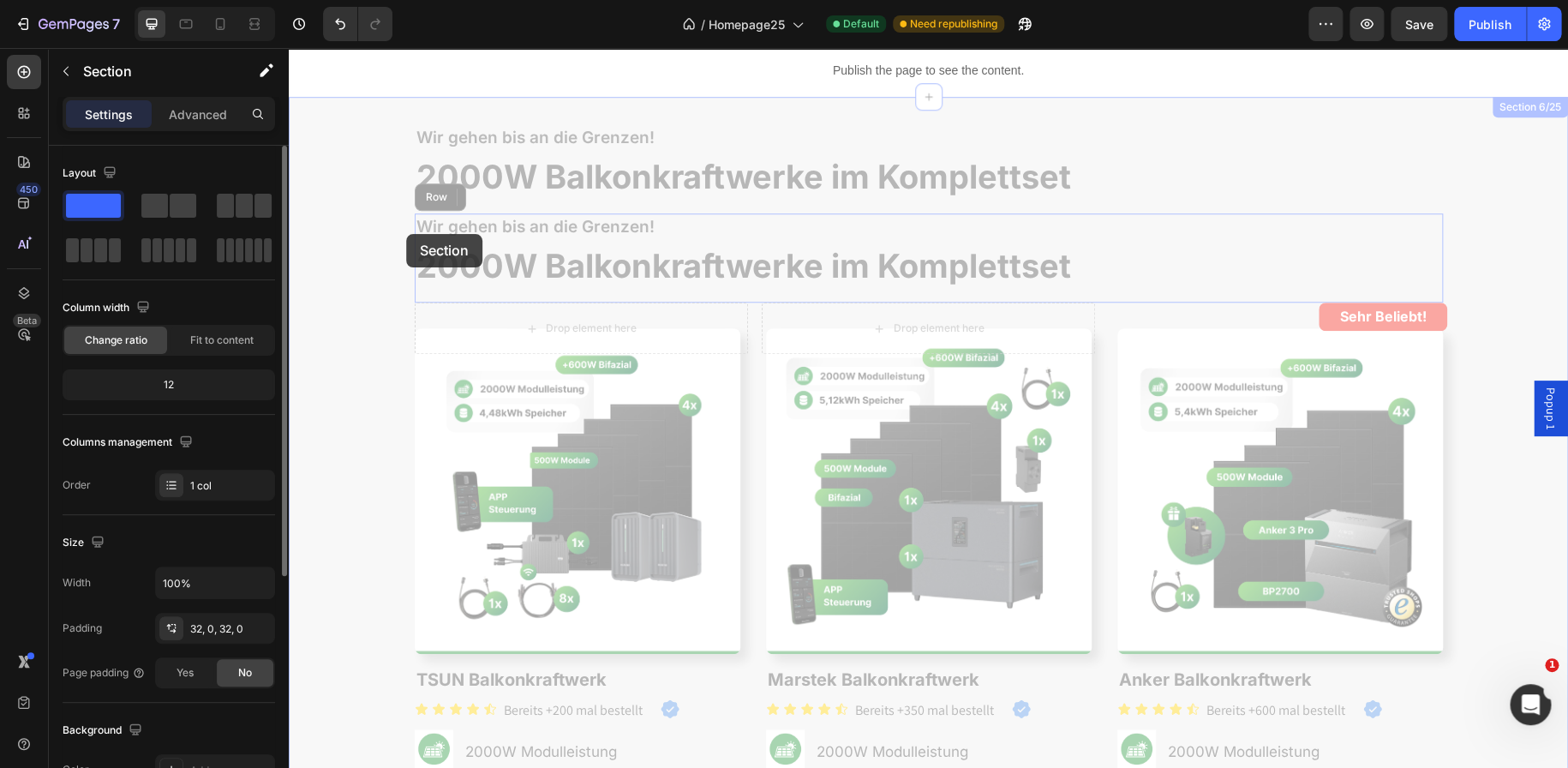
scroll to position [0, 0]
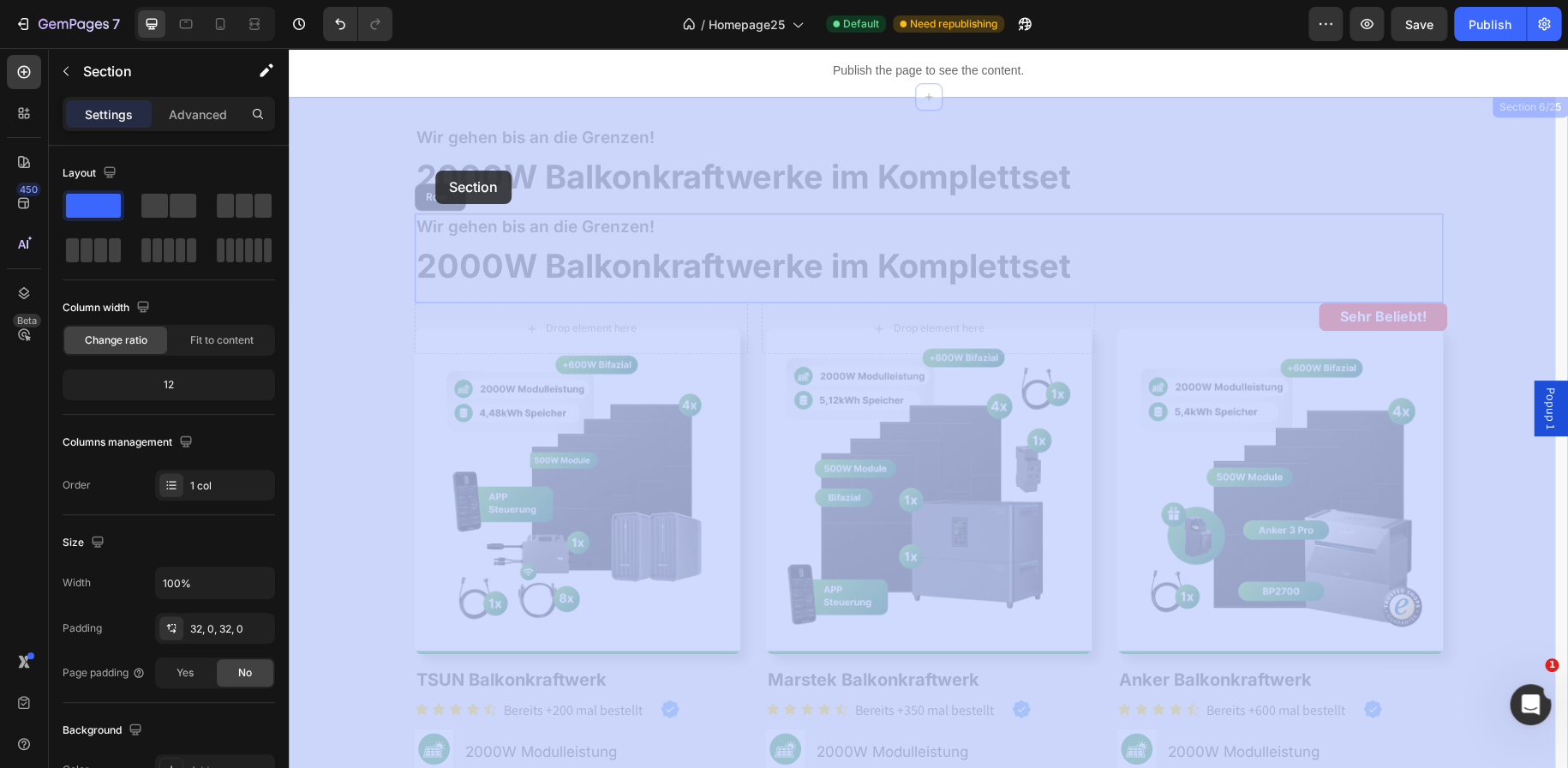
drag, startPoint x: 497, startPoint y: 101, endPoint x: 433, endPoint y: 169, distance: 93.4
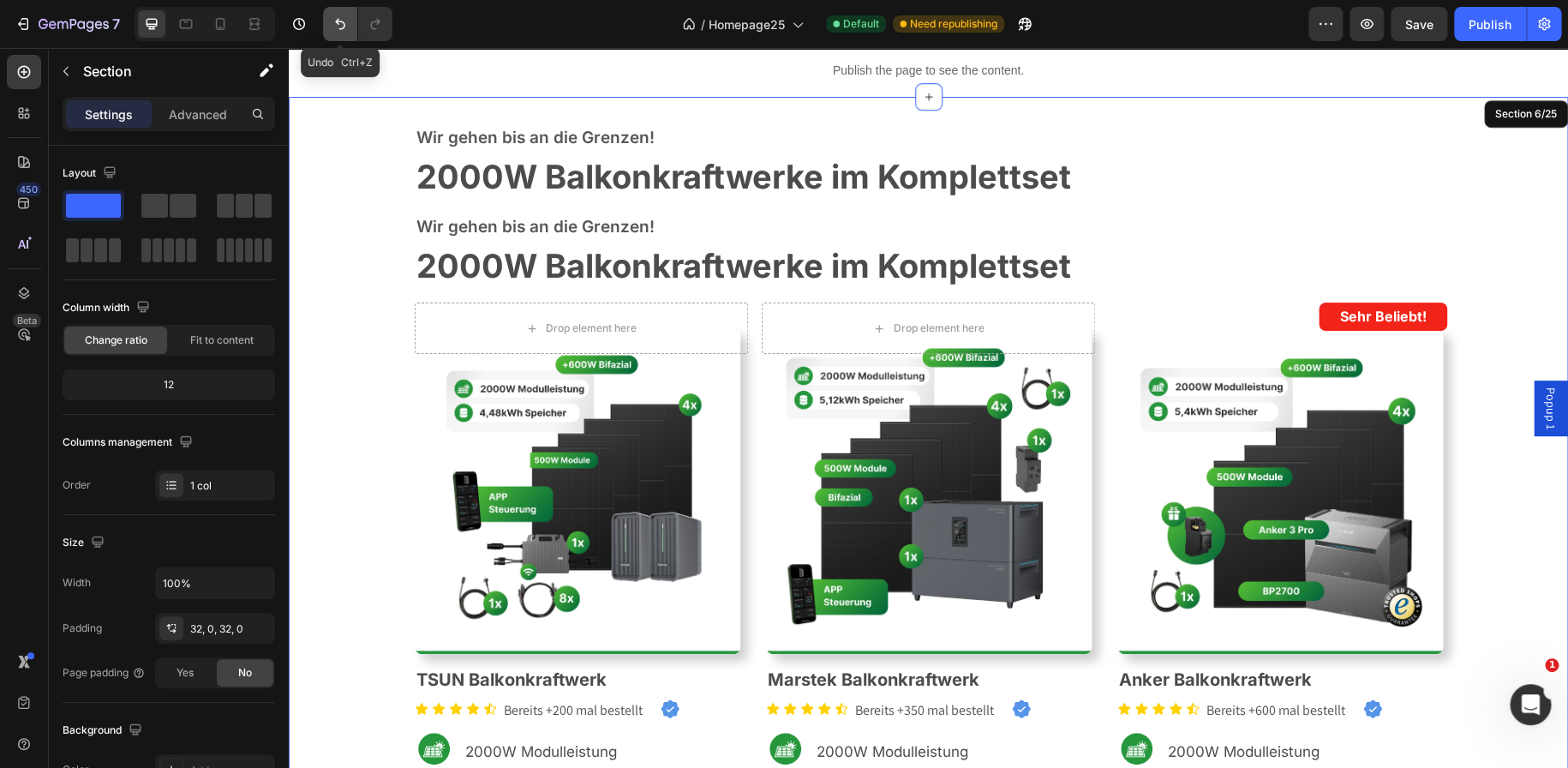
click at [336, 25] on icon "Undo/Redo" at bounding box center [340, 24] width 17 height 17
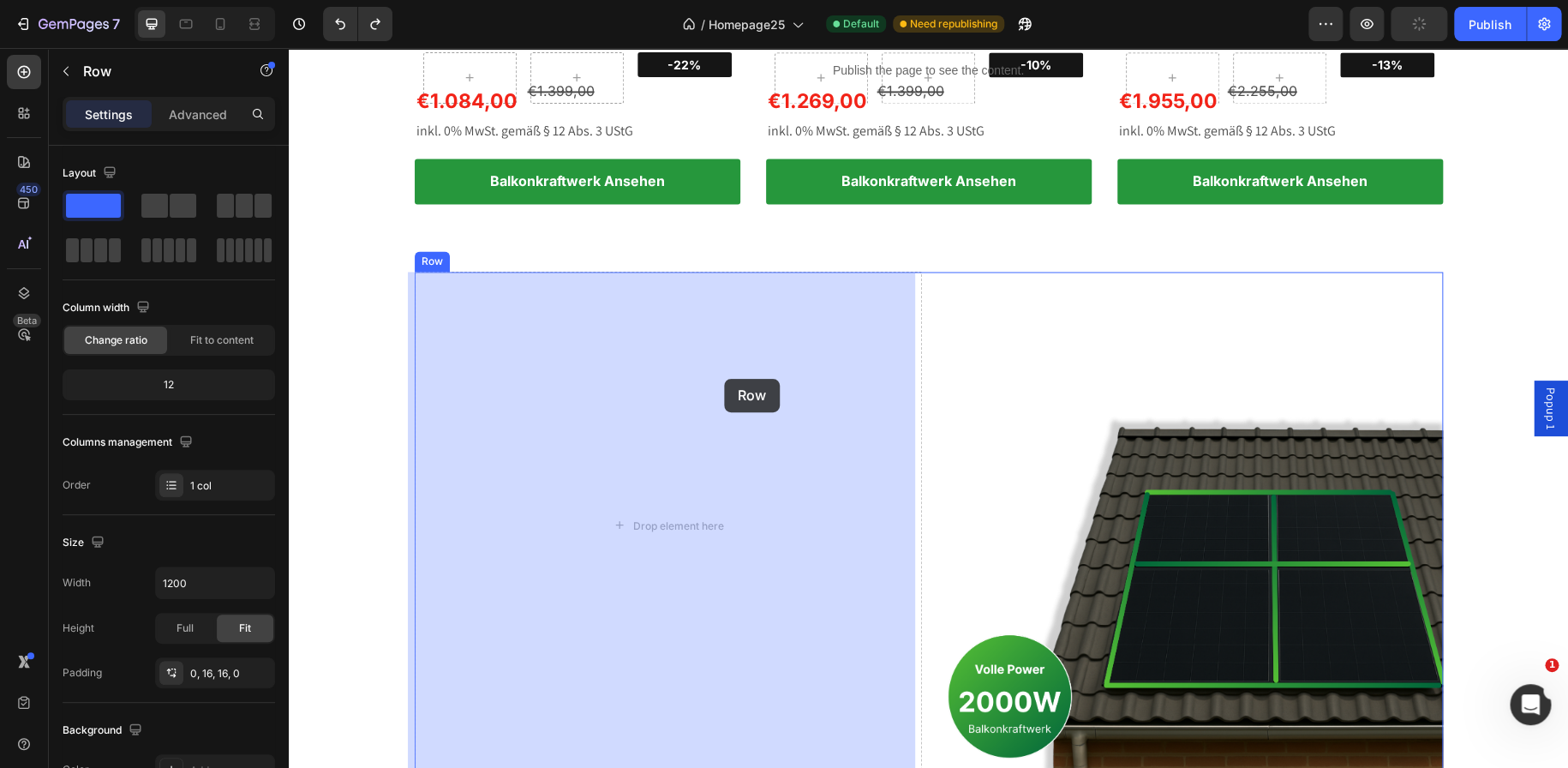
scroll to position [1427, 0]
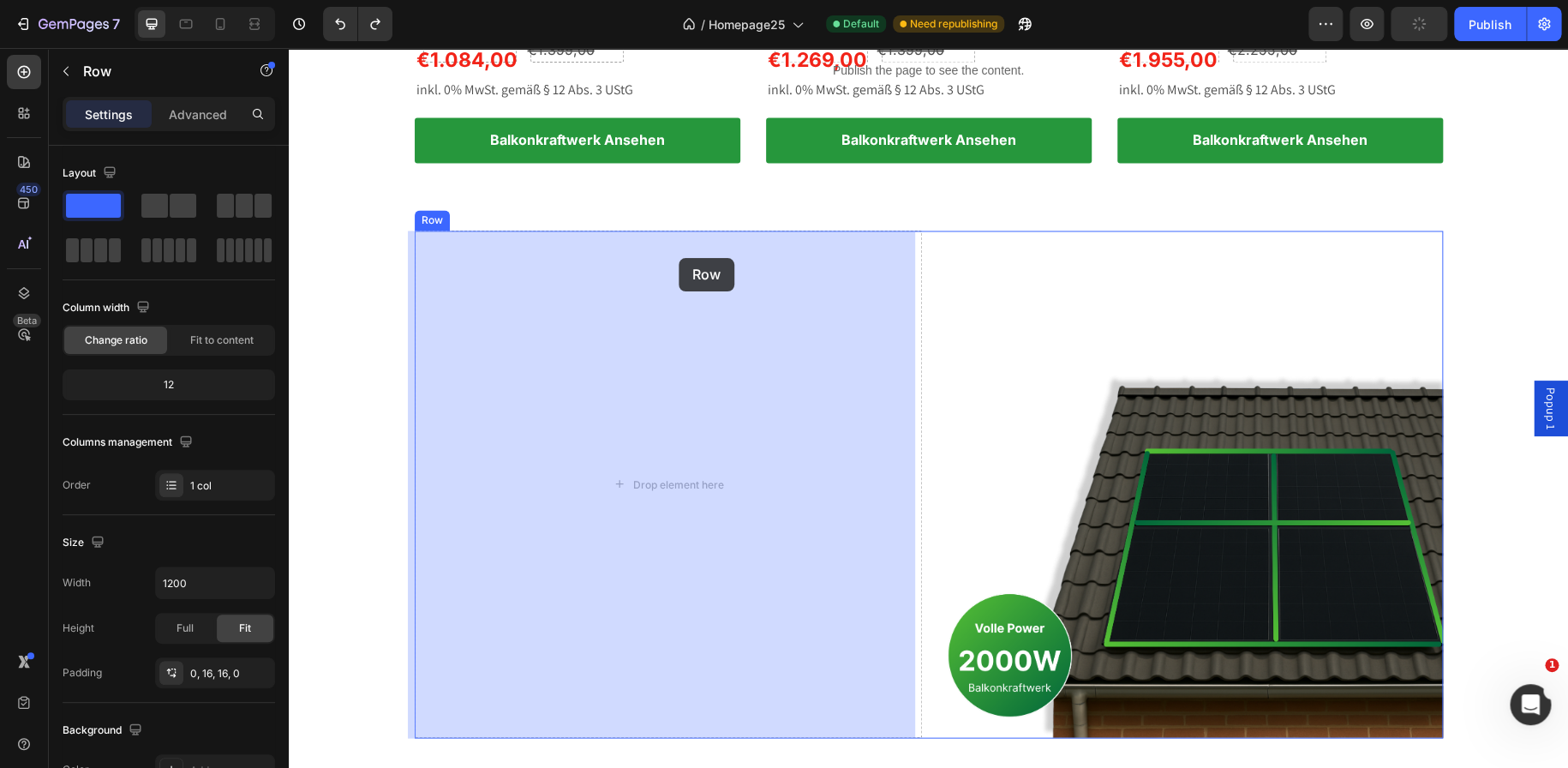
drag, startPoint x: 1106, startPoint y: 293, endPoint x: 678, endPoint y: 258, distance: 429.4
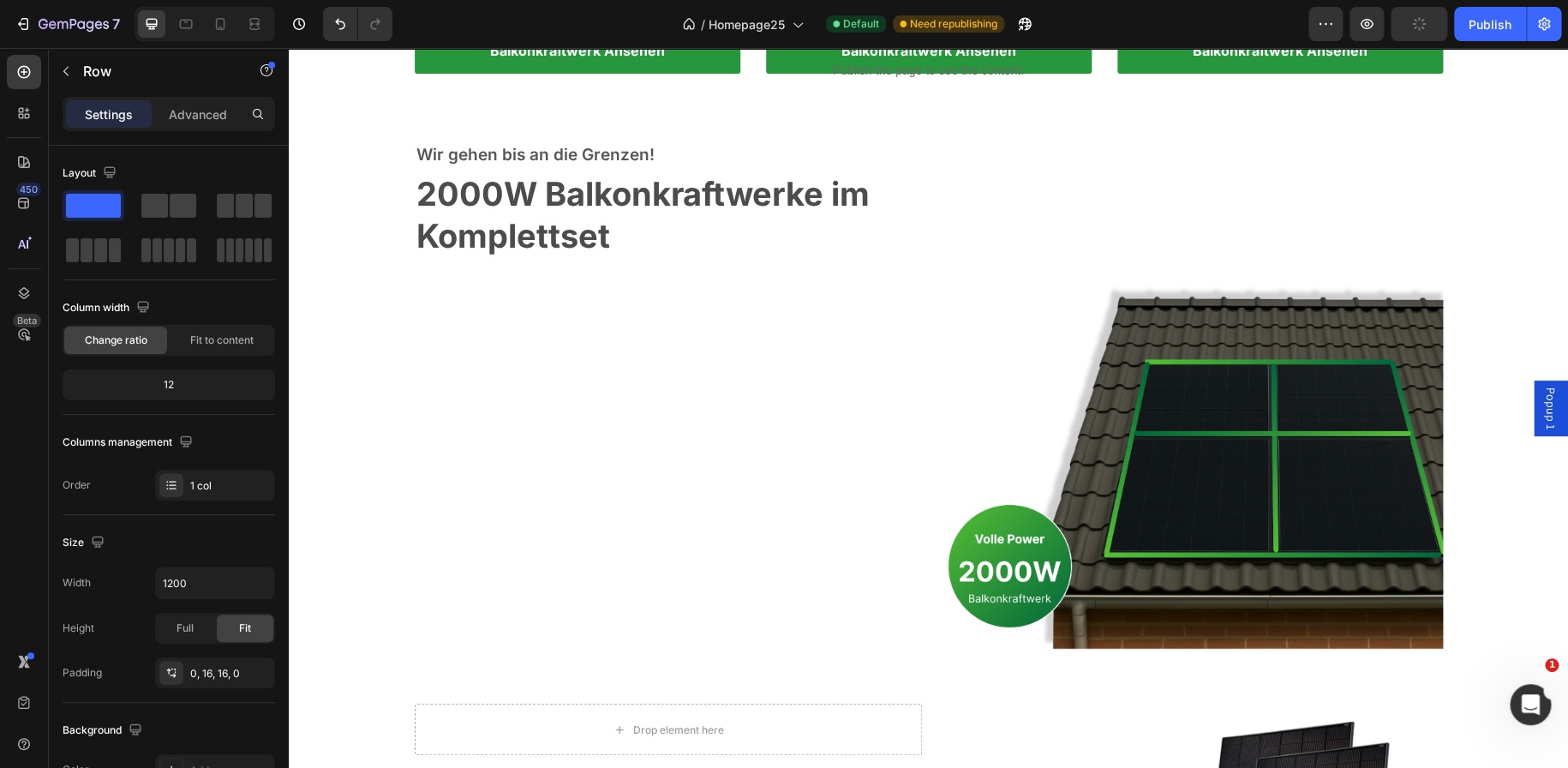
scroll to position [1338, 0]
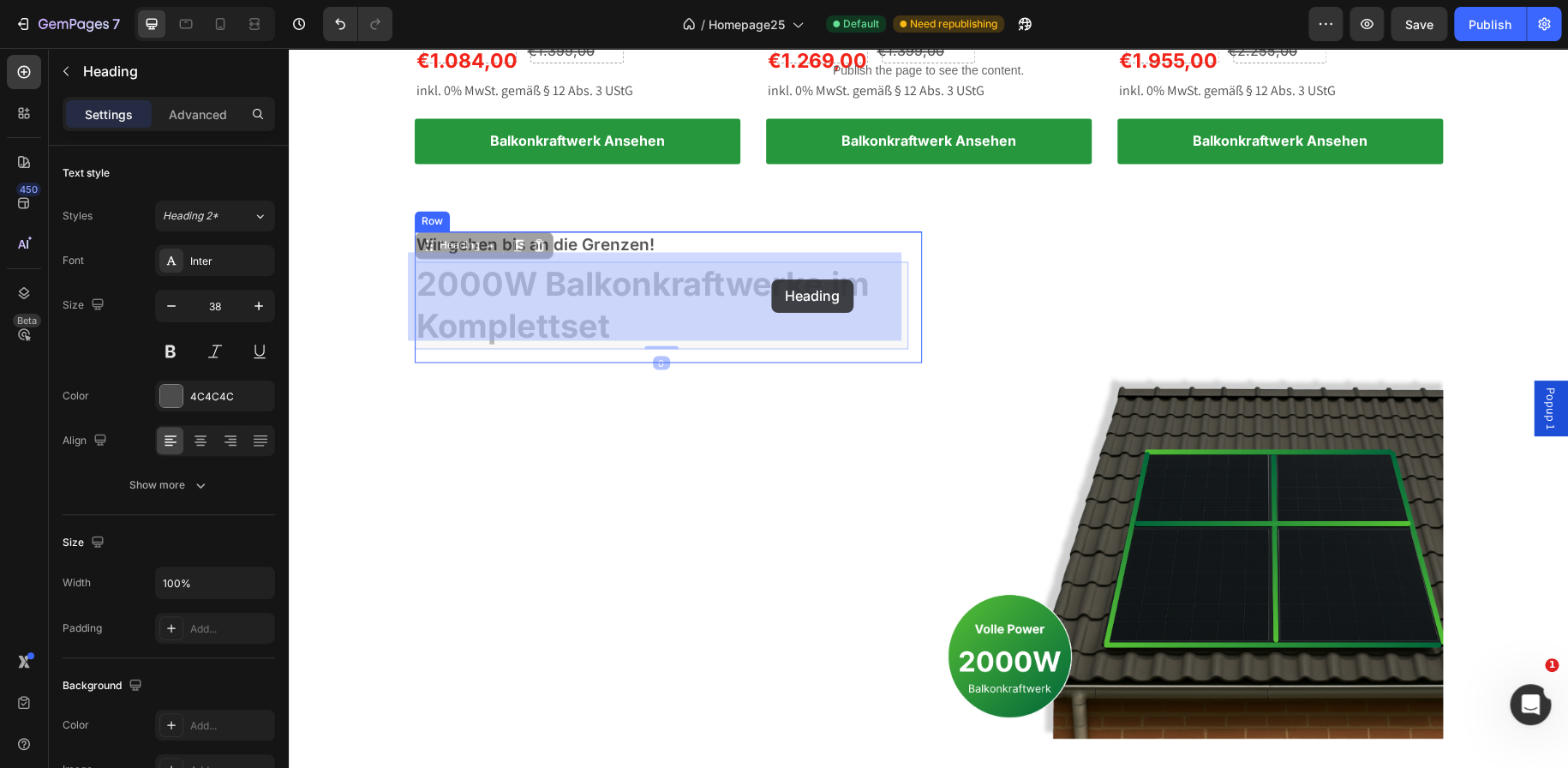
drag, startPoint x: 634, startPoint y: 338, endPoint x: 759, endPoint y: 283, distance: 136.6
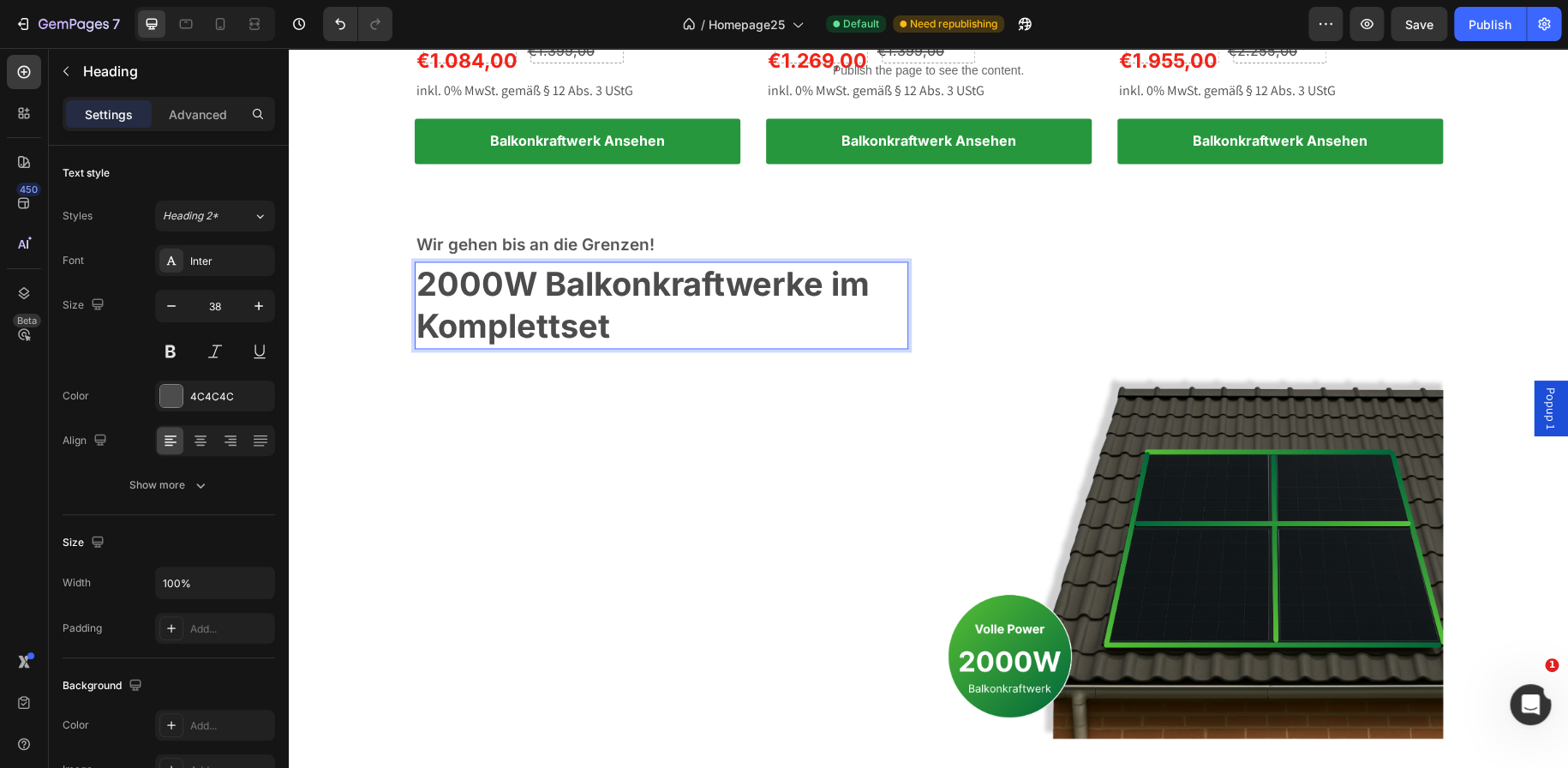
click at [817, 287] on strong "2000W Balkonkraftwerke im Komplettset" at bounding box center [643, 304] width 453 height 81
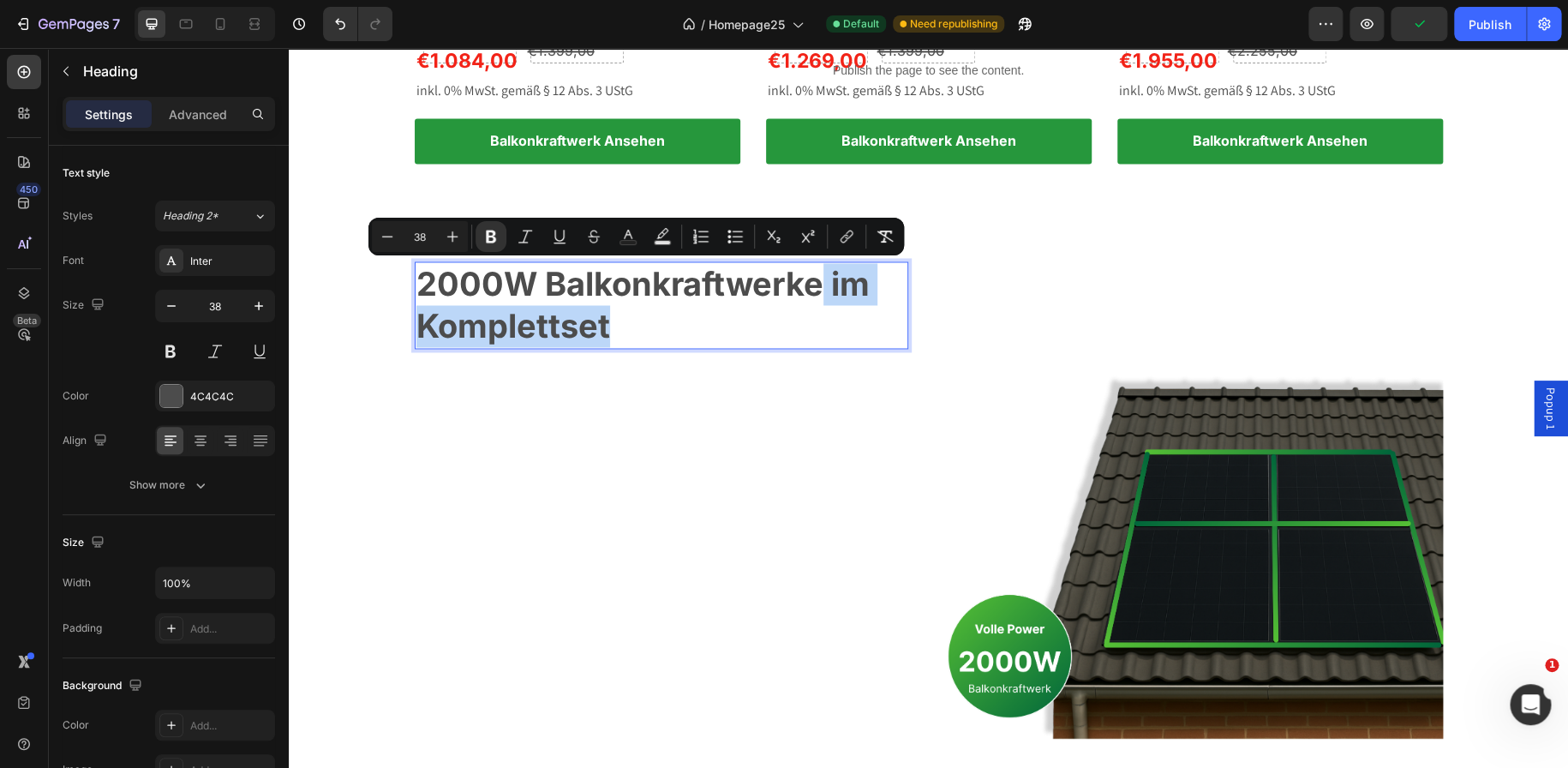
drag, startPoint x: 817, startPoint y: 287, endPoint x: 848, endPoint y: 317, distance: 43.1
click at [848, 317] on p "2000W Balkonkraftwerke im Komplettset" at bounding box center [661, 305] width 490 height 85
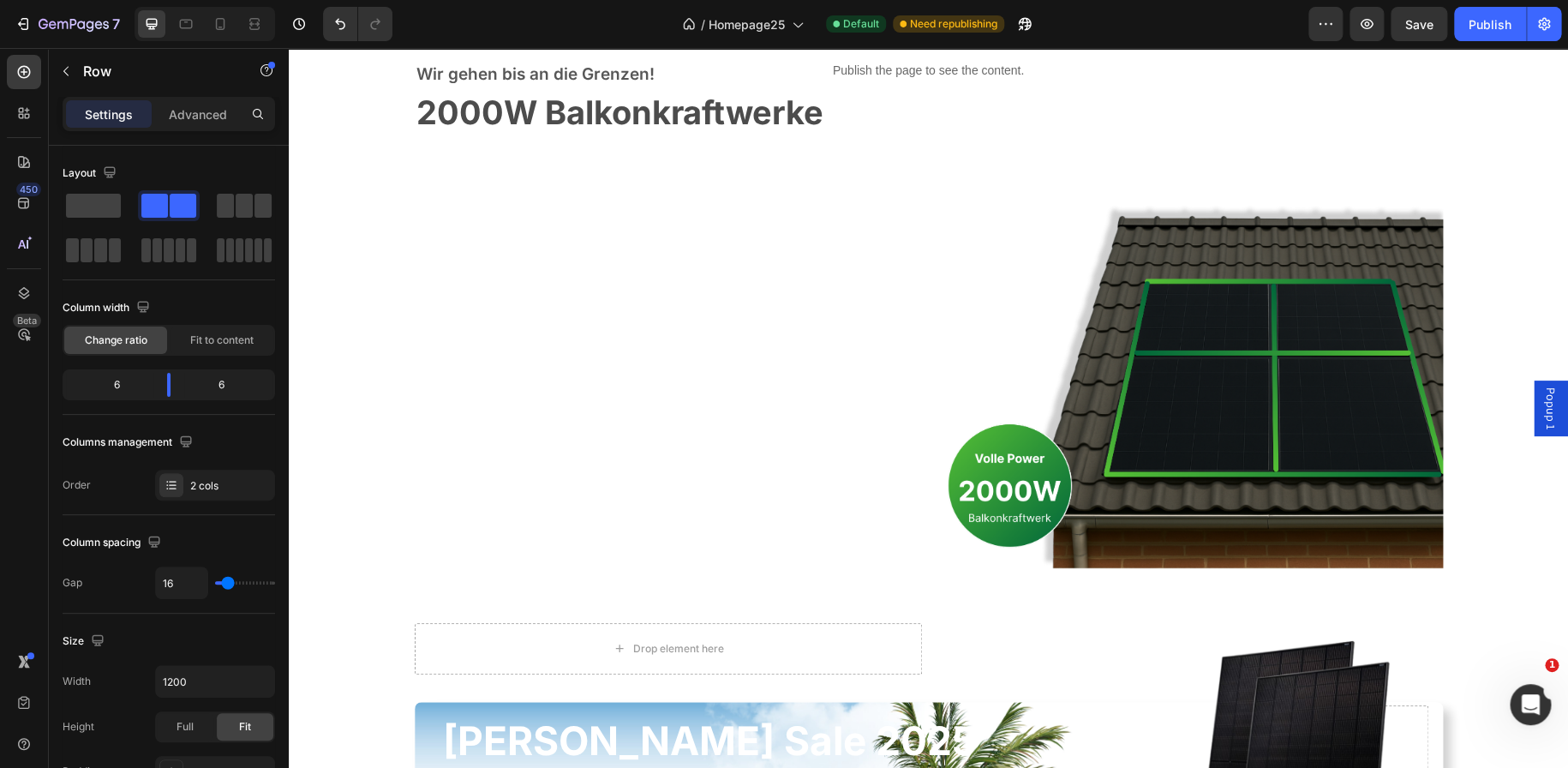
scroll to position [1508, 0]
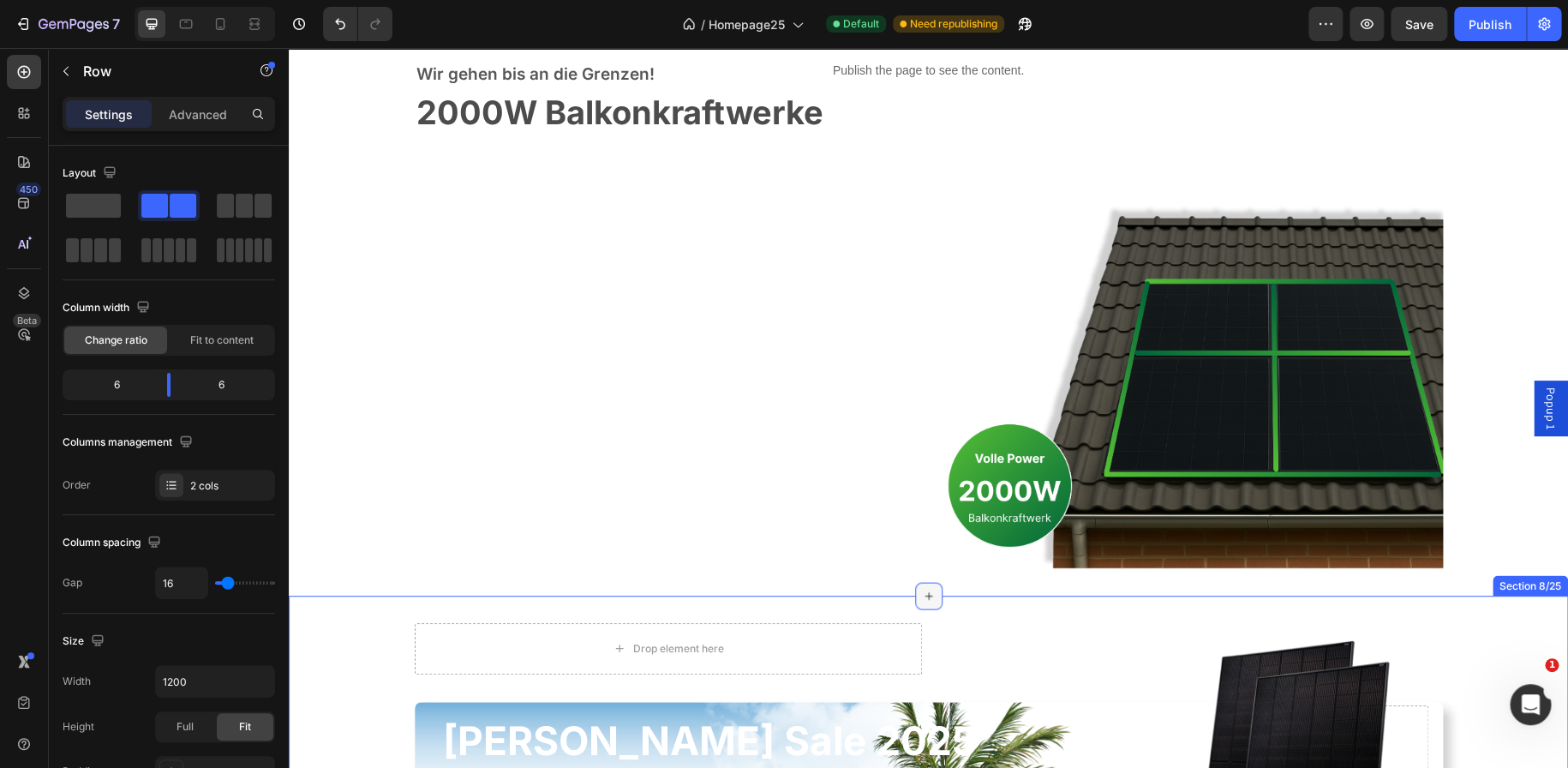
click at [924, 594] on icon at bounding box center [928, 595] width 7 height 7
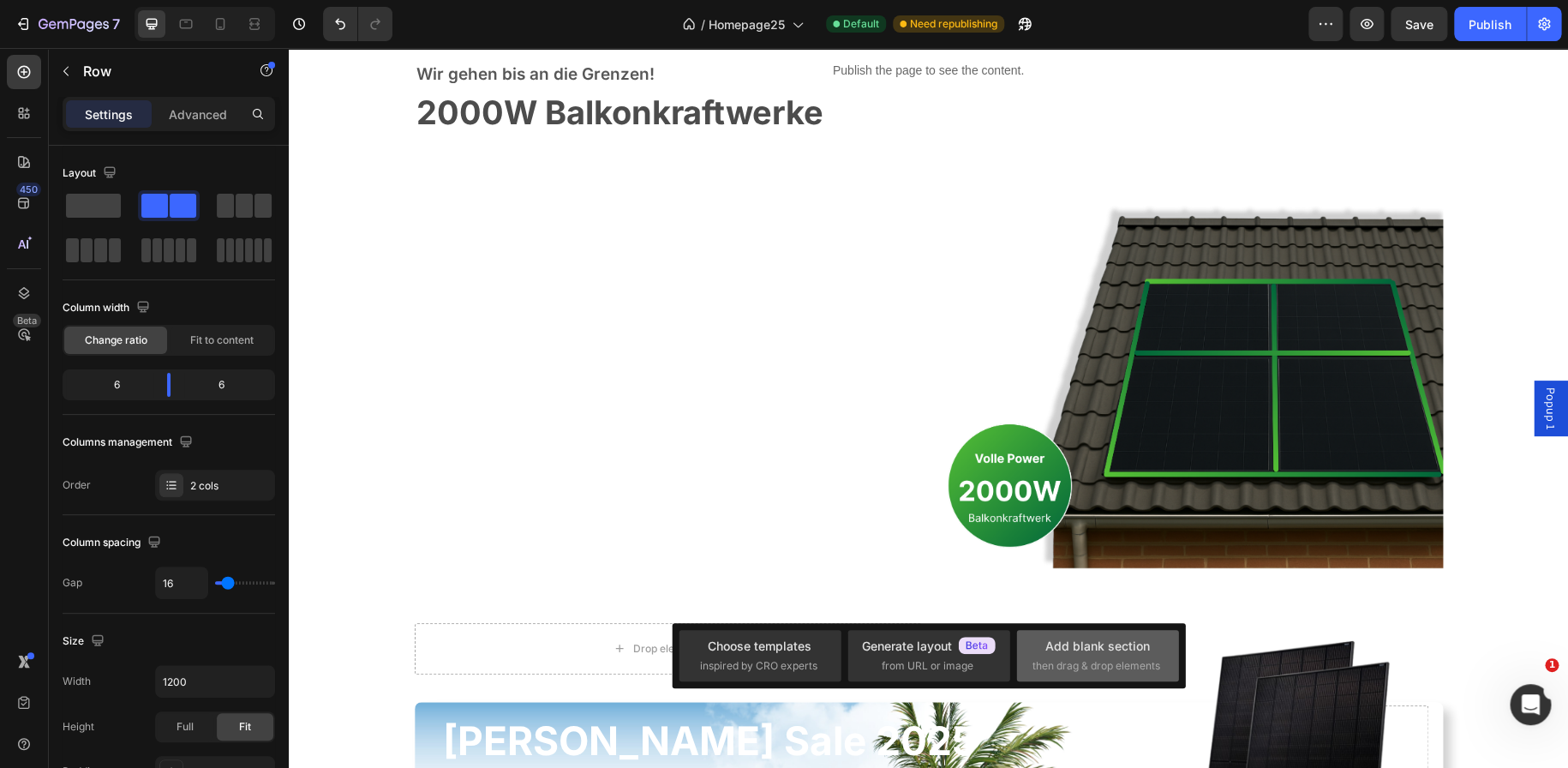
click at [1053, 645] on div "Add blank section" at bounding box center [1097, 645] width 104 height 18
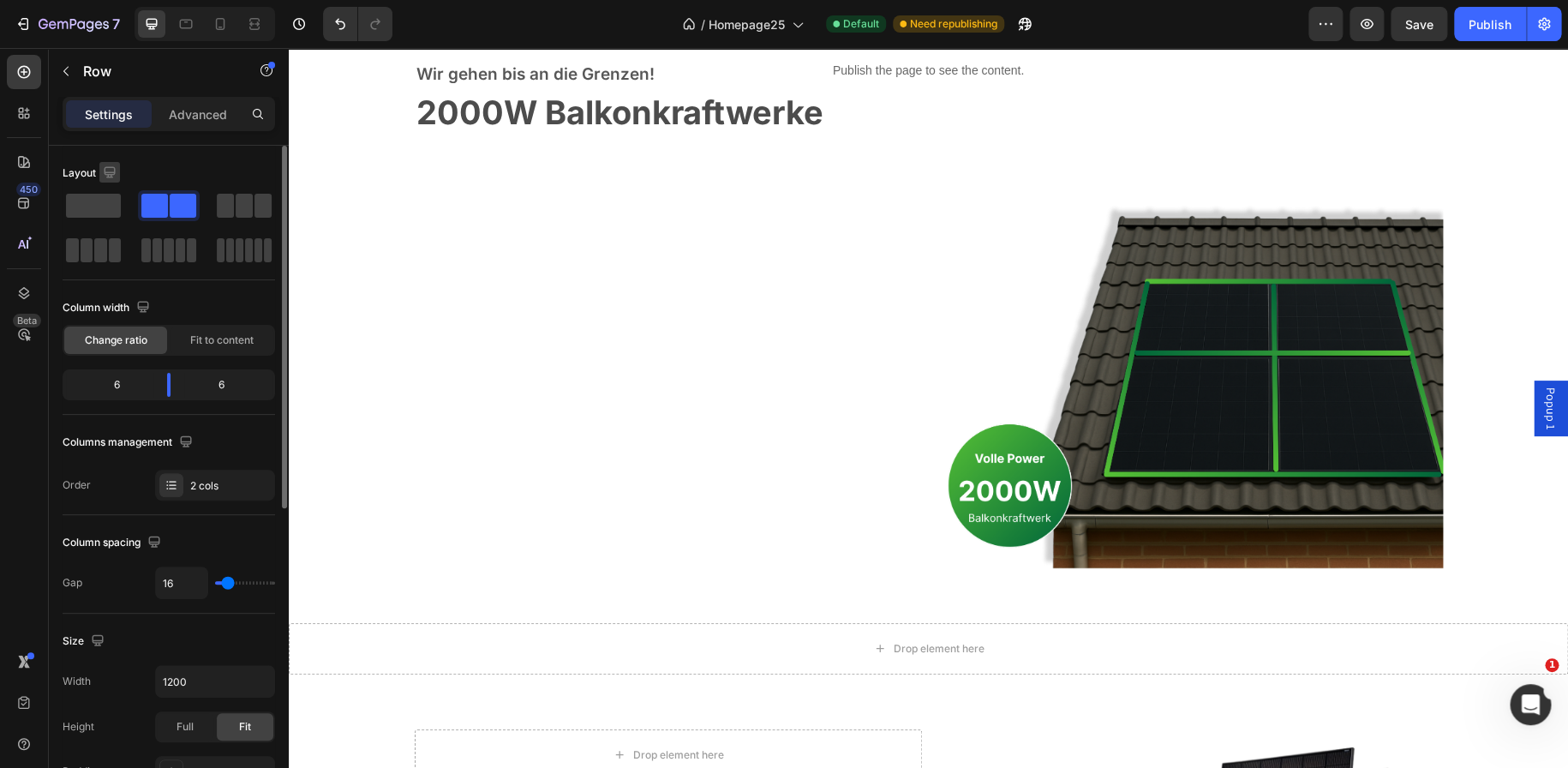
drag, startPoint x: 89, startPoint y: 205, endPoint x: 101, endPoint y: 163, distance: 43.7
click at [101, 163] on div "Layout" at bounding box center [168, 212] width 212 height 106
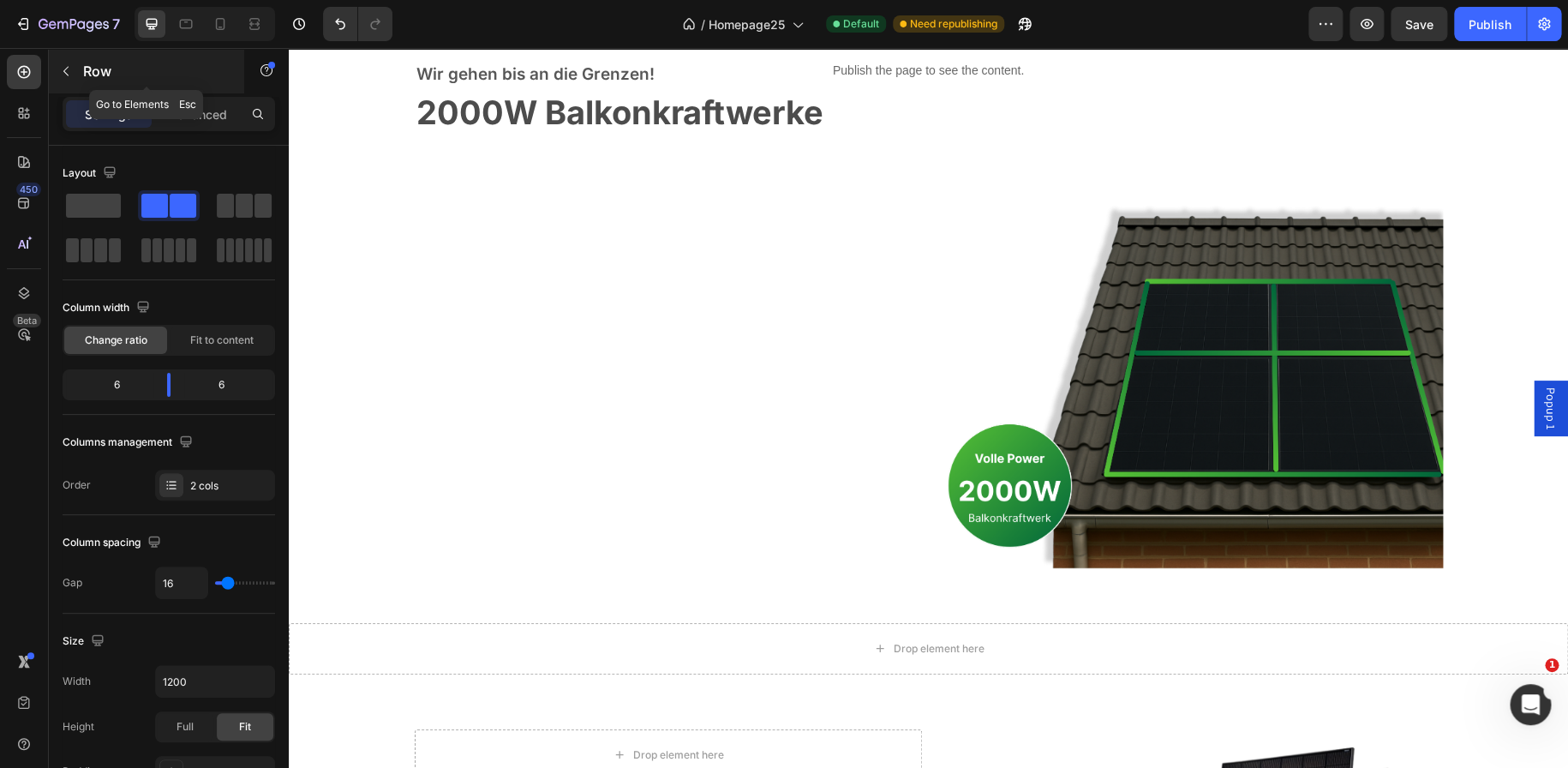
click at [69, 68] on icon "button" at bounding box center [66, 70] width 14 height 14
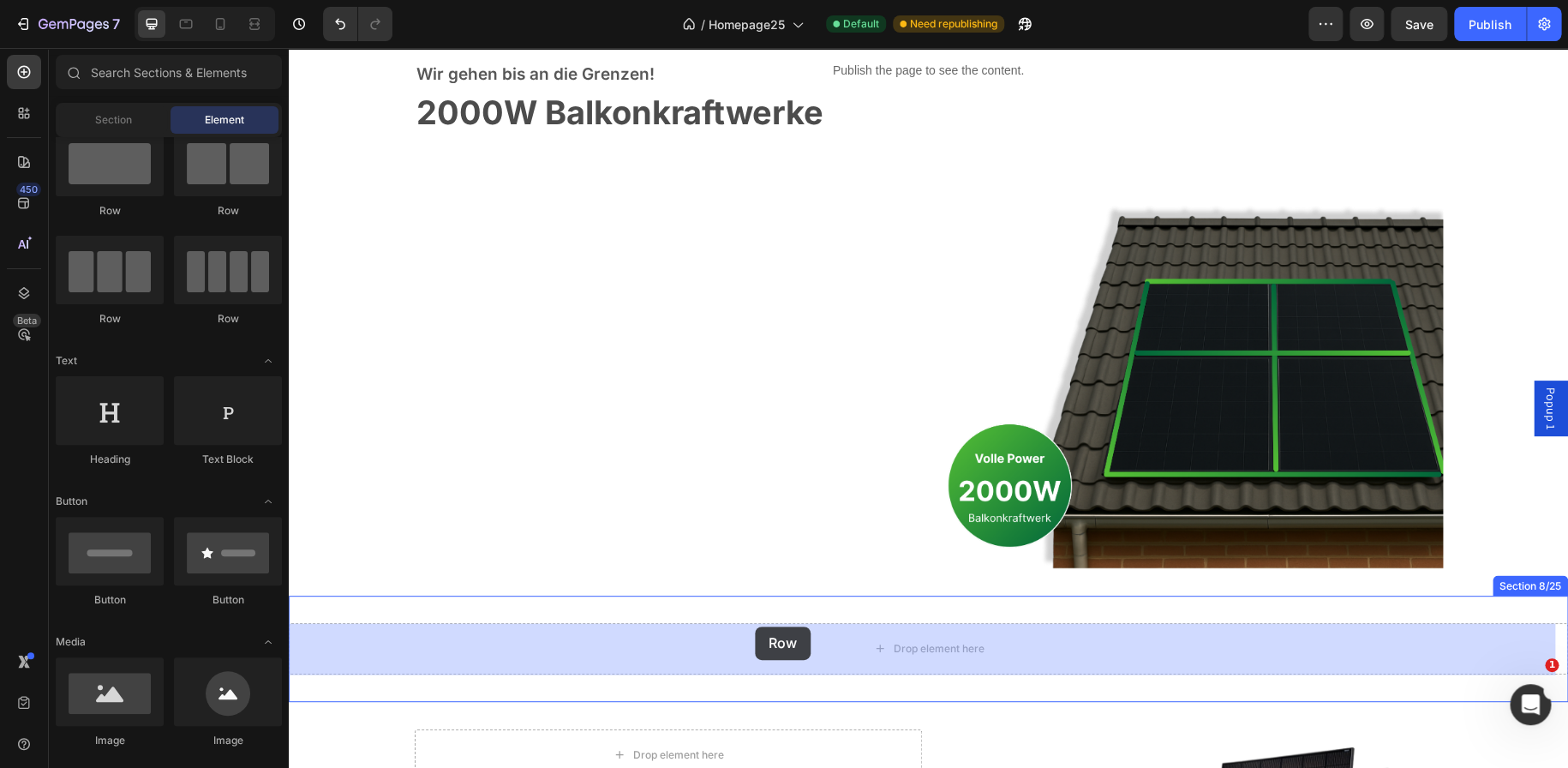
drag, startPoint x: 521, startPoint y: 232, endPoint x: 755, endPoint y: 629, distance: 460.8
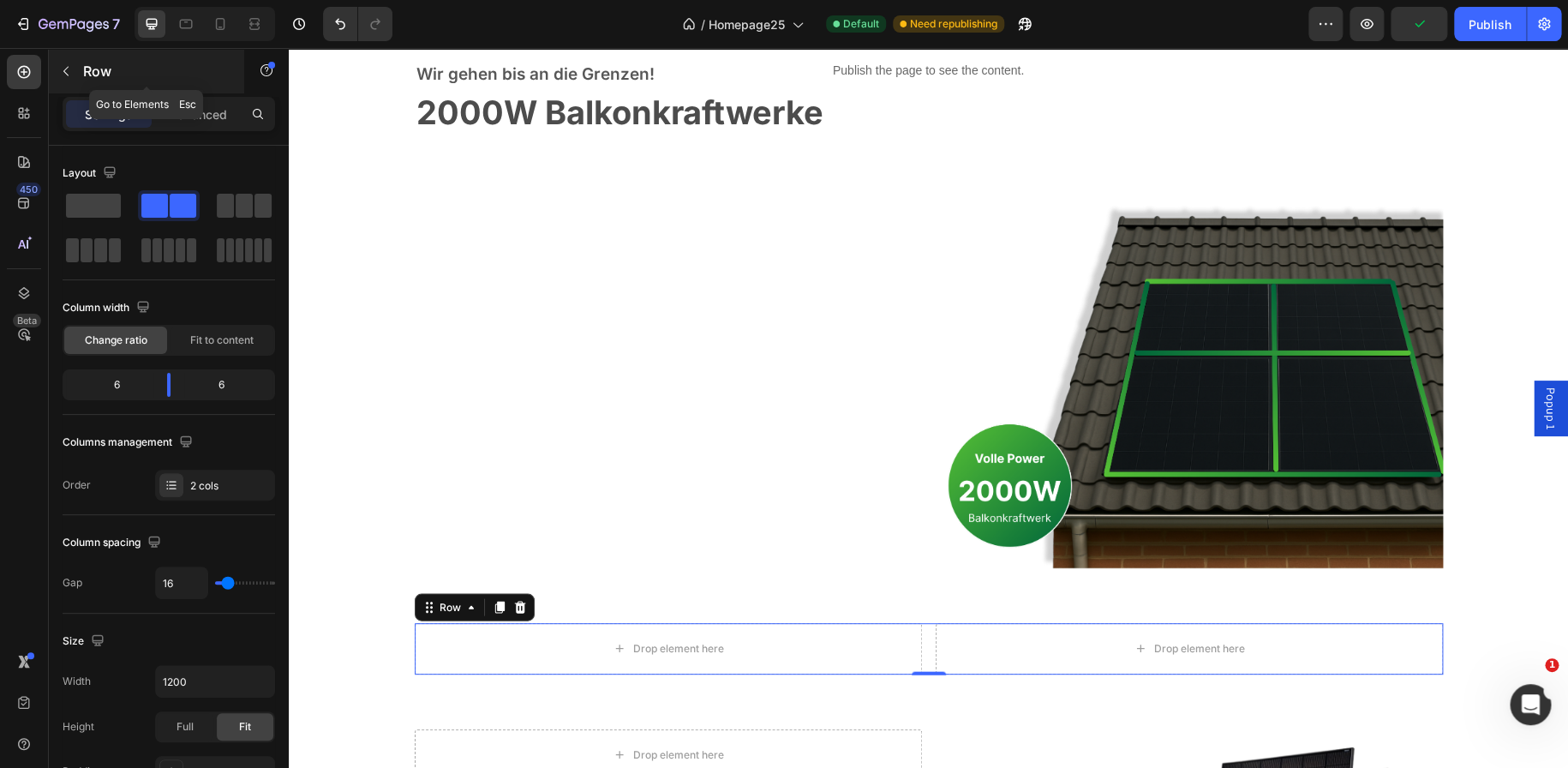
click at [74, 64] on button "button" at bounding box center [66, 71] width 27 height 27
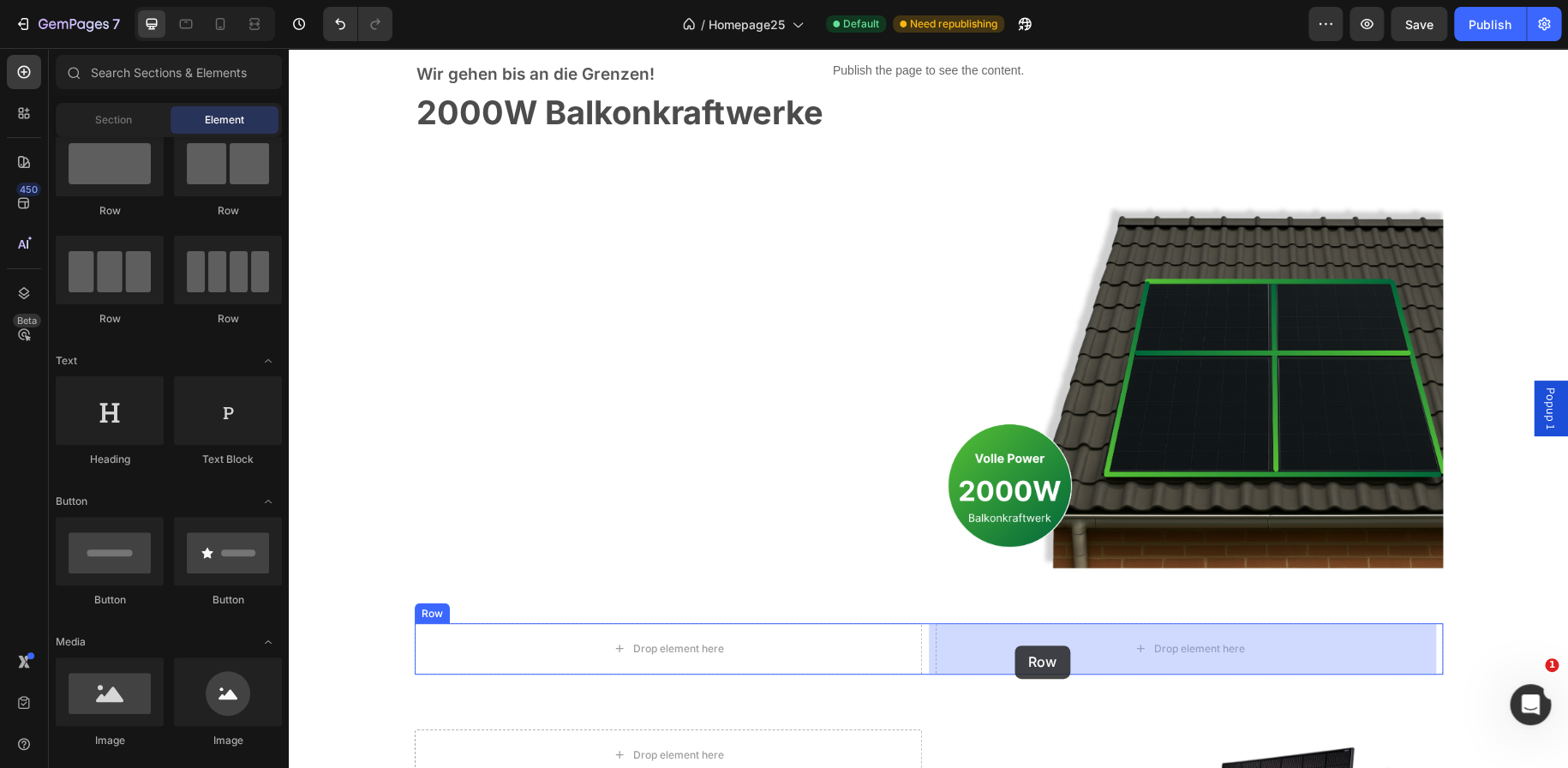
drag, startPoint x: 475, startPoint y: 222, endPoint x: 1015, endPoint y: 645, distance: 686.0
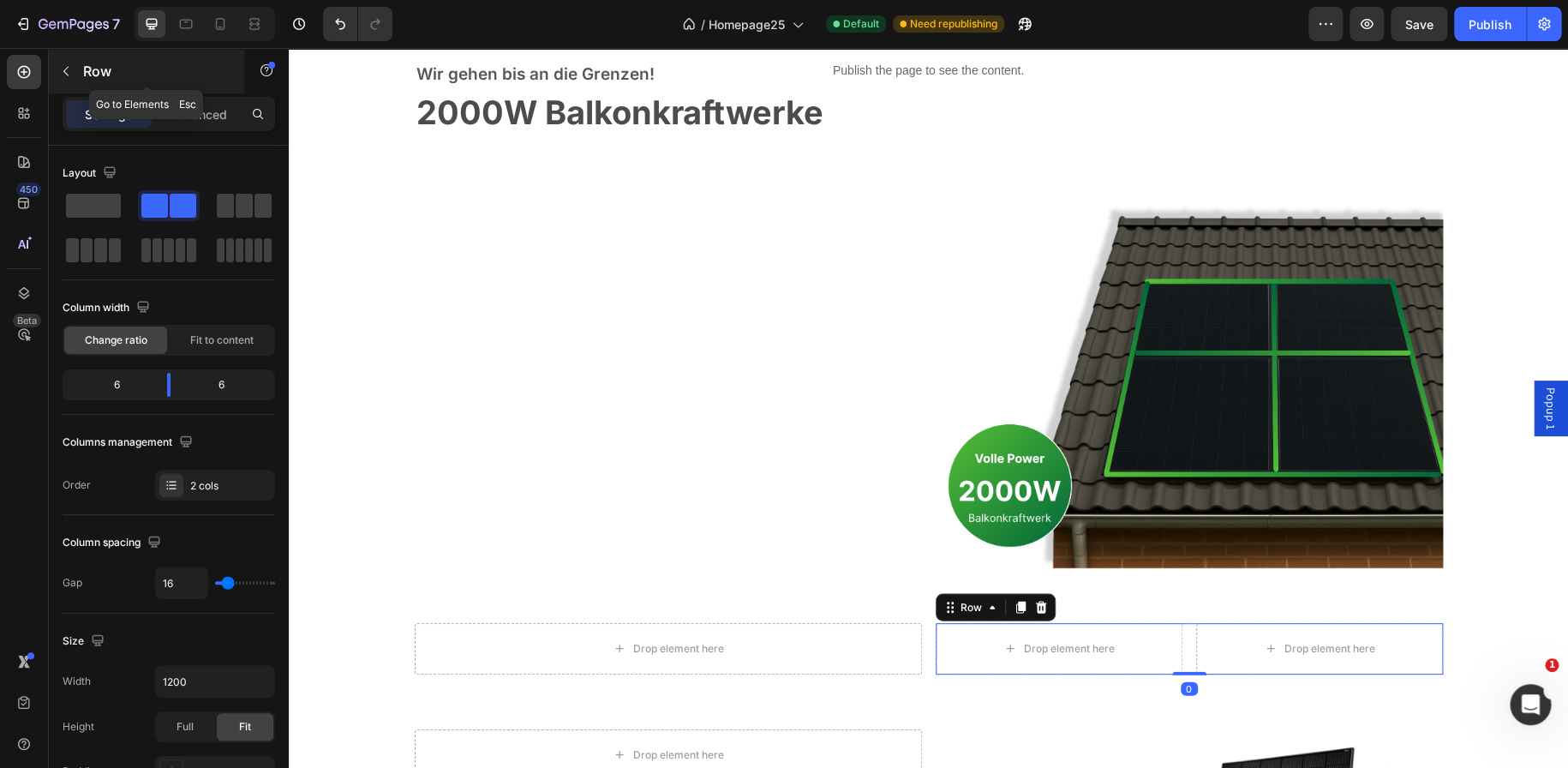
click at [70, 69] on icon "button" at bounding box center [66, 70] width 14 height 14
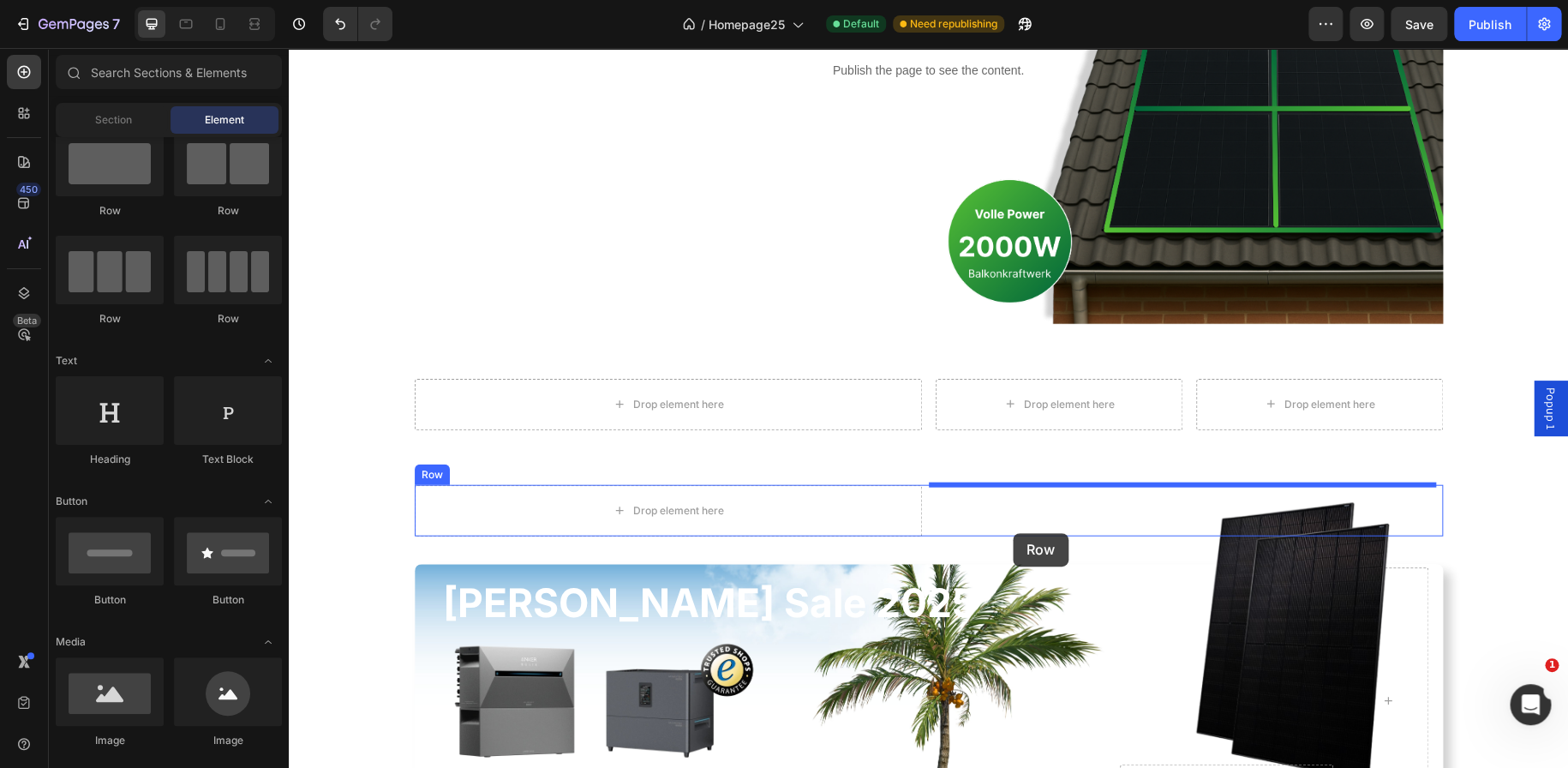
scroll to position [1826, 0]
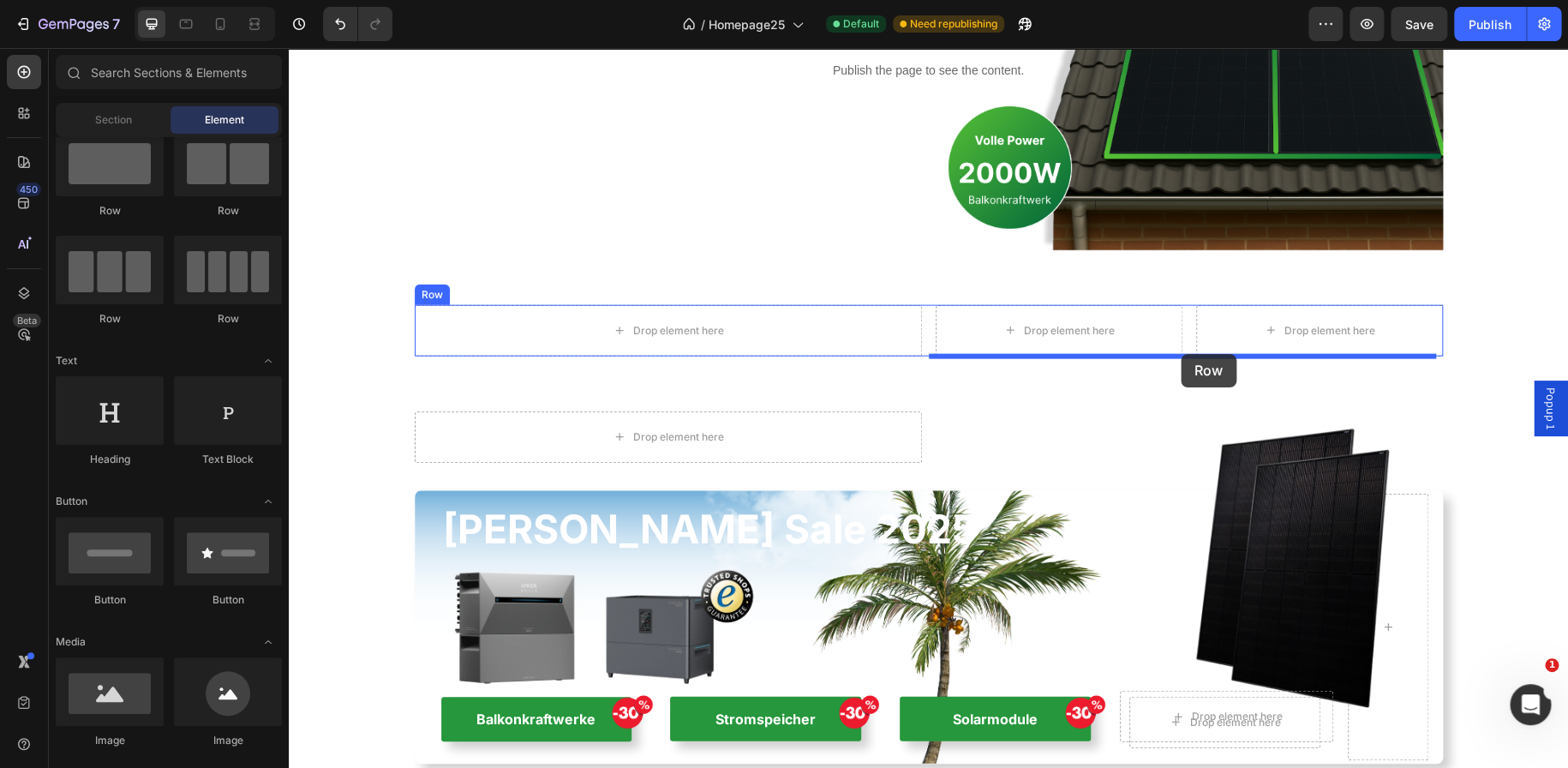
drag, startPoint x: 524, startPoint y: 233, endPoint x: 1180, endPoint y: 354, distance: 667.1
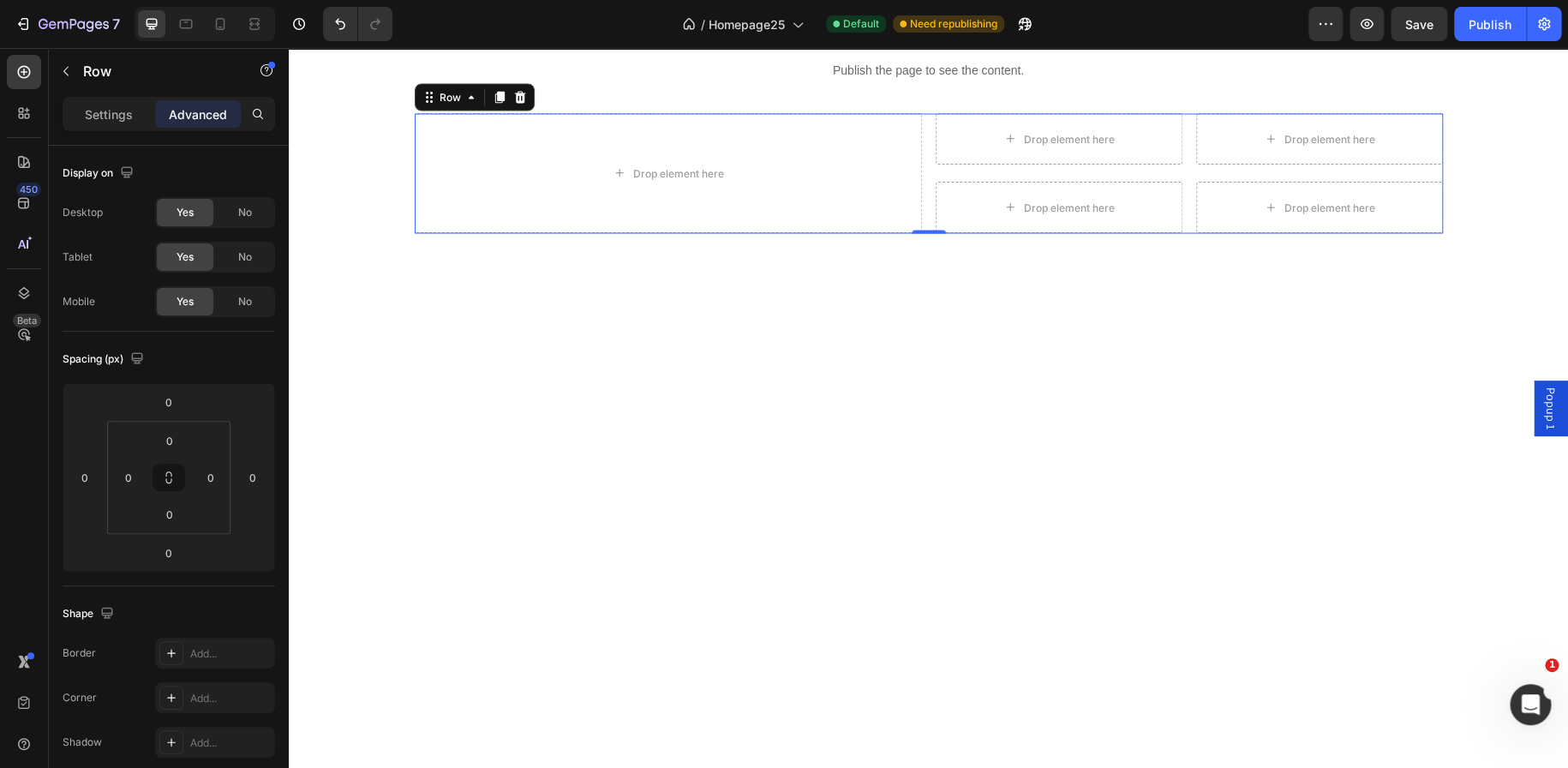
scroll to position [1374, 0]
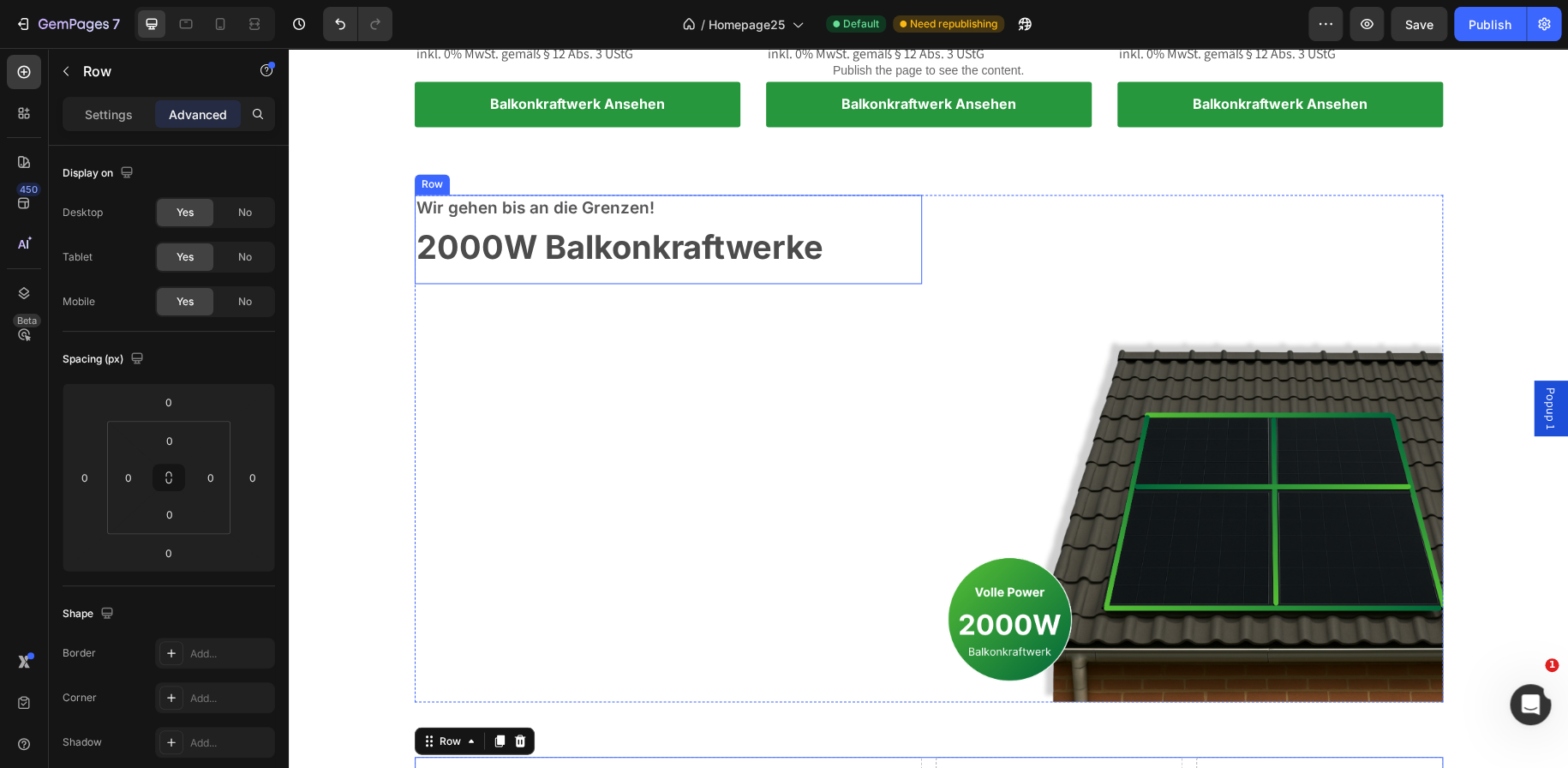
click at [908, 240] on div "Wir gehen bis an die Grenzen! Text block 2000W Balkonkraftwerke Heading Row" at bounding box center [668, 239] width 507 height 89
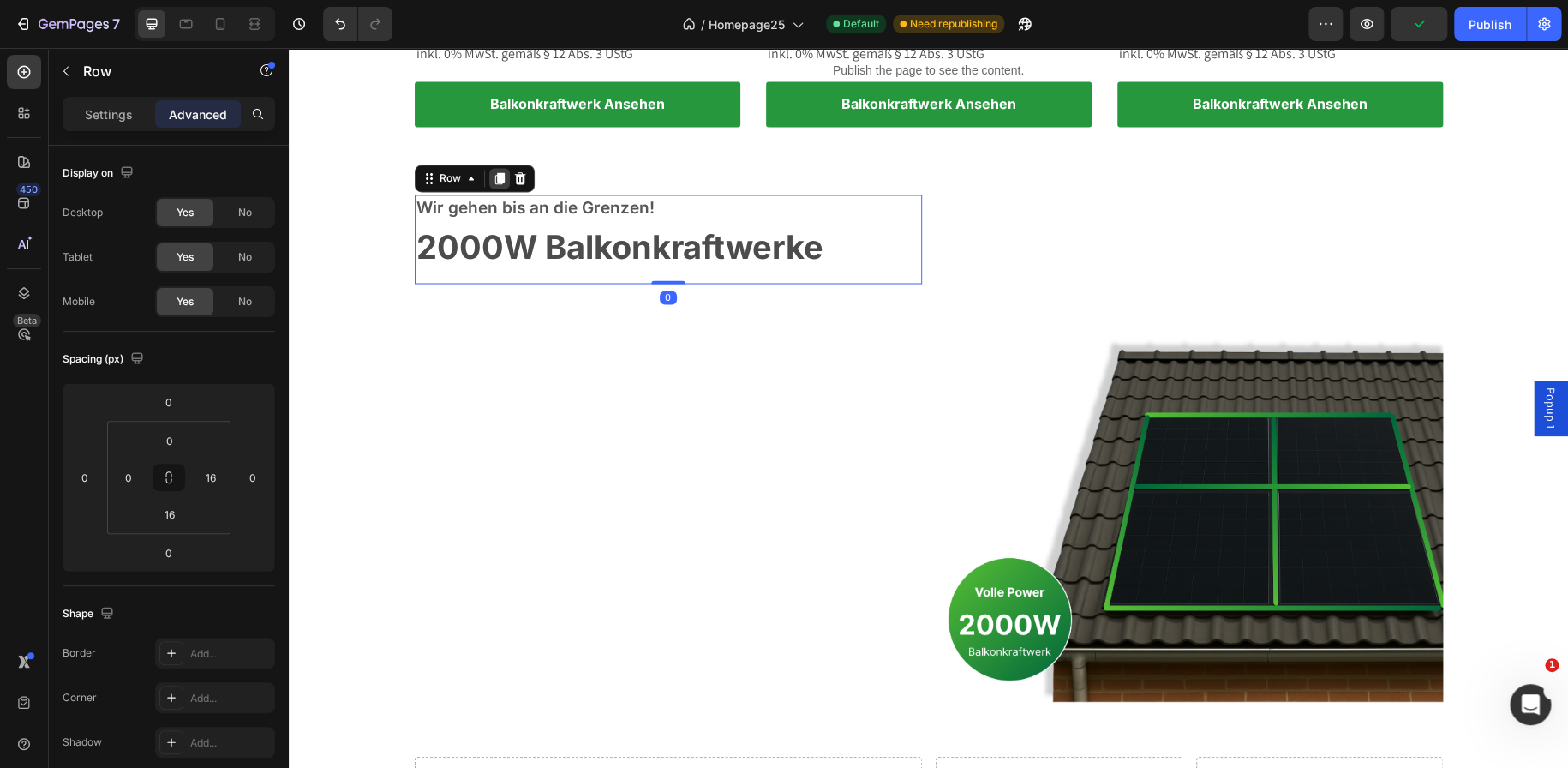
click at [496, 174] on icon at bounding box center [499, 177] width 9 height 12
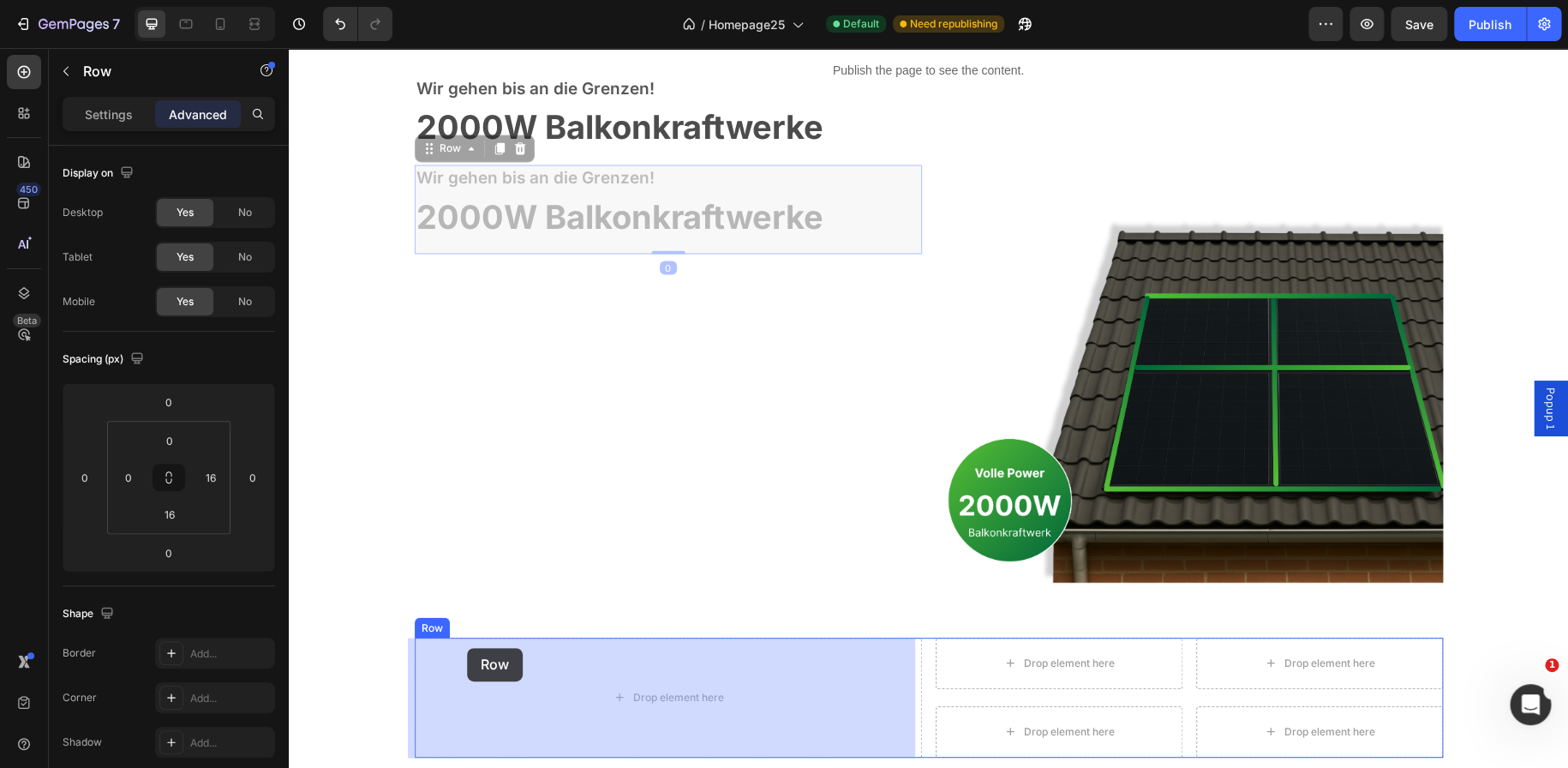
scroll to position [1545, 0]
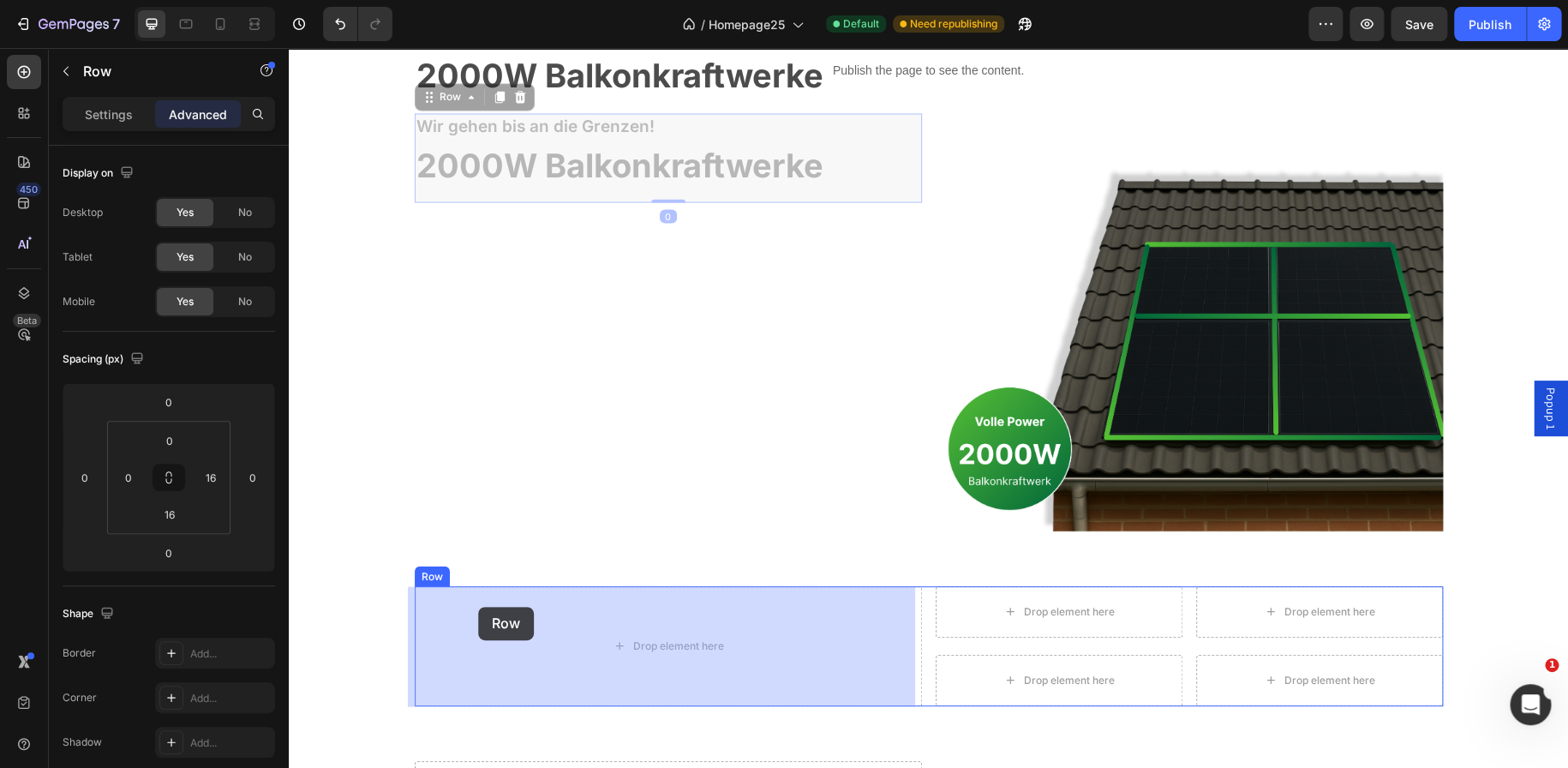
drag, startPoint x: 425, startPoint y: 271, endPoint x: 478, endPoint y: 606, distance: 339.2
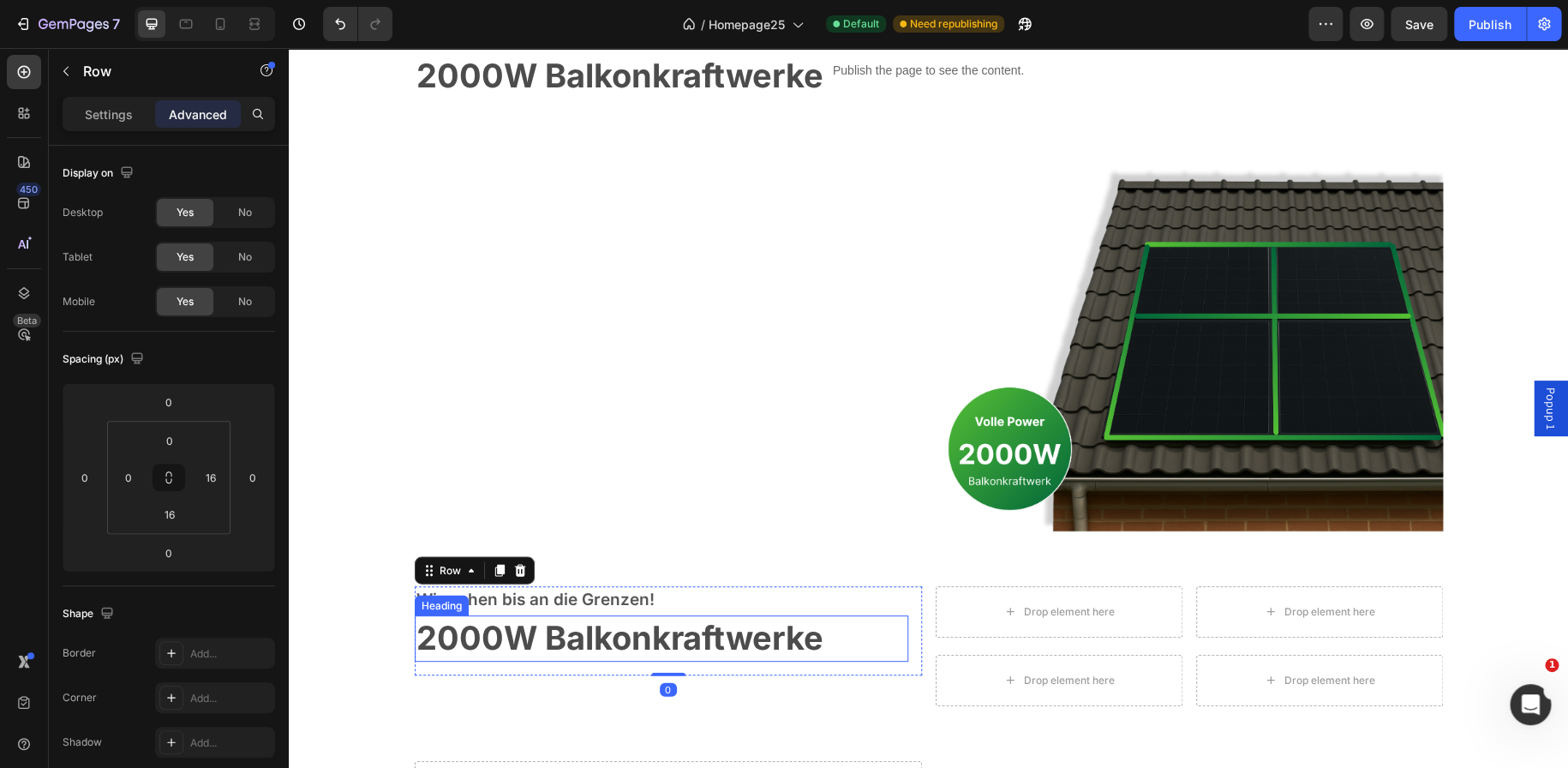
click at [519, 641] on strong "2000W Balkonkraftwerke" at bounding box center [619, 637] width 407 height 39
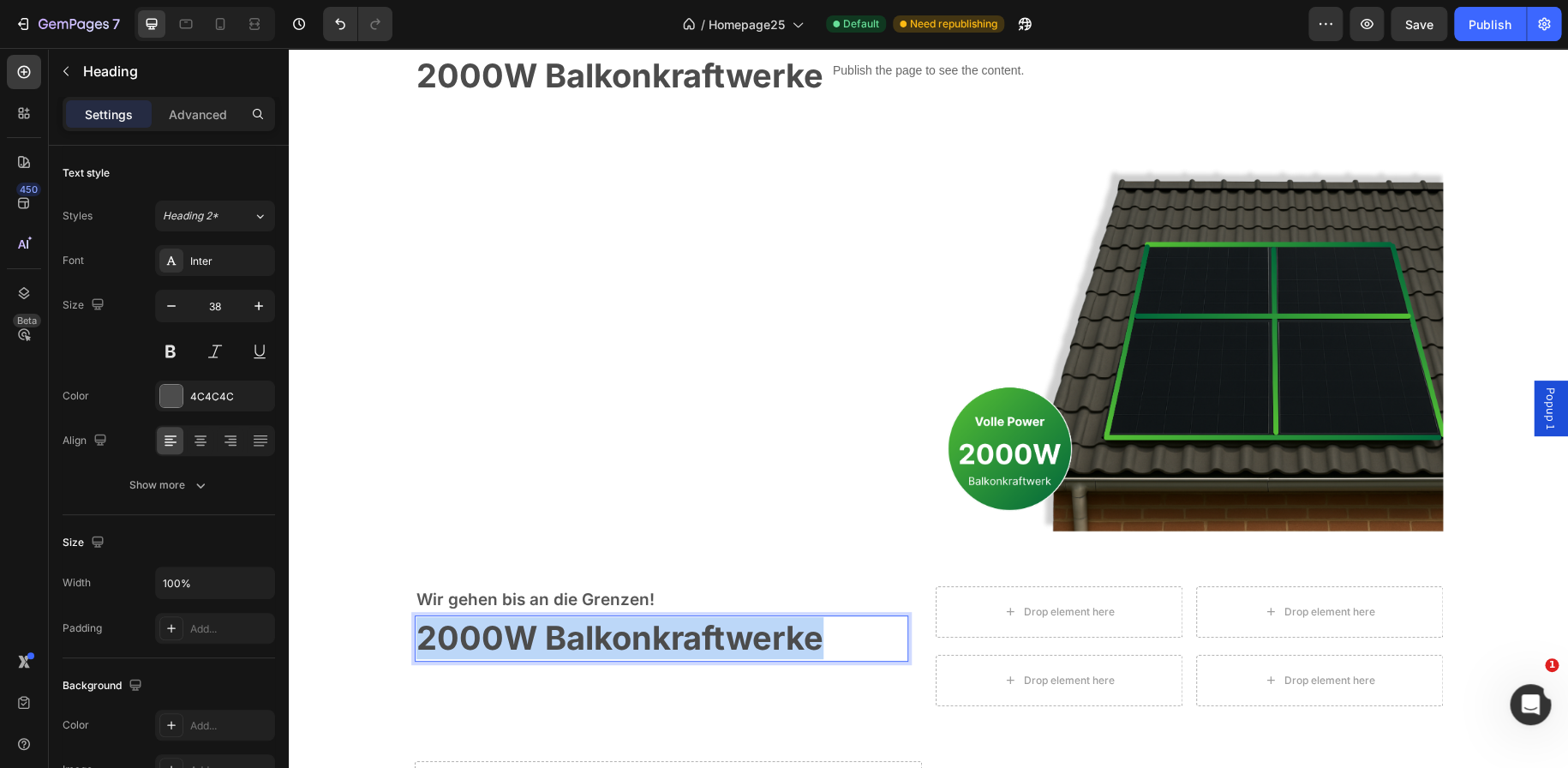
click at [519, 641] on strong "2000W Balkonkraftwerke" at bounding box center [619, 637] width 407 height 39
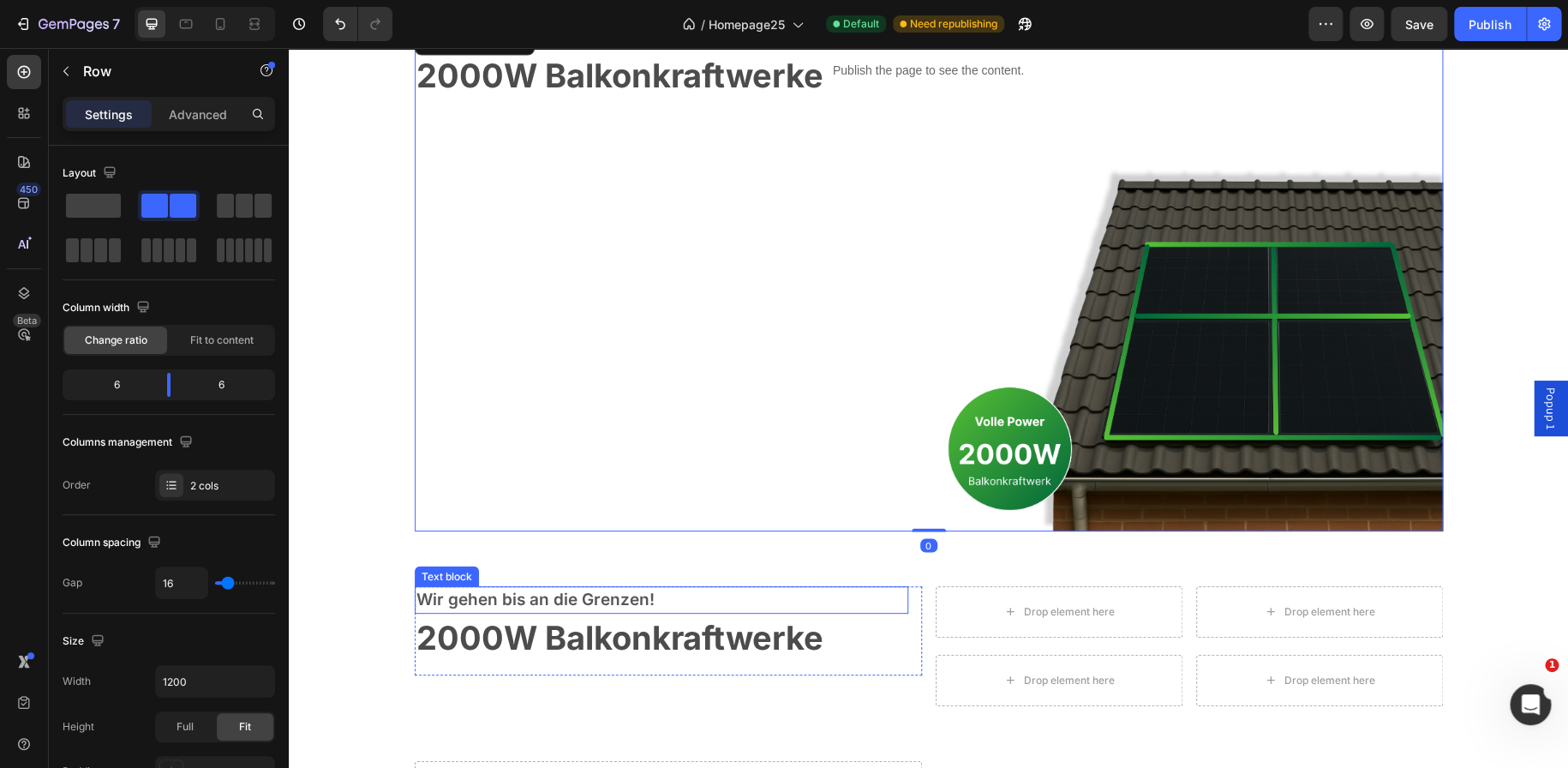
click at [525, 593] on p "Wir gehen bis an die Grenzen!" at bounding box center [661, 600] width 490 height 25
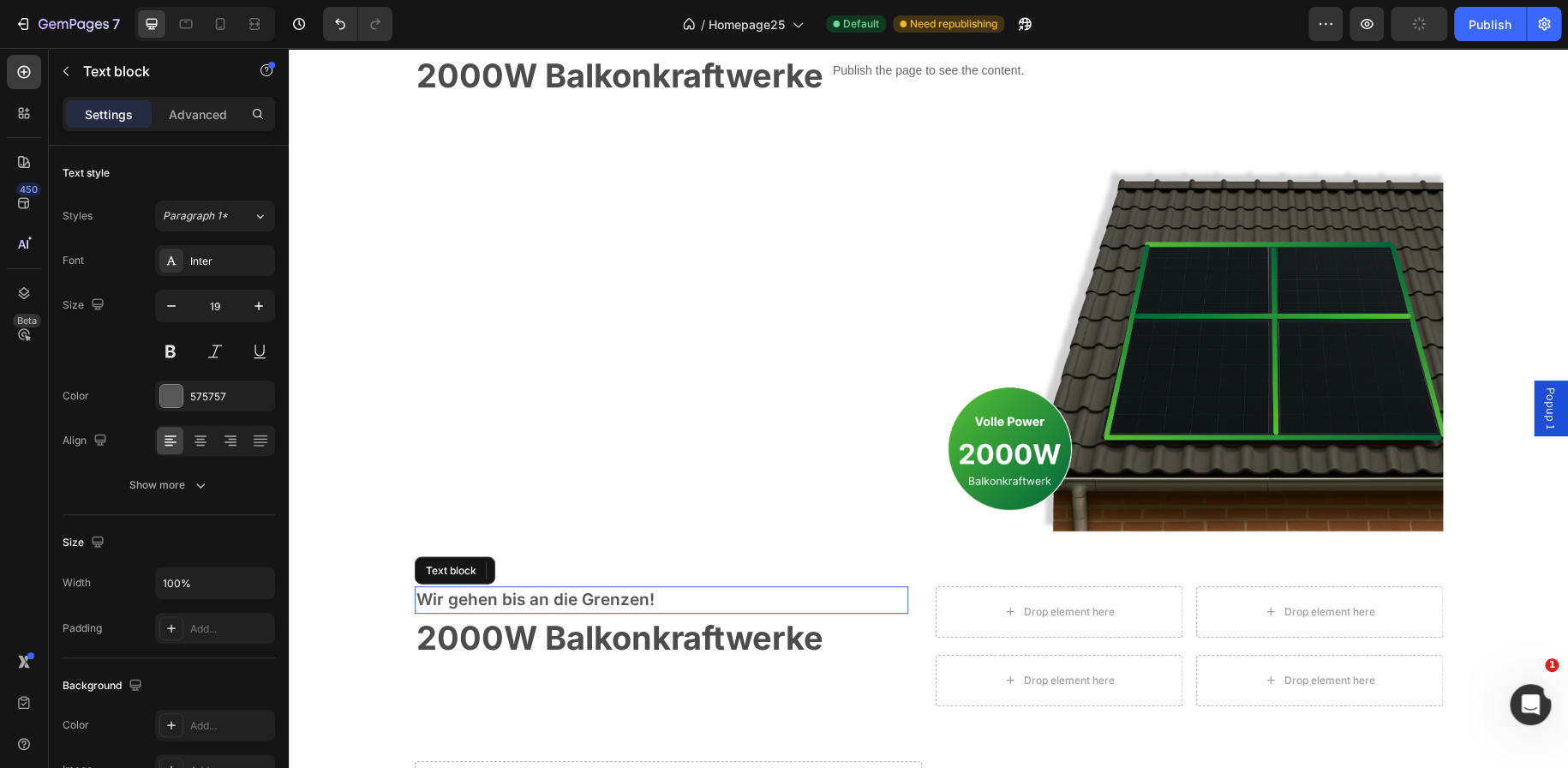
click at [525, 593] on p "Wir gehen bis an die Grenzen!" at bounding box center [661, 600] width 490 height 25
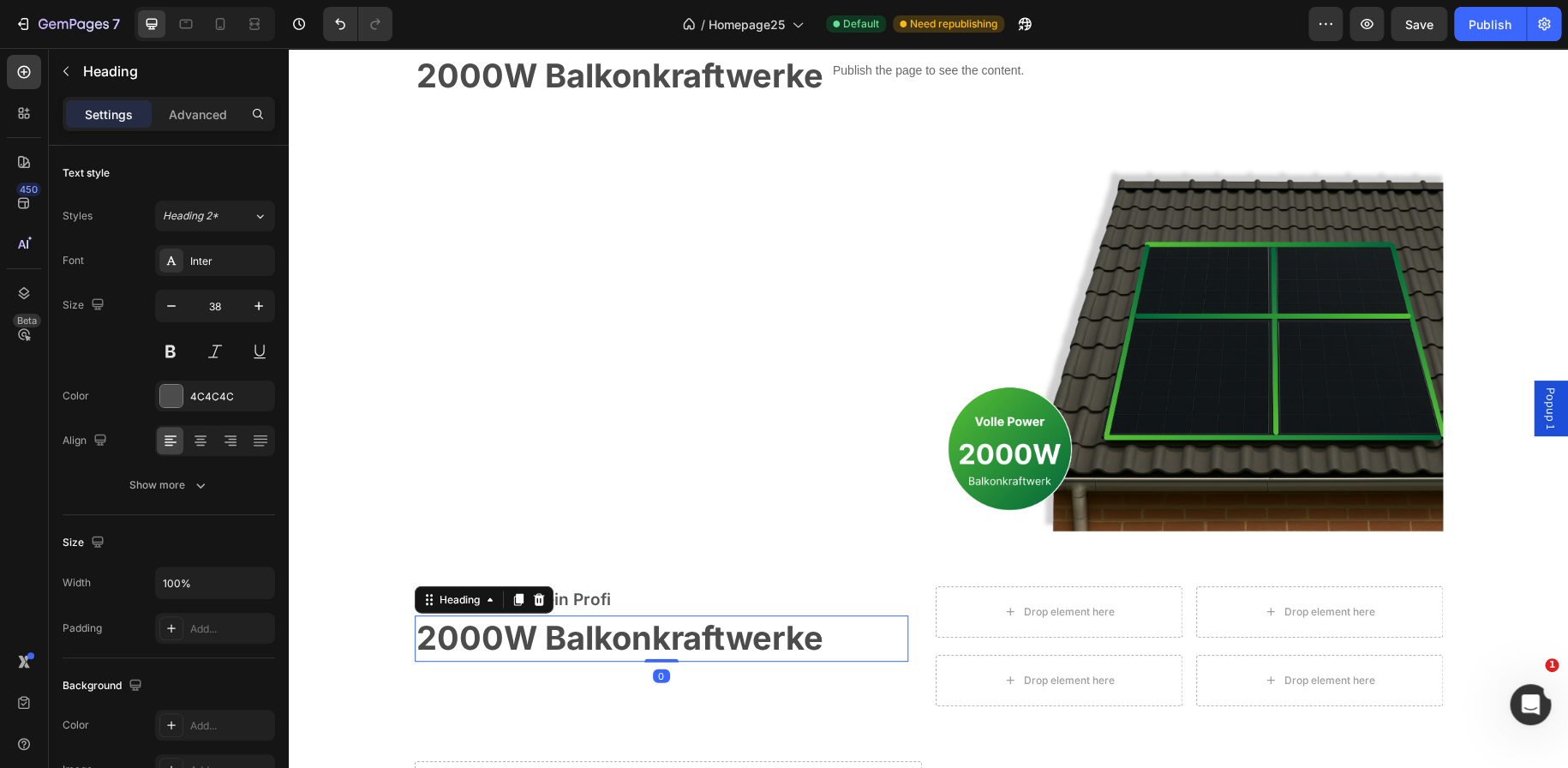
click at [519, 631] on strong "2000W Balkonkraftwerke" at bounding box center [619, 637] width 407 height 39
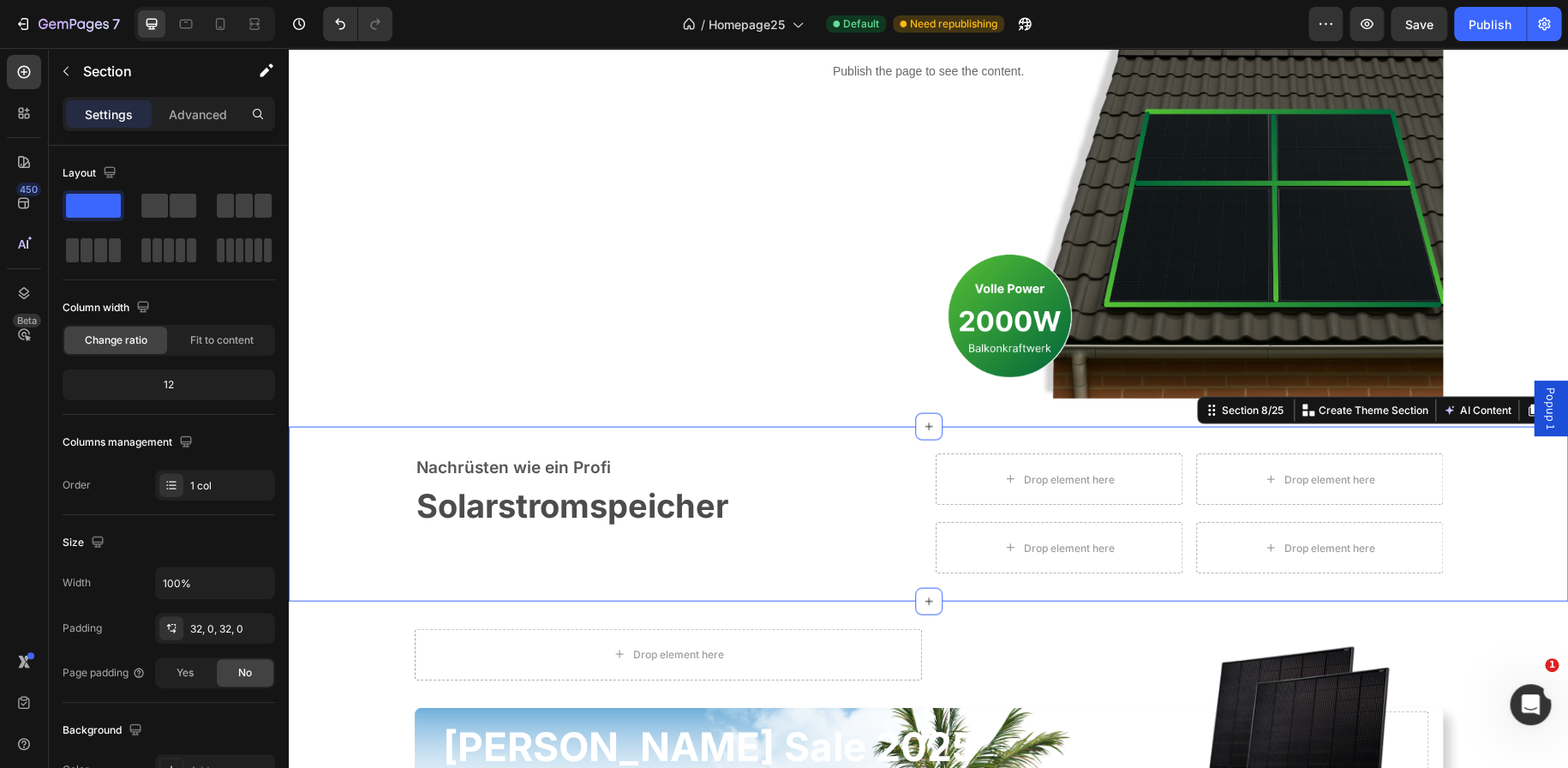
scroll to position [1674, 0]
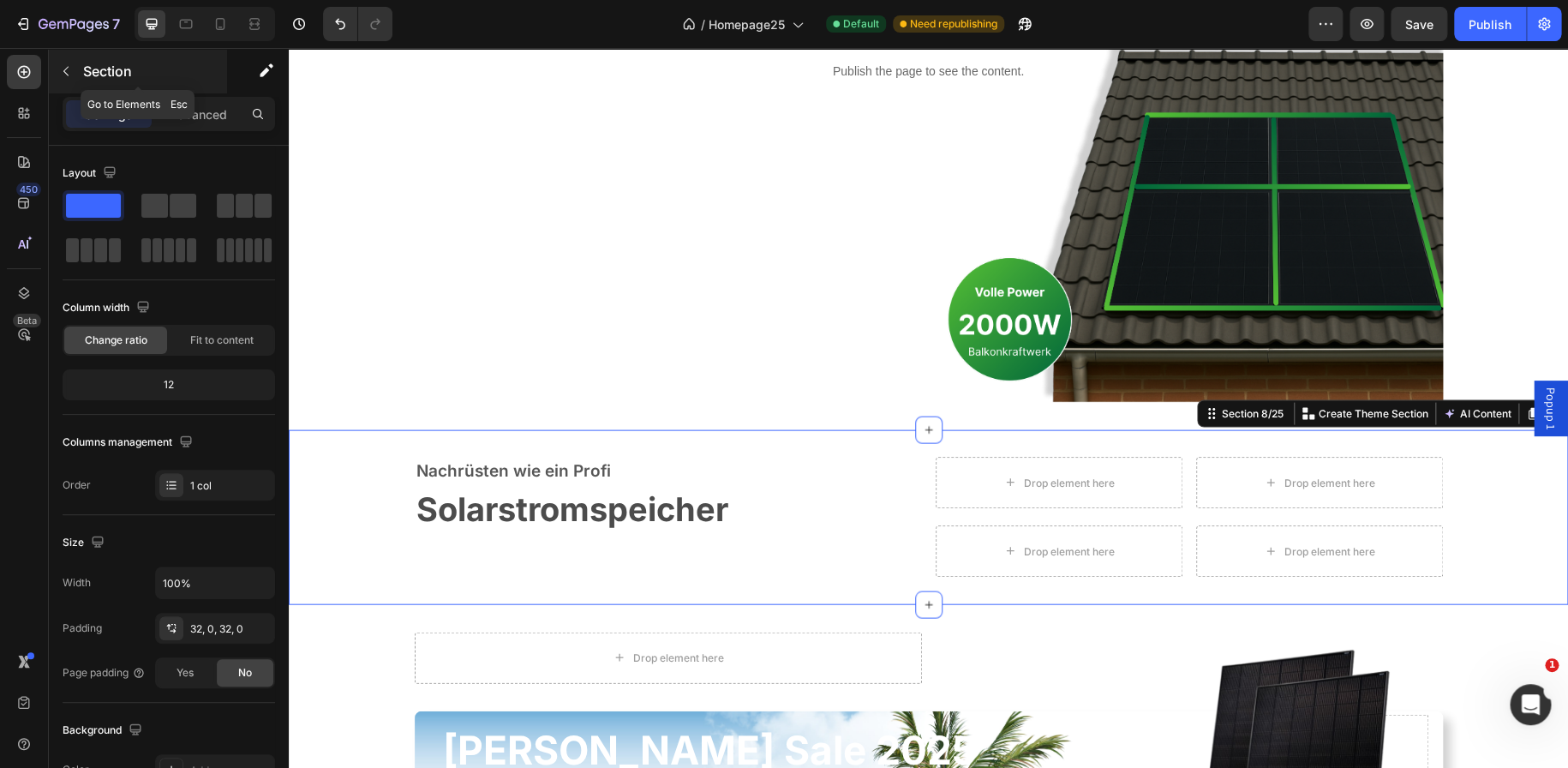
click at [68, 65] on icon "button" at bounding box center [66, 70] width 14 height 14
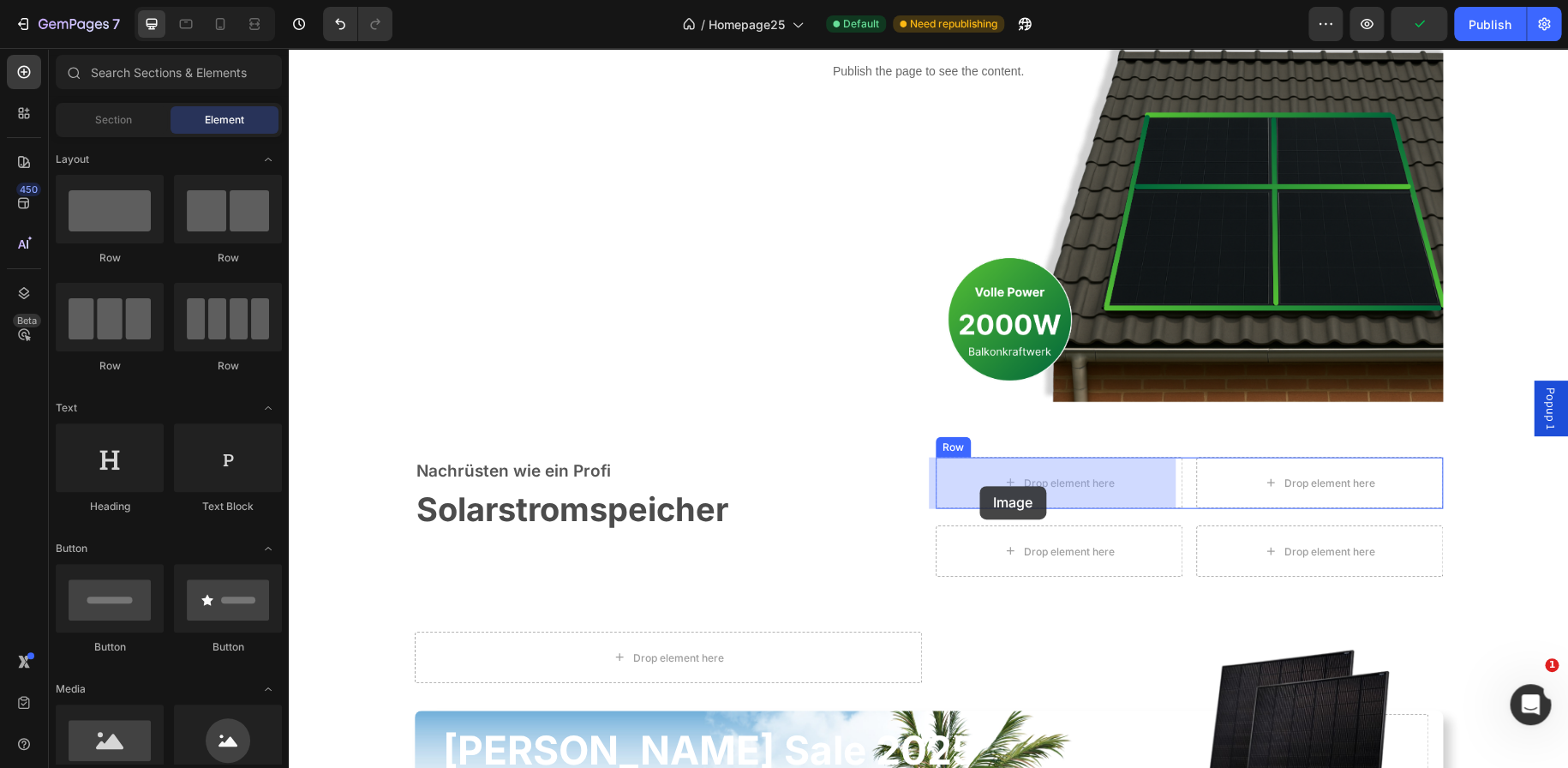
drag, startPoint x: 397, startPoint y: 745, endPoint x: 979, endPoint y: 485, distance: 637.4
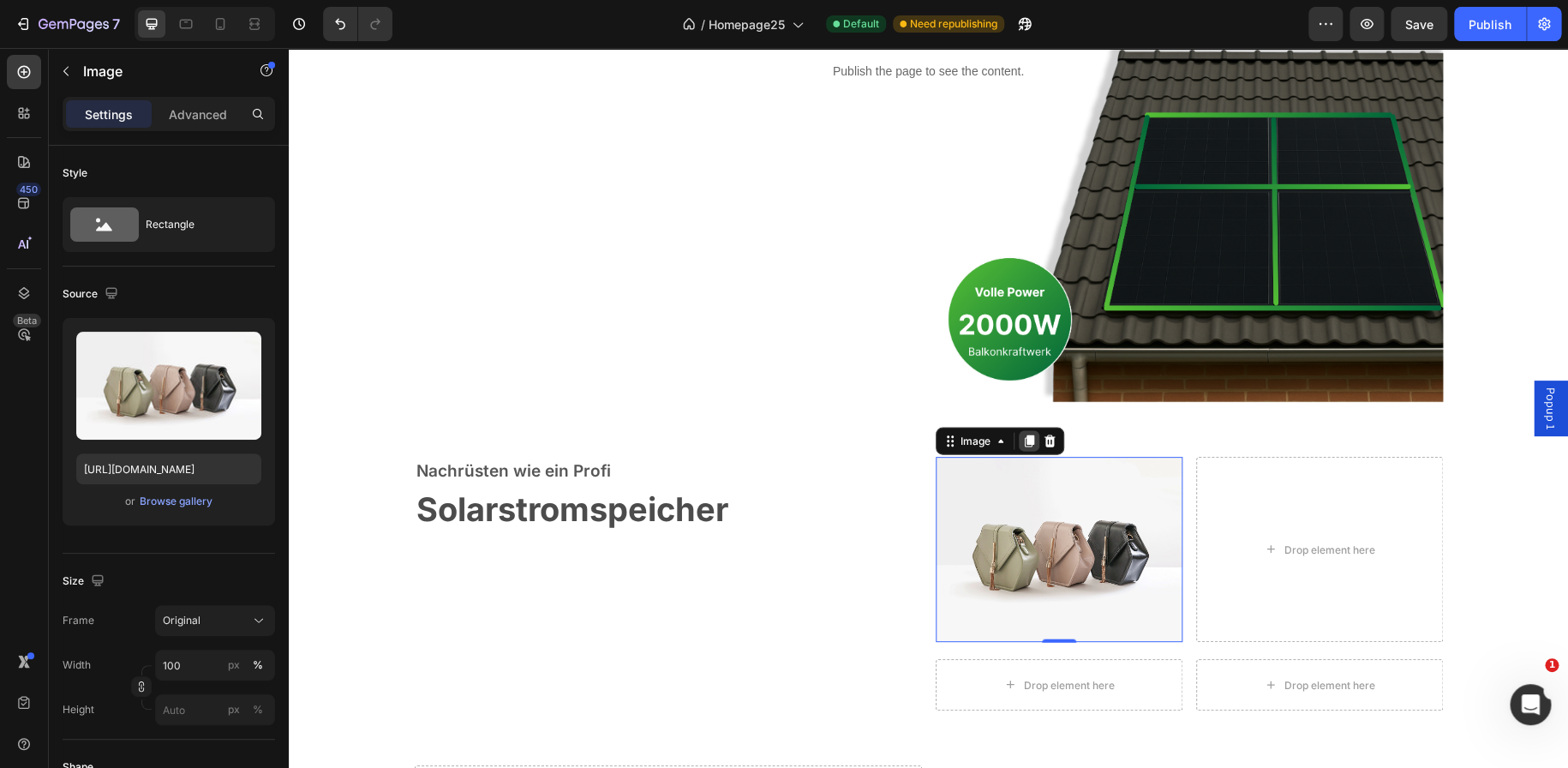
click at [1024, 442] on icon at bounding box center [1029, 440] width 9 height 12
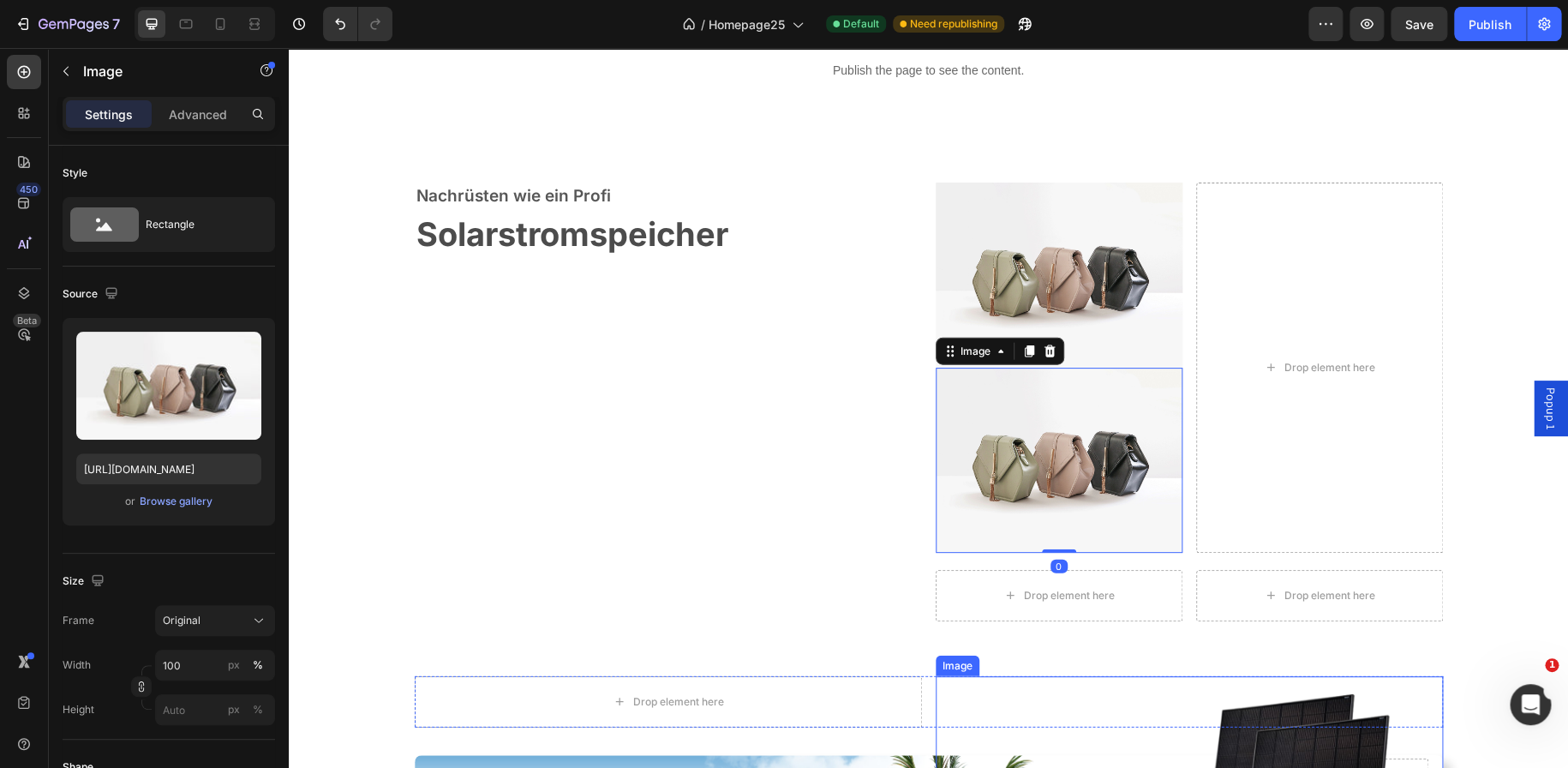
scroll to position [2208, 0]
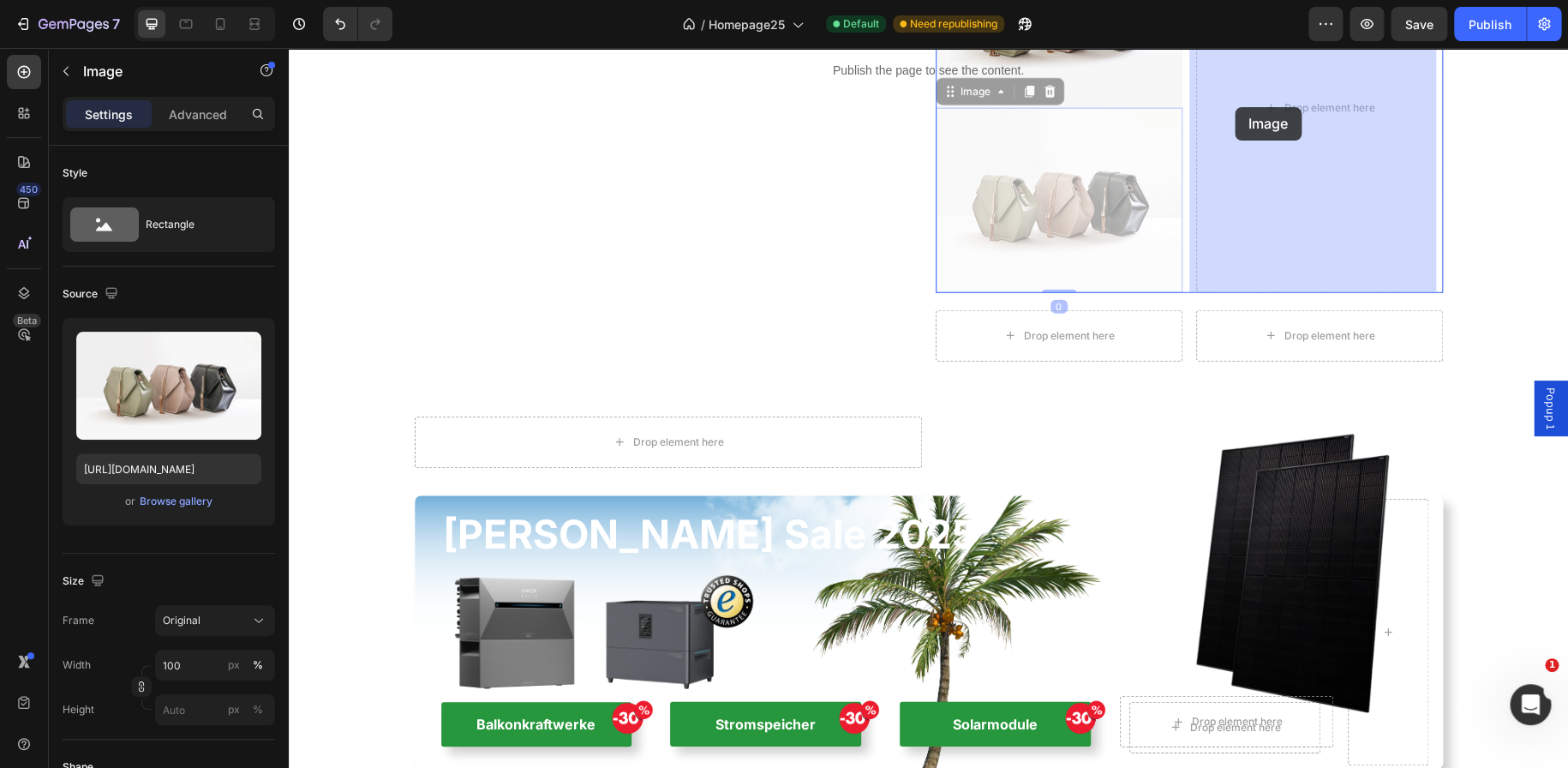
drag, startPoint x: 1072, startPoint y: 202, endPoint x: 1232, endPoint y: 109, distance: 185.1
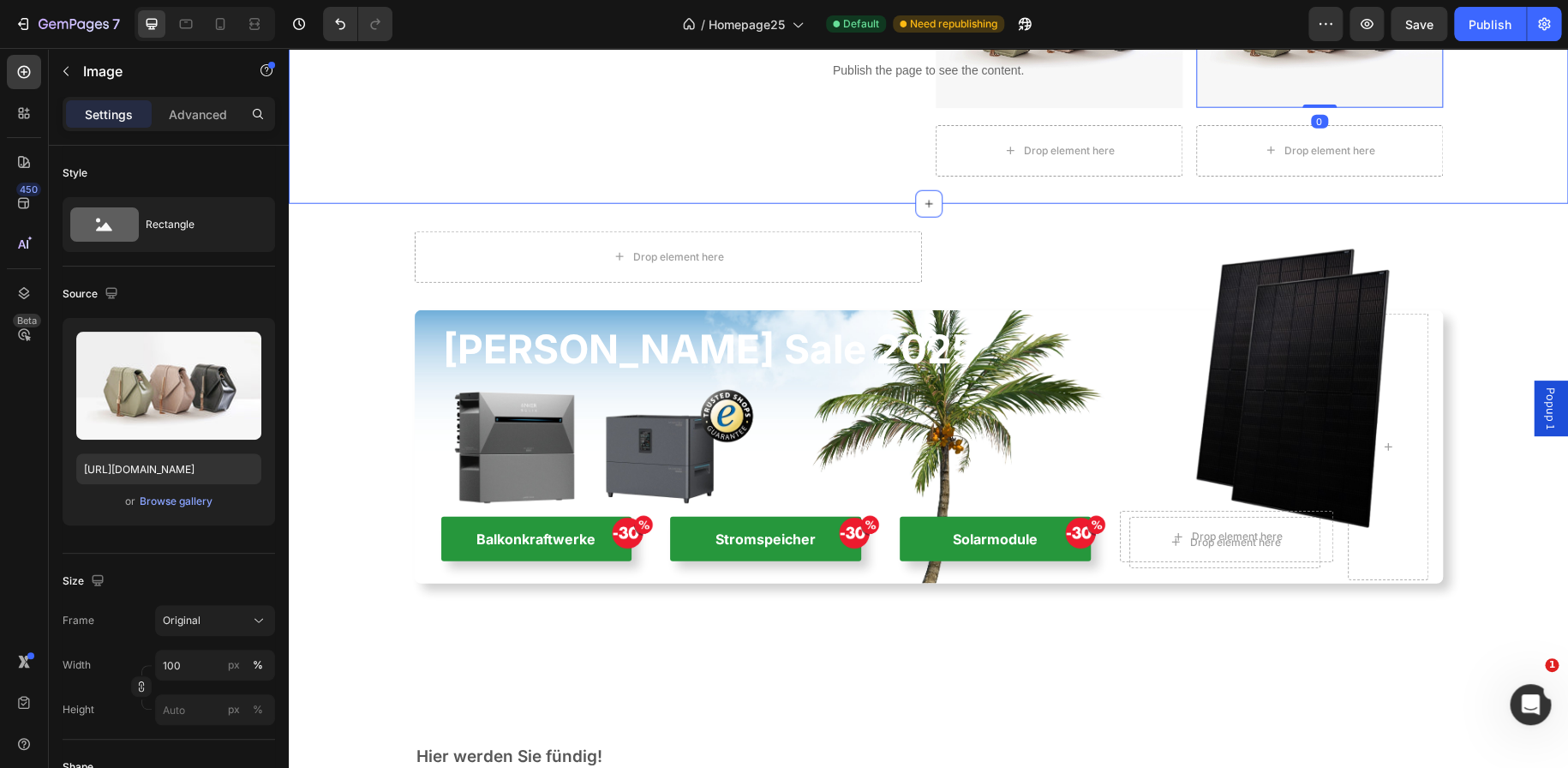
scroll to position [1939, 0]
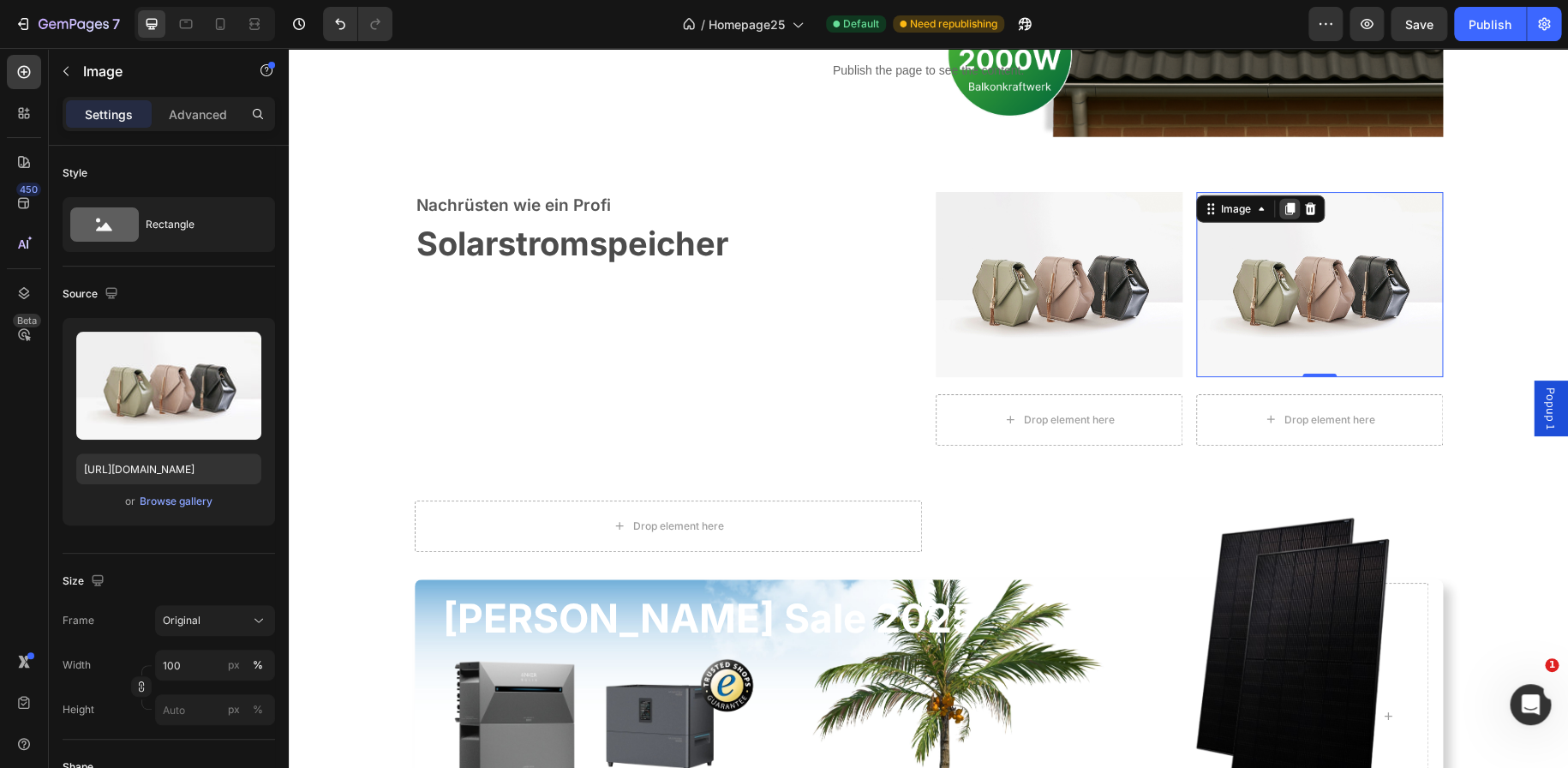
click at [1285, 203] on icon at bounding box center [1289, 208] width 9 height 12
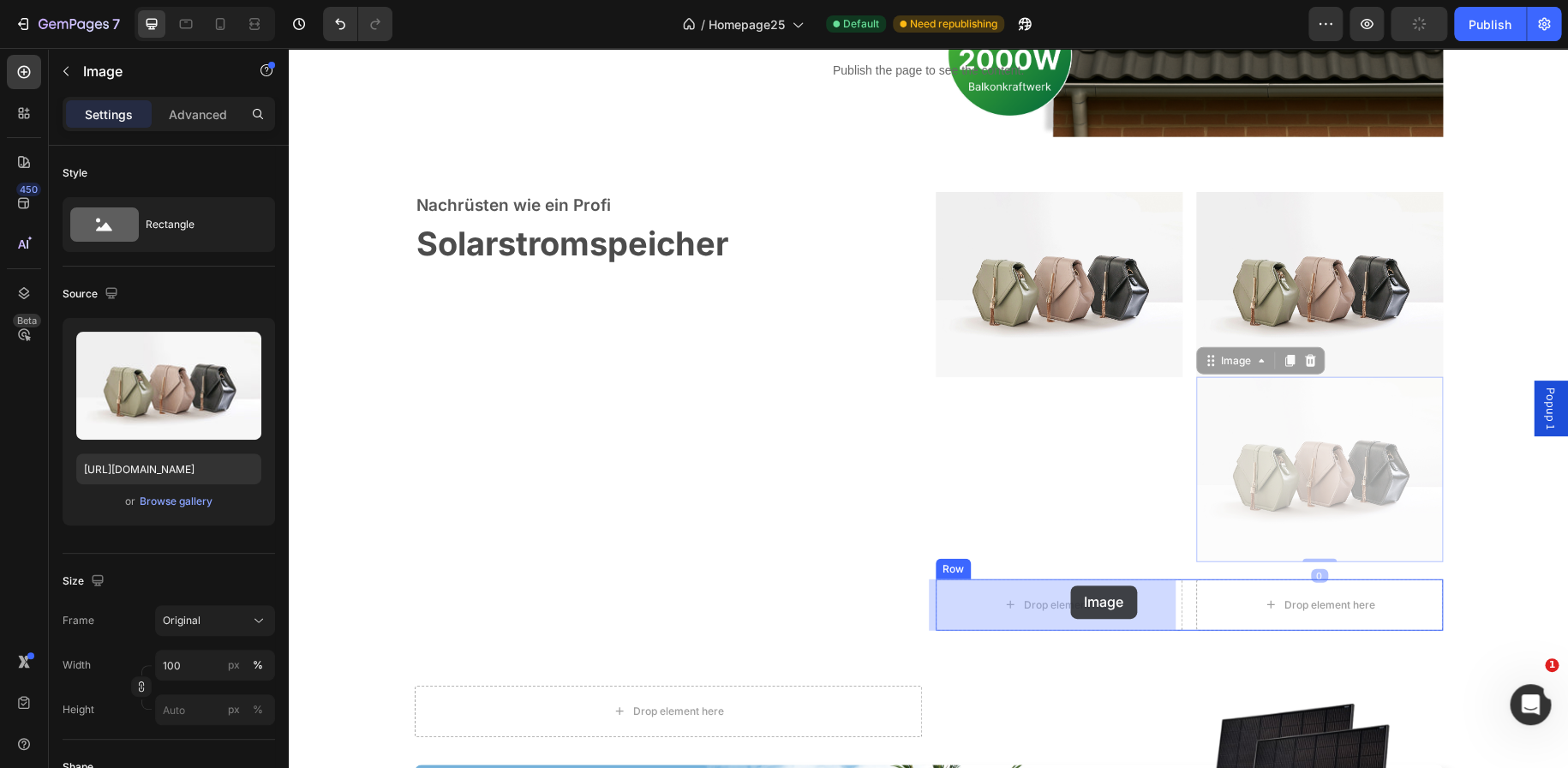
drag, startPoint x: 1278, startPoint y: 436, endPoint x: 1070, endPoint y: 585, distance: 255.9
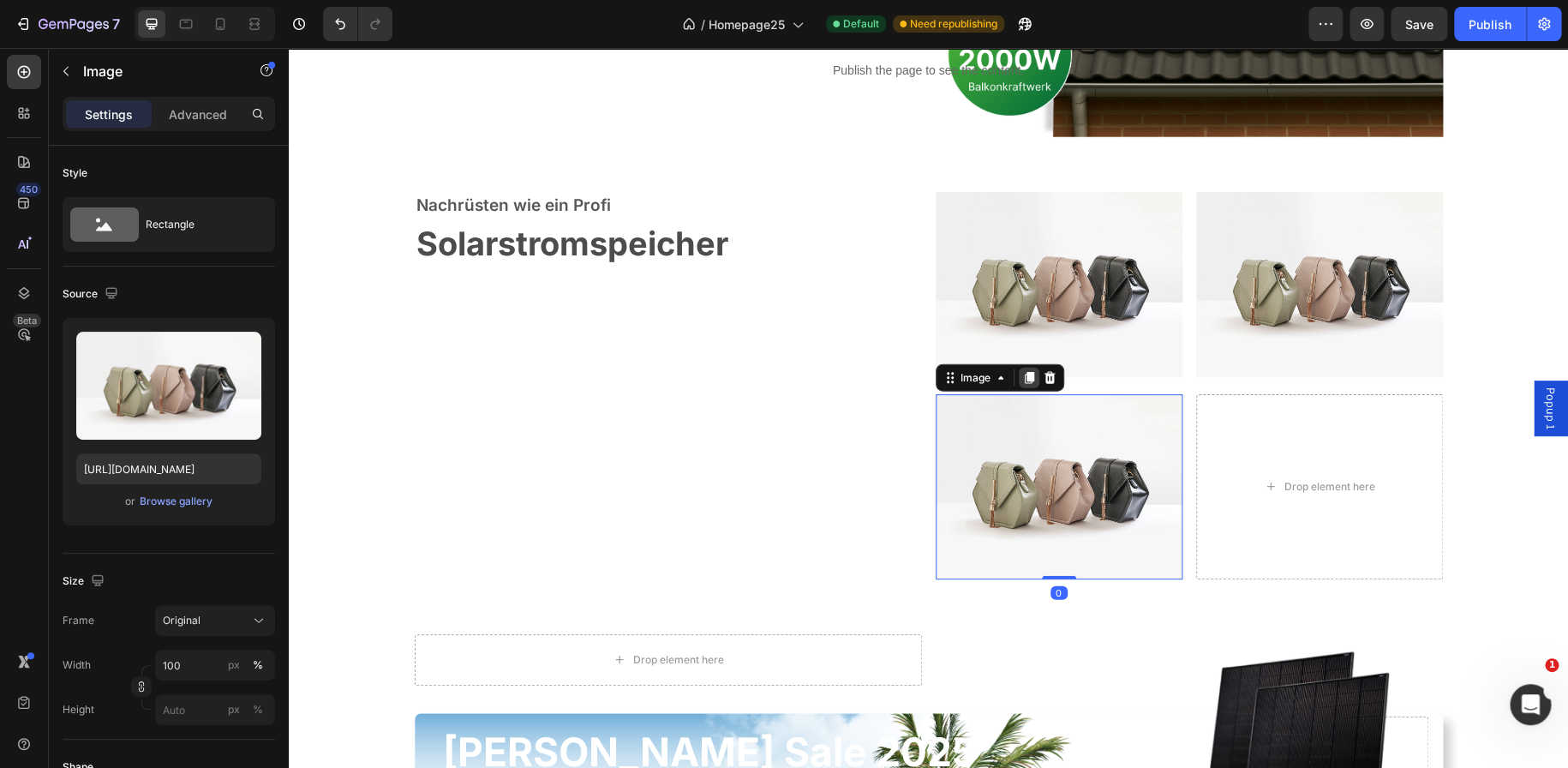
click at [1024, 376] on icon at bounding box center [1029, 378] width 9 height 12
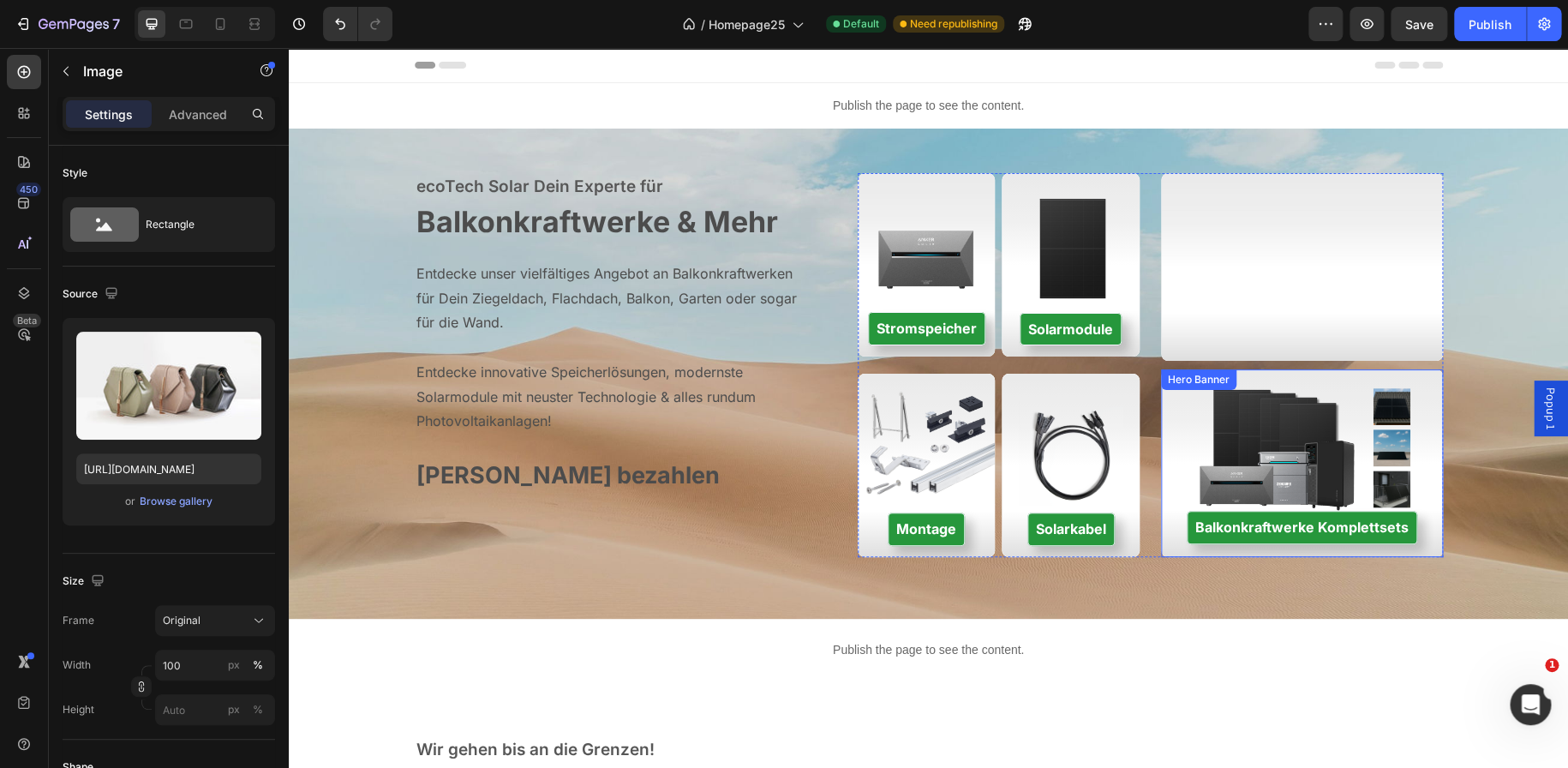
scroll to position [278, 0]
